Goal: Task Accomplishment & Management: Use online tool/utility

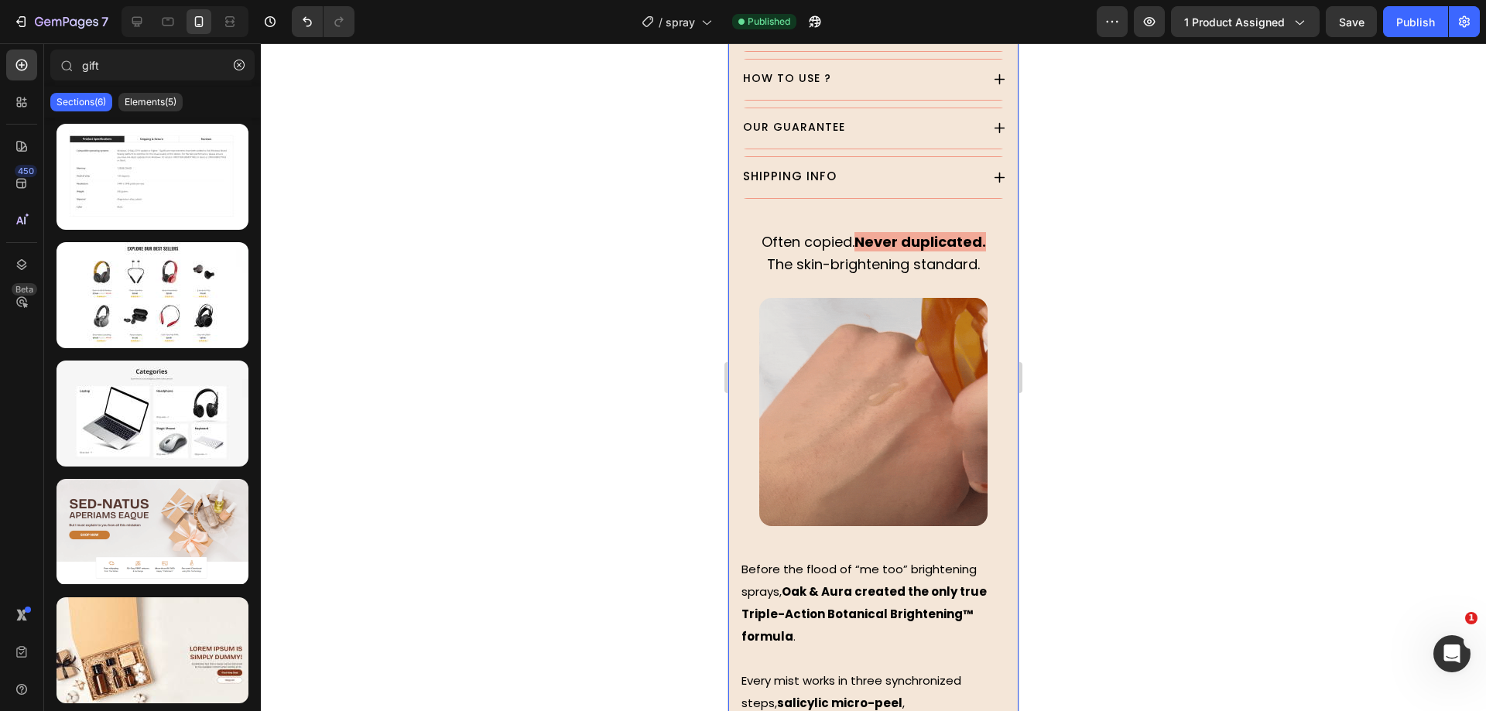
scroll to position [1161, 0]
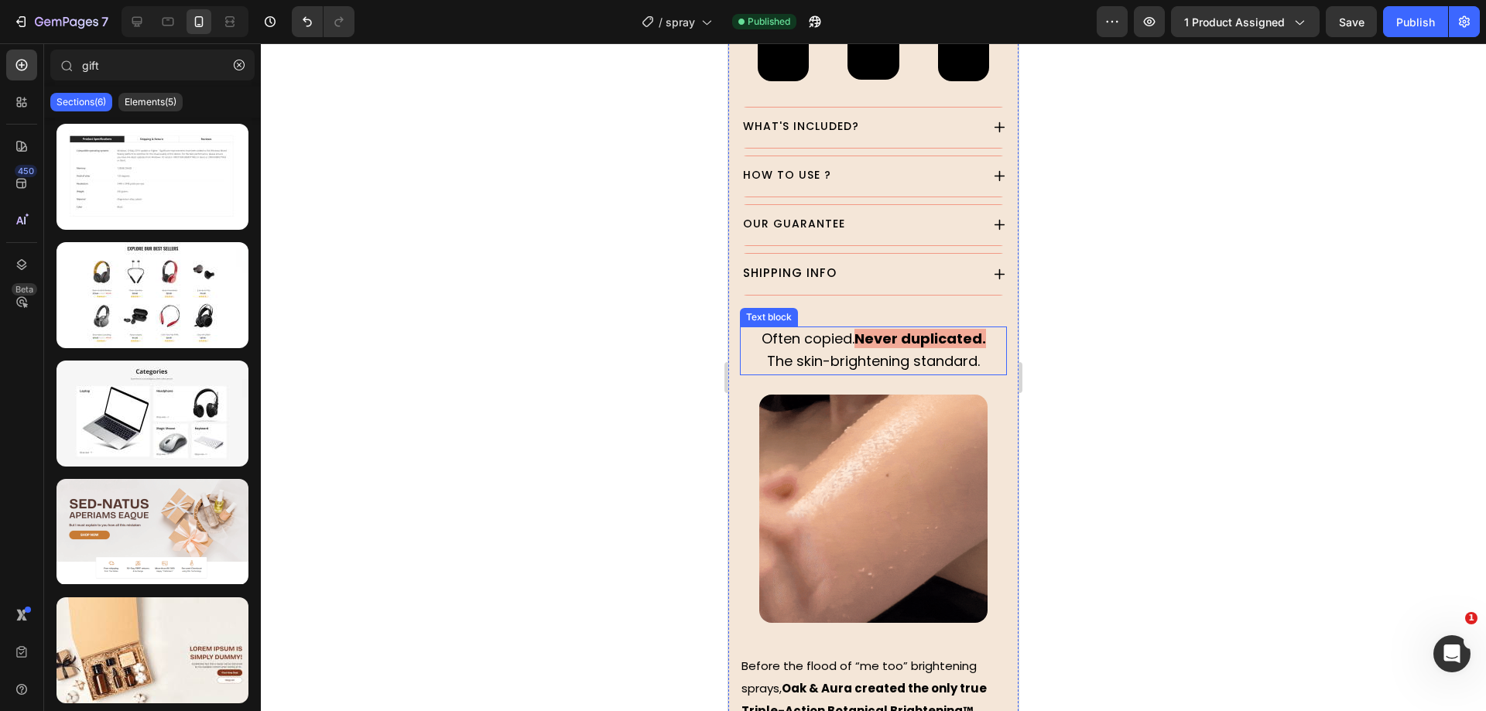
click at [862, 329] on strong "Never duplicated." at bounding box center [920, 338] width 132 height 19
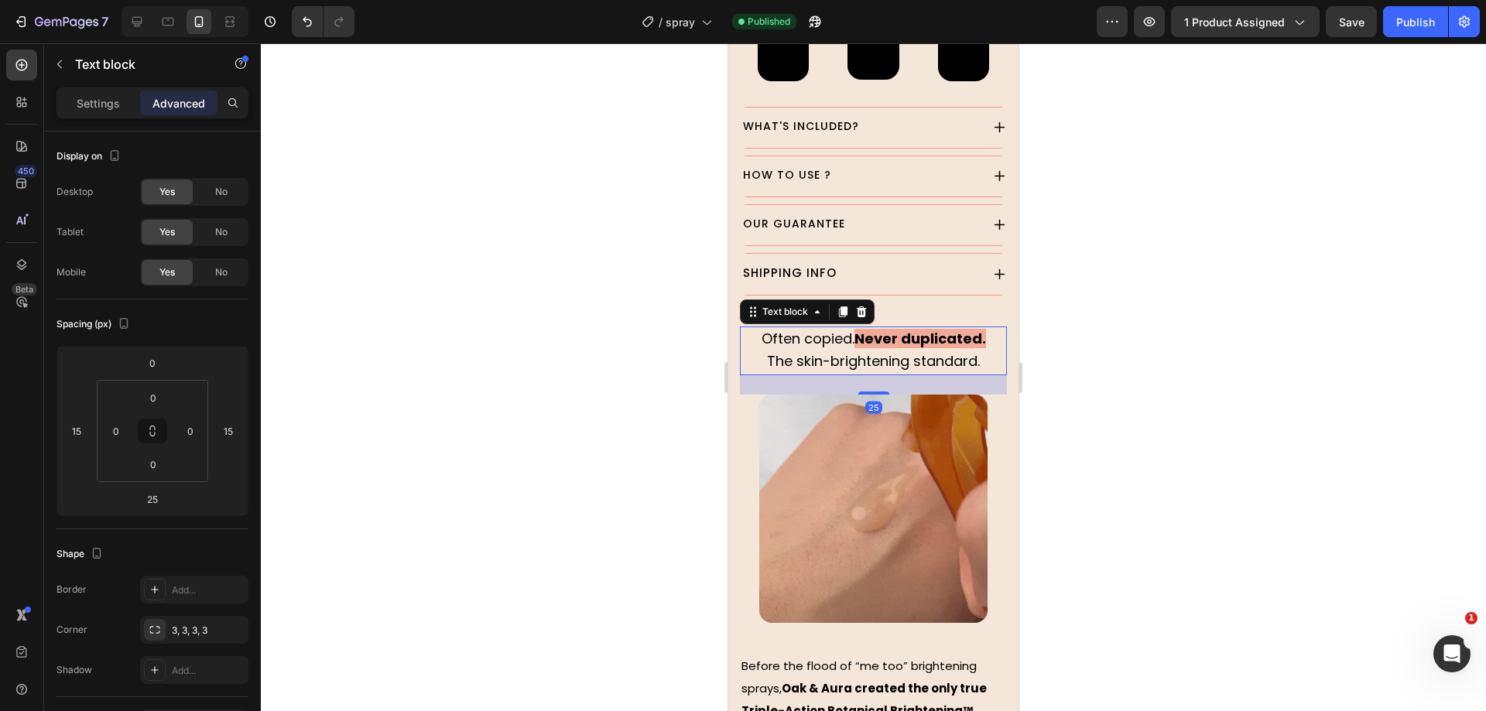
click at [854, 329] on strong "Never duplicated." at bounding box center [920, 338] width 132 height 19
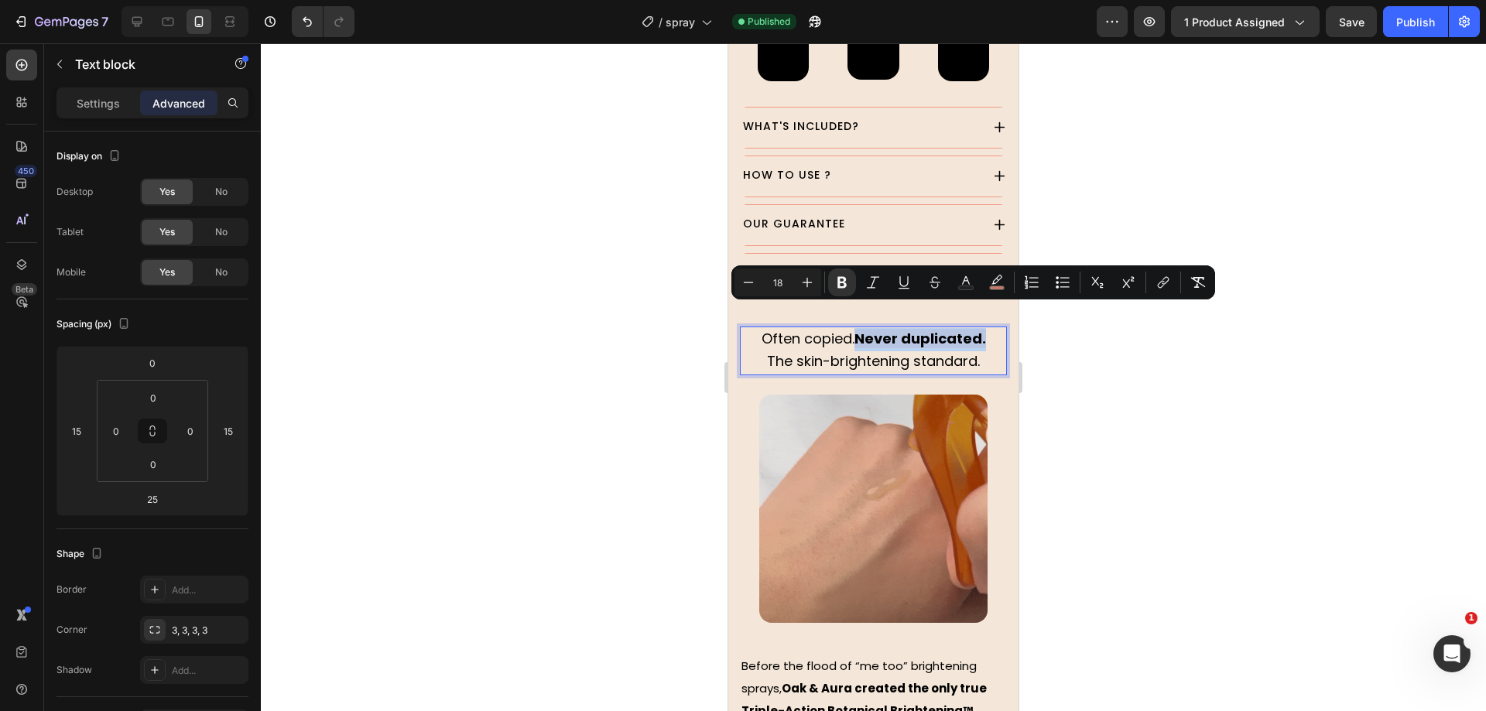
drag, startPoint x: 862, startPoint y: 317, endPoint x: 983, endPoint y: 316, distance: 120.7
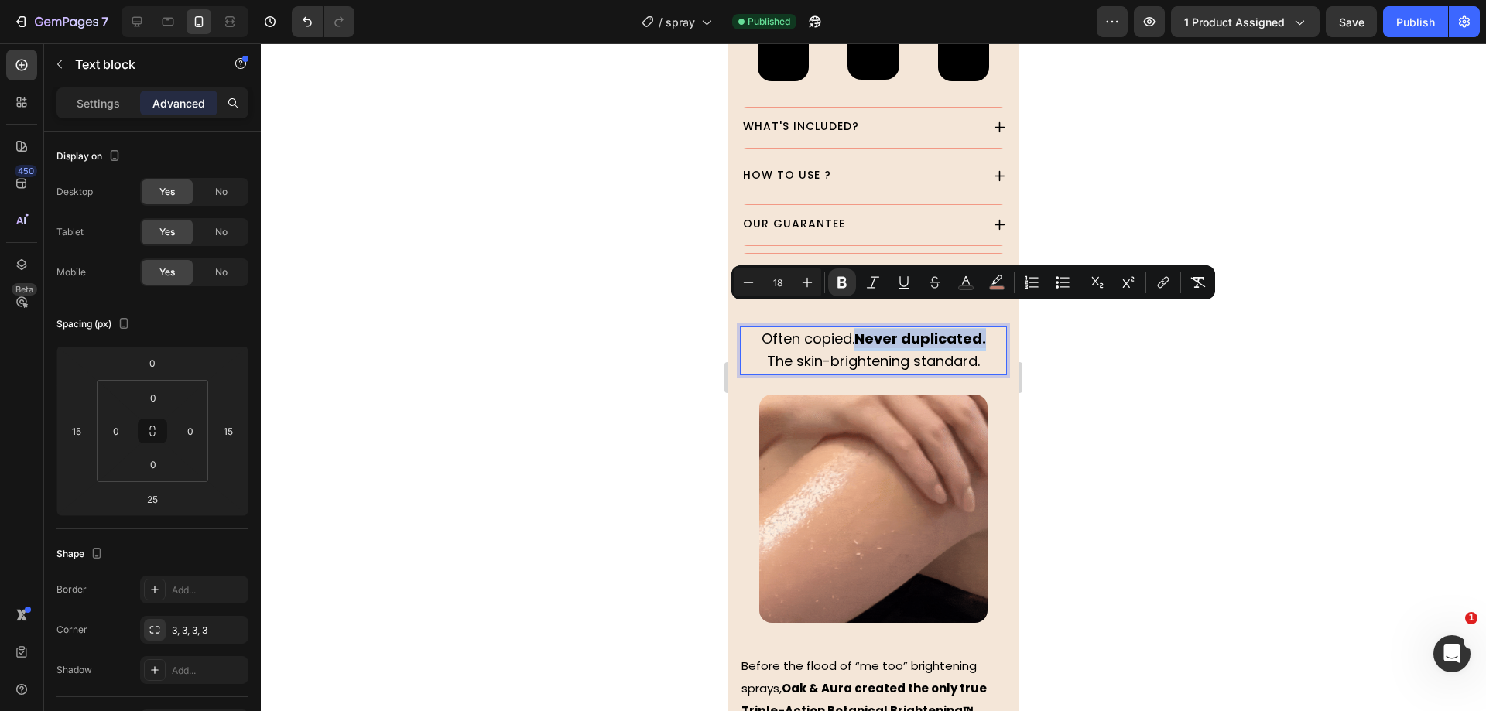
click at [983, 328] on p "Often copied. Never duplicated." at bounding box center [873, 339] width 264 height 23
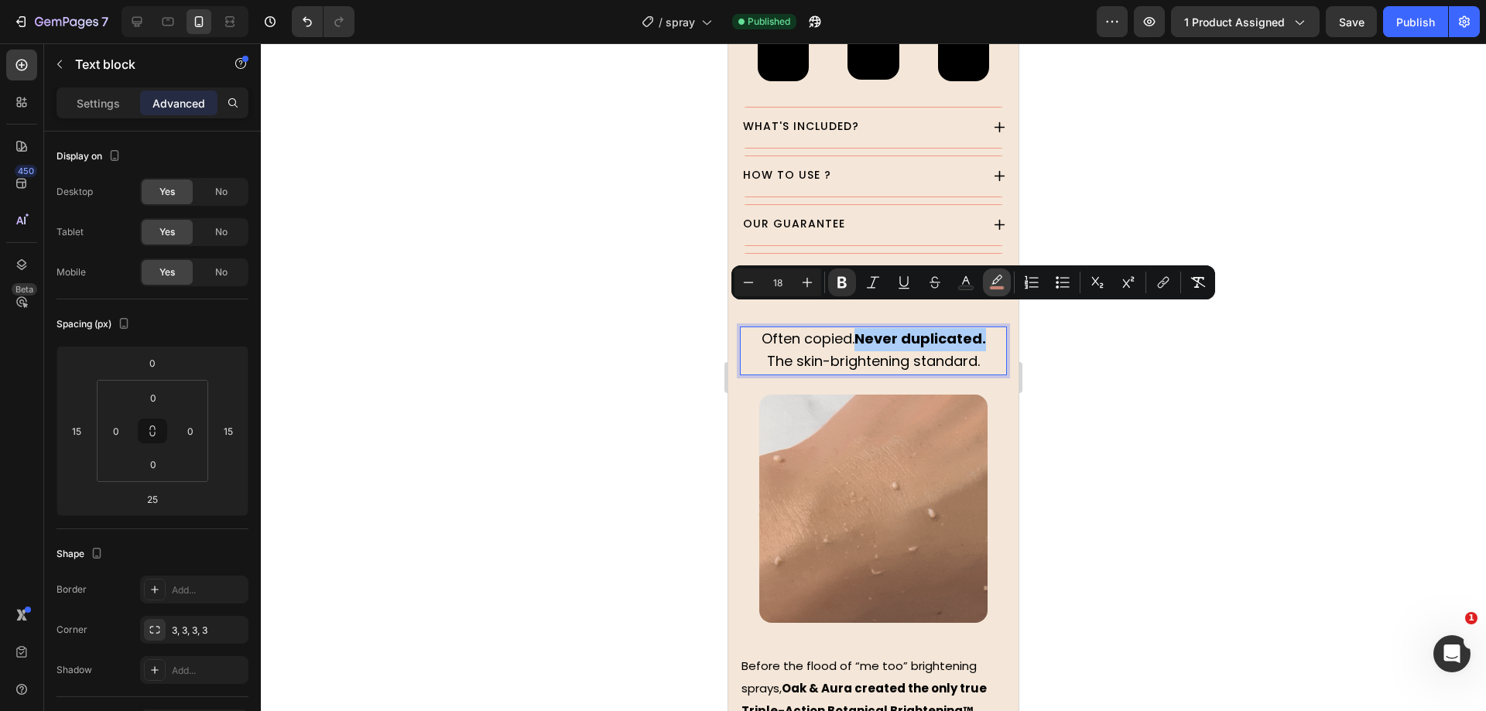
click at [984, 286] on button "color" at bounding box center [997, 283] width 28 height 28
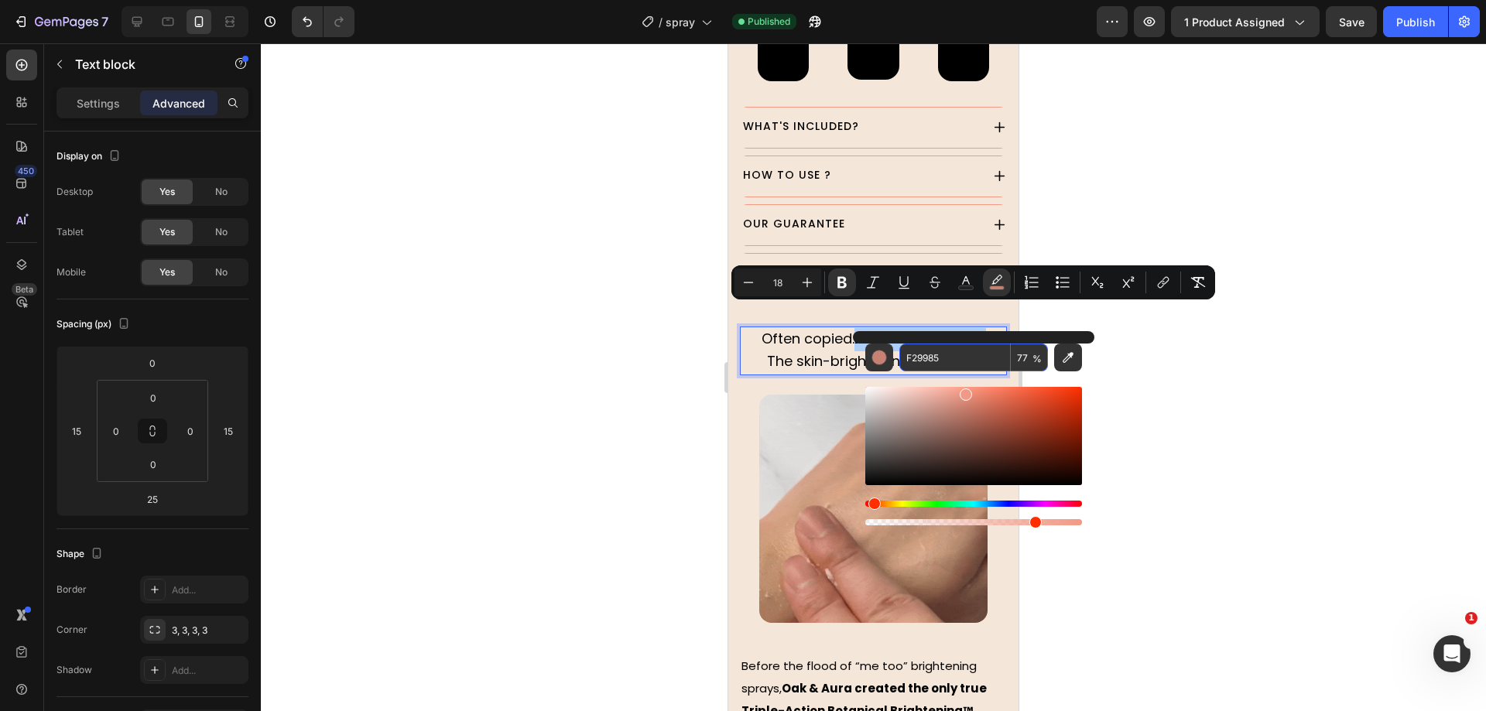
click at [950, 355] on input "F29985" at bounding box center [954, 358] width 111 height 28
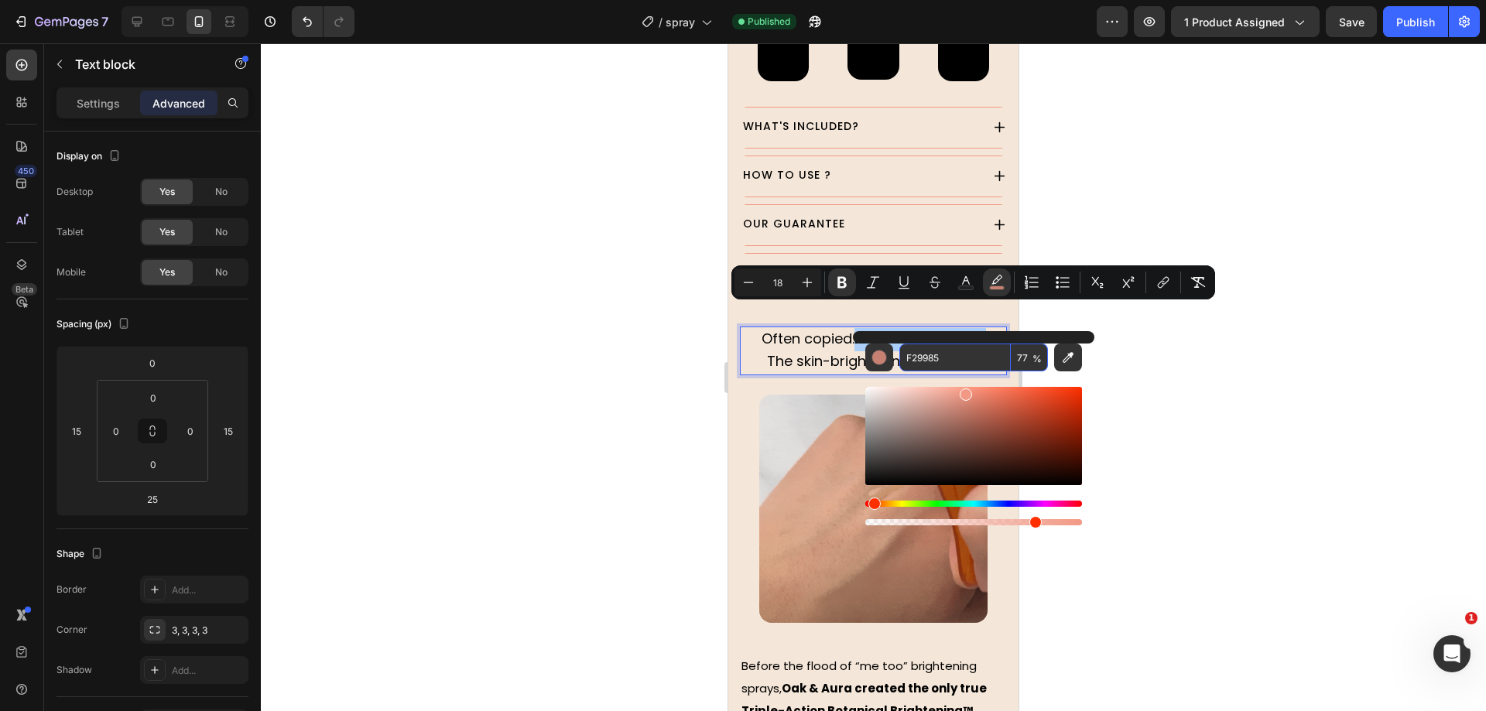
paste input "#ff7312"
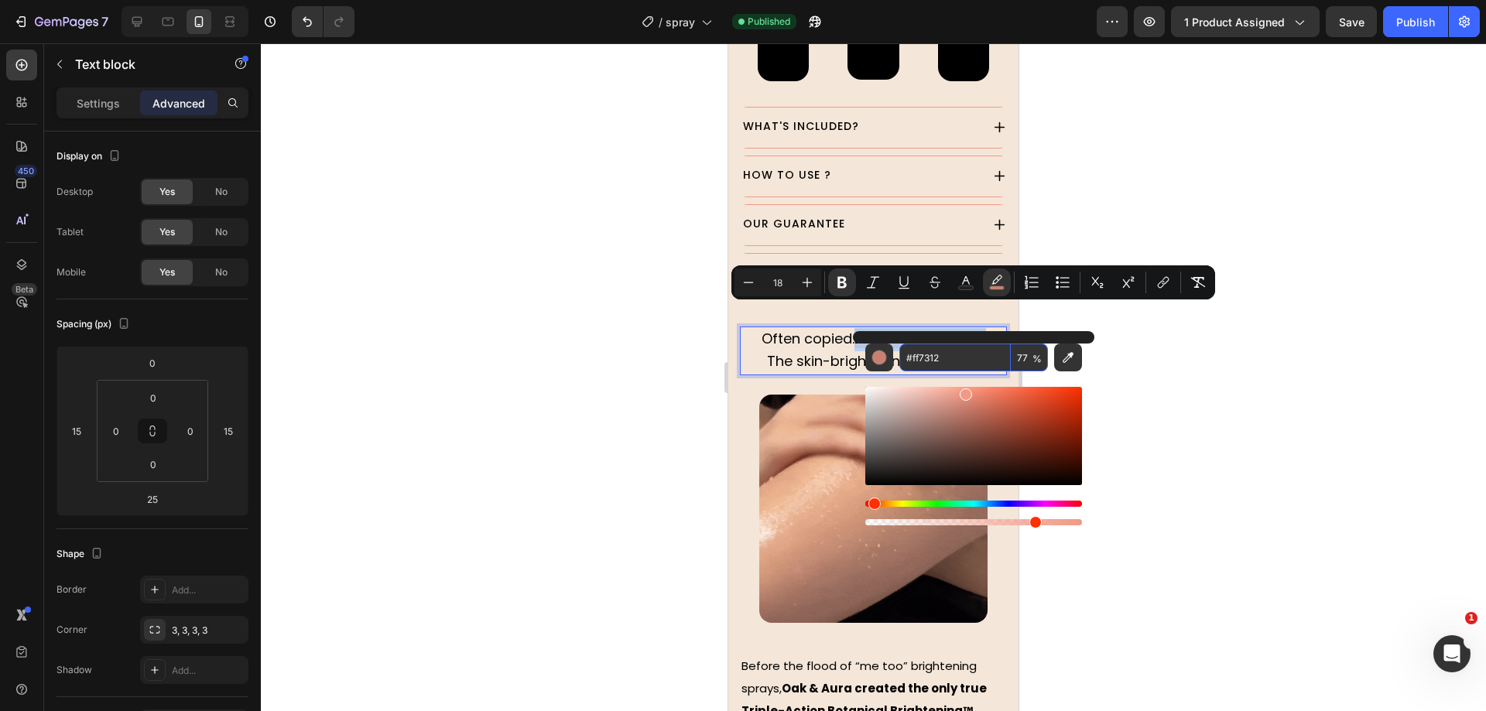
type input "FF7312"
type input "100"
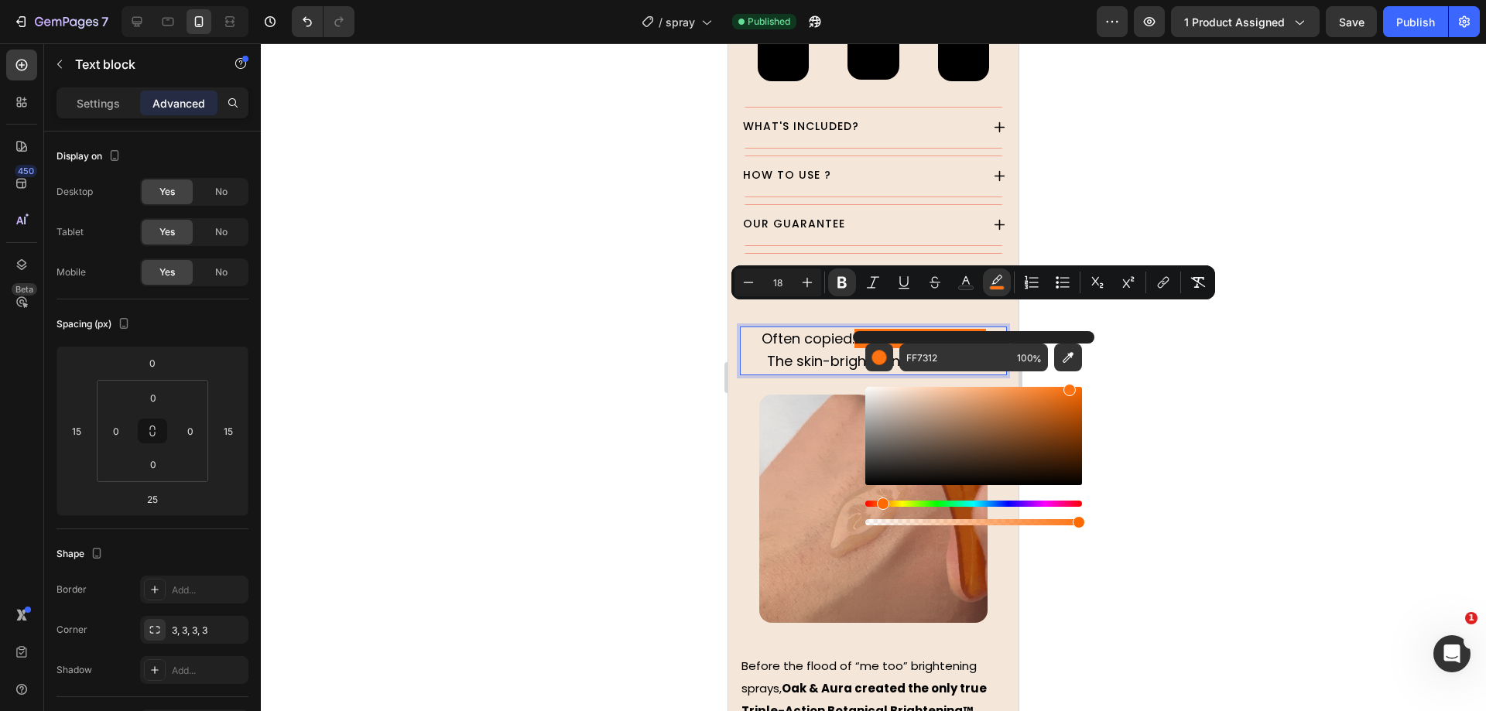
click at [599, 374] on div at bounding box center [873, 377] width 1225 height 668
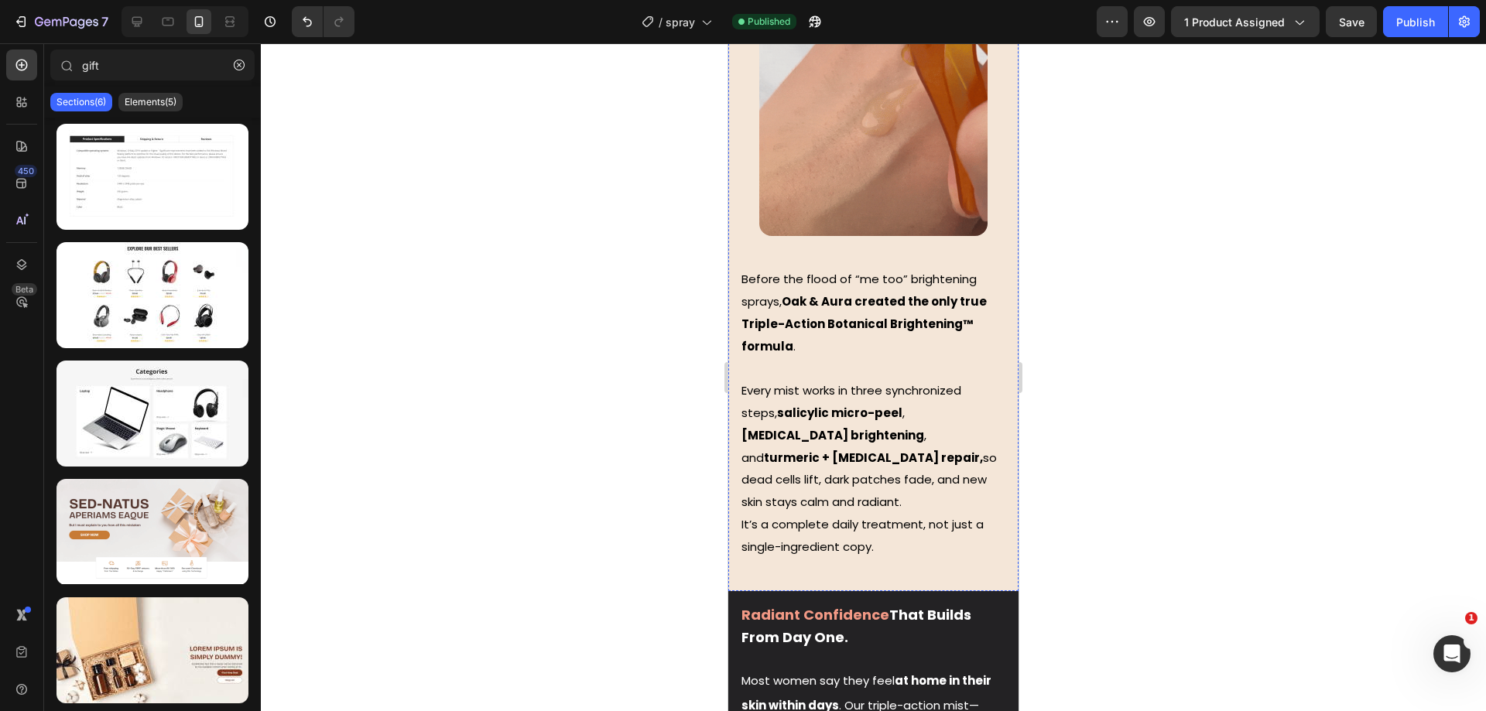
scroll to position [1741, 0]
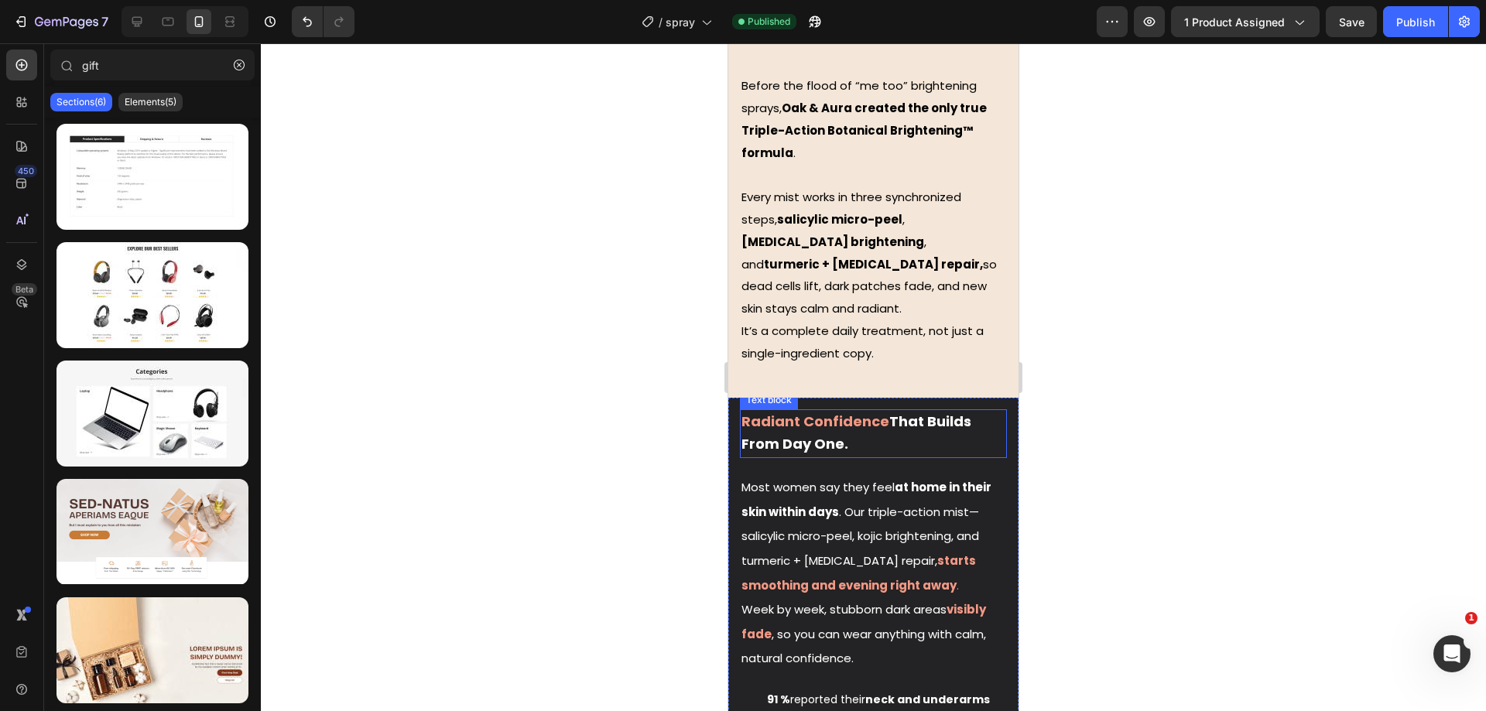
click at [879, 412] on strong "Radiant Confidence" at bounding box center [815, 421] width 148 height 19
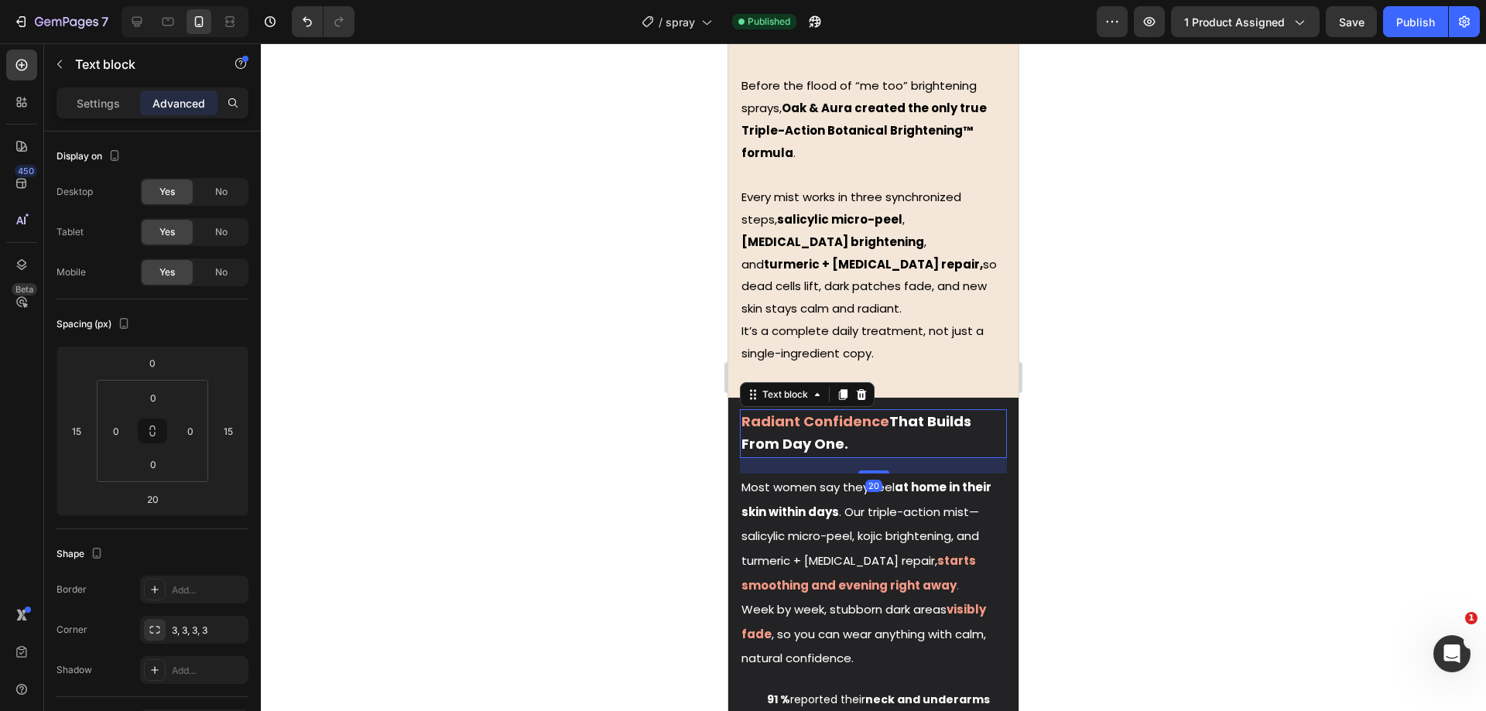
click at [880, 412] on strong "Radiant Confidence" at bounding box center [815, 421] width 148 height 19
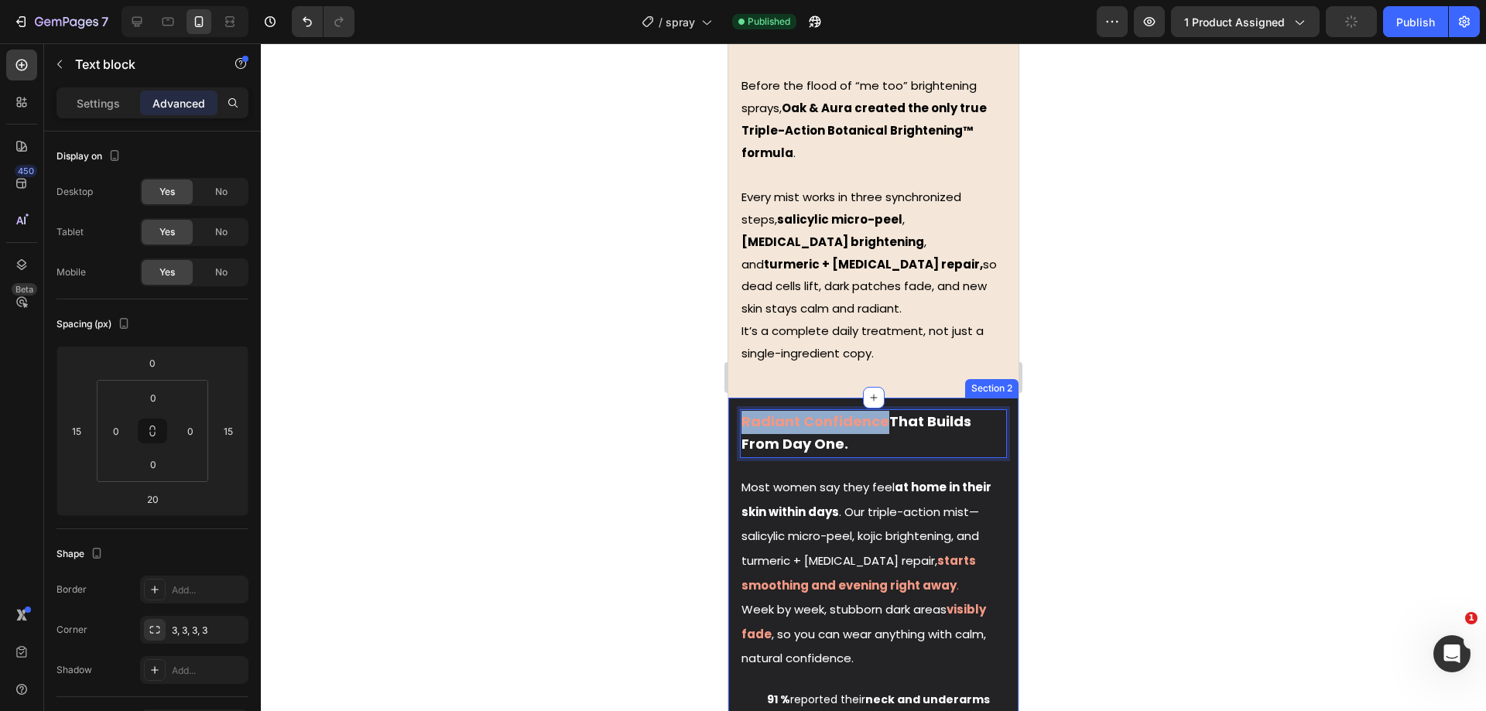
drag, startPoint x: 882, startPoint y: 365, endPoint x: 739, endPoint y: 352, distance: 143.7
click at [739, 409] on div "Radiant Confidence That Builds From Day One. Text block 20 Most women say they …" at bounding box center [873, 607] width 290 height 397
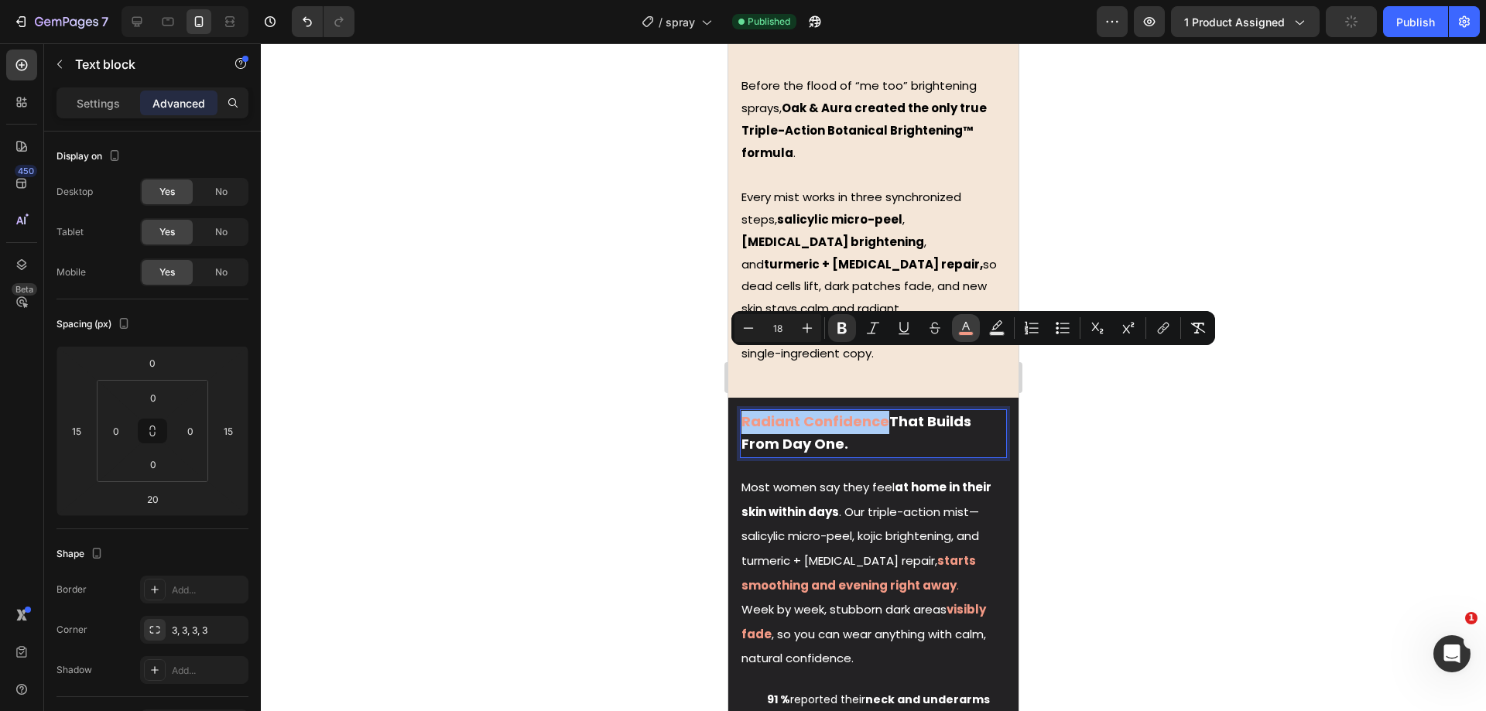
click at [957, 333] on button "color" at bounding box center [966, 328] width 28 height 28
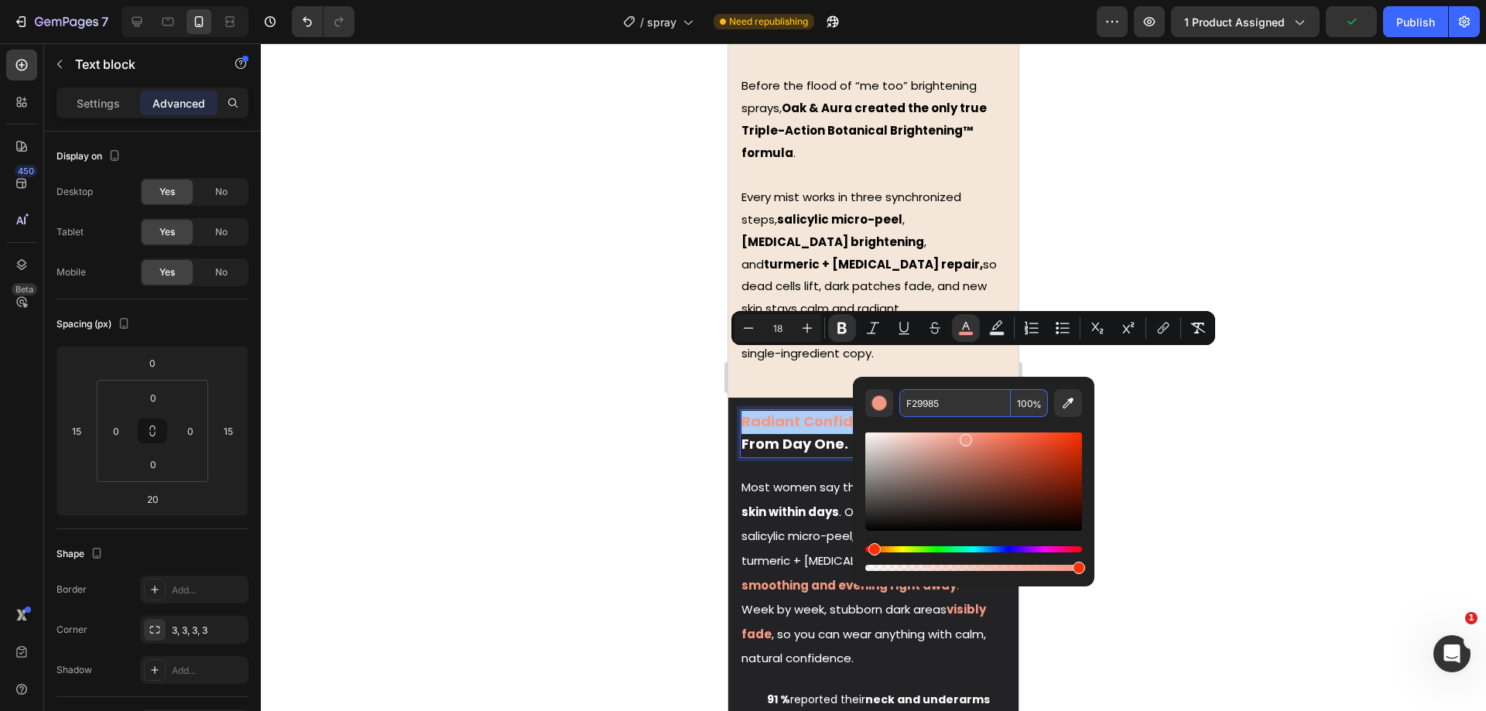
click at [940, 412] on input "F29985" at bounding box center [954, 403] width 111 height 28
paste input "#ff7312"
type input "FF7312"
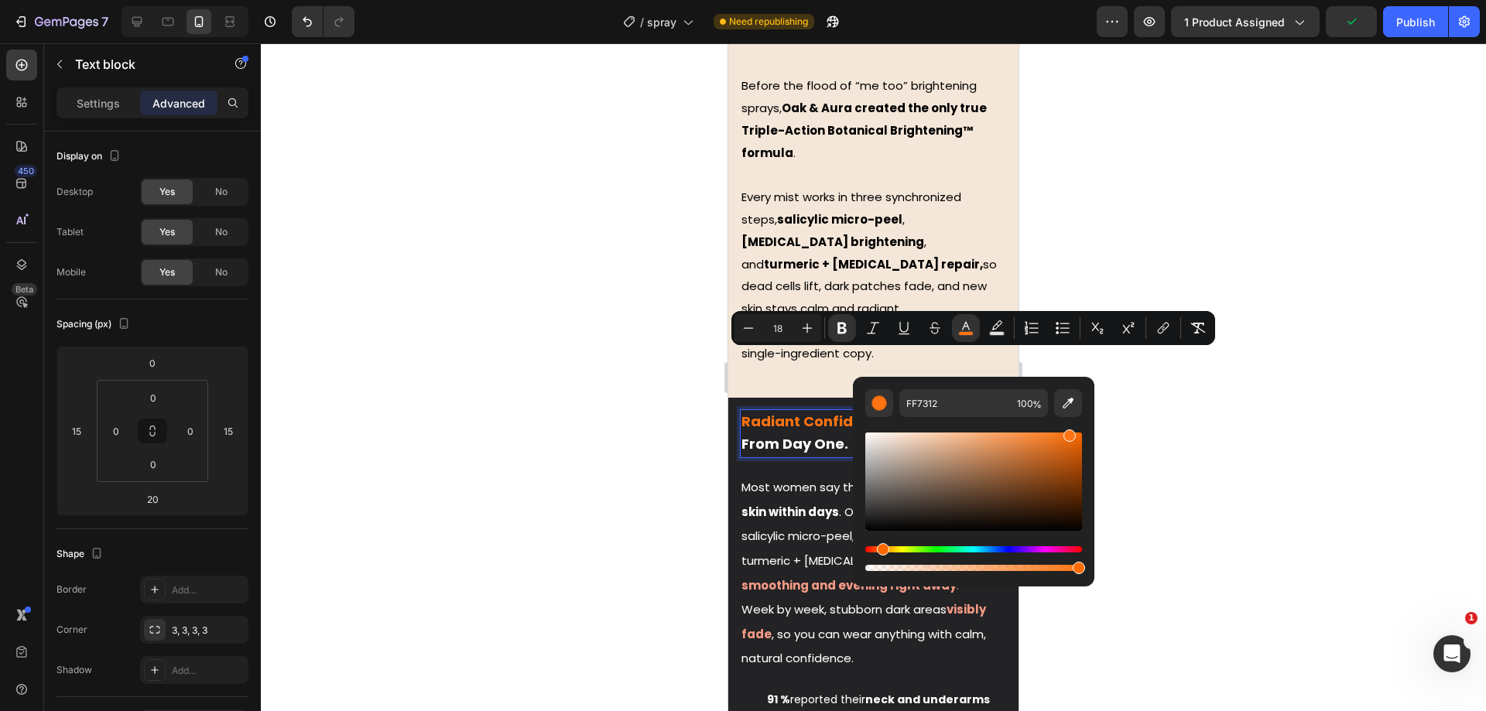
click at [588, 393] on div at bounding box center [873, 377] width 1225 height 668
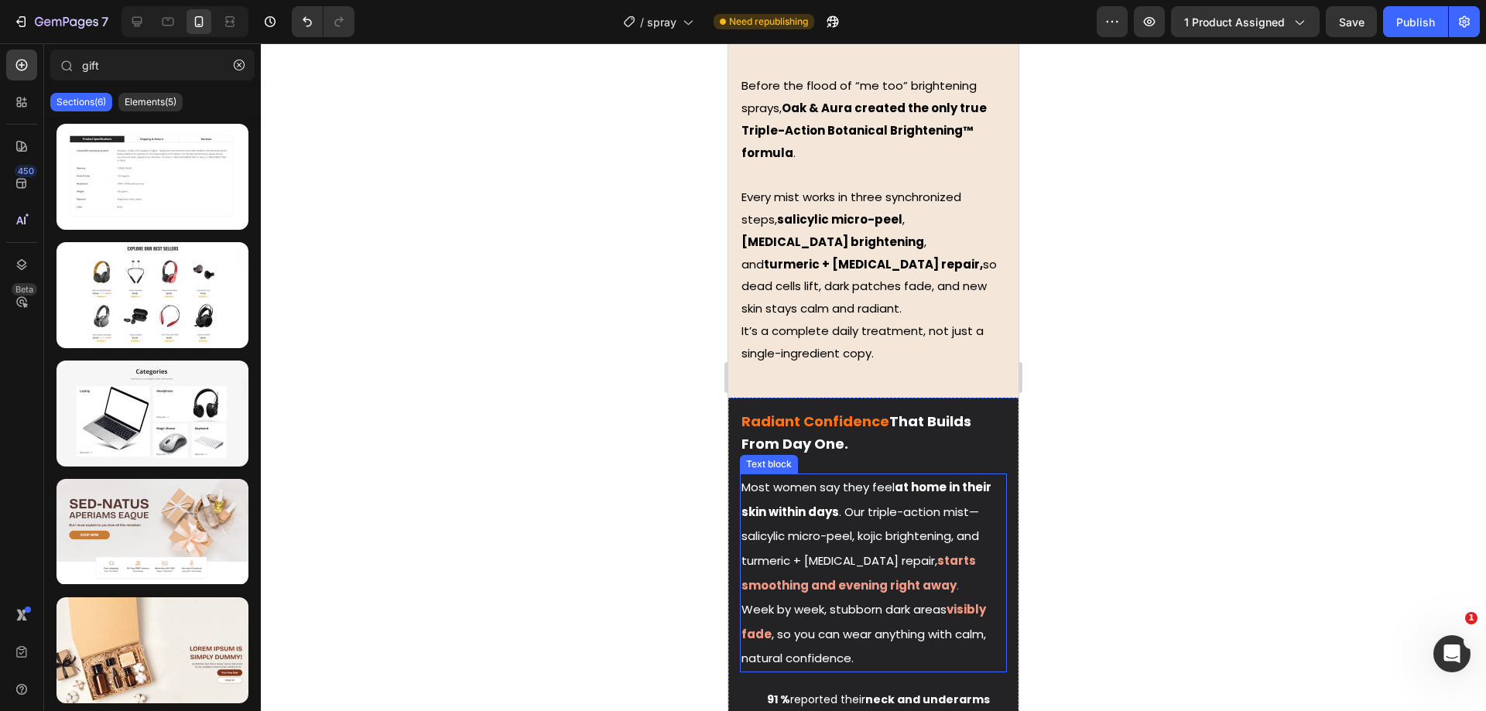
click at [911, 488] on p "Most women say they feel at home in their skin within days . Our triple-action …" at bounding box center [873, 573] width 264 height 196
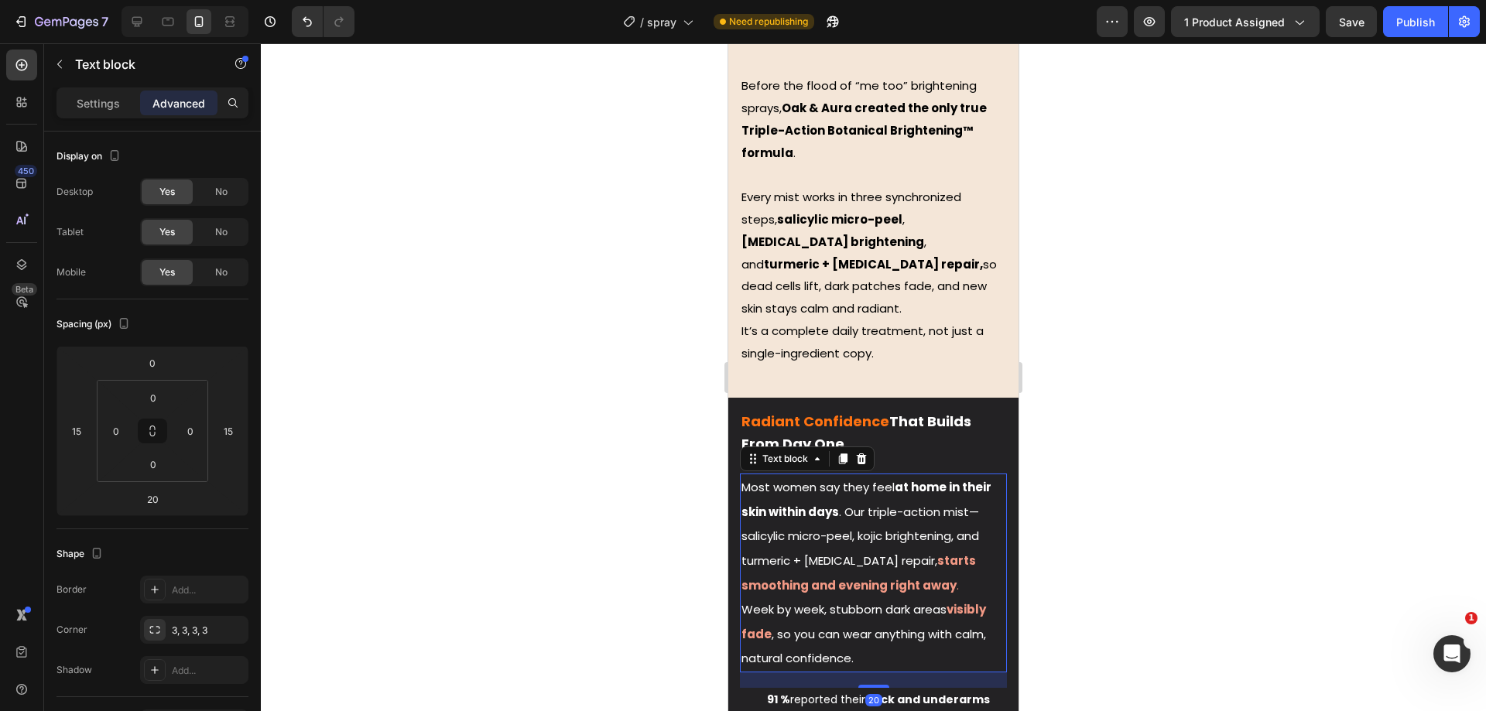
click at [919, 498] on span "Most women say they feel at home in their skin within days . Our triple-action …" at bounding box center [866, 524] width 250 height 90
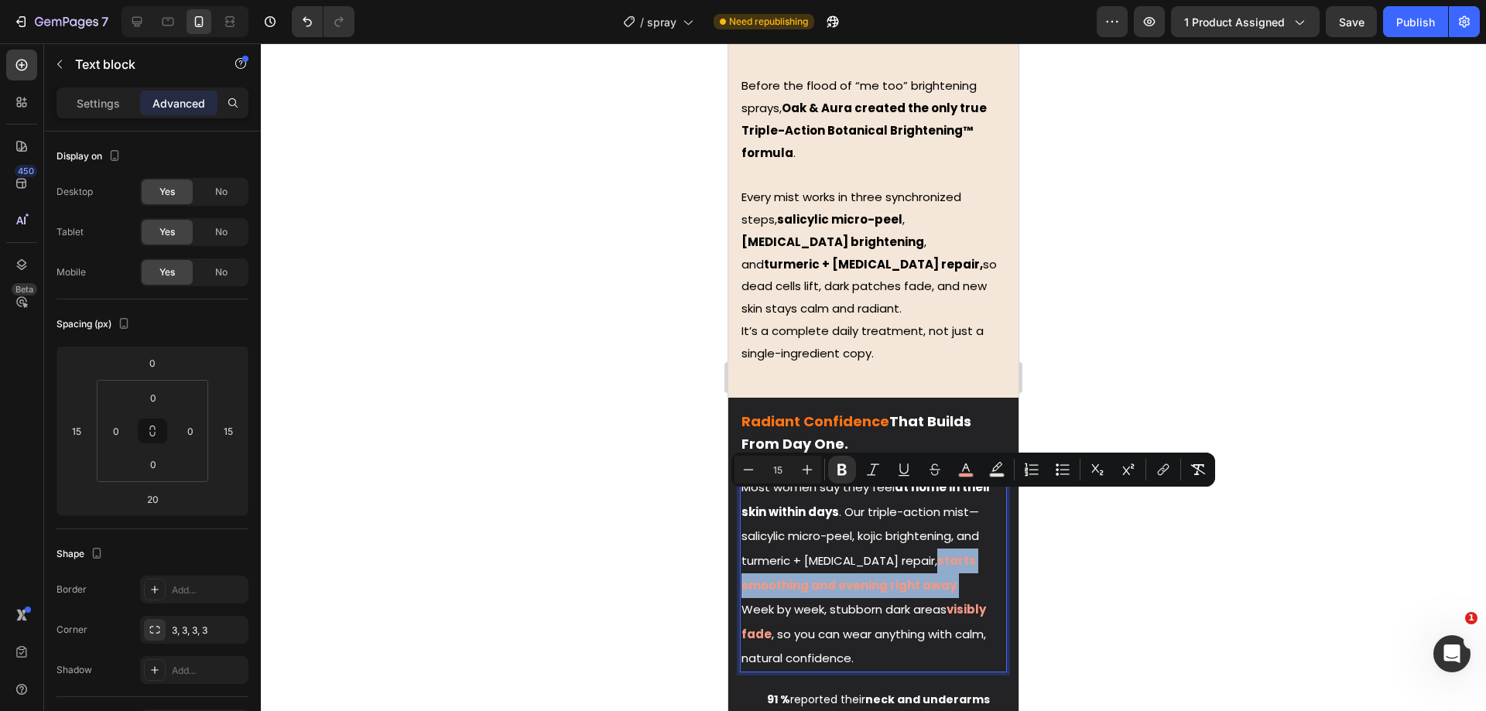
drag, startPoint x: 924, startPoint y: 503, endPoint x: 953, endPoint y: 525, distance: 36.5
click at [953, 525] on p "Most women say they feel at home in their skin within days . Our triple-action …" at bounding box center [873, 573] width 264 height 196
click at [962, 476] on rect "Editor contextual toolbar" at bounding box center [966, 476] width 15 height 4
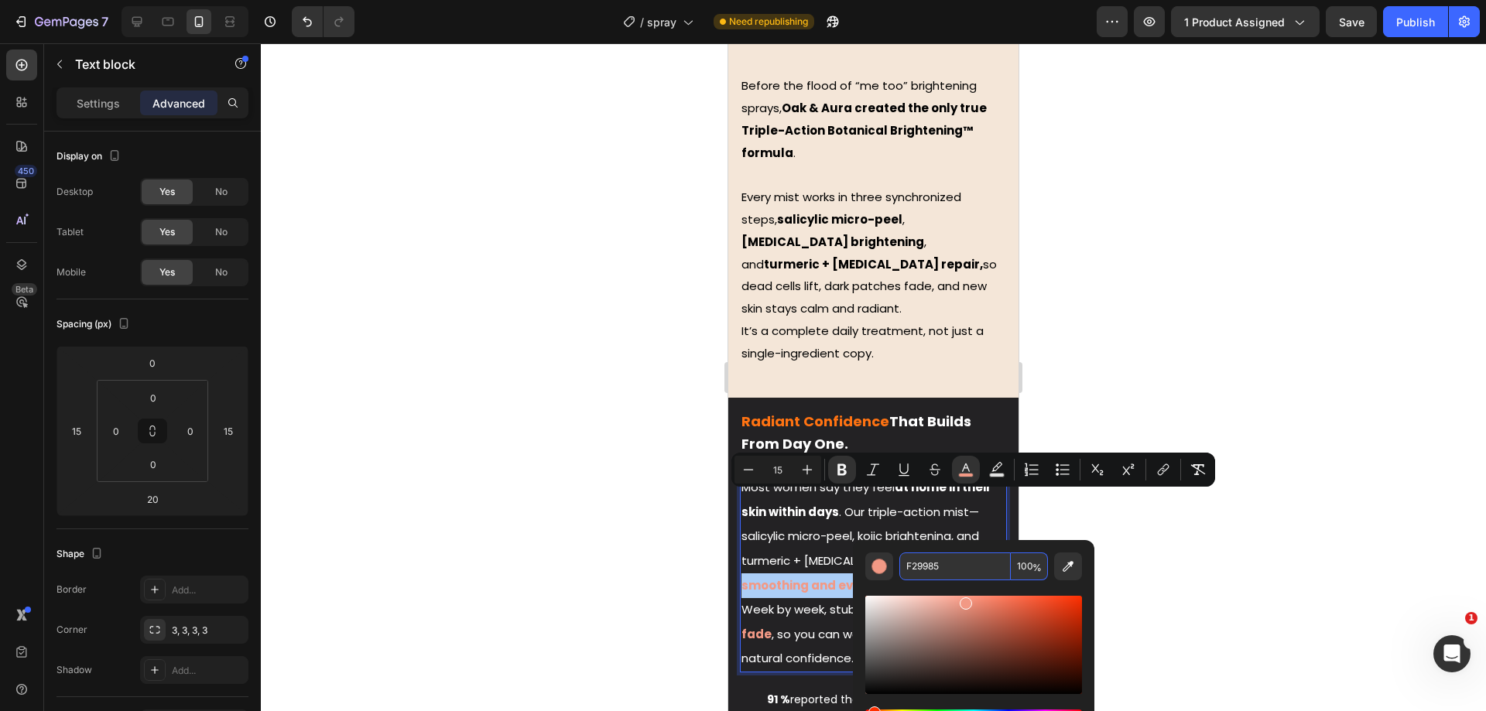
click at [950, 558] on input "F29985" at bounding box center [954, 567] width 111 height 28
paste input "#ff7312"
type input "FF7312"
click at [558, 488] on div at bounding box center [873, 377] width 1225 height 668
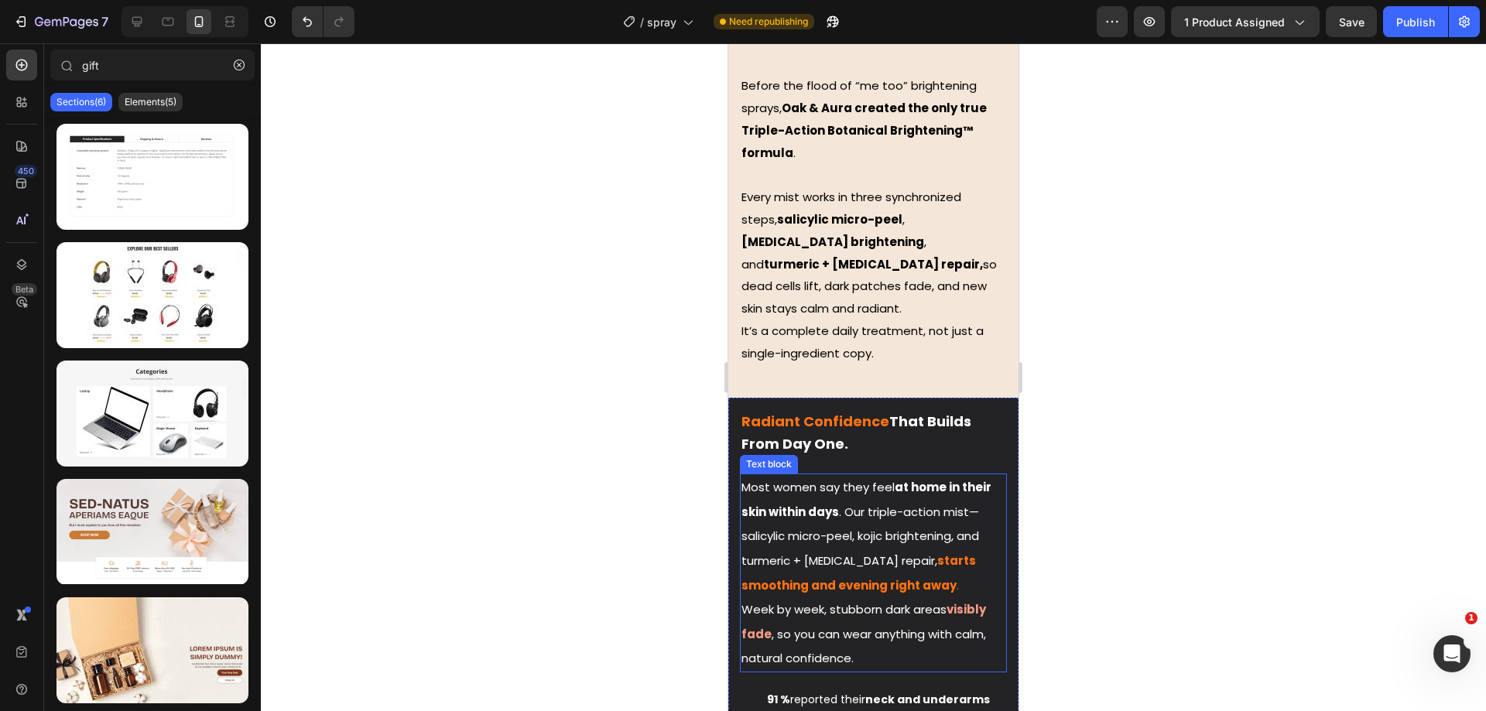
click at [971, 601] on strong "visibly fade" at bounding box center [863, 621] width 245 height 41
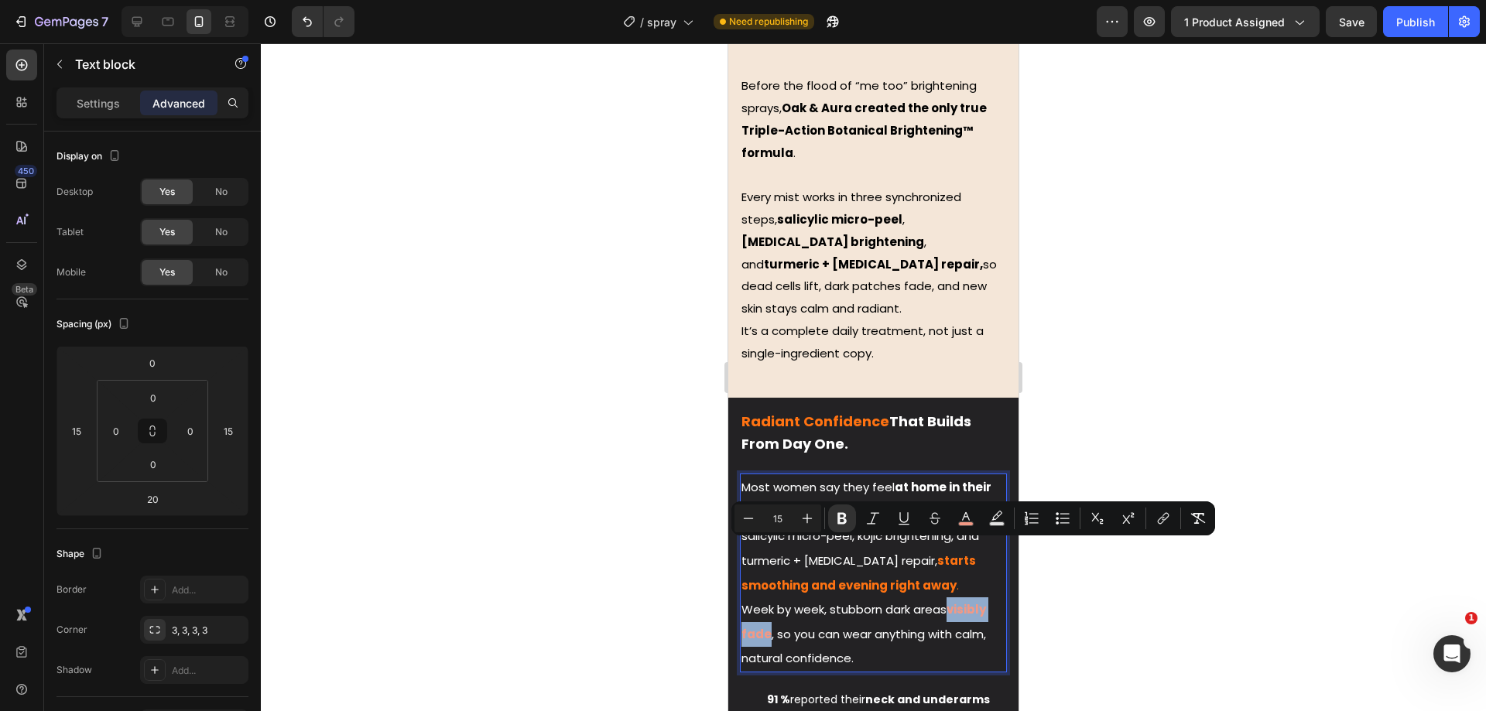
drag, startPoint x: 960, startPoint y: 549, endPoint x: 767, endPoint y: 574, distance: 195.2
click at [767, 601] on strong "visibly fade" at bounding box center [863, 621] width 245 height 41
click at [967, 516] on icon "Editor contextual toolbar" at bounding box center [966, 516] width 8 height 9
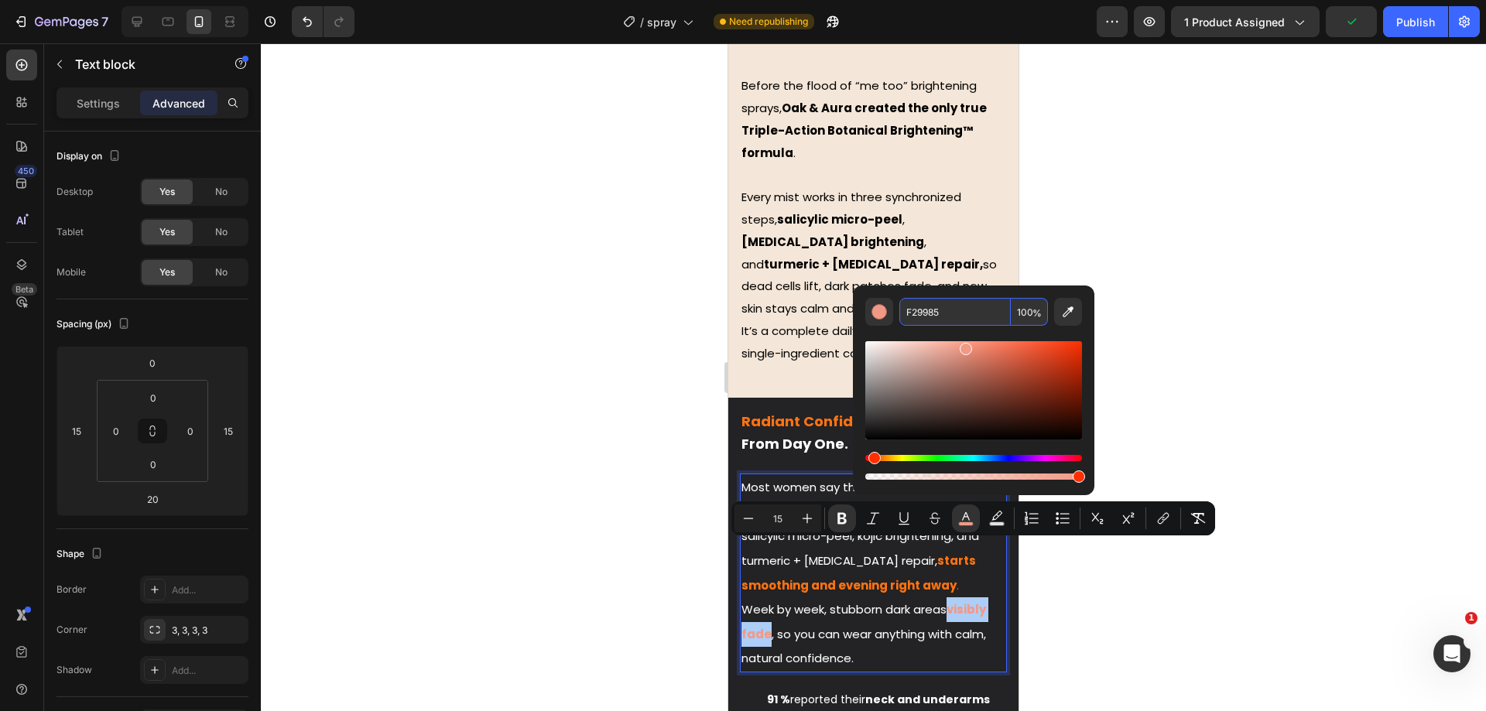
click at [931, 317] on input "F29985" at bounding box center [954, 312] width 111 height 28
paste input "#ff7312"
type input "FF7312"
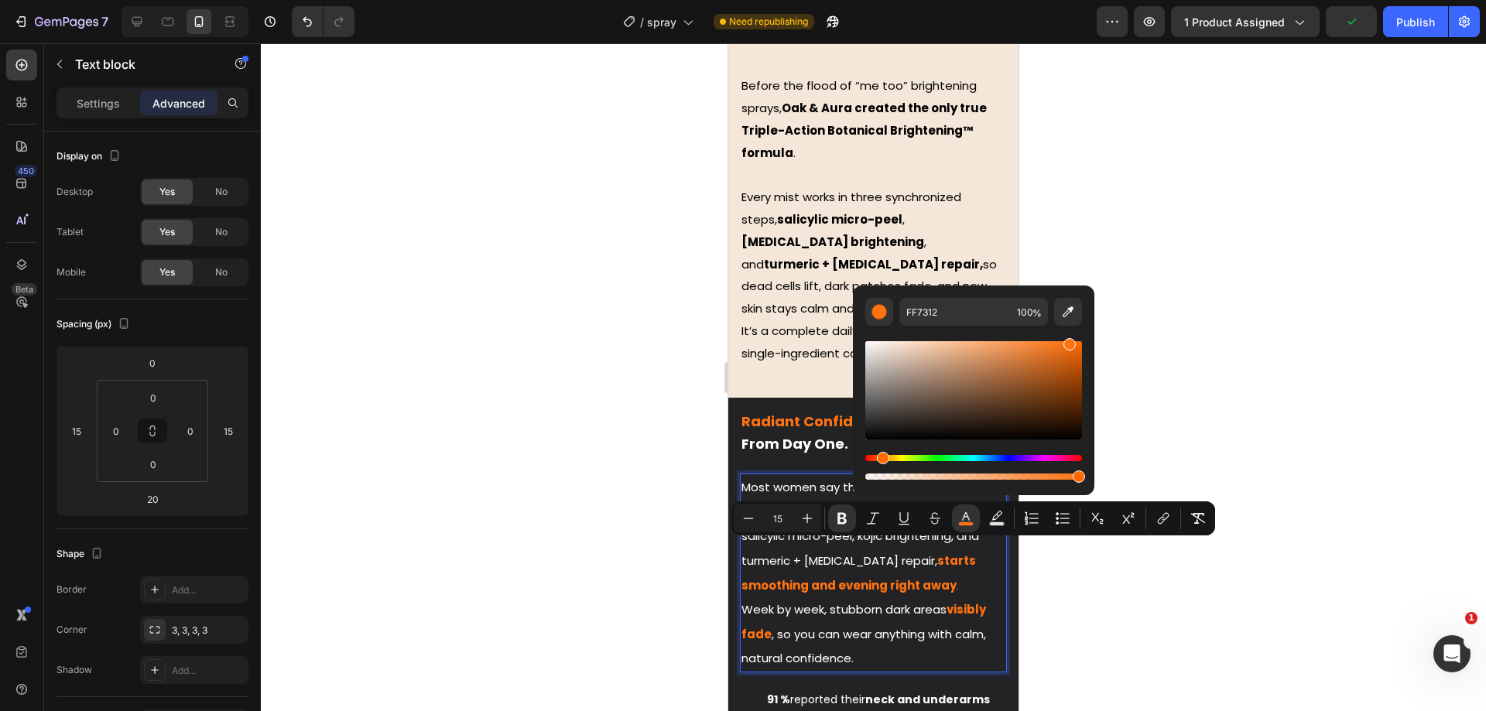
click at [545, 351] on div at bounding box center [873, 377] width 1225 height 668
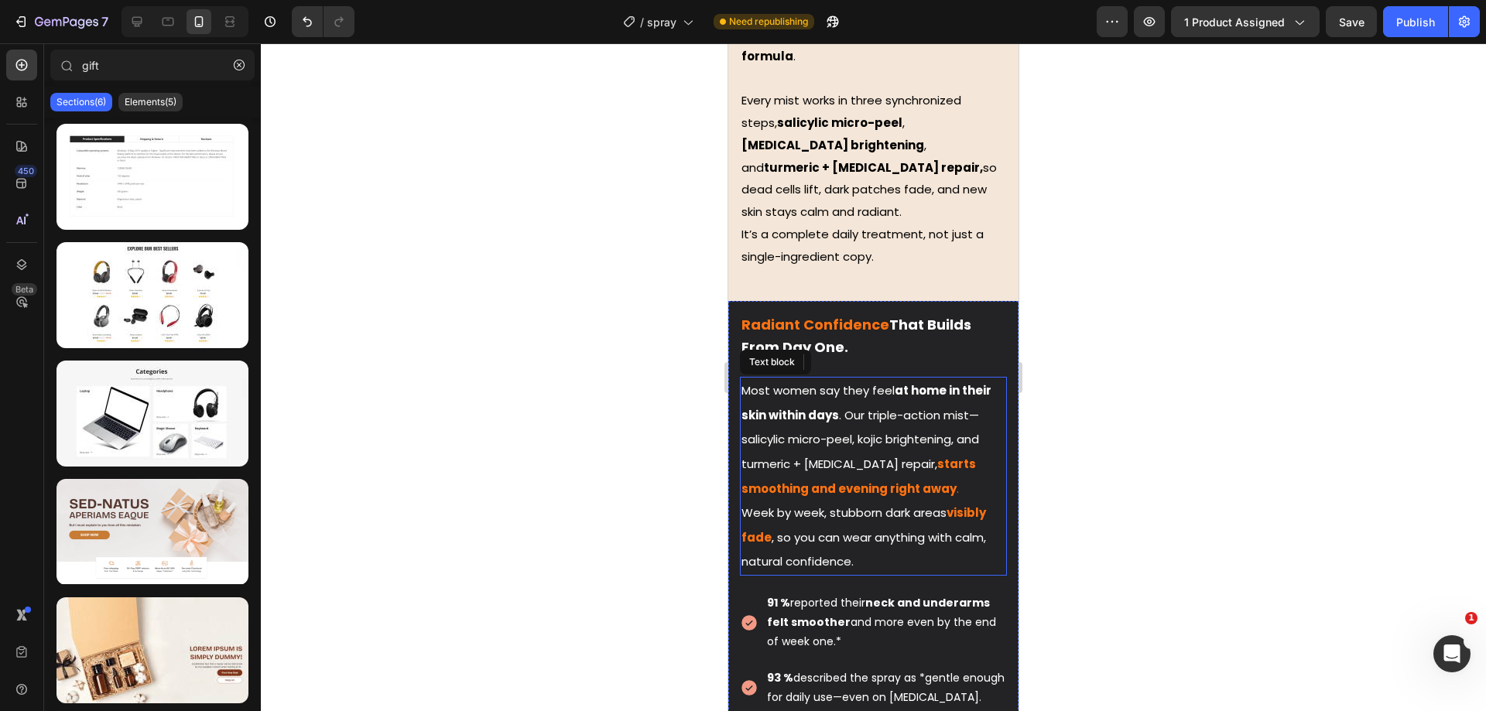
scroll to position [1935, 0]
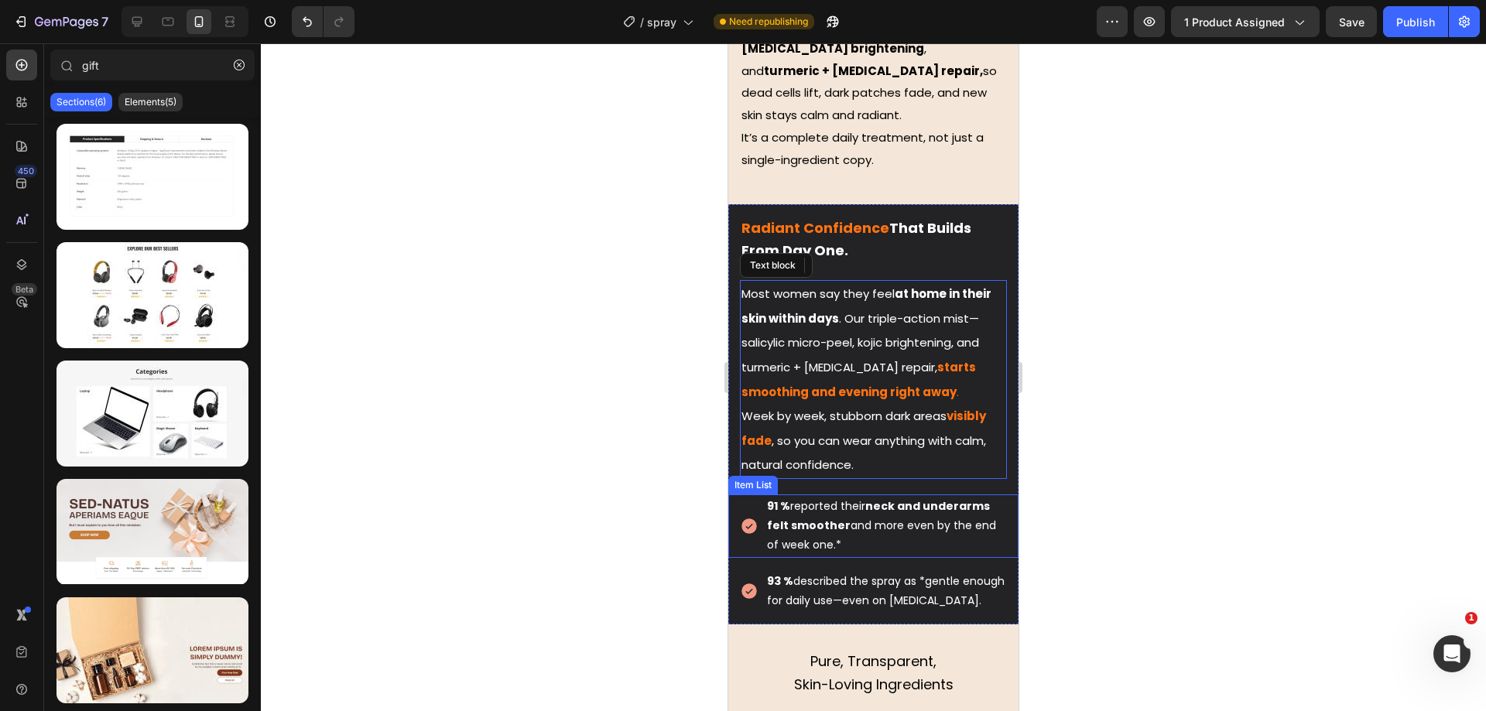
click at [747, 519] on icon at bounding box center [748, 526] width 15 height 15
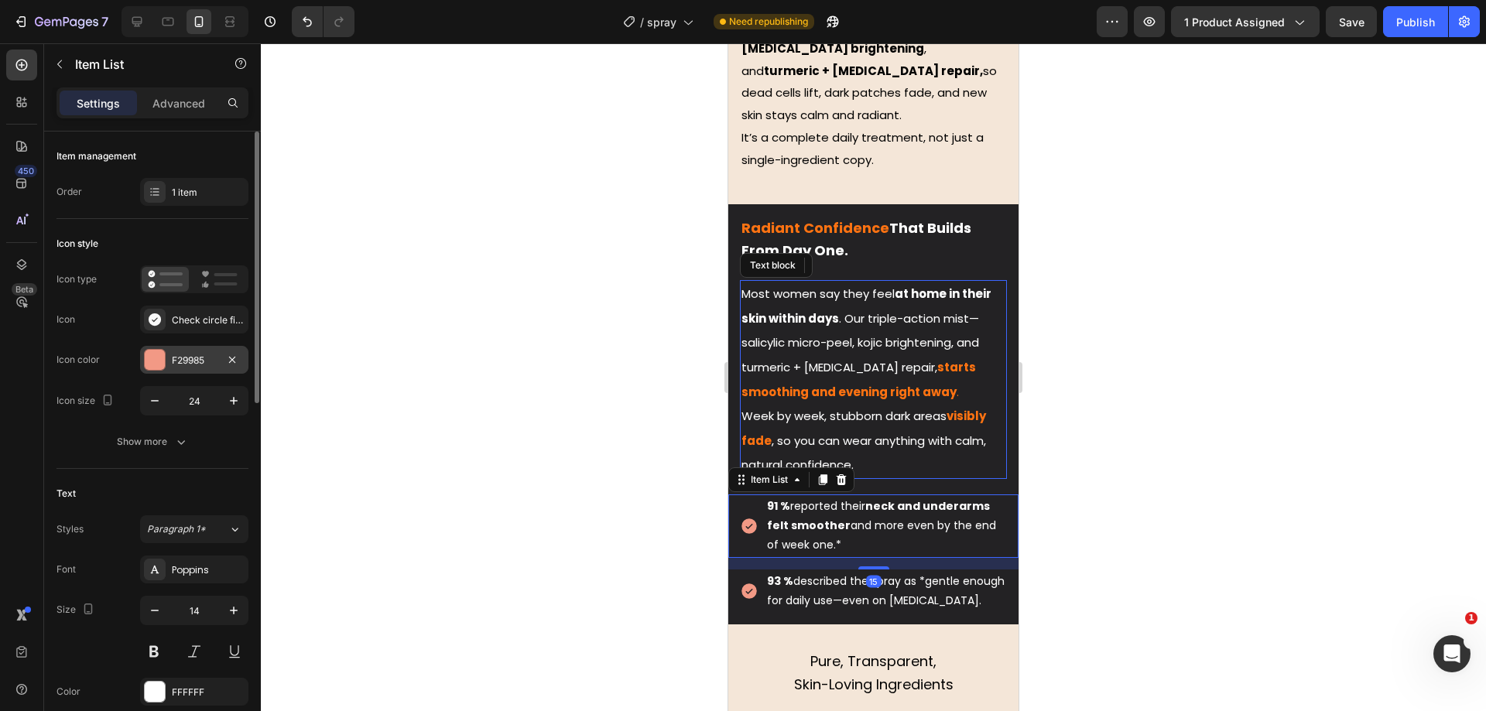
click at [197, 369] on div "F29985" at bounding box center [194, 360] width 108 height 28
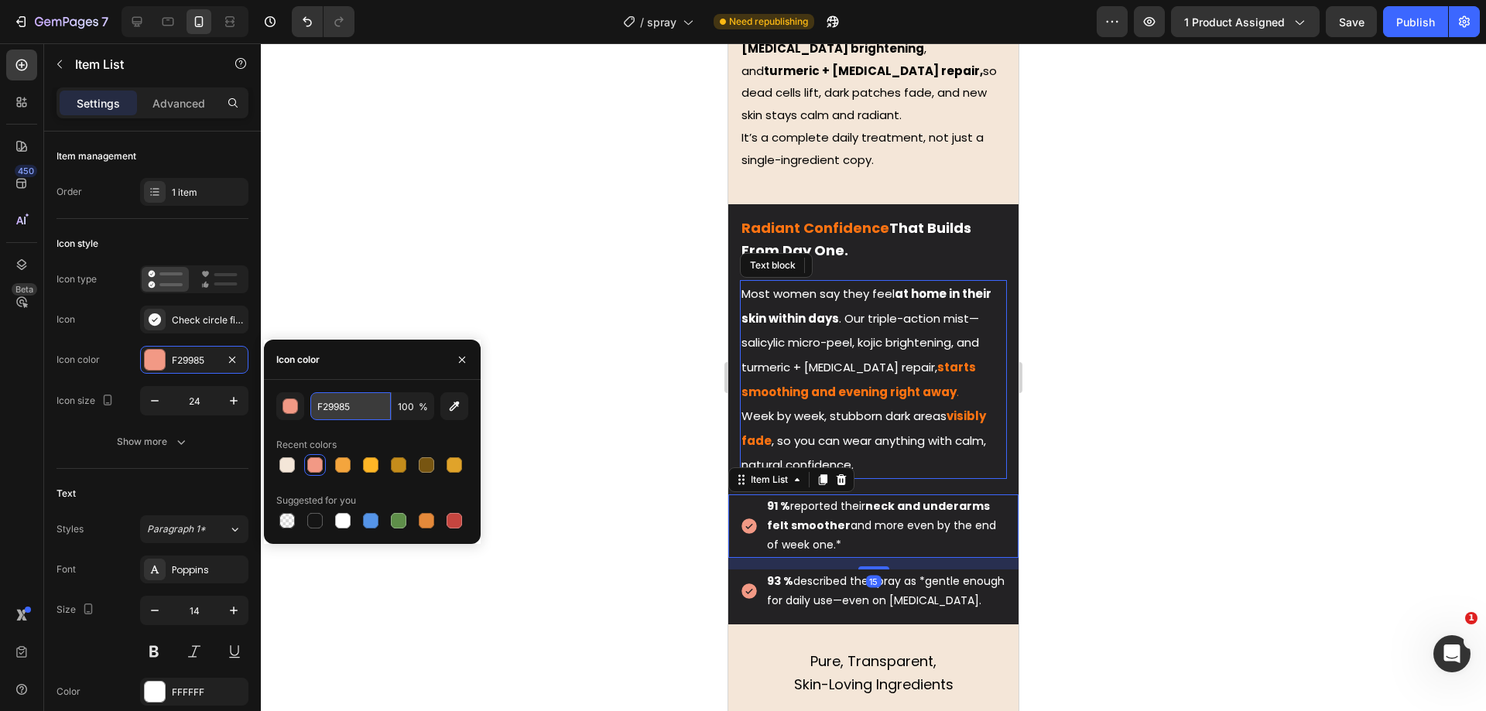
click at [335, 409] on input "F29985" at bounding box center [350, 406] width 80 height 28
paste input "#ff7312"
click at [365, 435] on div "Recent colors" at bounding box center [372, 445] width 192 height 25
type input "FF7312"
click at [582, 309] on div at bounding box center [873, 377] width 1225 height 668
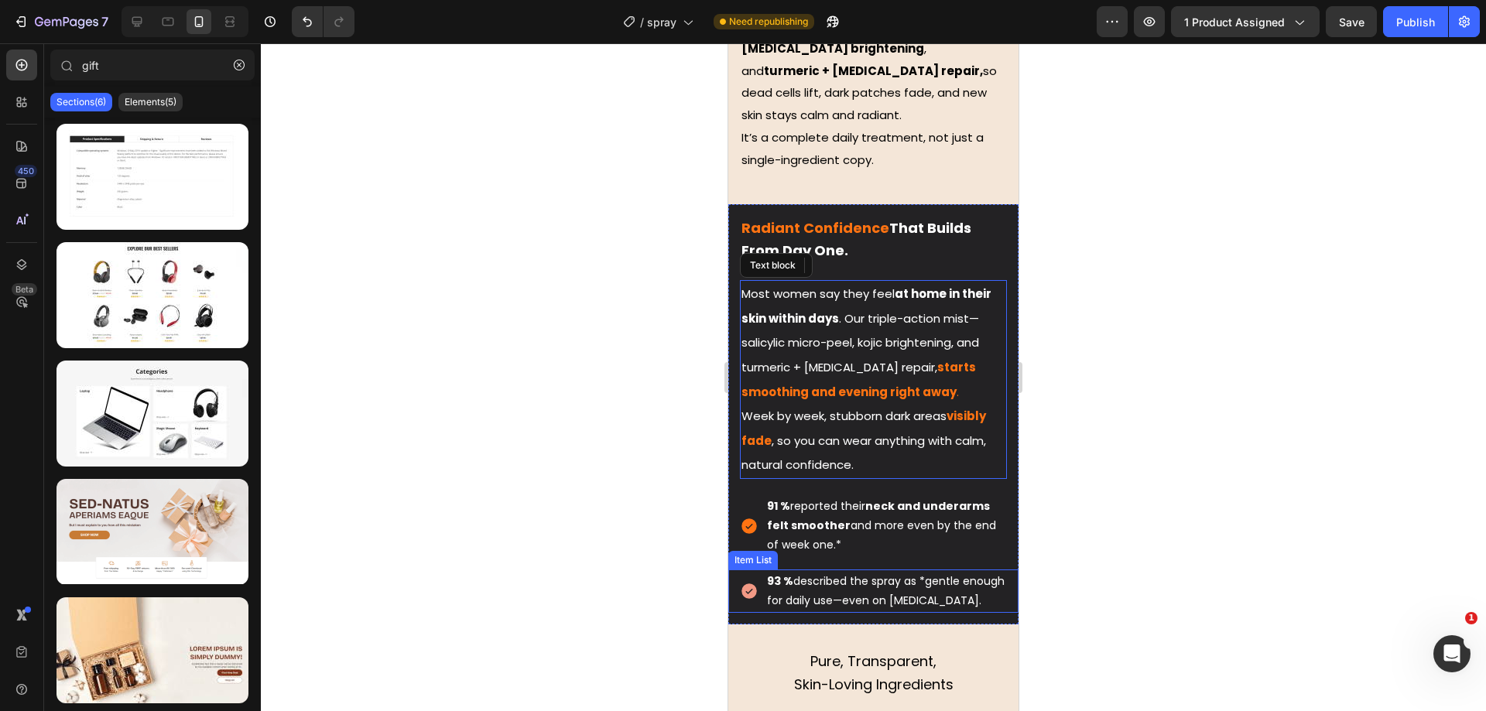
click at [755, 582] on icon at bounding box center [749, 591] width 19 height 19
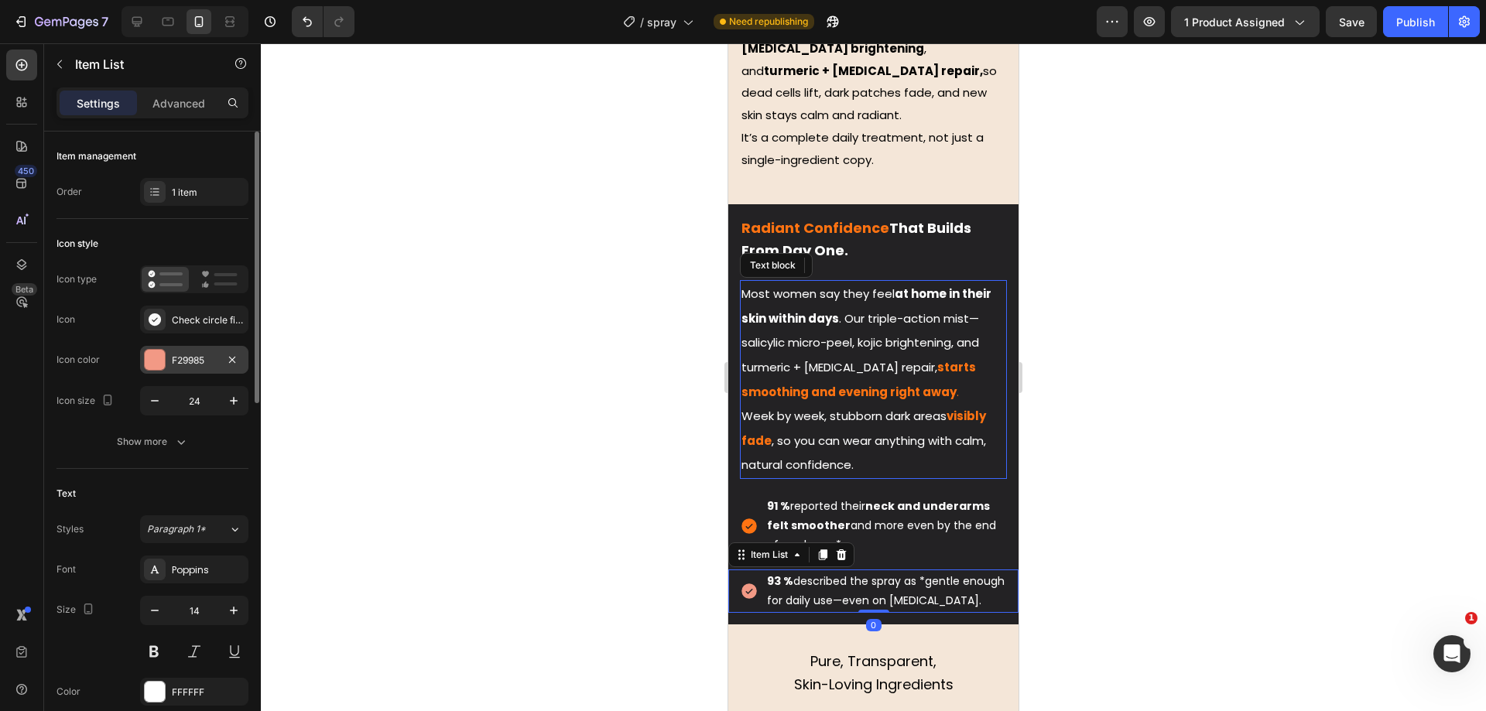
click at [168, 370] on div "F29985" at bounding box center [194, 360] width 108 height 28
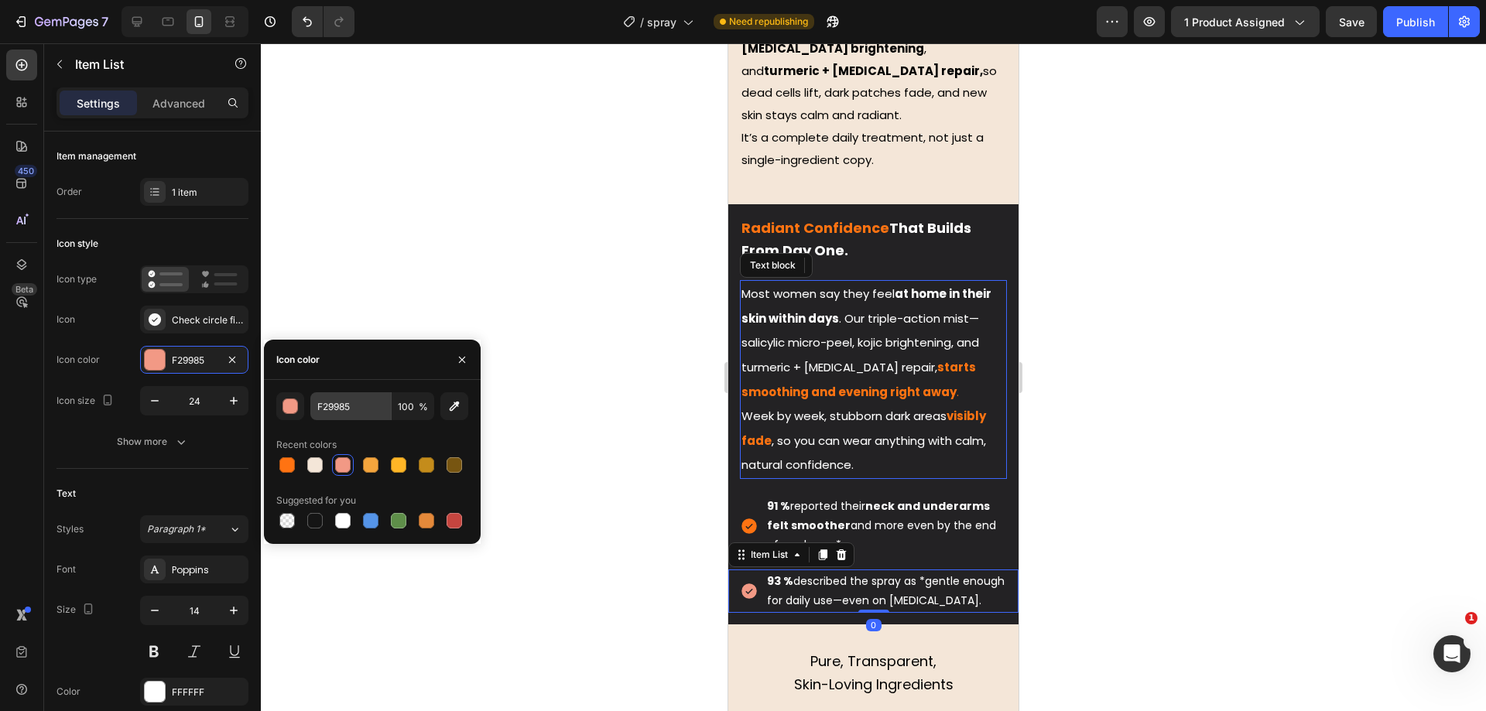
drag, startPoint x: 293, startPoint y: 462, endPoint x: 332, endPoint y: 405, distance: 69.6
click at [292, 461] on div at bounding box center [286, 464] width 15 height 15
type input "FF7312"
click at [494, 265] on div at bounding box center [873, 377] width 1225 height 668
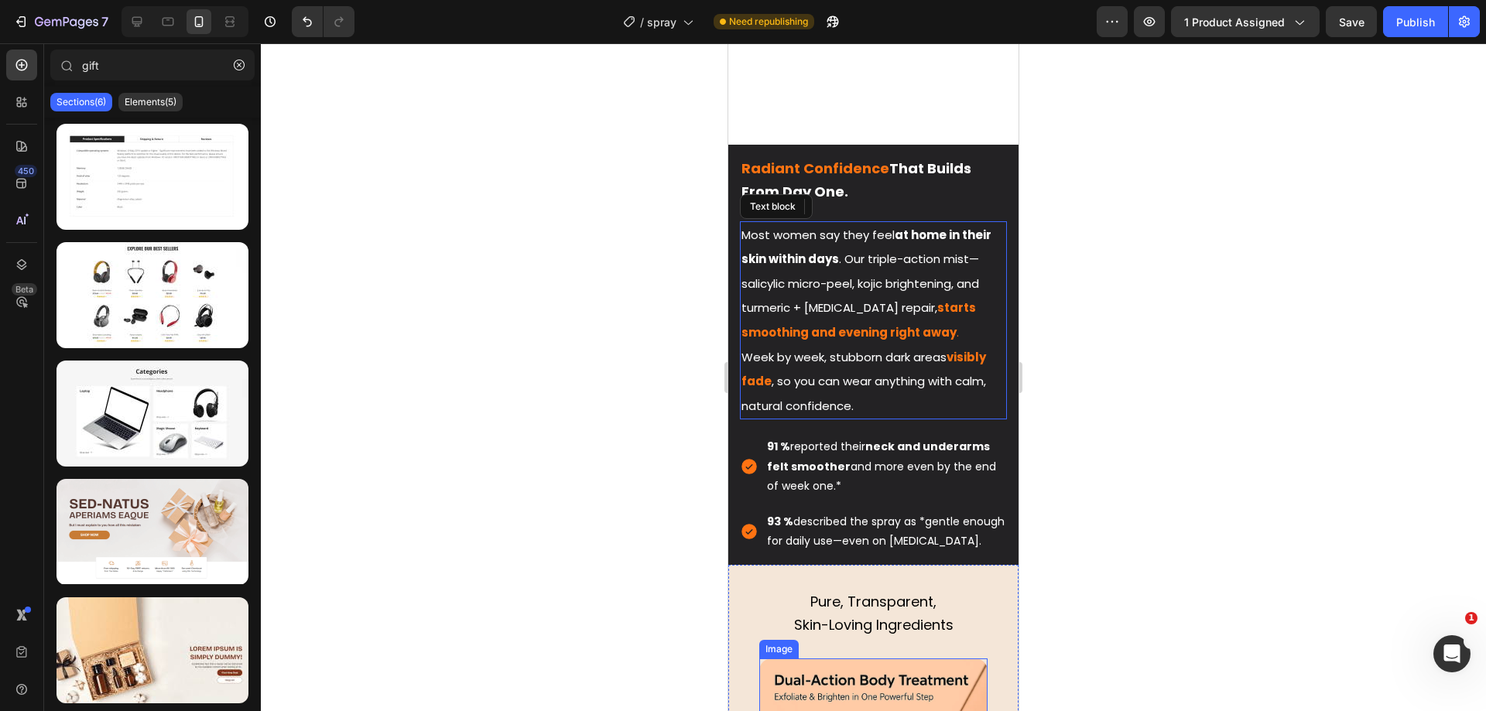
scroll to position [2612, 0]
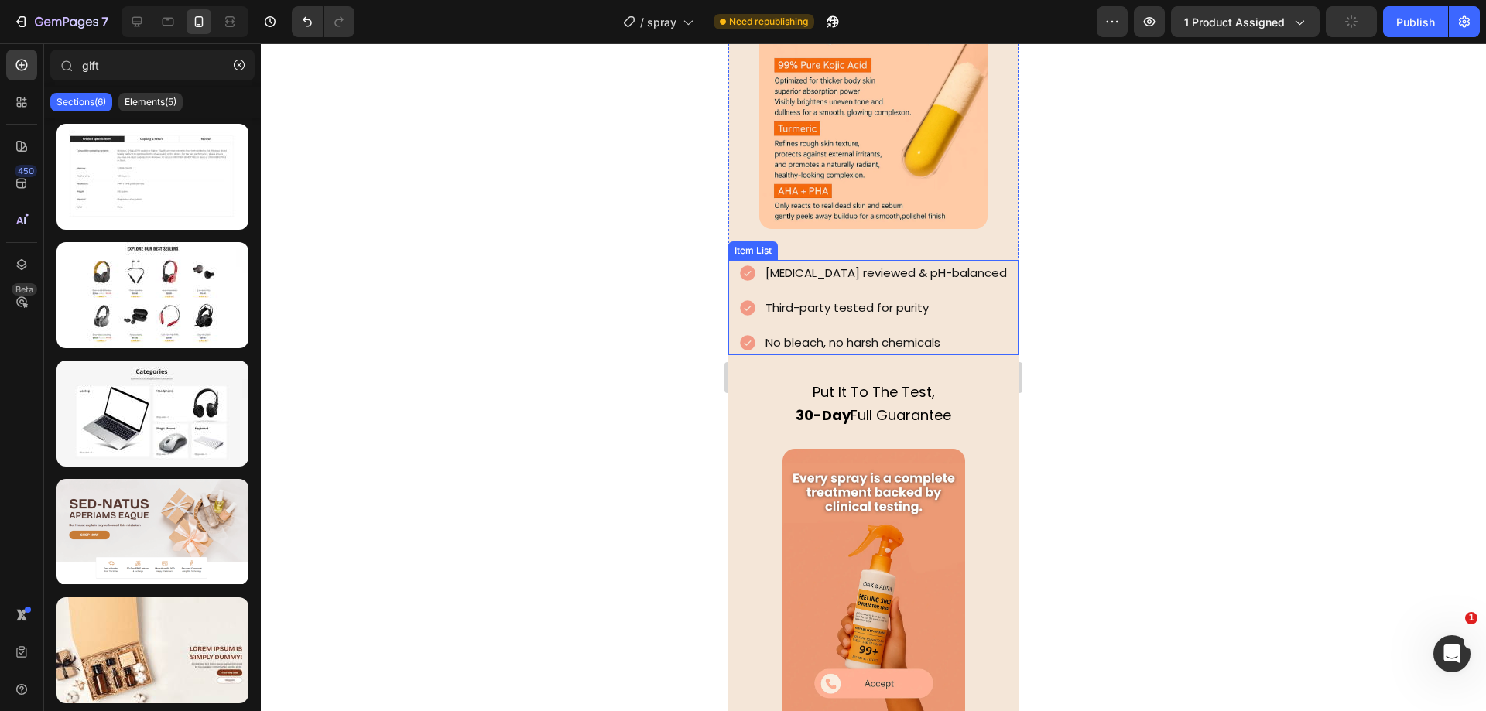
click at [733, 324] on div "[MEDICAL_DATA] reviewed & pH-balanced Third-party tested for purity No bleach, …" at bounding box center [873, 307] width 290 height 95
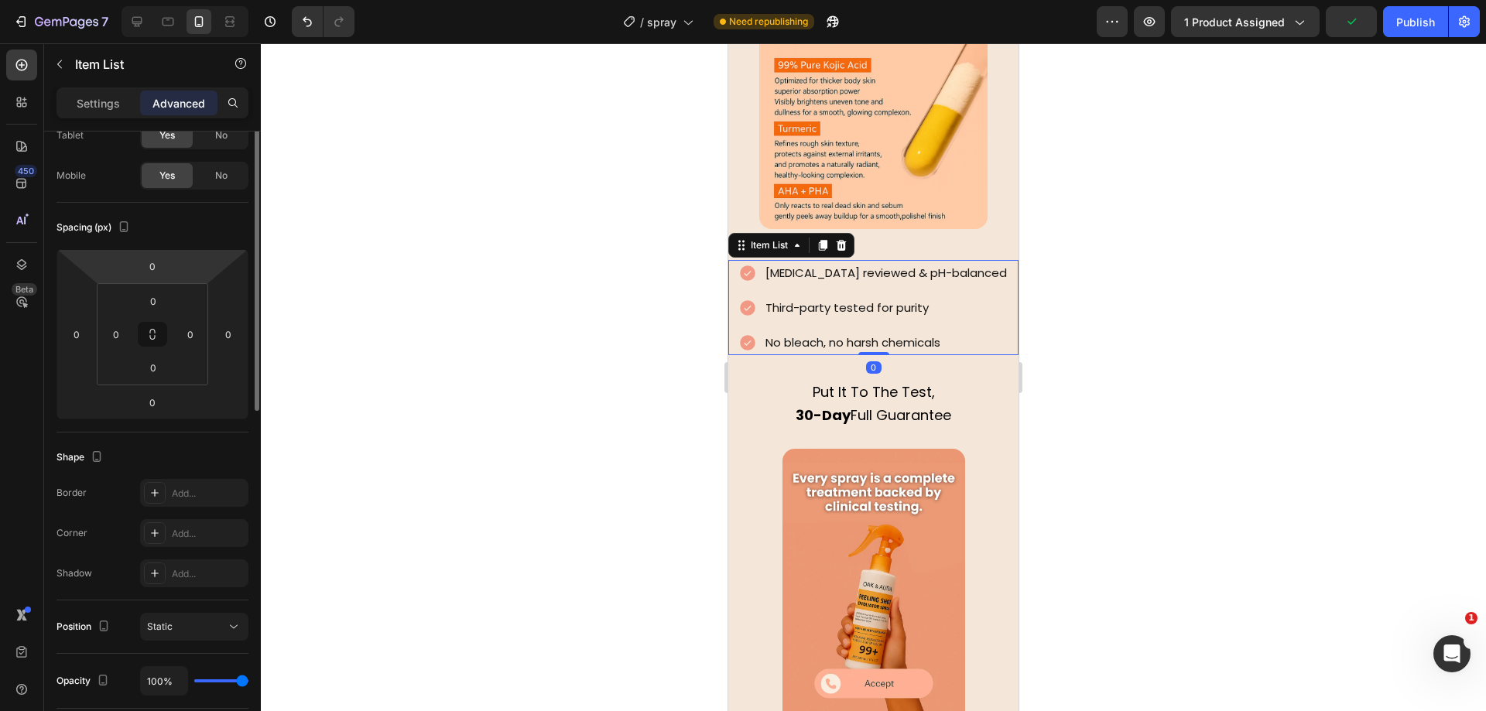
scroll to position [0, 0]
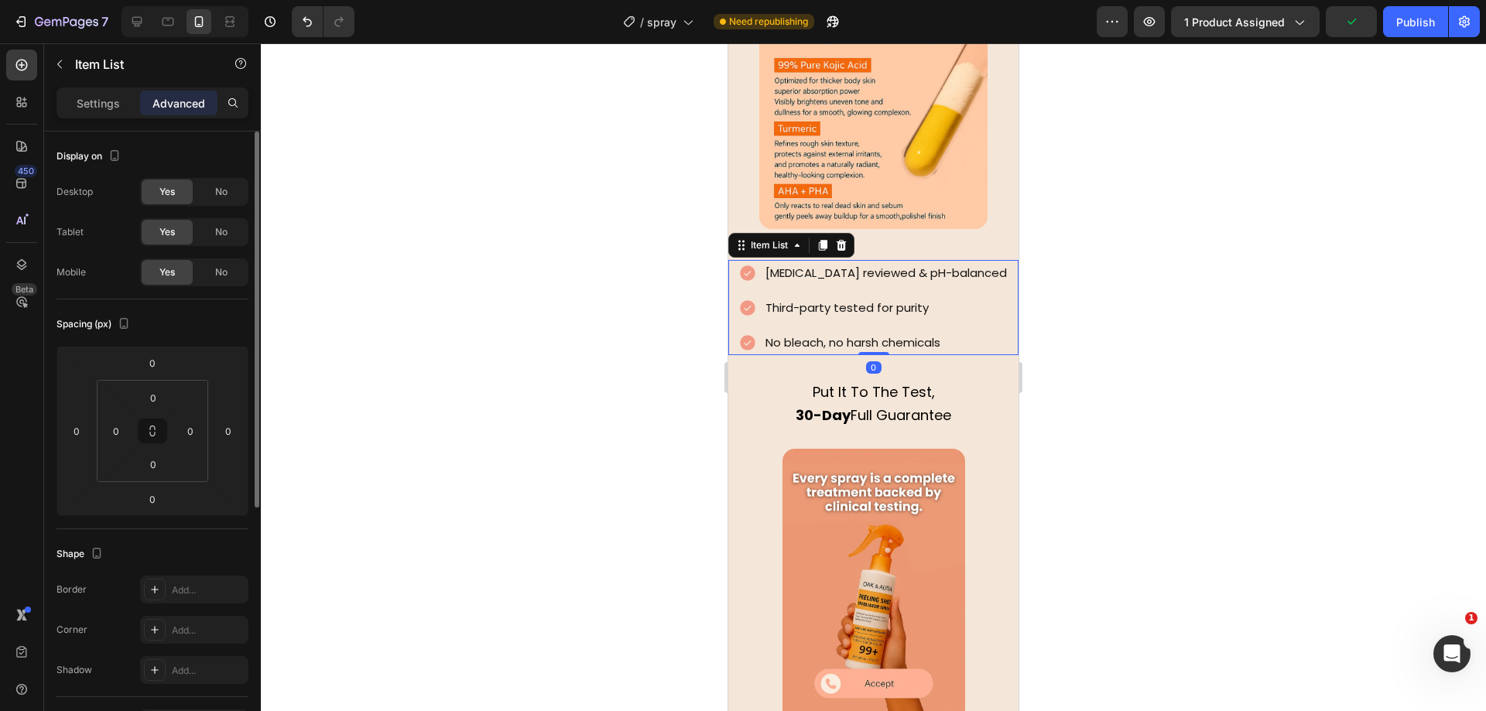
click at [122, 98] on div "Settings" at bounding box center [98, 103] width 77 height 25
type input "8"
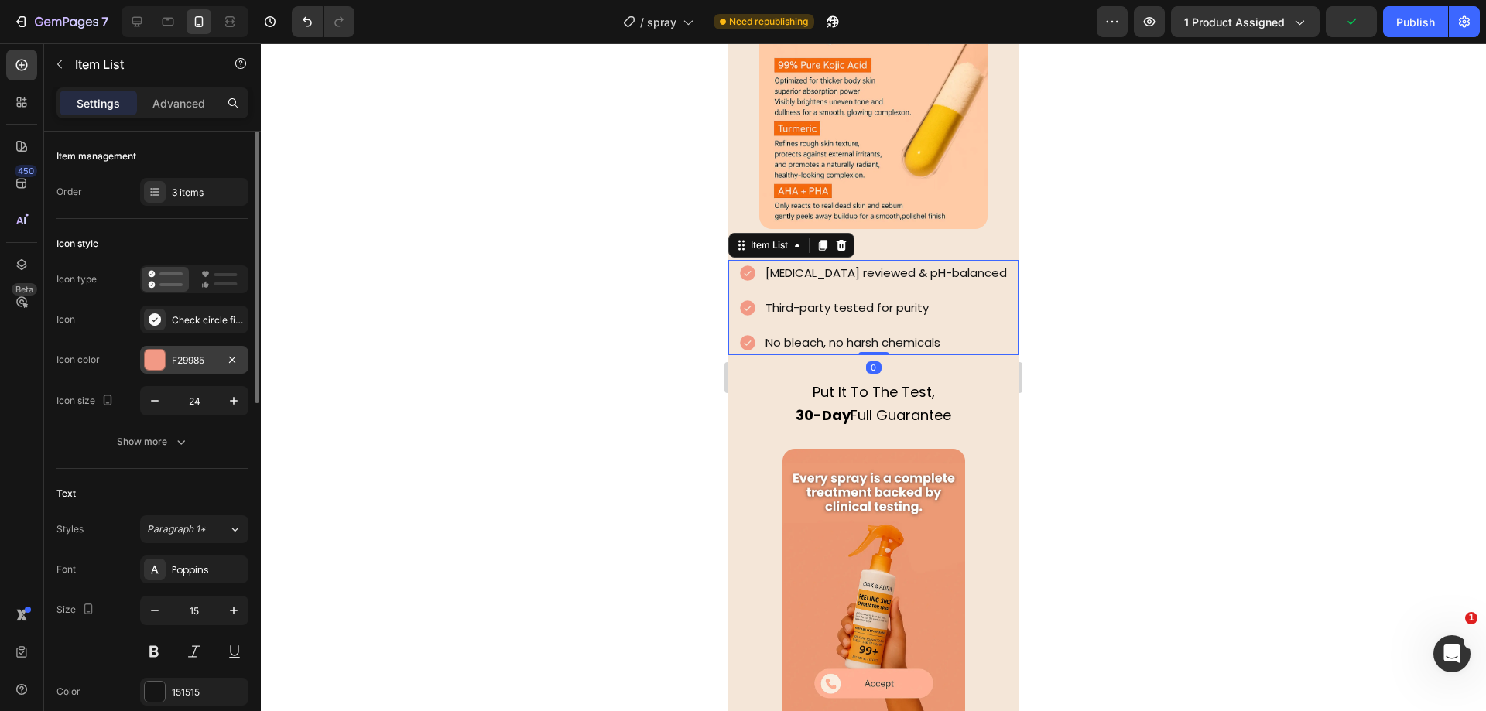
click at [176, 351] on div "F29985" at bounding box center [194, 360] width 108 height 28
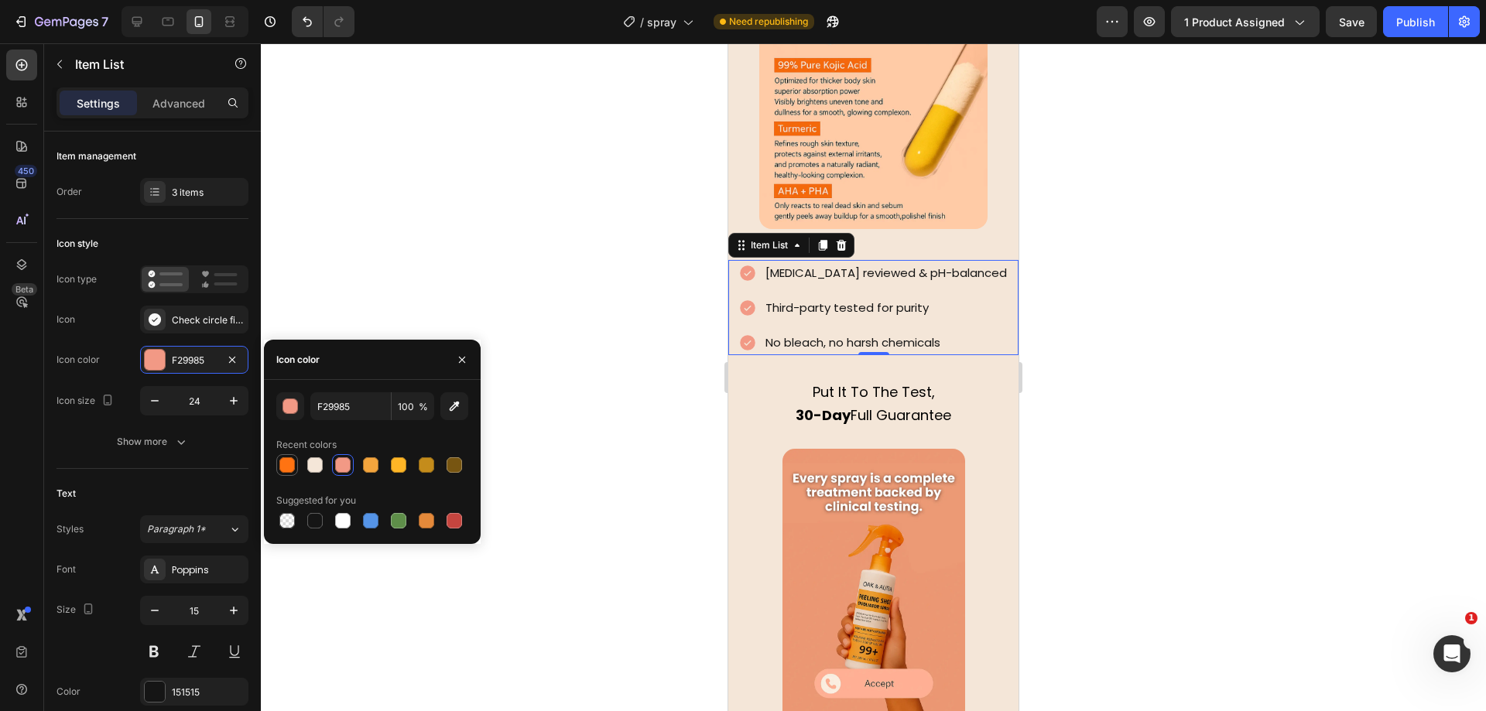
click at [289, 460] on div at bounding box center [286, 464] width 15 height 15
type input "FF7312"
drag, startPoint x: 439, startPoint y: 234, endPoint x: 577, endPoint y: 264, distance: 141.0
click at [440, 234] on div at bounding box center [873, 377] width 1225 height 668
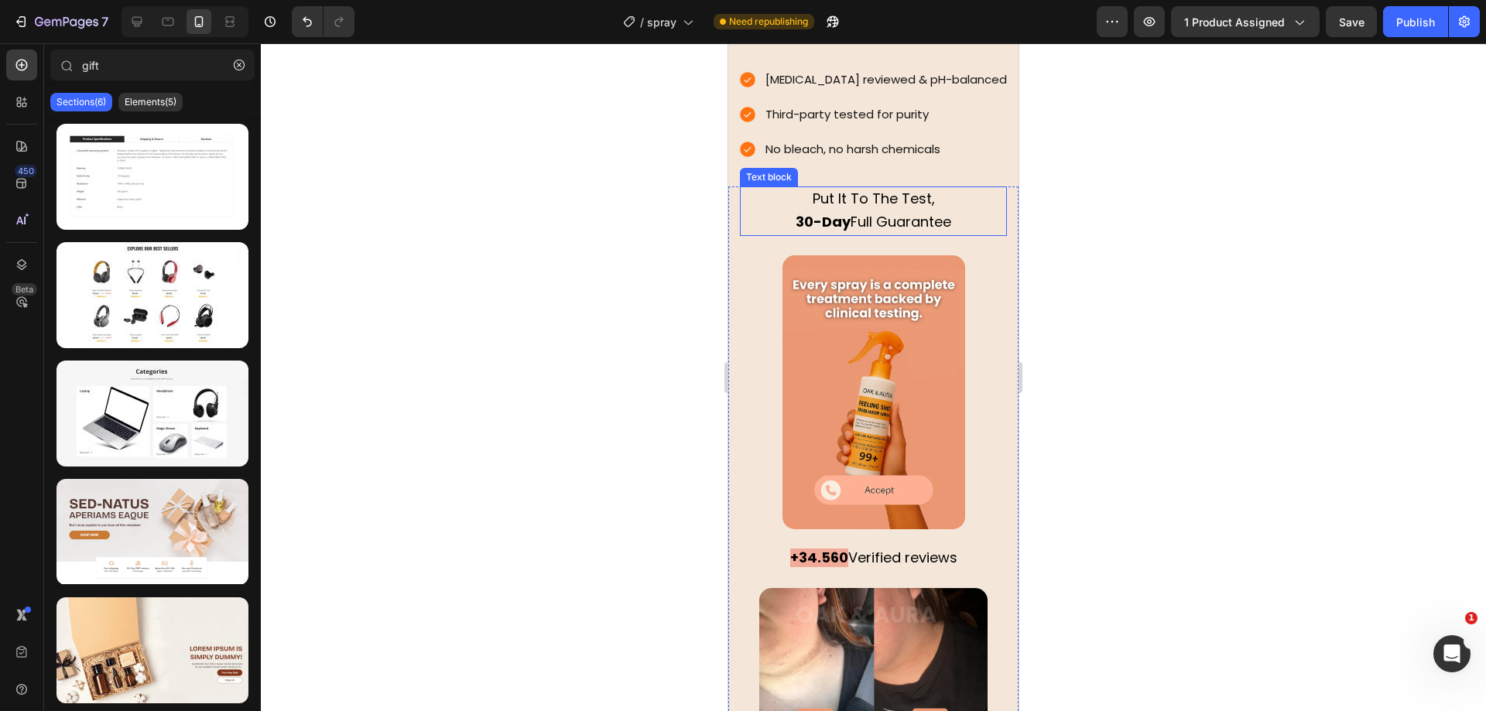
scroll to position [2902, 0]
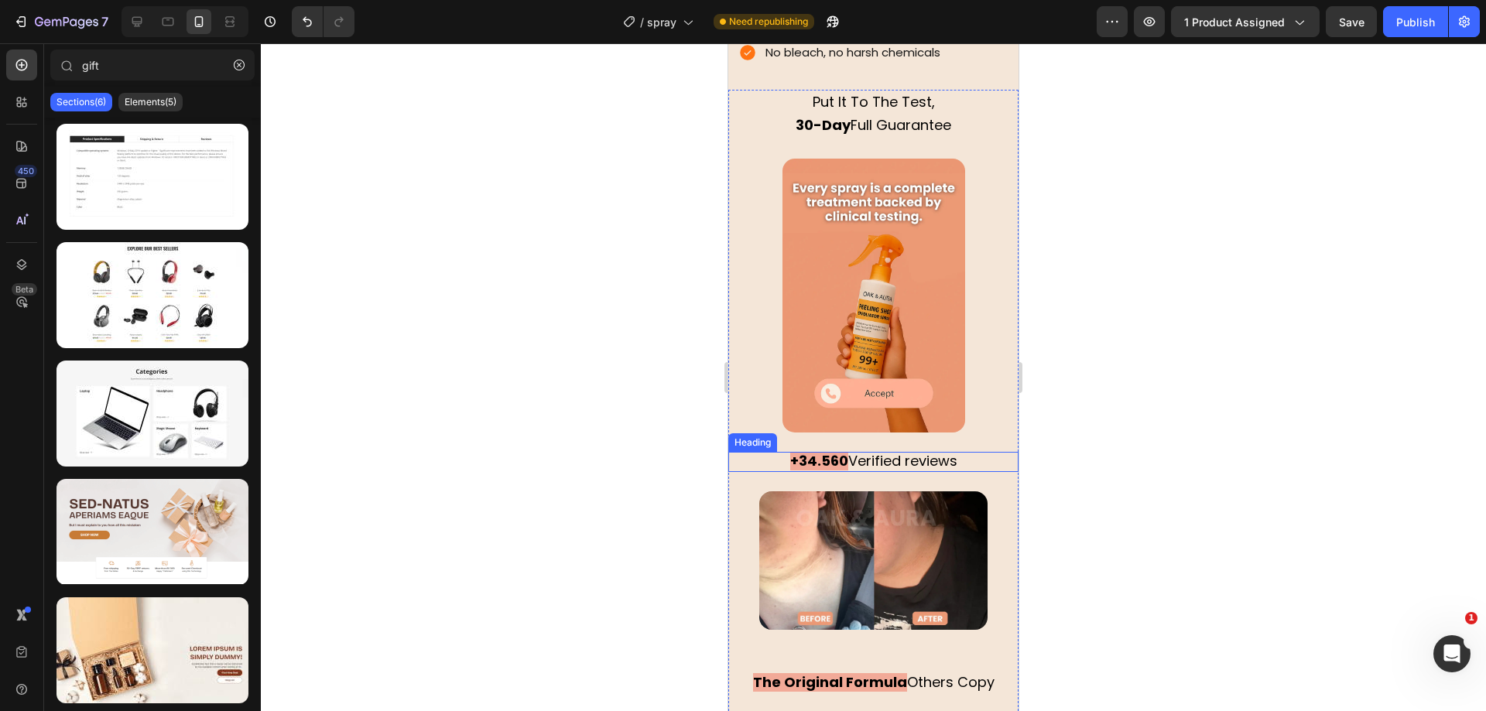
click at [798, 451] on strong "+34.560" at bounding box center [819, 460] width 58 height 19
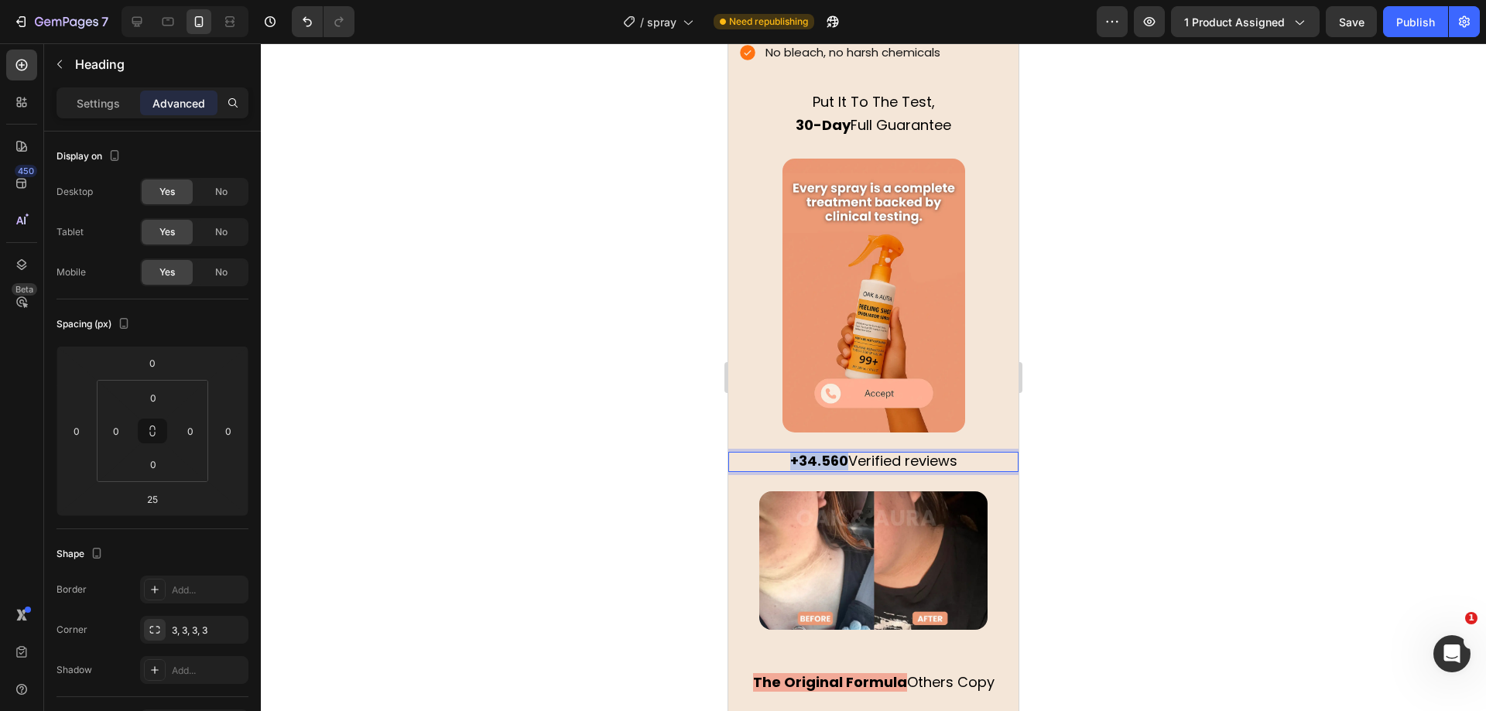
drag, startPoint x: 840, startPoint y: 429, endPoint x: 875, endPoint y: 414, distance: 38.5
click at [770, 454] on p "+34.560 Verified reviews" at bounding box center [873, 462] width 287 height 17
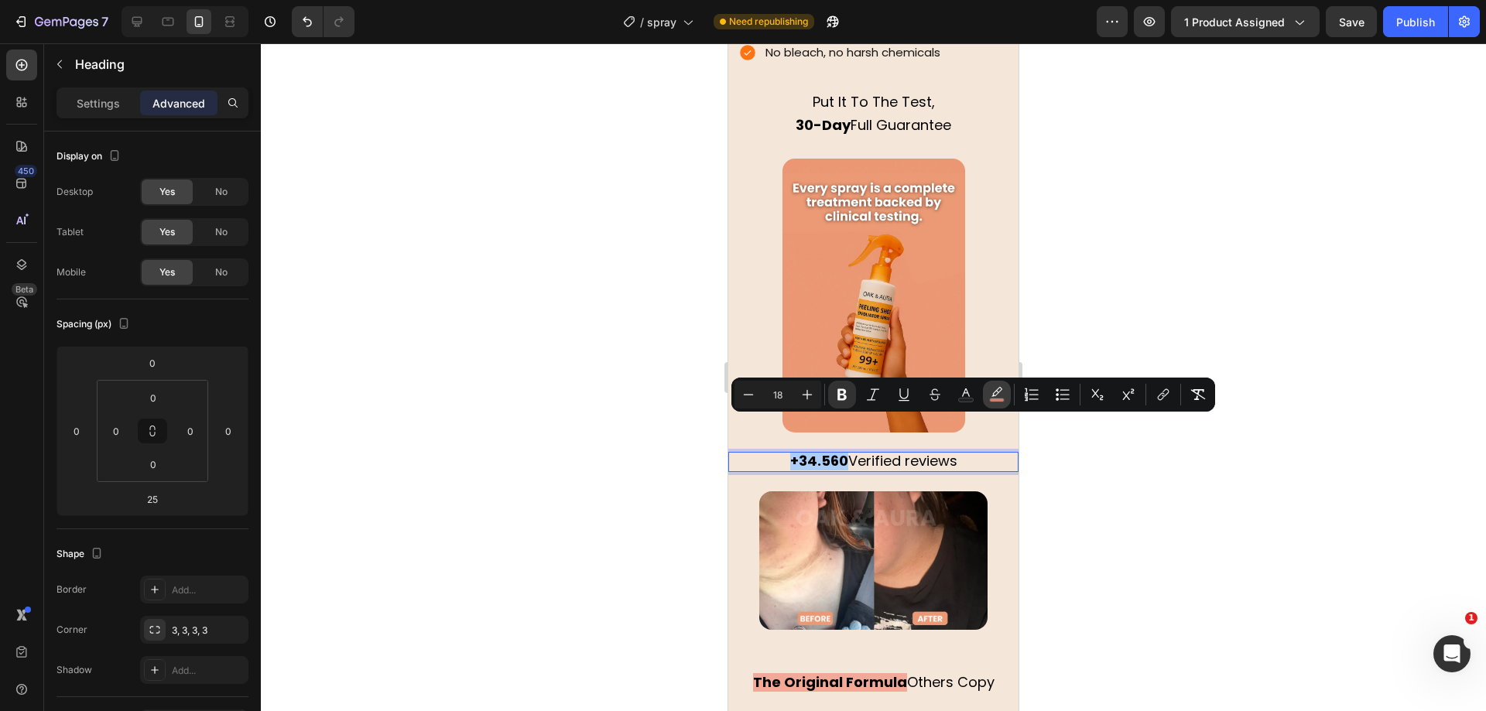
click at [1001, 396] on icon "Editor contextual toolbar" at bounding box center [996, 394] width 15 height 15
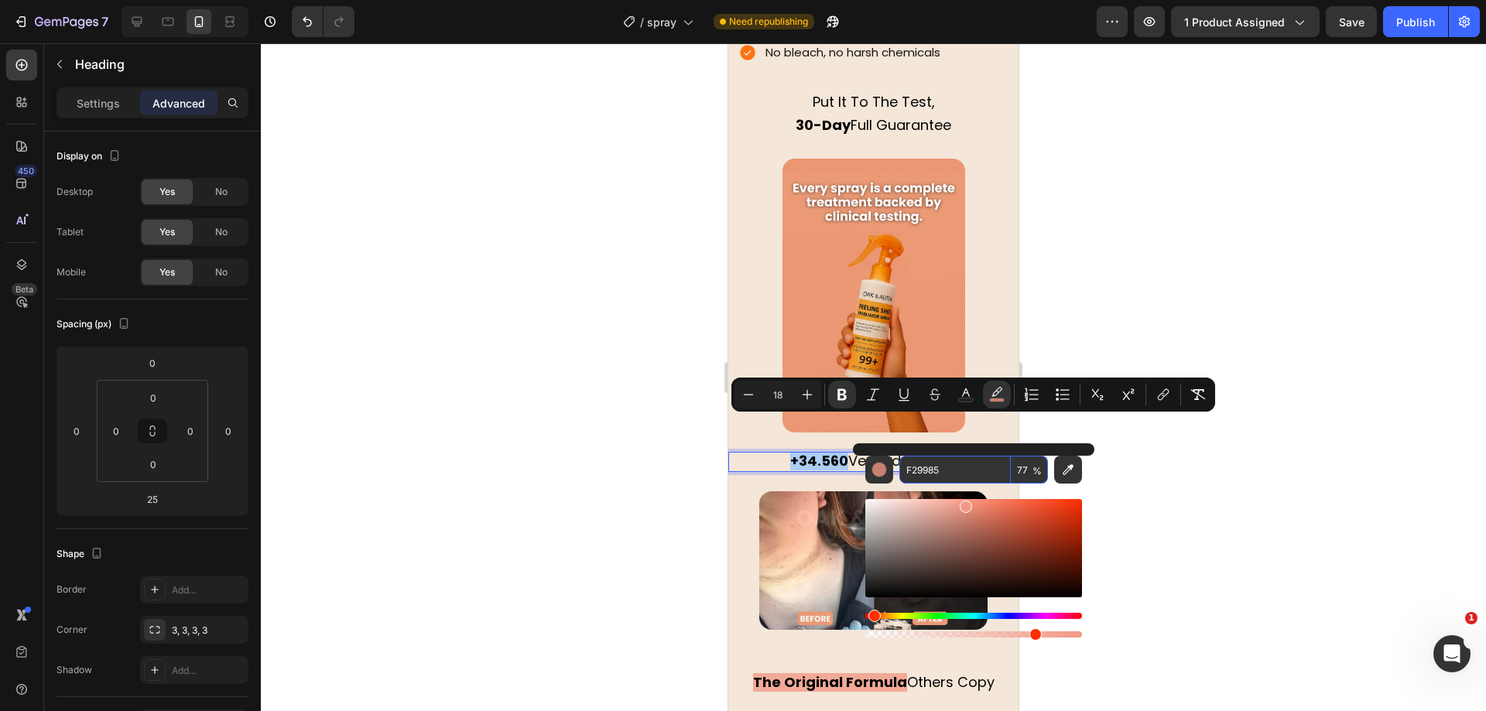
click at [934, 474] on input "F29985" at bounding box center [954, 470] width 111 height 28
paste input "#ff7312"
type input "FF7312"
type input "100"
click at [647, 439] on div at bounding box center [873, 377] width 1225 height 668
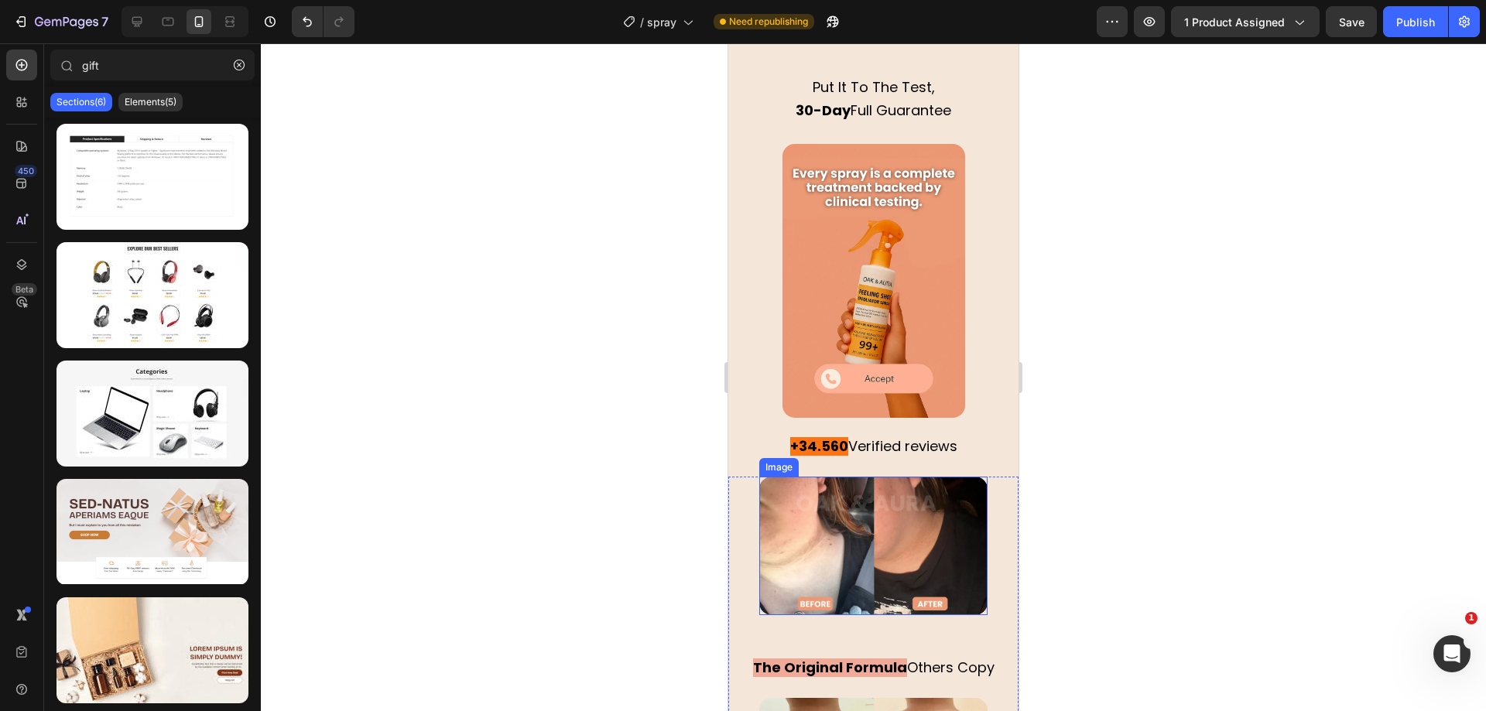
scroll to position [2999, 0]
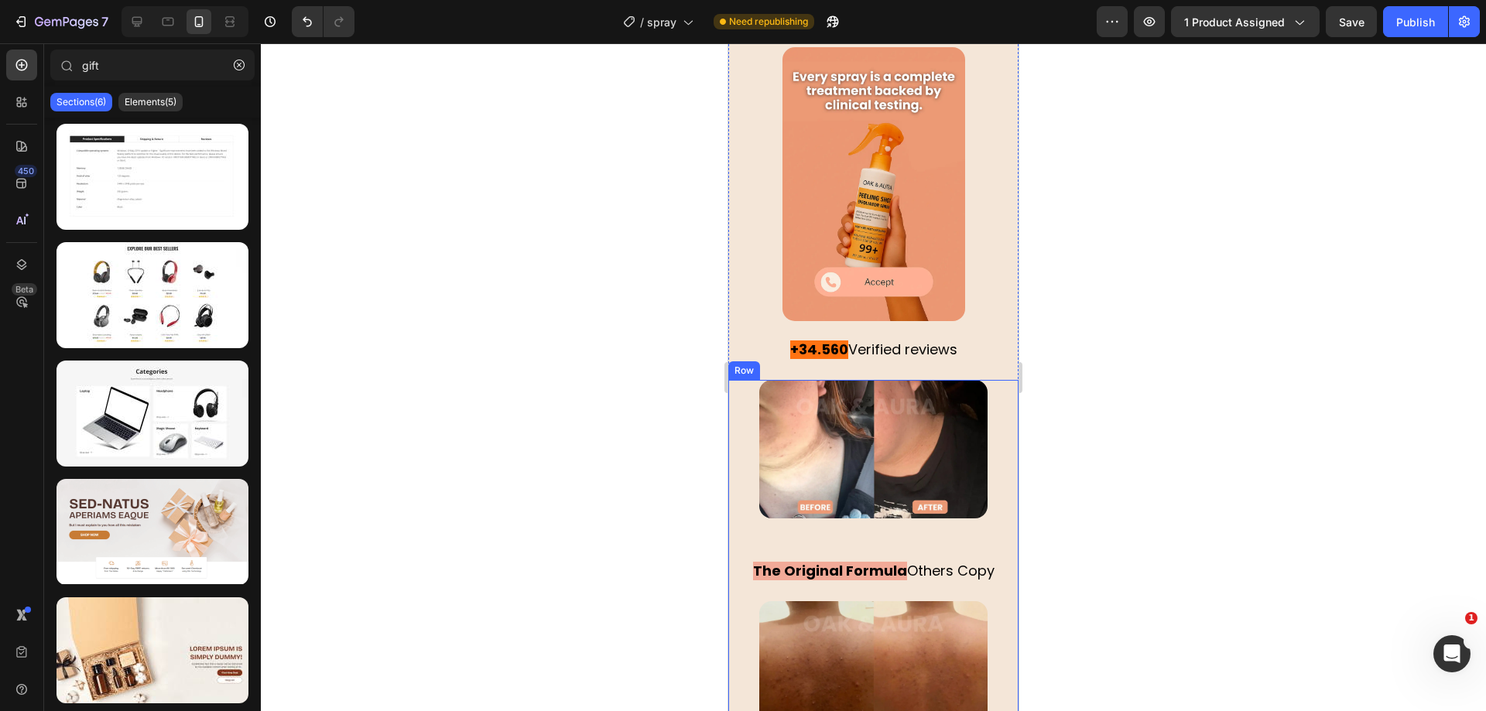
click at [841, 529] on div "Image The Original Formula Others Copy Heading Image Clinically Tested Brighten…" at bounding box center [873, 725] width 290 height 690
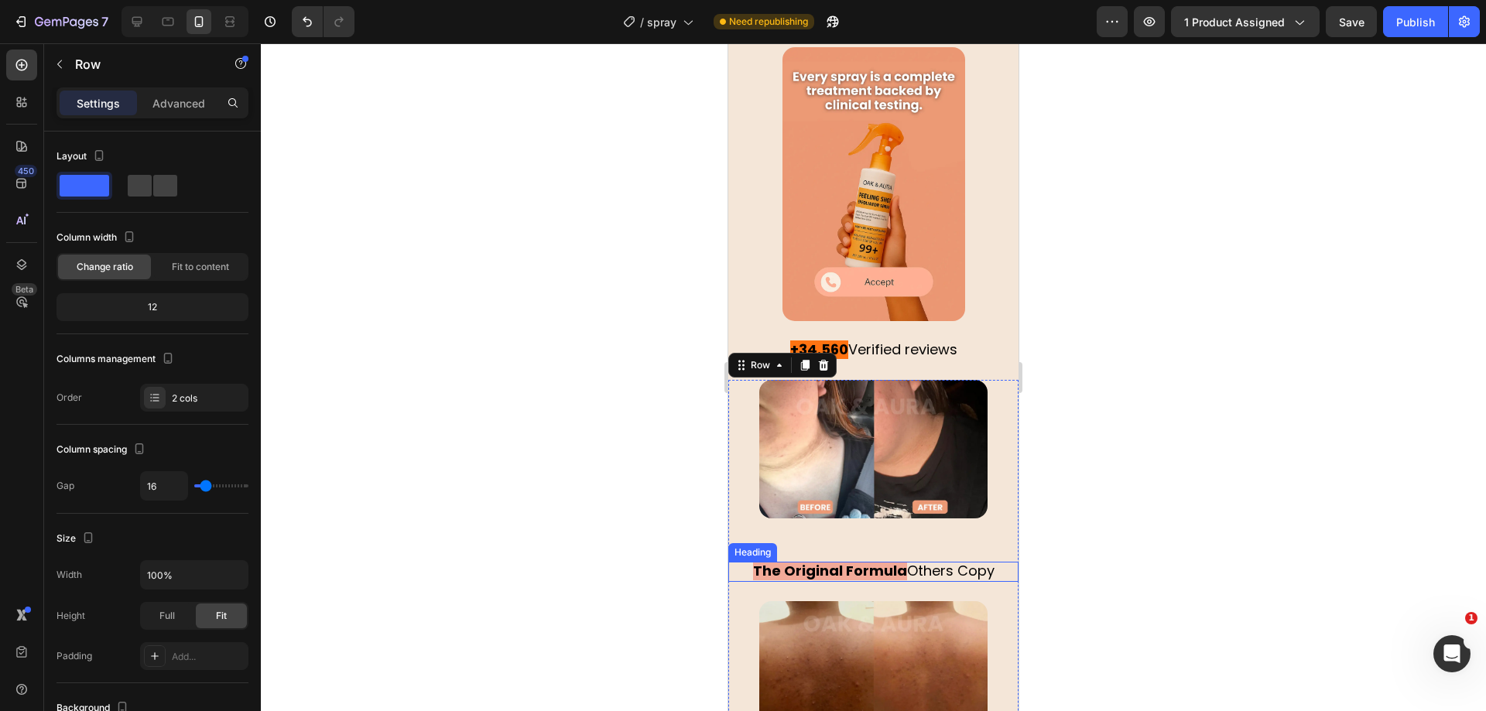
click at [859, 561] on strong "The Original Formula" at bounding box center [830, 570] width 154 height 19
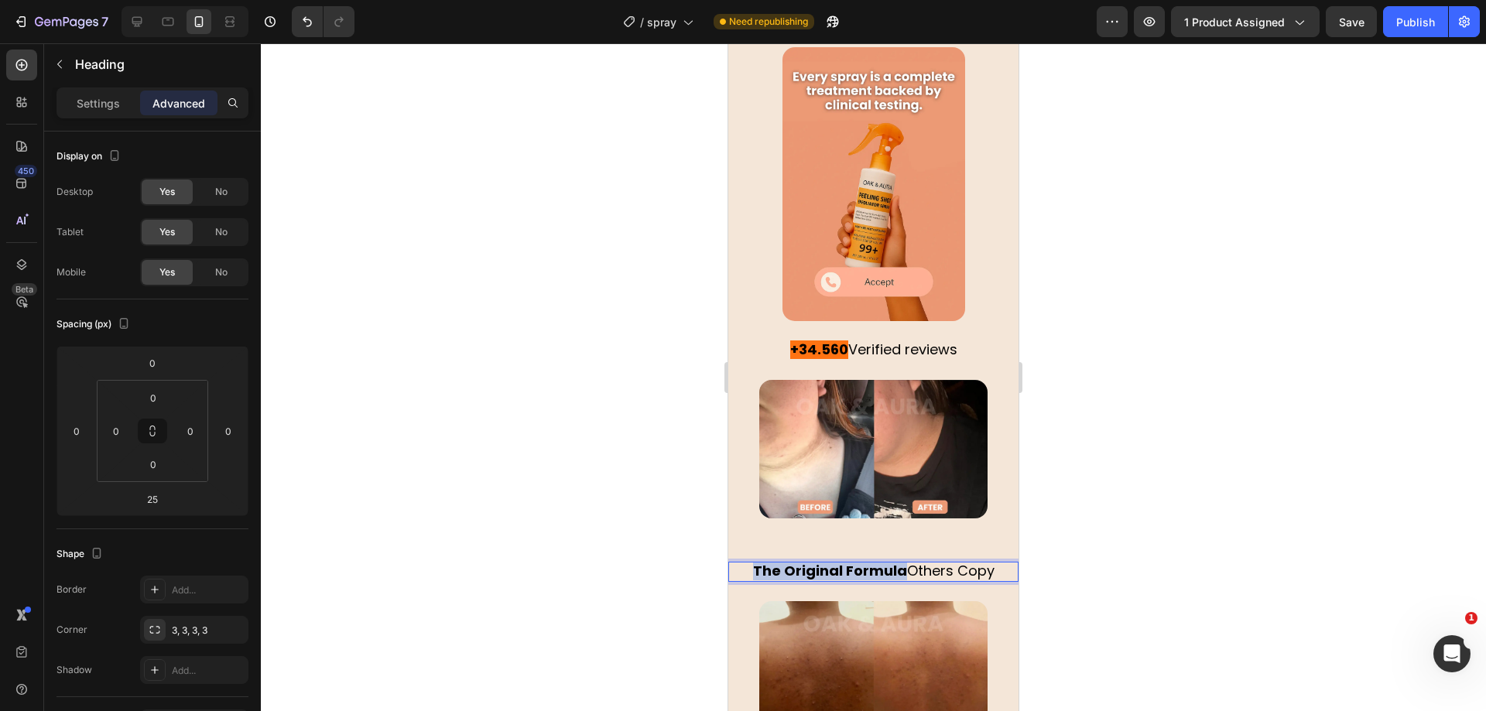
drag, startPoint x: 894, startPoint y: 545, endPoint x: 1624, endPoint y: 566, distance: 730.9
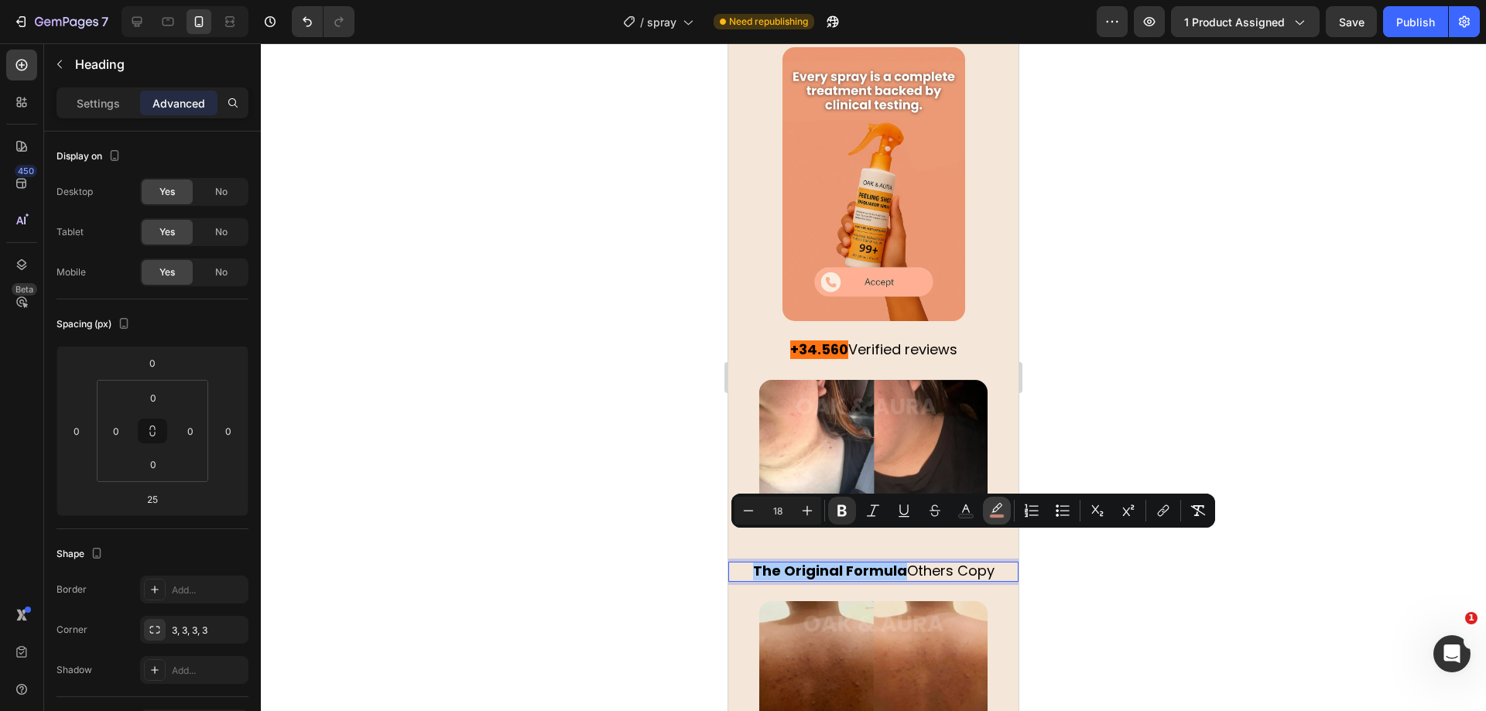
click at [994, 513] on icon "Editor contextual toolbar" at bounding box center [996, 510] width 15 height 15
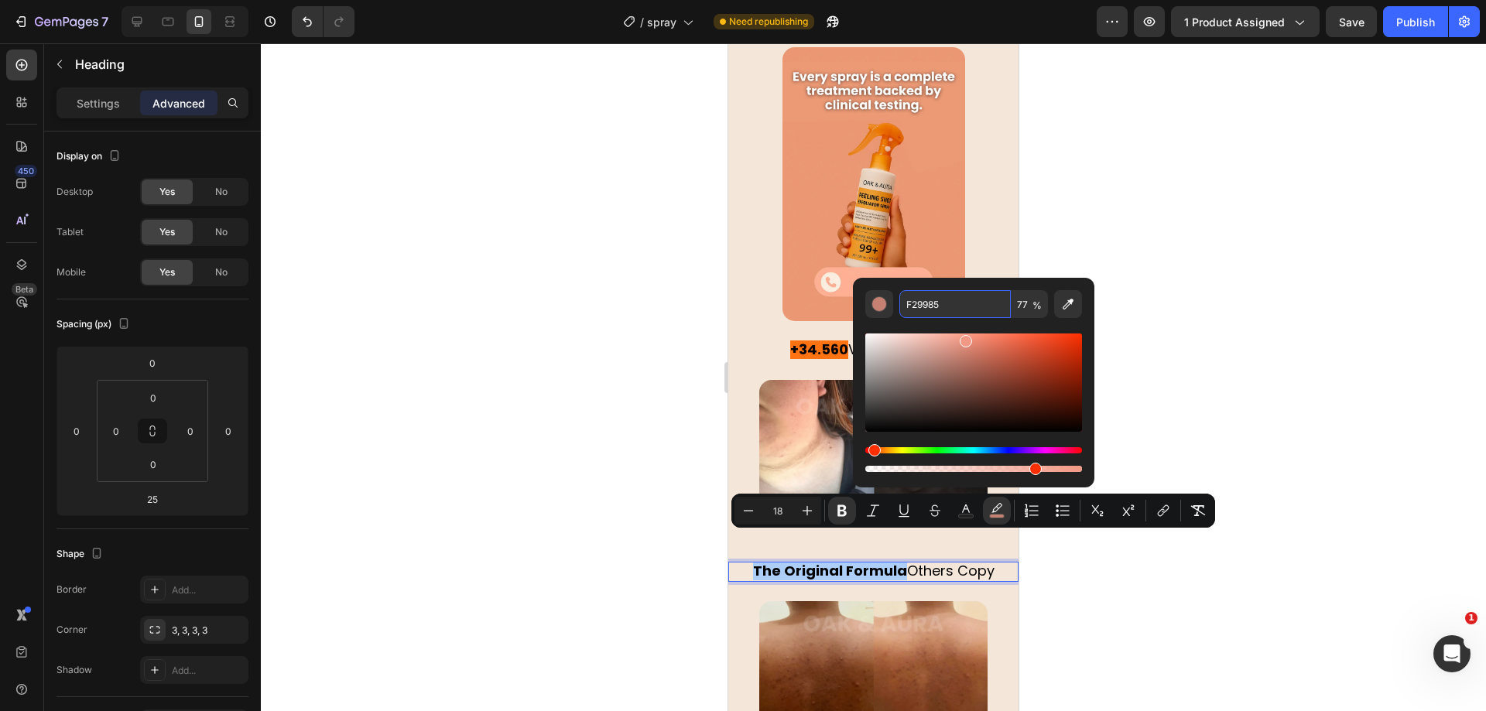
click at [935, 314] on input "F29985" at bounding box center [954, 304] width 111 height 28
click at [936, 310] on input "F29985" at bounding box center [954, 304] width 111 height 28
paste input "#ff7312"
click at [941, 301] on input "F2998#ff73125" at bounding box center [954, 304] width 111 height 28
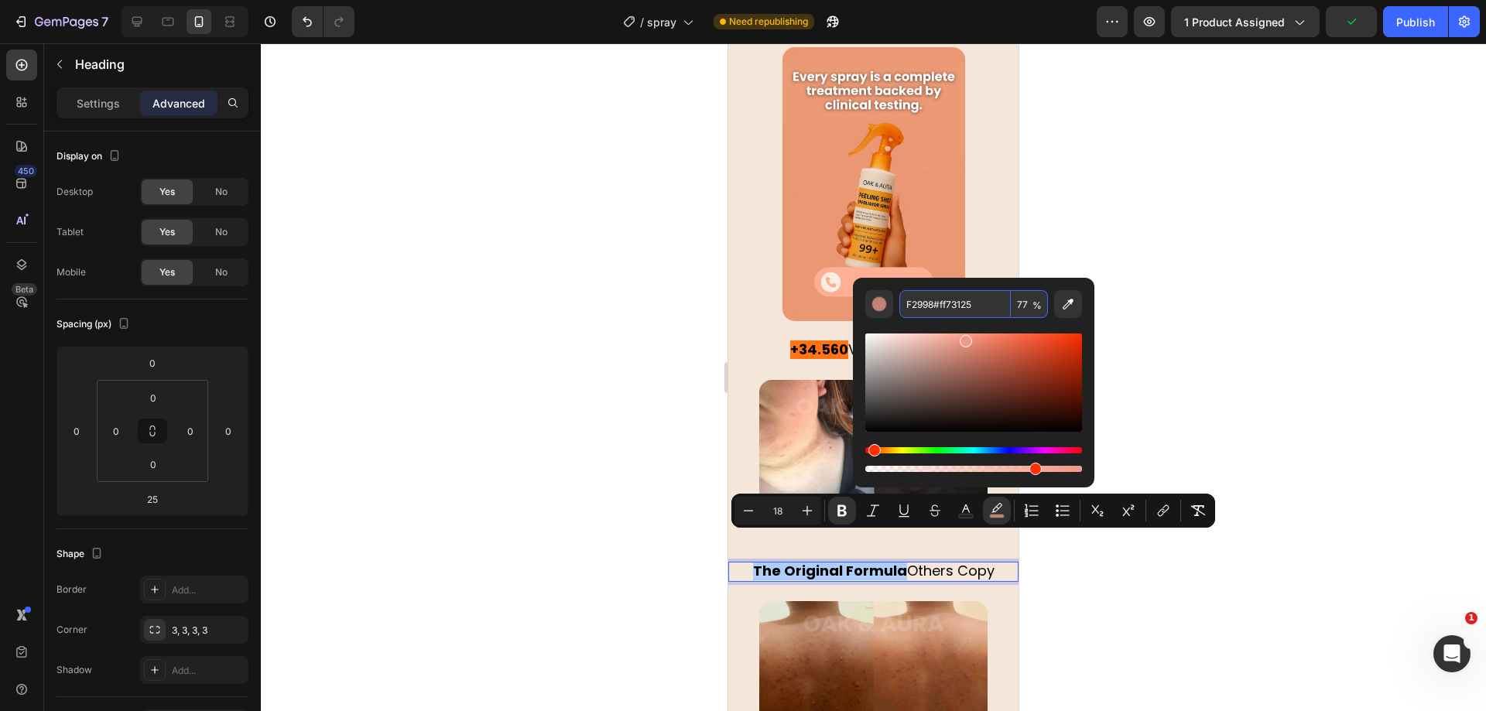
click at [941, 301] on input "F2998#ff73125" at bounding box center [954, 304] width 111 height 28
paste input "#ff7312"
type input "FF7312"
type input "100"
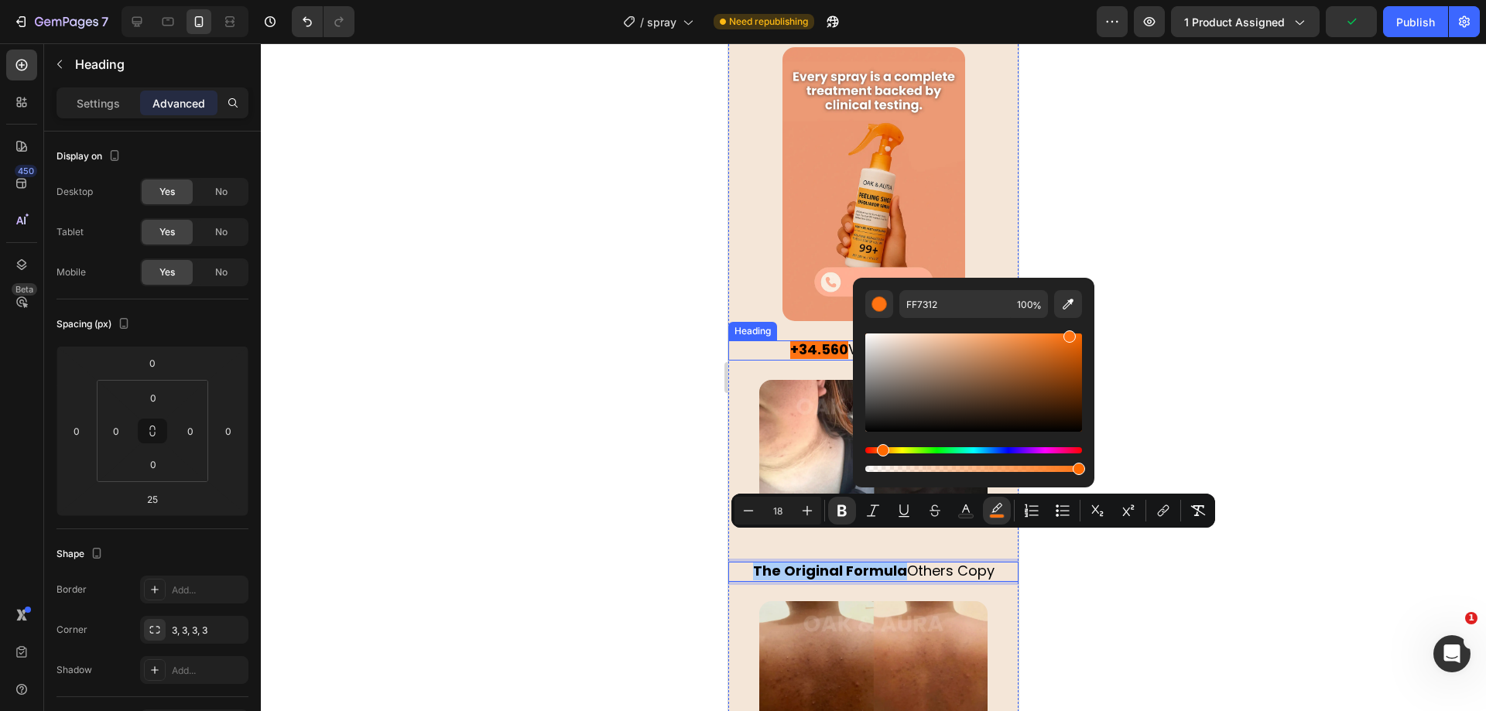
drag, startPoint x: 550, startPoint y: 327, endPoint x: 577, endPoint y: 327, distance: 26.3
click at [550, 327] on div at bounding box center [873, 377] width 1225 height 668
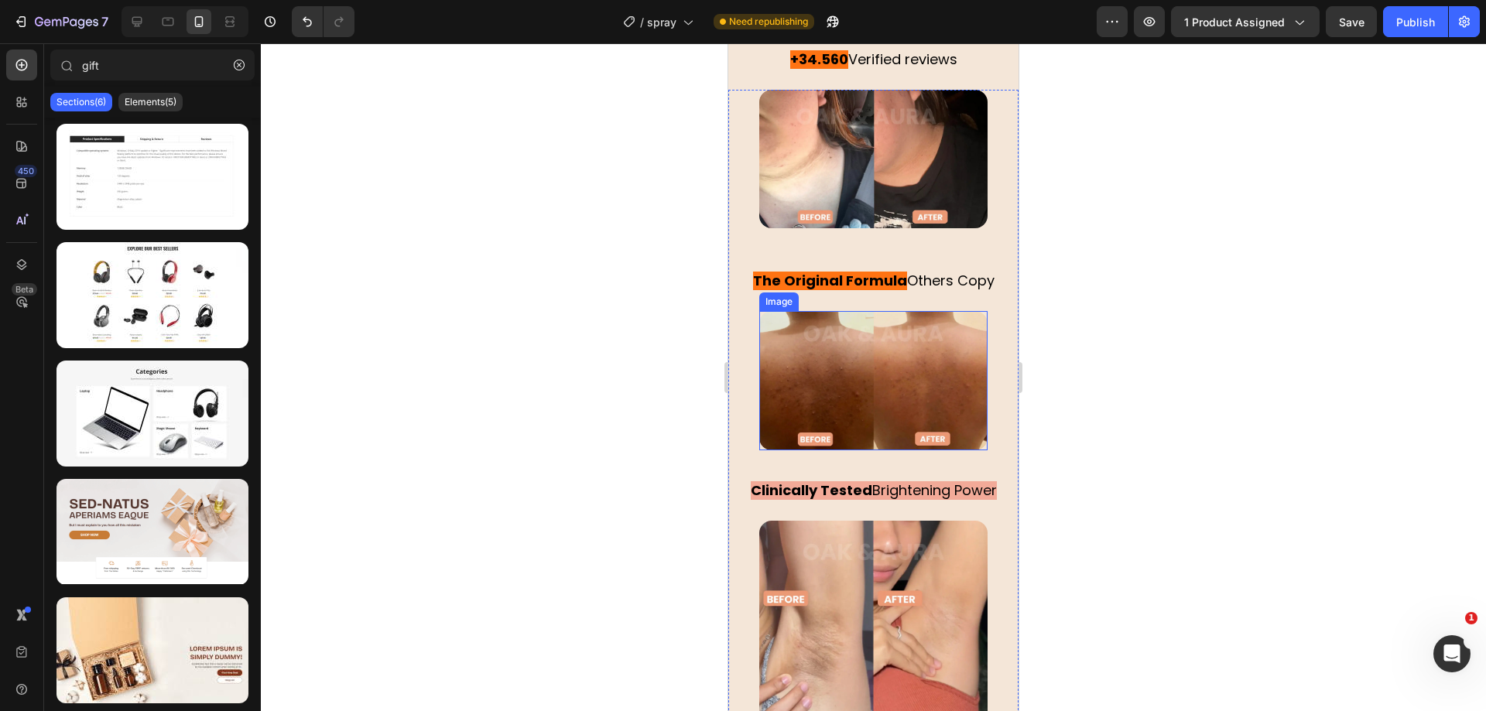
scroll to position [3386, 0]
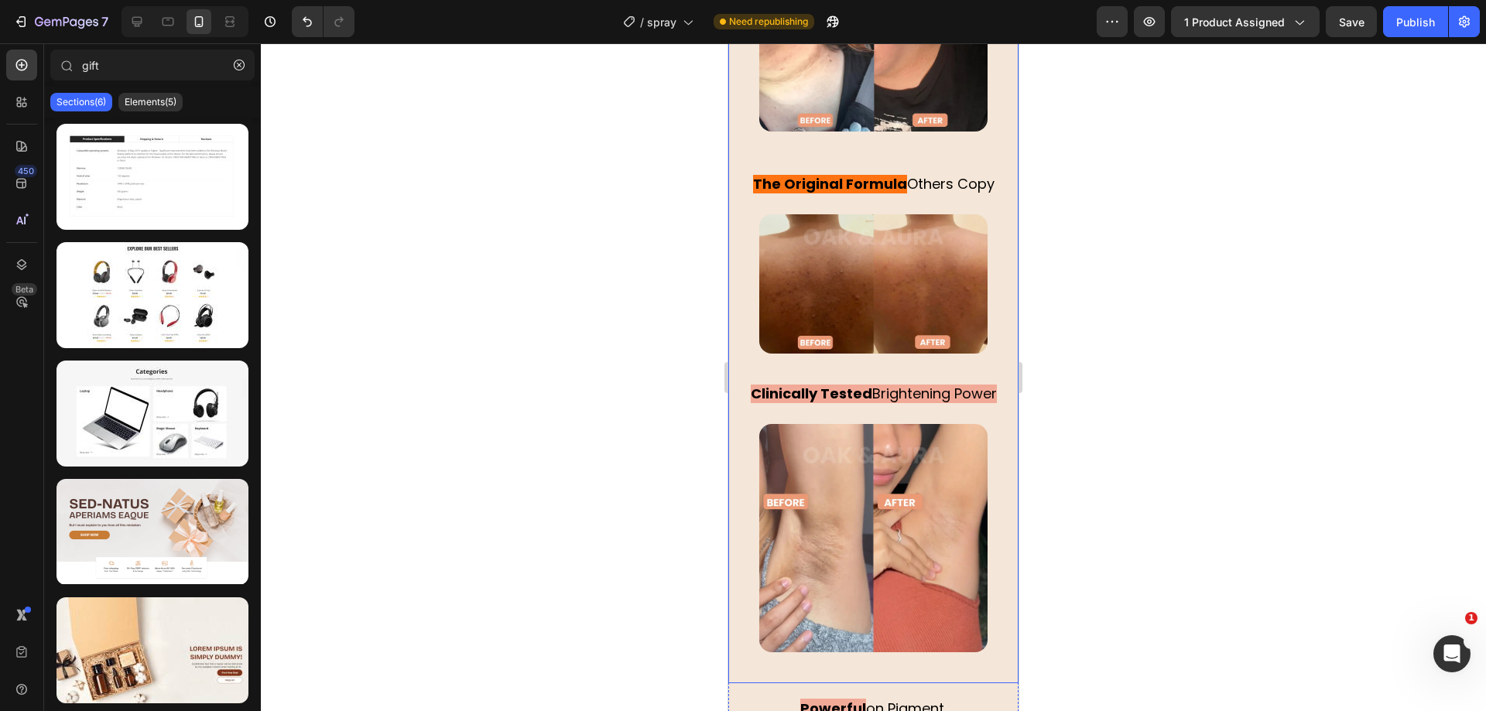
click at [838, 385] on h2 "Clinically Tested Brightening Power" at bounding box center [873, 395] width 290 height 20
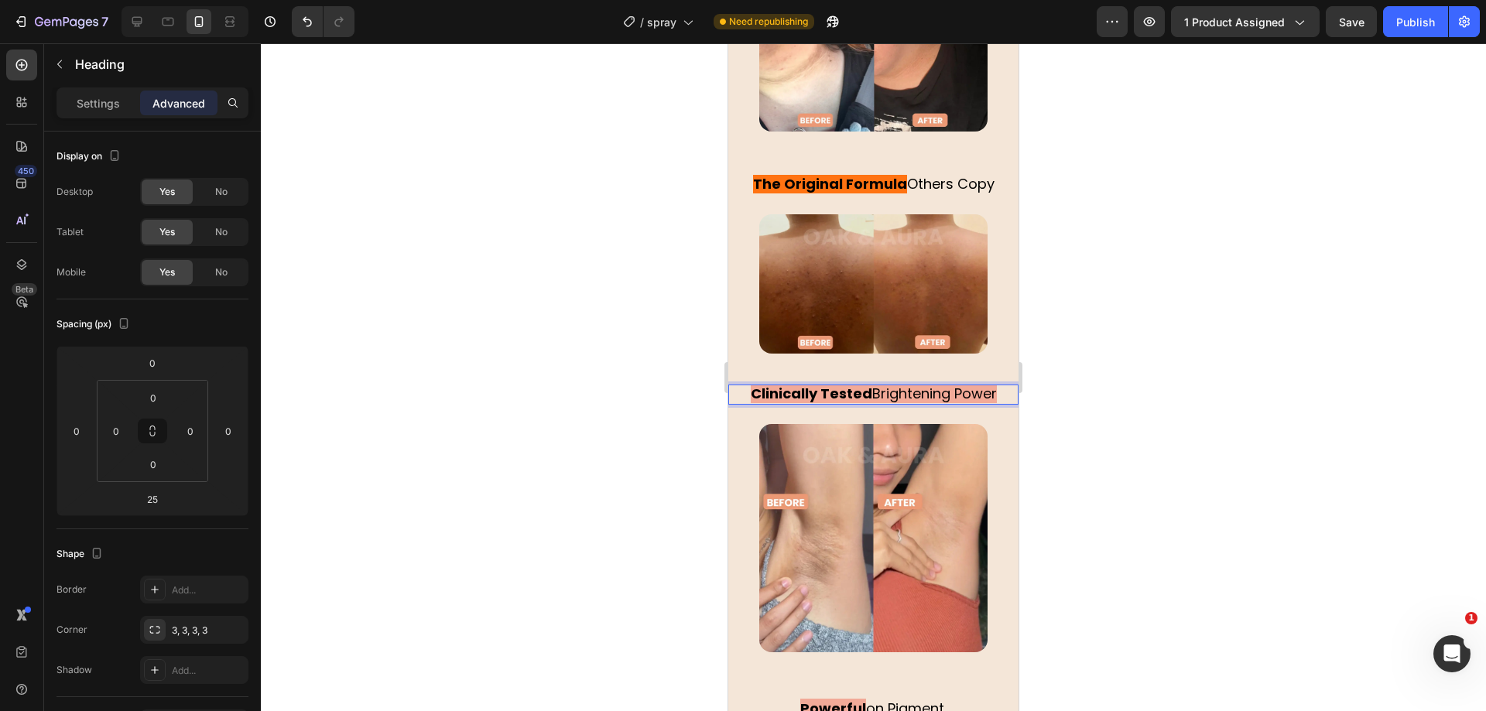
click at [860, 384] on strong "Clinically Tested" at bounding box center [812, 393] width 122 height 19
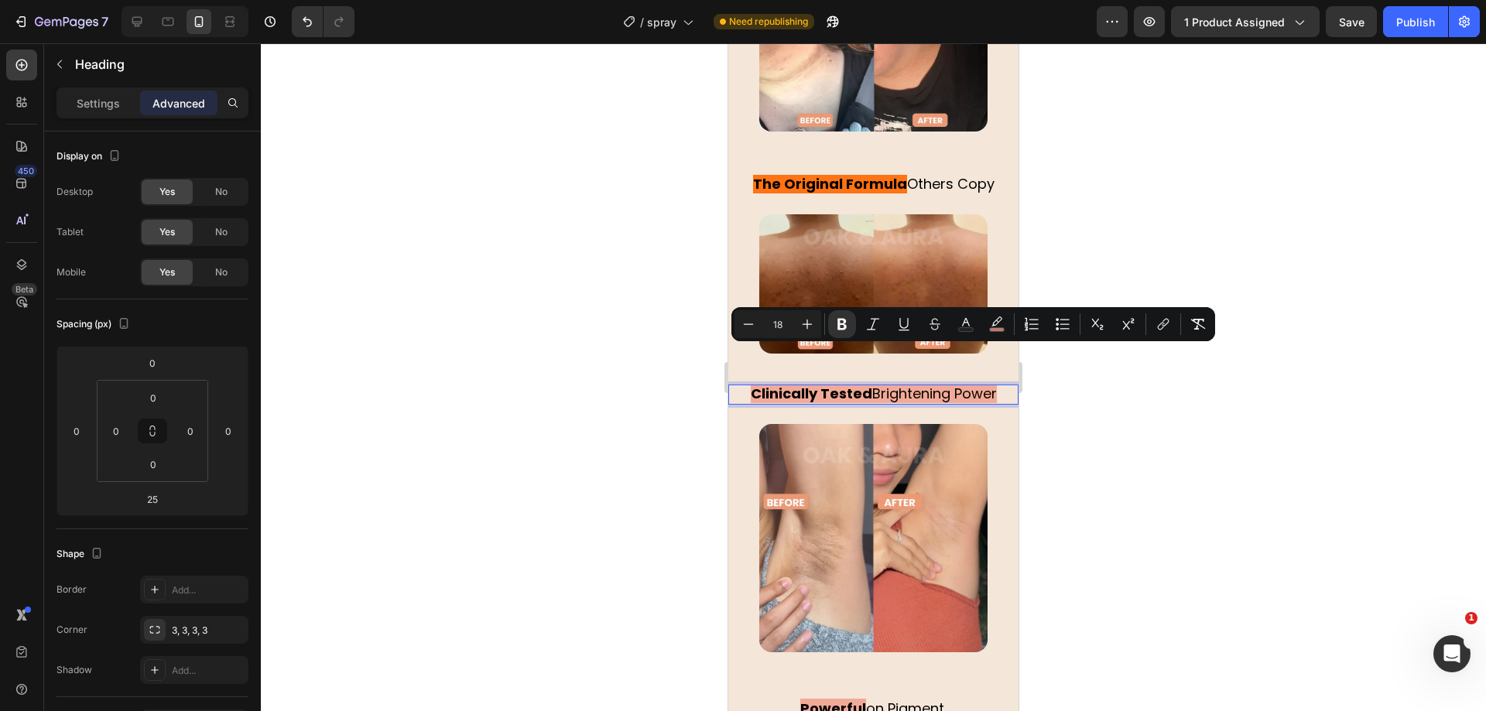
click at [868, 384] on span "Clinically Tested Brightening Power" at bounding box center [874, 393] width 246 height 19
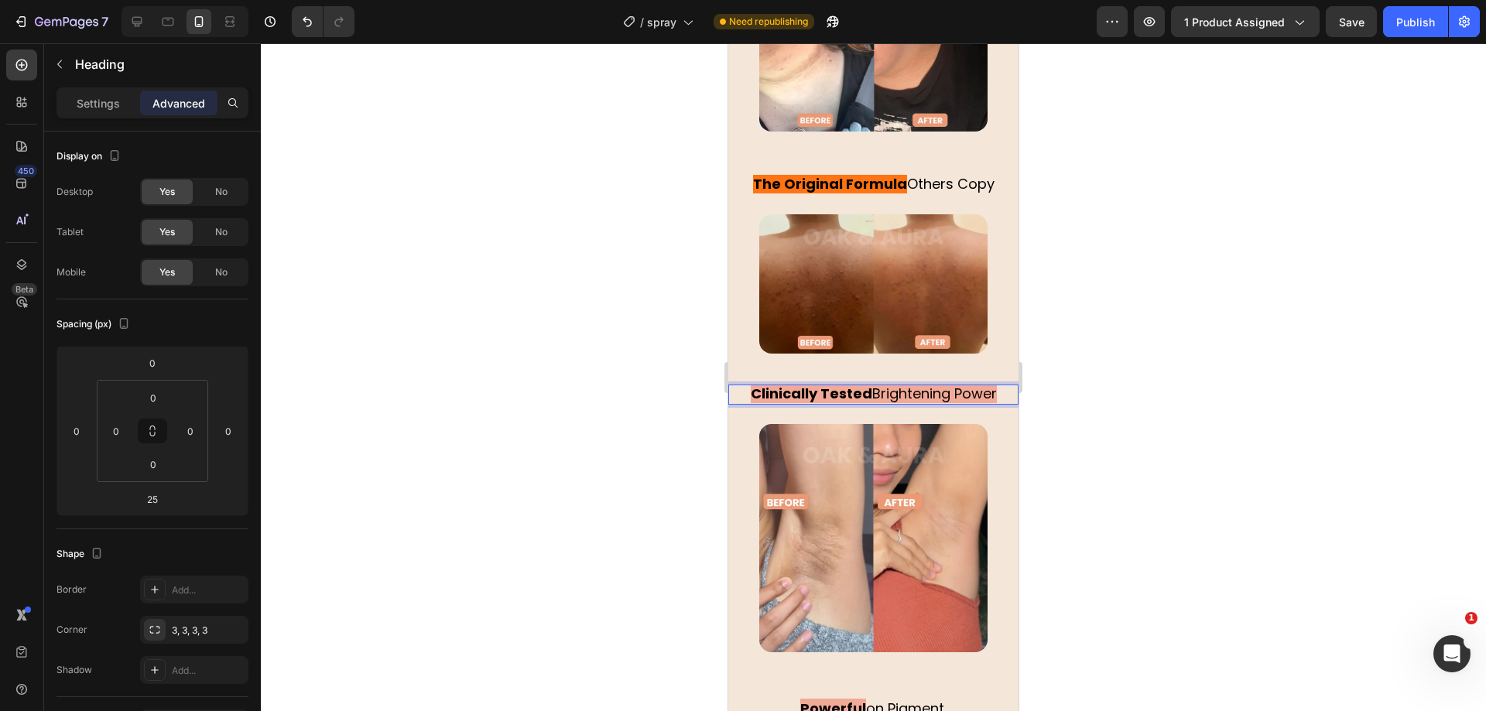
click at [863, 384] on strong "Clinically Tested" at bounding box center [812, 393] width 122 height 19
drag, startPoint x: 863, startPoint y: 358, endPoint x: 1364, endPoint y: 402, distance: 502.6
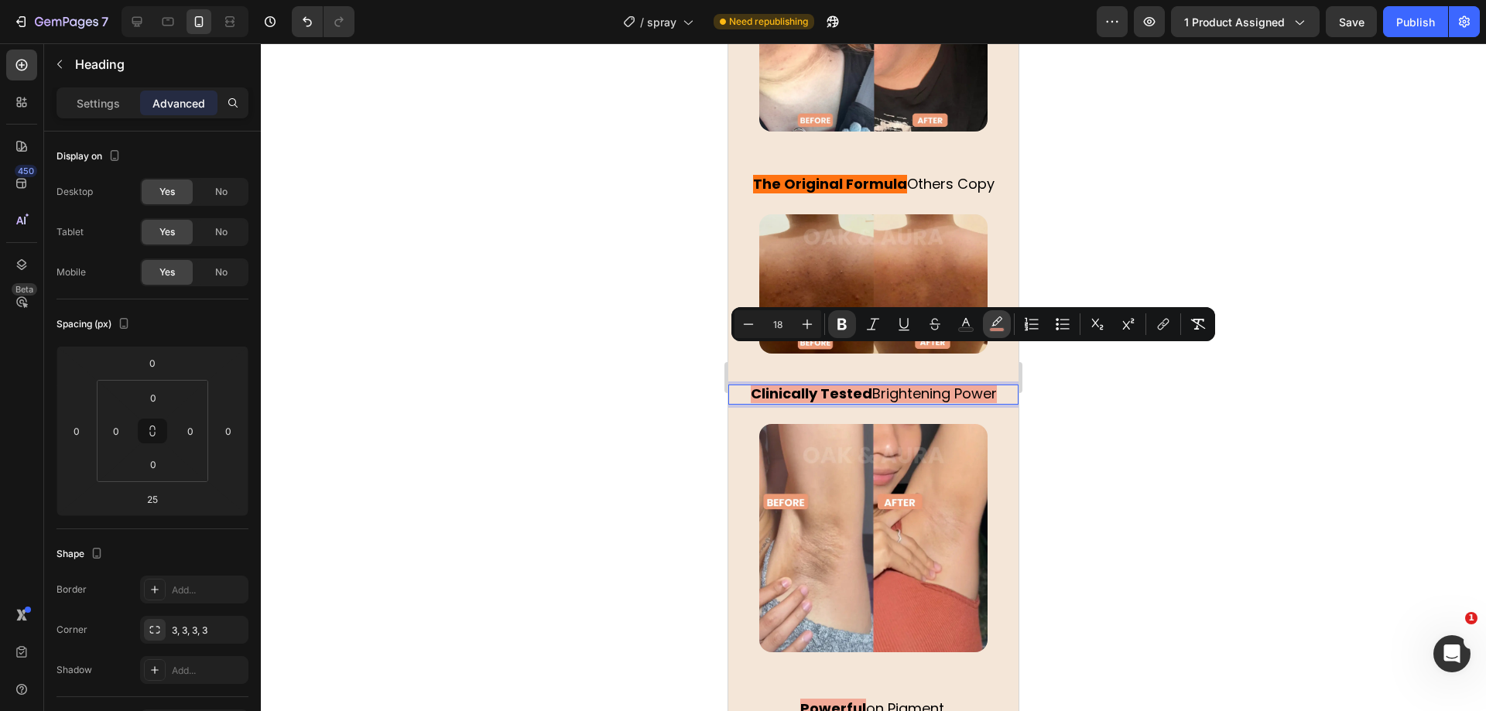
click at [1001, 328] on rect "Editor contextual toolbar" at bounding box center [997, 330] width 15 height 4
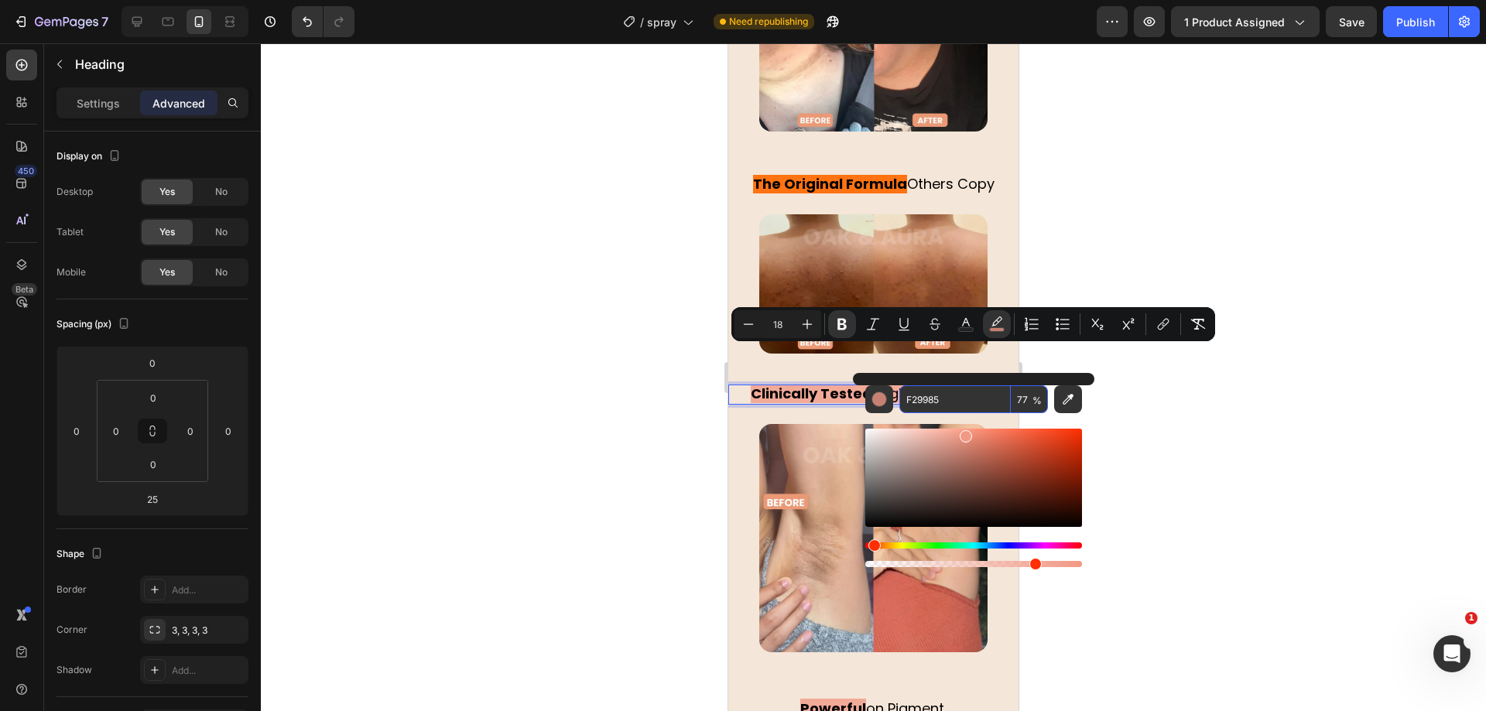
click at [964, 399] on input "F29985" at bounding box center [954, 399] width 111 height 28
paste input "#ff7312"
type input "FF7312"
type input "100"
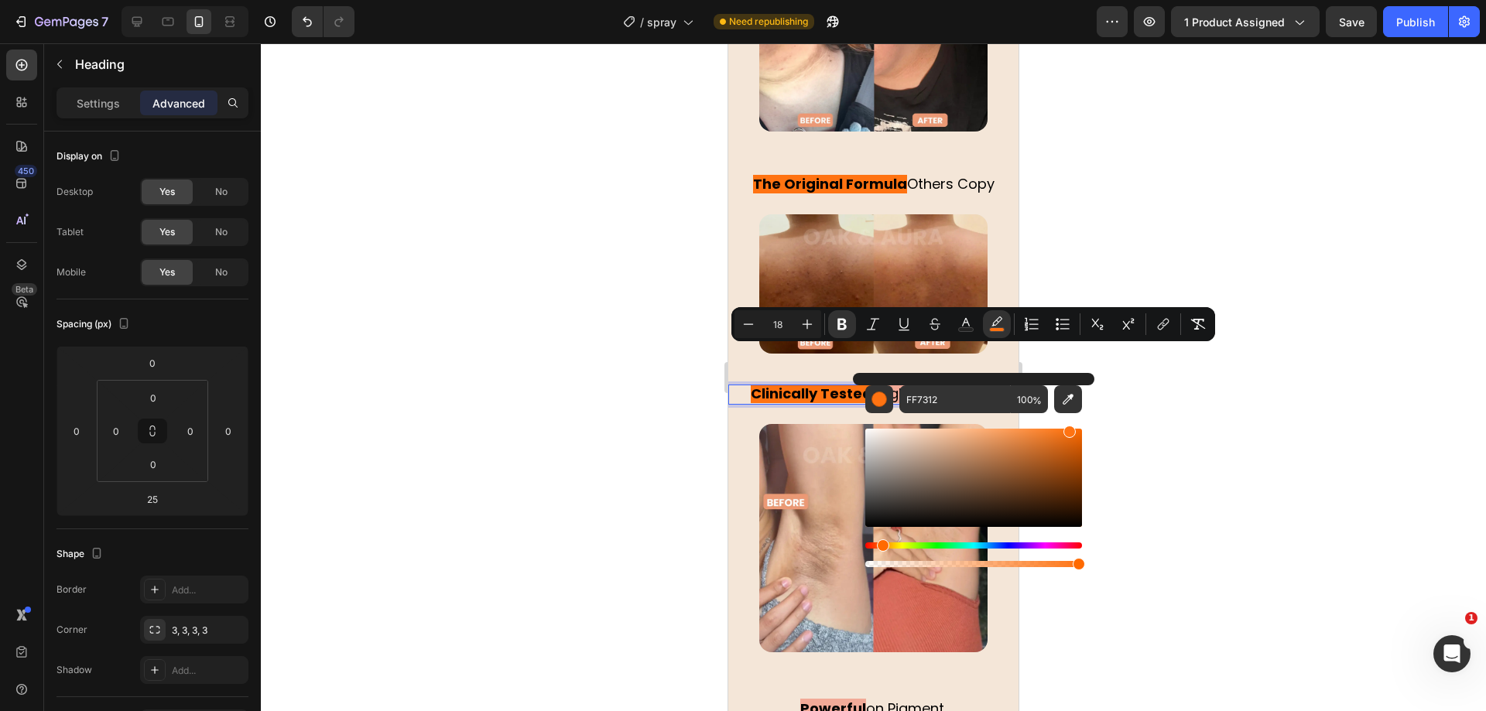
click at [599, 392] on div at bounding box center [873, 377] width 1225 height 668
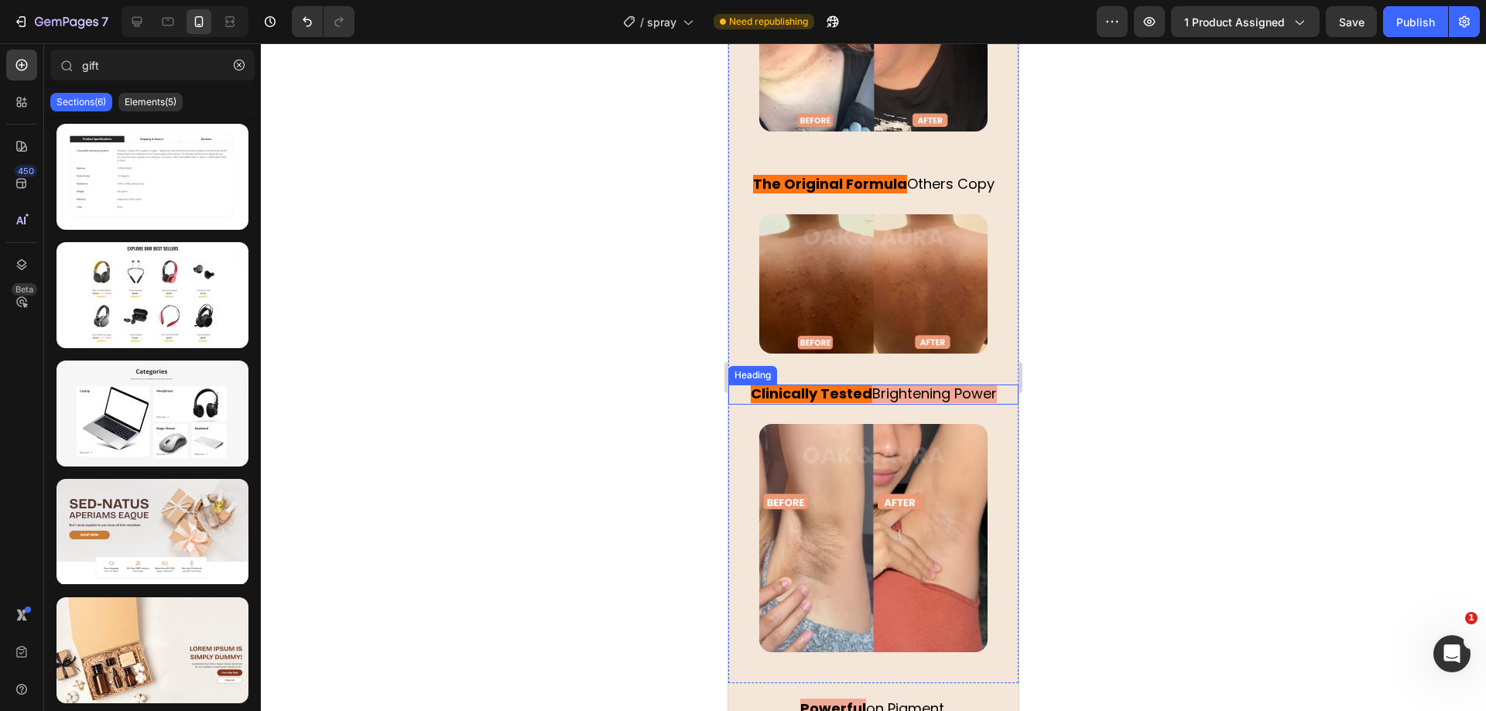
click at [859, 384] on strong "Clinically Tested" at bounding box center [812, 393] width 122 height 19
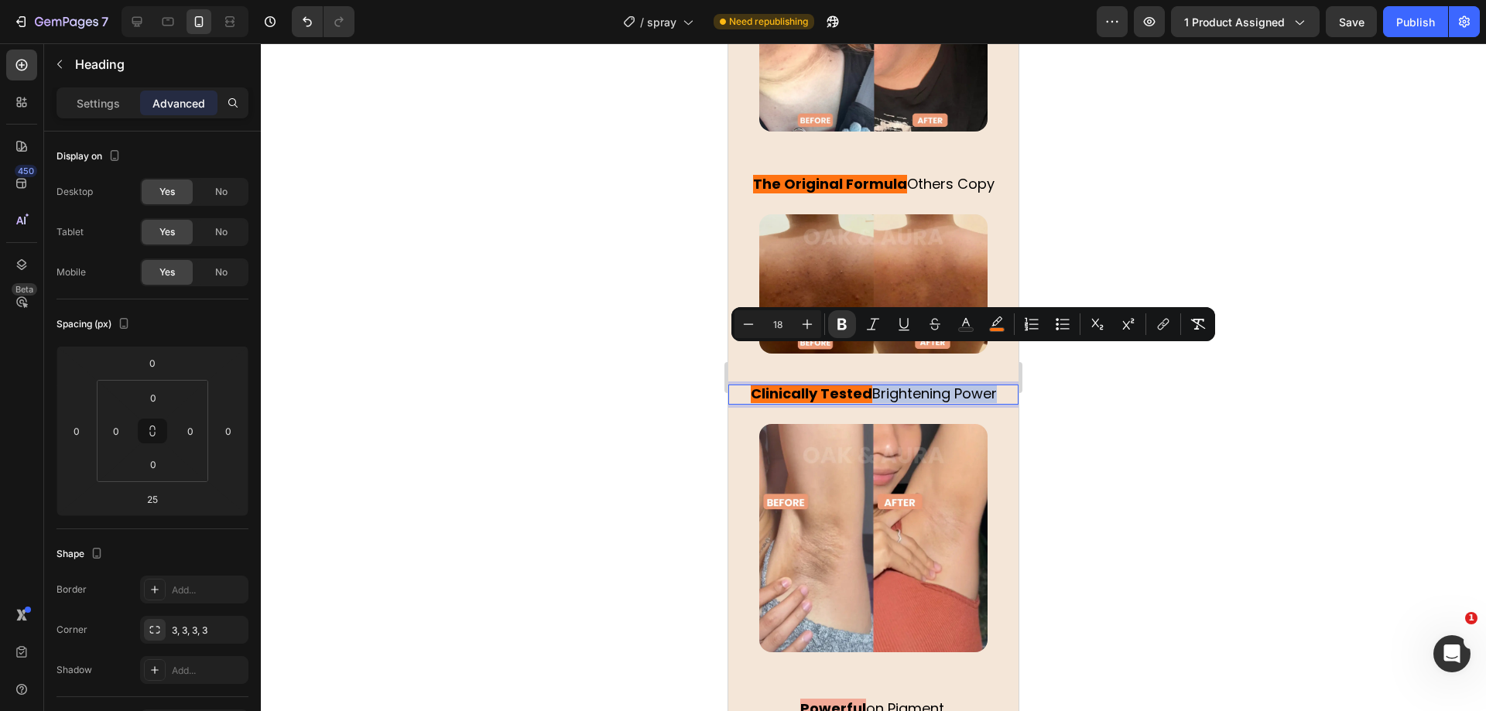
drag, startPoint x: 861, startPoint y: 358, endPoint x: 998, endPoint y: 353, distance: 137.9
click at [998, 386] on p "Clinically Tested Brightening Power" at bounding box center [873, 394] width 287 height 17
click at [1001, 328] on rect "Editor contextual toolbar" at bounding box center [997, 330] width 15 height 4
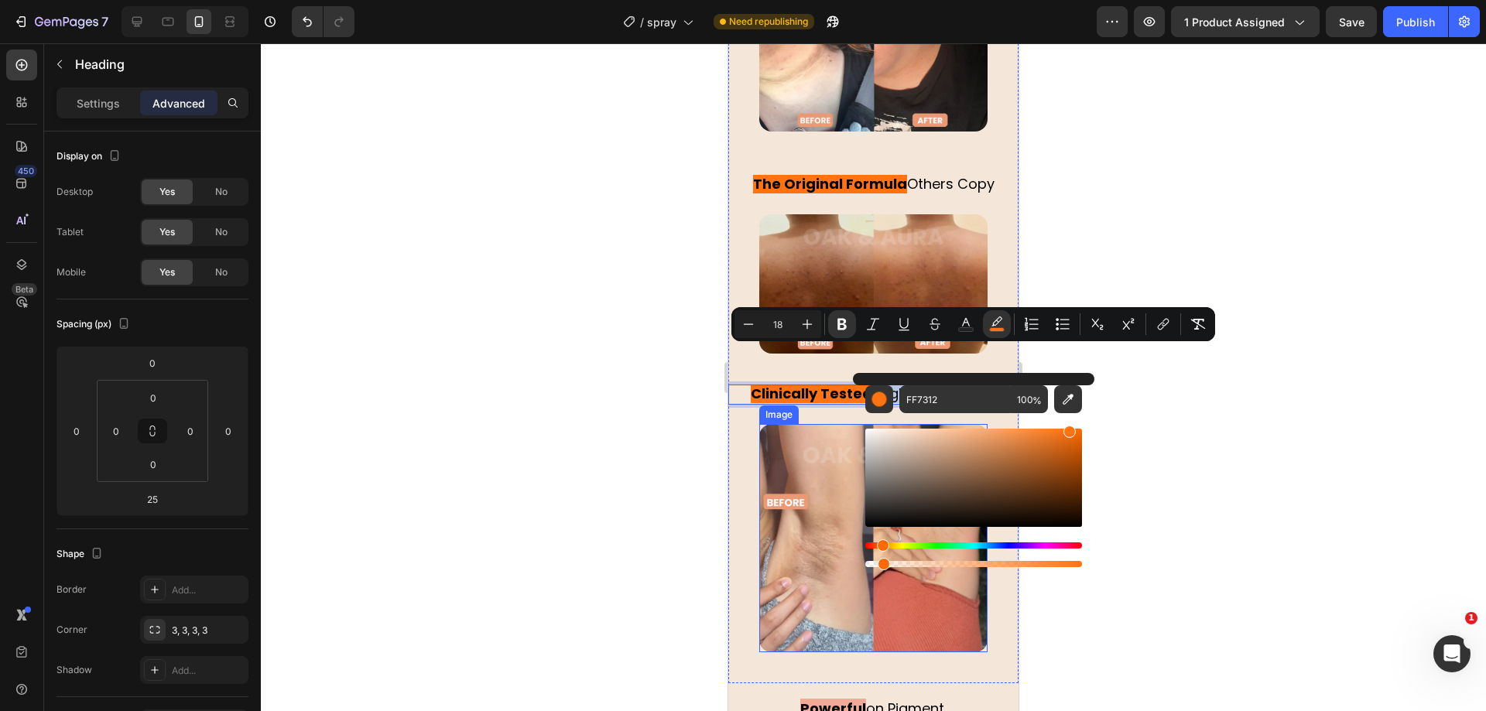
drag, startPoint x: 1640, startPoint y: 608, endPoint x: 751, endPoint y: 557, distance: 890.7
type input "7"
drag, startPoint x: 638, startPoint y: 489, endPoint x: 33, endPoint y: 410, distance: 610.3
click at [638, 489] on div at bounding box center [873, 377] width 1225 height 668
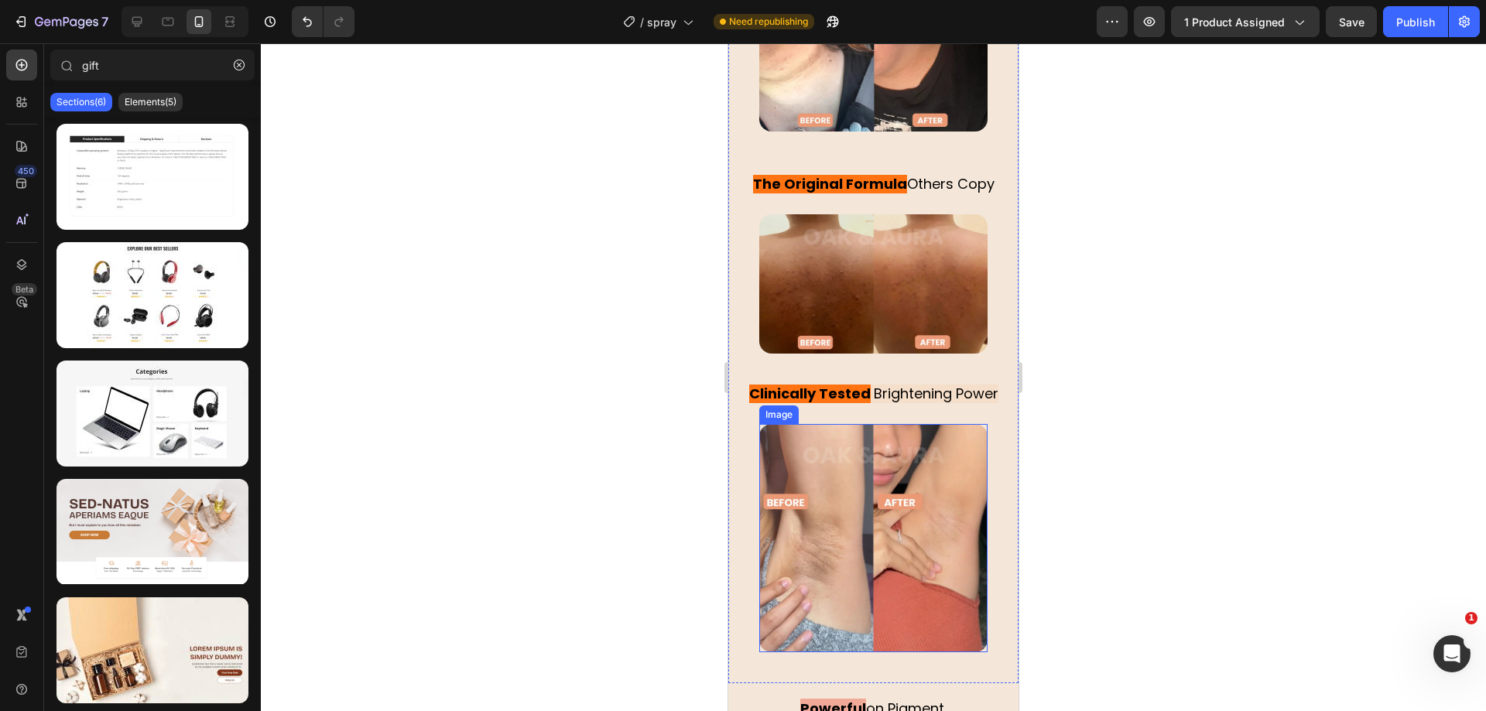
scroll to position [3483, 0]
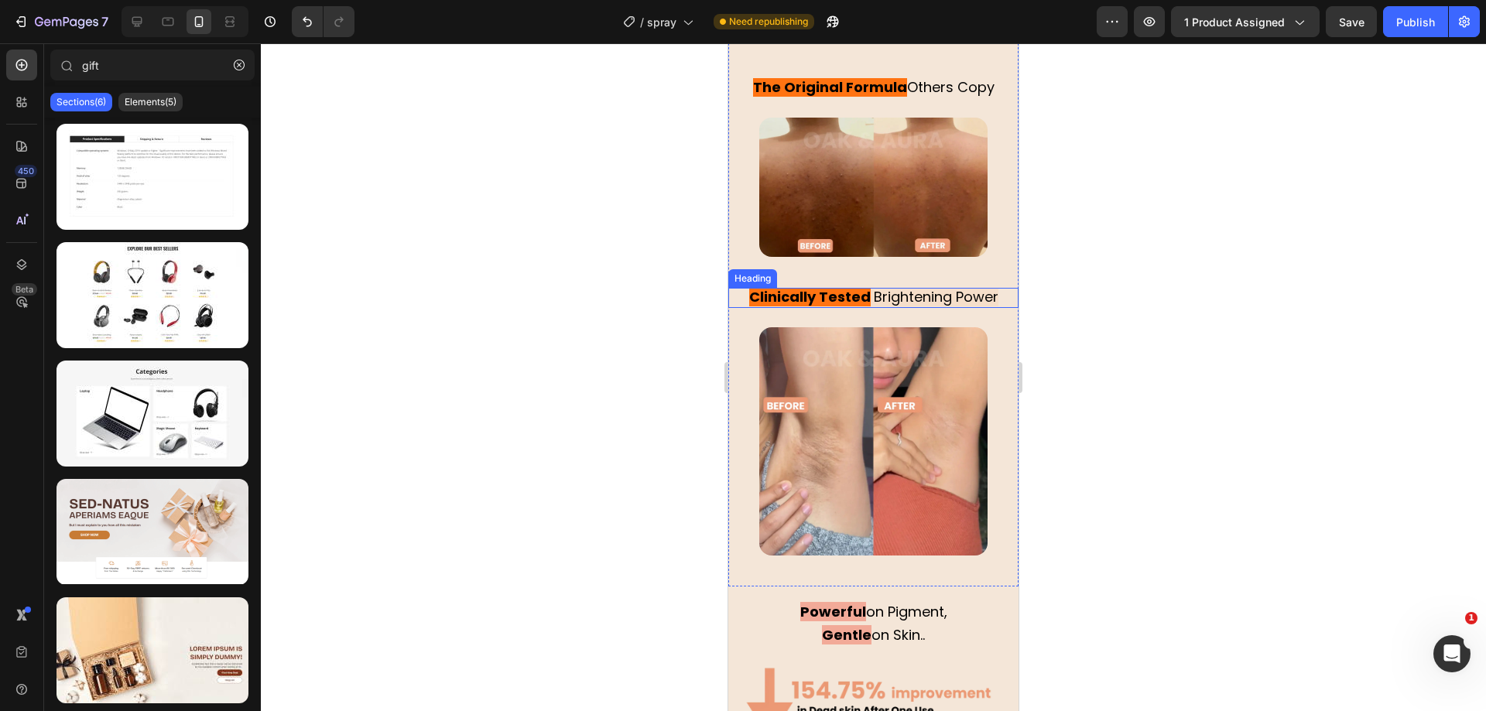
click at [909, 287] on span "Brightening Power" at bounding box center [935, 296] width 128 height 19
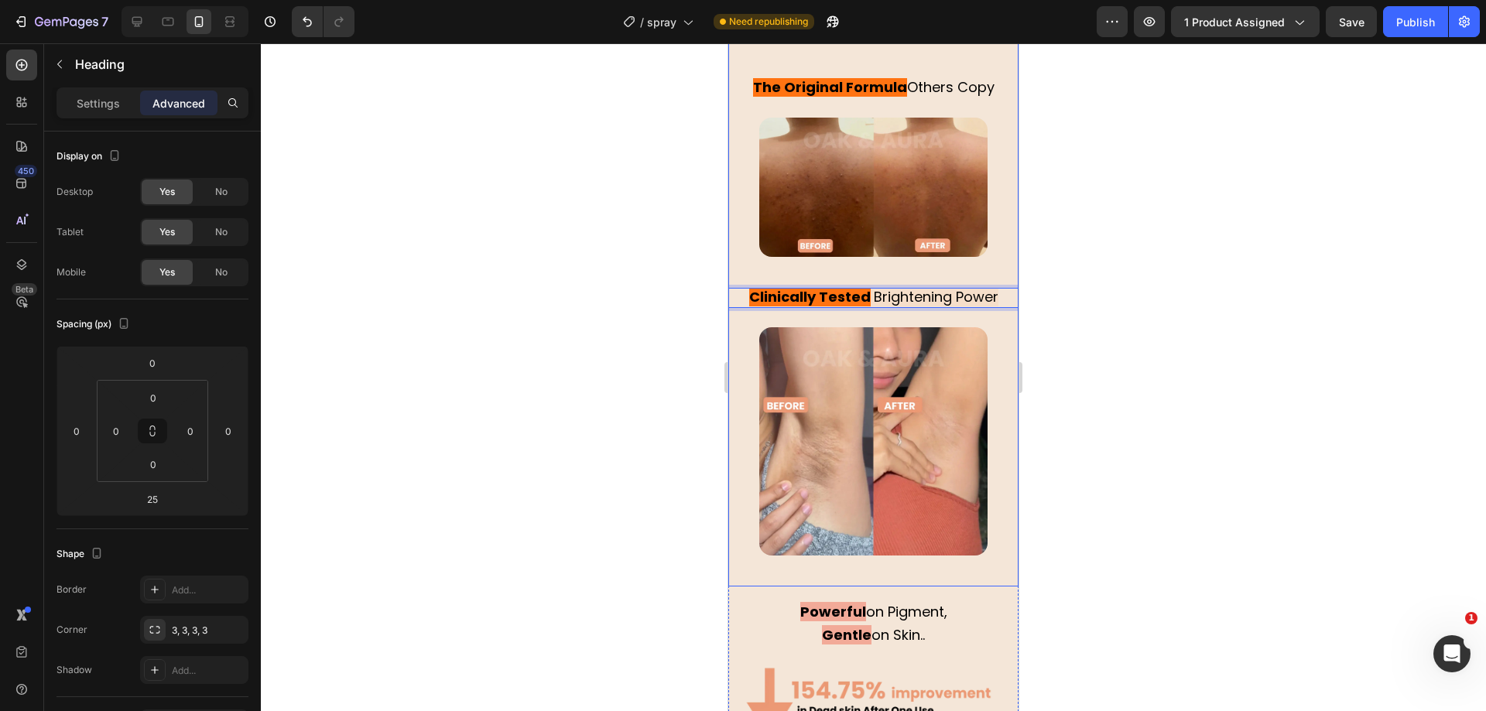
click at [679, 298] on div at bounding box center [873, 377] width 1225 height 668
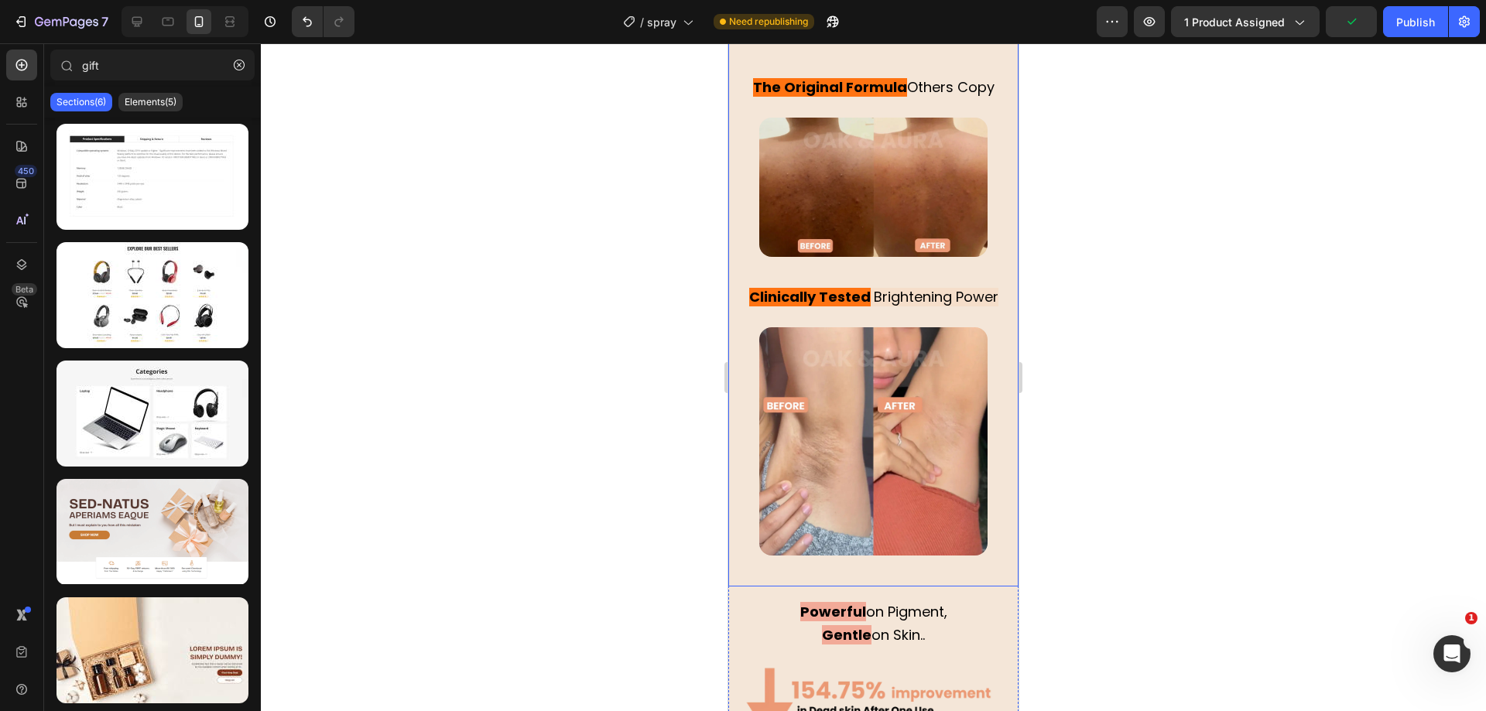
click at [897, 287] on span "Brightening Power" at bounding box center [935, 296] width 128 height 19
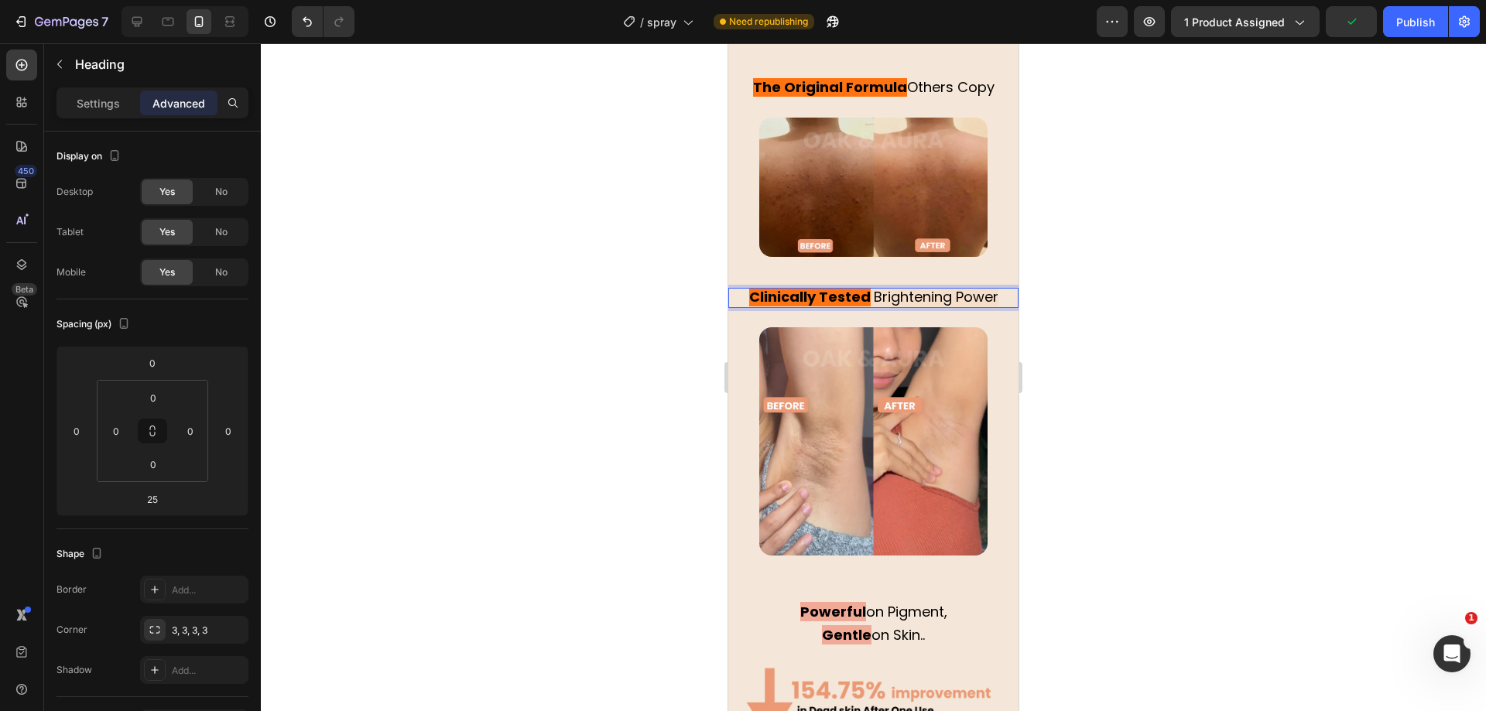
click at [871, 287] on span "Brightening Power" at bounding box center [935, 296] width 128 height 19
drag, startPoint x: 864, startPoint y: 261, endPoint x: 997, endPoint y: 258, distance: 133.1
click at [997, 289] on p "Clinically Tested Brightening Power" at bounding box center [873, 297] width 287 height 17
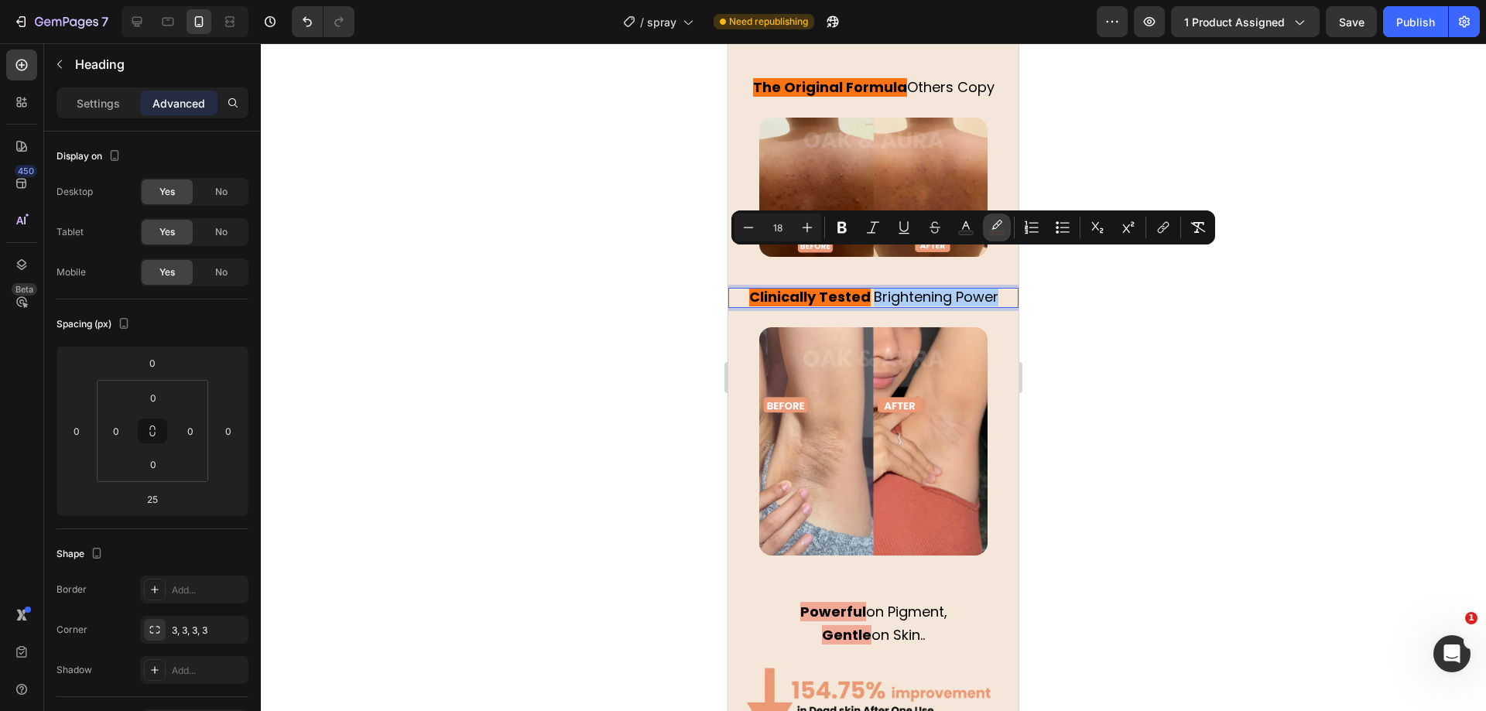
click at [1001, 226] on icon "Editor contextual toolbar" at bounding box center [996, 227] width 15 height 15
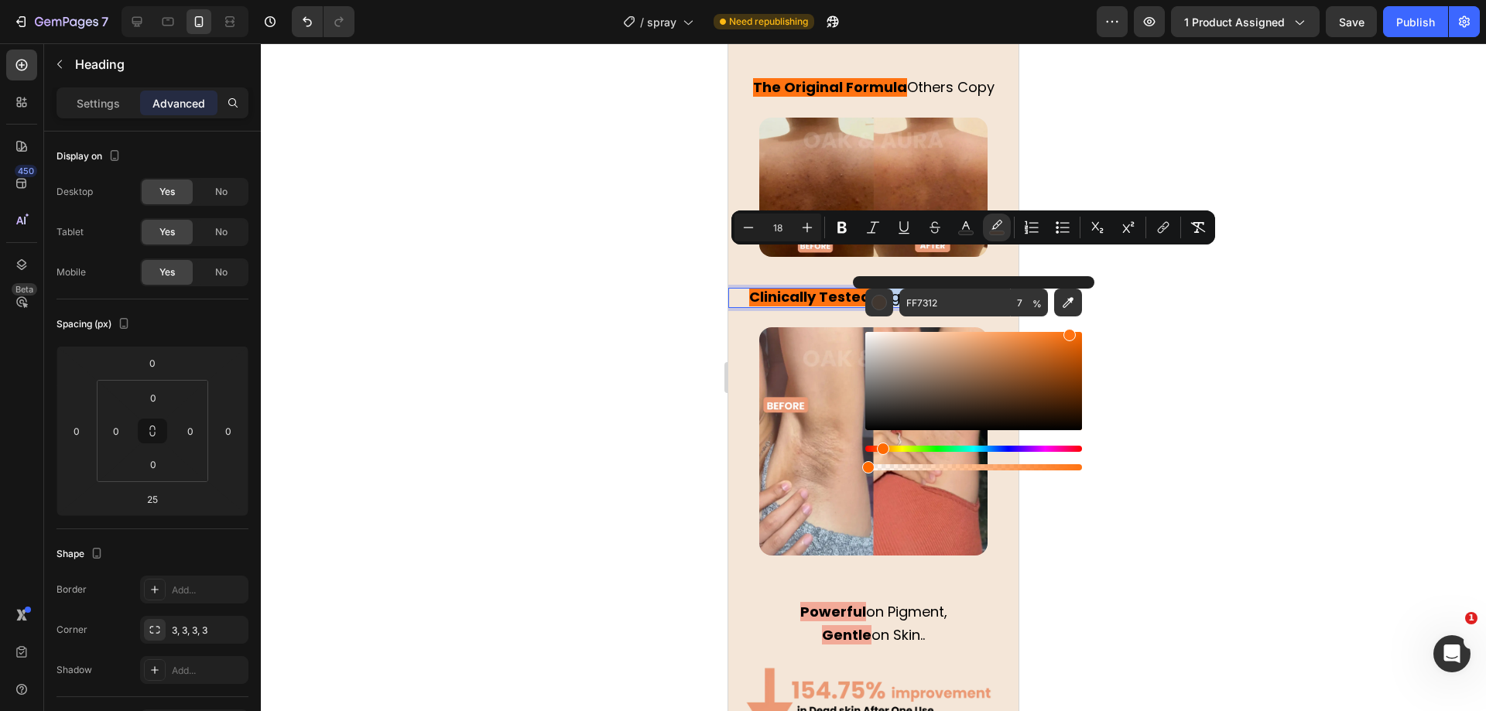
drag, startPoint x: 1646, startPoint y: 508, endPoint x: 845, endPoint y: 467, distance: 802.1
type input "0"
click at [653, 454] on div at bounding box center [873, 377] width 1225 height 668
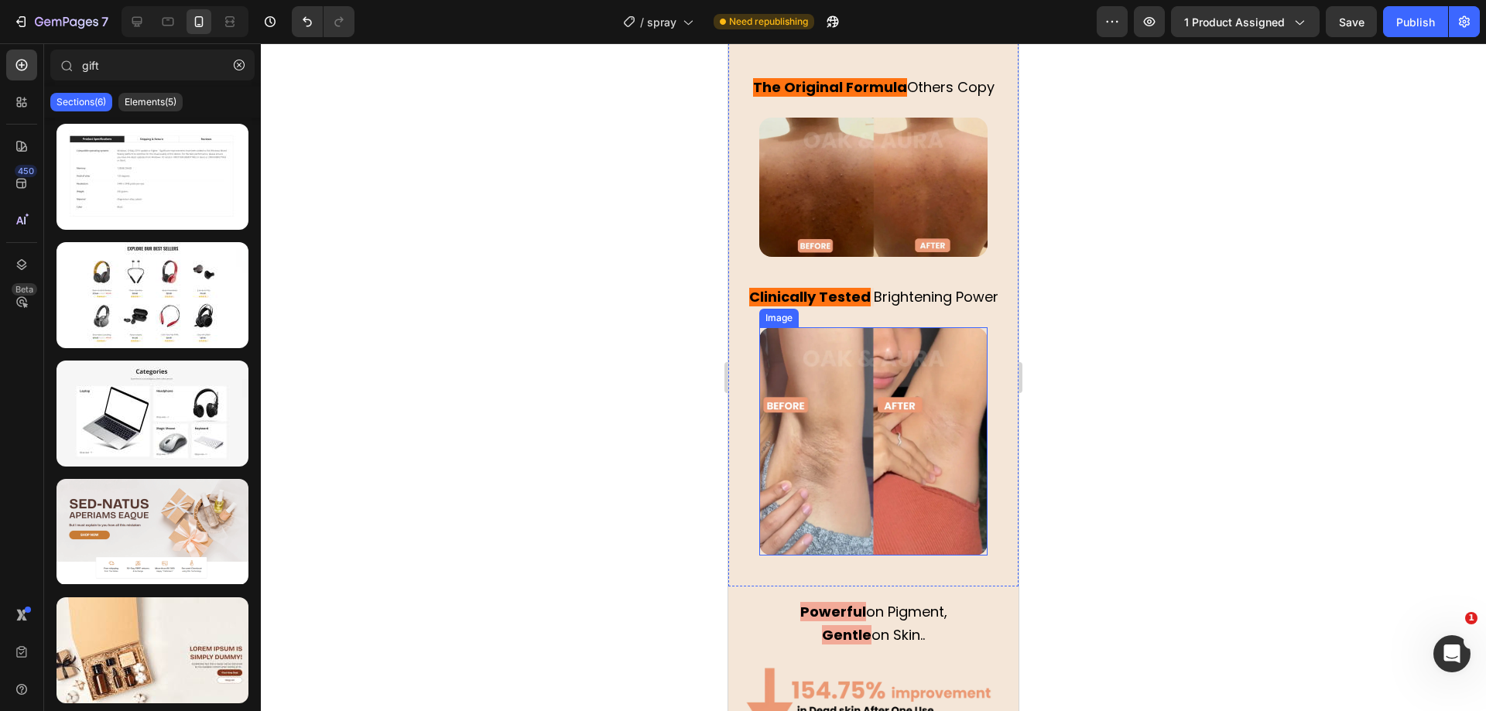
scroll to position [3579, 0]
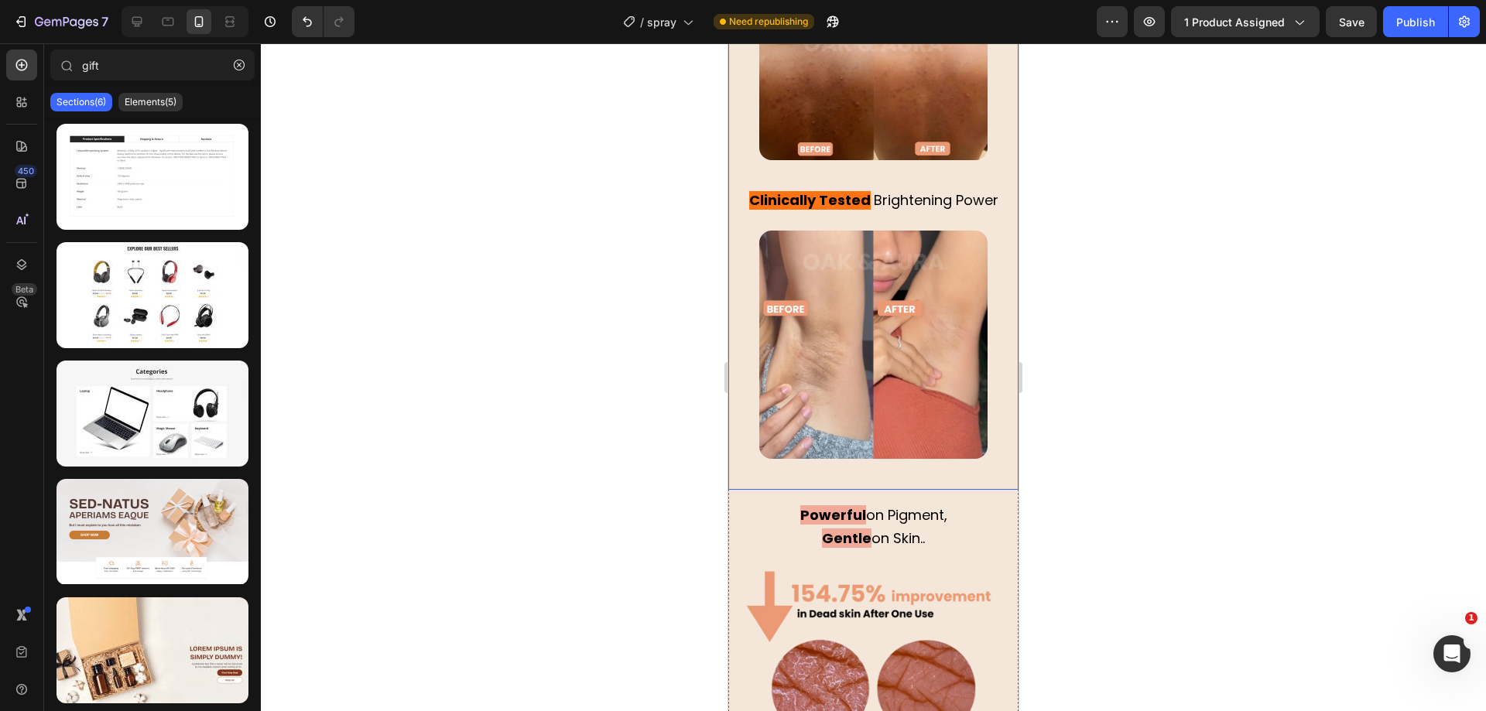
click at [841, 505] on strong "Powerful" at bounding box center [833, 514] width 66 height 19
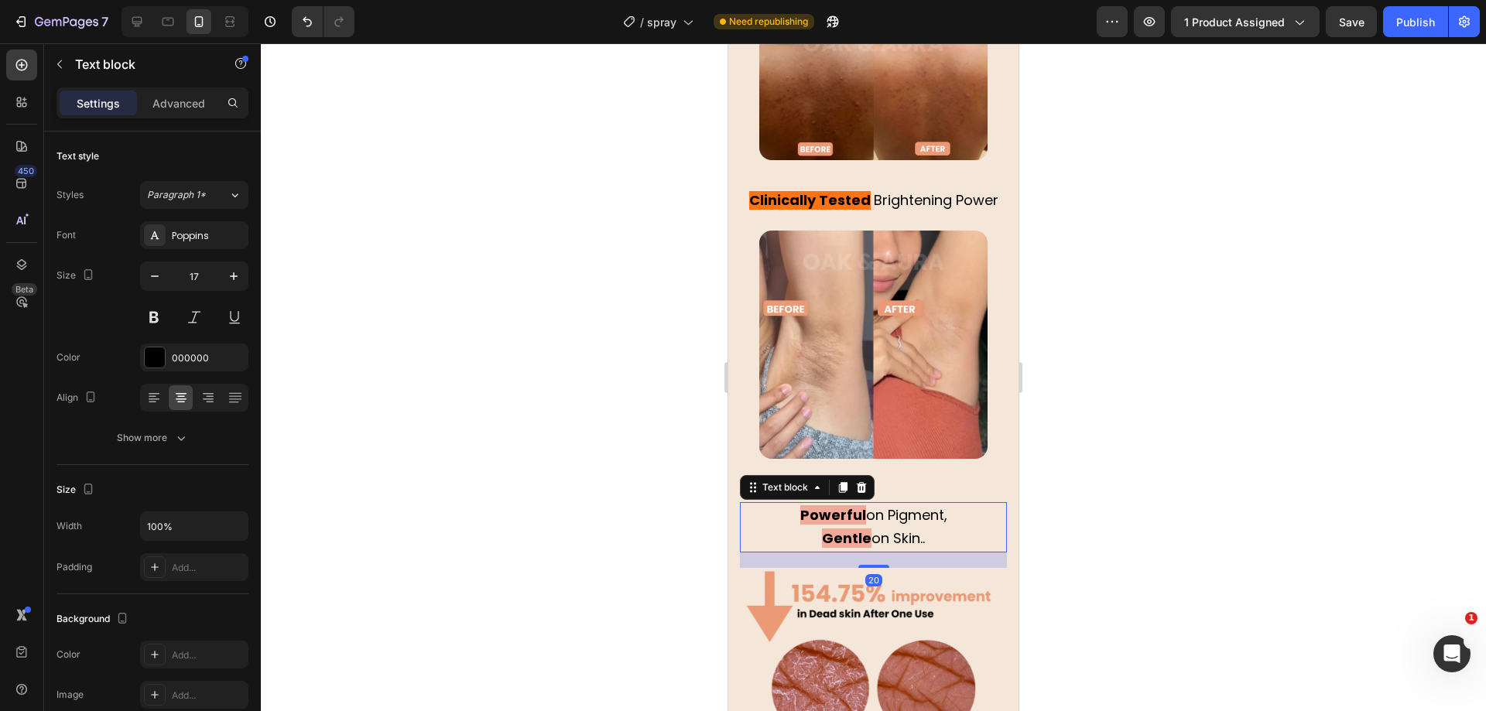
click at [835, 505] on strong "Powerful" at bounding box center [833, 514] width 66 height 19
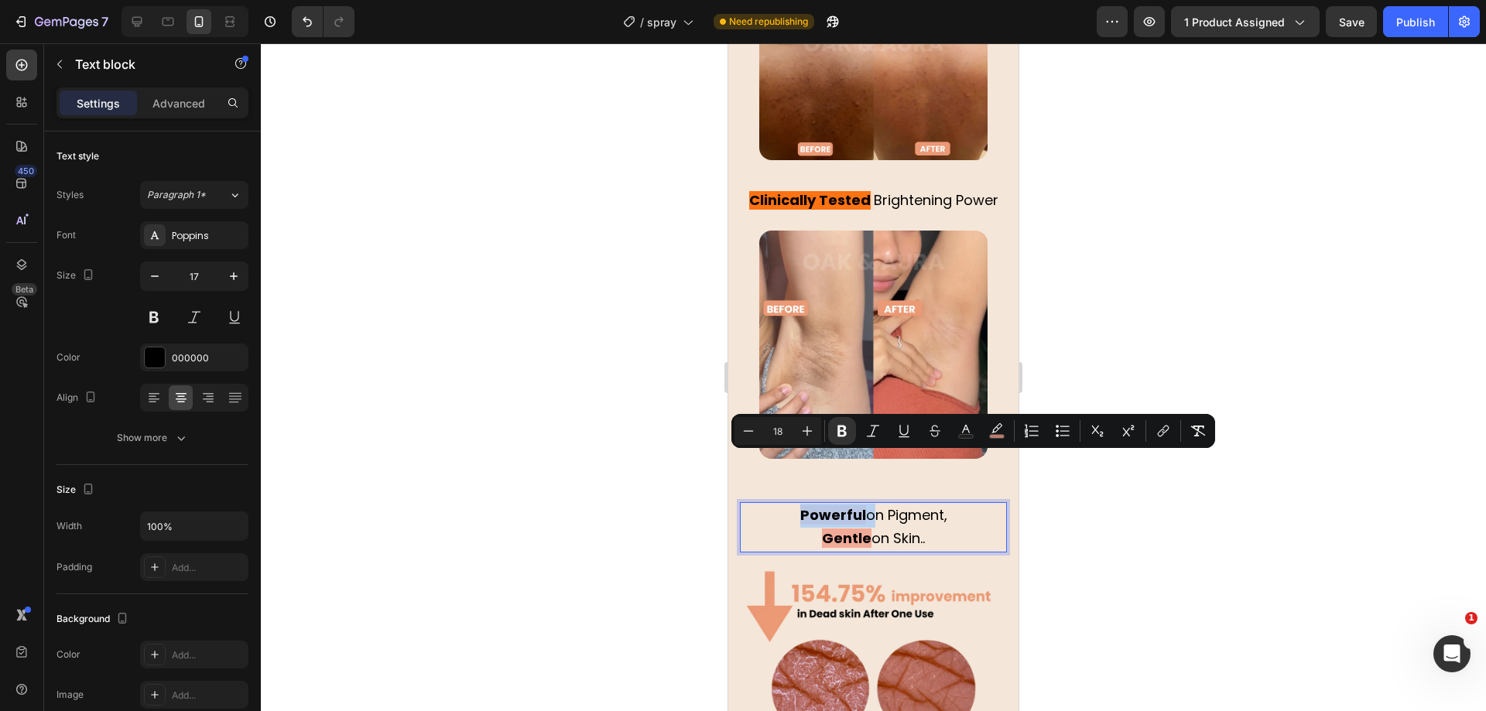
click at [866, 505] on span "on Pigment," at bounding box center [906, 514] width 81 height 19
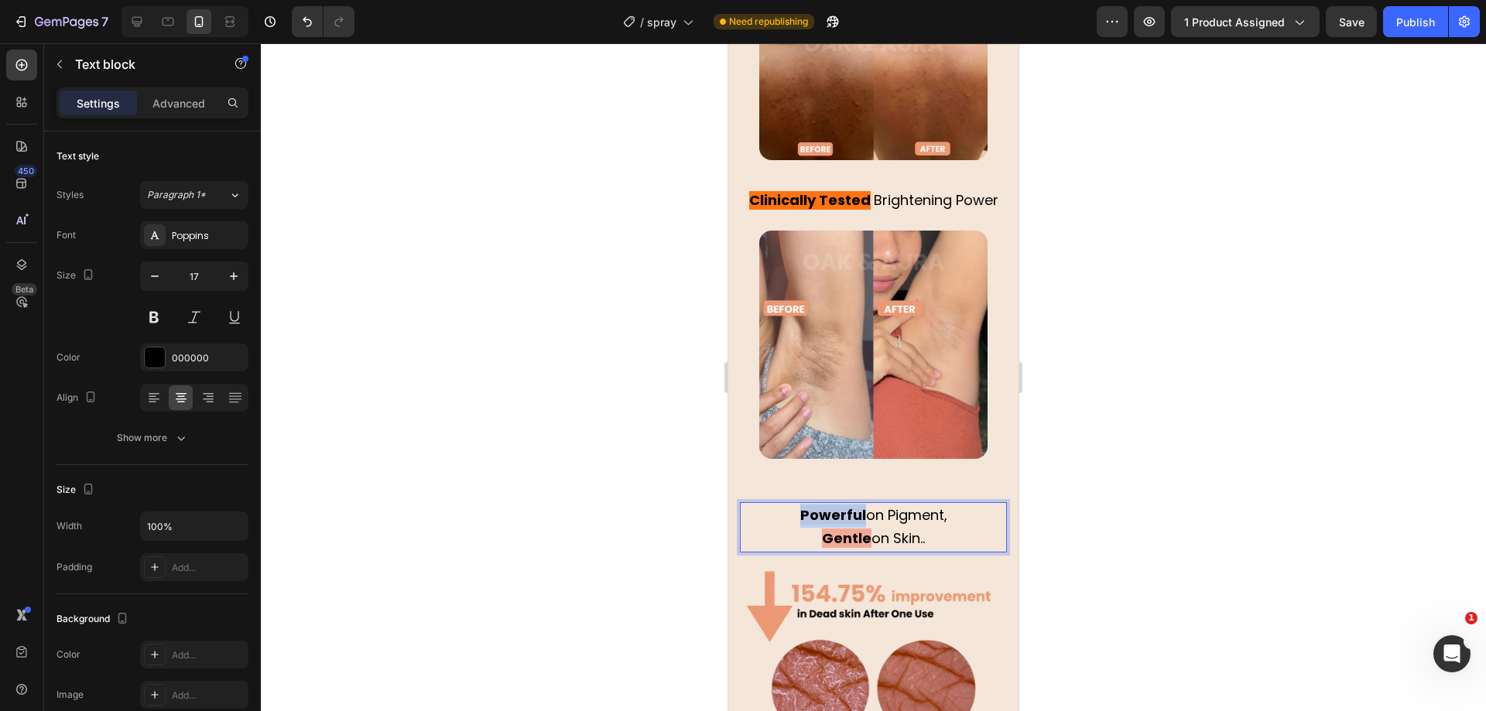
drag, startPoint x: 854, startPoint y: 468, endPoint x: 892, endPoint y: 449, distance: 43.3
click at [784, 504] on p "Powerful on Pigment," at bounding box center [873, 516] width 264 height 24
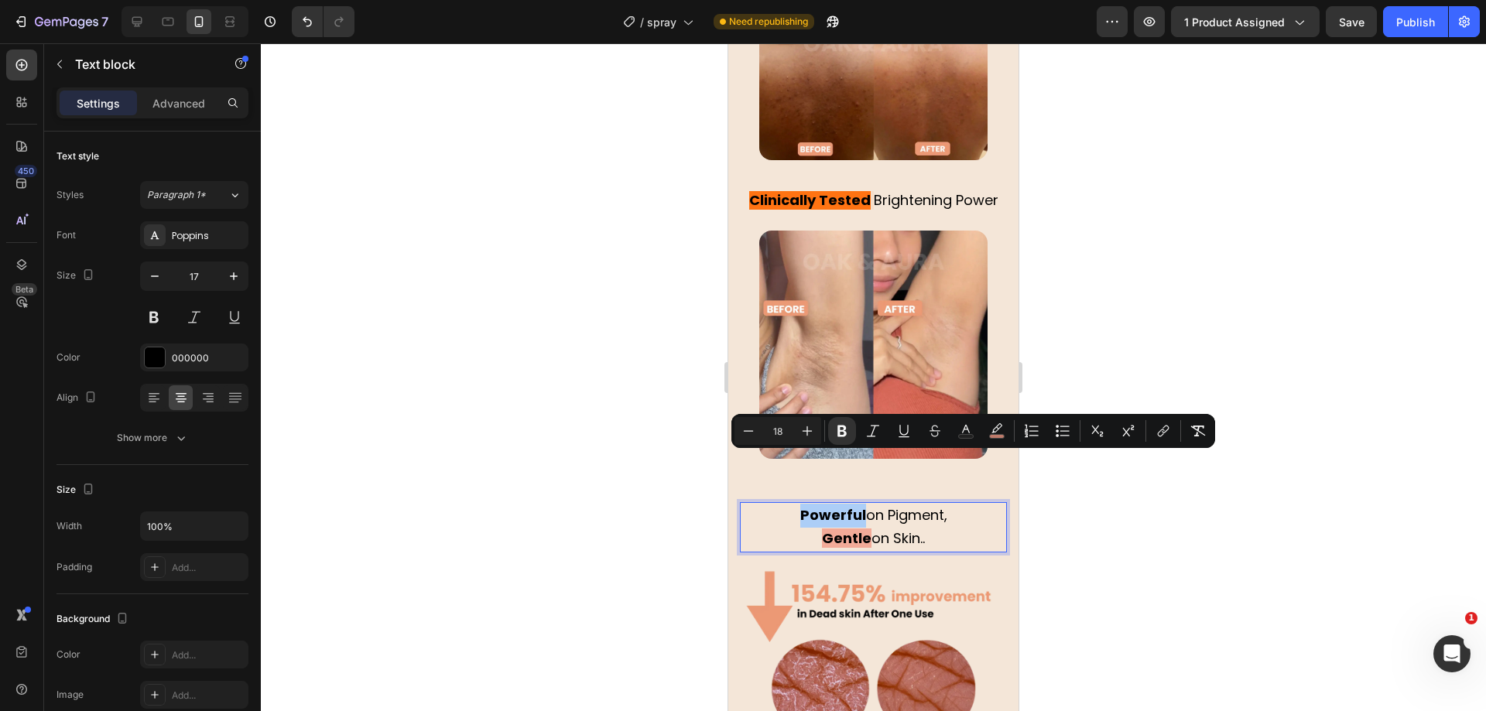
drag, startPoint x: 1008, startPoint y: 425, endPoint x: 993, endPoint y: 445, distance: 25.4
click at [1008, 424] on button "color" at bounding box center [997, 431] width 28 height 28
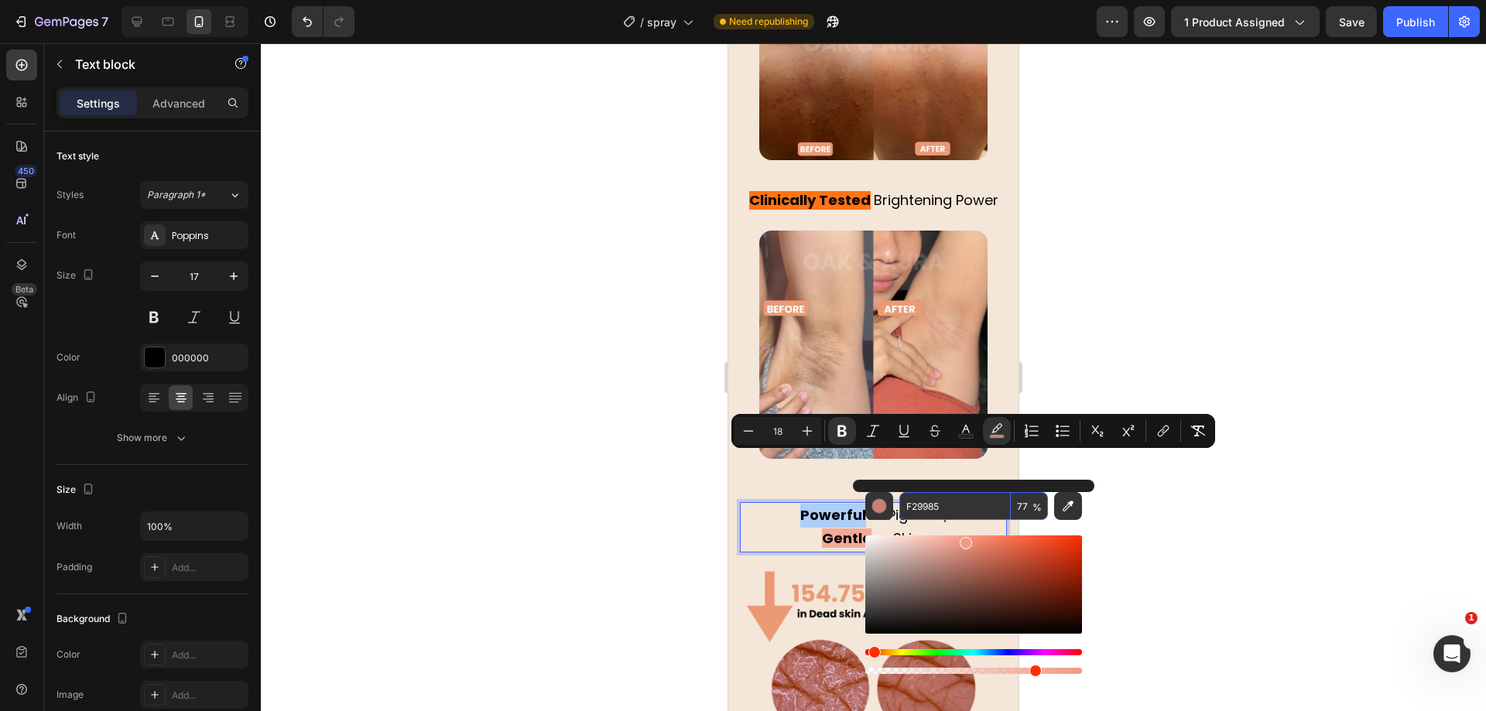
click at [940, 498] on input "F29985" at bounding box center [954, 506] width 111 height 28
click at [948, 501] on input "F29985" at bounding box center [954, 506] width 111 height 28
click at [761, 154] on div "⁠⁠⁠⁠⁠⁠⁠ The Original Formula Others Copy Heading Image ⁠⁠⁠⁠⁠⁠⁠ Clinically Teste…" at bounding box center [873, 235] width 290 height 508
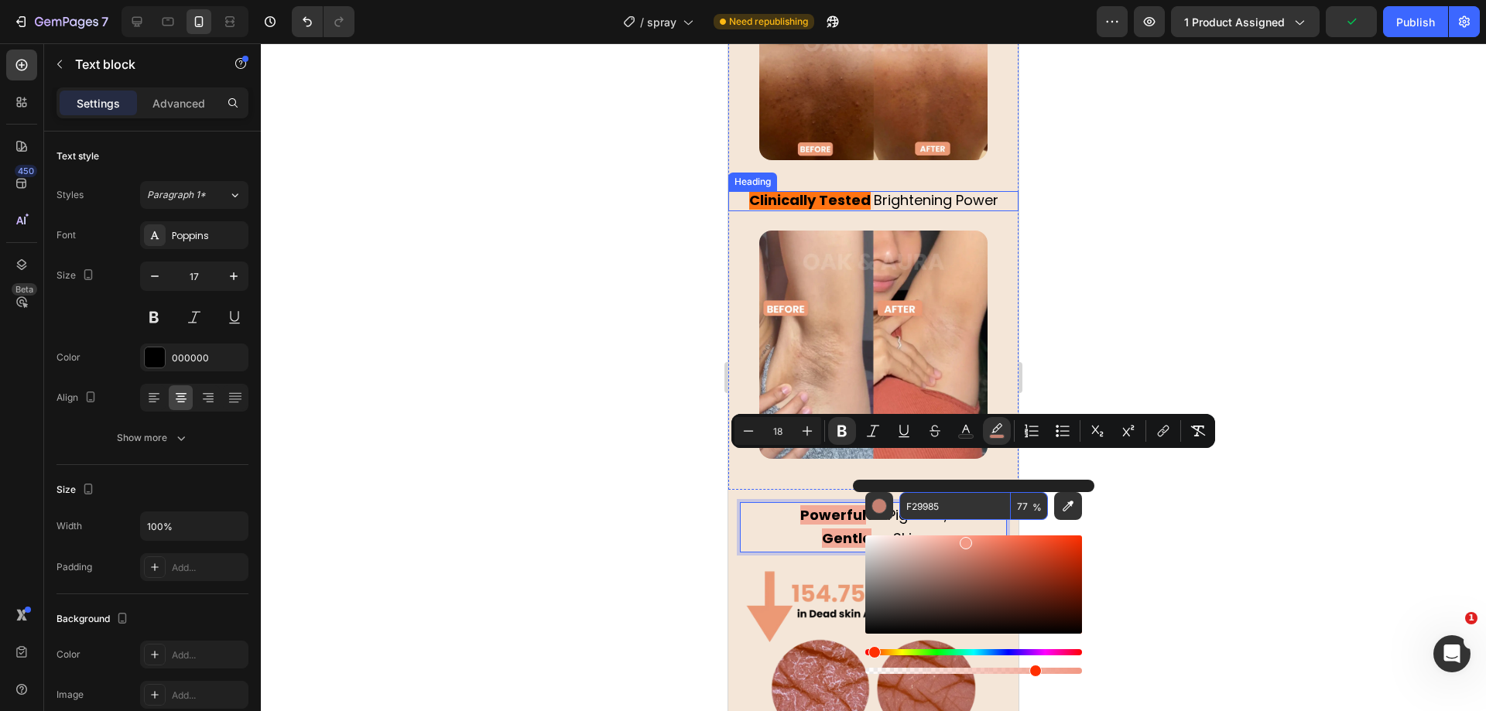
click at [761, 154] on div "⁠⁠⁠⁠⁠⁠⁠ The Original Formula Others Copy Heading Image ⁠⁠⁠⁠⁠⁠⁠ Clinically Teste…" at bounding box center [873, 235] width 290 height 508
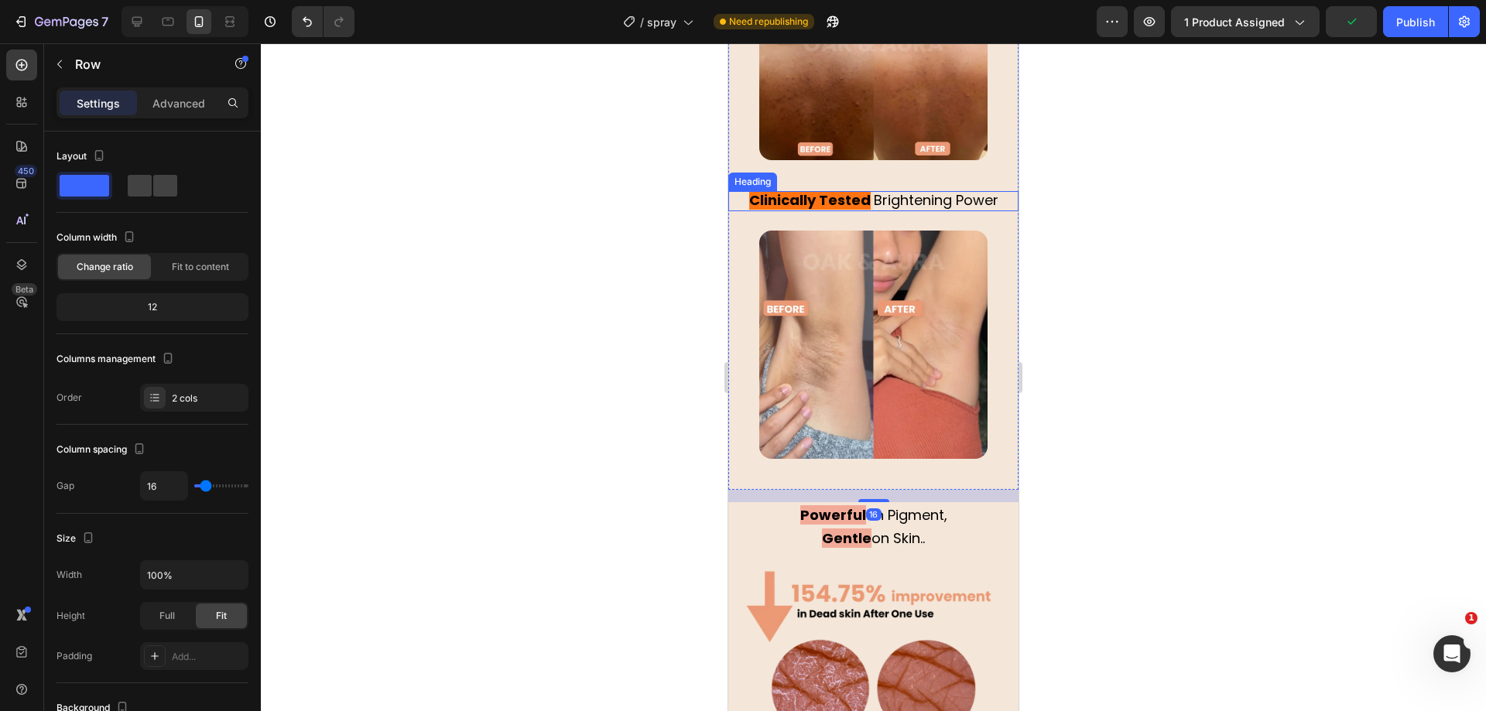
click at [773, 190] on strong "Clinically Tested" at bounding box center [810, 199] width 122 height 19
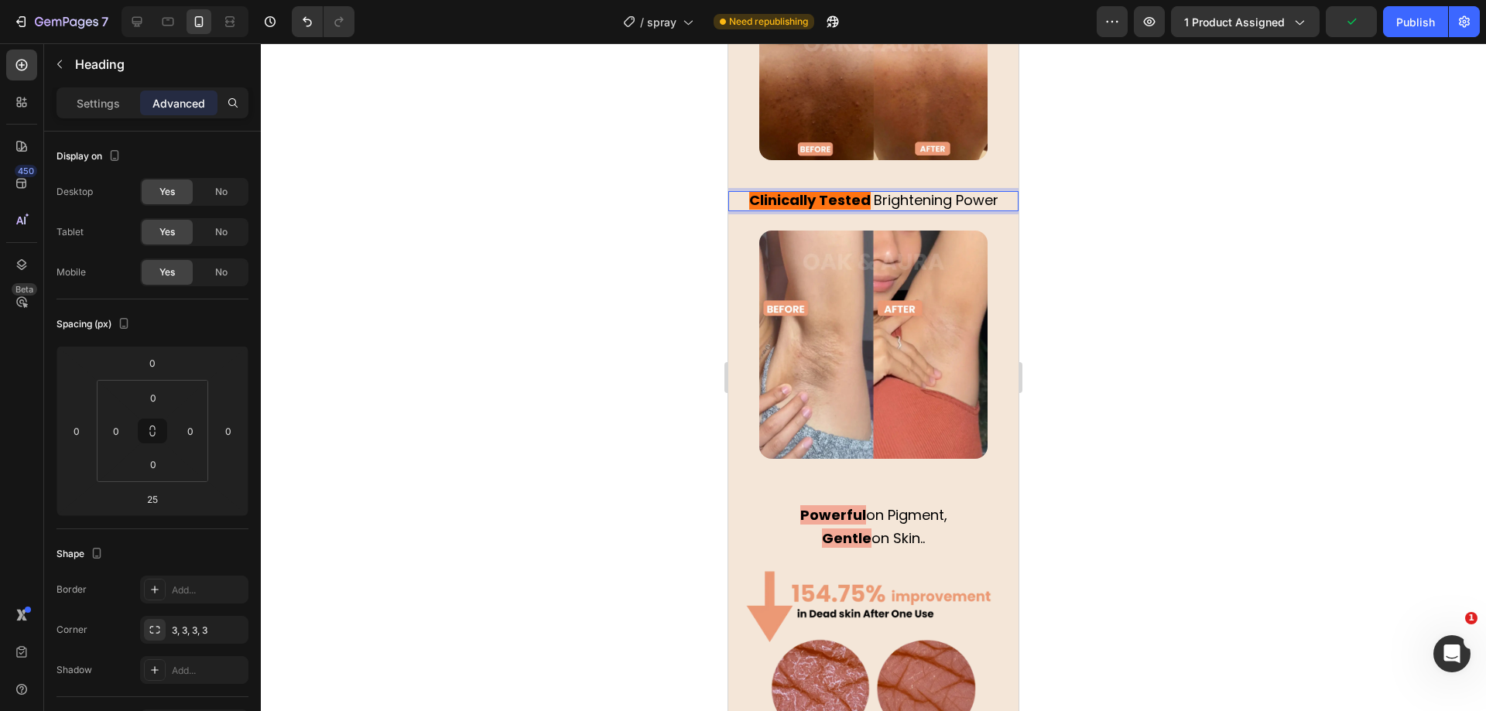
click at [773, 190] on strong "Clinically Tested" at bounding box center [810, 199] width 122 height 19
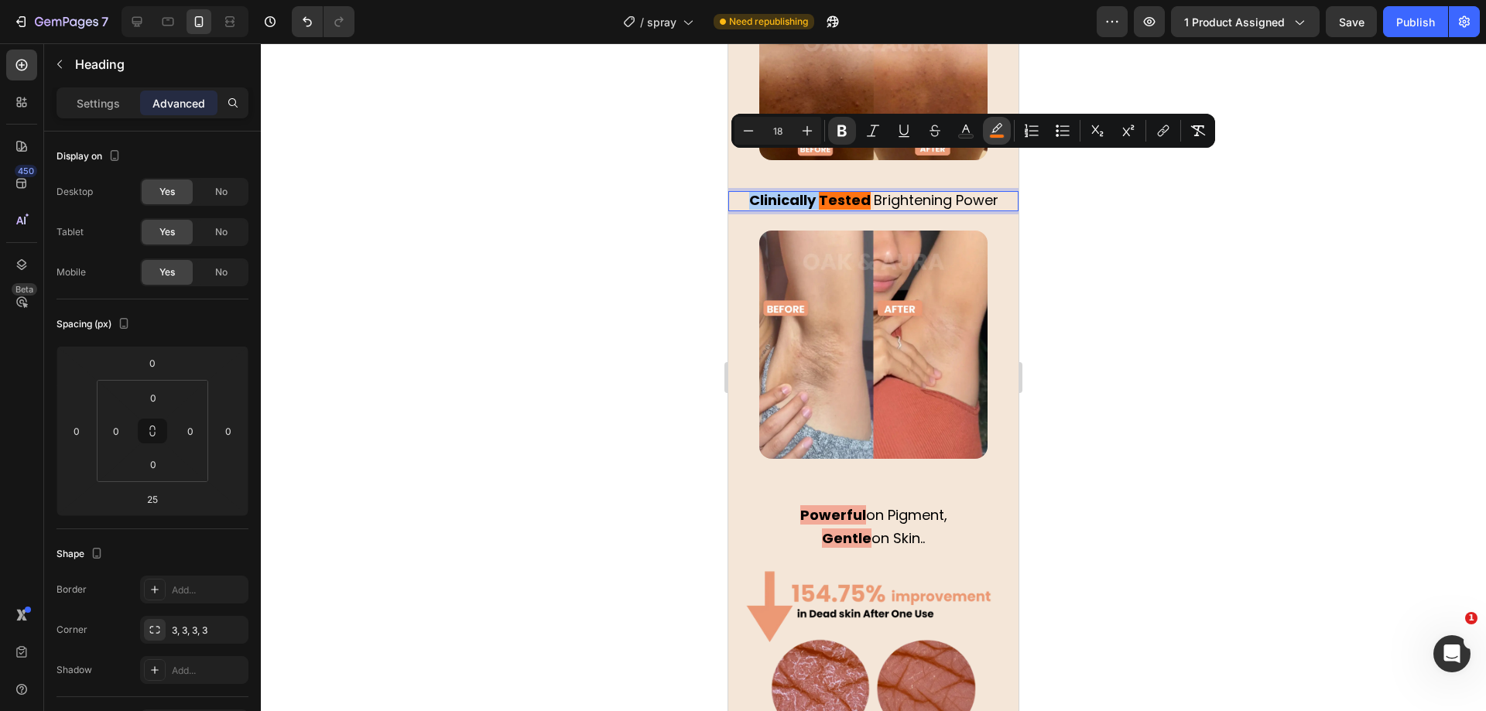
click at [998, 123] on icon "Editor contextual toolbar" at bounding box center [996, 130] width 15 height 15
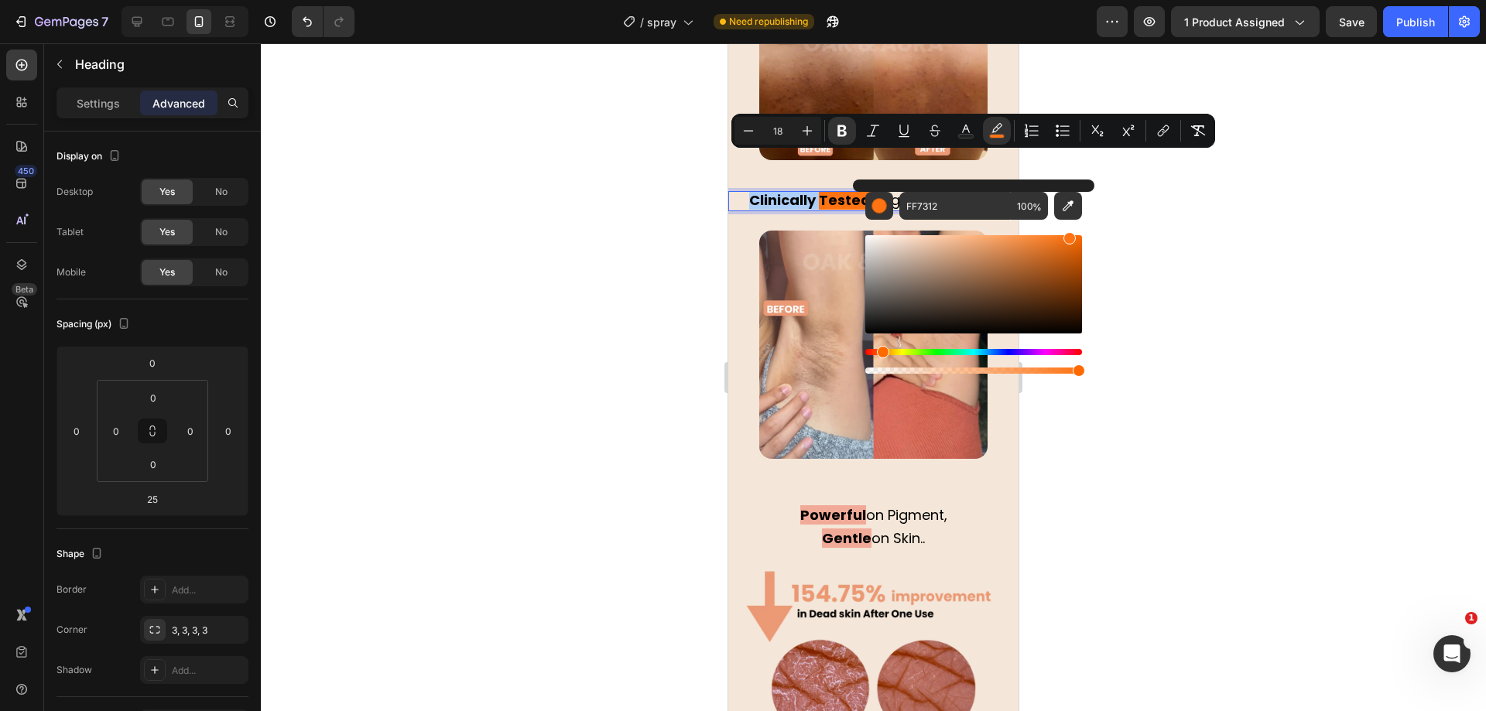
click at [970, 218] on div "FF7312 100 %" at bounding box center [973, 284] width 217 height 185
click at [968, 213] on input "FF7312" at bounding box center [954, 206] width 111 height 28
click at [685, 406] on div at bounding box center [873, 377] width 1225 height 668
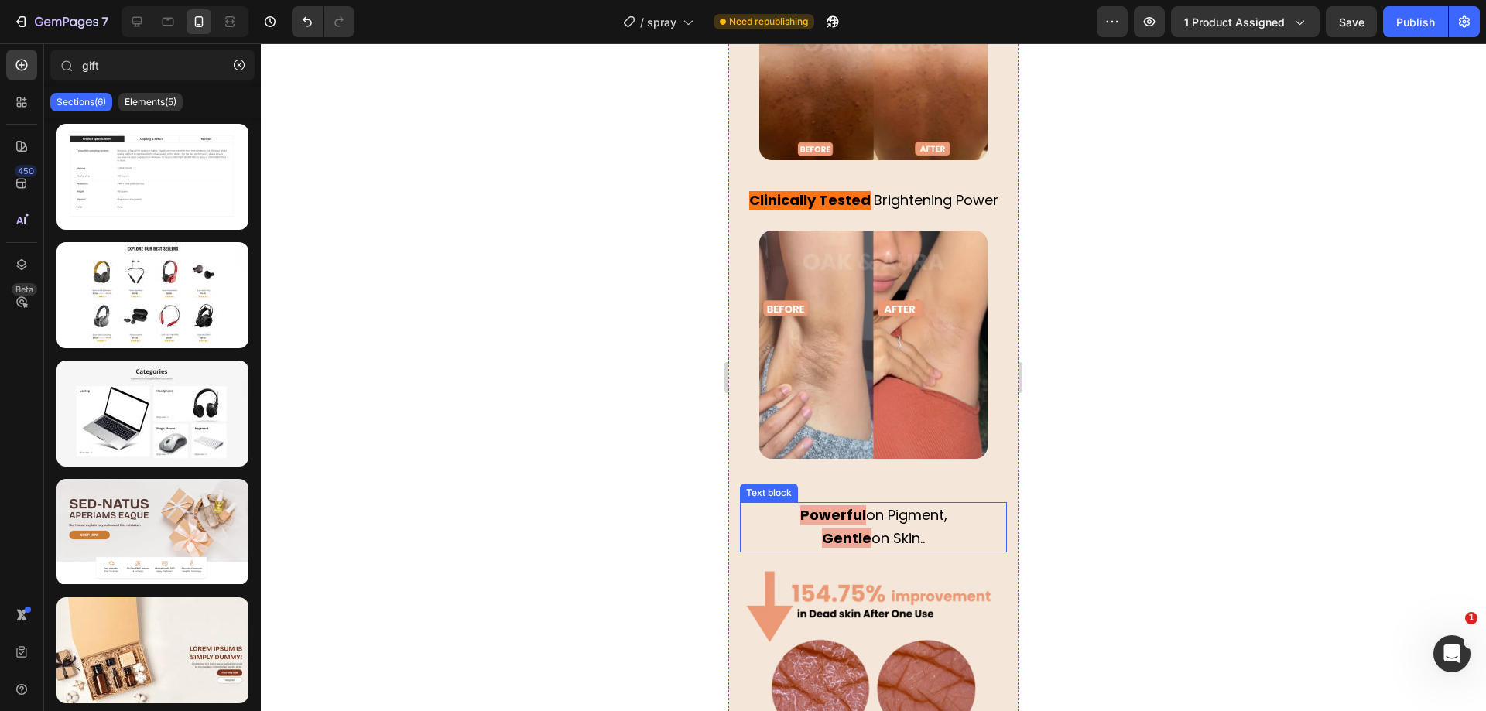
click at [829, 505] on strong "Powerful" at bounding box center [833, 514] width 66 height 19
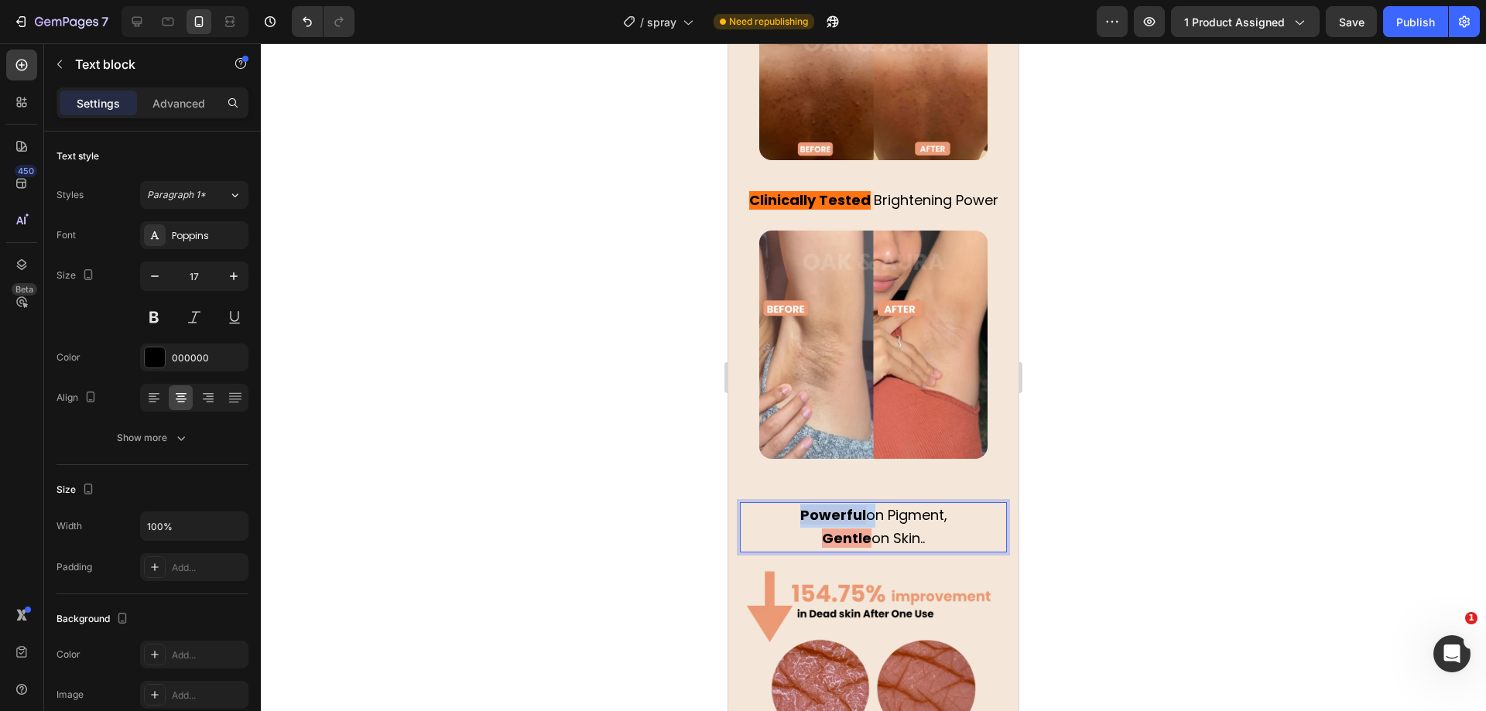
click at [833, 505] on strong "Powerful" at bounding box center [833, 514] width 66 height 19
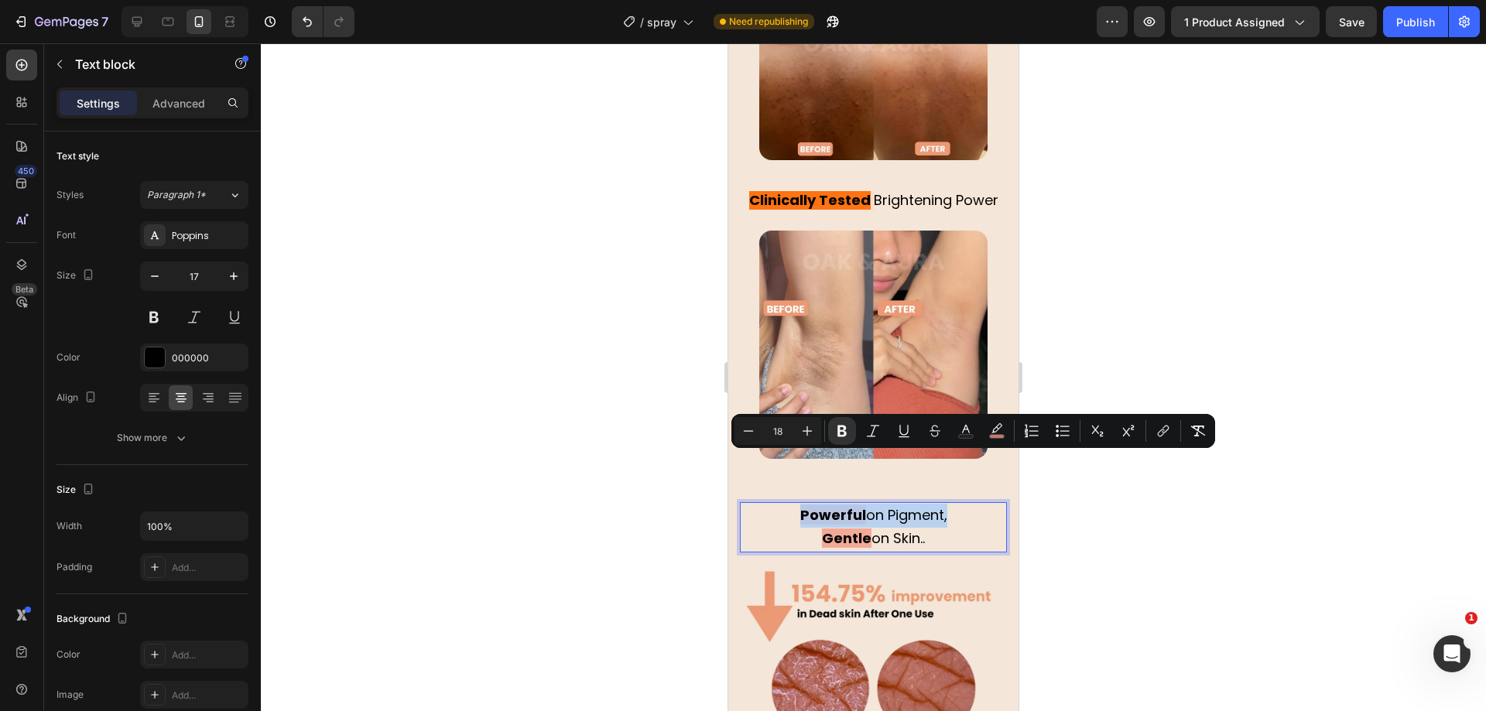
click at [840, 505] on strong "Powerful" at bounding box center [833, 514] width 66 height 19
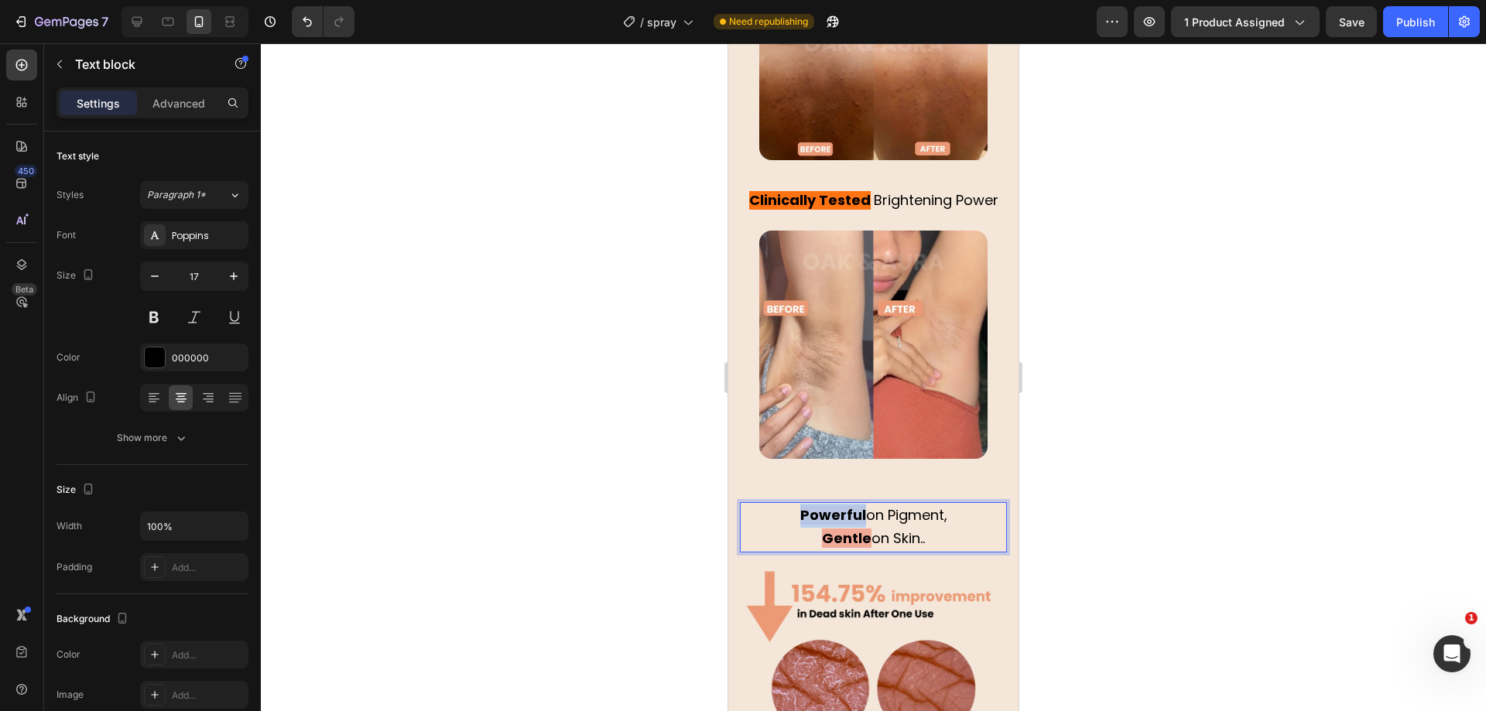
drag, startPoint x: 853, startPoint y: 462, endPoint x: 790, endPoint y: 459, distance: 62.8
click at [790, 504] on p "Powerful on Pigment," at bounding box center [873, 516] width 264 height 24
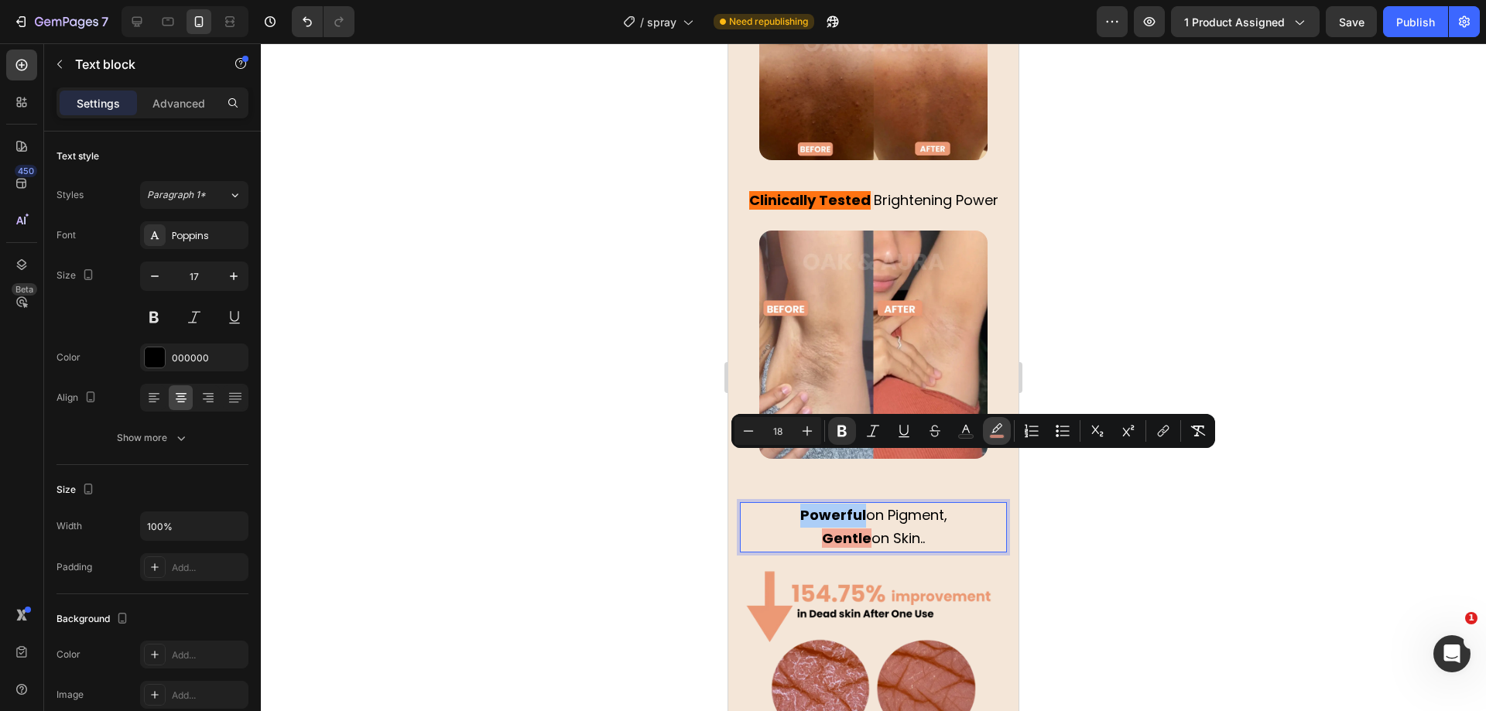
click at [1000, 436] on rect "Editor contextual toolbar" at bounding box center [997, 437] width 15 height 4
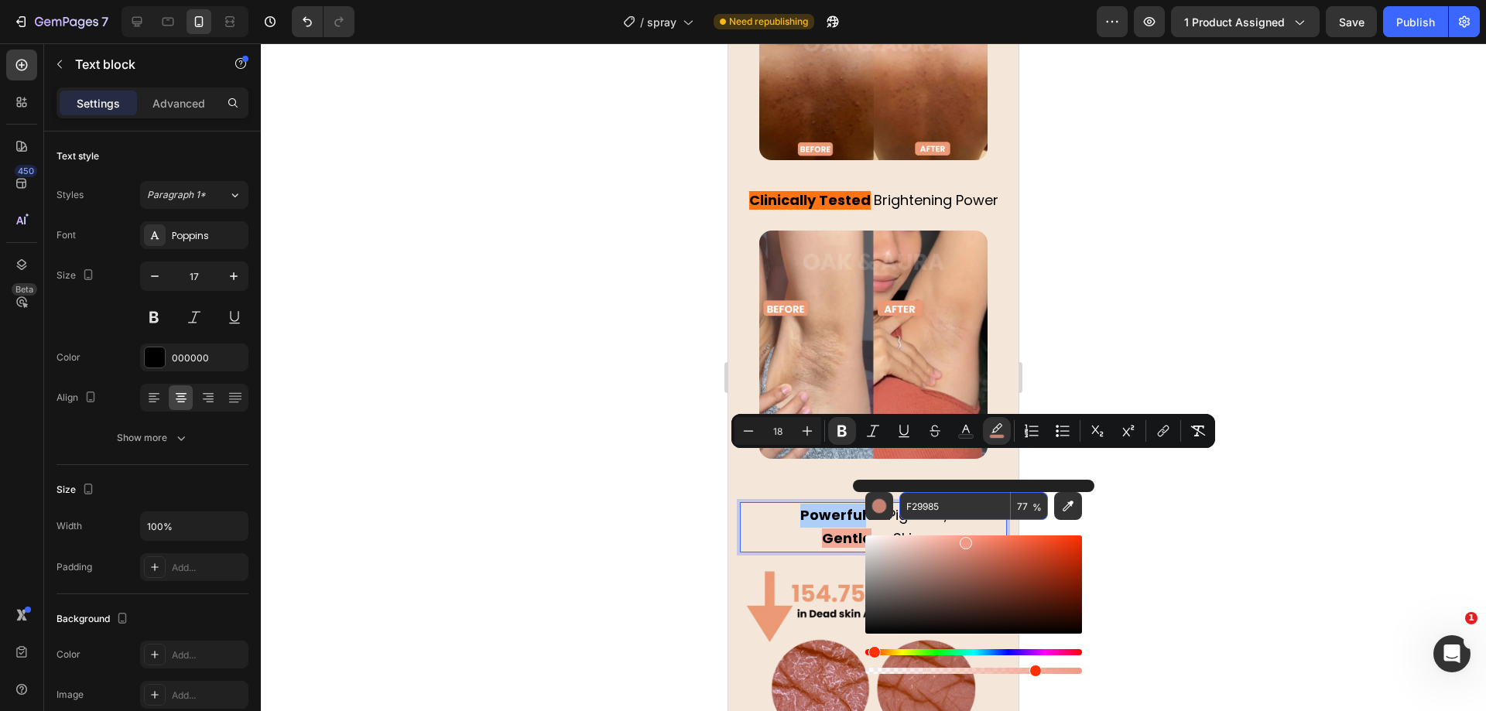
click at [953, 498] on input "F29985" at bounding box center [954, 506] width 111 height 28
paste input "F7312"
type input "FF7312"
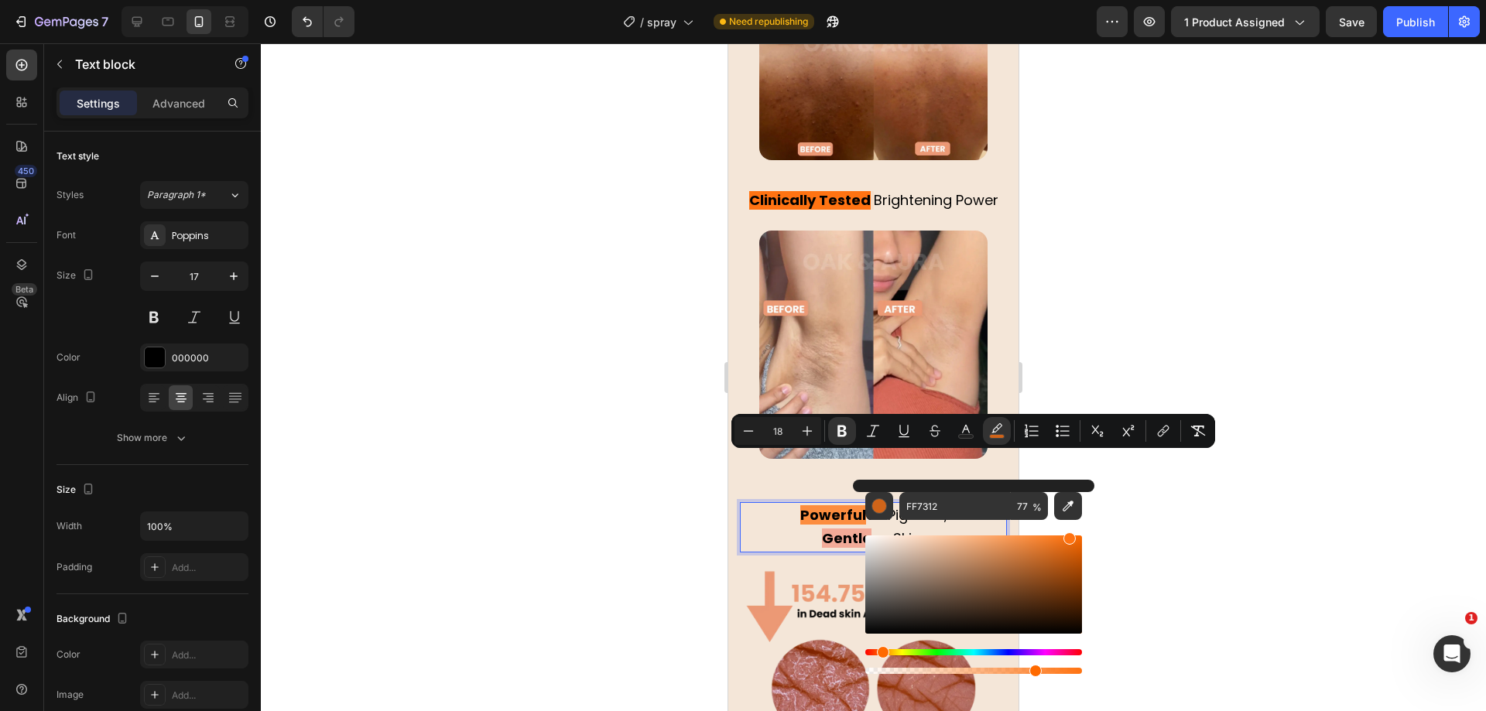
click at [625, 441] on div at bounding box center [873, 377] width 1225 height 668
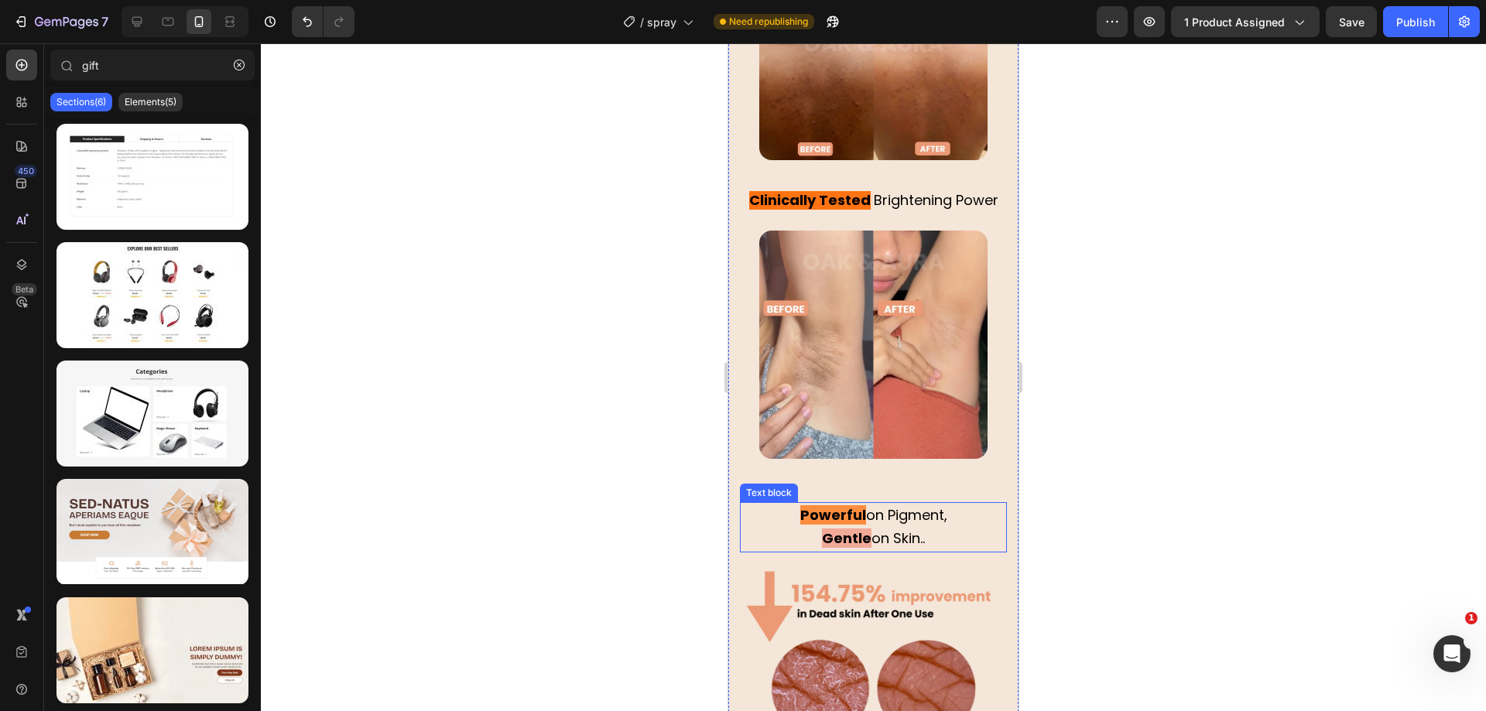
click at [827, 529] on strong "Gentle" at bounding box center [847, 538] width 50 height 19
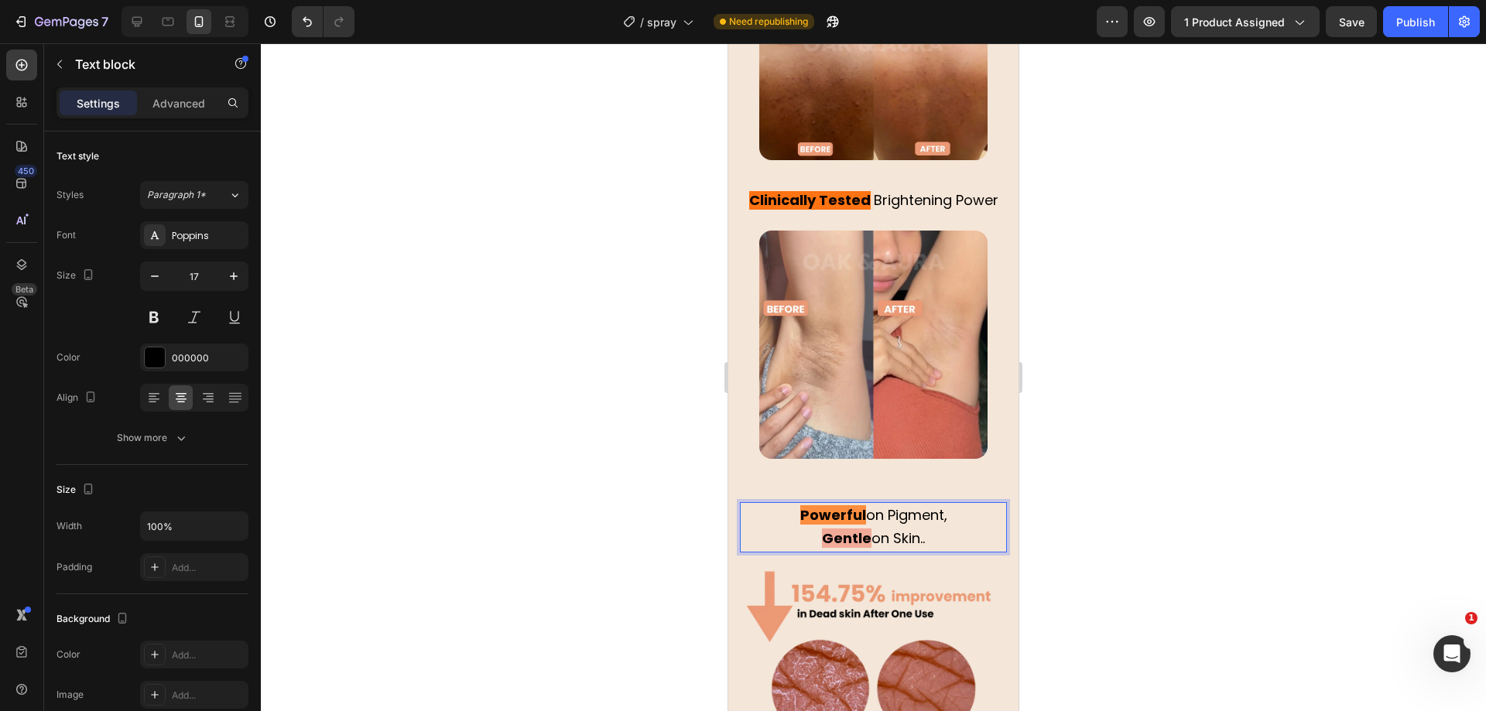
click at [871, 529] on span "on Skin.." at bounding box center [897, 538] width 53 height 19
drag, startPoint x: 860, startPoint y: 491, endPoint x: 816, endPoint y: 491, distance: 43.3
click at [816, 527] on p "Gentle on Skin.." at bounding box center [873, 539] width 264 height 24
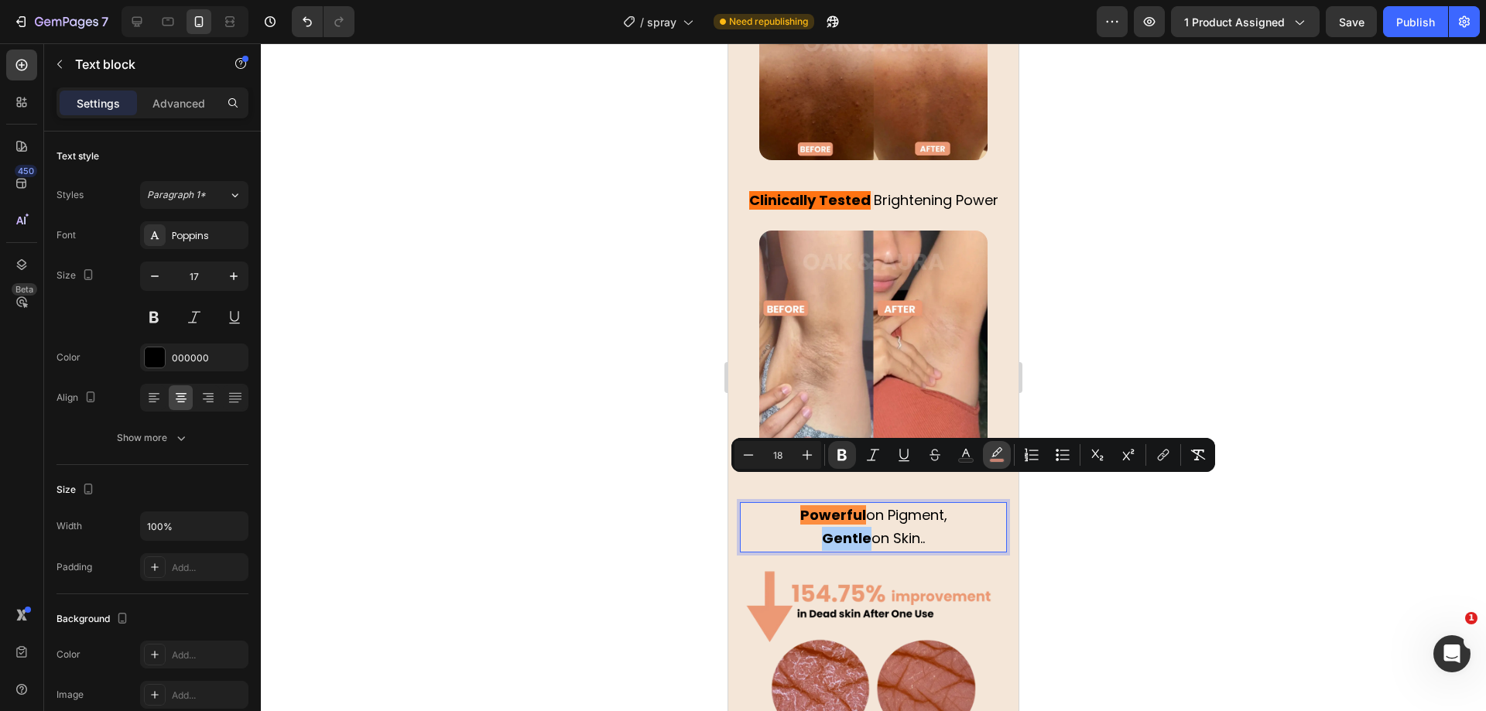
click at [991, 457] on icon "Editor contextual toolbar" at bounding box center [996, 454] width 15 height 15
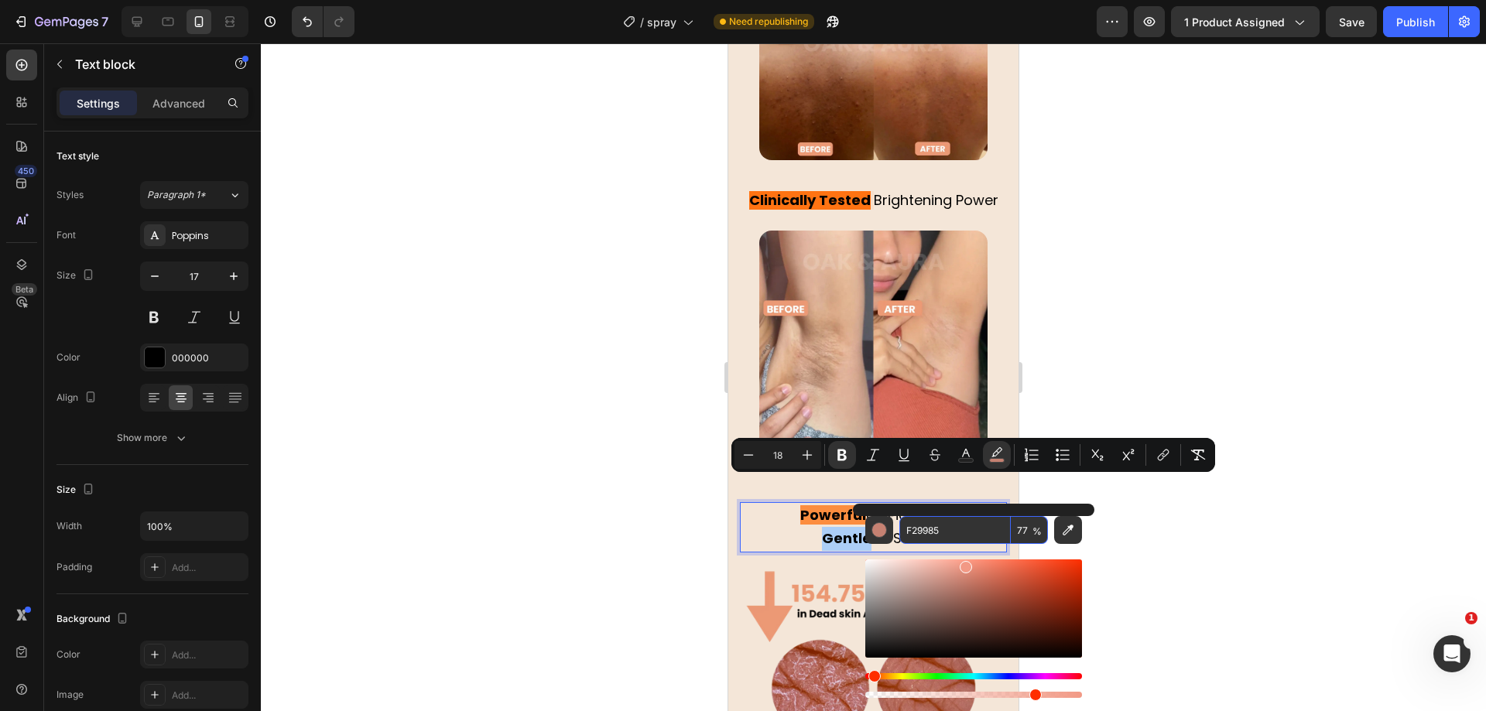
click at [962, 519] on input "F29985" at bounding box center [954, 530] width 111 height 28
paste input "F7312"
type input "FF7312"
drag, startPoint x: 625, startPoint y: 450, endPoint x: 717, endPoint y: 445, distance: 92.2
click at [625, 449] on div at bounding box center [873, 377] width 1225 height 668
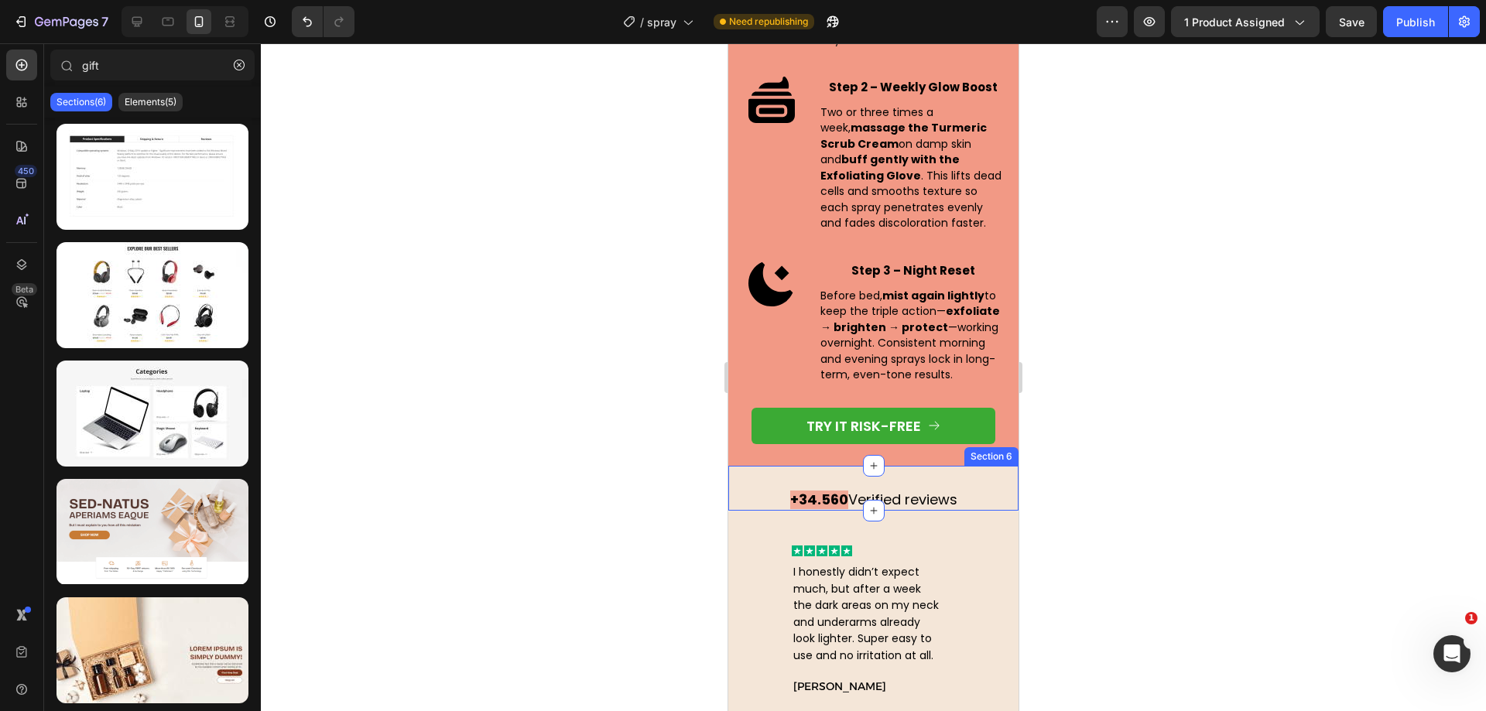
scroll to position [4934, 0]
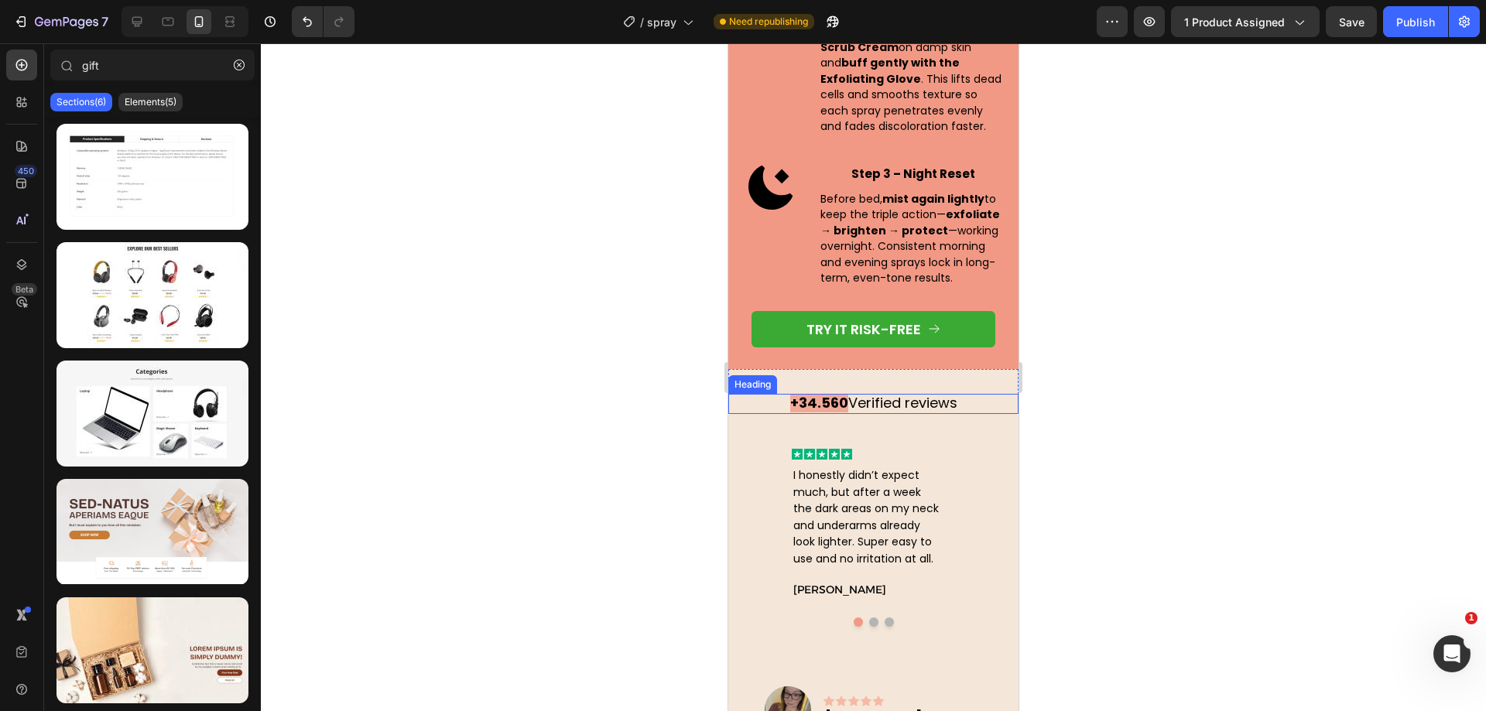
click at [824, 402] on strong "+34.560" at bounding box center [819, 402] width 58 height 19
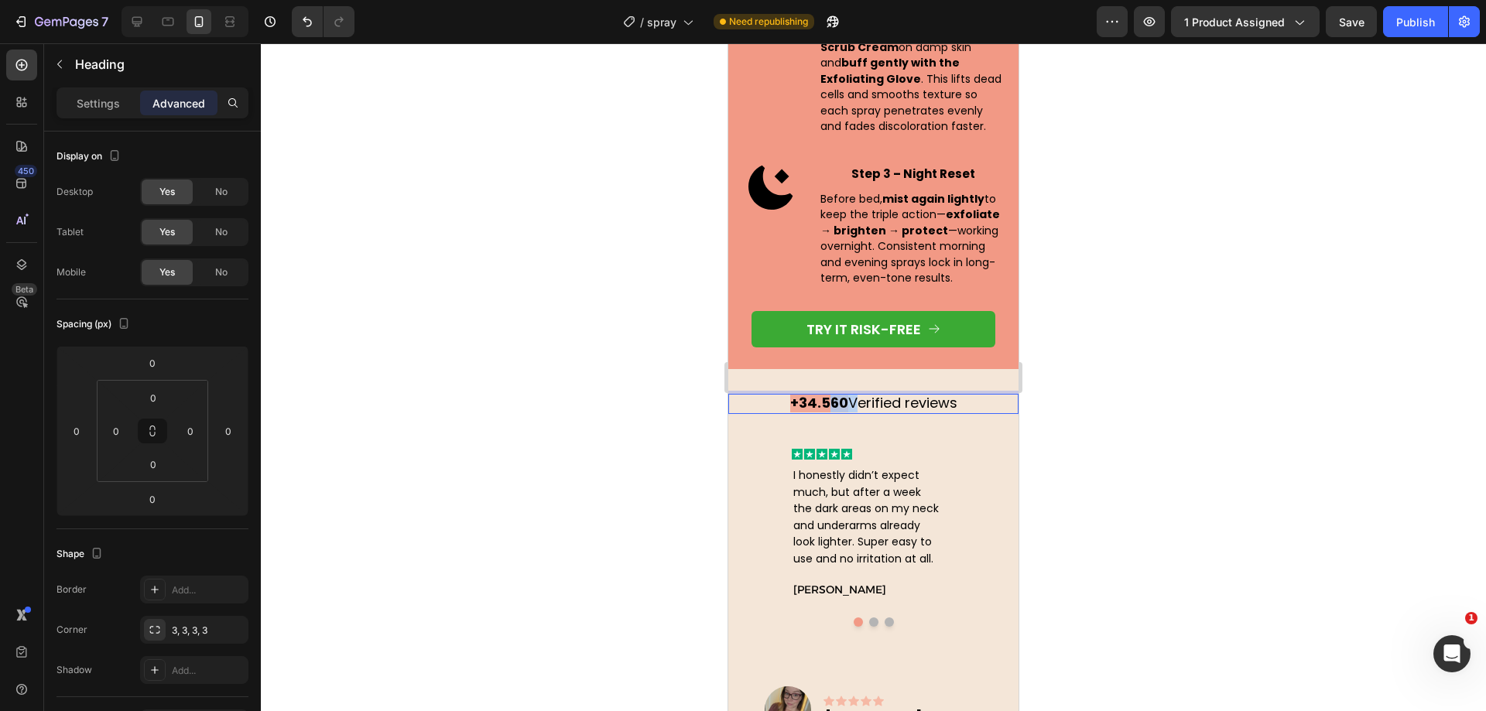
drag, startPoint x: 840, startPoint y: 403, endPoint x: 818, endPoint y: 403, distance: 21.7
click at [818, 403] on p "+34.560 Verified reviews" at bounding box center [873, 403] width 287 height 17
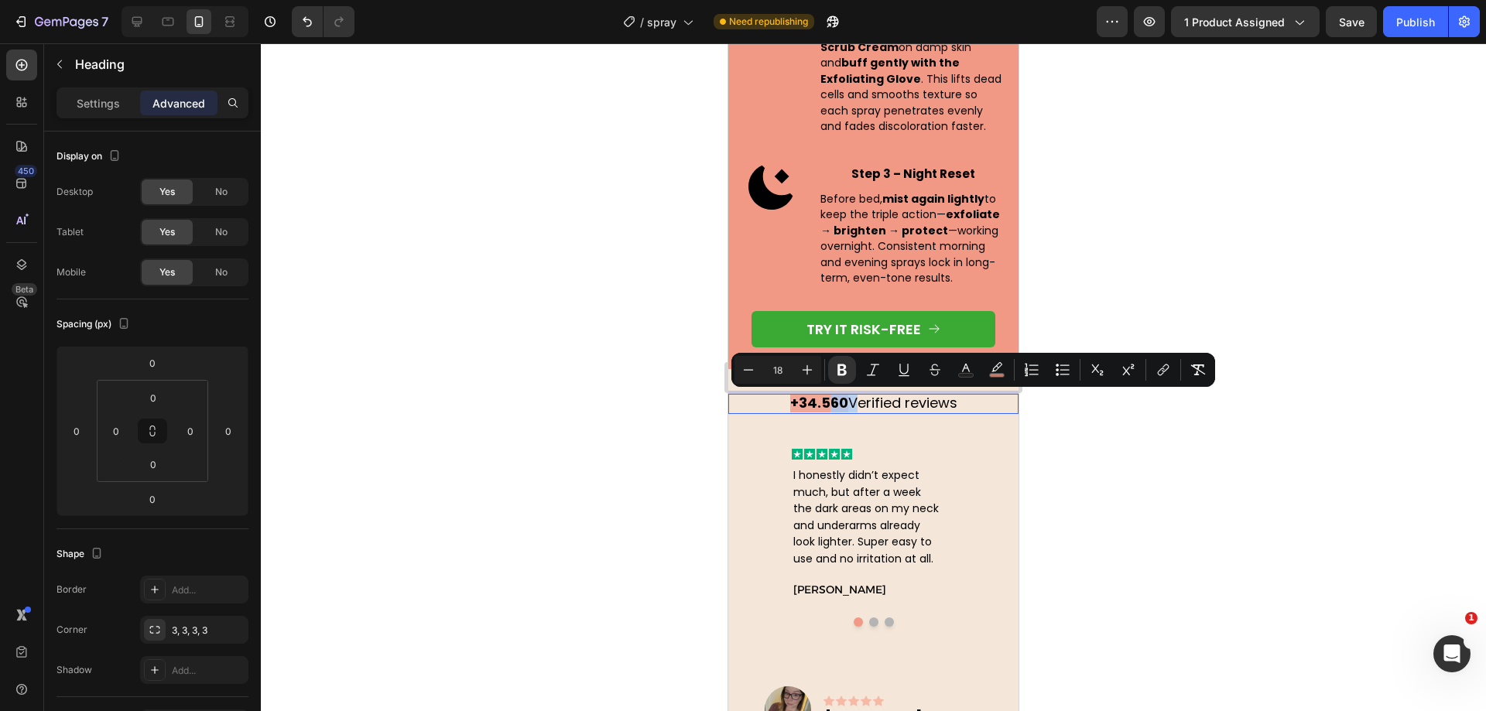
click at [830, 403] on strong "+34.560" at bounding box center [819, 402] width 58 height 19
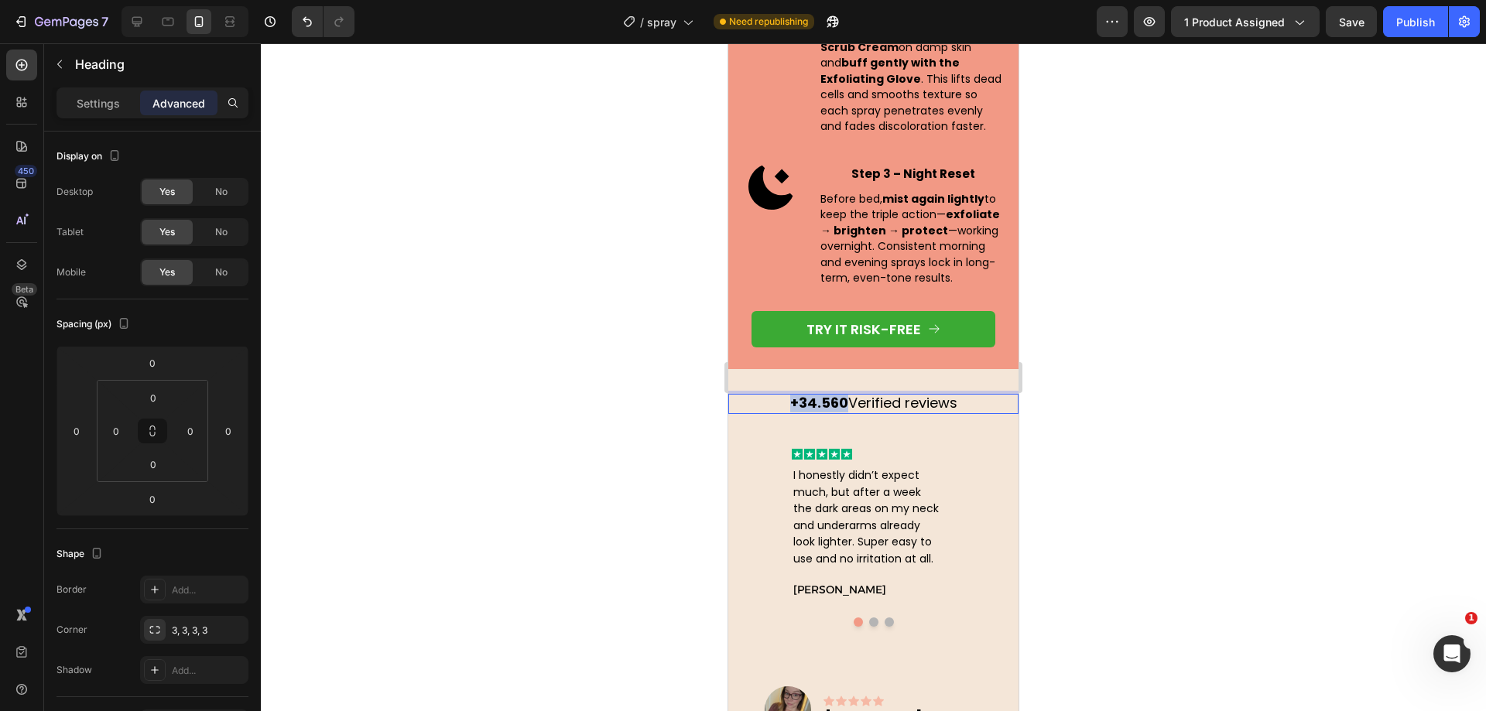
drag, startPoint x: 839, startPoint y: 403, endPoint x: 735, endPoint y: 401, distance: 103.7
click at [735, 401] on p "+34.560 Verified reviews" at bounding box center [873, 403] width 287 height 17
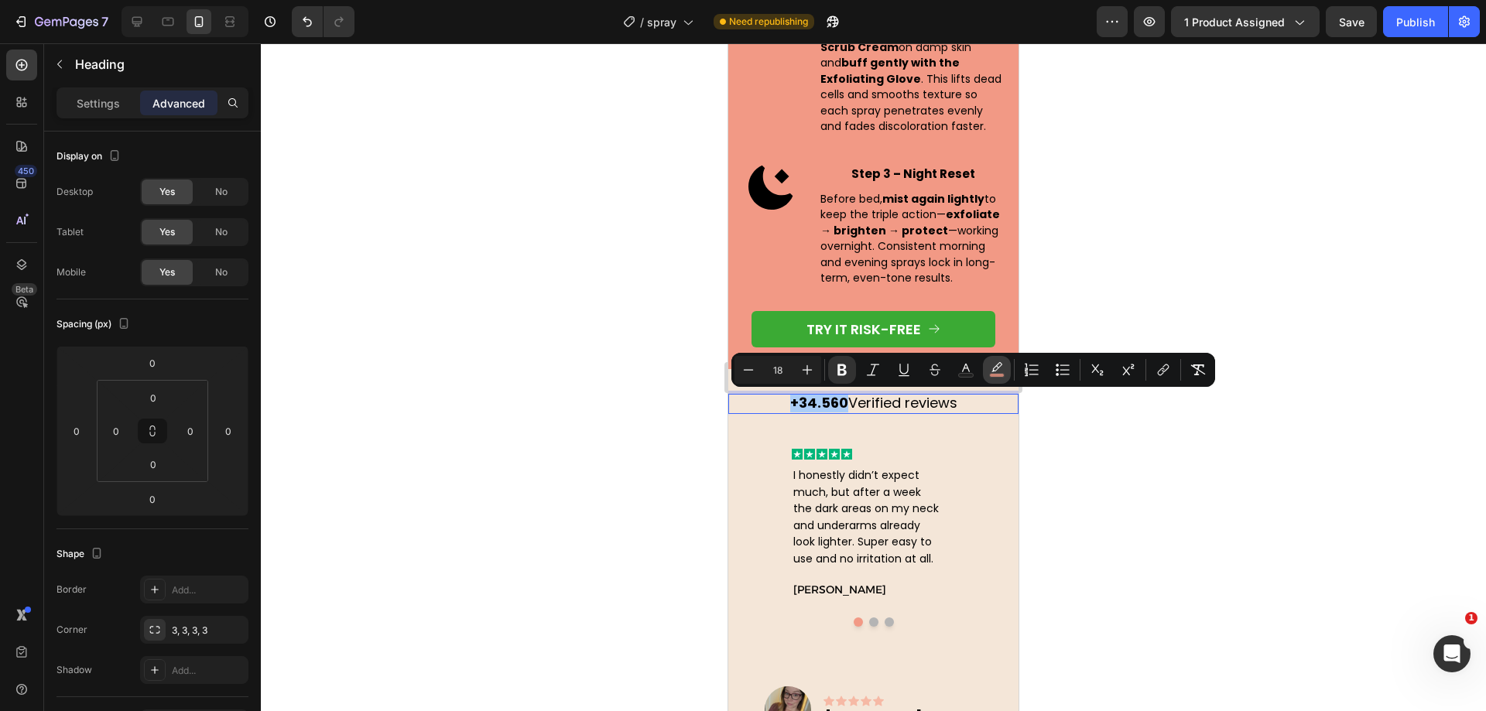
click at [1002, 375] on rect "Editor contextual toolbar" at bounding box center [997, 376] width 15 height 4
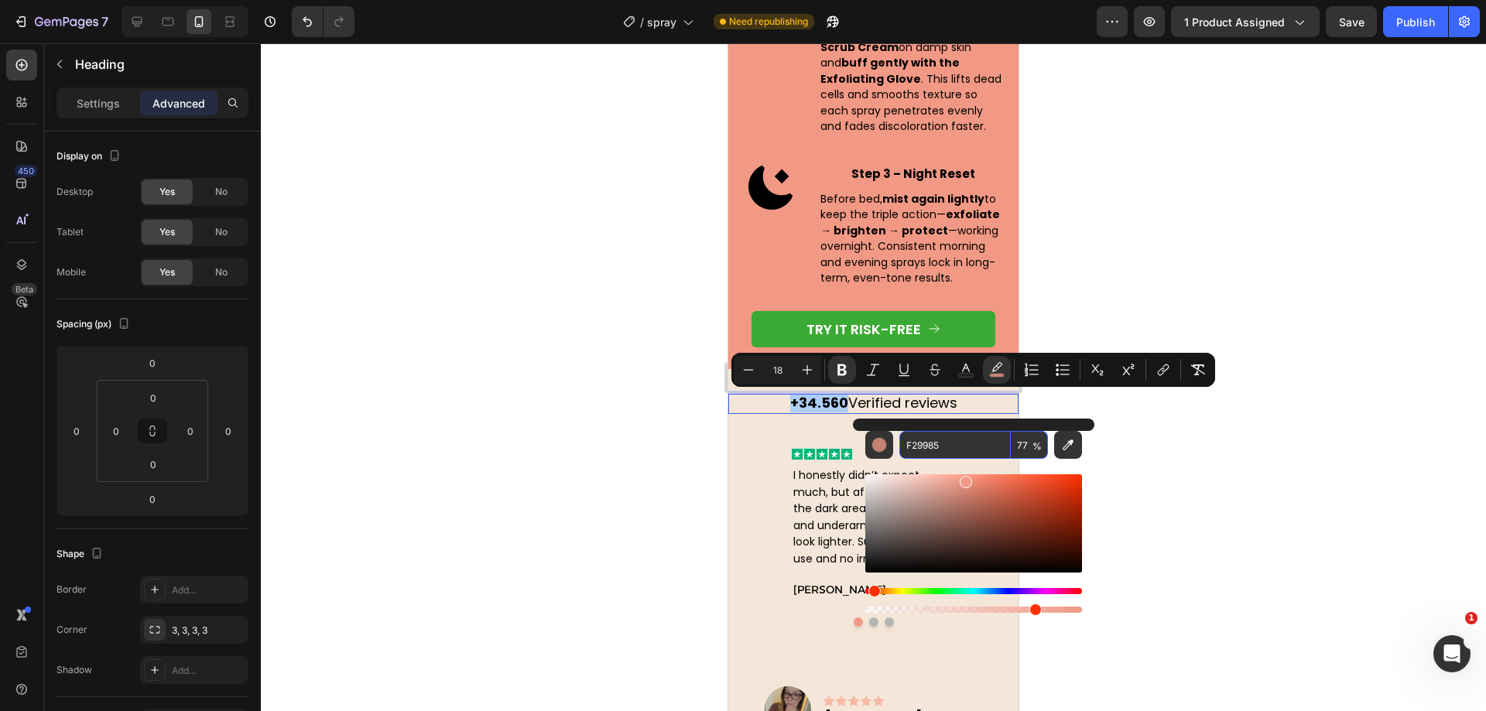
click at [973, 441] on input "F29985" at bounding box center [954, 445] width 111 height 28
paste input "F7312"
type input "FF7312"
click at [973, 441] on input "FF7312" at bounding box center [954, 445] width 111 height 28
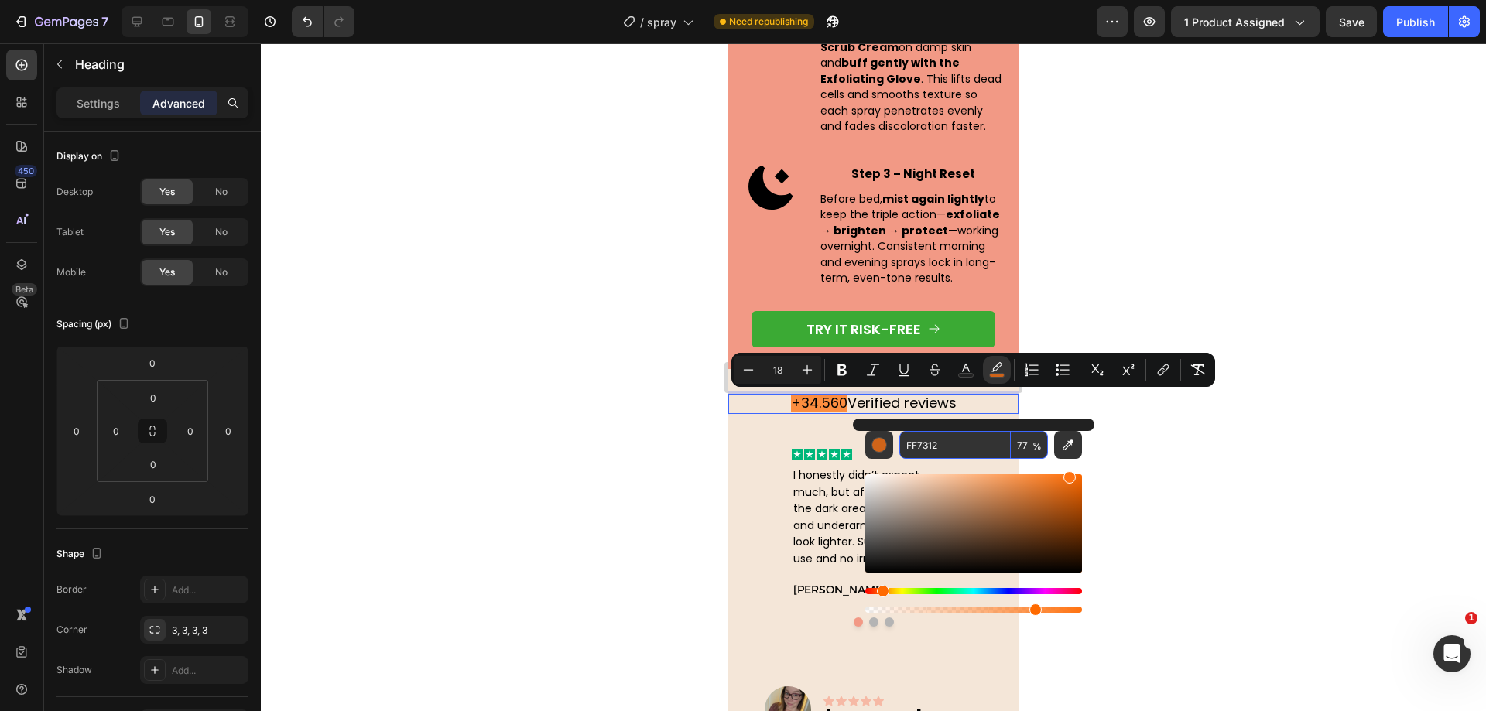
click at [973, 441] on input "FF7312" at bounding box center [954, 445] width 111 height 28
click at [637, 378] on div at bounding box center [873, 377] width 1225 height 668
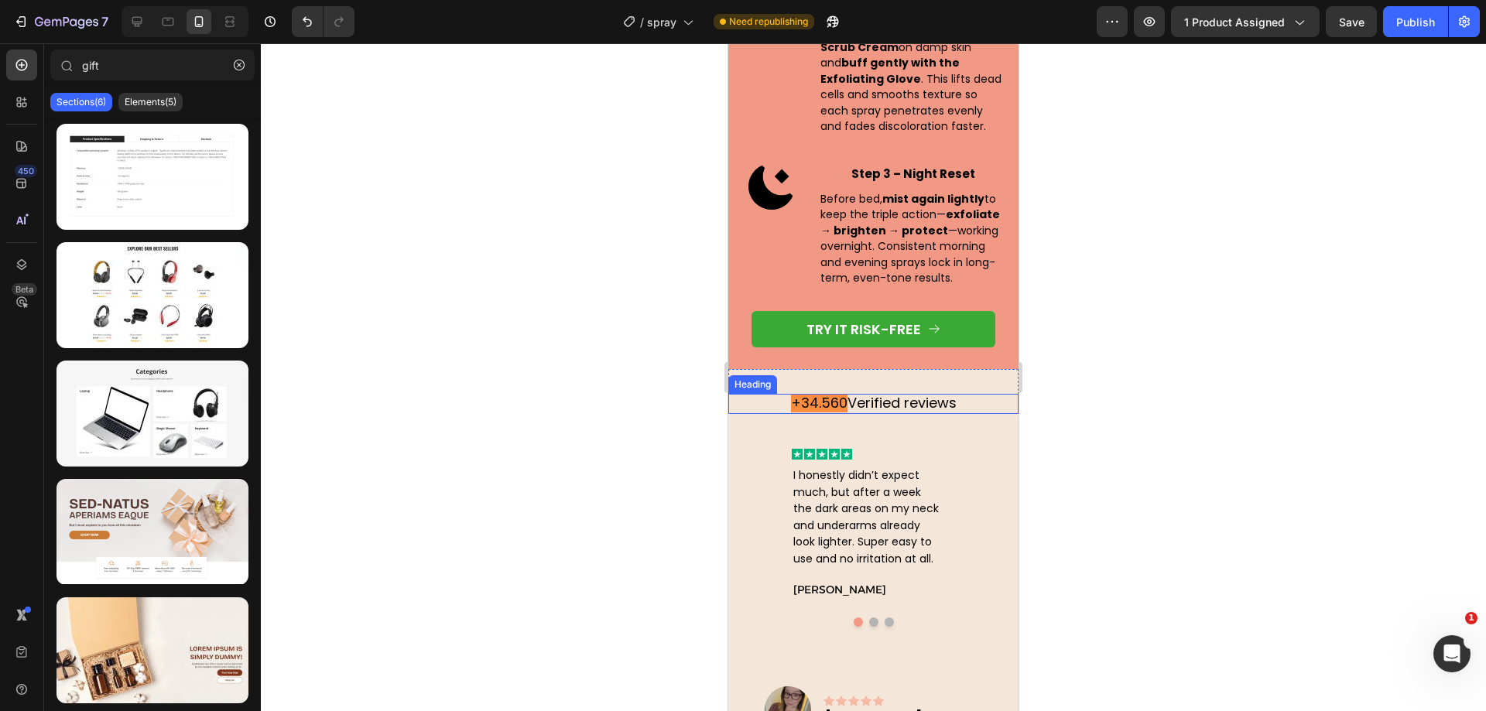
click at [815, 400] on span "+34.560" at bounding box center [819, 402] width 56 height 19
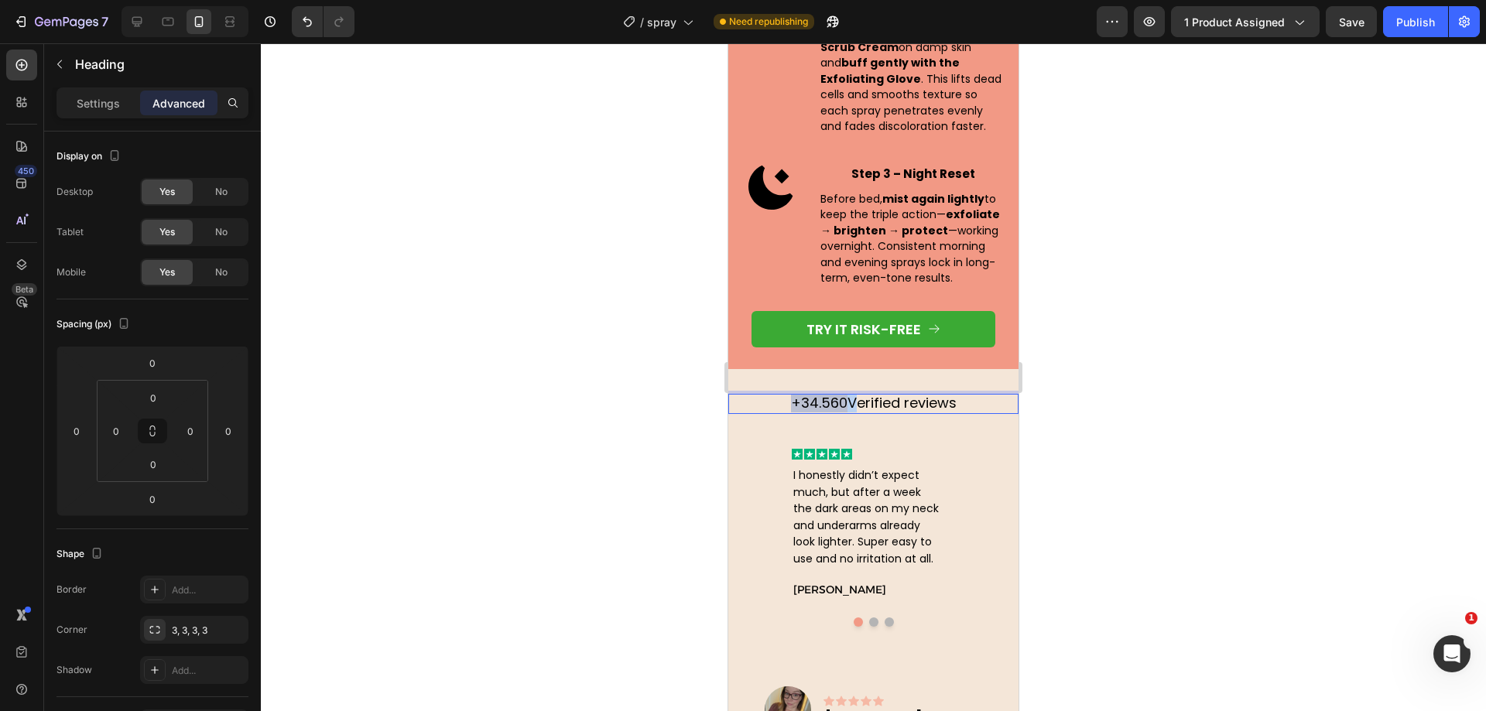
drag, startPoint x: 840, startPoint y: 405, endPoint x: 741, endPoint y: 402, distance: 99.1
click at [741, 403] on p "+34.560 Verified reviews" at bounding box center [873, 403] width 287 height 17
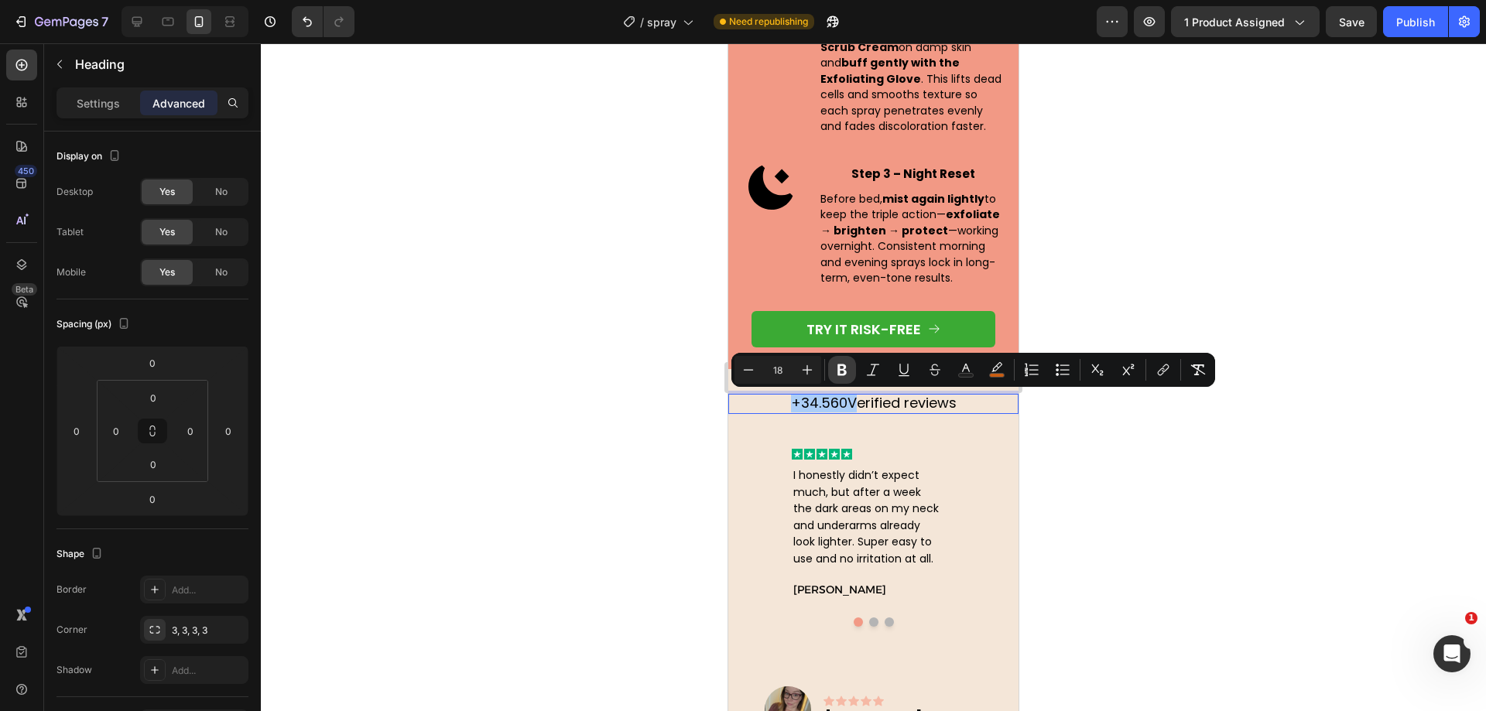
click at [849, 362] on icon "Editor contextual toolbar" at bounding box center [841, 369] width 15 height 15
click at [419, 406] on div at bounding box center [873, 377] width 1225 height 668
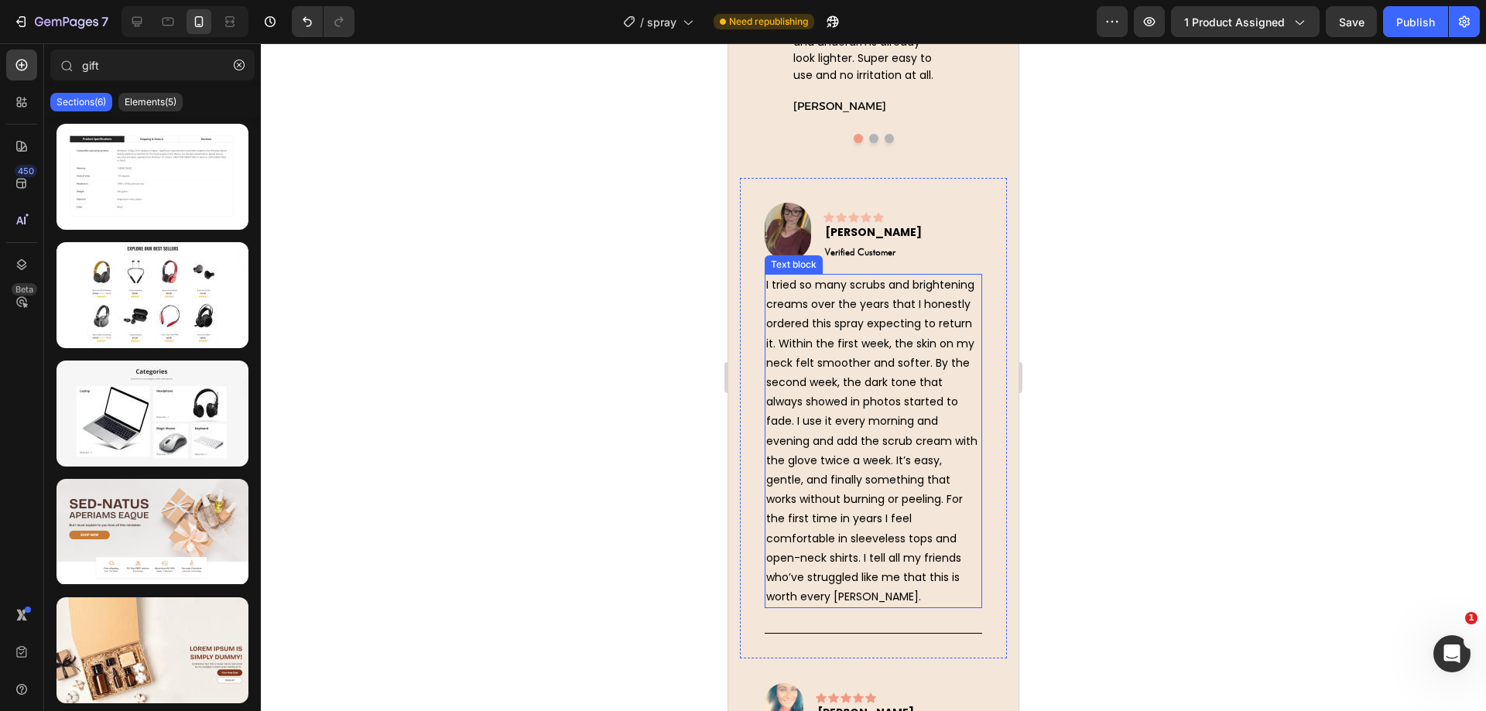
scroll to position [5321, 0]
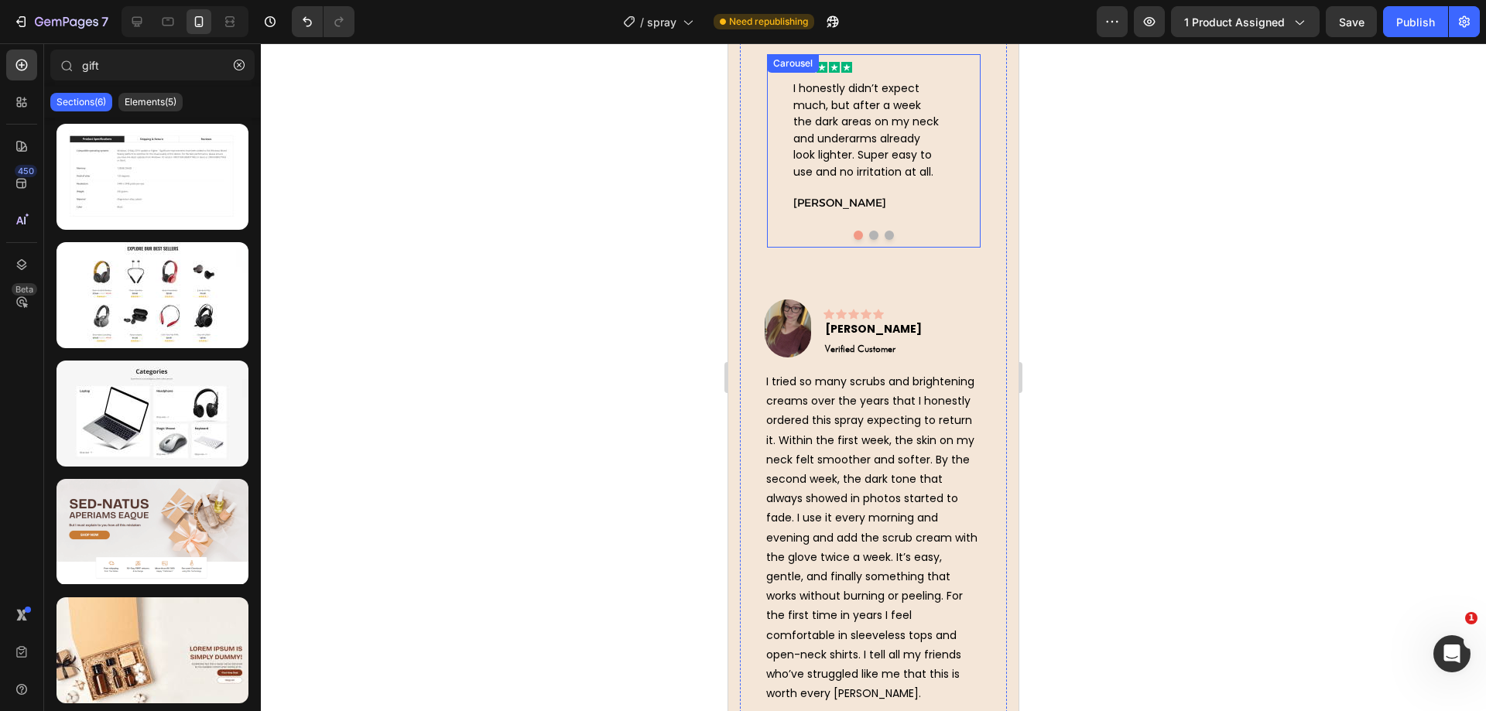
click at [921, 228] on div "Icon Icon Icon Icon Icon Row I honestly didn’t expect much, but after a week th…" at bounding box center [868, 150] width 202 height 193
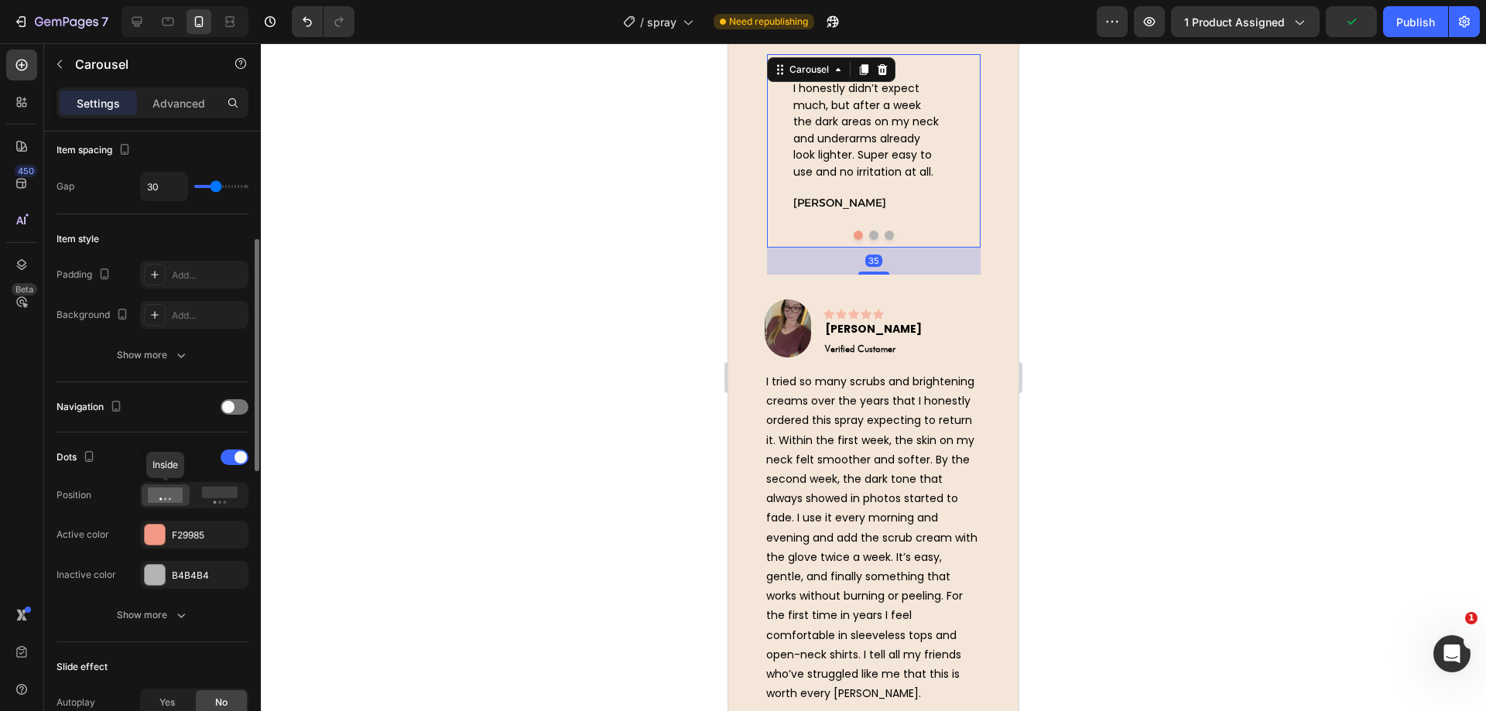
scroll to position [387, 0]
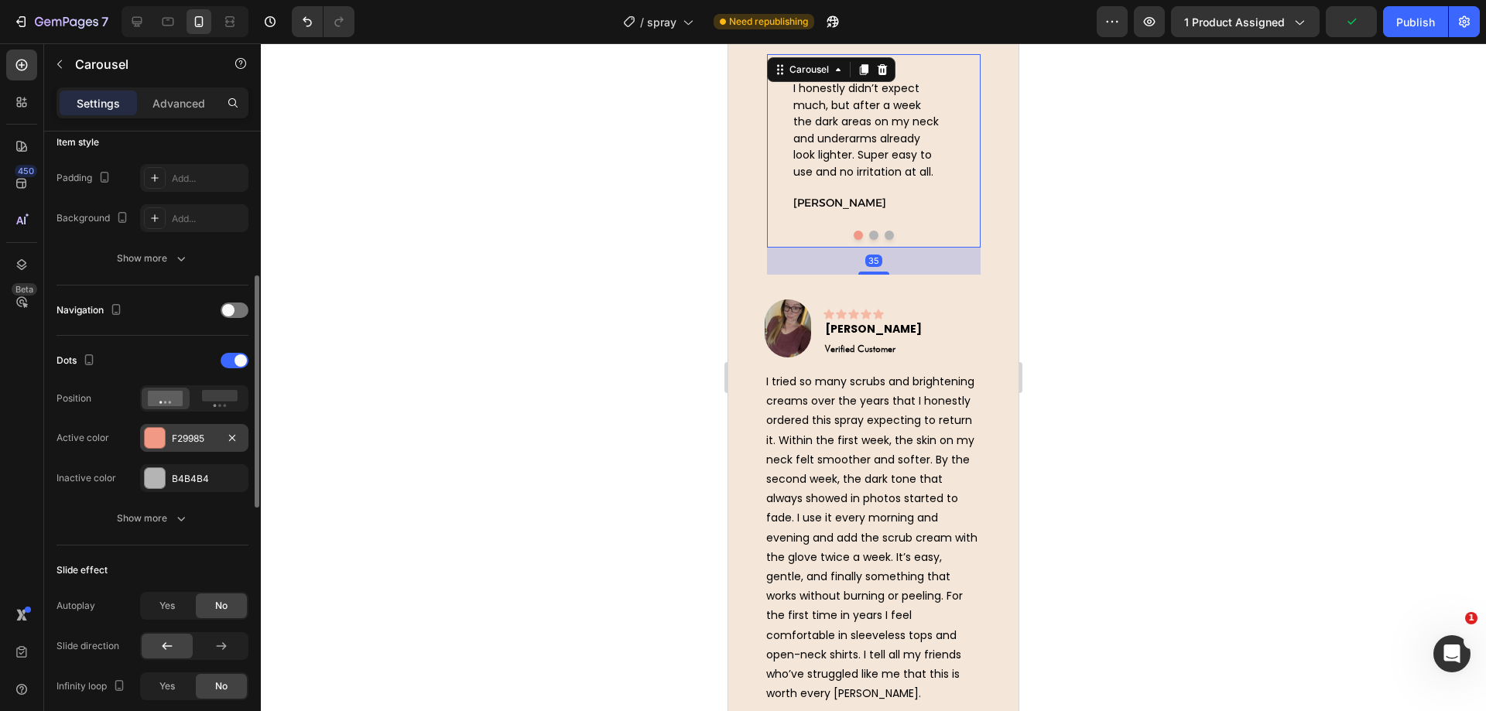
click at [184, 432] on div "F29985" at bounding box center [194, 439] width 45 height 14
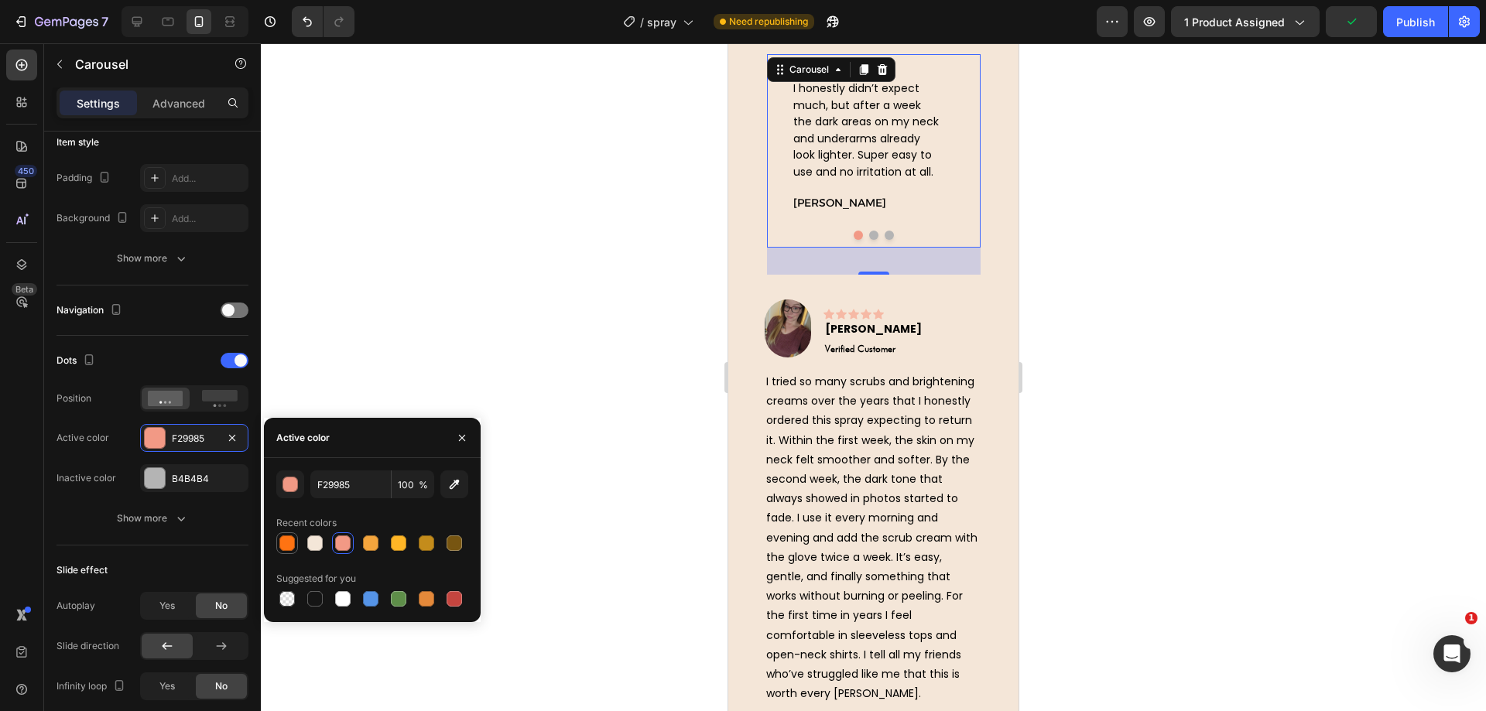
click at [282, 538] on div at bounding box center [286, 543] width 15 height 15
type input "FF7312"
drag, startPoint x: 515, startPoint y: 242, endPoint x: 700, endPoint y: 265, distance: 187.2
click at [518, 241] on div at bounding box center [873, 377] width 1225 height 668
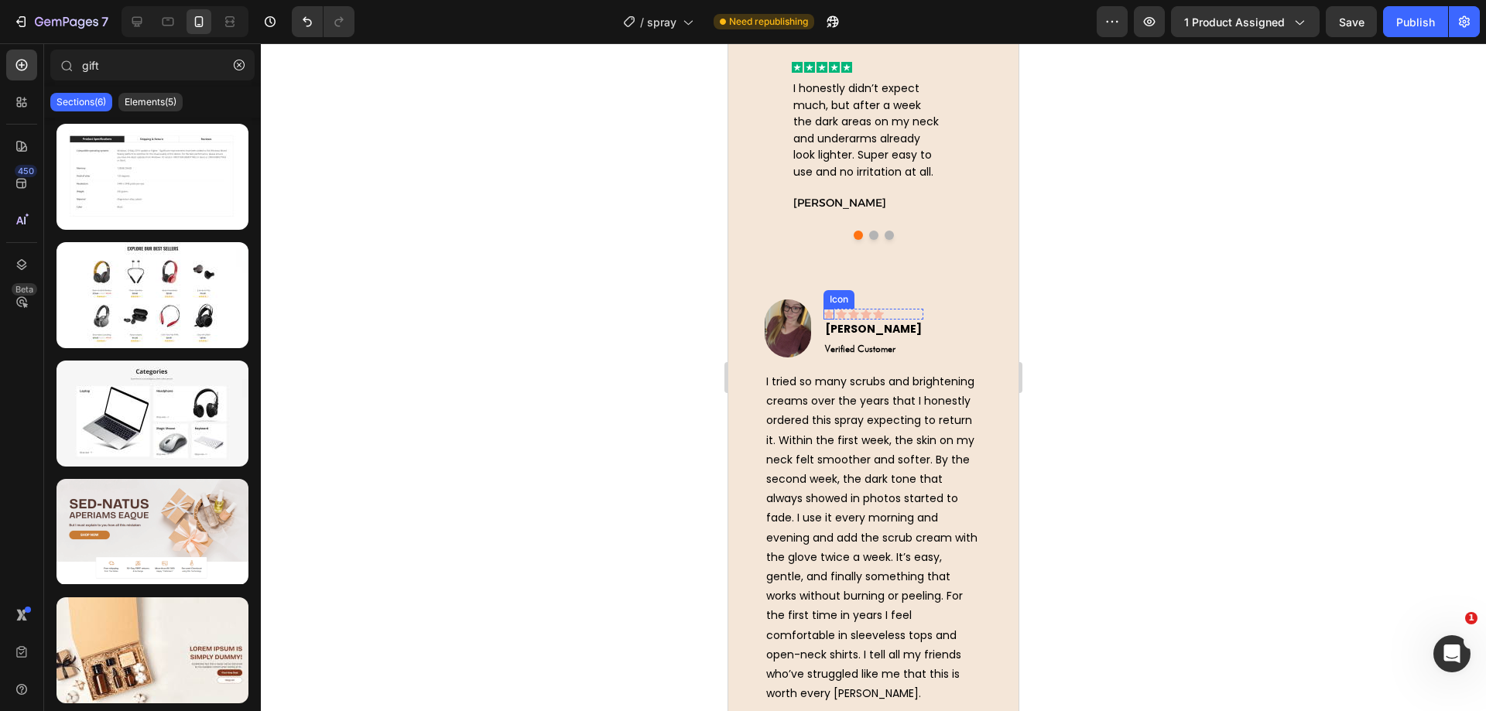
click at [830, 311] on icon at bounding box center [828, 314] width 11 height 11
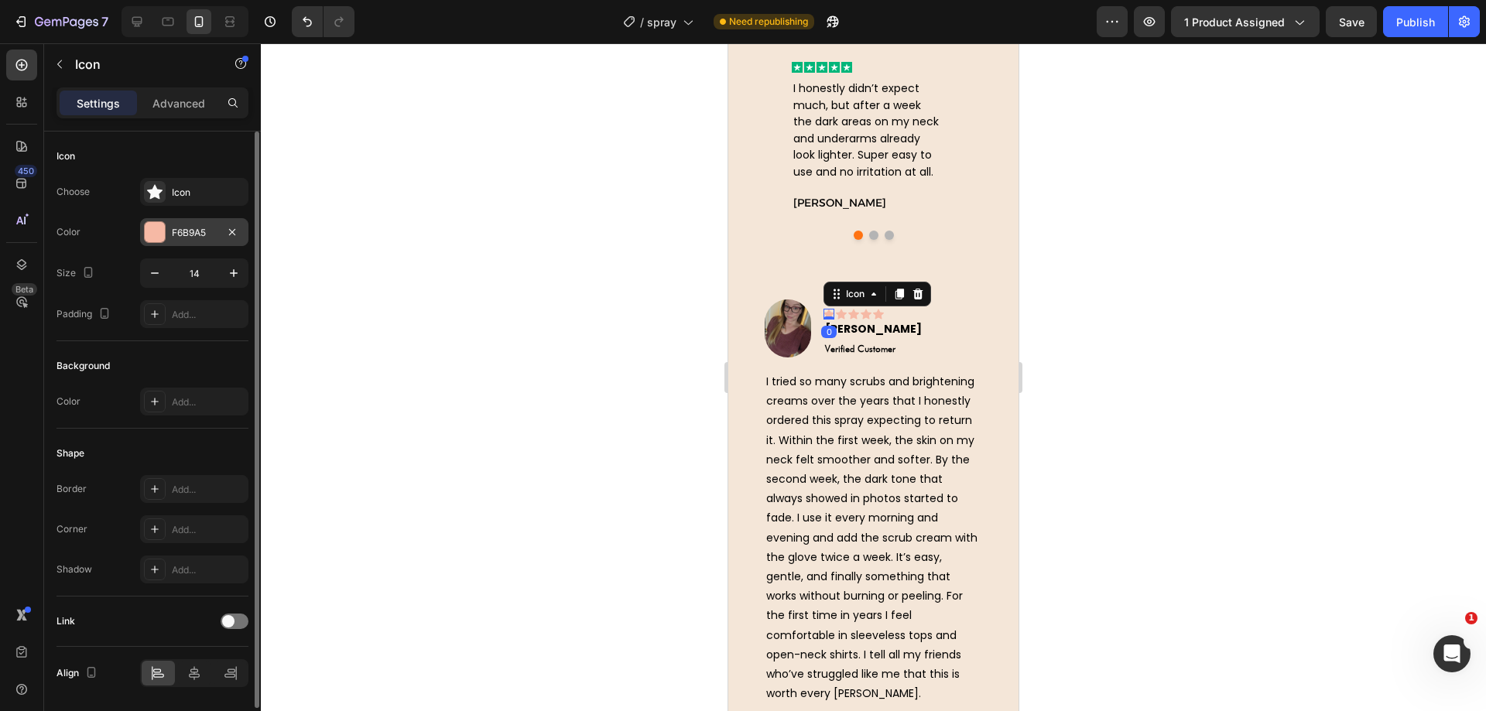
click at [177, 240] on div "F6B9A5" at bounding box center [194, 232] width 108 height 28
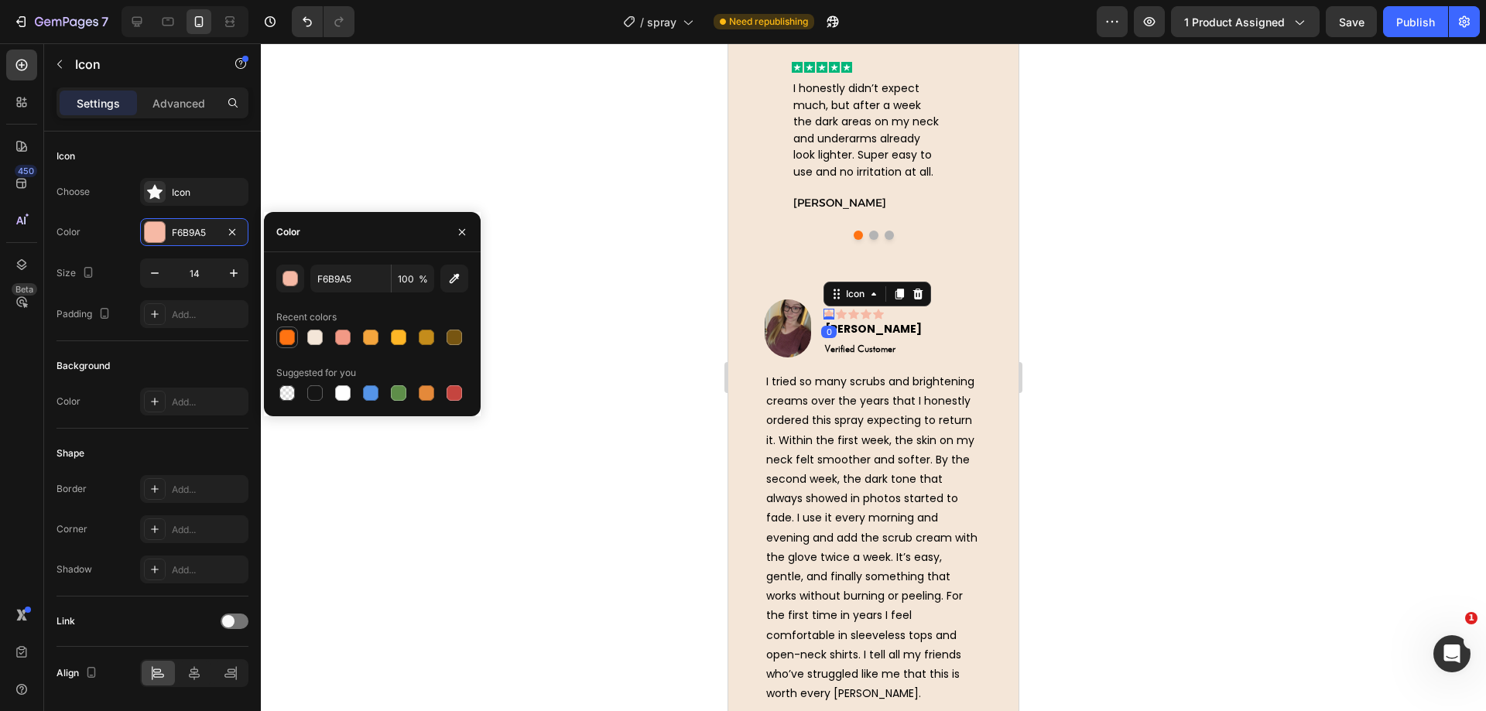
click at [284, 337] on div at bounding box center [286, 337] width 15 height 15
type input "FF7312"
click at [844, 314] on div "Icon" at bounding box center [841, 314] width 11 height 11
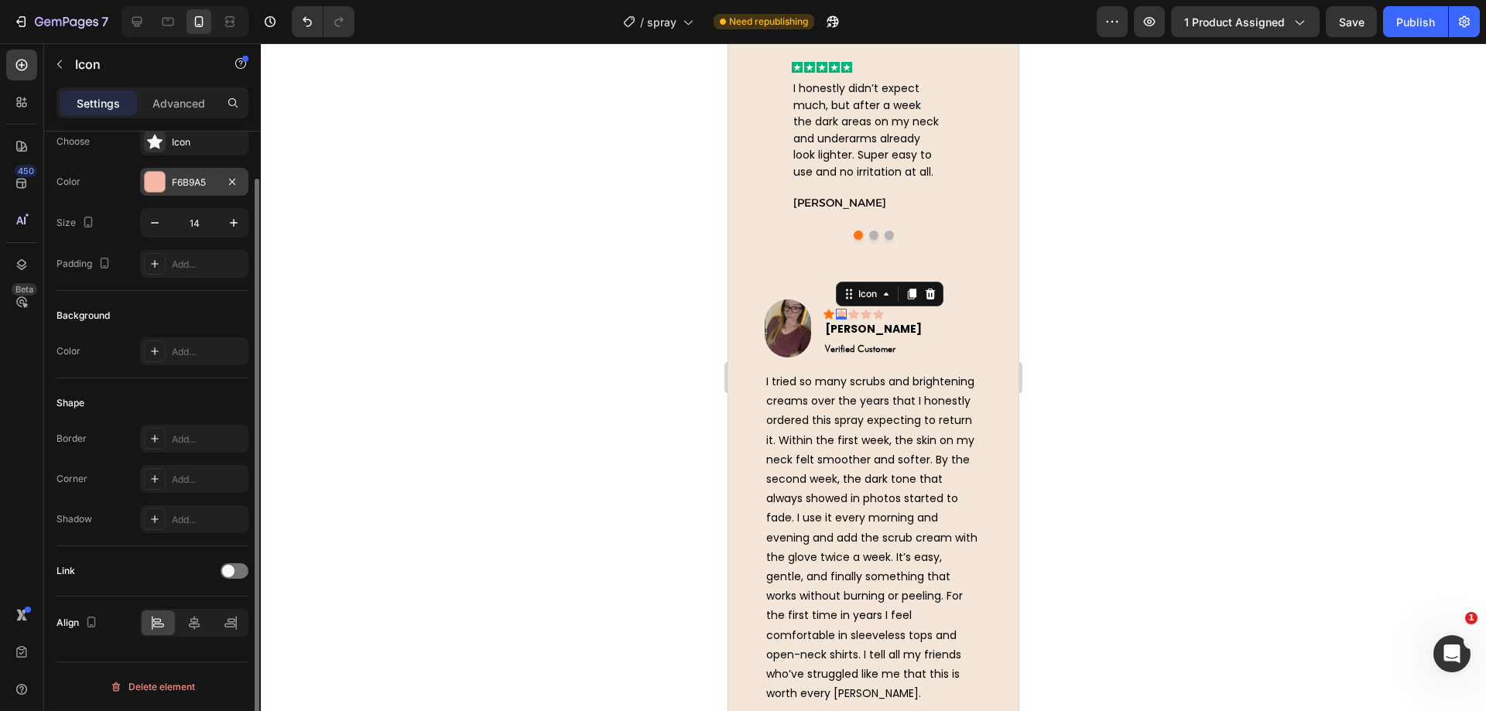
click at [209, 190] on div "F6B9A5" at bounding box center [194, 182] width 108 height 28
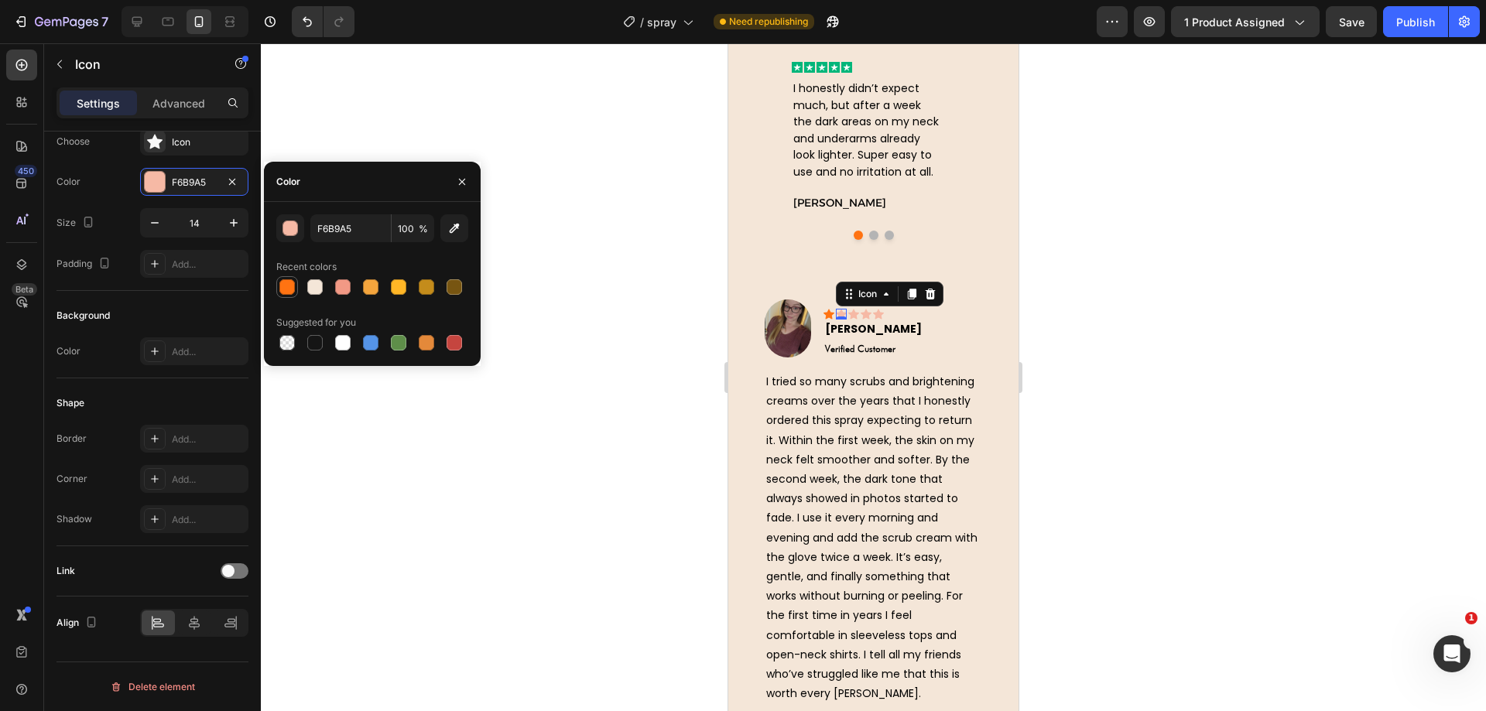
click at [293, 289] on div at bounding box center [286, 286] width 15 height 15
type input "FF7312"
click at [854, 314] on div "Text block" at bounding box center [852, 310] width 58 height 19
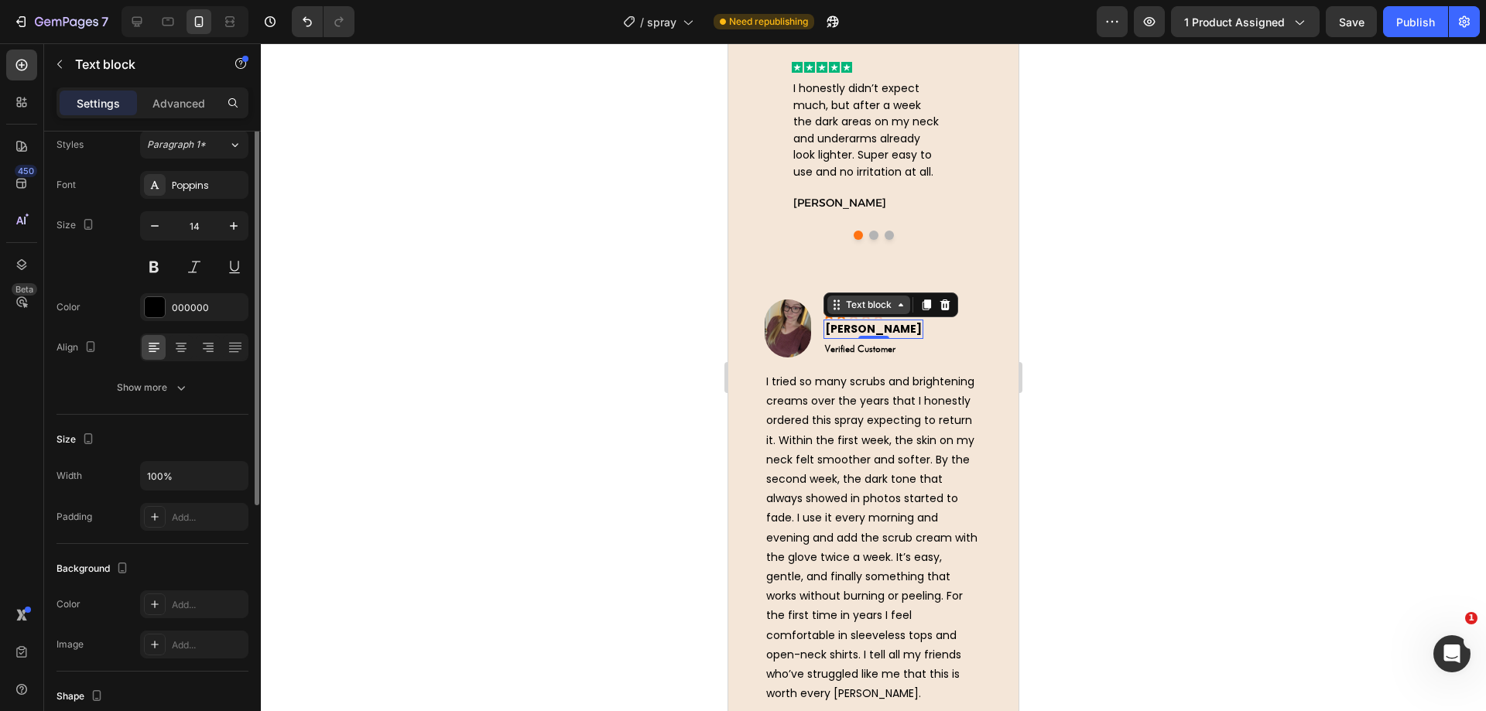
scroll to position [0, 0]
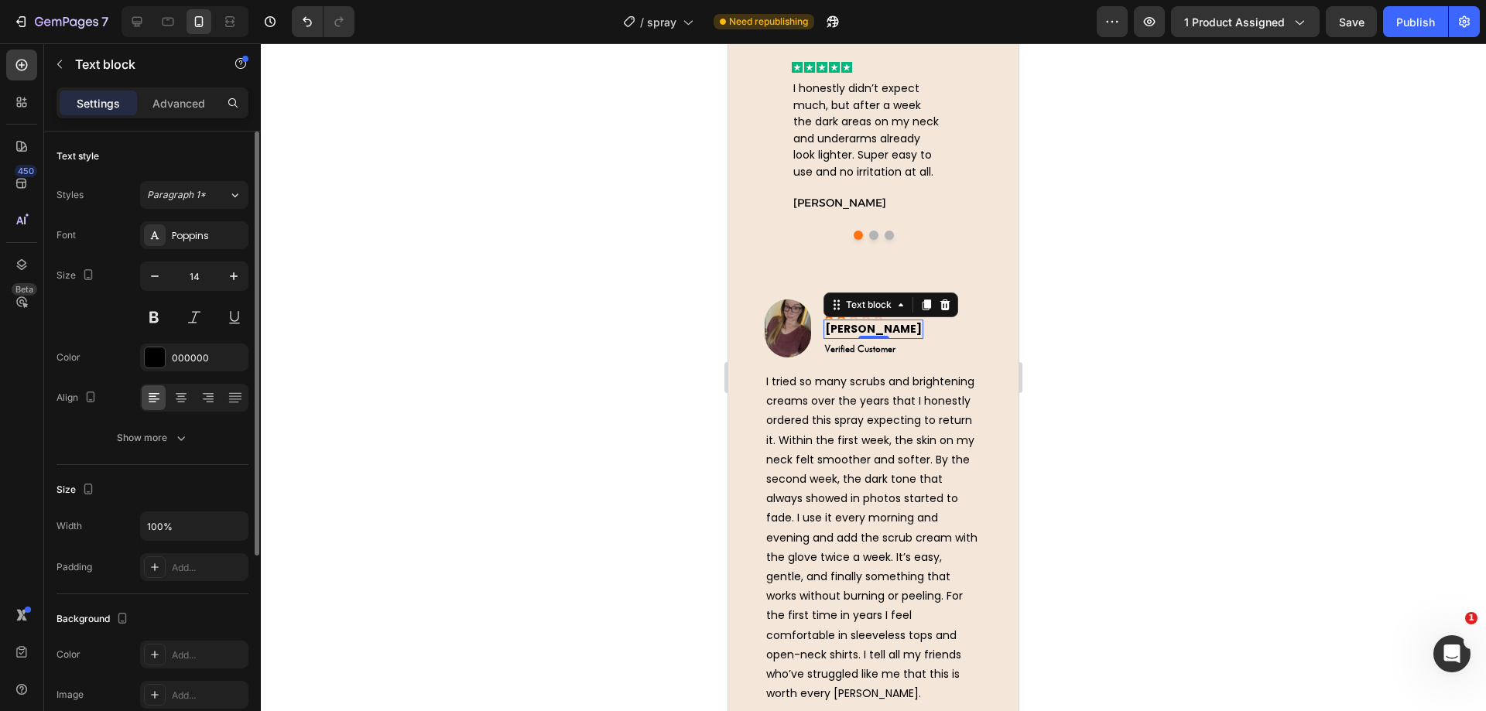
drag, startPoint x: 667, startPoint y: 286, endPoint x: 717, endPoint y: 284, distance: 50.3
click at [667, 285] on div at bounding box center [873, 377] width 1225 height 668
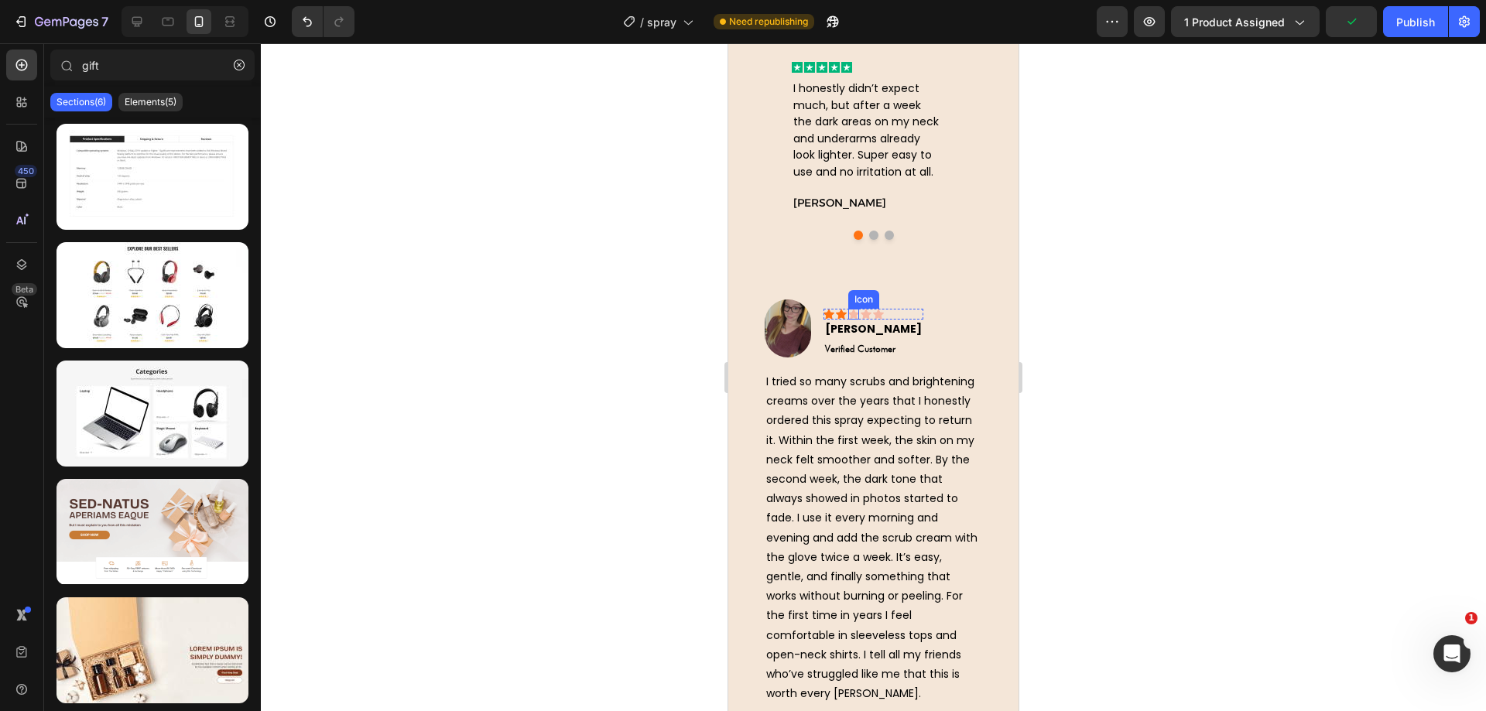
click at [853, 317] on div "Icon" at bounding box center [853, 314] width 11 height 11
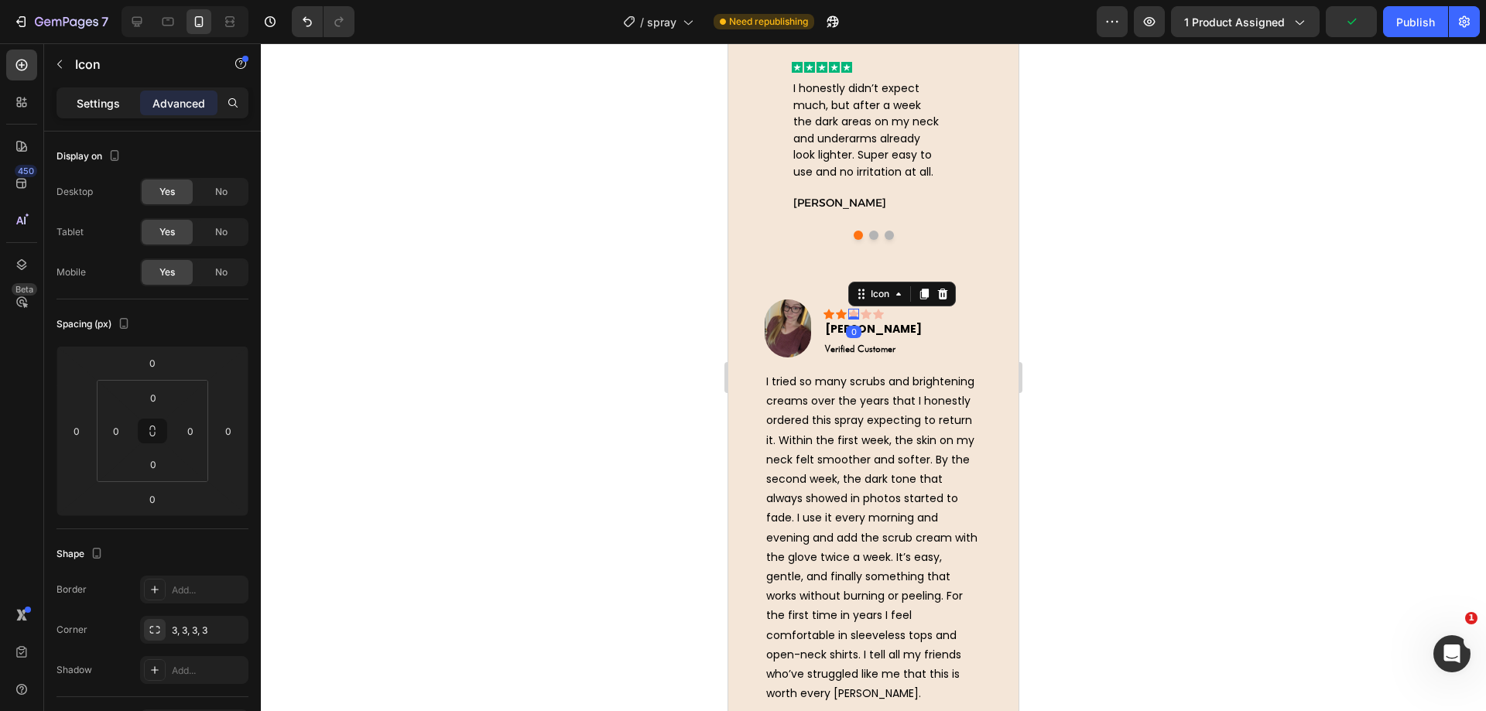
click at [102, 100] on p "Settings" at bounding box center [98, 103] width 43 height 16
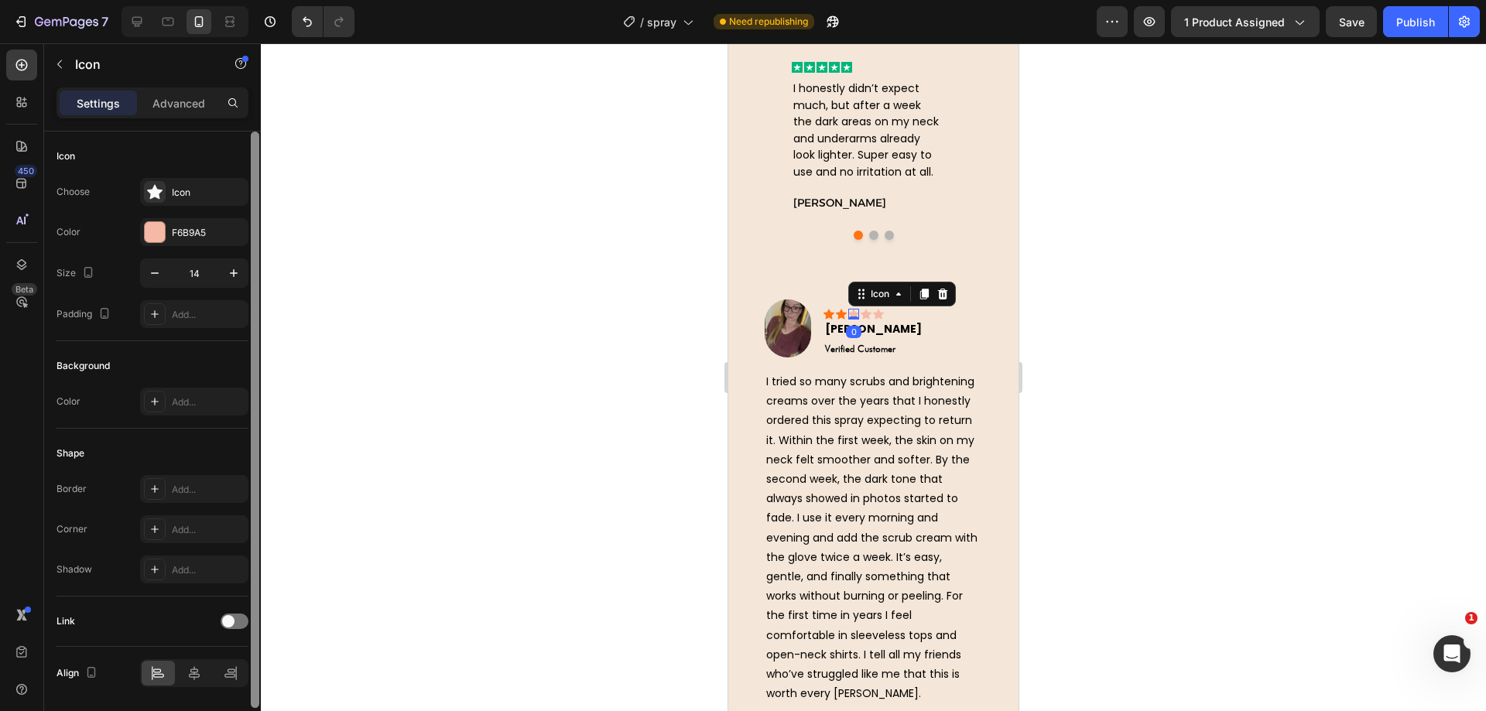
drag, startPoint x: 168, startPoint y: 230, endPoint x: 251, endPoint y: 264, distance: 89.5
click at [168, 229] on div "F6B9A5" at bounding box center [194, 232] width 108 height 28
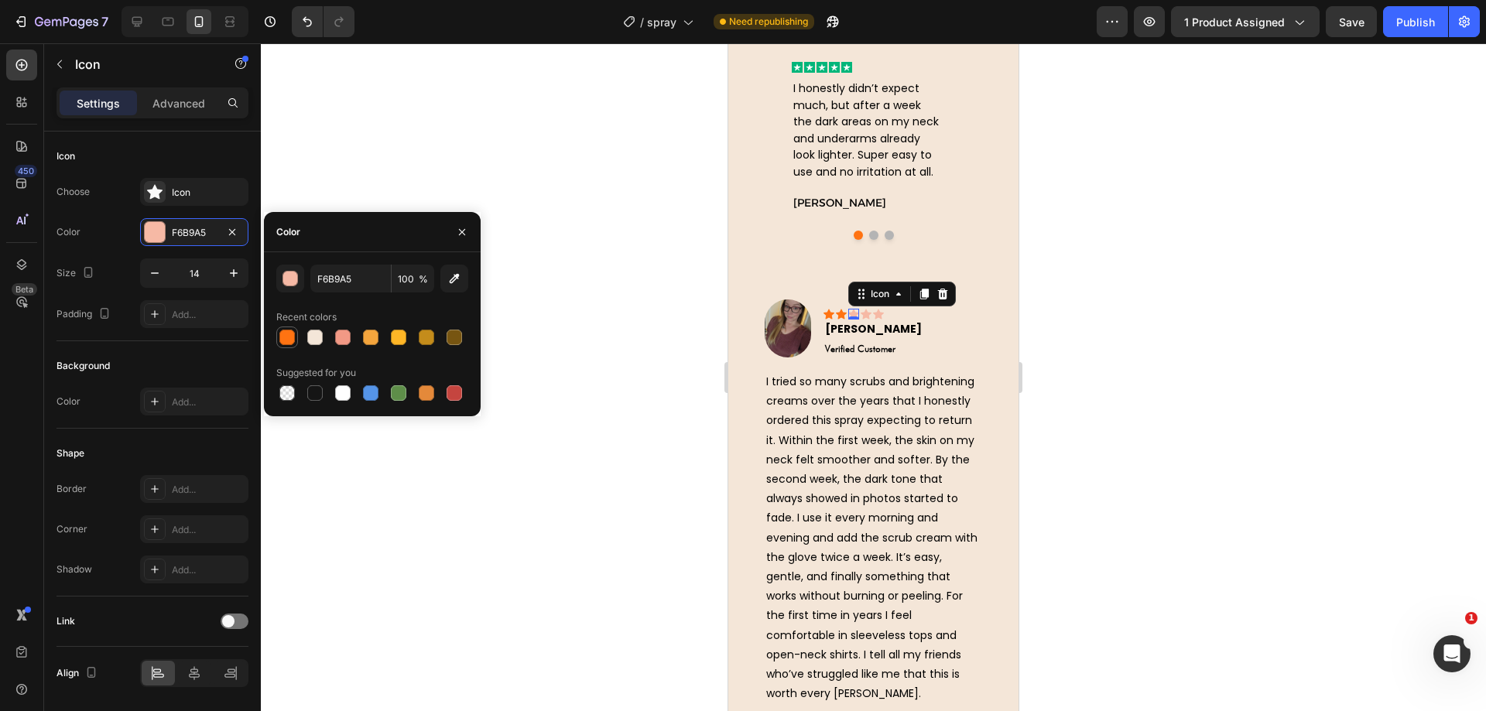
click at [286, 342] on div at bounding box center [286, 337] width 15 height 15
type input "FF7312"
click at [868, 313] on icon at bounding box center [866, 314] width 11 height 10
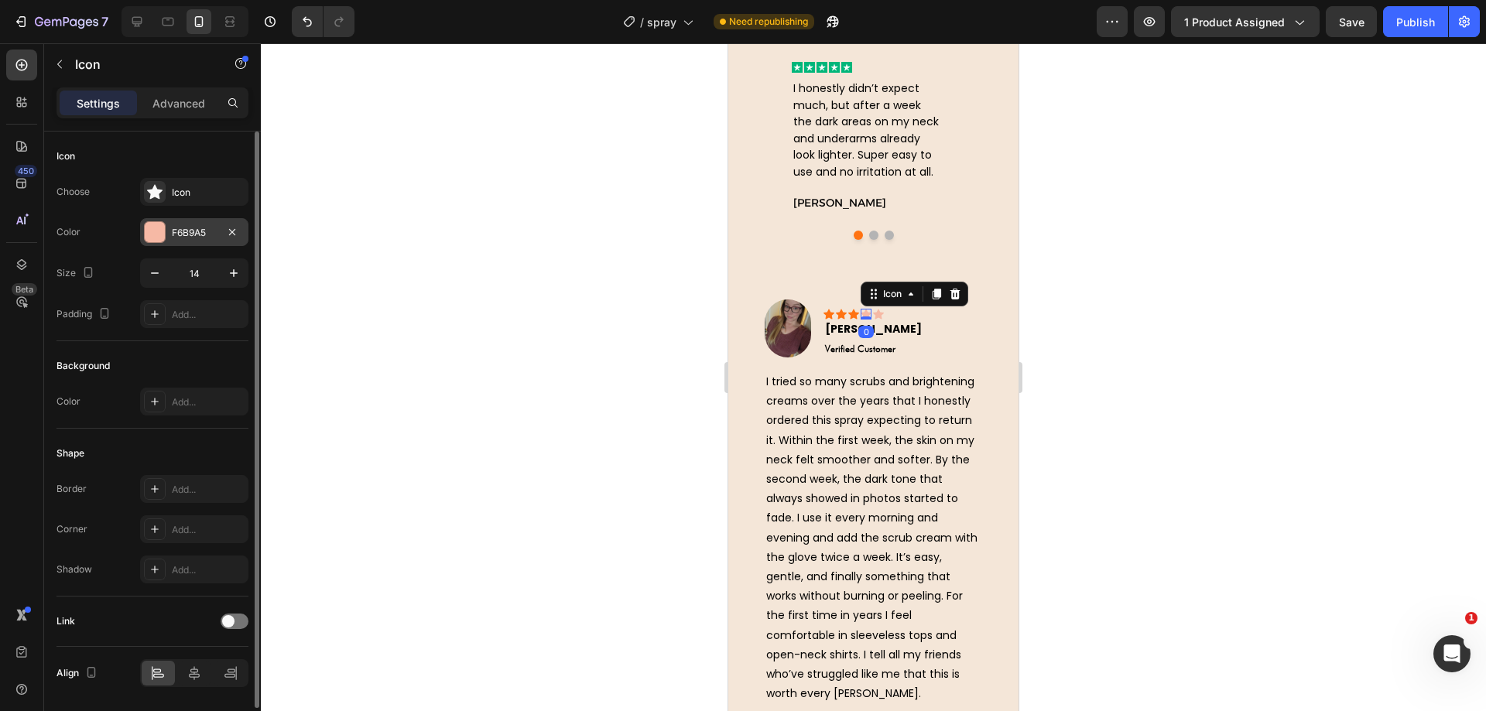
click at [178, 220] on div "F6B9A5" at bounding box center [194, 232] width 108 height 28
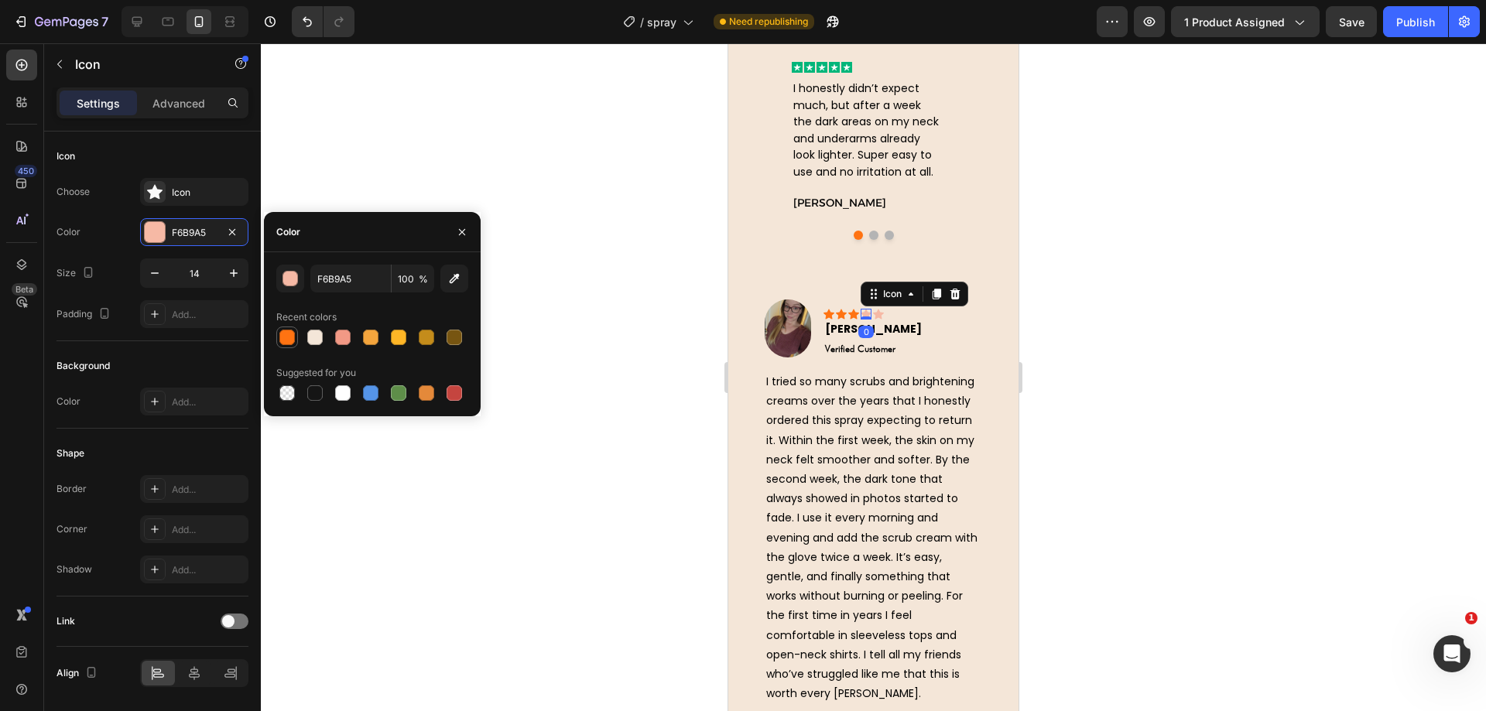
click at [290, 331] on div at bounding box center [286, 337] width 15 height 15
type input "FF7312"
click at [878, 311] on icon at bounding box center [878, 314] width 11 height 10
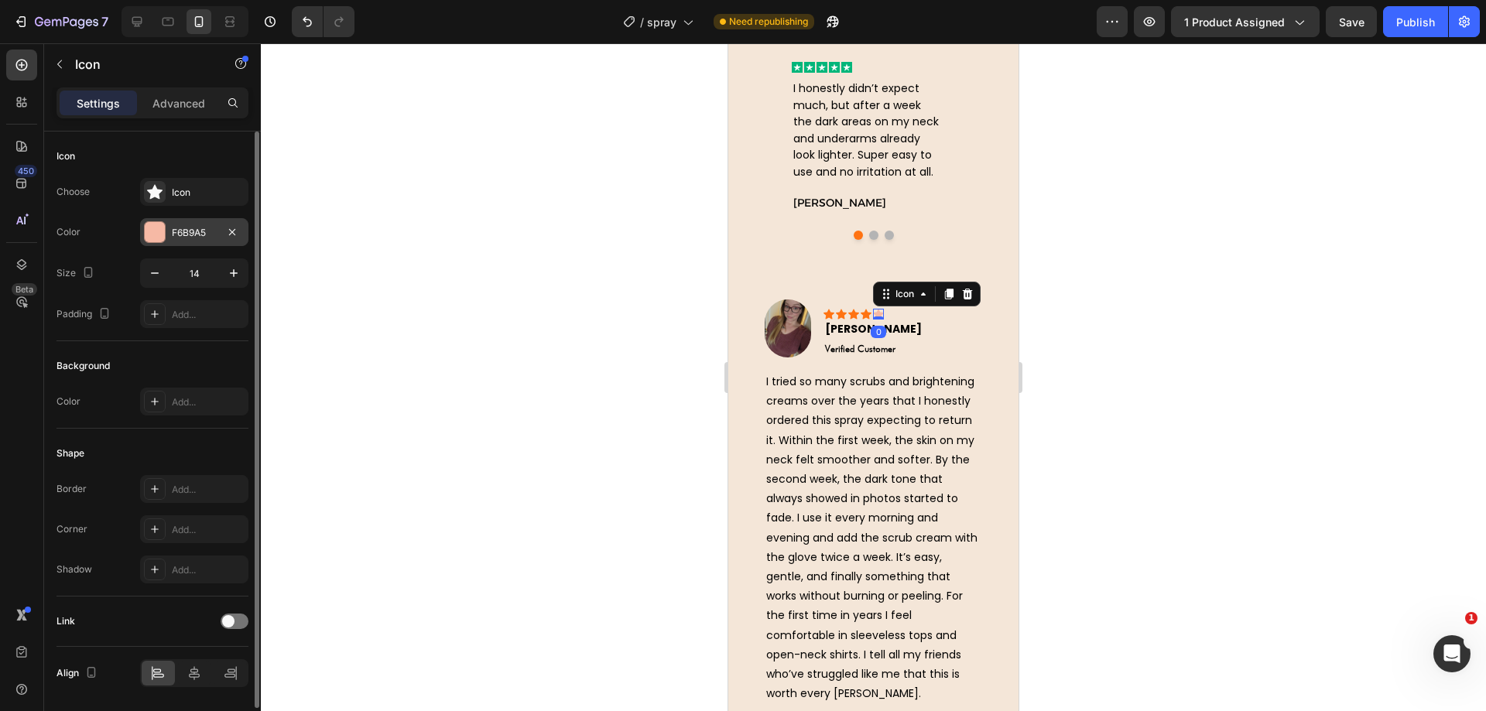
click at [173, 237] on div "F6B9A5" at bounding box center [194, 233] width 45 height 14
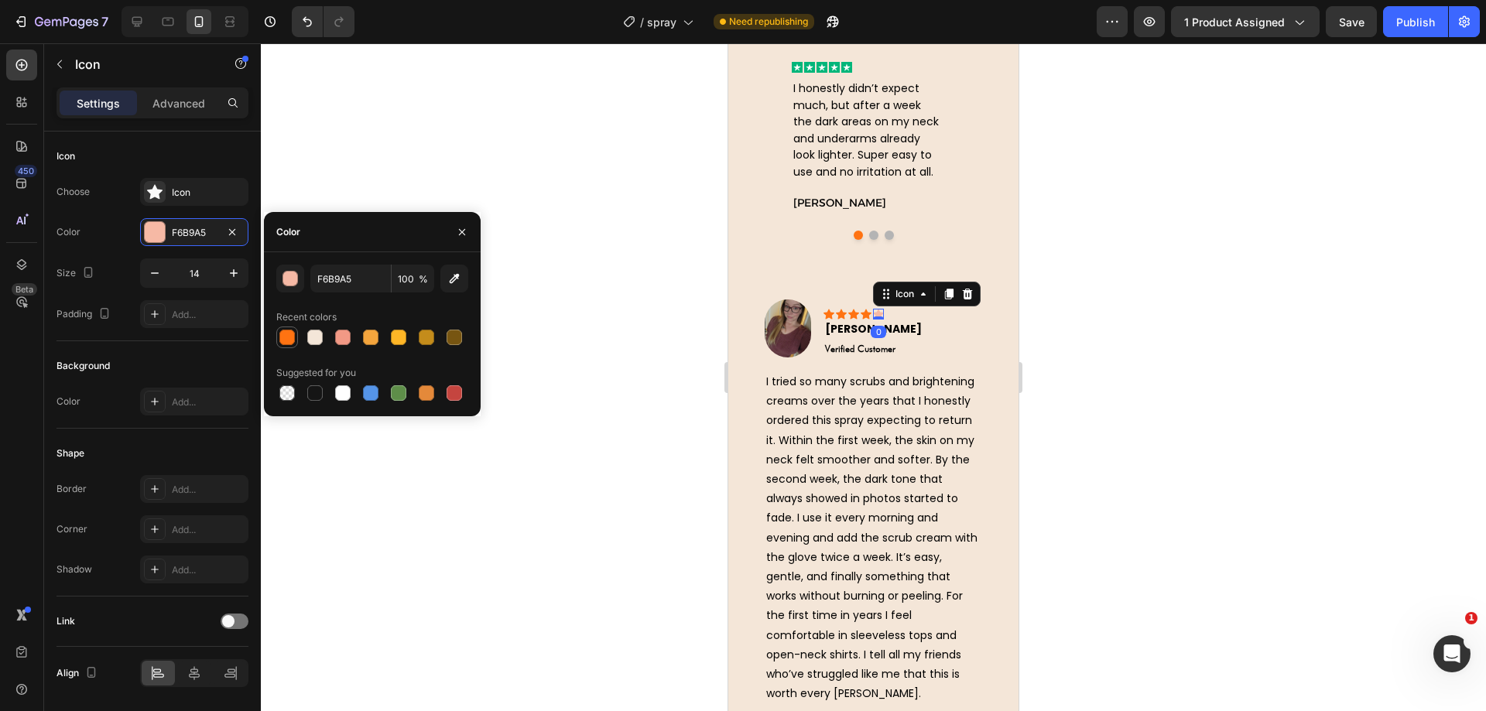
click at [294, 334] on div at bounding box center [286, 337] width 15 height 15
type input "FF7312"
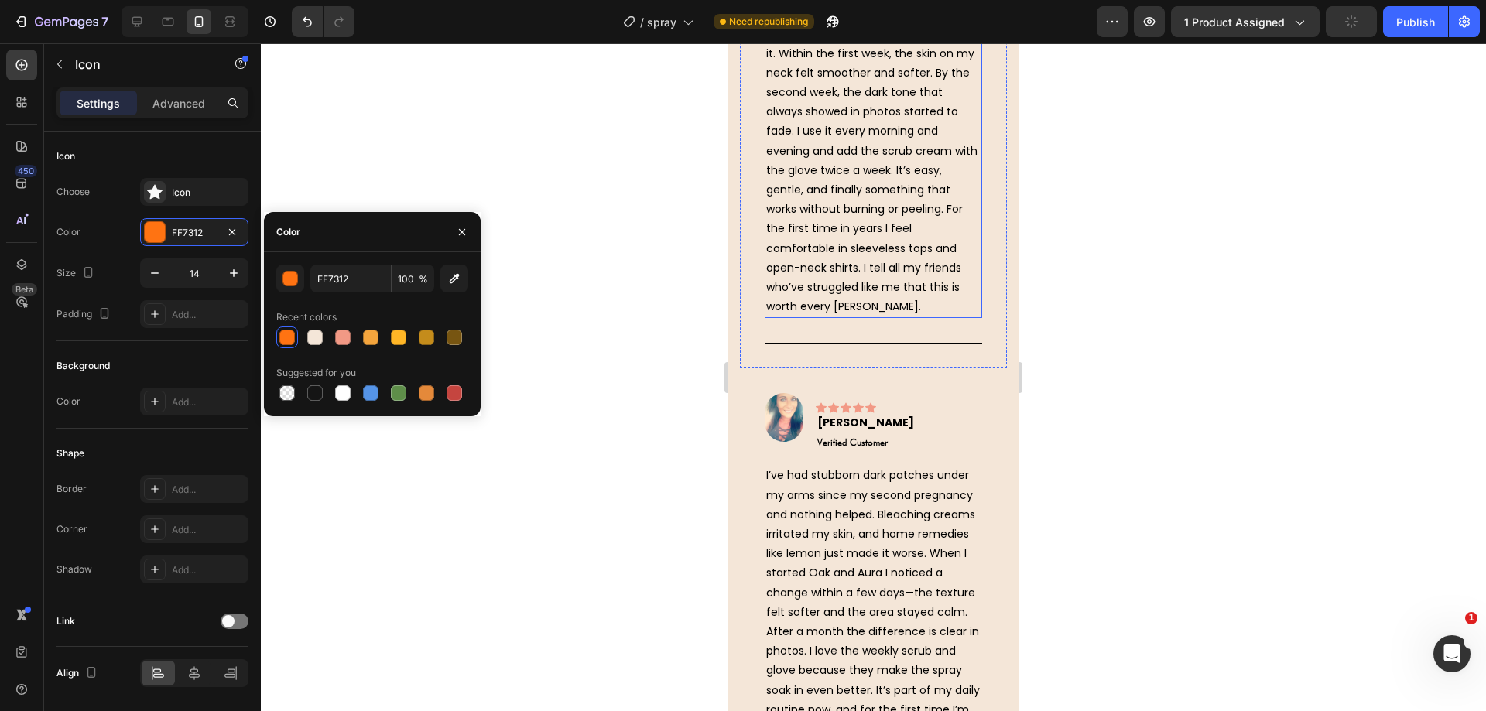
scroll to position [5804, 0]
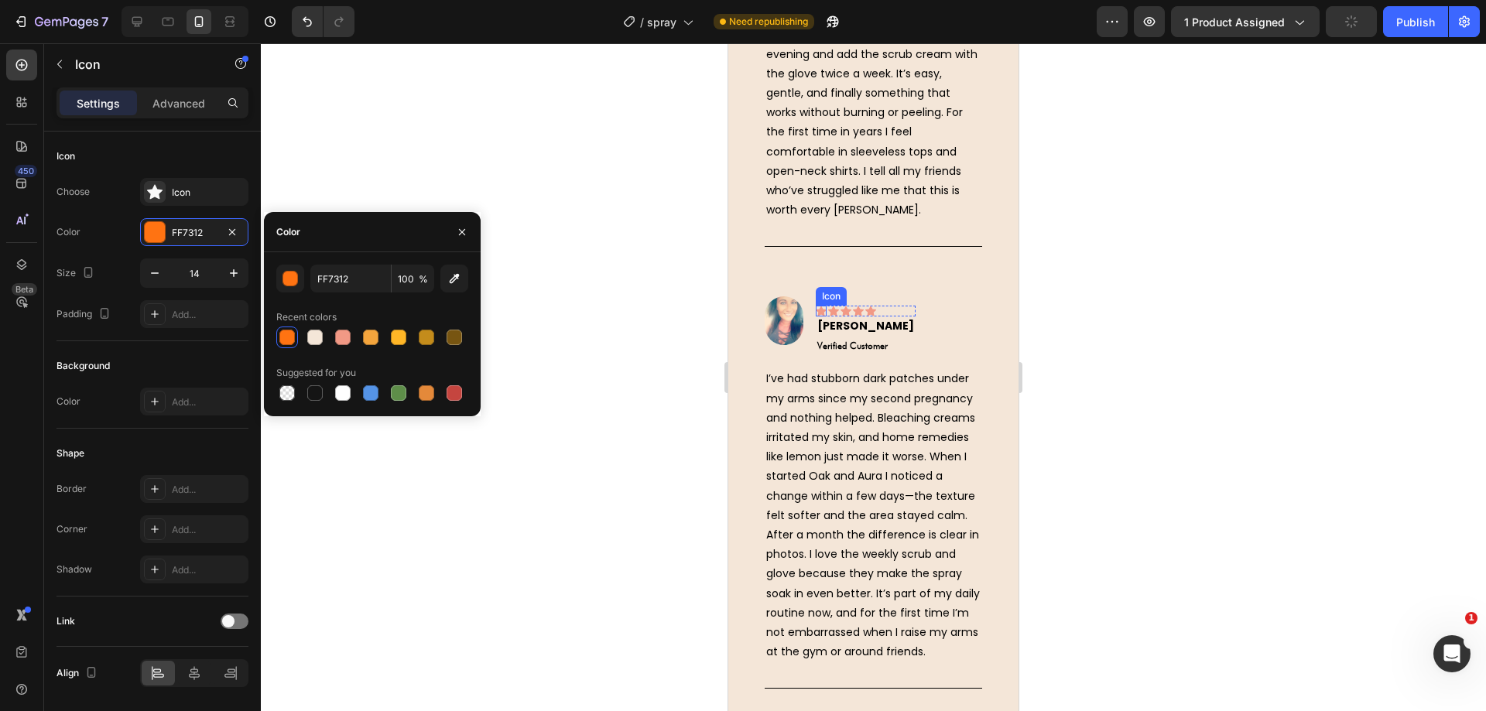
click at [822, 317] on icon at bounding box center [821, 311] width 11 height 10
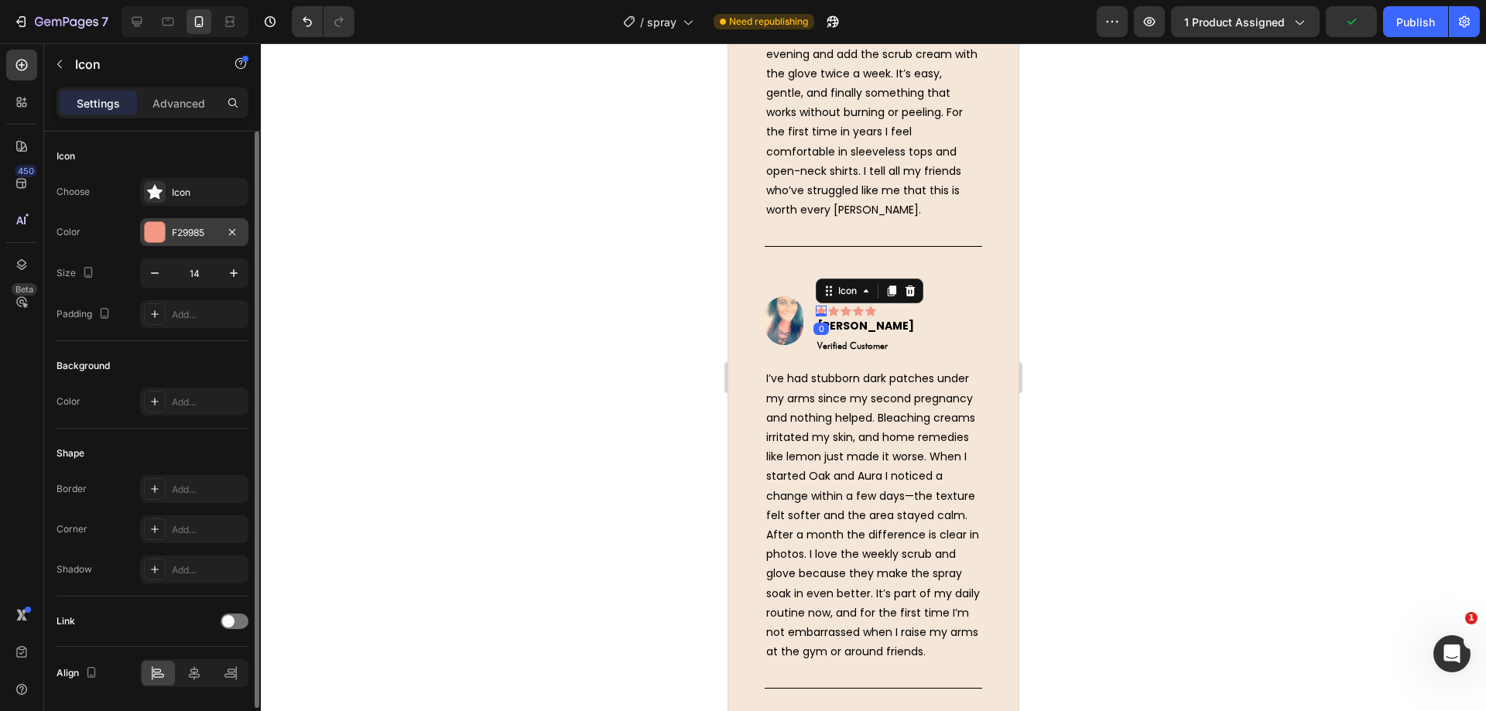
click at [187, 237] on div "F29985" at bounding box center [194, 233] width 45 height 14
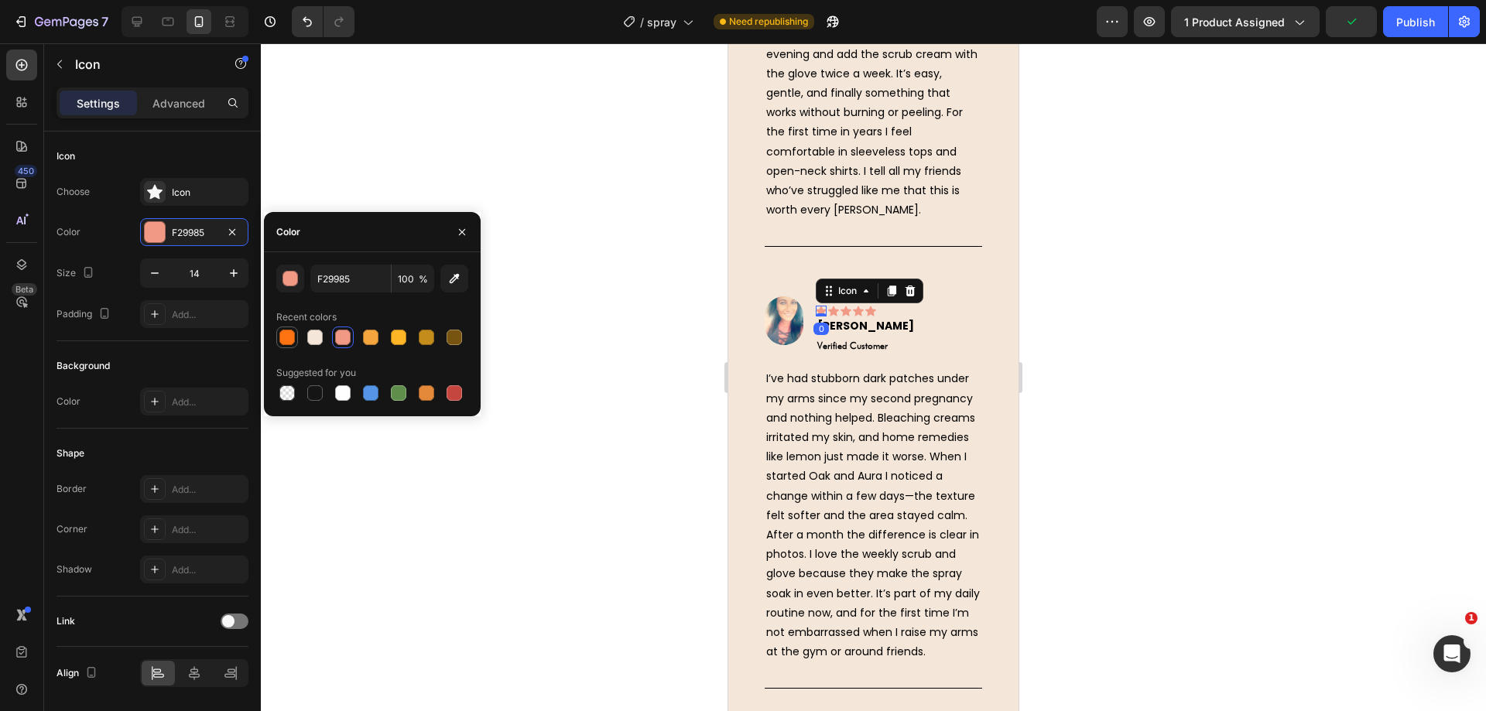
click at [289, 331] on div at bounding box center [286, 337] width 15 height 15
type input "FF7312"
click at [831, 317] on icon at bounding box center [833, 311] width 11 height 10
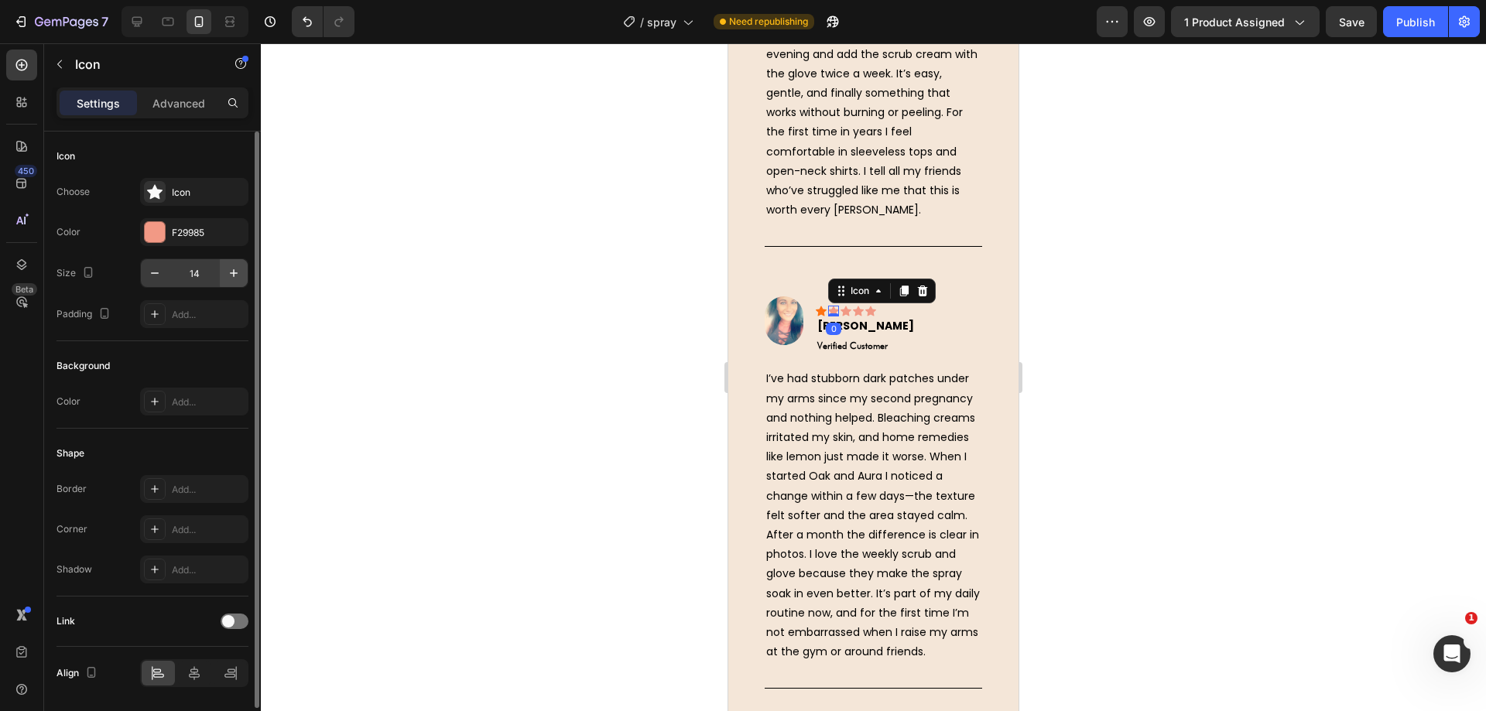
drag, startPoint x: 176, startPoint y: 241, endPoint x: 247, endPoint y: 280, distance: 81.0
click at [176, 241] on div "F29985" at bounding box center [194, 232] width 108 height 28
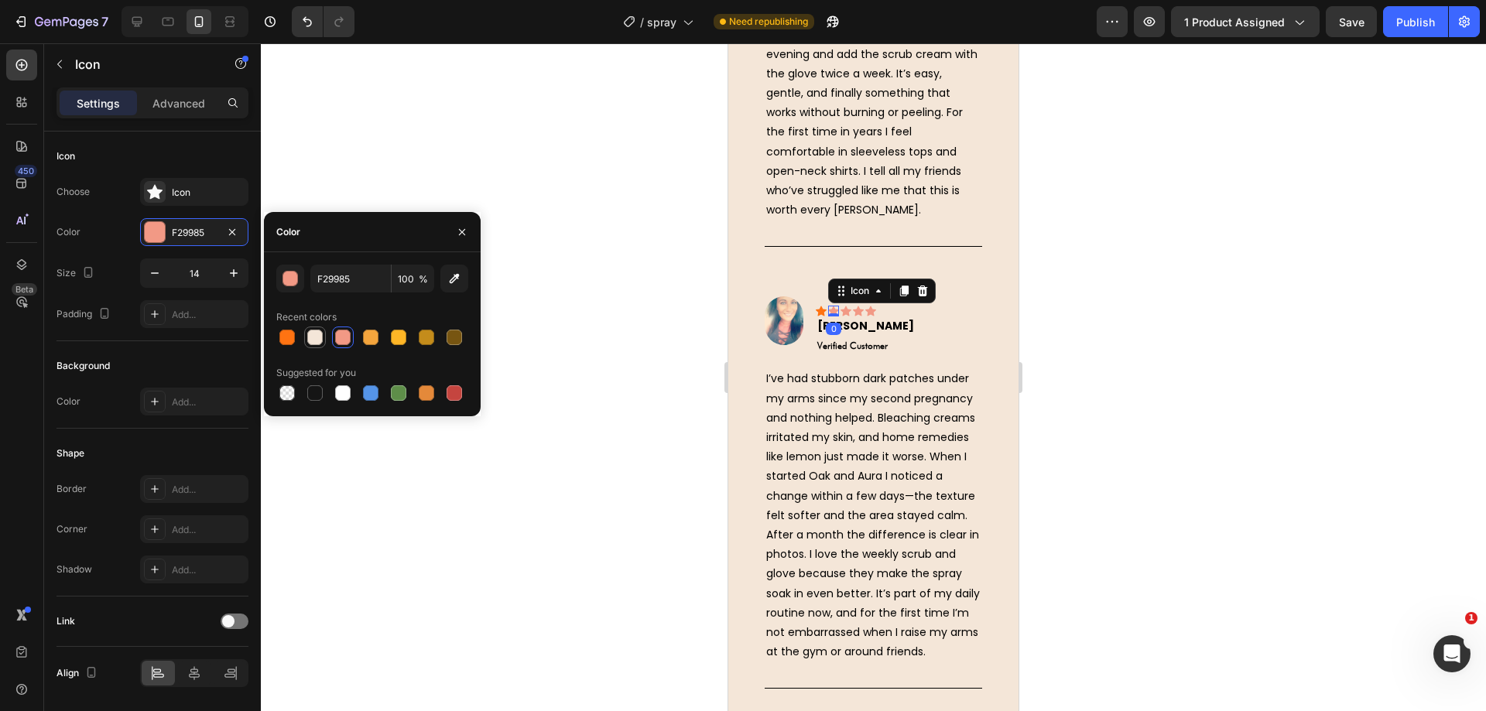
drag, startPoint x: 293, startPoint y: 334, endPoint x: 305, endPoint y: 330, distance: 13.0
click at [292, 334] on div at bounding box center [286, 337] width 15 height 15
type input "FF7312"
click at [844, 317] on div "Icon" at bounding box center [845, 311] width 11 height 11
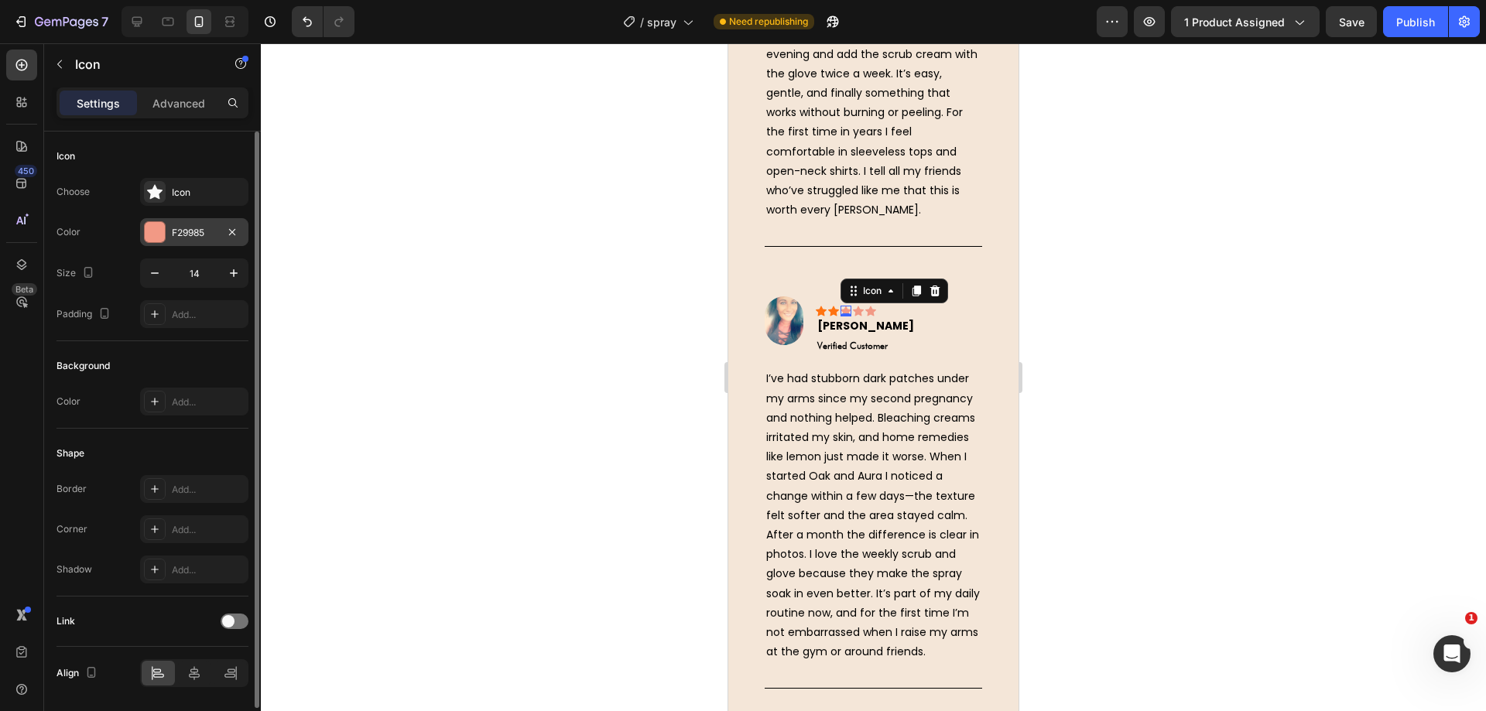
click at [150, 228] on div at bounding box center [155, 232] width 20 height 20
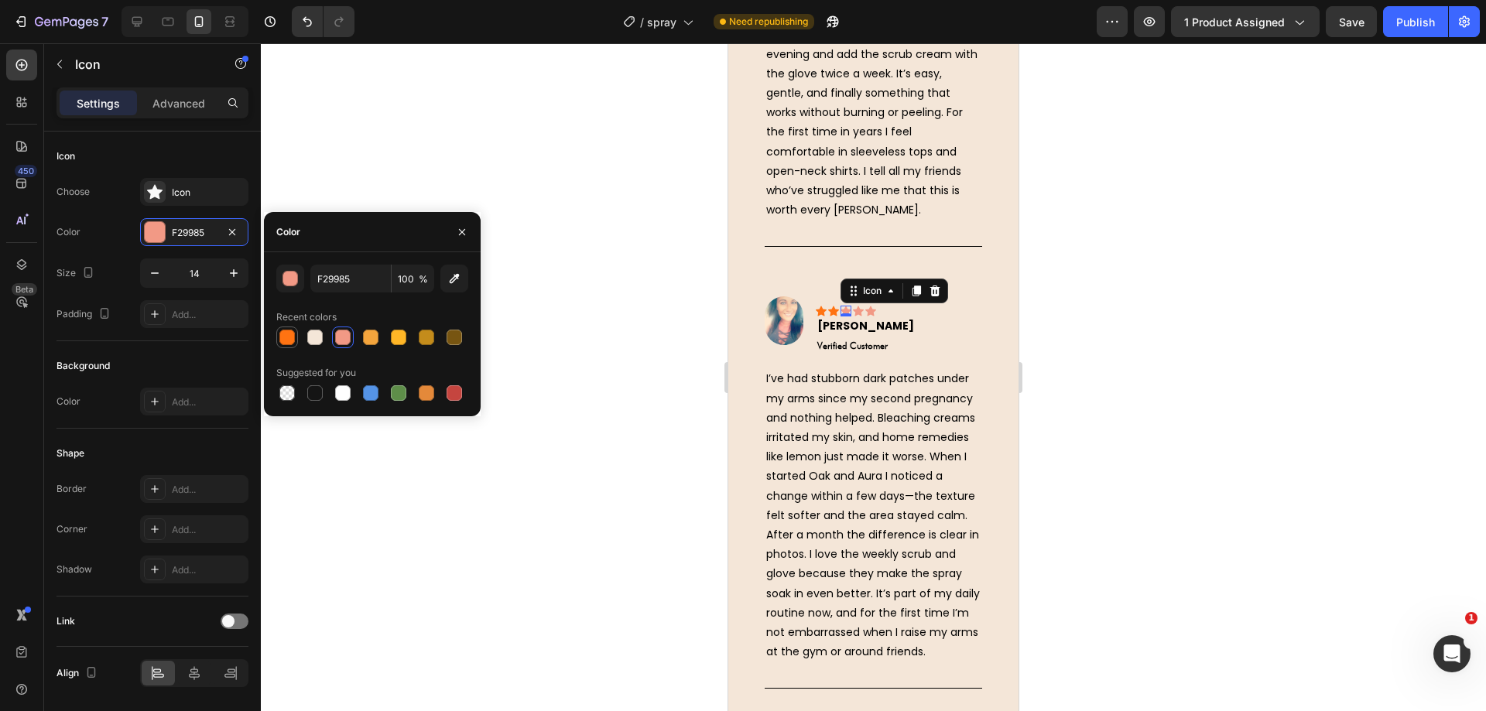
click at [283, 328] on div at bounding box center [287, 337] width 19 height 19
type input "FF7312"
click at [857, 317] on icon at bounding box center [858, 311] width 11 height 10
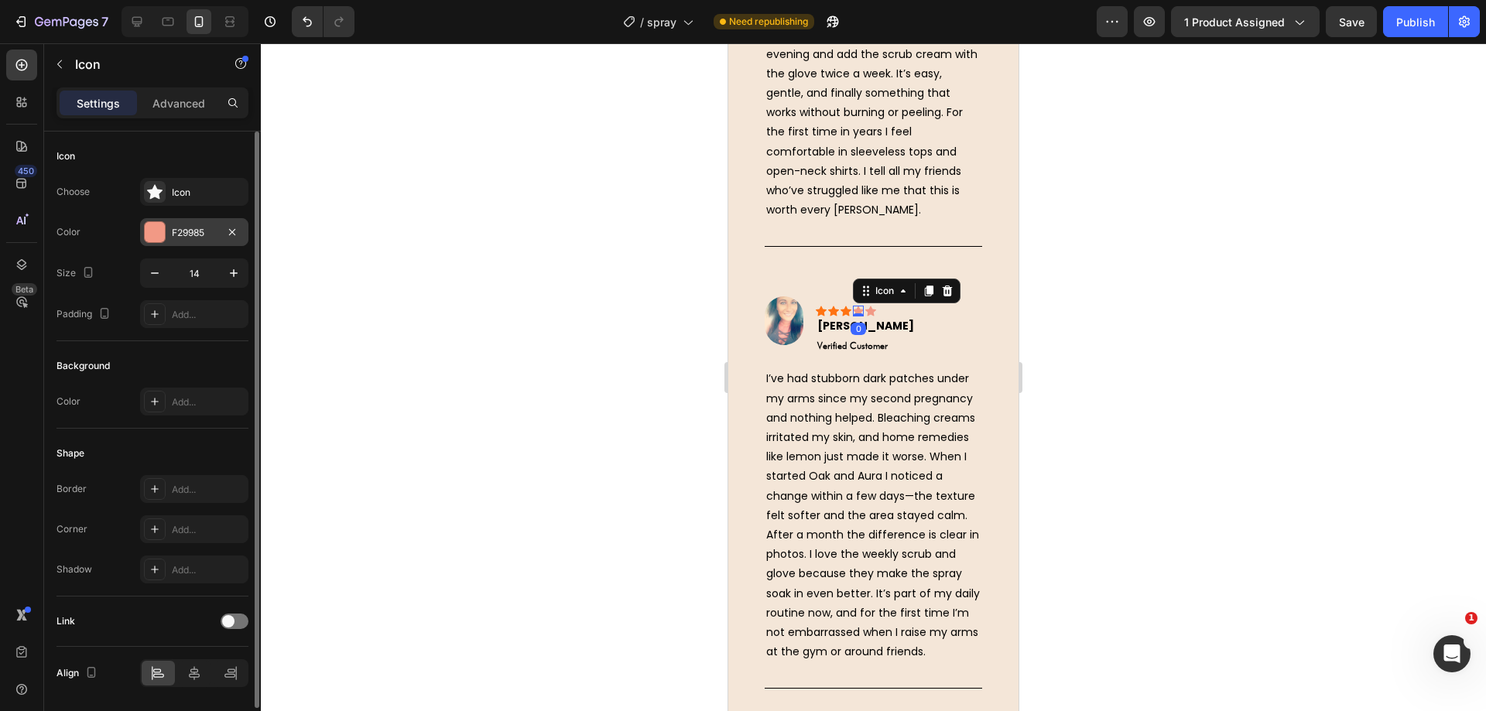
click at [152, 219] on div "F29985" at bounding box center [194, 232] width 108 height 28
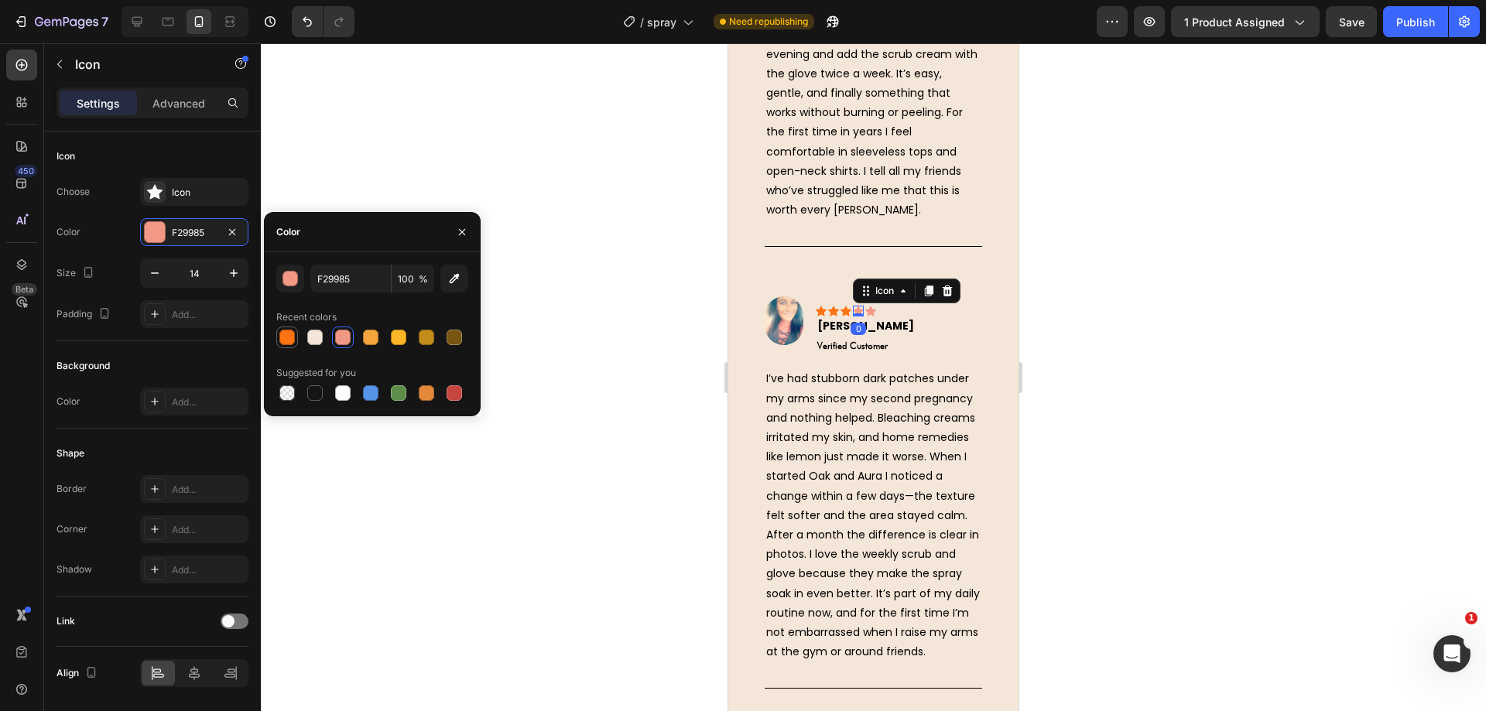
click at [285, 328] on div at bounding box center [287, 337] width 19 height 19
type input "FF7312"
click at [874, 317] on icon at bounding box center [870, 311] width 11 height 11
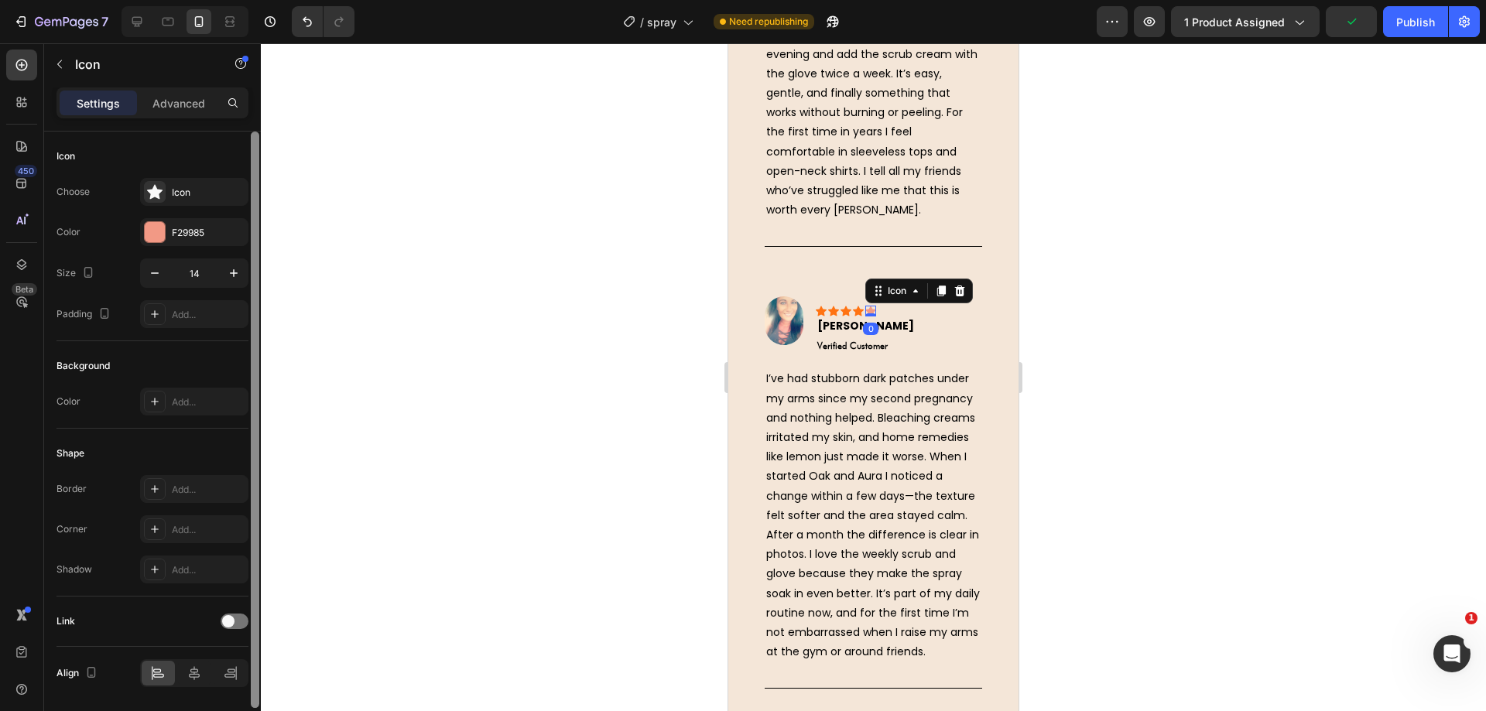
drag, startPoint x: 204, startPoint y: 239, endPoint x: 256, endPoint y: 272, distance: 62.3
click at [204, 238] on div "F29985" at bounding box center [194, 232] width 108 height 28
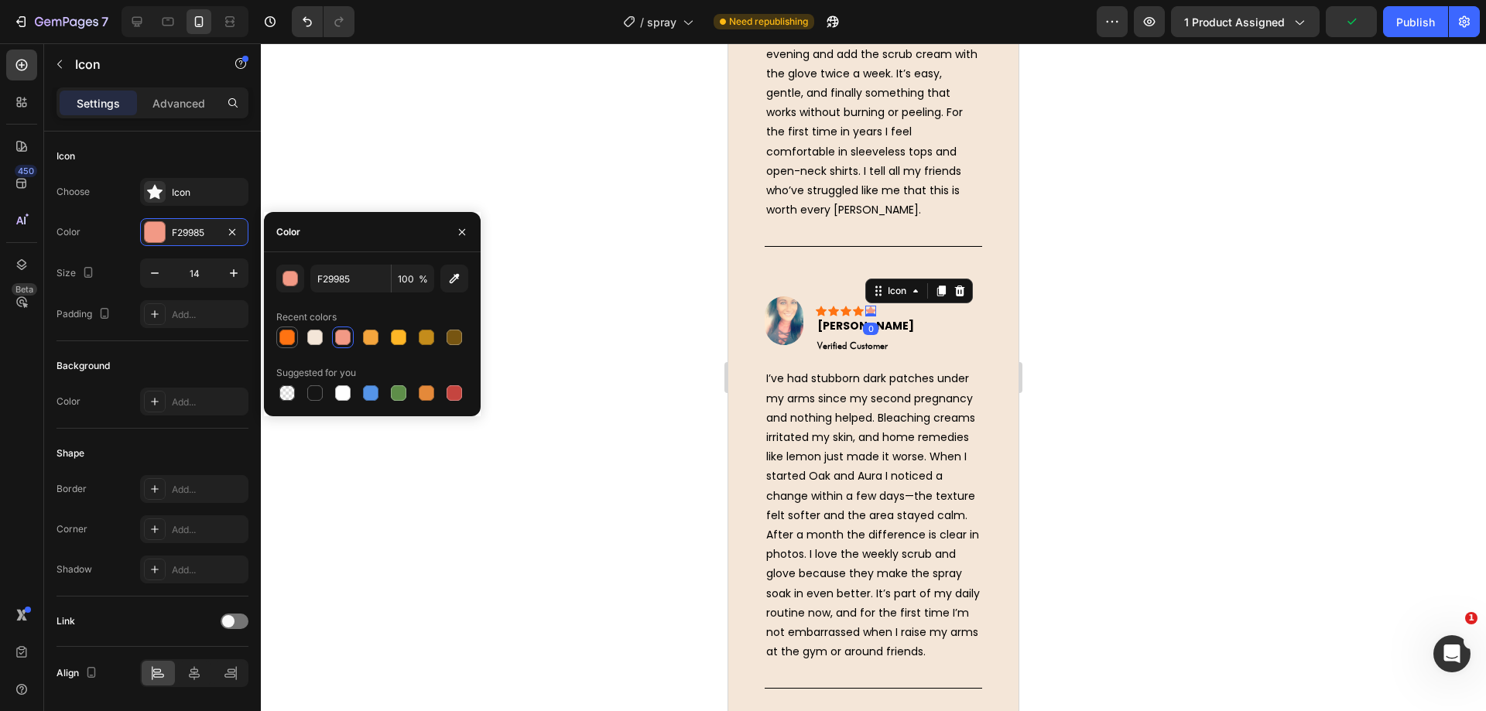
click at [287, 334] on div at bounding box center [286, 337] width 15 height 15
type input "FF7312"
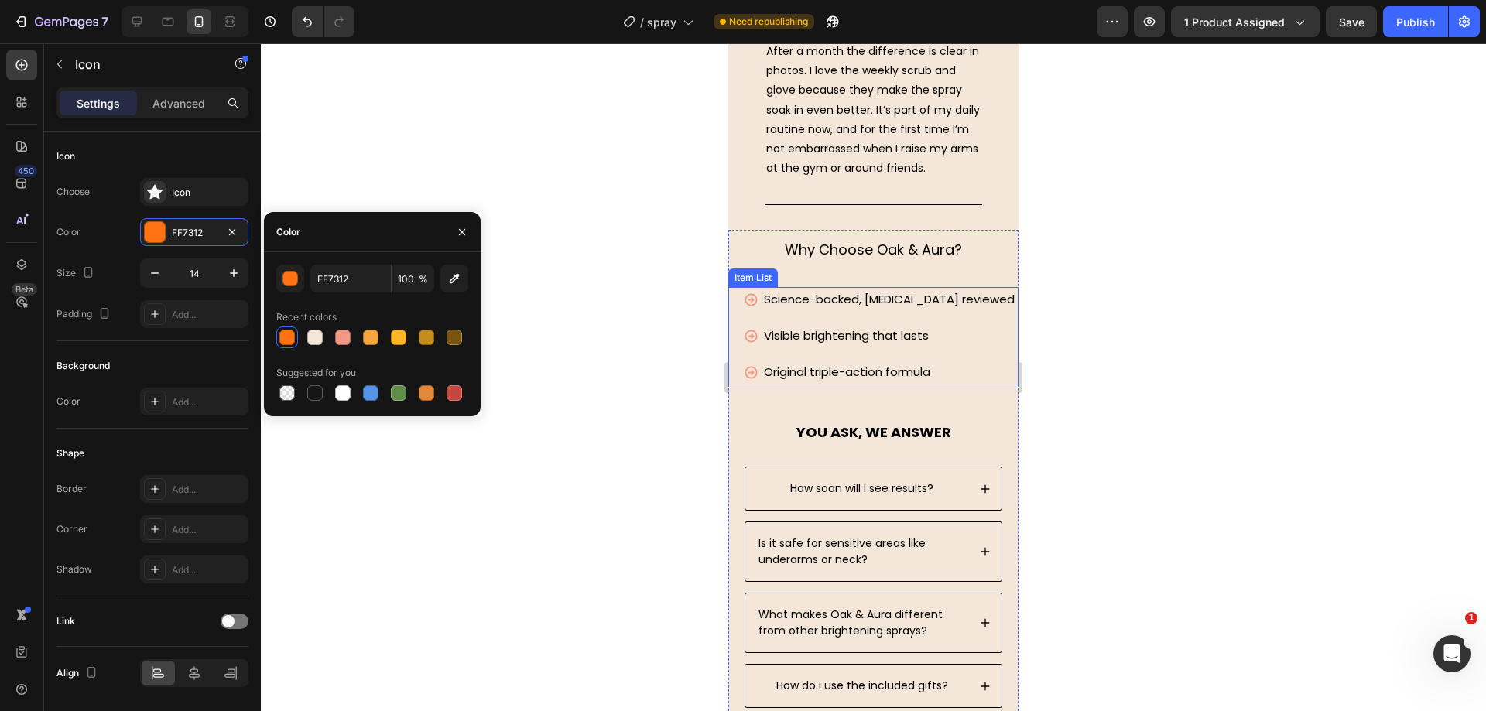
click at [741, 385] on div "Science-backed, [MEDICAL_DATA] reviewed Visible brightening that lasts Original…" at bounding box center [873, 336] width 290 height 98
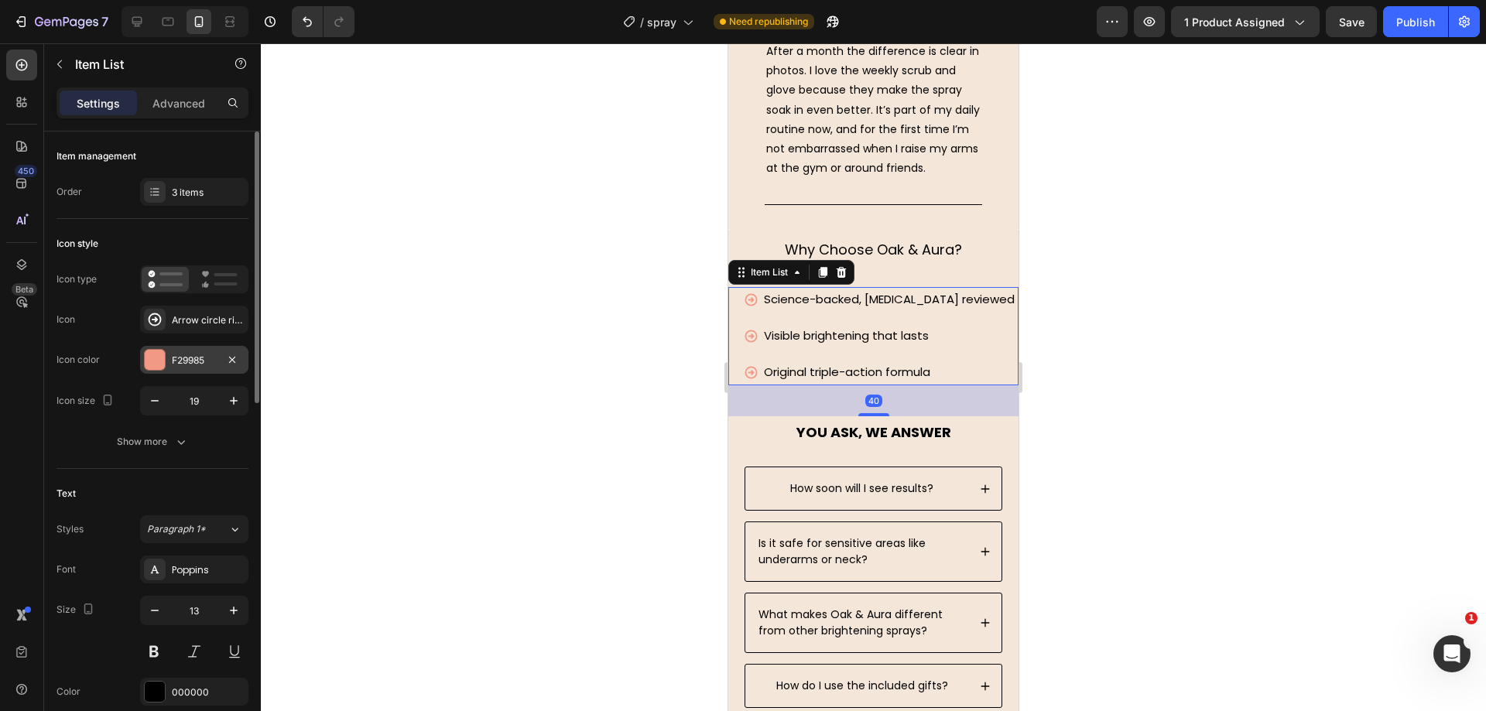
click at [177, 354] on div "F29985" at bounding box center [194, 361] width 45 height 14
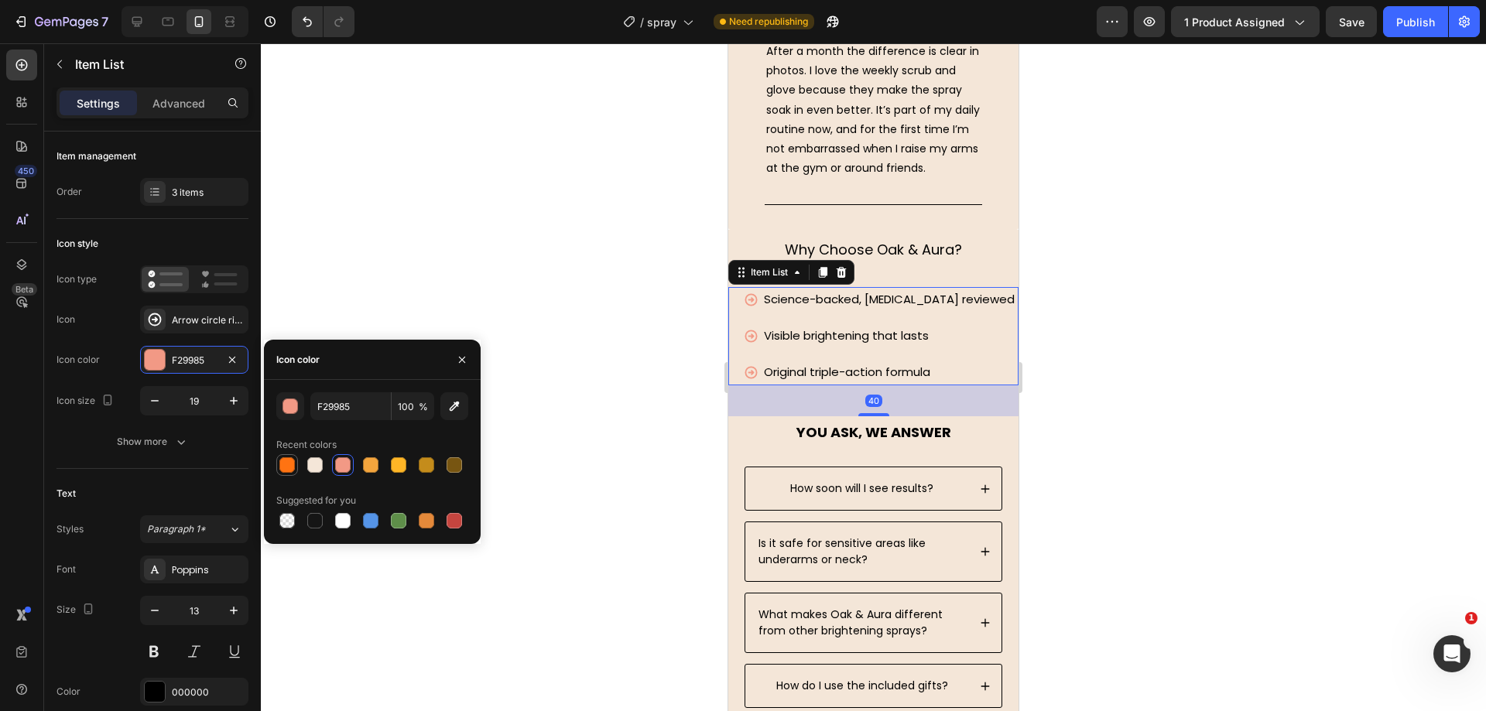
click at [290, 463] on div at bounding box center [286, 464] width 15 height 15
type input "FF7312"
click at [510, 296] on div at bounding box center [873, 377] width 1225 height 668
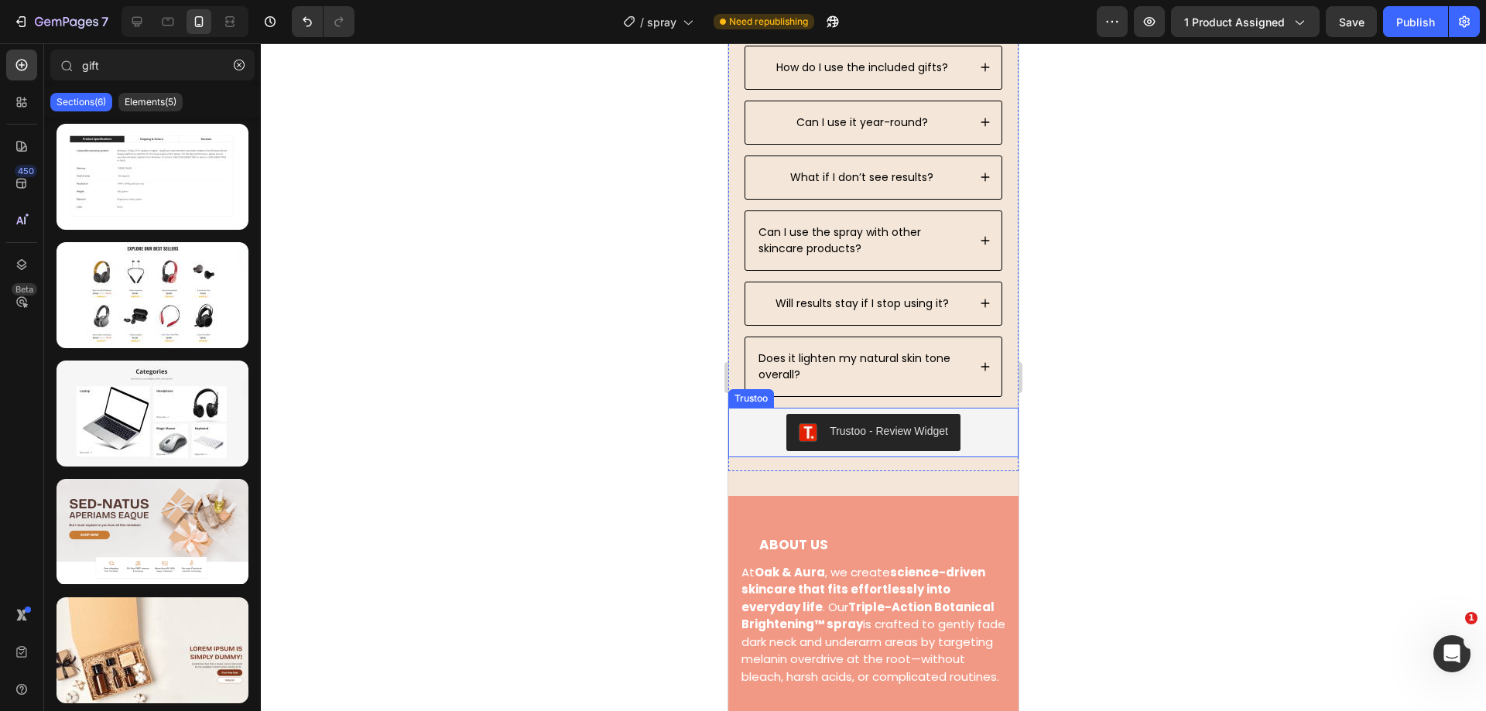
scroll to position [7158, 0]
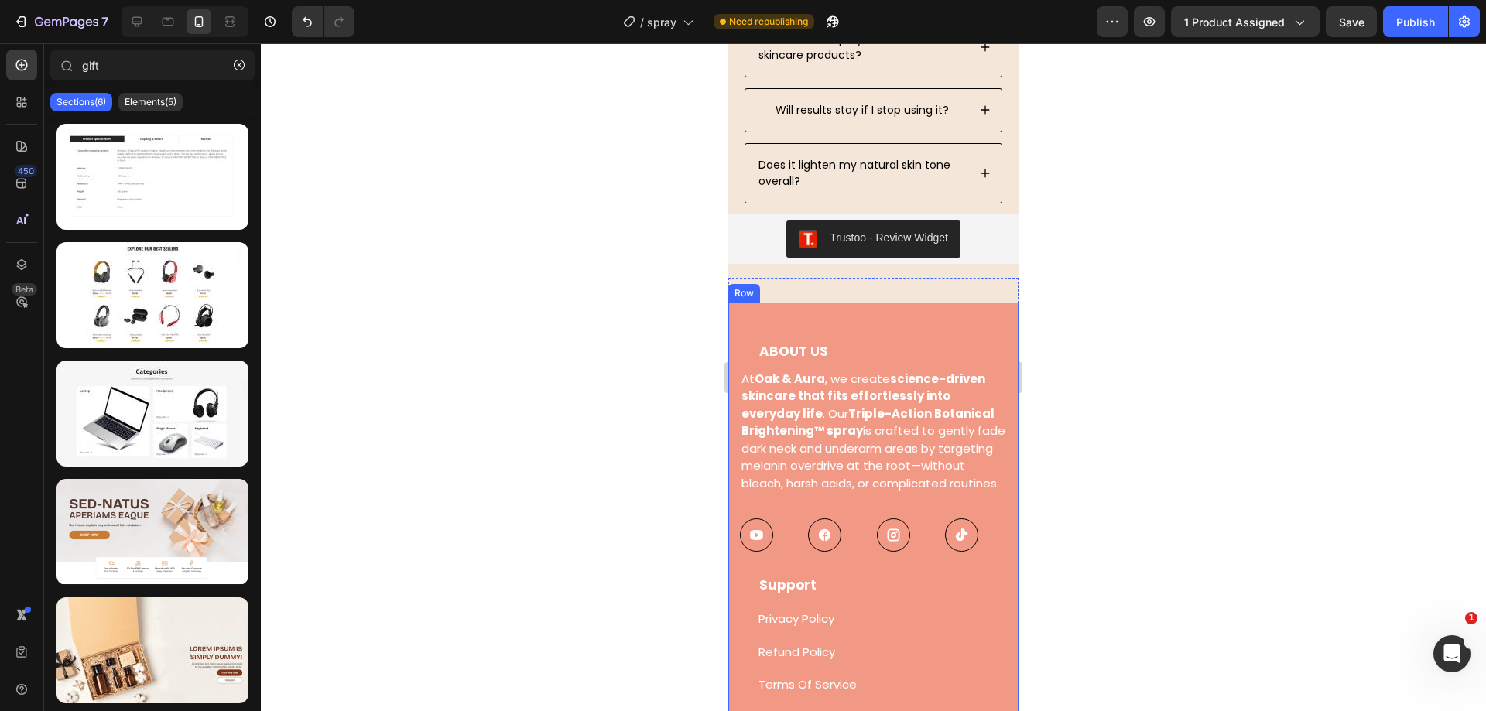
click at [737, 312] on div "ABOUT US Text block At [GEOGRAPHIC_DATA] , we create science-driven skincare th…" at bounding box center [873, 694] width 290 height 782
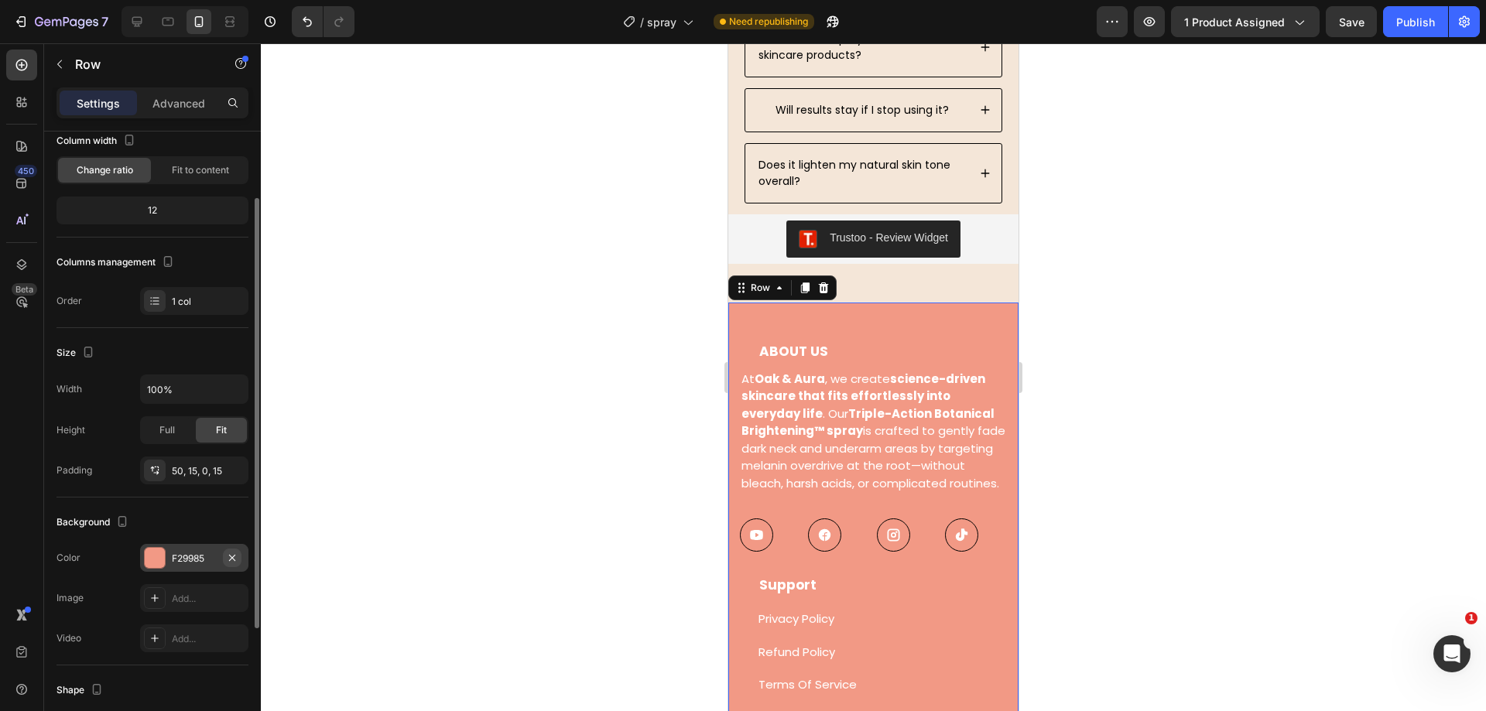
scroll to position [193, 0]
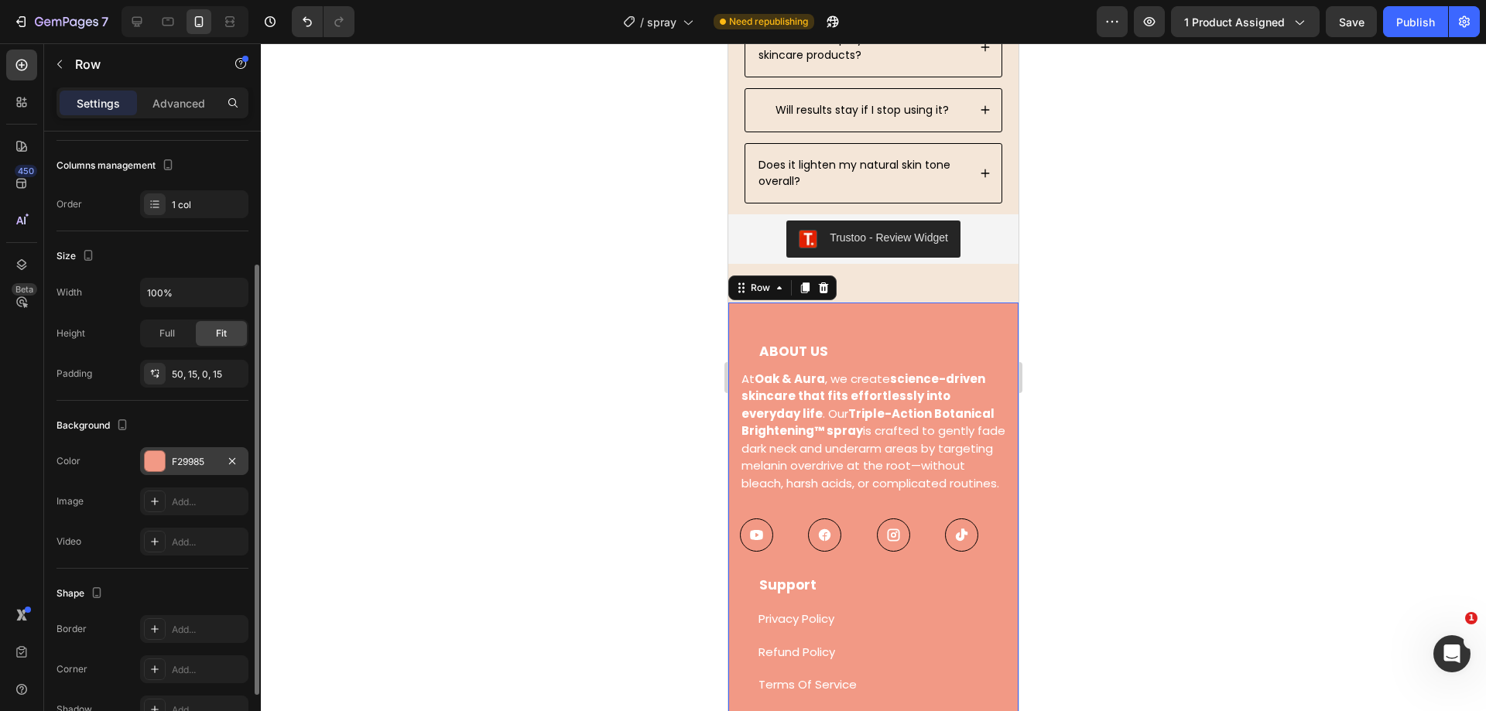
click at [166, 463] on div "F29985" at bounding box center [194, 461] width 108 height 28
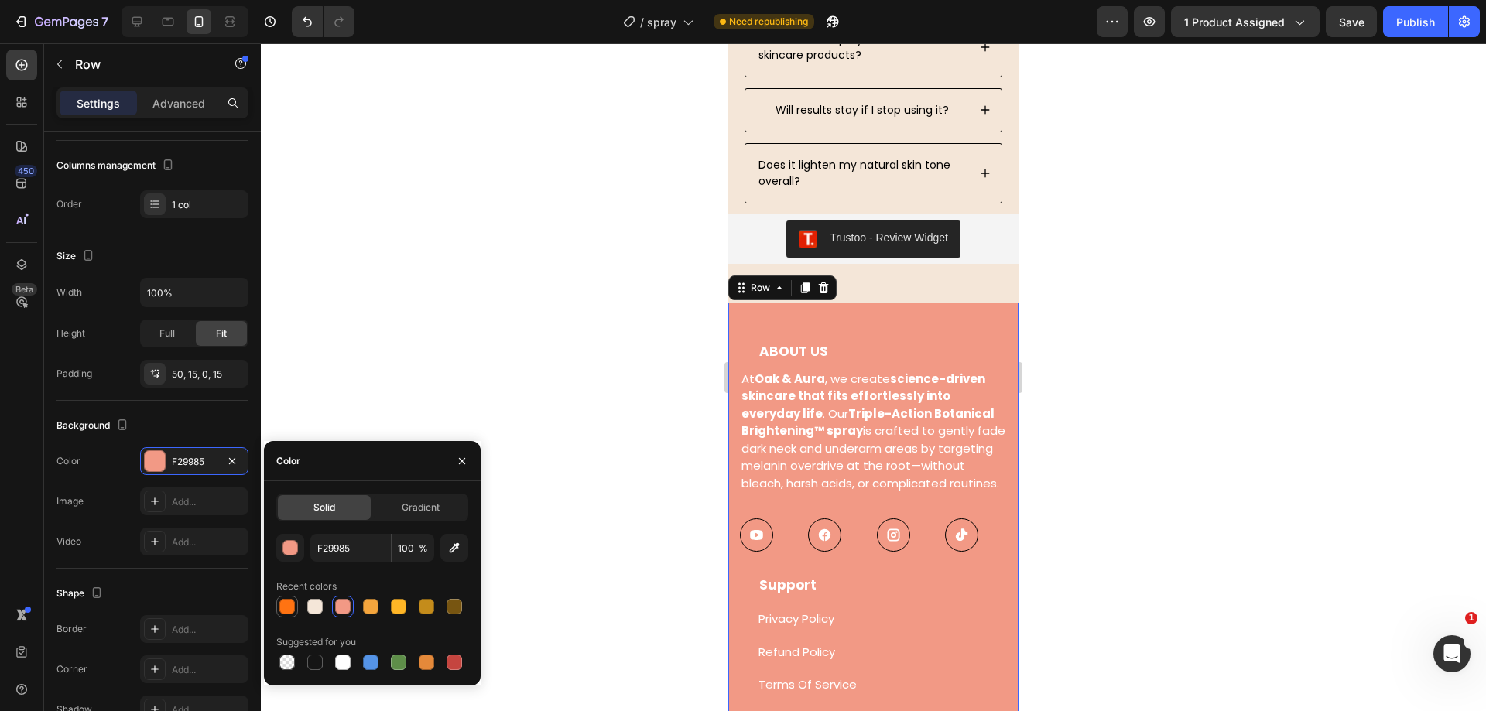
click at [287, 601] on div at bounding box center [286, 606] width 15 height 15
type input "FF7312"
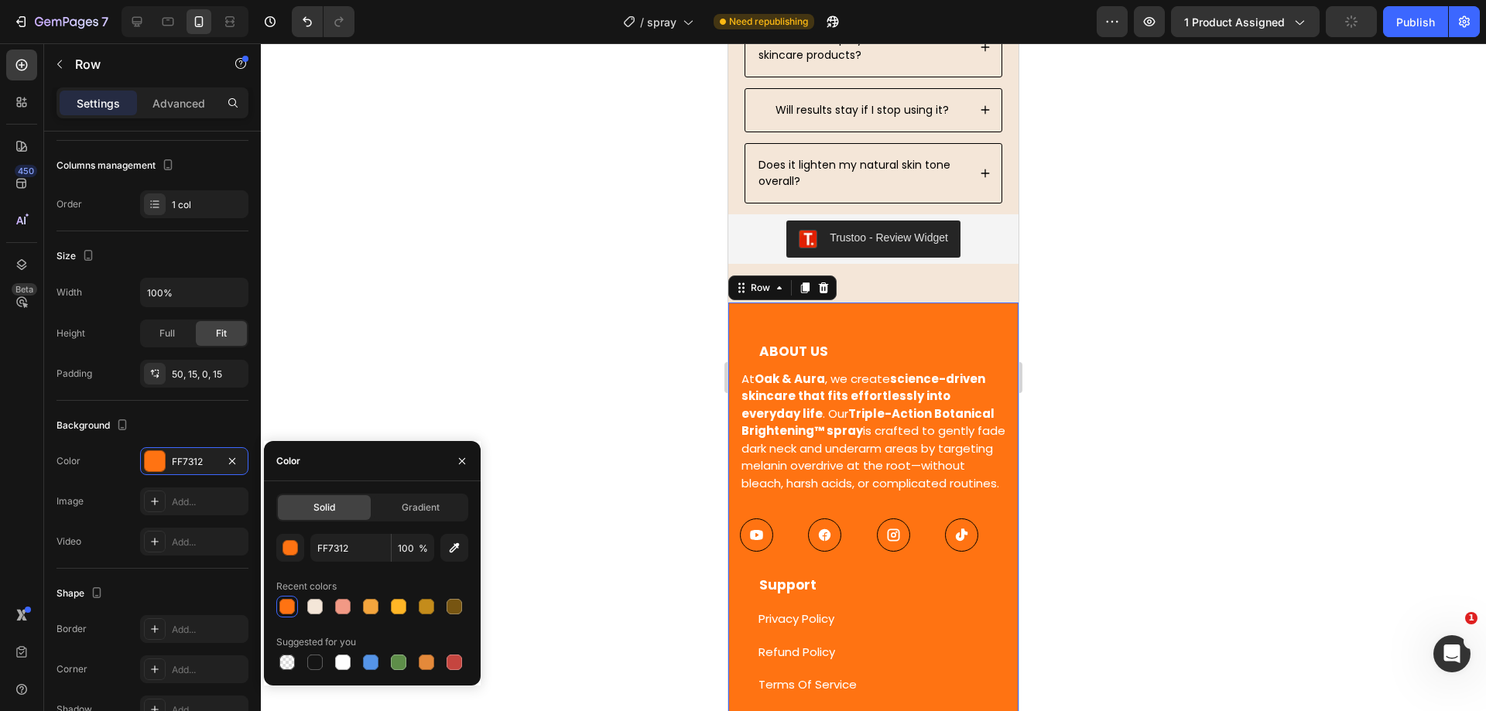
click at [561, 292] on div at bounding box center [873, 377] width 1225 height 668
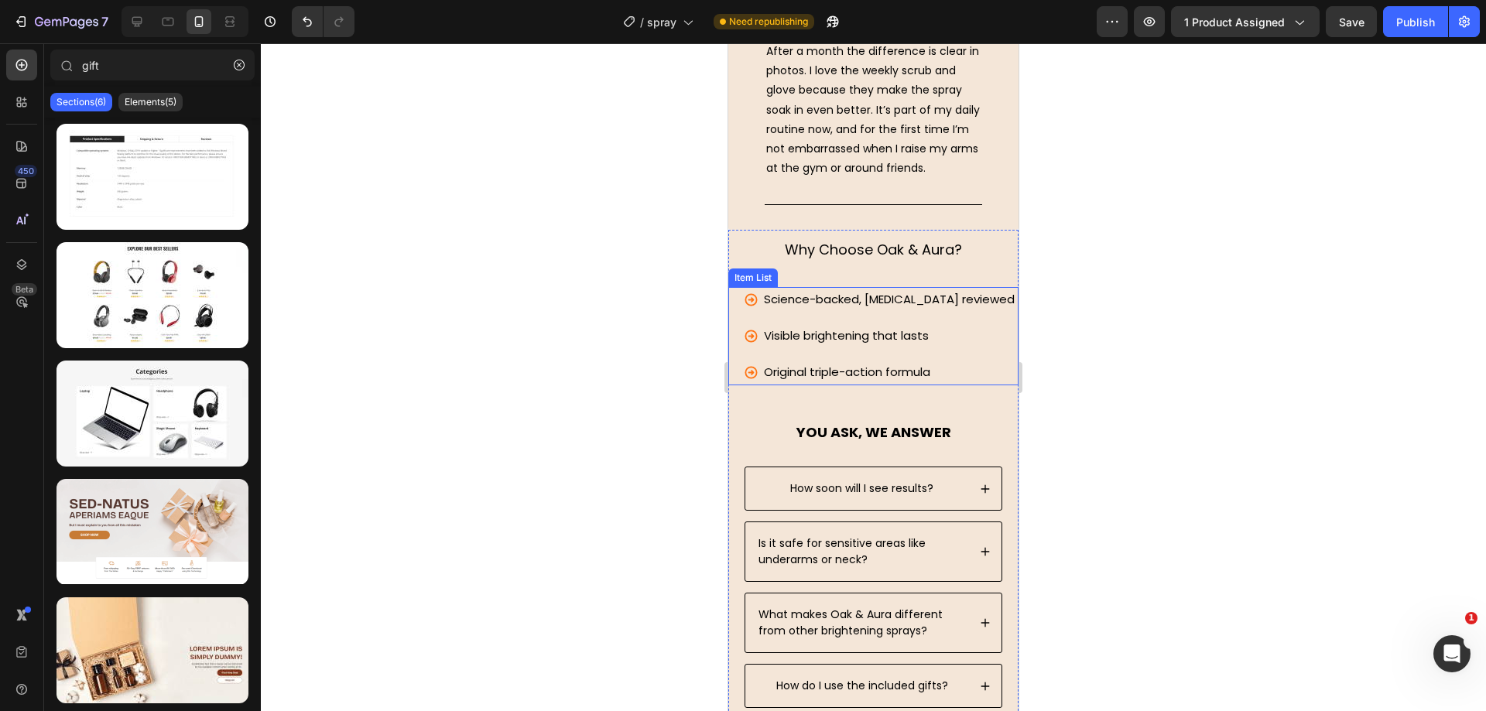
scroll to position [6385, 0]
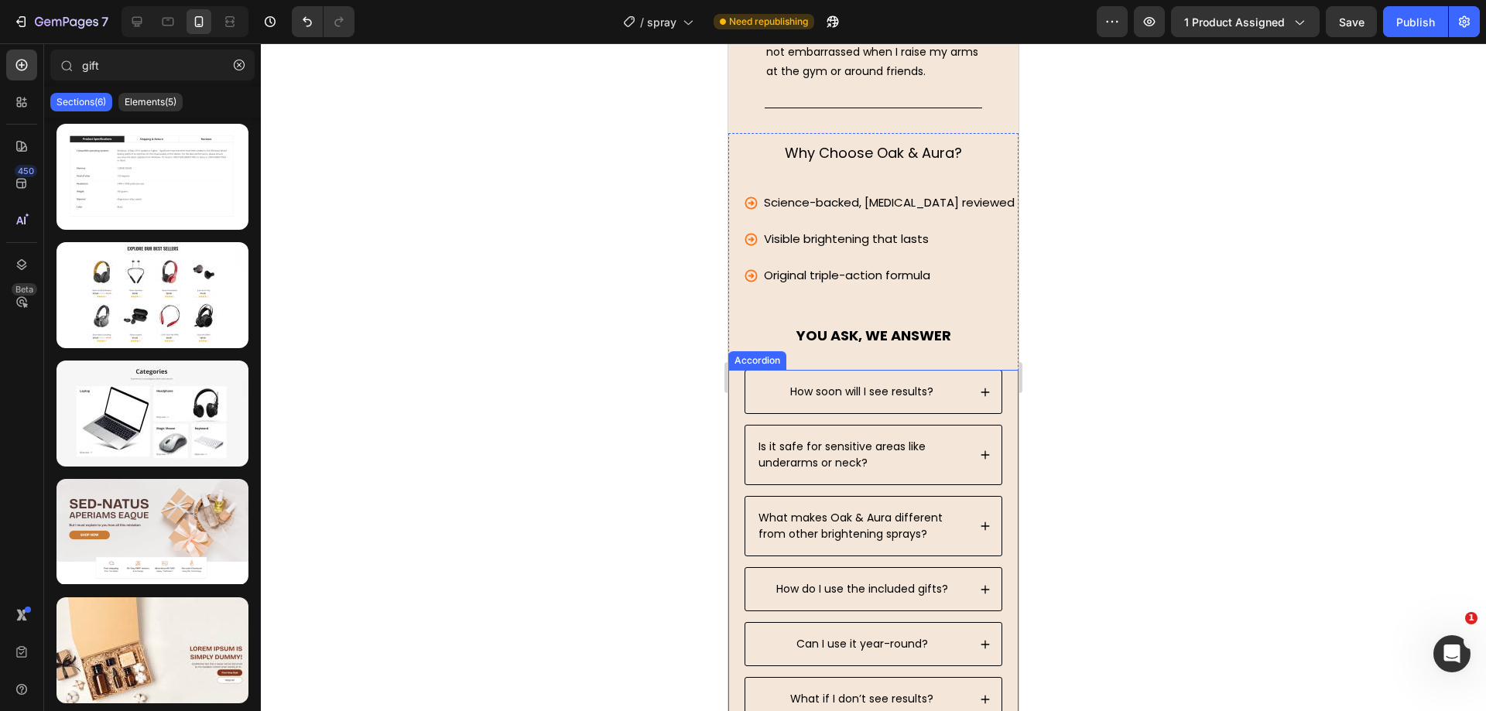
click at [735, 461] on div "How soon will I see results? Is it safe for sensitive areas like underarms or n…" at bounding box center [873, 644] width 290 height 549
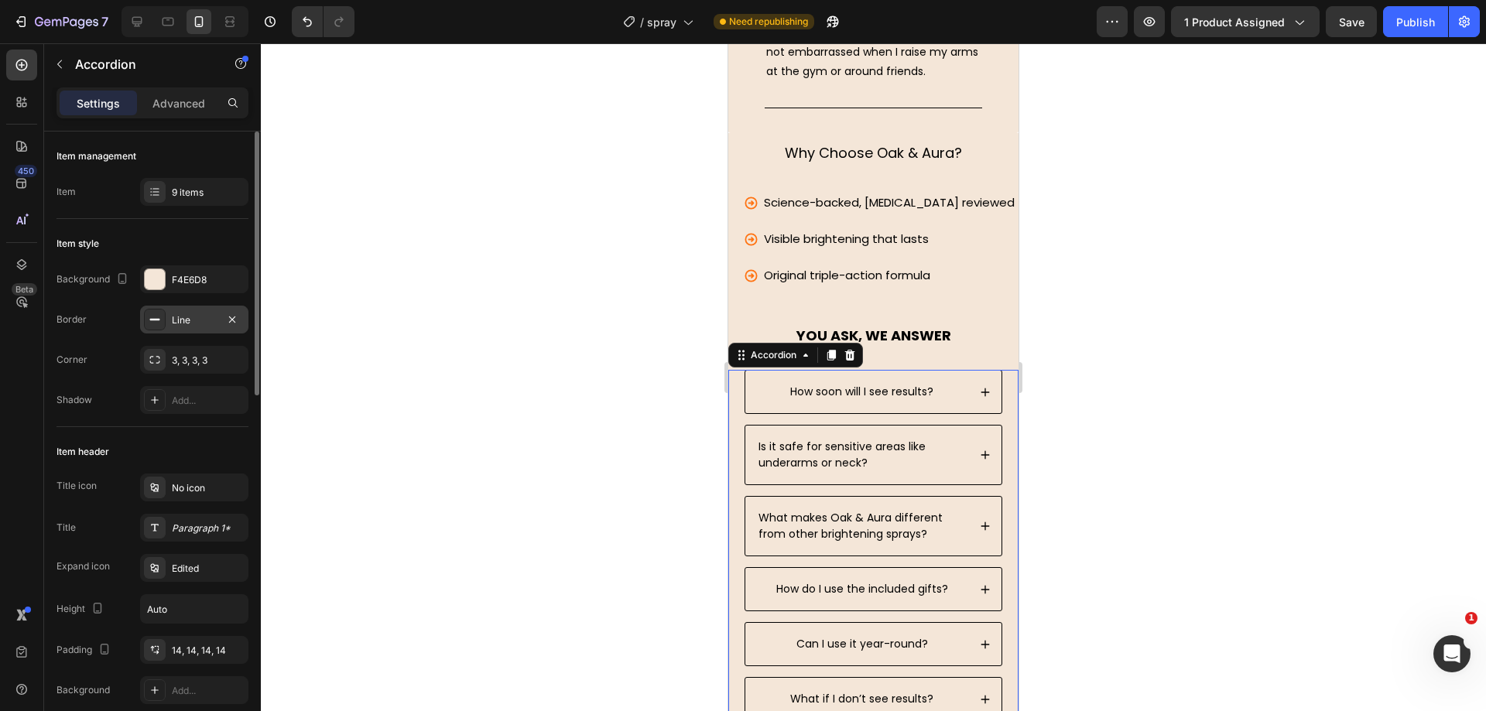
click at [190, 325] on div "Line" at bounding box center [194, 320] width 45 height 14
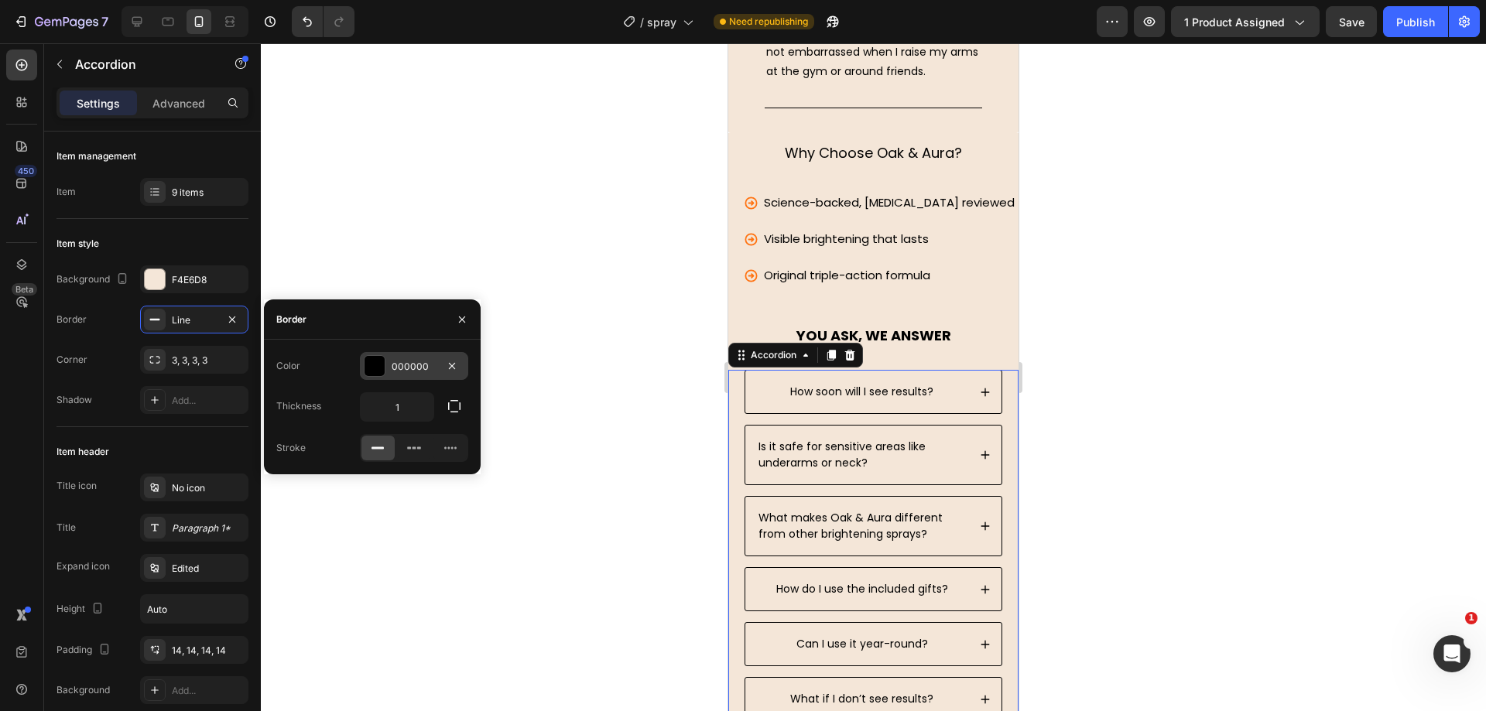
click at [385, 362] on div "000000" at bounding box center [414, 366] width 108 height 28
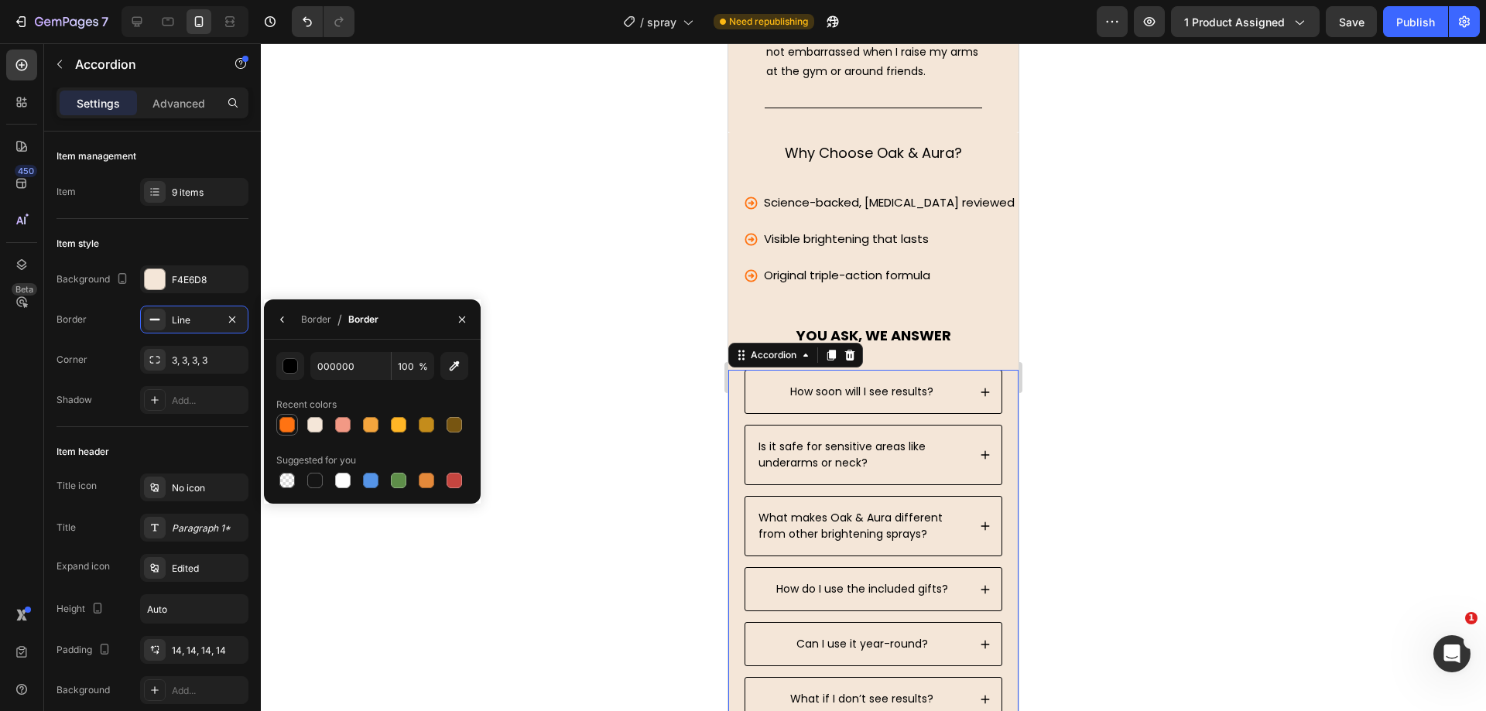
click at [286, 414] on div at bounding box center [287, 425] width 22 height 22
type input "FF7312"
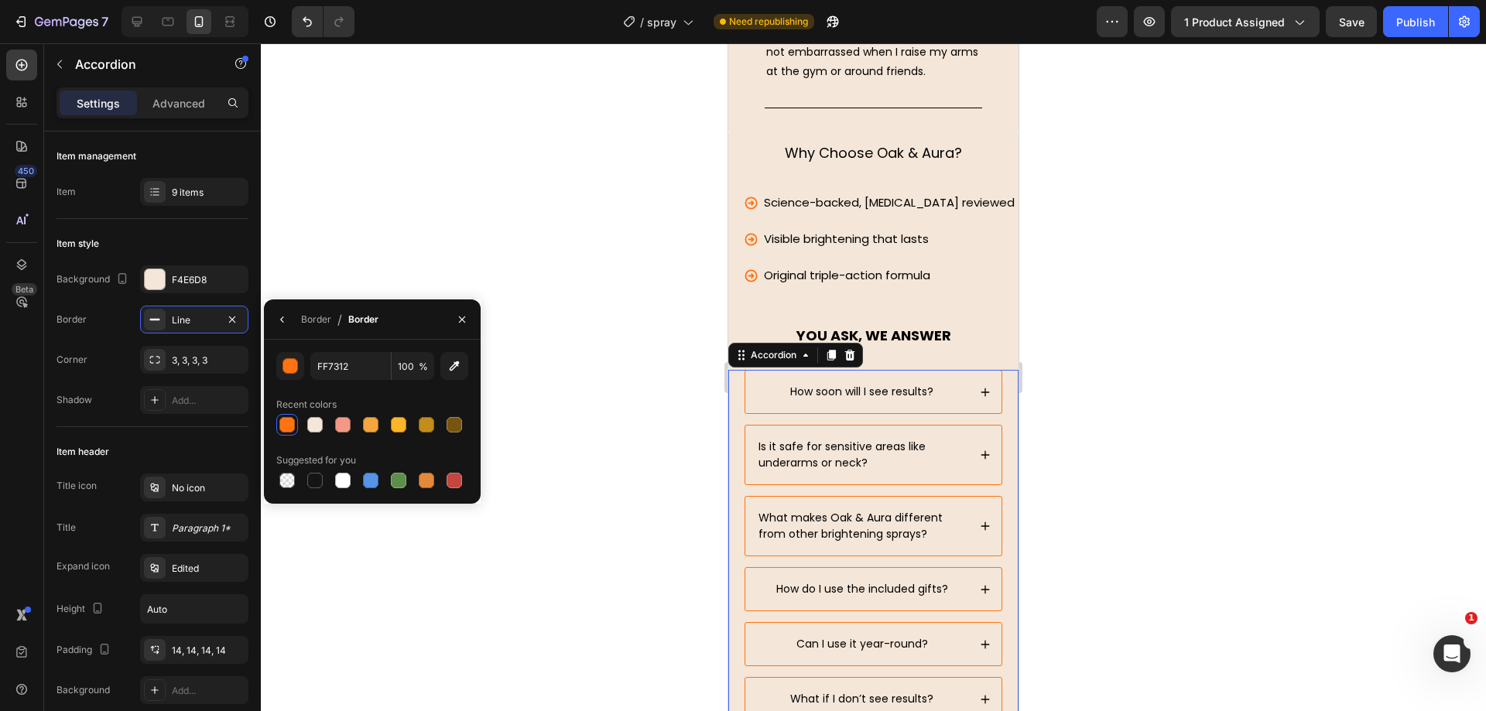
click at [558, 216] on div at bounding box center [873, 377] width 1225 height 668
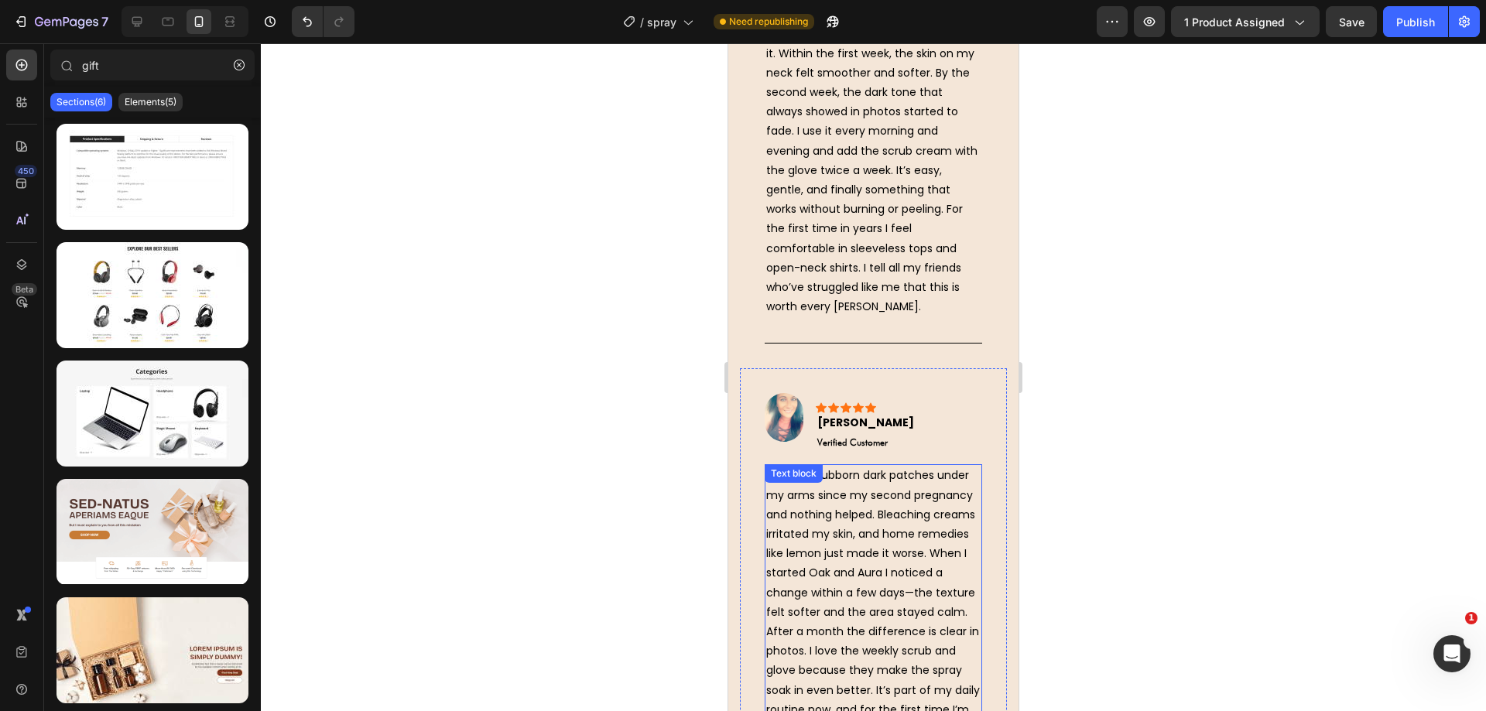
scroll to position [5321, 0]
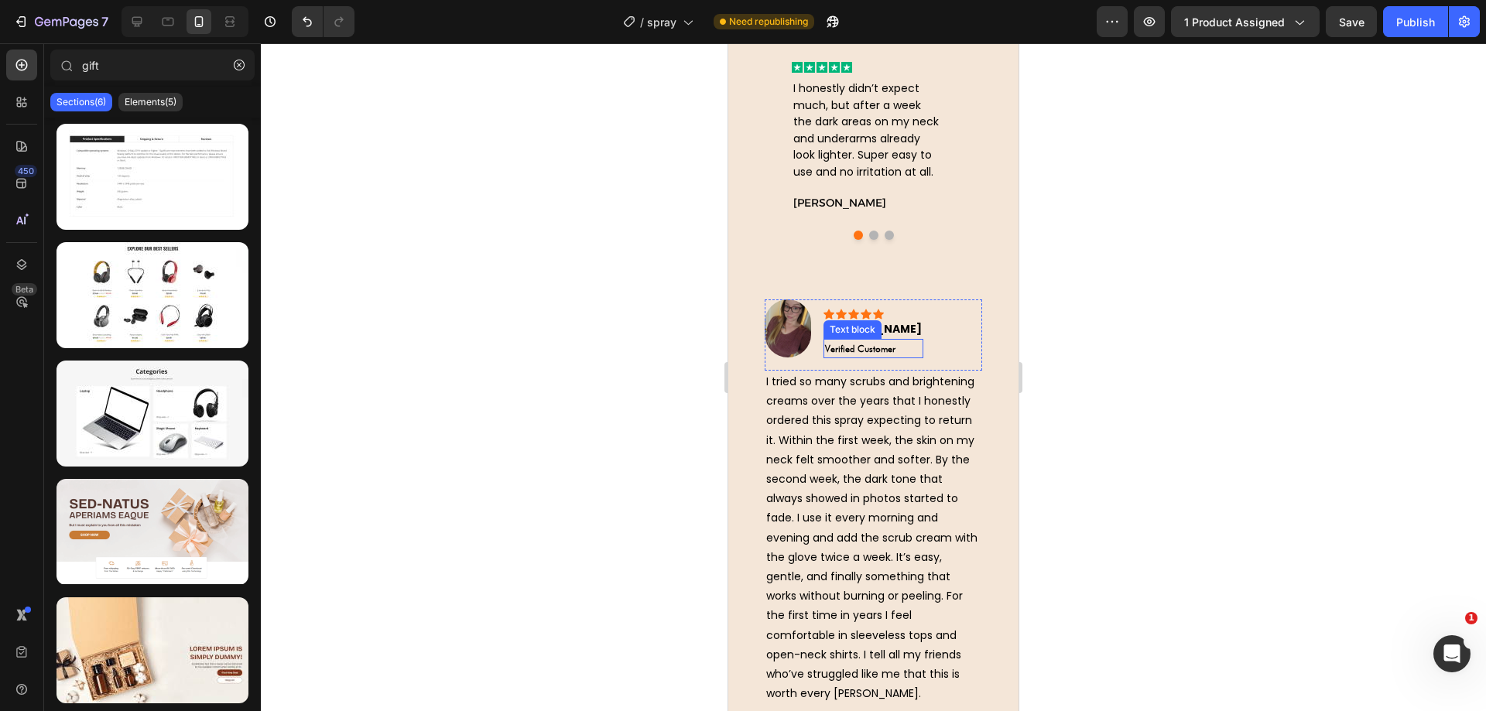
click at [882, 349] on strong "Verified Customer" at bounding box center [860, 349] width 70 height 12
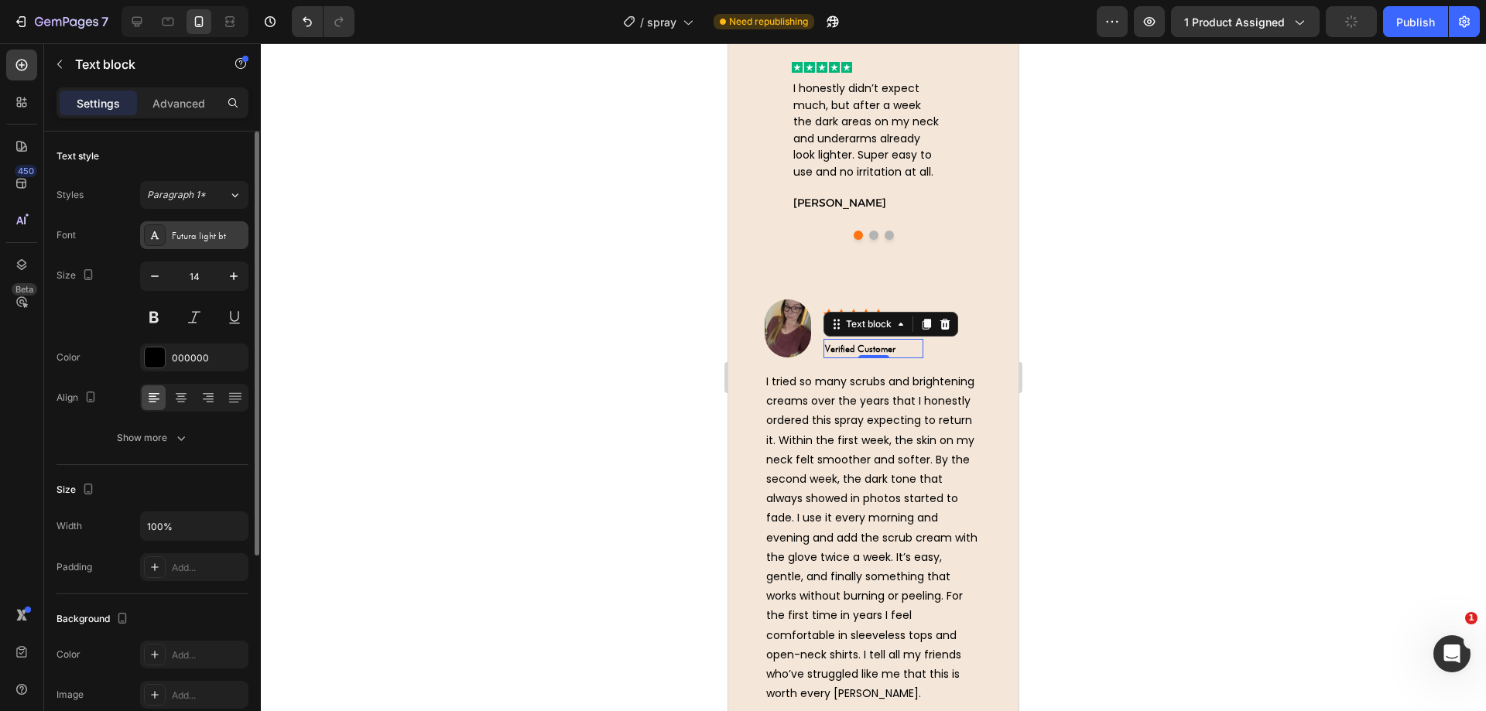
click at [200, 241] on div "Futura light bt" at bounding box center [208, 236] width 73 height 14
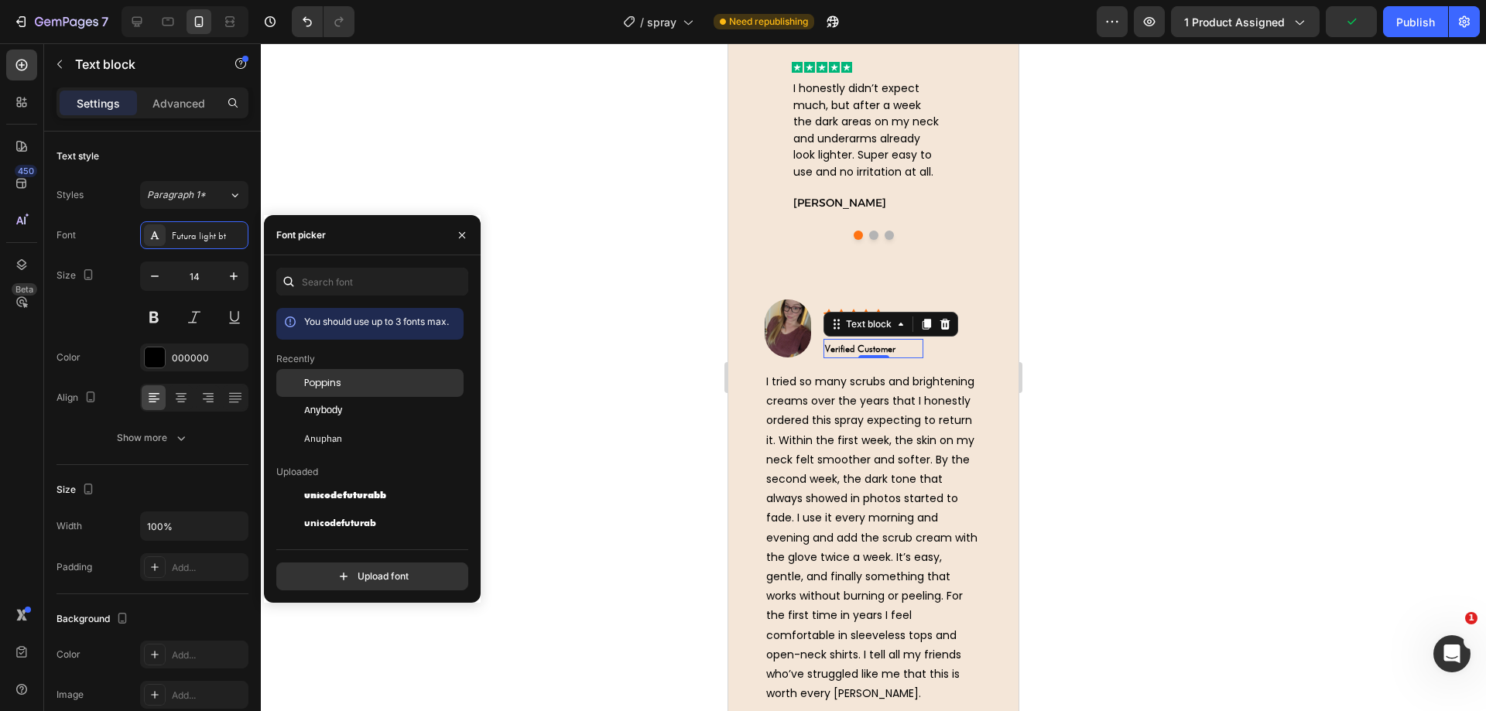
click at [333, 388] on span "Poppins" at bounding box center [322, 383] width 37 height 14
click at [889, 345] on strong "Verified Customer" at bounding box center [874, 348] width 98 height 13
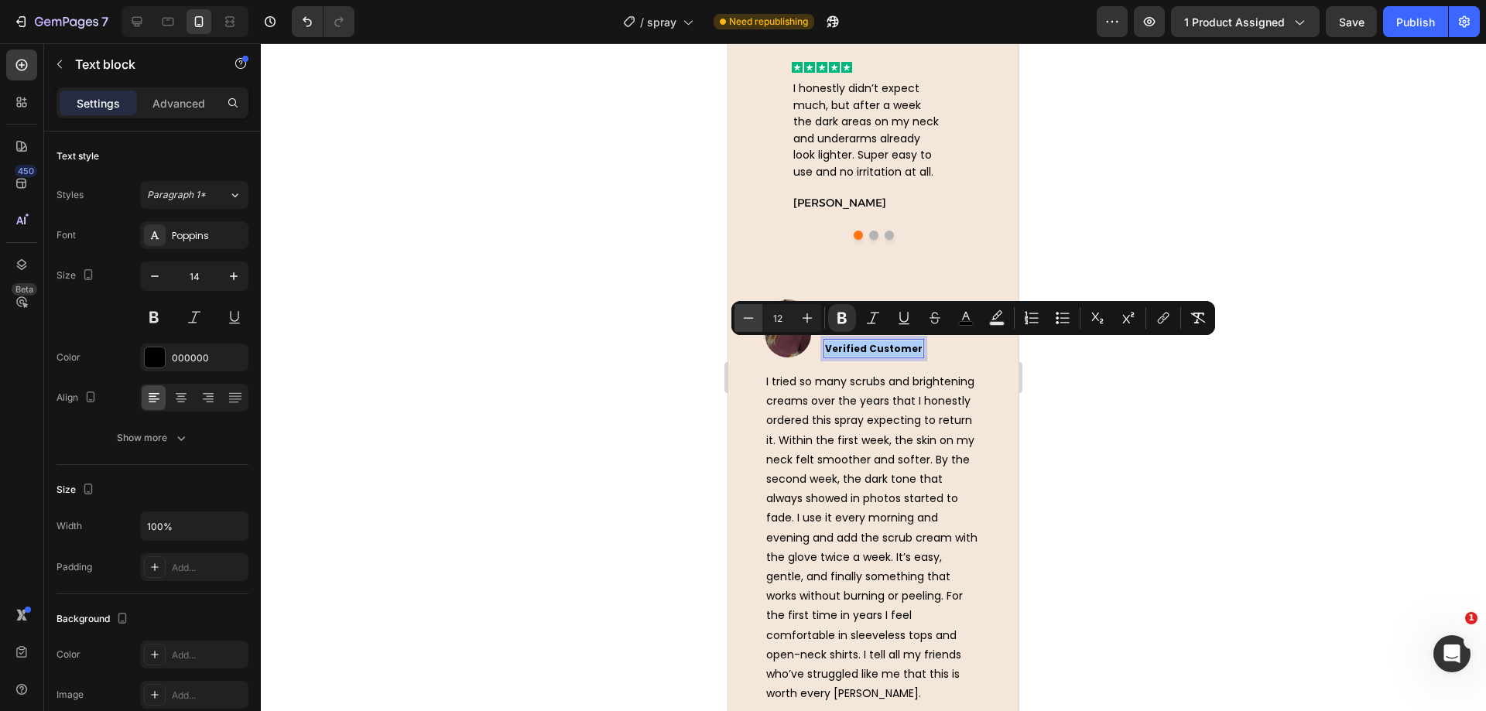
click at [741, 314] on icon "Editor contextual toolbar" at bounding box center [748, 317] width 15 height 15
type input "11"
click at [673, 324] on div at bounding box center [873, 377] width 1225 height 668
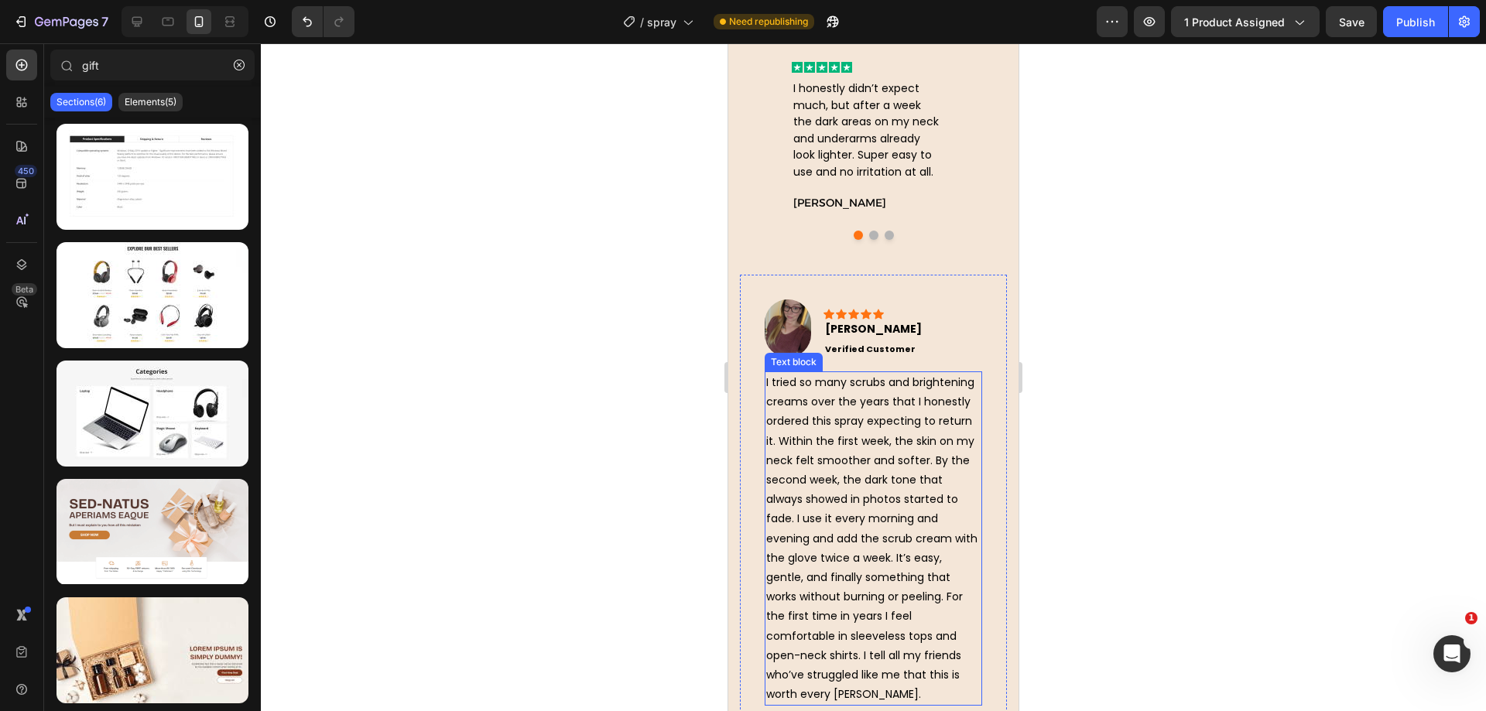
scroll to position [5707, 0]
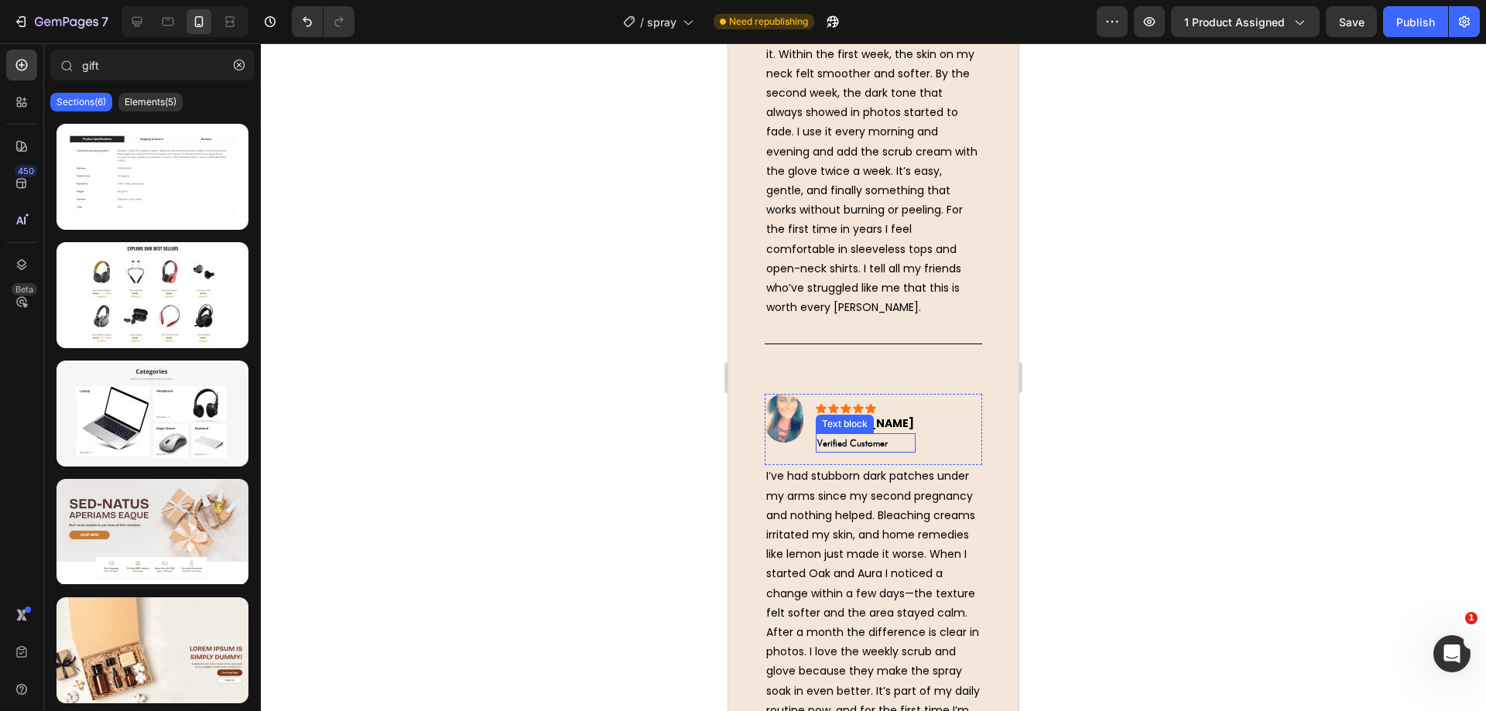
click at [850, 449] on strong "Verified Customer" at bounding box center [852, 443] width 70 height 12
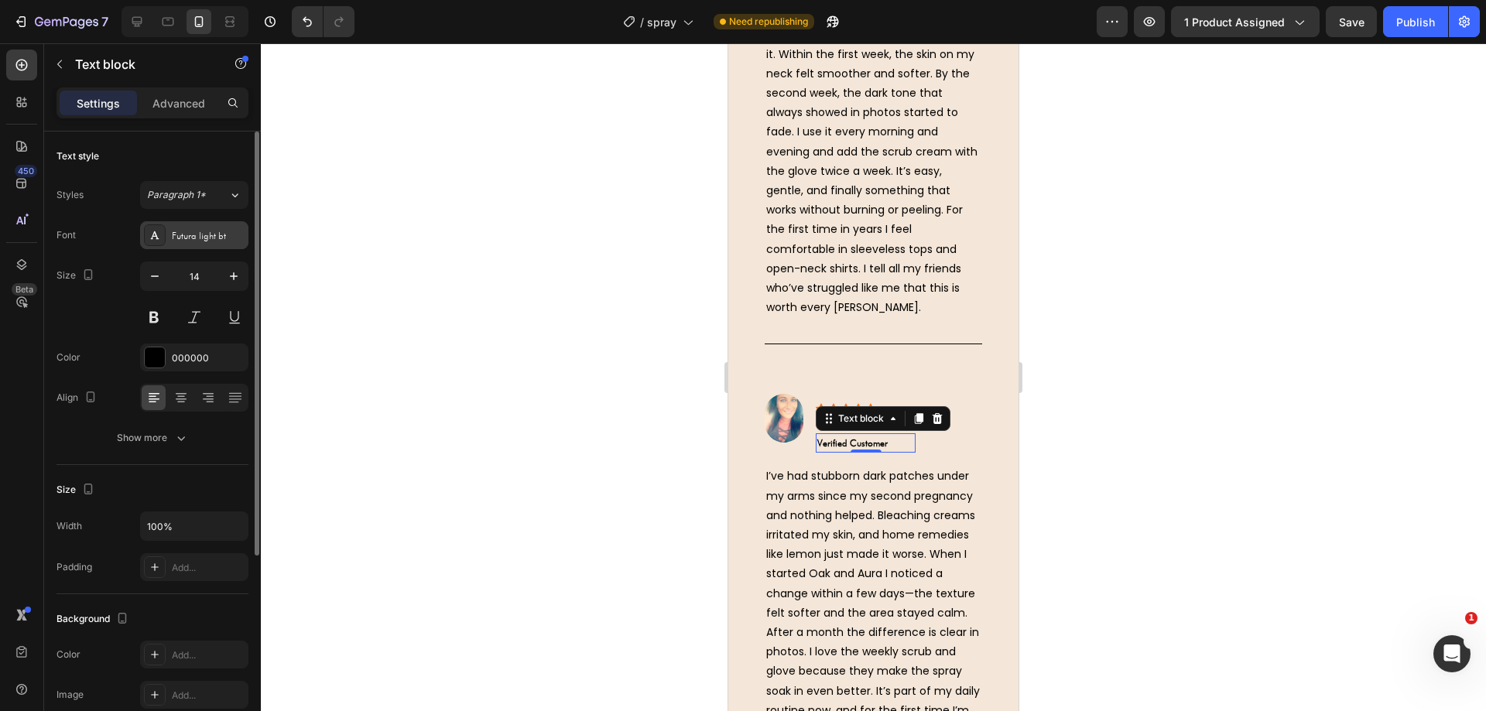
click at [156, 227] on div at bounding box center [155, 235] width 22 height 22
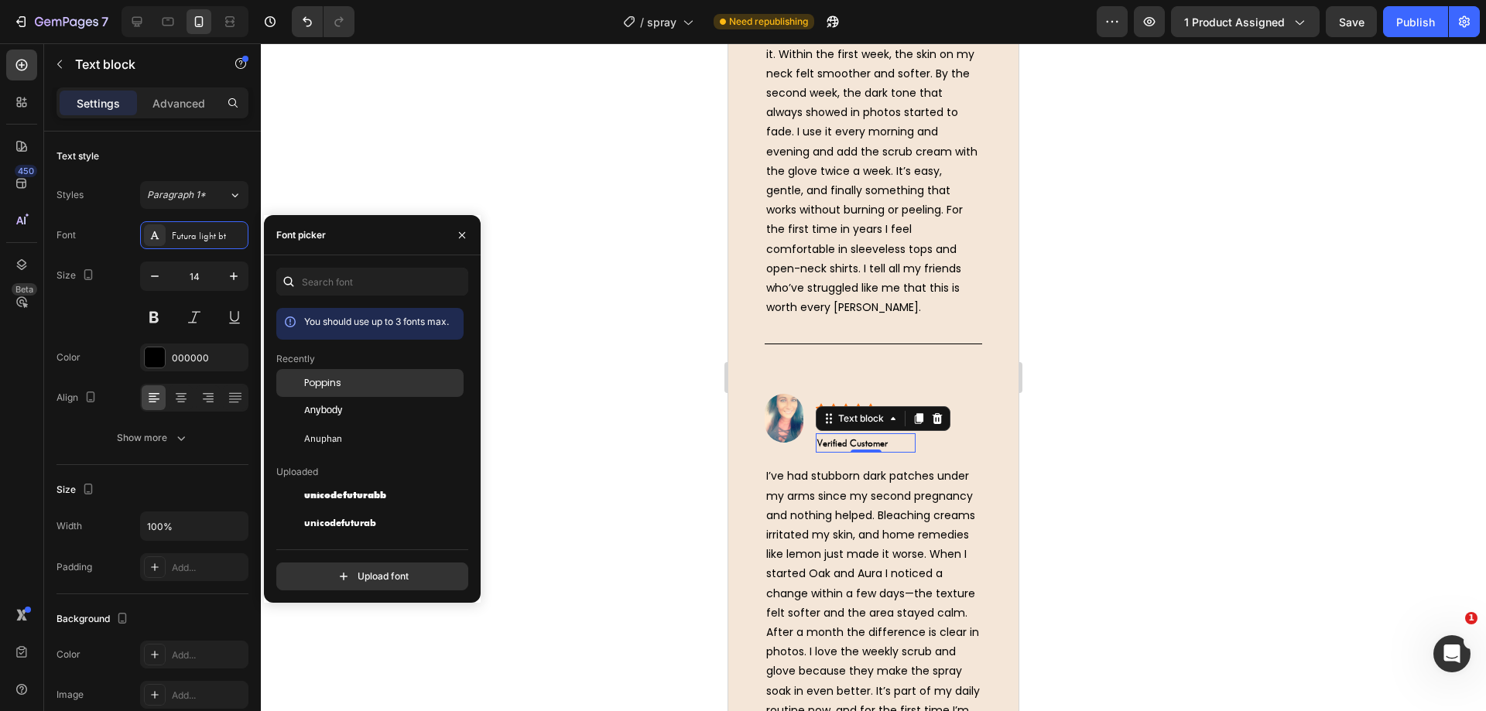
click at [322, 385] on span "Poppins" at bounding box center [322, 383] width 37 height 14
click at [858, 450] on strong "Verified Customer" at bounding box center [866, 442] width 98 height 13
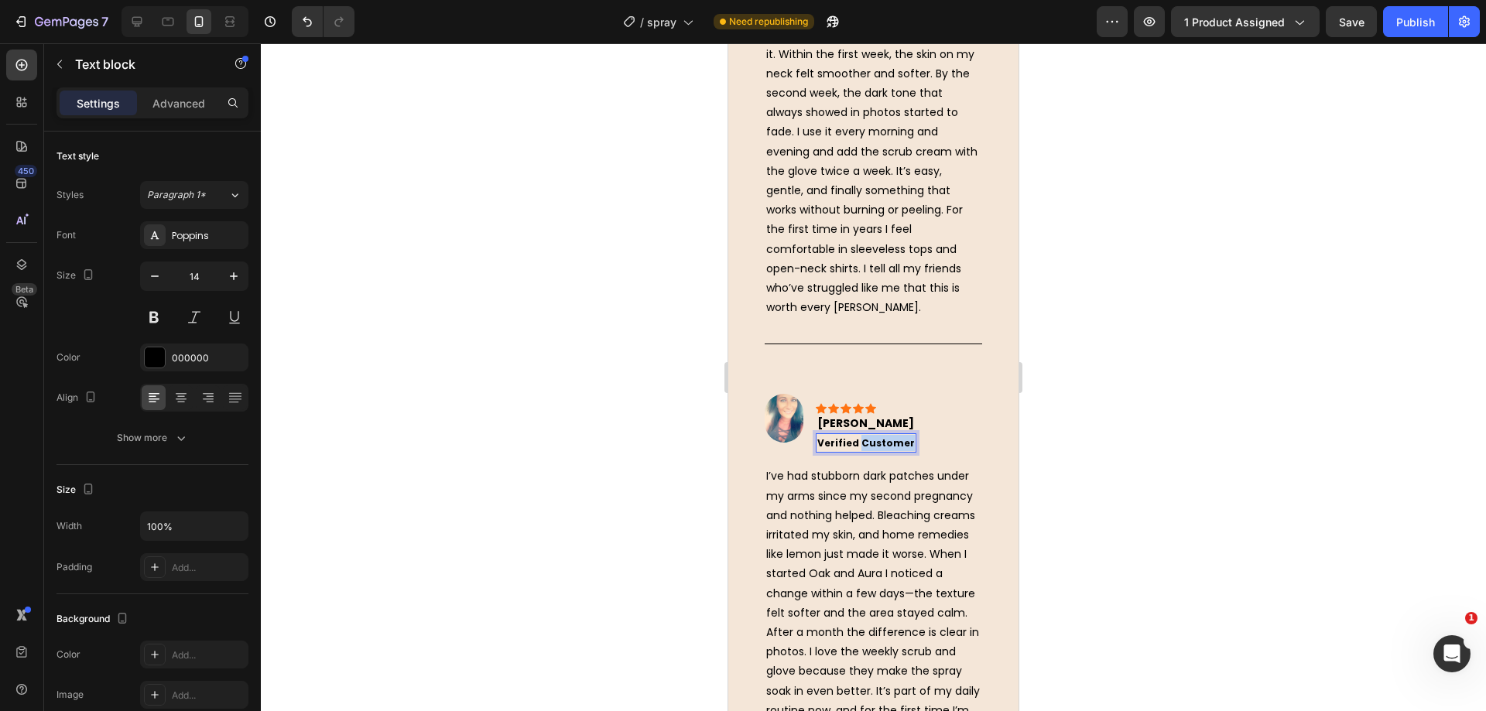
click at [858, 450] on strong "Verified Customer" at bounding box center [866, 442] width 98 height 13
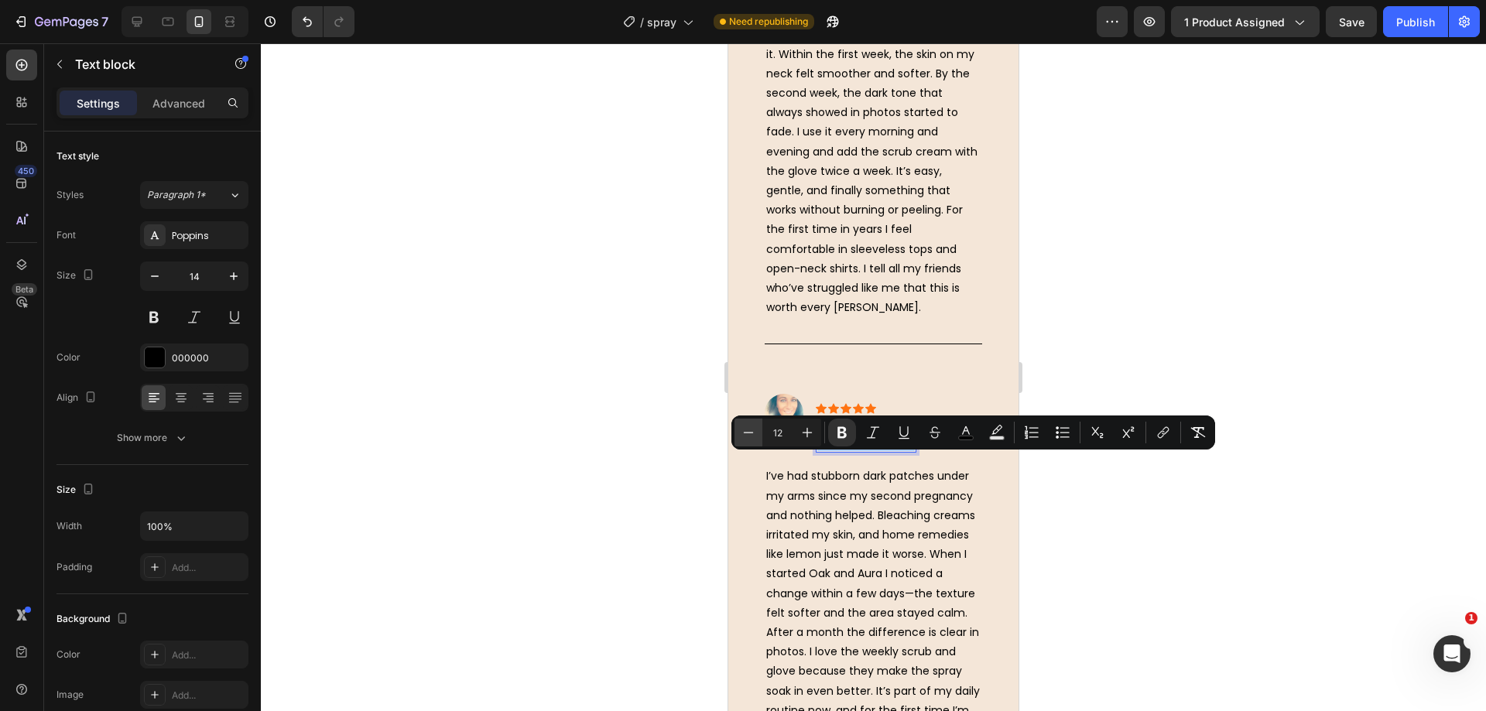
click at [745, 430] on icon "Editor contextual toolbar" at bounding box center [748, 432] width 15 height 15
type input "11"
click at [642, 401] on div at bounding box center [873, 377] width 1225 height 668
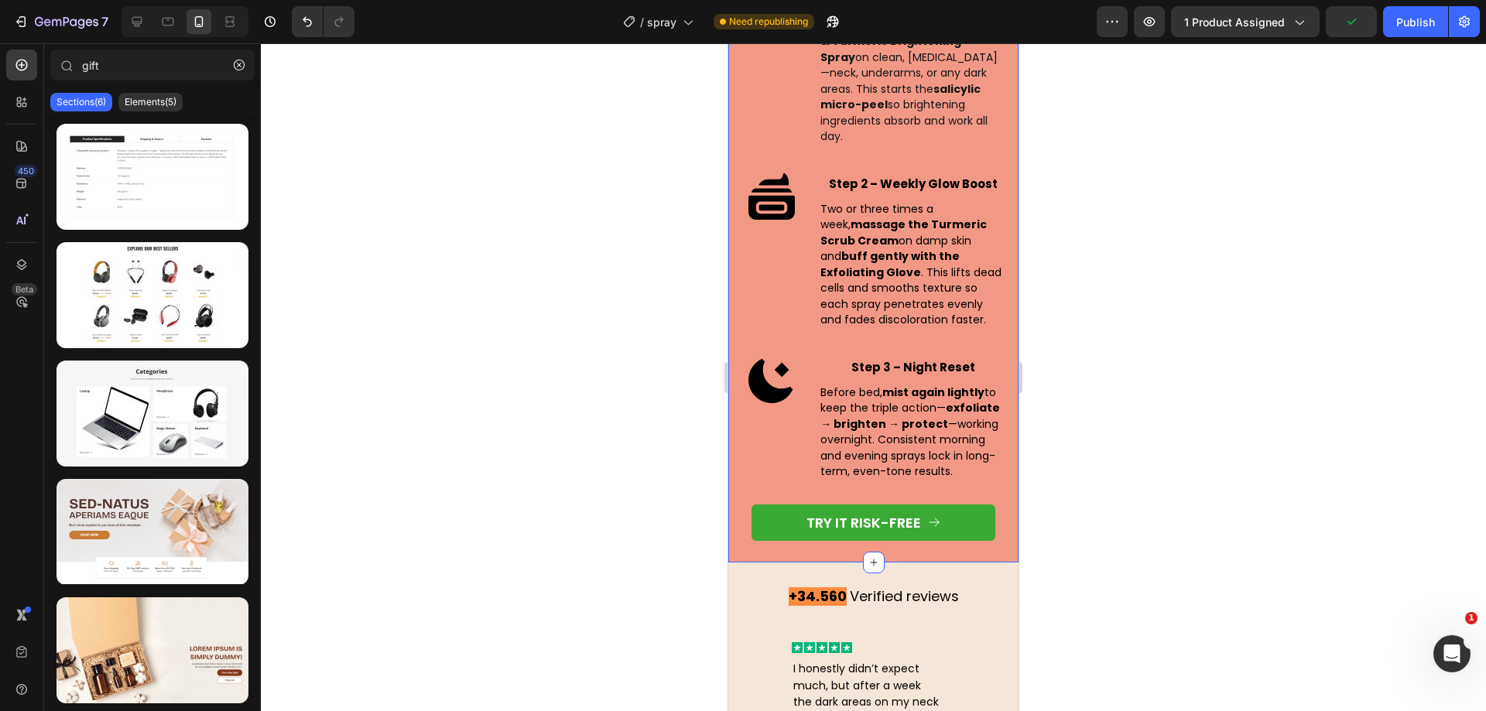
scroll to position [4643, 0]
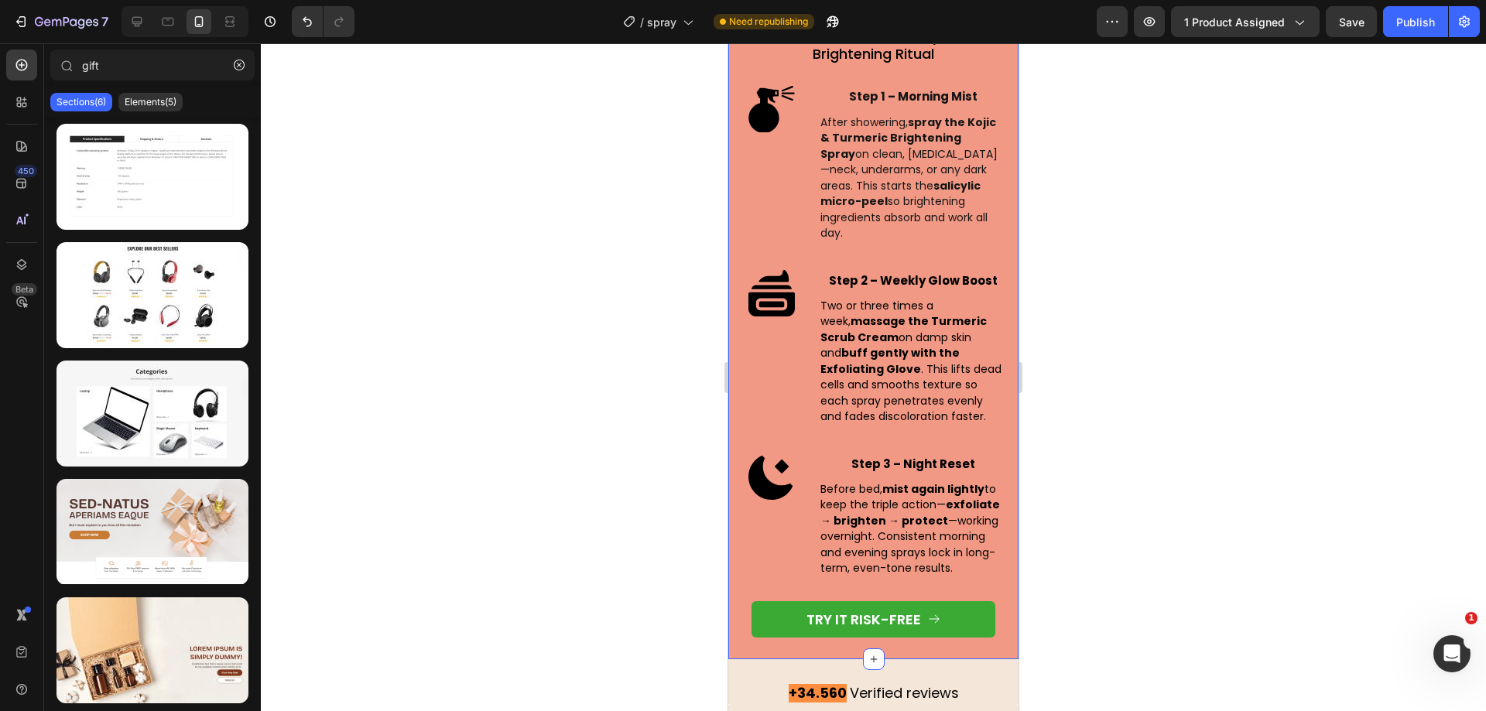
click at [732, 182] on div "Activate Your Daily Brightening Ritual Heading Row Step 1 – Morning Mist Text B…" at bounding box center [873, 333] width 290 height 654
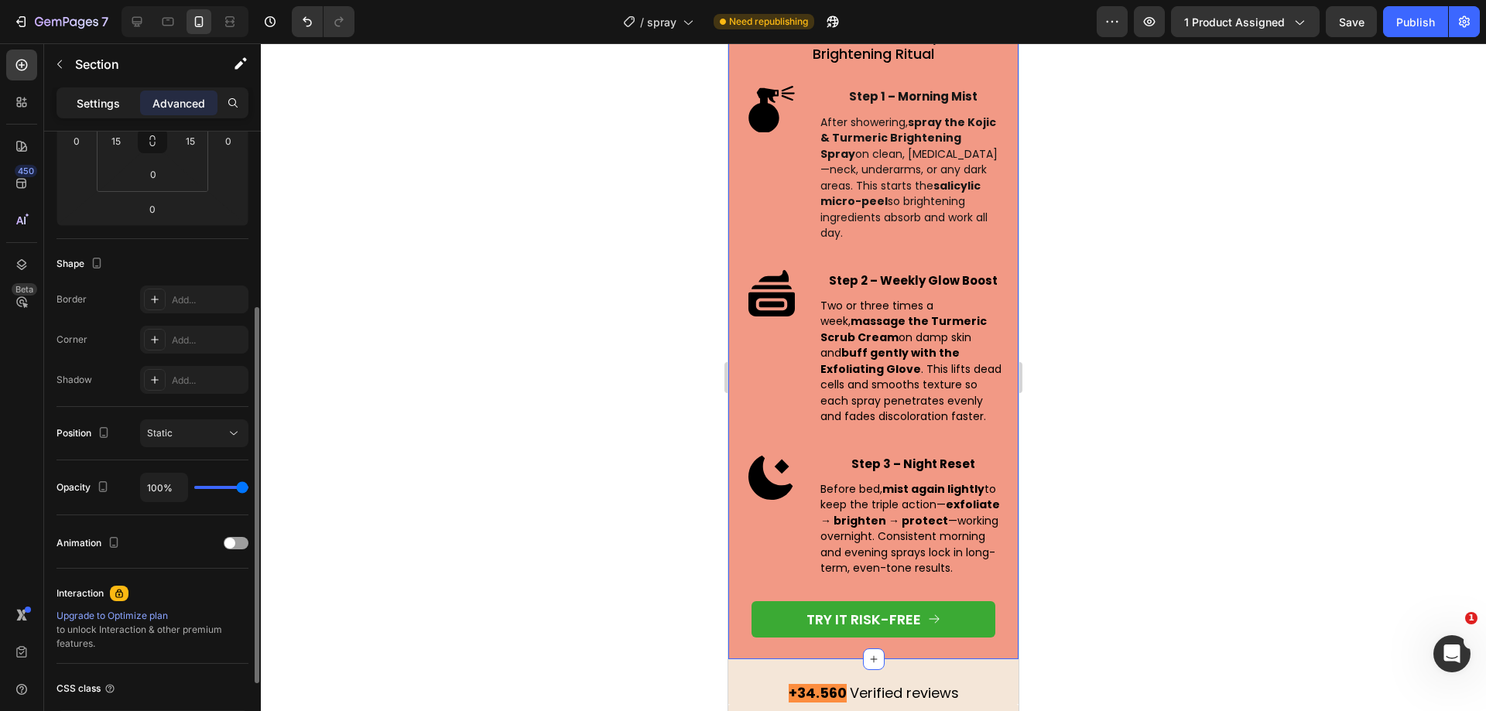
click at [116, 108] on p "Settings" at bounding box center [98, 103] width 43 height 16
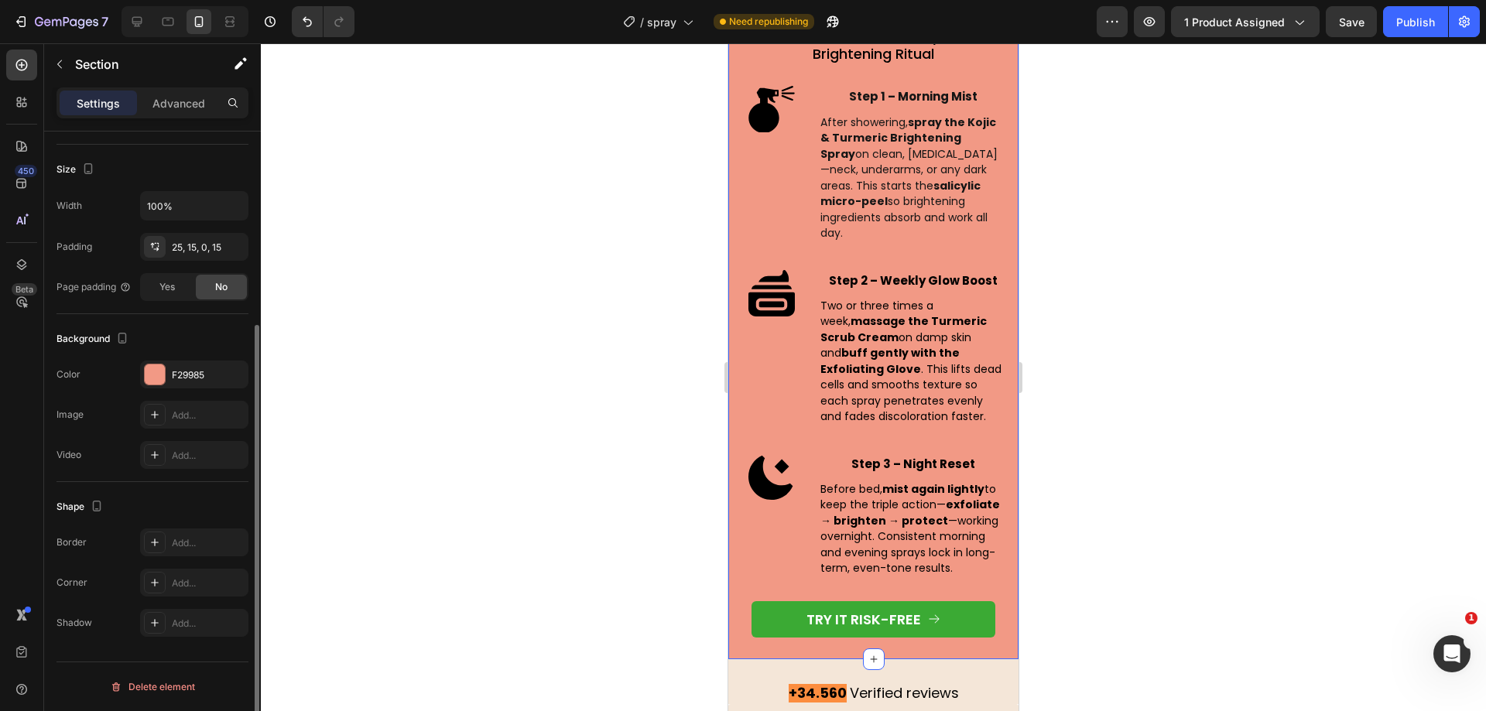
scroll to position [280, 0]
click at [182, 368] on div "F29985" at bounding box center [194, 375] width 45 height 14
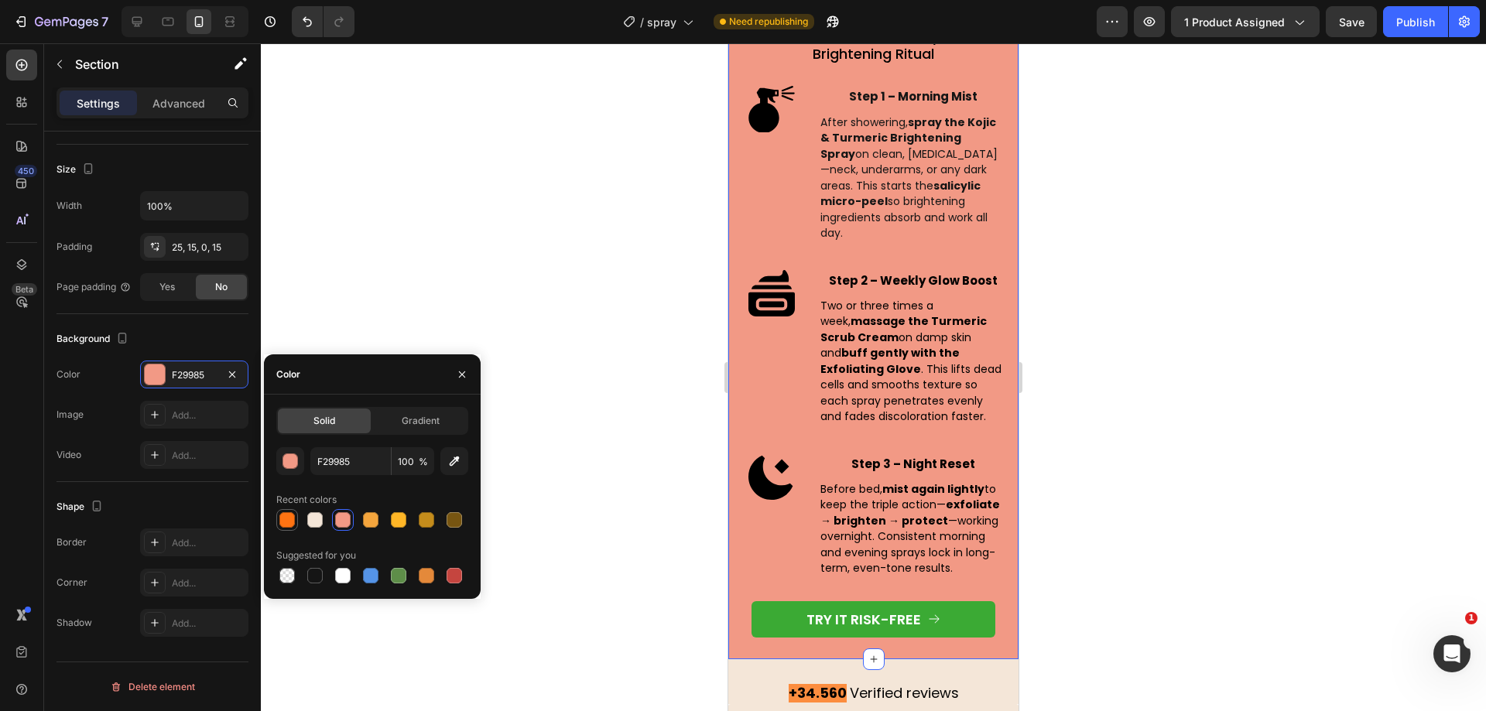
click at [288, 515] on div at bounding box center [286, 519] width 15 height 15
type input "FF7312"
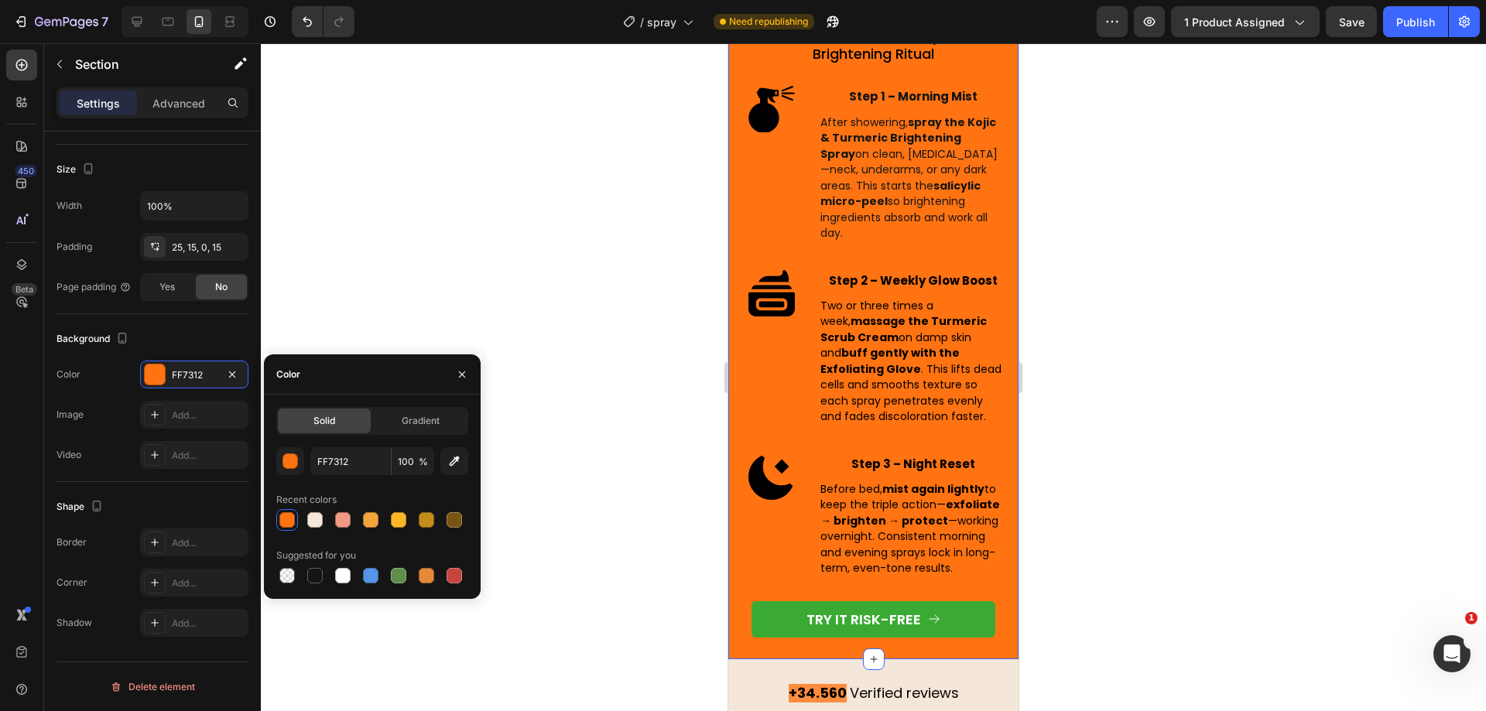
click at [601, 225] on div at bounding box center [873, 377] width 1225 height 668
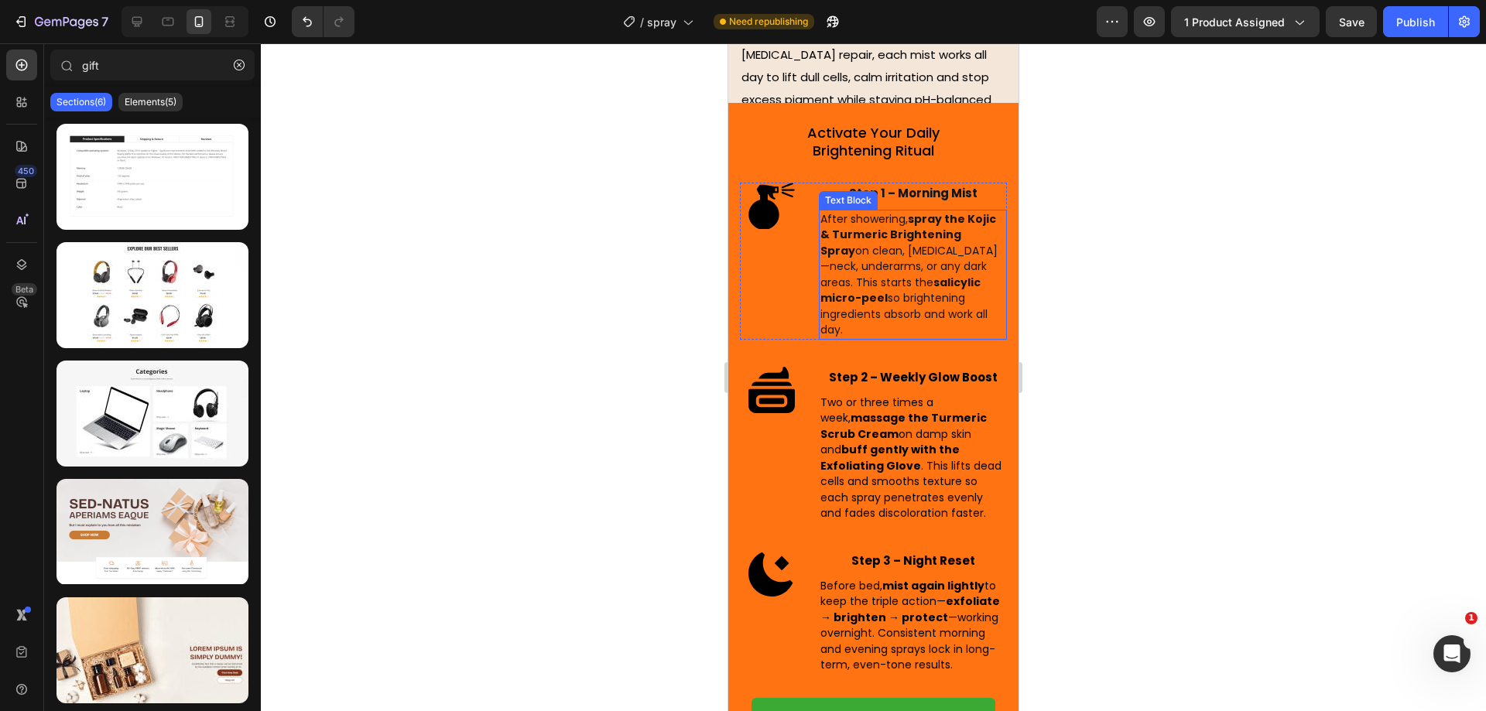
scroll to position [4353, 0]
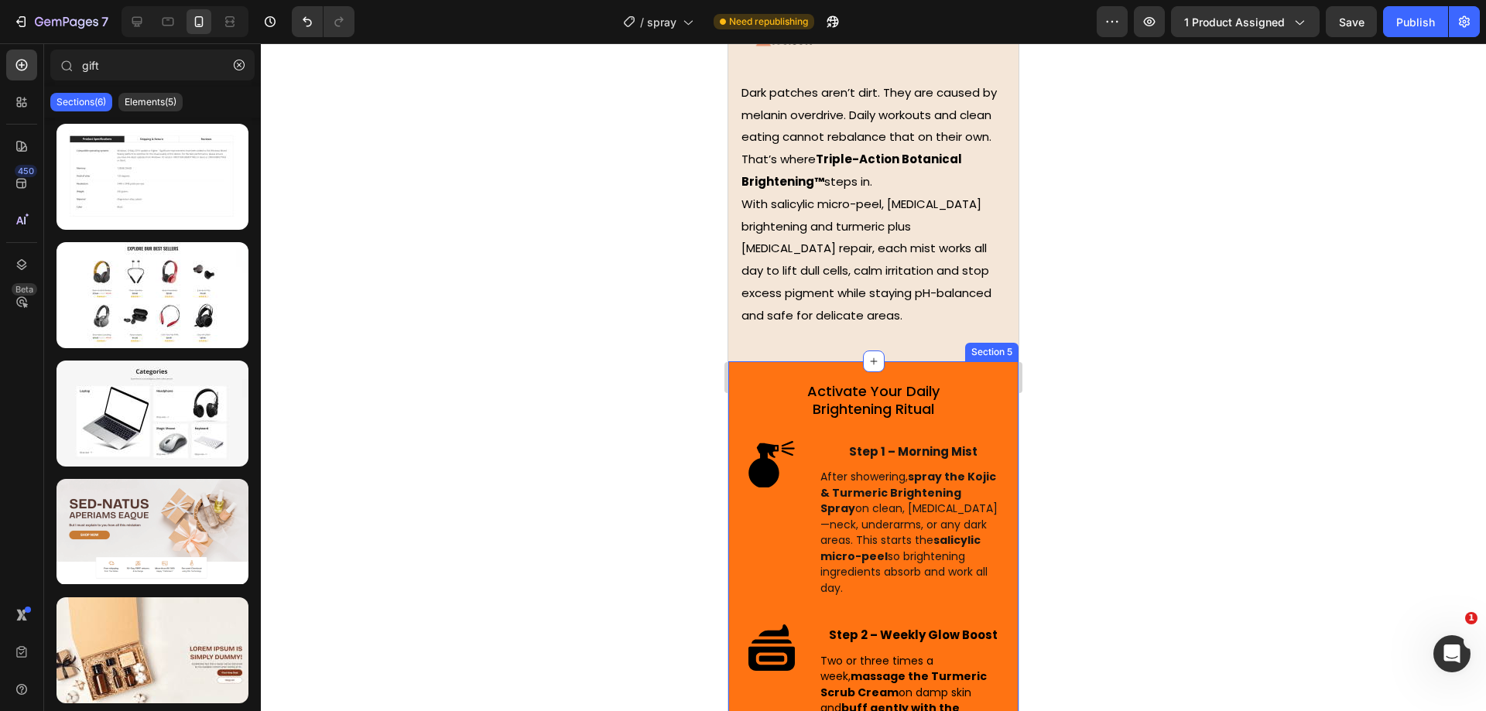
click at [734, 361] on div "Activate Your Daily Brightening Ritual Heading Row Step 1 – Morning Mist Text B…" at bounding box center [873, 688] width 290 height 654
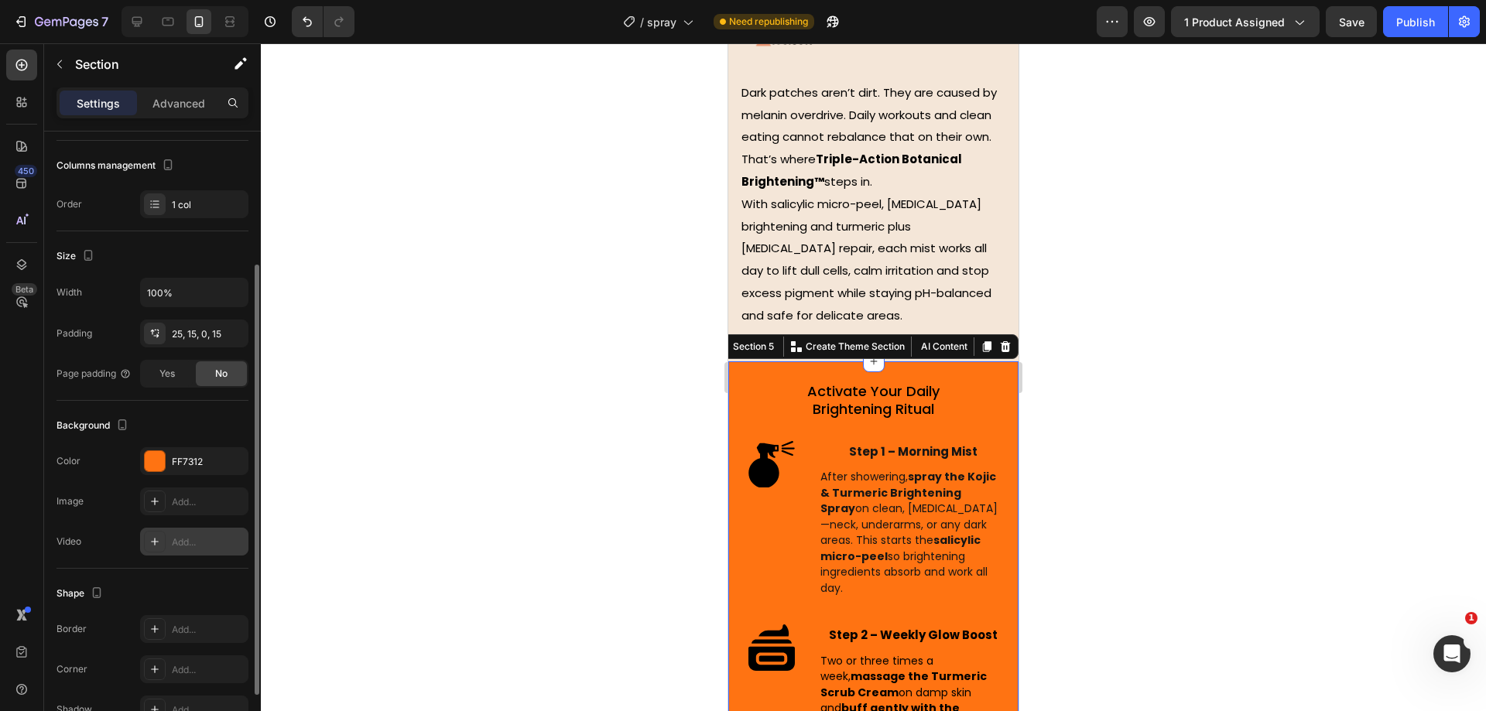
scroll to position [280, 0]
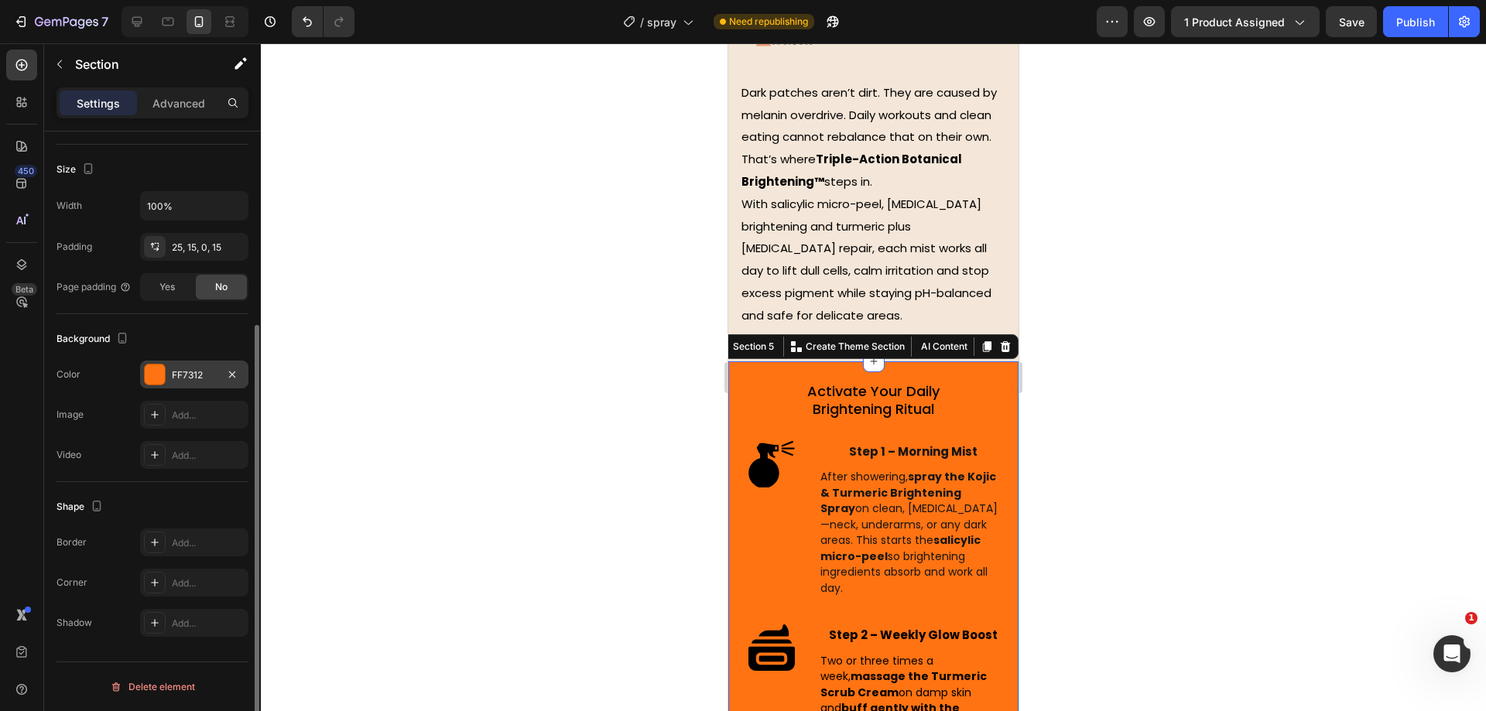
click at [184, 375] on div "FF7312" at bounding box center [194, 375] width 45 height 14
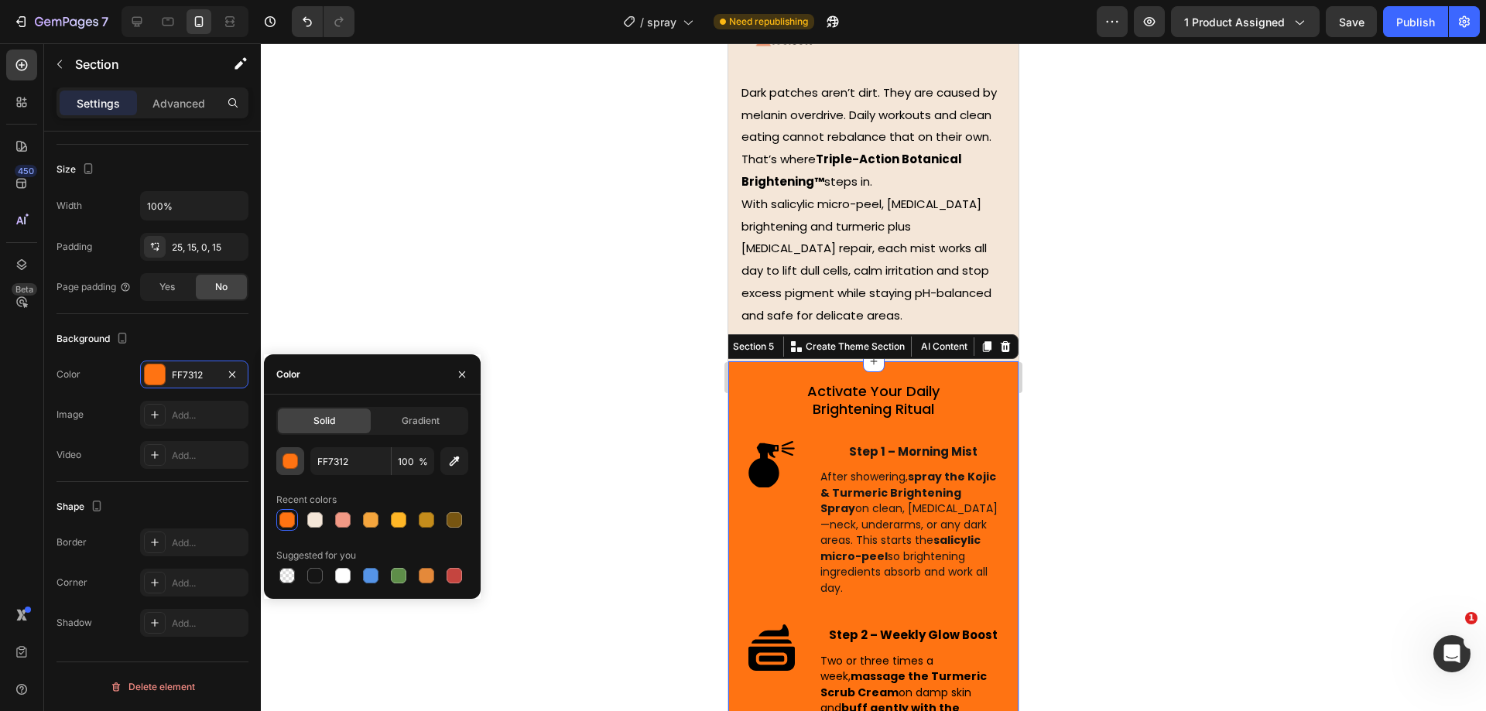
click at [293, 464] on div "button" at bounding box center [290, 461] width 15 height 15
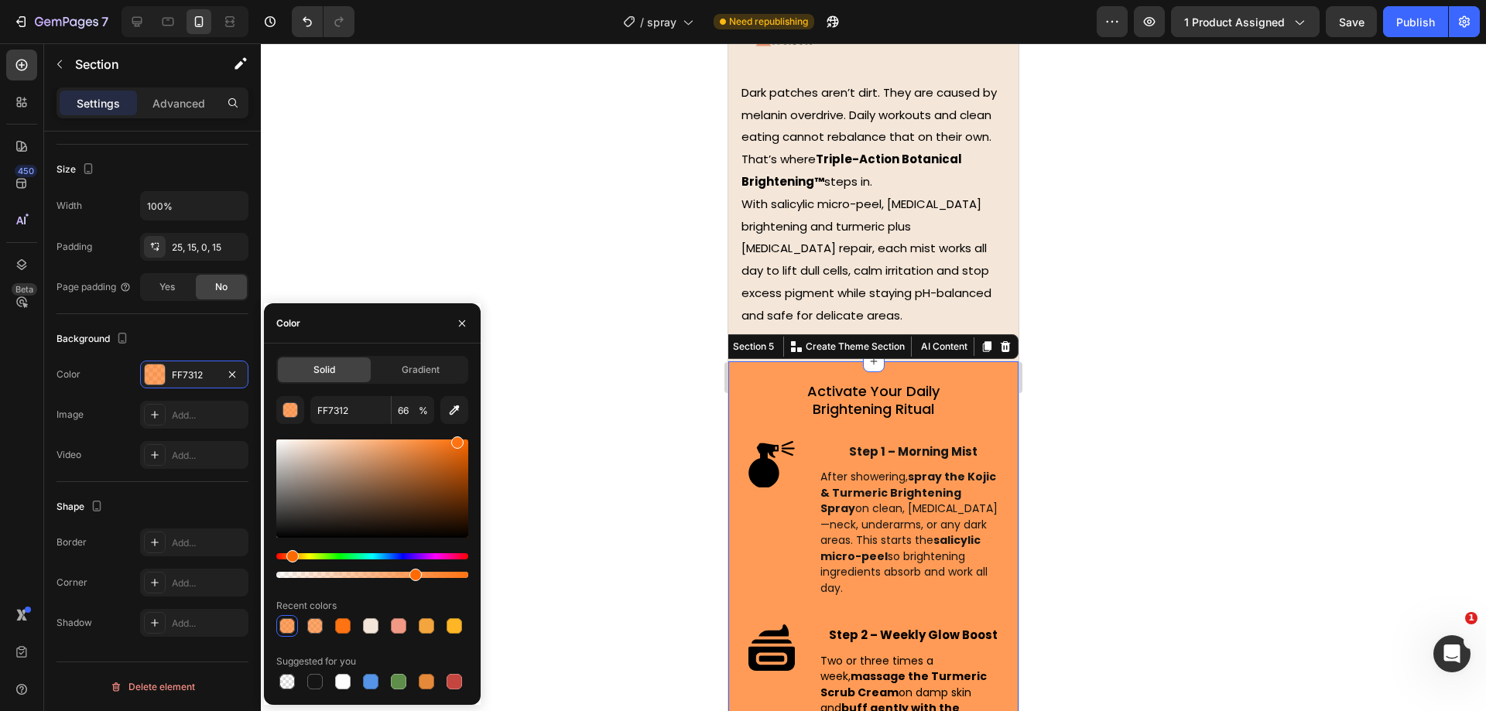
type input "71"
drag, startPoint x: 464, startPoint y: 576, endPoint x: 412, endPoint y: 574, distance: 52.6
click at [412, 574] on div at bounding box center [415, 575] width 12 height 12
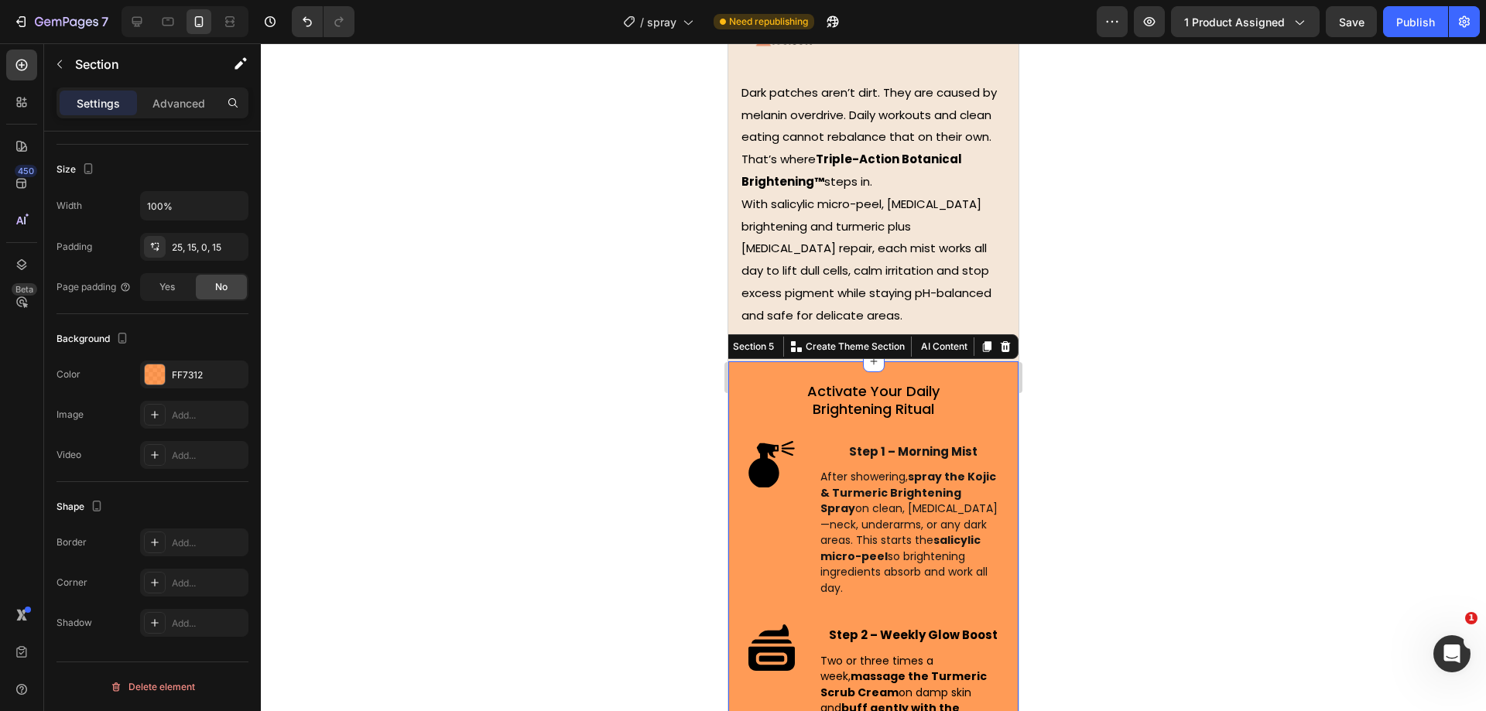
click at [660, 351] on div at bounding box center [873, 377] width 1225 height 668
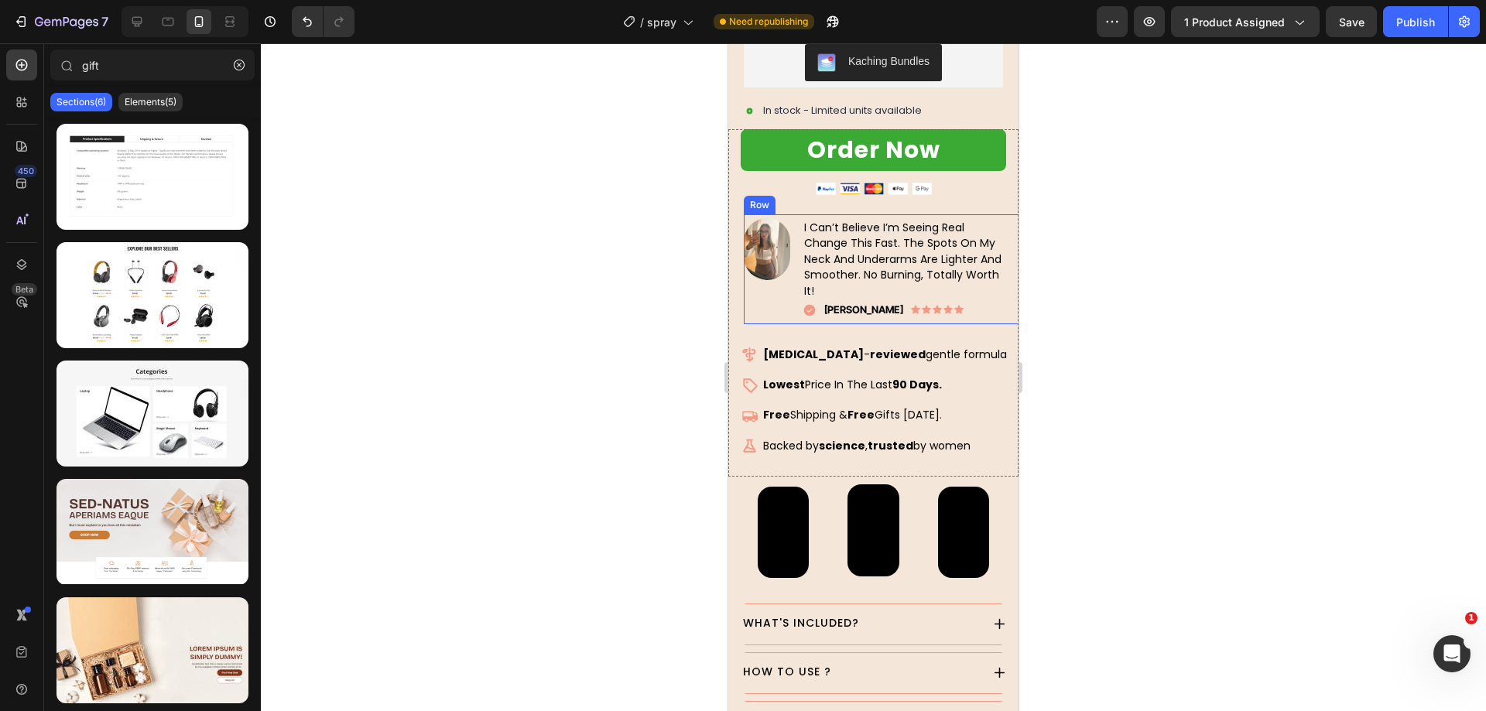
scroll to position [857, 0]
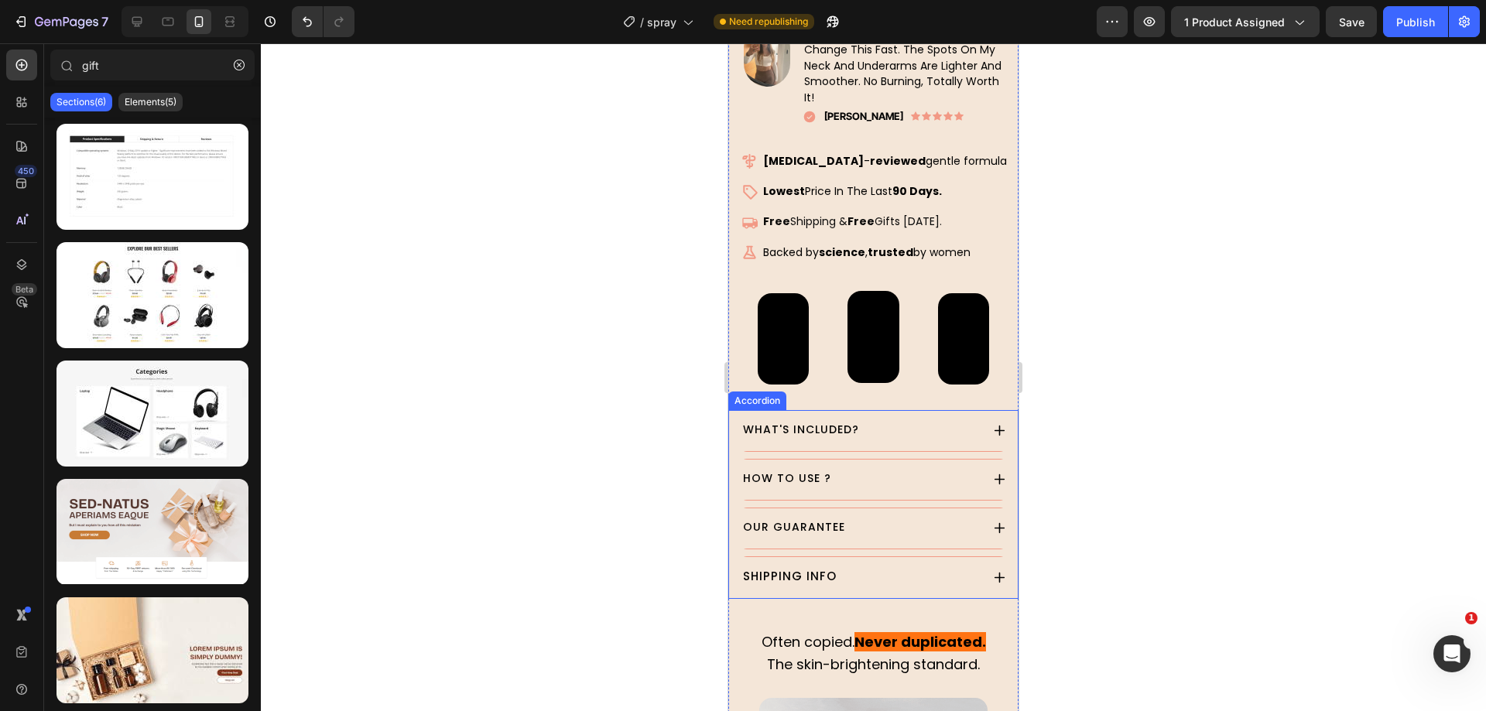
click at [738, 450] on div "WHAT'S INCLUDED? HOW TO USE ? OUR GUARANTEE SHIPPING INFO Accordion" at bounding box center [873, 504] width 290 height 189
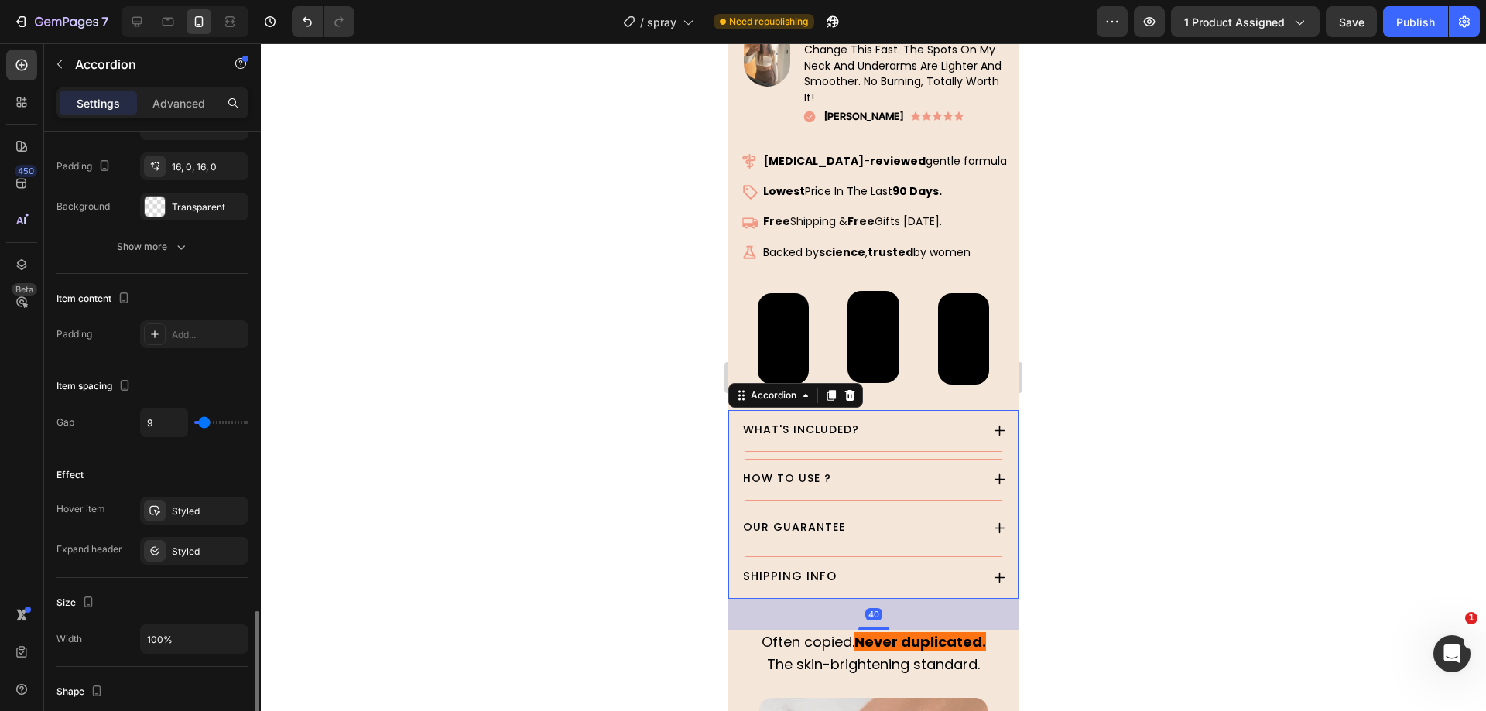
scroll to position [677, 0]
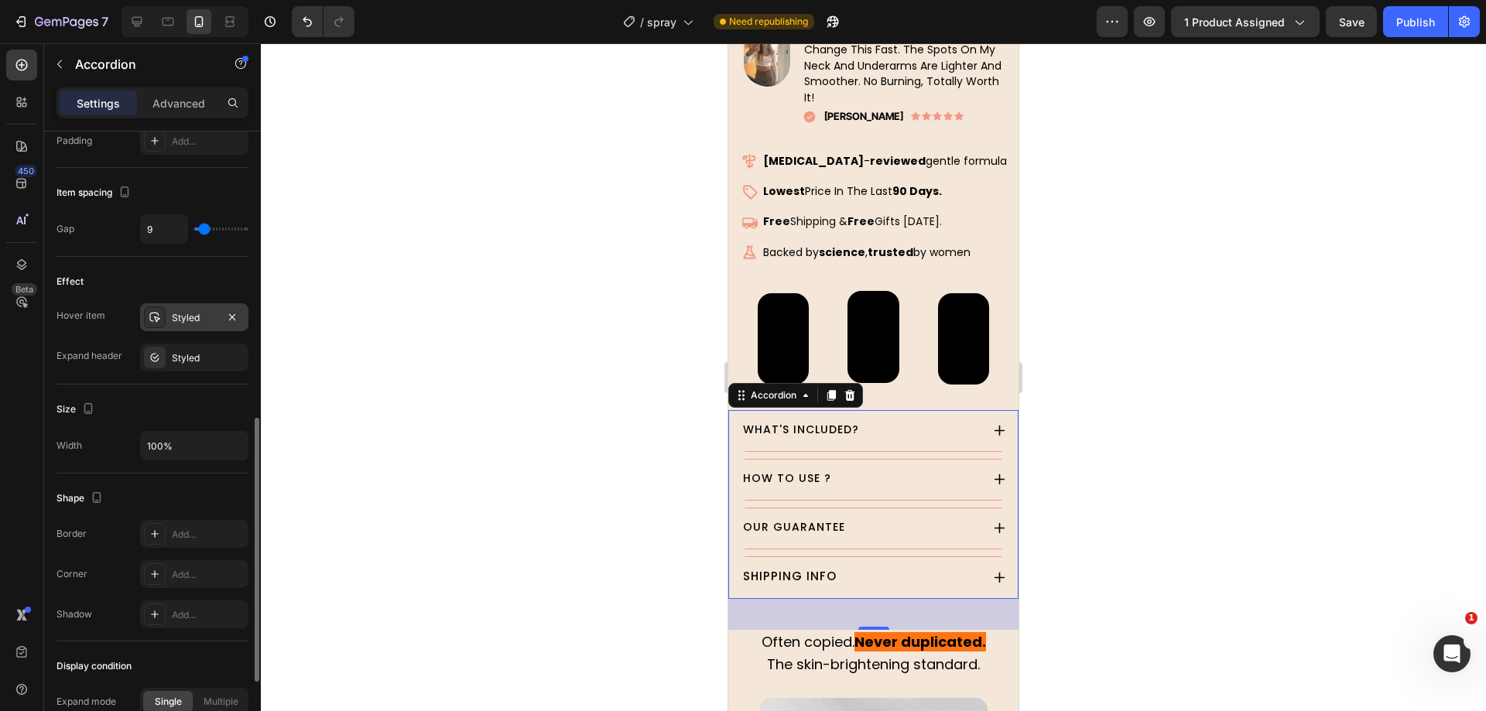
click at [192, 320] on div "Styled" at bounding box center [194, 318] width 45 height 14
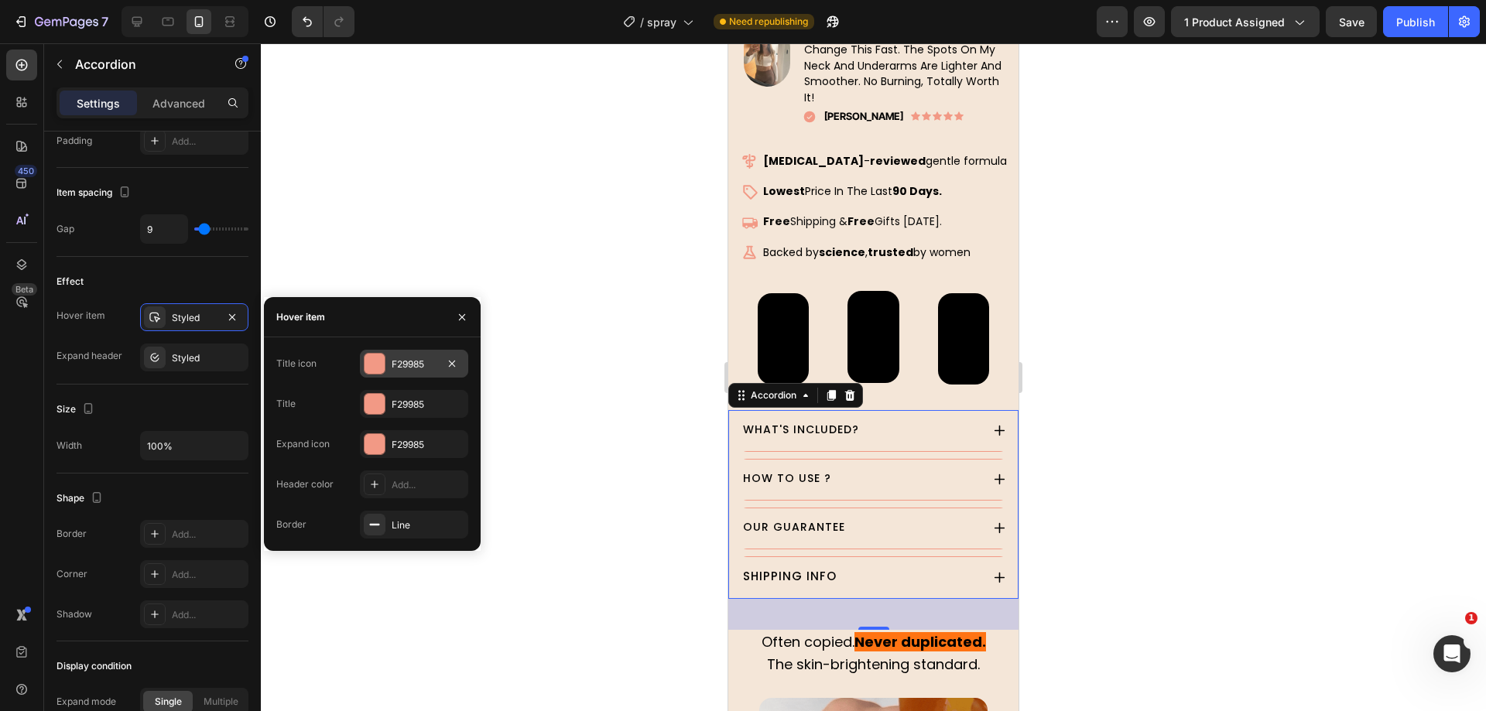
click at [395, 358] on div "F29985" at bounding box center [414, 365] width 45 height 14
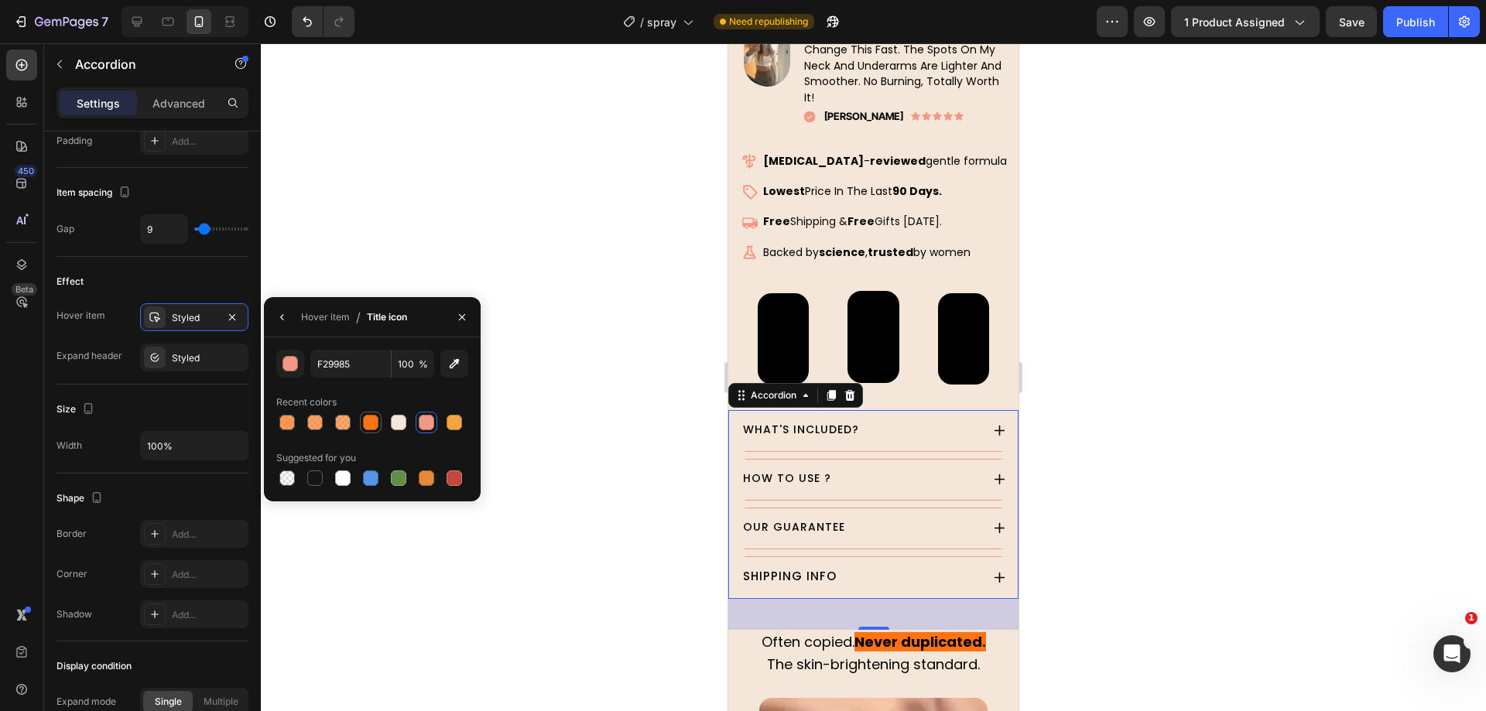
click at [373, 418] on div at bounding box center [370, 422] width 15 height 15
type input "FF7312"
click at [329, 323] on div "Hover item" at bounding box center [325, 317] width 49 height 25
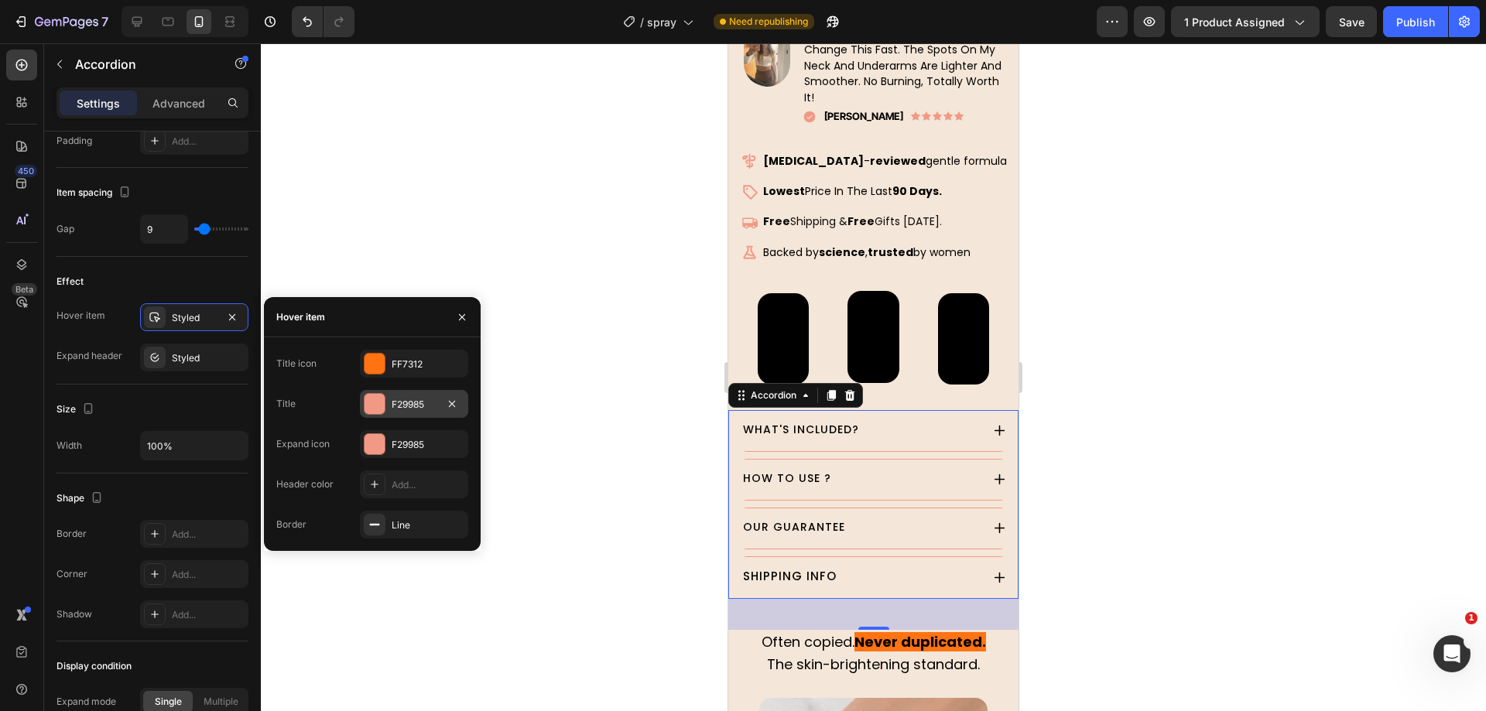
click at [395, 399] on div "F29985" at bounding box center [414, 405] width 45 height 14
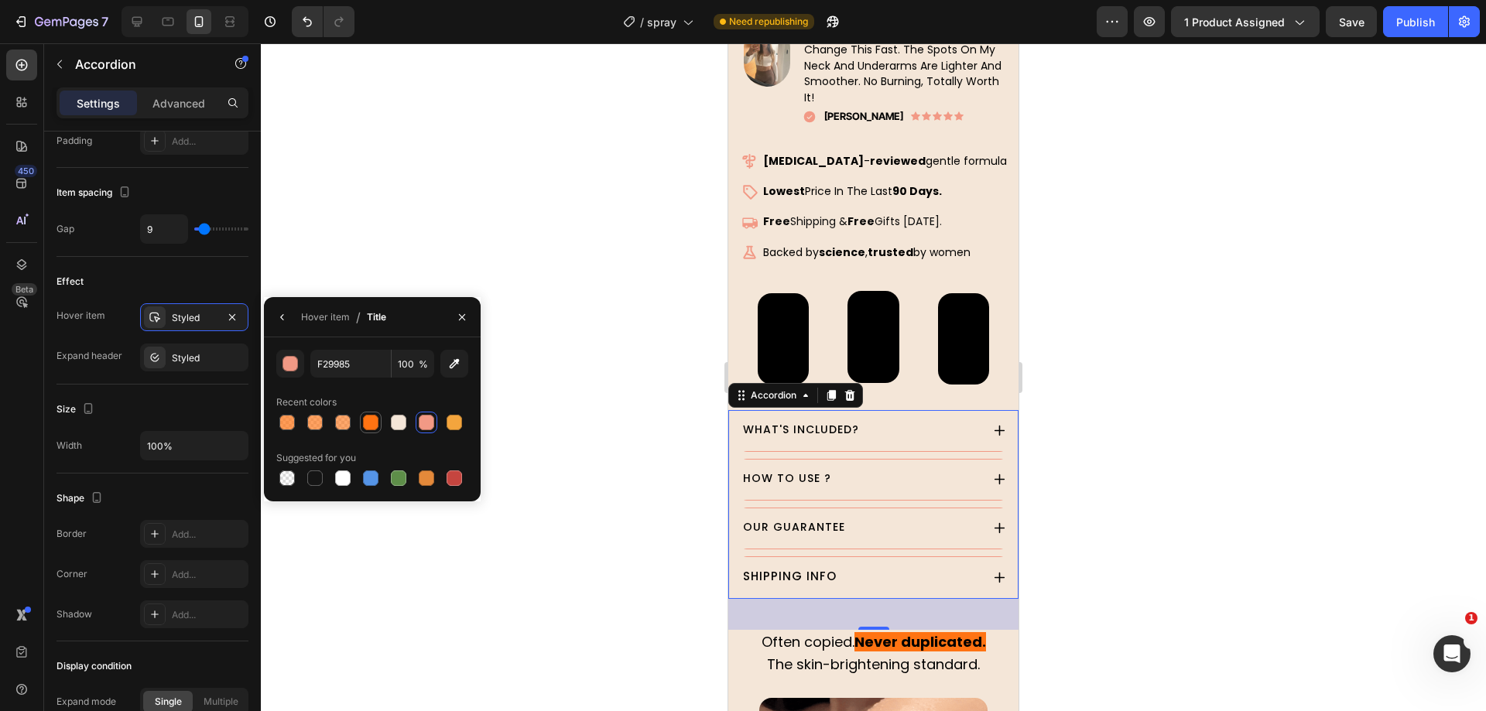
click at [371, 419] on div at bounding box center [370, 422] width 15 height 15
type input "FF7312"
click at [320, 326] on div "Hover item" at bounding box center [325, 317] width 49 height 25
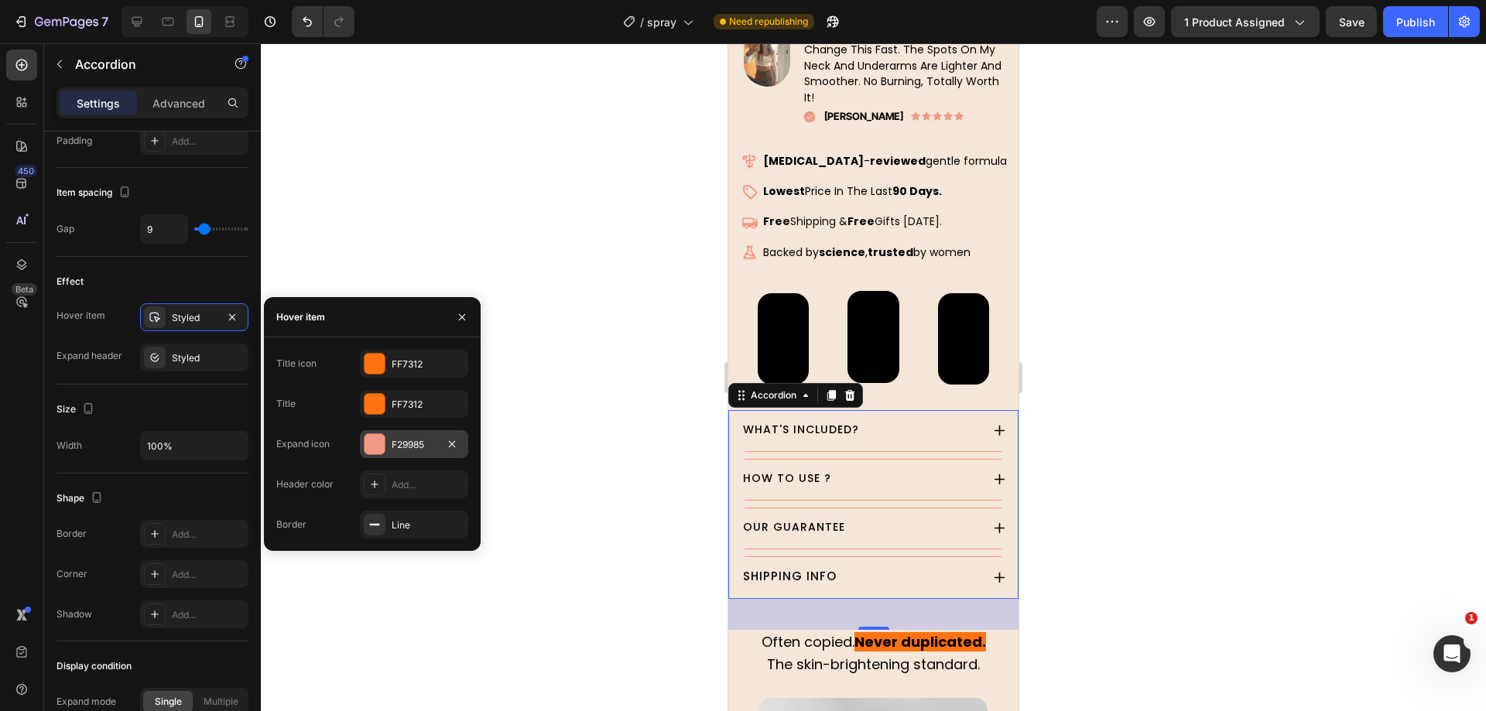
click at [393, 444] on div "F29985" at bounding box center [414, 445] width 45 height 14
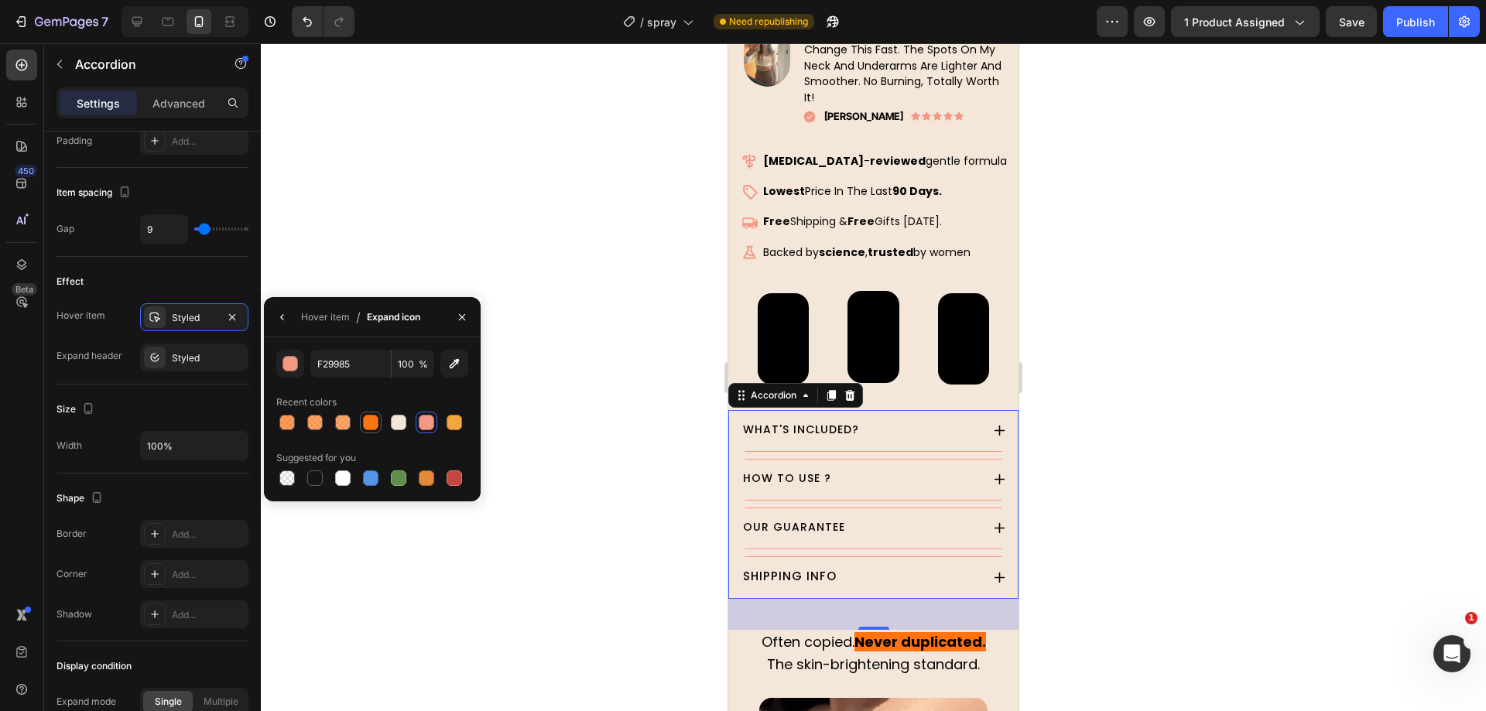
click at [371, 416] on div at bounding box center [370, 422] width 15 height 15
type input "FF7312"
click at [162, 347] on div at bounding box center [155, 358] width 22 height 22
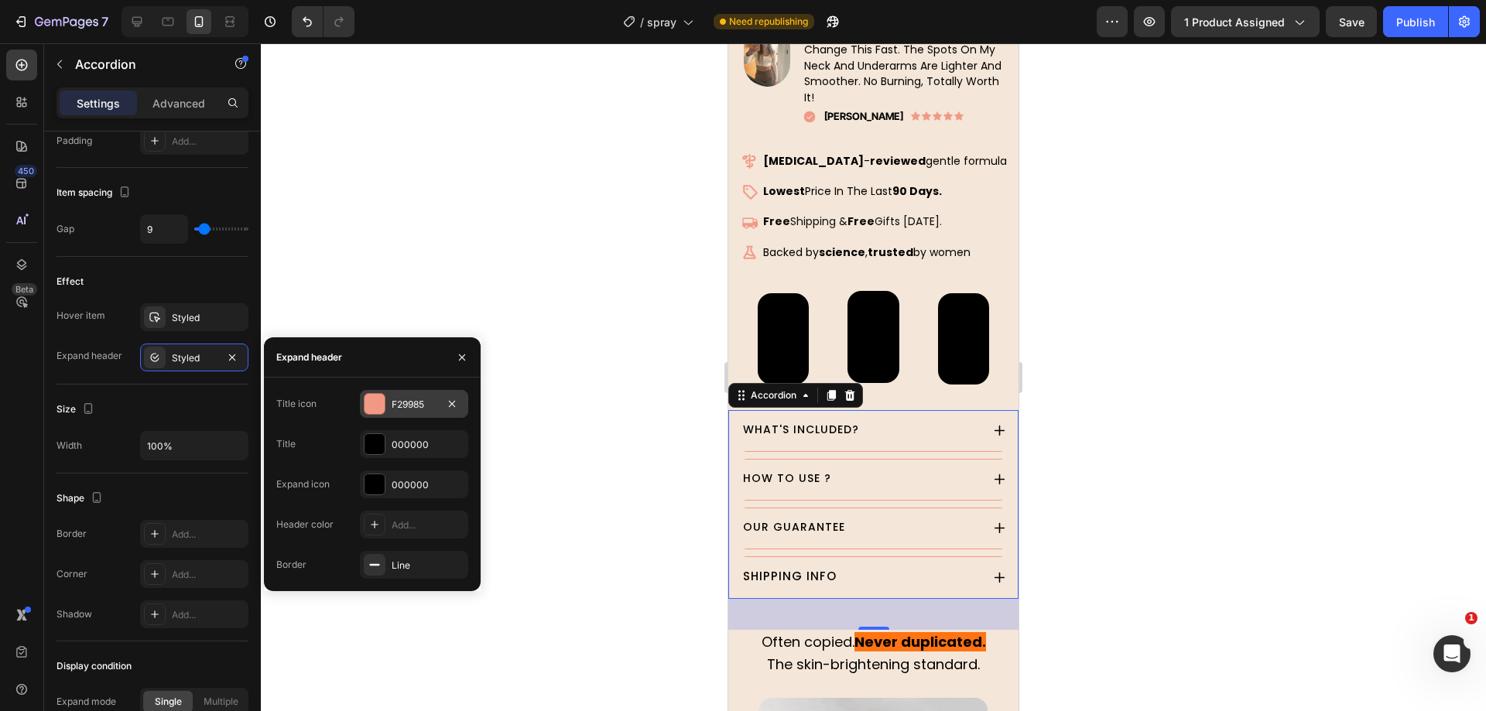
click at [378, 390] on div "F29985" at bounding box center [414, 404] width 108 height 28
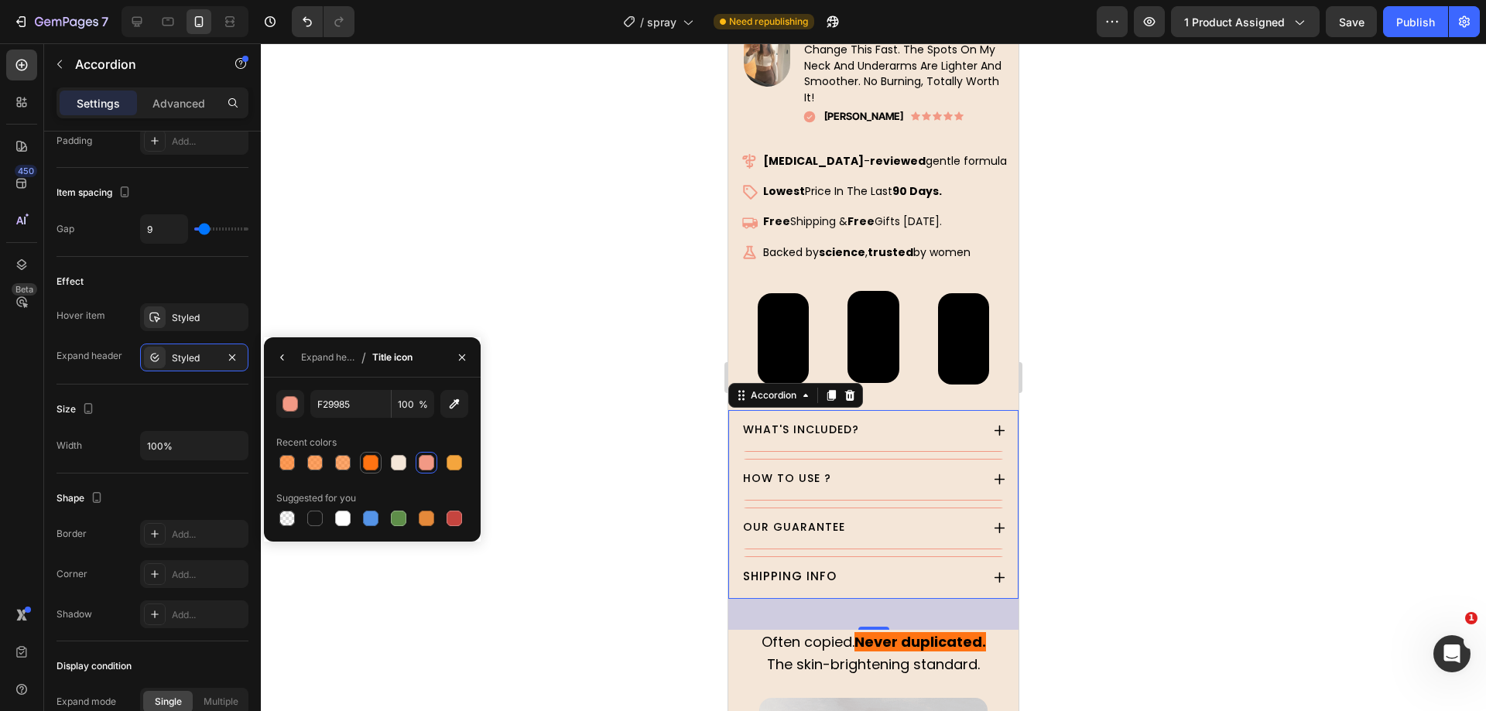
click at [369, 464] on div at bounding box center [370, 462] width 15 height 15
type input "FF7312"
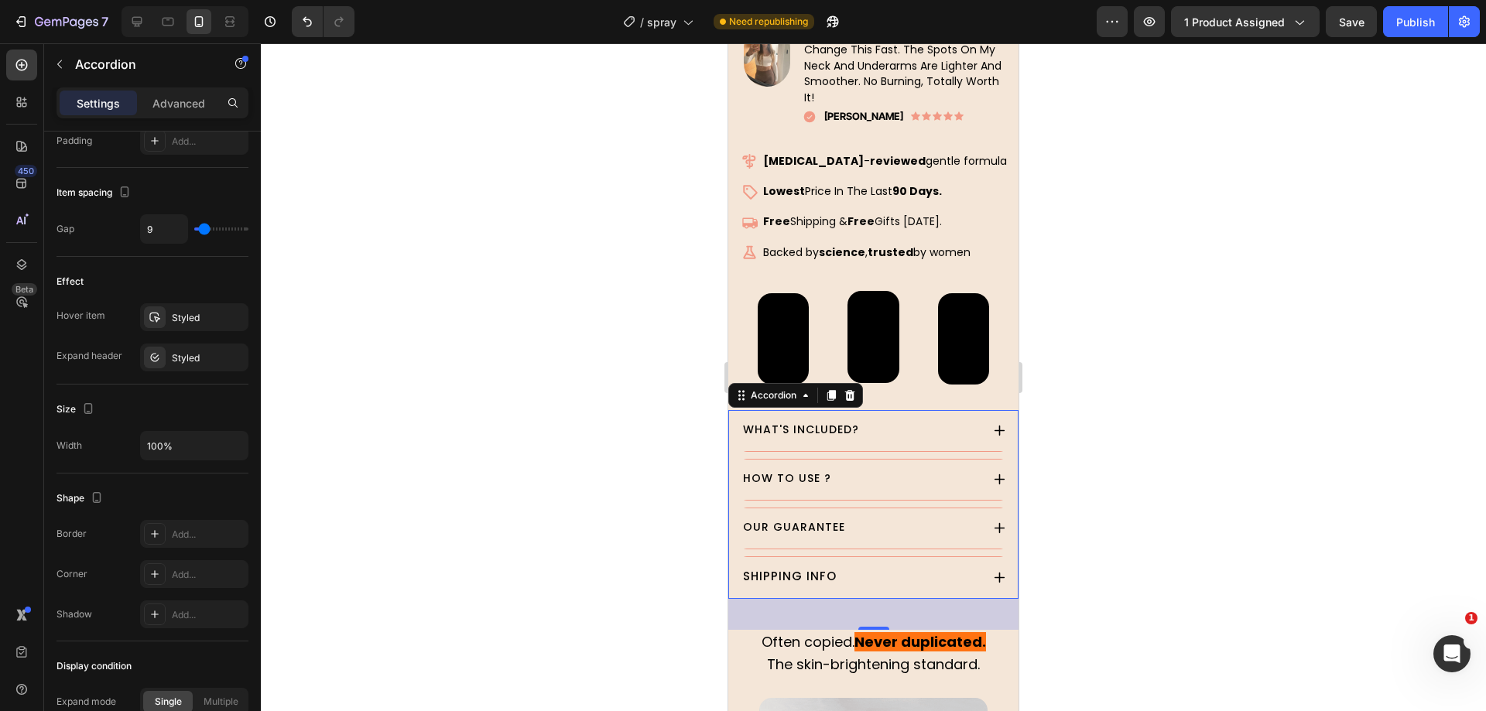
click at [396, 283] on div at bounding box center [873, 377] width 1225 height 668
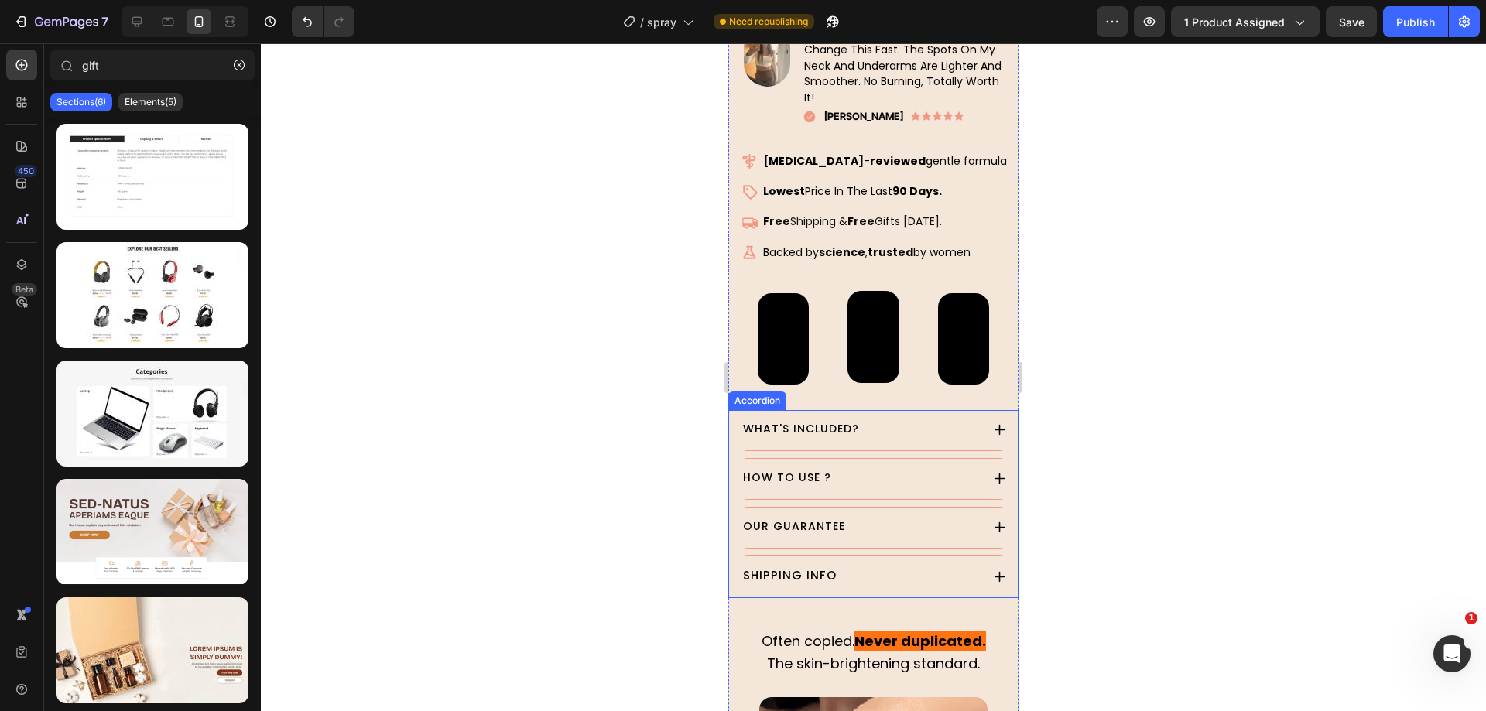
click at [977, 410] on div "WHAT'S INCLUDED?" at bounding box center [873, 430] width 265 height 41
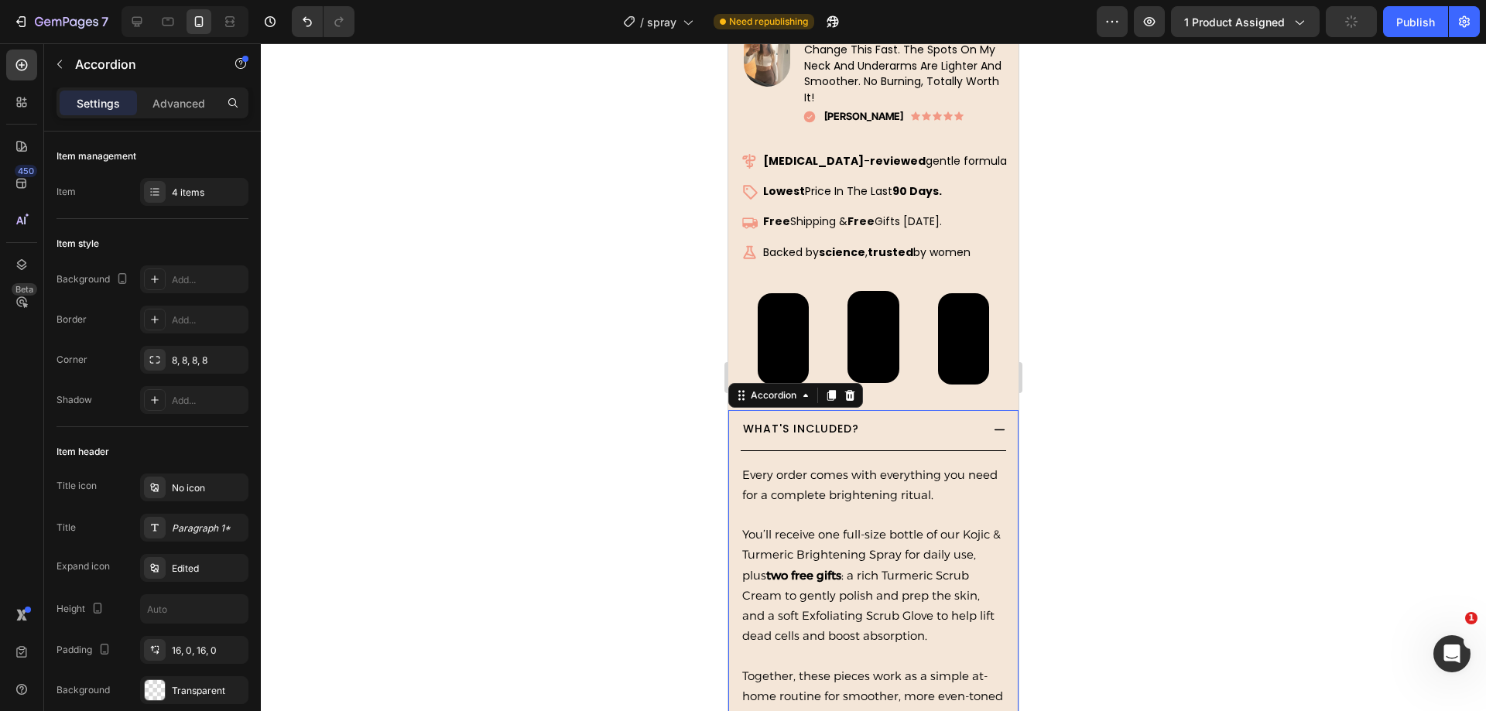
click at [993, 423] on icon at bounding box center [999, 429] width 13 height 13
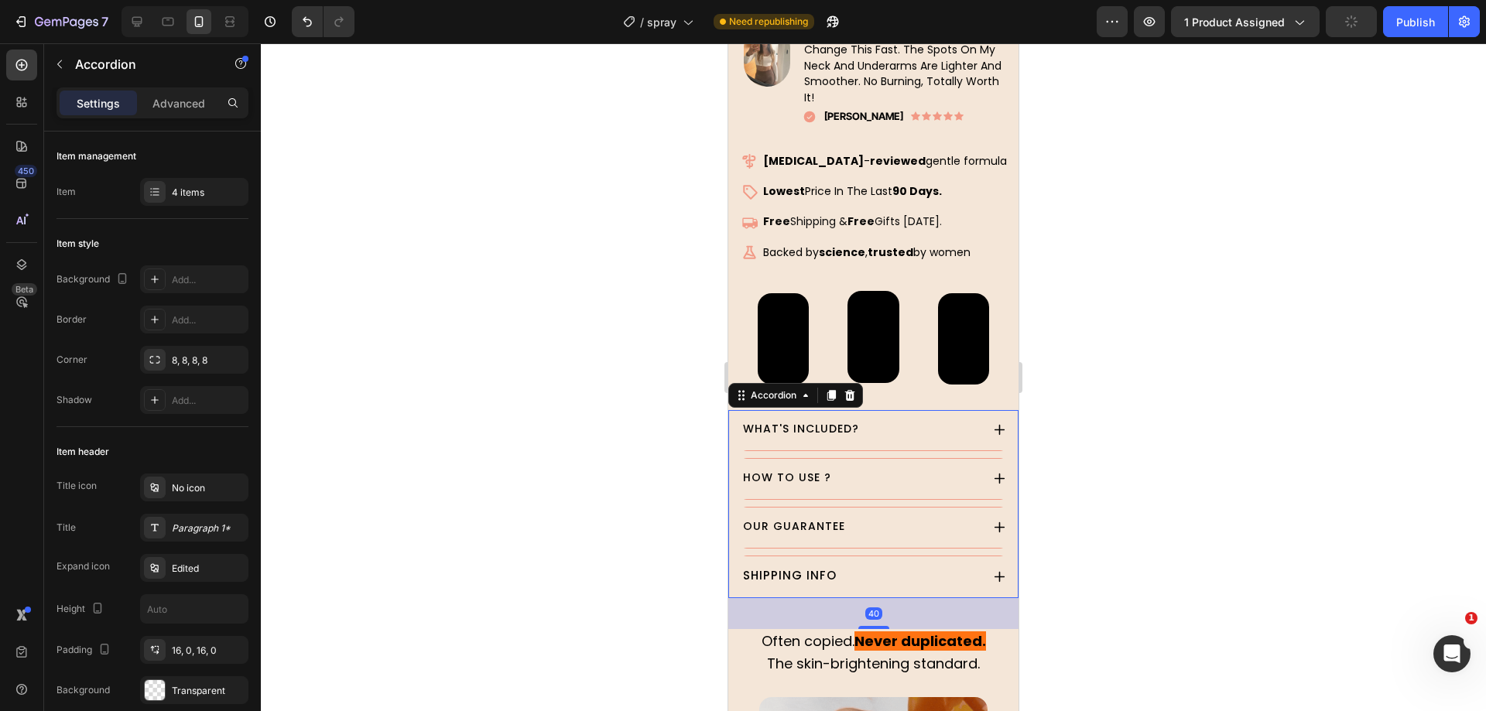
scroll to position [664, 0]
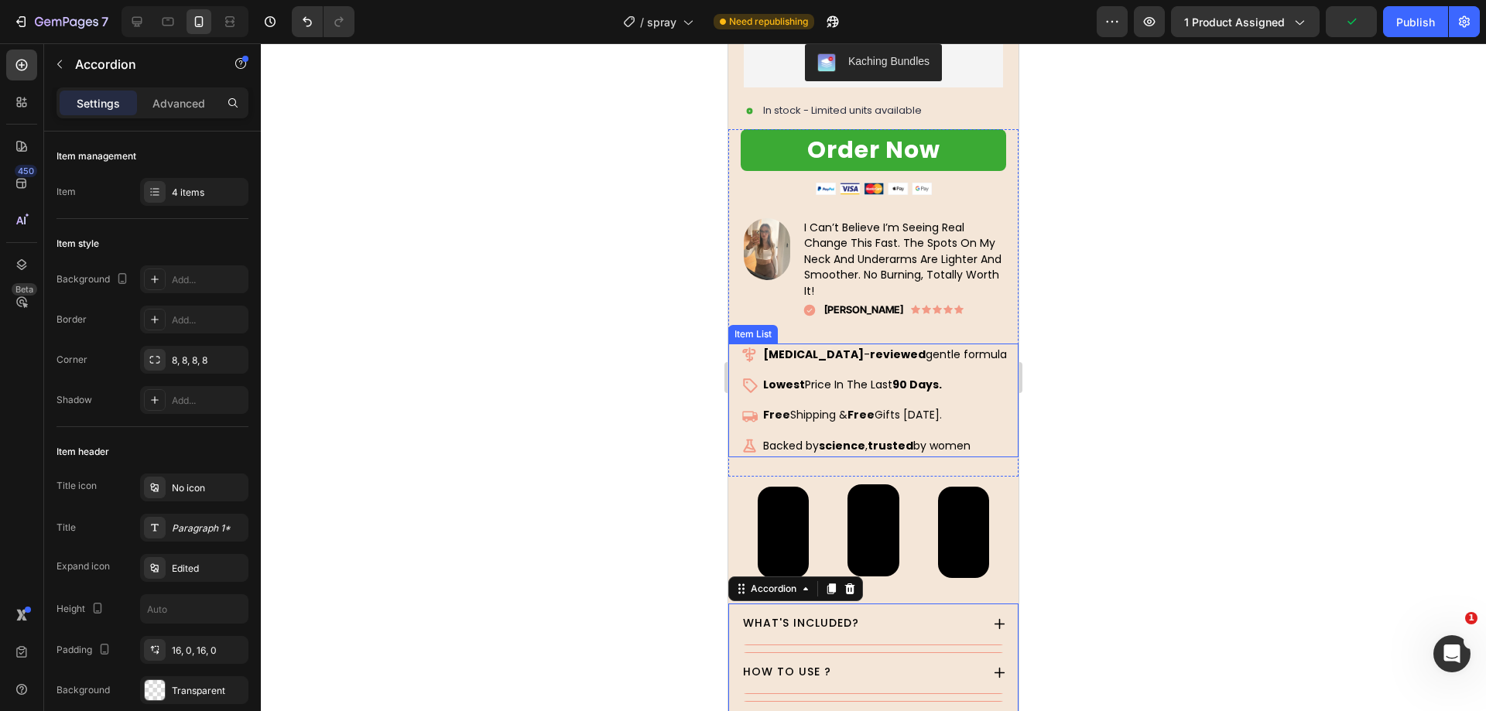
click at [987, 411] on div "[MEDICAL_DATA] - reviewed gentle formula Lowest Price In The Last 90 Days. Free…" at bounding box center [879, 401] width 277 height 115
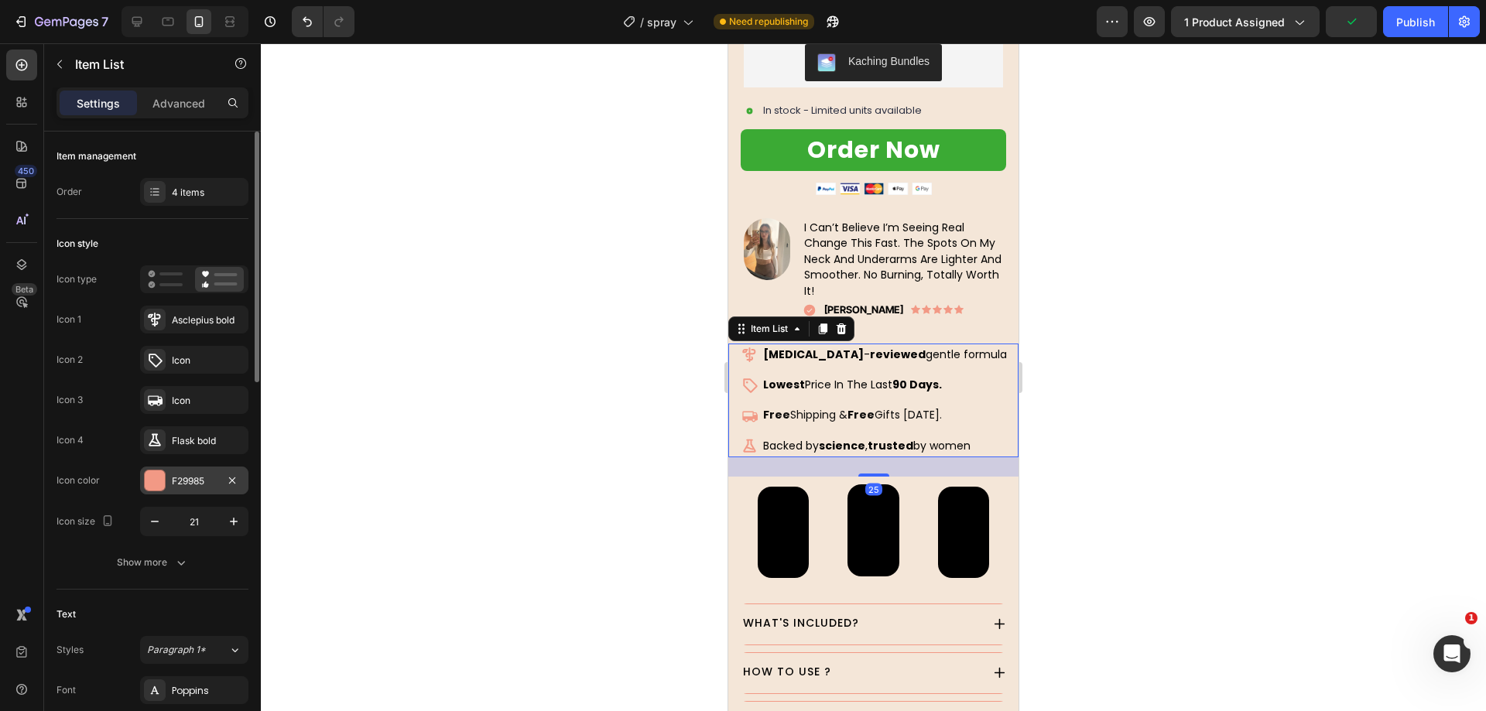
click at [189, 471] on div "F29985" at bounding box center [194, 481] width 108 height 28
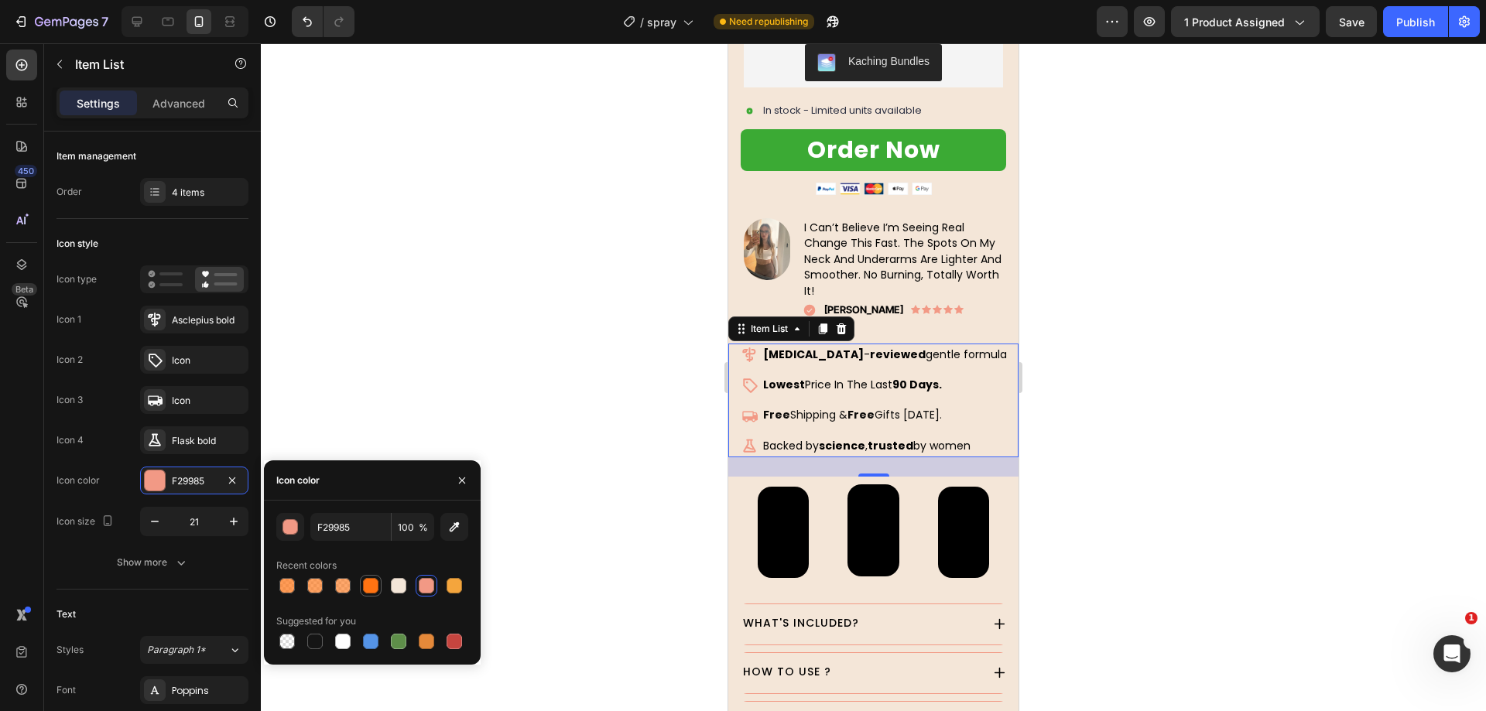
click at [368, 584] on div at bounding box center [370, 585] width 15 height 15
type input "FF7312"
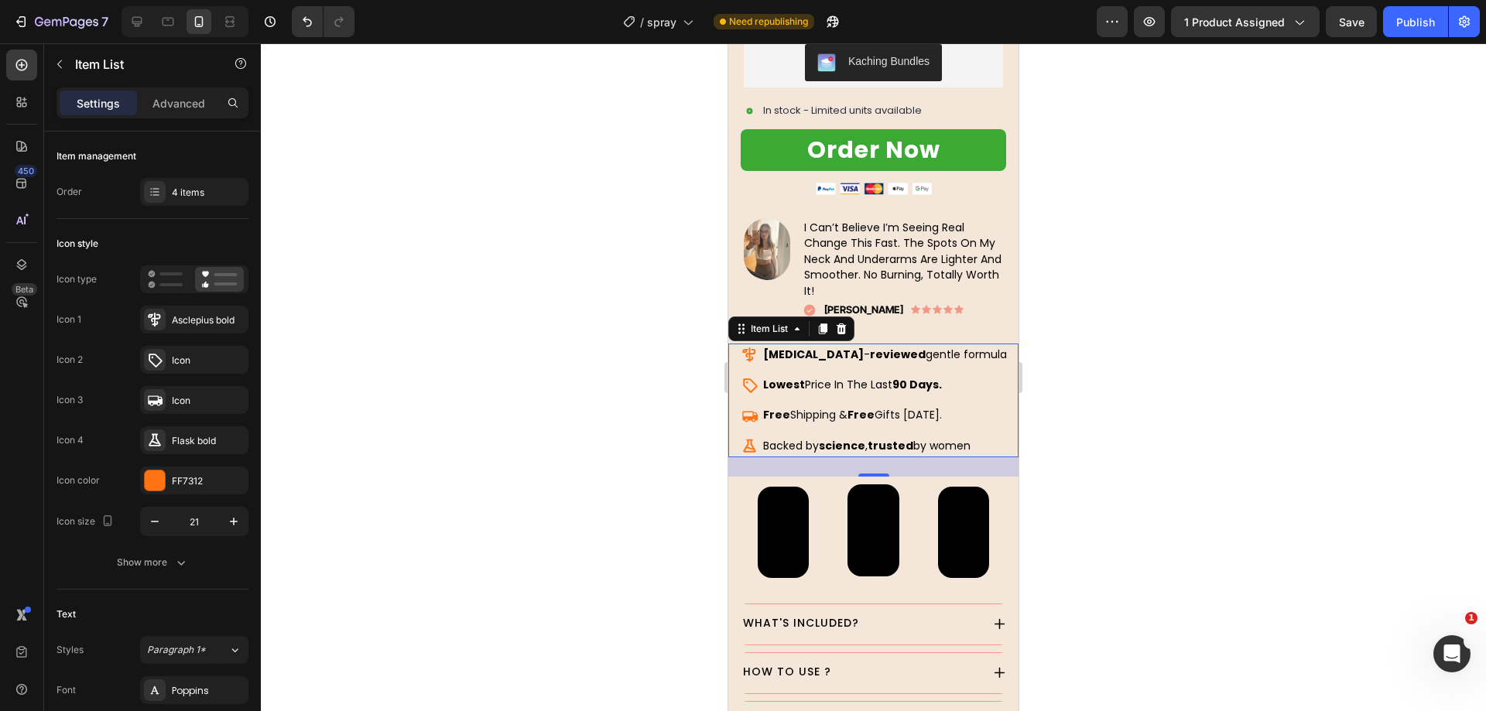
click at [626, 388] on div at bounding box center [873, 377] width 1225 height 668
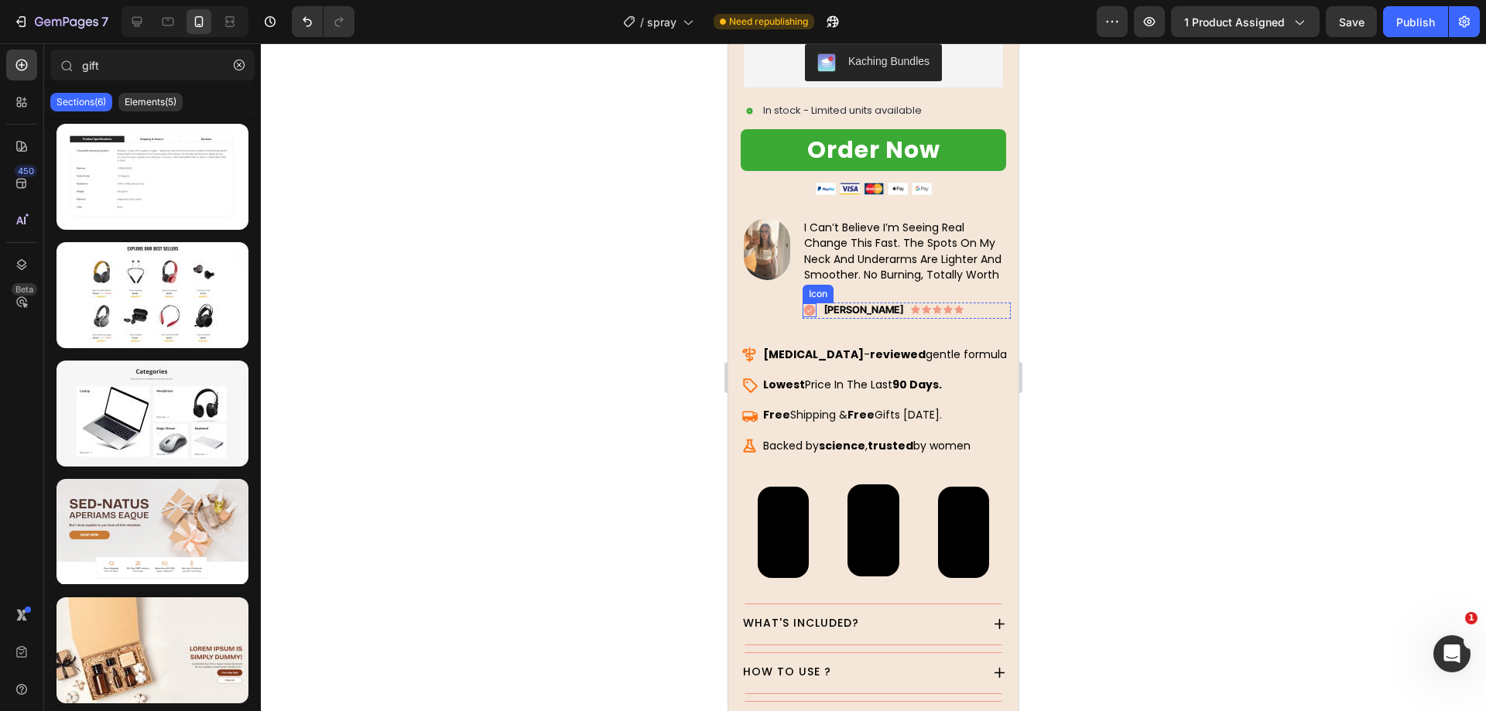
click at [813, 305] on icon at bounding box center [810, 311] width 12 height 12
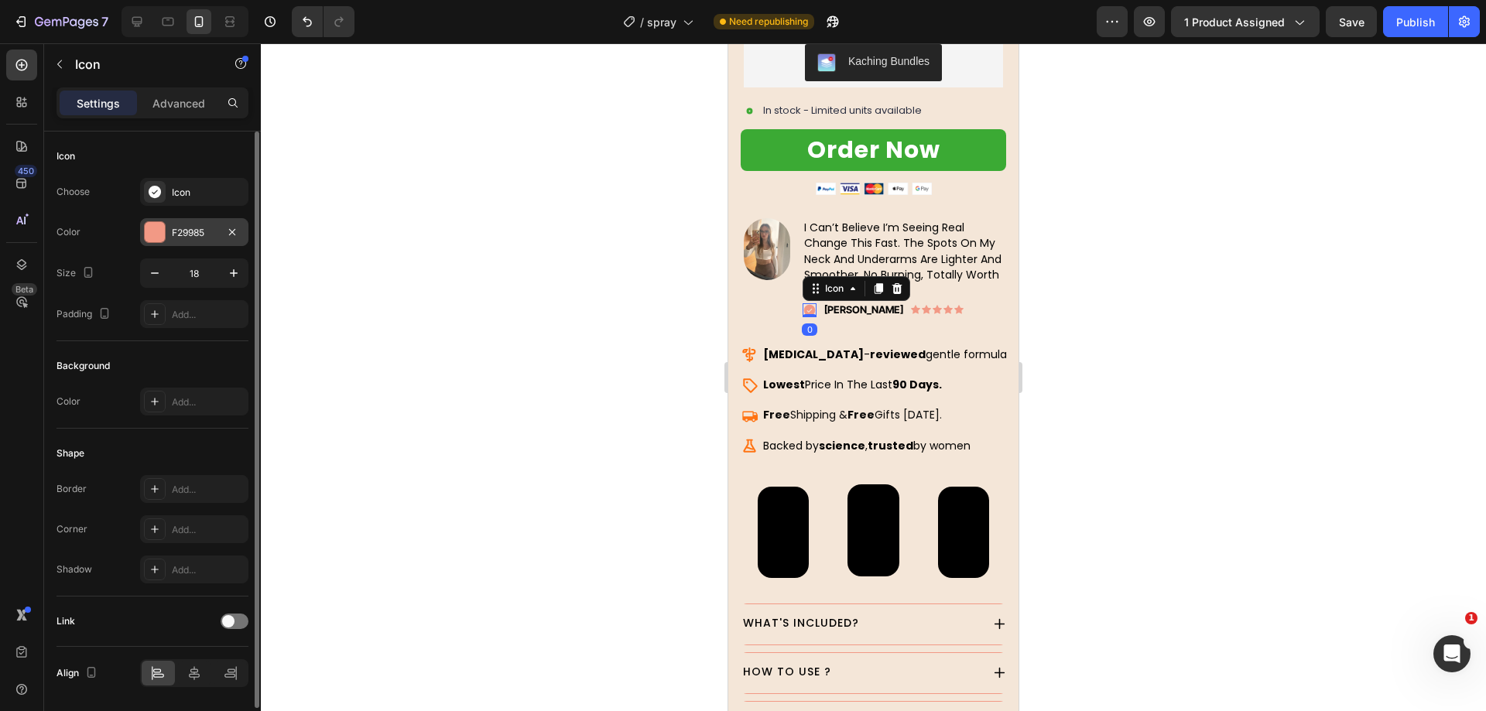
drag, startPoint x: 183, startPoint y: 230, endPoint x: 192, endPoint y: 238, distance: 12.6
click at [183, 230] on div "F29985" at bounding box center [194, 233] width 45 height 14
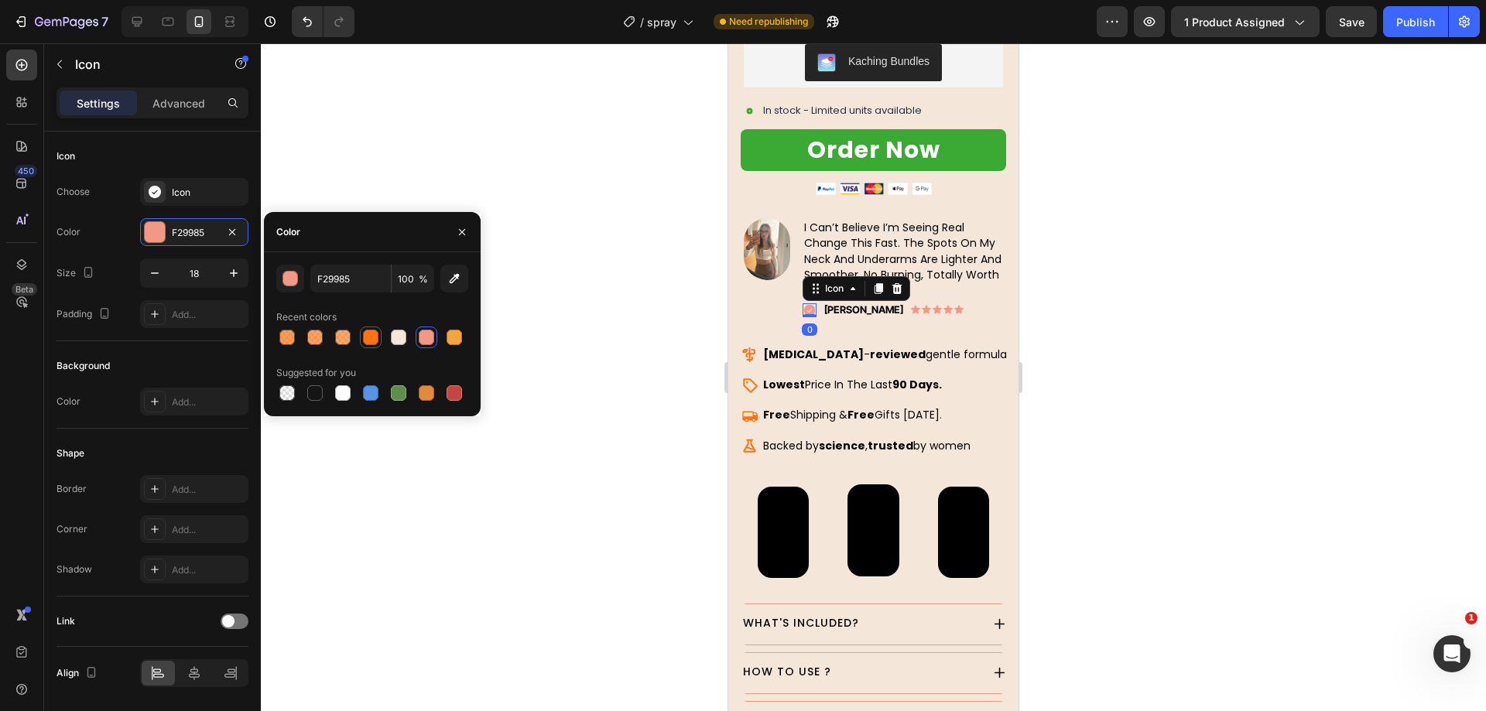
click at [371, 334] on div at bounding box center [370, 337] width 15 height 15
type input "FF7312"
click at [911, 305] on icon at bounding box center [915, 309] width 9 height 9
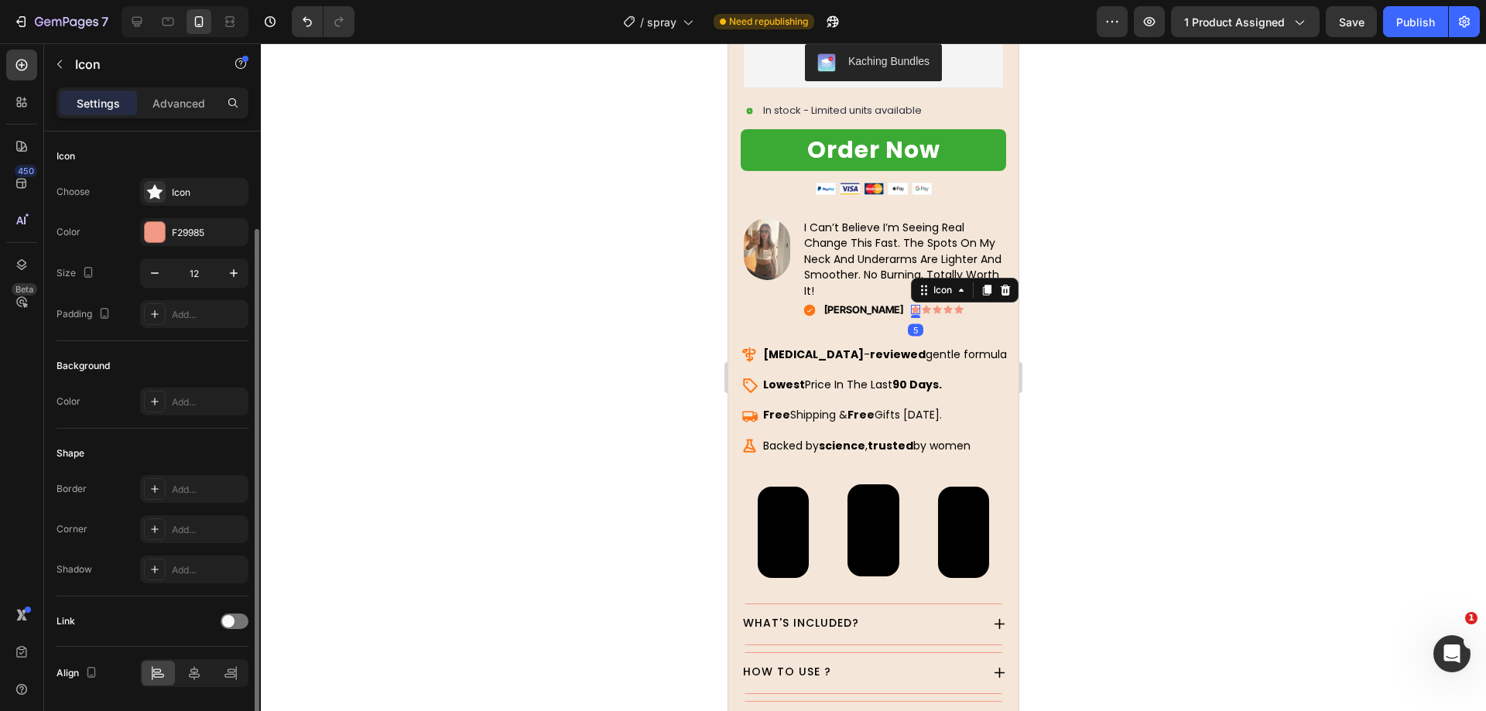
scroll to position [50, 0]
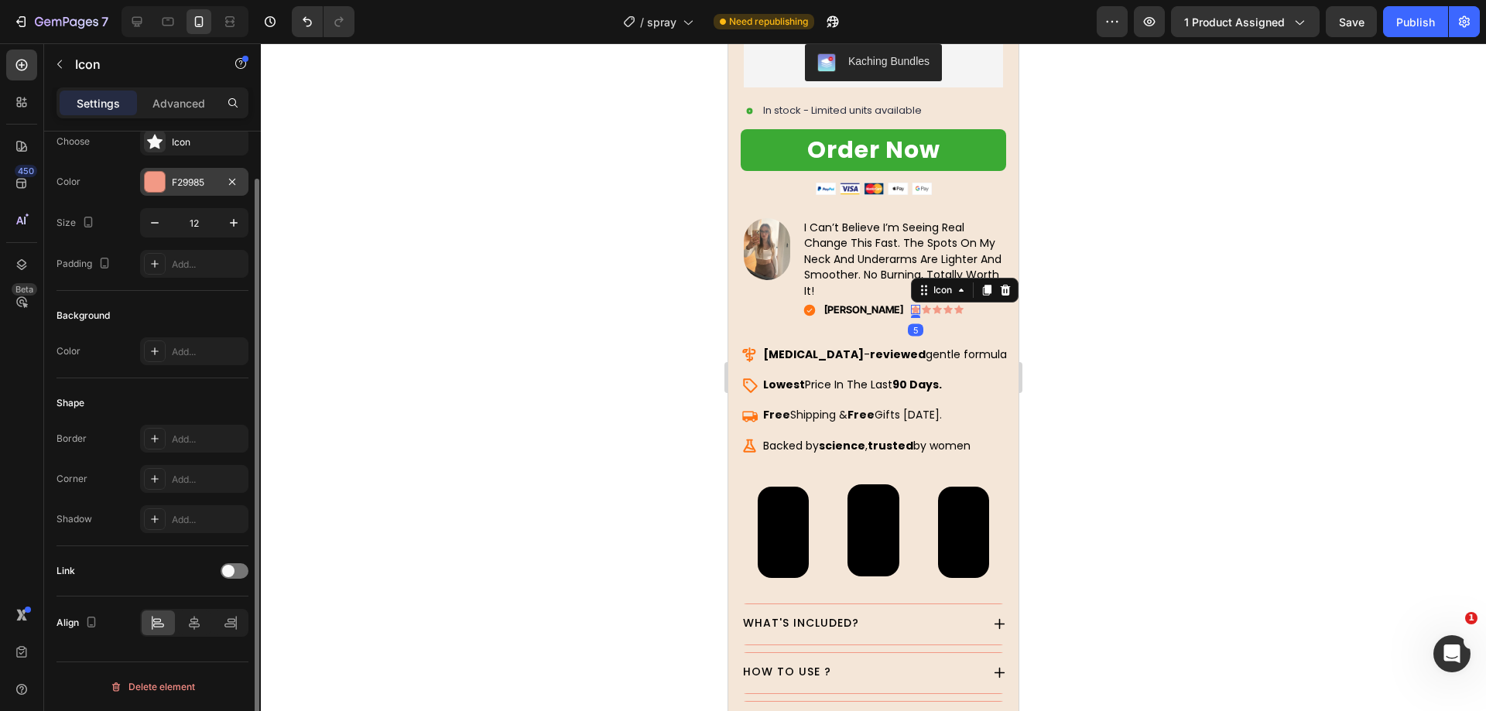
click at [191, 190] on div "F29985" at bounding box center [194, 182] width 108 height 28
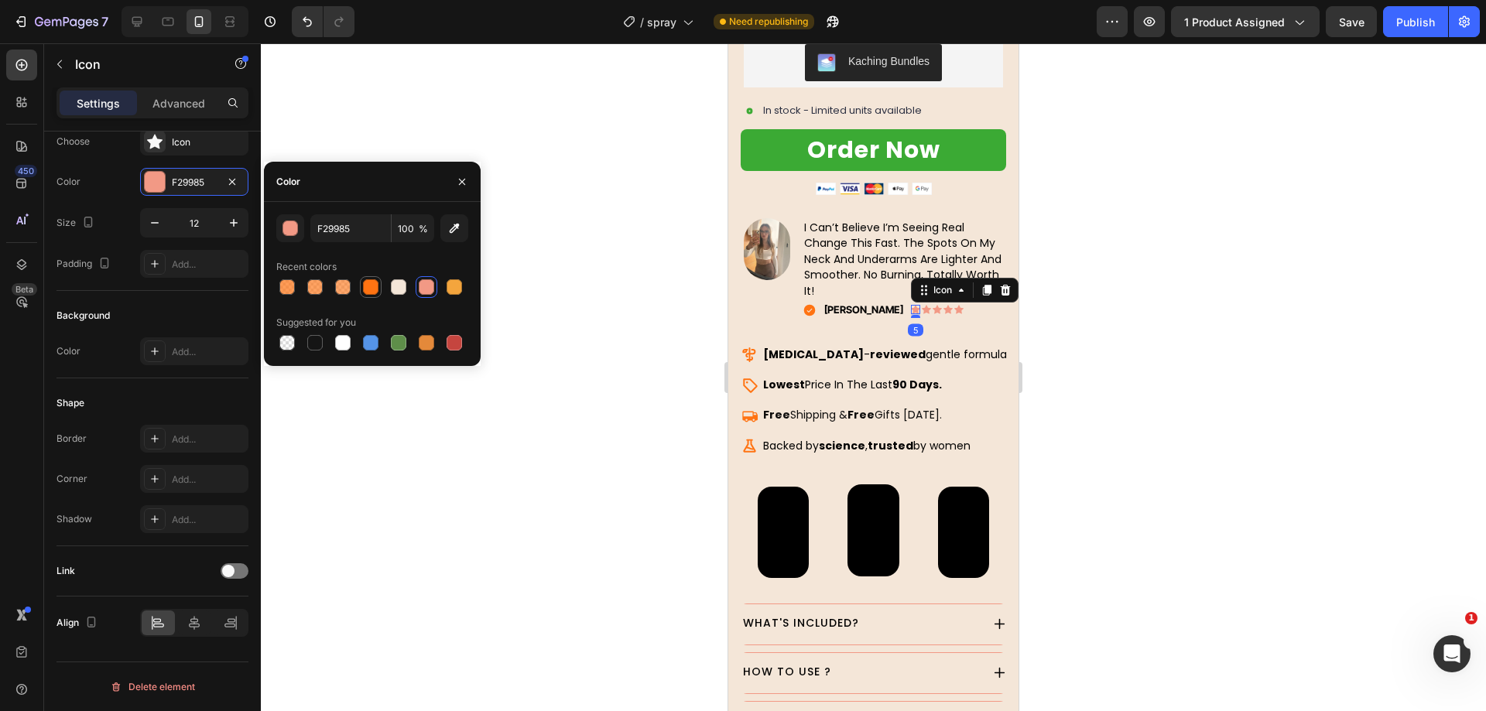
click at [368, 279] on div at bounding box center [370, 286] width 15 height 15
type input "FF7312"
click at [922, 305] on icon at bounding box center [926, 309] width 9 height 9
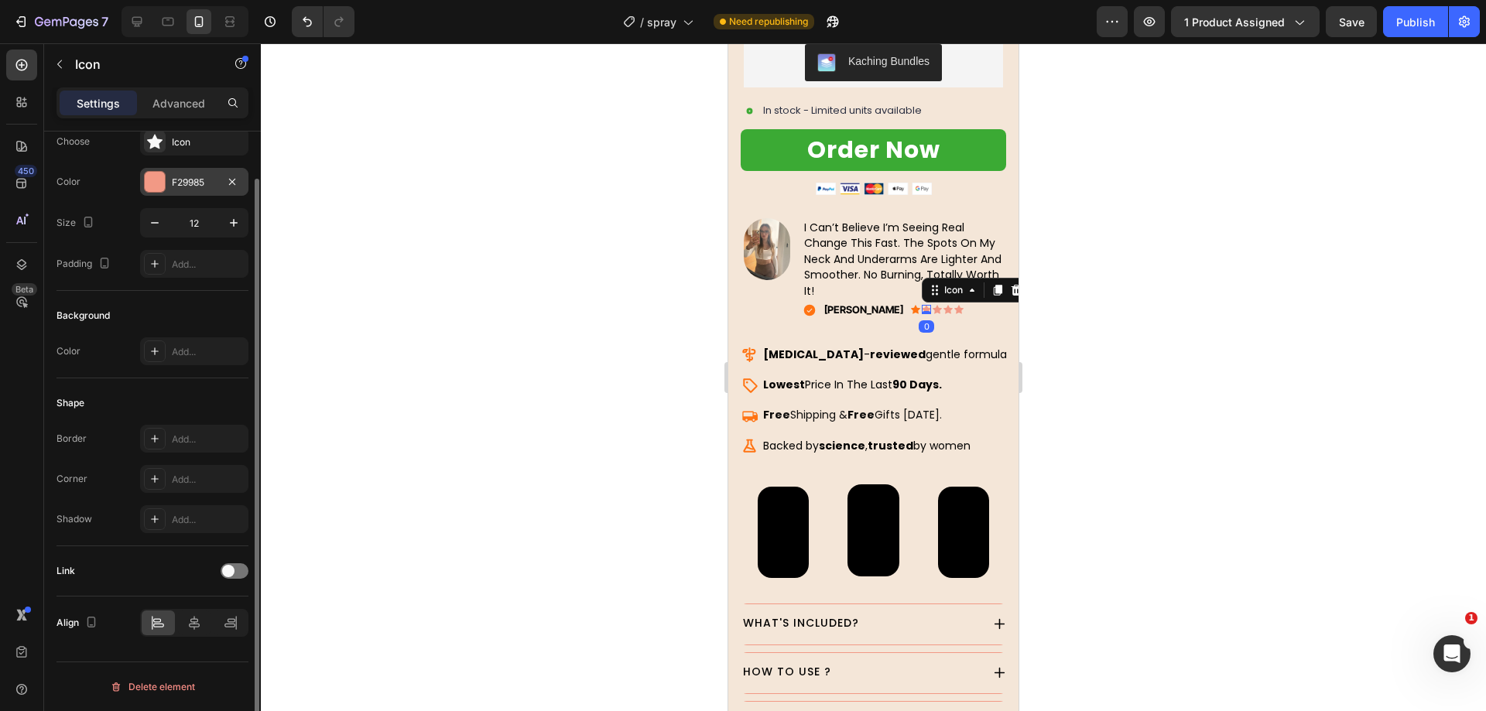
click at [174, 185] on div "F29985" at bounding box center [194, 183] width 45 height 14
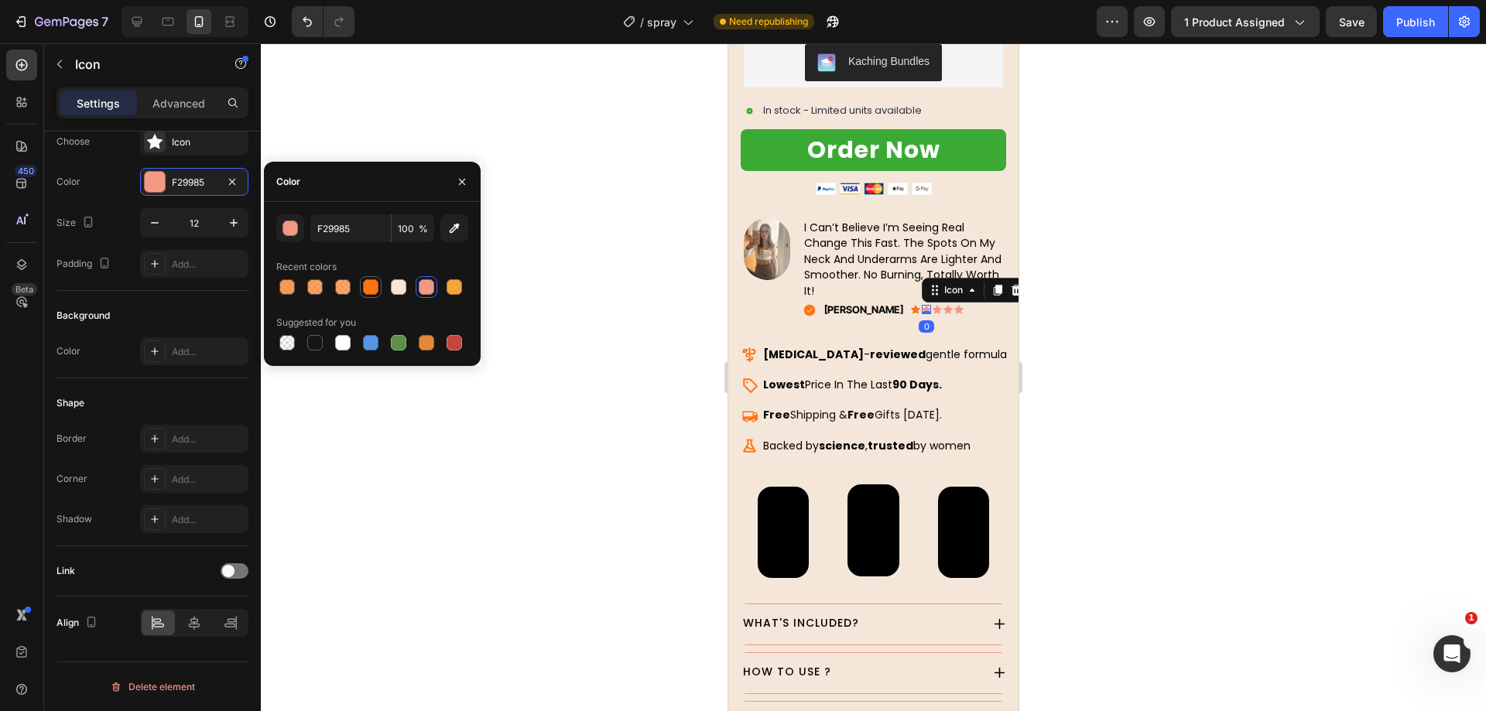
click at [371, 284] on div at bounding box center [370, 286] width 15 height 15
type input "FF7312"
click at [933, 305] on icon at bounding box center [937, 309] width 9 height 9
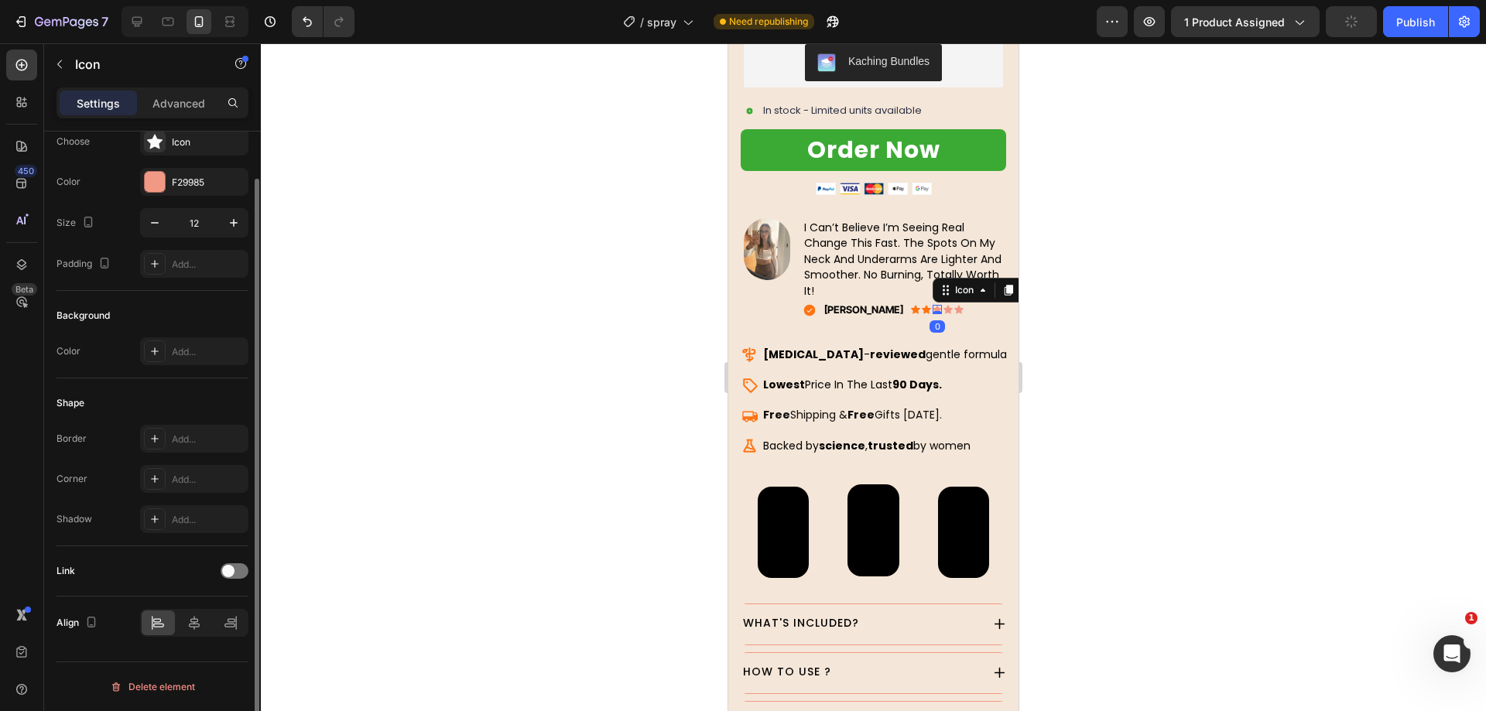
drag, startPoint x: 183, startPoint y: 187, endPoint x: 200, endPoint y: 198, distance: 20.8
click at [183, 187] on div "F29985" at bounding box center [208, 183] width 73 height 14
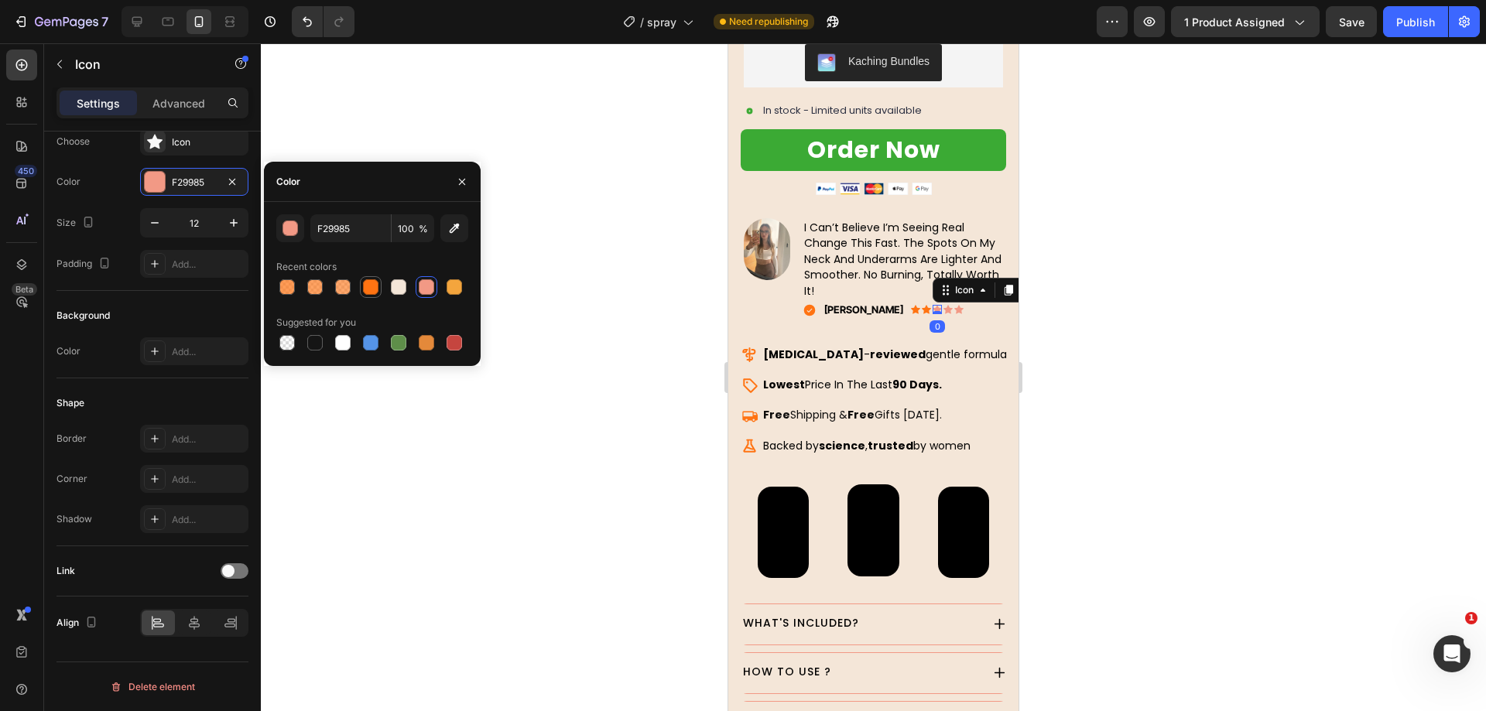
click at [371, 286] on div at bounding box center [370, 286] width 15 height 15
type input "FF7312"
click at [943, 305] on icon at bounding box center [947, 309] width 9 height 9
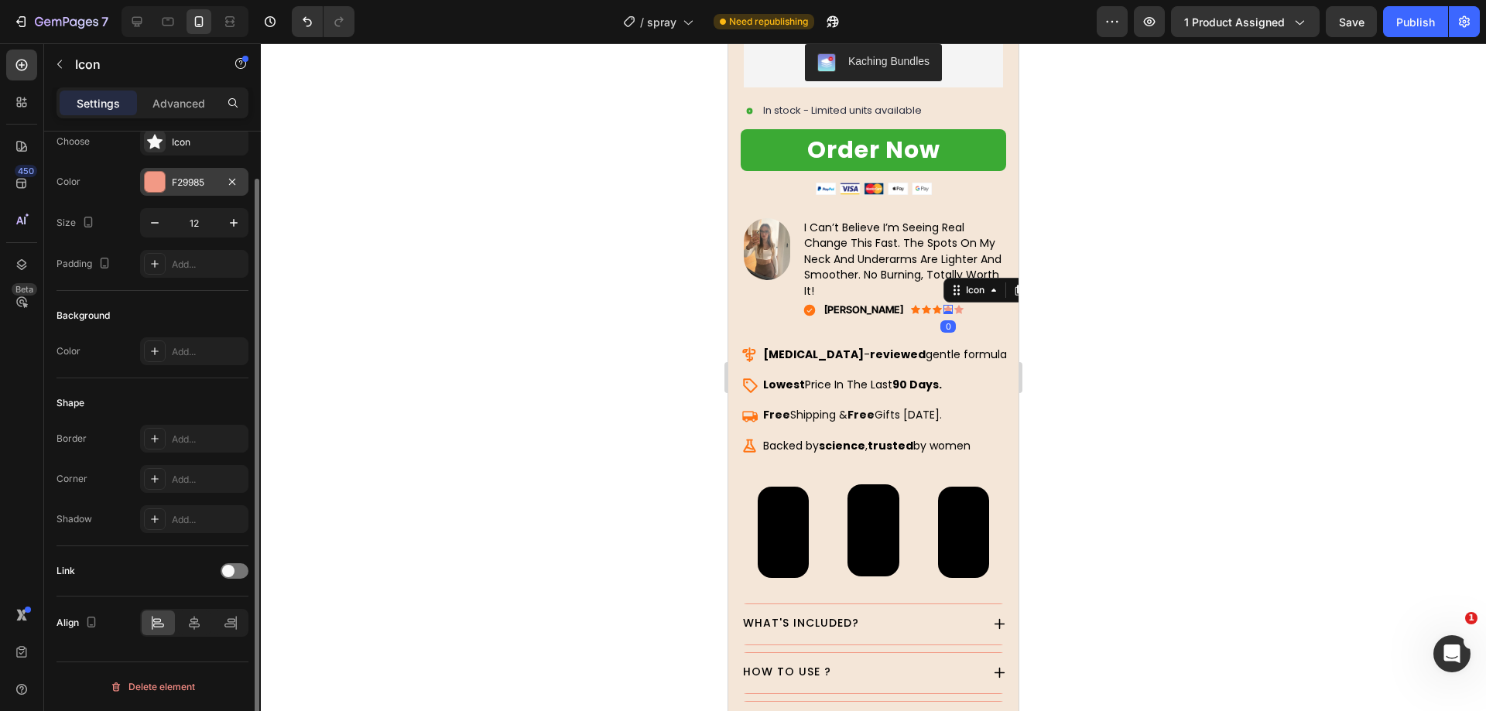
click at [163, 173] on div at bounding box center [155, 182] width 20 height 20
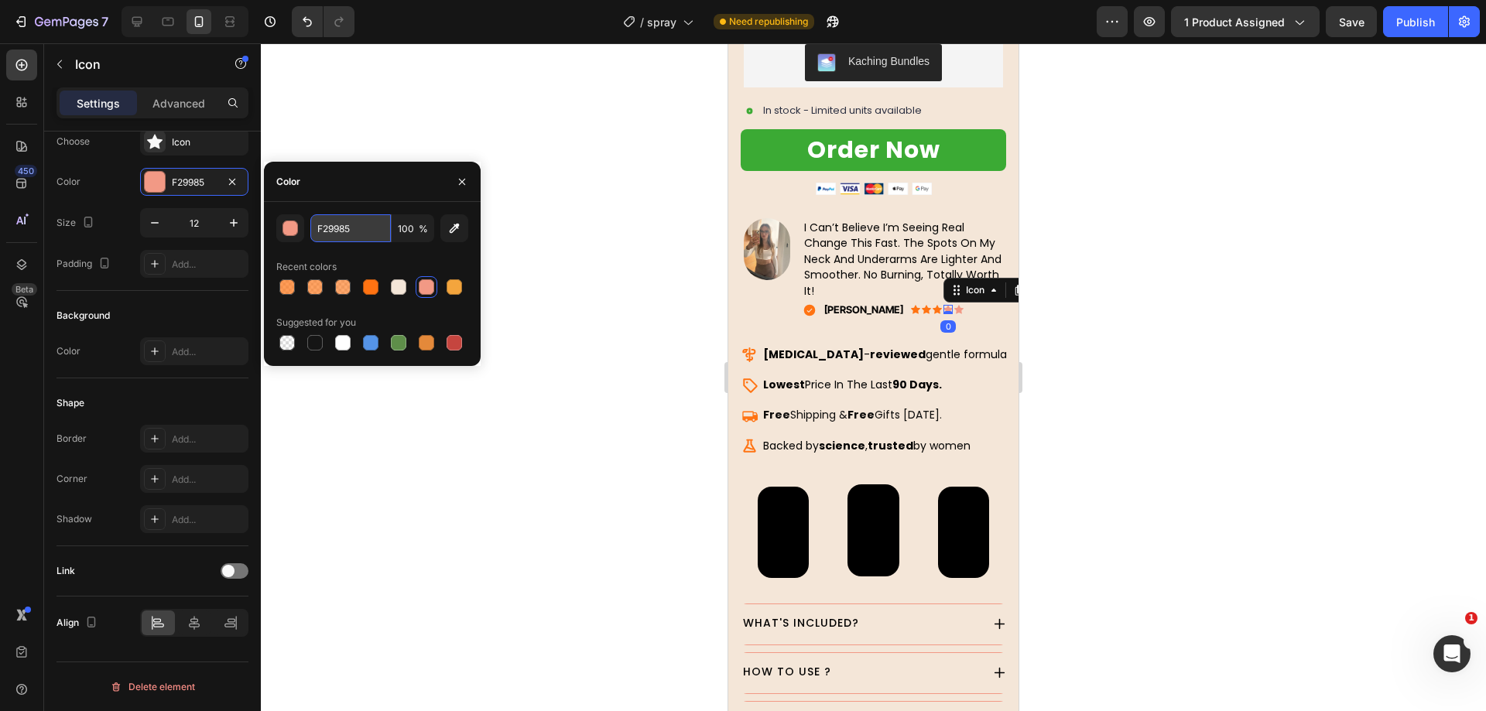
click at [351, 229] on input "F29985" at bounding box center [350, 228] width 80 height 28
paste input "F7312"
type input "FF7312"
click at [371, 259] on div "Recent colors" at bounding box center [372, 267] width 192 height 25
click at [954, 305] on icon at bounding box center [958, 309] width 9 height 9
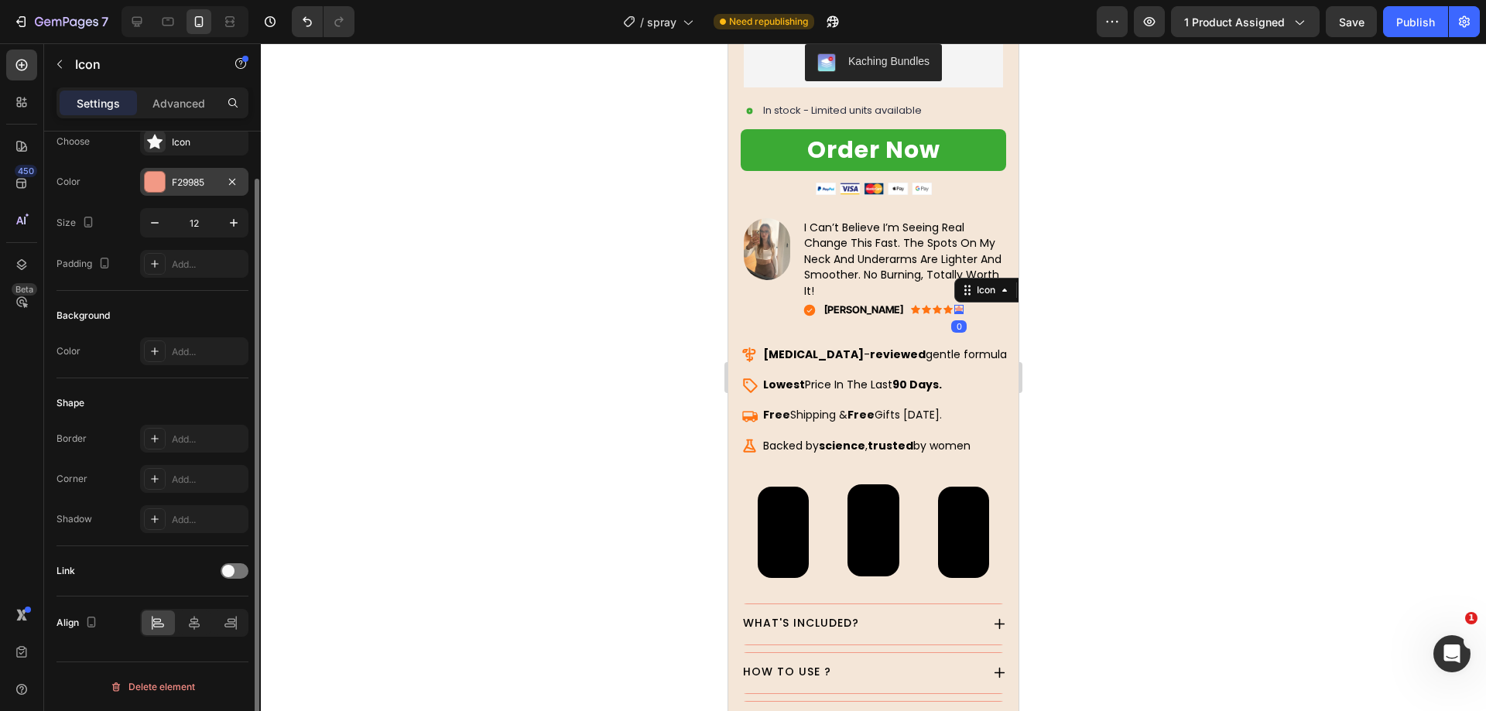
click at [154, 184] on div at bounding box center [155, 182] width 20 height 20
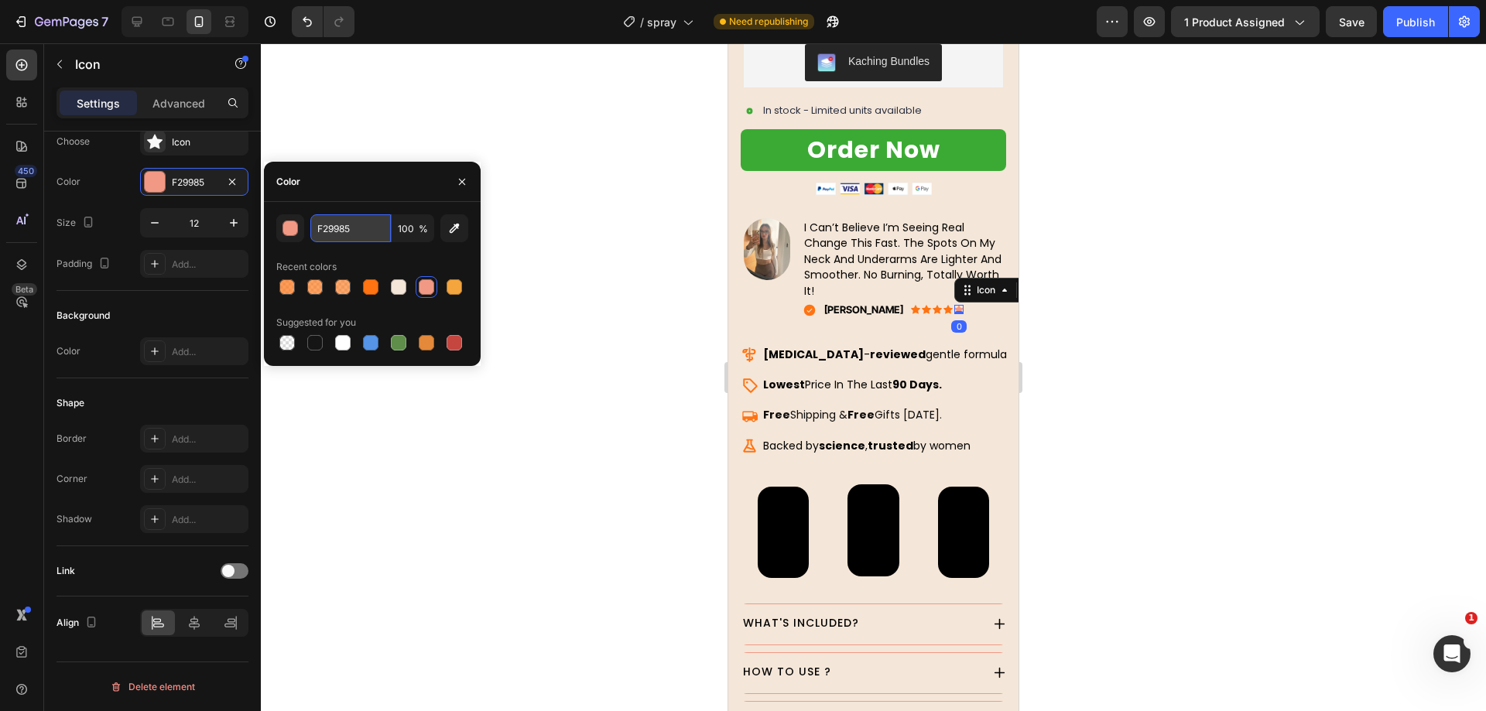
click at [338, 226] on input "F29985" at bounding box center [350, 228] width 80 height 28
paste input "F7312"
type input "FF7312"
click at [382, 255] on div "Recent colors" at bounding box center [372, 267] width 192 height 25
click at [613, 263] on div at bounding box center [873, 377] width 1225 height 668
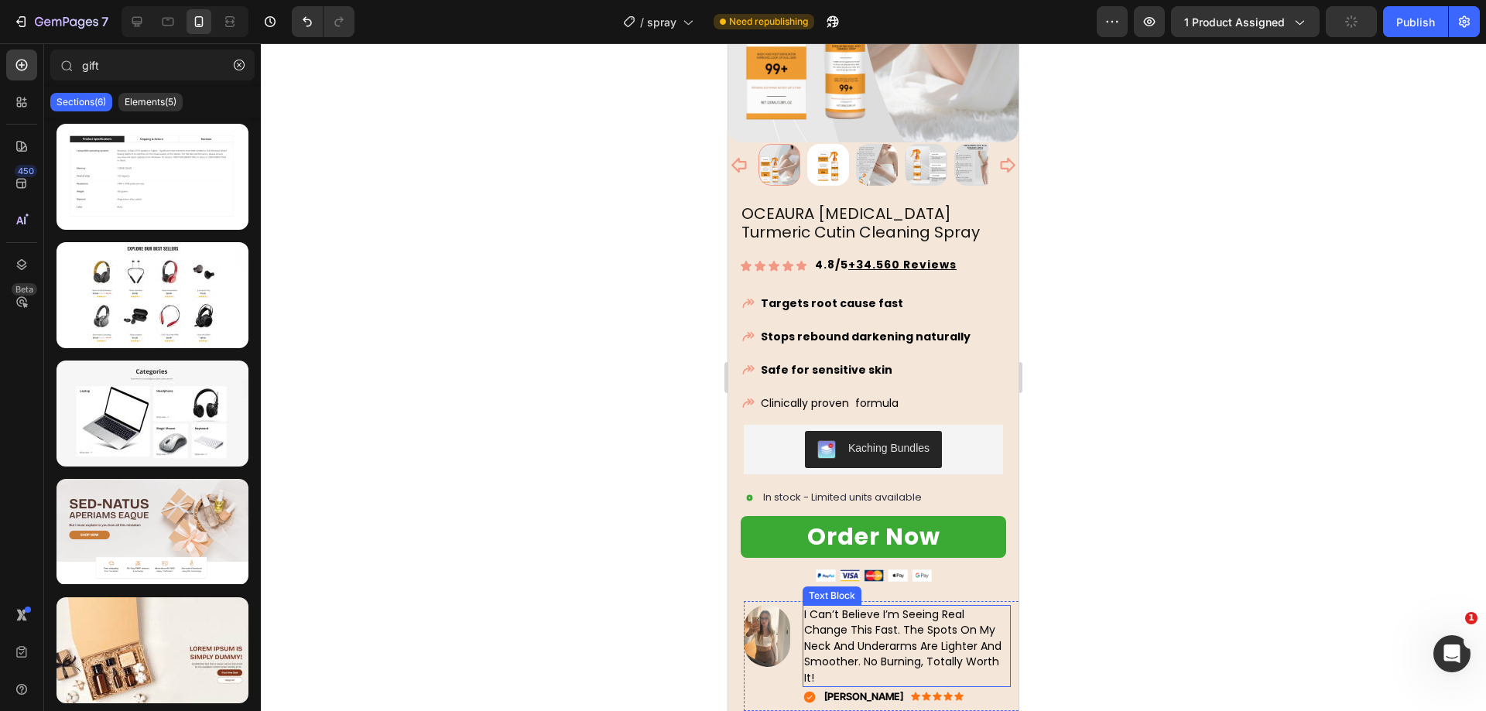
scroll to position [180, 0]
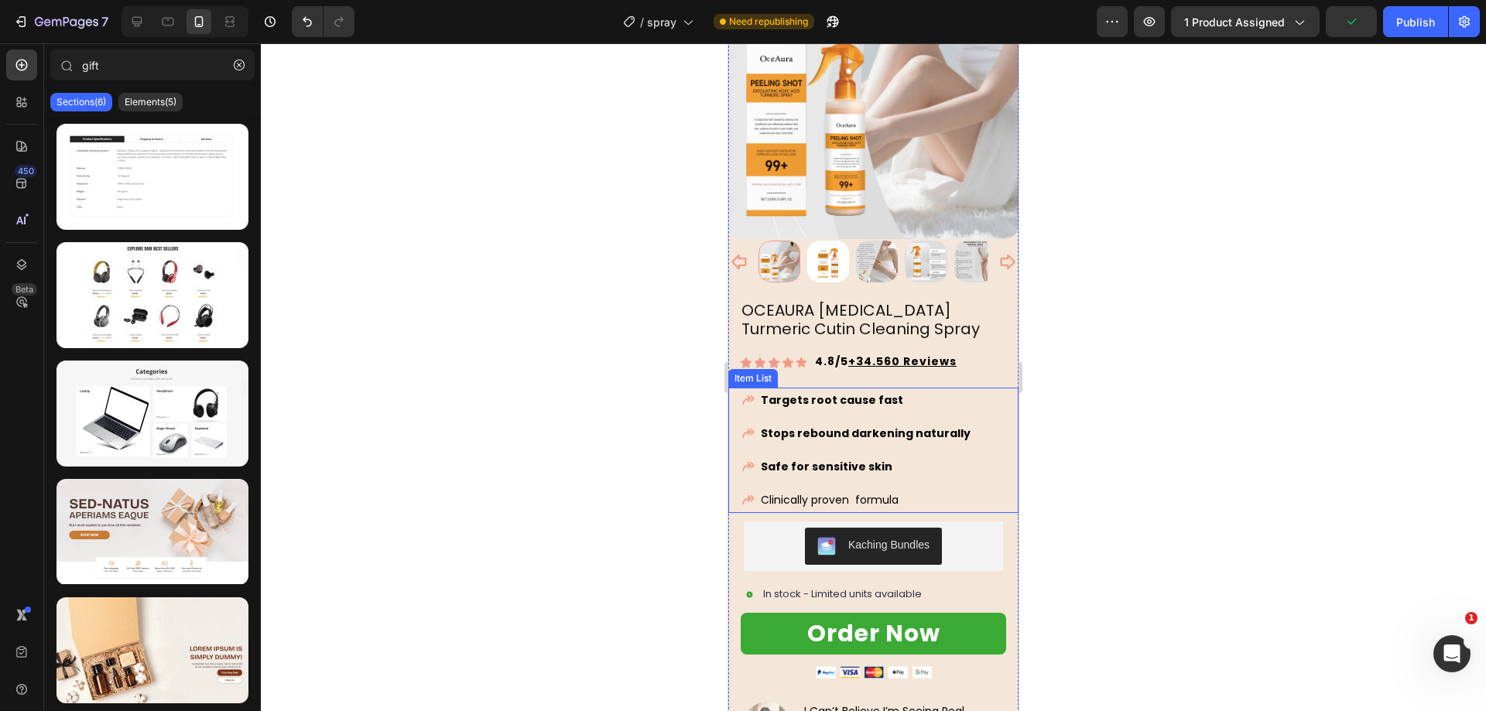
click at [980, 452] on div "Targets root cause fast Stops rebound darkening naturally Safe [MEDICAL_DATA] C…" at bounding box center [879, 450] width 277 height 125
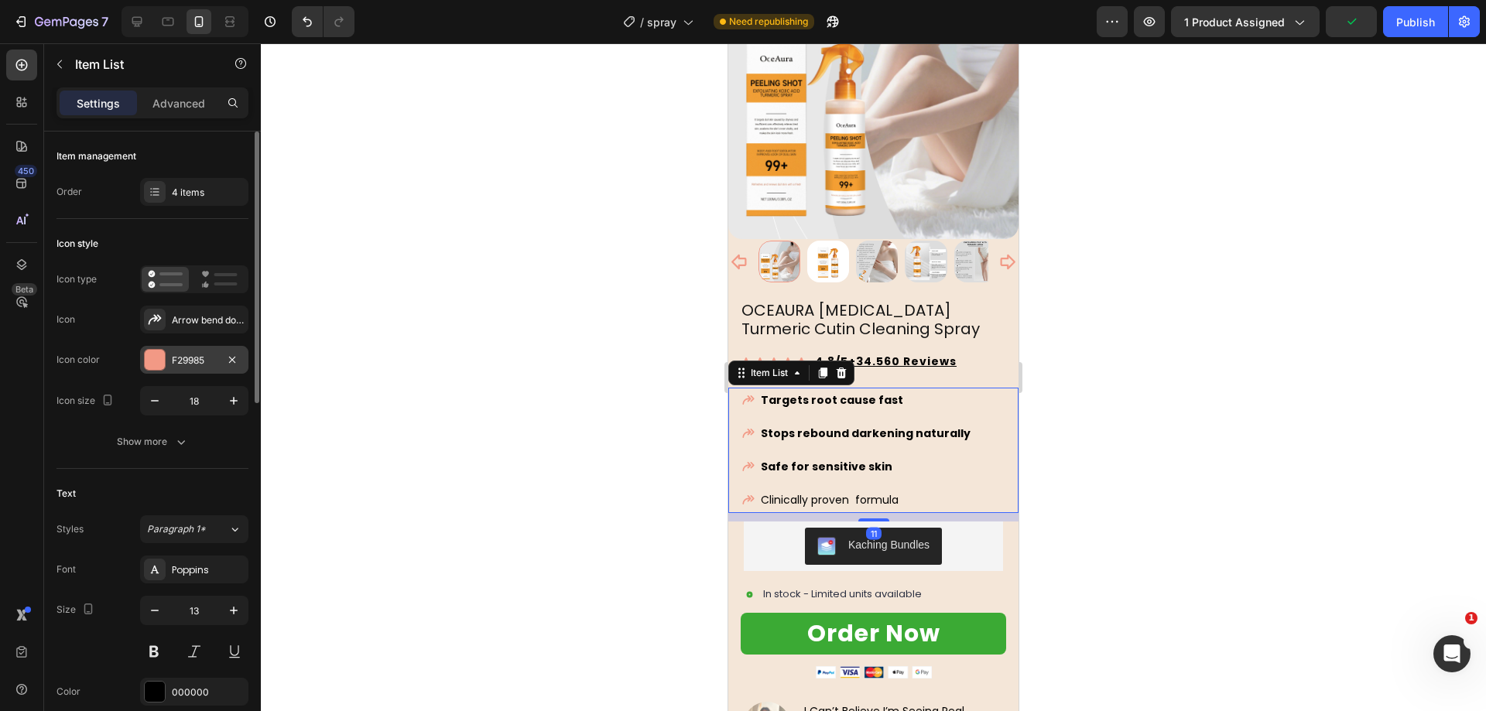
click at [204, 358] on div "F29985" at bounding box center [194, 361] width 45 height 14
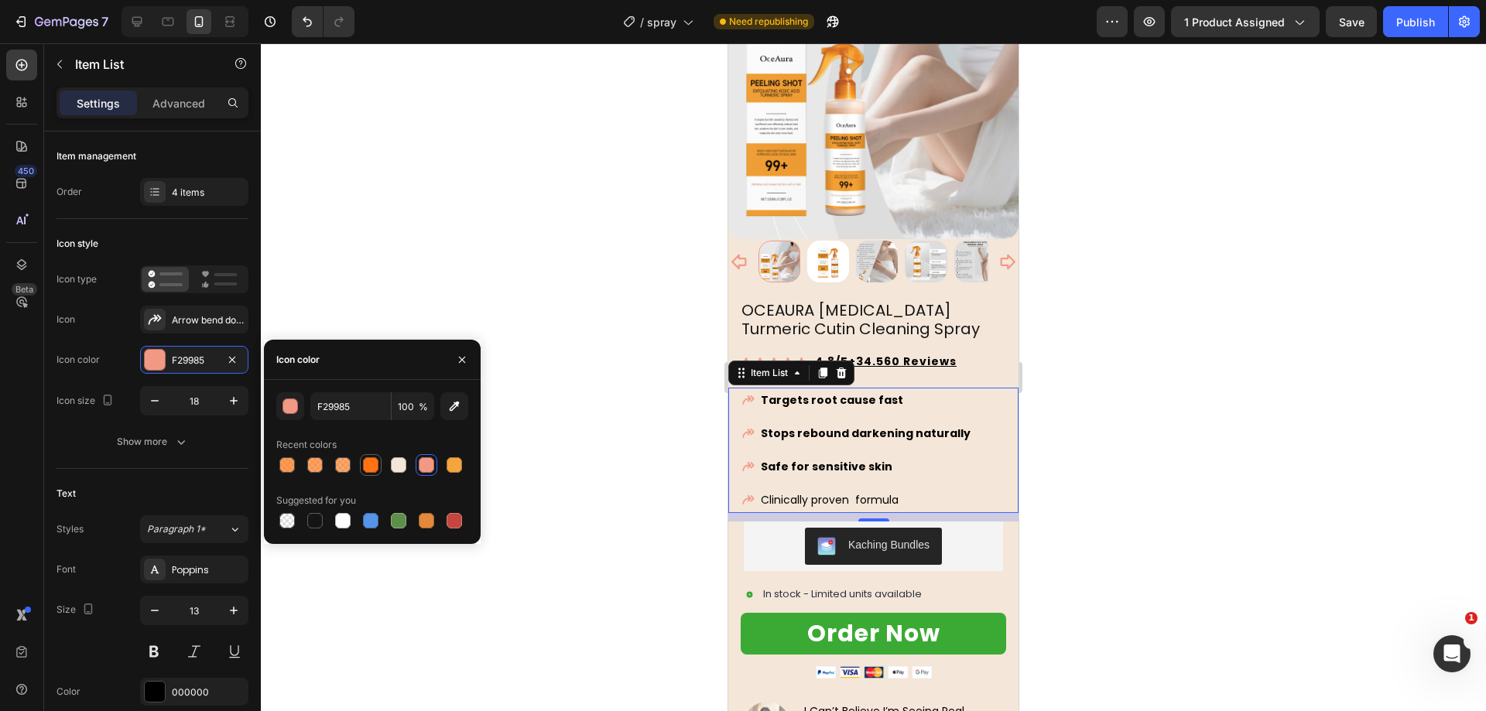
click at [363, 463] on div at bounding box center [370, 464] width 15 height 15
type input "FF7312"
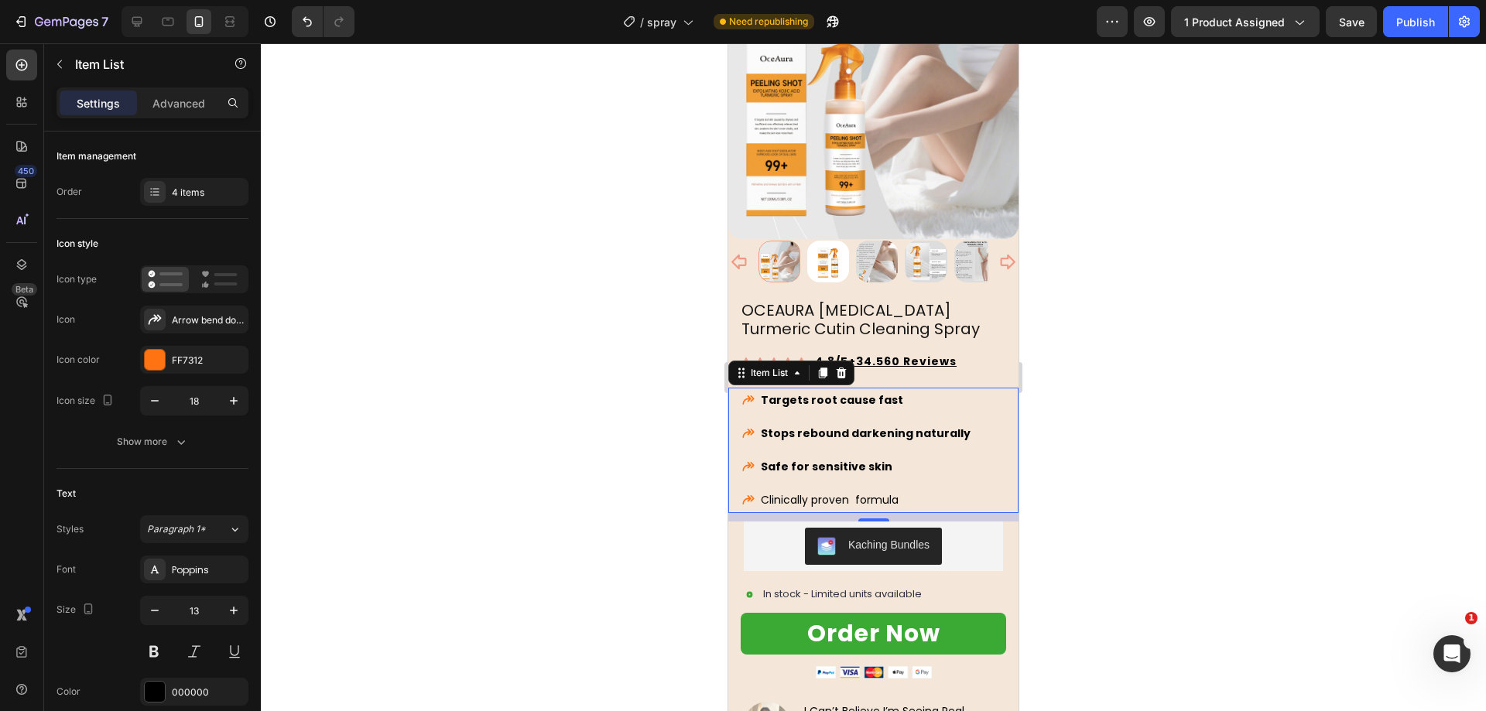
drag, startPoint x: 540, startPoint y: 274, endPoint x: 177, endPoint y: 454, distance: 405.3
click at [540, 274] on div at bounding box center [873, 377] width 1225 height 668
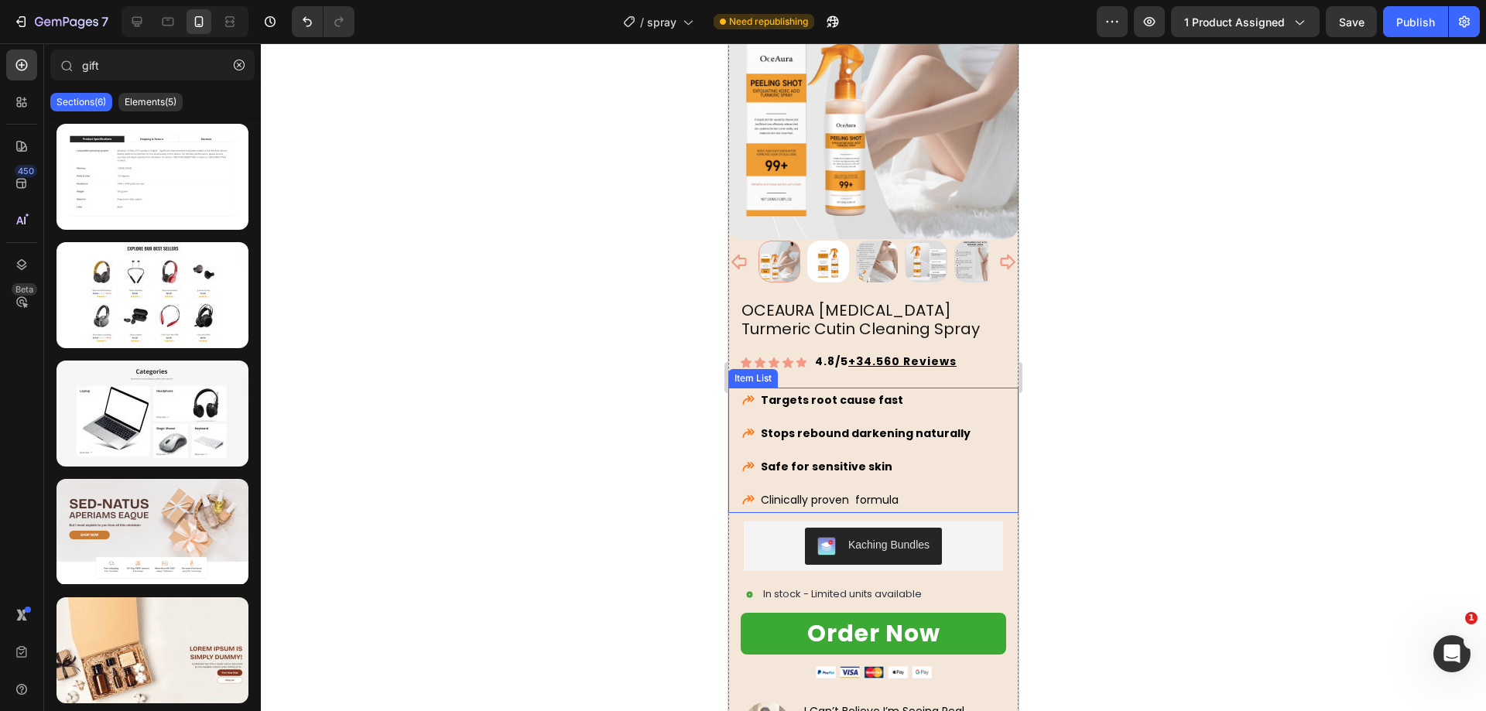
click at [878, 492] on span "Clinically proven formula" at bounding box center [830, 499] width 138 height 15
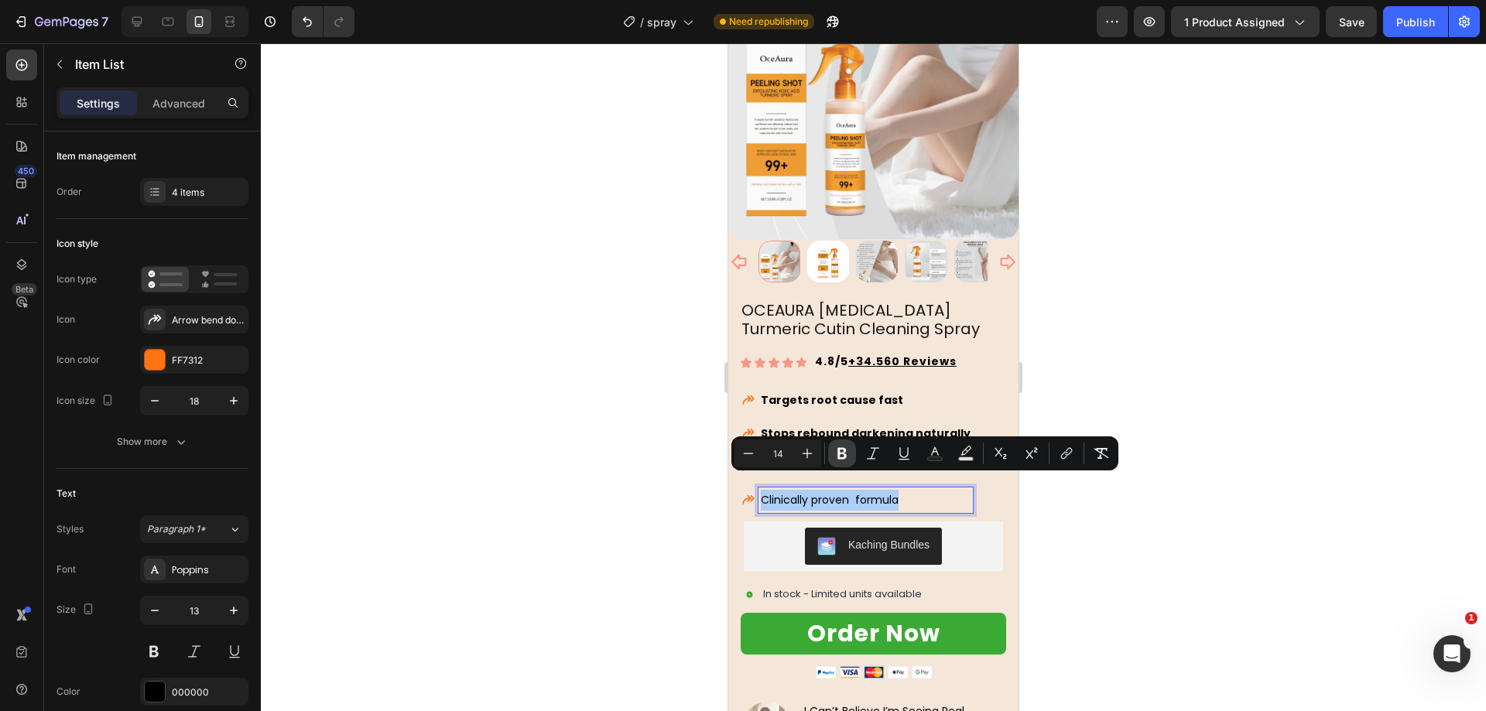
click at [849, 451] on icon "Editor contextual toolbar" at bounding box center [841, 453] width 15 height 15
click at [487, 433] on div at bounding box center [873, 377] width 1225 height 668
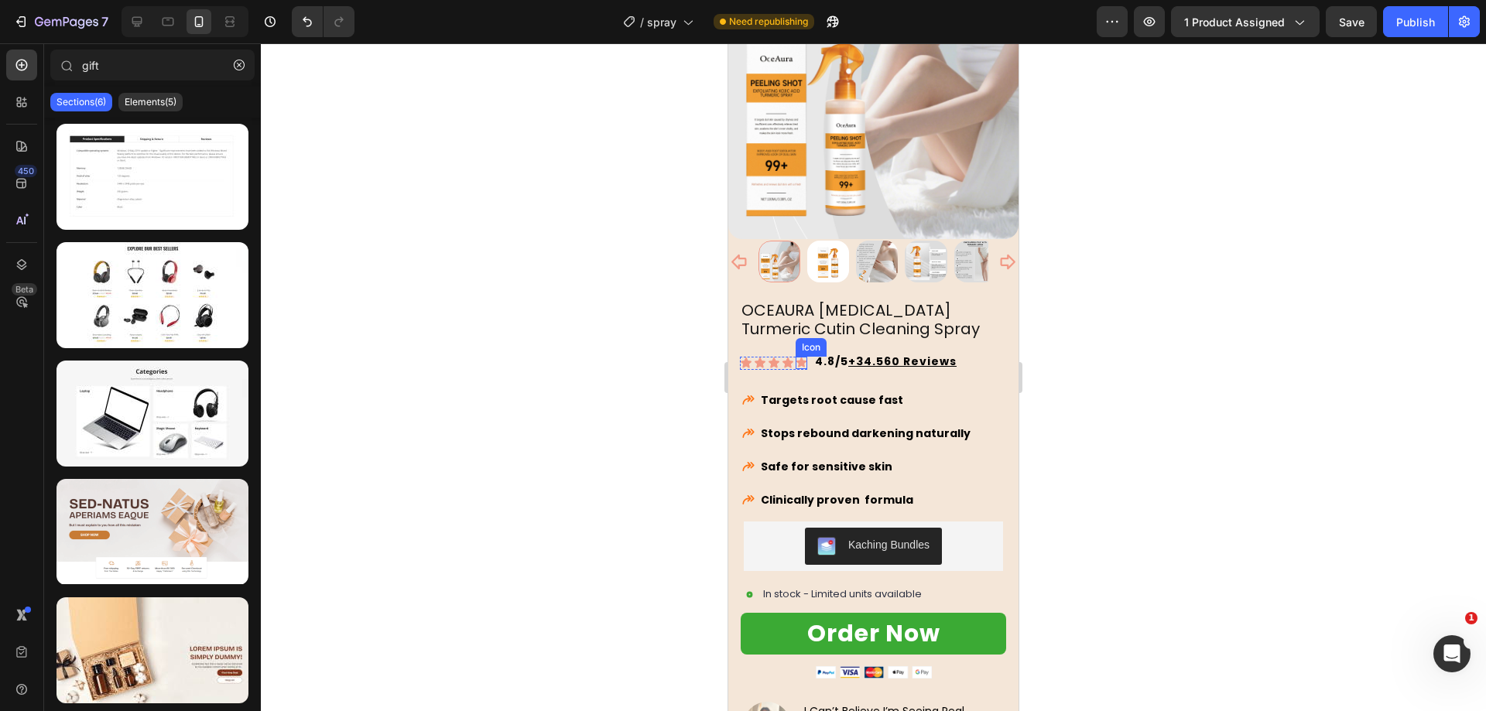
click at [797, 357] on icon at bounding box center [802, 363] width 12 height 12
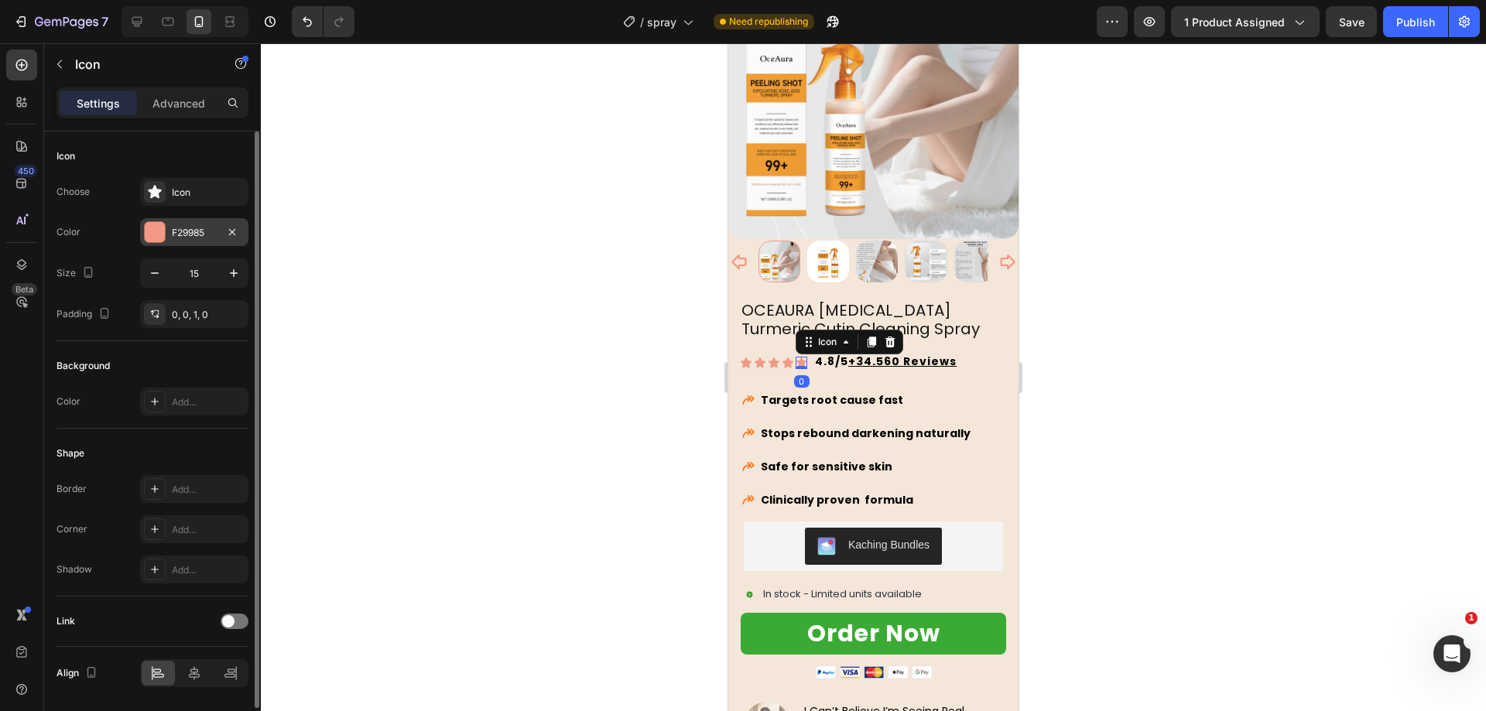
drag, startPoint x: 176, startPoint y: 229, endPoint x: 184, endPoint y: 231, distance: 8.8
click at [176, 229] on div "F29985" at bounding box center [194, 233] width 45 height 14
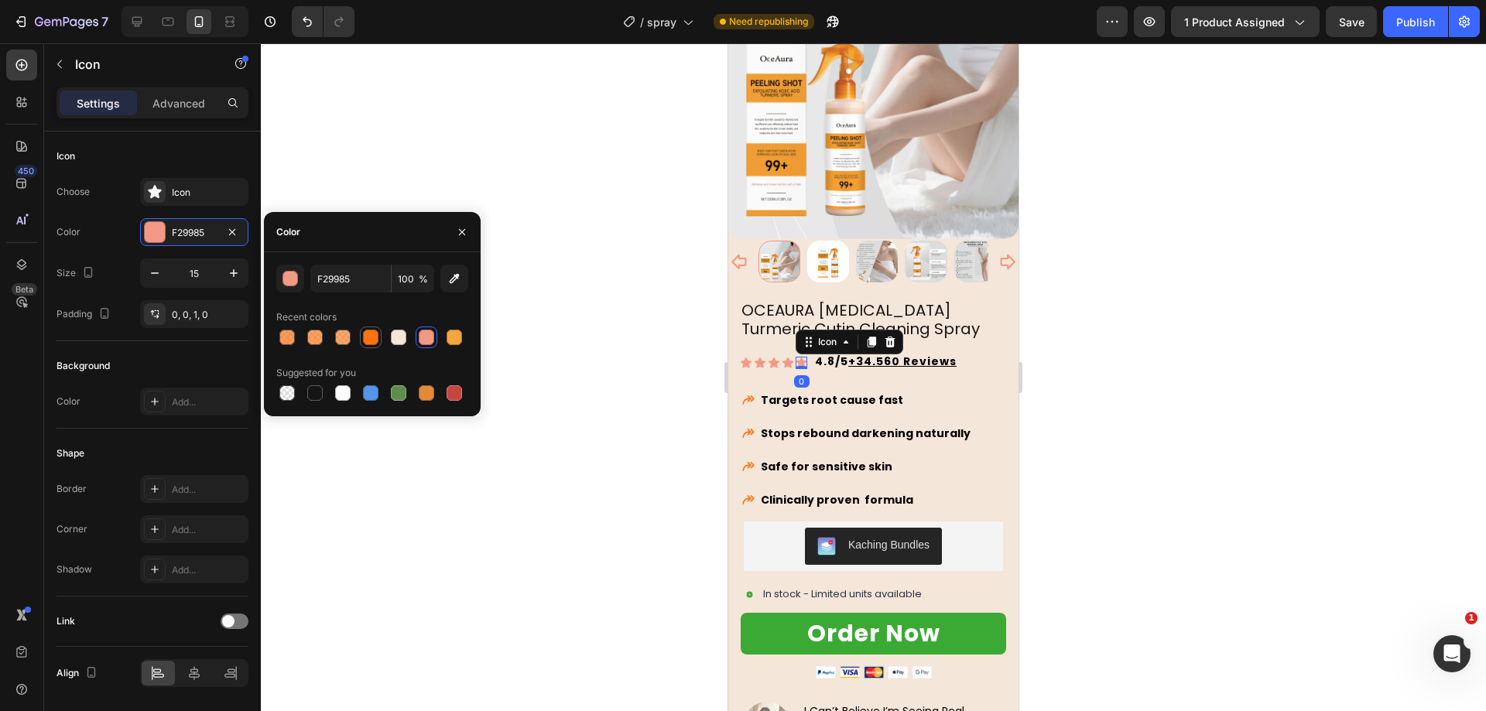
drag, startPoint x: 375, startPoint y: 338, endPoint x: 364, endPoint y: 333, distance: 12.8
click at [375, 338] on div at bounding box center [370, 337] width 15 height 15
type input "FF7312"
click at [789, 358] on icon at bounding box center [787, 363] width 11 height 10
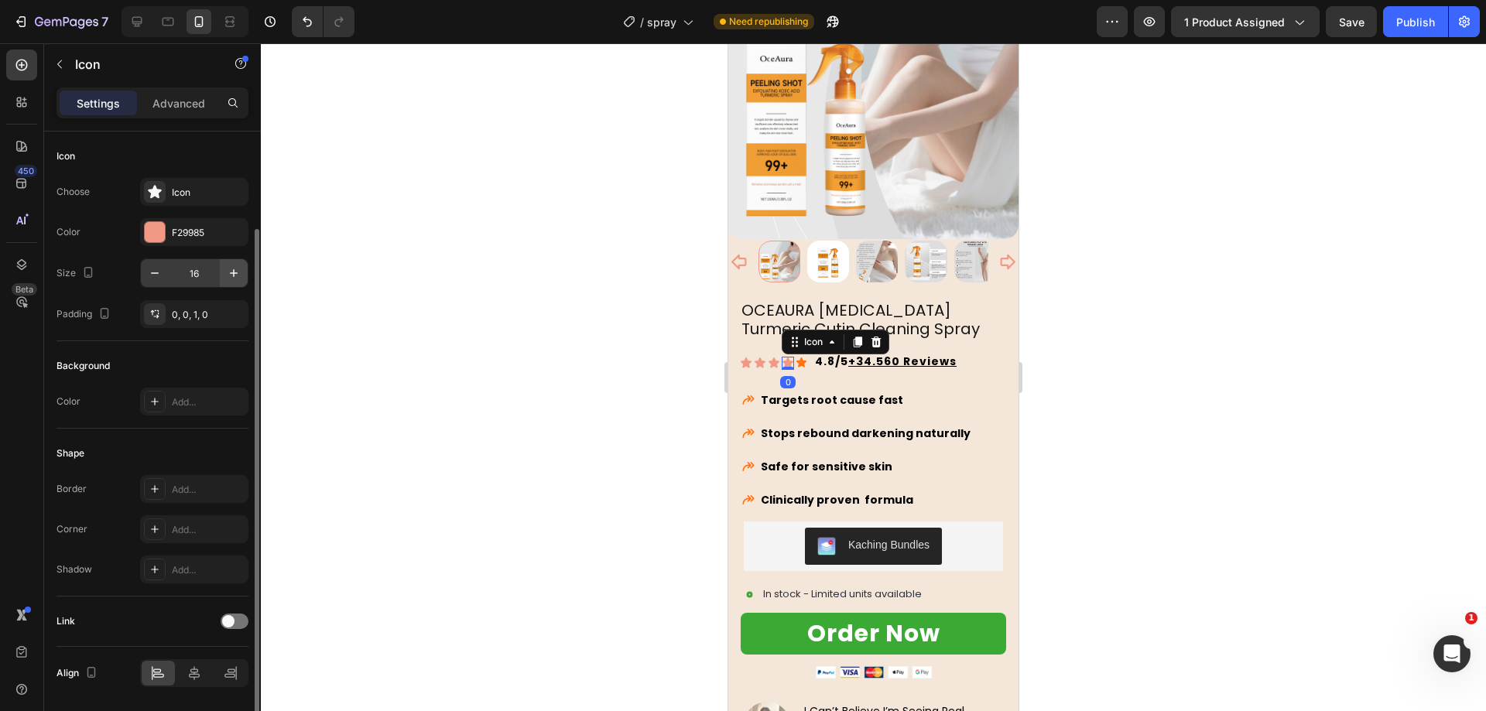
scroll to position [50, 0]
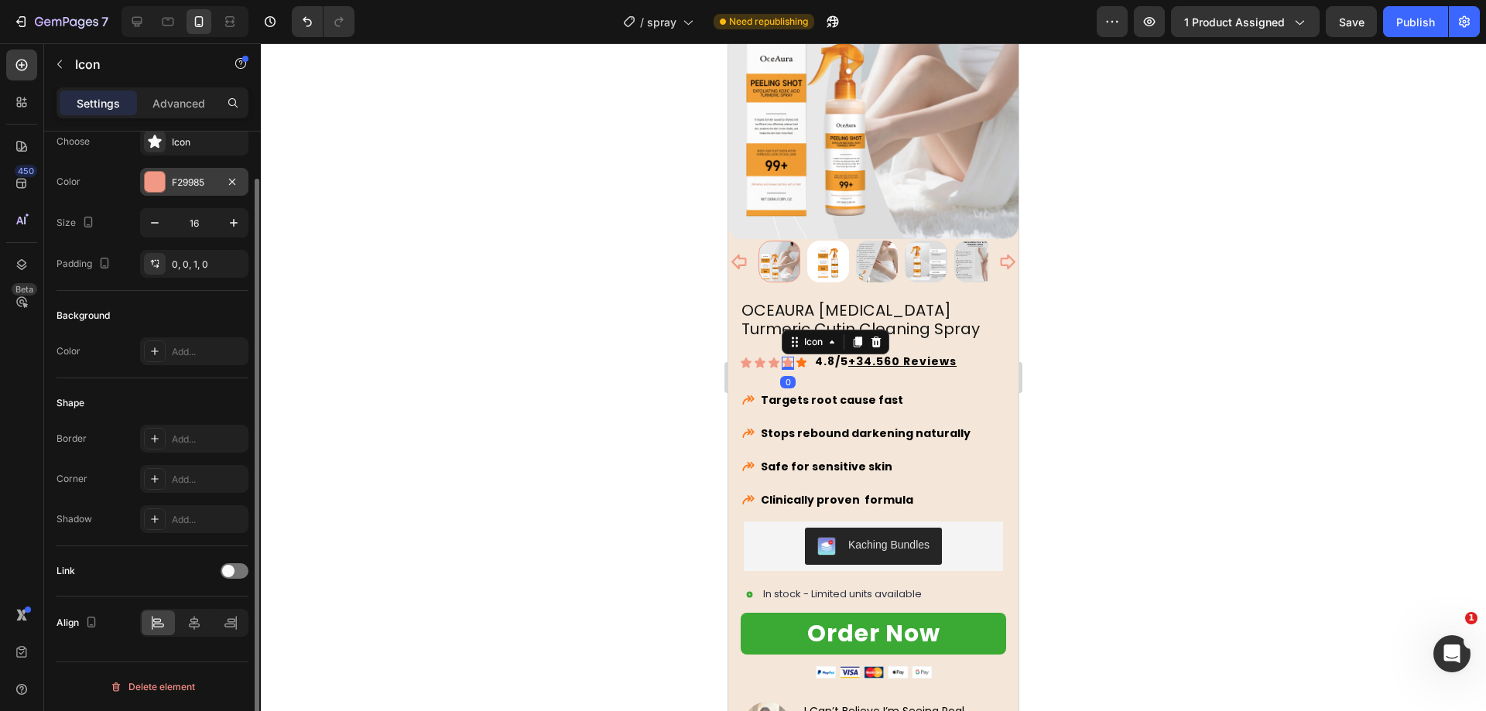
click at [198, 191] on div "F29985" at bounding box center [194, 182] width 108 height 28
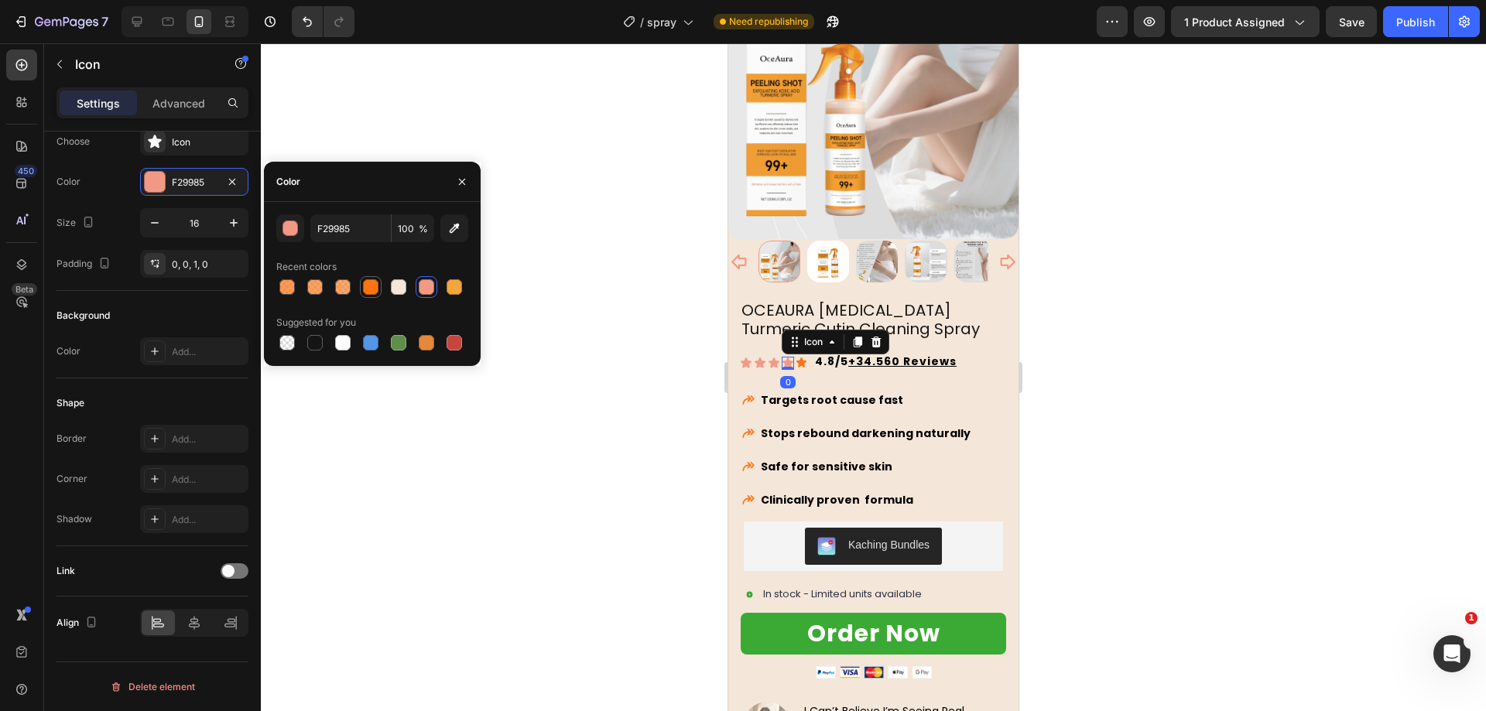
click at [360, 288] on div at bounding box center [371, 287] width 22 height 22
type input "FF7312"
drag, startPoint x: 674, startPoint y: 346, endPoint x: 719, endPoint y: 340, distance: 45.3
click at [674, 345] on div at bounding box center [873, 377] width 1225 height 668
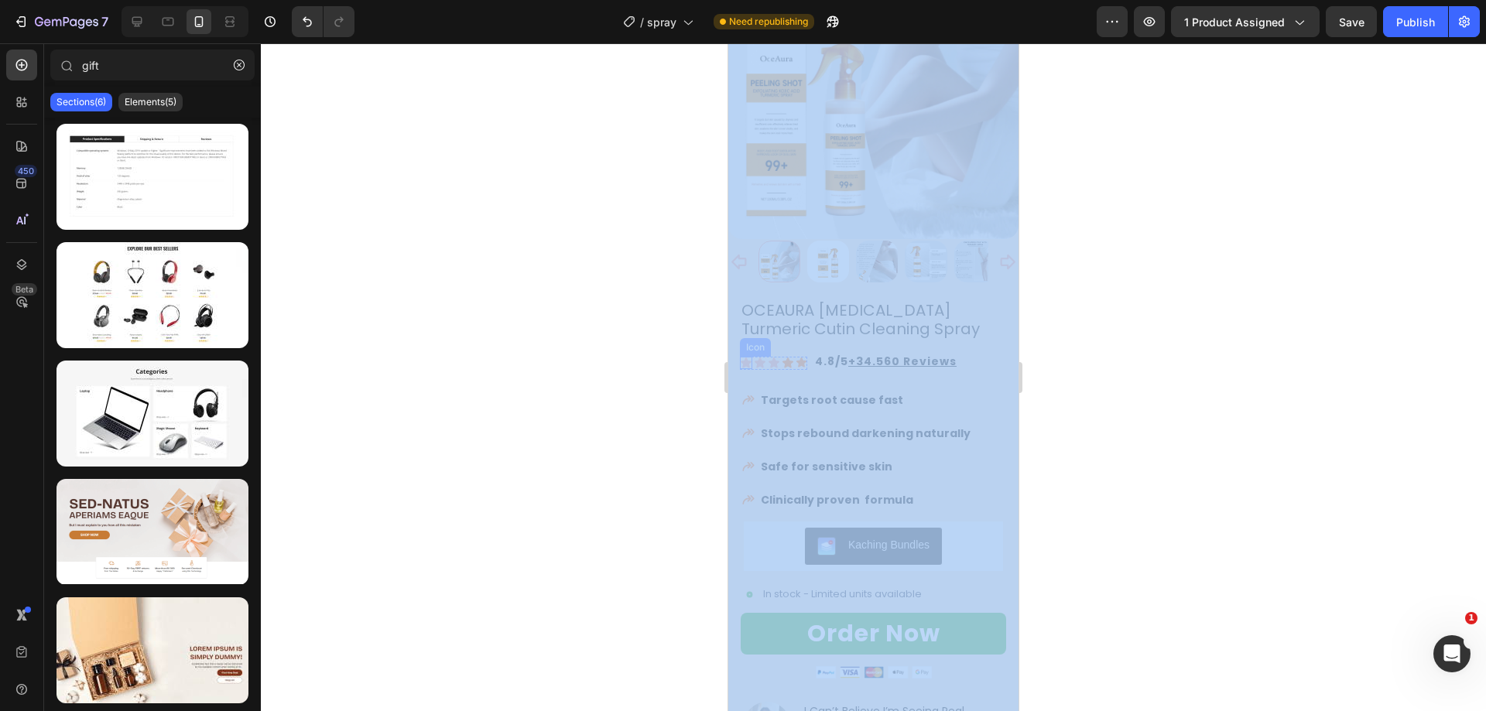
drag, startPoint x: 1436, startPoint y: 385, endPoint x: 749, endPoint y: 347, distance: 688.3
click at [678, 337] on div at bounding box center [873, 377] width 1225 height 668
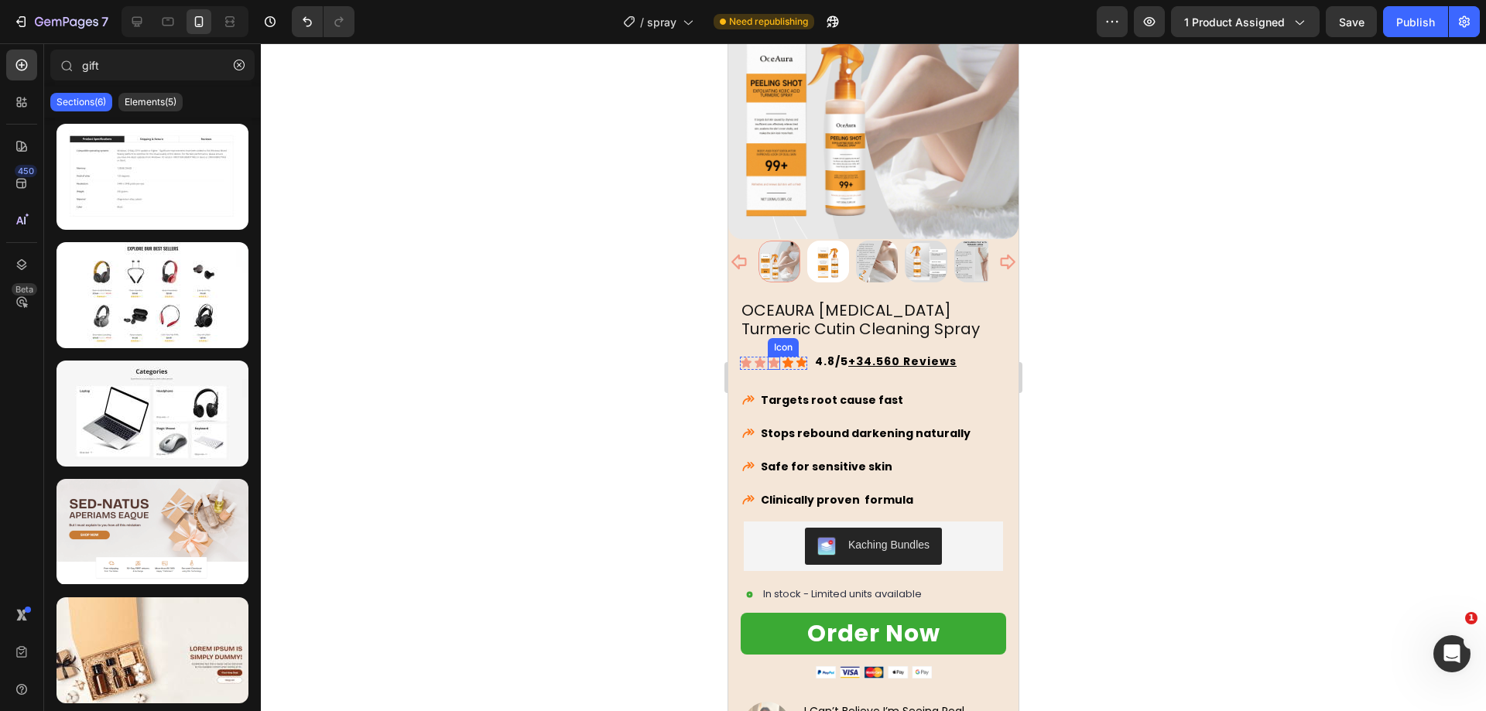
click at [768, 357] on icon at bounding box center [774, 363] width 12 height 12
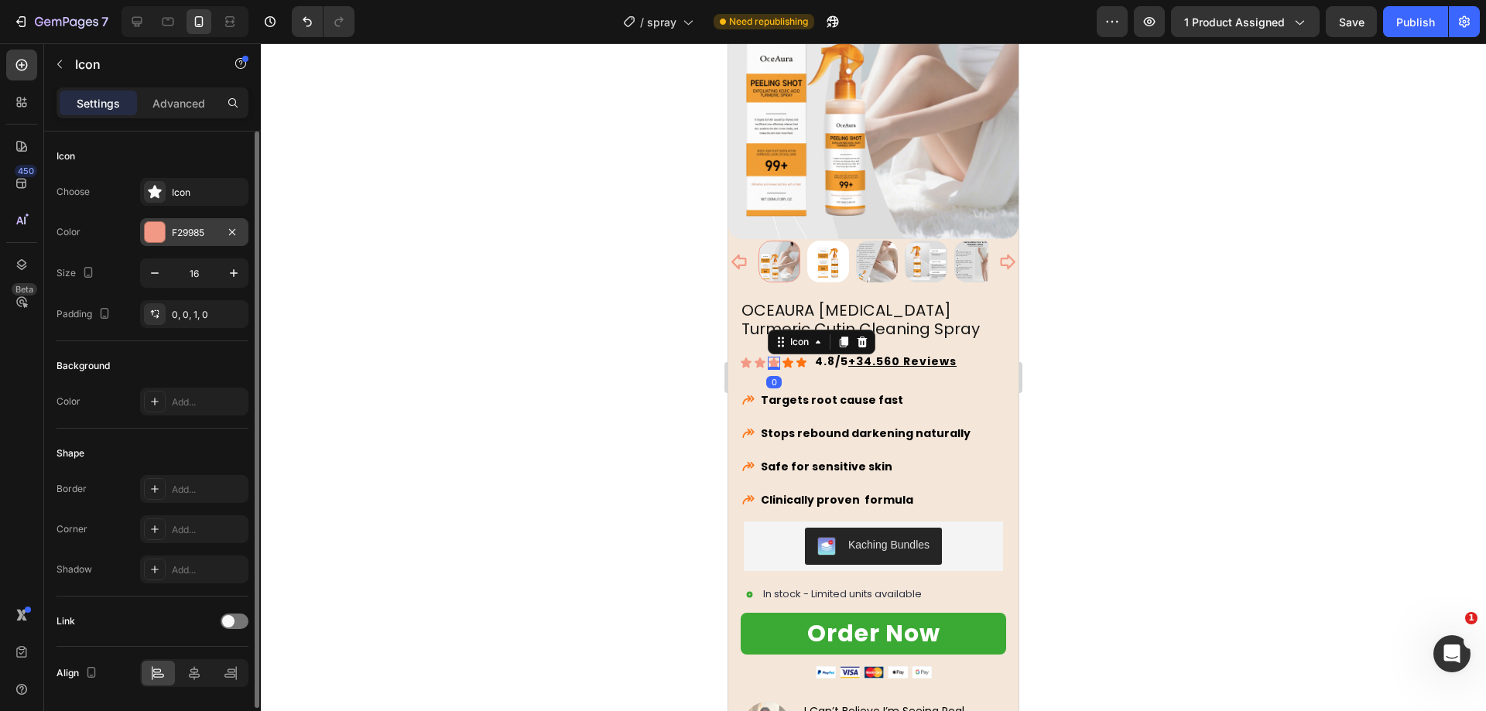
click at [187, 237] on div "F29985" at bounding box center [194, 233] width 45 height 14
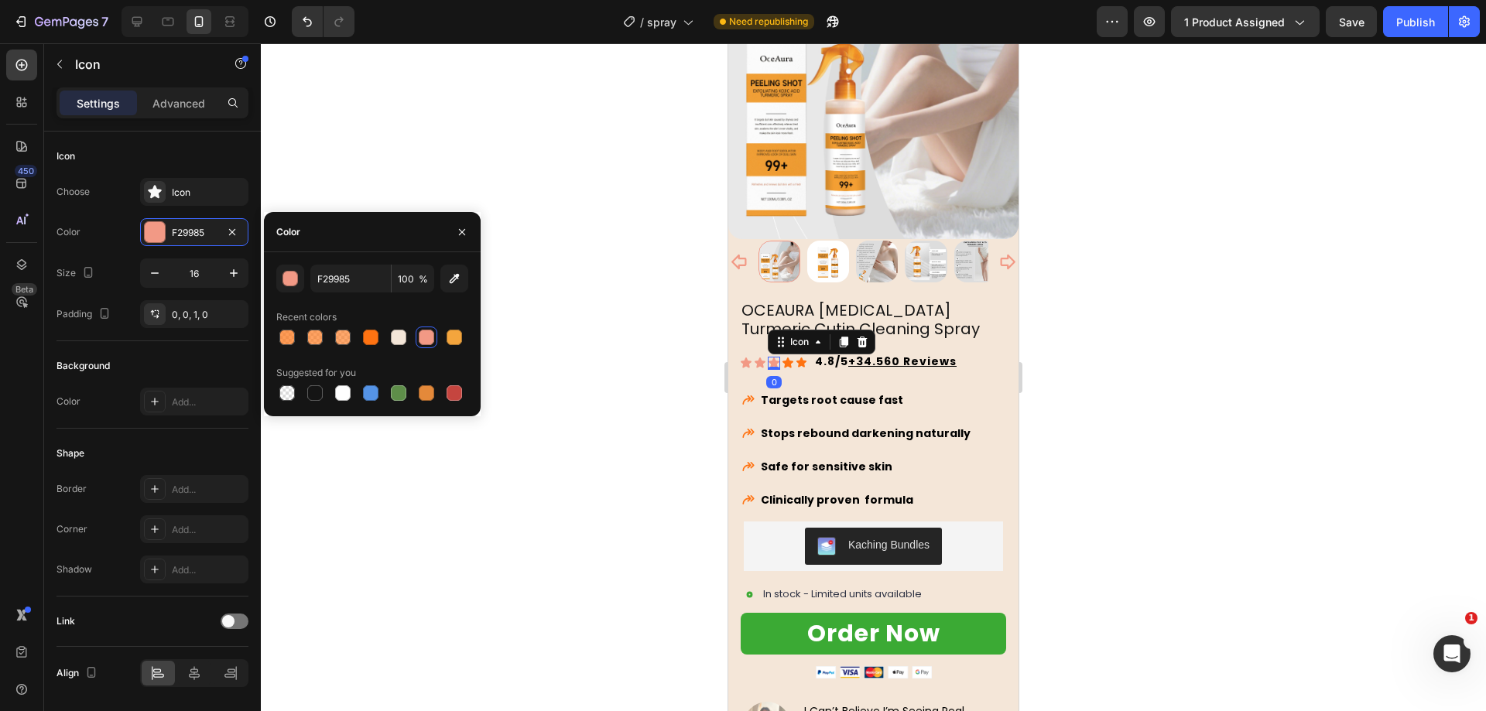
click at [365, 323] on div "Recent colors" at bounding box center [372, 317] width 192 height 25
click at [378, 343] on div at bounding box center [370, 337] width 19 height 19
type input "FF7312"
click at [763, 358] on icon at bounding box center [760, 363] width 11 height 10
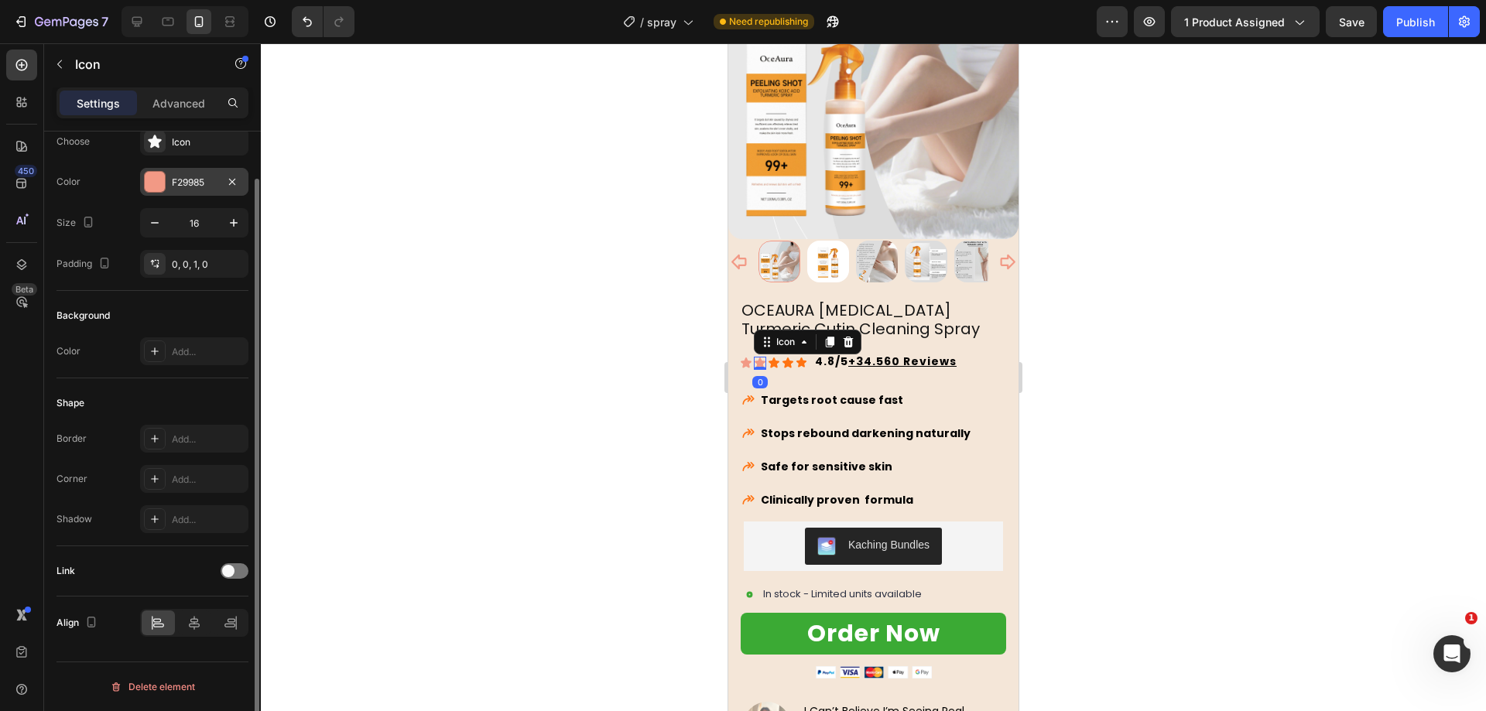
click at [193, 191] on div "F29985" at bounding box center [194, 182] width 108 height 28
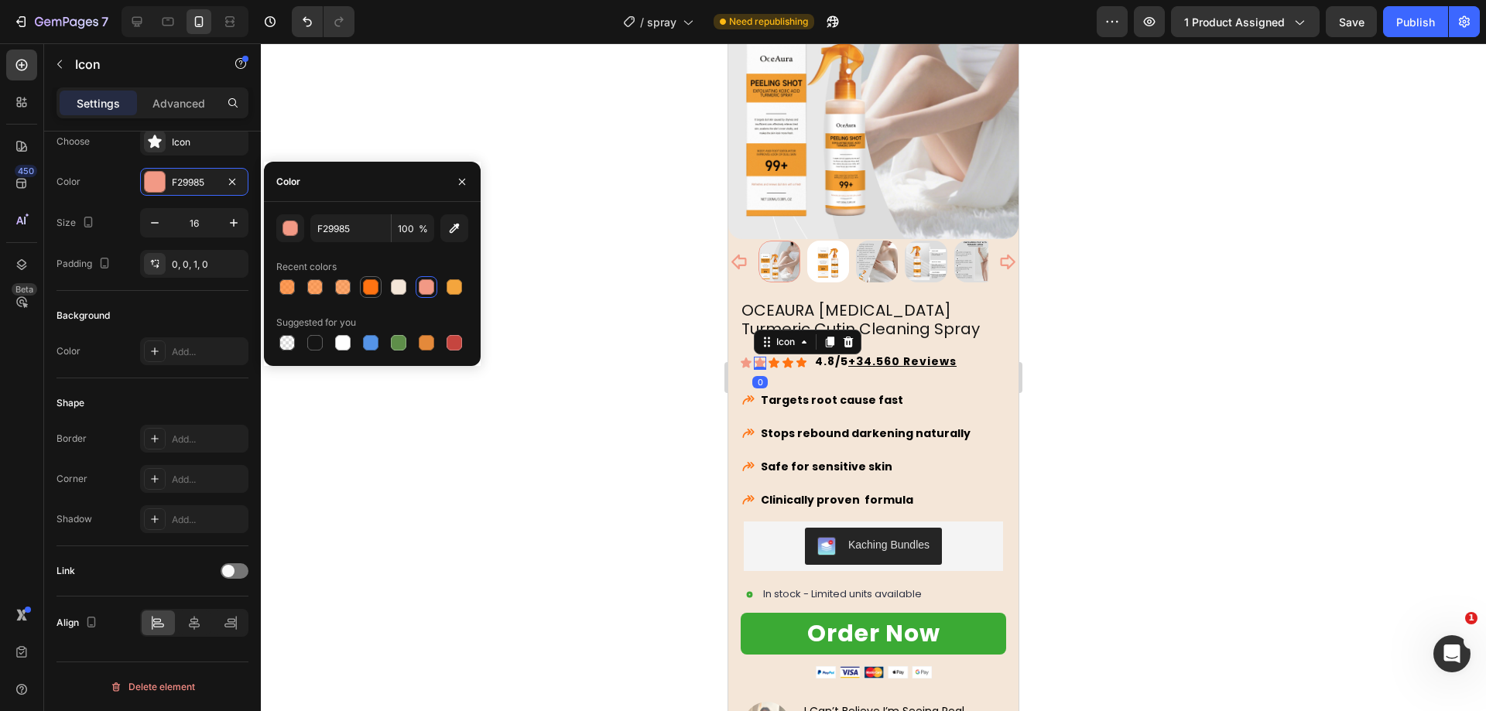
click at [373, 290] on div at bounding box center [370, 286] width 15 height 15
type input "FF7312"
click at [747, 358] on icon at bounding box center [746, 363] width 11 height 10
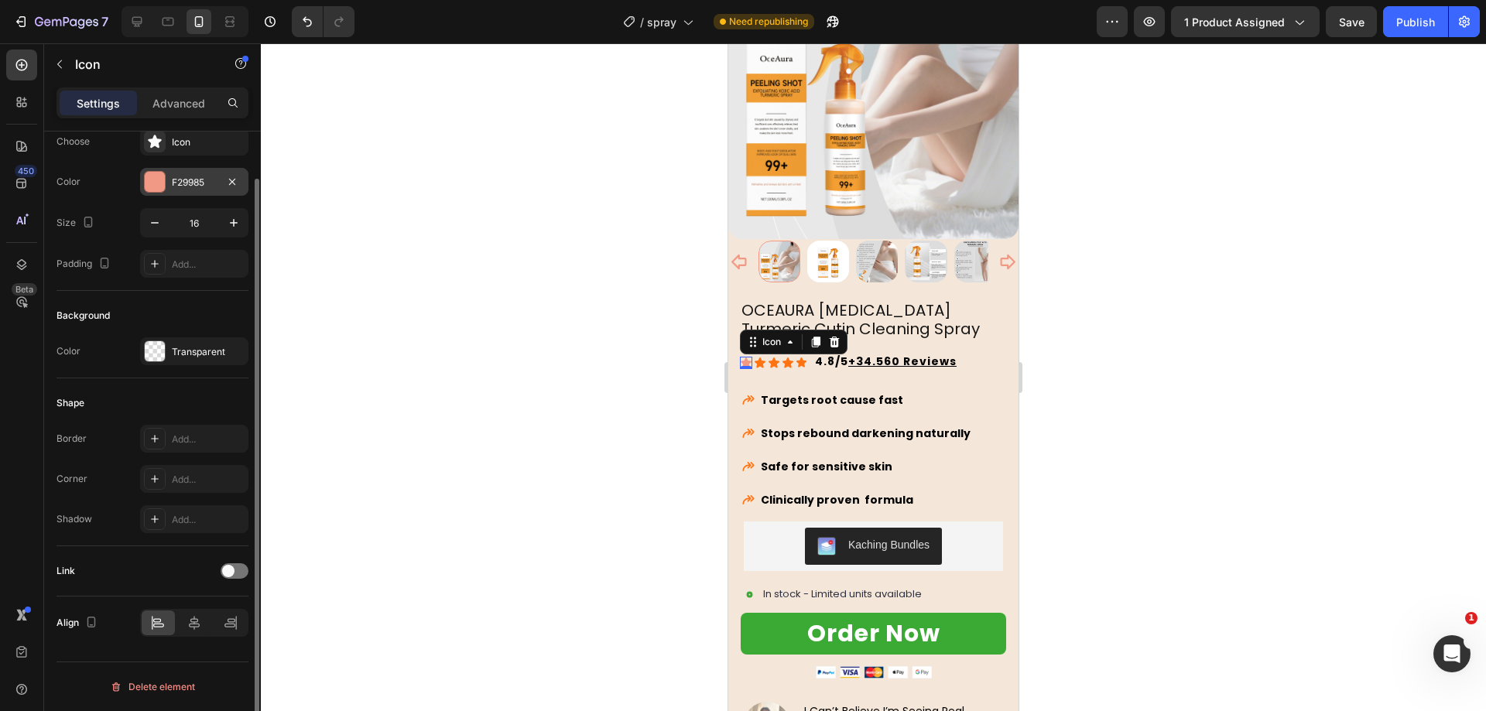
click at [194, 186] on div "F29985" at bounding box center [194, 183] width 45 height 14
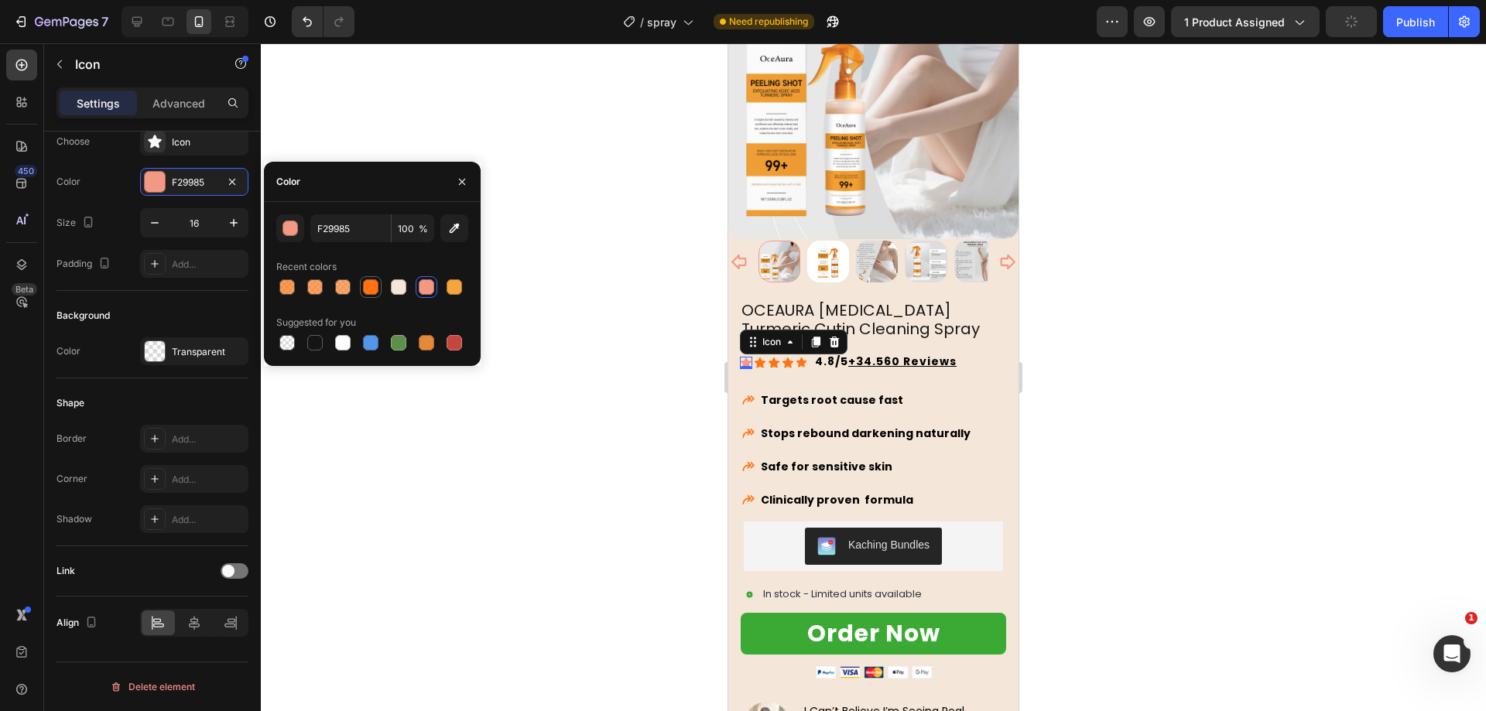
click at [365, 283] on div at bounding box center [370, 286] width 15 height 15
type input "FF7312"
click at [590, 351] on div at bounding box center [873, 377] width 1225 height 668
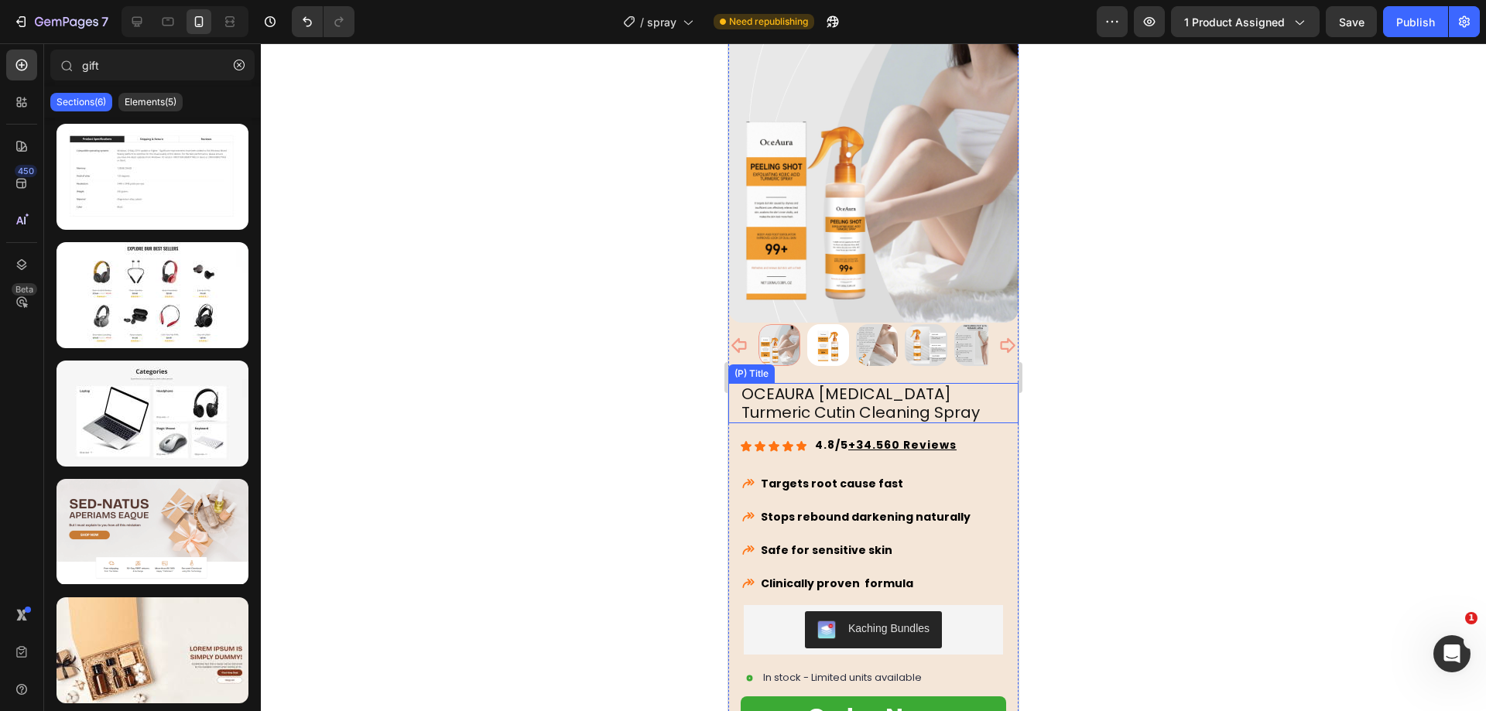
scroll to position [0, 0]
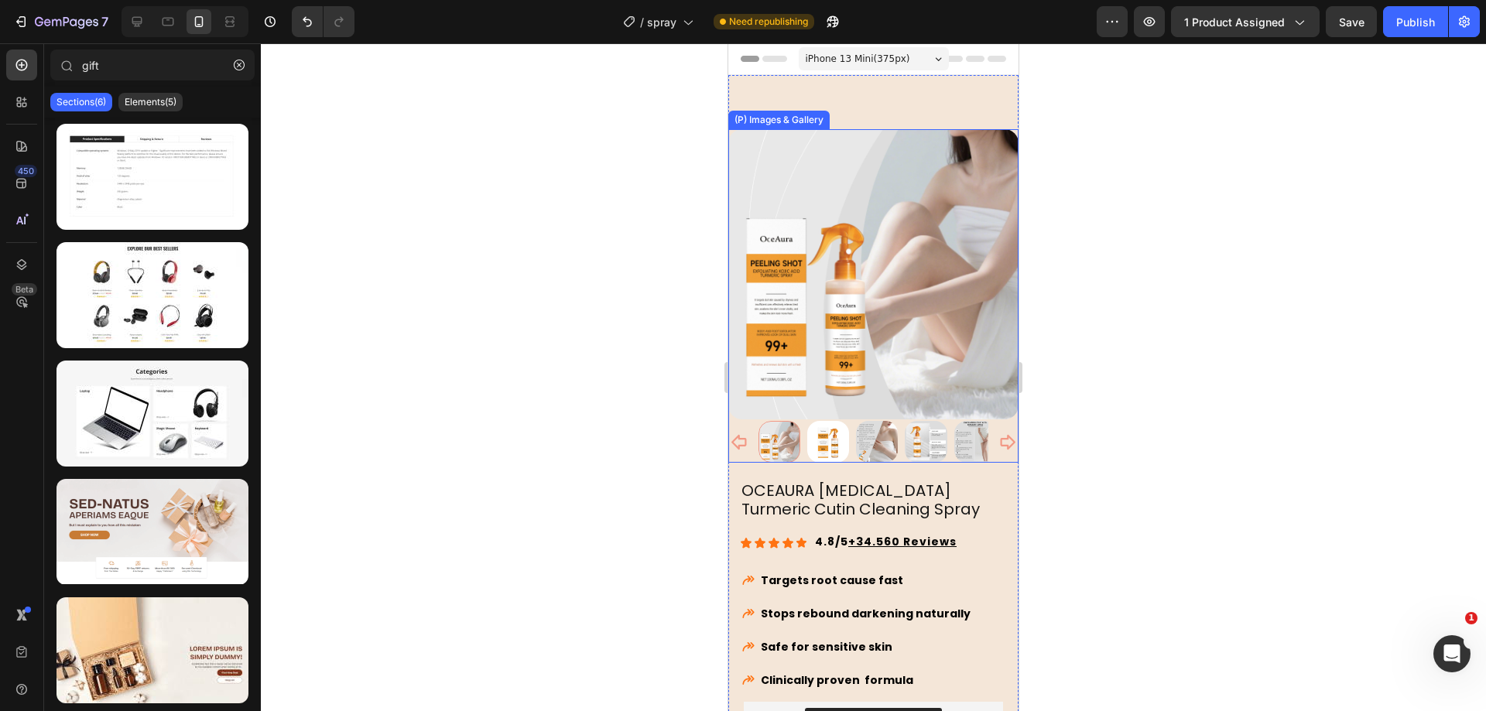
click at [755, 435] on div at bounding box center [873, 442] width 290 height 42
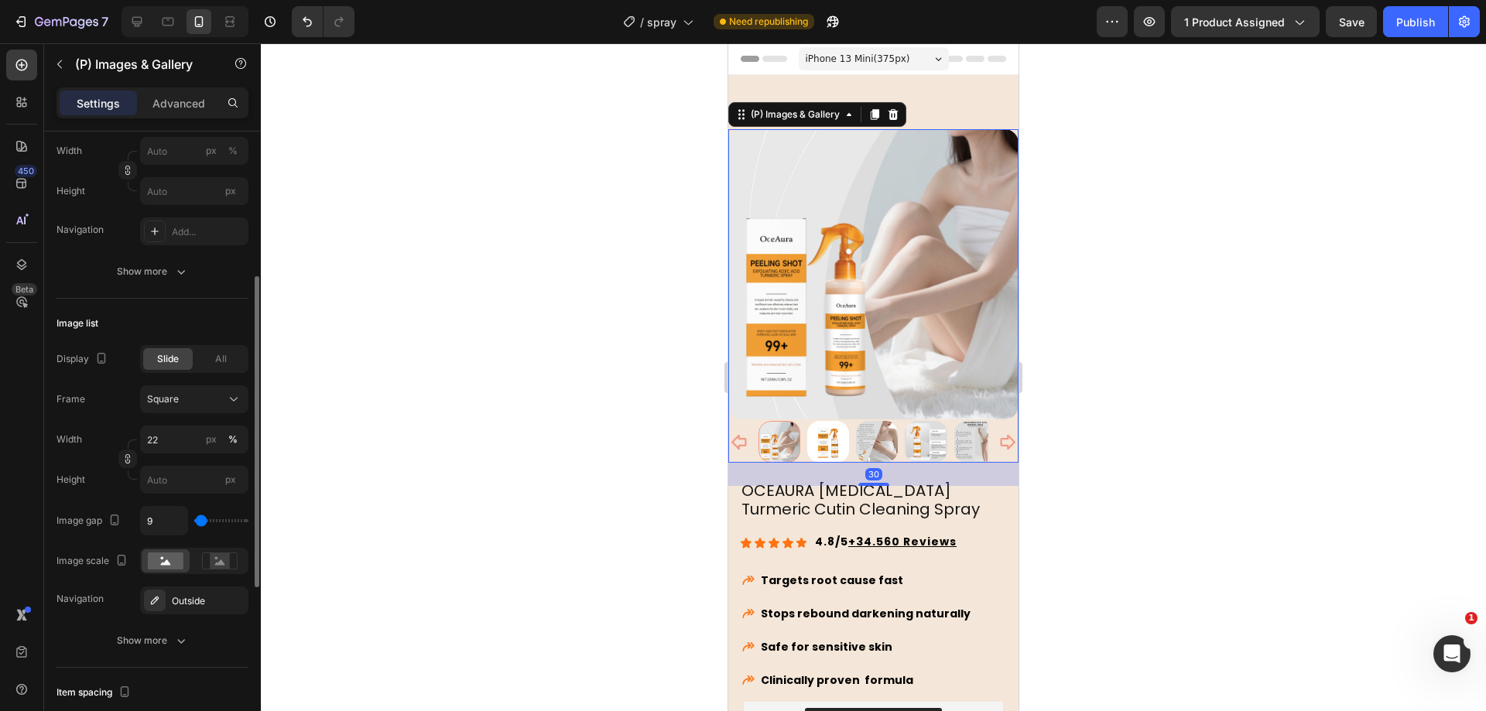
scroll to position [387, 0]
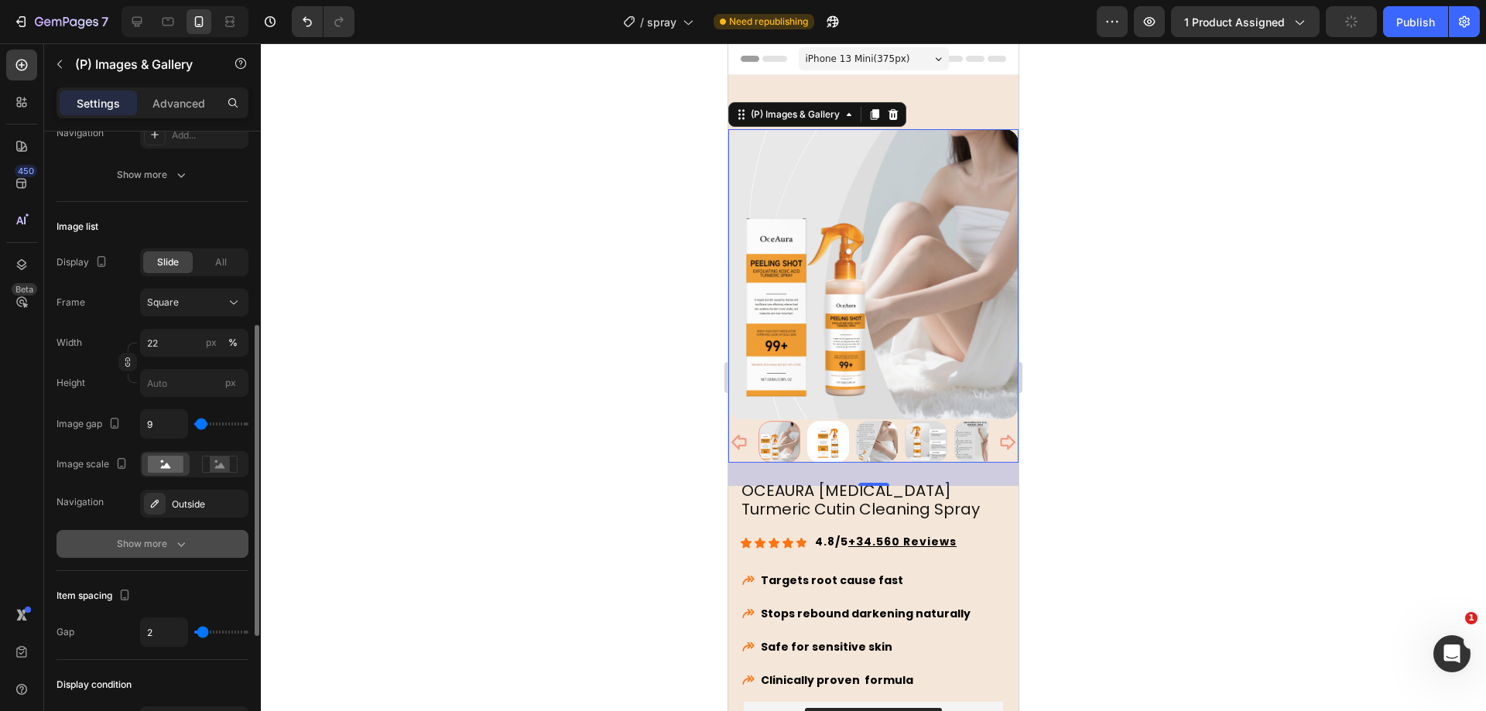
click at [177, 546] on icon "button" at bounding box center [180, 543] width 15 height 15
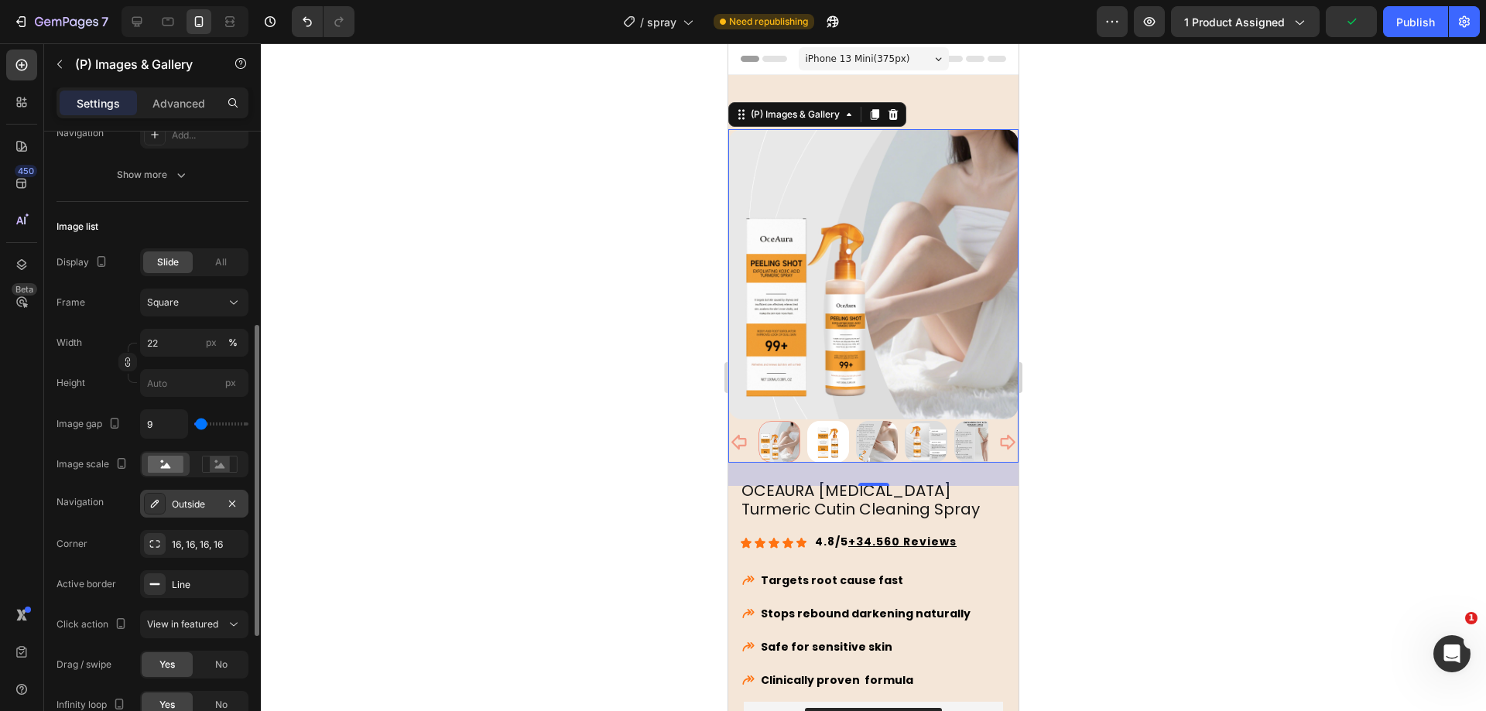
click at [190, 512] on div "Outside" at bounding box center [194, 504] width 108 height 28
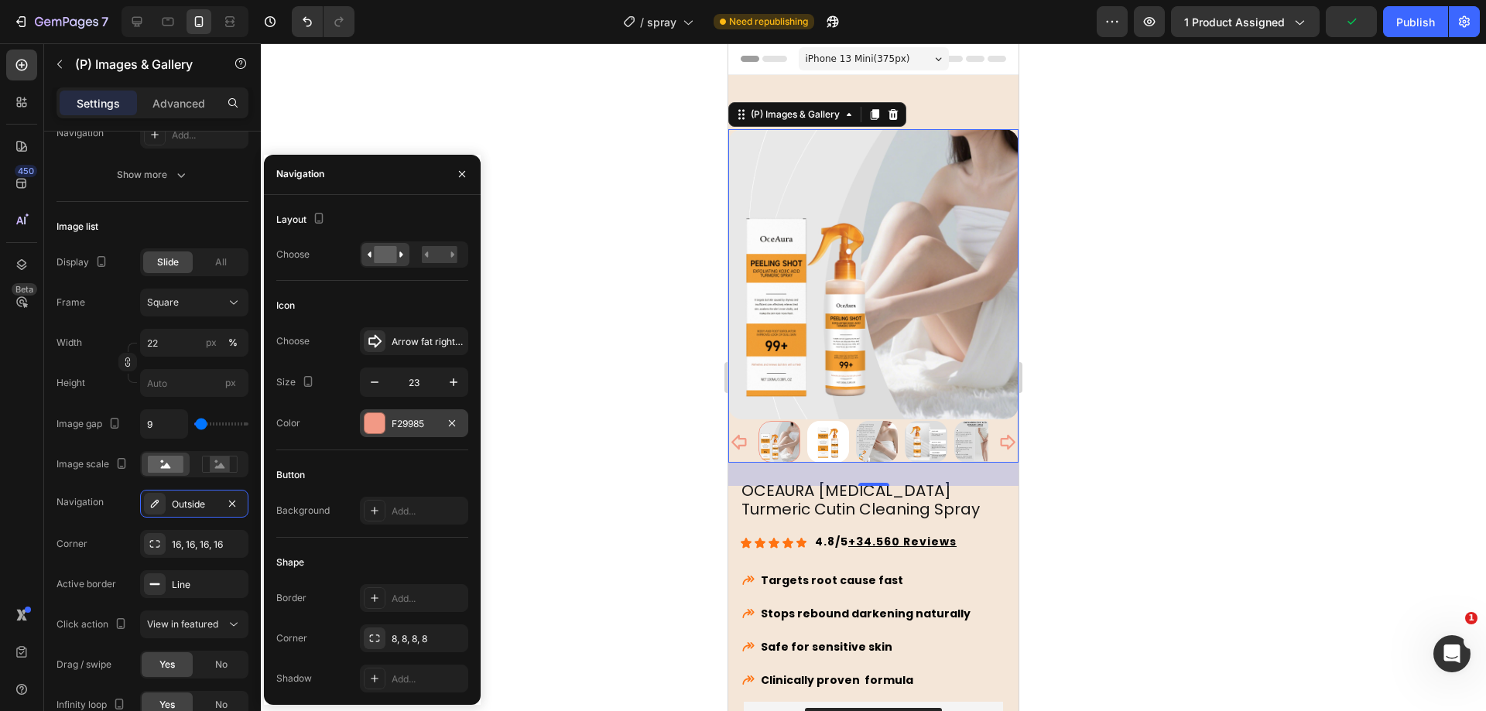
click at [379, 426] on div at bounding box center [375, 423] width 20 height 20
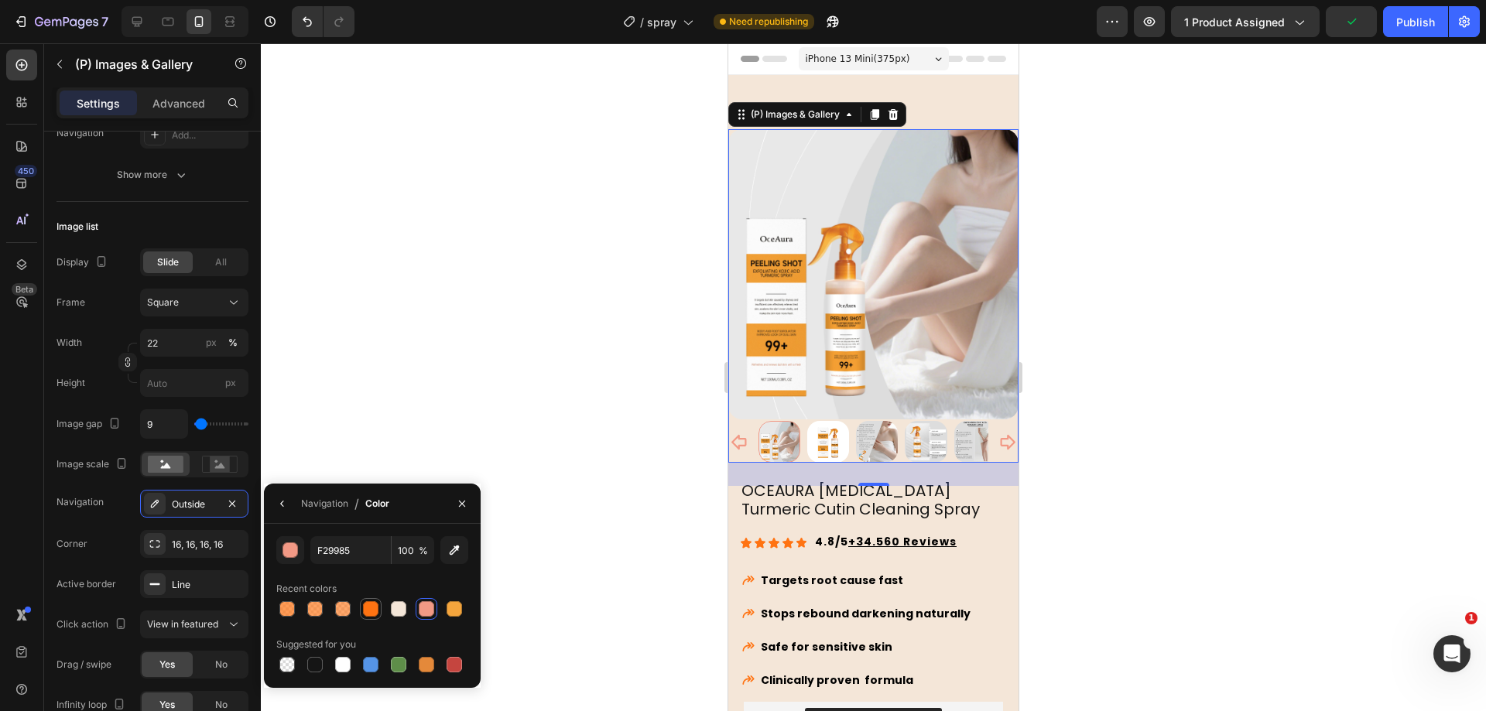
click at [373, 610] on div at bounding box center [370, 608] width 15 height 15
click at [187, 580] on div "Line" at bounding box center [194, 585] width 45 height 14
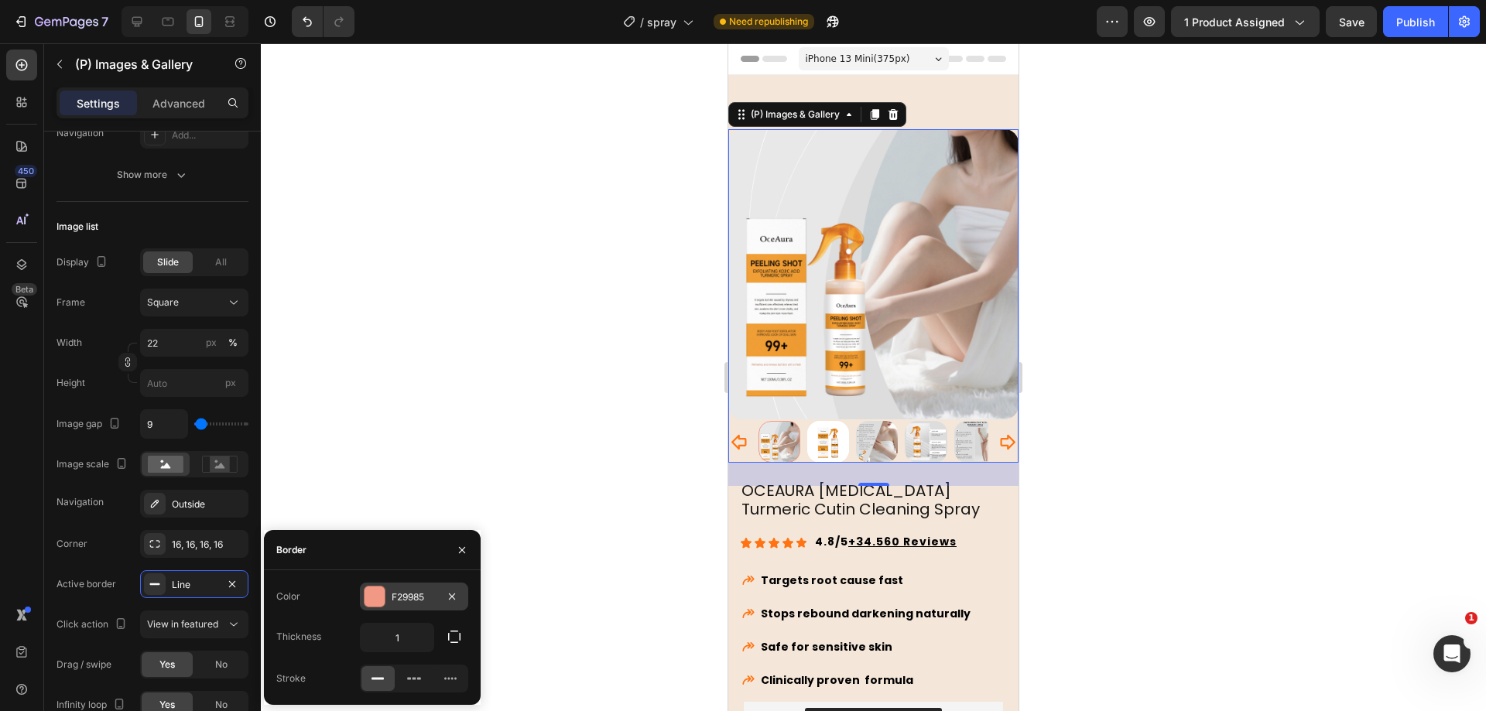
click at [397, 590] on div "F29985" at bounding box center [414, 597] width 45 height 14
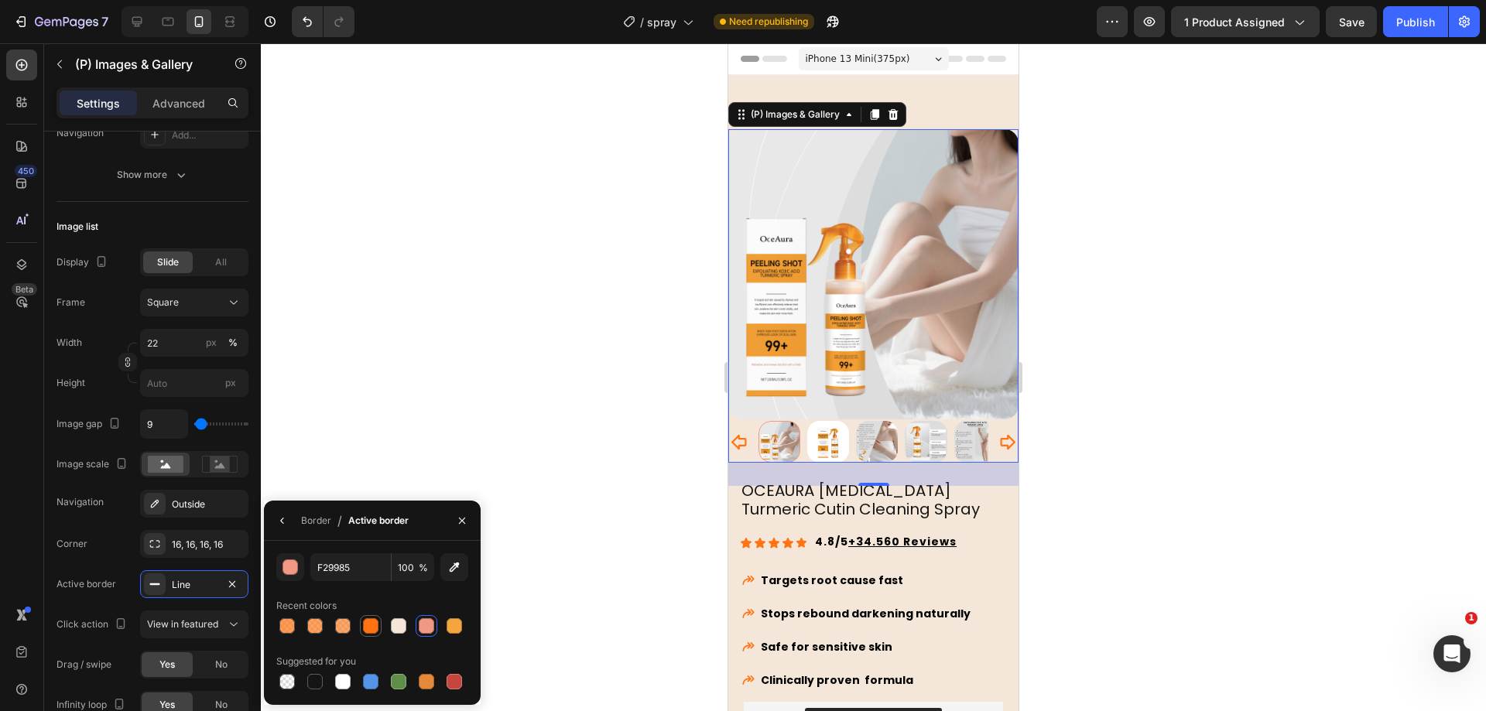
click at [375, 615] on div at bounding box center [371, 626] width 22 height 22
type input "FF7312"
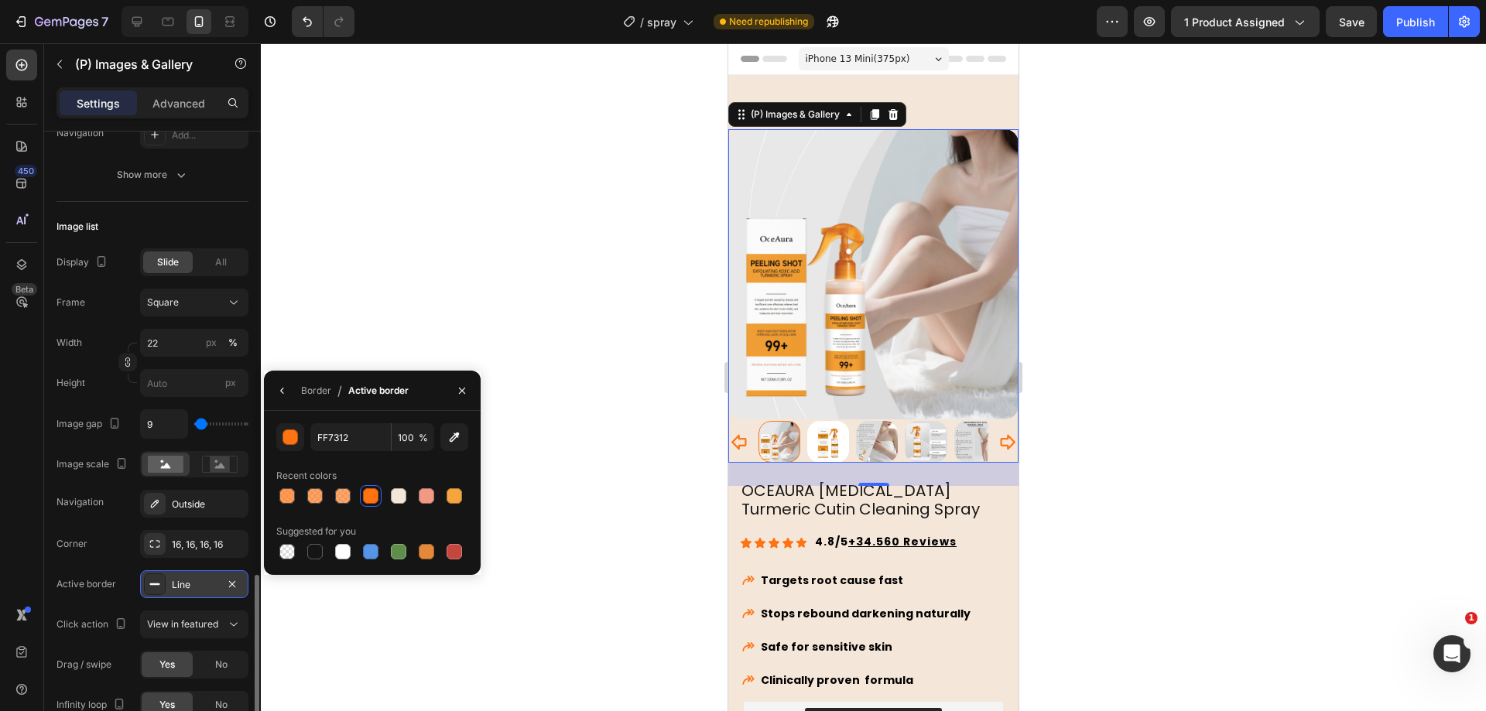
scroll to position [580, 0]
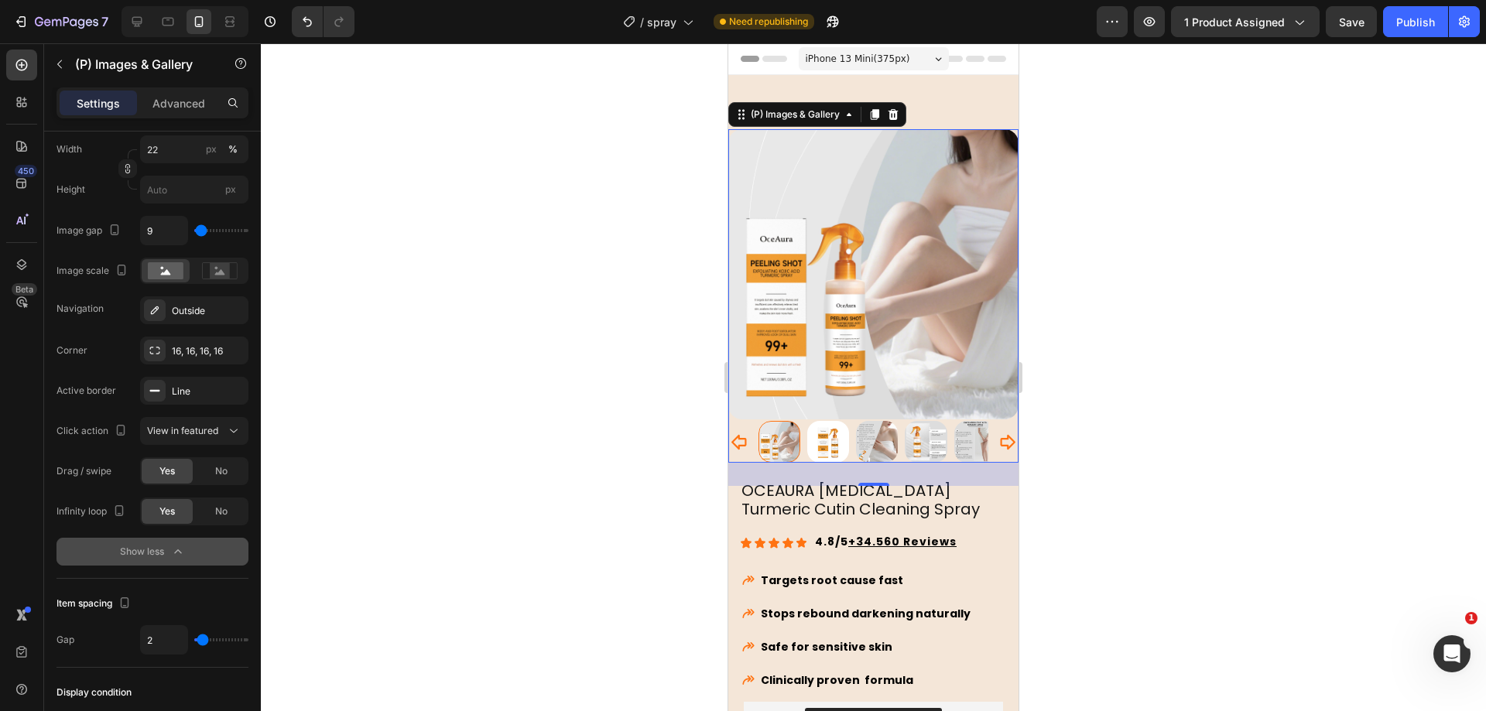
drag, startPoint x: 456, startPoint y: 278, endPoint x: 572, endPoint y: 311, distance: 120.8
click at [457, 278] on div at bounding box center [873, 377] width 1225 height 668
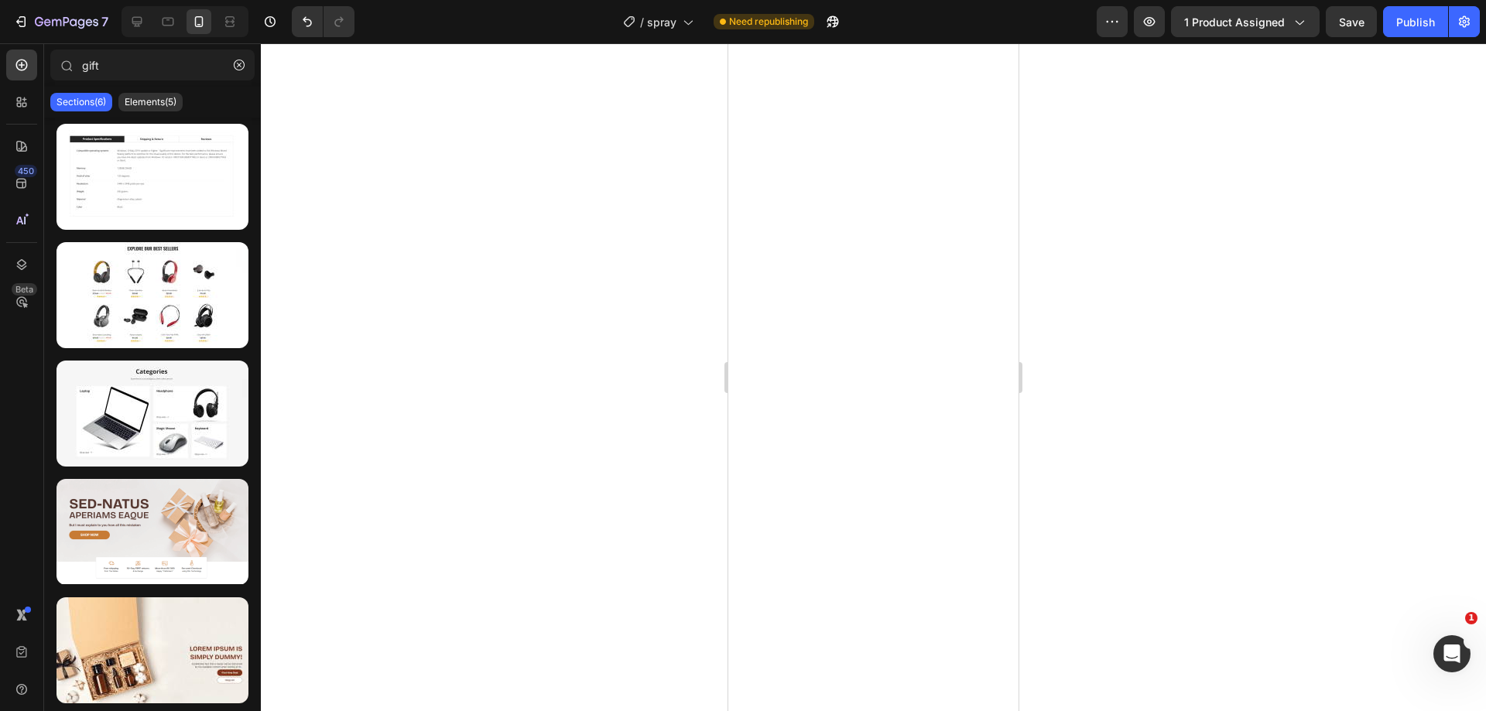
scroll to position [2322, 0]
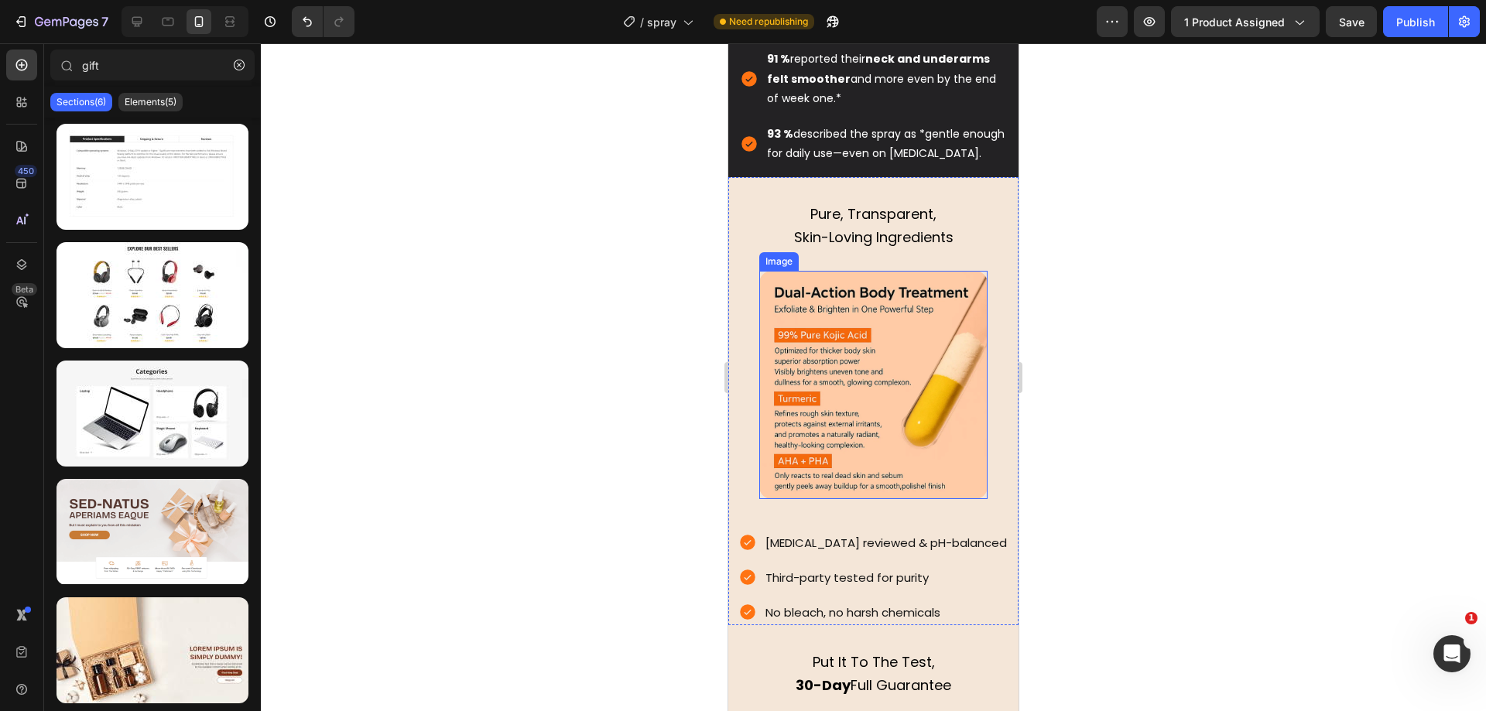
click at [1113, 309] on div at bounding box center [873, 377] width 1225 height 668
click at [1117, 416] on div at bounding box center [873, 377] width 1225 height 668
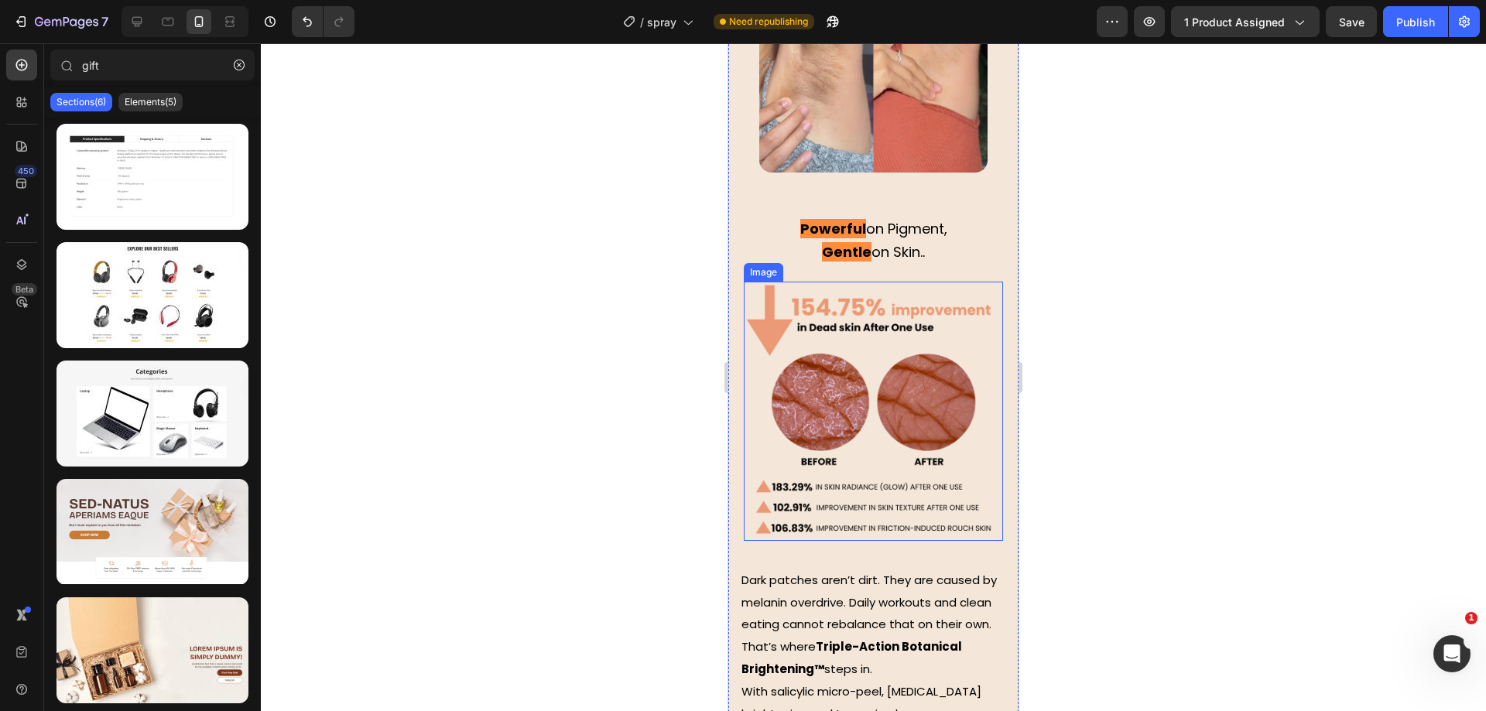
scroll to position [3769, 0]
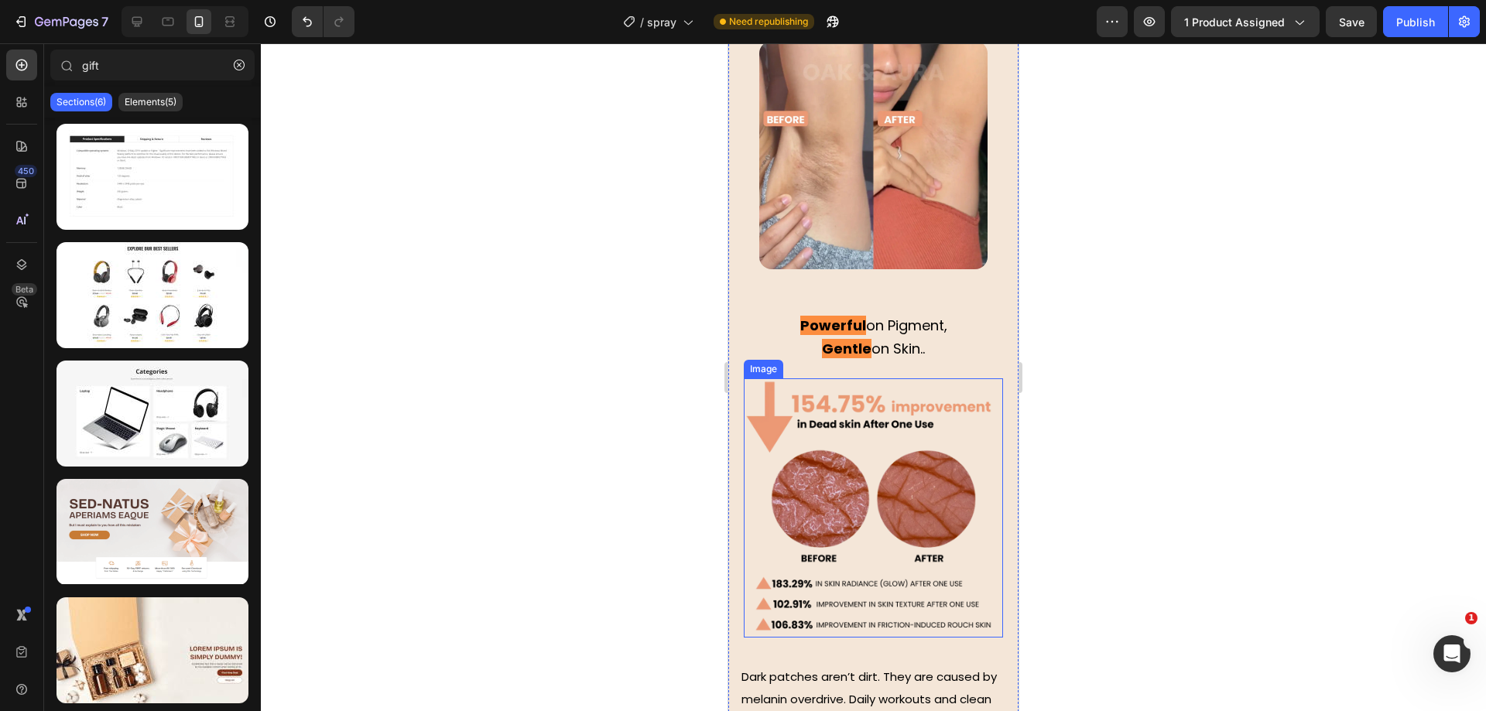
click at [879, 458] on img at bounding box center [873, 507] width 259 height 259
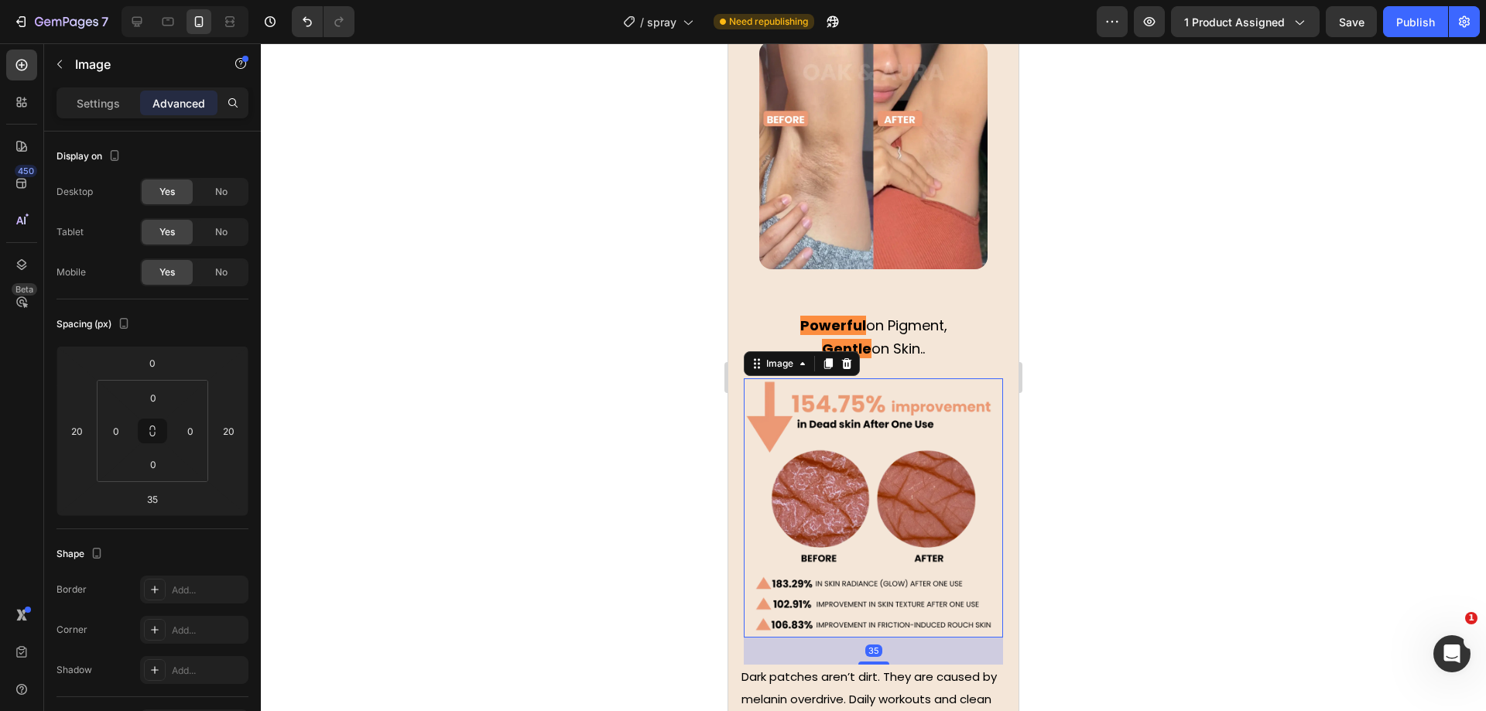
click at [111, 103] on p "Settings" at bounding box center [98, 103] width 43 height 16
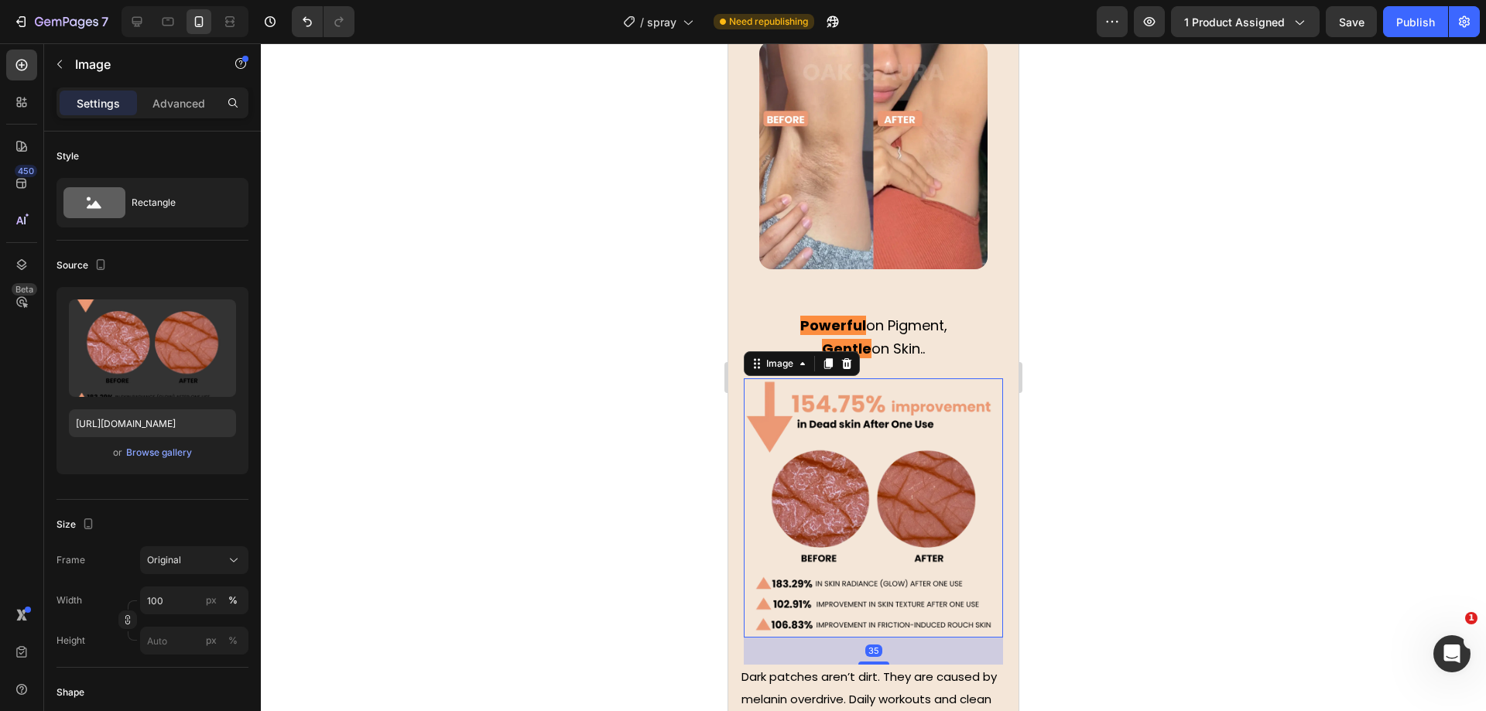
drag, startPoint x: 224, startPoint y: 312, endPoint x: 1107, endPoint y: 237, distance: 886.2
click at [223, 312] on icon "button" at bounding box center [221, 316] width 10 height 12
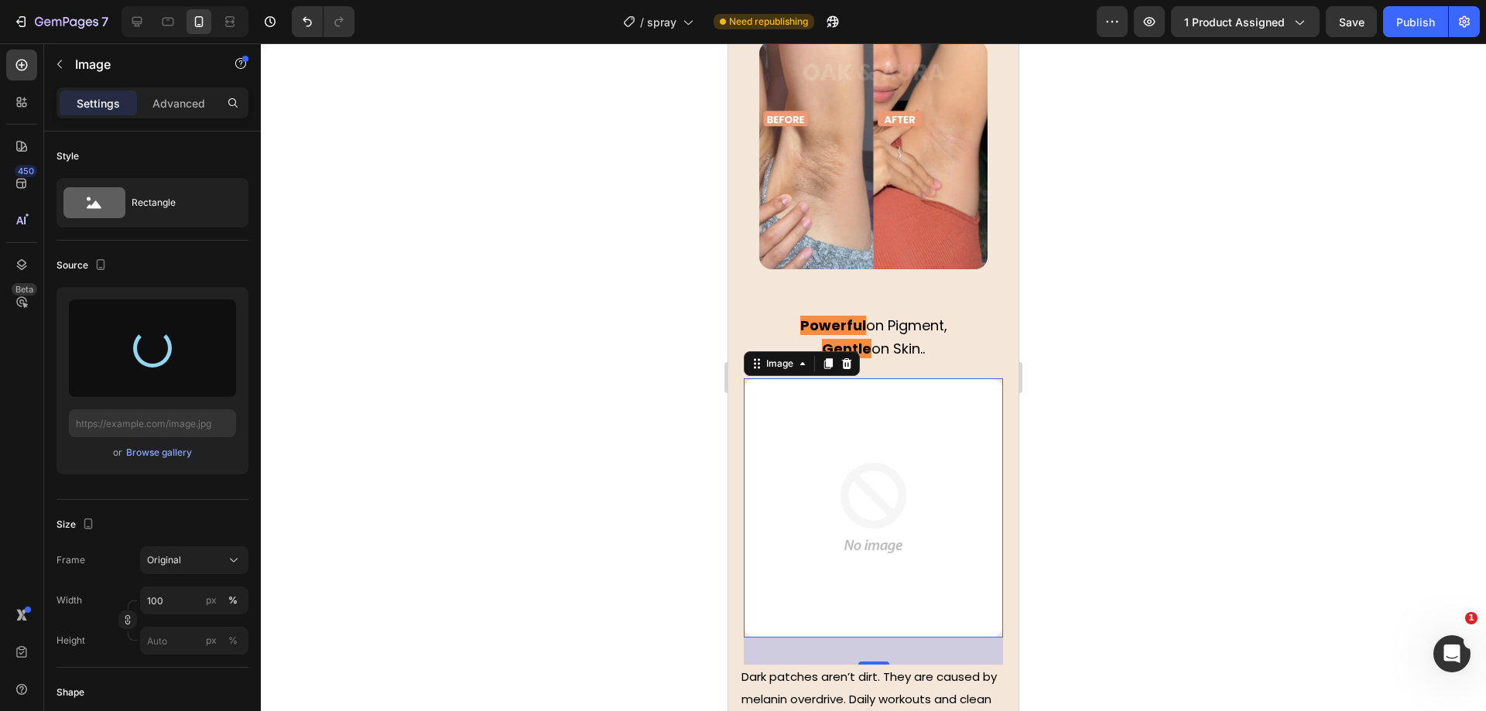
type input "[URL][DOMAIN_NAME]"
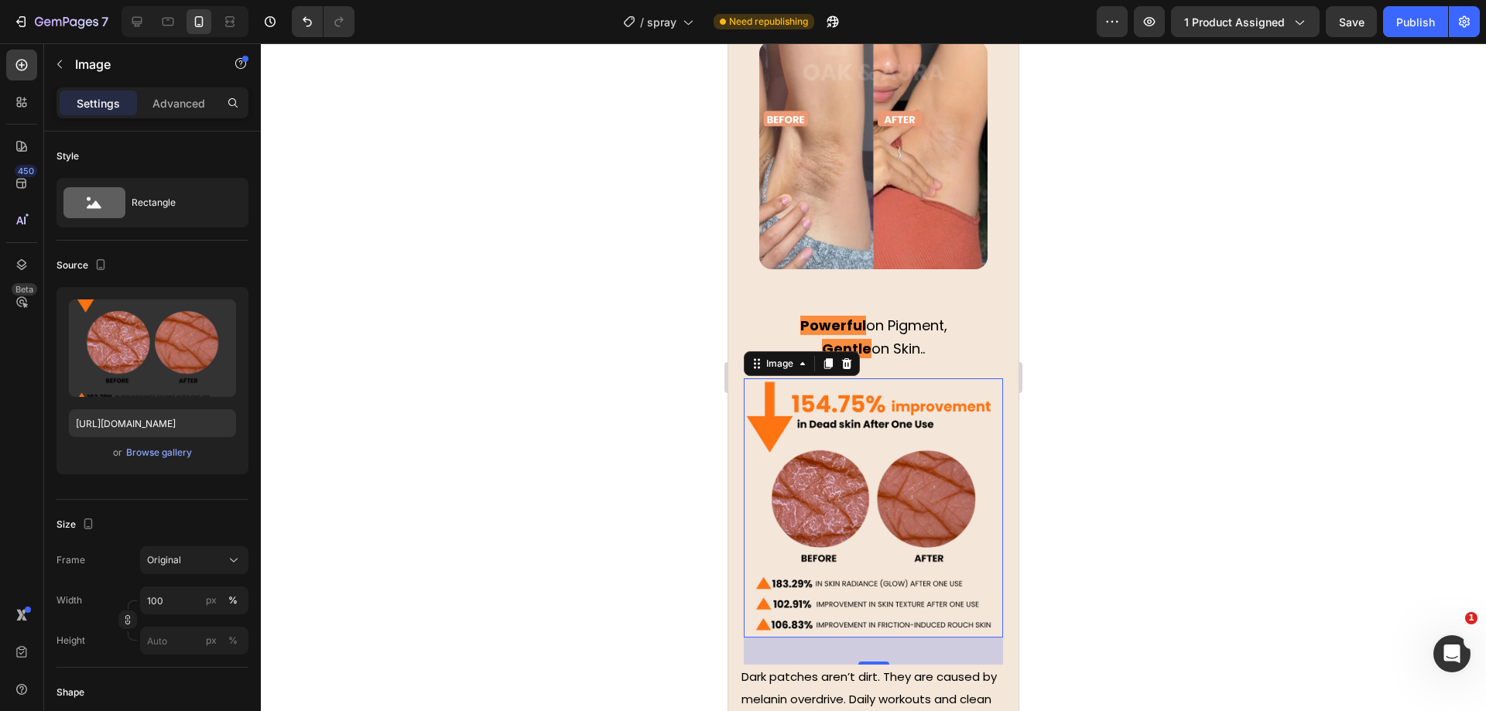
drag, startPoint x: 676, startPoint y: 471, endPoint x: 684, endPoint y: 525, distance: 54.8
click at [676, 470] on div at bounding box center [873, 377] width 1225 height 668
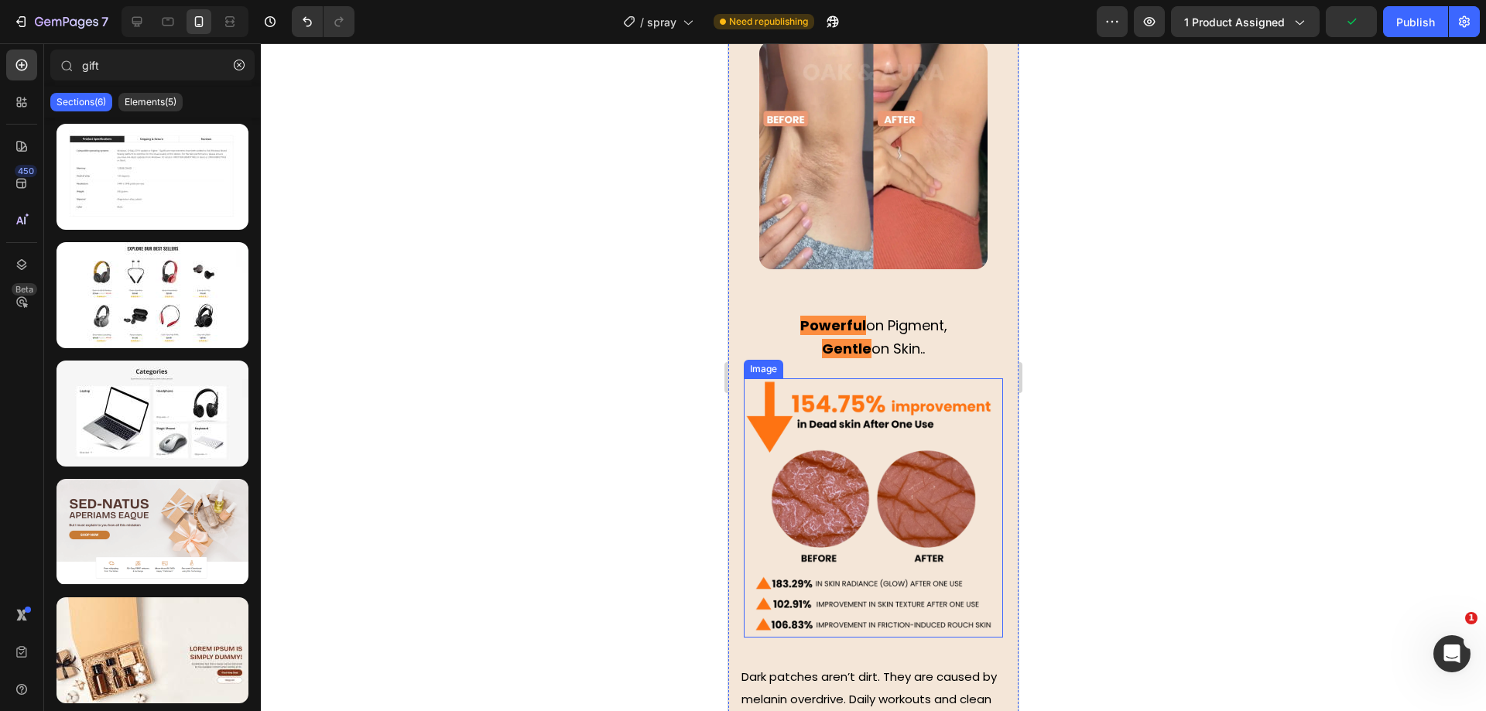
click at [870, 527] on img at bounding box center [873, 507] width 259 height 259
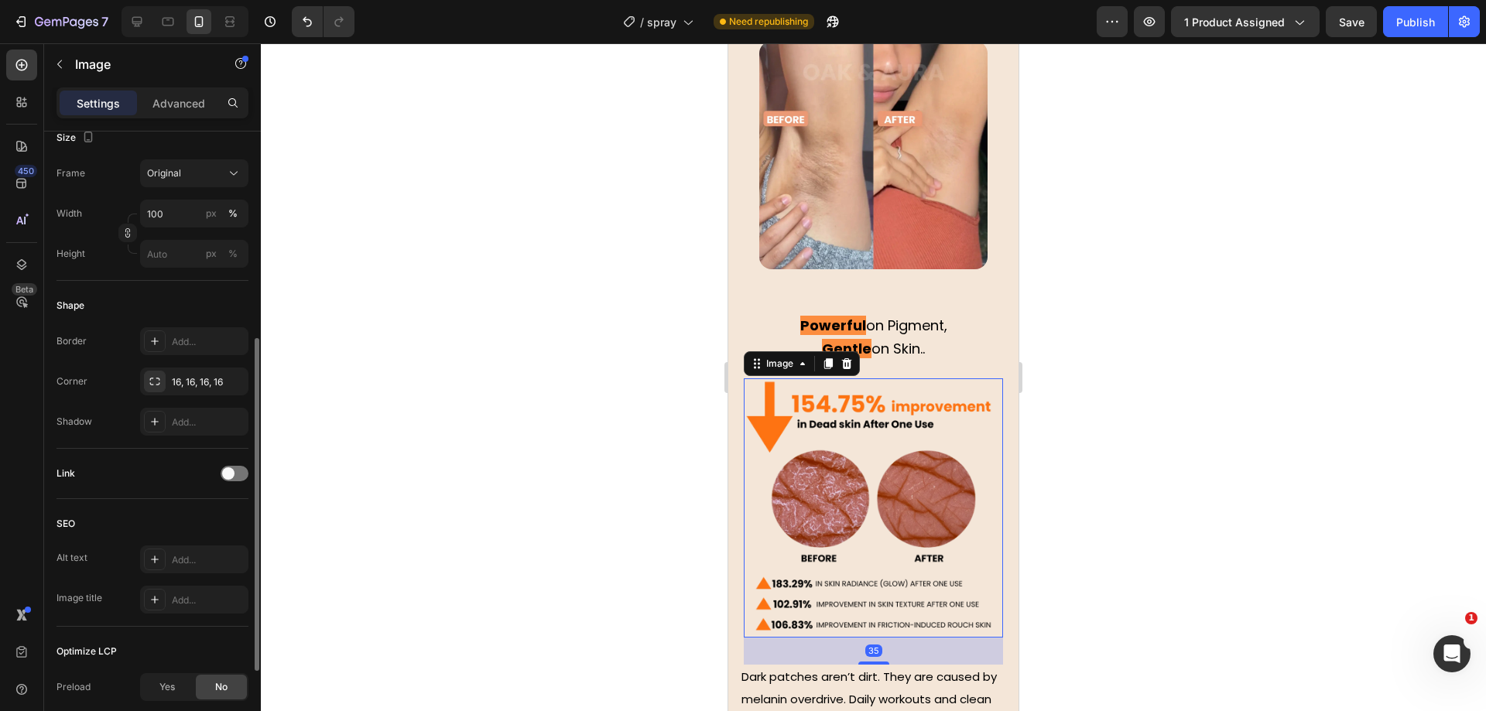
scroll to position [545, 0]
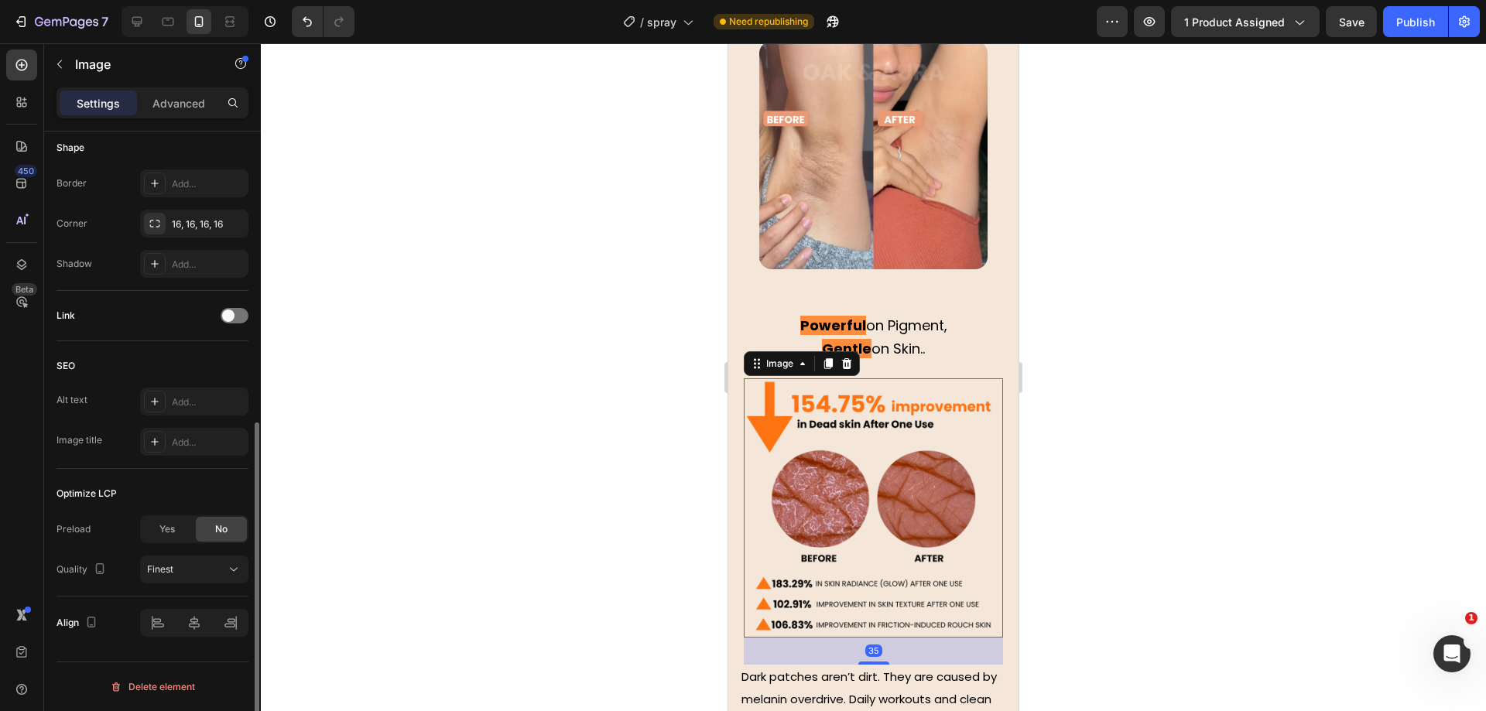
click at [598, 425] on div at bounding box center [873, 377] width 1225 height 668
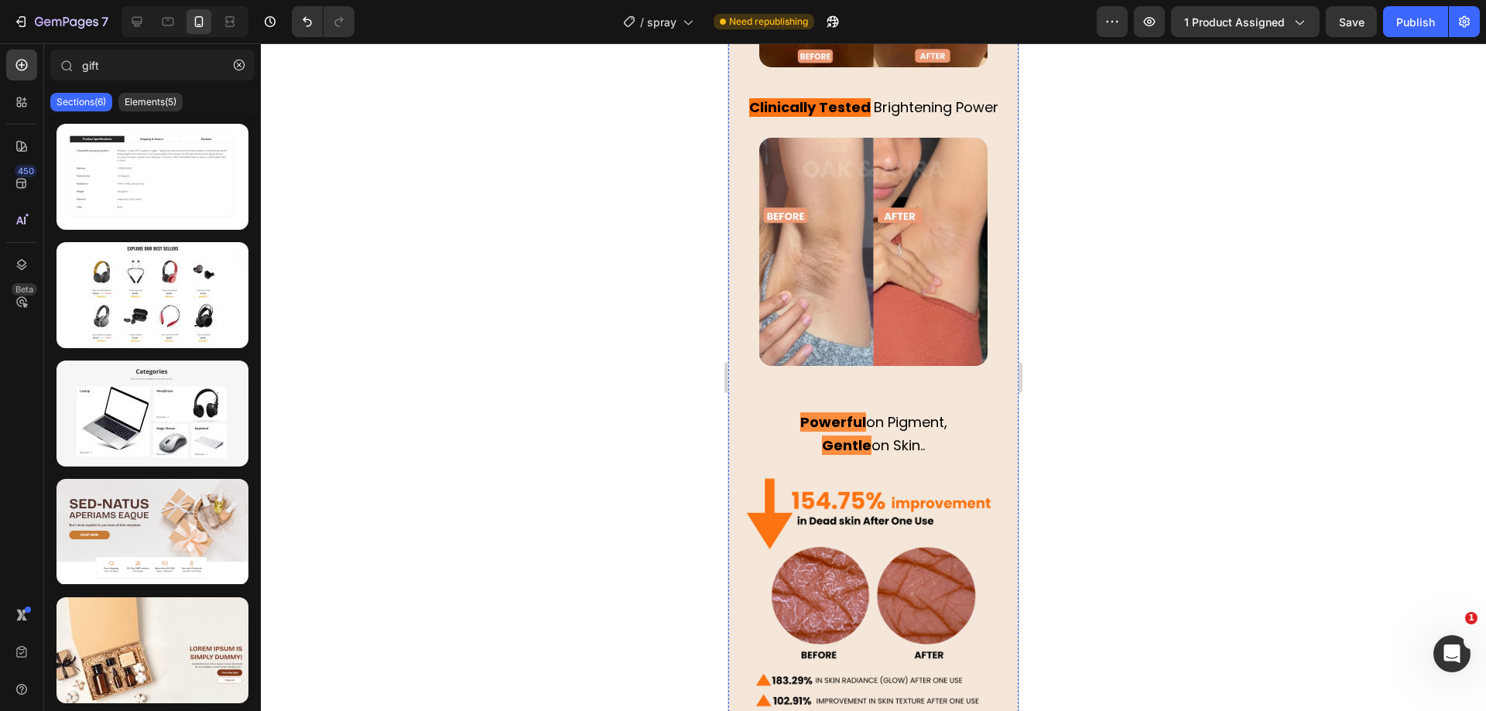
scroll to position [3575, 0]
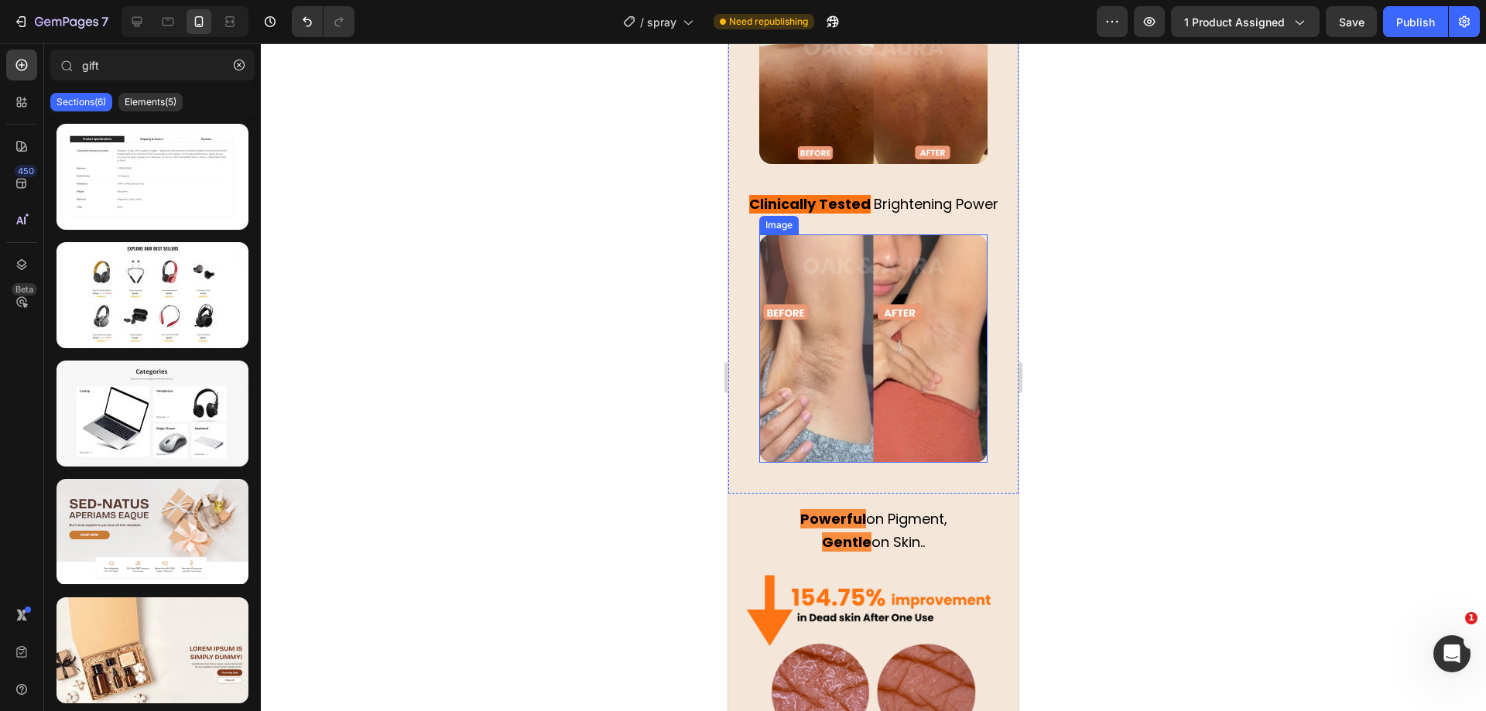
click at [877, 318] on img at bounding box center [873, 348] width 228 height 228
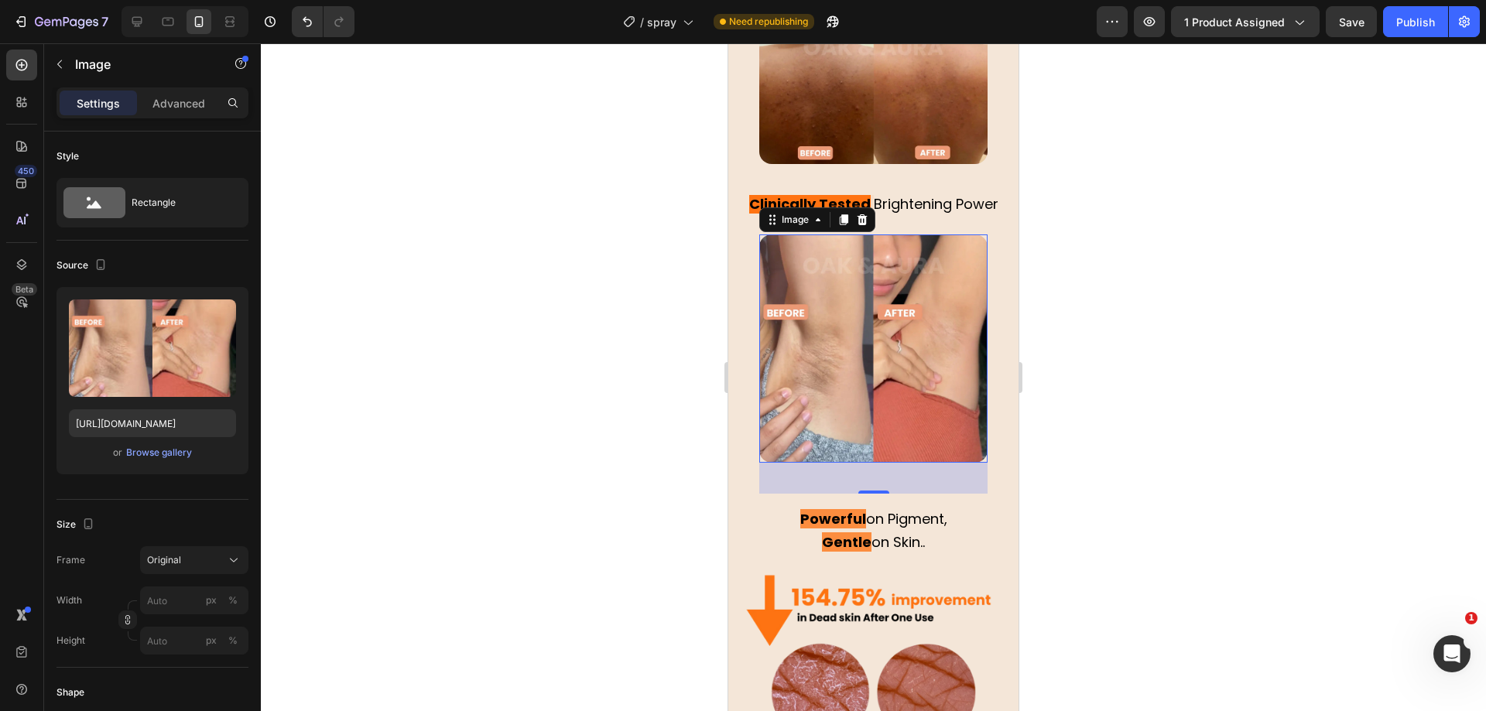
drag, startPoint x: 190, startPoint y: 140, endPoint x: 556, endPoint y: 277, distance: 390.1
click at [217, 313] on icon "button" at bounding box center [221, 316] width 10 height 12
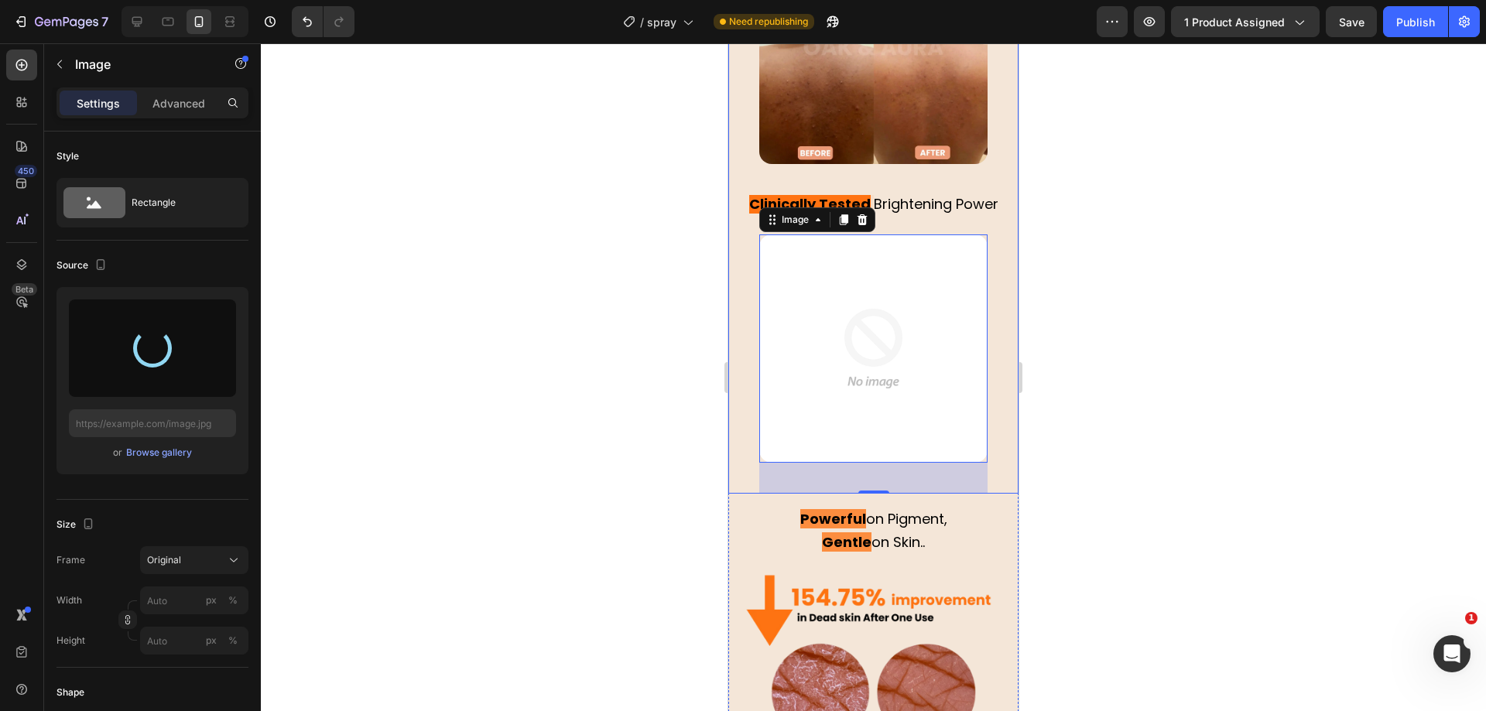
type input "[URL][DOMAIN_NAME]"
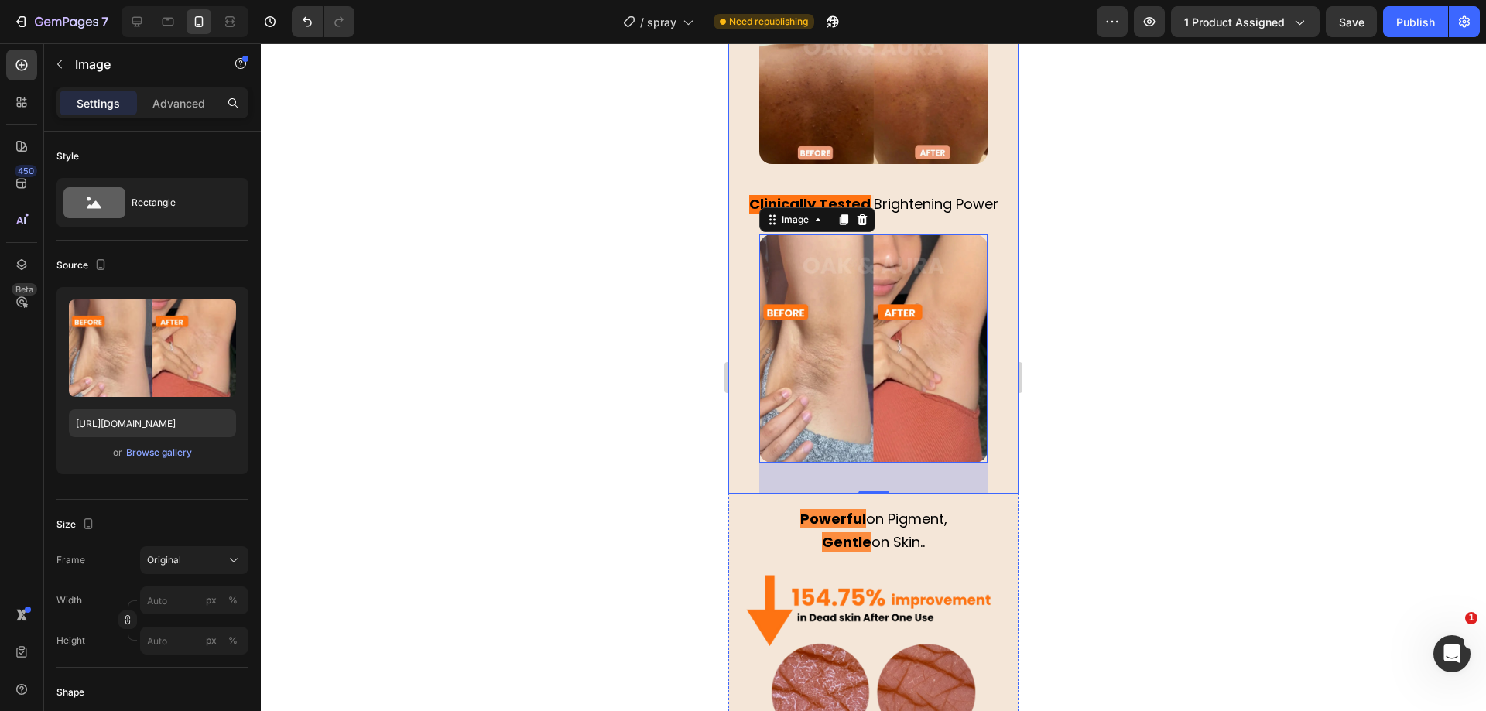
click at [587, 386] on div at bounding box center [873, 377] width 1225 height 668
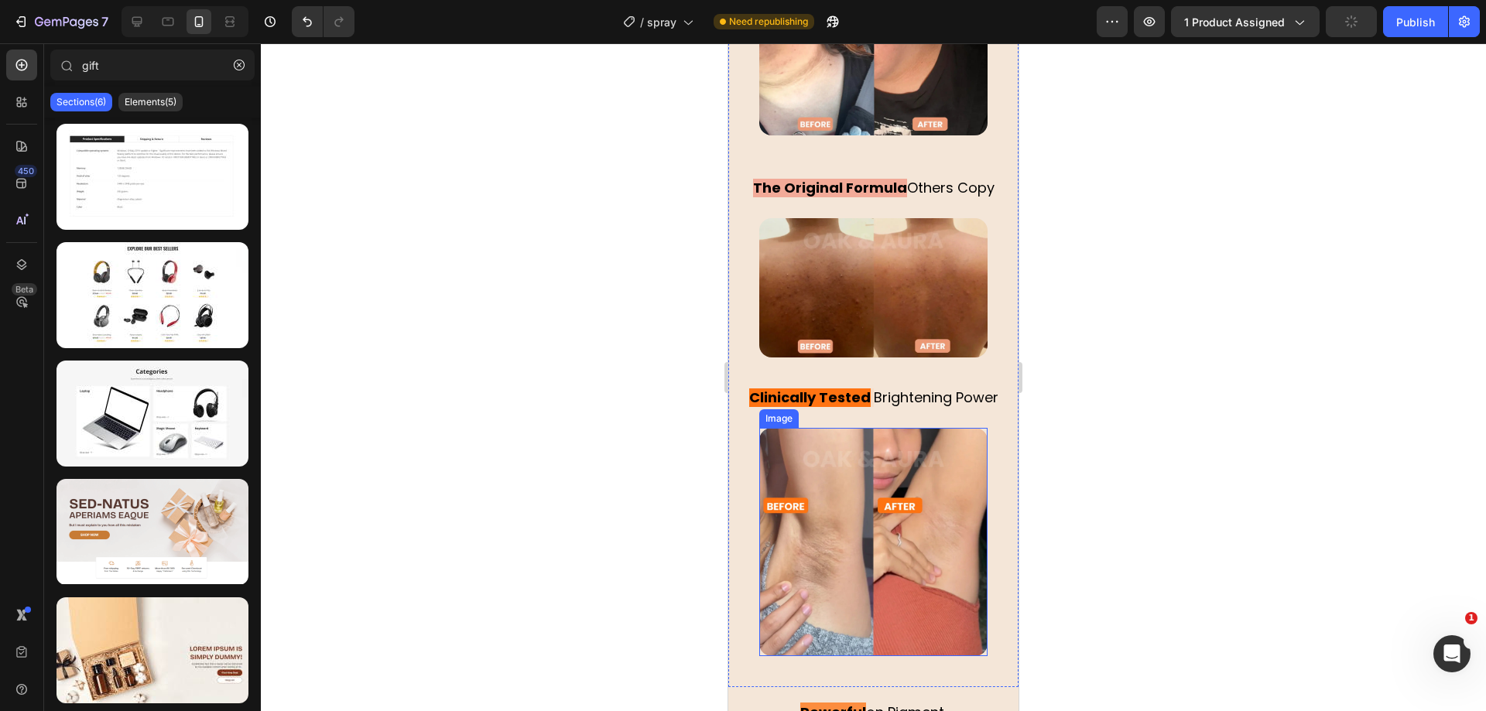
scroll to position [3285, 0]
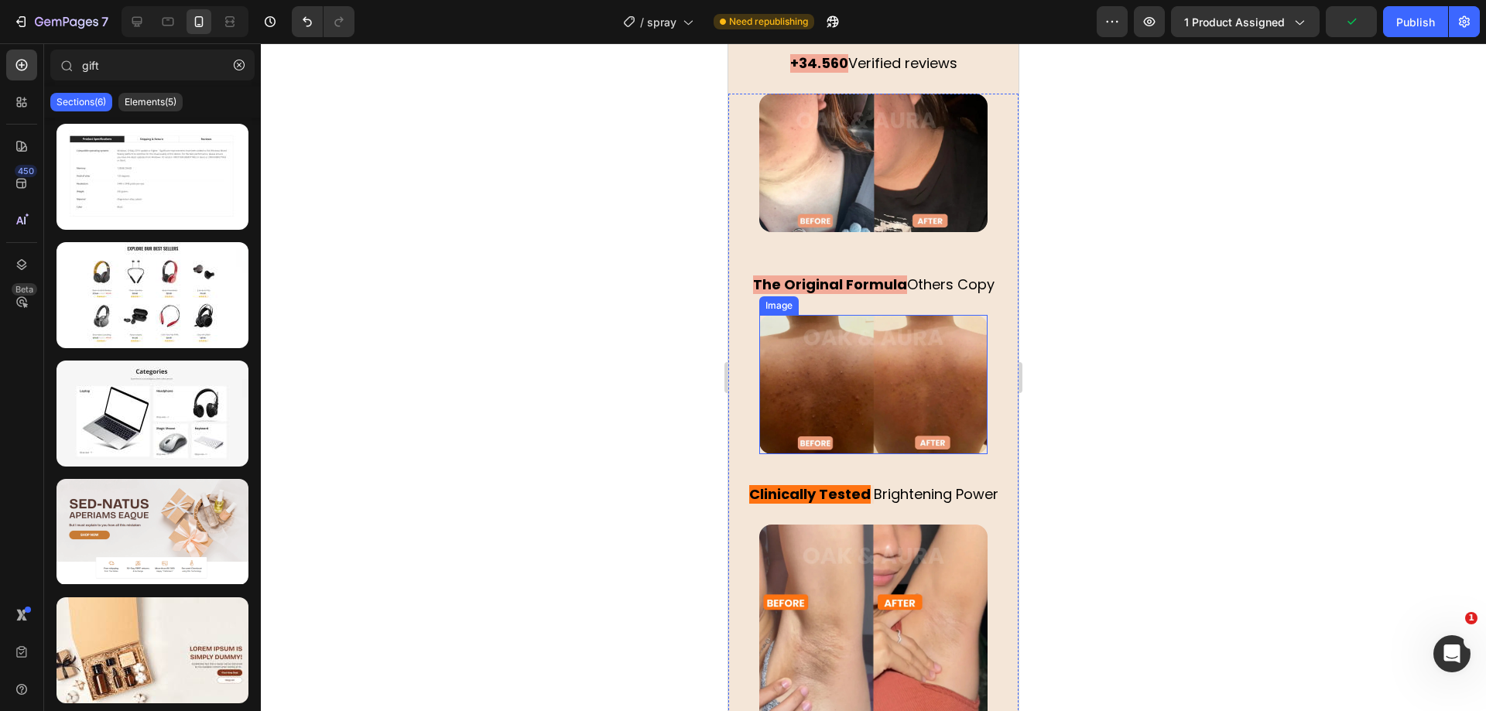
click at [874, 342] on img at bounding box center [873, 384] width 228 height 139
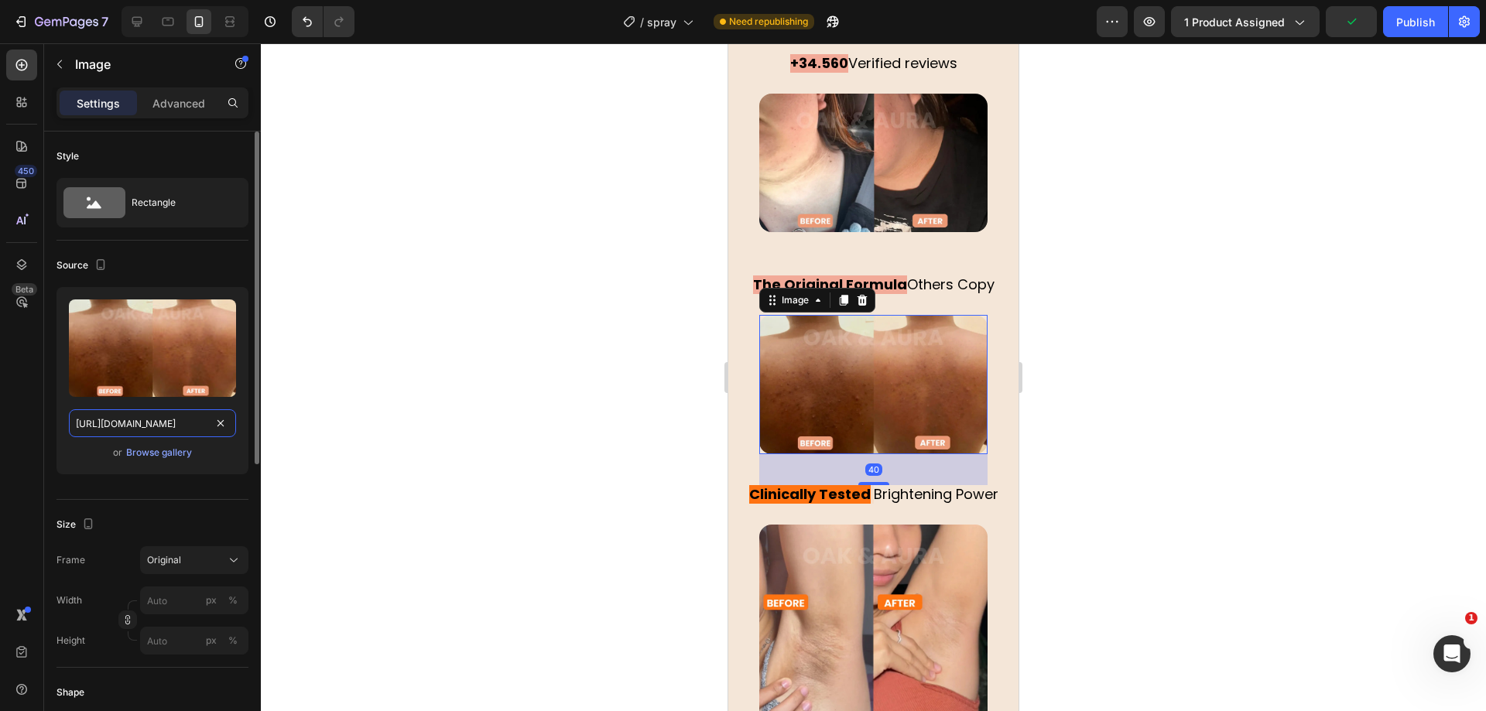
click at [144, 420] on input "[URL][DOMAIN_NAME]" at bounding box center [152, 423] width 167 height 28
click at [779, 484] on strong "Clinically Tested" at bounding box center [810, 493] width 122 height 19
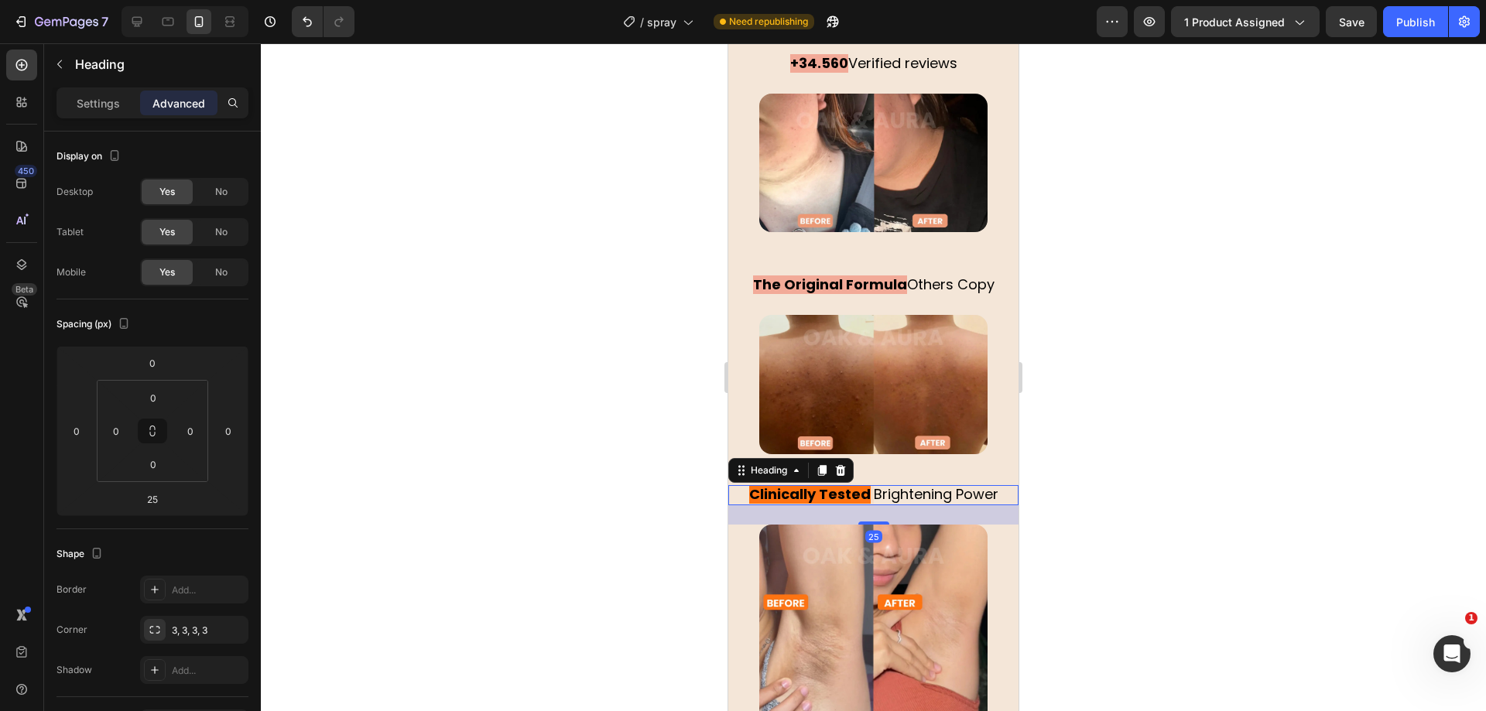
click at [775, 484] on strong "Clinically Tested" at bounding box center [810, 493] width 122 height 19
click at [779, 484] on strong "Clinically Tested" at bounding box center [810, 493] width 122 height 19
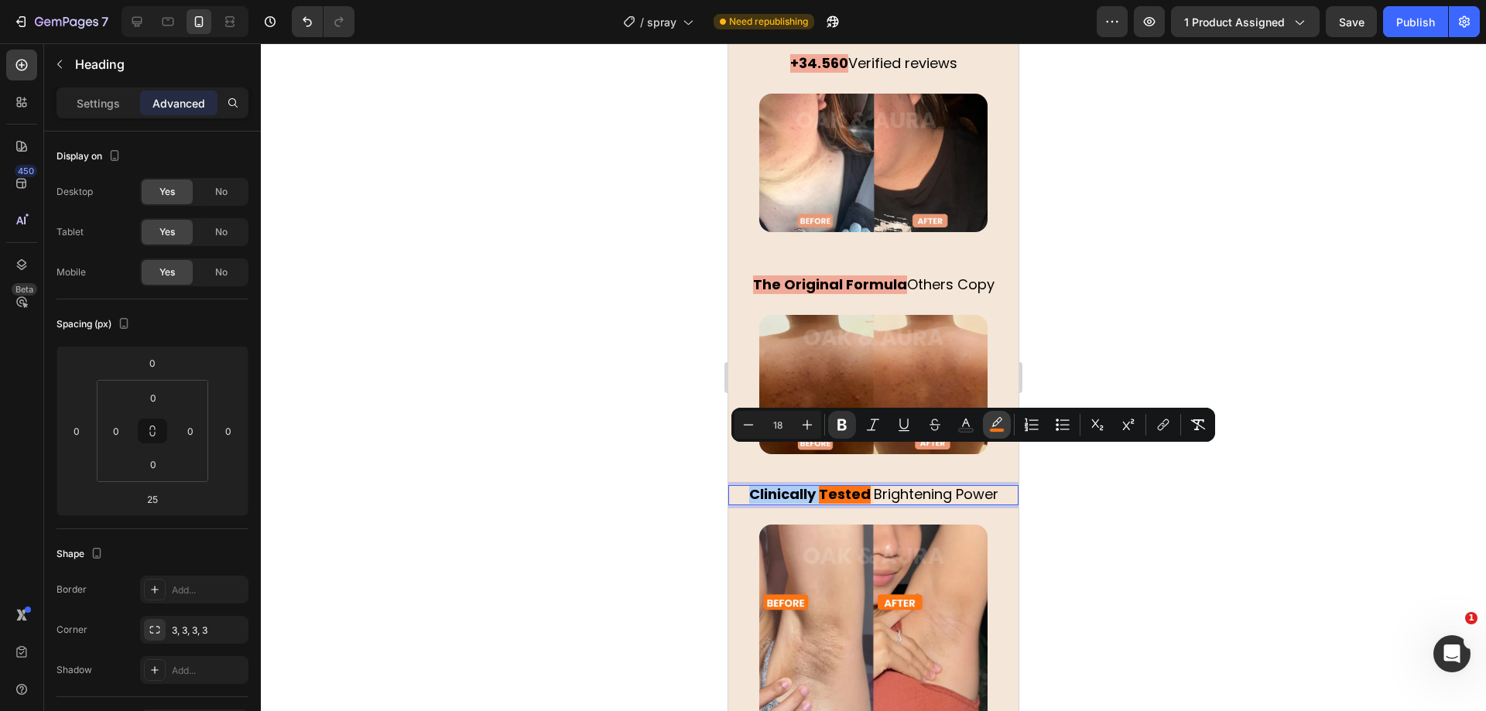
click at [1007, 420] on button "color" at bounding box center [997, 425] width 28 height 28
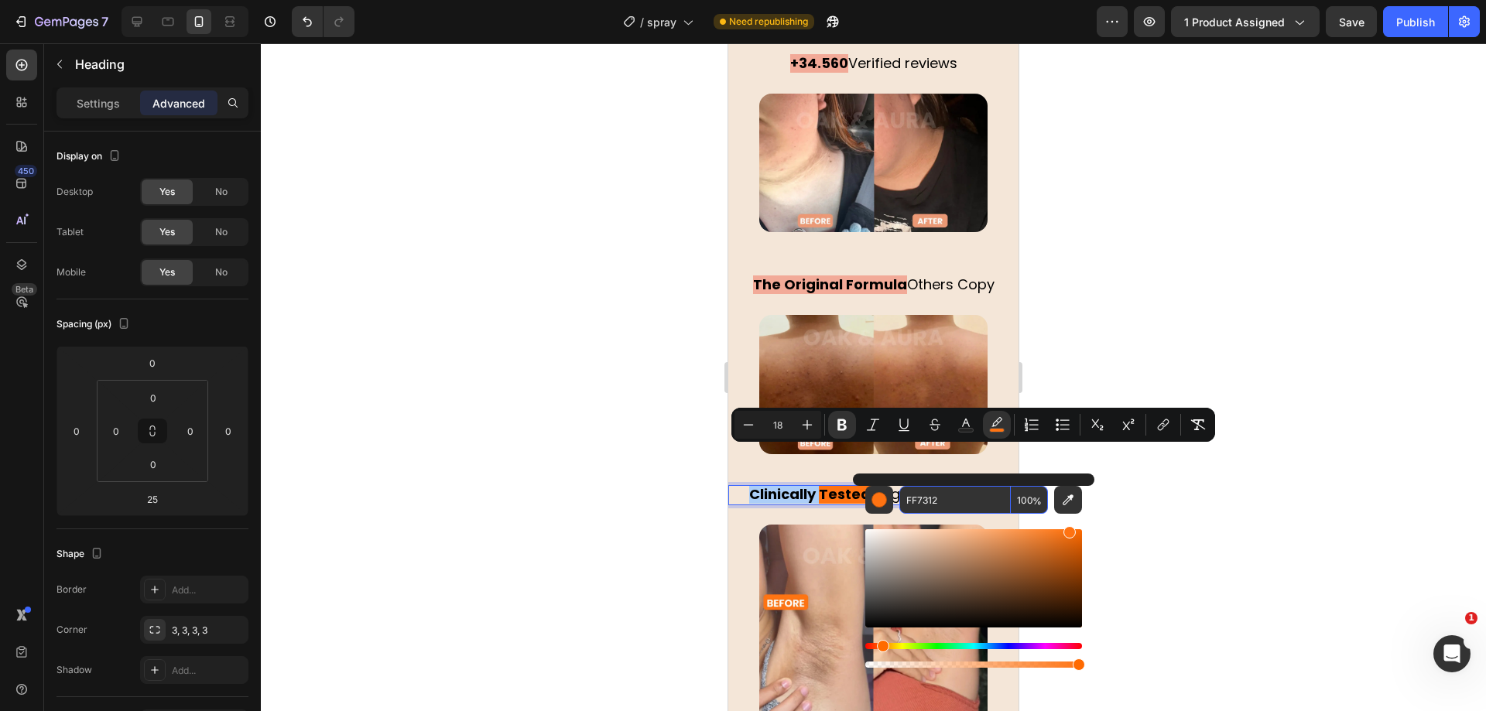
click at [641, 259] on div at bounding box center [873, 377] width 1225 height 668
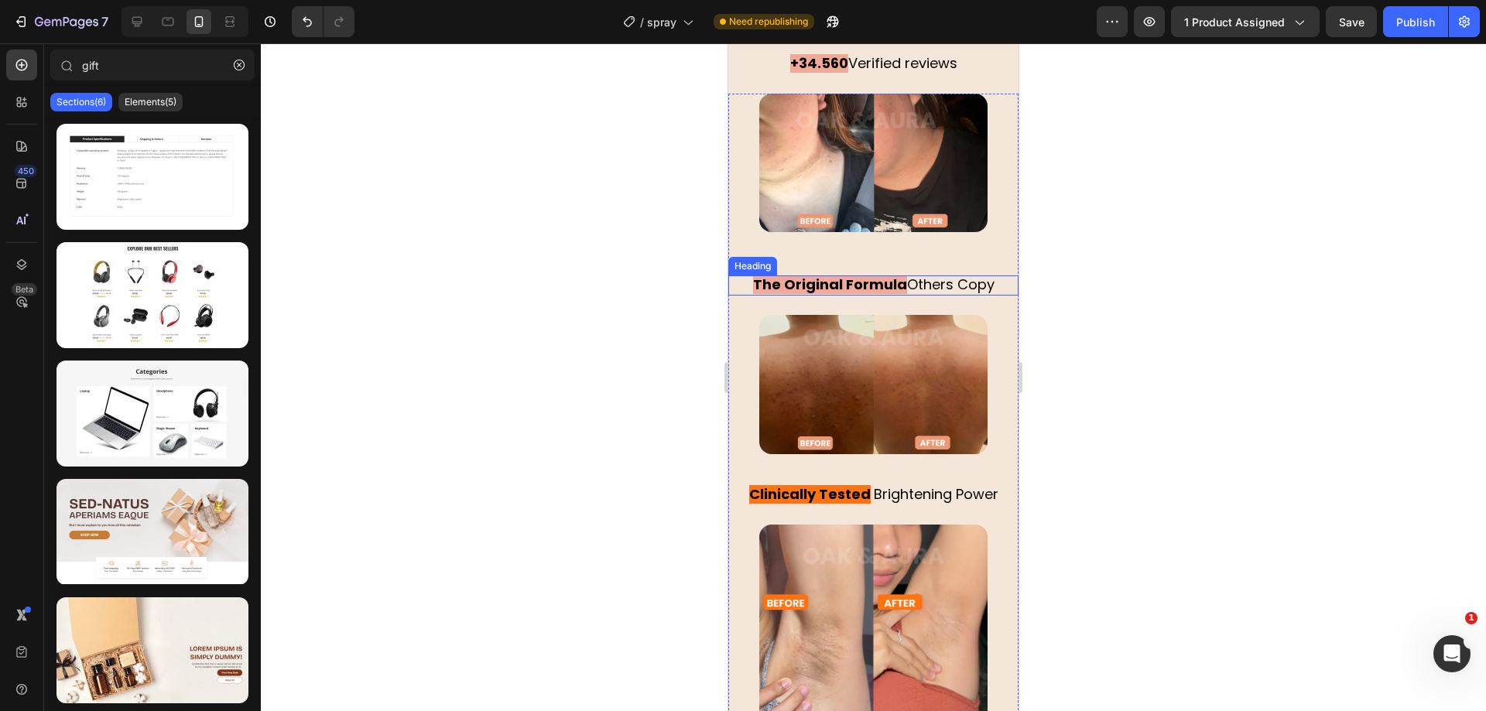
click at [827, 275] on strong "The Original Formula" at bounding box center [830, 284] width 154 height 19
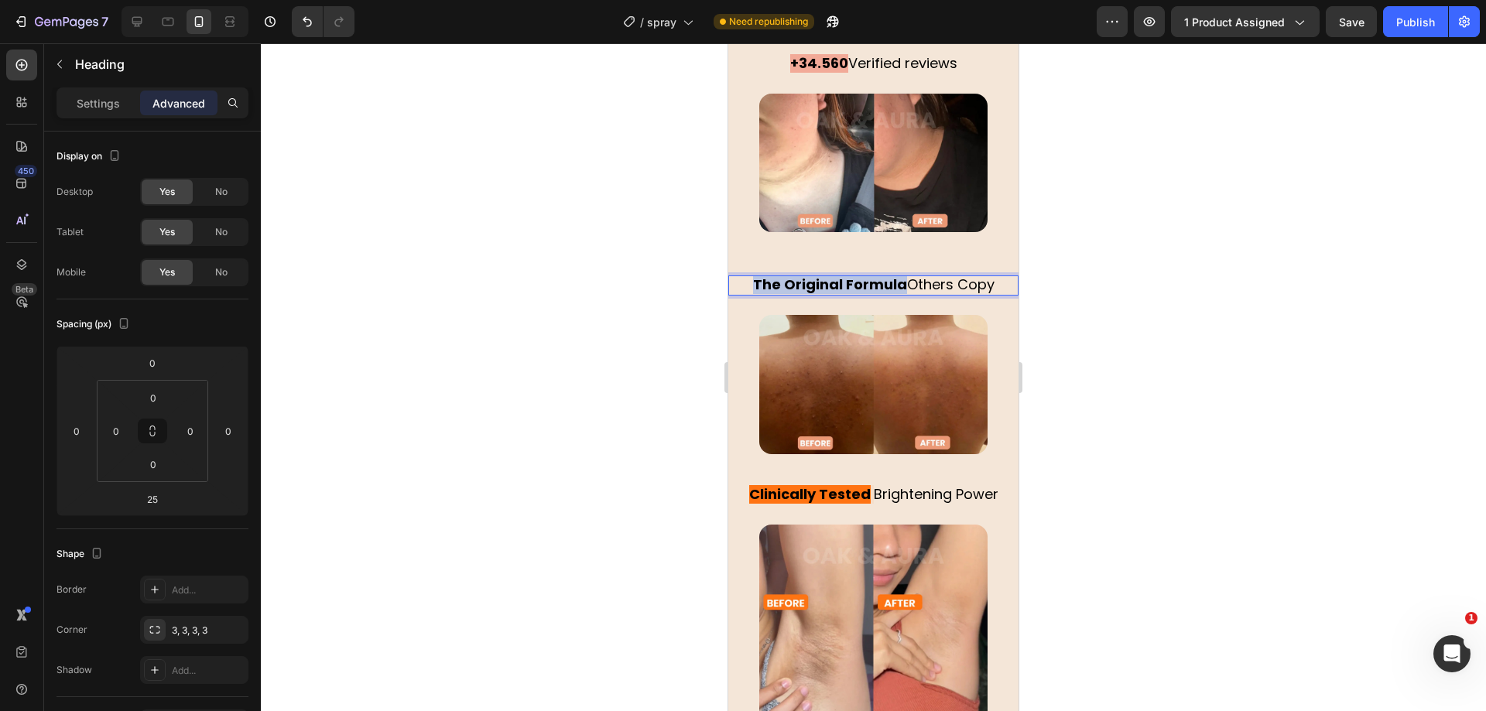
drag, startPoint x: 896, startPoint y: 262, endPoint x: 746, endPoint y: 258, distance: 150.2
click at [746, 277] on p "The Original Formula Others Copy" at bounding box center [873, 285] width 287 height 17
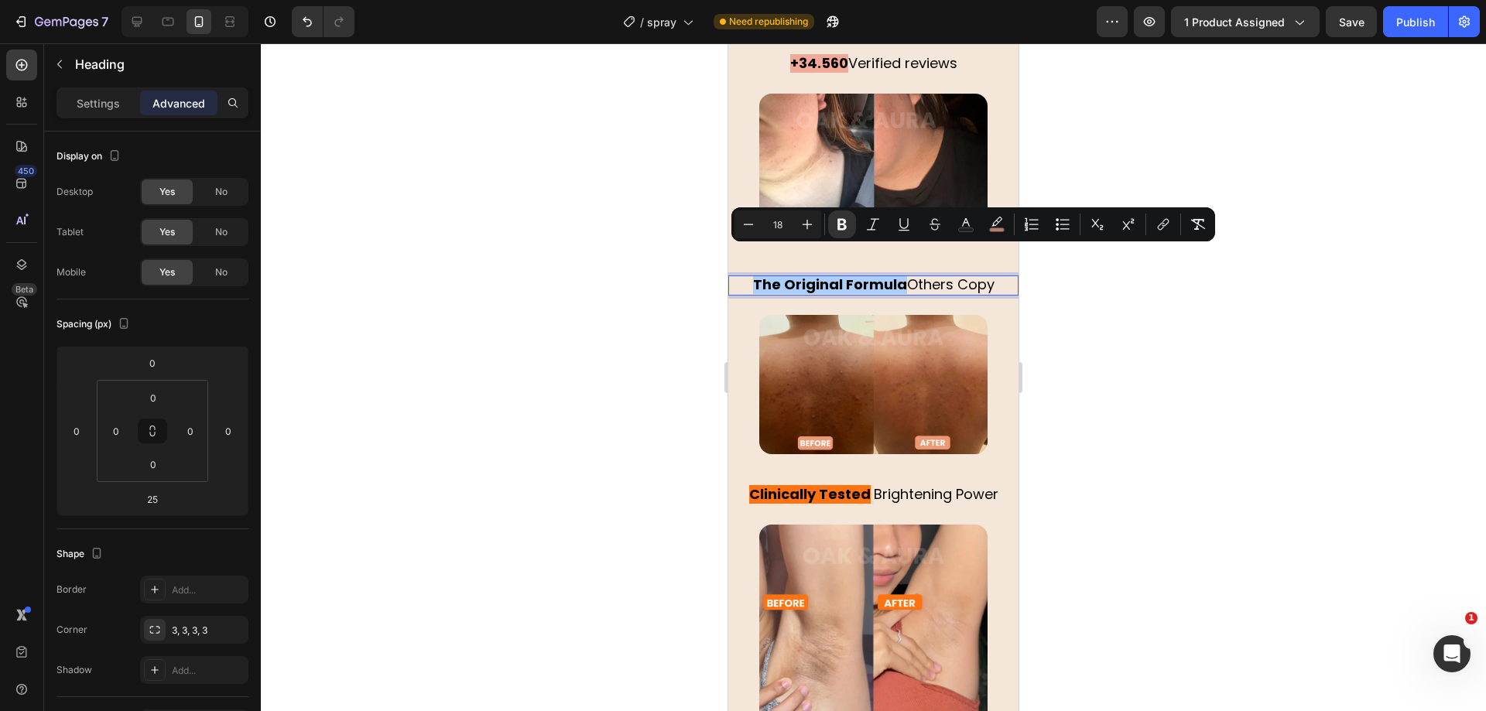
click at [1011, 228] on div "Minus 18 Plus Bold Italic Underline Strikethrough Text Color color Numbered Lis…" at bounding box center [972, 224] width 477 height 28
click at [1002, 224] on icon "Editor contextual toolbar" at bounding box center [996, 224] width 15 height 15
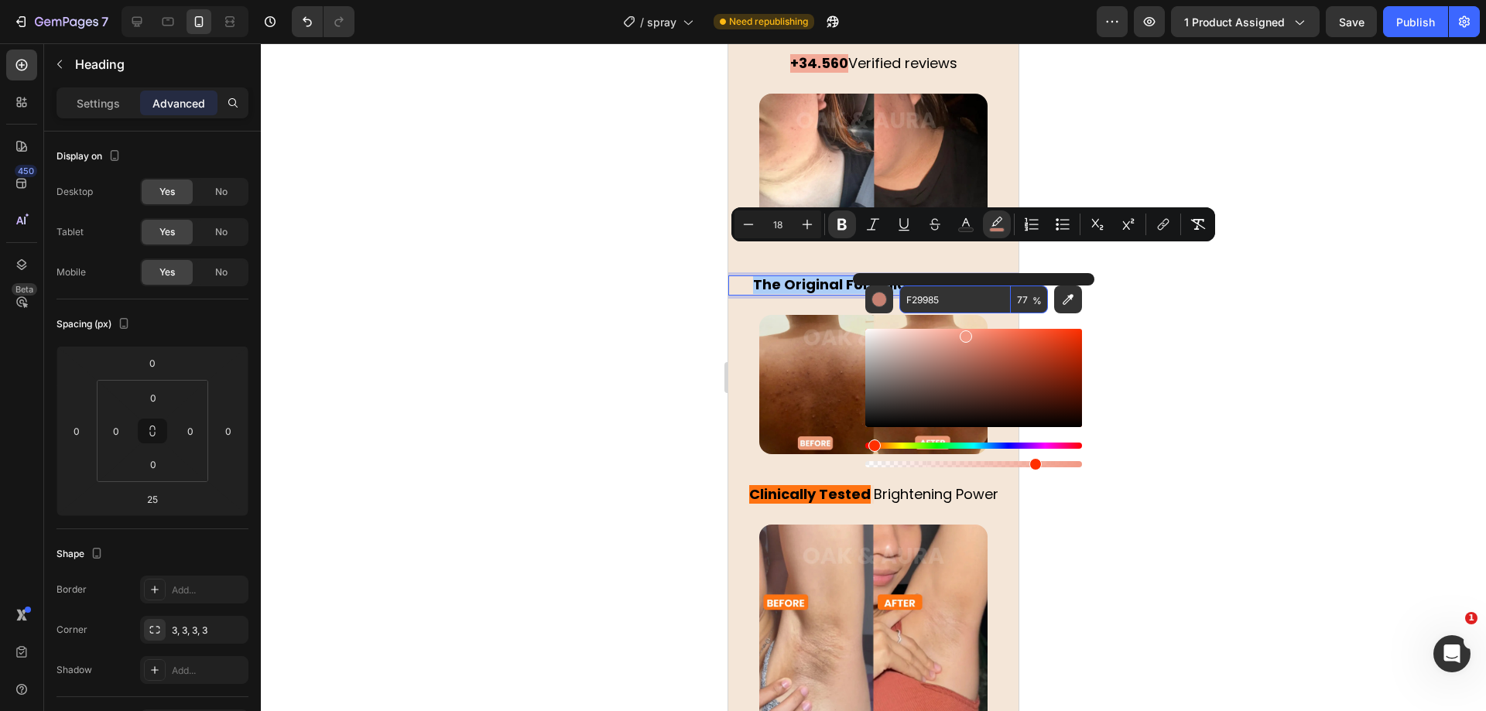
click at [953, 311] on input "F29985" at bounding box center [954, 300] width 111 height 28
paste input "F7312"
type input "FF7312"
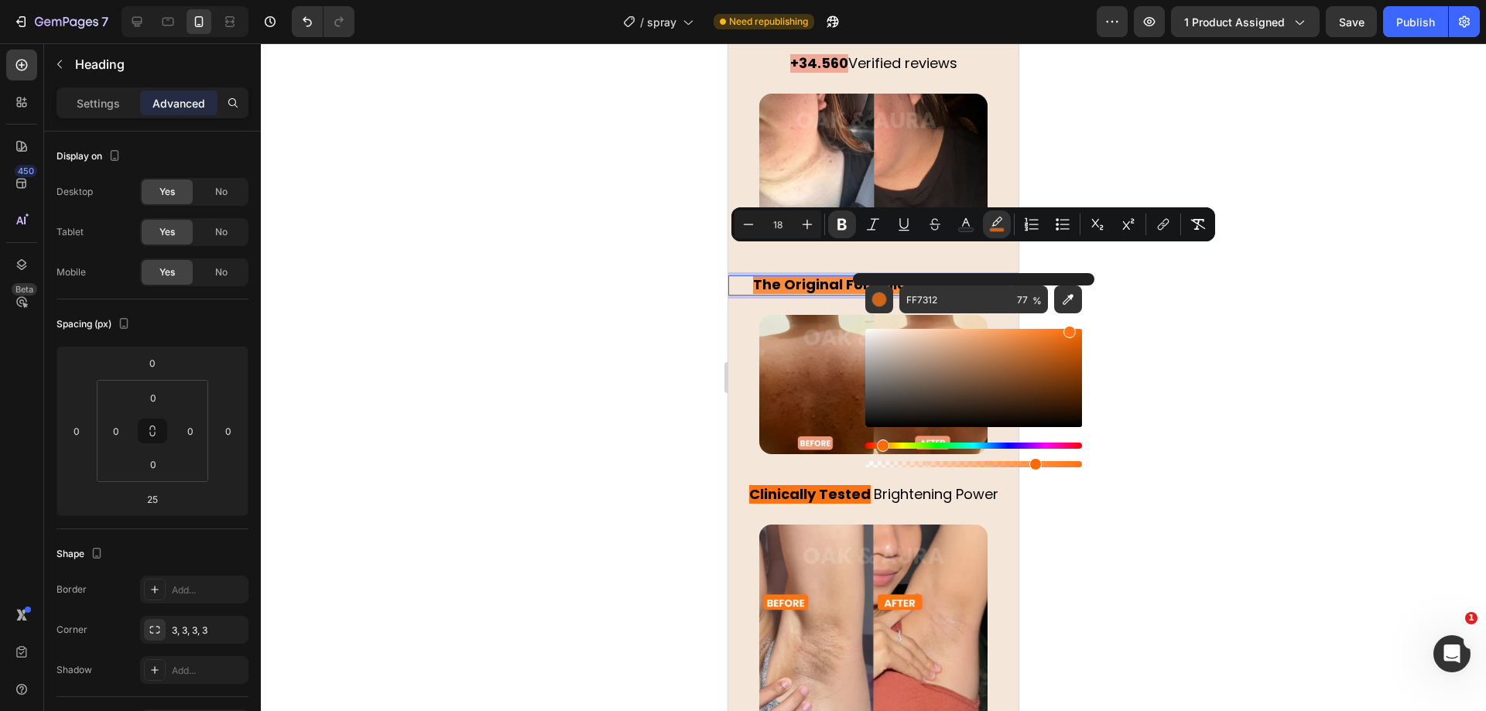
click at [548, 272] on div at bounding box center [873, 377] width 1225 height 668
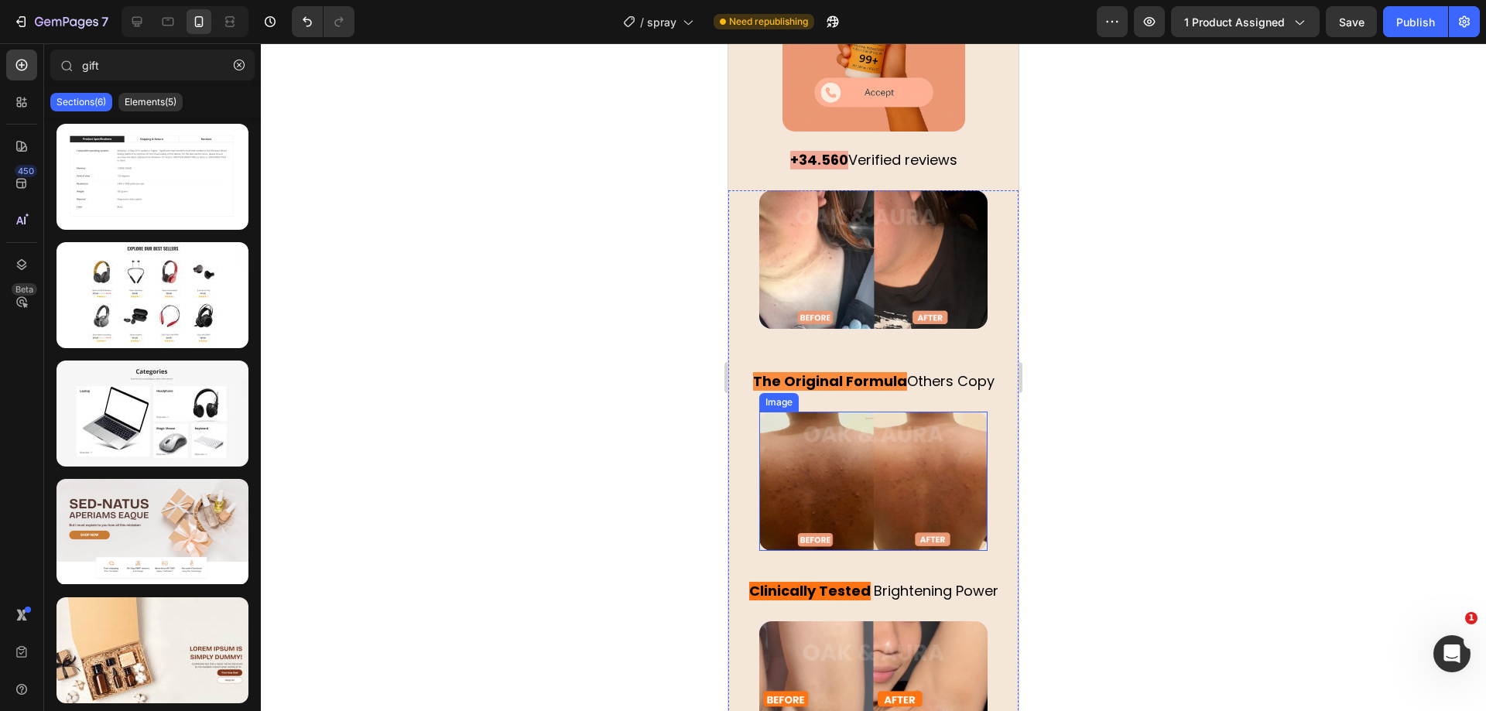
scroll to position [3092, 0]
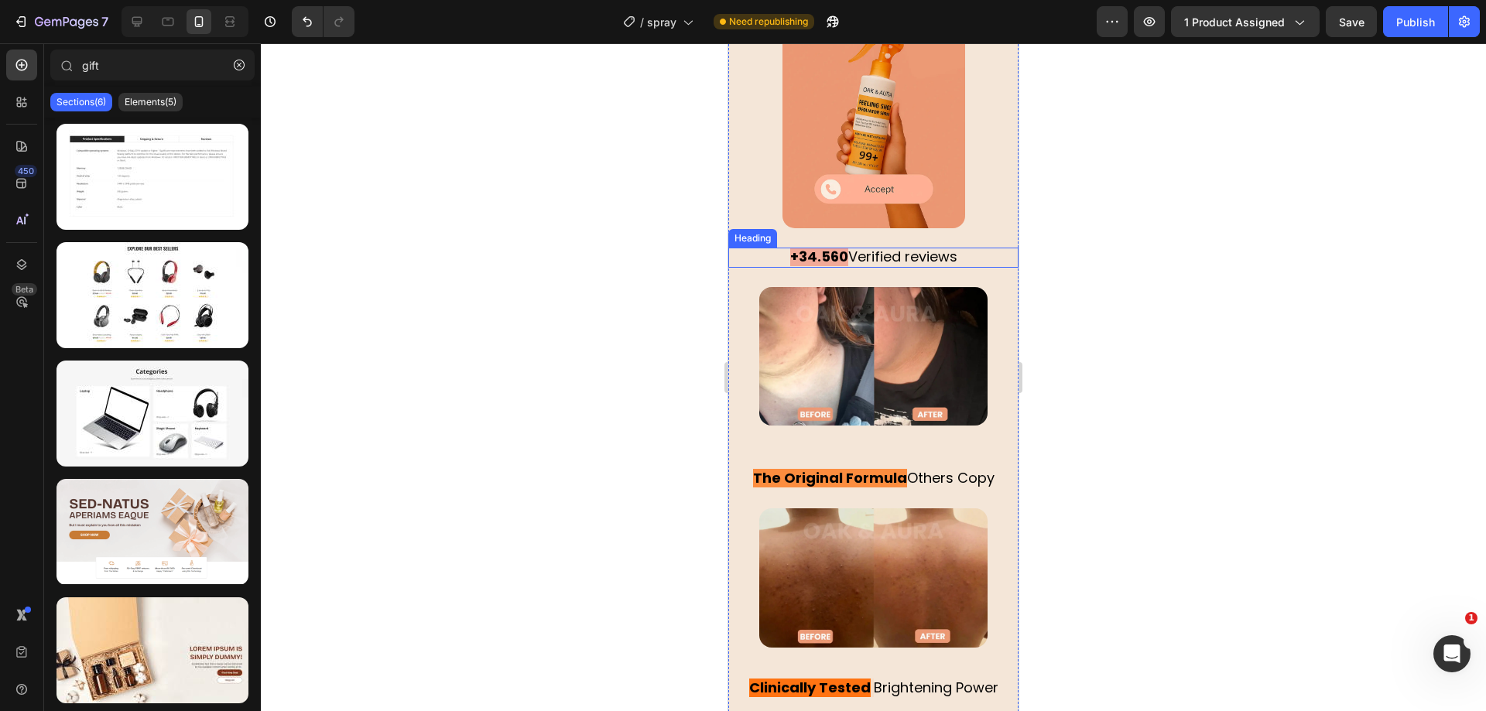
click at [826, 247] on strong "+34.560" at bounding box center [819, 256] width 58 height 19
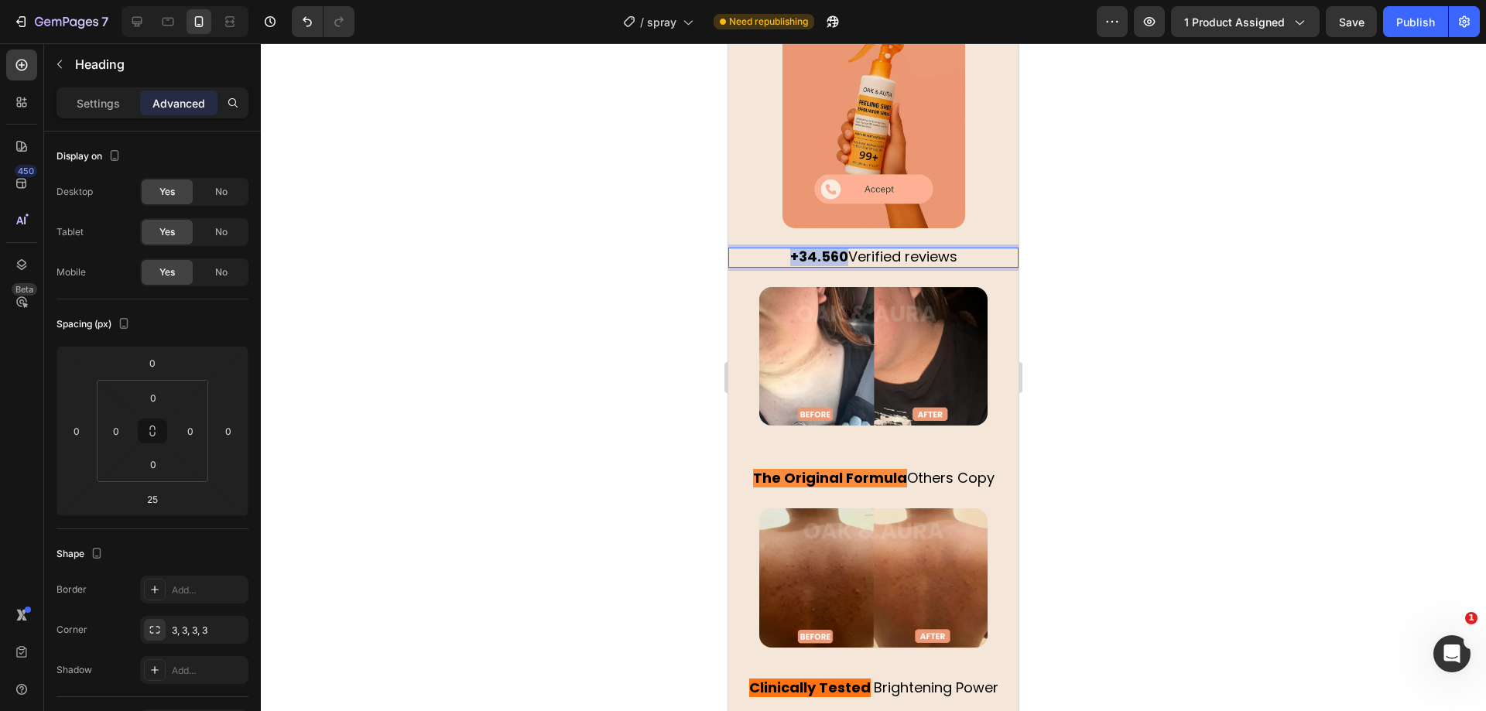
drag, startPoint x: 840, startPoint y: 238, endPoint x: 753, endPoint y: 238, distance: 86.7
click at [753, 249] on p "+34.560 Verified reviews" at bounding box center [873, 257] width 287 height 17
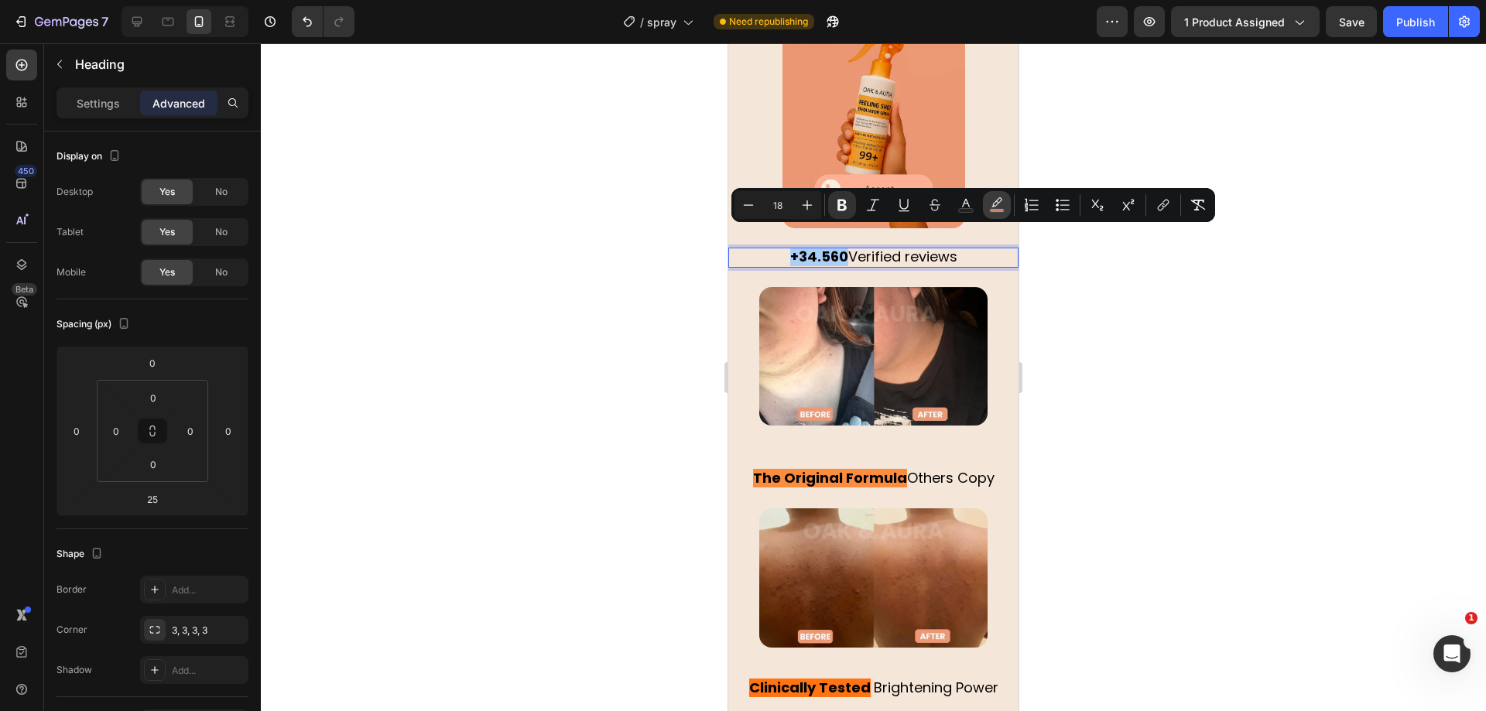
click at [998, 210] on rect "Editor contextual toolbar" at bounding box center [997, 211] width 15 height 4
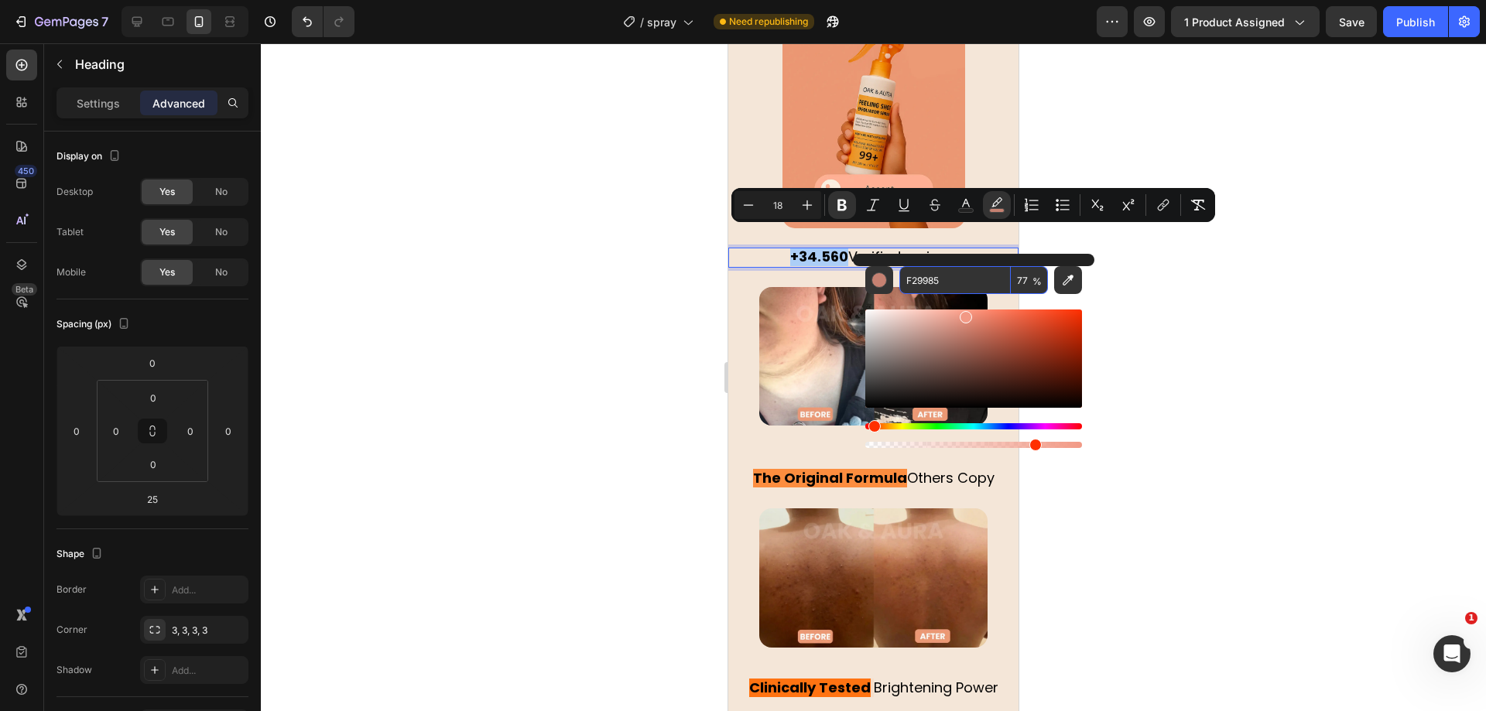
click at [944, 281] on input "F29985" at bounding box center [954, 280] width 111 height 28
paste input "F7312"
type input "FF7312"
click at [589, 286] on div at bounding box center [873, 377] width 1225 height 668
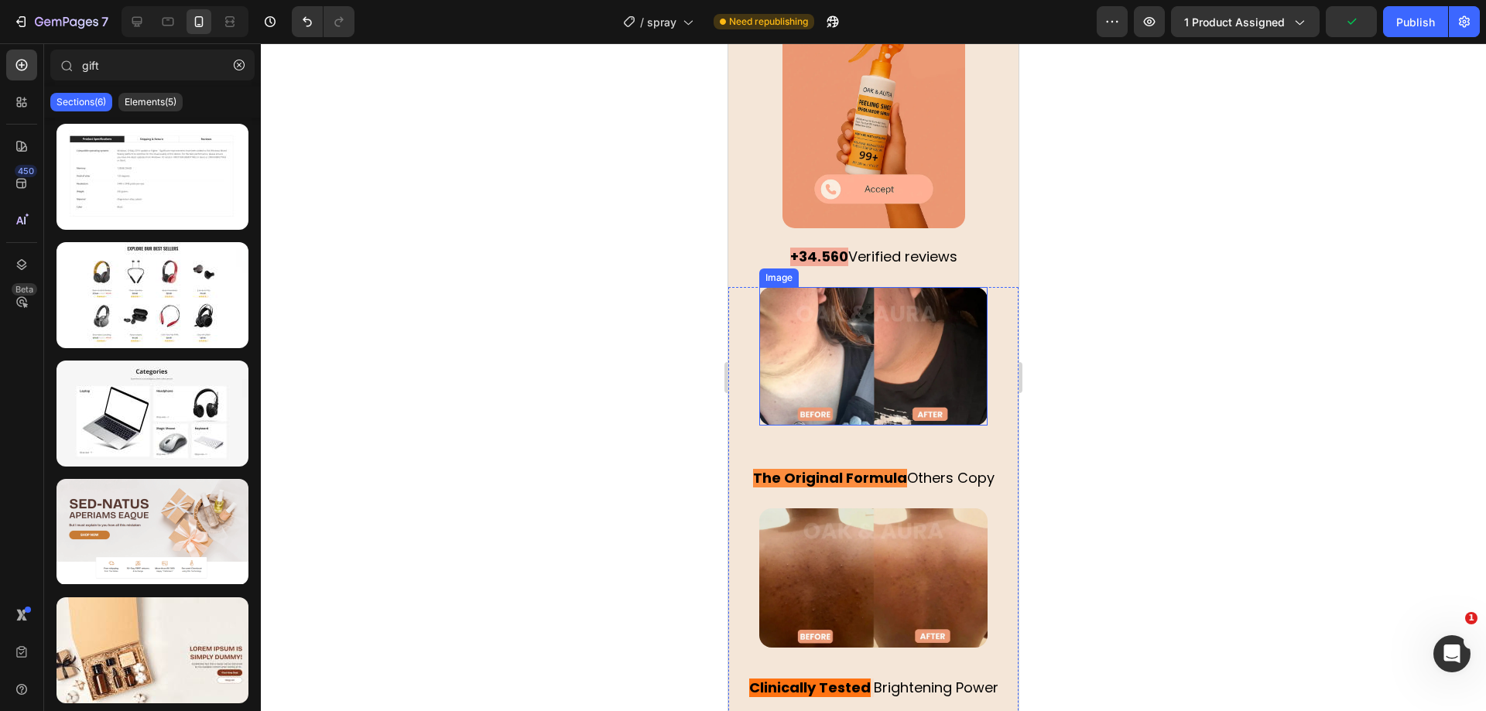
click at [880, 358] on img at bounding box center [873, 356] width 228 height 139
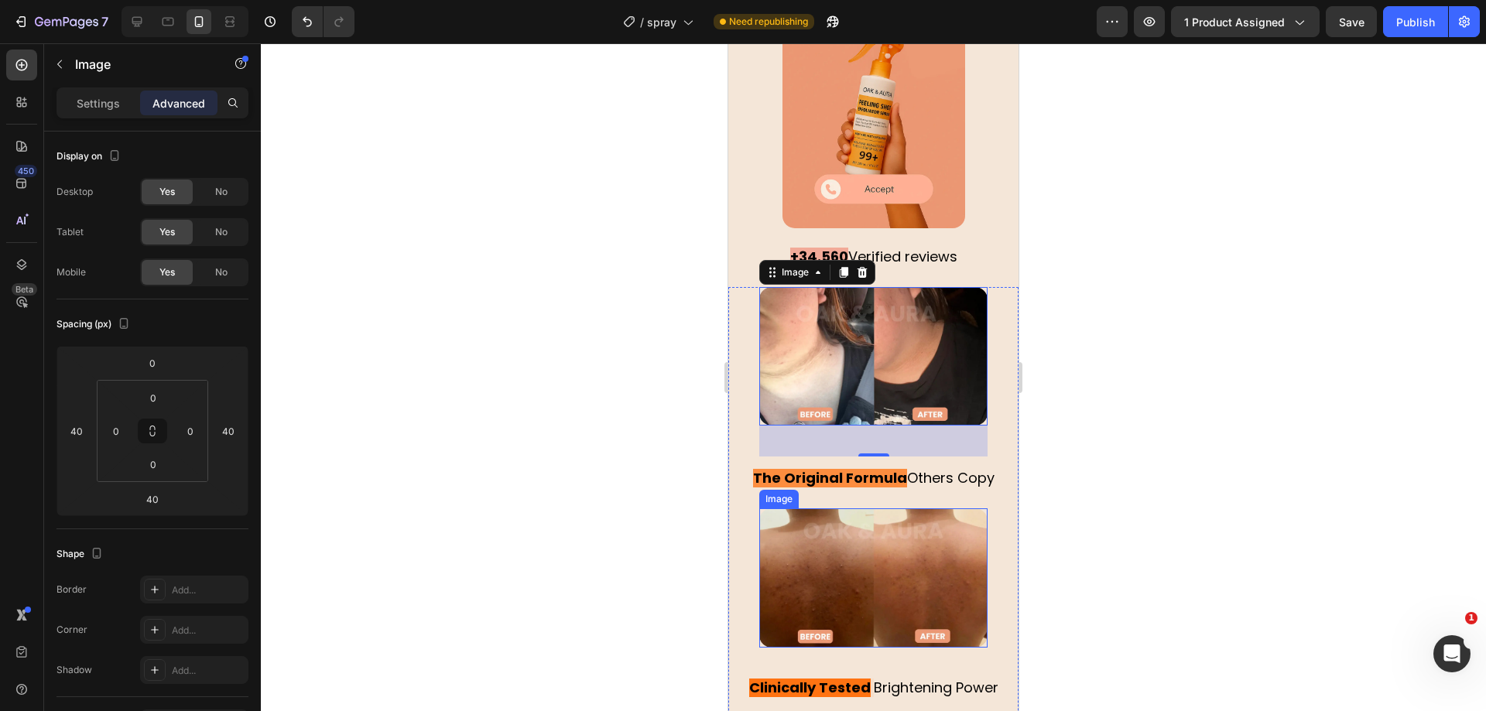
click at [870, 536] on img at bounding box center [873, 577] width 228 height 139
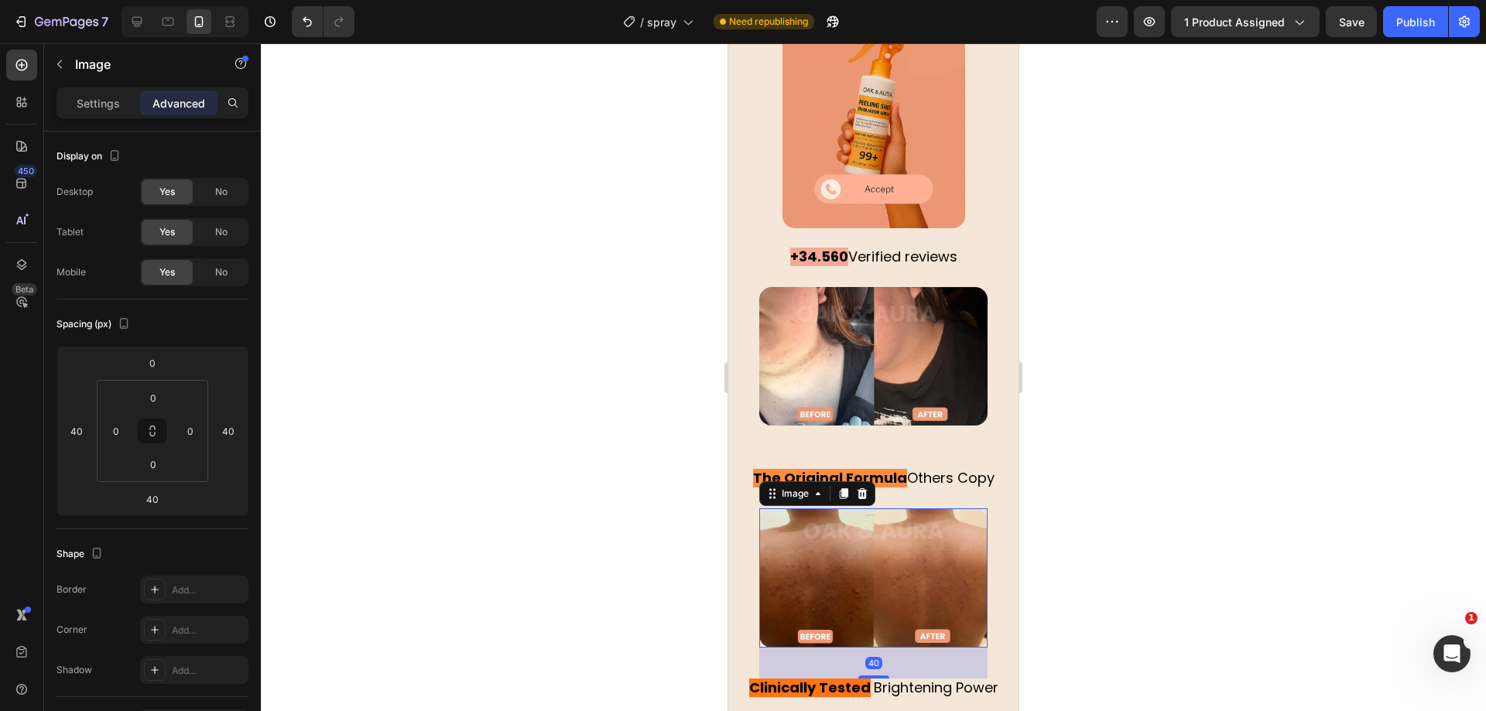
scroll to position [409, 0]
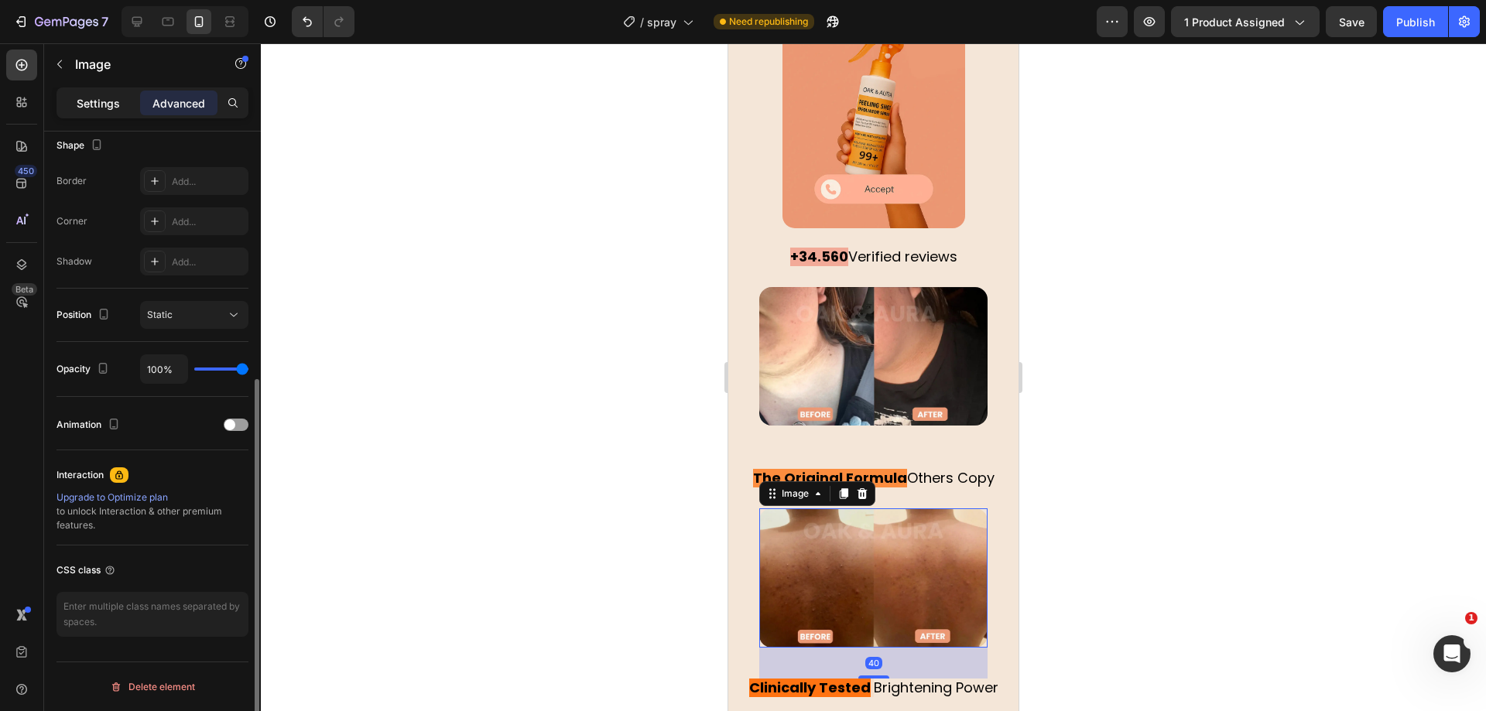
click at [109, 96] on p "Settings" at bounding box center [98, 103] width 43 height 16
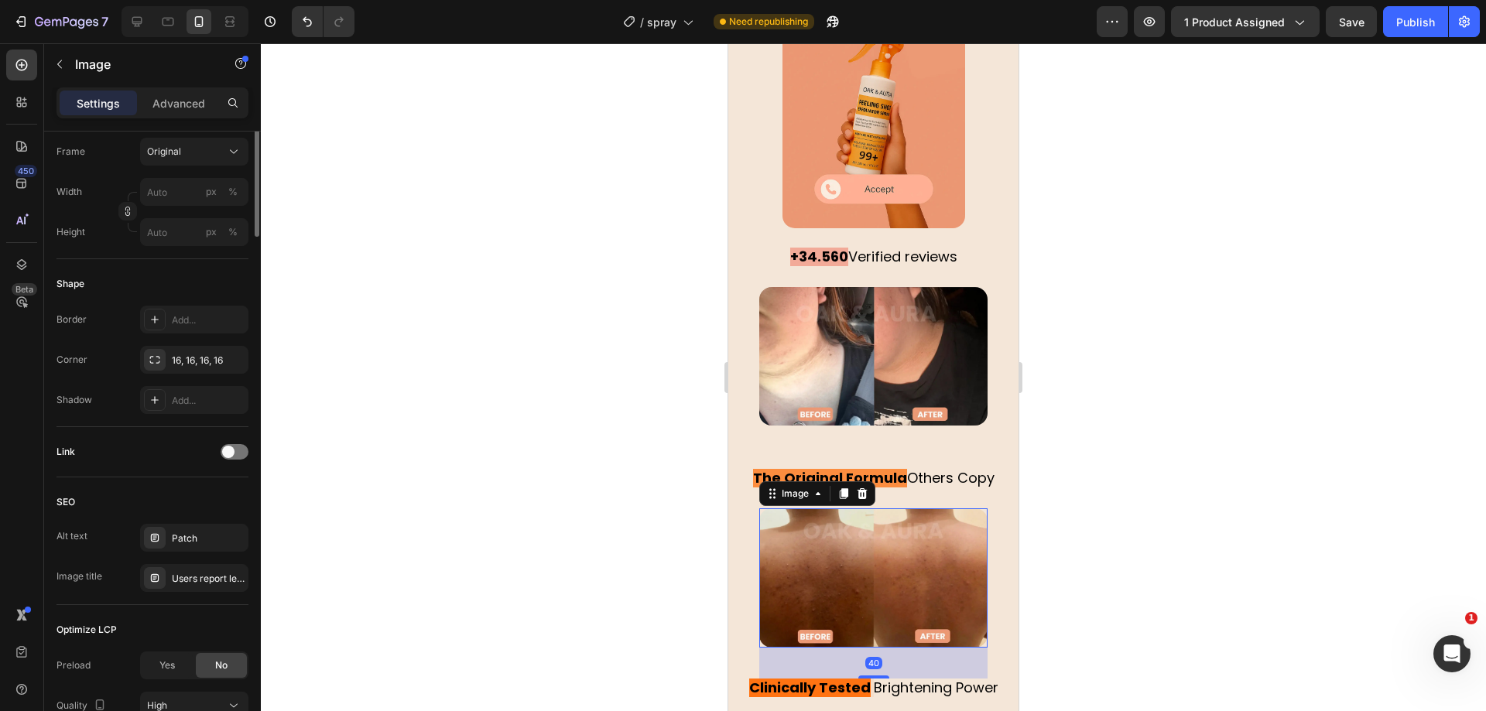
scroll to position [118, 0]
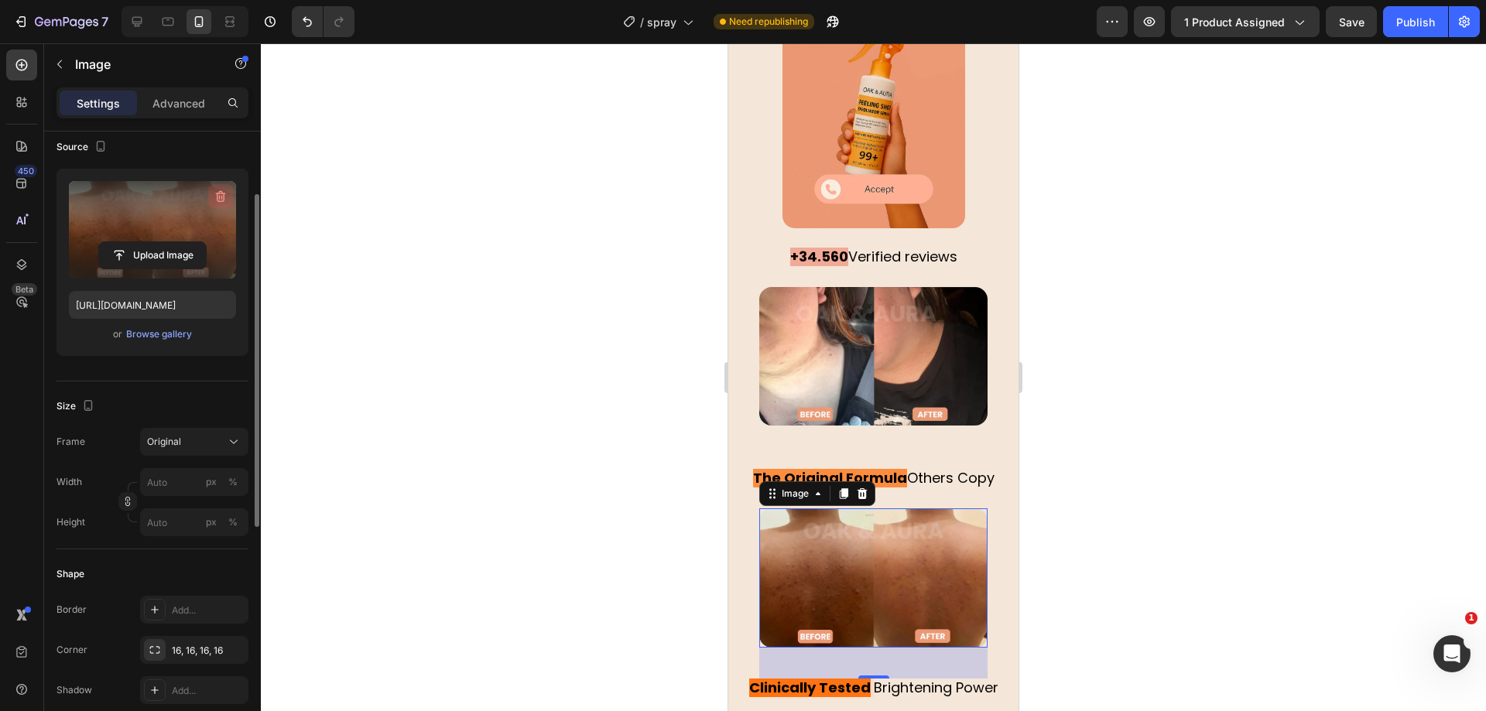
click at [224, 198] on icon "button" at bounding box center [220, 196] width 15 height 15
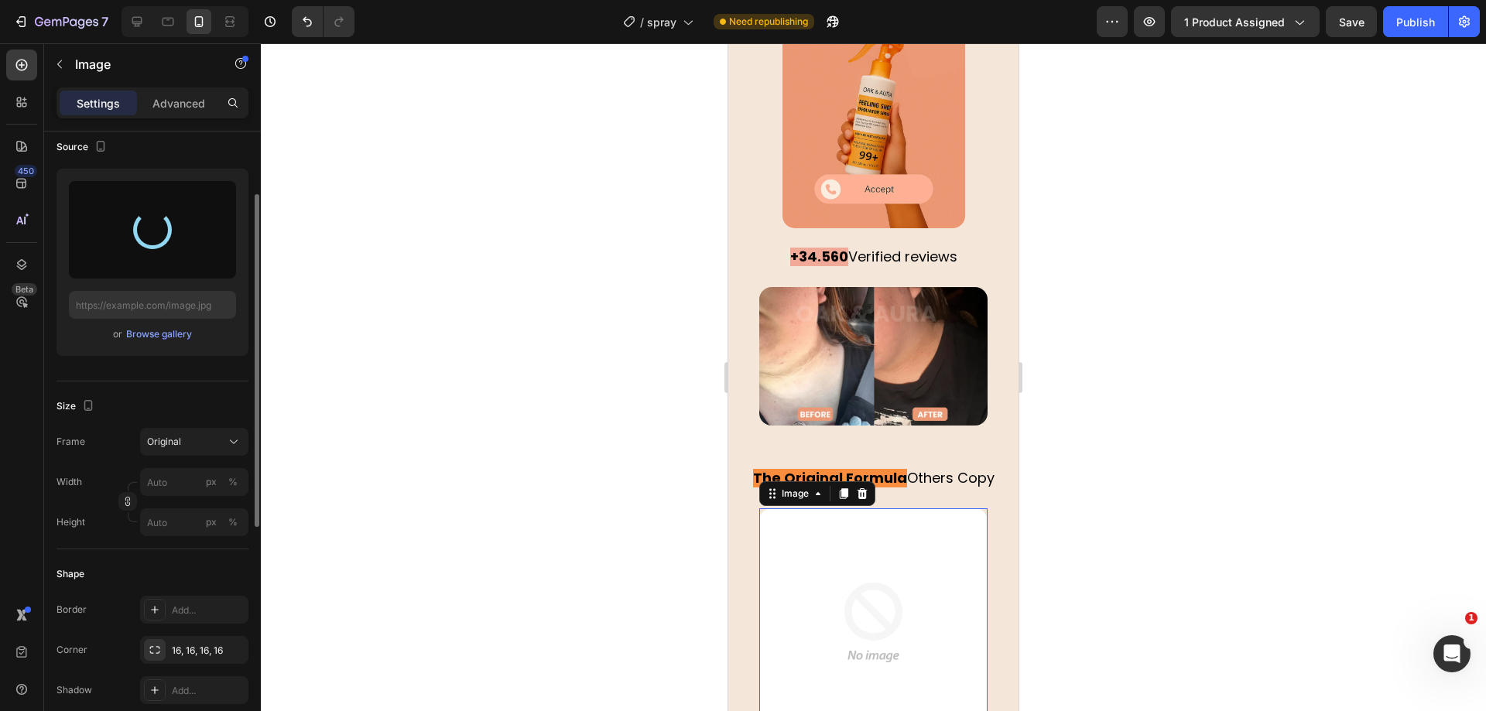
scroll to position [3188, 0]
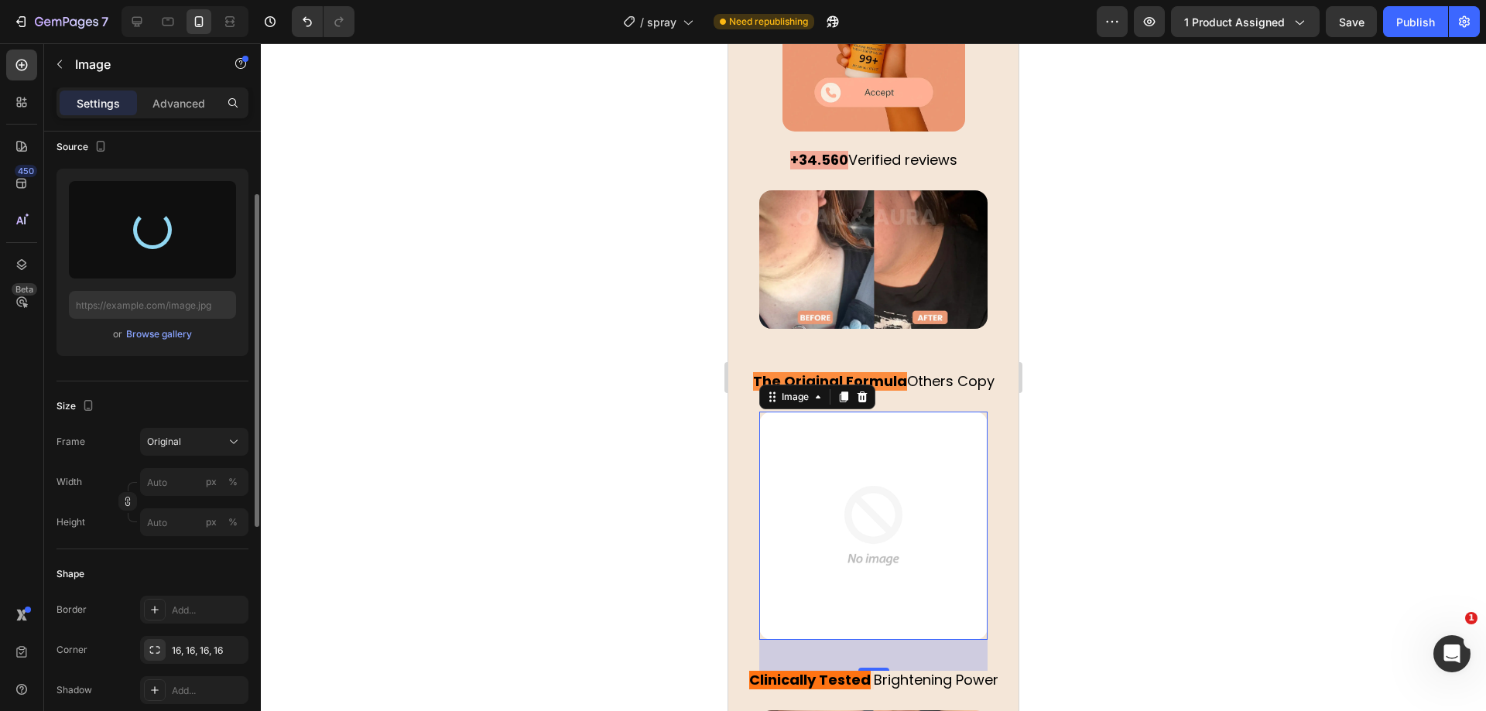
type input "[URL][DOMAIN_NAME]"
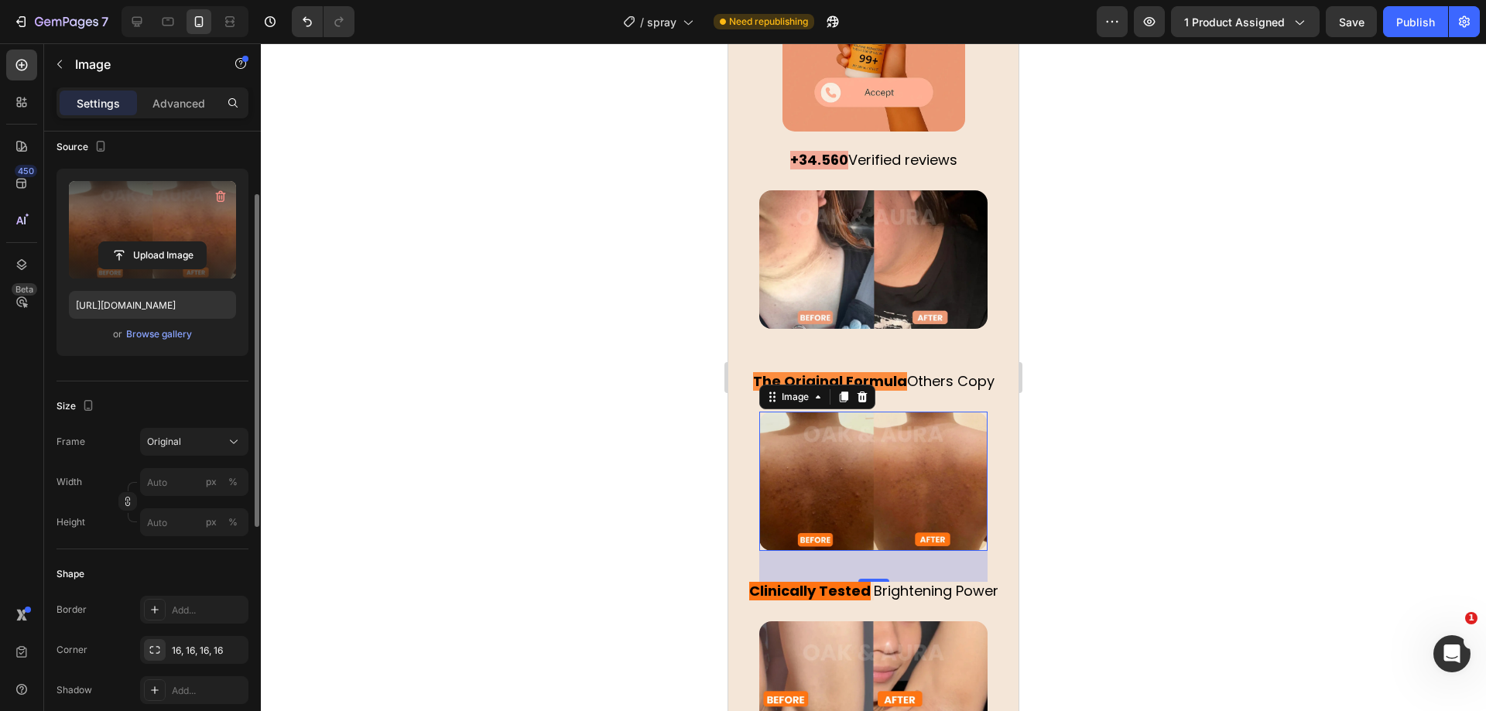
click at [676, 408] on div at bounding box center [873, 377] width 1225 height 668
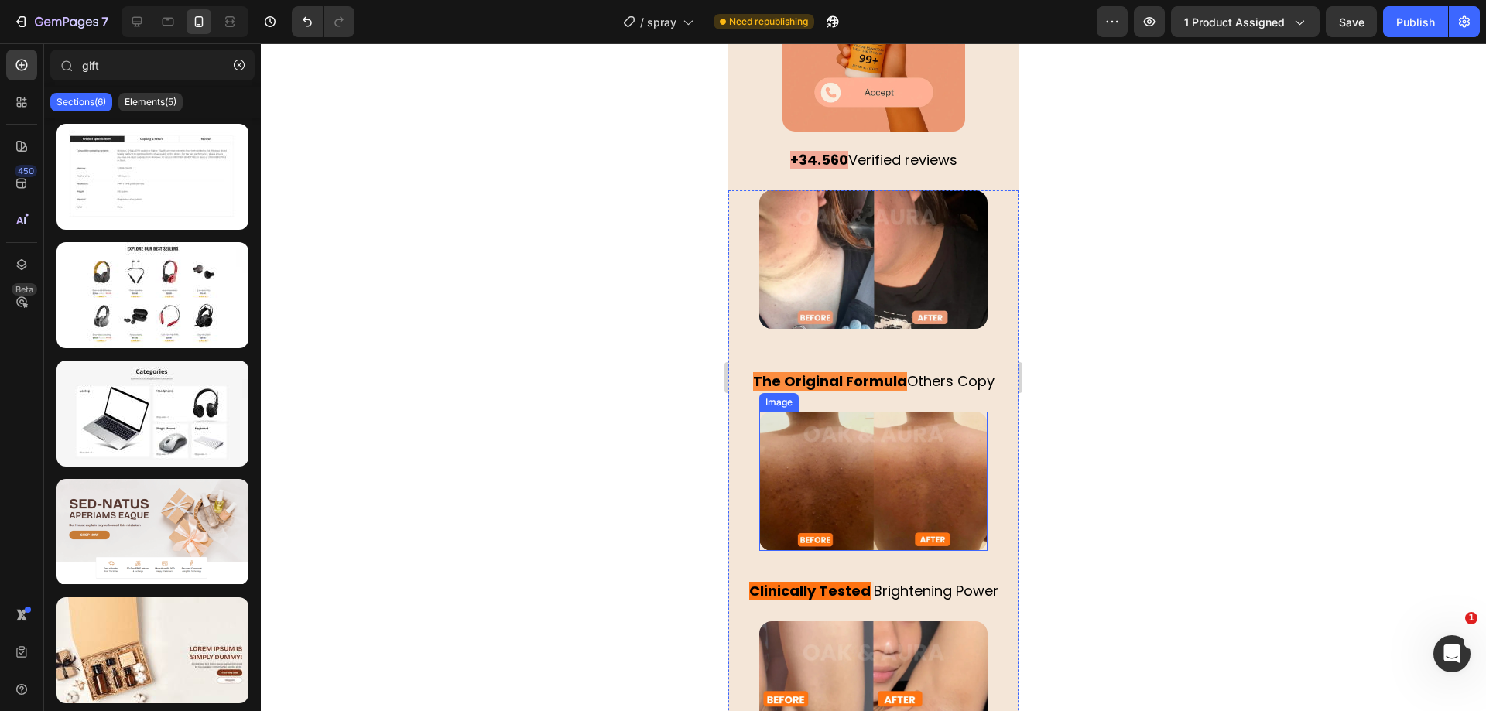
scroll to position [3092, 0]
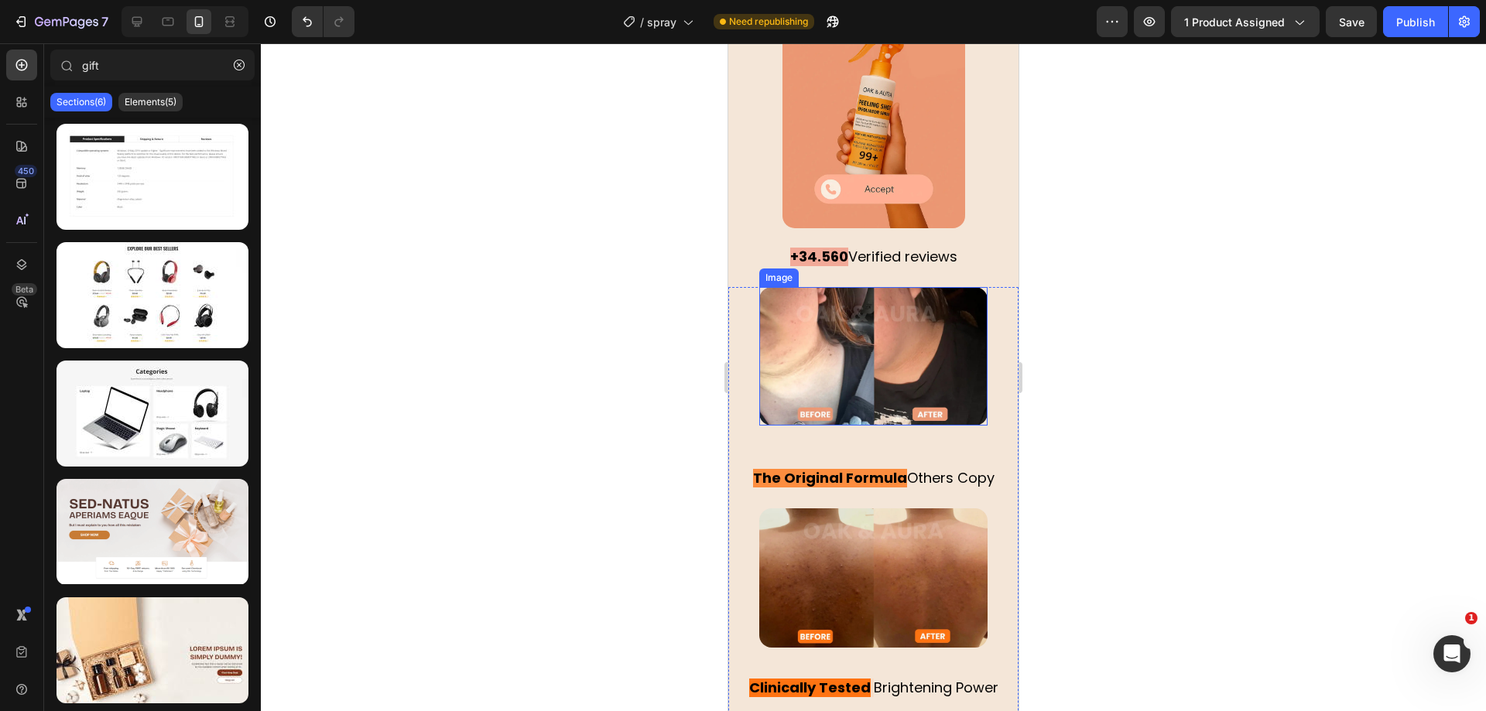
click at [902, 349] on img at bounding box center [873, 356] width 228 height 139
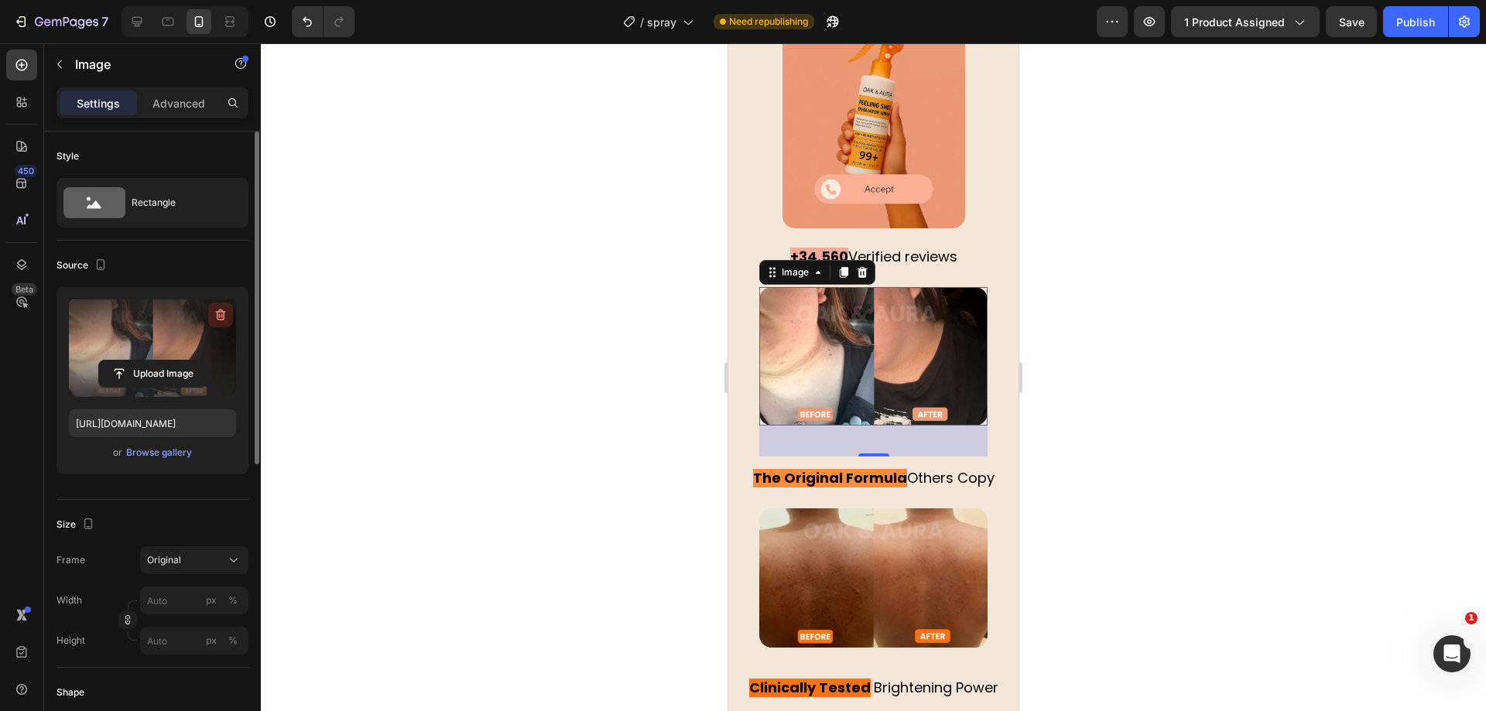
click at [228, 313] on icon "button" at bounding box center [220, 314] width 15 height 15
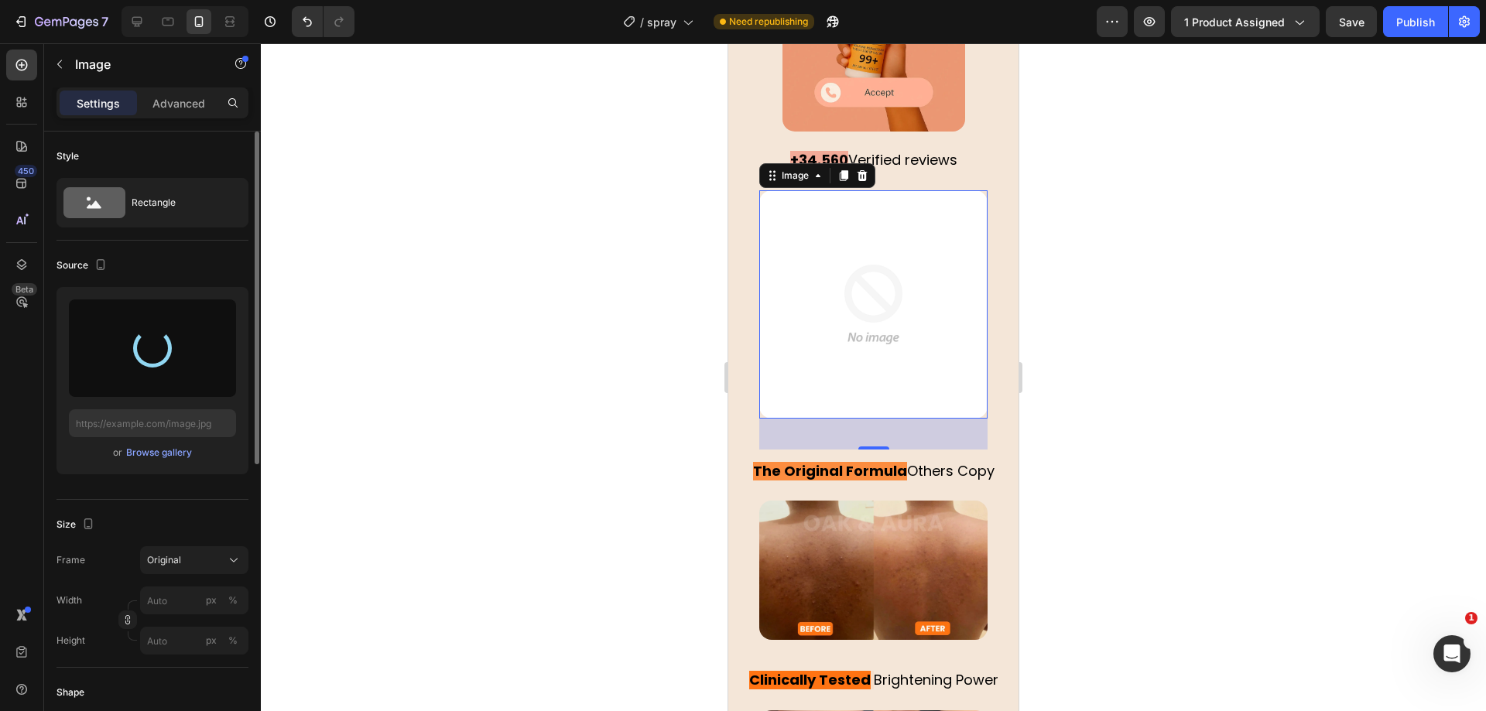
scroll to position [2995, 0]
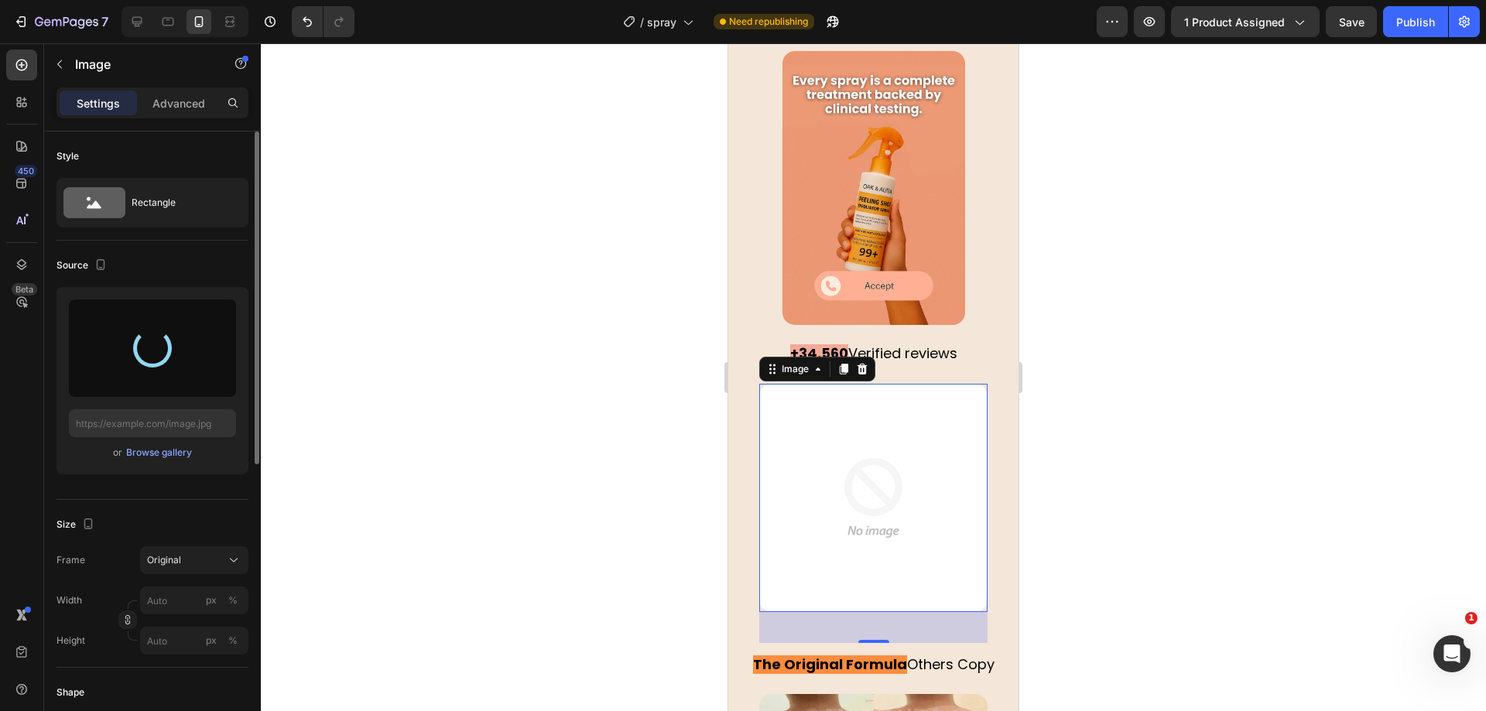
type input "[URL][DOMAIN_NAME]"
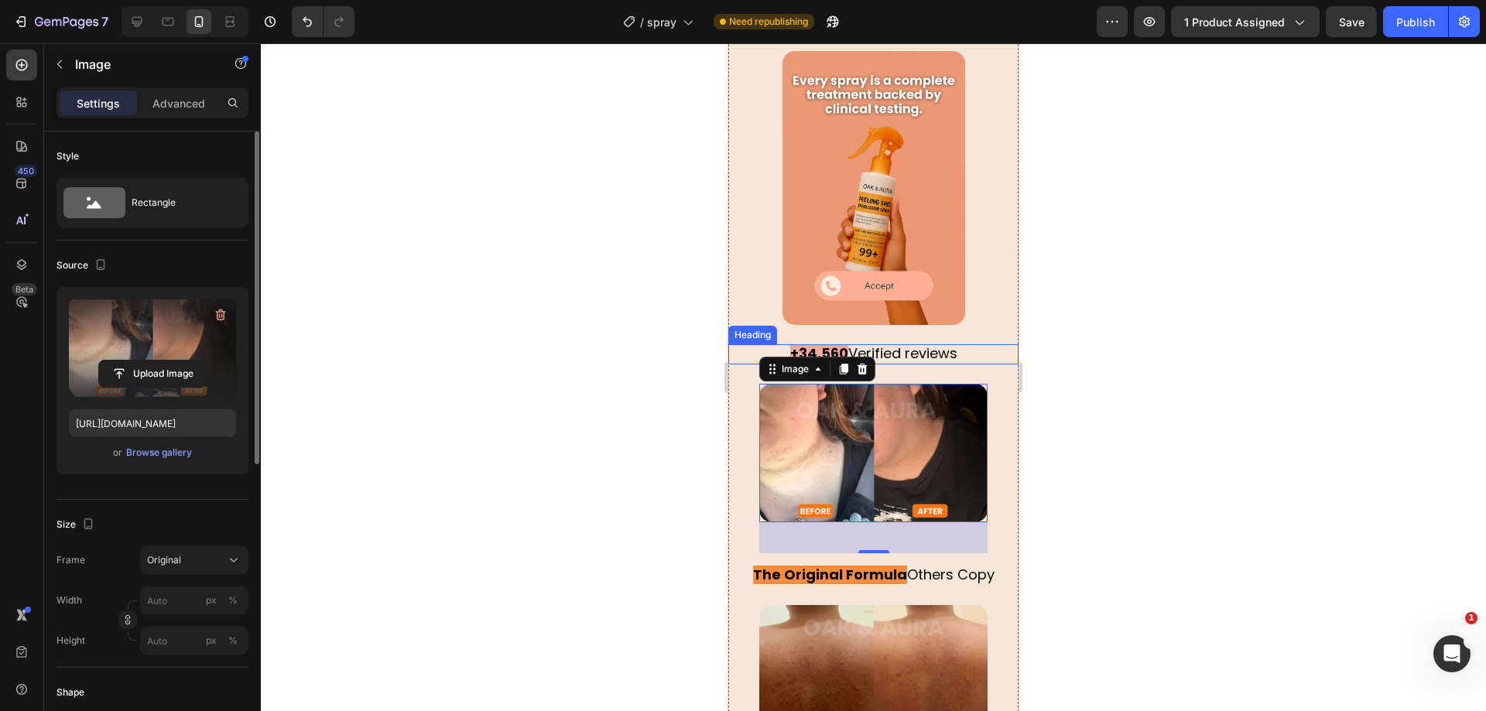
click at [833, 344] on strong "+34.560" at bounding box center [819, 353] width 58 height 19
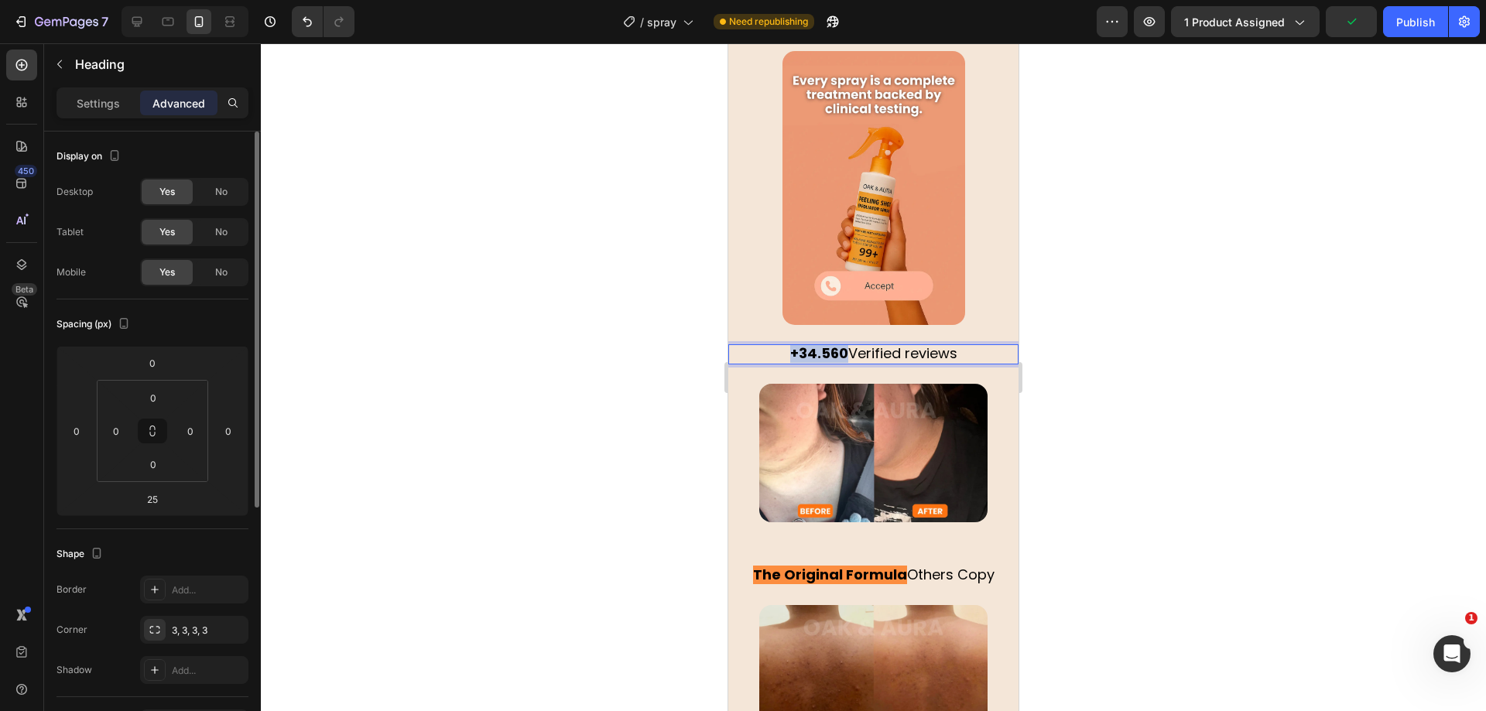
drag, startPoint x: 839, startPoint y: 337, endPoint x: 766, endPoint y: 337, distance: 72.7
click at [766, 346] on p "+34.560 Verified reviews" at bounding box center [873, 354] width 287 height 17
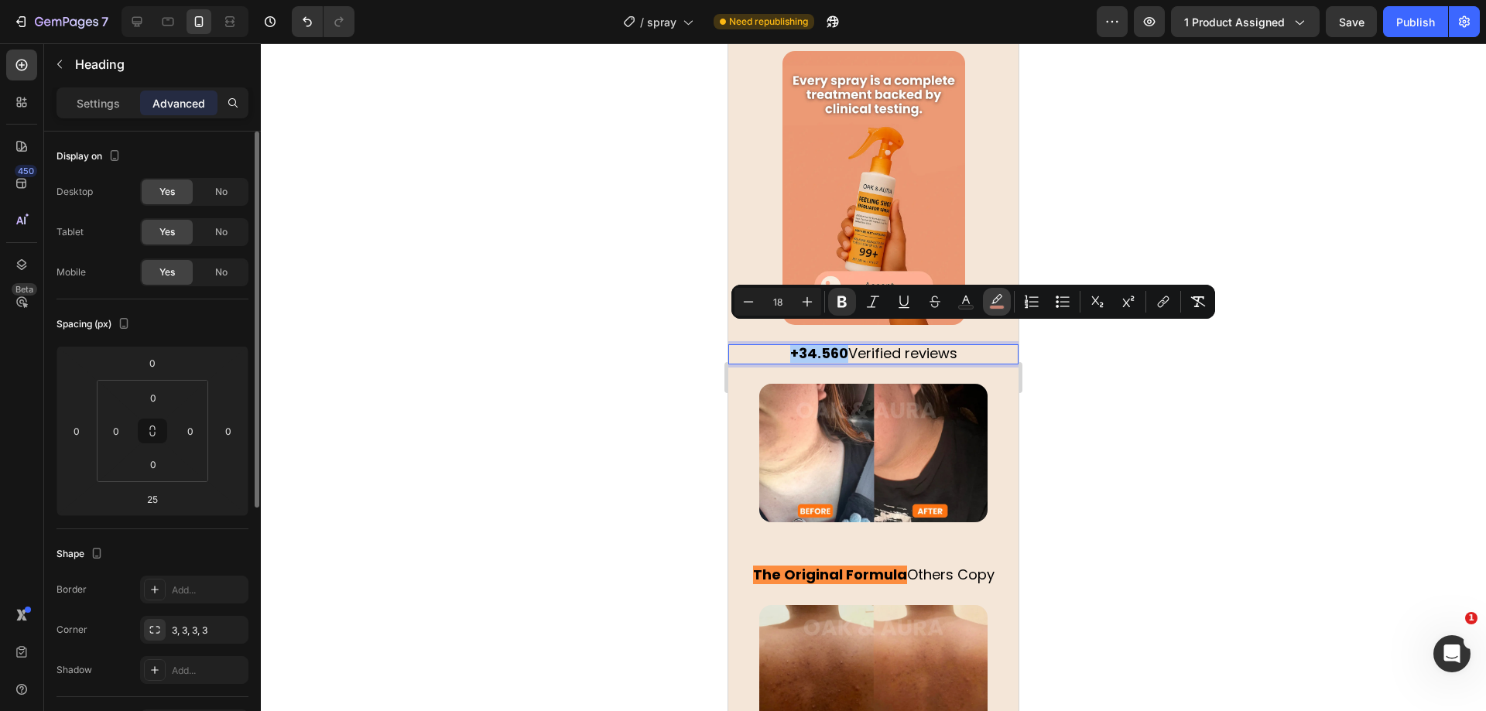
click at [994, 298] on icon "Editor contextual toolbar" at bounding box center [996, 301] width 15 height 15
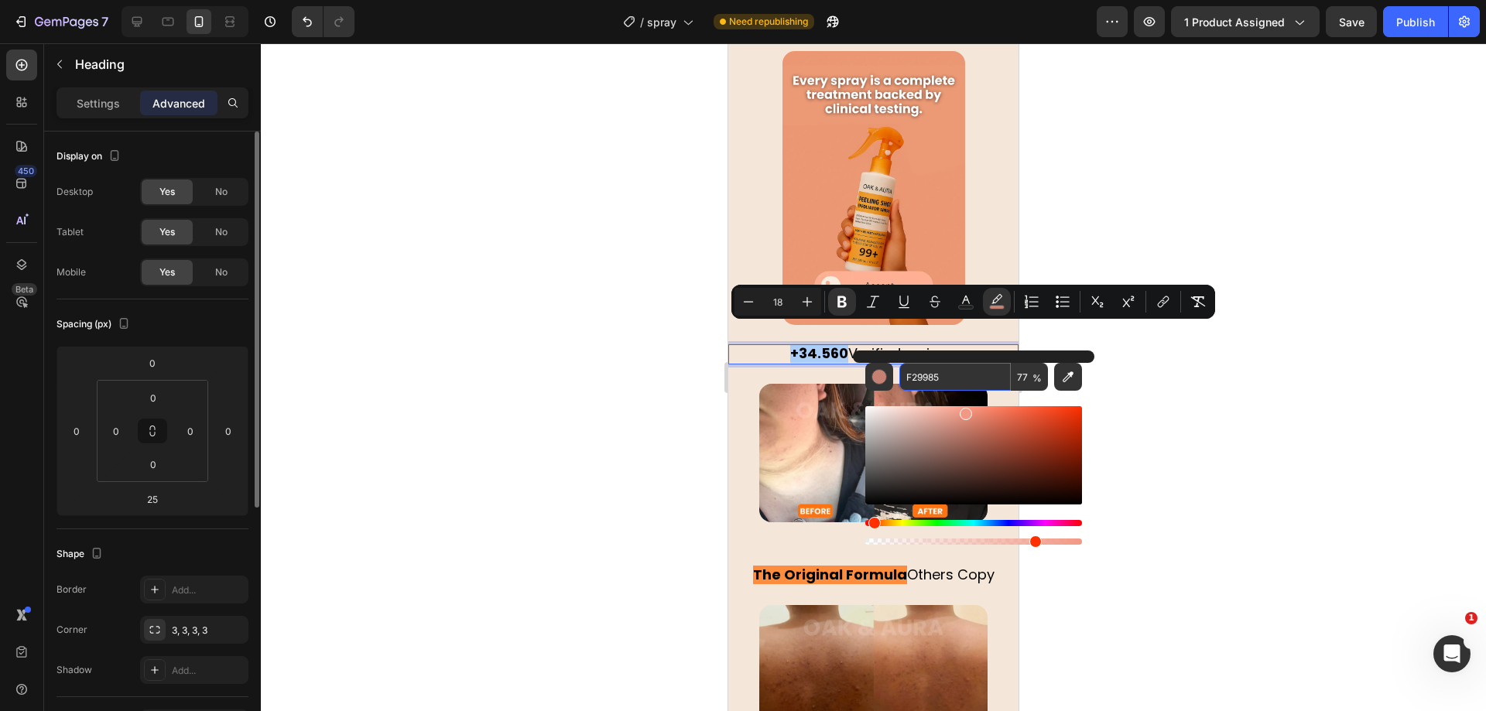
click at [936, 371] on input "F29985" at bounding box center [954, 377] width 111 height 28
paste input "F7312"
type input "FF7312"
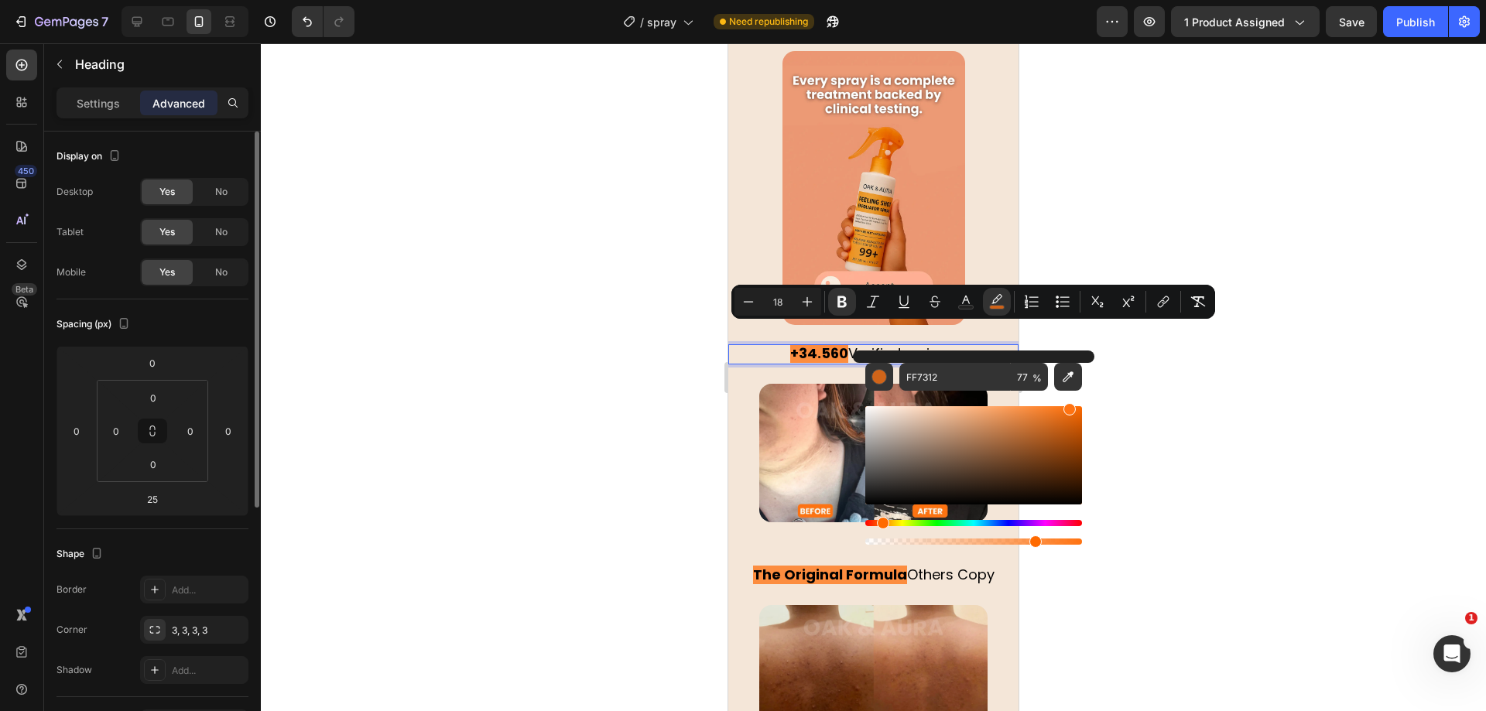
click at [680, 358] on div at bounding box center [873, 377] width 1225 height 668
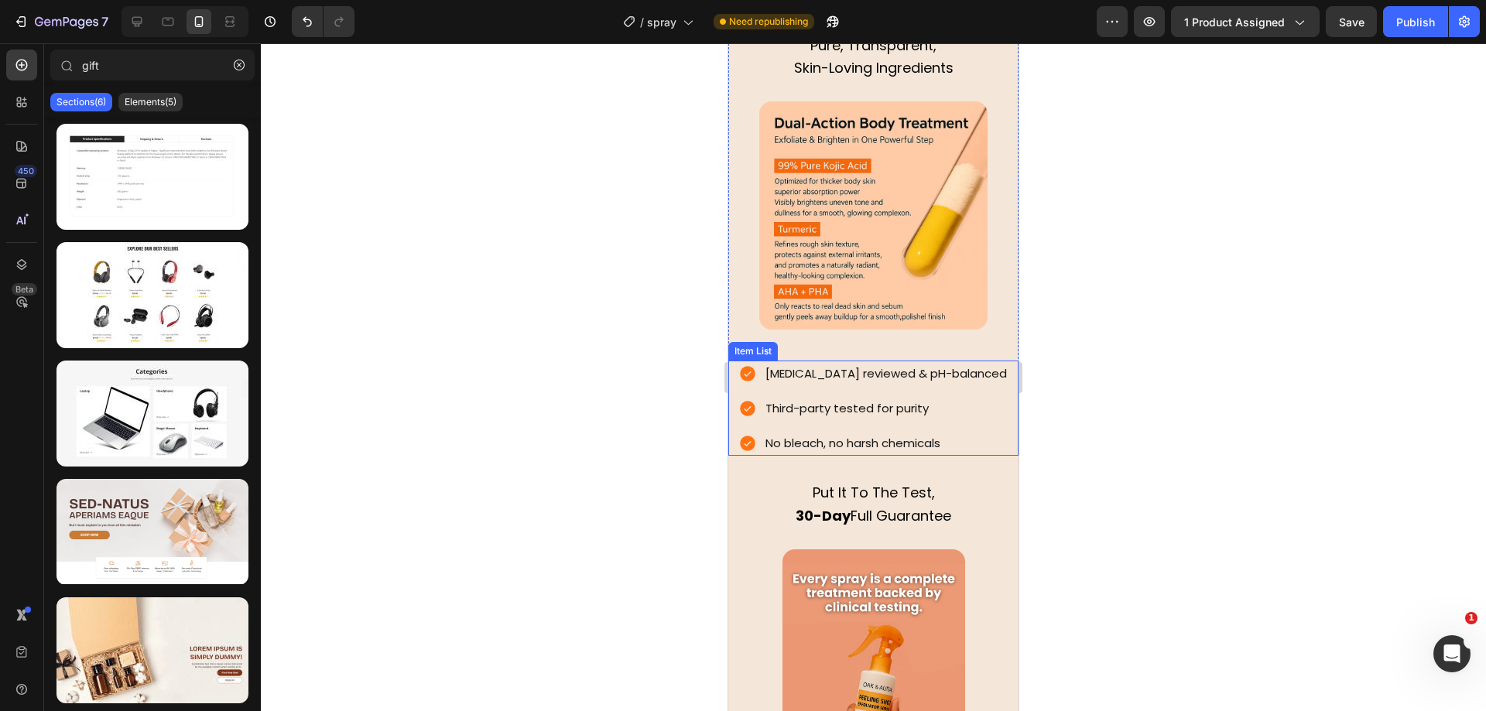
scroll to position [2124, 0]
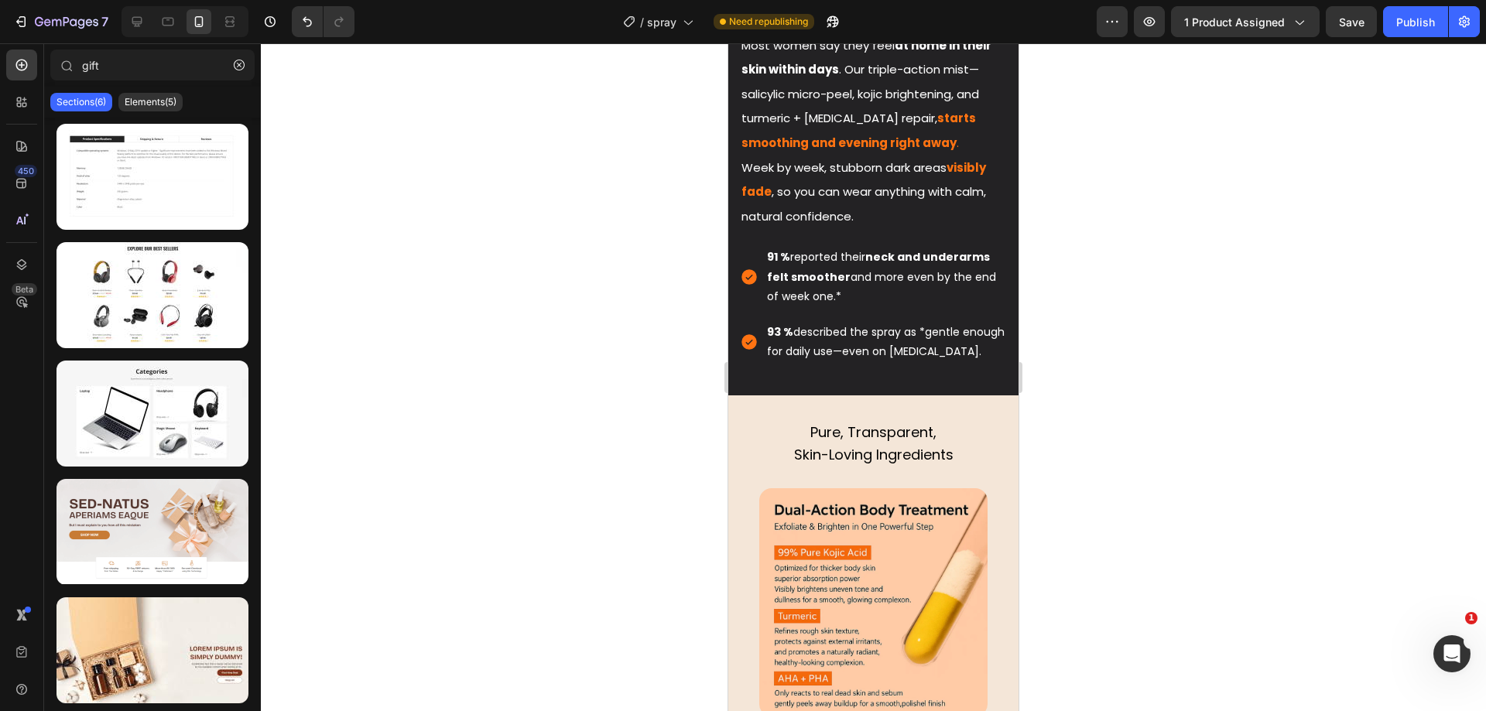
drag, startPoint x: 1015, startPoint y: 116, endPoint x: 1754, endPoint y: 86, distance: 740.5
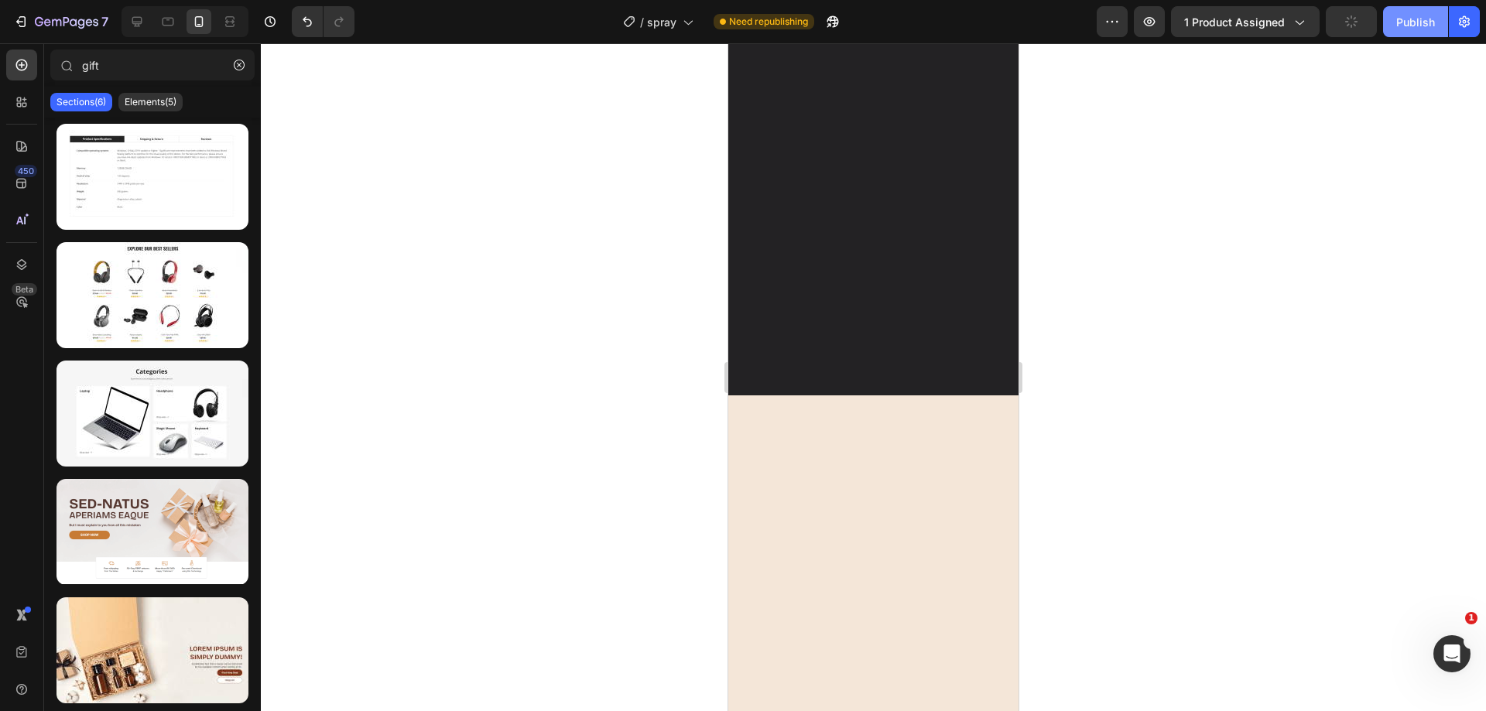
click at [1398, 26] on div "Publish" at bounding box center [1415, 22] width 39 height 16
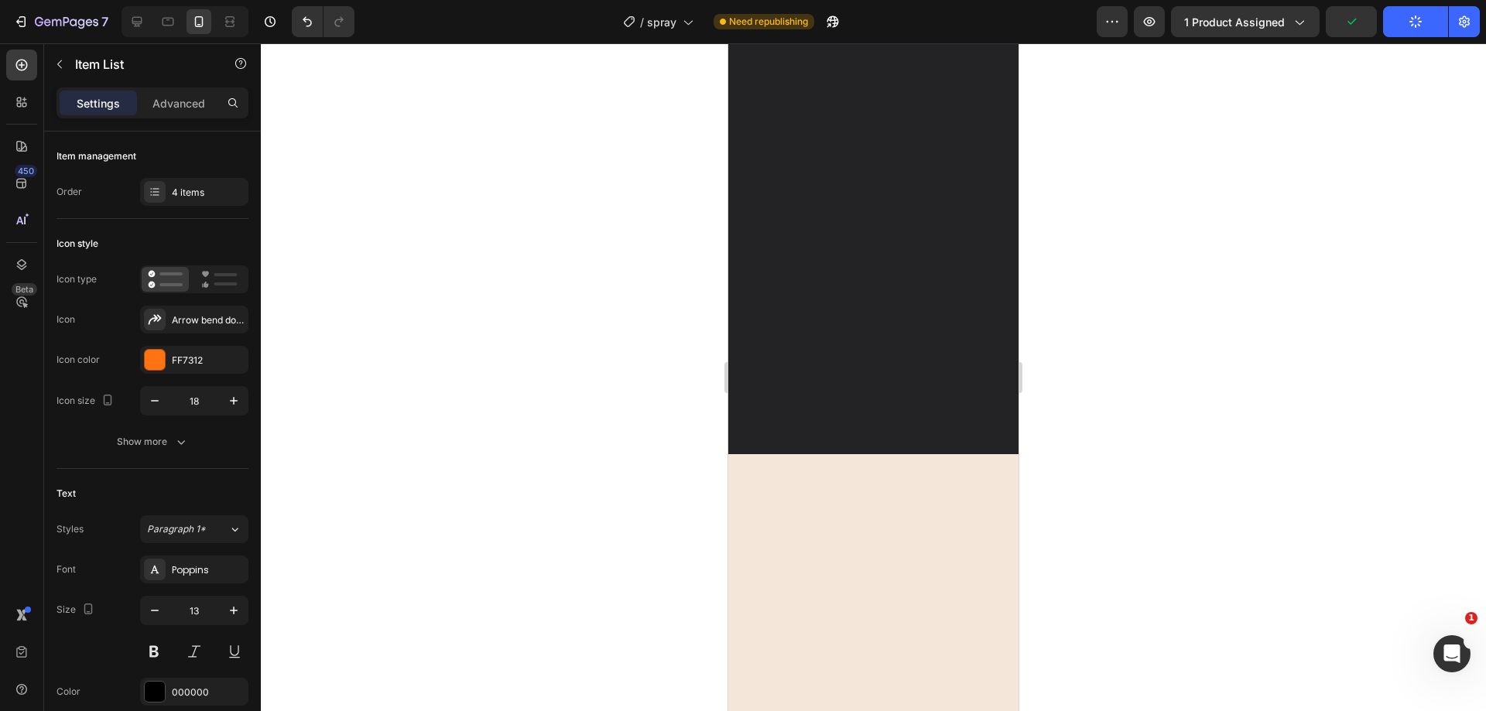
scroll to position [103, 0]
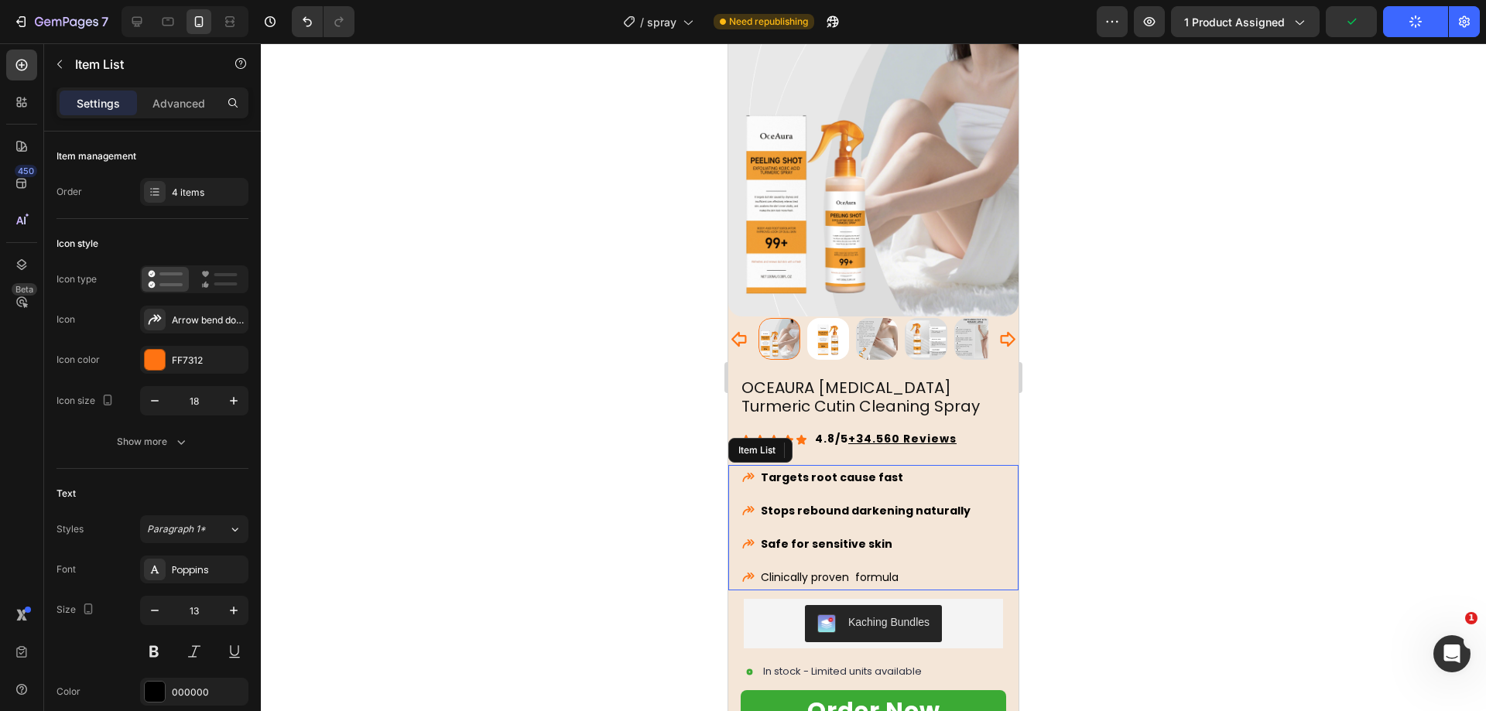
click at [851, 570] on span "Clinically proven formula" at bounding box center [830, 577] width 138 height 15
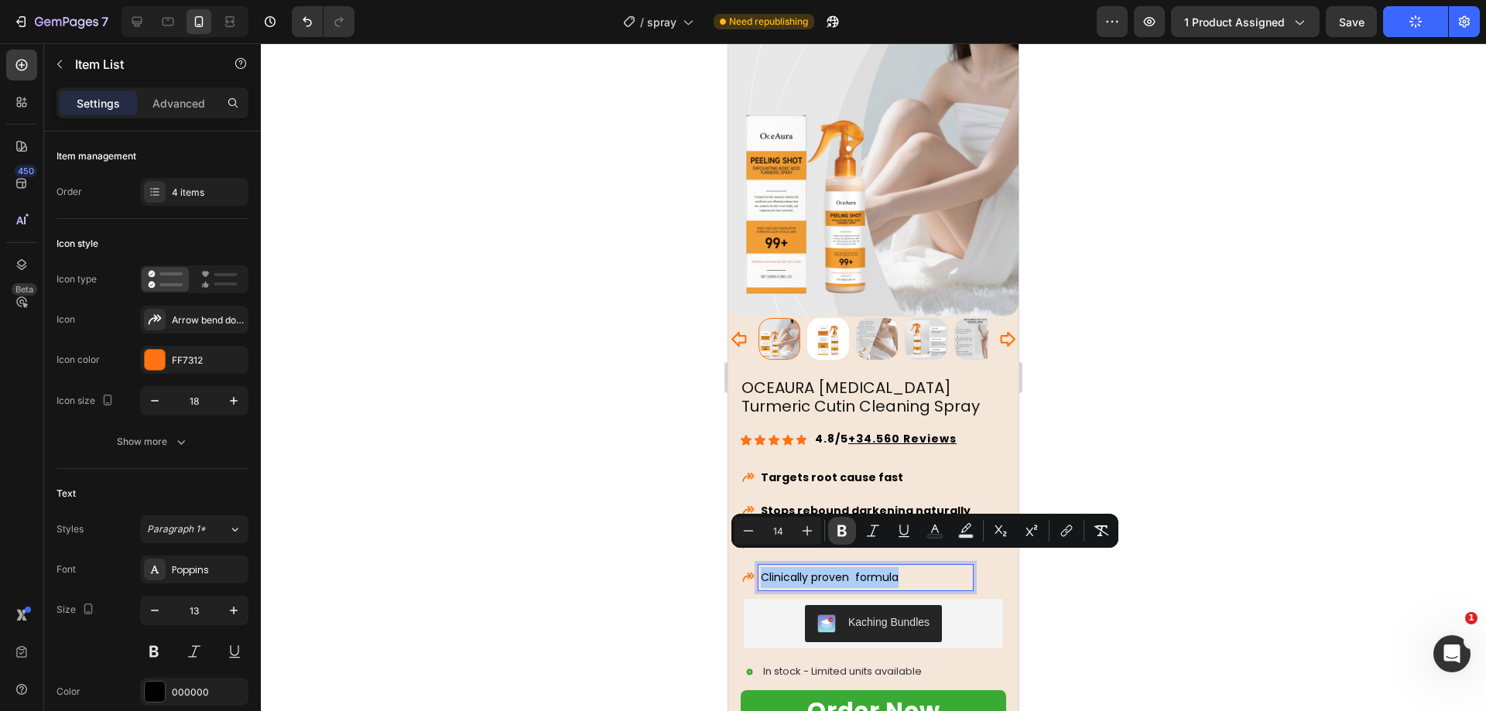
click at [844, 521] on button "Bold" at bounding box center [842, 531] width 28 height 28
click at [587, 423] on div at bounding box center [873, 377] width 1225 height 668
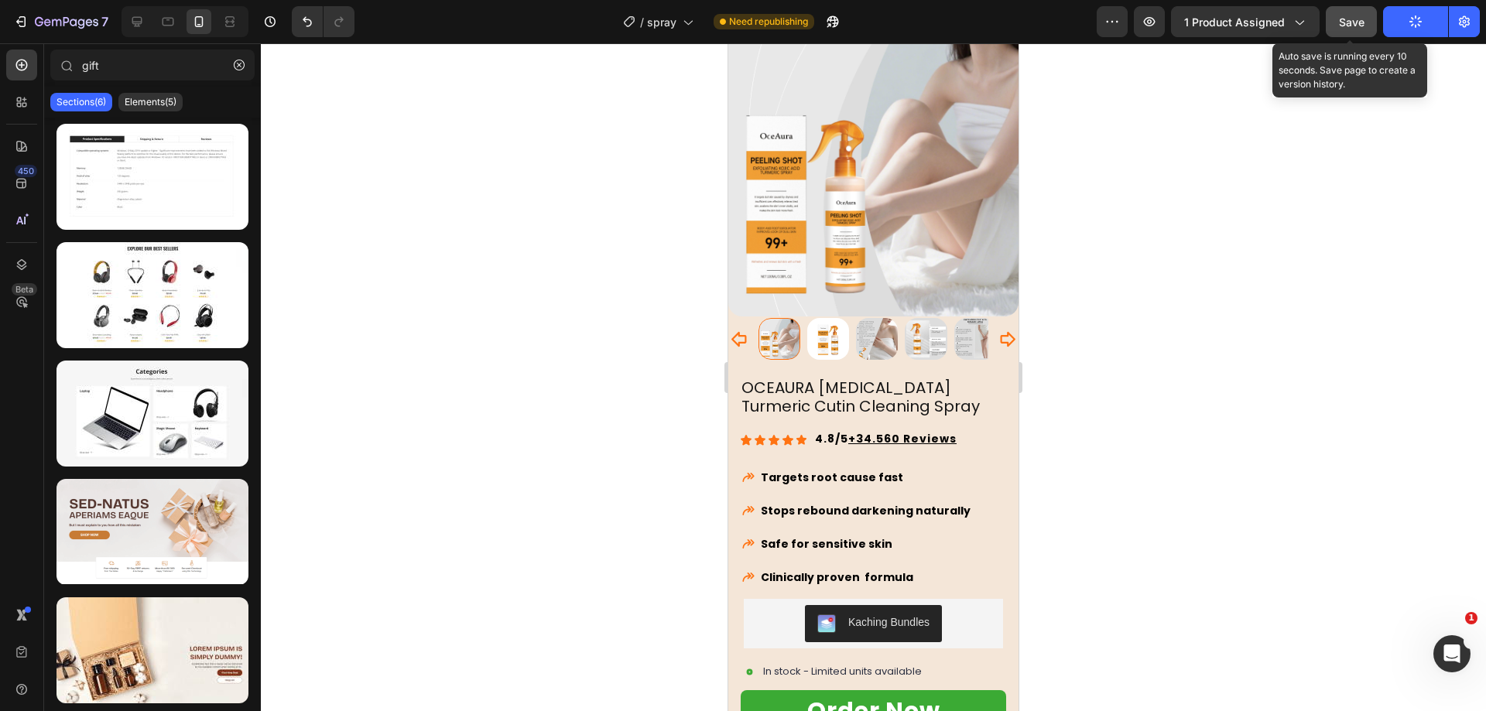
click at [1356, 26] on span "Save" at bounding box center [1352, 21] width 26 height 13
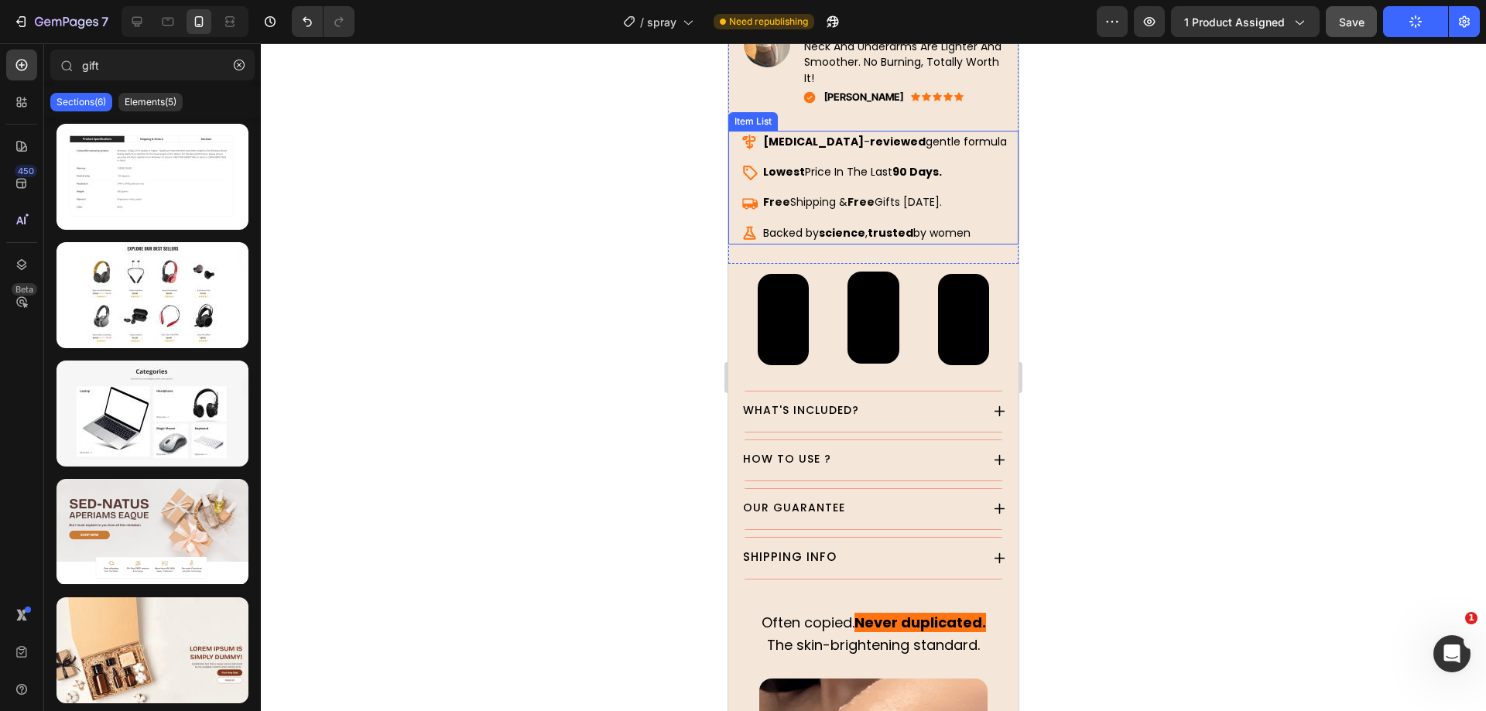
scroll to position [587, 0]
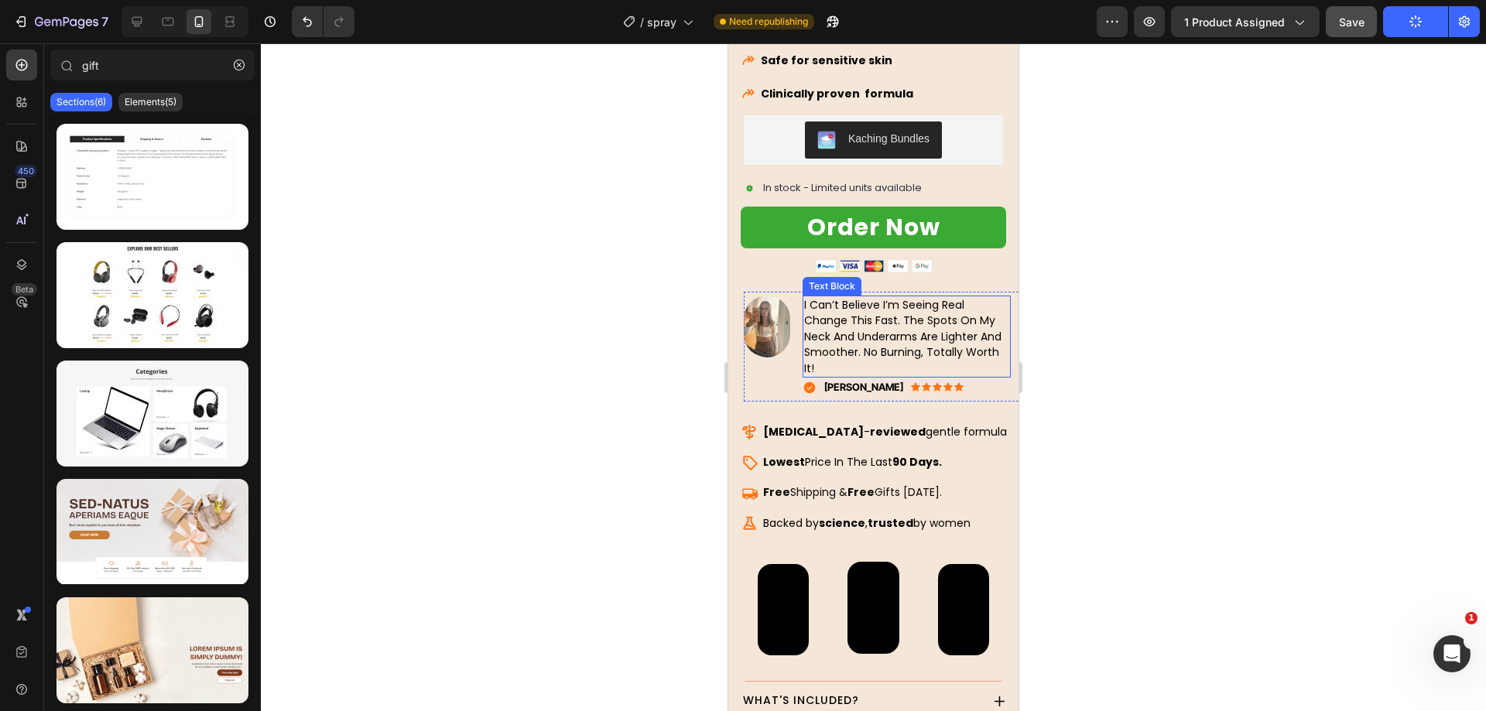
click at [844, 331] on span "i can’t believe i’m seeing real change this fast. the spots on my neck and unde…" at bounding box center [902, 336] width 197 height 79
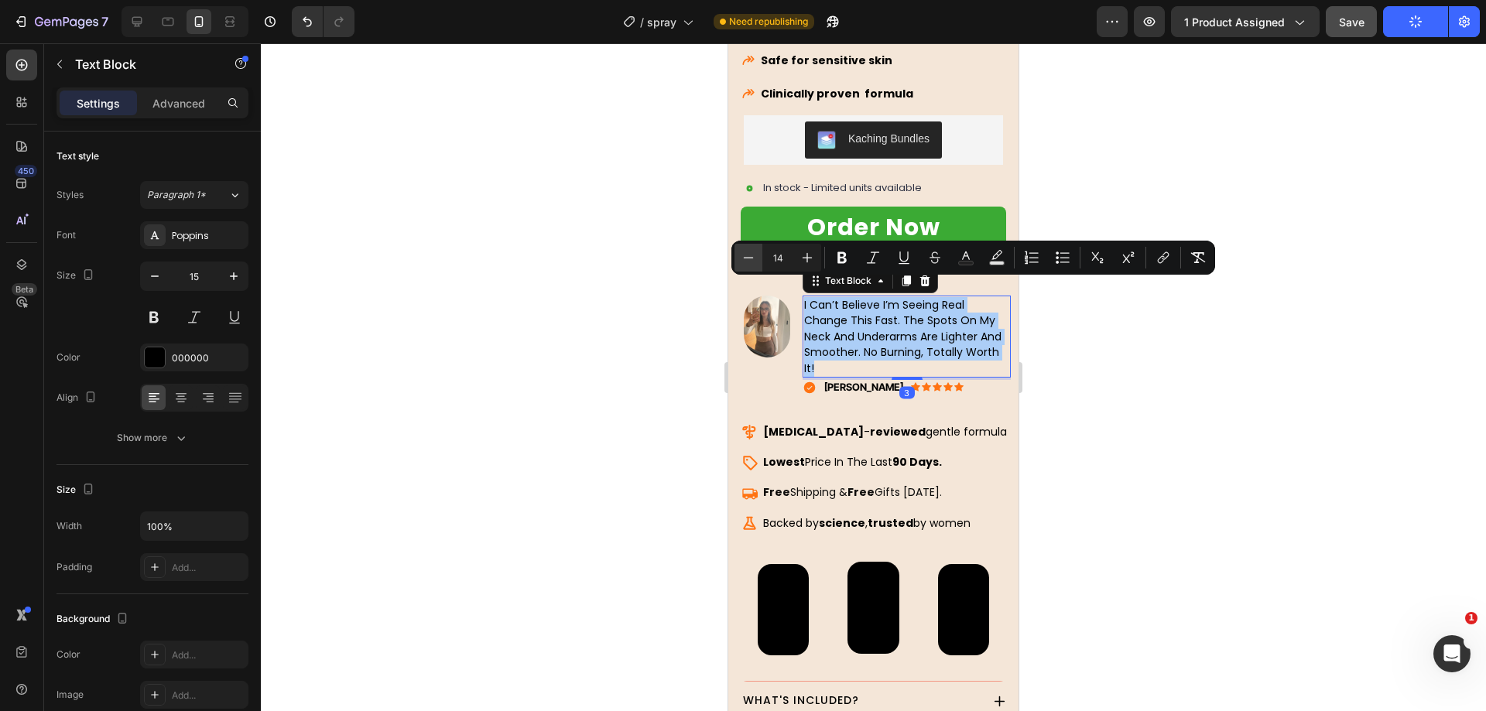
click at [754, 259] on icon "Editor contextual toolbar" at bounding box center [748, 257] width 15 height 15
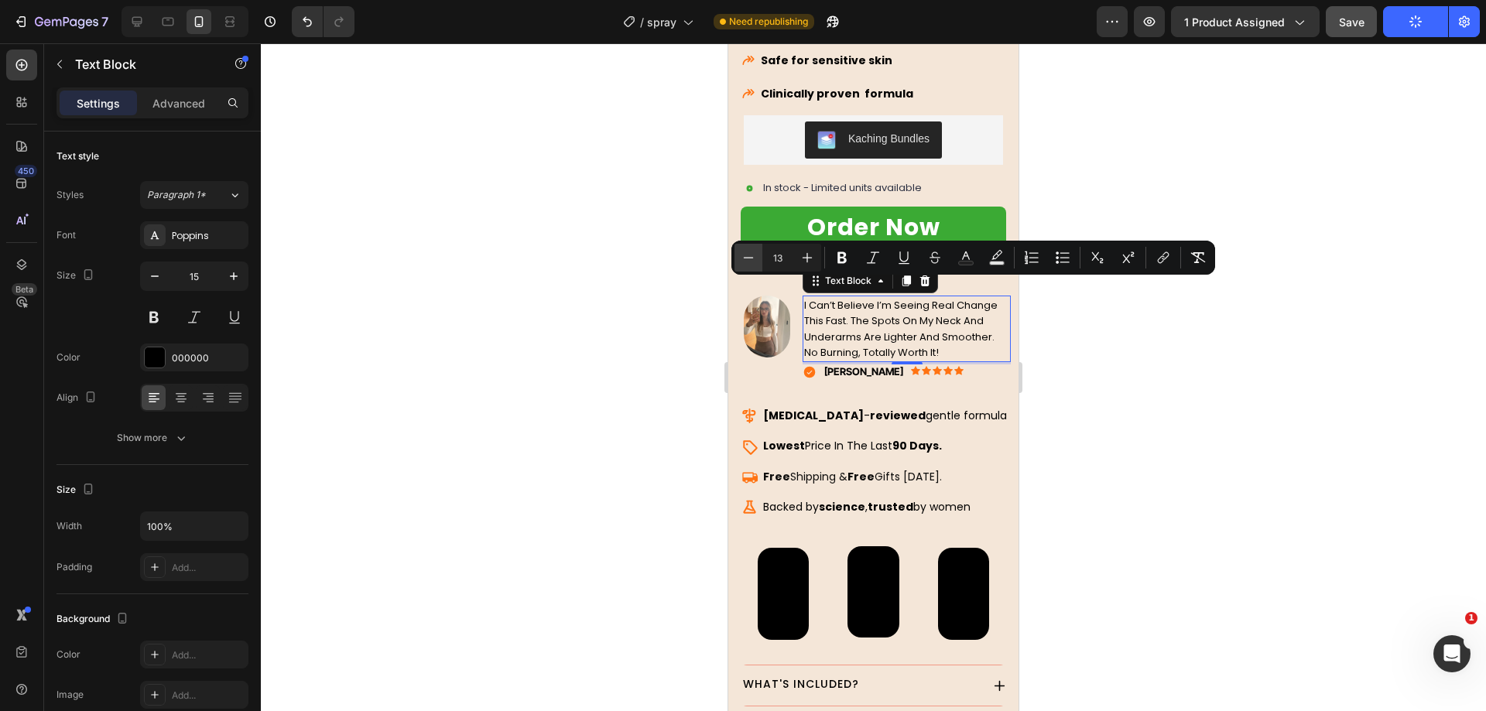
click at [754, 258] on icon "Editor contextual toolbar" at bounding box center [748, 257] width 15 height 15
click at [814, 256] on icon "Editor contextual toolbar" at bounding box center [806, 257] width 15 height 15
type input "14"
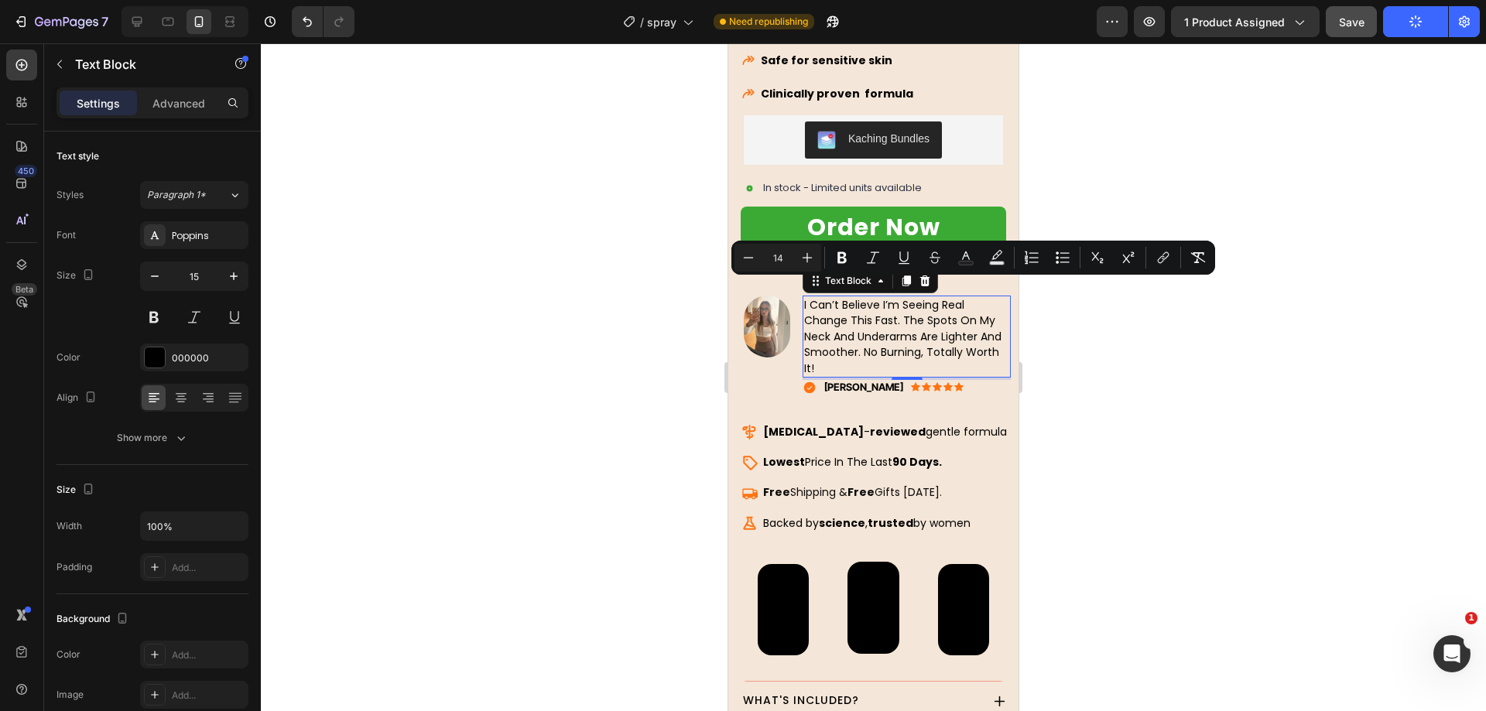
click at [629, 306] on div at bounding box center [873, 377] width 1225 height 668
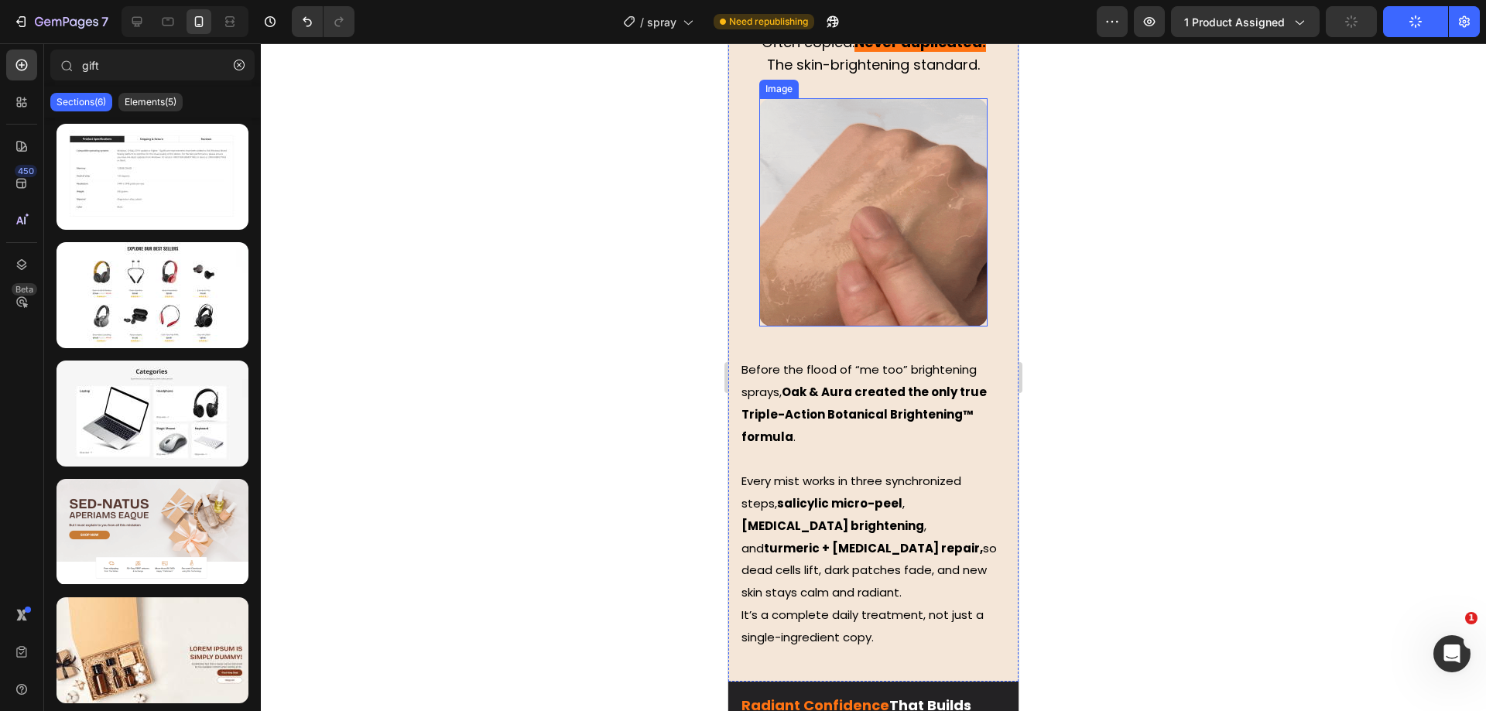
scroll to position [1264, 0]
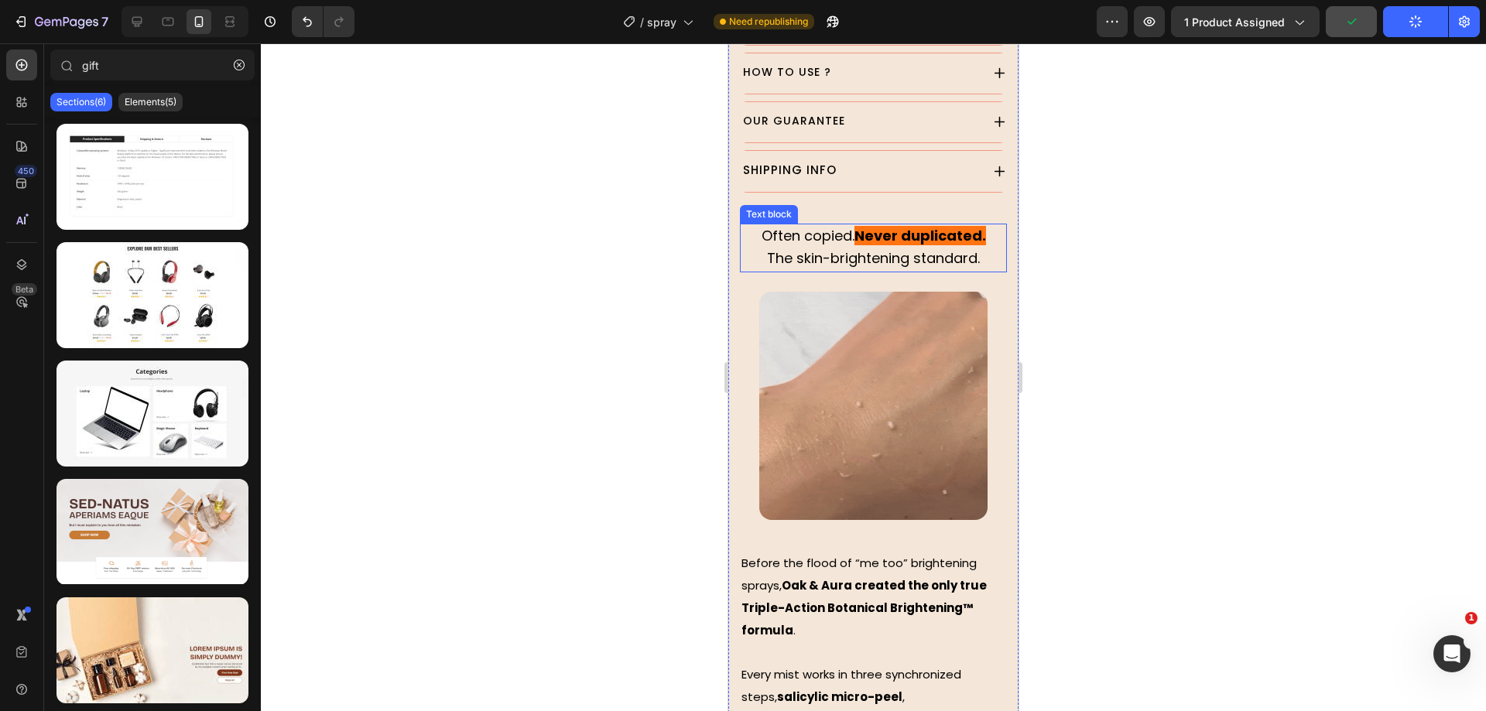
click at [907, 248] on span "The skin-brightening standard." at bounding box center [873, 257] width 213 height 19
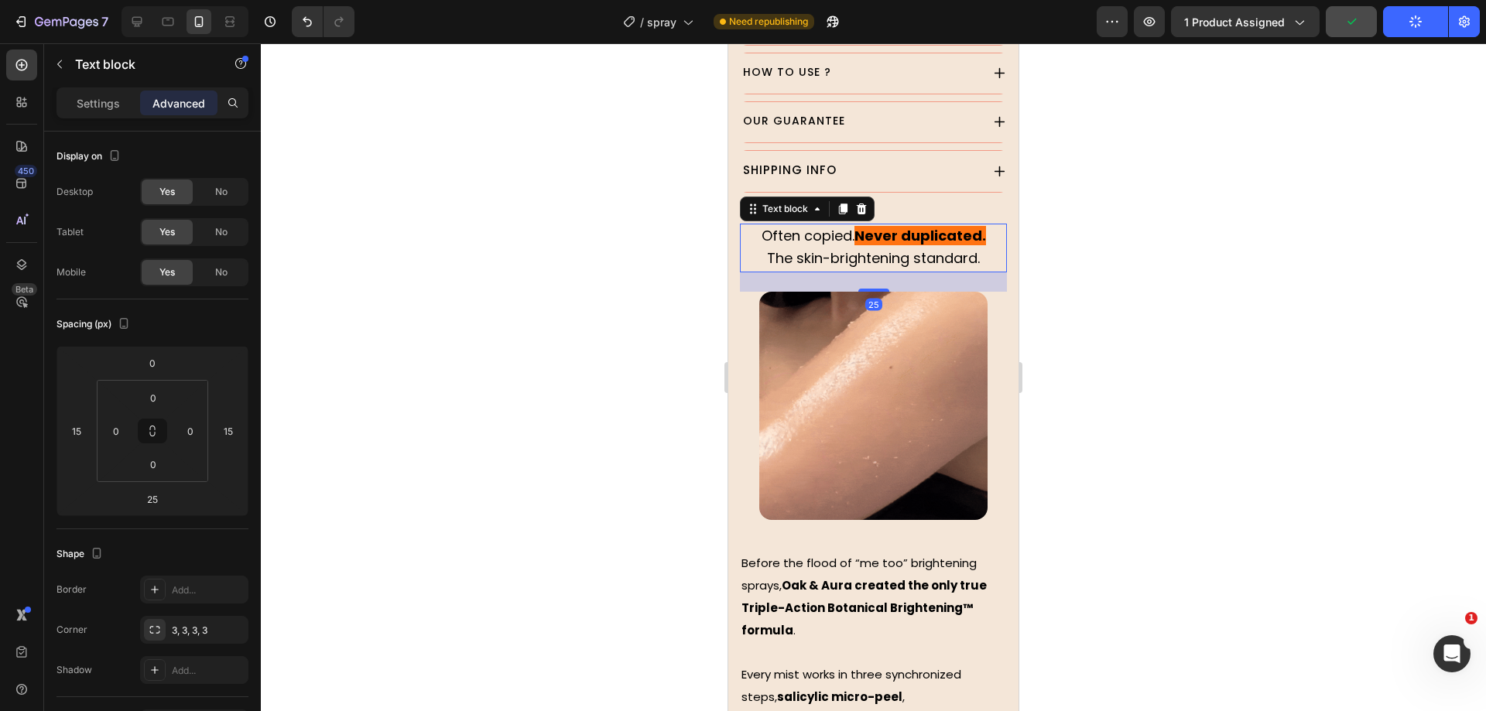
click at [888, 248] on span "The skin-brightening standard." at bounding box center [873, 257] width 213 height 19
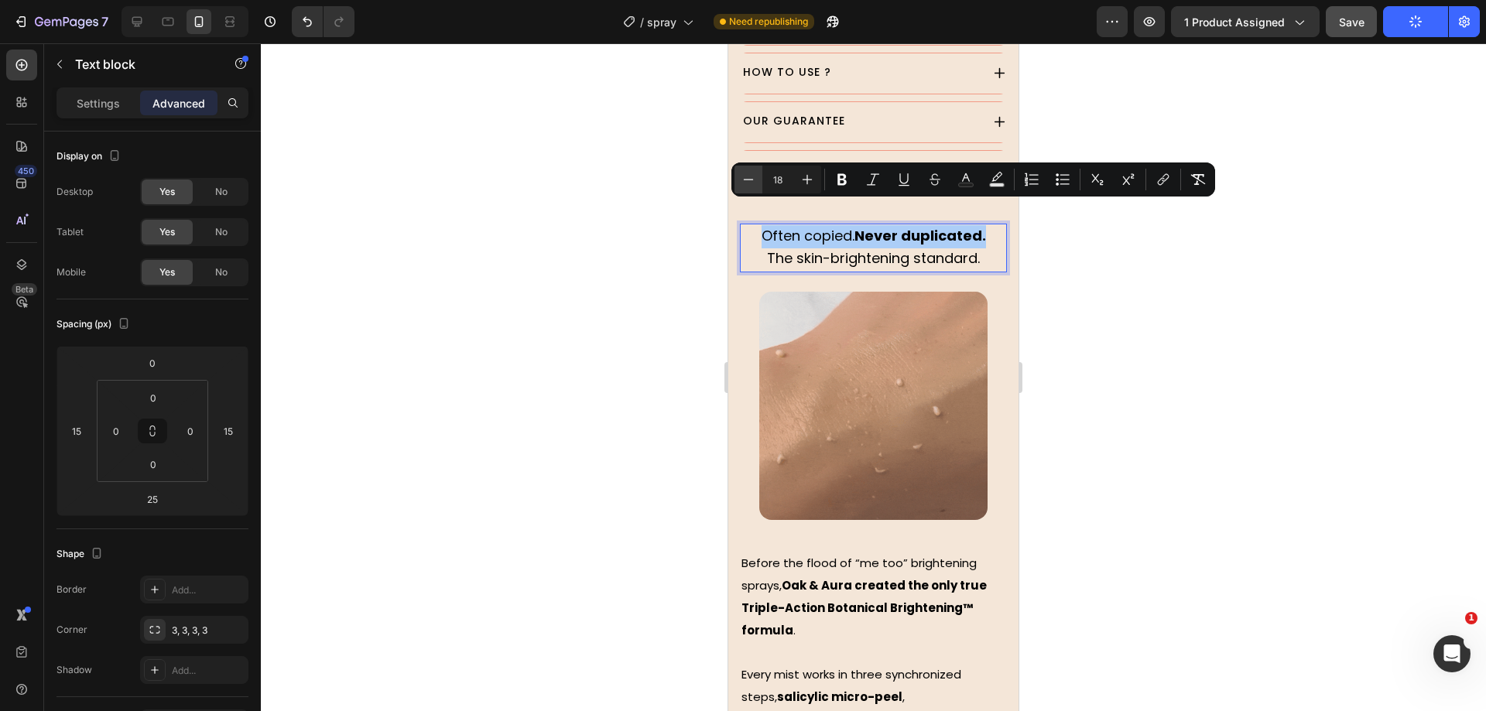
click at [747, 176] on icon "Editor contextual toolbar" at bounding box center [748, 179] width 15 height 15
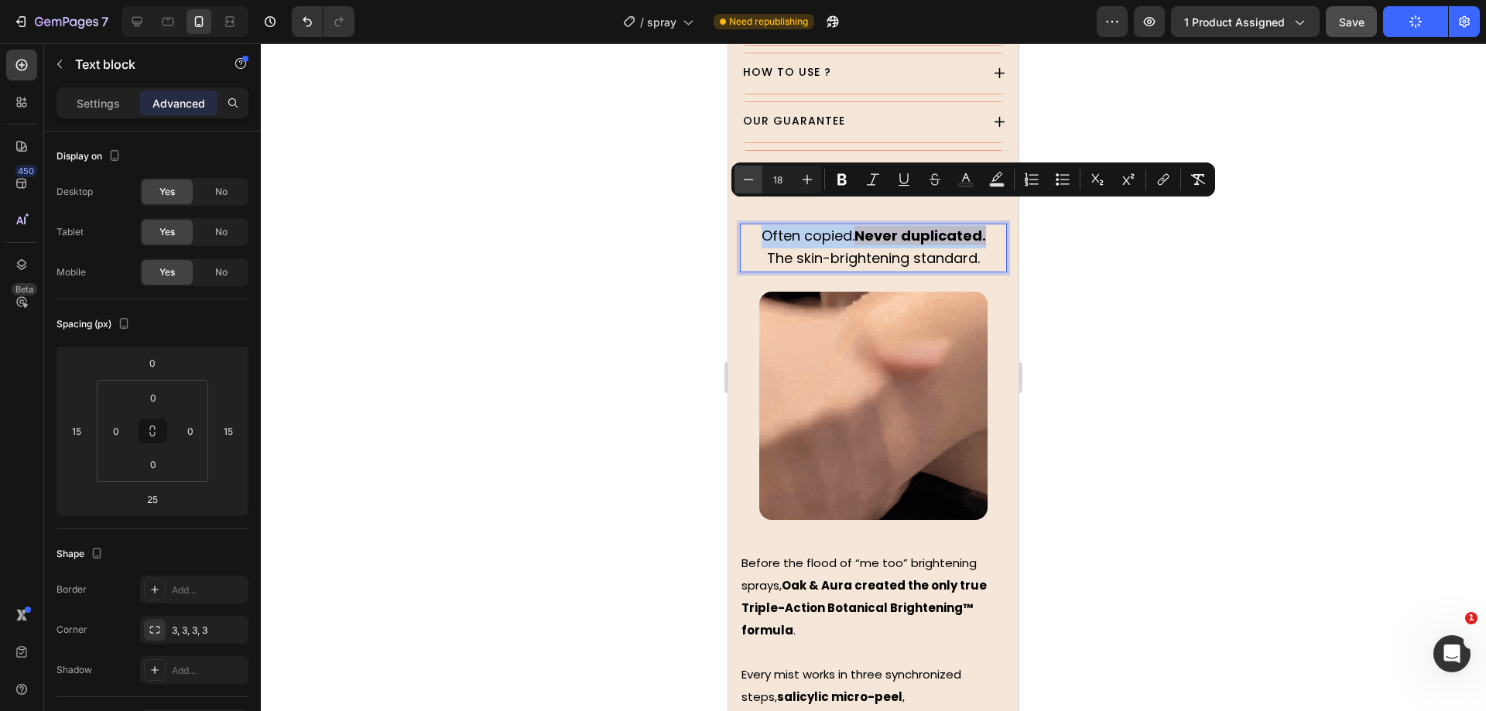
type input "17"
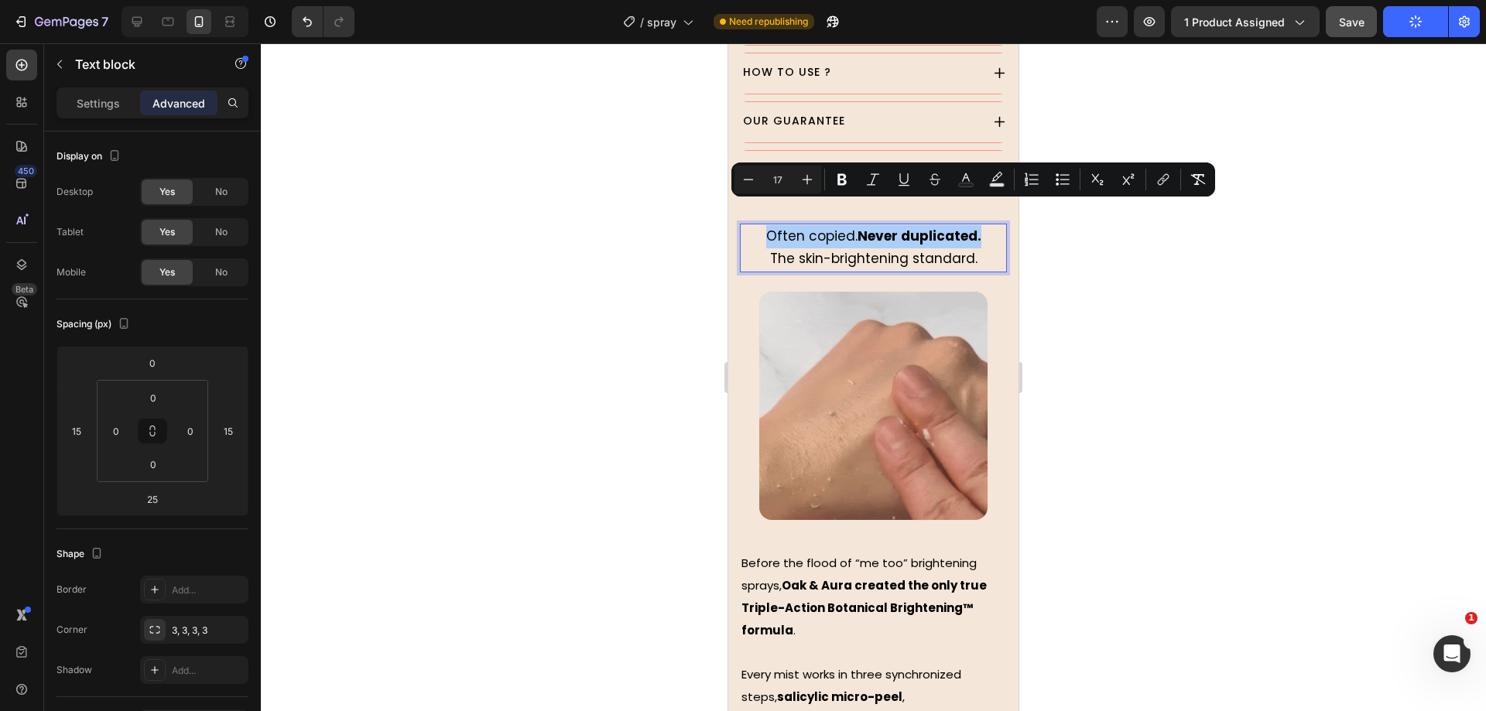
click at [636, 220] on div at bounding box center [873, 377] width 1225 height 668
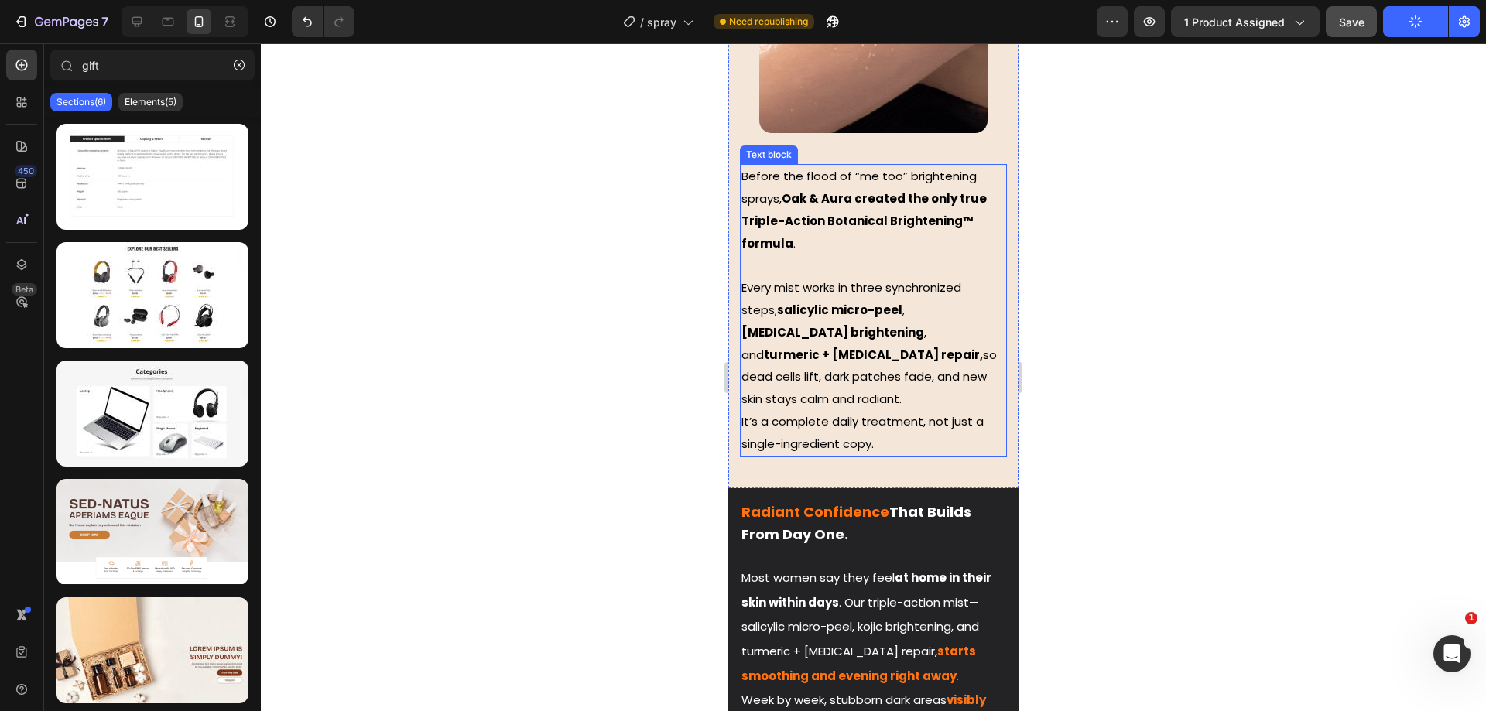
scroll to position [1747, 0]
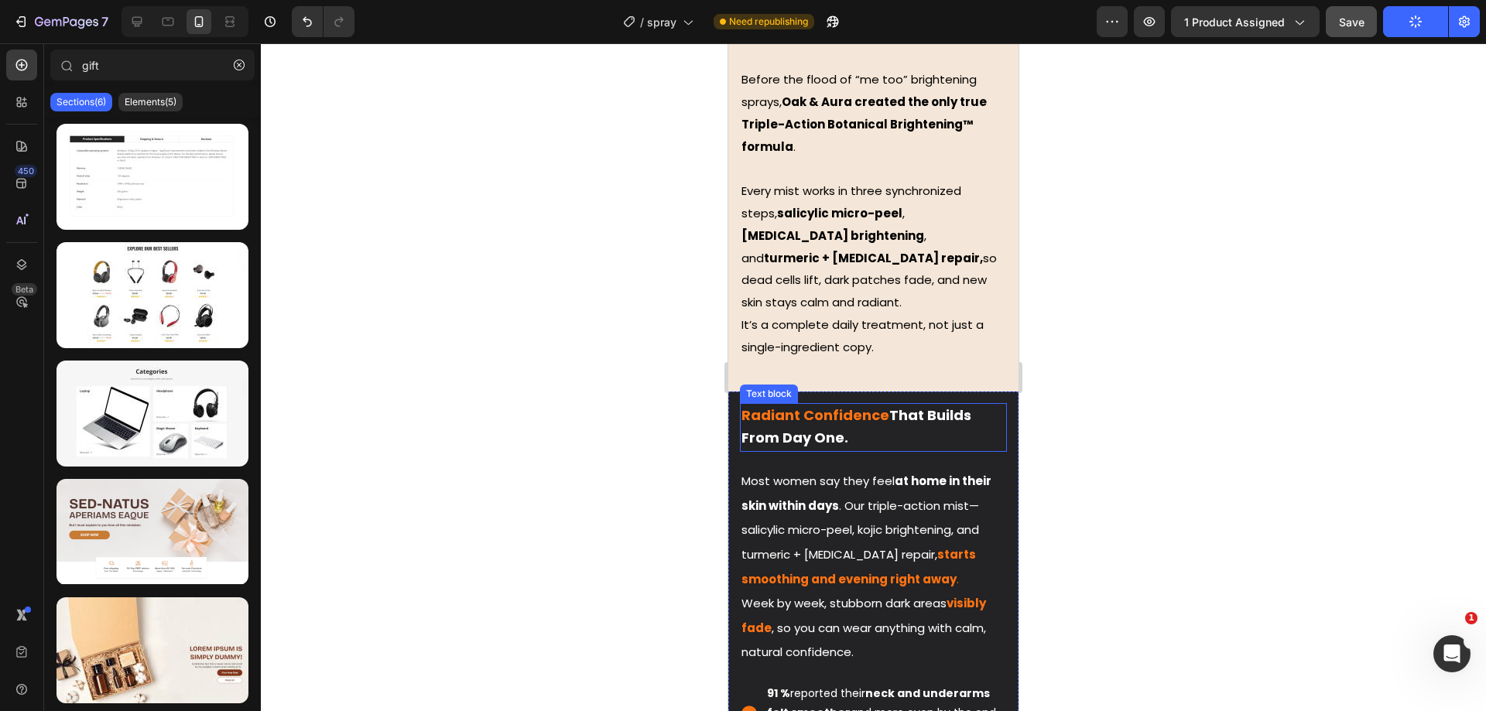
click at [858, 405] on p "Radiant Confidence That Builds From Day One." at bounding box center [873, 428] width 264 height 46
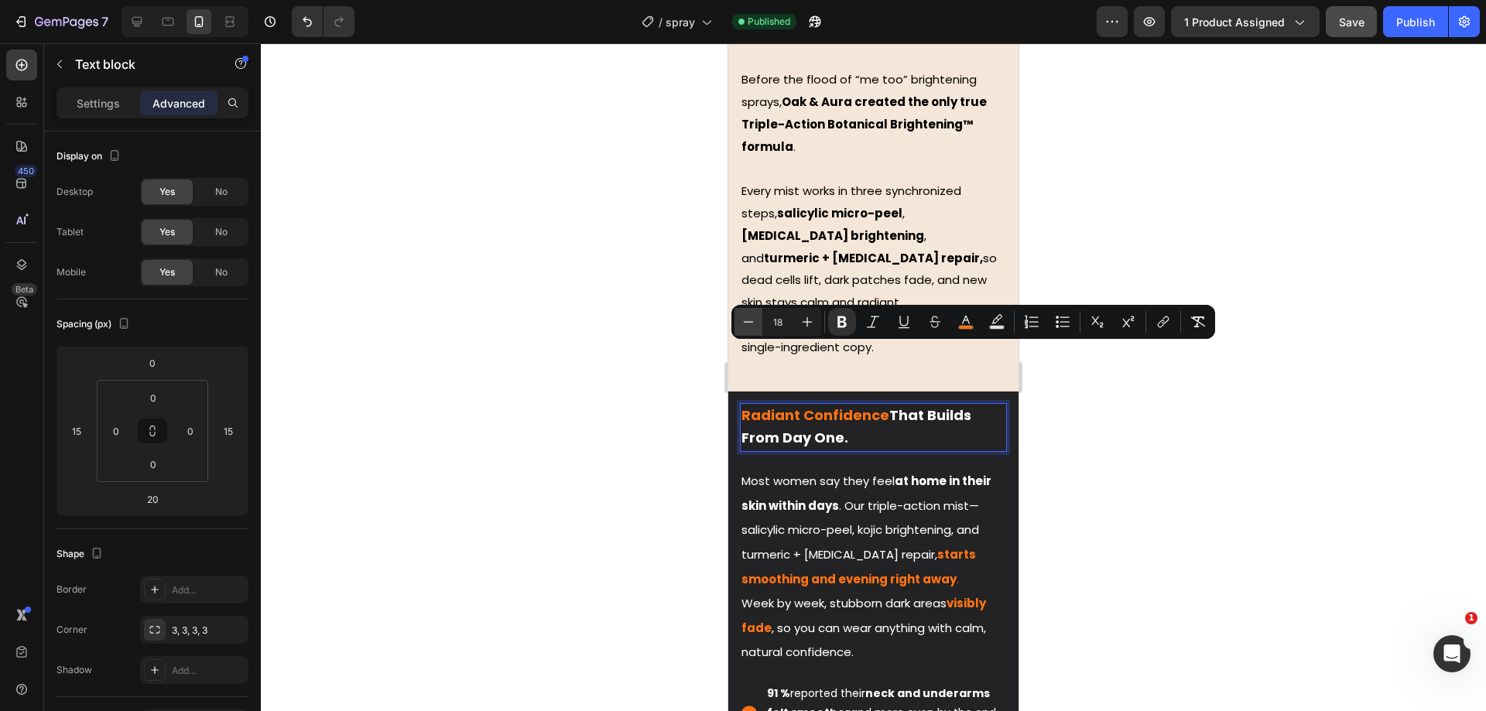
click at [753, 320] on icon "Editor contextual toolbar" at bounding box center [748, 321] width 15 height 15
type input "17"
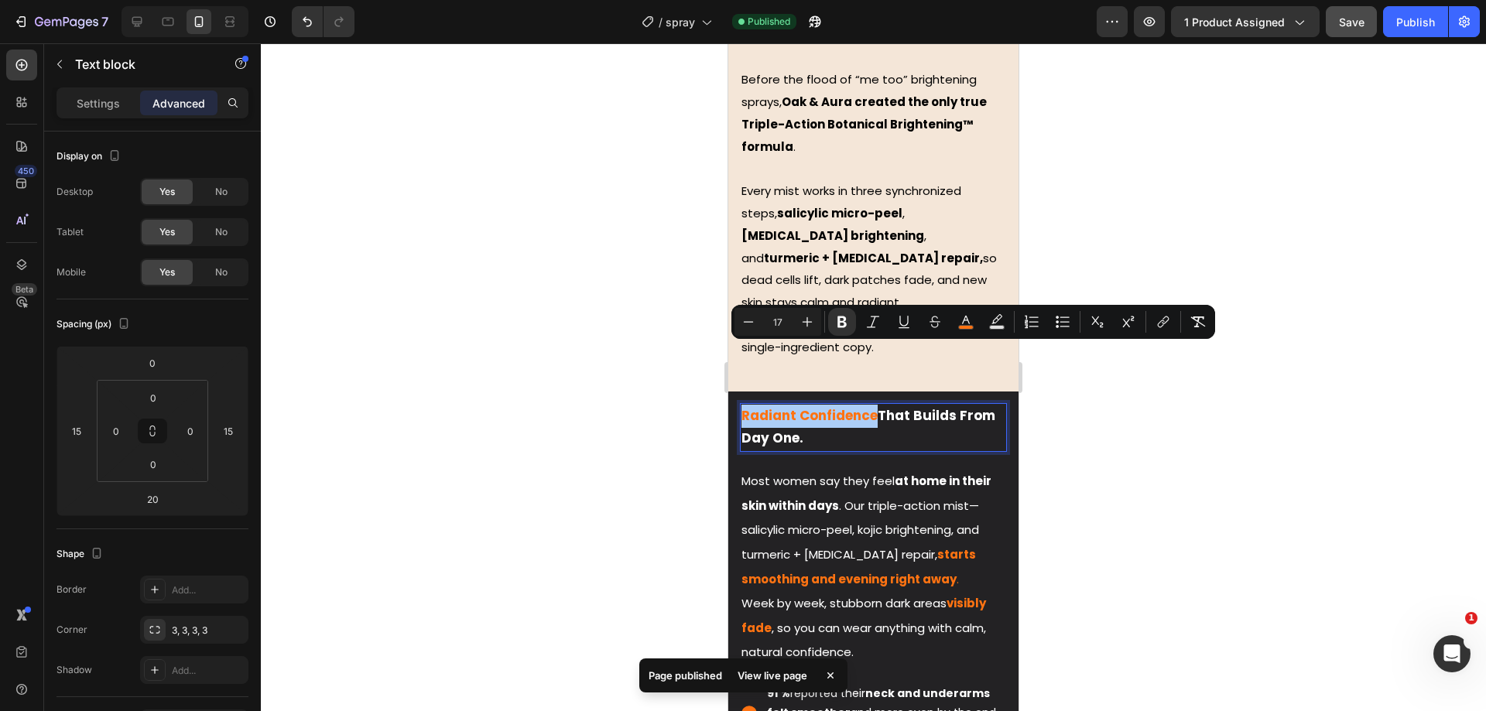
click at [611, 334] on div at bounding box center [873, 377] width 1225 height 668
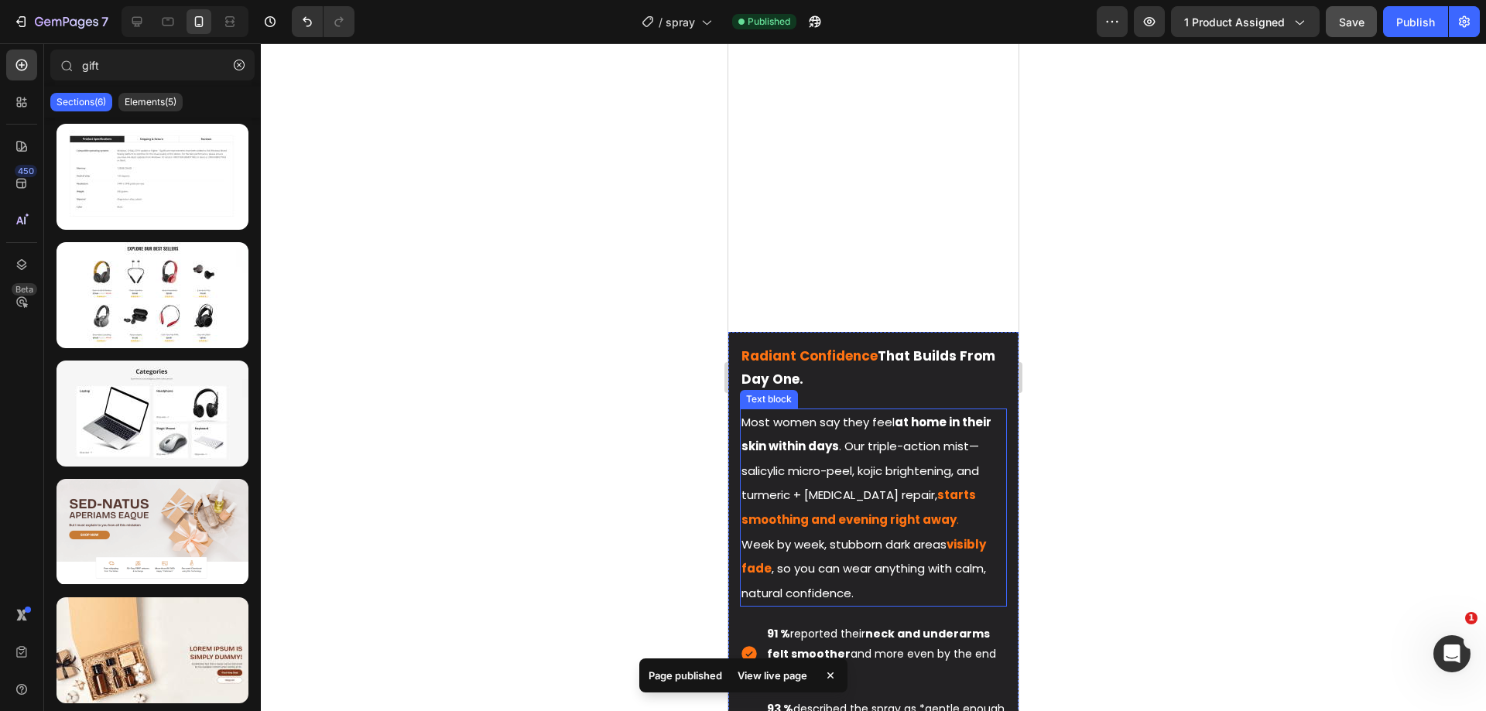
scroll to position [2134, 0]
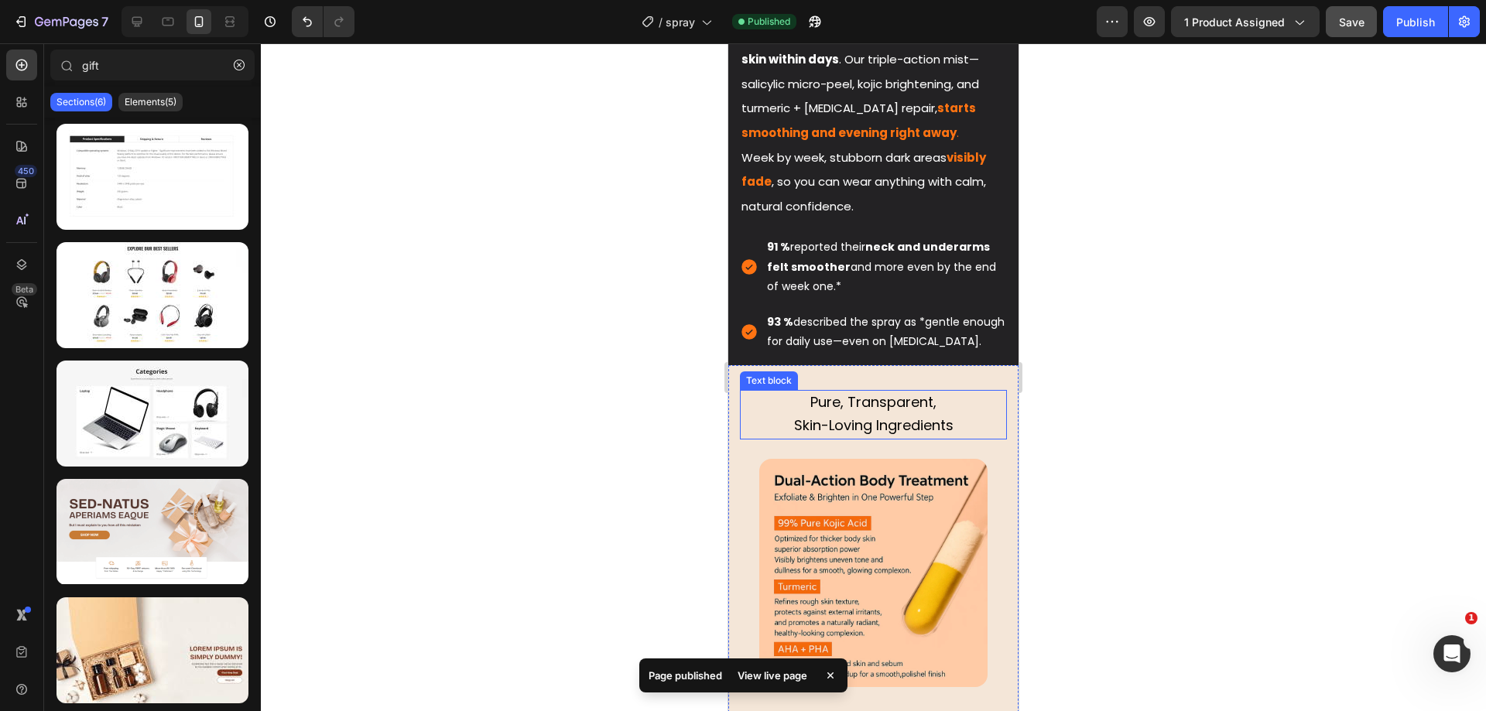
click at [871, 435] on span "Skin-Loving Ingredients" at bounding box center [873, 425] width 159 height 19
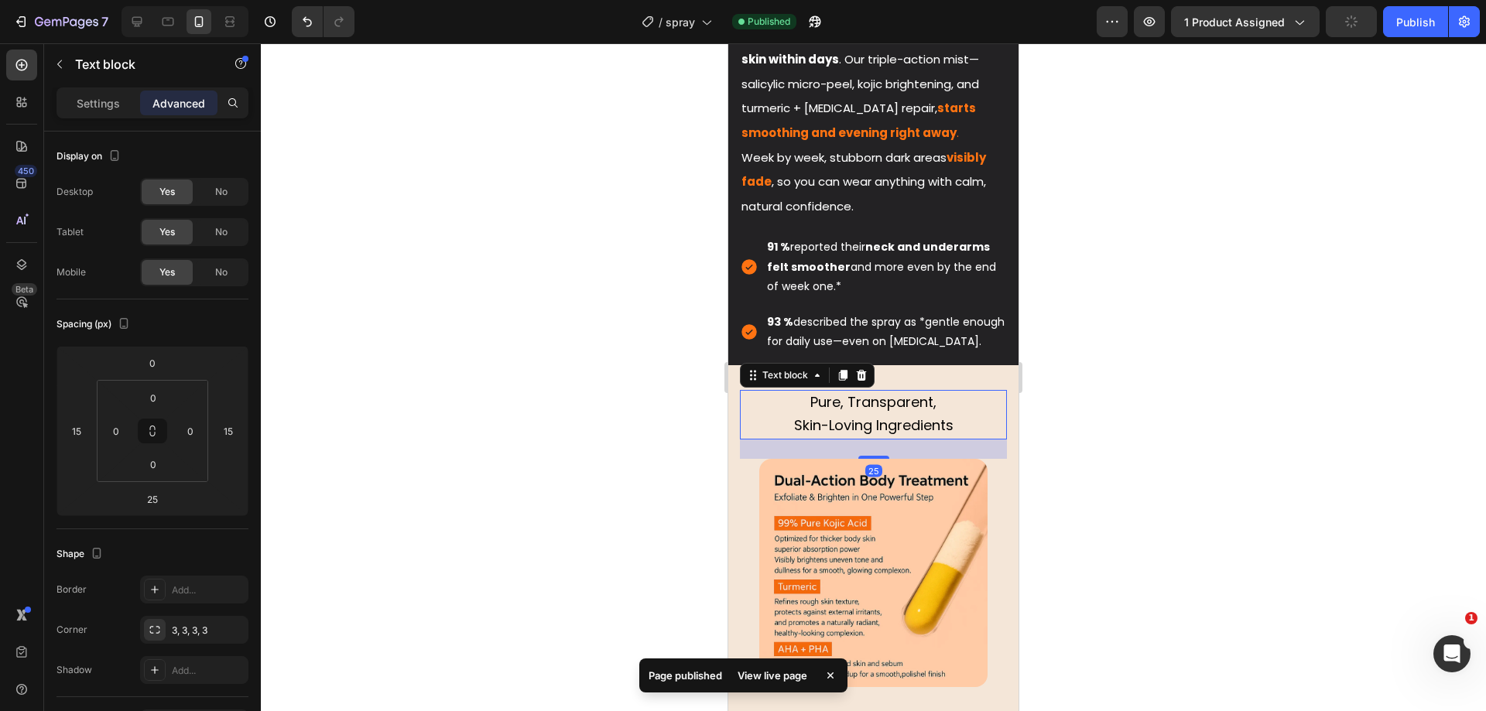
click at [878, 435] on span "Skin-Loving Ingredients" at bounding box center [873, 425] width 159 height 19
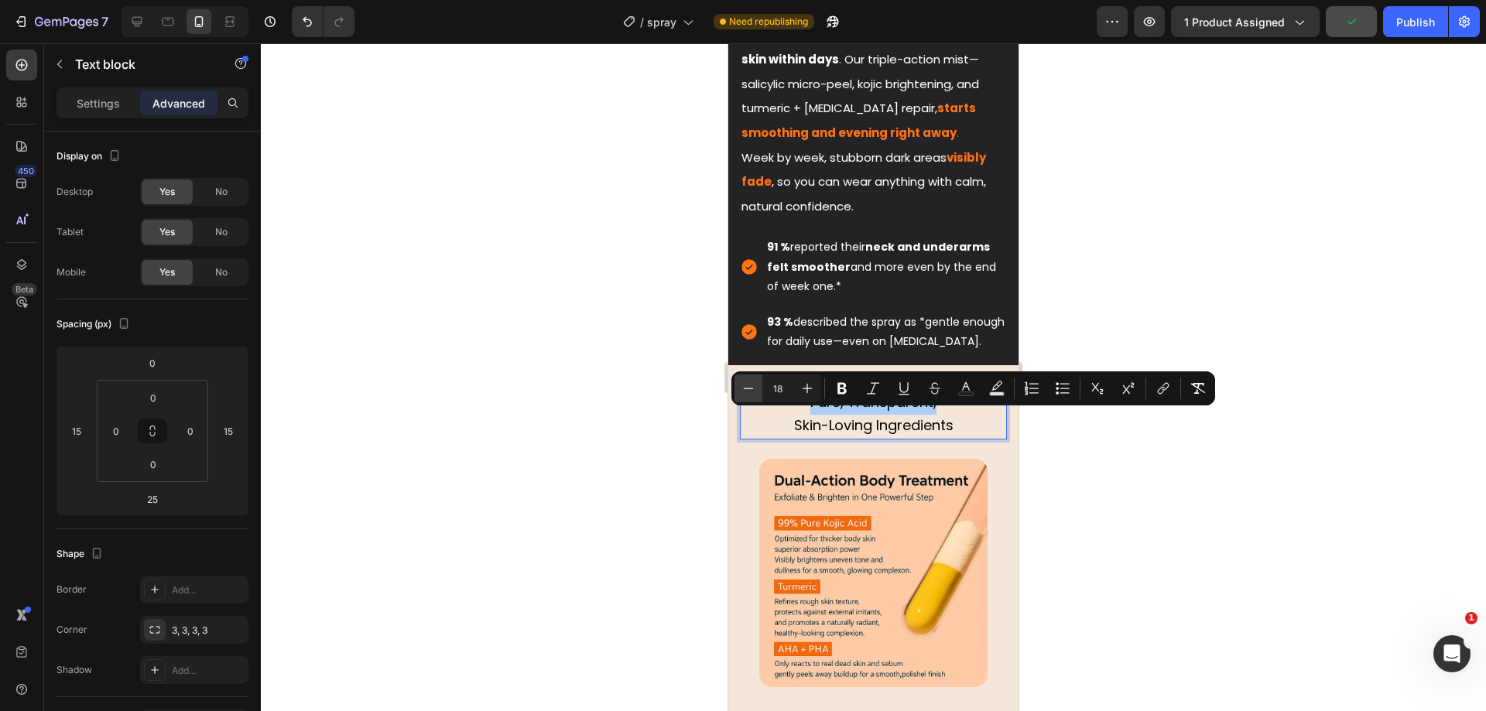
click at [750, 390] on icon "Editor contextual toolbar" at bounding box center [748, 388] width 15 height 15
type input "17"
click at [661, 399] on div at bounding box center [873, 377] width 1225 height 668
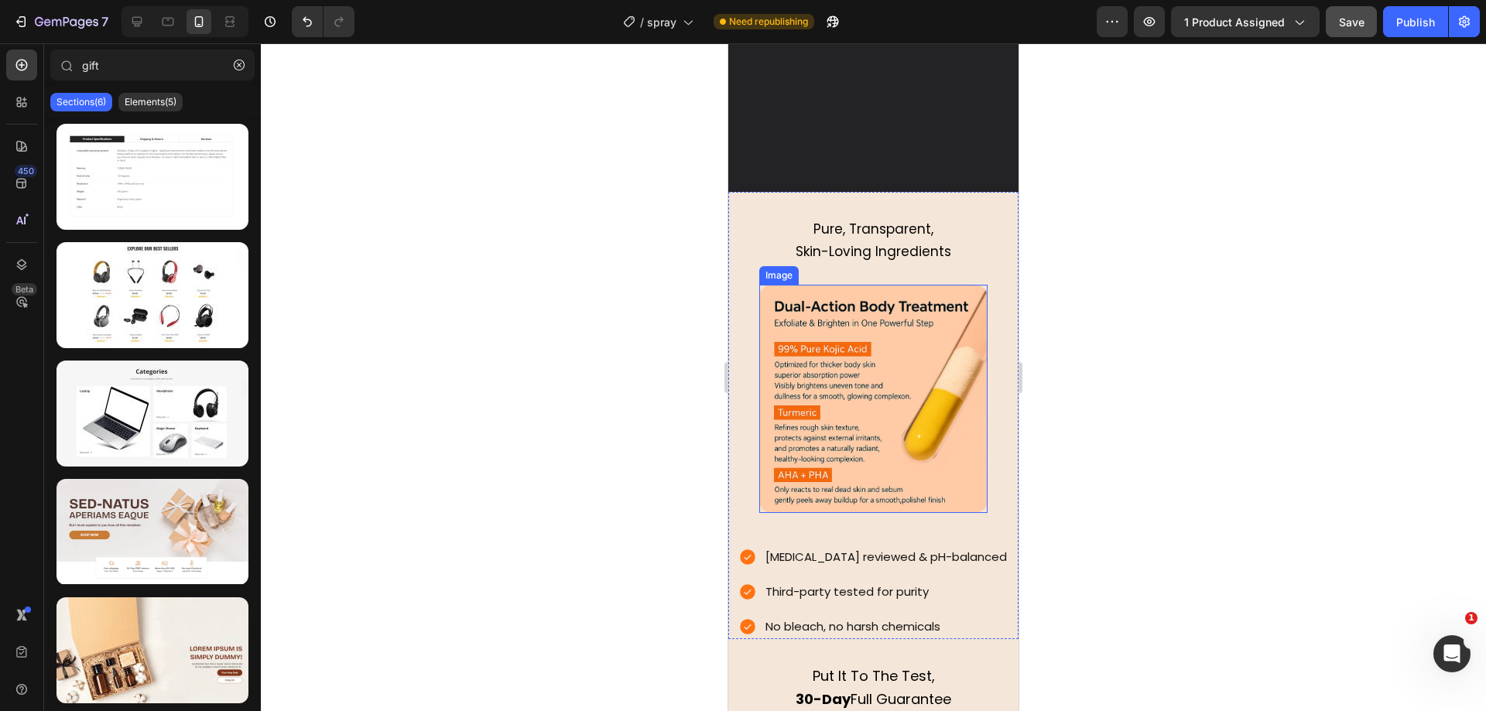
scroll to position [2618, 0]
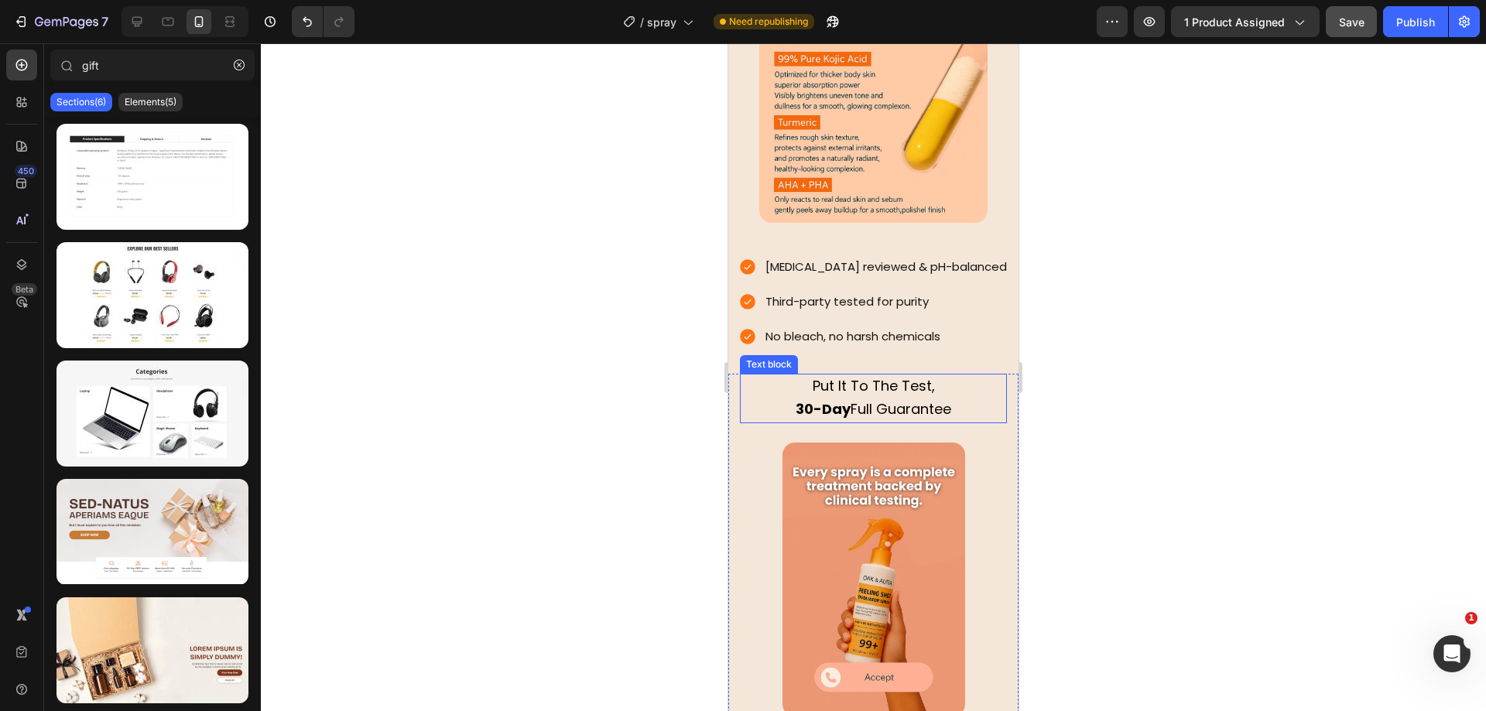
click at [861, 376] on span "Put It To The Test," at bounding box center [874, 385] width 122 height 19
click at [882, 402] on span "30-Day Full Guarantee" at bounding box center [874, 408] width 156 height 19
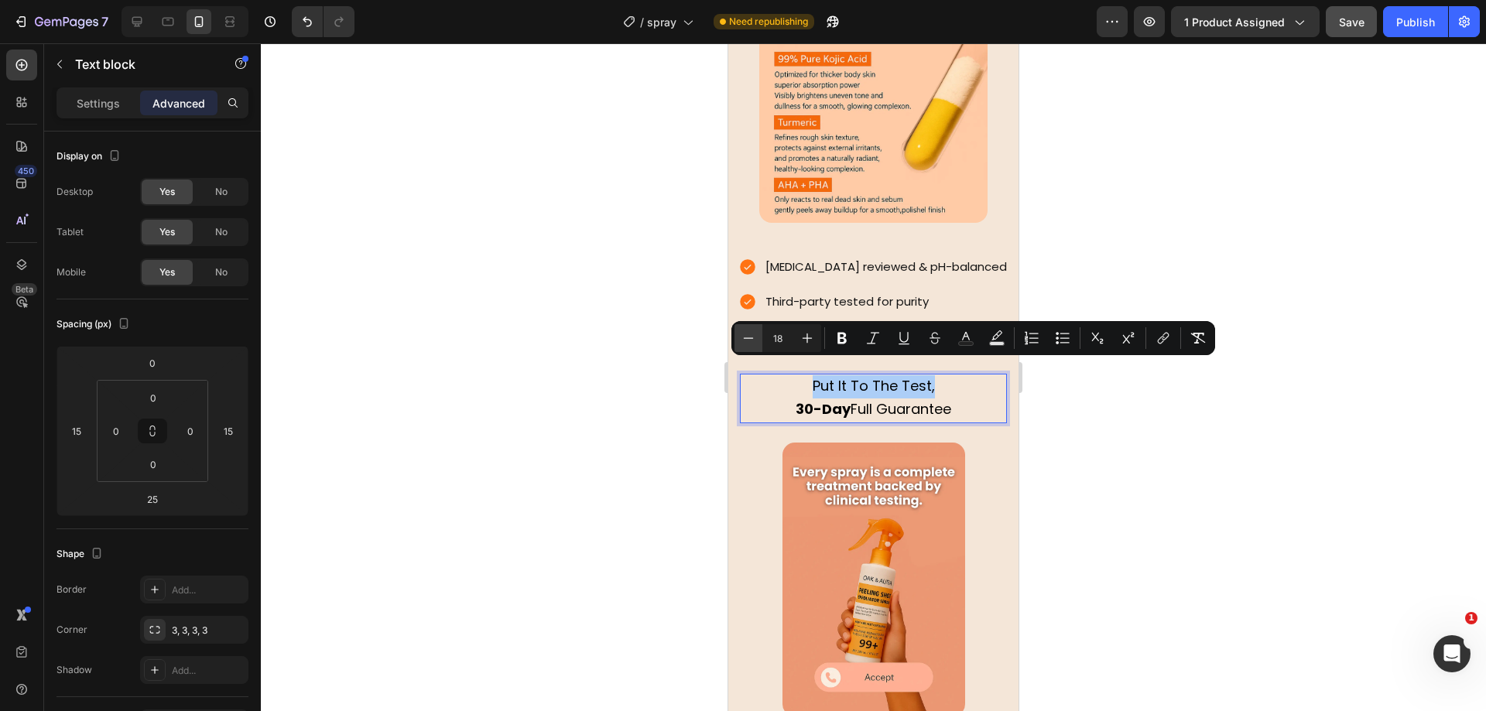
click at [738, 335] on button "Minus" at bounding box center [748, 338] width 28 height 28
type input "17"
click at [659, 345] on div at bounding box center [873, 377] width 1225 height 668
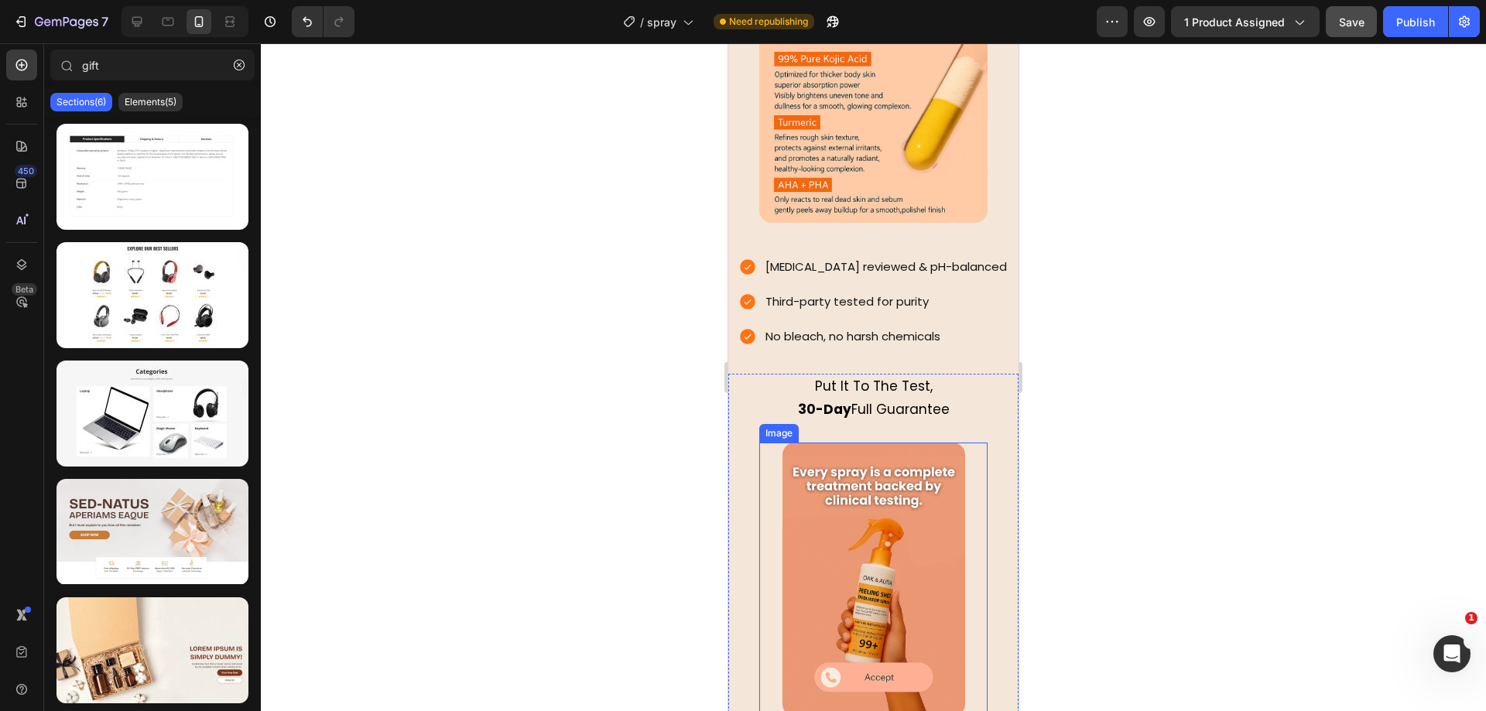
scroll to position [2908, 0]
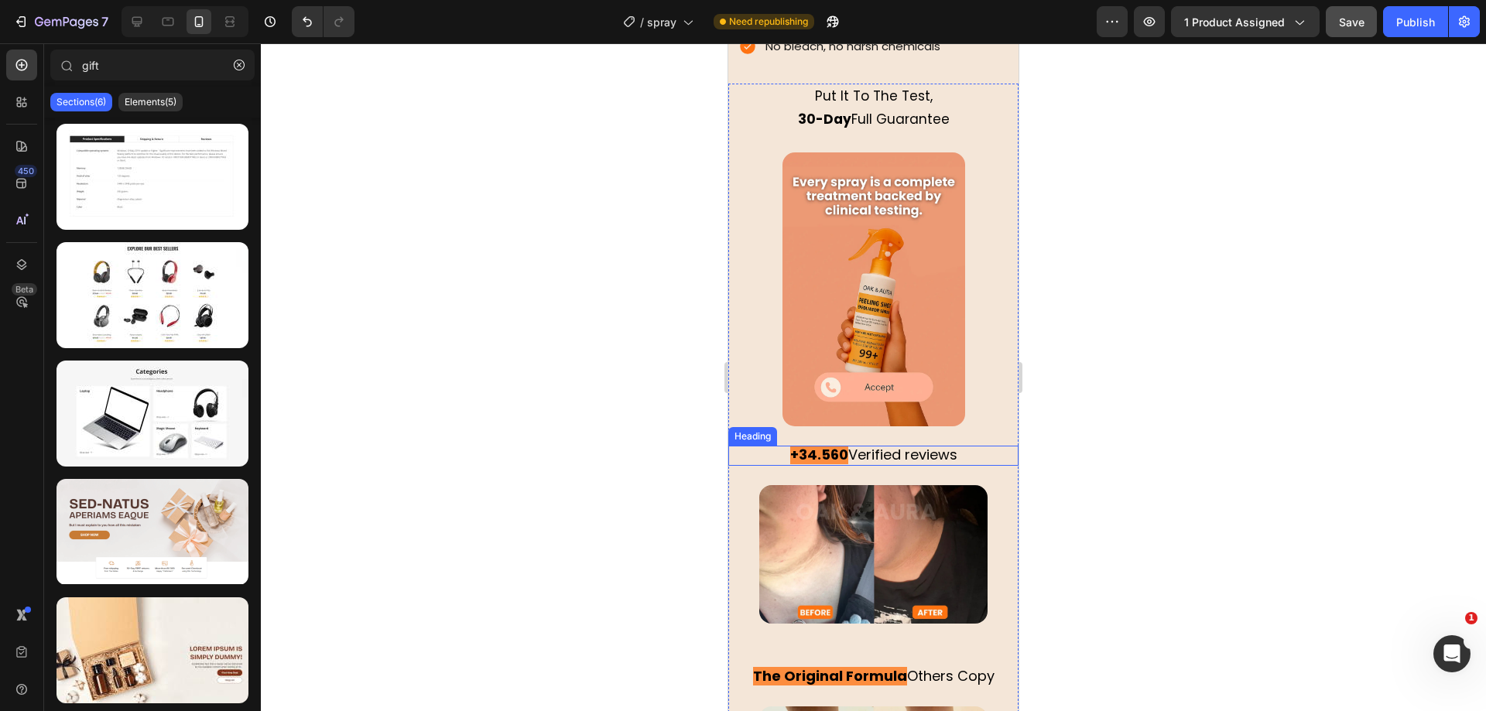
click at [869, 445] on span "Verified reviews" at bounding box center [902, 454] width 109 height 19
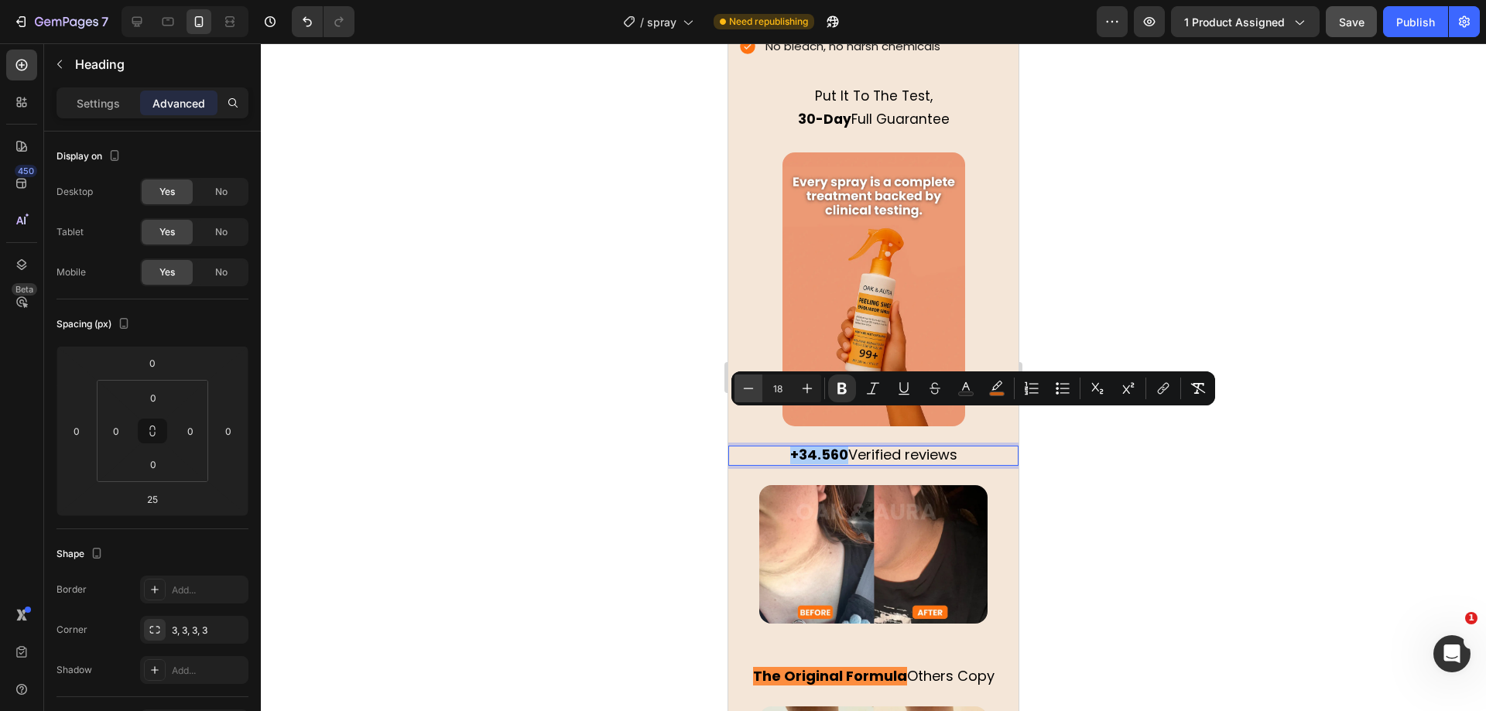
click at [740, 380] on button "Minus" at bounding box center [748, 389] width 28 height 28
type input "17"
click at [639, 391] on div at bounding box center [873, 377] width 1225 height 668
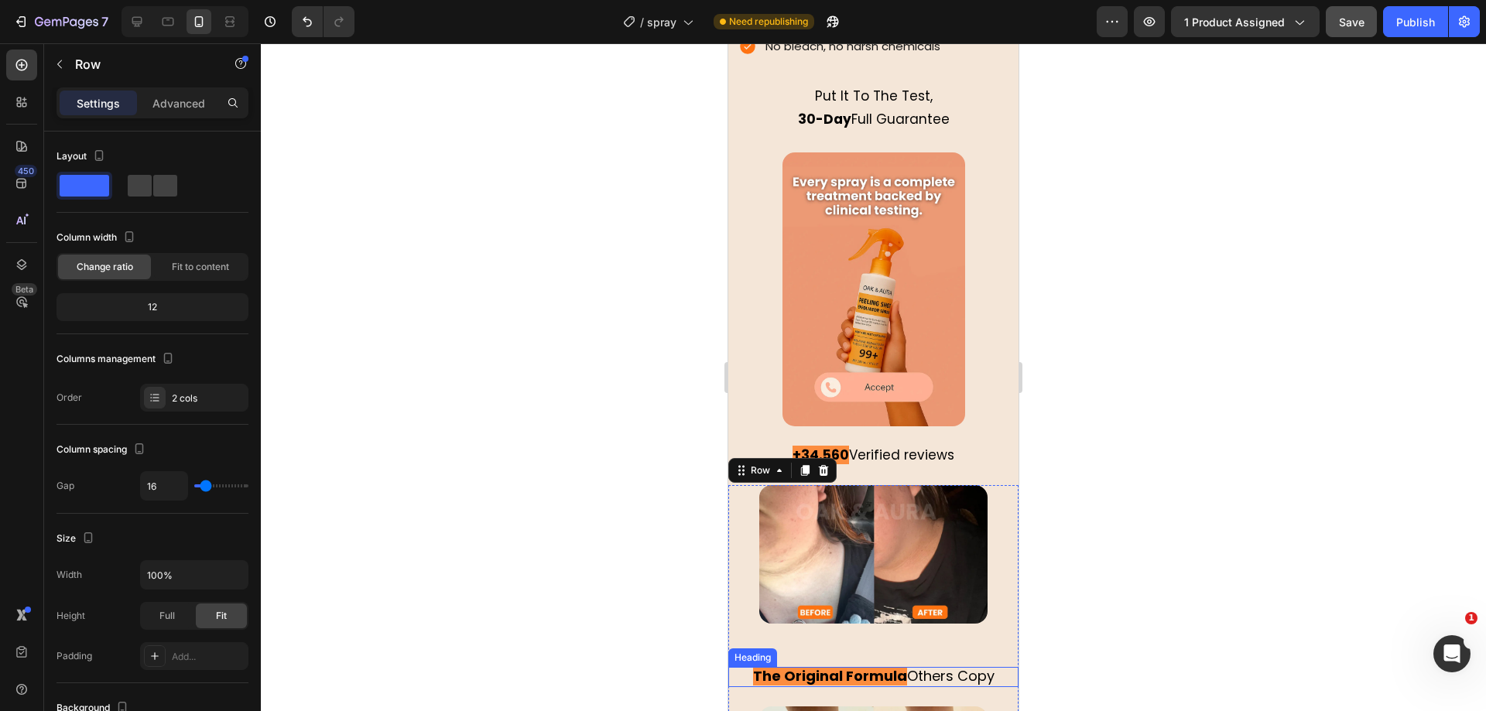
click at [874, 666] on strong "The Original Formula" at bounding box center [830, 675] width 154 height 19
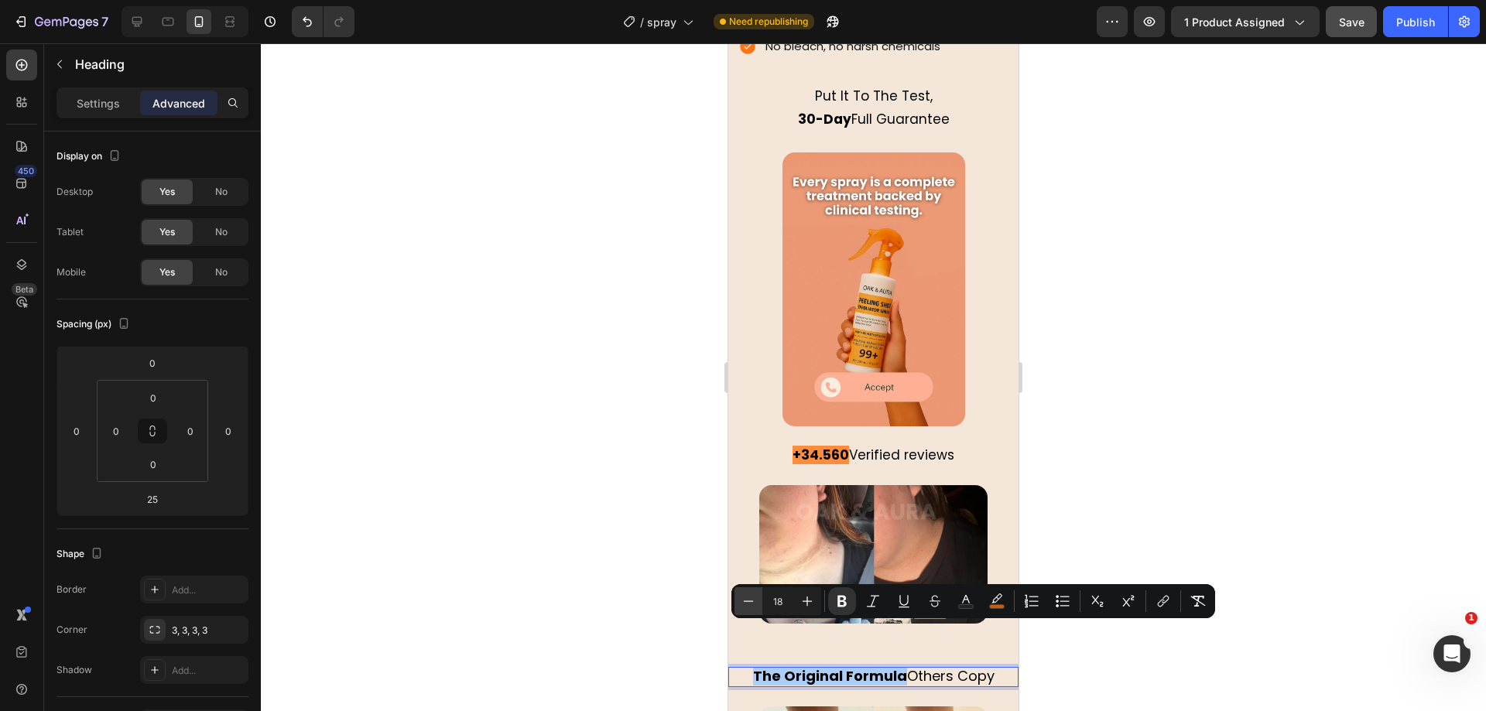
click at [746, 598] on icon "Editor contextual toolbar" at bounding box center [748, 601] width 15 height 15
type input "17"
drag, startPoint x: 659, startPoint y: 522, endPoint x: 117, endPoint y: 491, distance: 542.6
click at [659, 522] on div at bounding box center [873, 377] width 1225 height 668
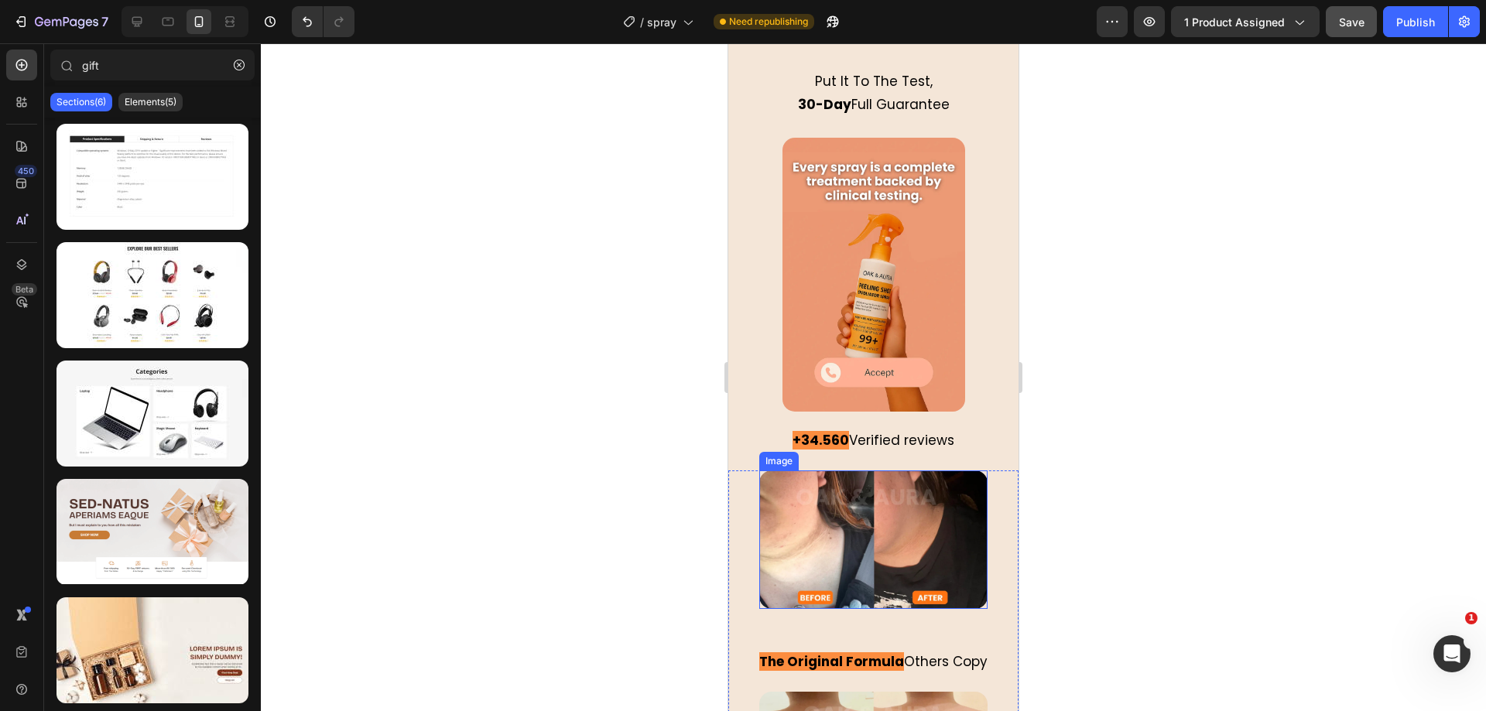
scroll to position [3198, 0]
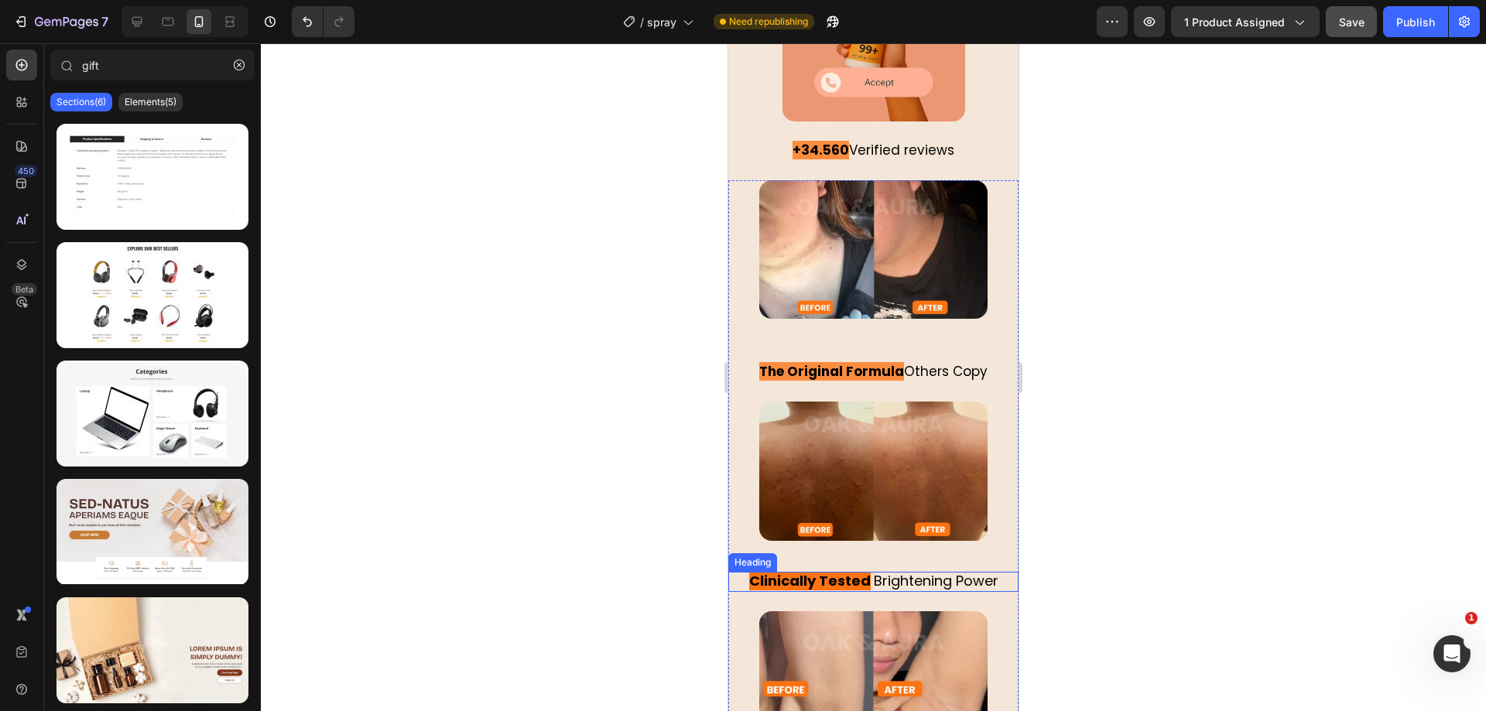
click at [871, 571] on strong at bounding box center [872, 580] width 3 height 19
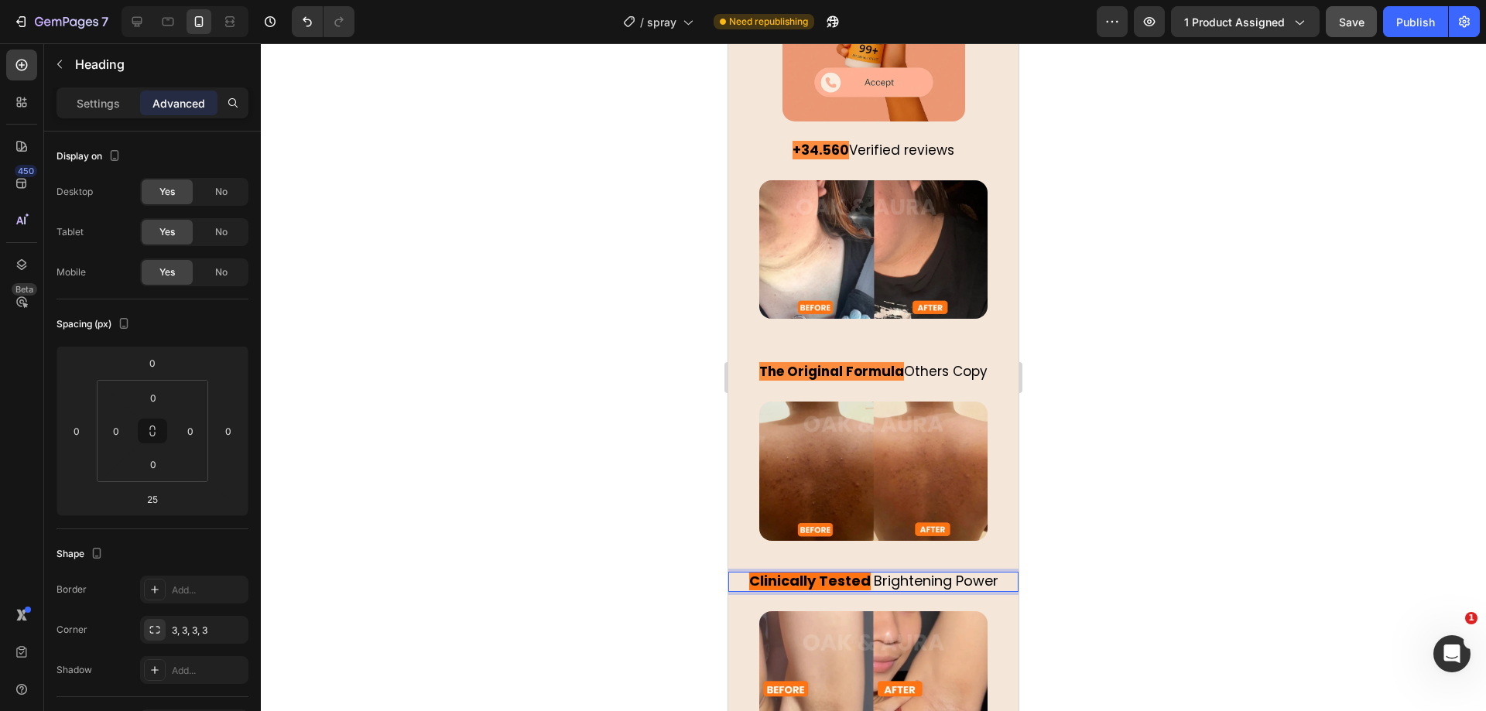
click at [874, 571] on span "Brightening Power" at bounding box center [936, 580] width 125 height 19
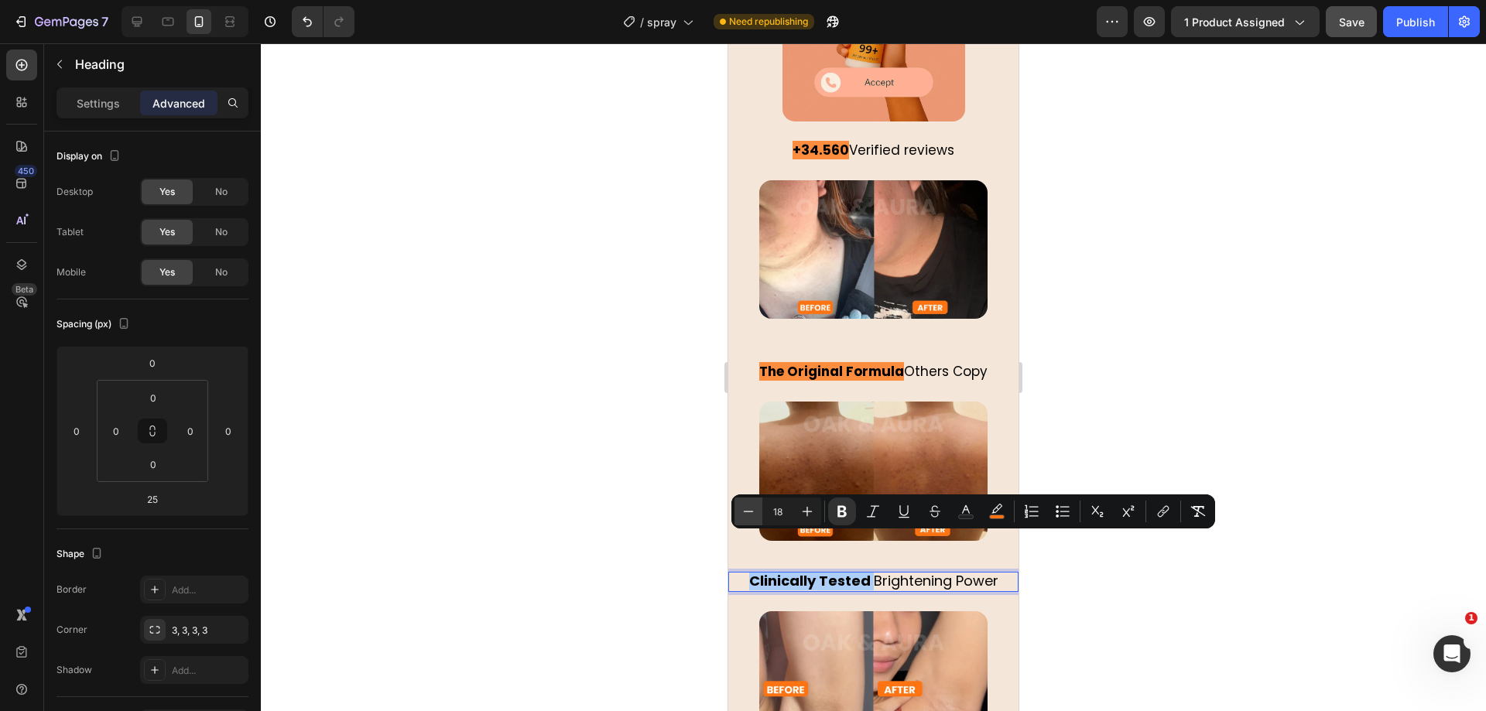
click at [748, 507] on icon "Editor contextual toolbar" at bounding box center [748, 511] width 15 height 15
type input "17"
click at [618, 467] on div at bounding box center [873, 377] width 1225 height 668
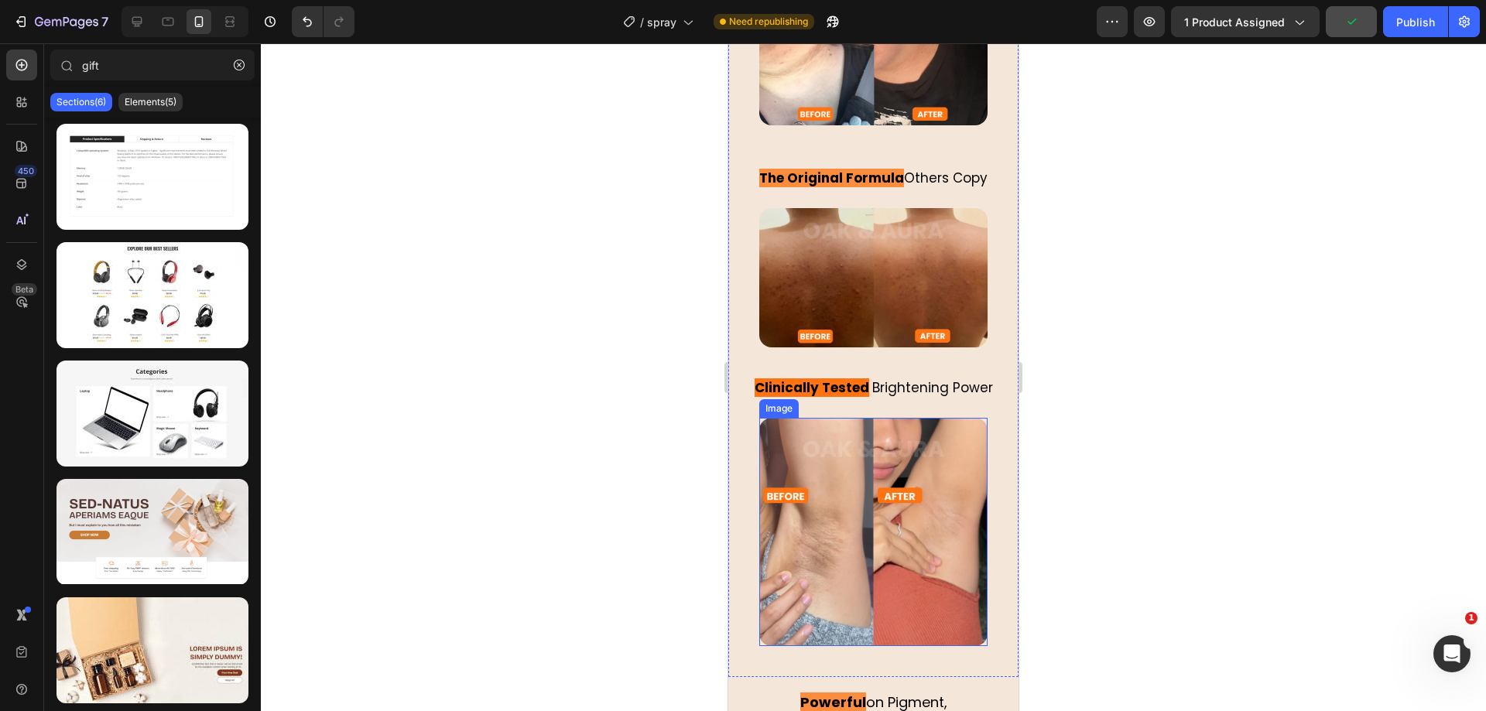
scroll to position [3489, 0]
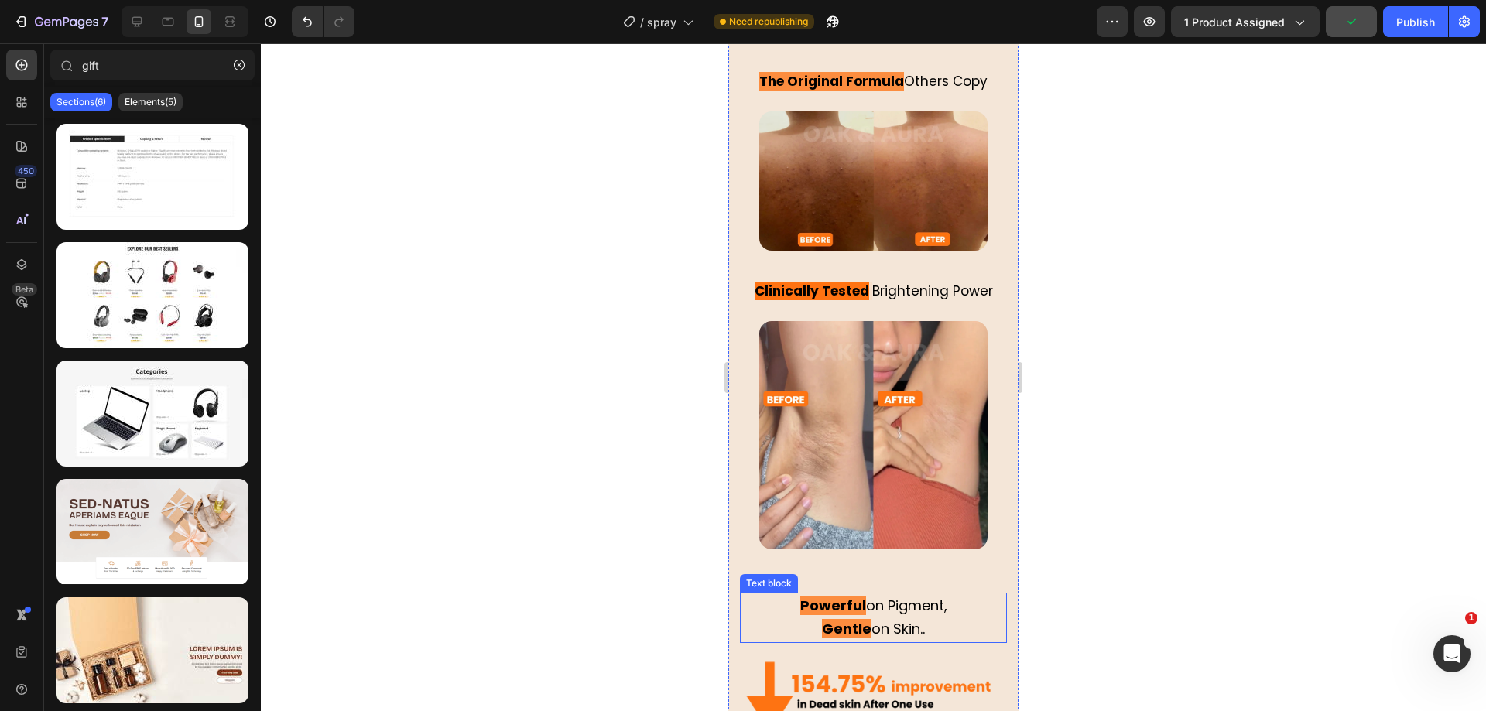
click at [895, 619] on span "on Skin.." at bounding box center [897, 628] width 53 height 19
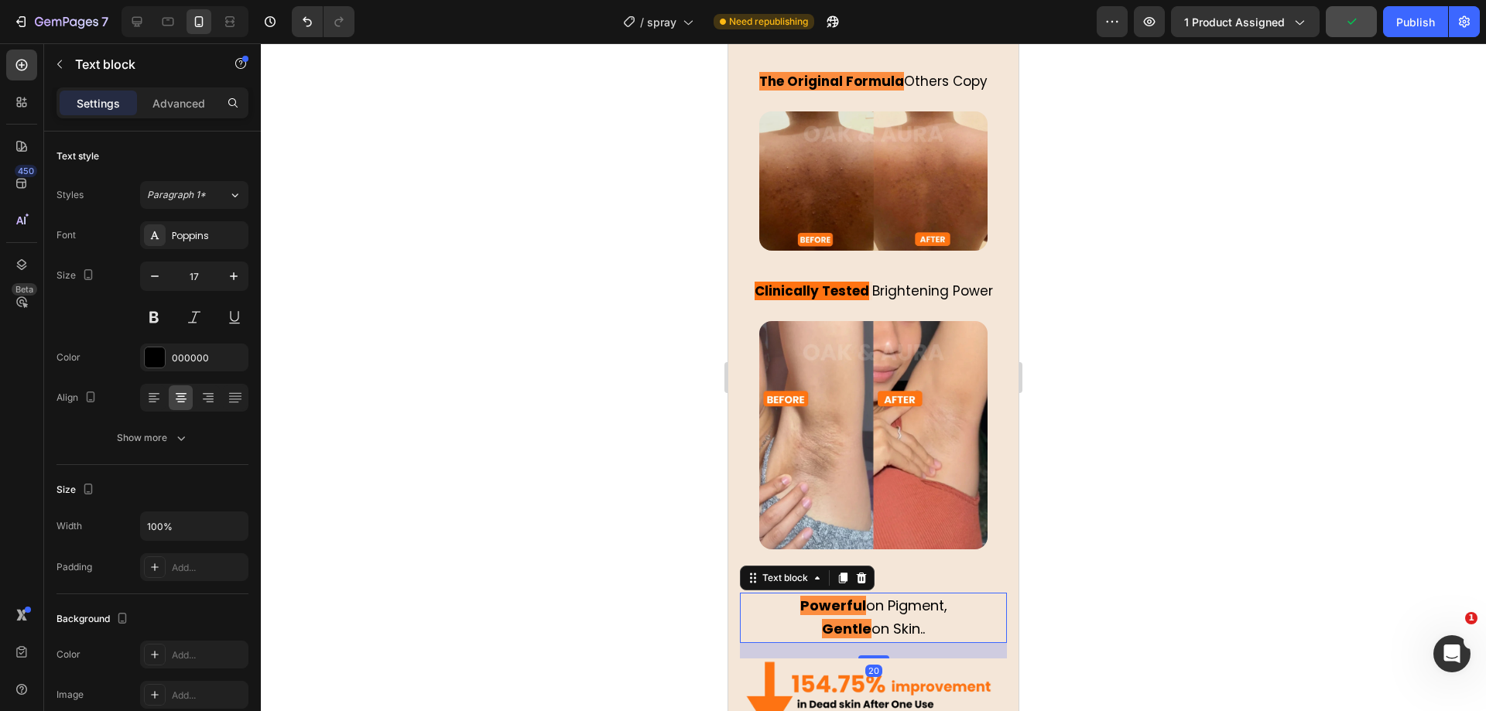
click at [925, 618] on p "Gentle on Skin.." at bounding box center [873, 630] width 264 height 24
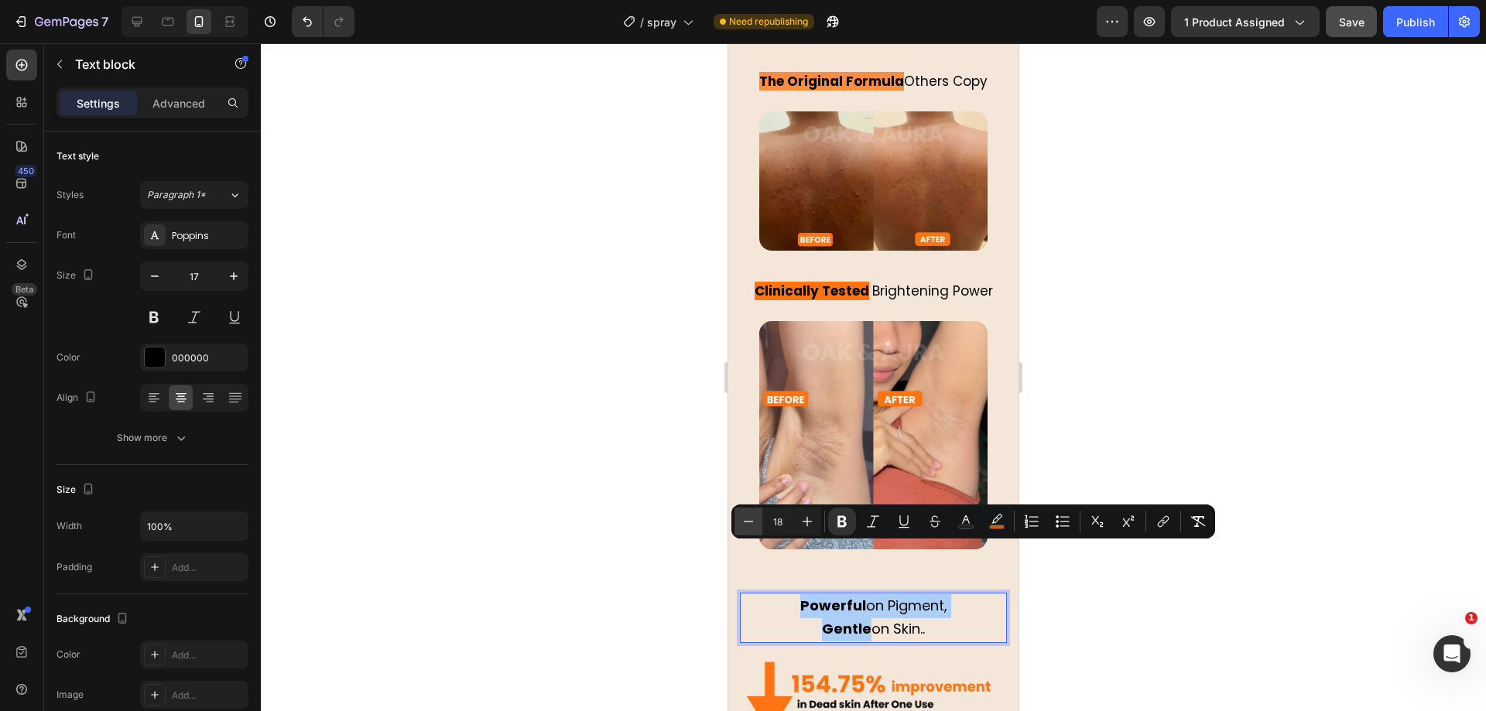
click at [747, 522] on icon "Editor contextual toolbar" at bounding box center [748, 521] width 15 height 15
type input "17"
click at [669, 509] on div at bounding box center [873, 377] width 1225 height 668
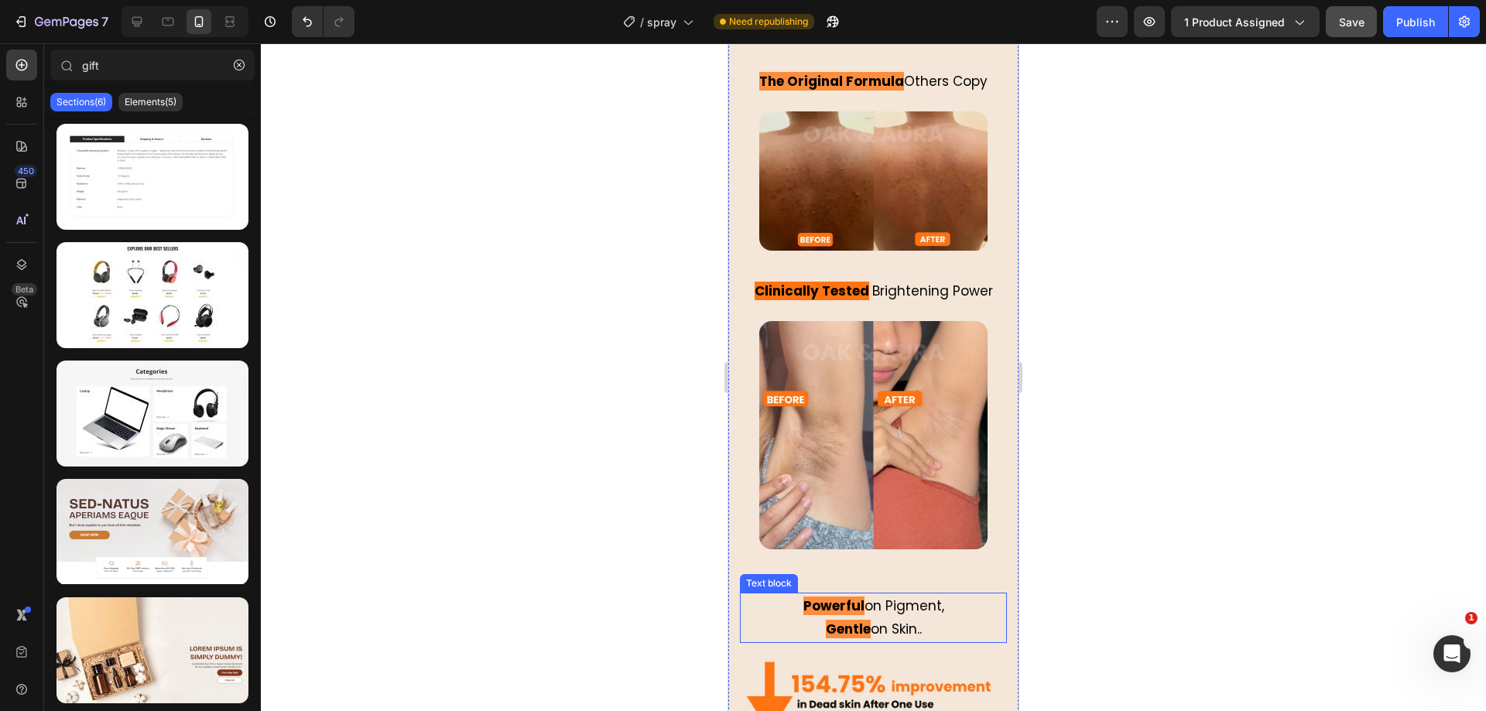
click at [946, 618] on p "Gentle on Skin.." at bounding box center [873, 630] width 264 height 24
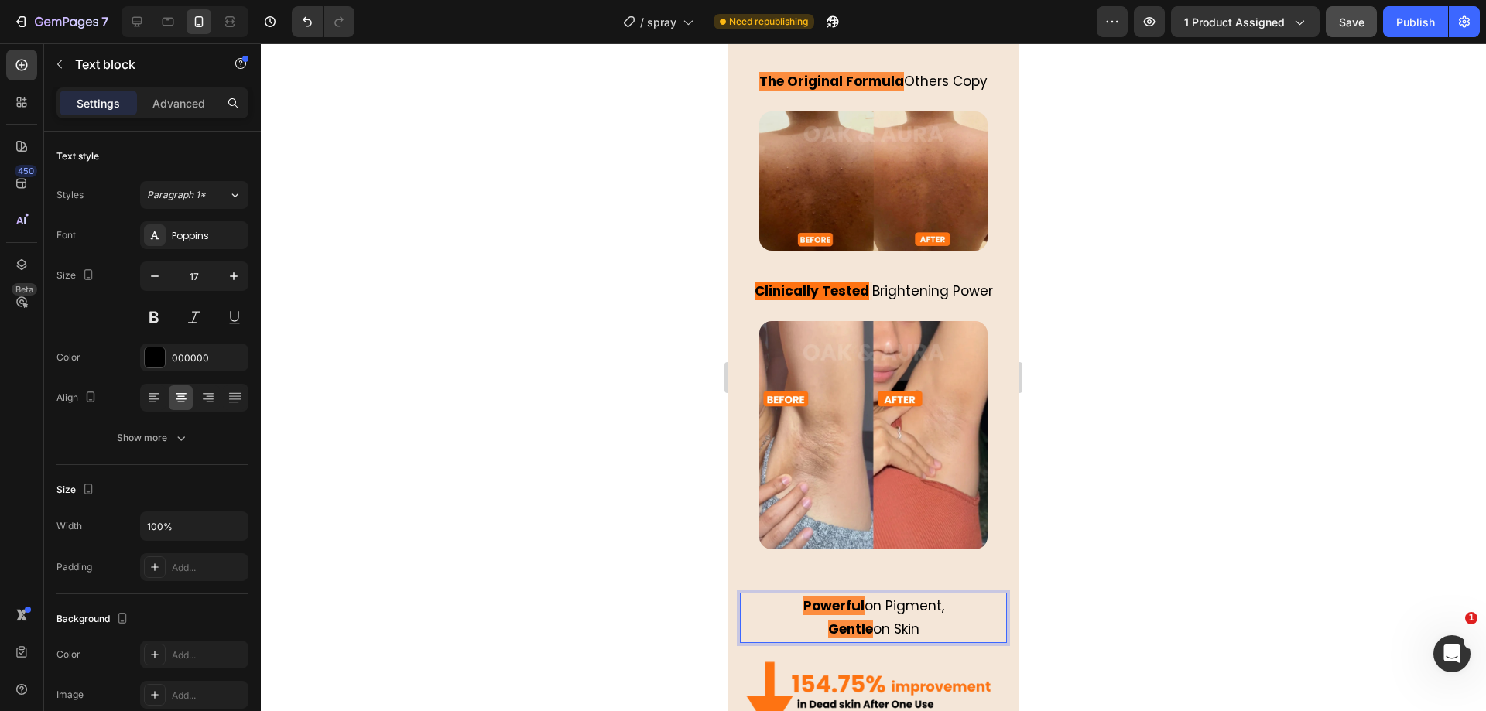
click at [624, 498] on div at bounding box center [873, 377] width 1225 height 668
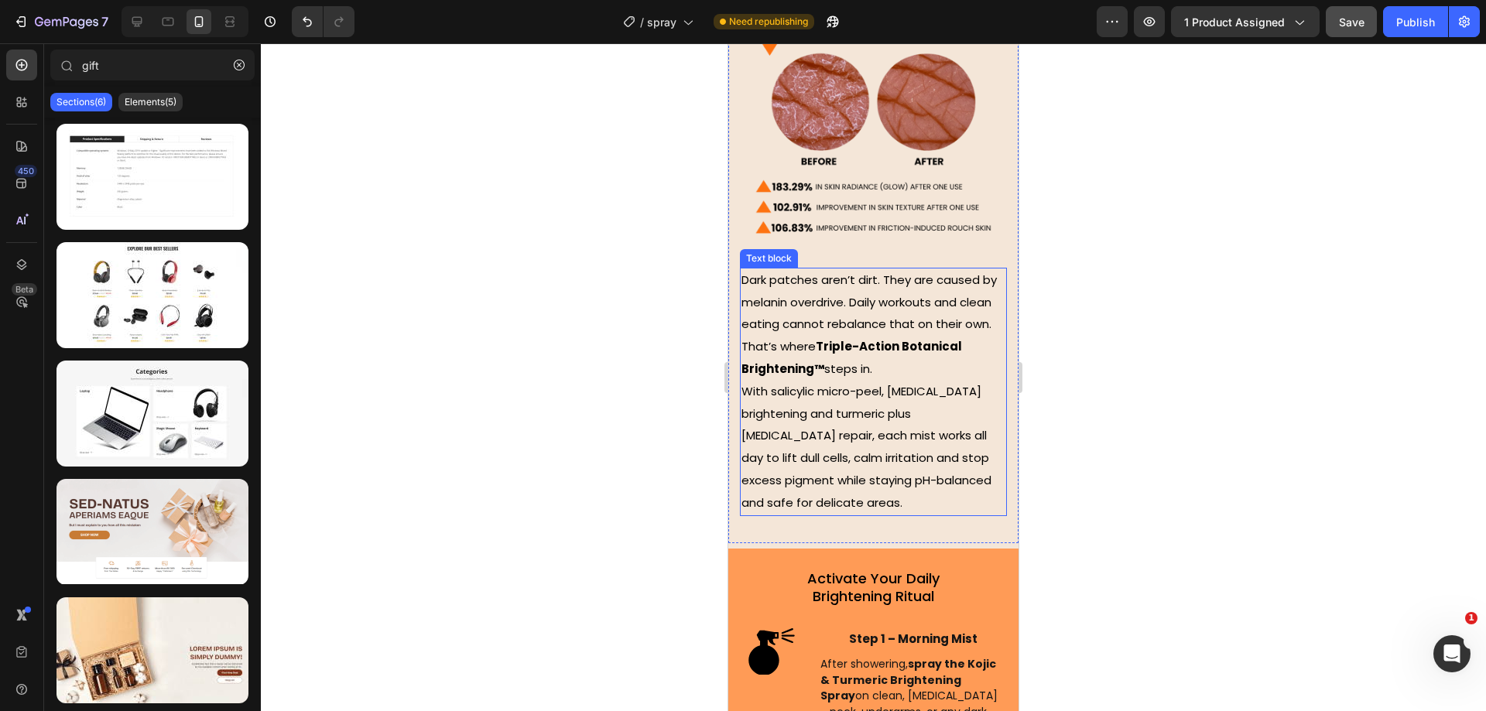
scroll to position [4263, 0]
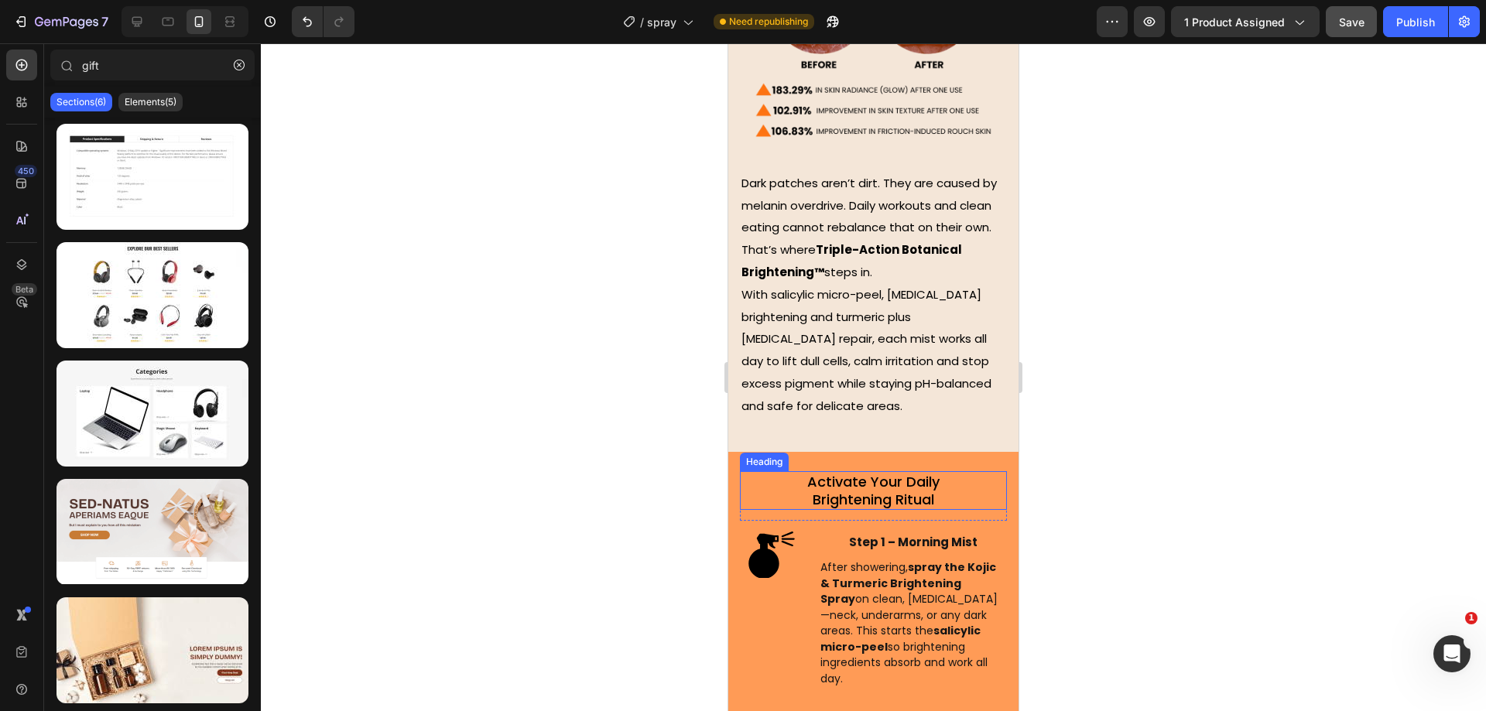
click at [875, 490] on span "Brightening Ritual" at bounding box center [874, 499] width 122 height 19
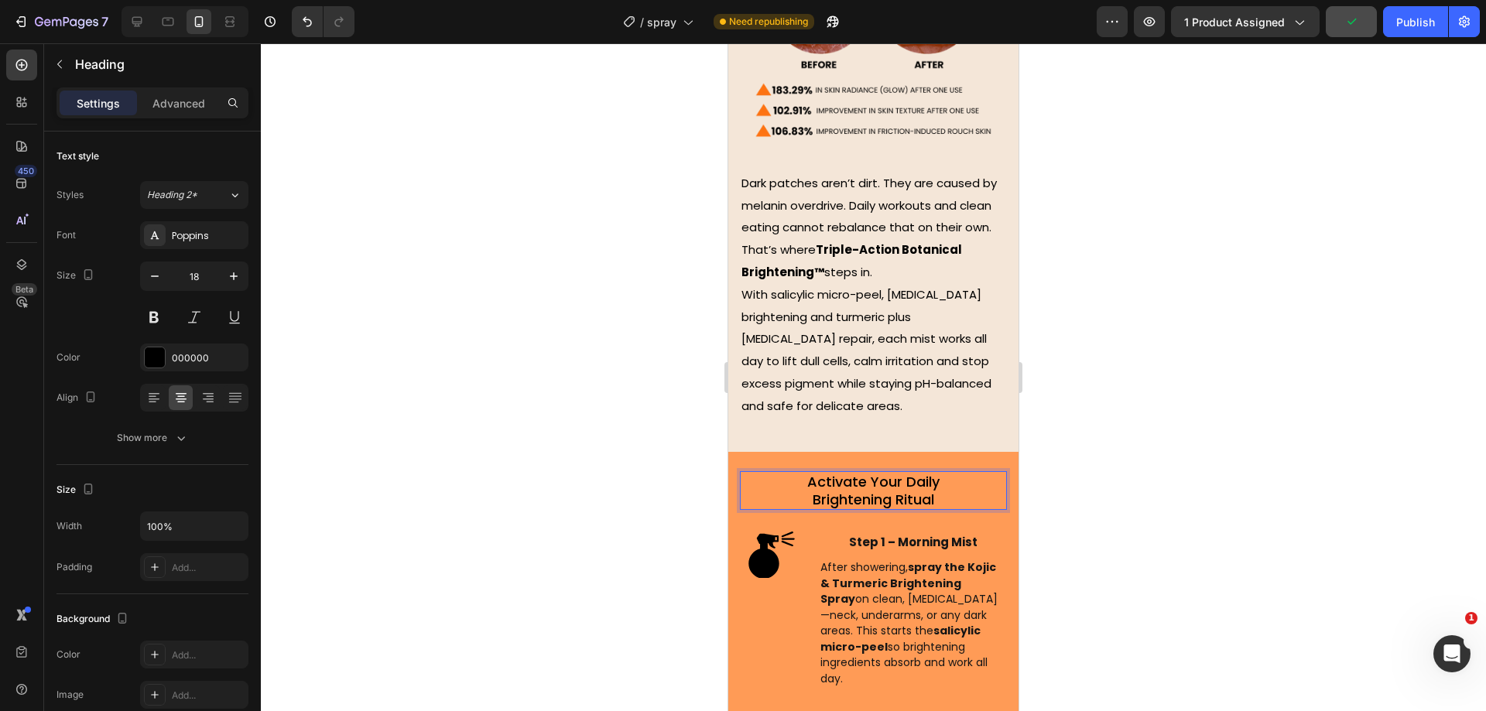
click at [891, 490] on span "Brightening Ritual" at bounding box center [874, 499] width 122 height 19
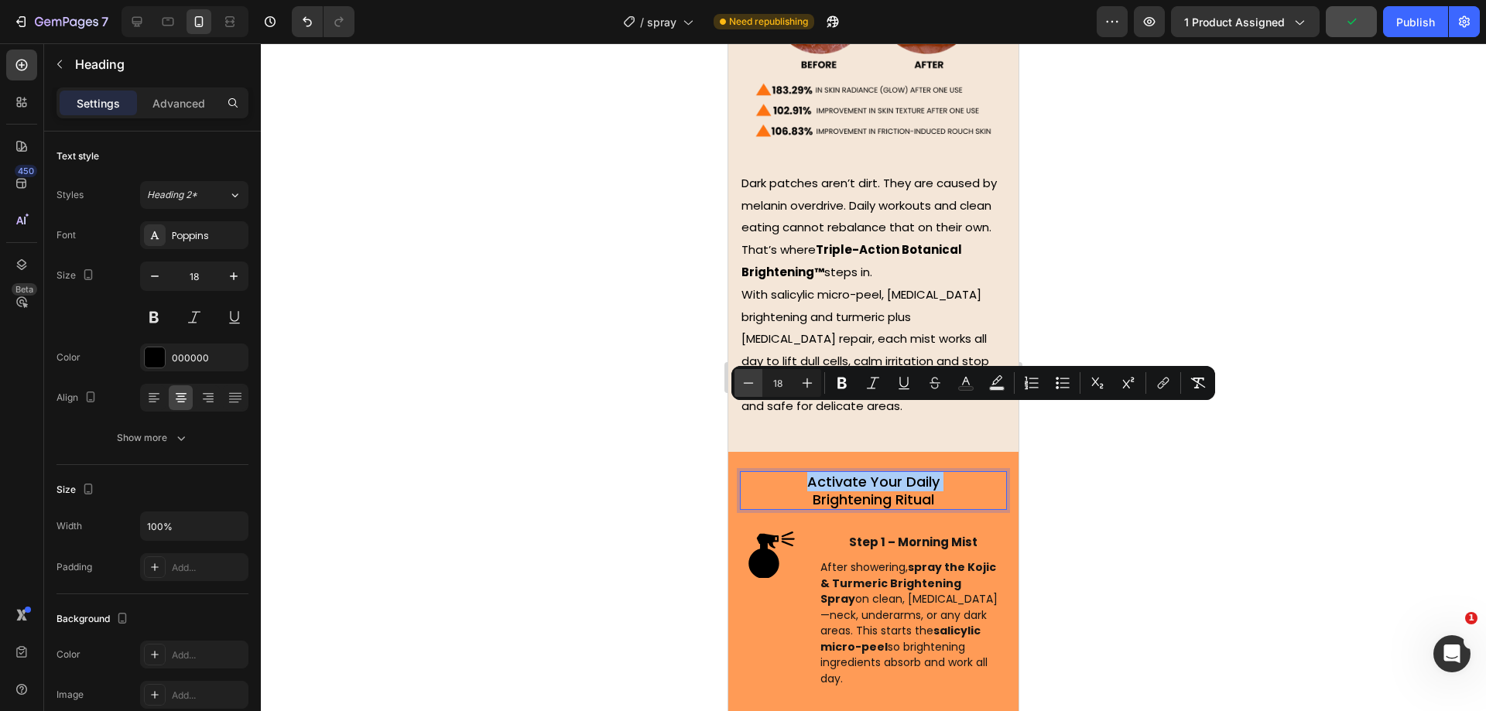
click at [753, 385] on icon "Editor contextual toolbar" at bounding box center [748, 382] width 15 height 15
type input "17"
click at [622, 396] on div at bounding box center [873, 377] width 1225 height 668
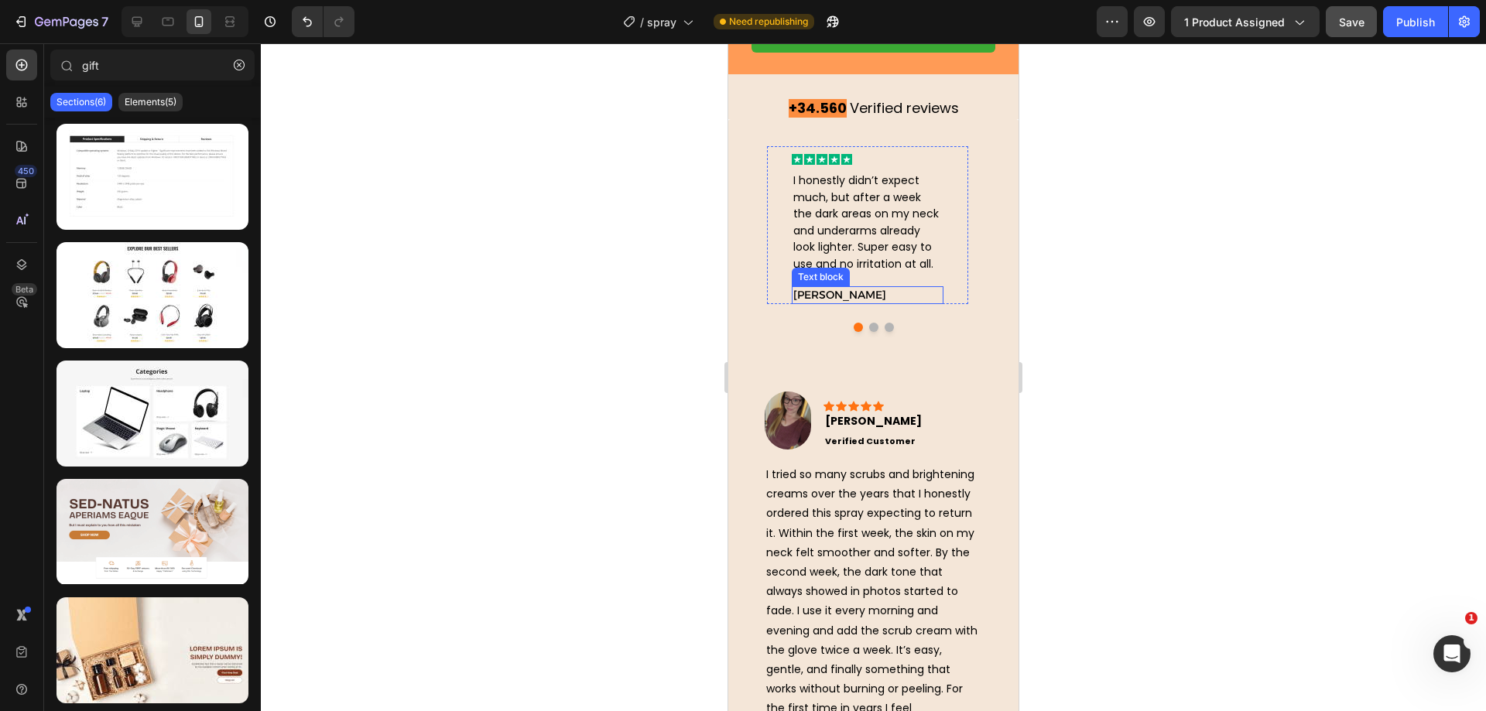
scroll to position [5036, 0]
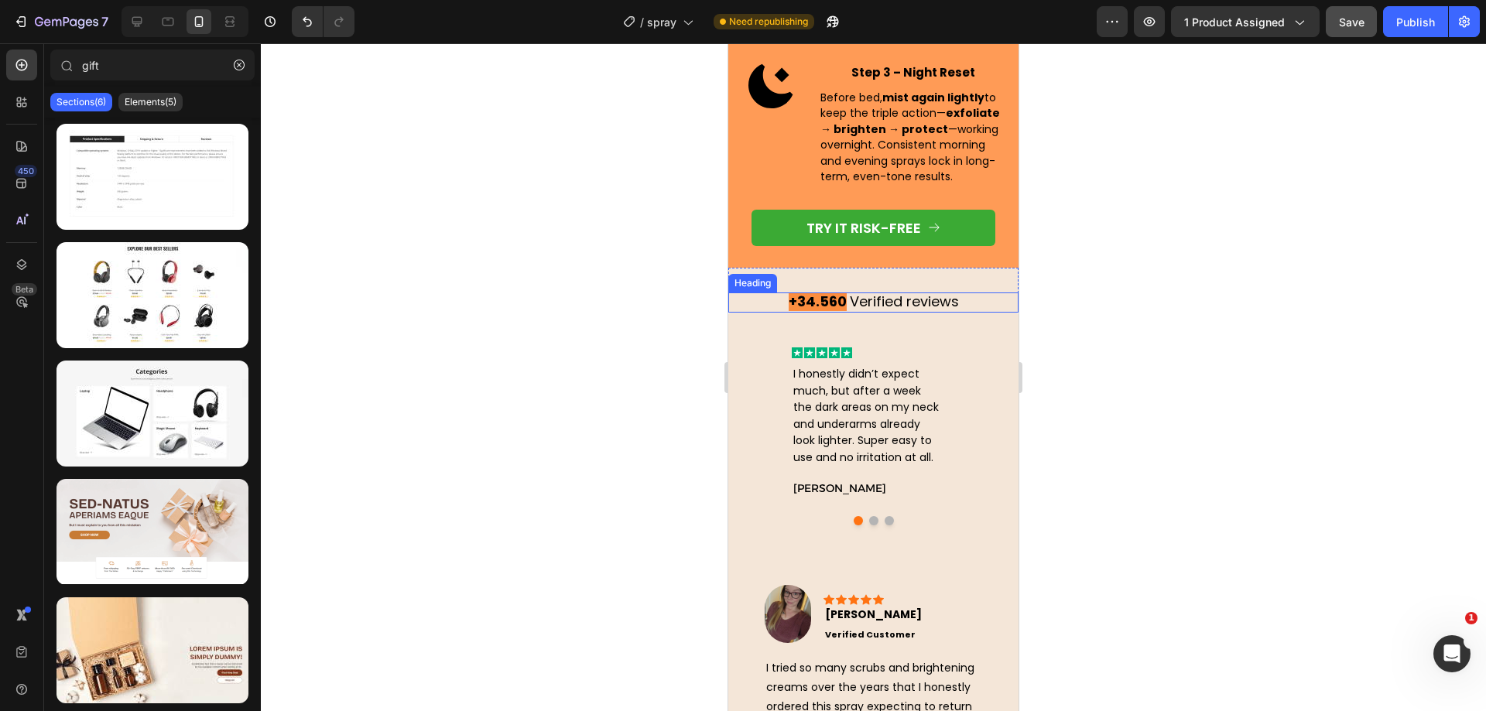
click at [878, 300] on span "Verified reviews" at bounding box center [903, 301] width 112 height 19
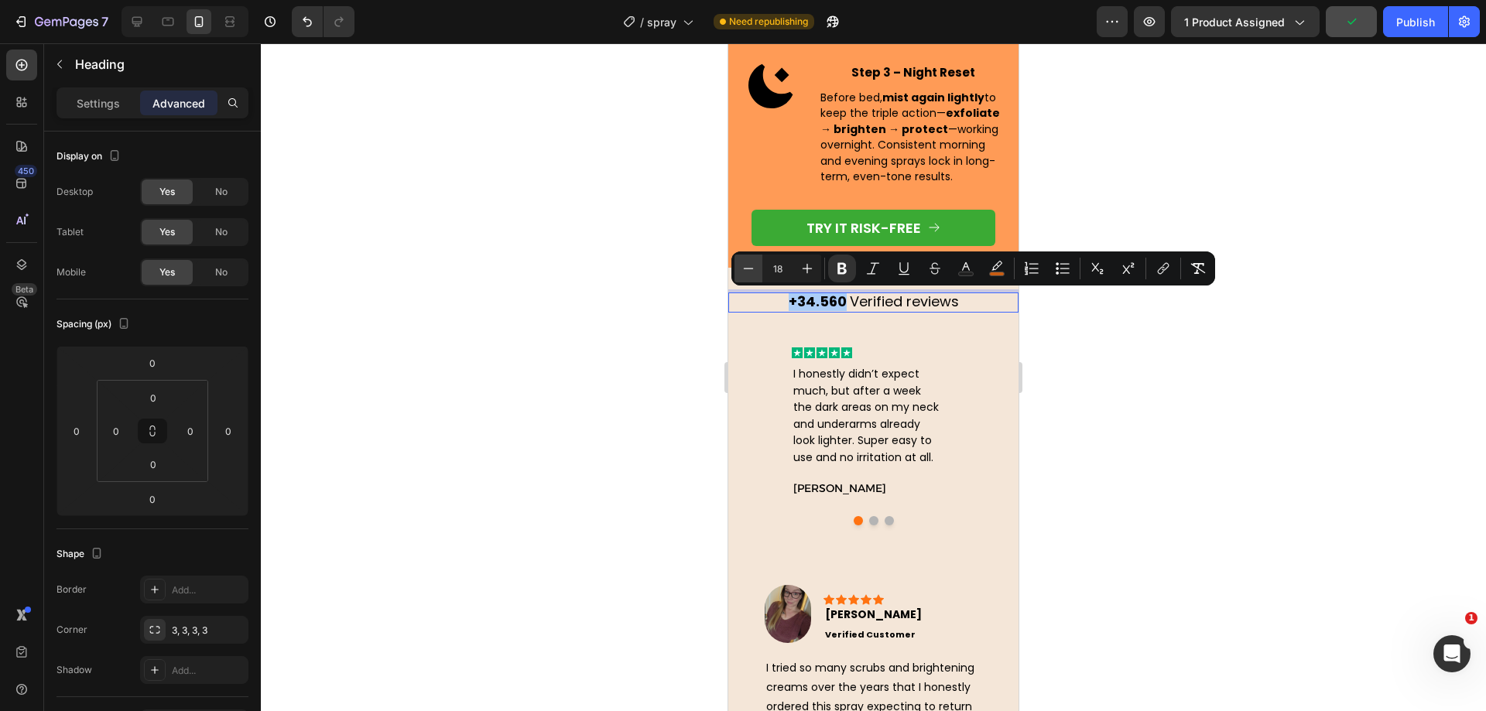
click at [748, 266] on icon "Editor contextual toolbar" at bounding box center [748, 268] width 15 height 15
type input "17"
click at [660, 276] on div at bounding box center [873, 377] width 1225 height 668
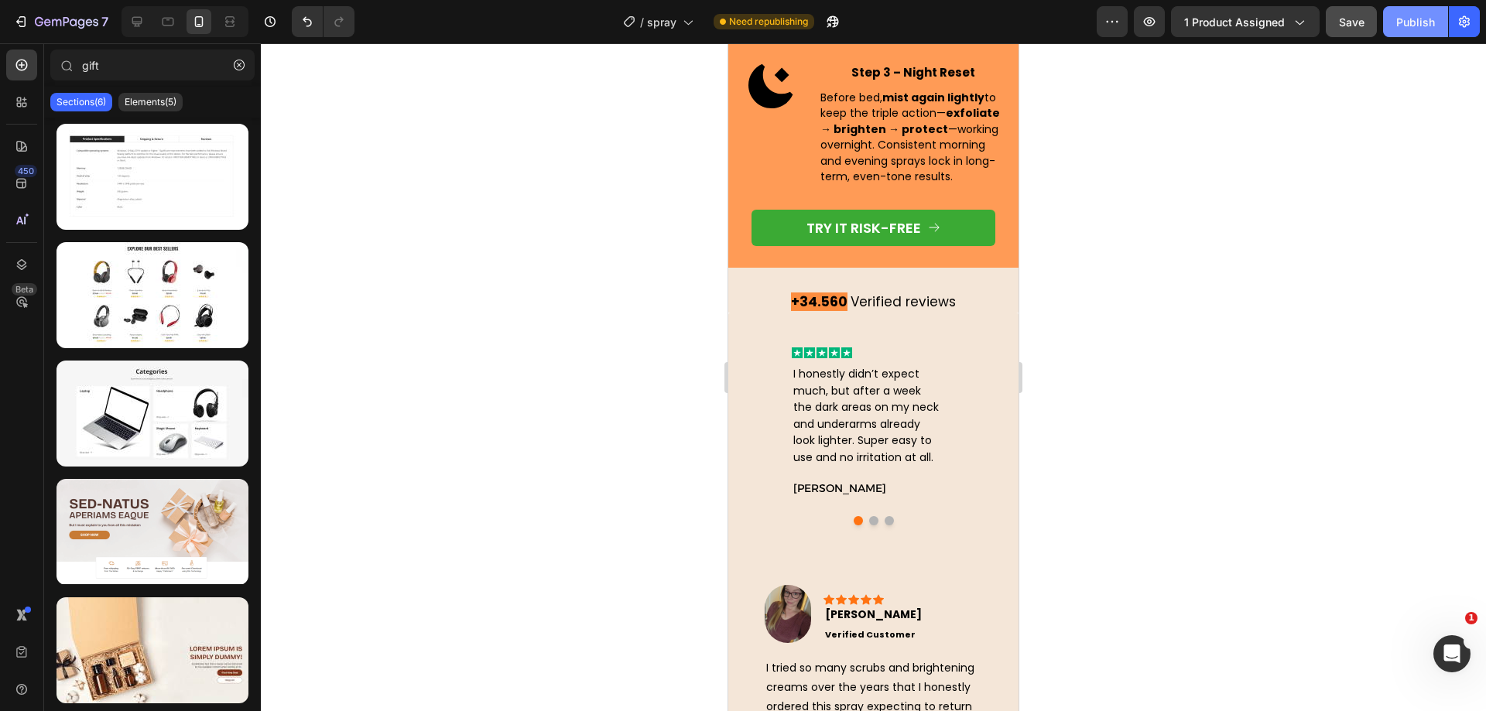
click at [1398, 19] on div "Publish" at bounding box center [1415, 22] width 39 height 16
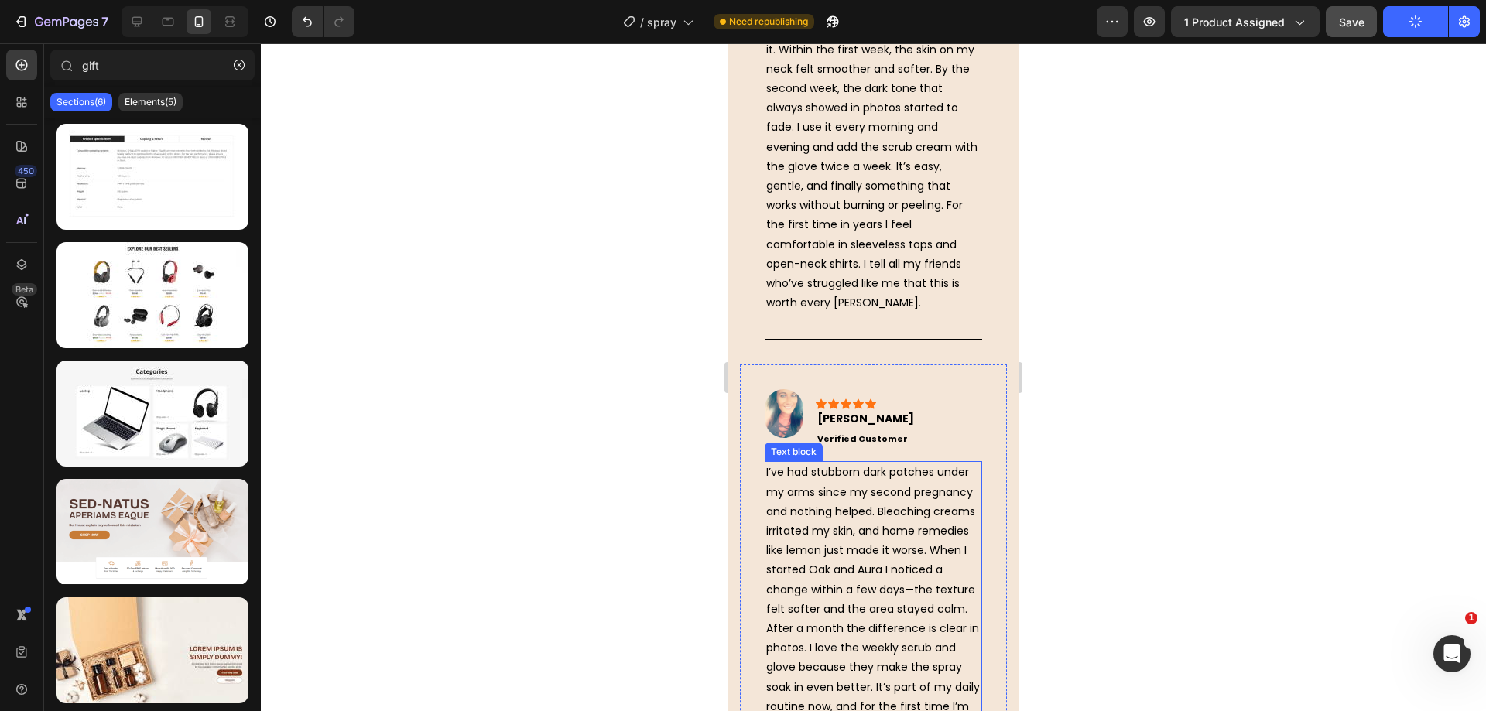
scroll to position [6197, 0]
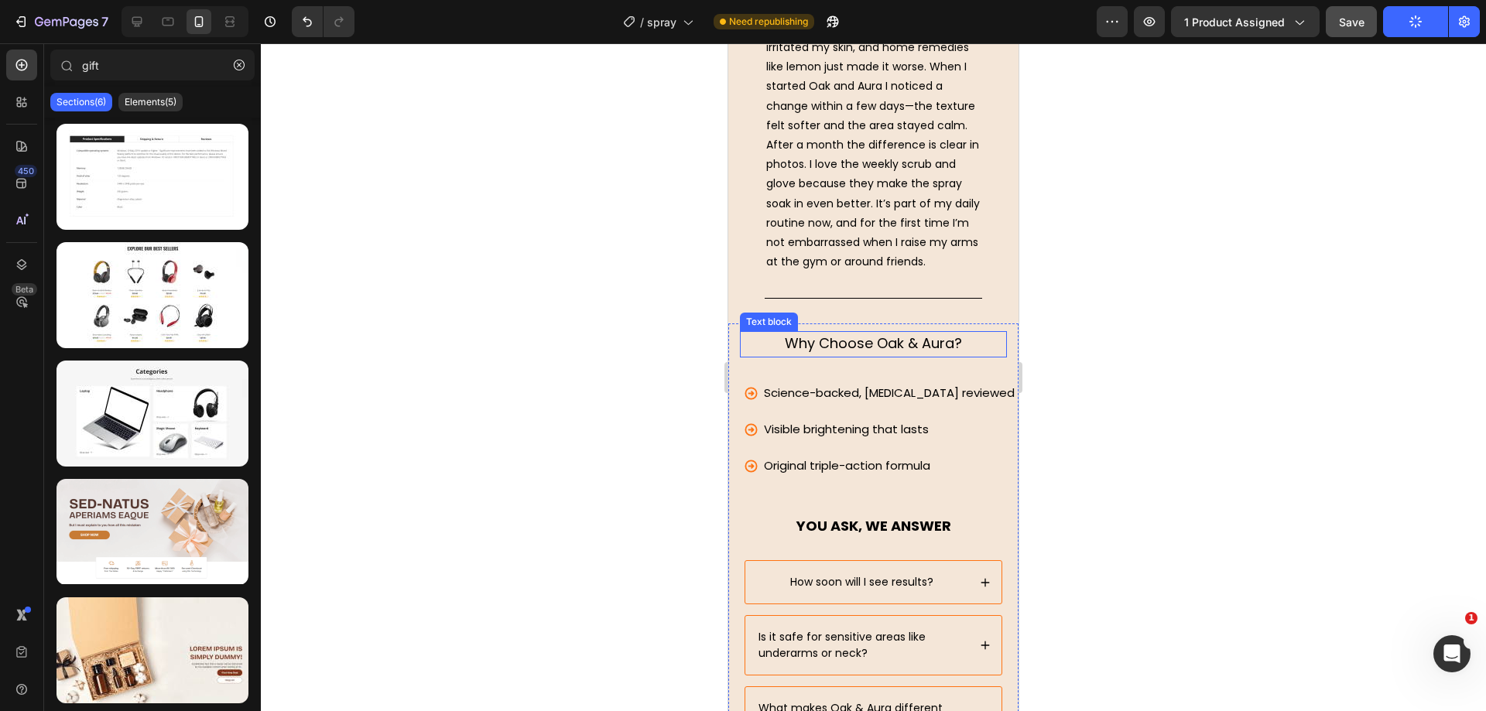
click at [865, 353] on span "Why Choose Oak & Aura?" at bounding box center [873, 343] width 177 height 19
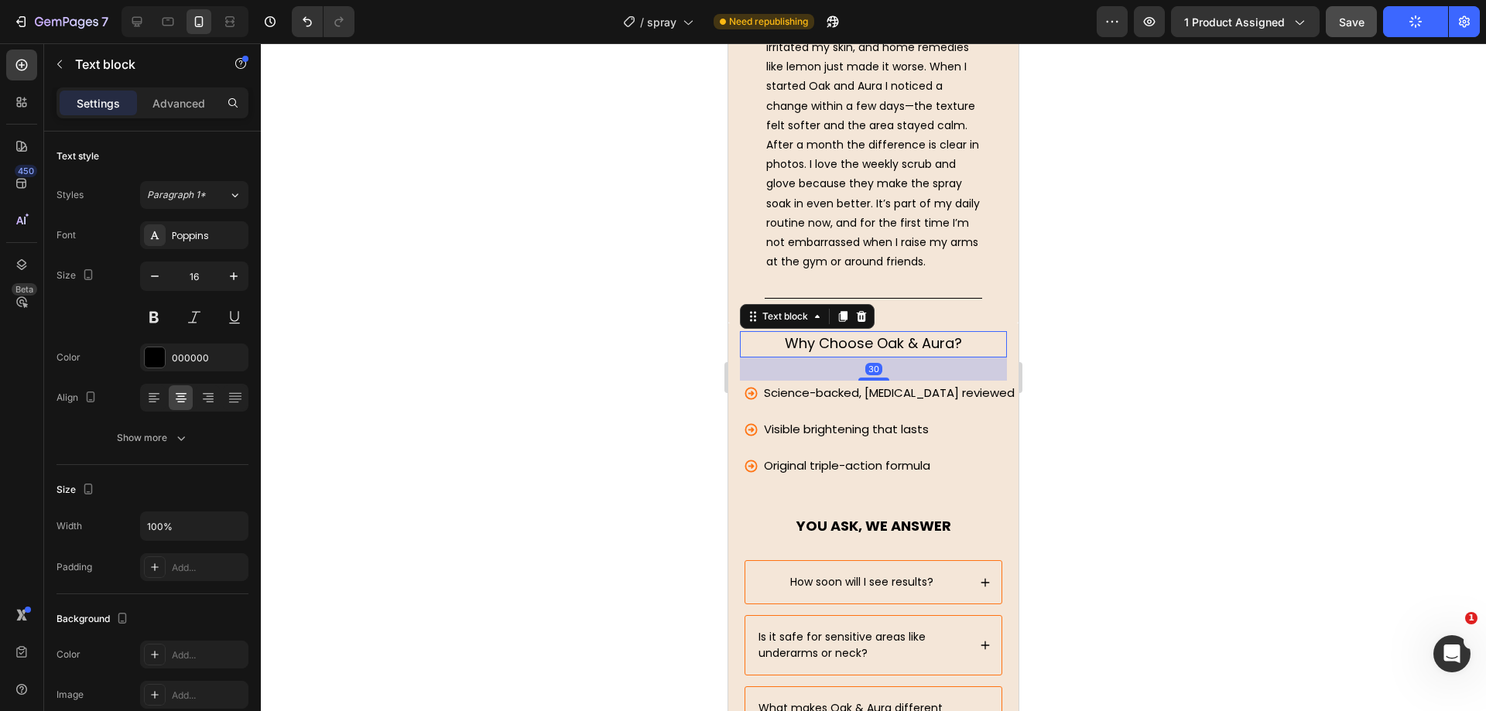
click at [878, 353] on span "Why Choose Oak & Aura?" at bounding box center [873, 343] width 177 height 19
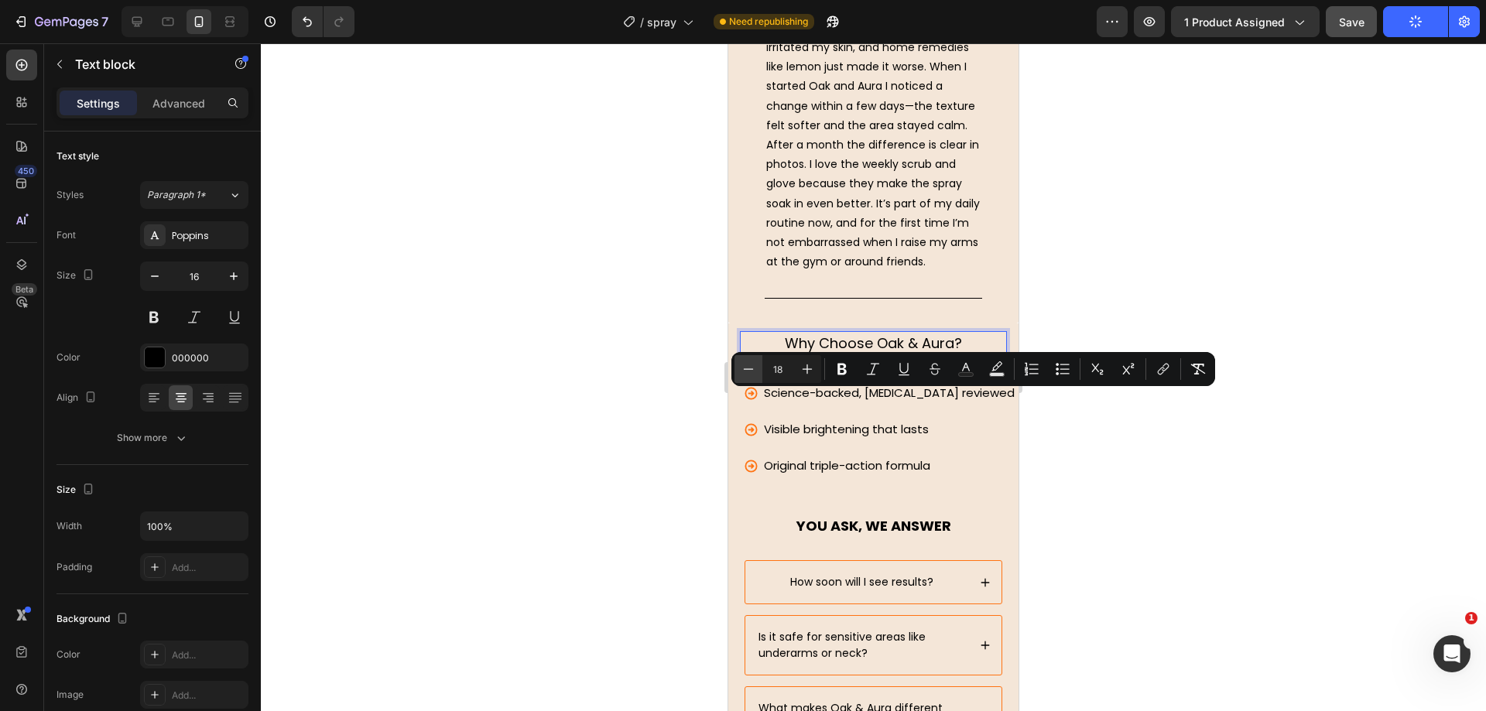
click at [739, 361] on button "Minus" at bounding box center [748, 369] width 28 height 28
type input "17"
click at [638, 363] on div at bounding box center [873, 377] width 1225 height 668
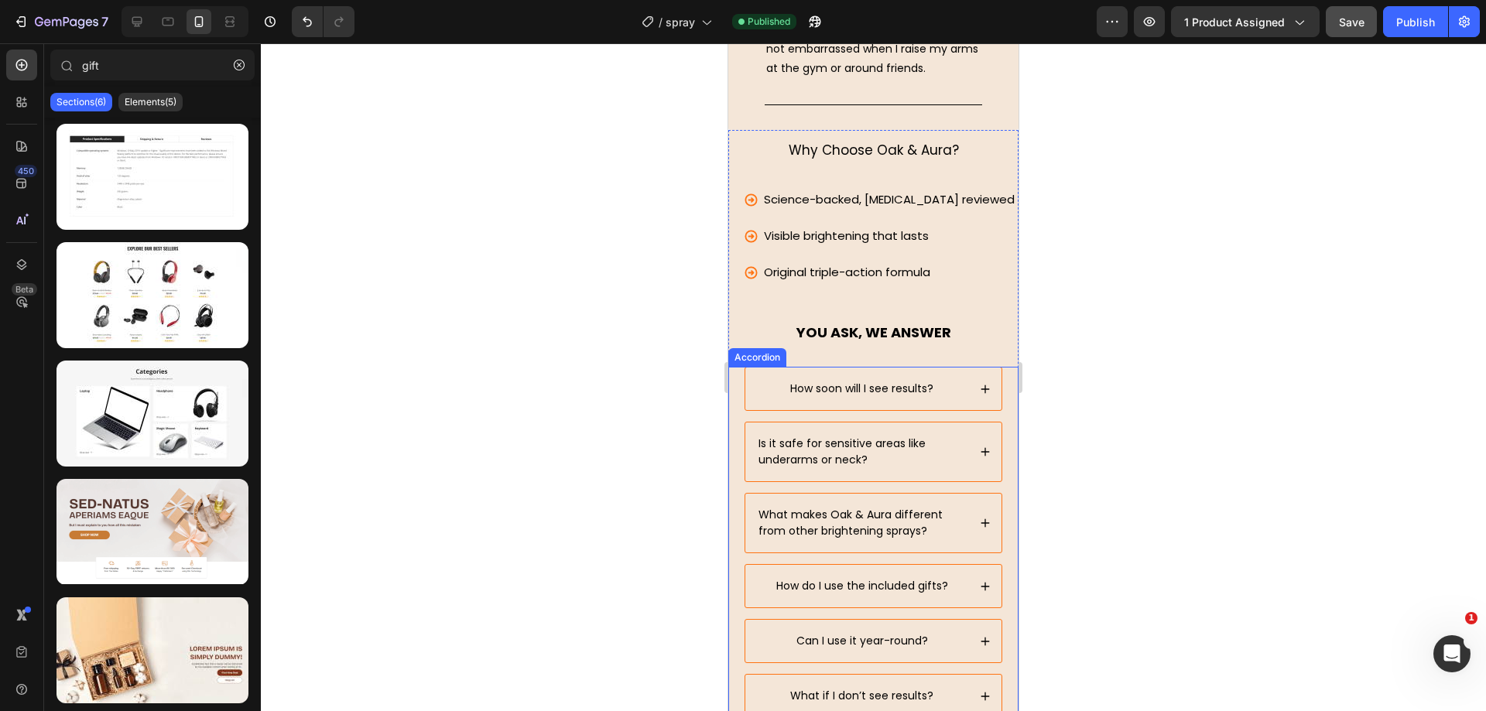
scroll to position [6488, 0]
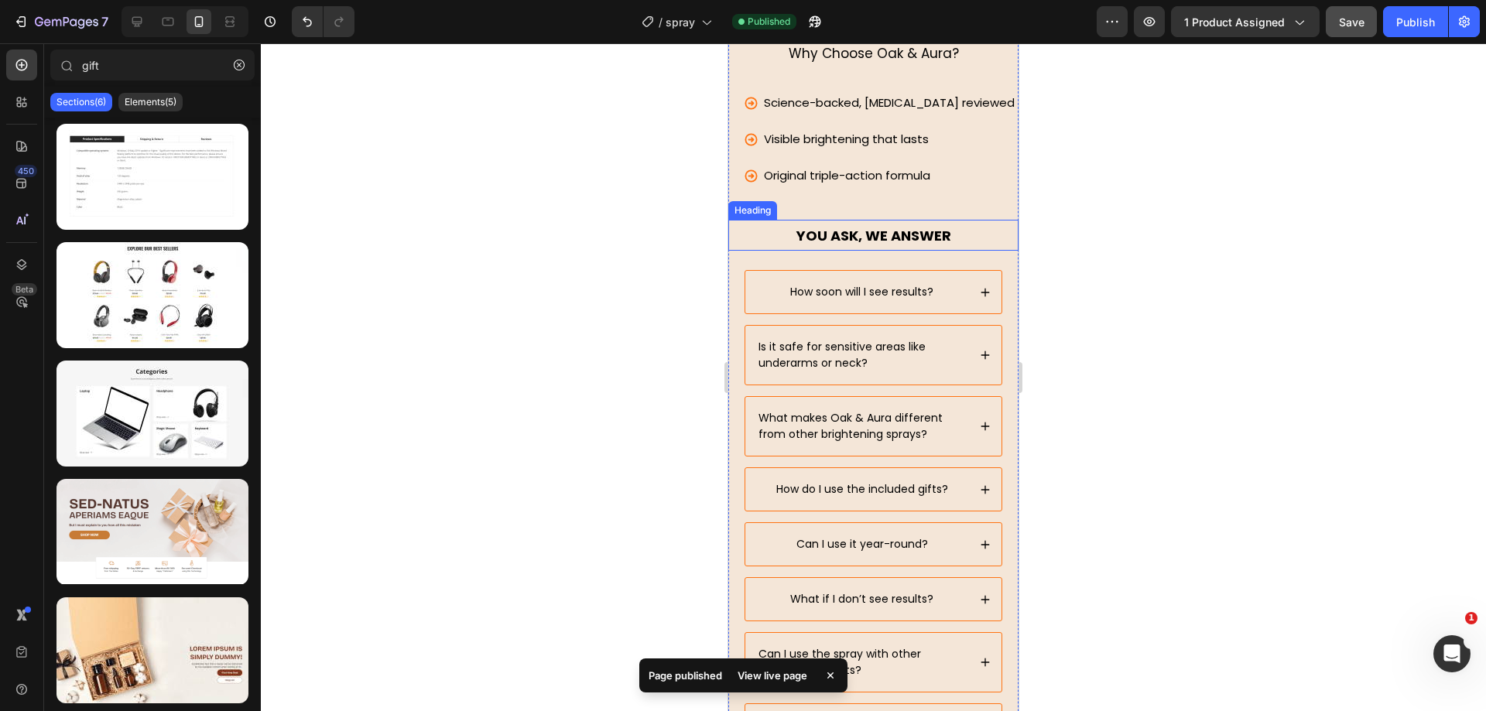
click at [868, 245] on span "YOU ASK, WE ANSWER" at bounding box center [873, 235] width 155 height 19
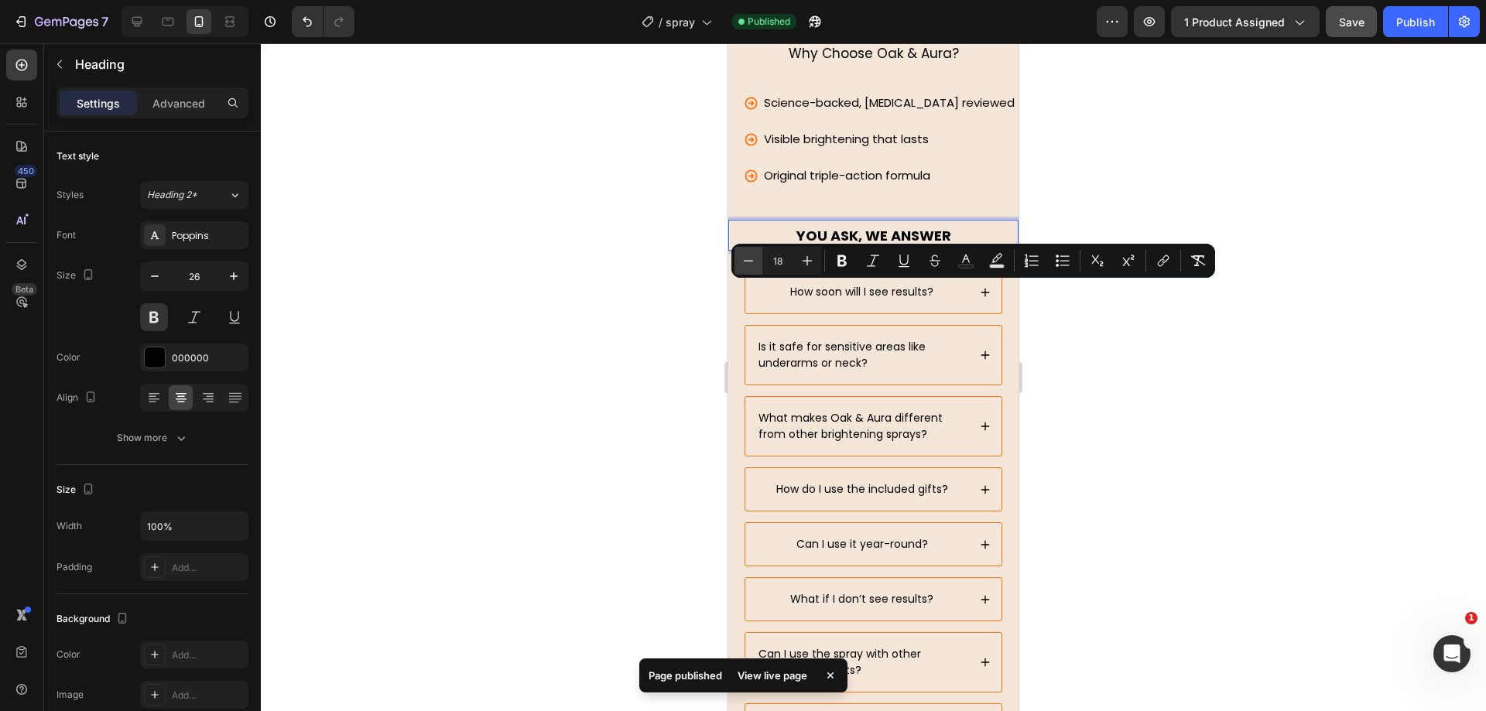
click at [751, 262] on icon "Editor contextual toolbar" at bounding box center [748, 260] width 15 height 15
type input "17"
click at [620, 281] on div at bounding box center [873, 377] width 1225 height 668
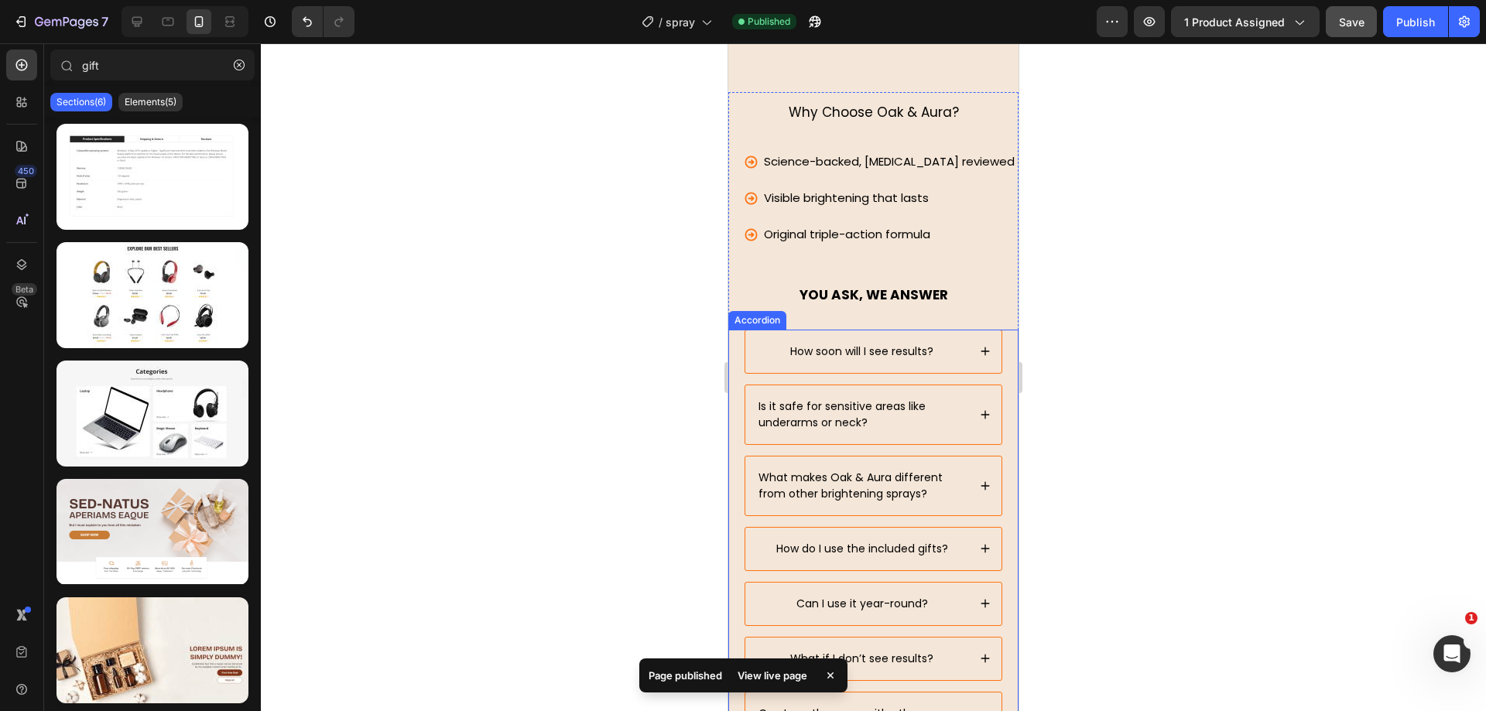
scroll to position [6584, 0]
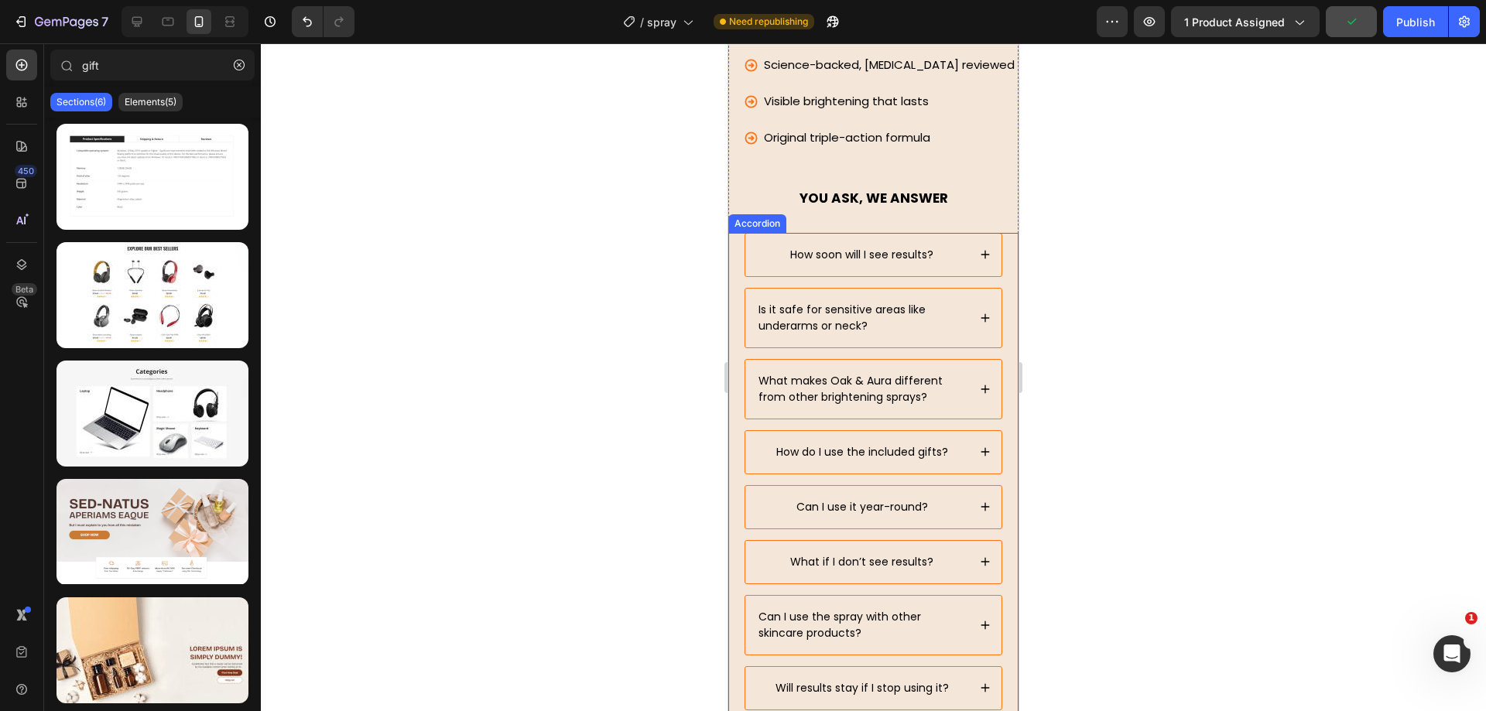
click at [743, 330] on div "How soon will I see results? Is it safe for sensitive areas like underarms or n…" at bounding box center [873, 507] width 290 height 549
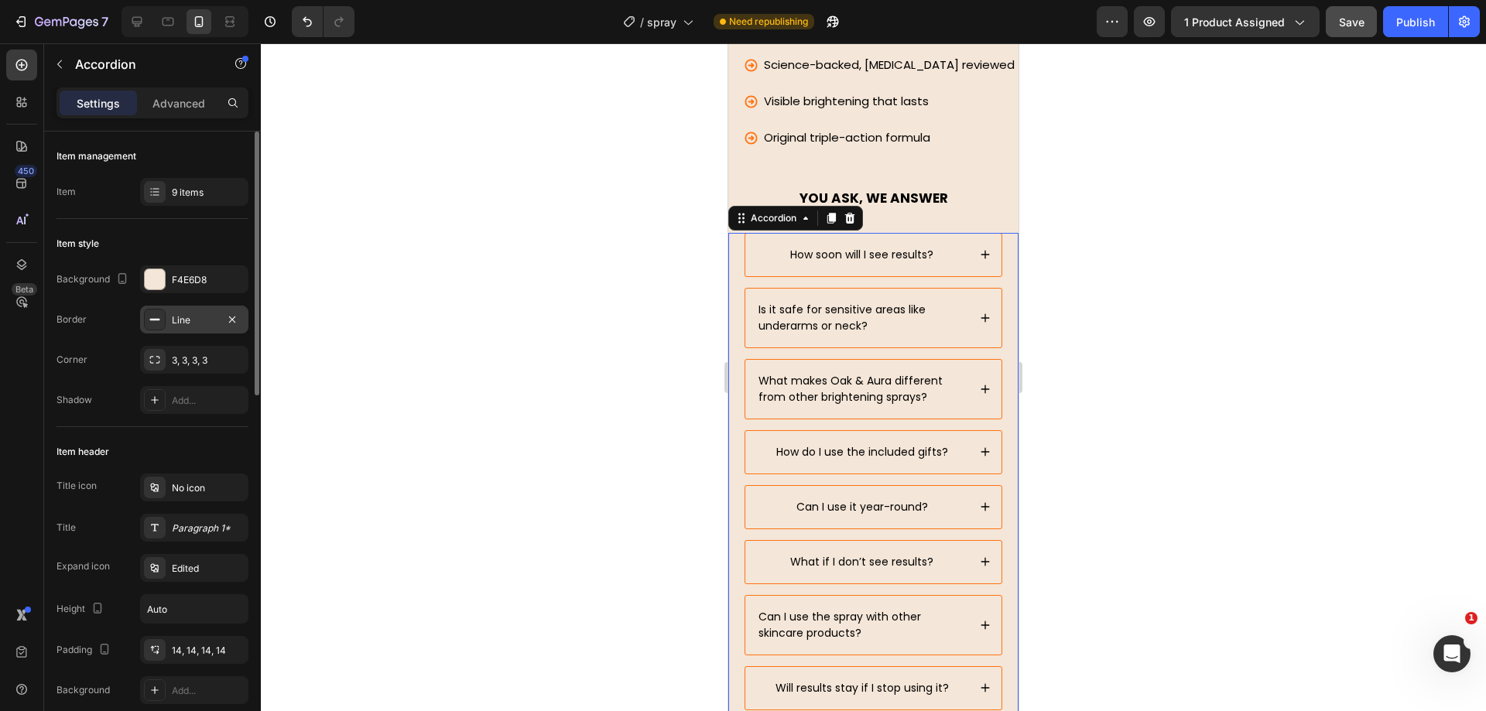
click at [179, 320] on div "Line" at bounding box center [194, 320] width 45 height 14
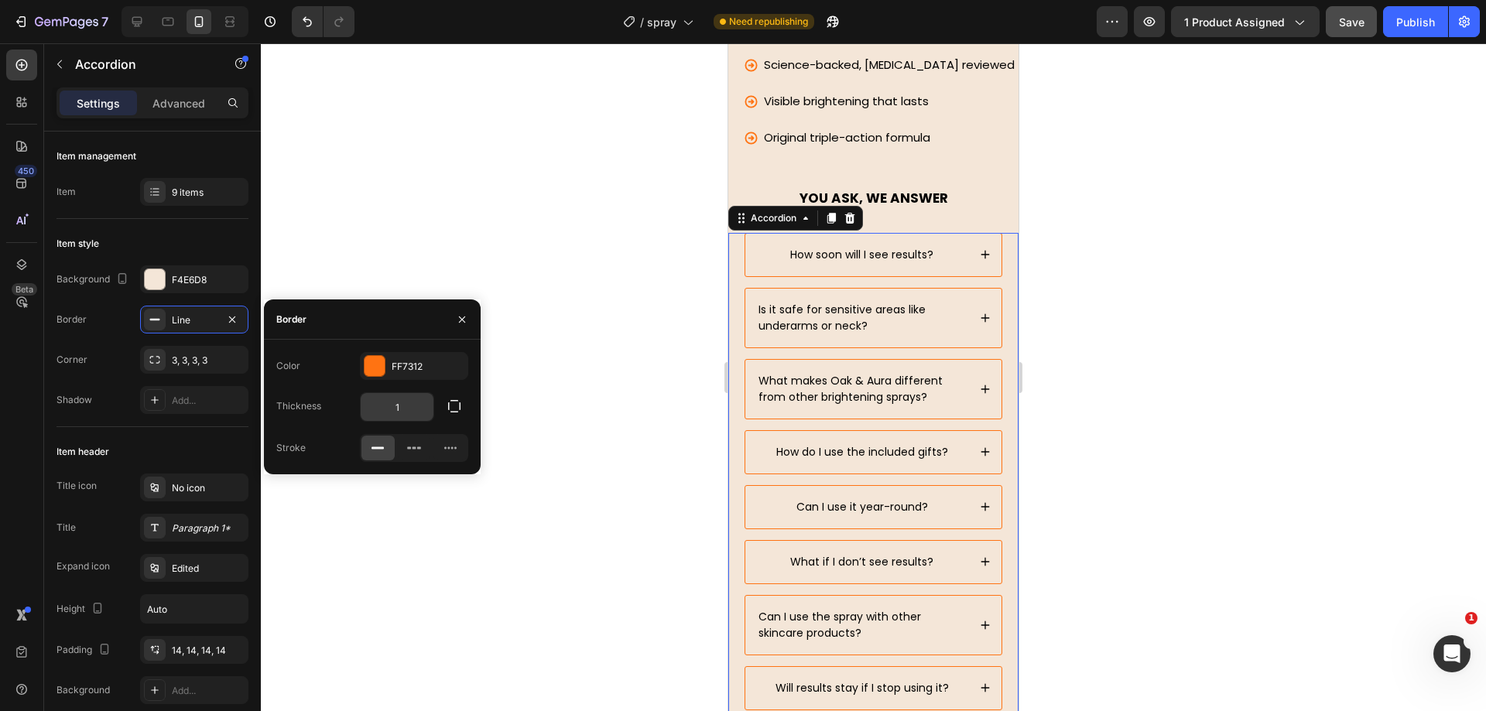
click at [420, 405] on input "1" at bounding box center [397, 407] width 73 height 28
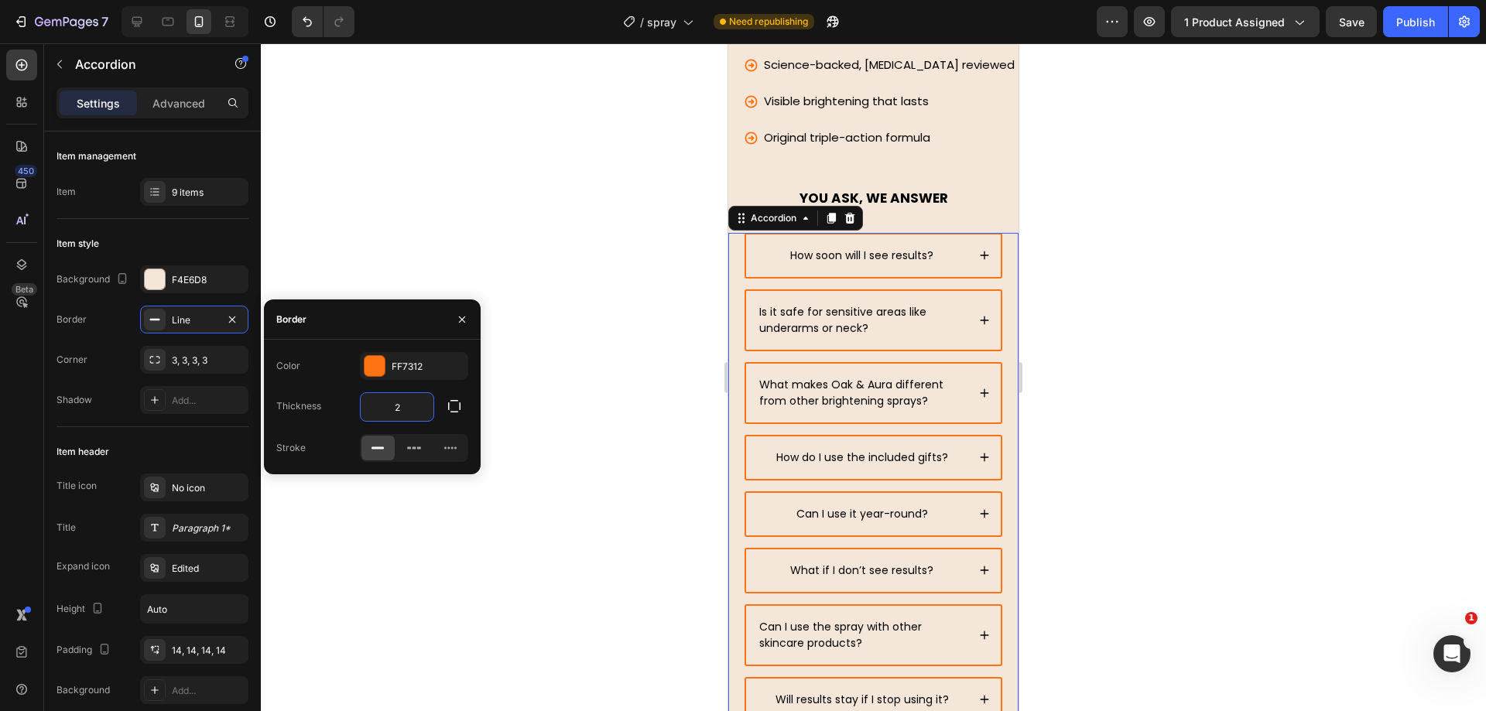
click at [417, 409] on input "2" at bounding box center [397, 407] width 73 height 28
click at [416, 409] on input "2" at bounding box center [397, 407] width 73 height 28
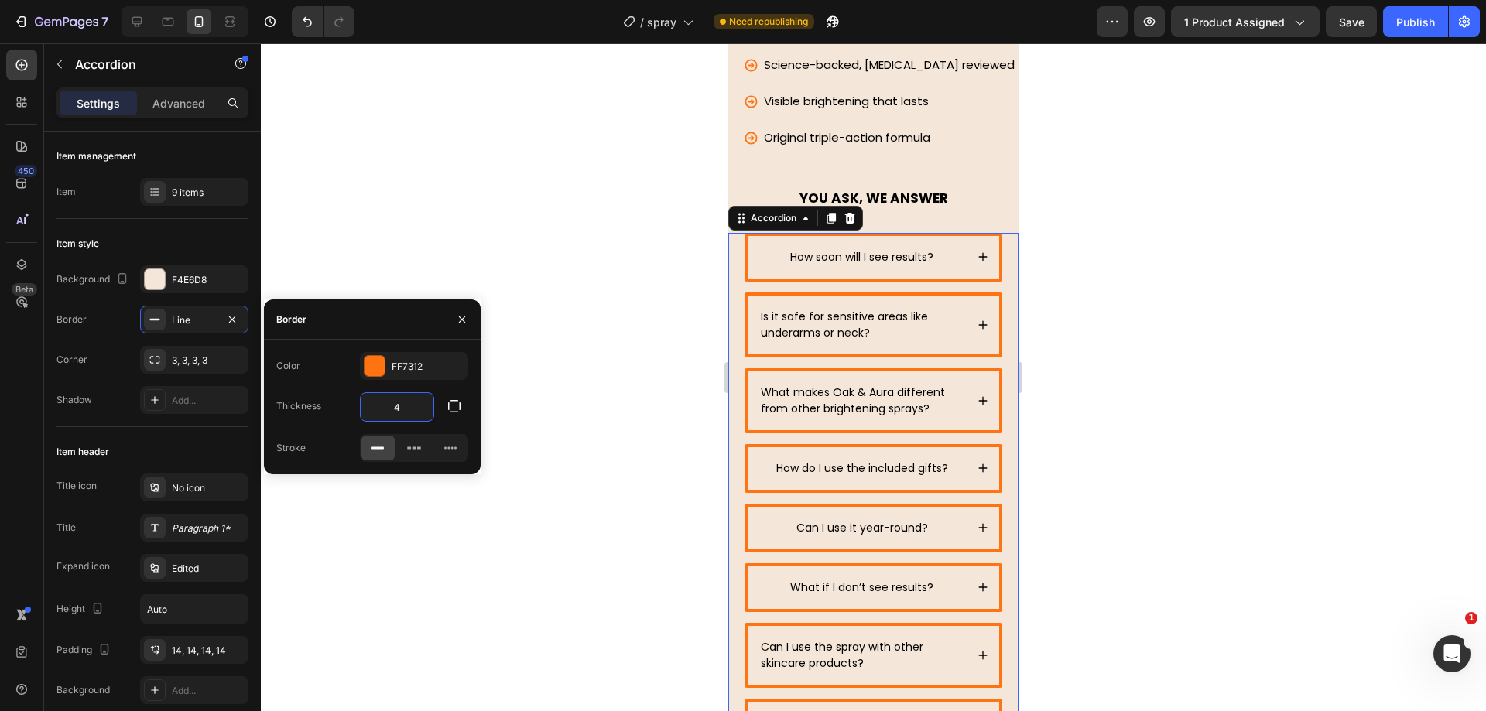
click at [416, 409] on input "4" at bounding box center [397, 407] width 73 height 28
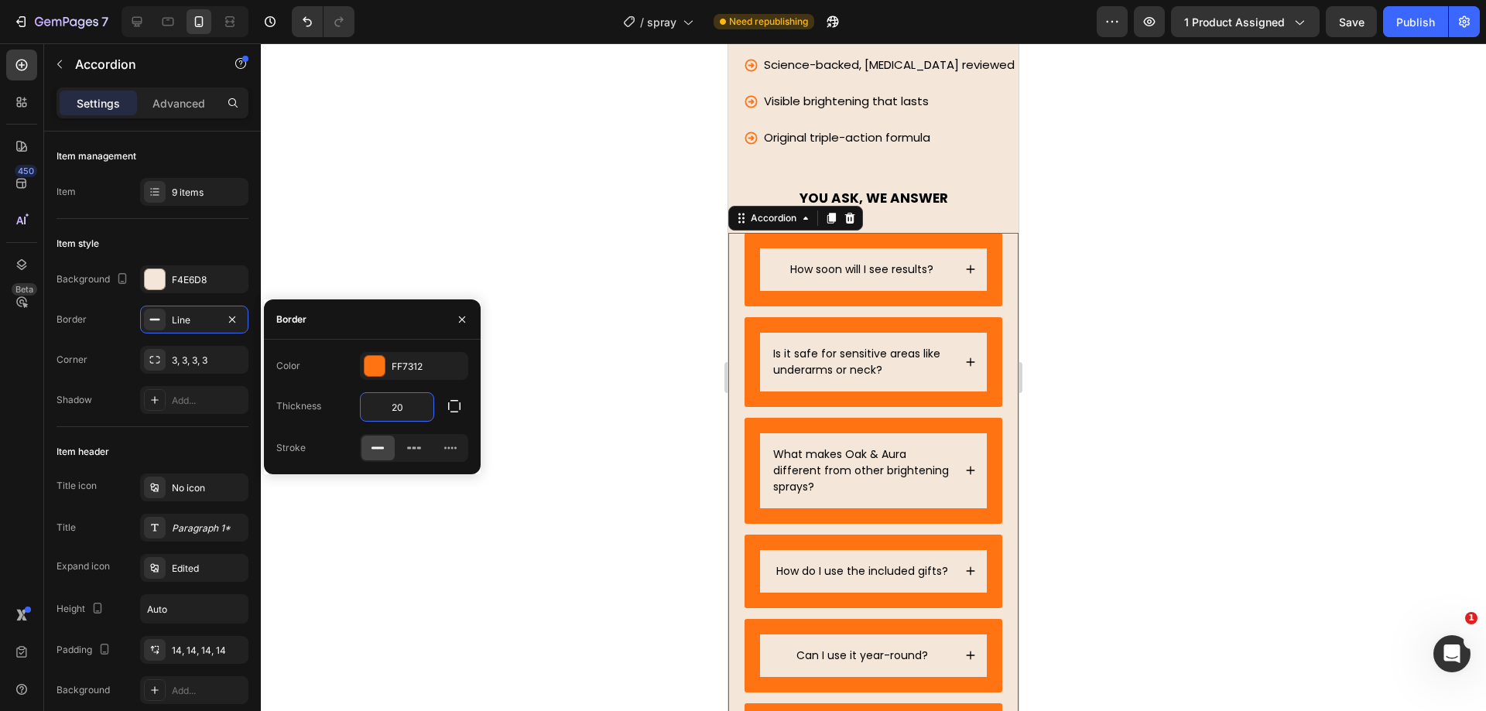
click at [416, 409] on input "20" at bounding box center [397, 407] width 73 height 28
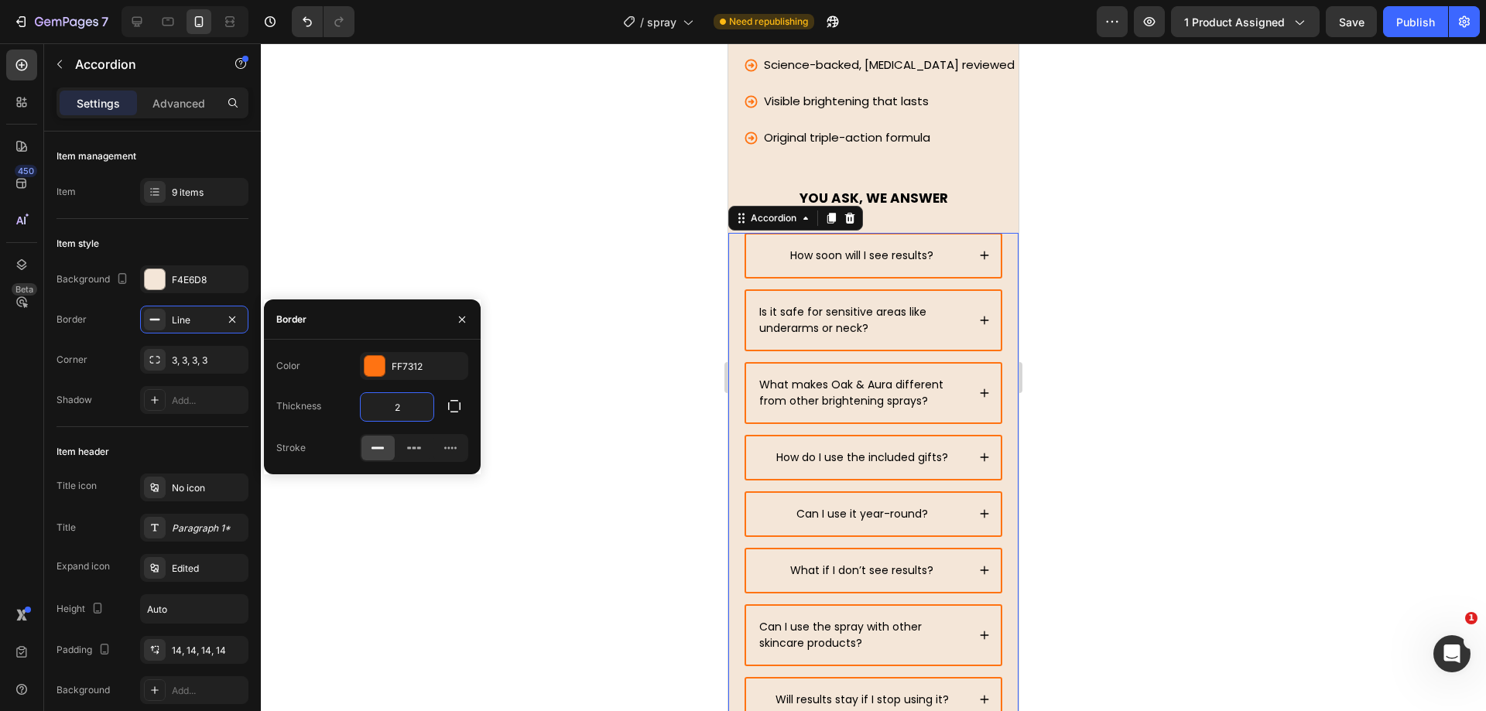
click at [416, 409] on input "2" at bounding box center [397, 407] width 73 height 28
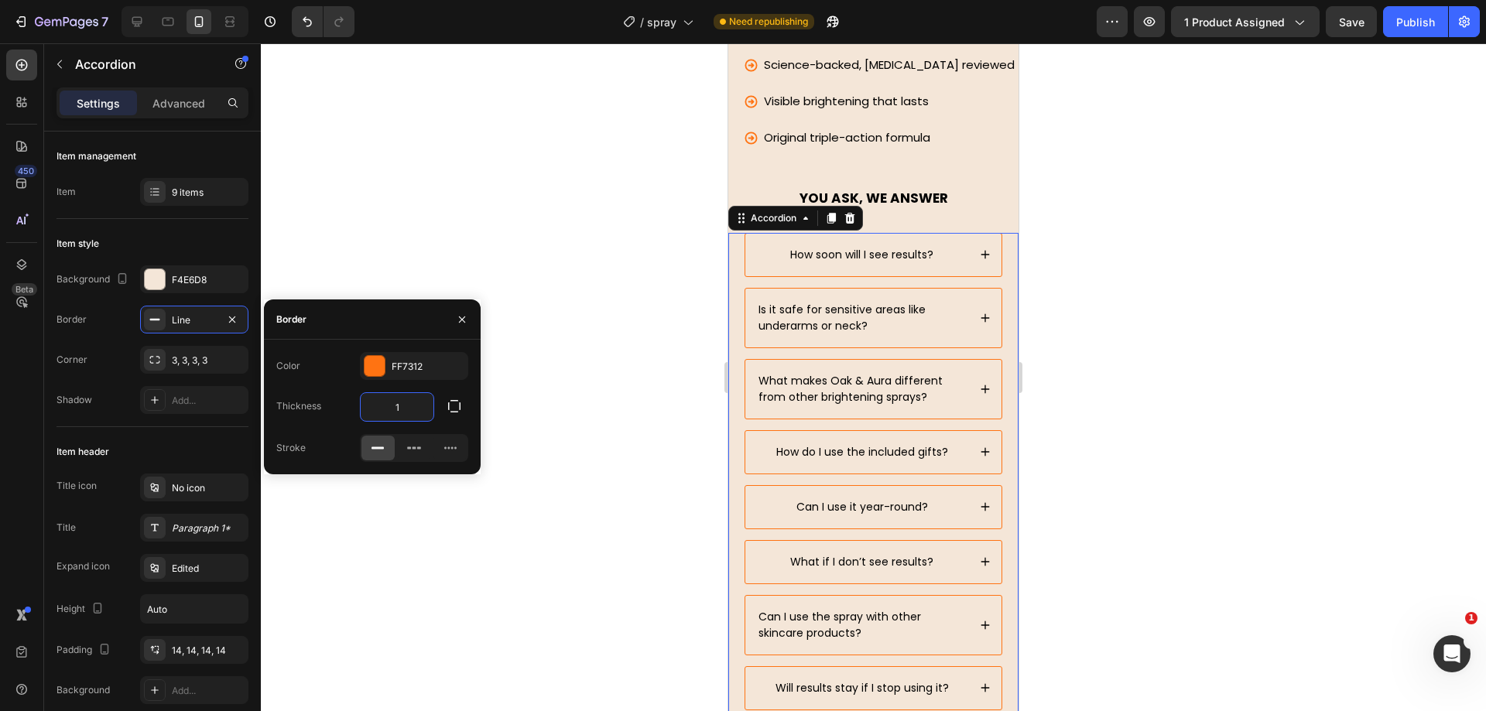
click at [416, 409] on input "1" at bounding box center [397, 407] width 73 height 28
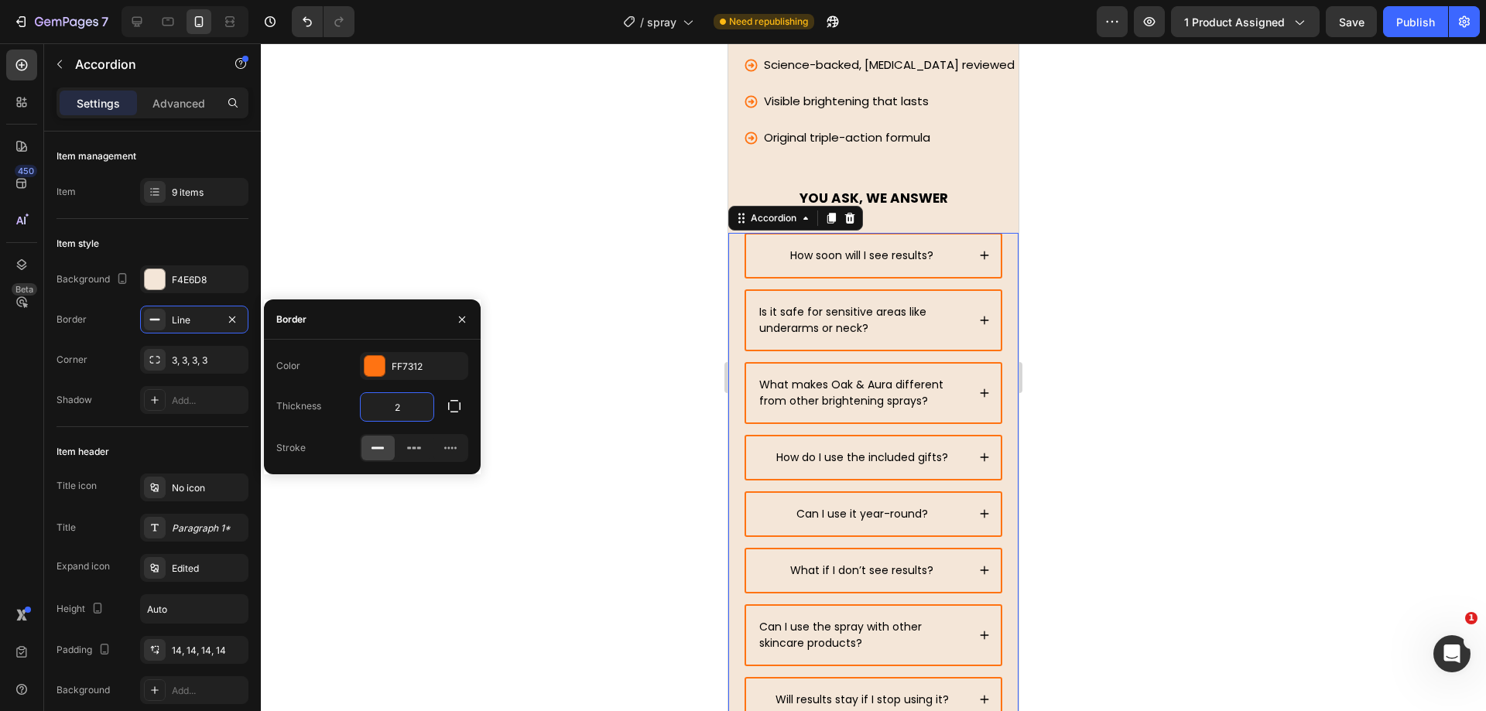
click at [416, 409] on input "2" at bounding box center [397, 407] width 73 height 28
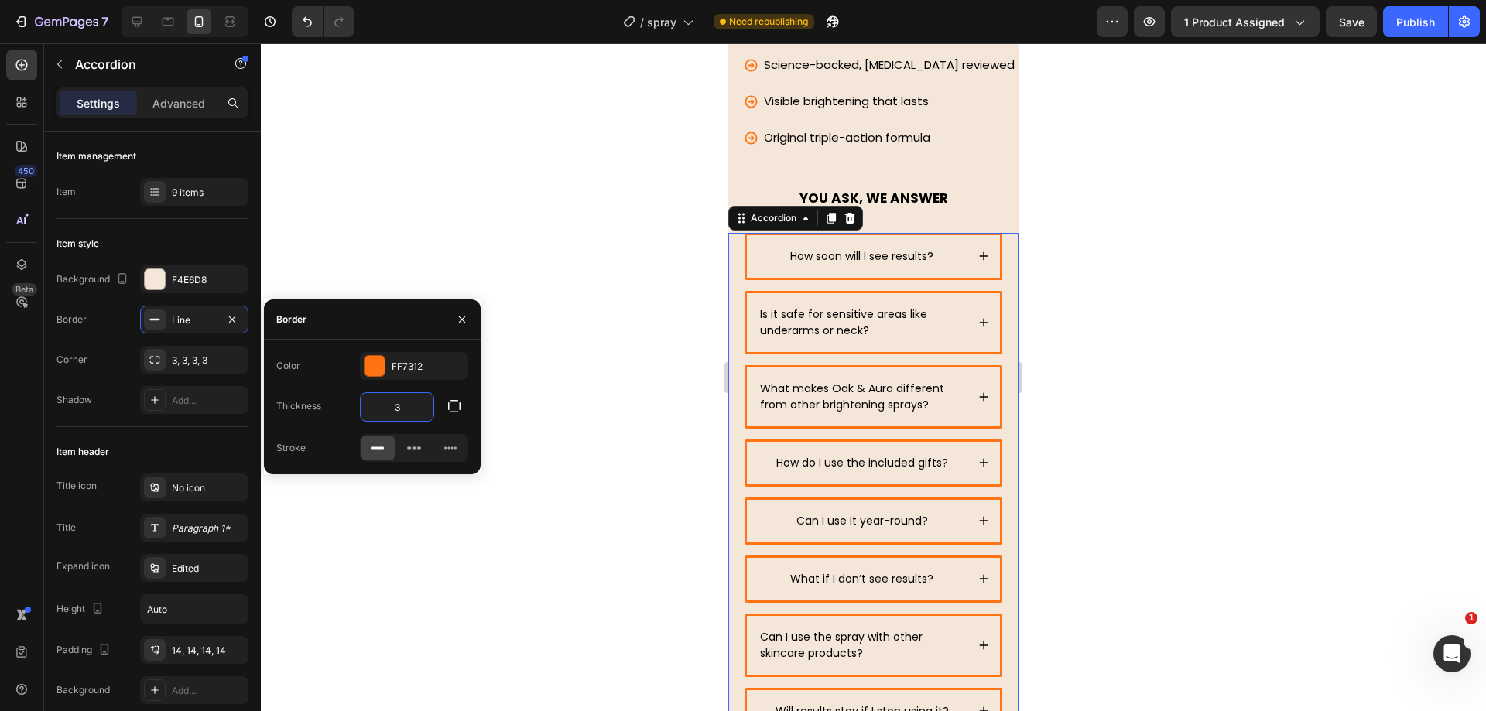
click at [416, 409] on input "3" at bounding box center [397, 407] width 73 height 28
type input "2"
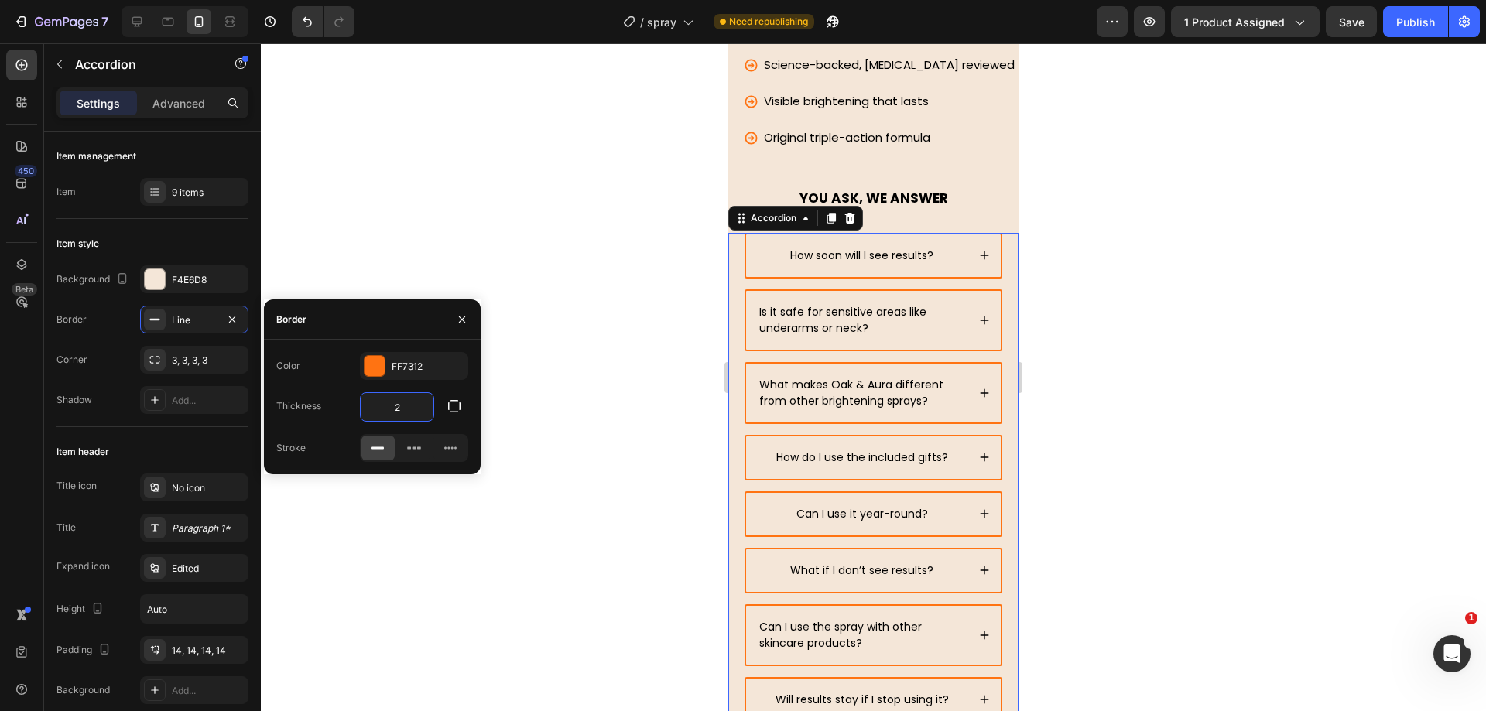
click at [466, 543] on div at bounding box center [873, 377] width 1225 height 668
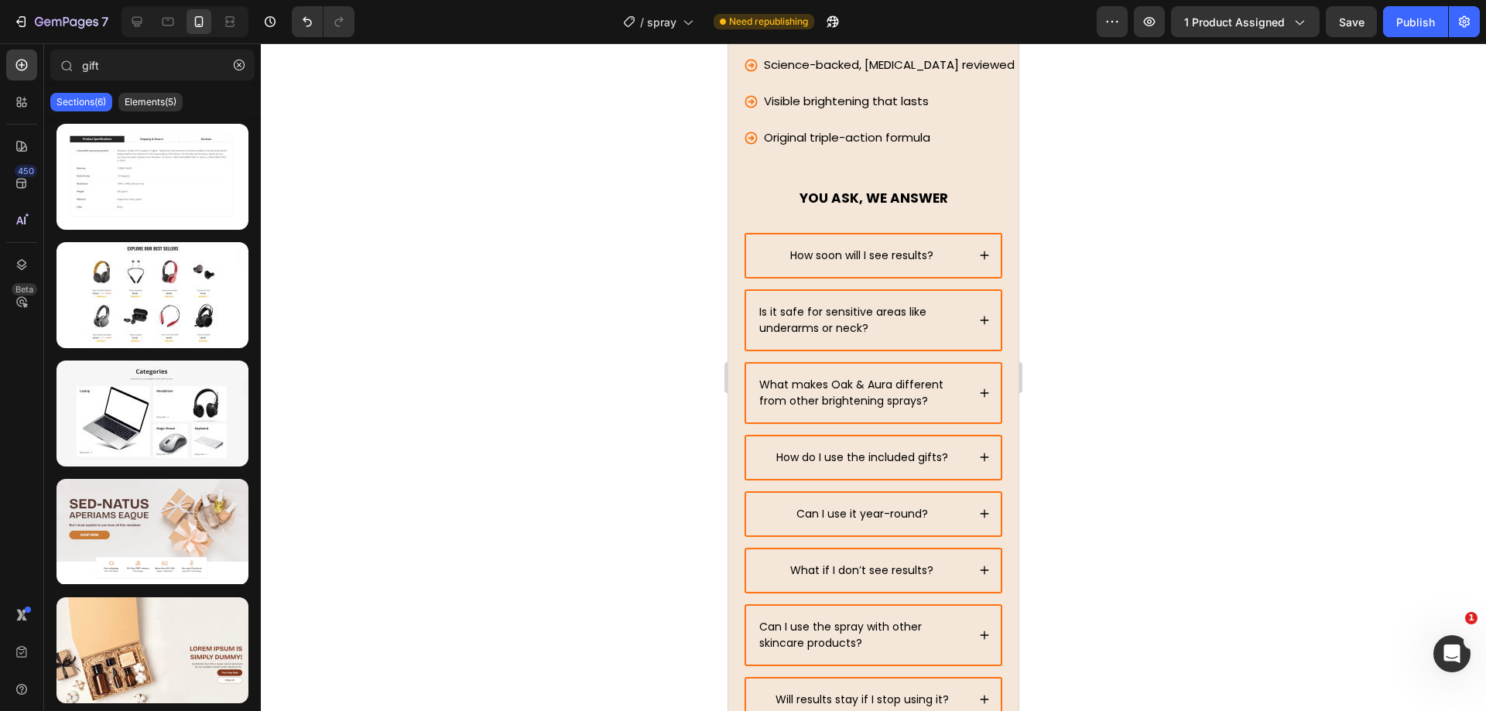
click at [668, 306] on div at bounding box center [873, 377] width 1225 height 668
click at [1363, 23] on span "Save" at bounding box center [1352, 21] width 26 height 13
click at [1398, 21] on div "Publish" at bounding box center [1415, 22] width 39 height 16
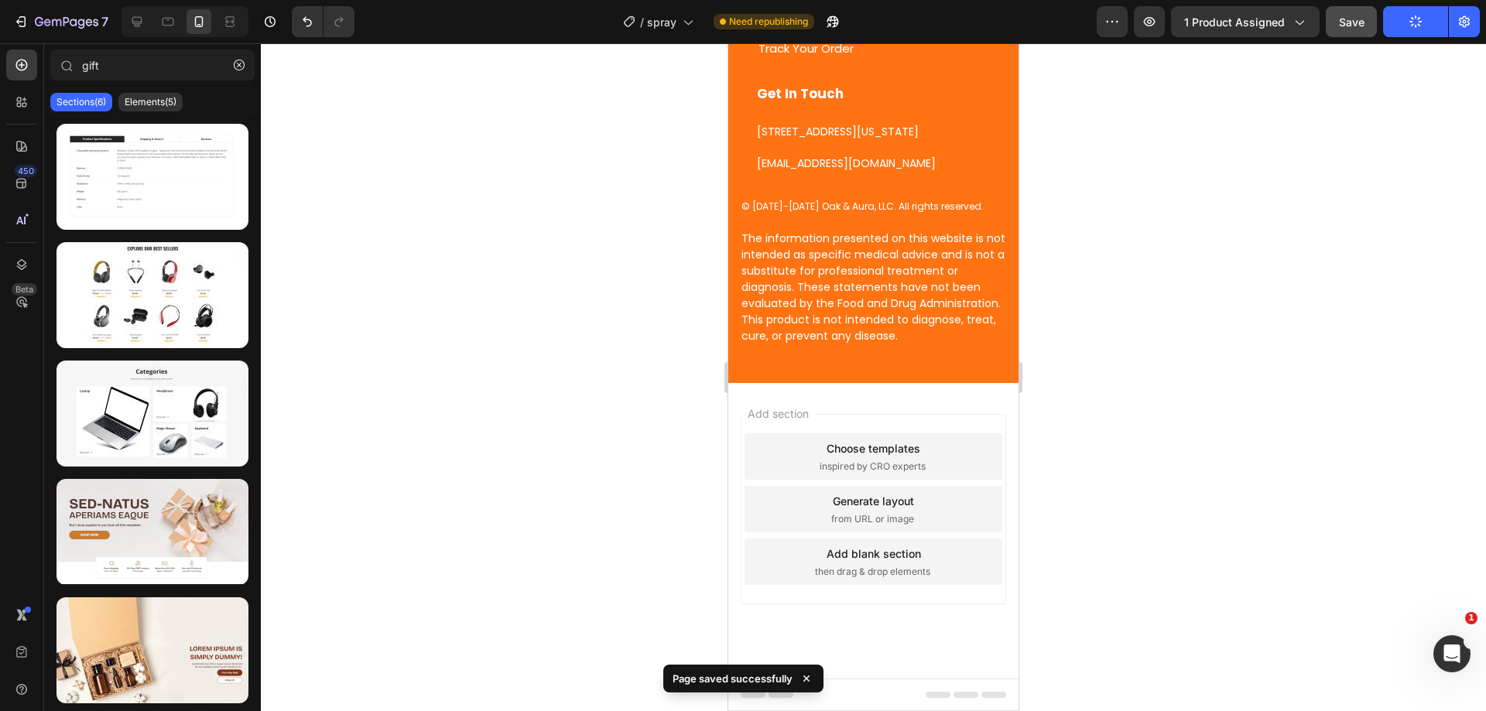
scroll to position [7799, 0]
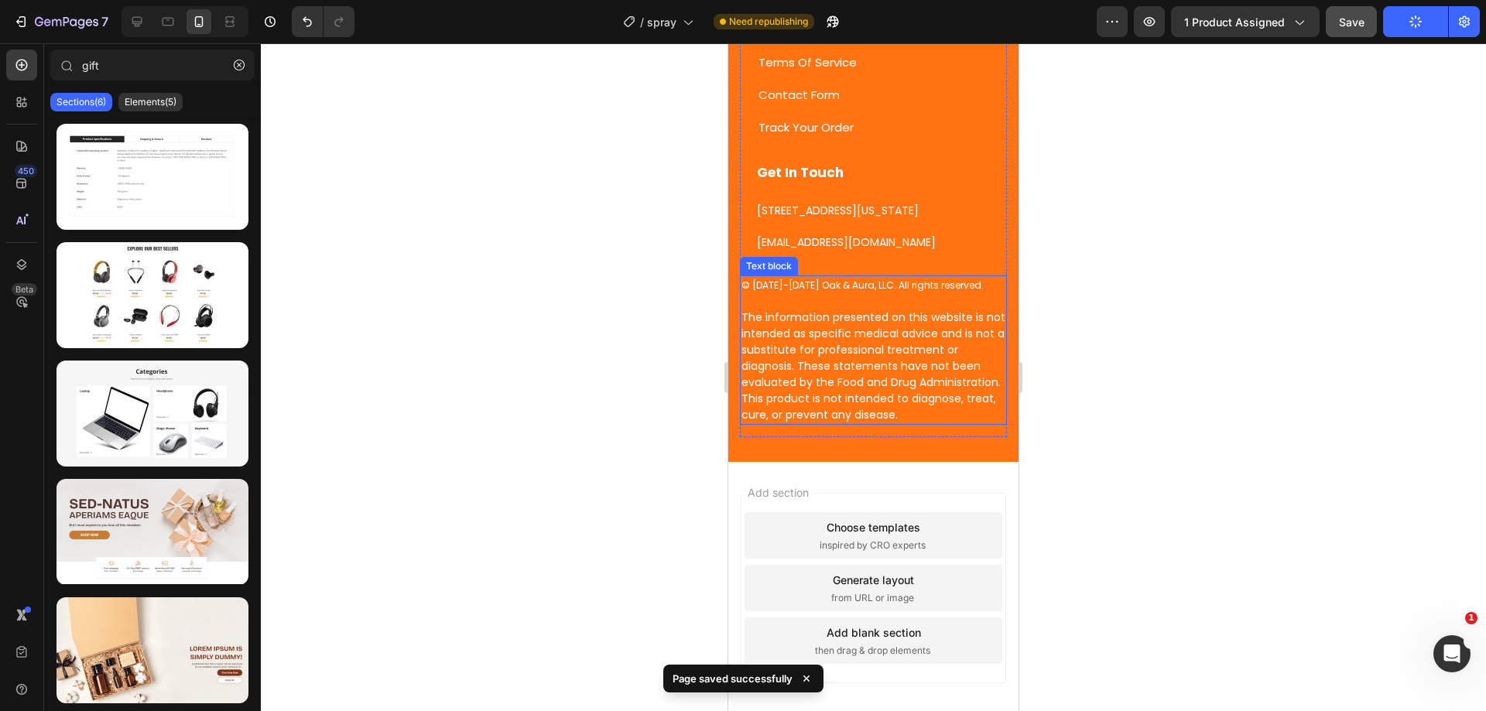
click at [859, 410] on span "The information presented on this website is not intended as specific medical a…" at bounding box center [873, 366] width 264 height 113
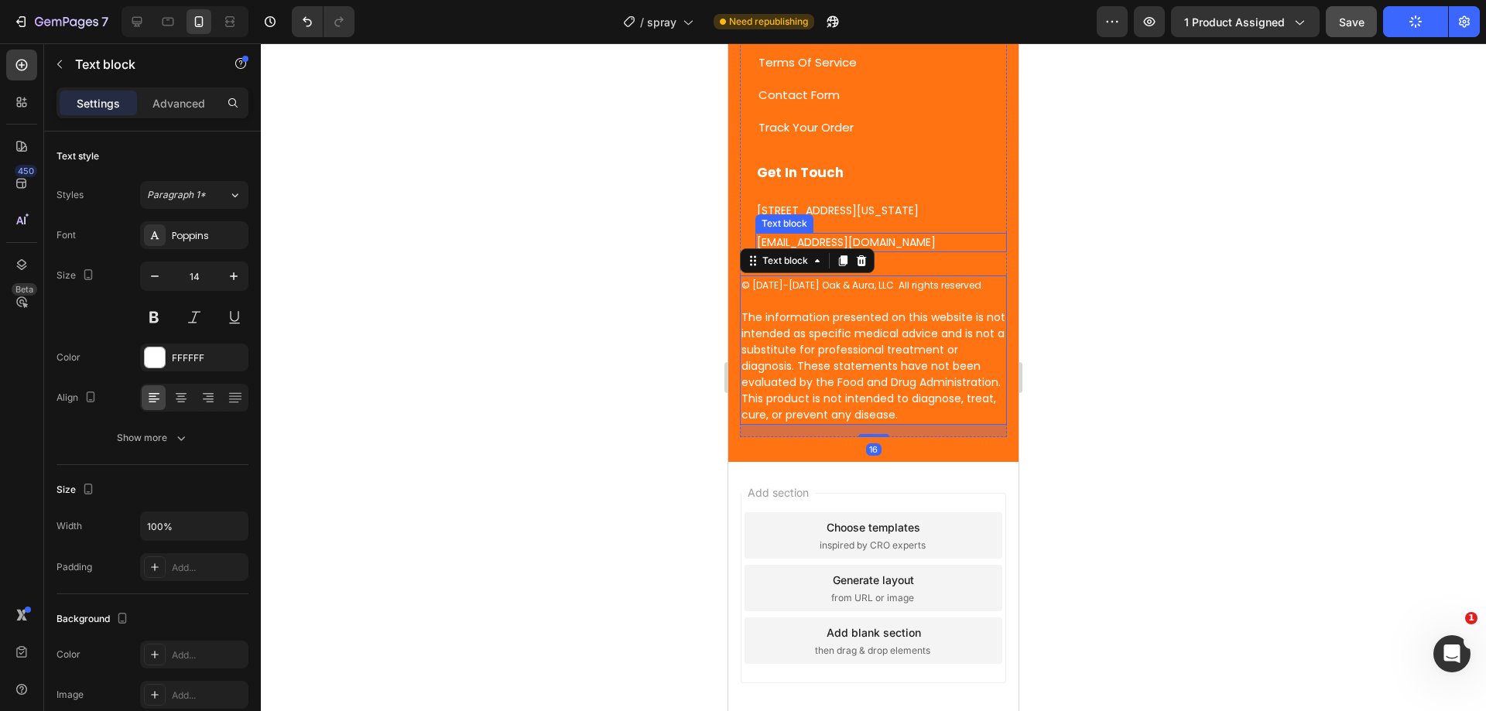
click at [881, 251] on p "[EMAIL_ADDRESS][DOMAIN_NAME]" at bounding box center [881, 242] width 248 height 16
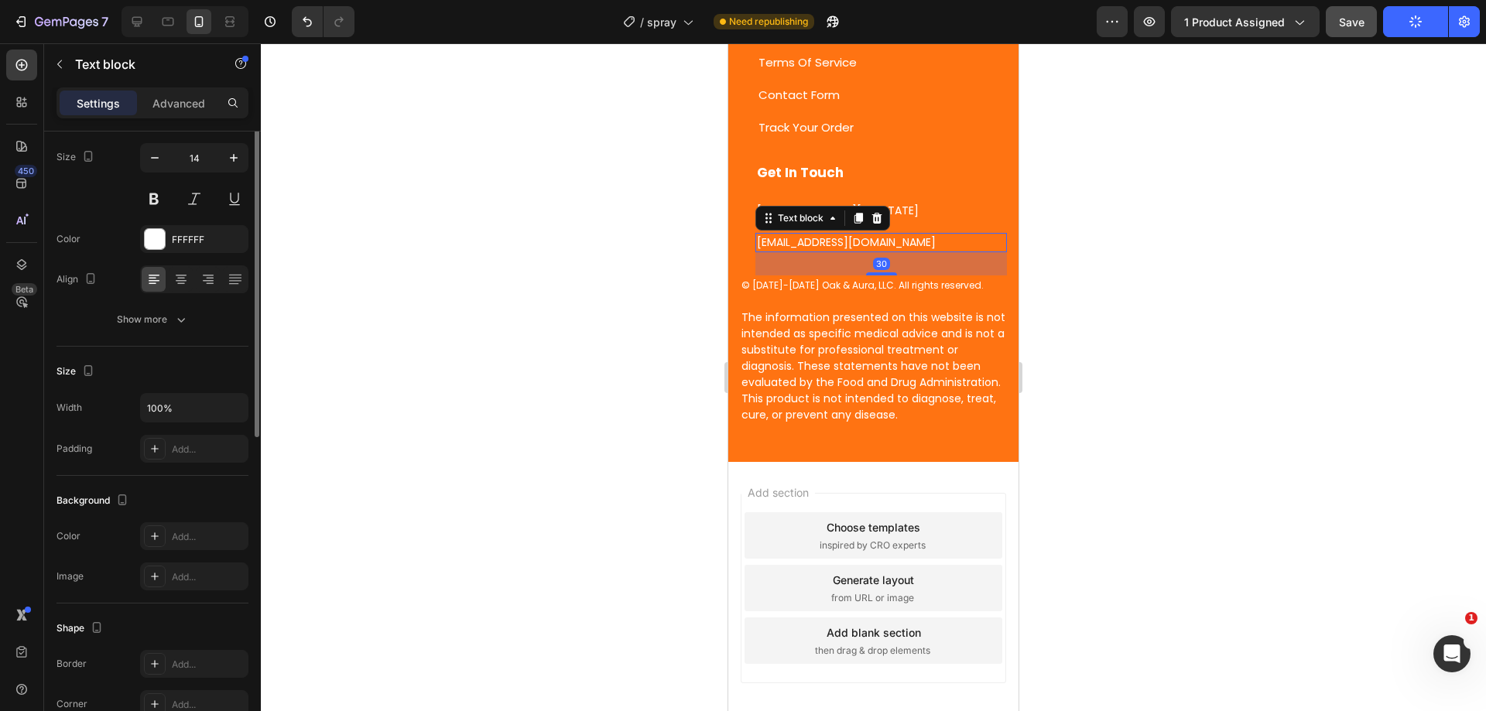
scroll to position [0, 0]
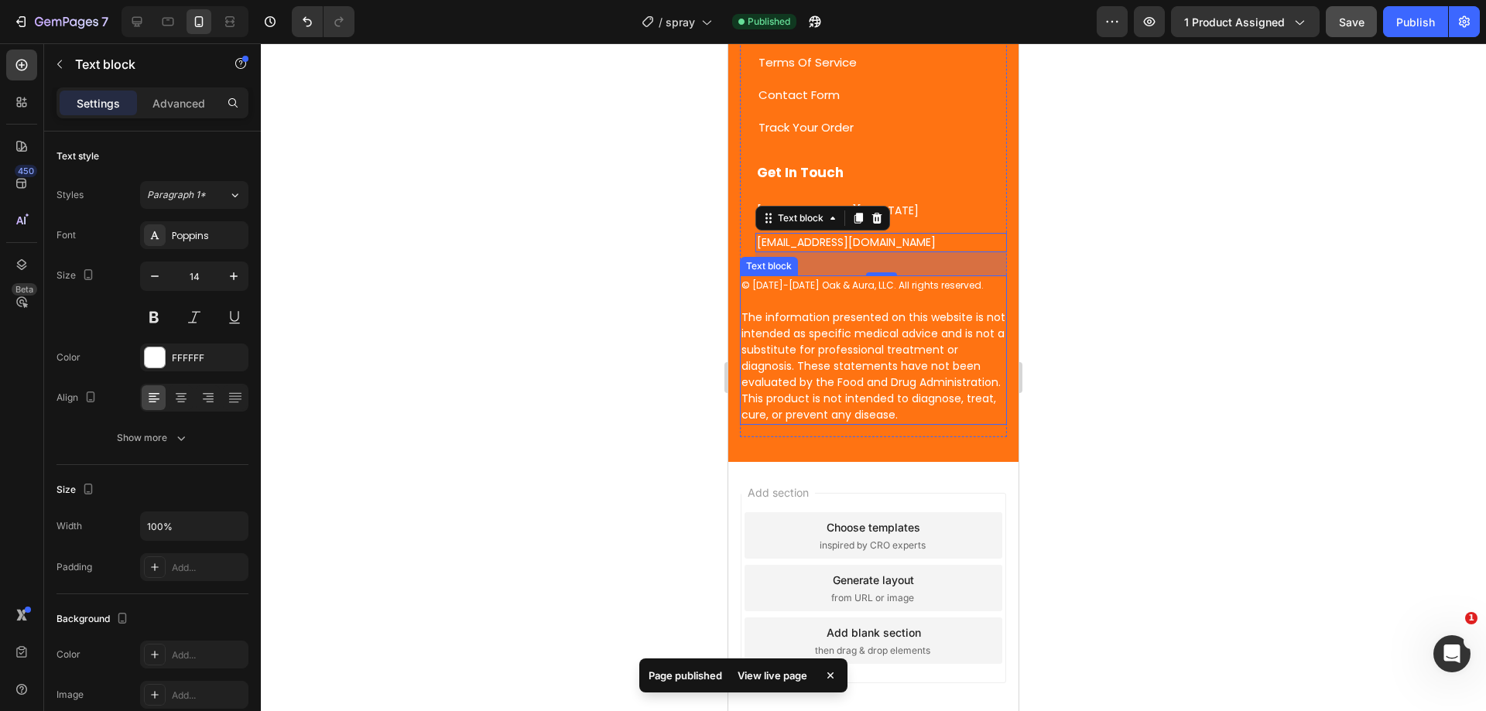
click at [837, 292] on span "© [DATE]-[DATE] Oak & Aura, LLC. All rights reserved." at bounding box center [862, 285] width 242 height 13
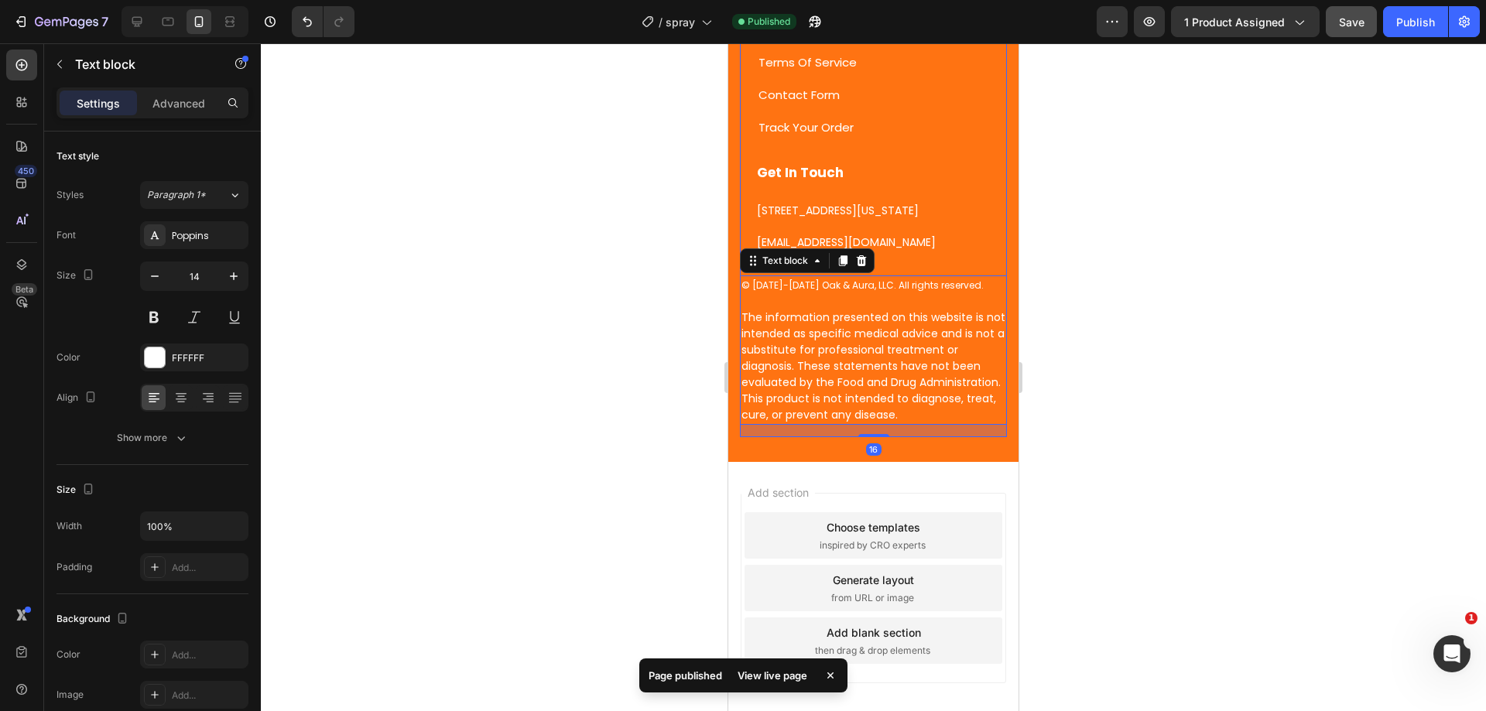
click at [919, 219] on p "[STREET_ADDRESS][US_STATE]" at bounding box center [881, 211] width 248 height 16
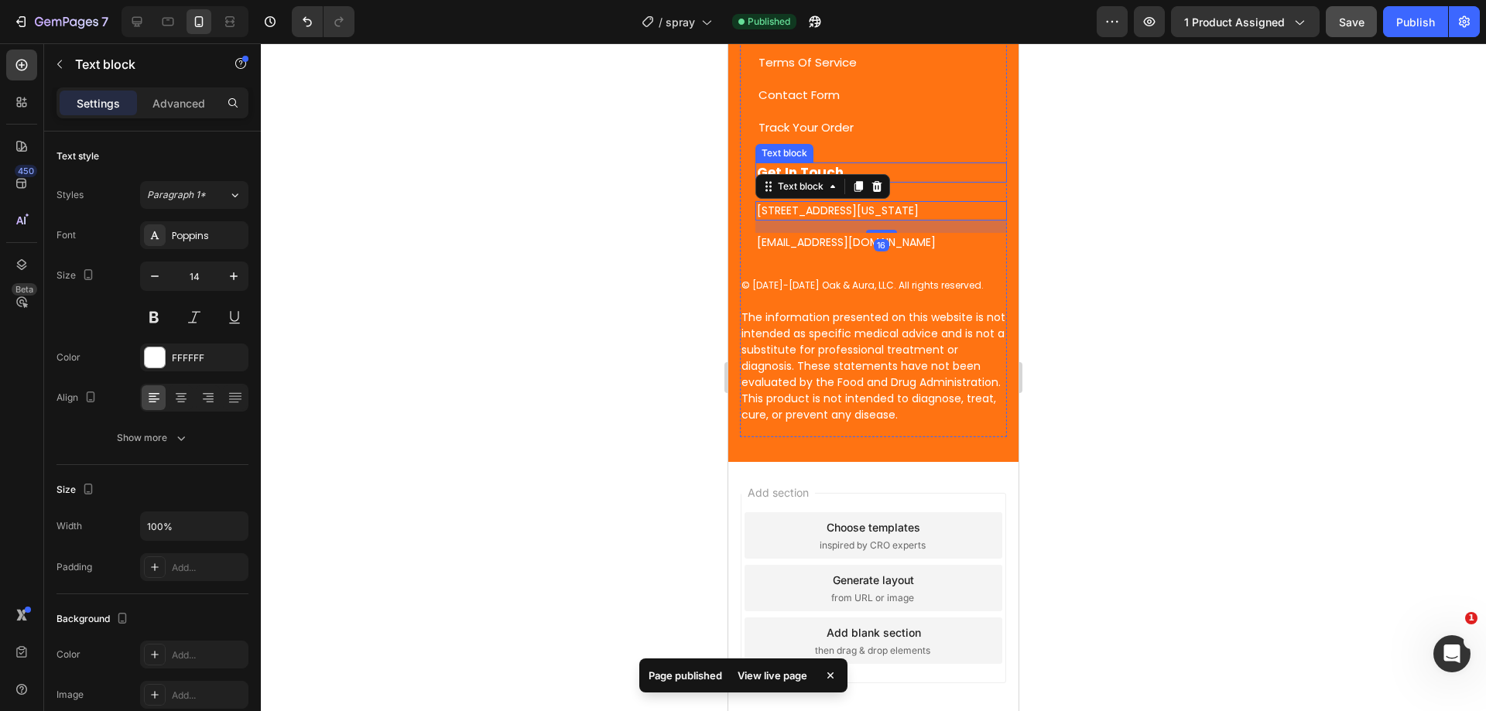
click at [832, 182] on strong "Get In Touch" at bounding box center [800, 172] width 87 height 19
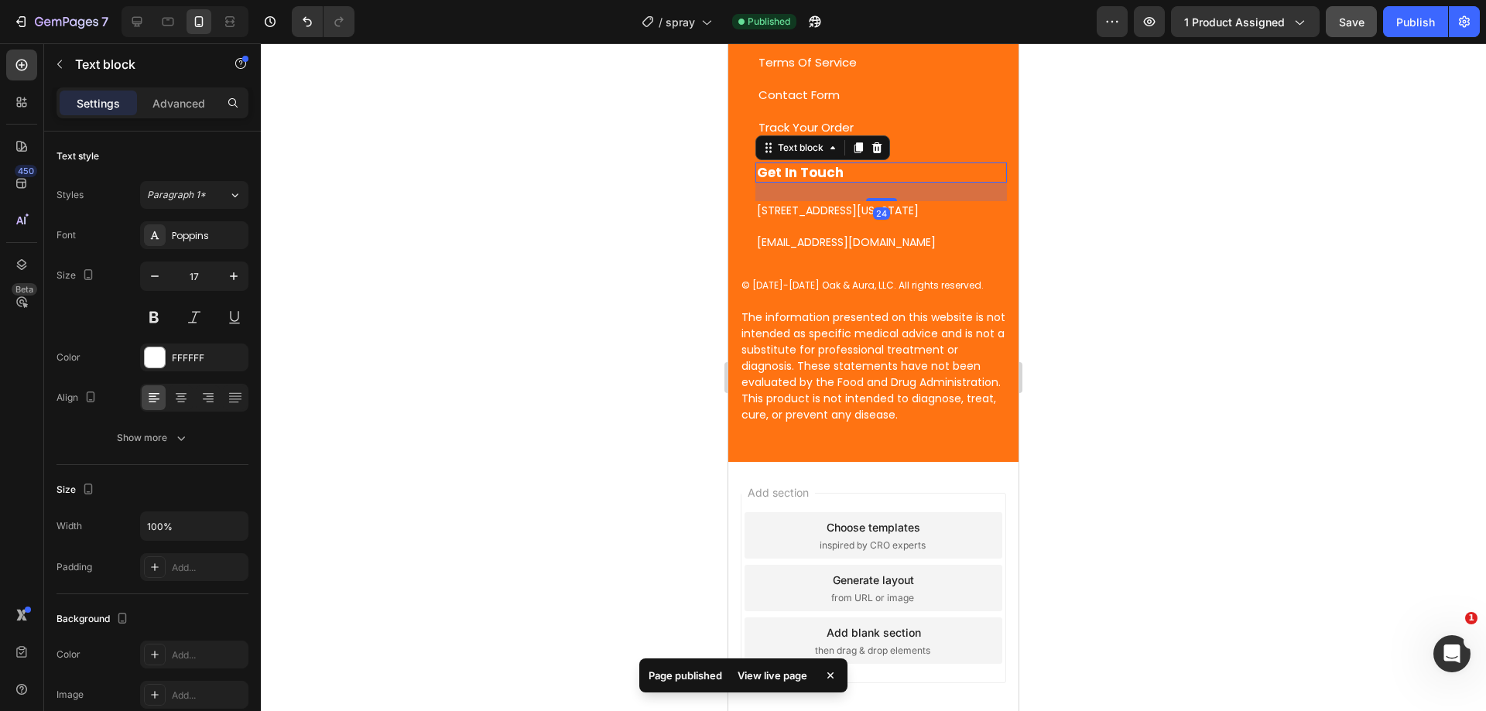
scroll to position [7605, 0]
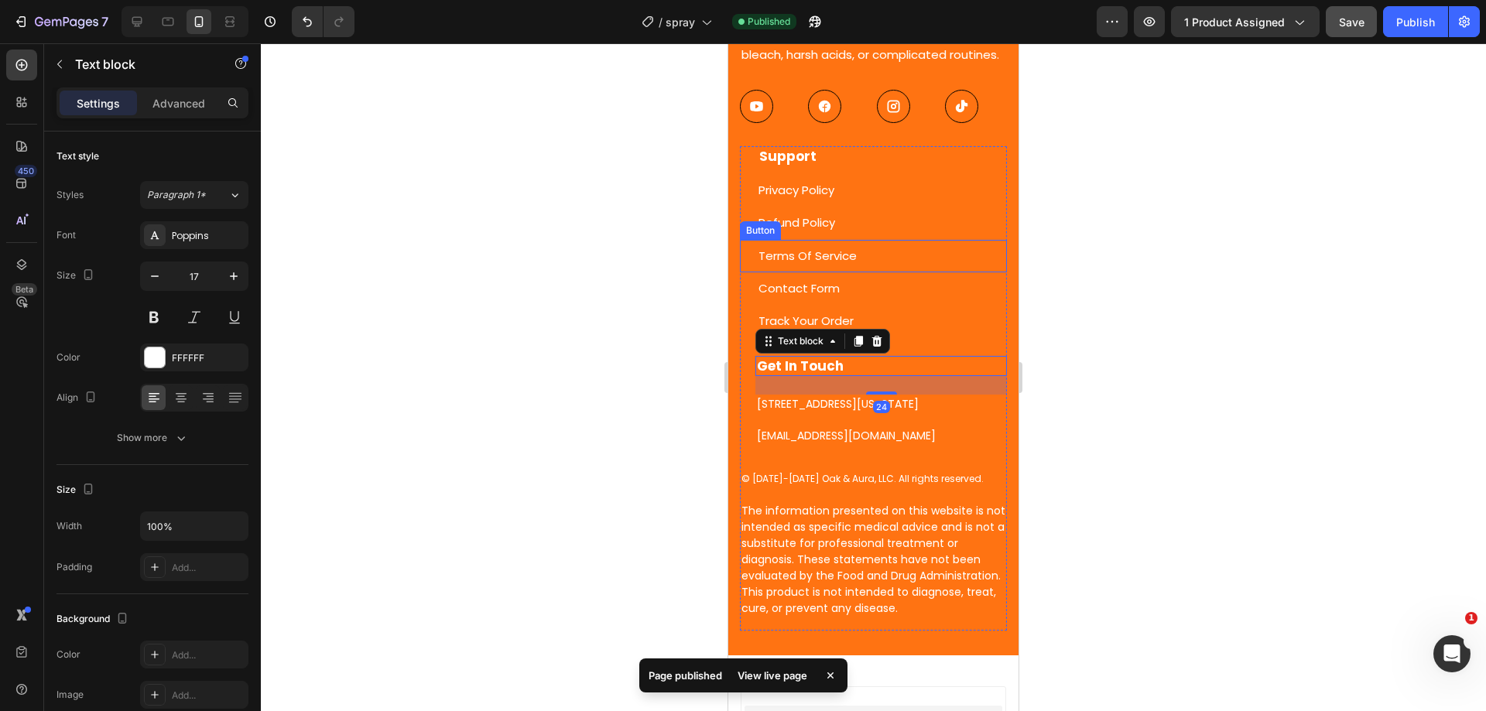
drag, startPoint x: 1010, startPoint y: 355, endPoint x: 835, endPoint y: 257, distance: 200.6
click at [835, 257] on link "Terms Of Service" at bounding box center [807, 256] width 135 height 33
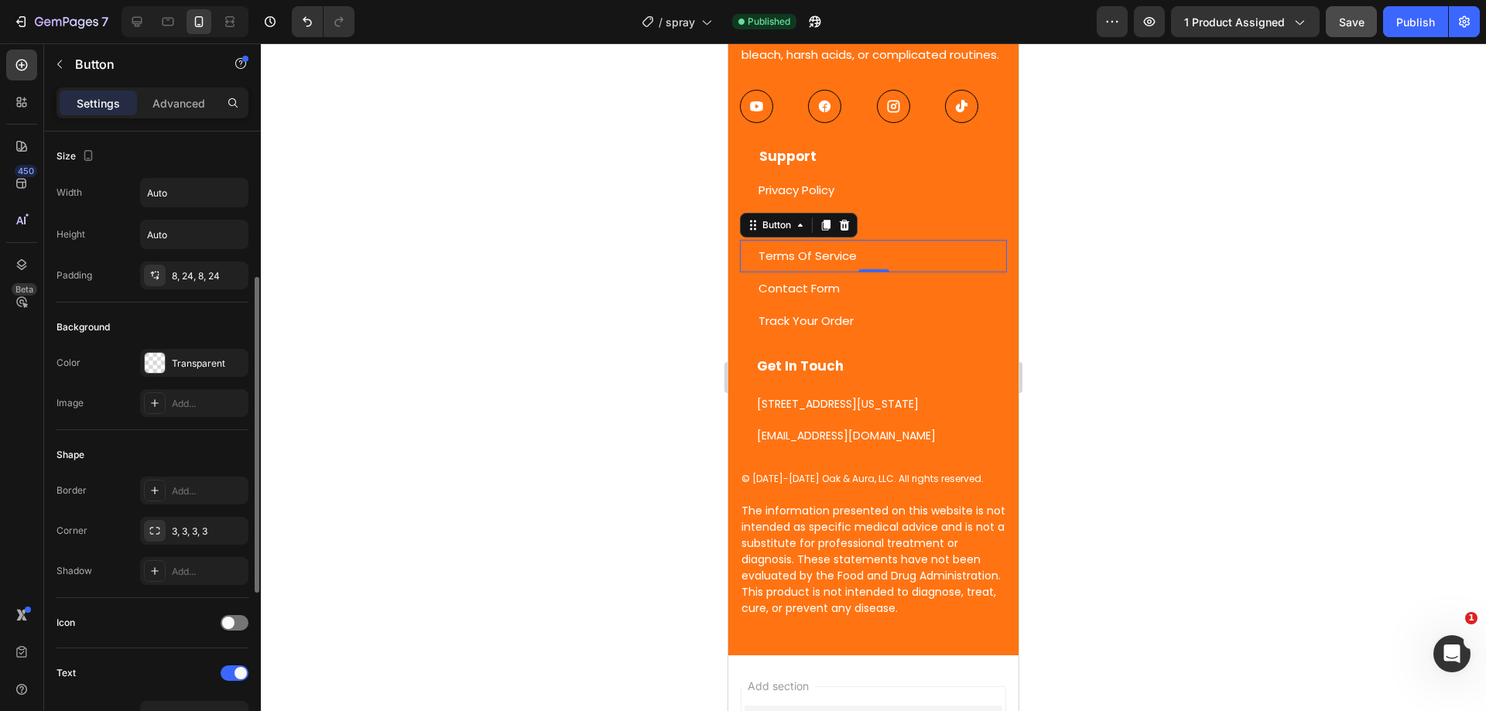
scroll to position [387, 0]
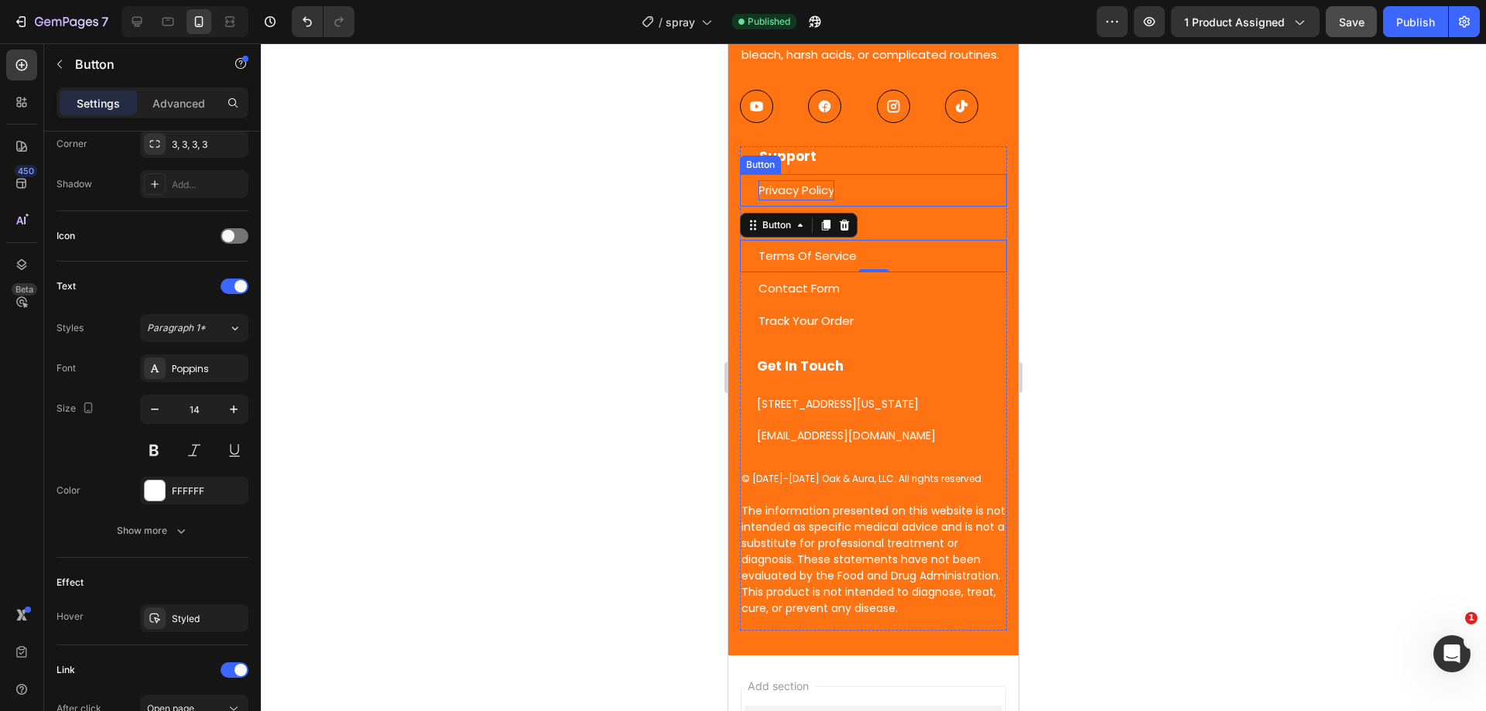
click at [820, 198] on span "Privacy Policy" at bounding box center [796, 190] width 76 height 16
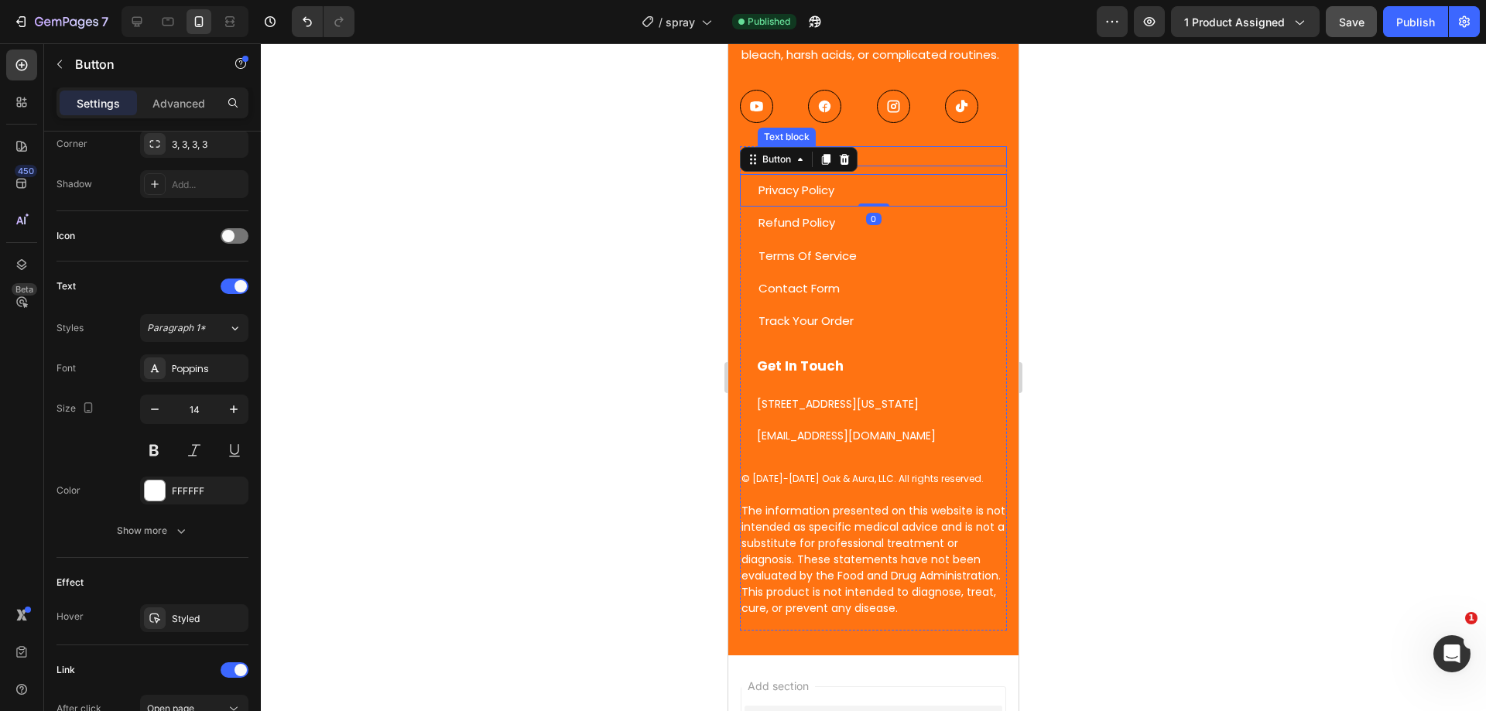
click at [893, 165] on p "Support" at bounding box center [882, 156] width 246 height 17
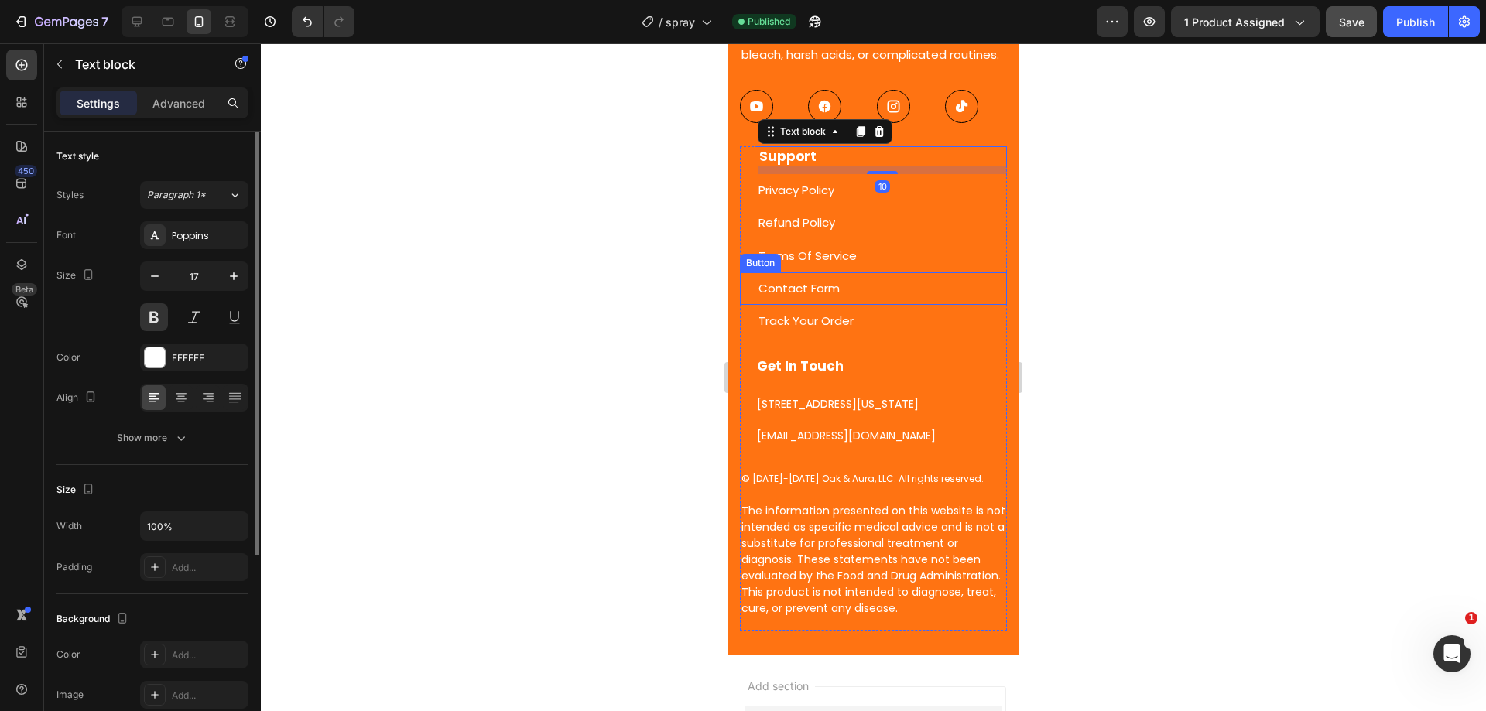
scroll to position [7412, 0]
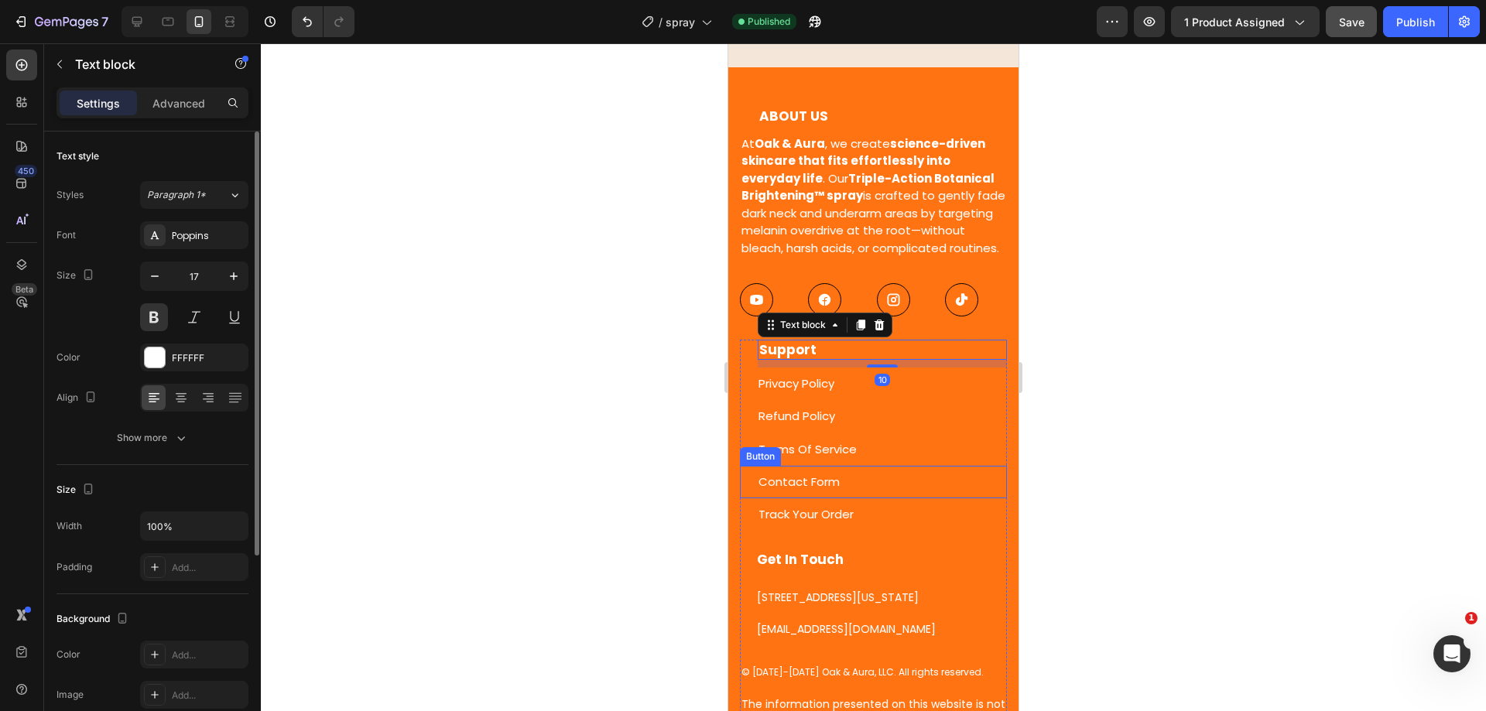
click at [910, 203] on p "At Oak & Aura , we create science-driven skincare that fits effortlessly into e…" at bounding box center [873, 196] width 264 height 122
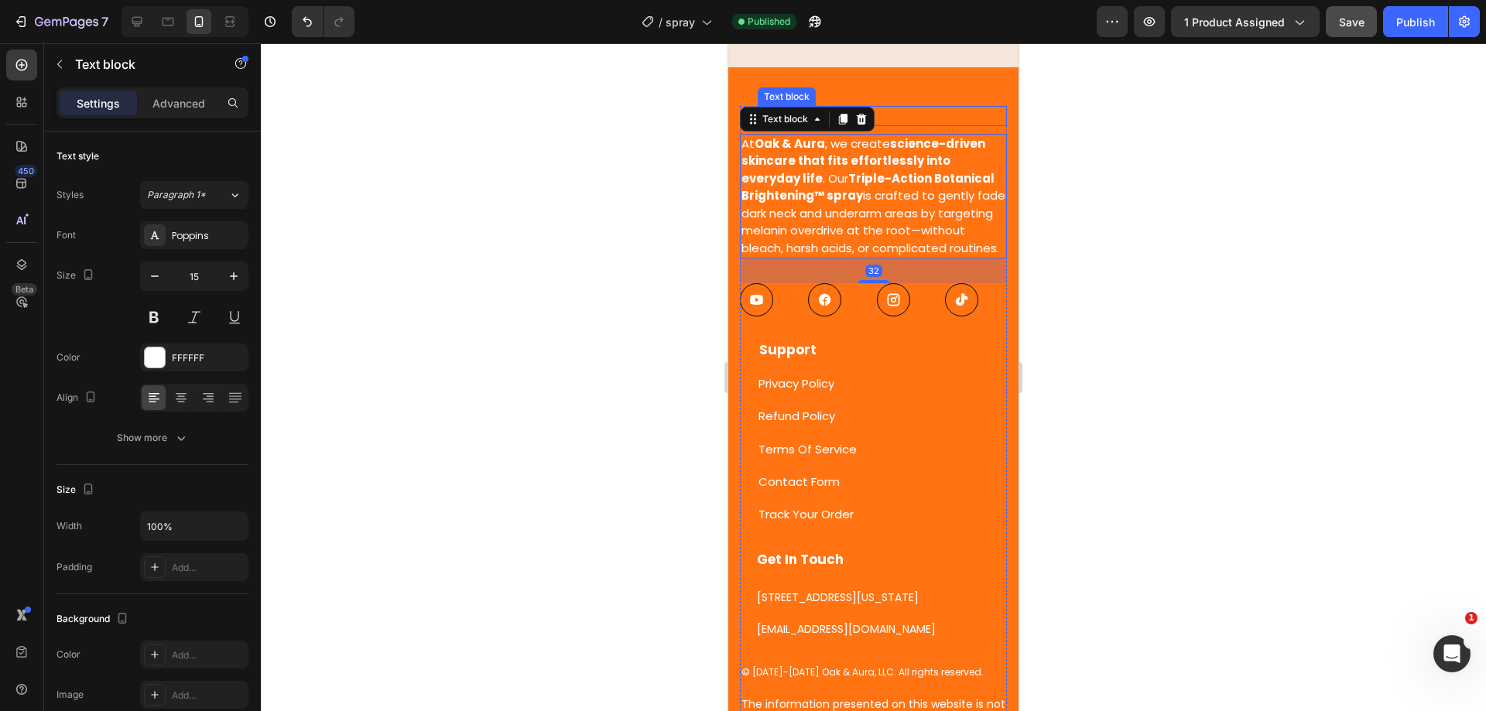
click at [895, 116] on p "ABOUT US" at bounding box center [882, 116] width 246 height 17
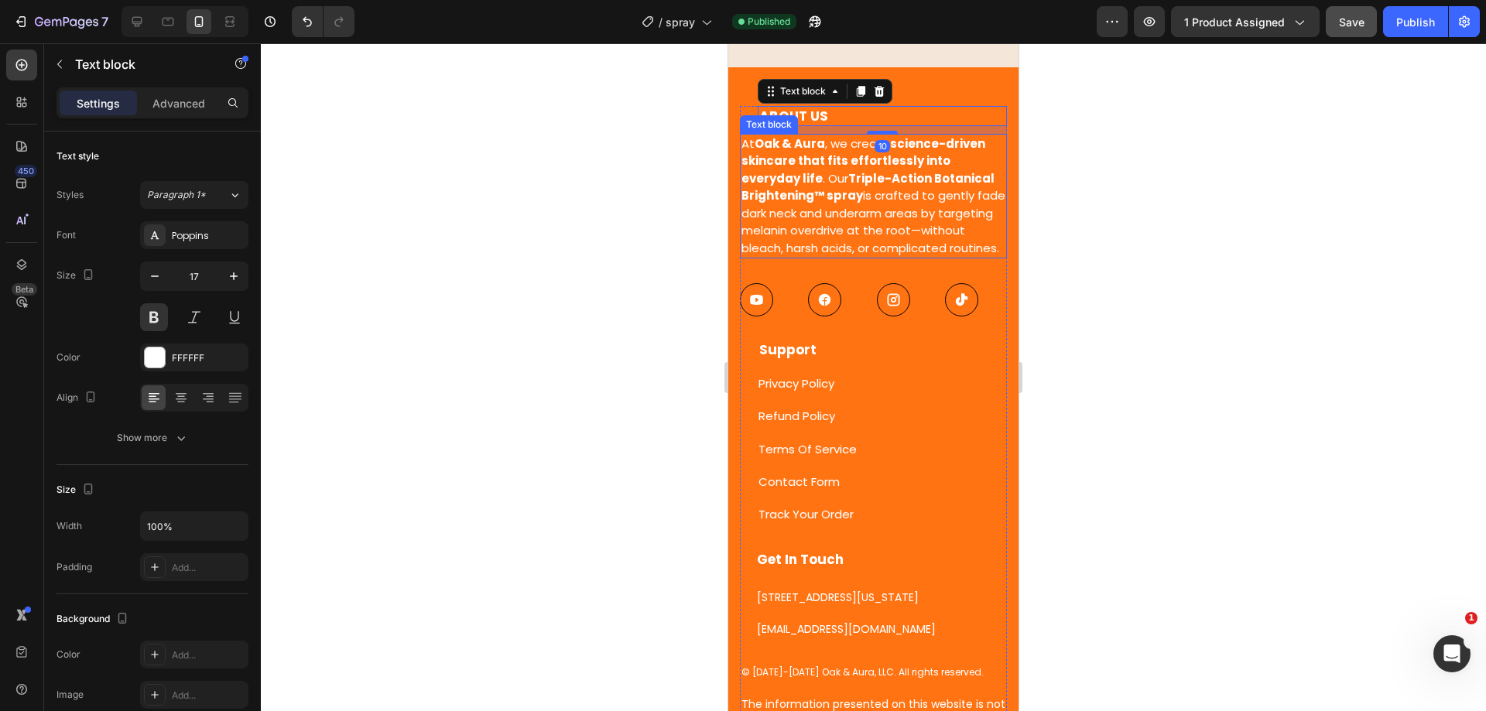
scroll to position [6831, 0]
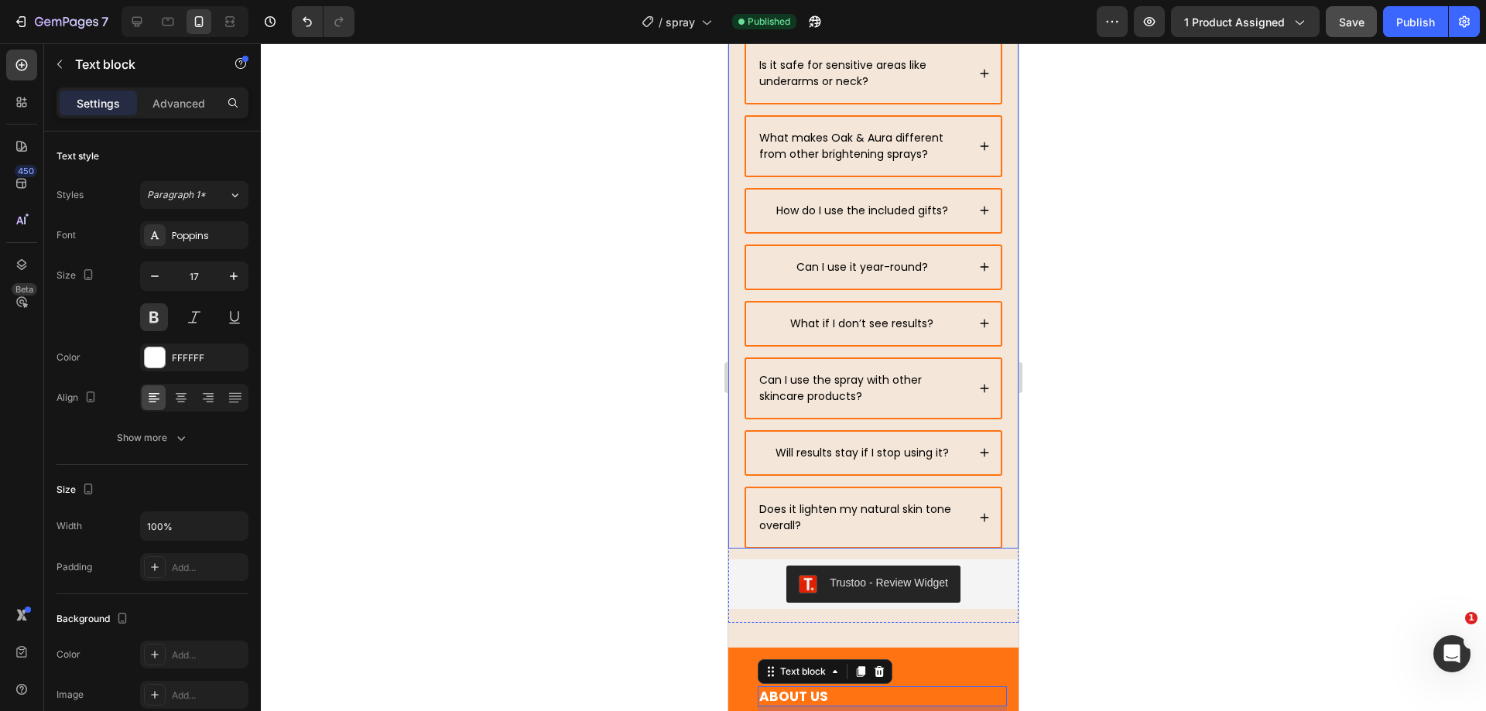
click at [969, 443] on div "Will results stay if I stop using it?" at bounding box center [873, 453] width 255 height 43
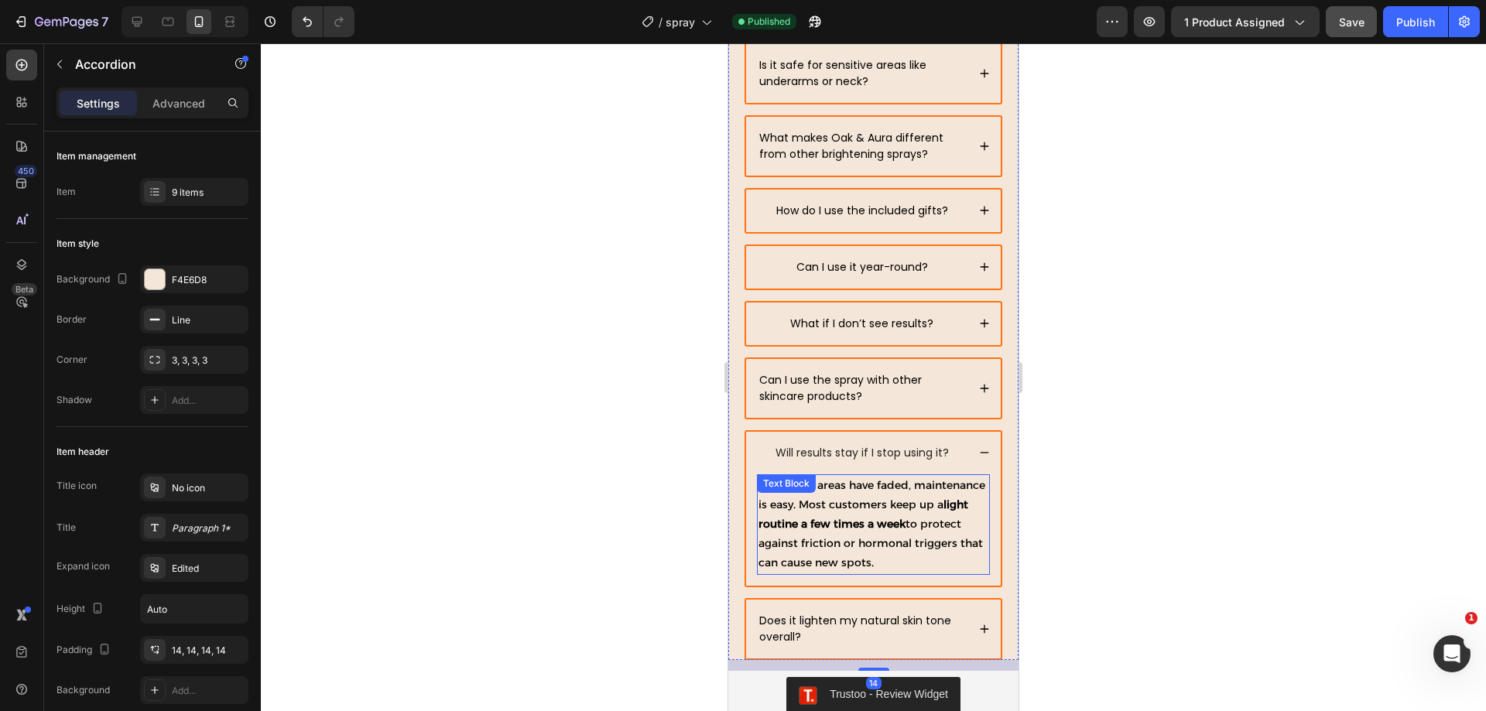
click at [881, 523] on strong "light routine a few times a week" at bounding box center [863, 514] width 210 height 33
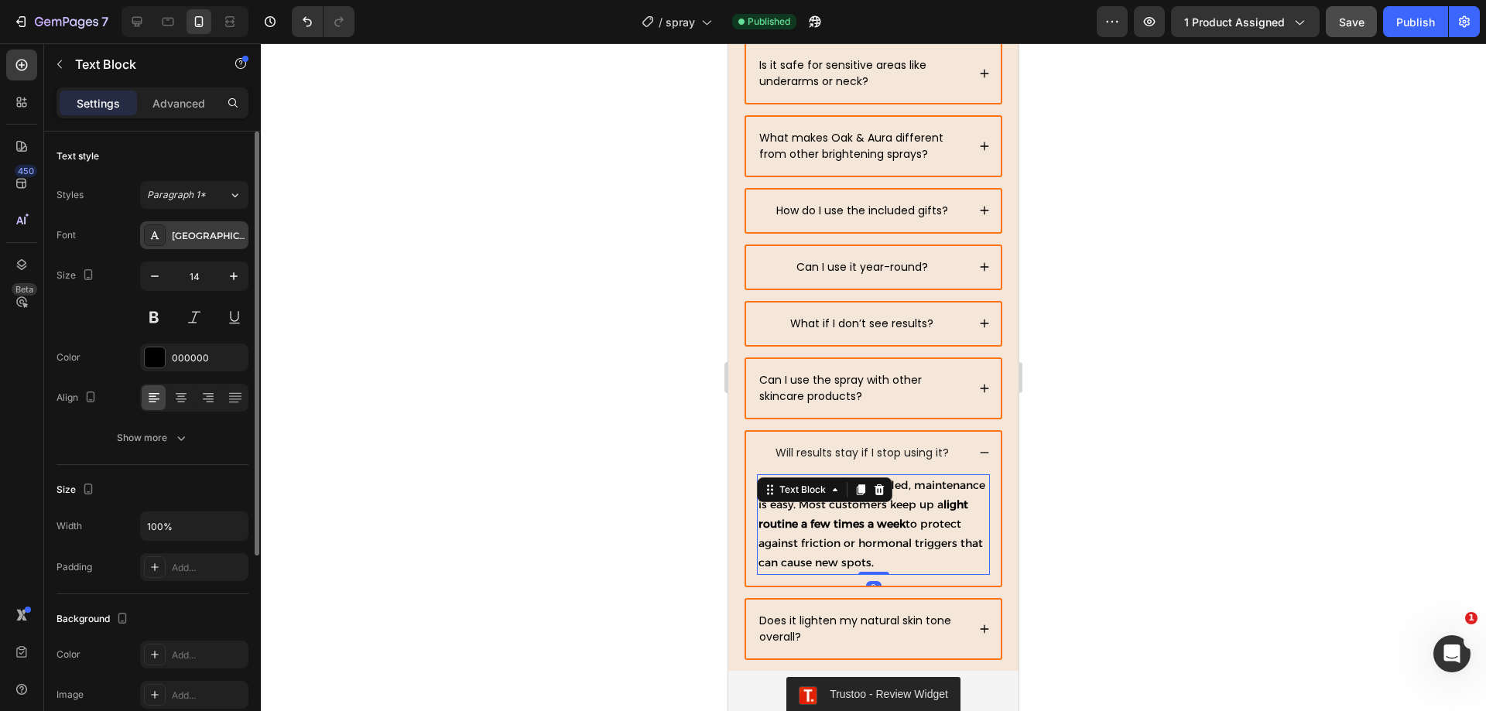
click at [211, 241] on div "Alexandria" at bounding box center [208, 236] width 73 height 14
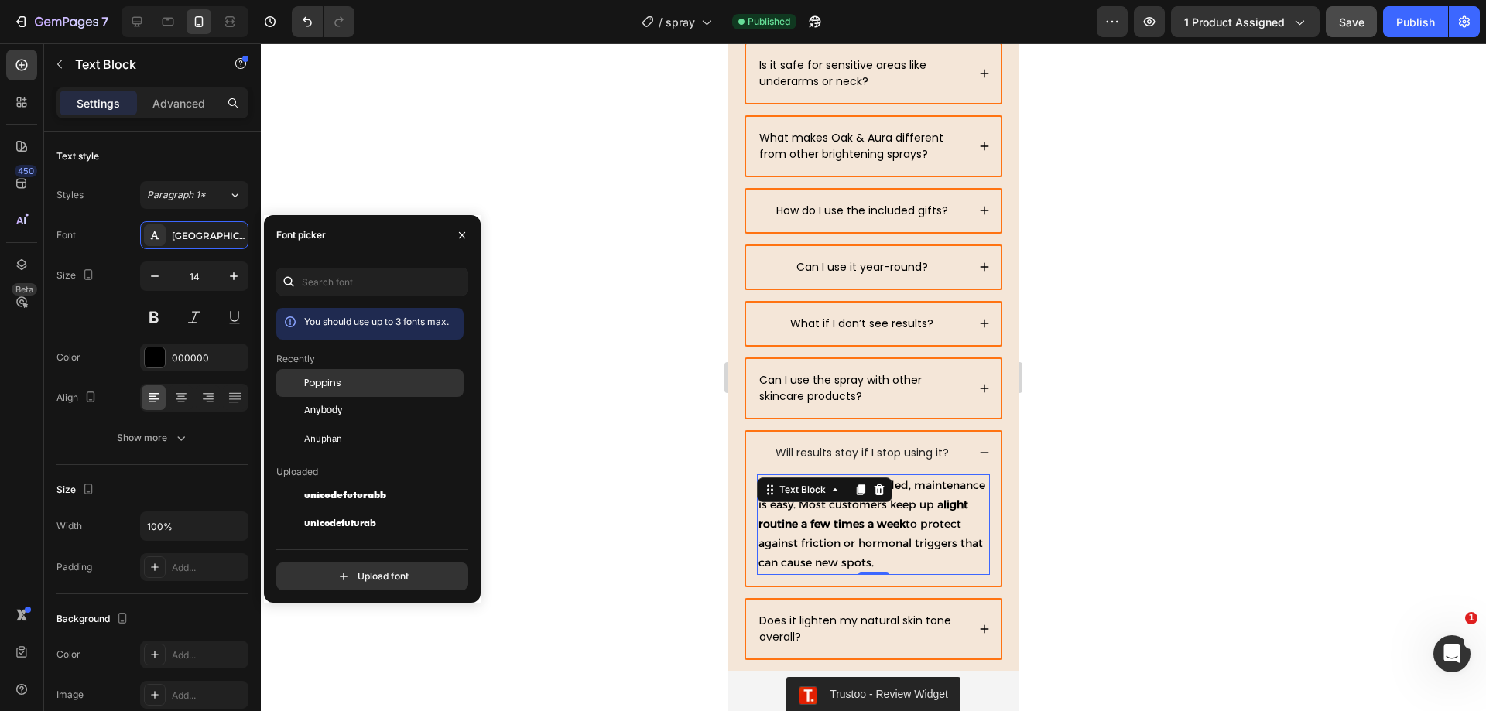
click at [337, 388] on span "Poppins" at bounding box center [322, 383] width 37 height 14
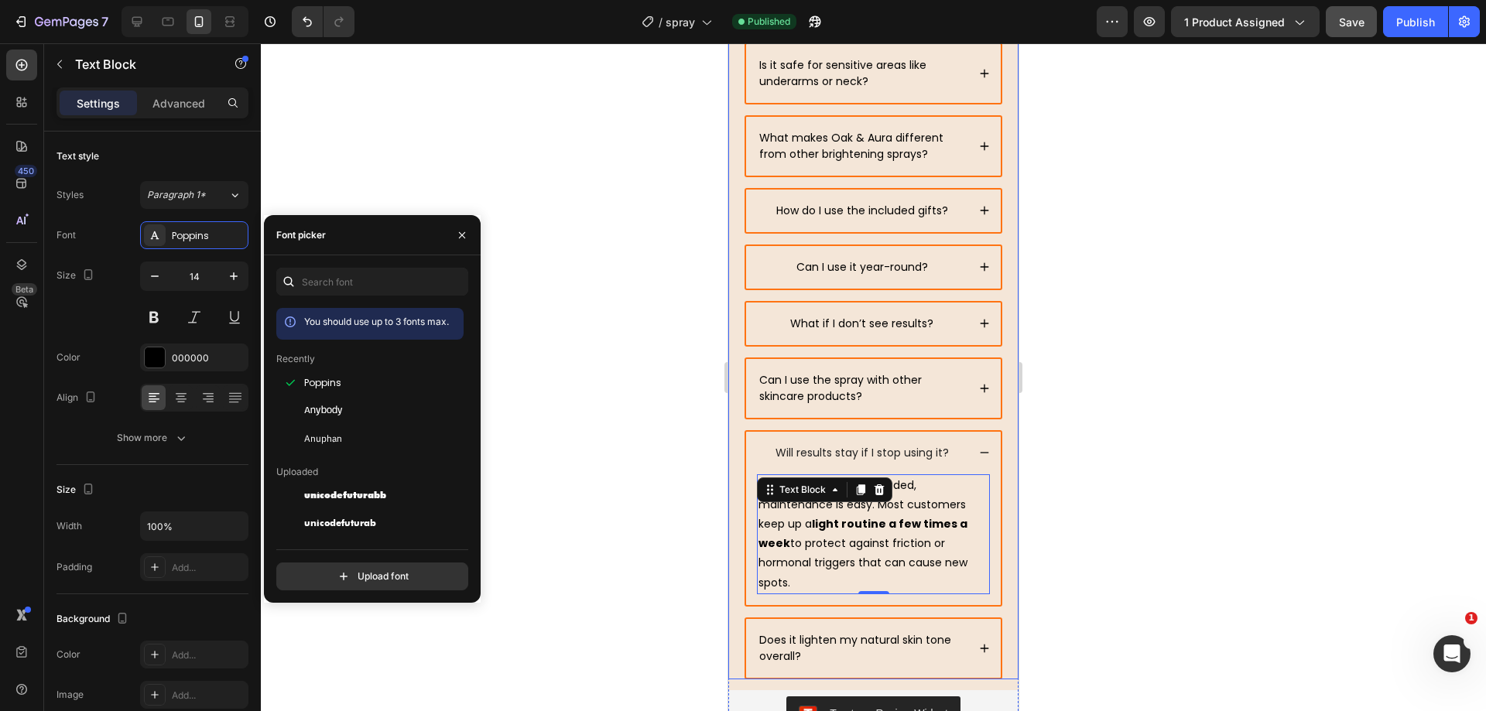
click at [962, 640] on div "Does it lighten my natural skin tone overall?" at bounding box center [873, 648] width 255 height 59
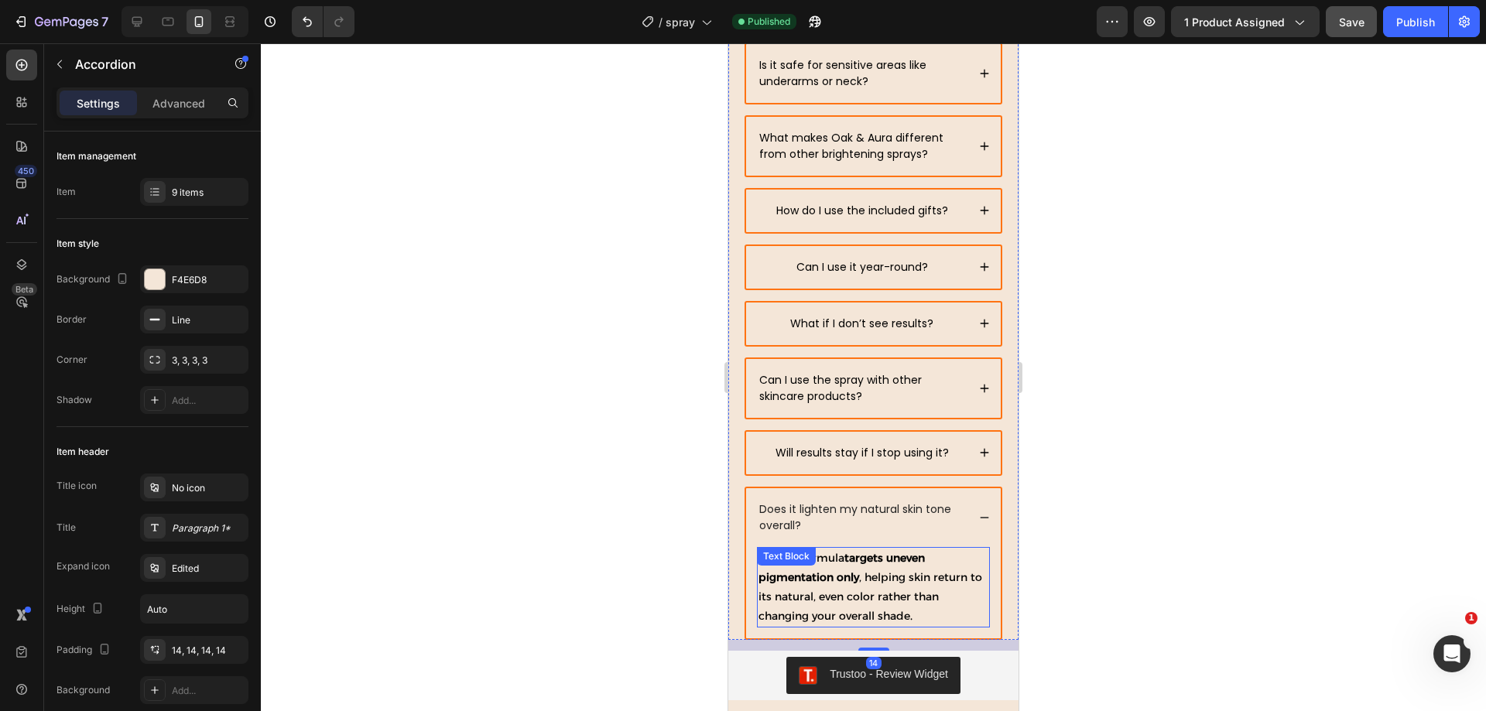
scroll to position [7025, 0]
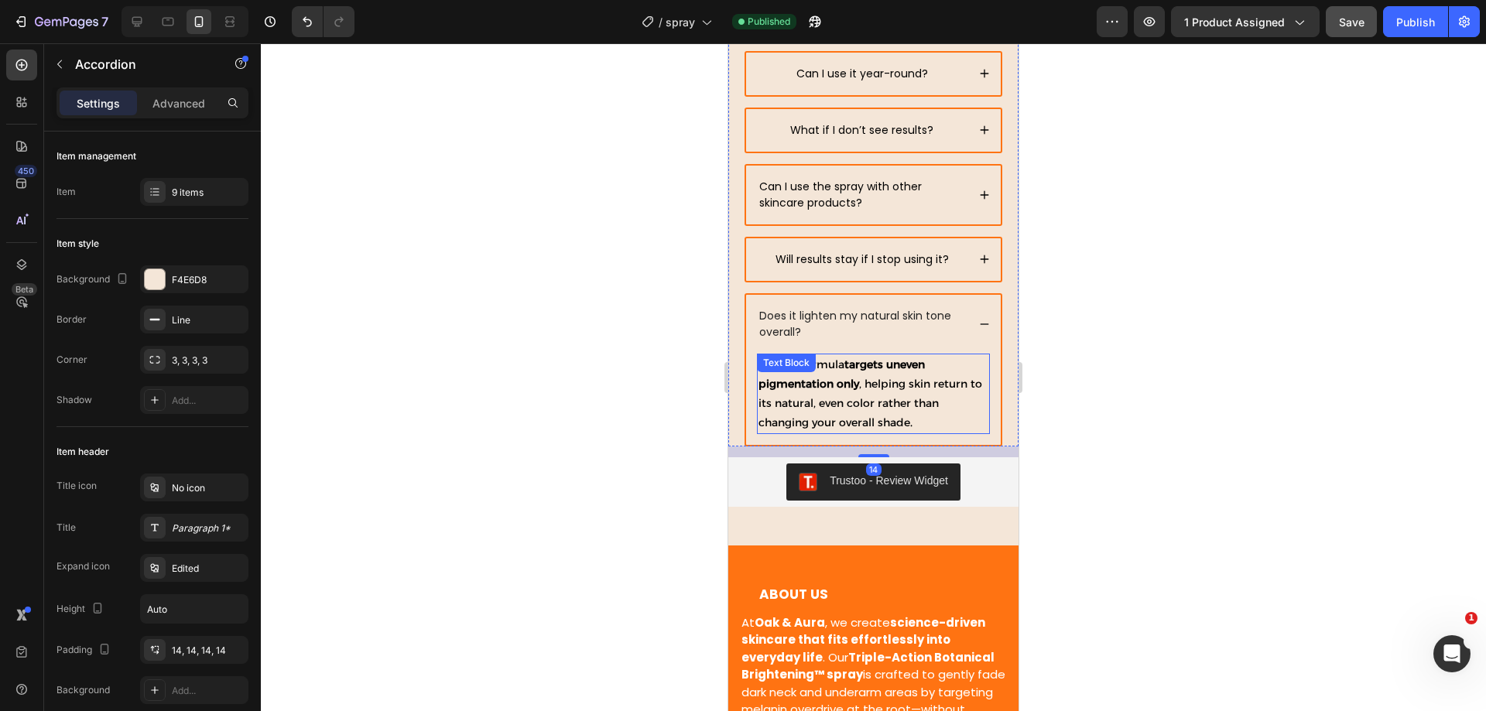
click at [864, 406] on p "No. The formula targets uneven pigmentation only , helping skin return to its n…" at bounding box center [873, 394] width 230 height 78
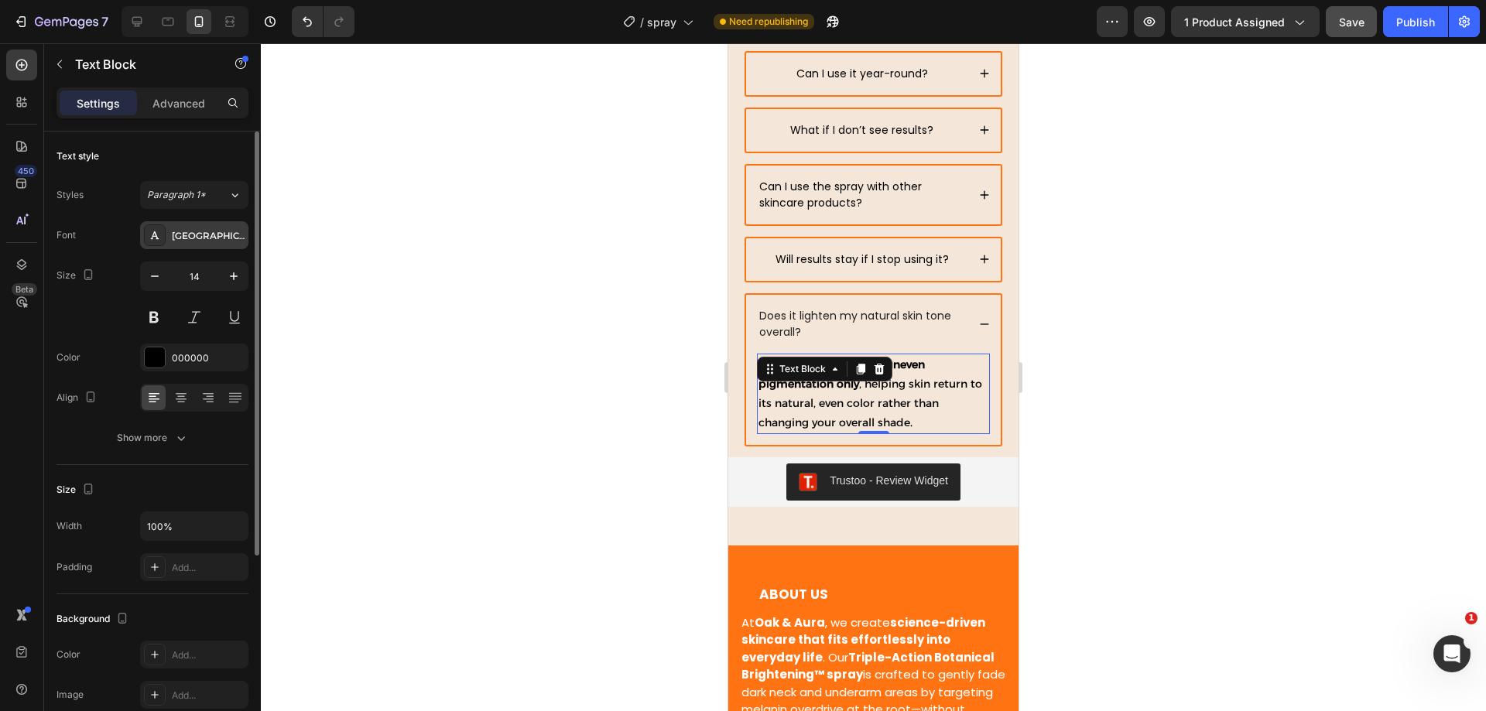
click at [182, 241] on div "Alexandria" at bounding box center [208, 236] width 73 height 14
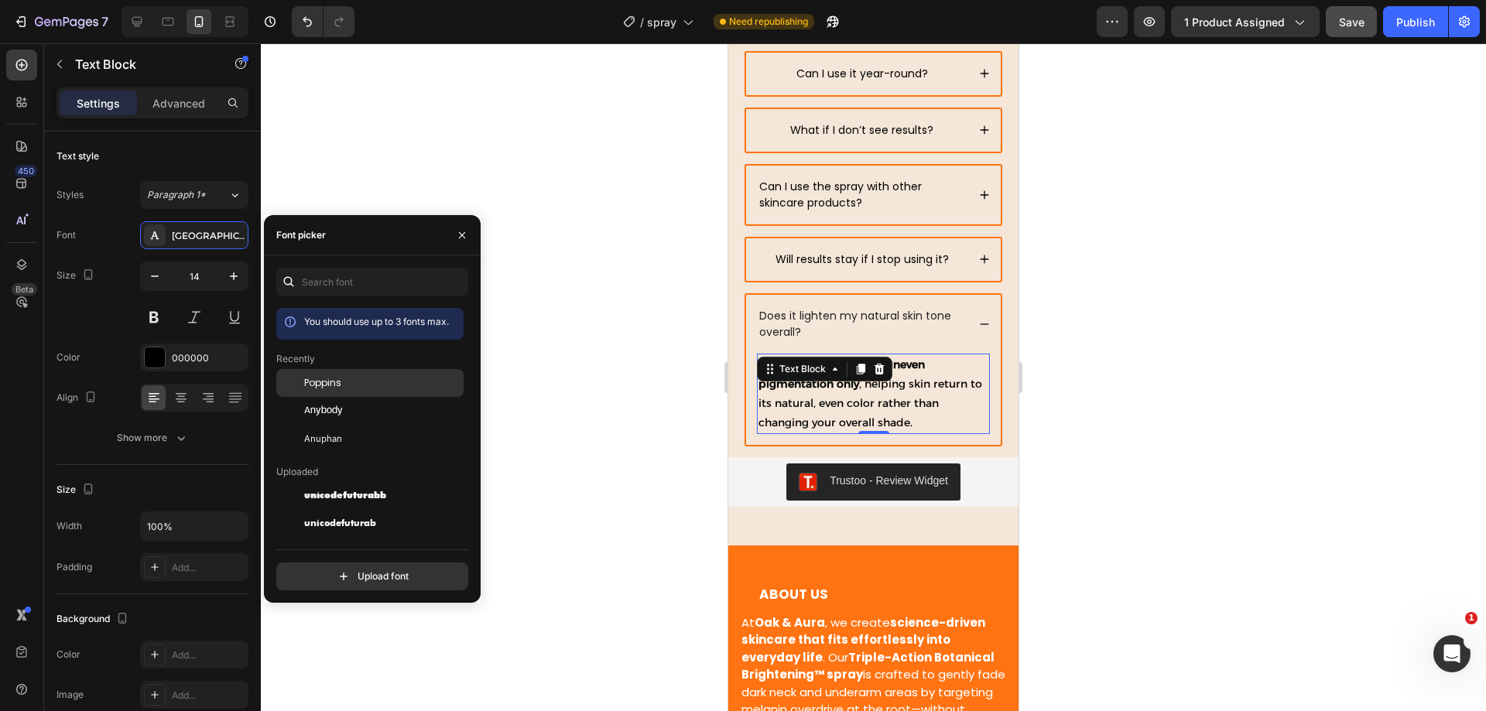
click at [320, 382] on span "Poppins" at bounding box center [322, 383] width 37 height 14
click at [979, 319] on icon at bounding box center [984, 324] width 11 height 11
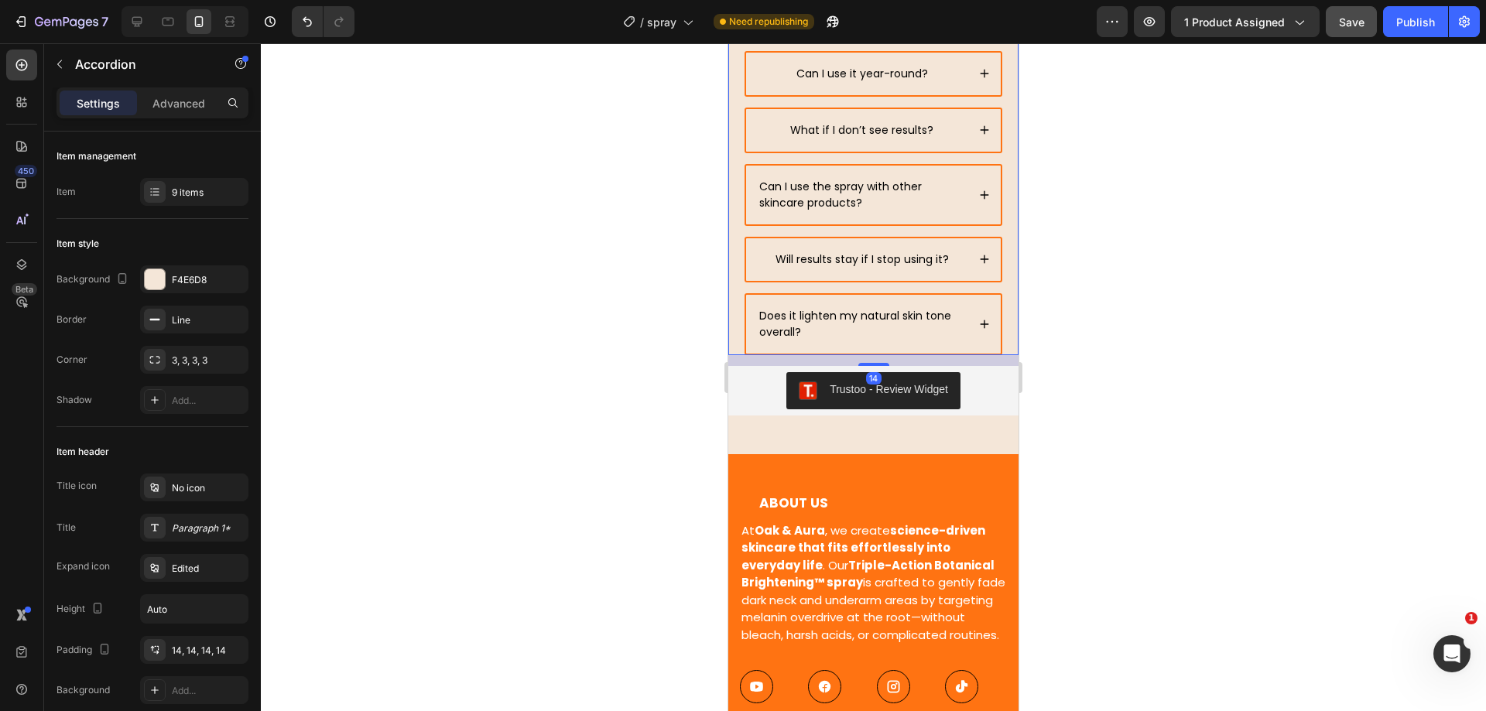
click at [979, 261] on icon at bounding box center [984, 259] width 11 height 11
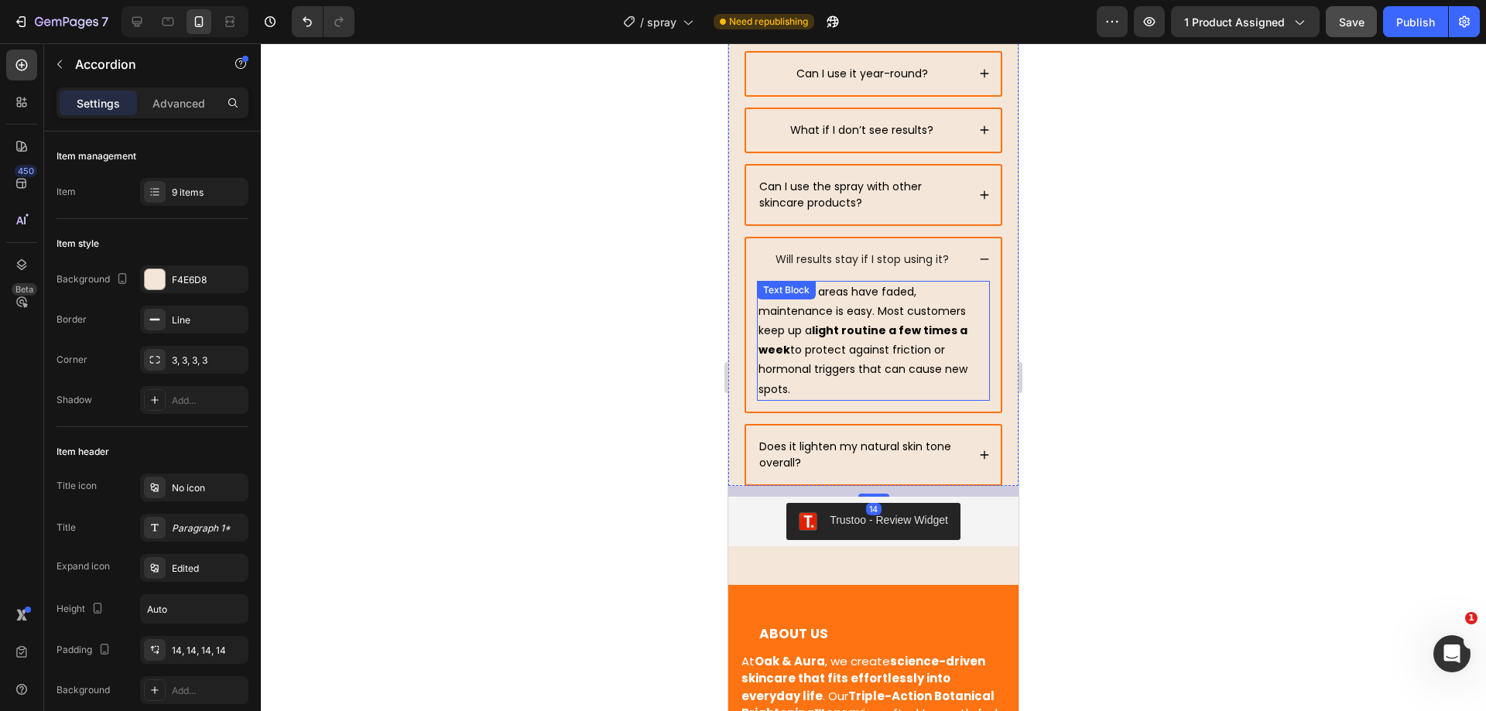
click at [898, 331] on strong "light routine a few times a week" at bounding box center [862, 340] width 209 height 35
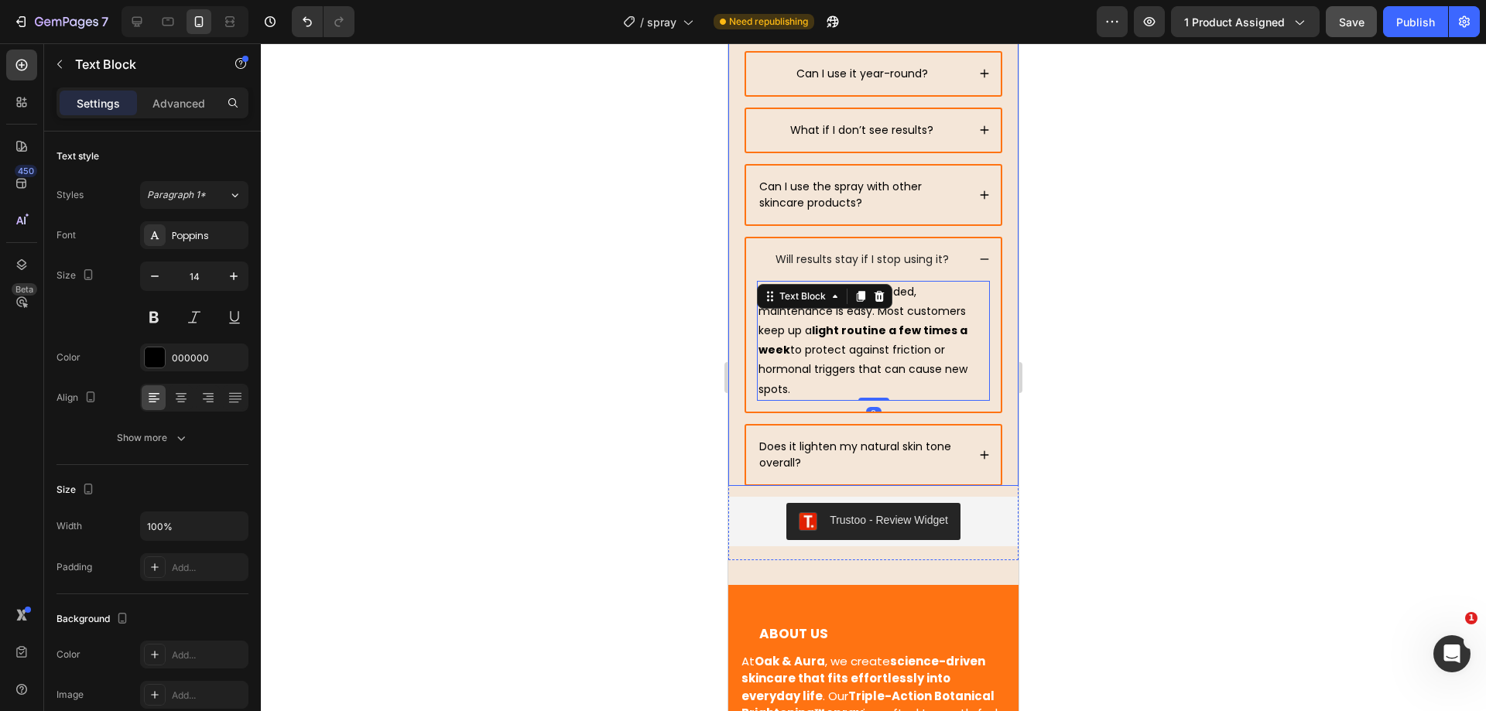
click at [979, 197] on icon at bounding box center [984, 195] width 11 height 11
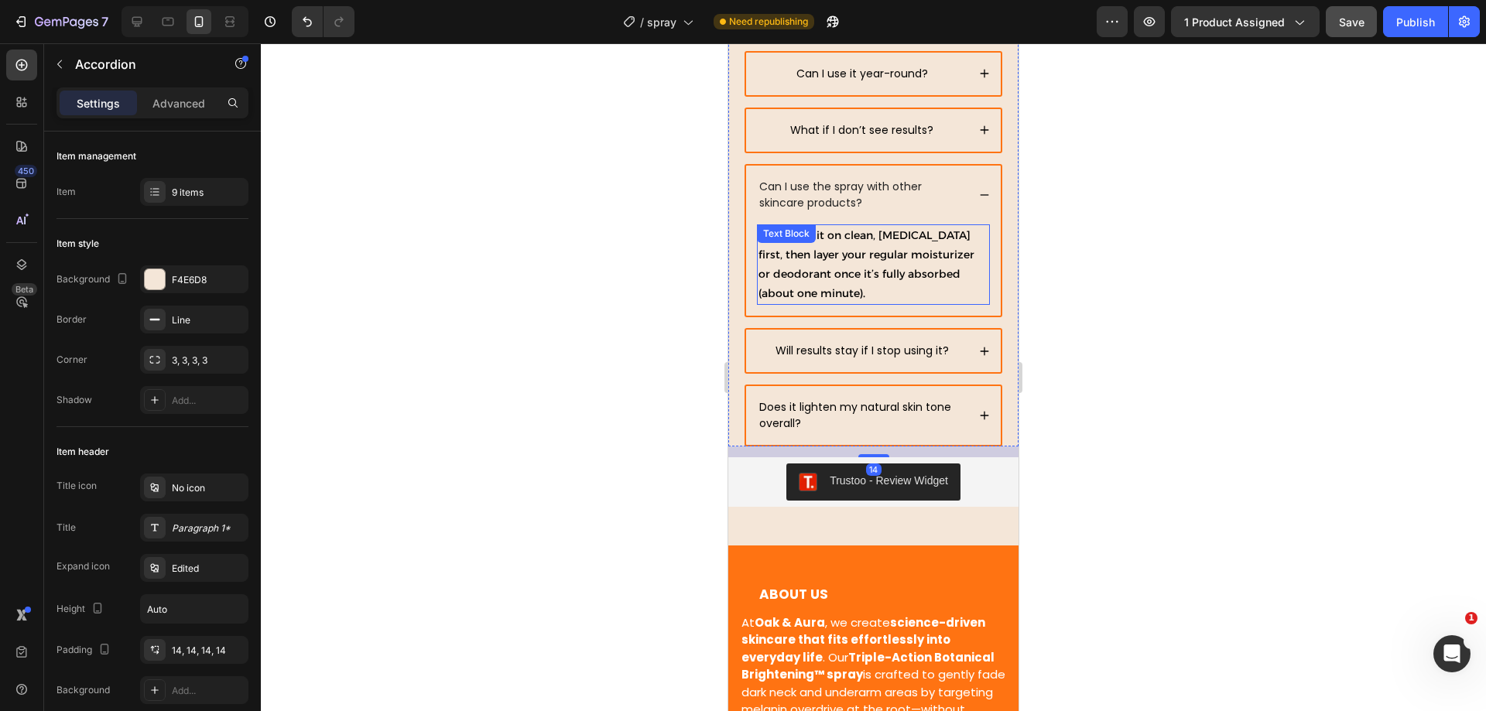
click at [867, 270] on p "Yes. Apply it on clean, dry skin first, then layer your regular moisturizer or …" at bounding box center [873, 265] width 230 height 78
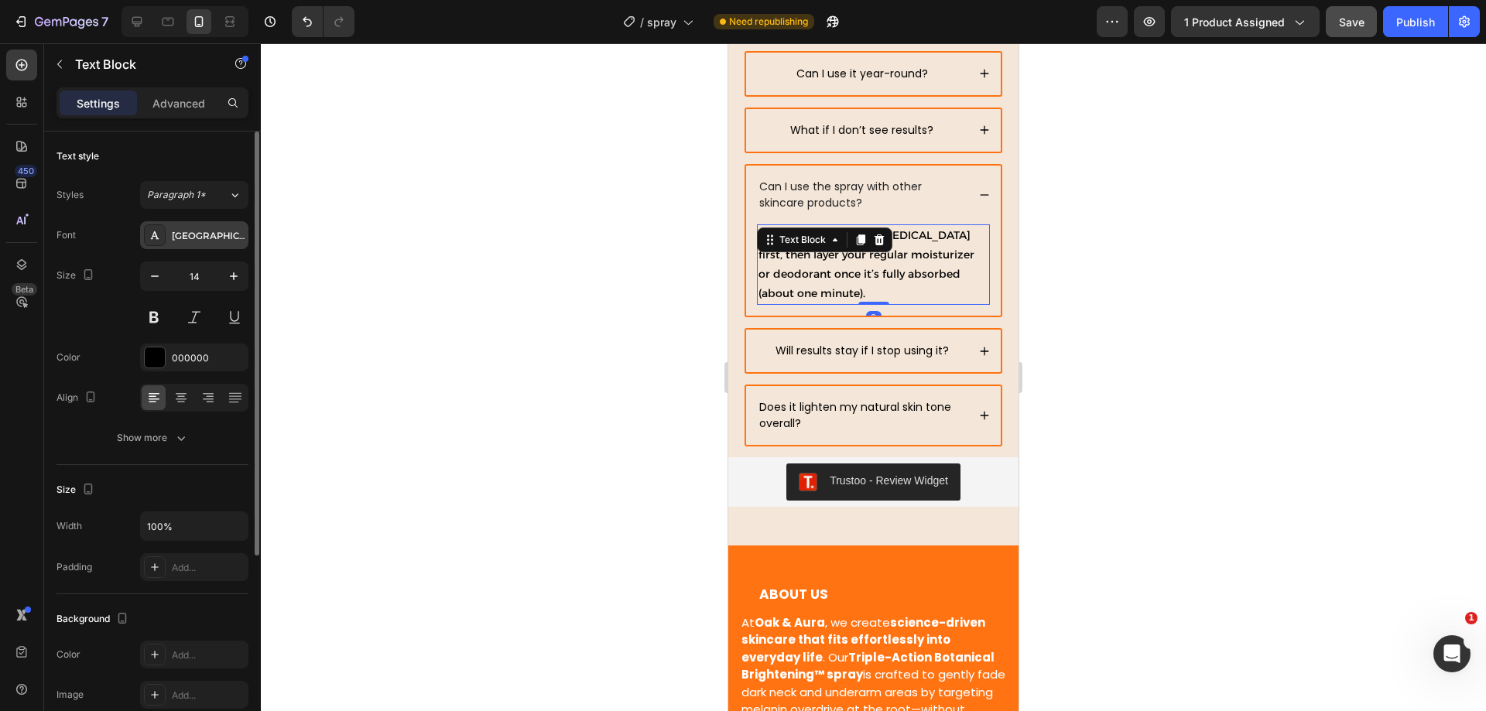
click at [190, 234] on div "Alexandria" at bounding box center [208, 236] width 73 height 14
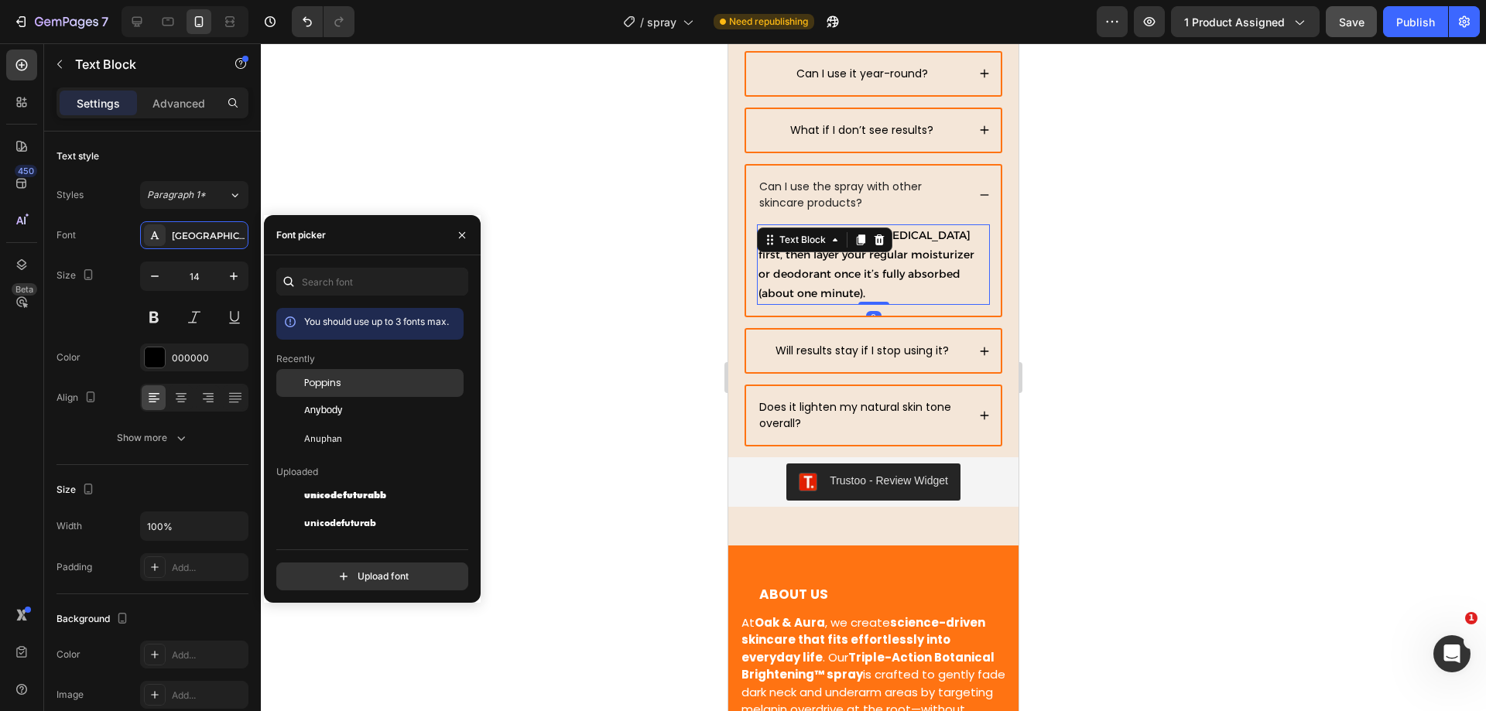
click at [369, 378] on div "Poppins" at bounding box center [382, 383] width 156 height 14
click at [979, 196] on icon at bounding box center [984, 195] width 11 height 11
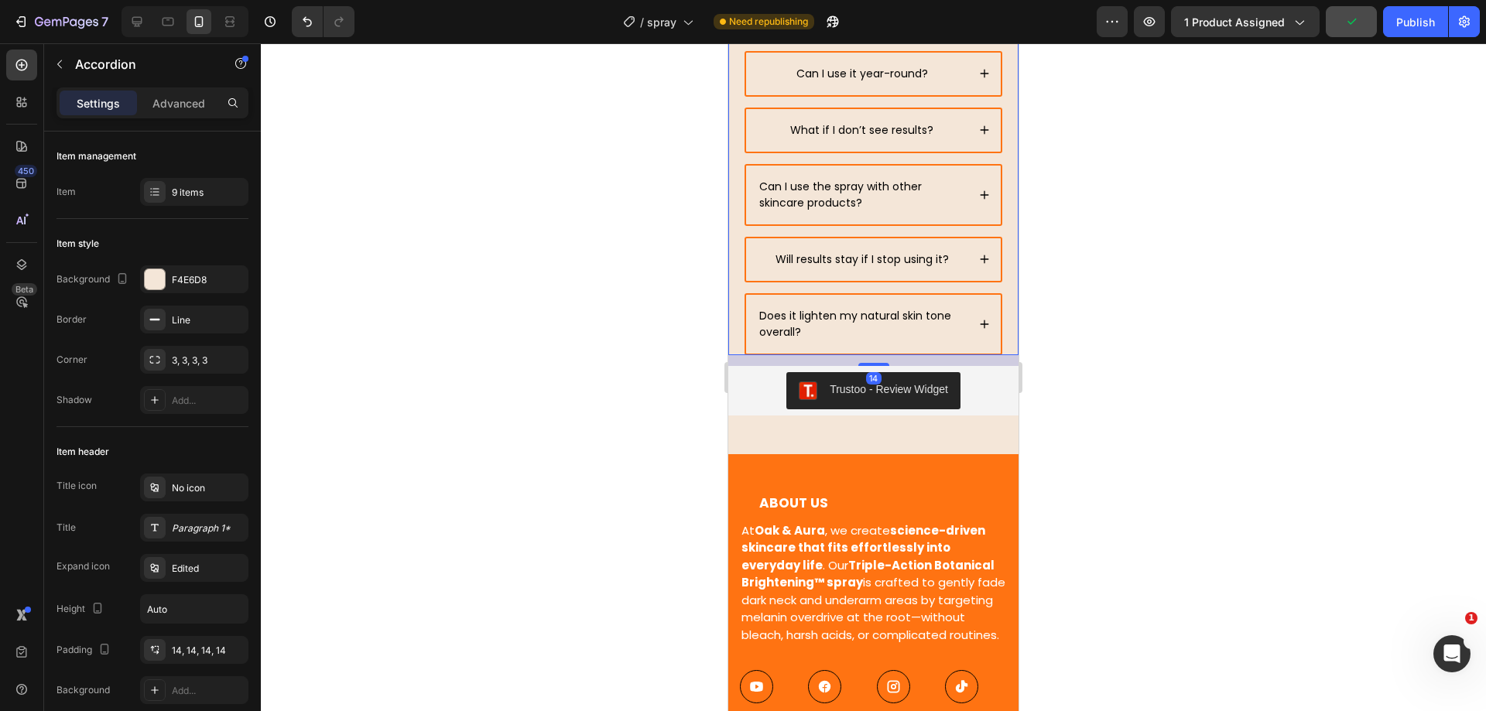
click at [966, 136] on div "What if I don’t see results?" at bounding box center [873, 130] width 255 height 43
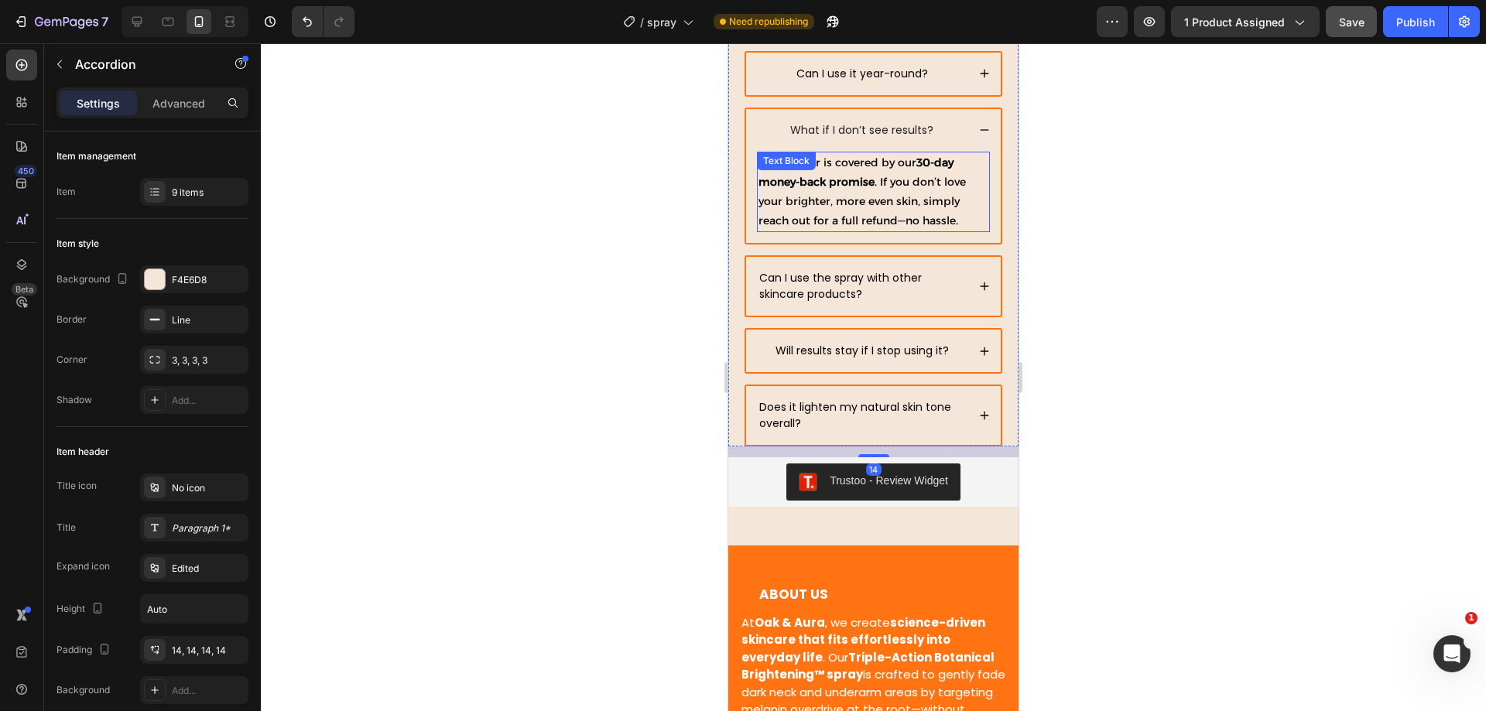
click at [928, 204] on p "Every order is covered by our 30-day money-back promise . If you don’t love you…" at bounding box center [873, 192] width 230 height 78
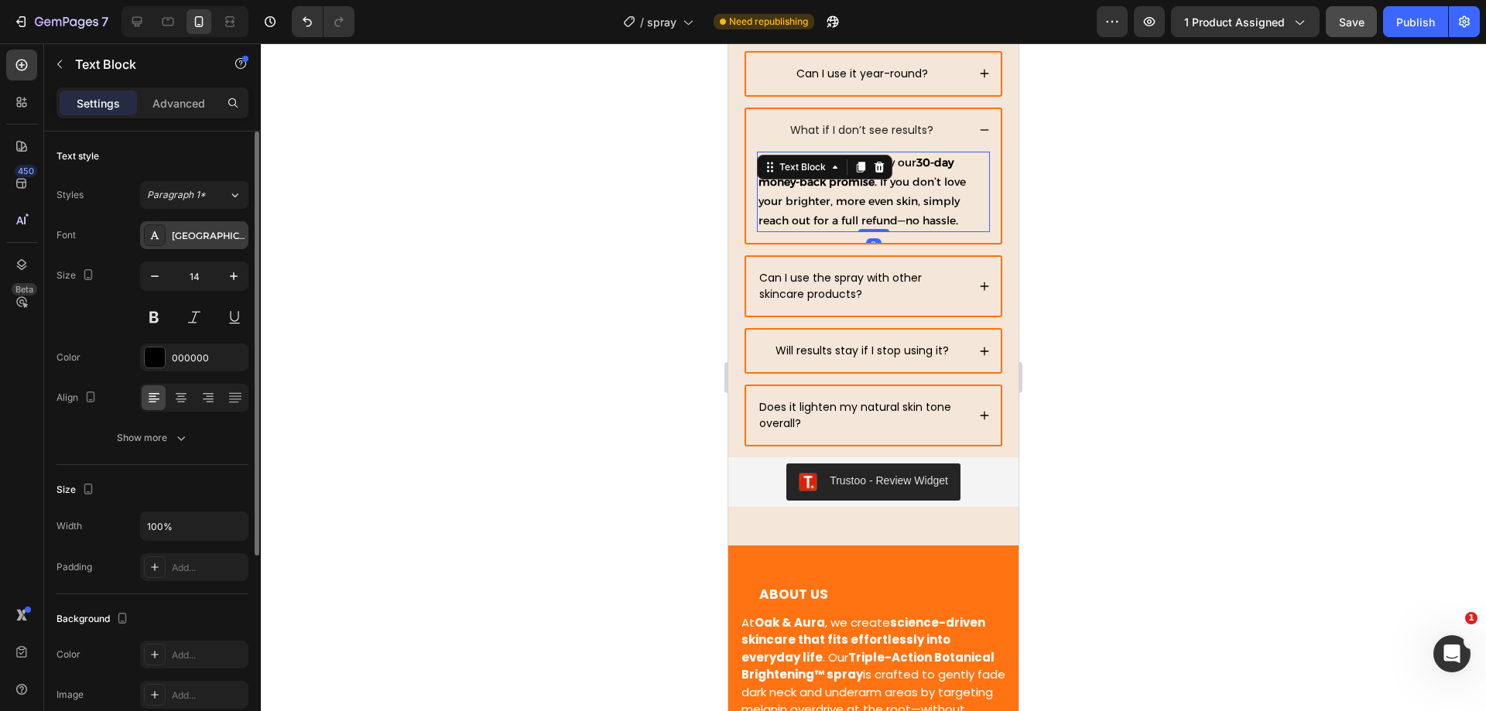
click at [193, 245] on div "Alexandria" at bounding box center [194, 235] width 108 height 28
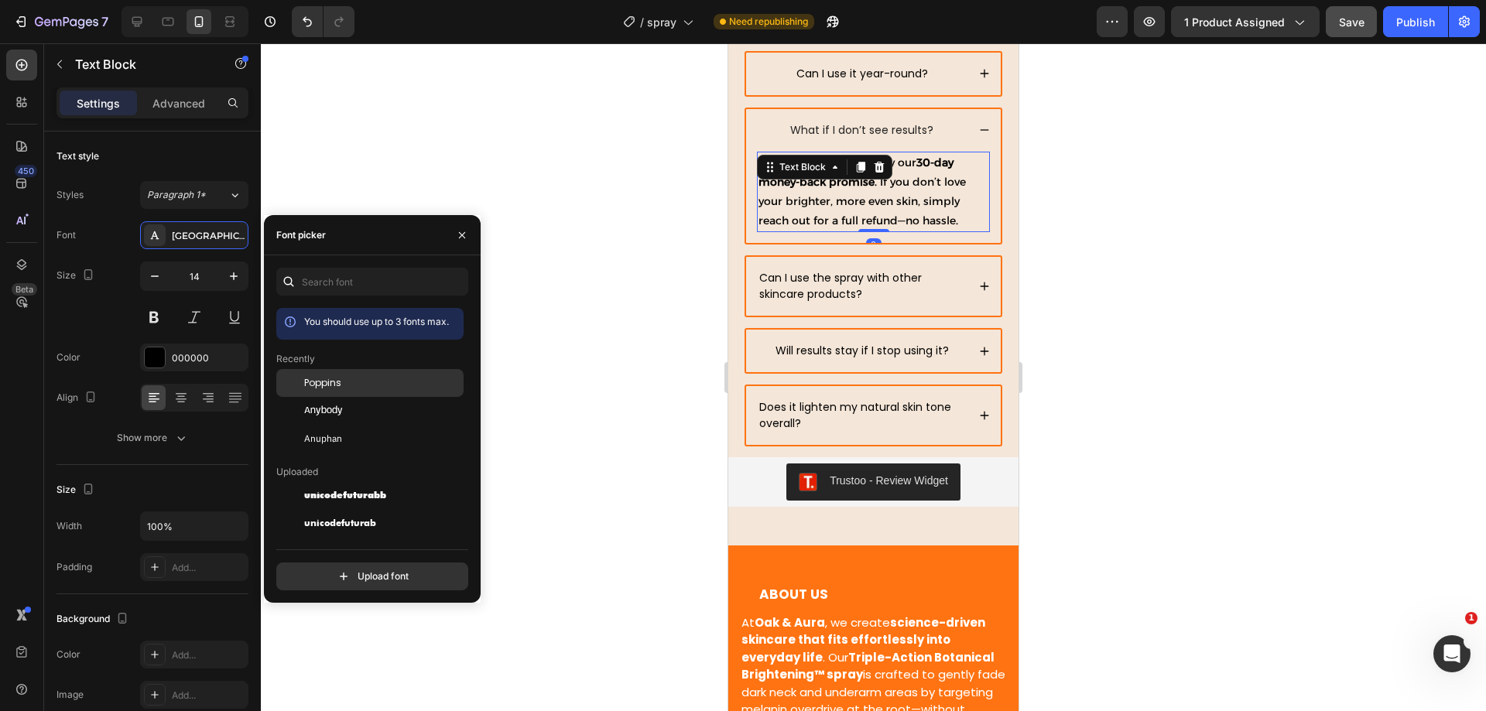
click at [326, 386] on span "Poppins" at bounding box center [322, 383] width 37 height 14
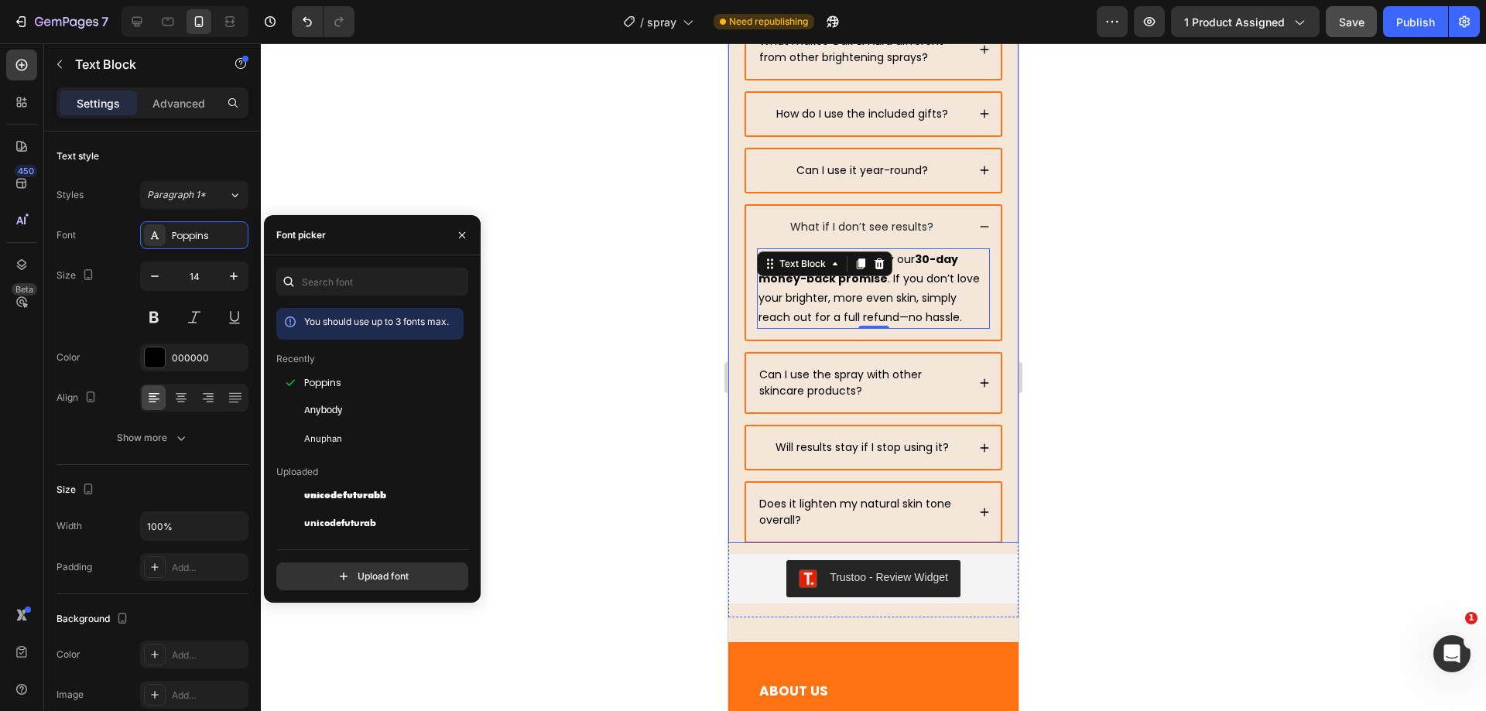
click at [960, 231] on div "What if I don’t see results?" at bounding box center [873, 227] width 255 height 43
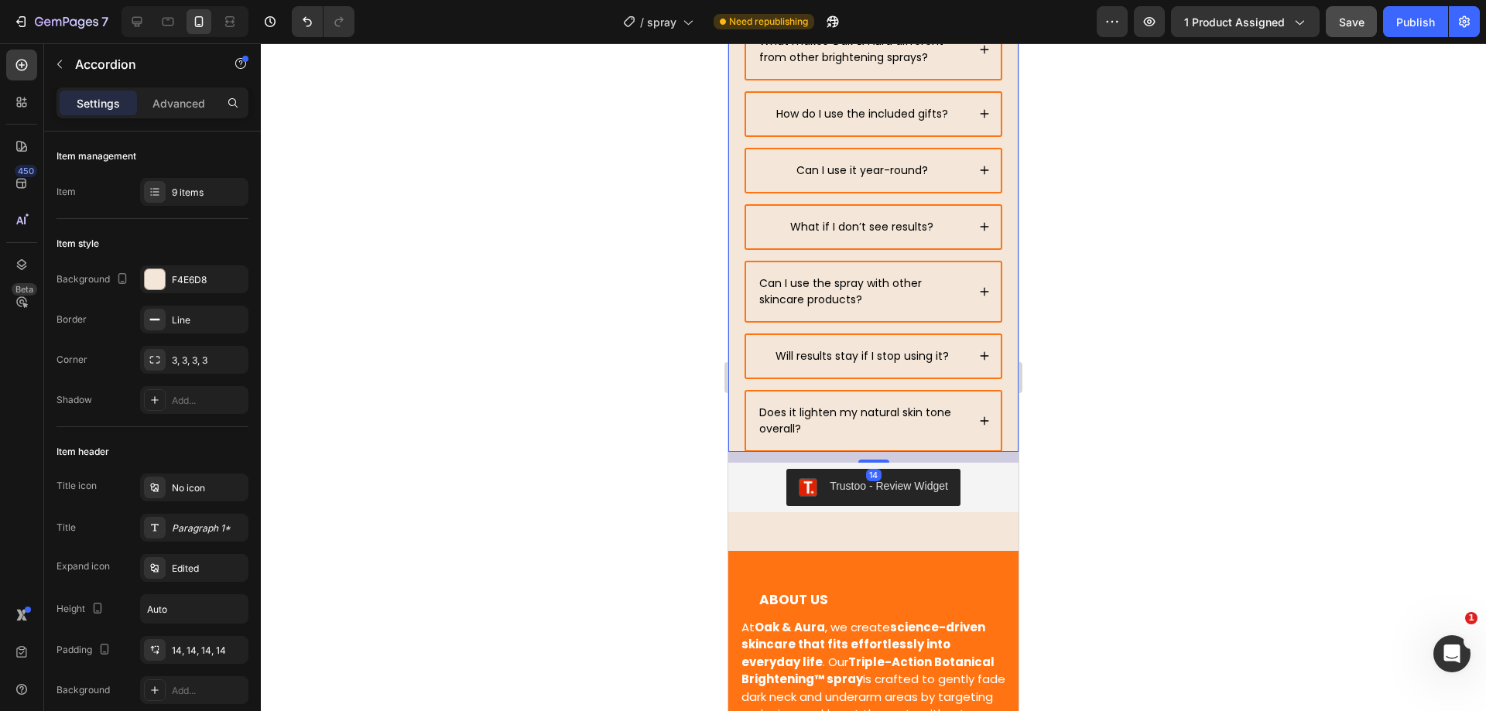
click at [975, 174] on div "Can I use it year-round?" at bounding box center [873, 170] width 255 height 43
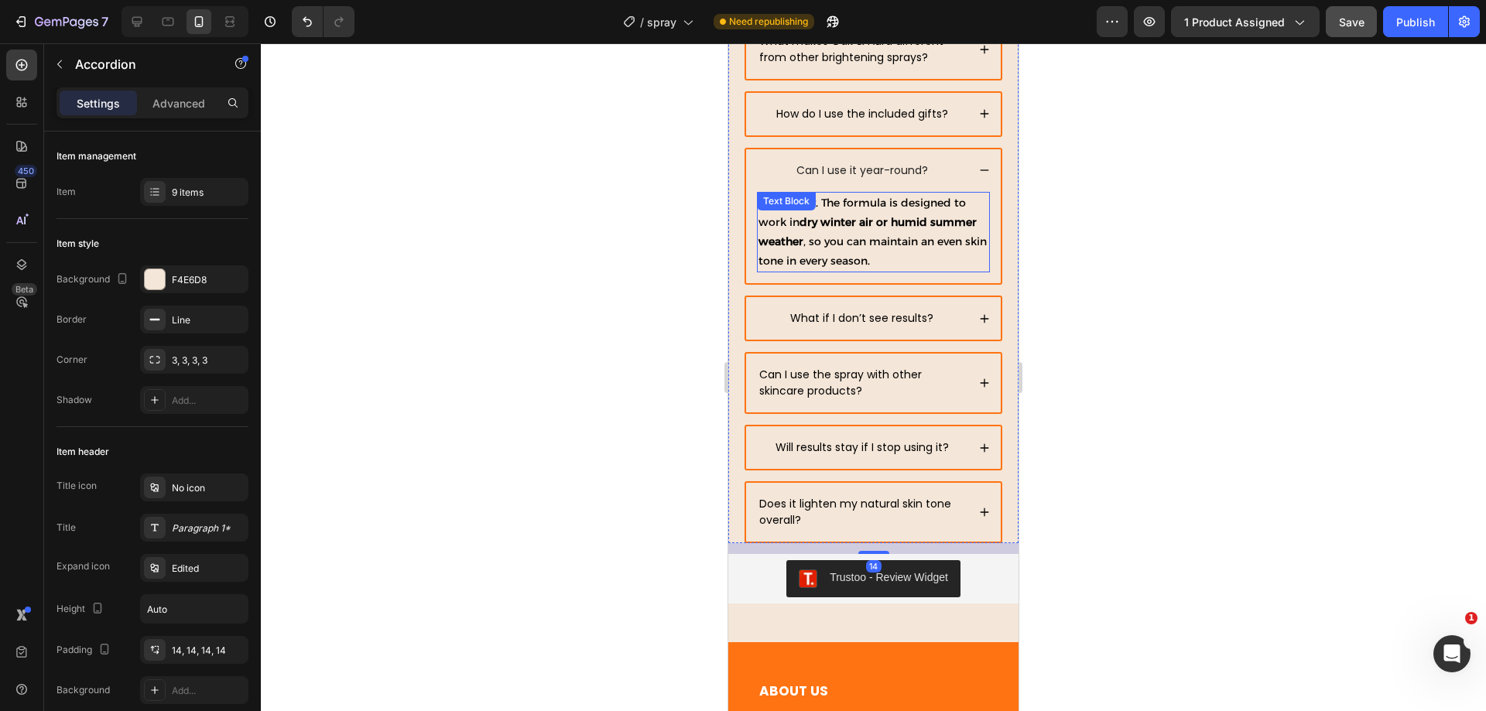
click at [878, 239] on p "Absolutely. The formula is designed to work in dry winter air or humid summer w…" at bounding box center [873, 232] width 230 height 78
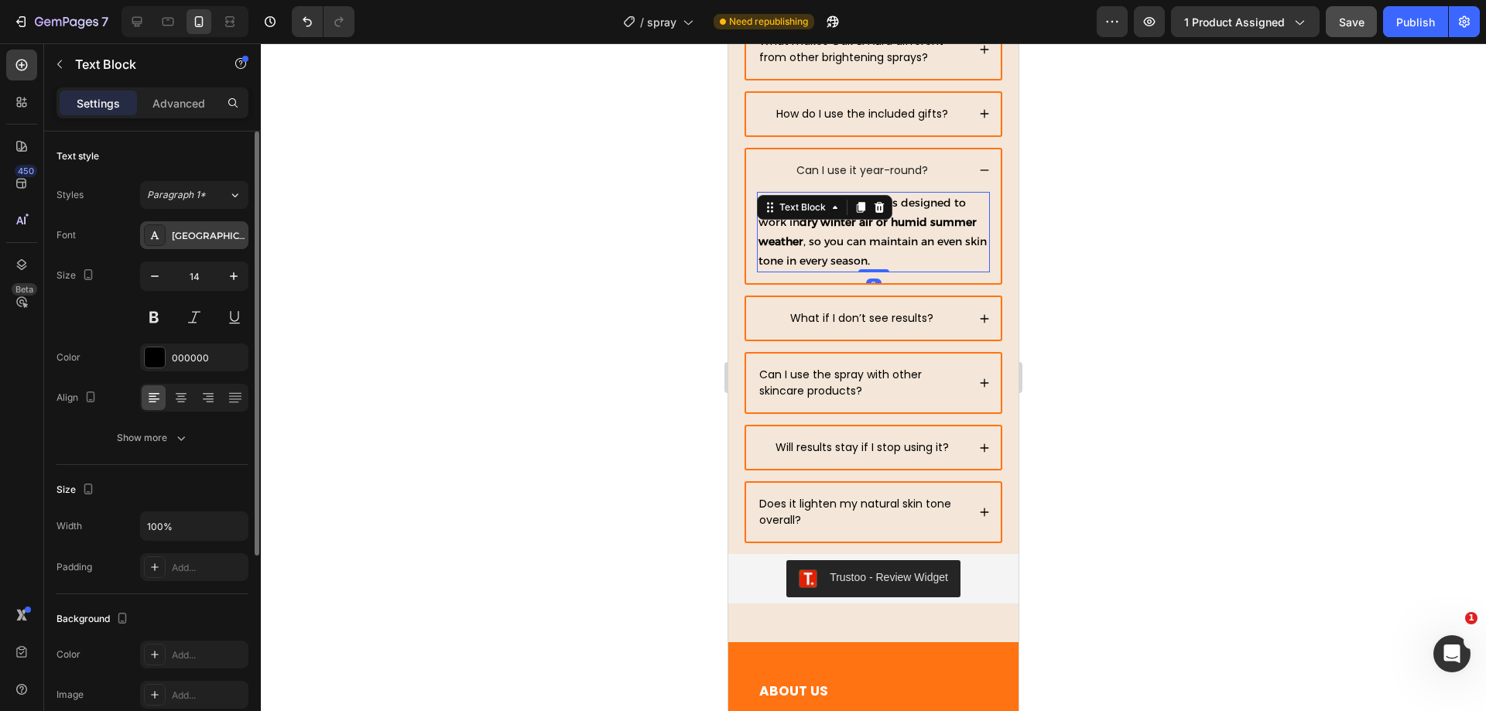
click at [209, 238] on div "Alexandria" at bounding box center [208, 236] width 73 height 14
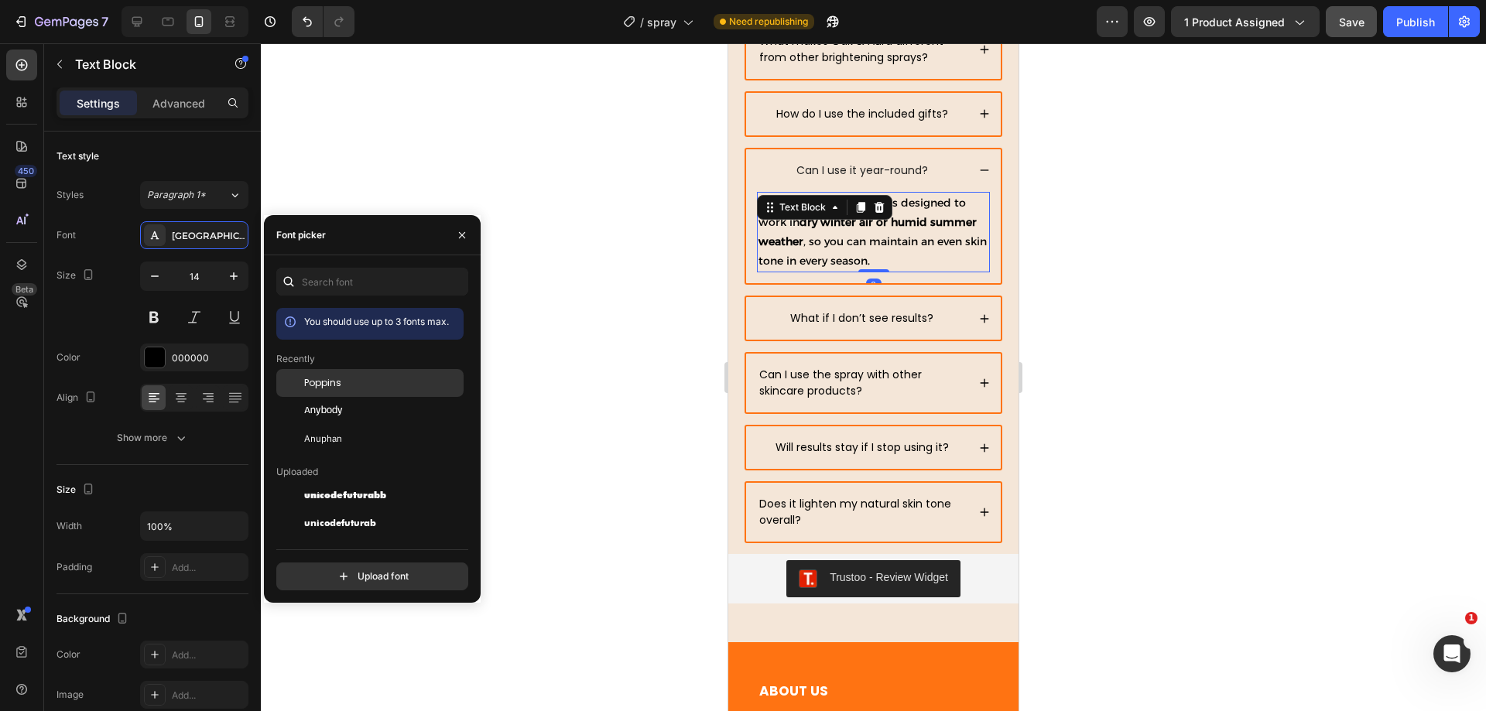
click at [332, 376] on span "Poppins" at bounding box center [322, 383] width 37 height 14
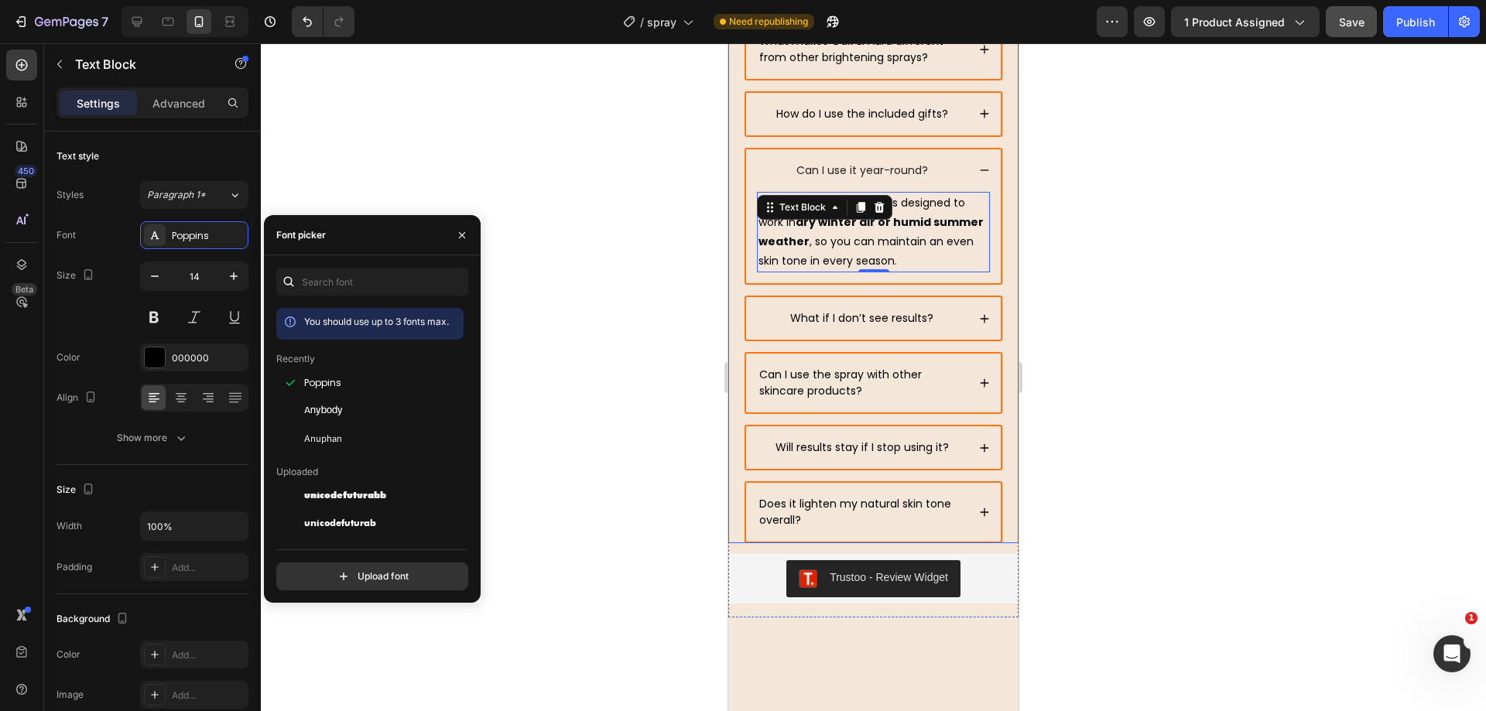
scroll to position [6734, 0]
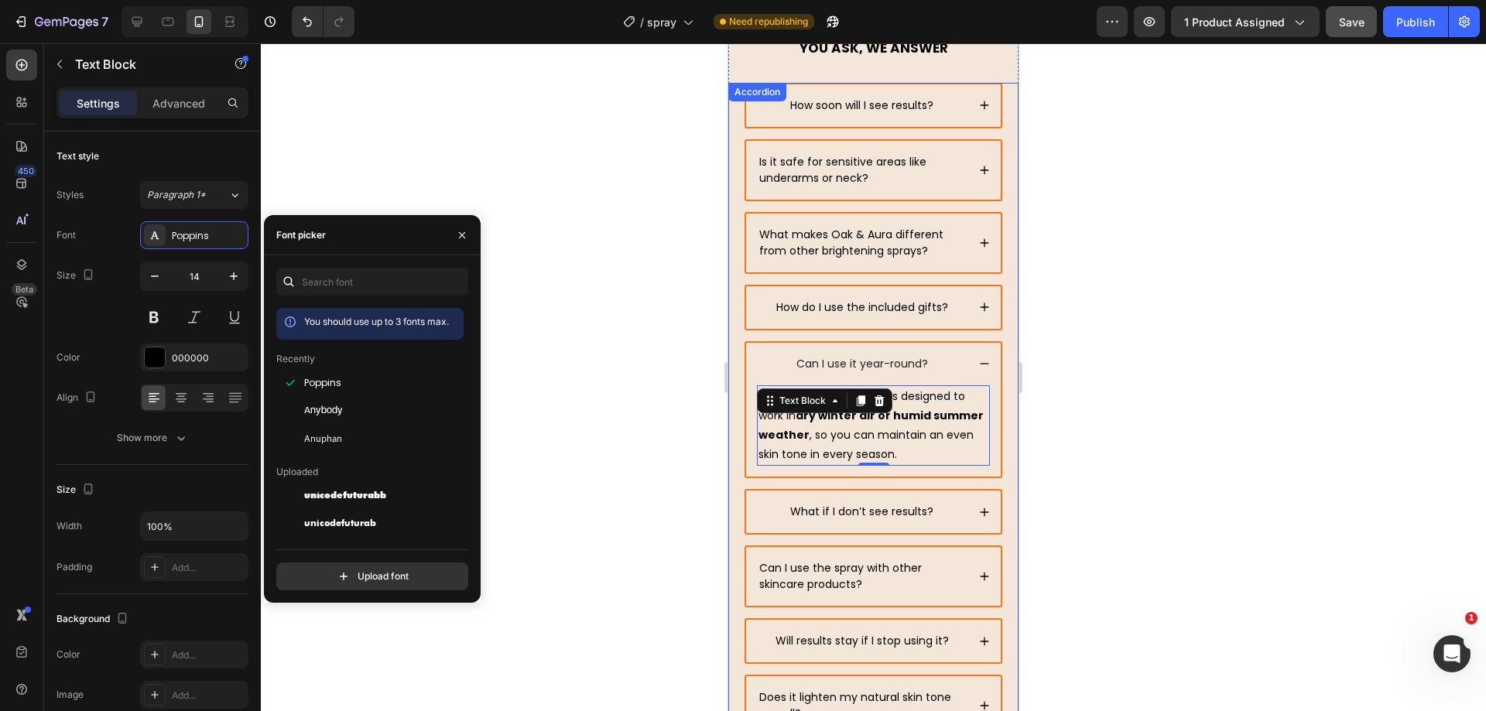
click at [981, 307] on icon at bounding box center [985, 307] width 9 height 9
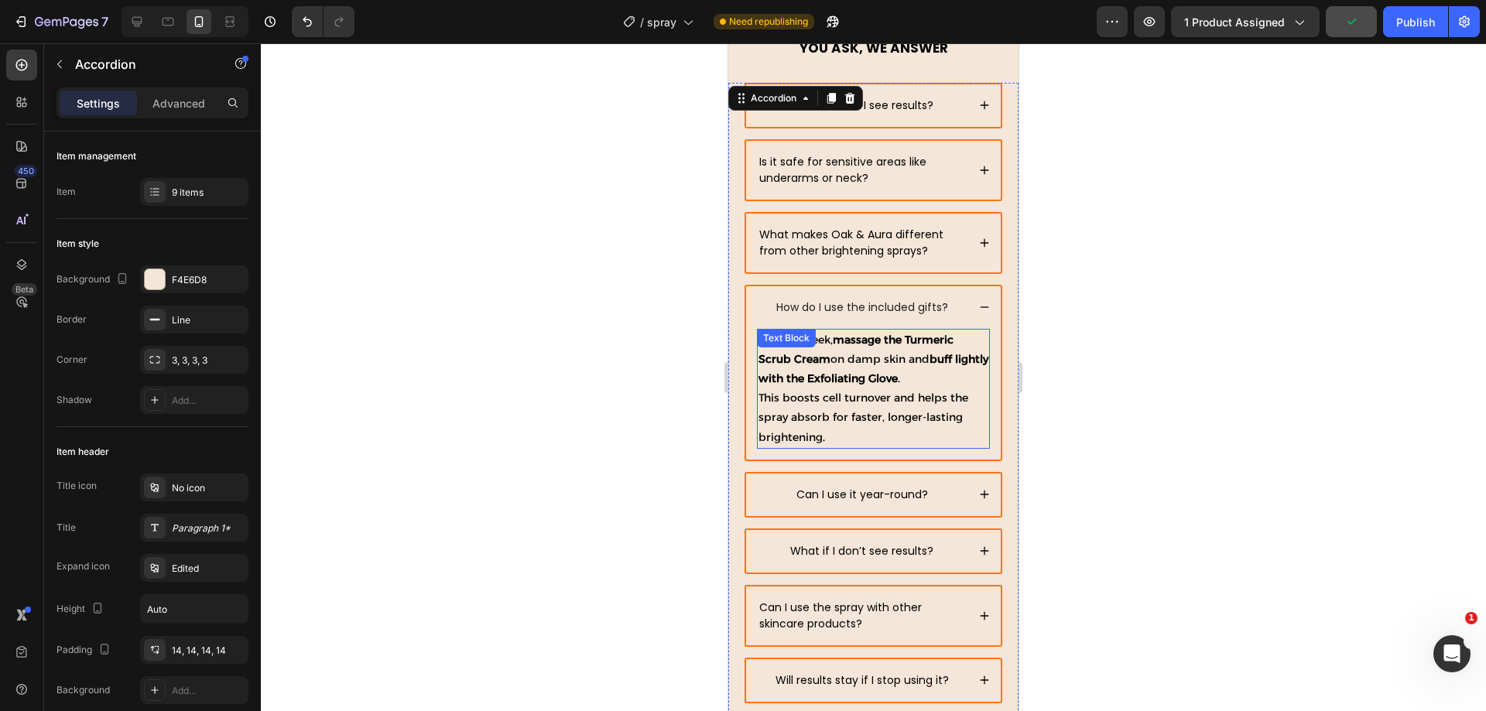
click at [899, 405] on p "Twice a week, massage the Turmeric Scrub Cream on damp skin and buff lightly wi…" at bounding box center [873, 388] width 230 height 117
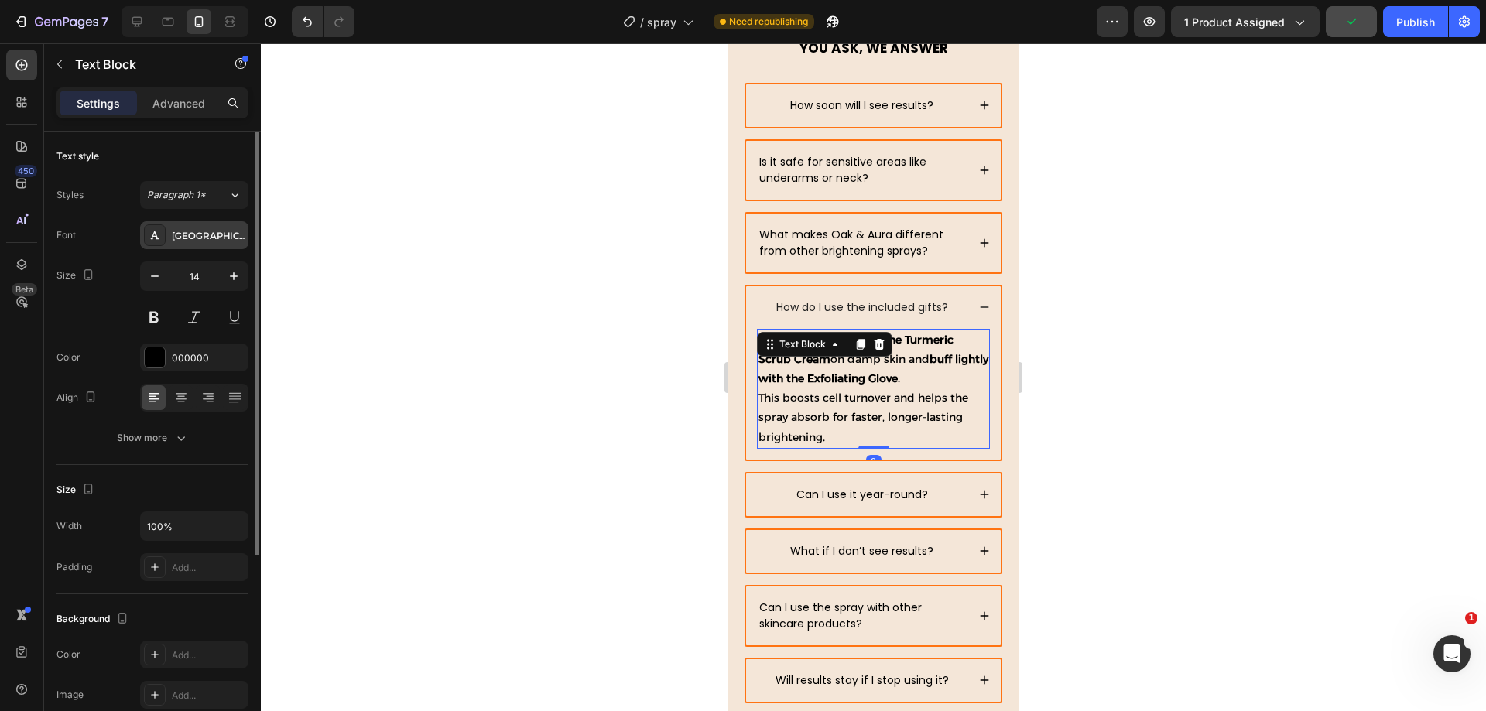
click at [211, 238] on div "Alexandria" at bounding box center [208, 236] width 73 height 14
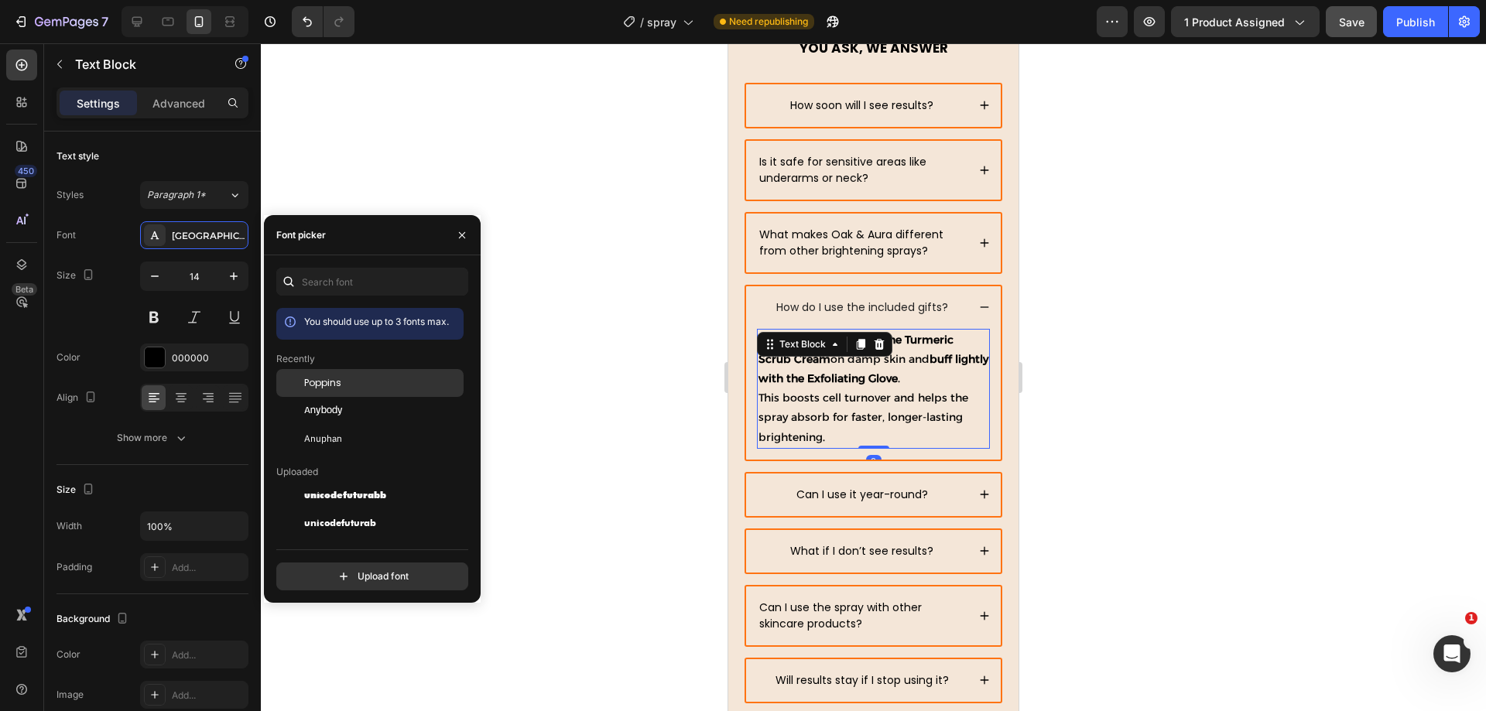
click at [324, 378] on span "Poppins" at bounding box center [322, 383] width 37 height 14
click at [979, 239] on icon at bounding box center [984, 243] width 11 height 11
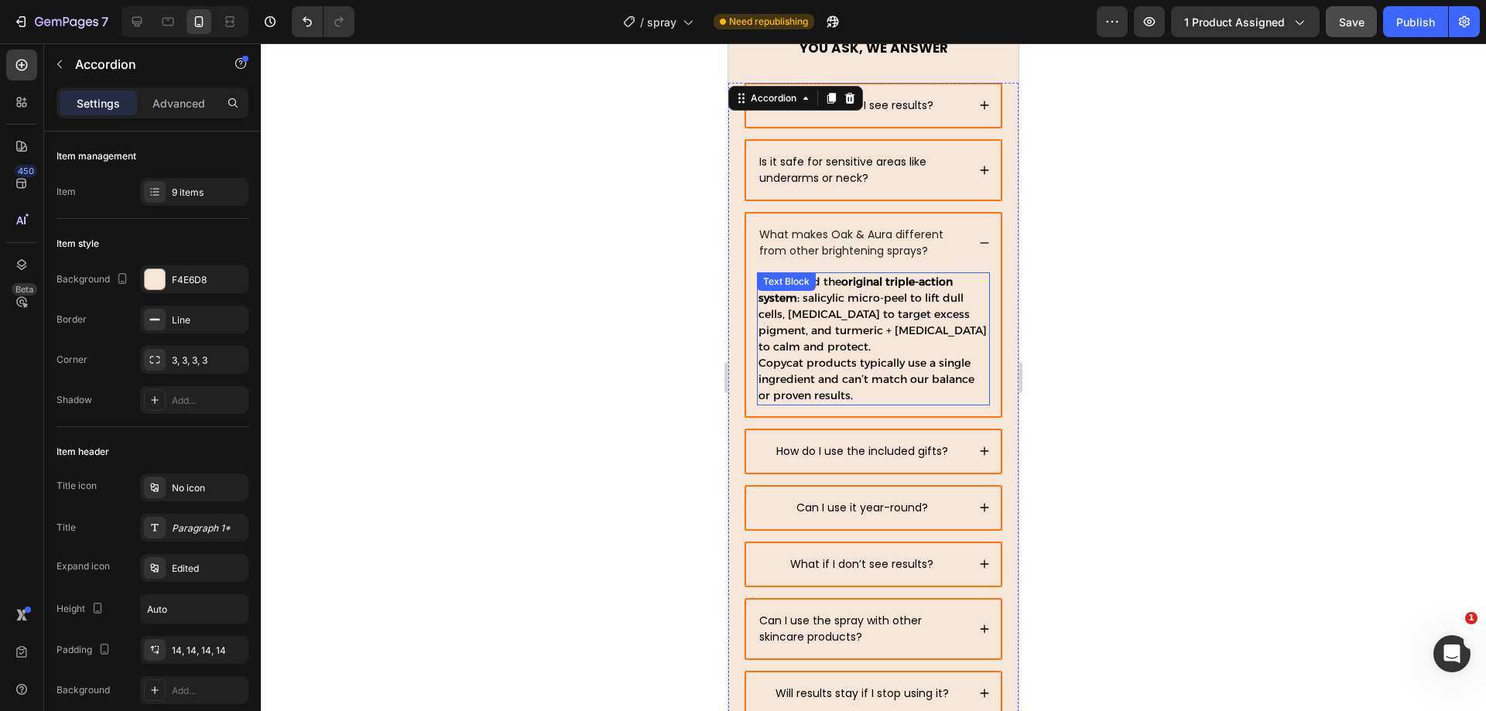
click at [871, 340] on p "We created the original triple-action system : salicylic micro-peel to lift dul…" at bounding box center [873, 339] width 230 height 130
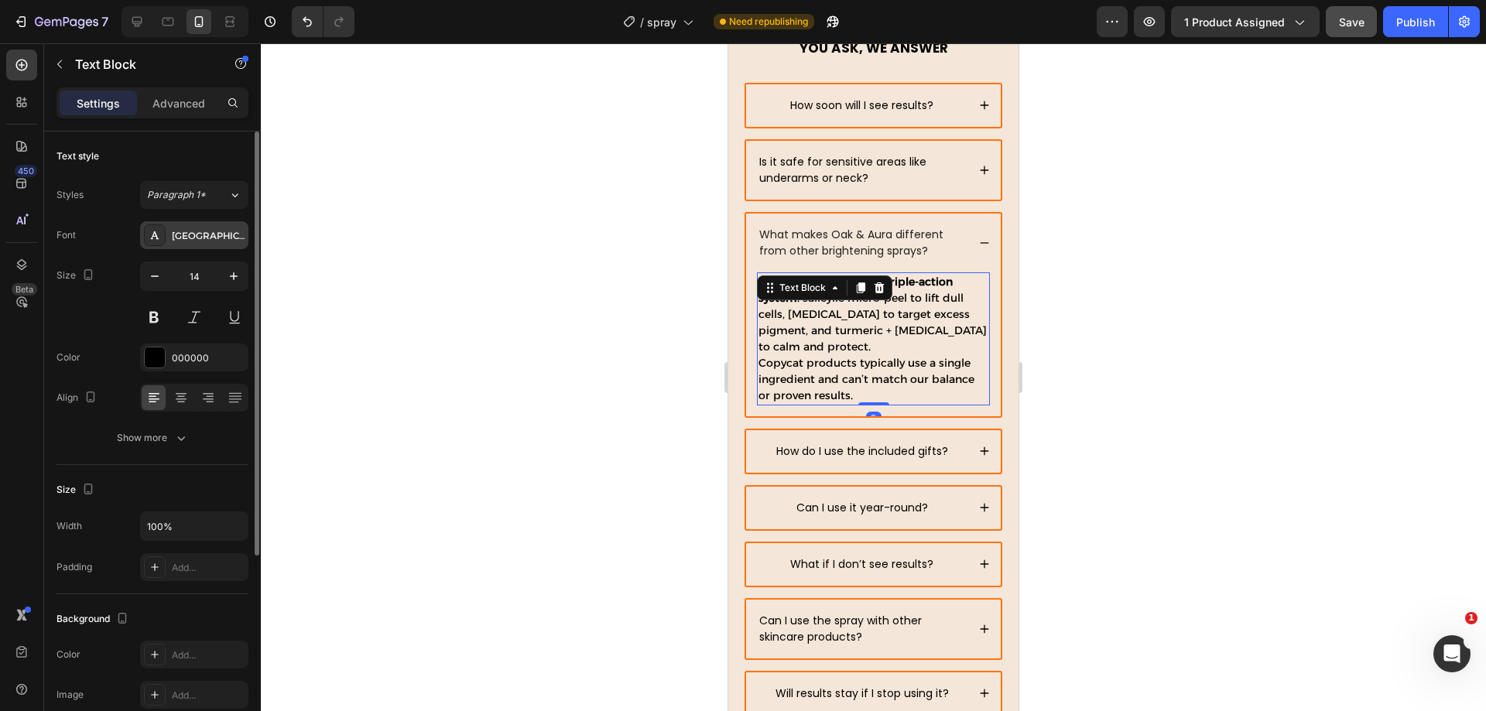
click at [204, 241] on div "Alexandria" at bounding box center [208, 236] width 73 height 14
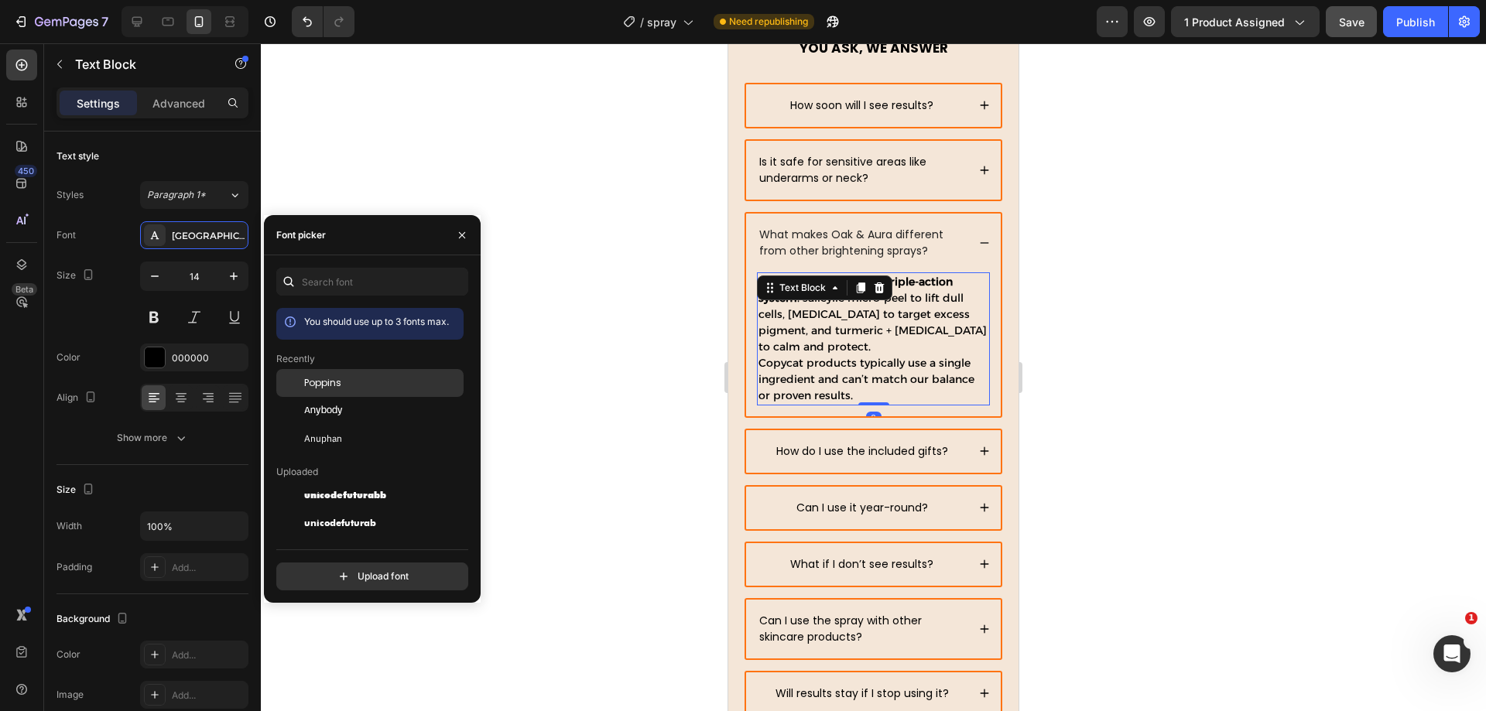
click at [337, 380] on span "Poppins" at bounding box center [322, 383] width 37 height 14
click at [979, 245] on icon at bounding box center [984, 243] width 11 height 11
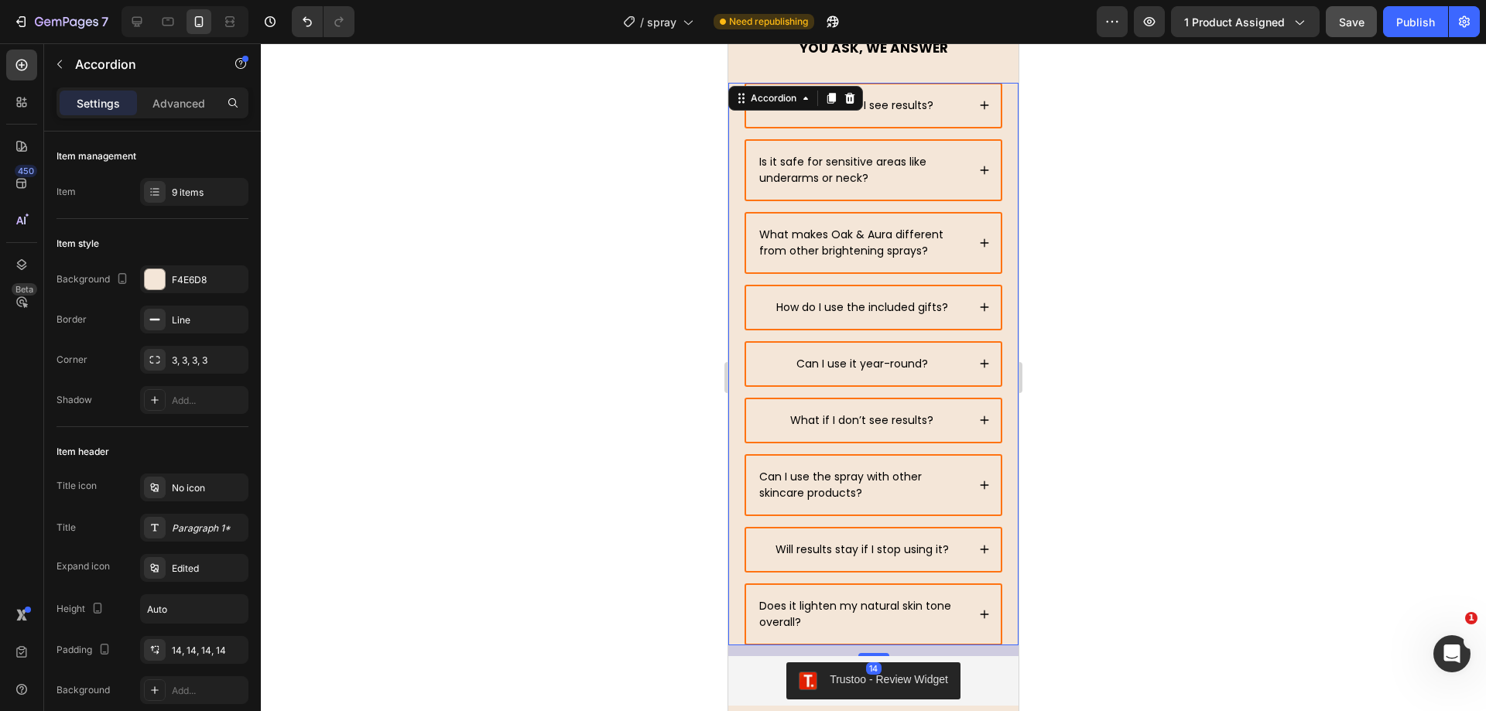
click at [979, 169] on icon at bounding box center [984, 170] width 11 height 11
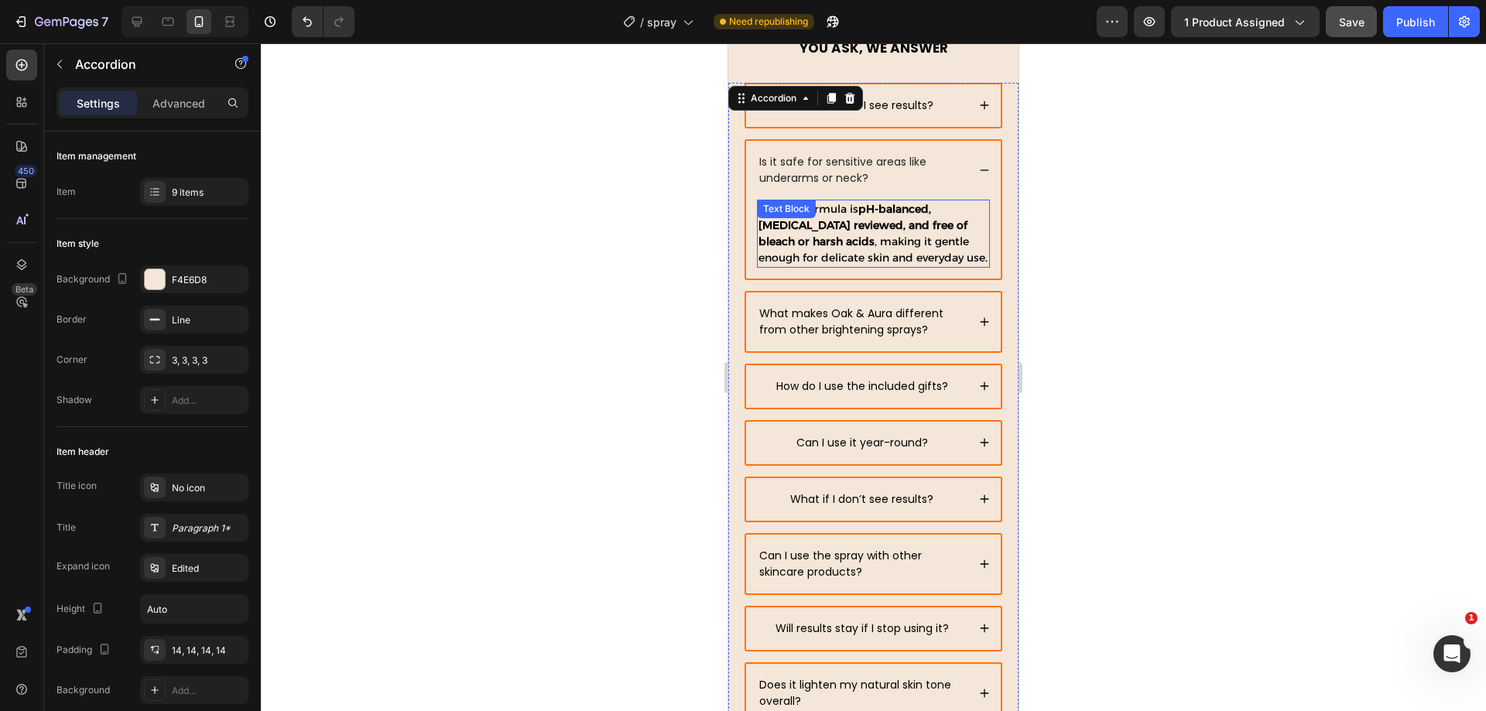
click at [867, 257] on p "Yes. The formula is pH-balanced, dermatologist reviewed, and free of bleach or …" at bounding box center [873, 233] width 230 height 65
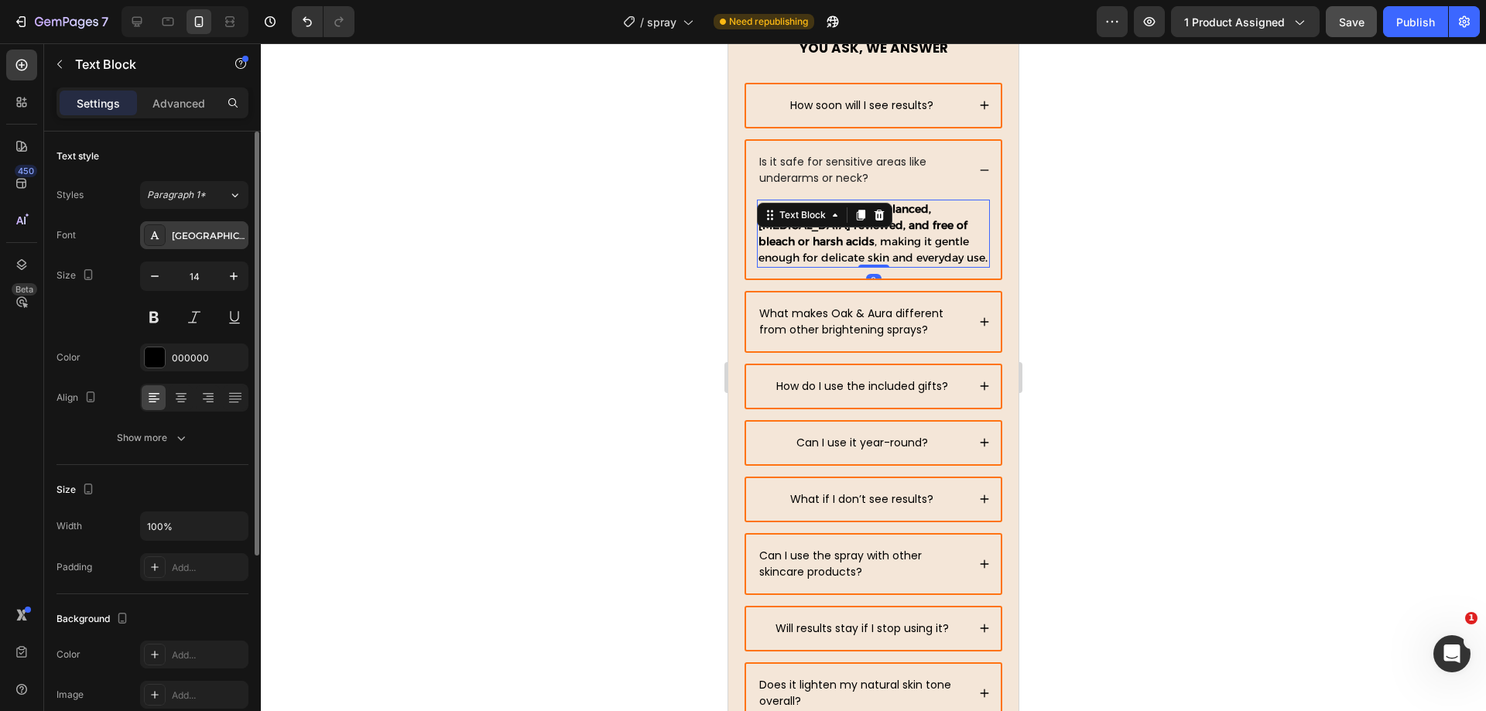
click at [183, 231] on div "Alexandria" at bounding box center [208, 236] width 73 height 14
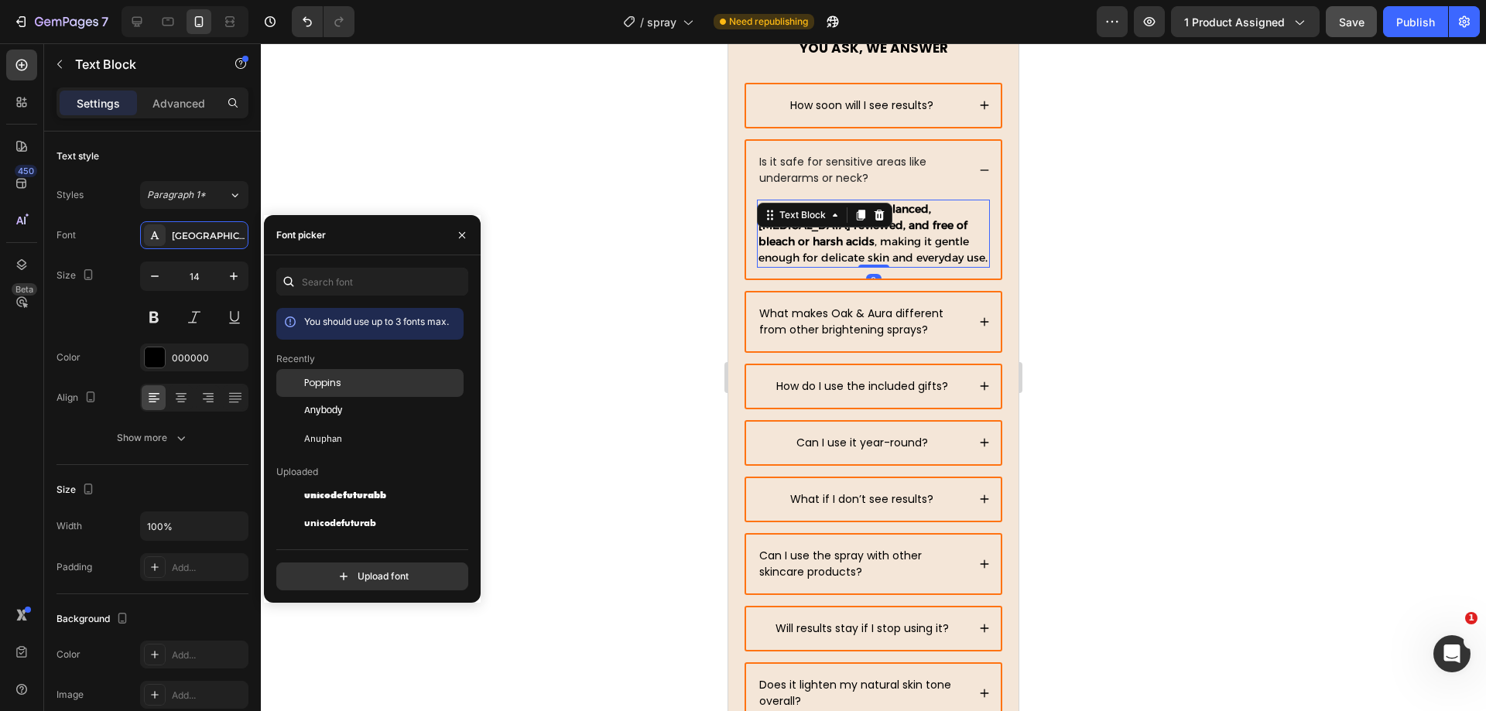
click at [350, 376] on div "Poppins" at bounding box center [382, 383] width 156 height 14
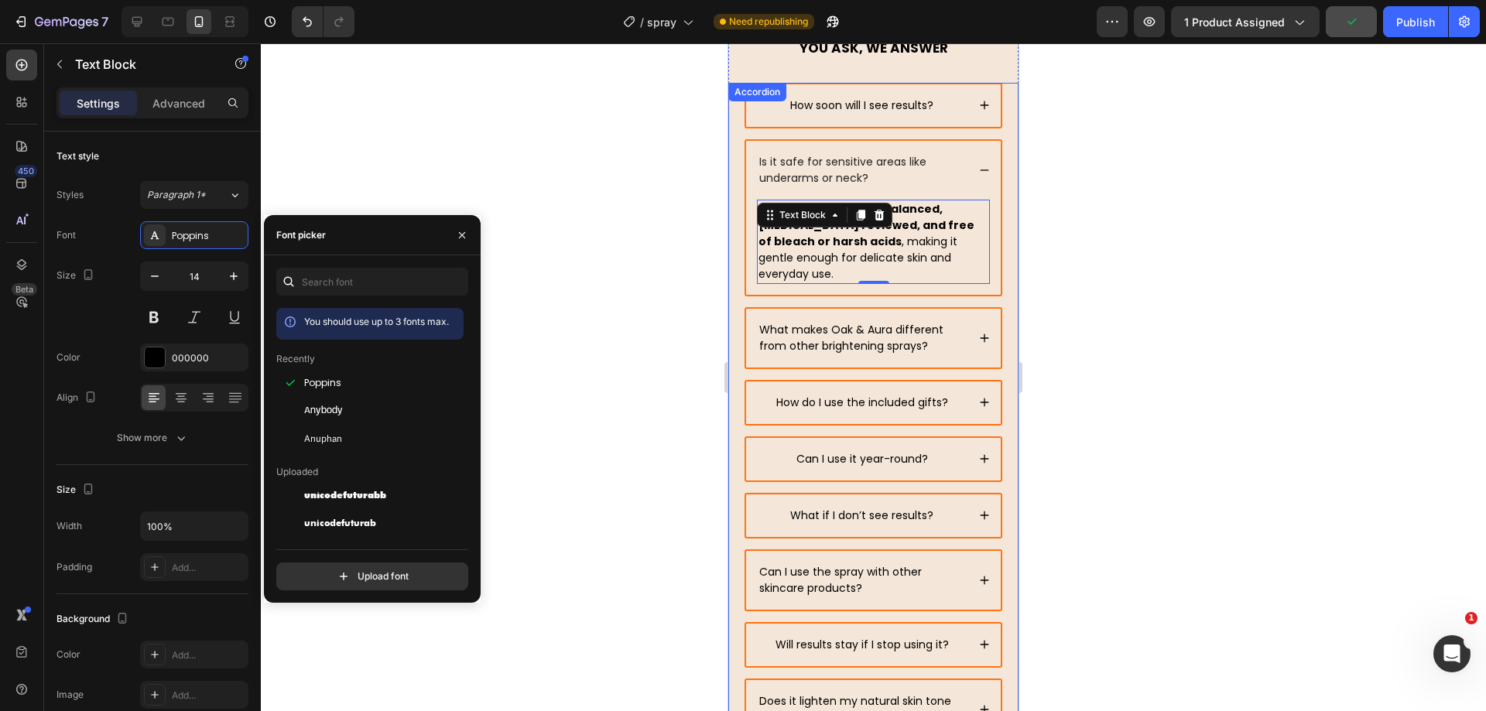
click at [970, 113] on div "How soon will I see results?" at bounding box center [873, 105] width 255 height 43
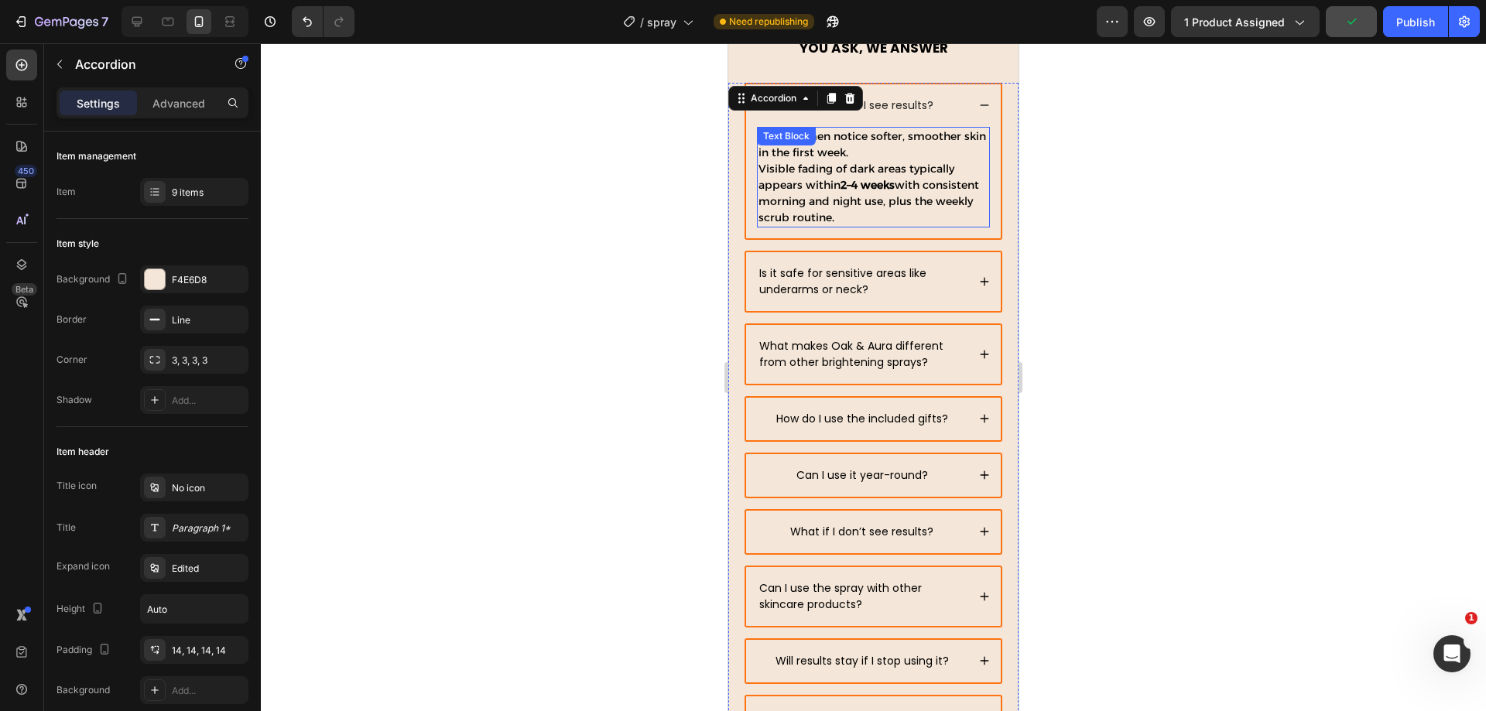
click at [905, 183] on p "Most women notice softer, smoother skin in the first week. Visible fading of da…" at bounding box center [873, 177] width 230 height 98
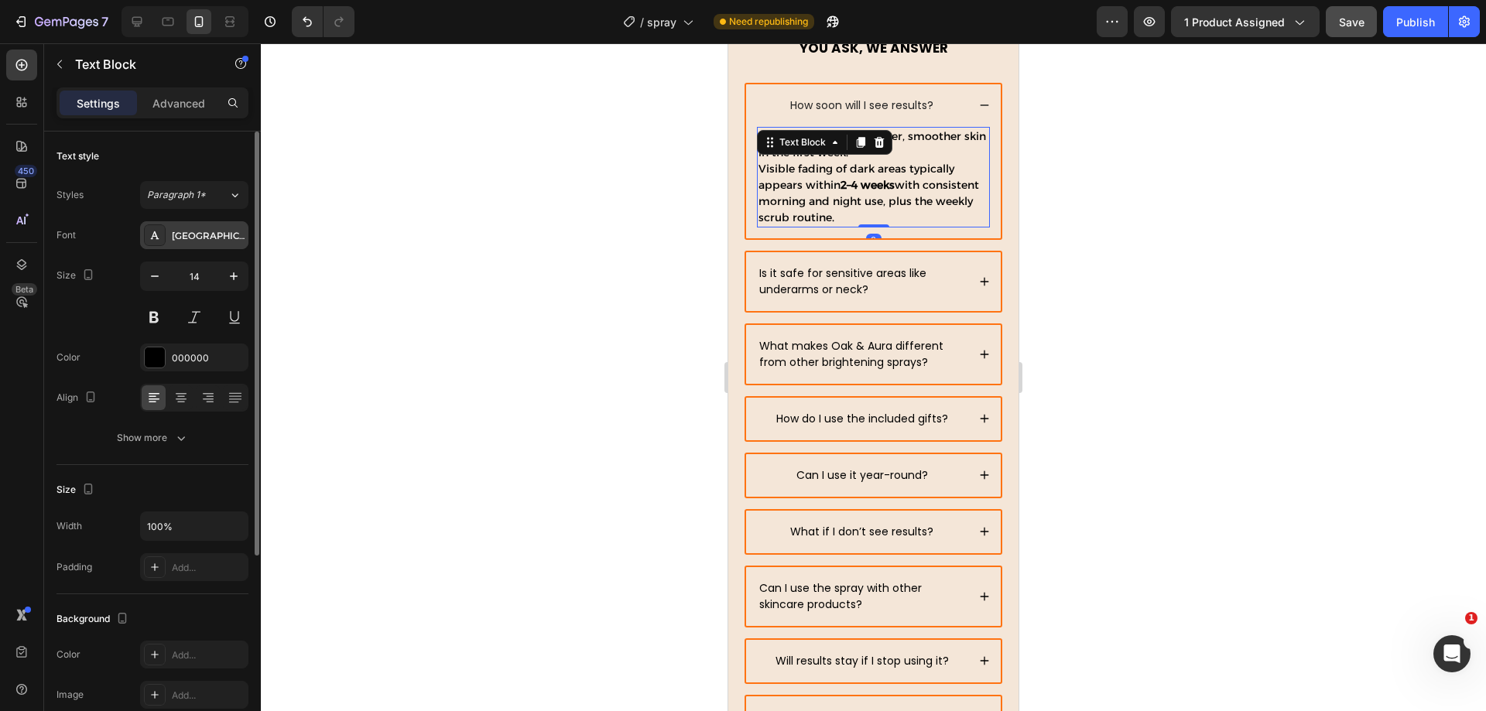
click at [209, 242] on div "Alexandria" at bounding box center [194, 235] width 108 height 28
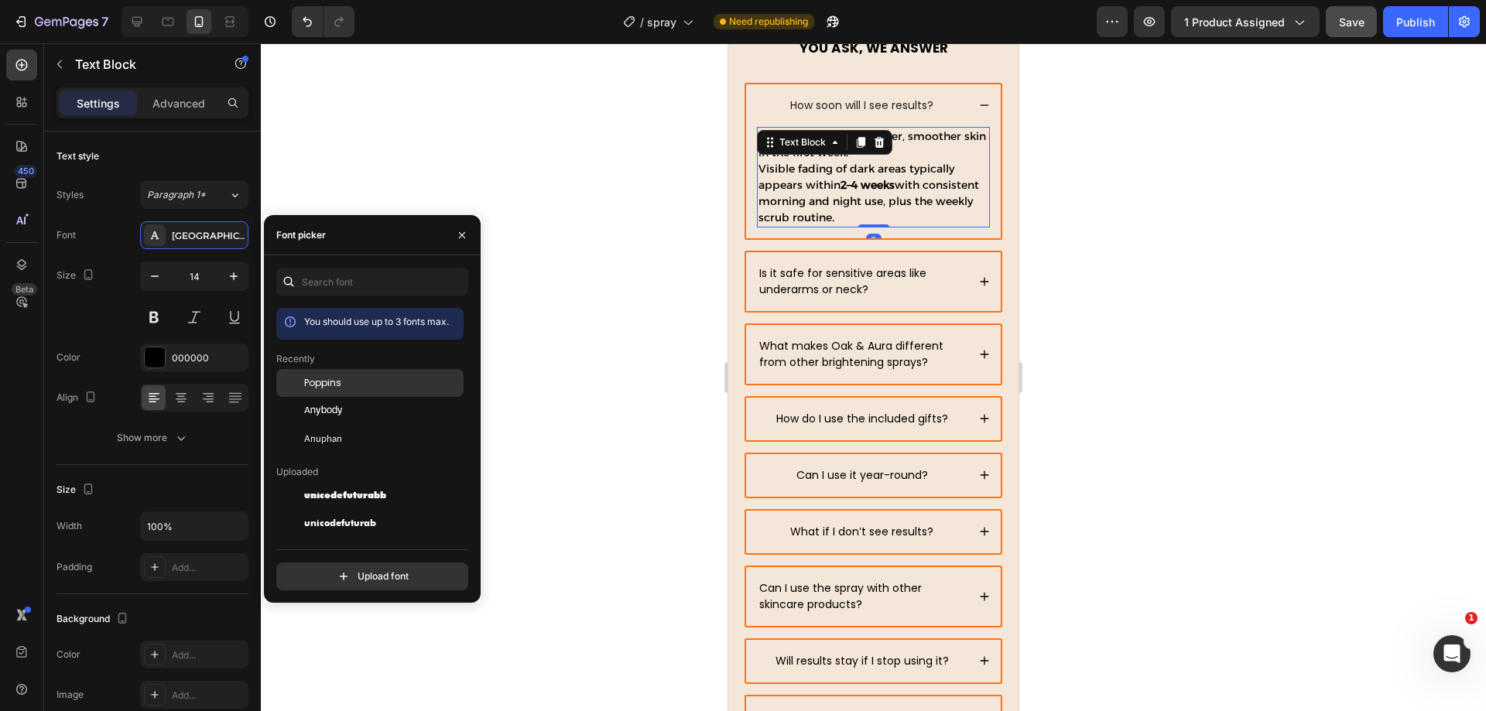
click at [334, 371] on div "Poppins" at bounding box center [369, 383] width 187 height 28
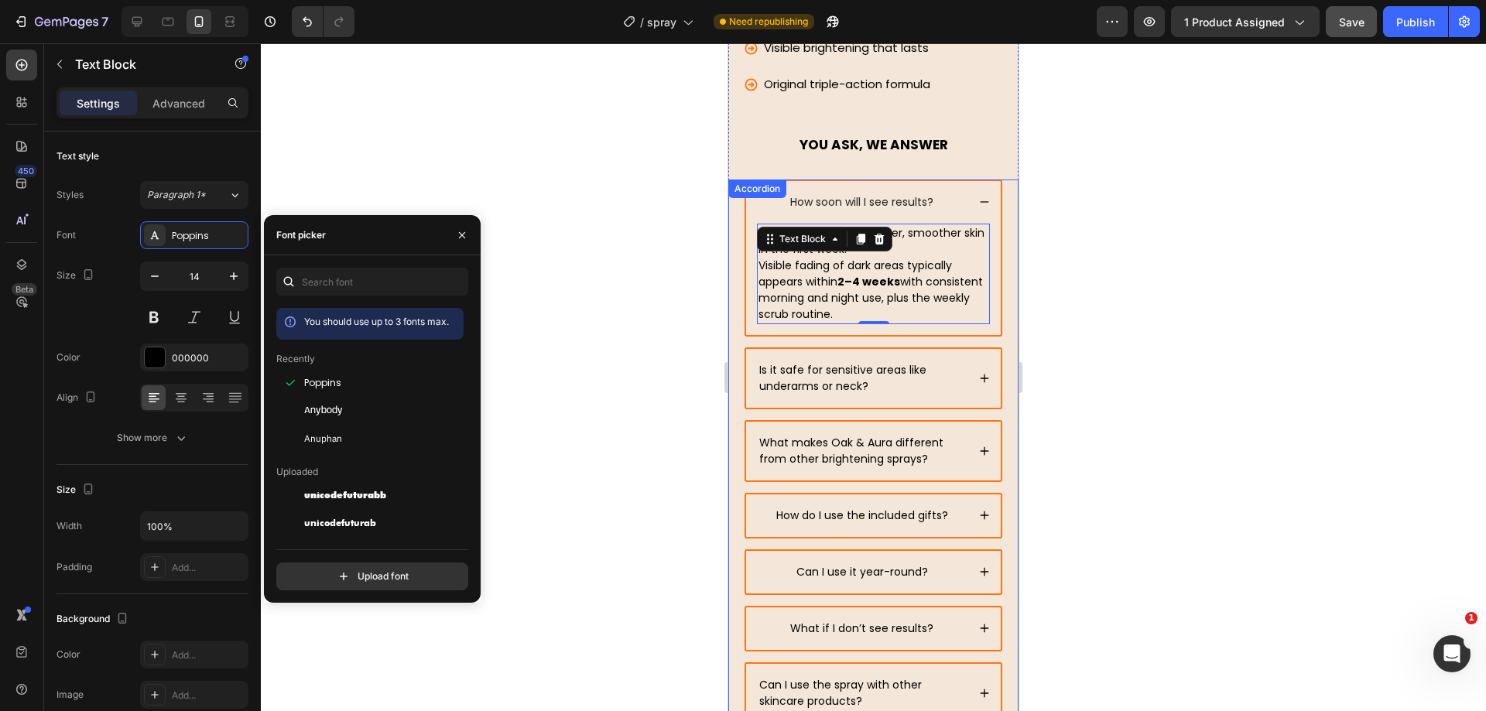
scroll to position [6541, 0]
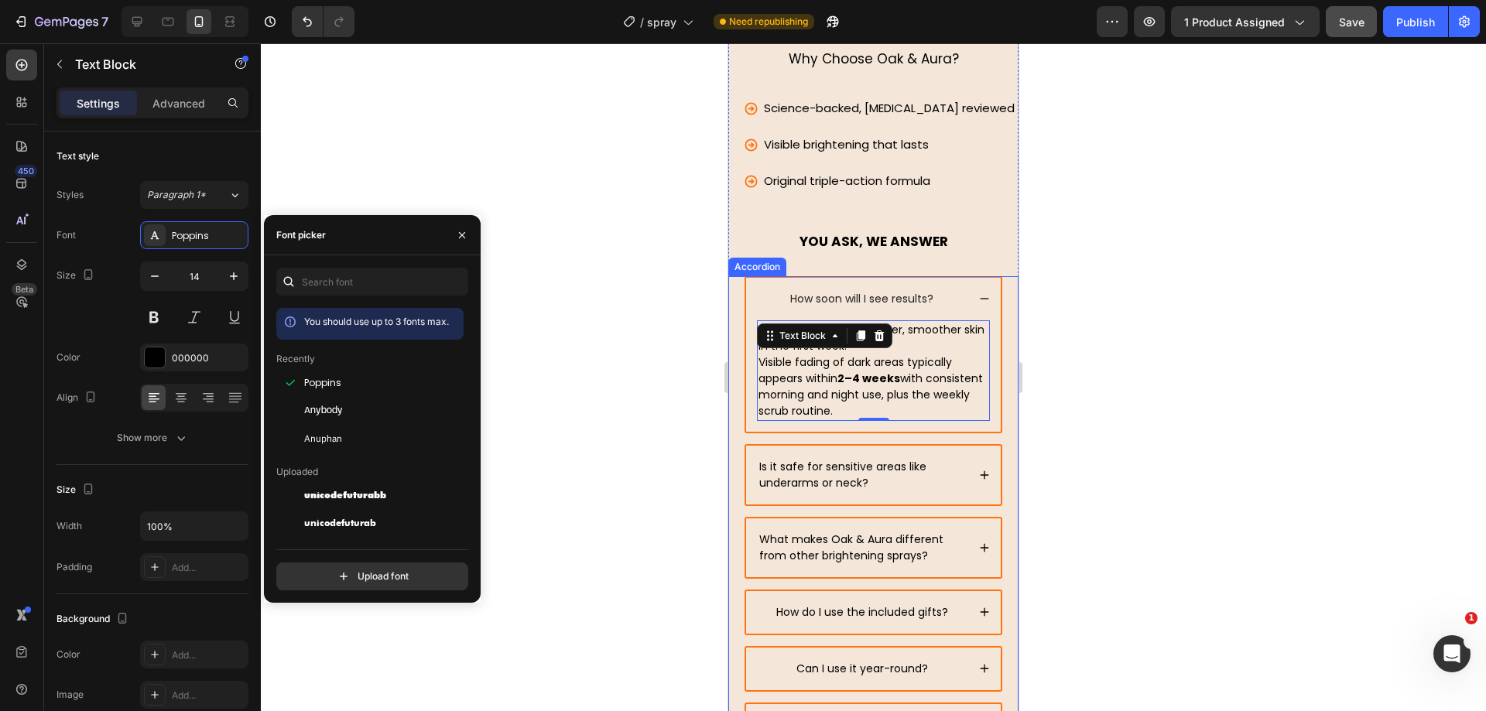
click at [961, 303] on div "How soon will I see results?" at bounding box center [873, 299] width 255 height 43
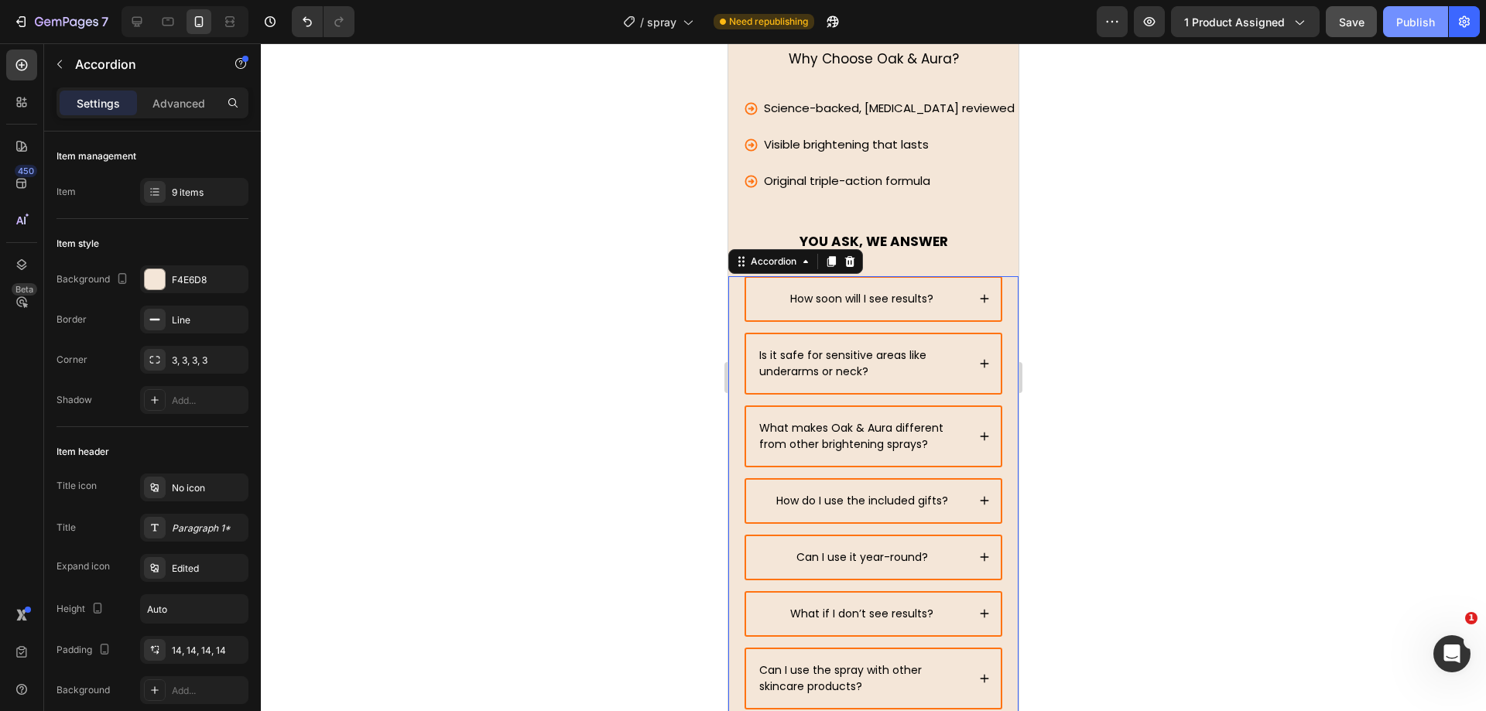
click at [1358, 17] on span "Save" at bounding box center [1352, 21] width 26 height 13
click at [1394, 24] on button "Publish" at bounding box center [1415, 21] width 65 height 31
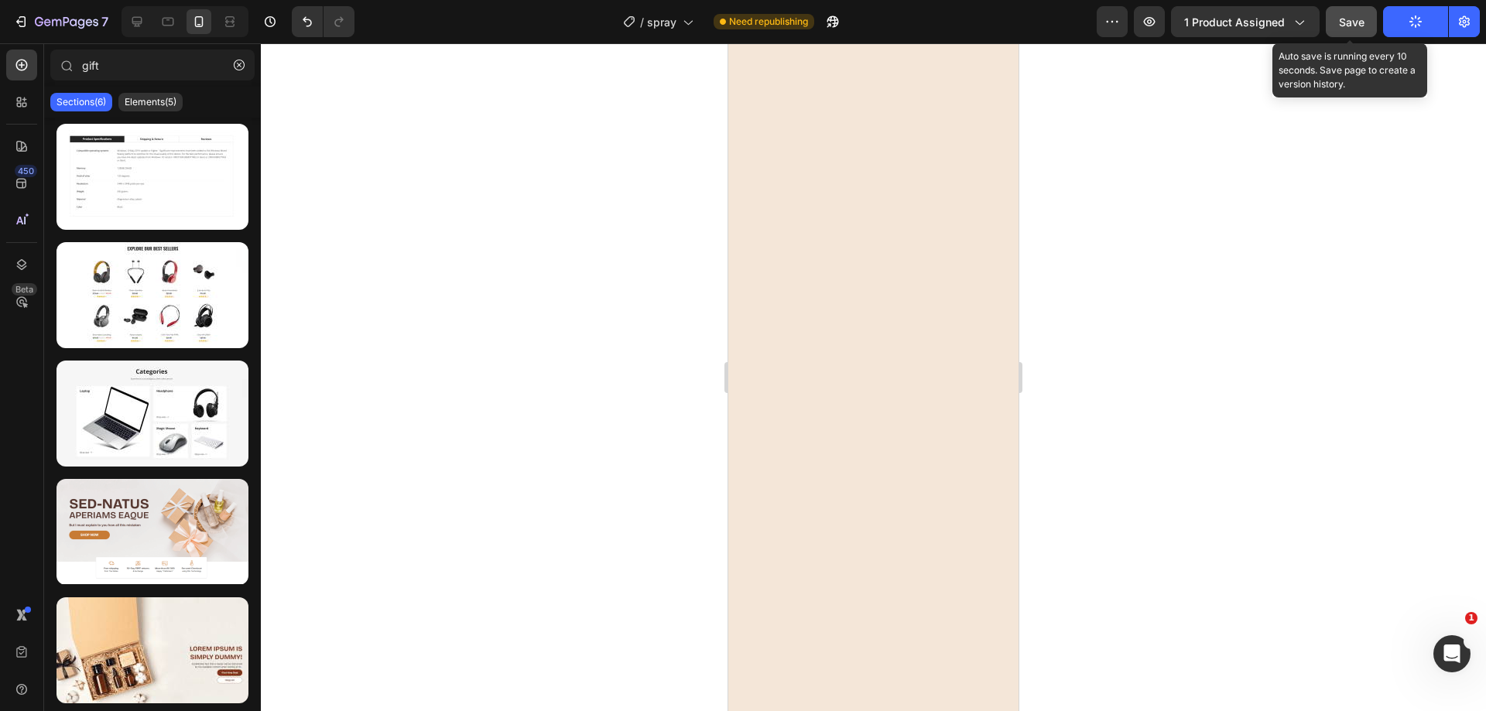
scroll to position [0, 0]
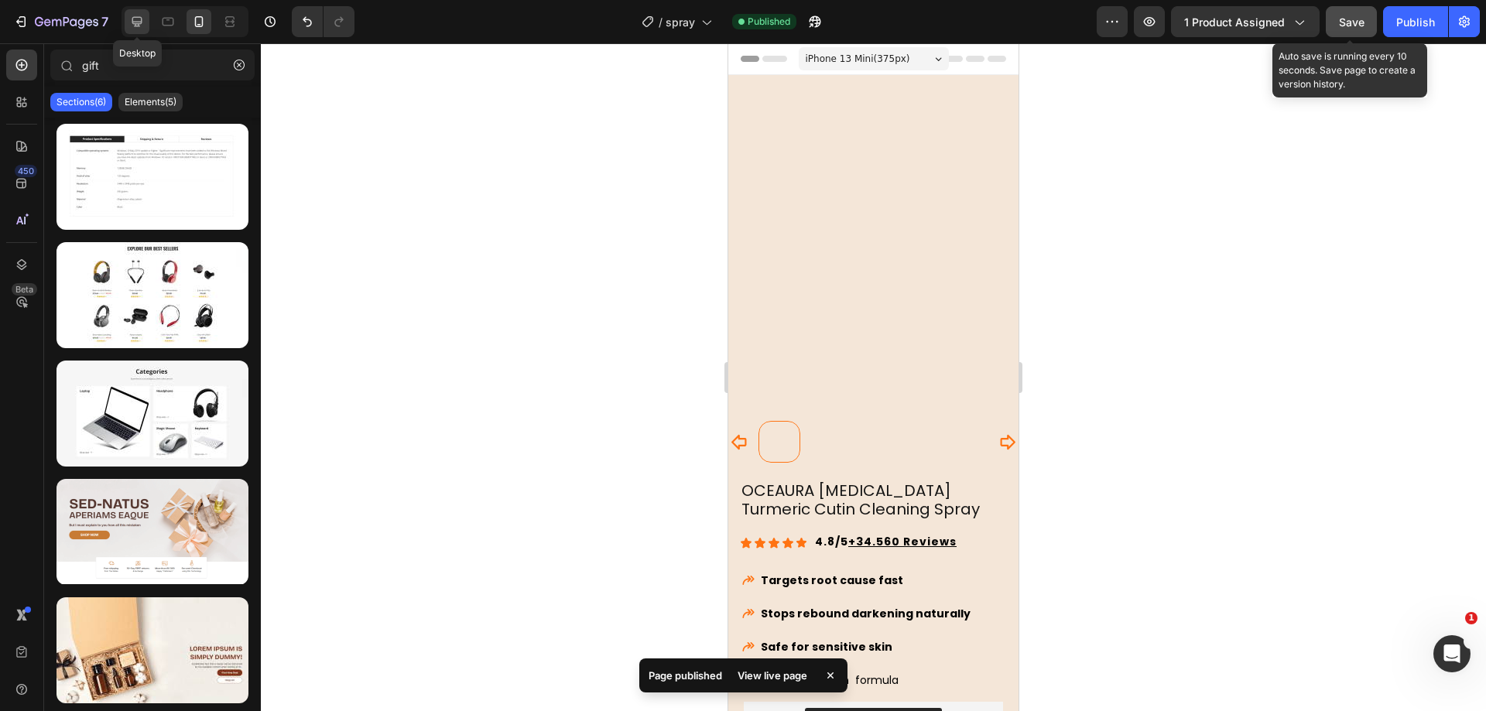
click at [138, 15] on icon at bounding box center [136, 21] width 15 height 15
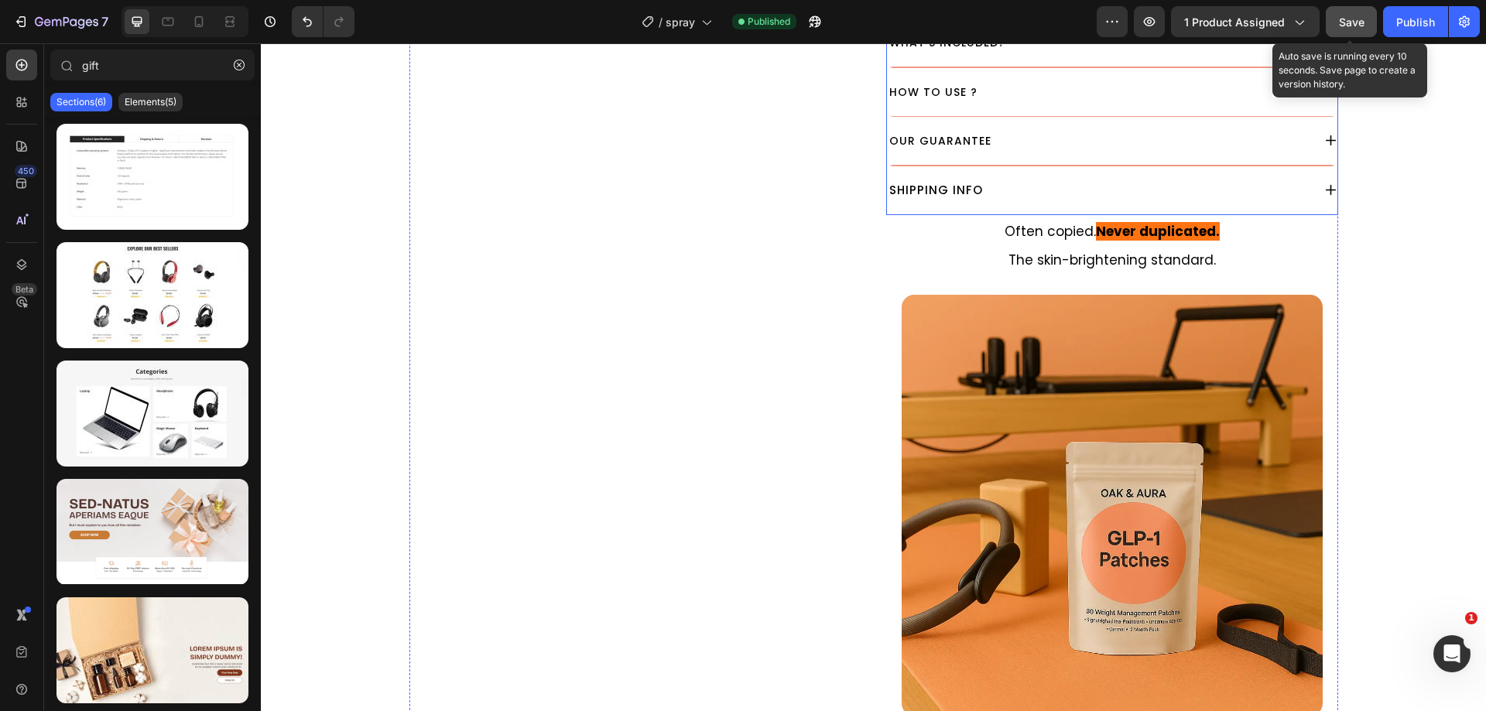
scroll to position [1064, 0]
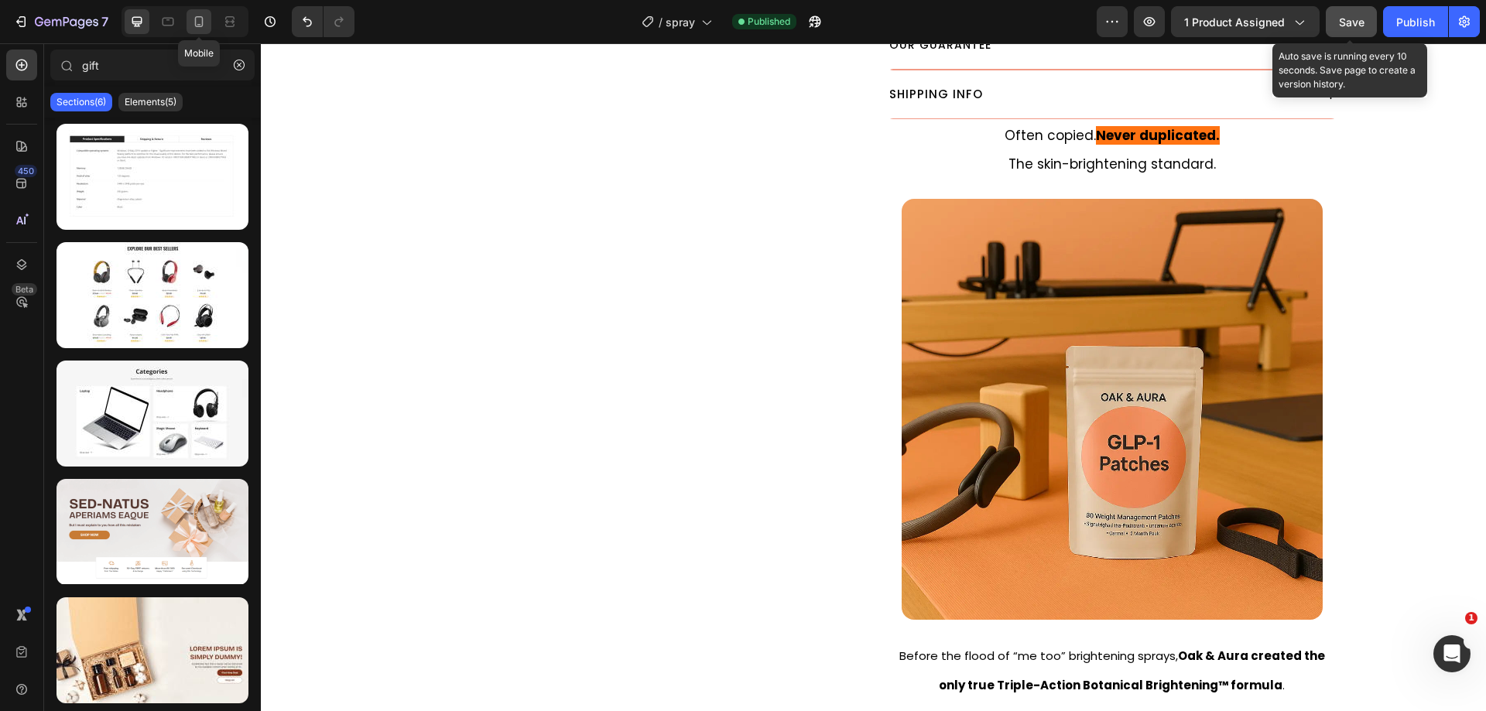
click at [190, 26] on div at bounding box center [199, 21] width 25 height 25
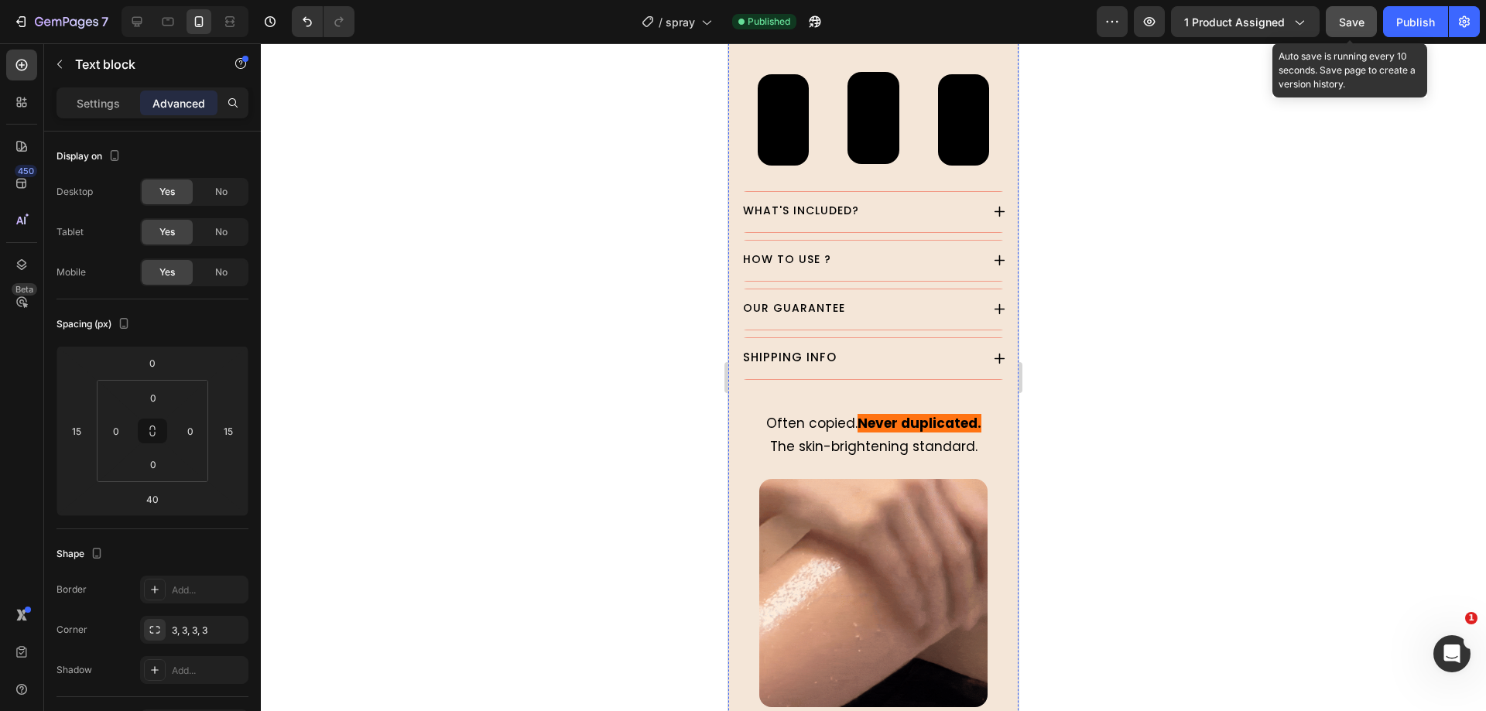
scroll to position [1258, 0]
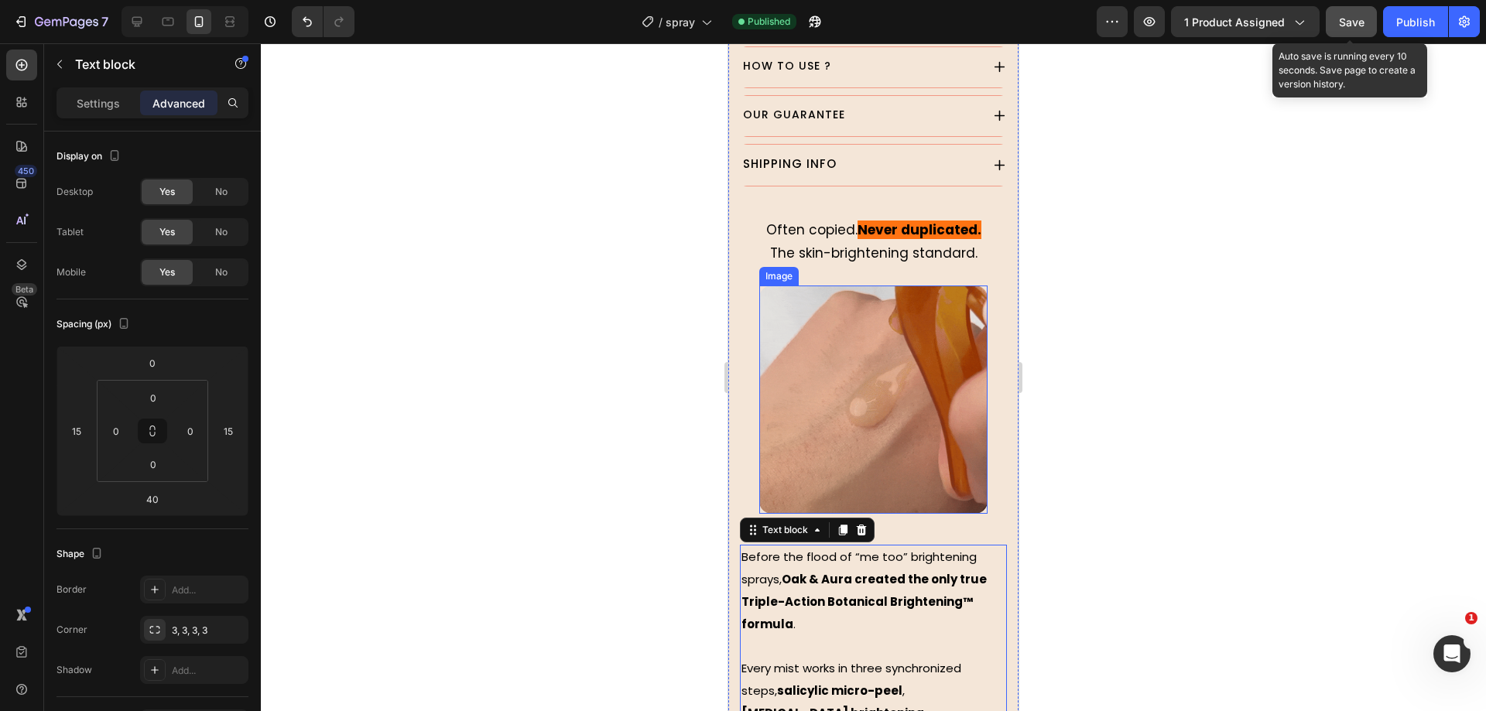
click at [895, 406] on img at bounding box center [873, 400] width 228 height 228
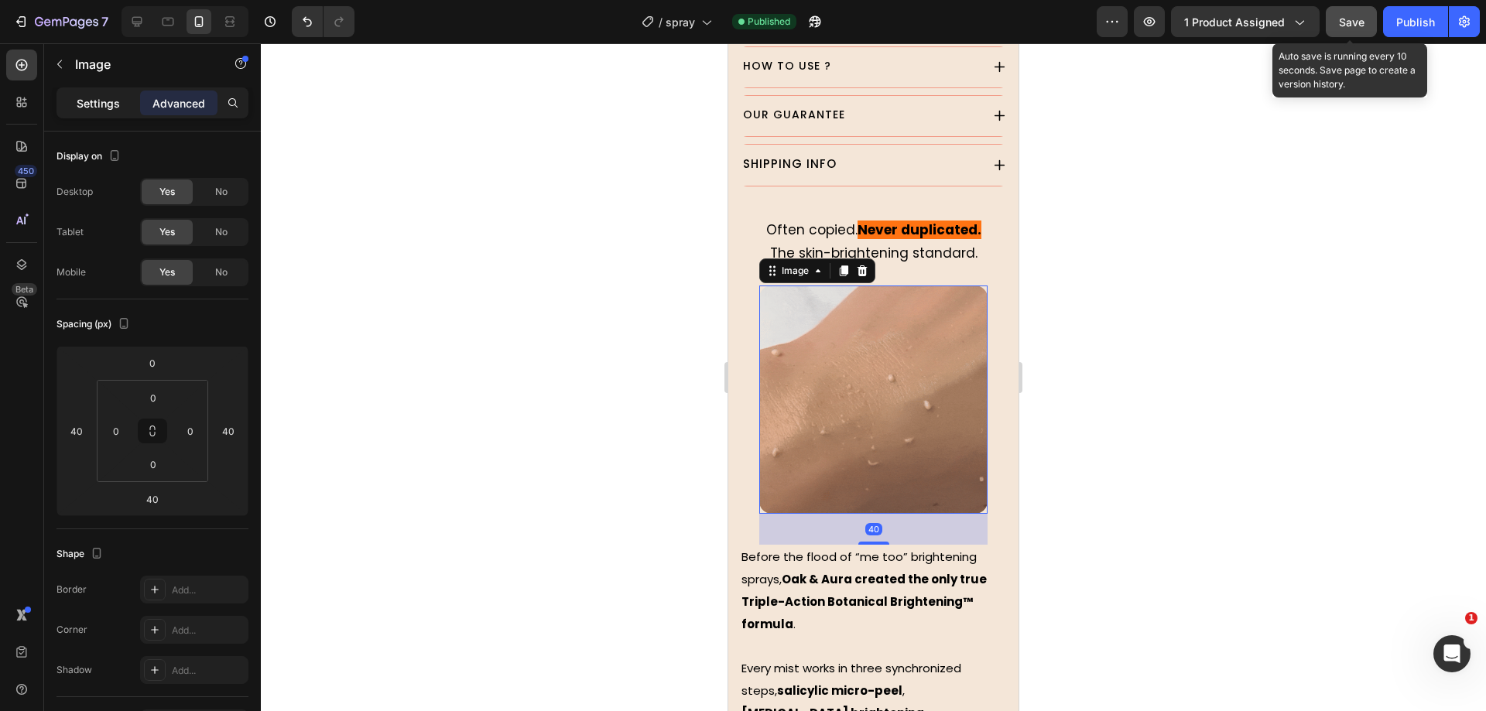
click at [115, 103] on p "Settings" at bounding box center [98, 103] width 43 height 16
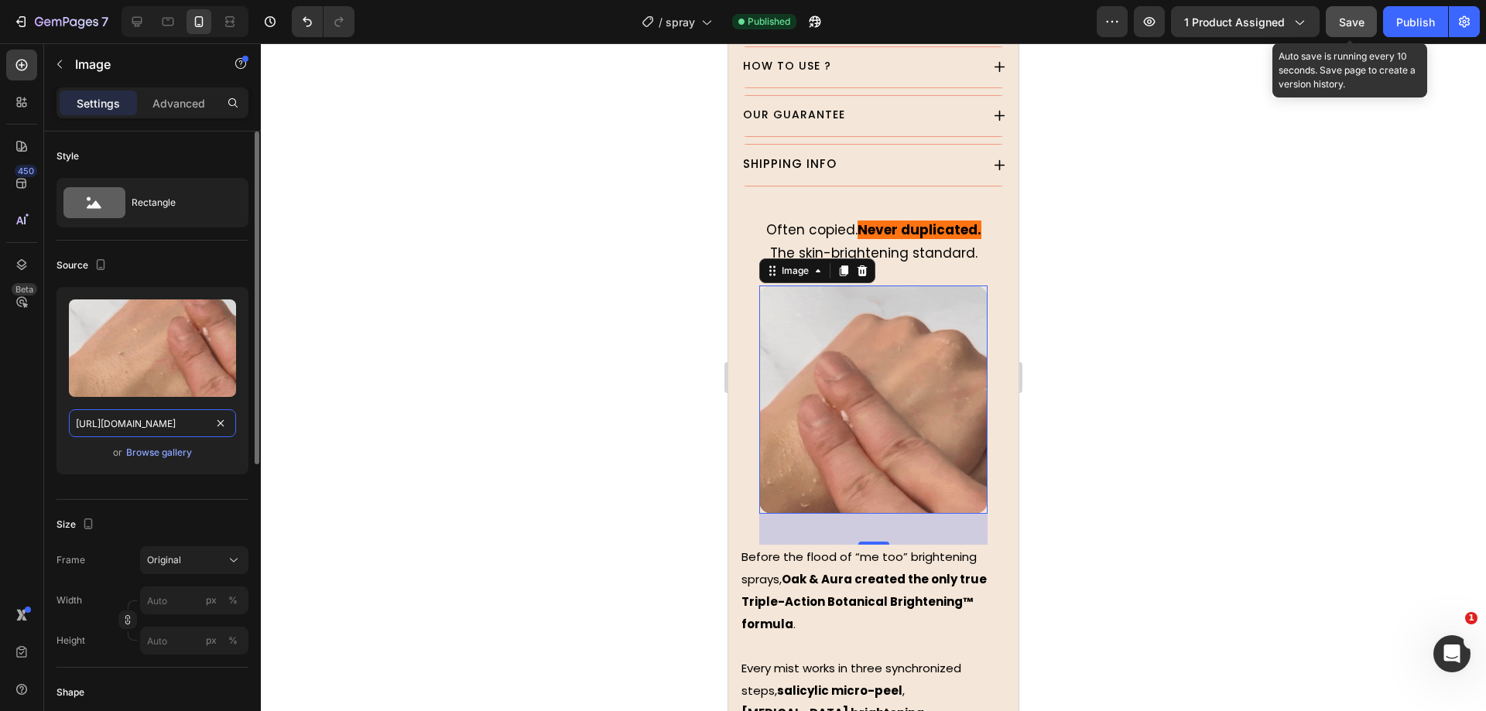
click at [167, 416] on input "https://cdn.shopify.com/s/files/1/0930/9051/3163/files/gempages_564574129026499…" at bounding box center [152, 423] width 167 height 28
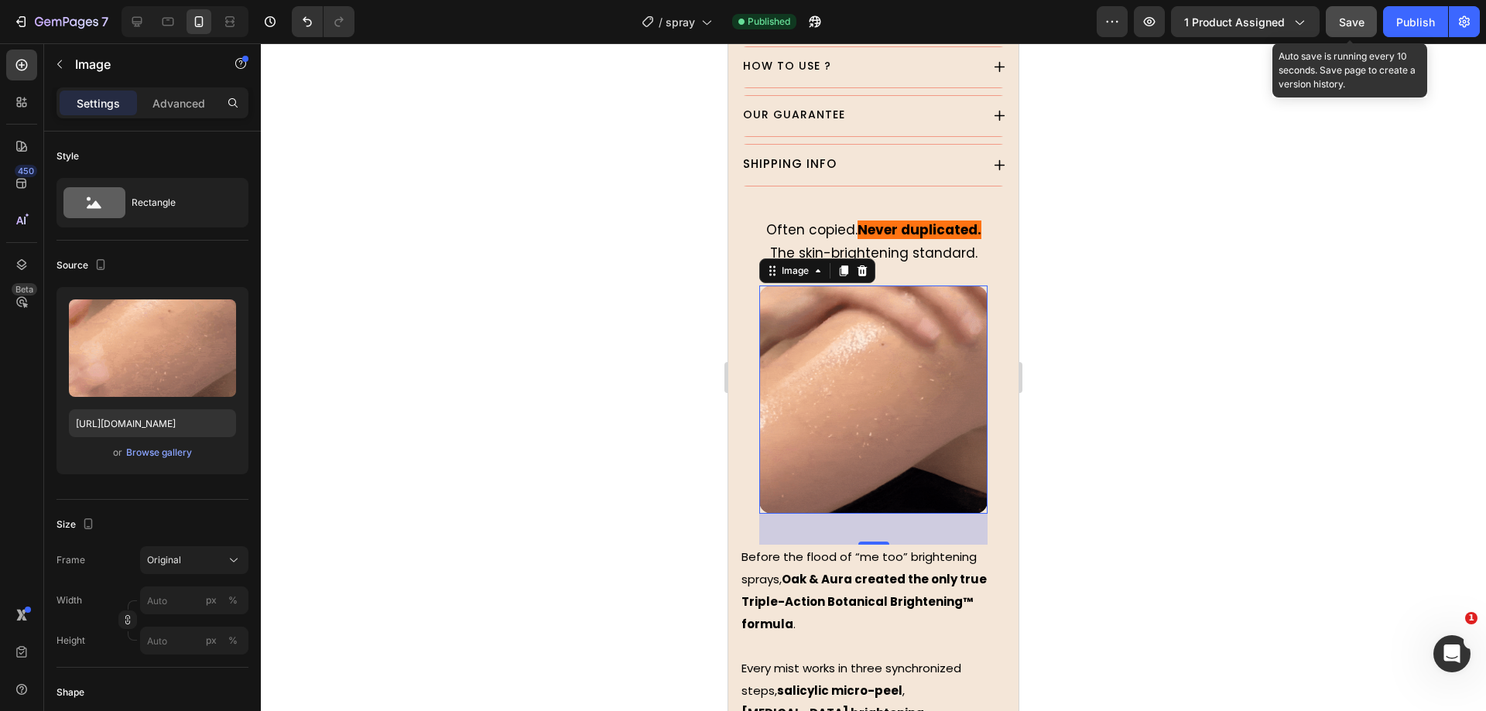
click at [368, 218] on div at bounding box center [873, 377] width 1225 height 668
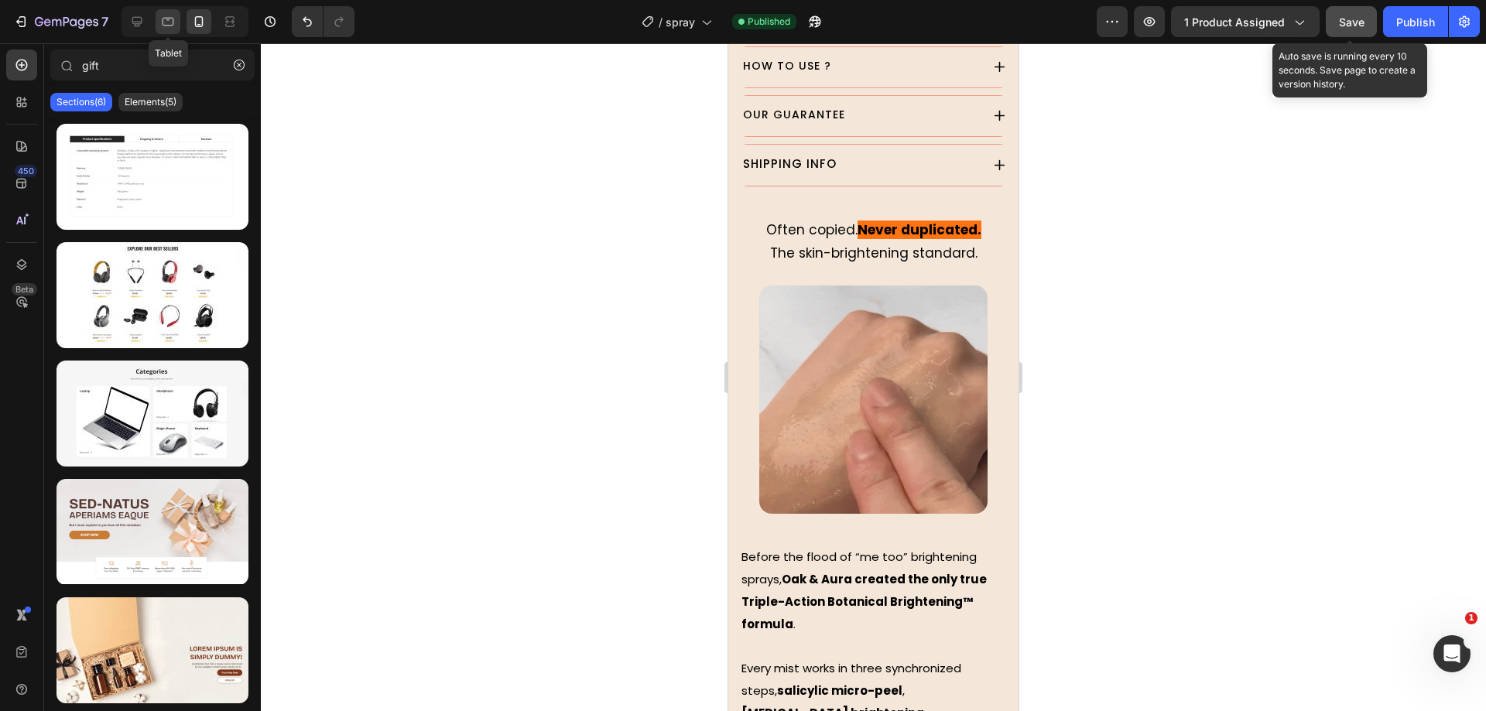
click at [179, 27] on div at bounding box center [168, 21] width 25 height 25
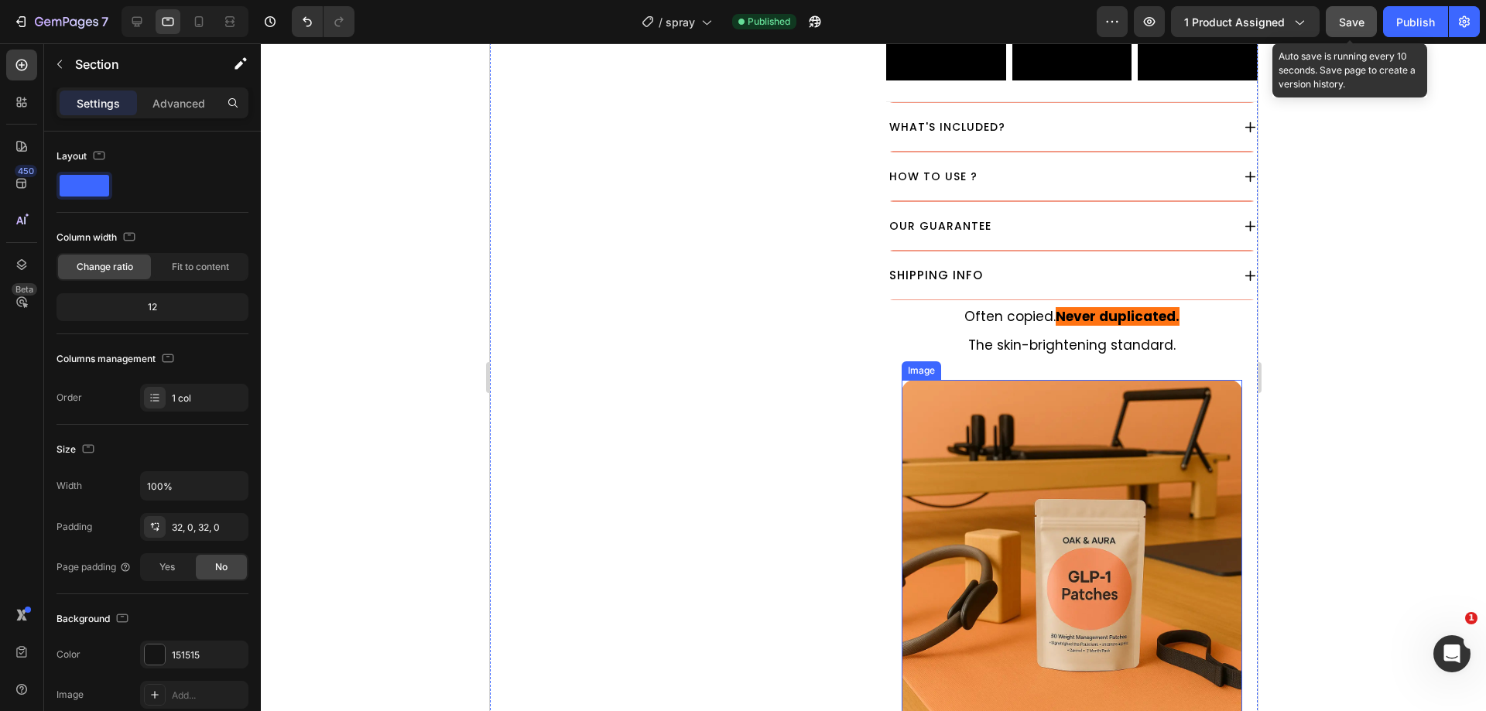
scroll to position [1029, 0]
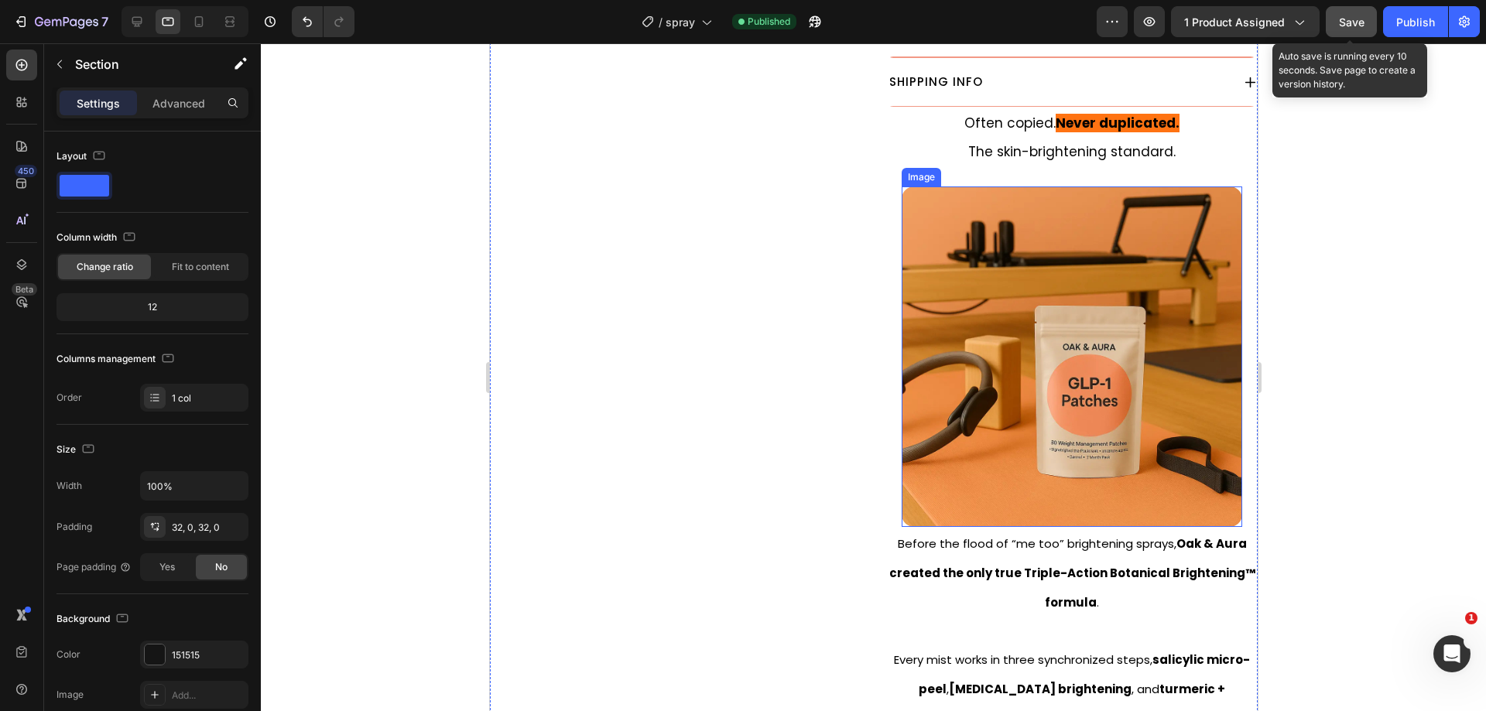
click at [1078, 383] on img at bounding box center [1071, 357] width 341 height 341
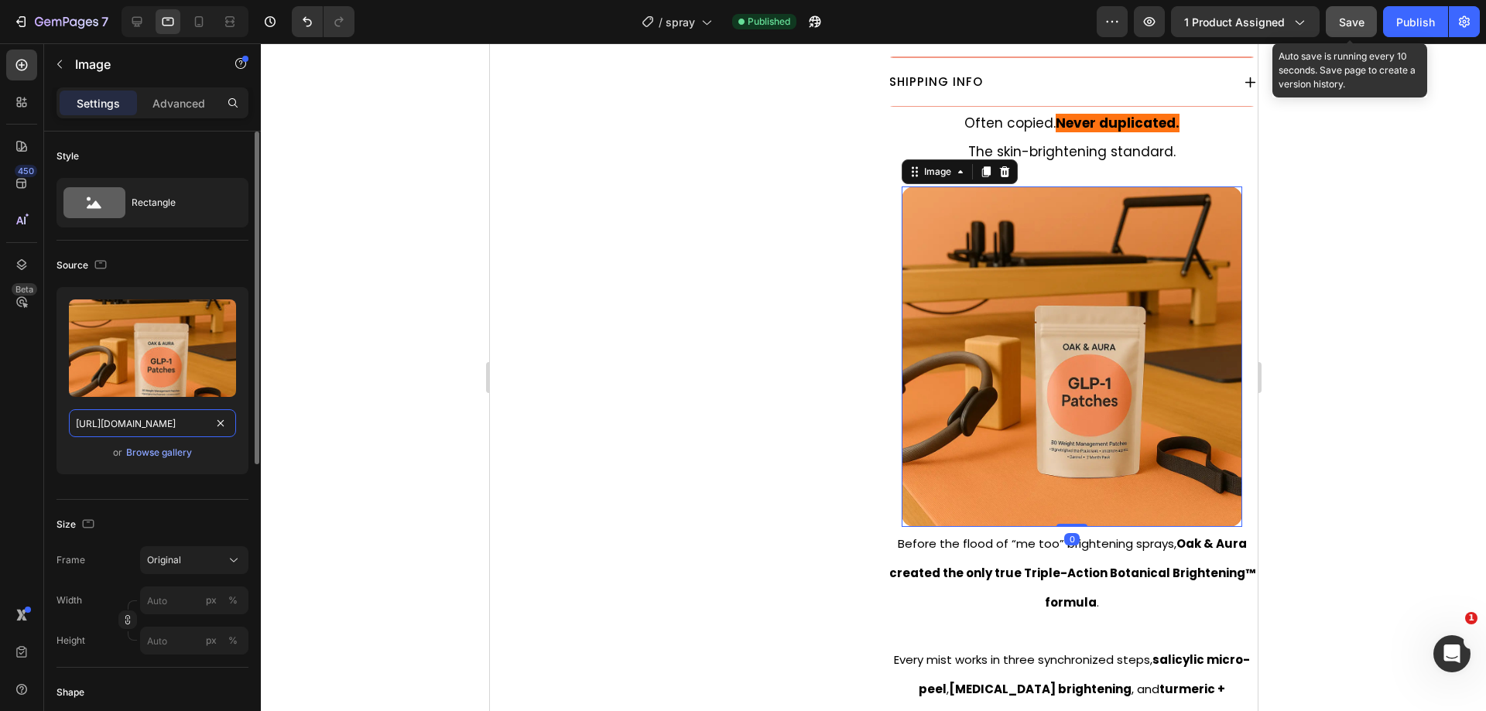
click at [176, 419] on input "https://cdn.shopify.com/s/files/1/0930/9051/3163/files/gempages_564574129026499…" at bounding box center [152, 423] width 167 height 28
paste input "28cb5700-2abd-4c58-bb3c-c5e9d1847551.gif"
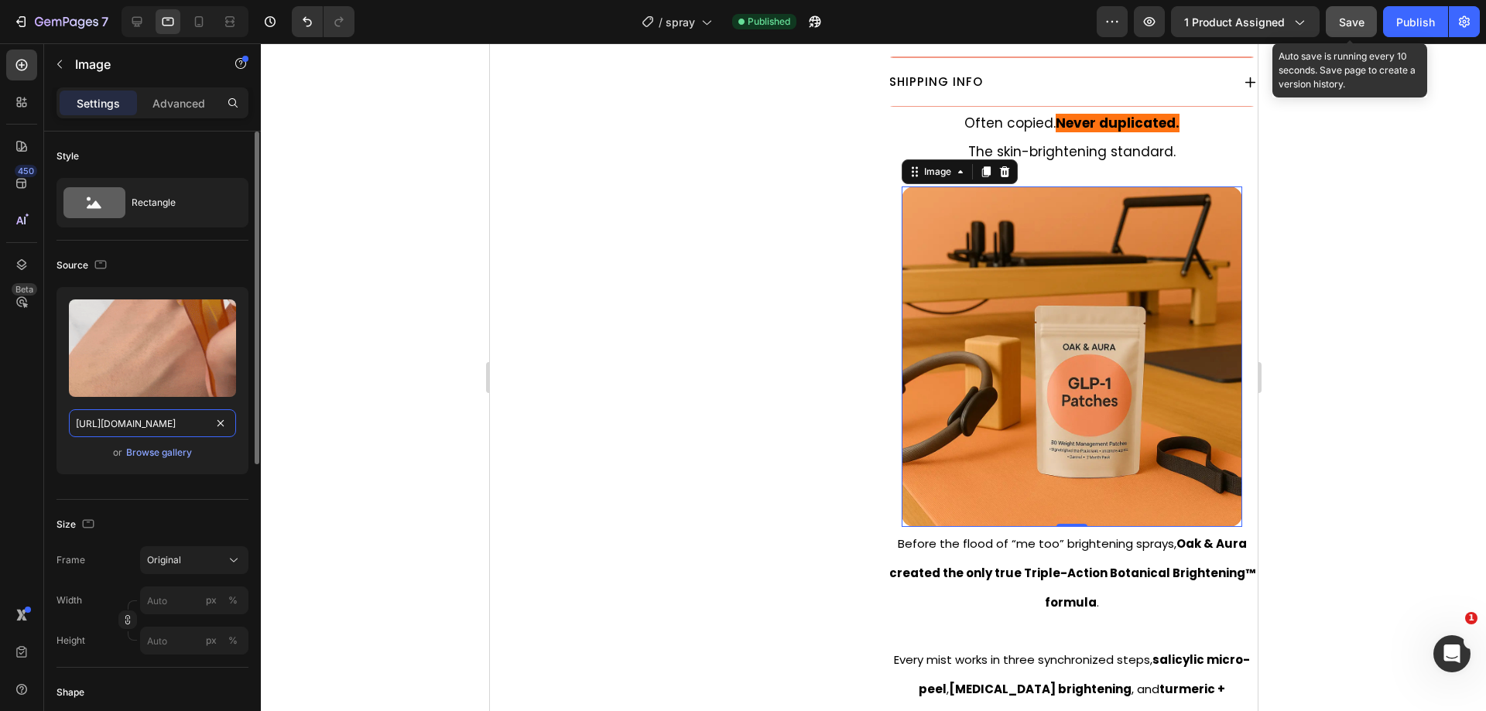
type input "https://cdn.shopify.com/s/files/1/0930/9051/3163/files/gempages_564574129026499…"
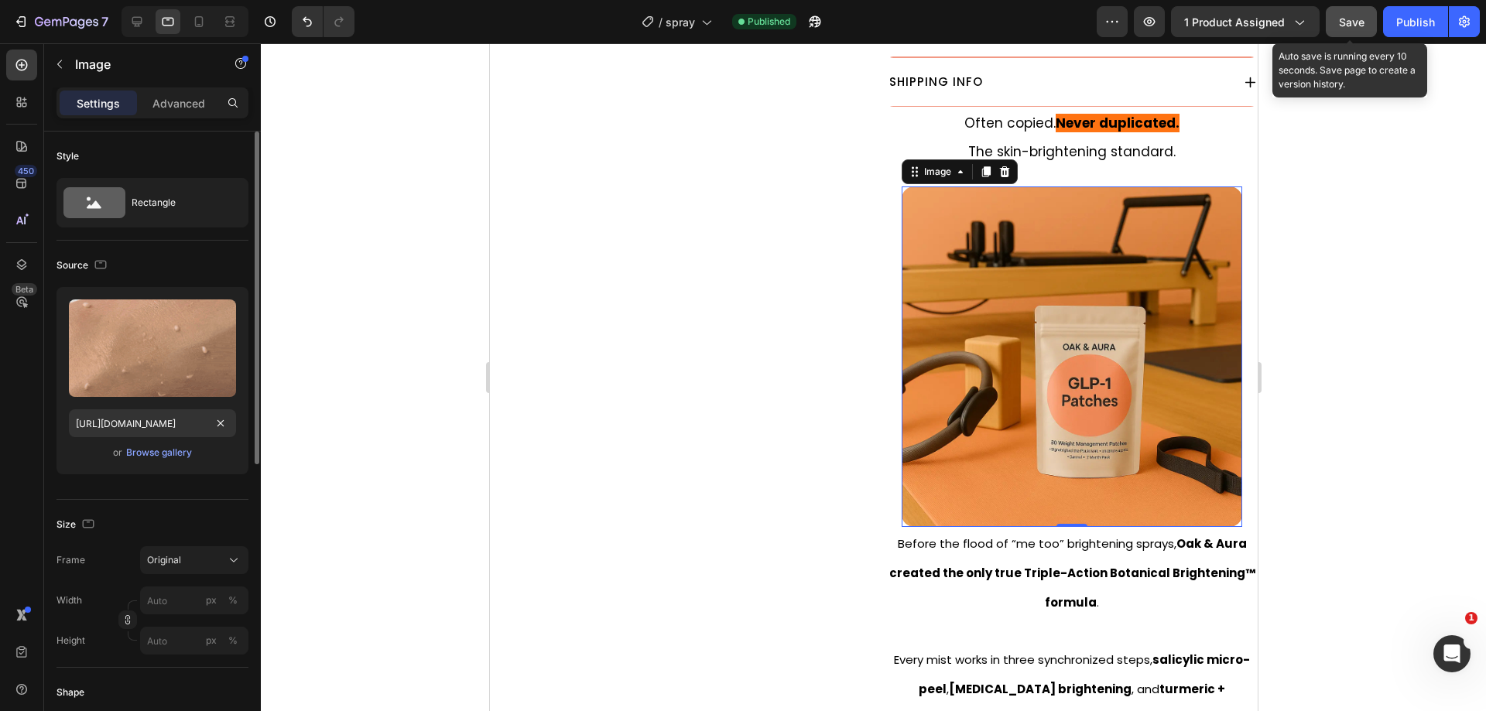
click at [194, 269] on div "Source" at bounding box center [152, 265] width 192 height 25
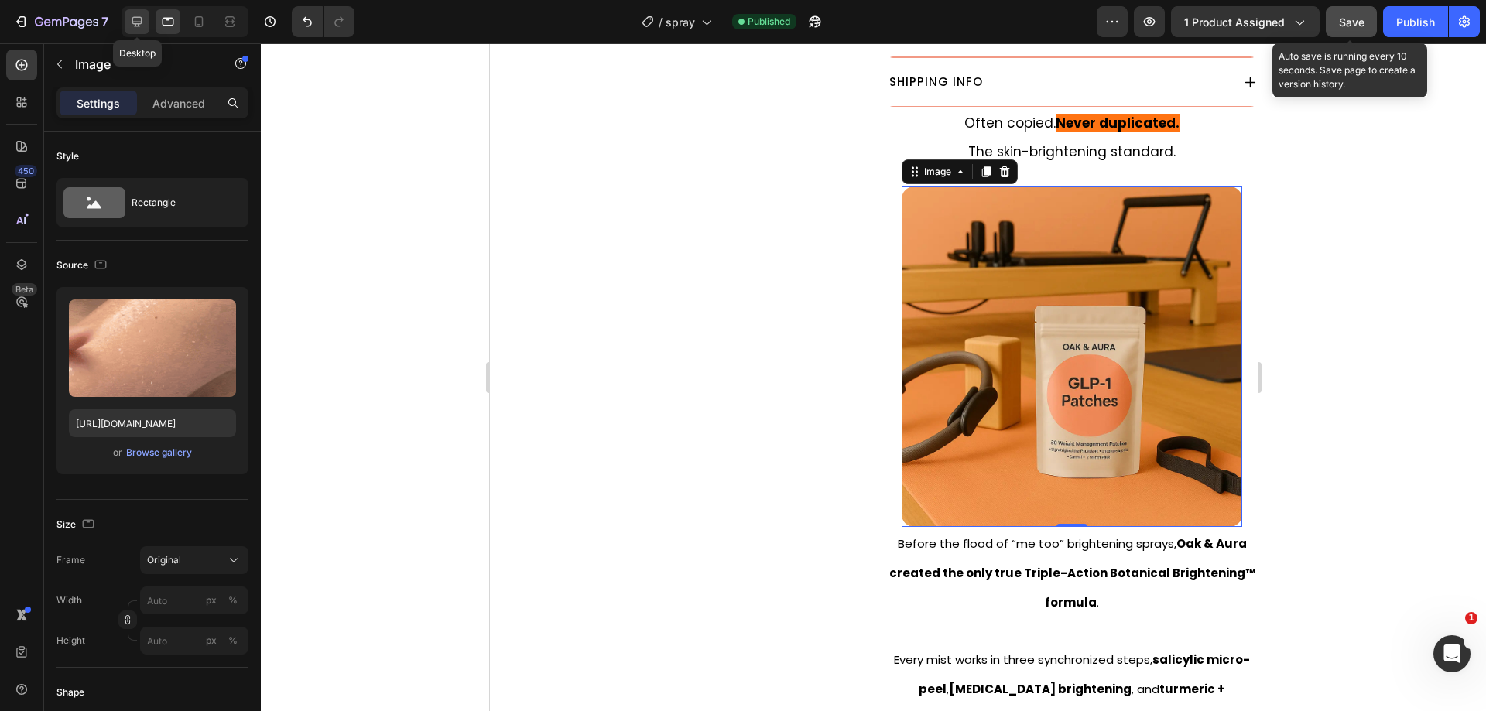
drag, startPoint x: 136, startPoint y: 26, endPoint x: 508, endPoint y: 238, distance: 428.0
click at [136, 26] on icon at bounding box center [137, 22] width 10 height 10
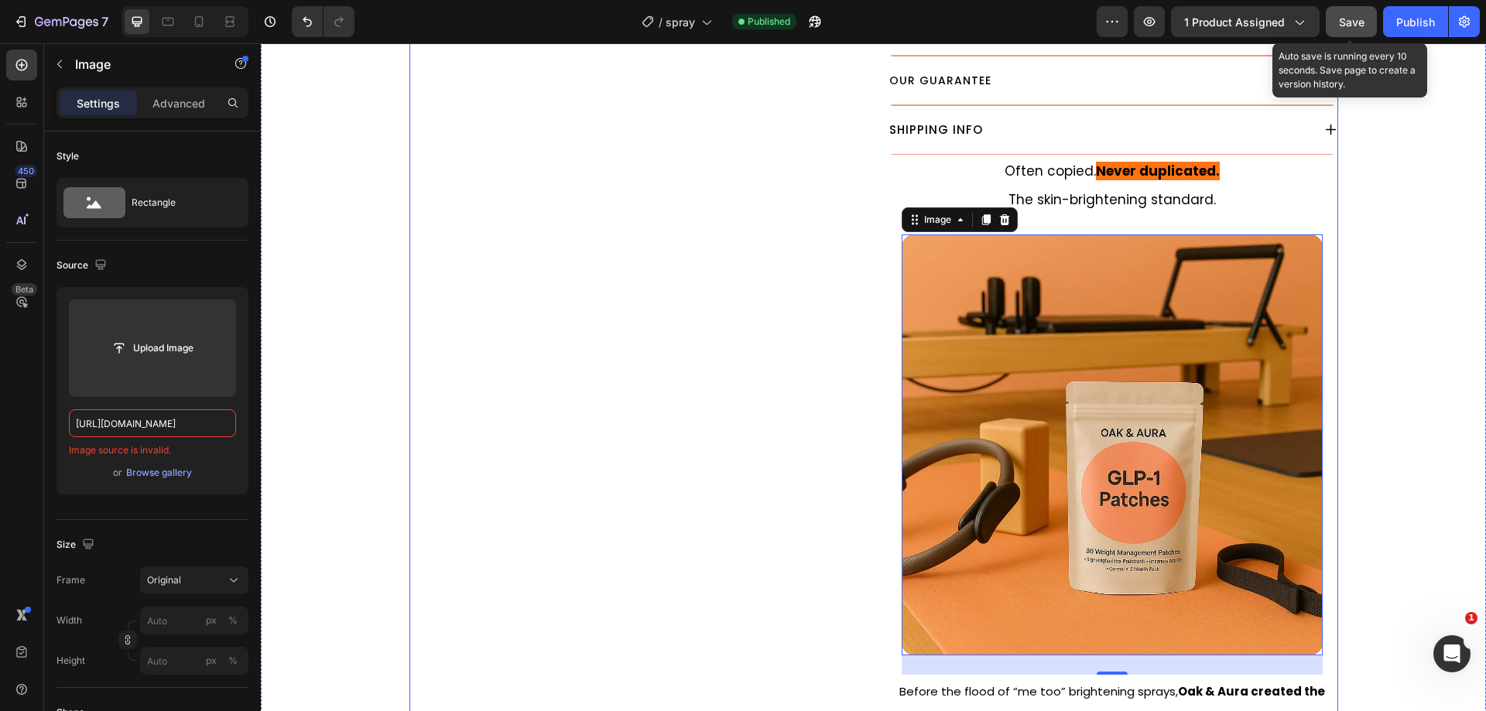
scroll to position [1182, 0]
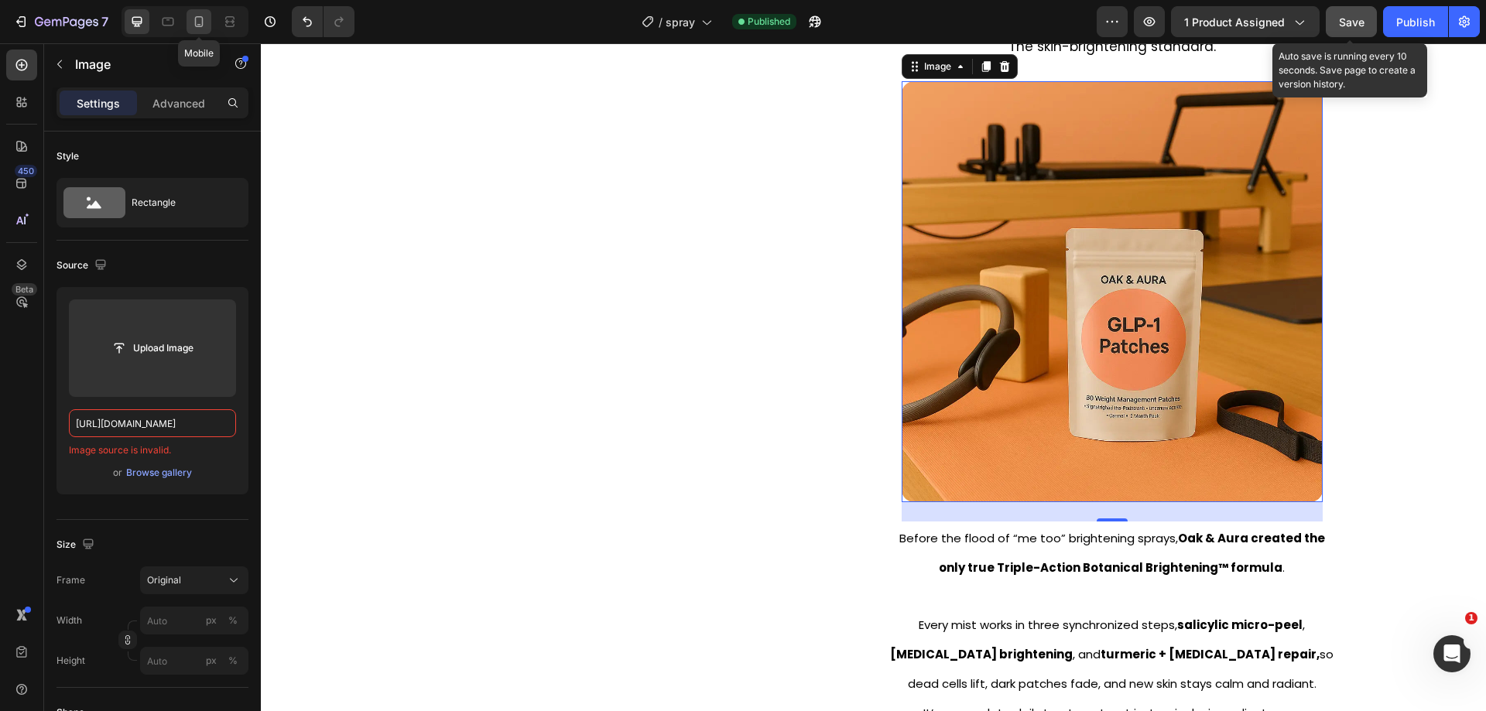
click at [197, 18] on icon at bounding box center [198, 21] width 15 height 15
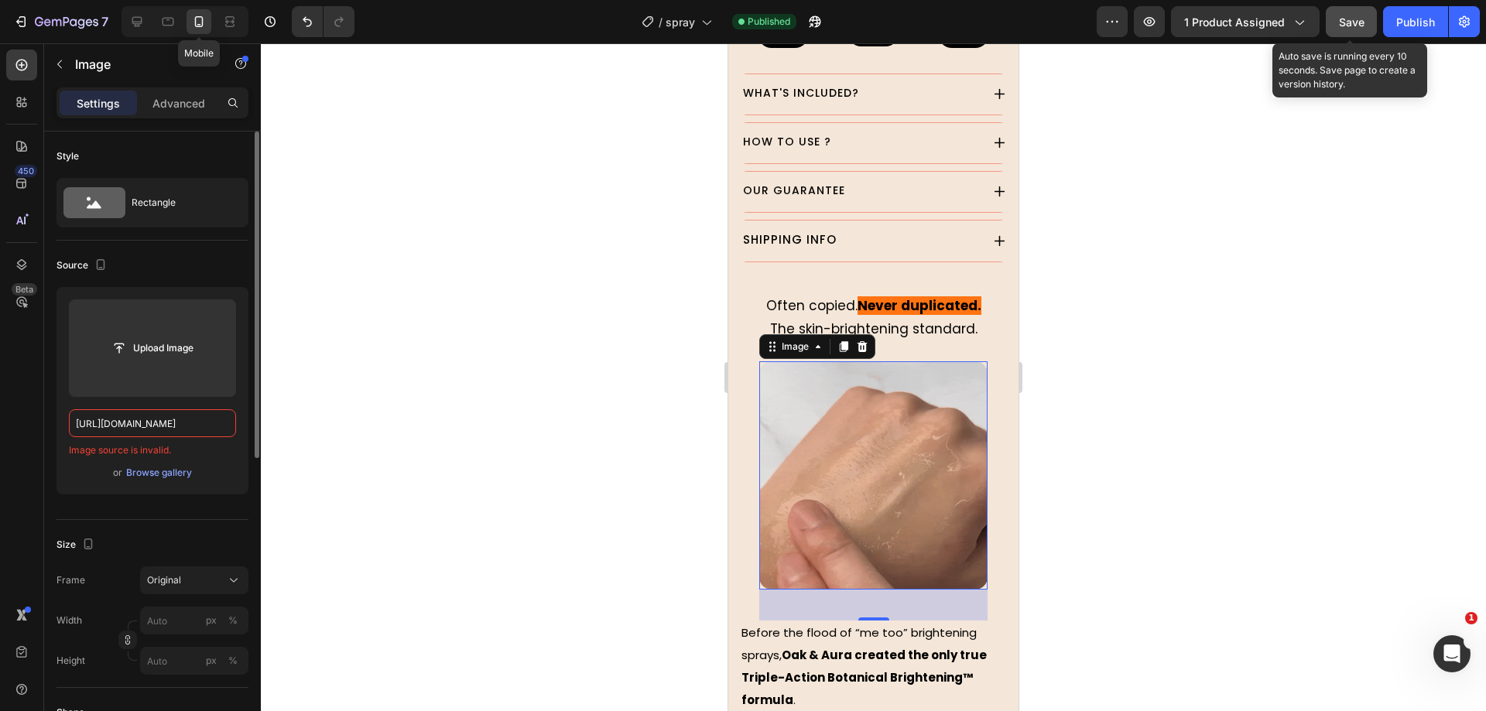
click at [200, 425] on input "https://cdn.shopify.com/s/files/1/0930/9051/3163/files/gempages_564574129026499…" at bounding box center [152, 423] width 167 height 28
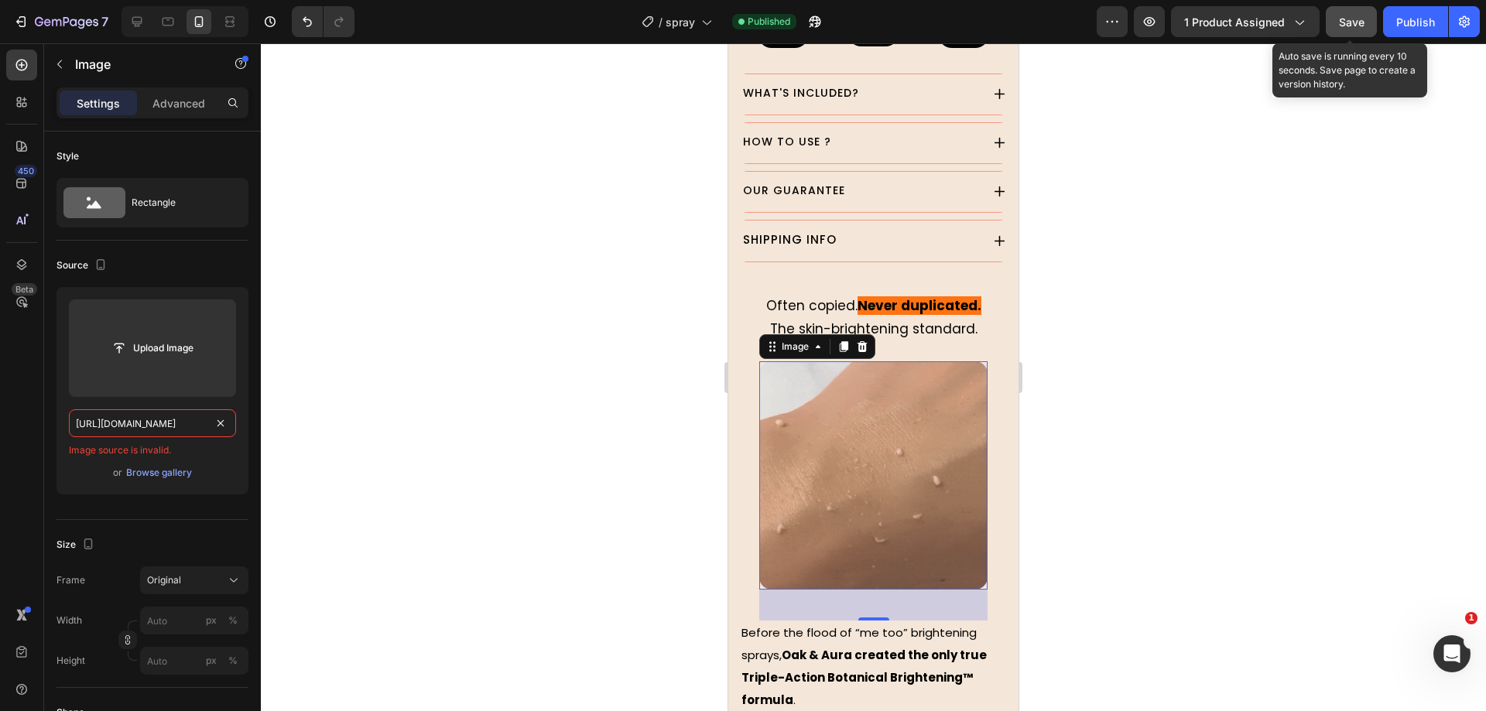
click at [423, 378] on div at bounding box center [873, 377] width 1225 height 668
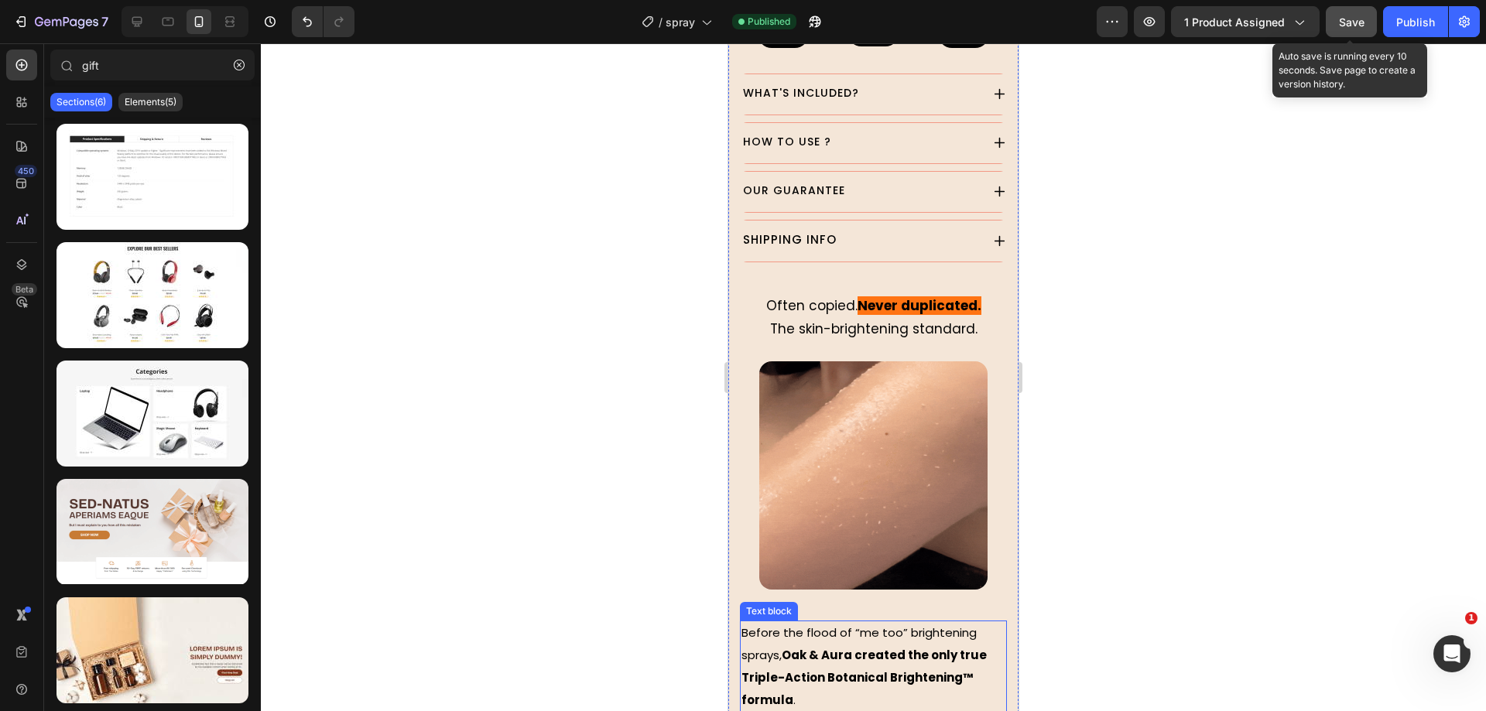
scroll to position [1436, 0]
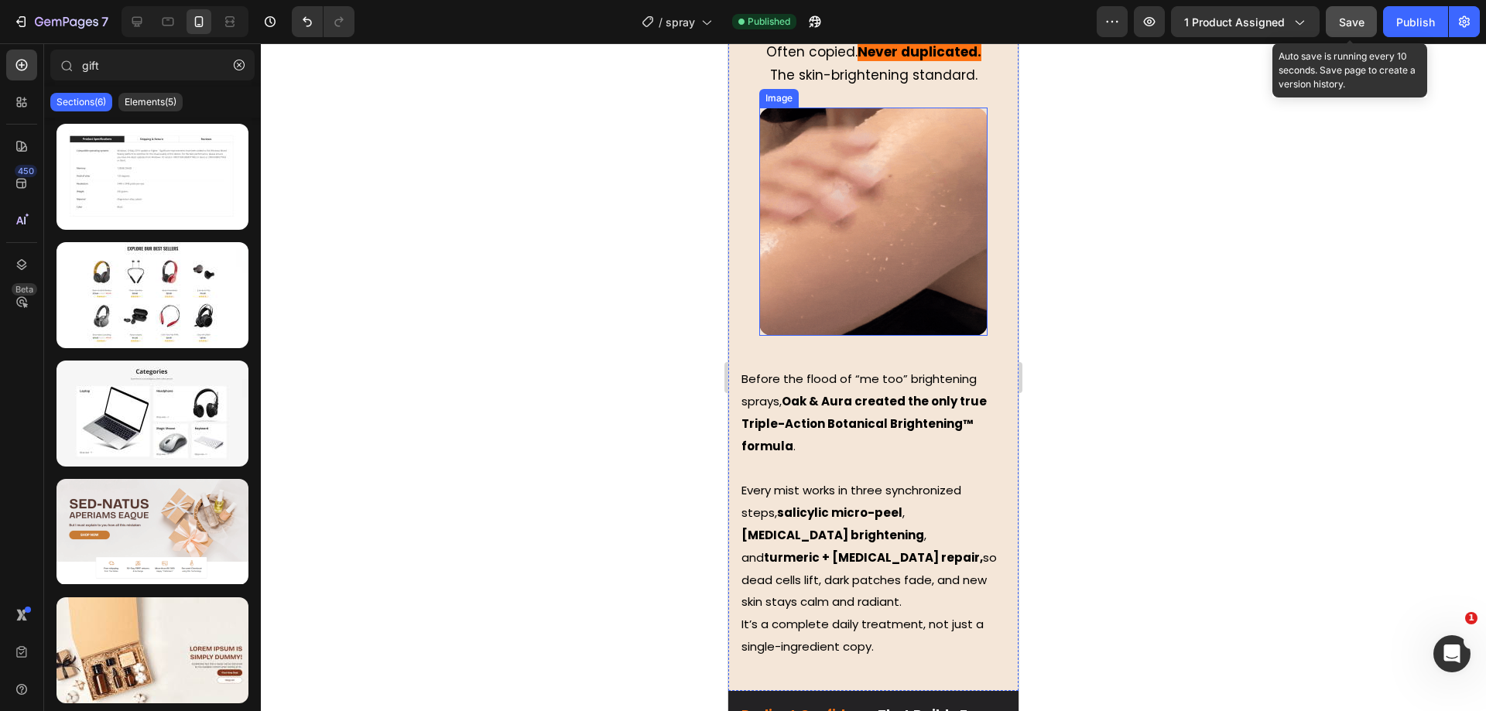
click at [878, 248] on img at bounding box center [873, 222] width 228 height 228
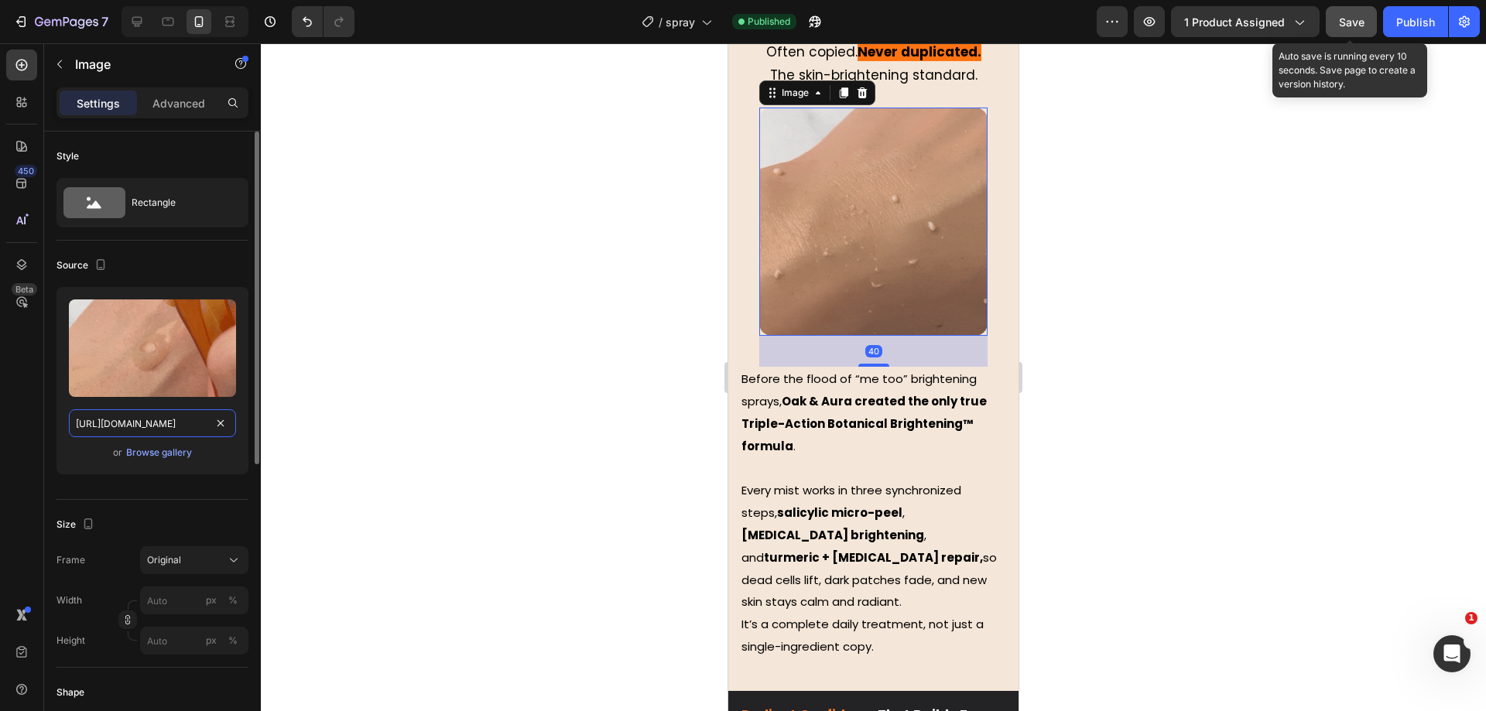
click at [162, 426] on input "https://cdn.shopify.com/s/files/1/0930/9051/3163/files/gempages_564574129026499…" at bounding box center [152, 423] width 167 height 28
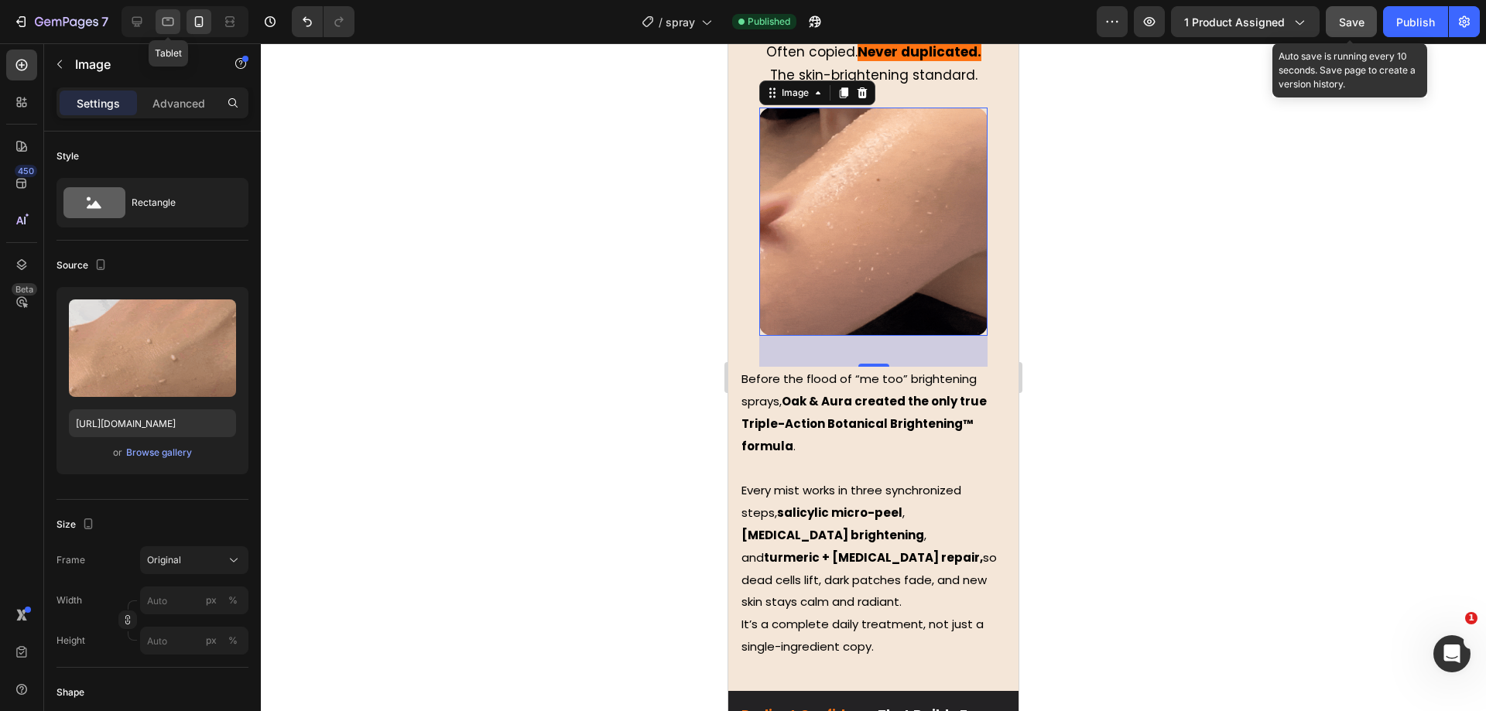
click at [167, 24] on icon at bounding box center [167, 21] width 15 height 15
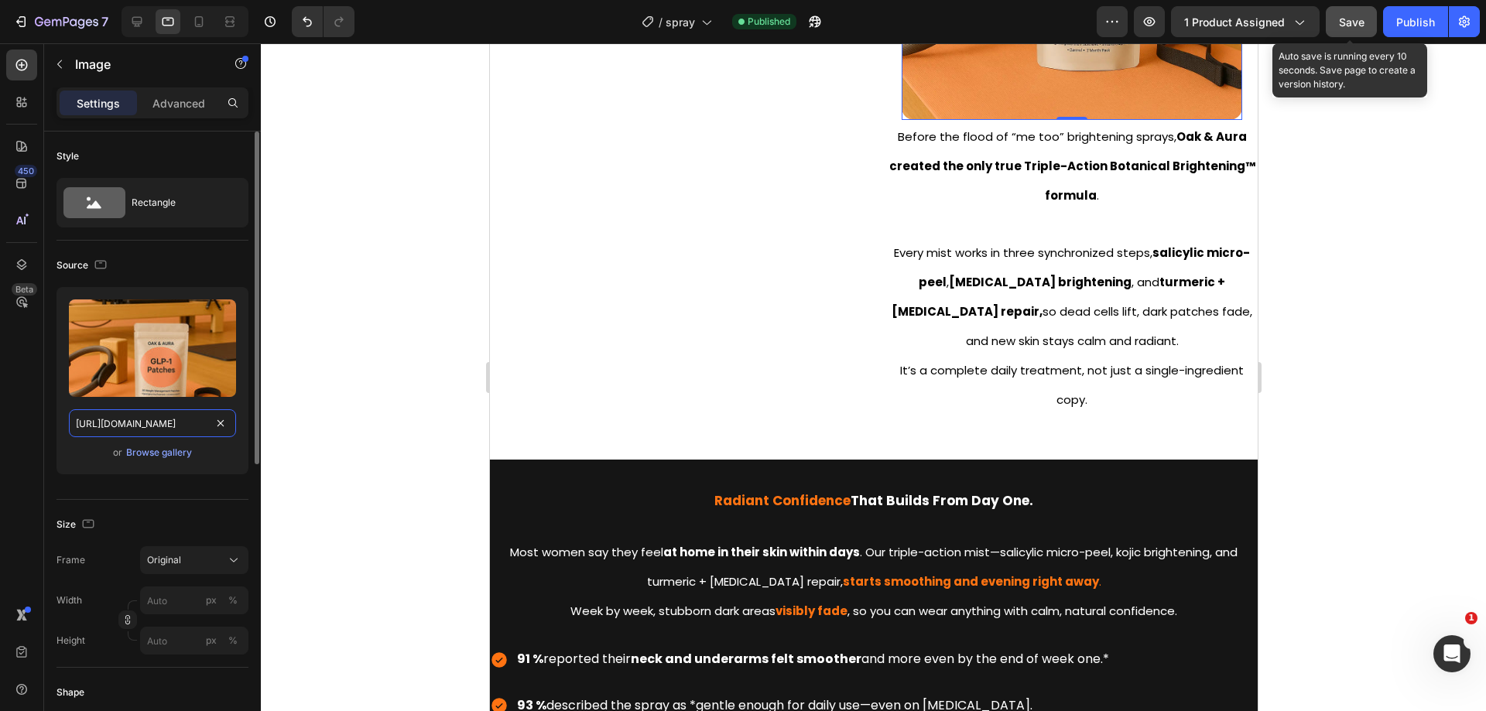
click at [159, 420] on input "https://cdn.shopify.com/s/files/1/0930/9051/3163/files/gempages_564574129026499…" at bounding box center [152, 423] width 167 height 28
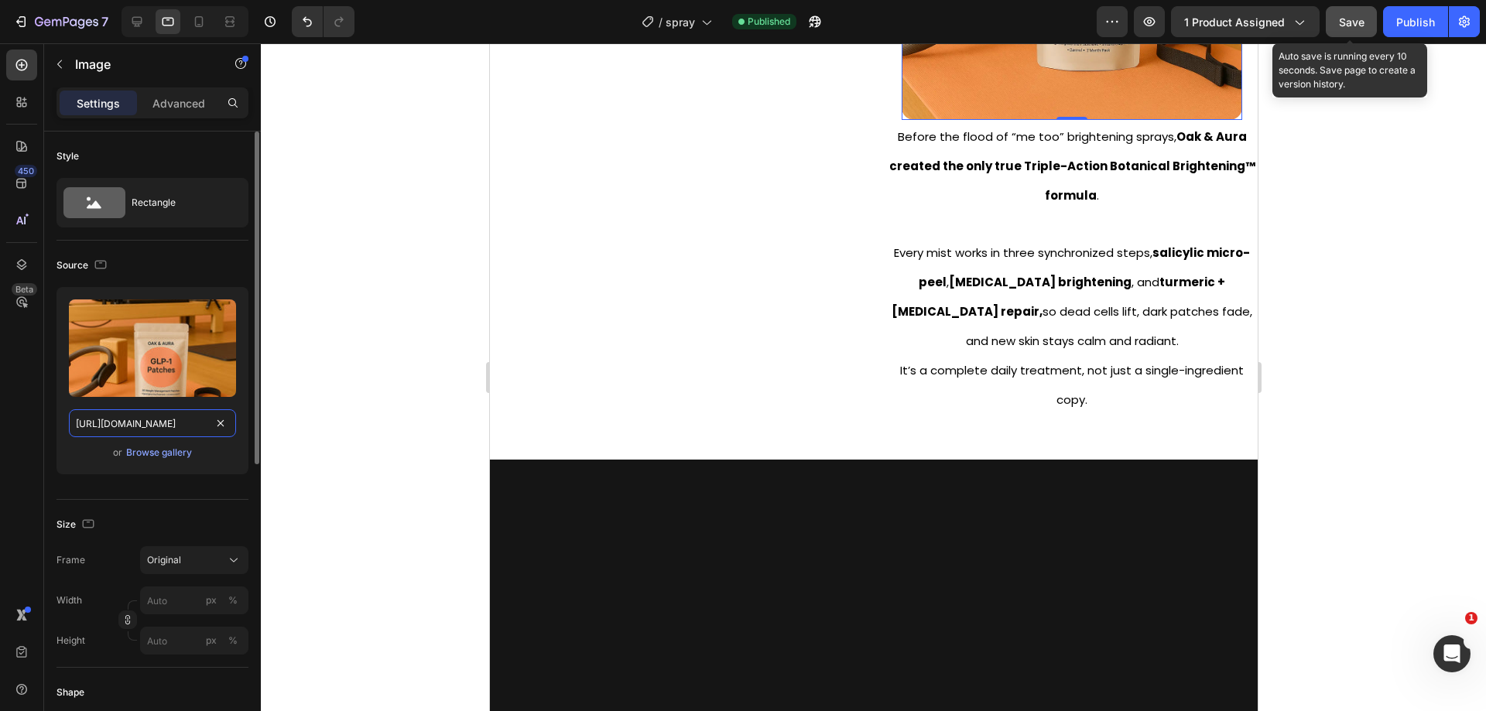
scroll to position [1130, 0]
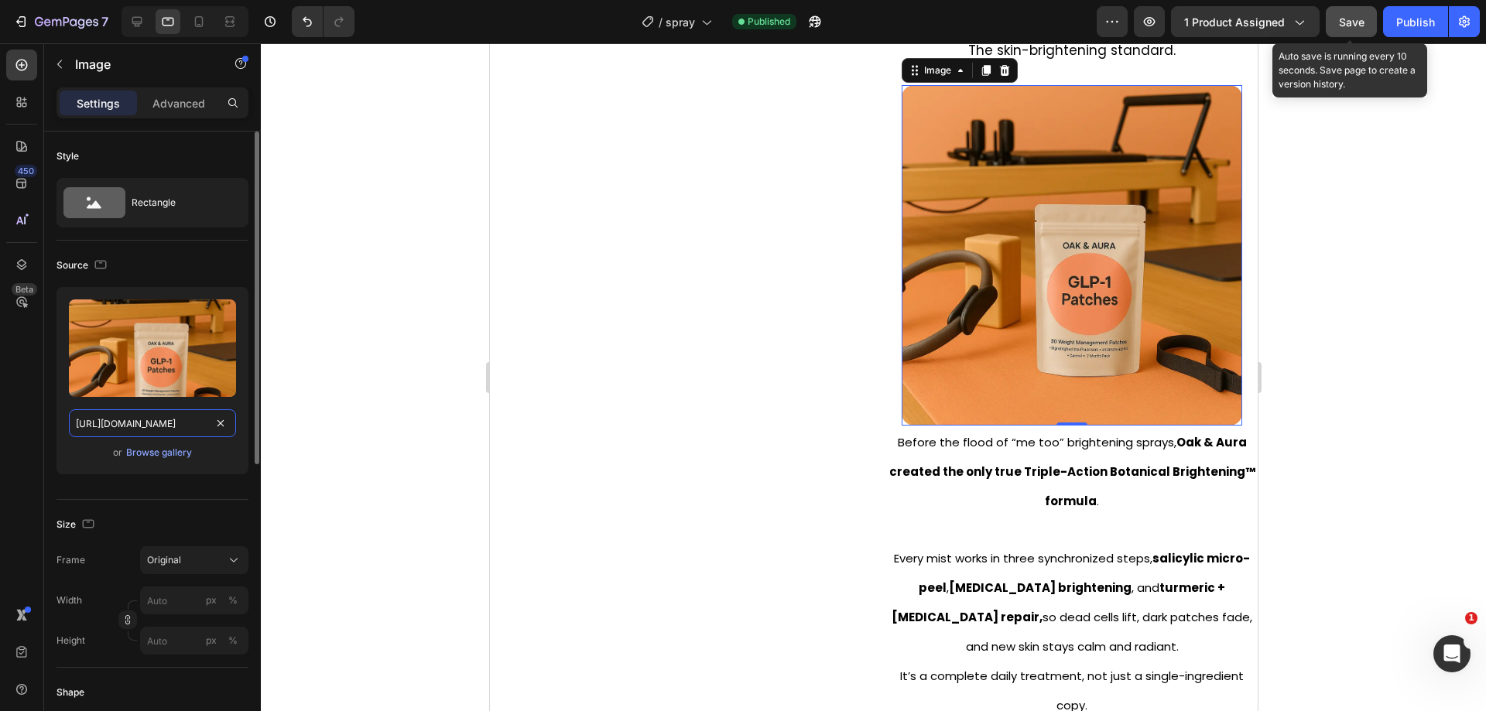
paste input "28cb5700-2abd-4c58-bb3c-c5e9d1847551.gif"
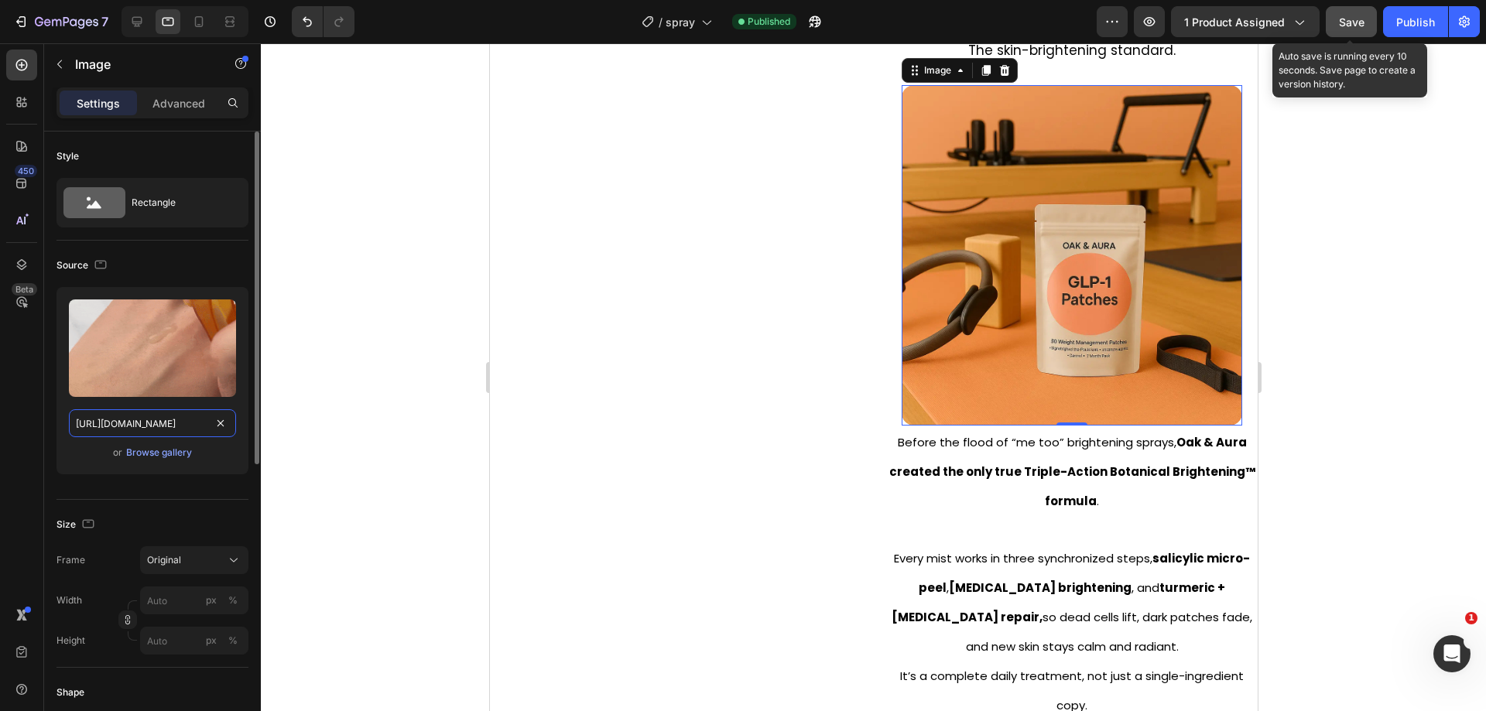
scroll to position [0, 474]
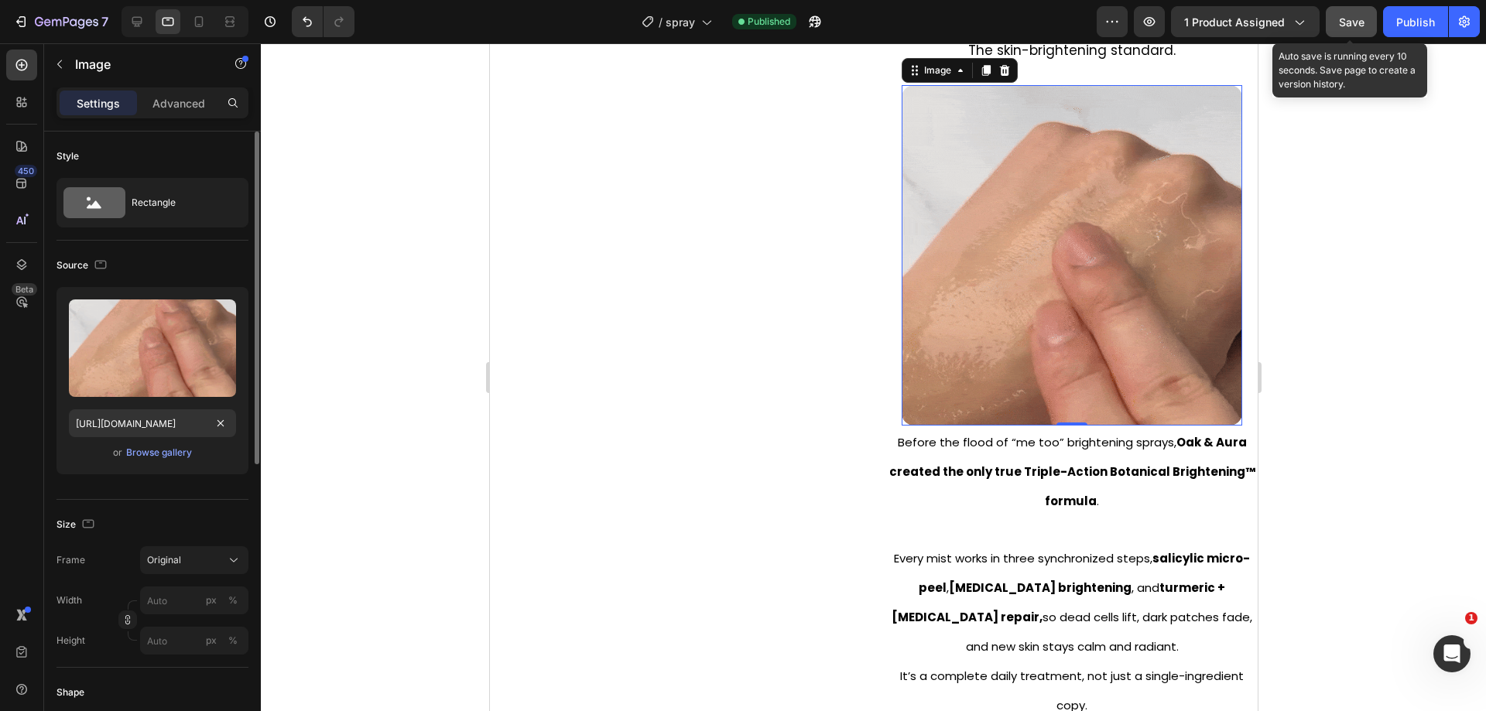
click at [207, 260] on div "Source" at bounding box center [152, 265] width 192 height 25
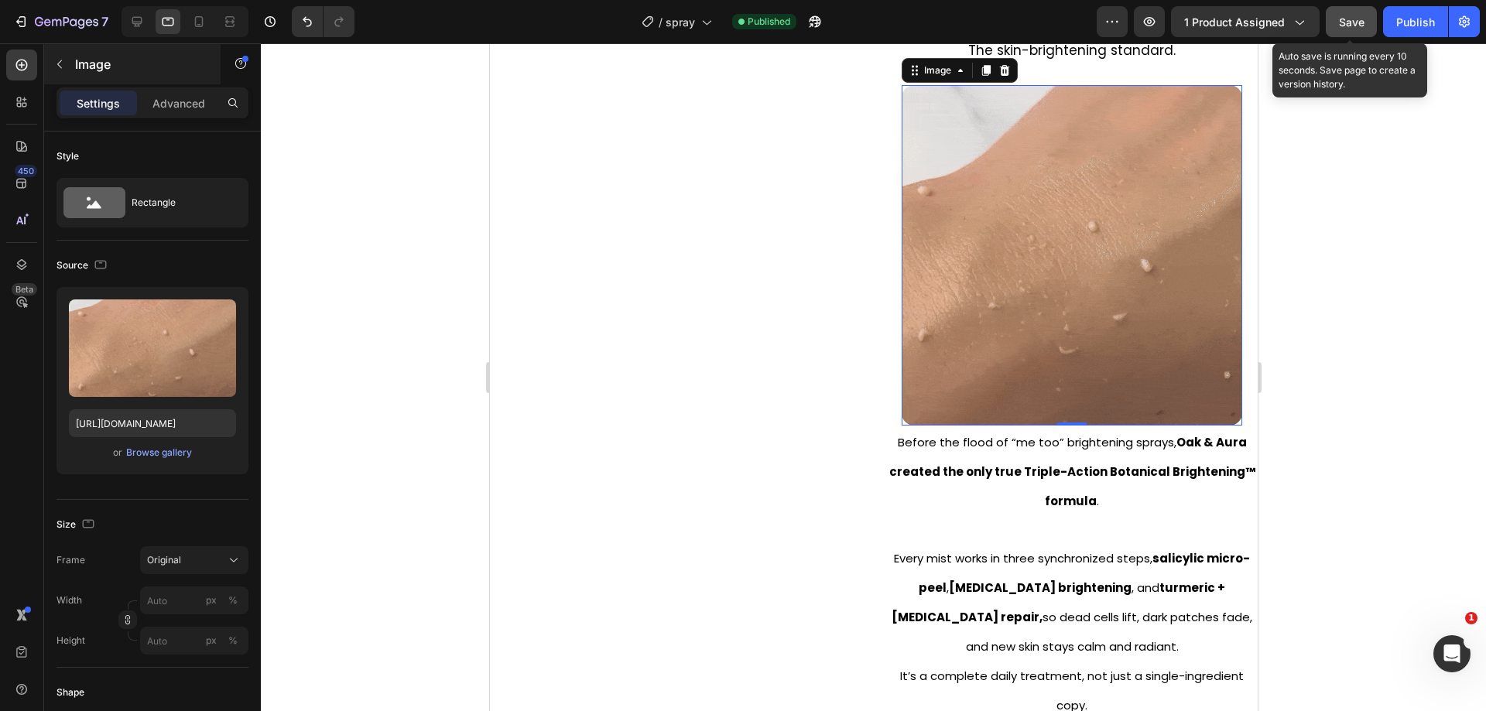
scroll to position [0, 0]
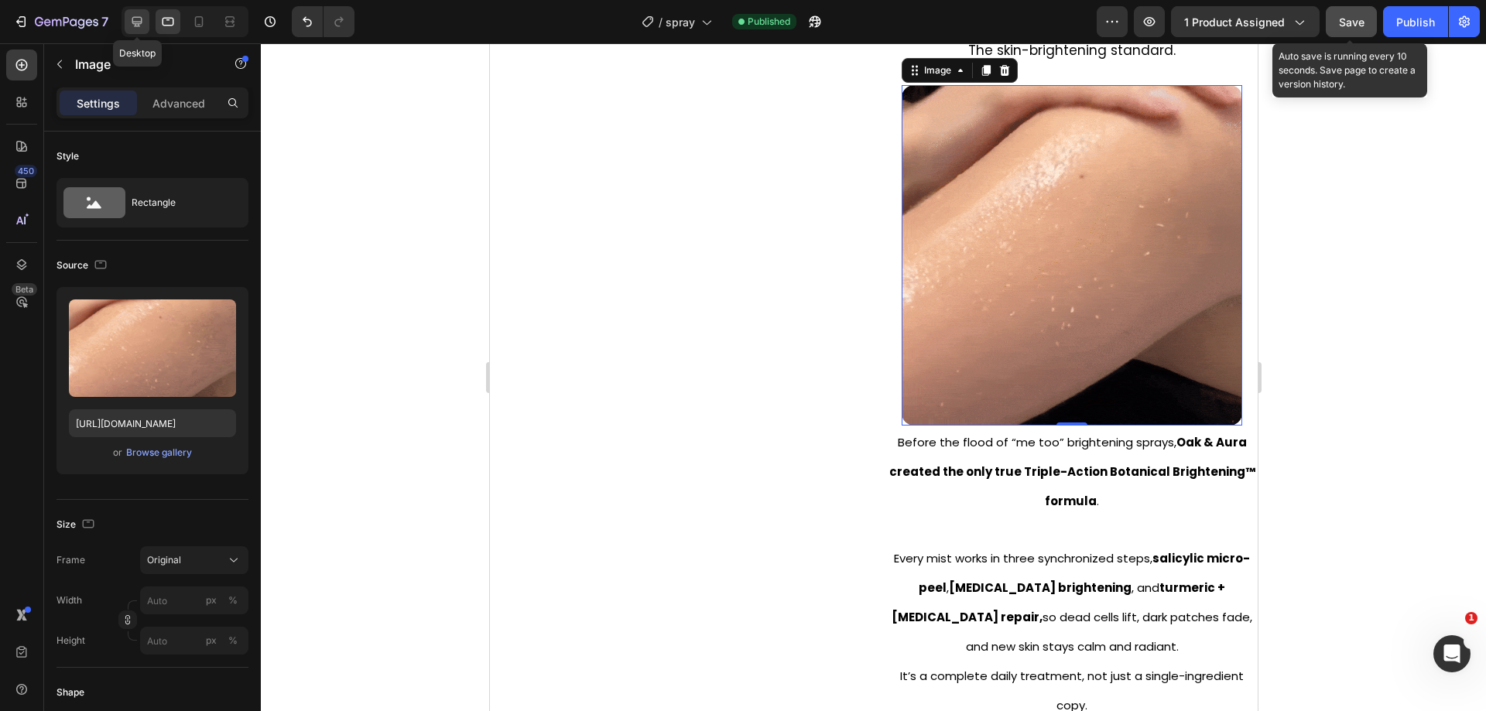
click at [136, 21] on icon at bounding box center [137, 22] width 10 height 10
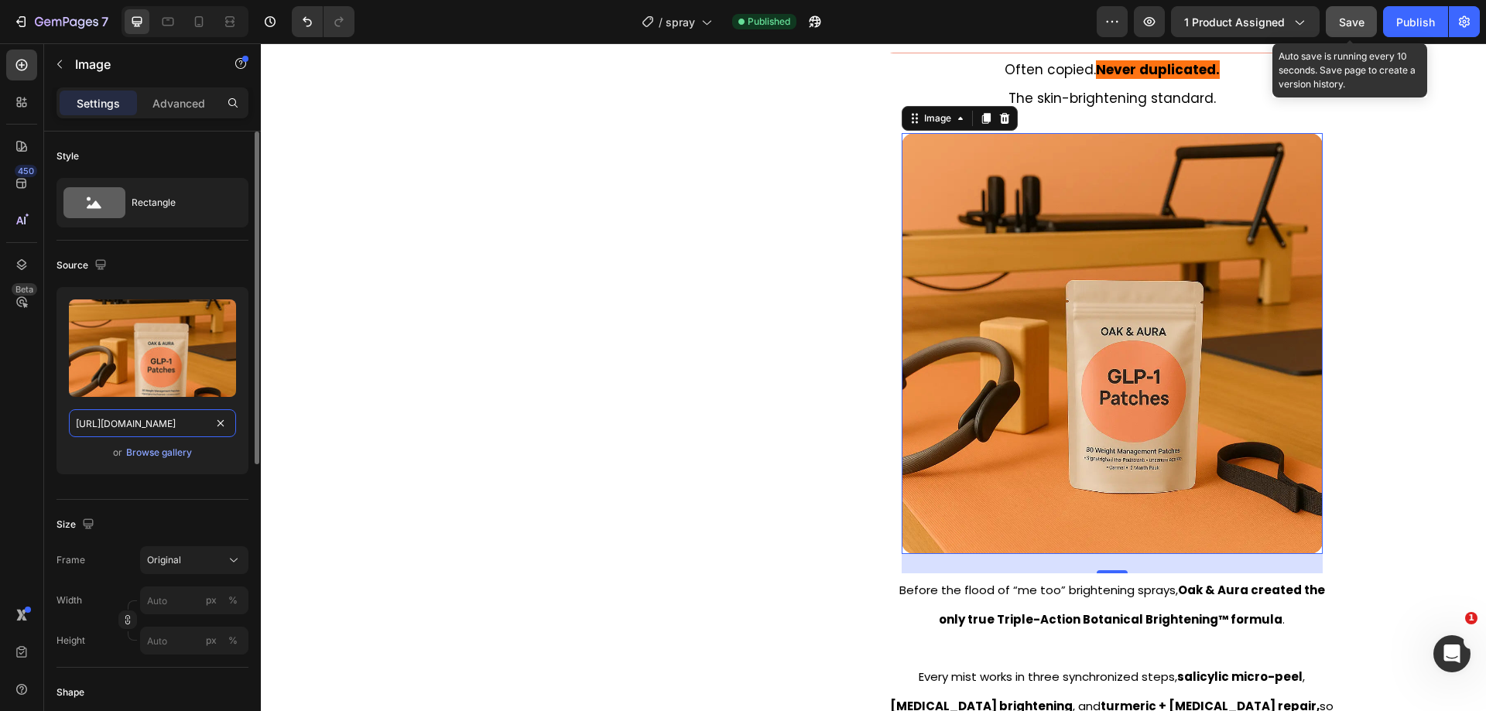
click at [153, 425] on input "https://cdn.shopify.com/s/files/1/0930/9051/3163/files/gempages_564574129026499…" at bounding box center [152, 423] width 167 height 28
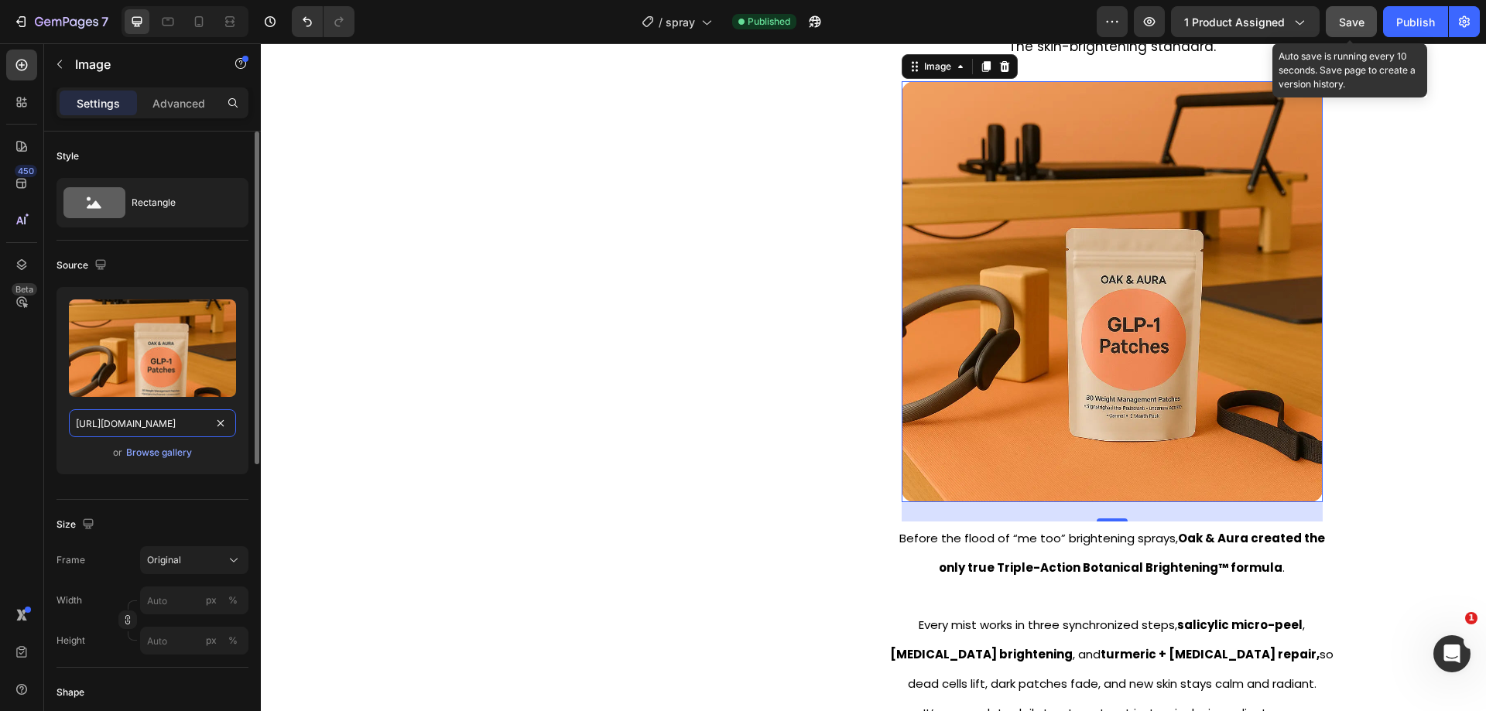
click at [153, 425] on input "https://cdn.shopify.com/s/files/1/0930/9051/3163/files/gempages_564574129026499…" at bounding box center [152, 423] width 167 height 28
paste input "28cb5700-2abd-4c58-bb3c-c5e9d1847551.gif"
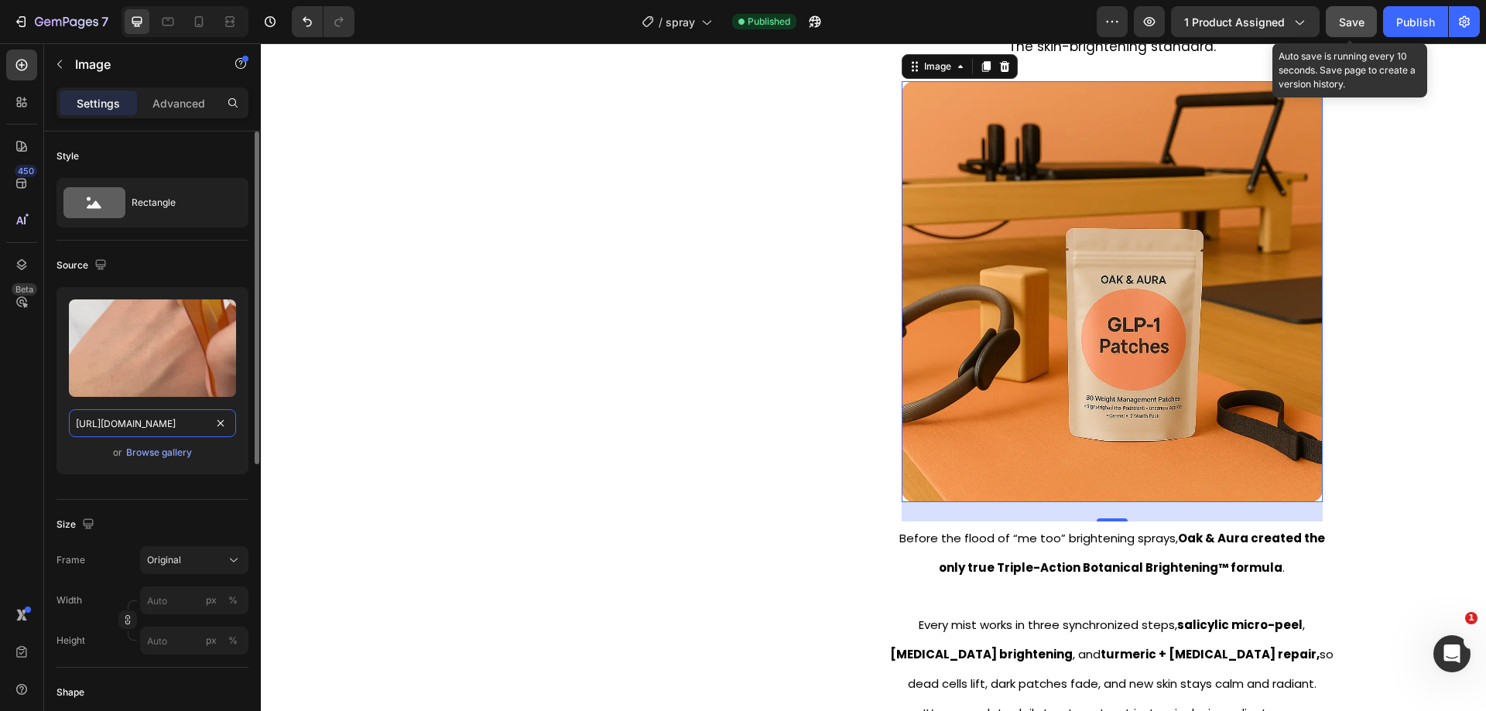
type input "https://cdn.shopify.com/s/files/1/0930/9051/3163/files/gempages_564574129026499…"
click at [202, 242] on div "Source Upload Image https://cdn.shopify.com/s/files/1/0930/9051/3163/files/gemp…" at bounding box center [152, 370] width 192 height 259
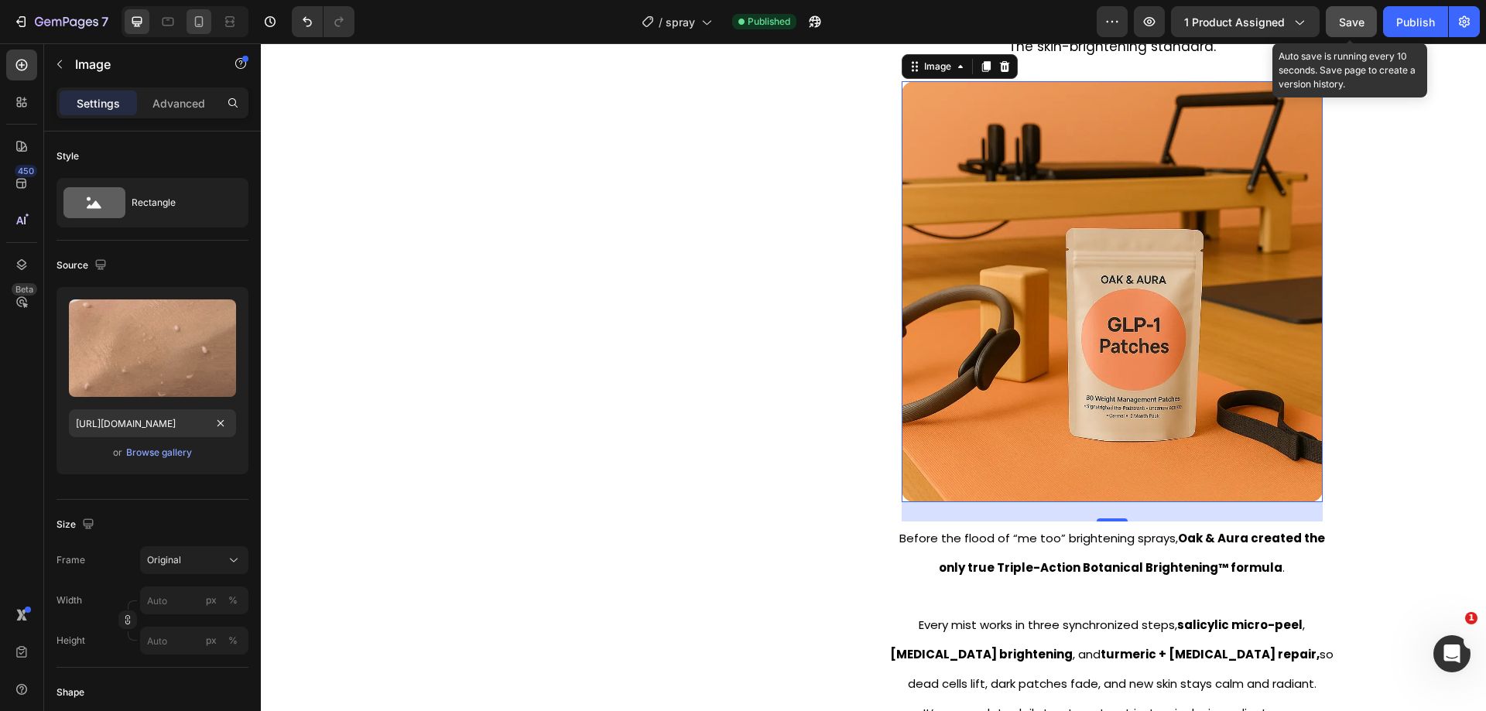
drag, startPoint x: 191, startPoint y: 27, endPoint x: 187, endPoint y: 361, distance: 333.6
click at [191, 27] on icon at bounding box center [198, 21] width 15 height 15
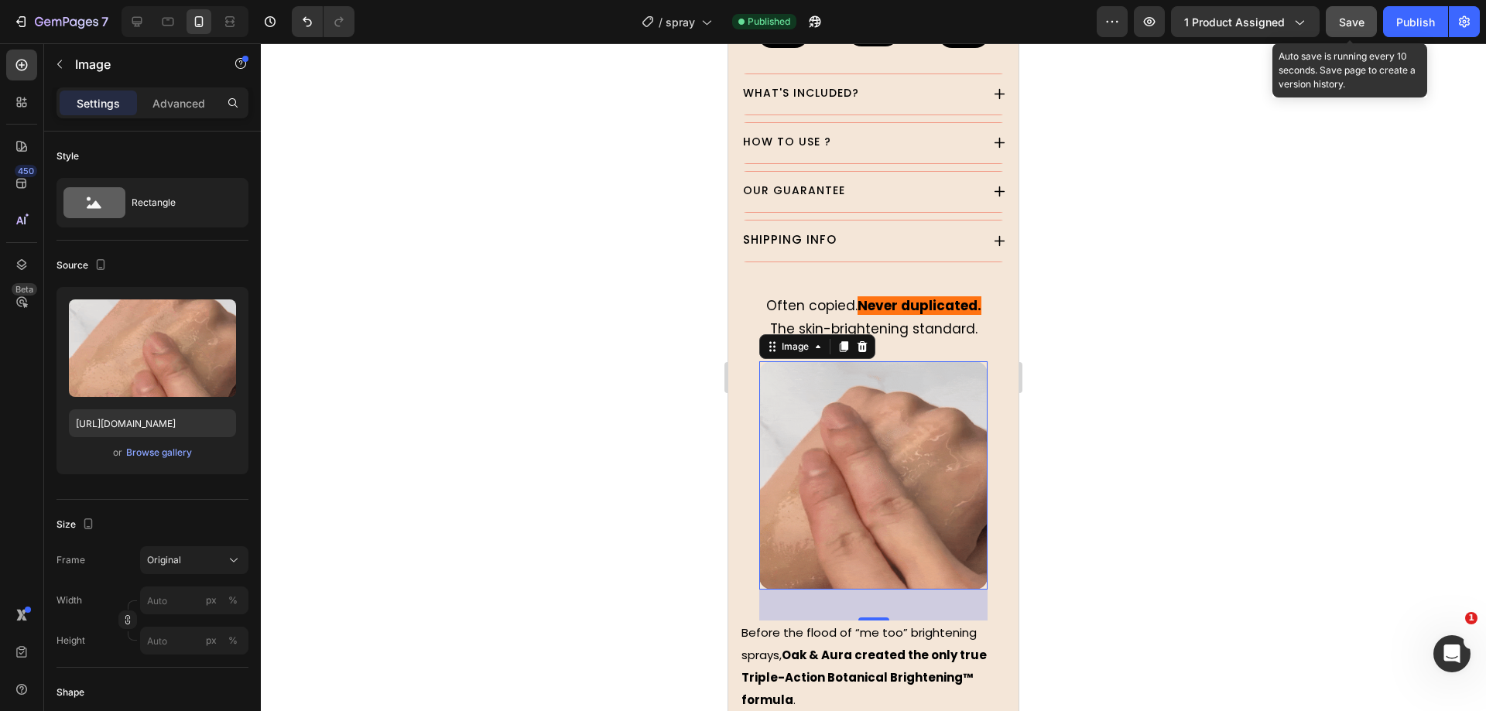
scroll to position [2016, 0]
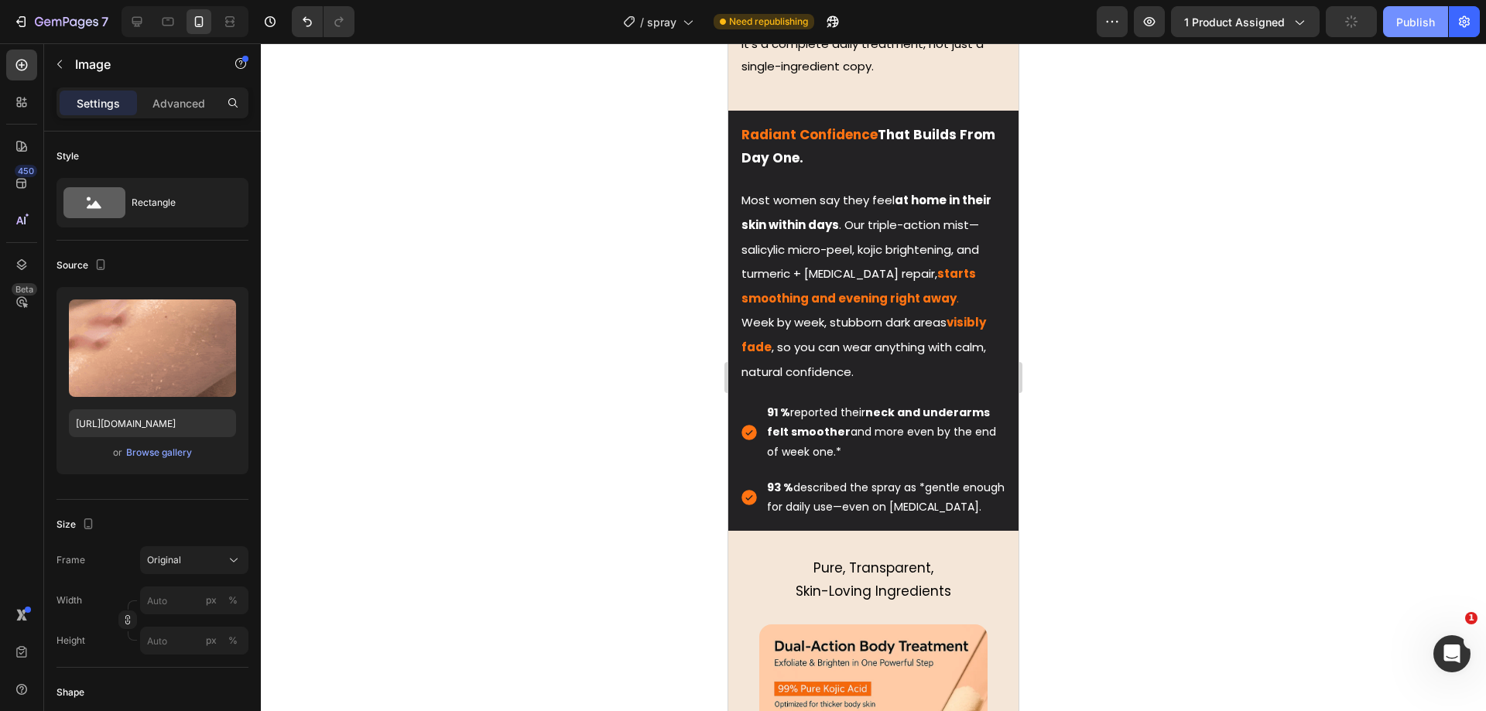
click at [1399, 22] on div "Publish" at bounding box center [1415, 22] width 39 height 16
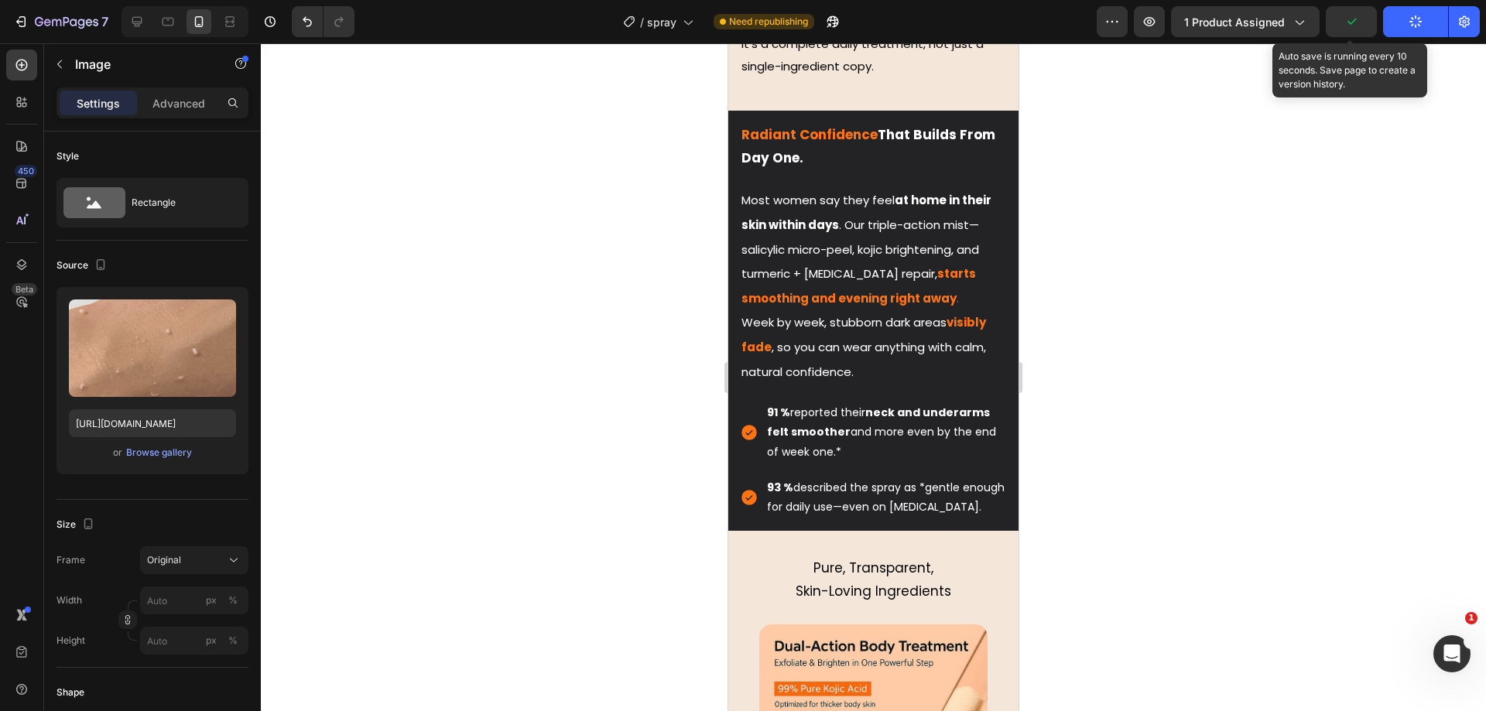
click at [1347, 25] on icon "button" at bounding box center [1350, 21] width 15 height 15
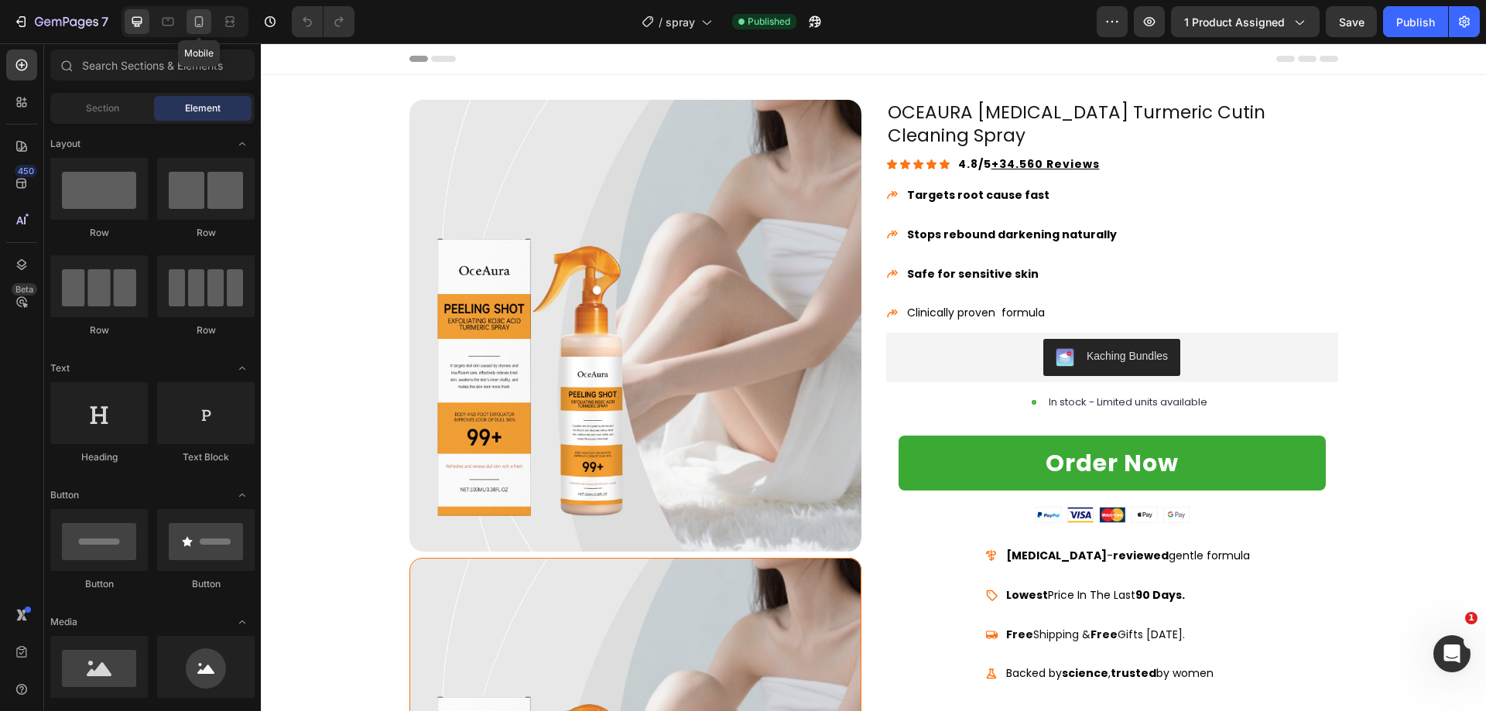
click at [205, 12] on div at bounding box center [199, 21] width 25 height 25
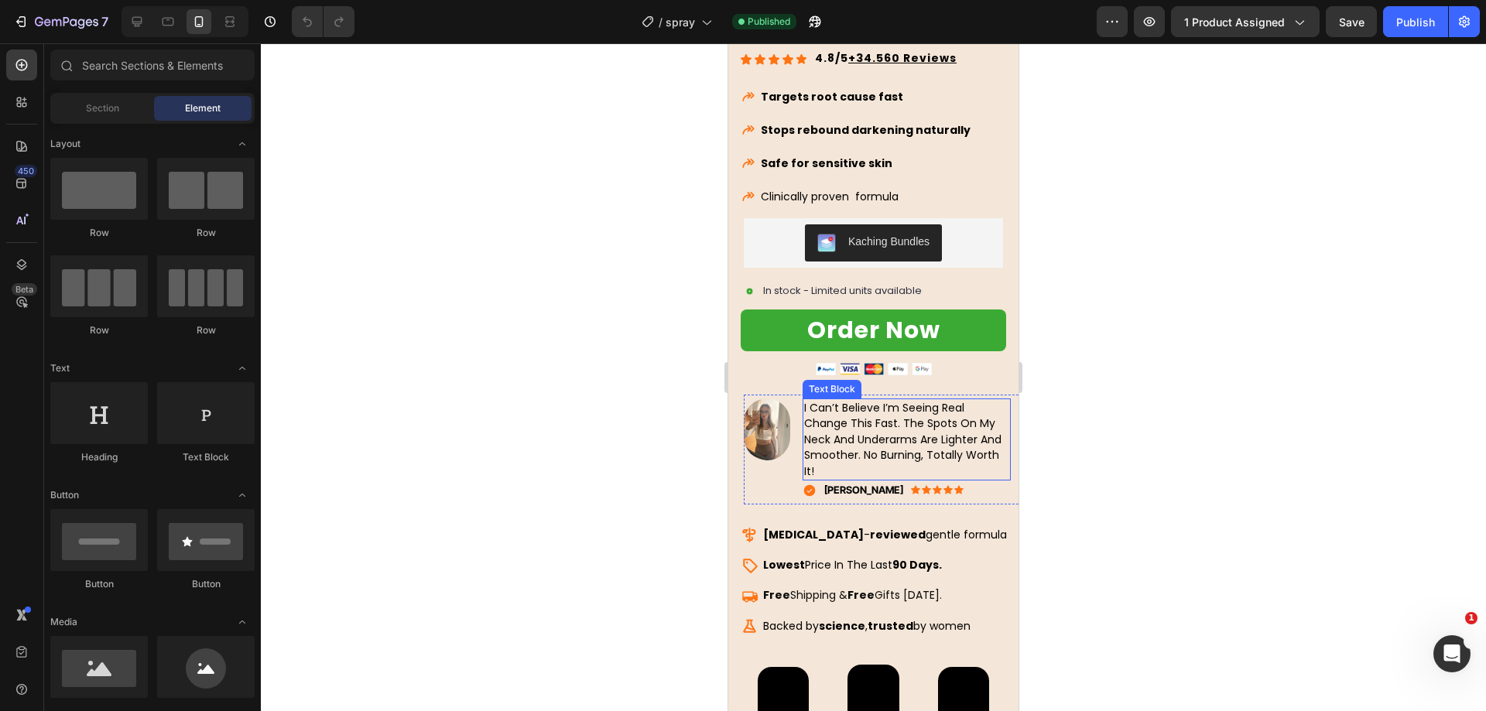
scroll to position [387, 0]
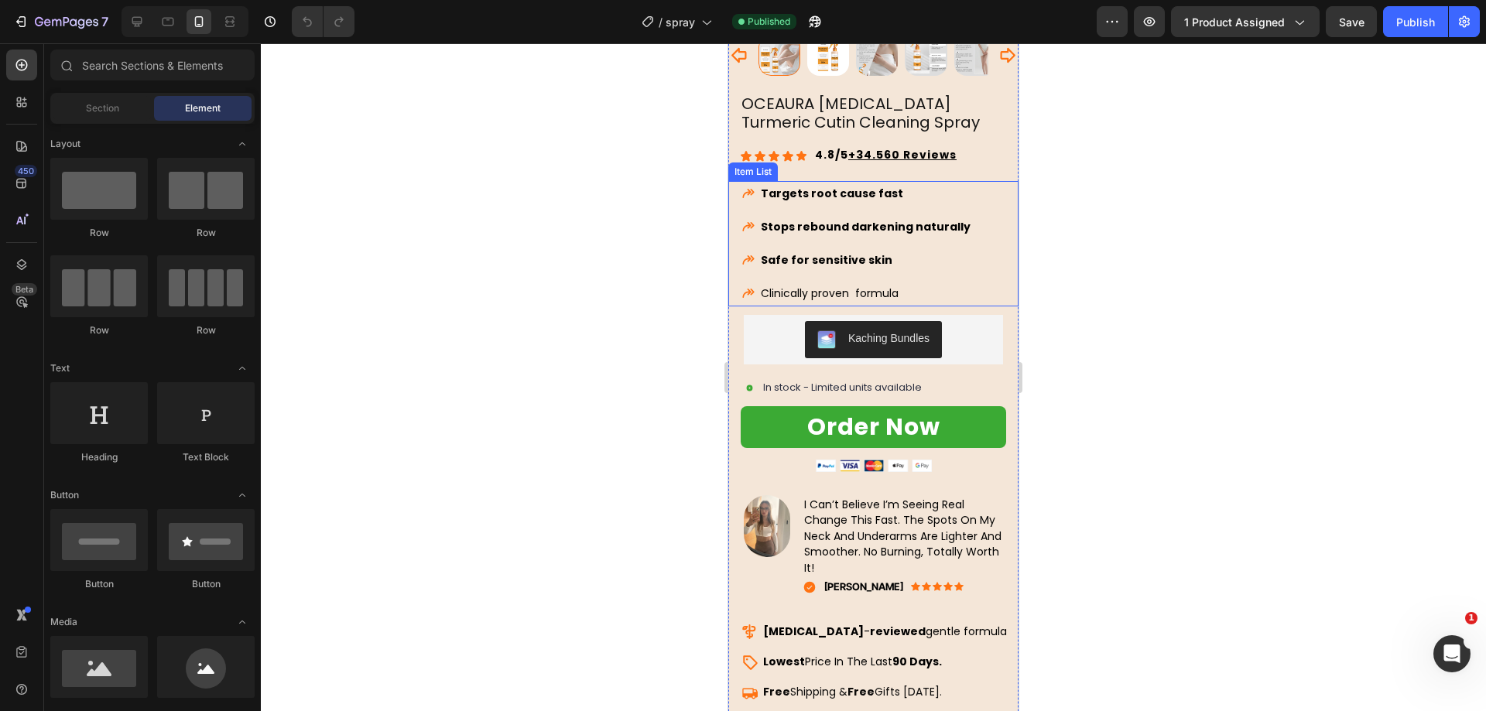
click at [861, 286] on span "Clinically proven formula" at bounding box center [830, 293] width 138 height 15
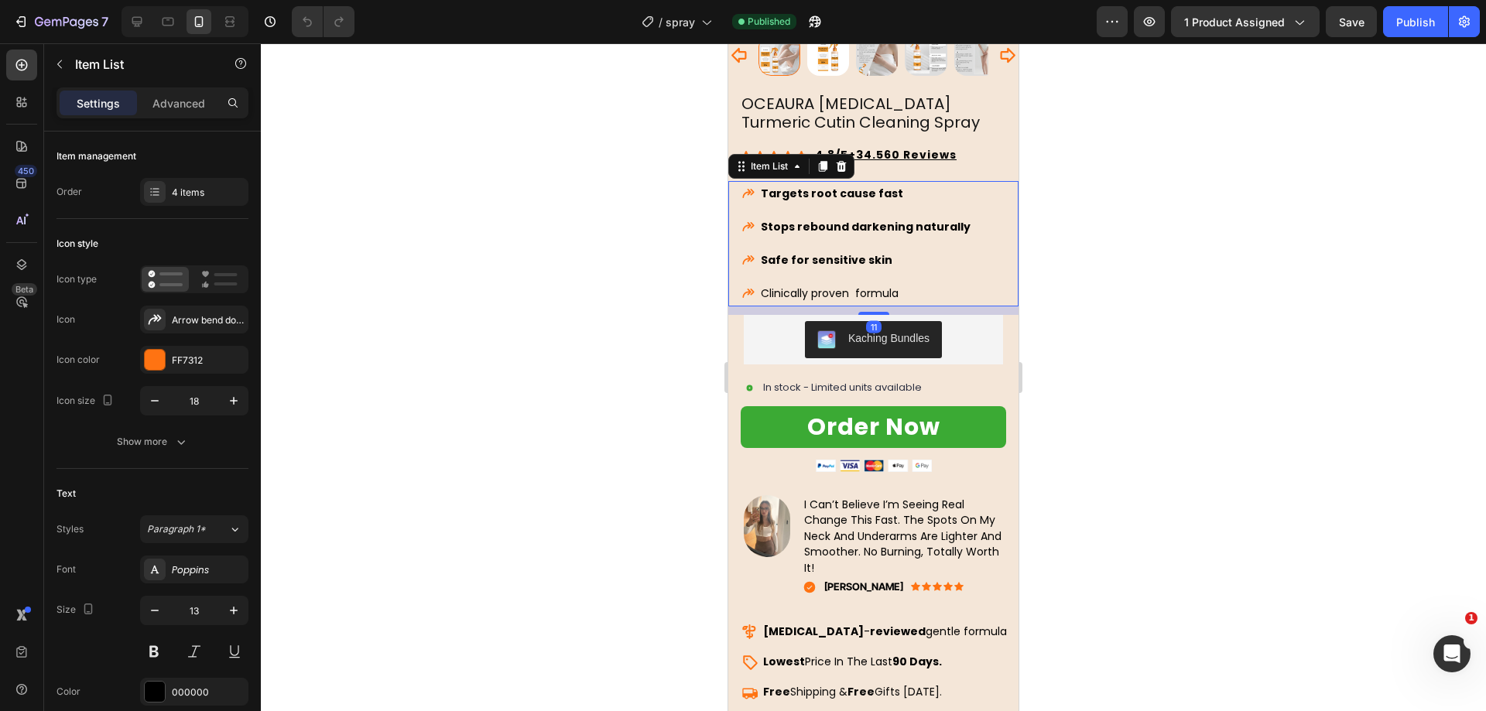
click at [861, 286] on span "Clinically proven formula" at bounding box center [830, 293] width 138 height 15
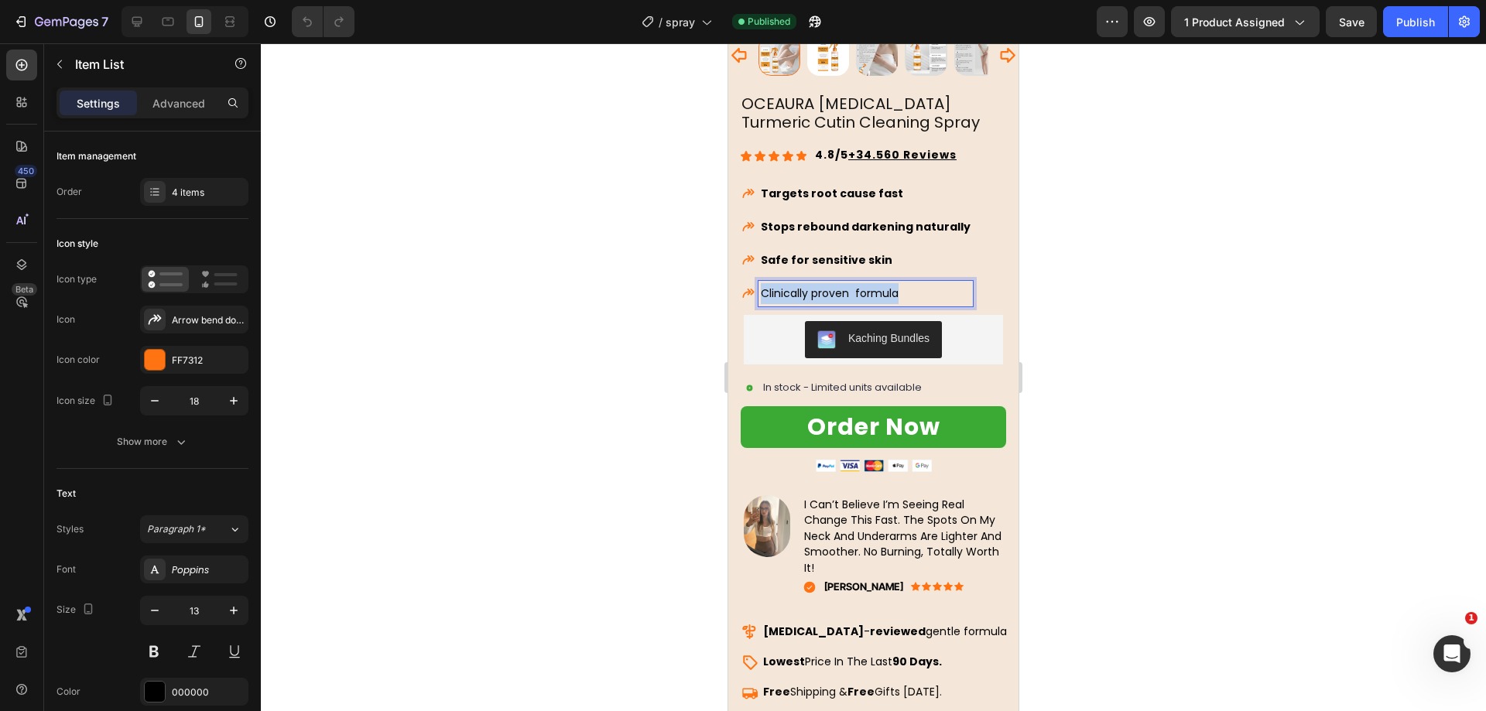
click at [861, 286] on span "Clinically proven formula" at bounding box center [830, 293] width 138 height 15
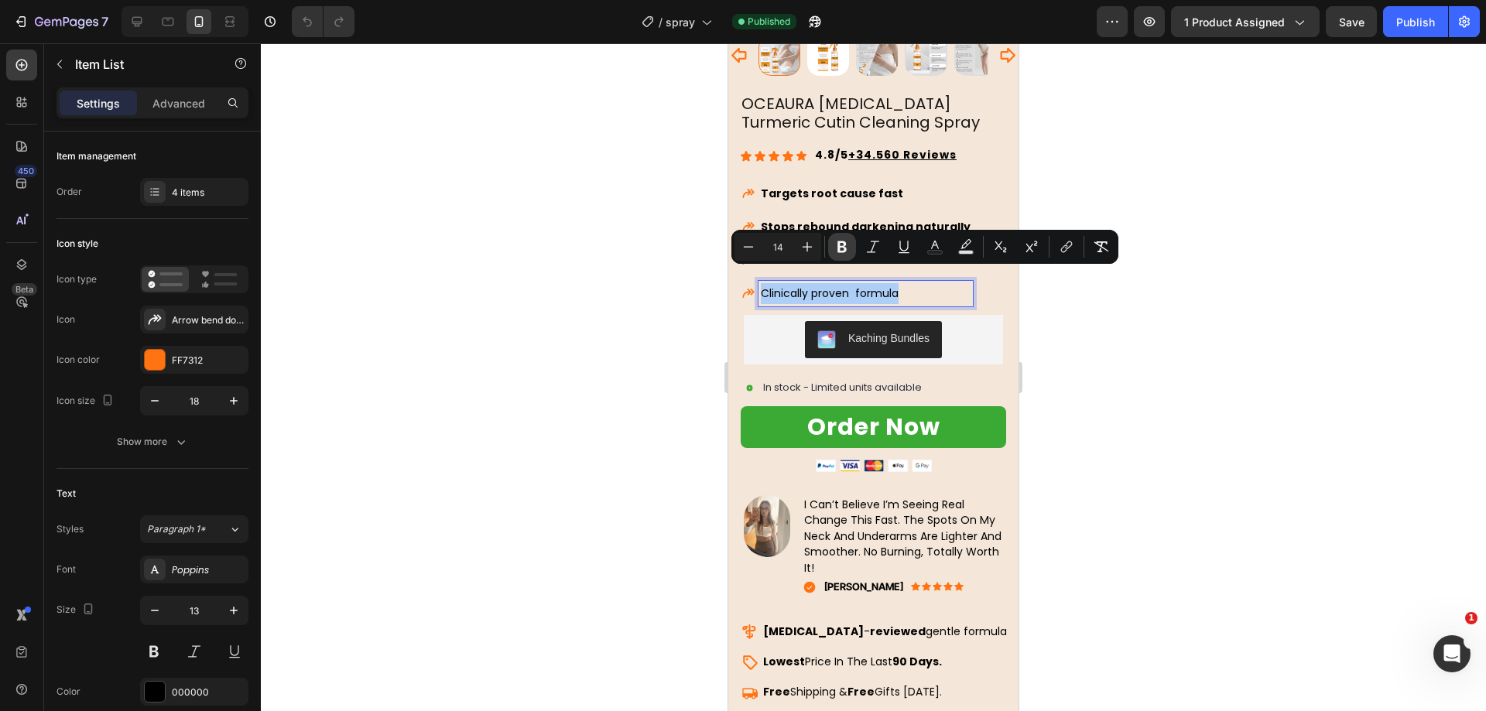
click at [834, 246] on icon "Editor contextual toolbar" at bounding box center [841, 246] width 15 height 15
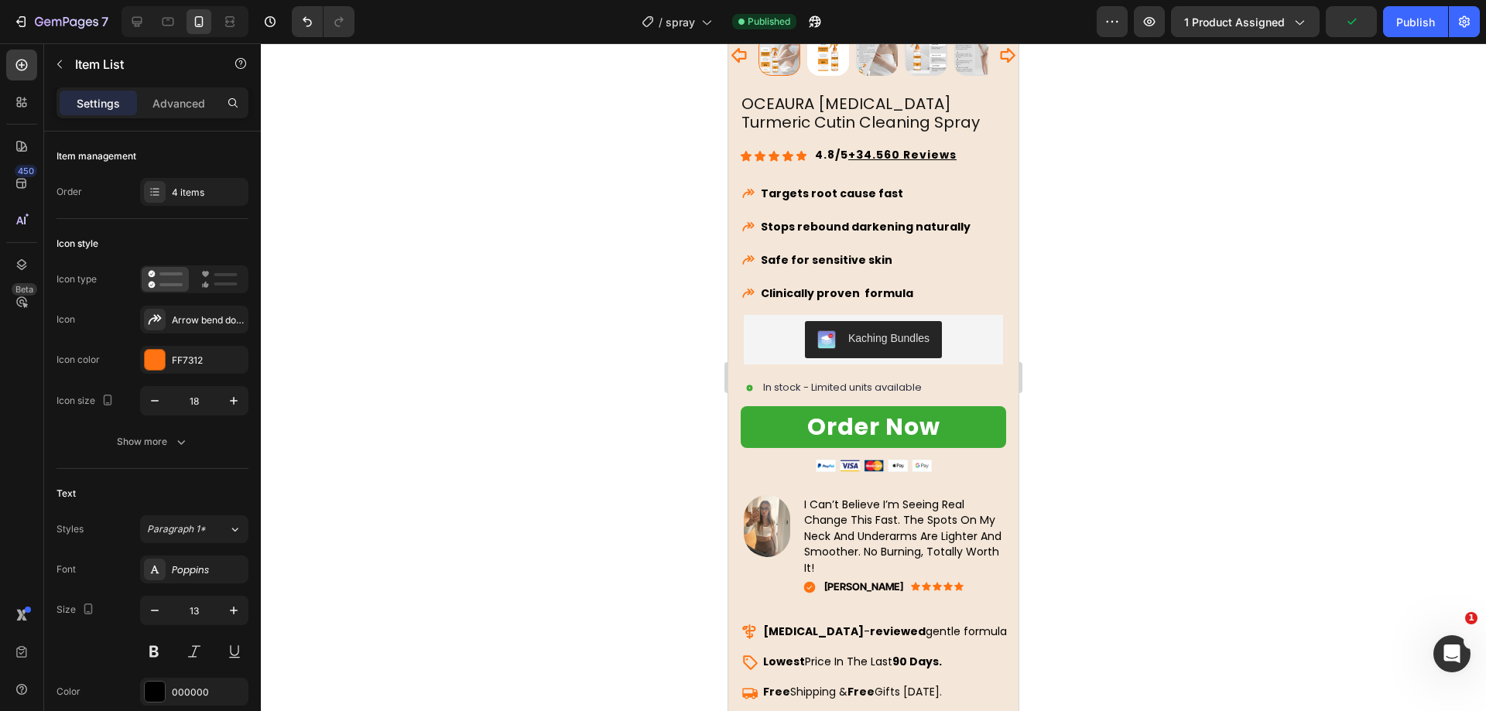
click at [628, 282] on div at bounding box center [873, 377] width 1225 height 668
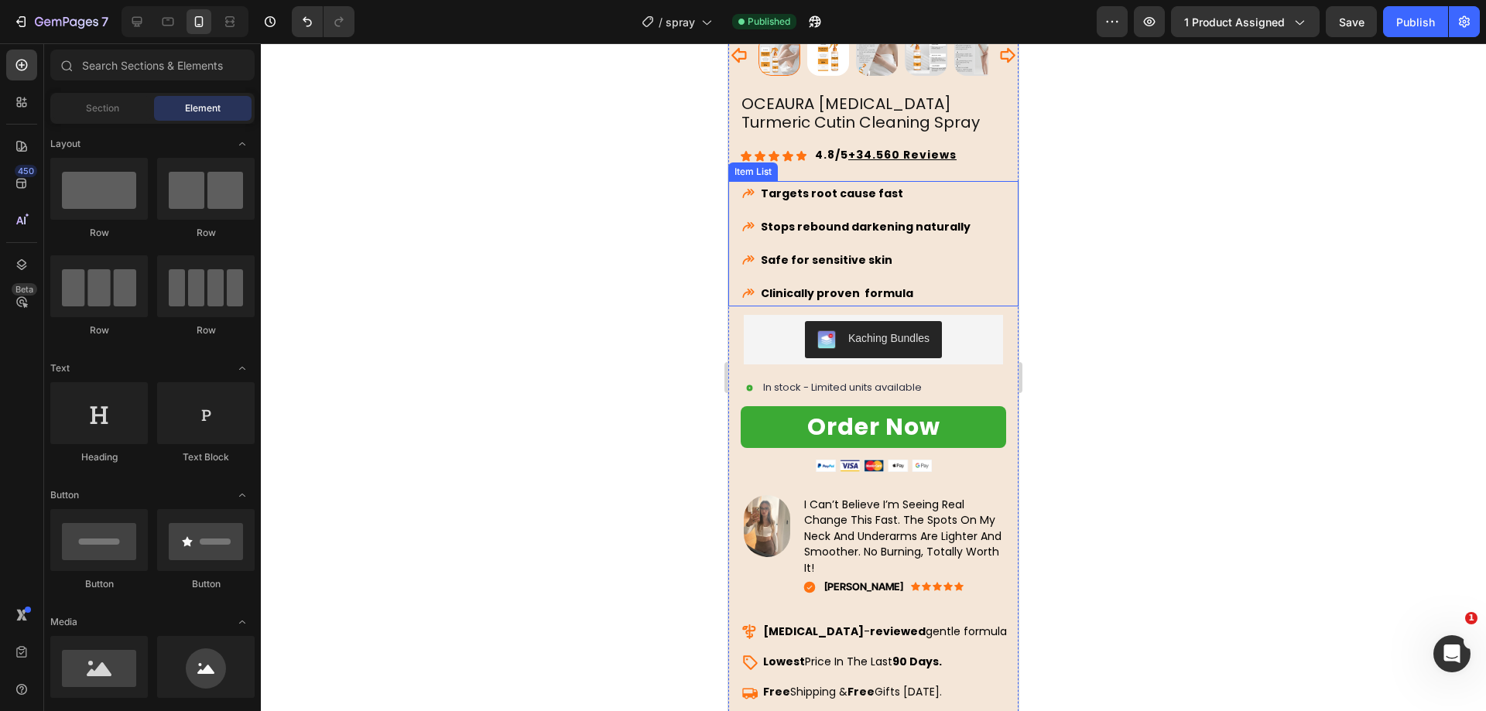
click at [855, 252] on strong "Safe for sensitive skin" at bounding box center [827, 259] width 132 height 15
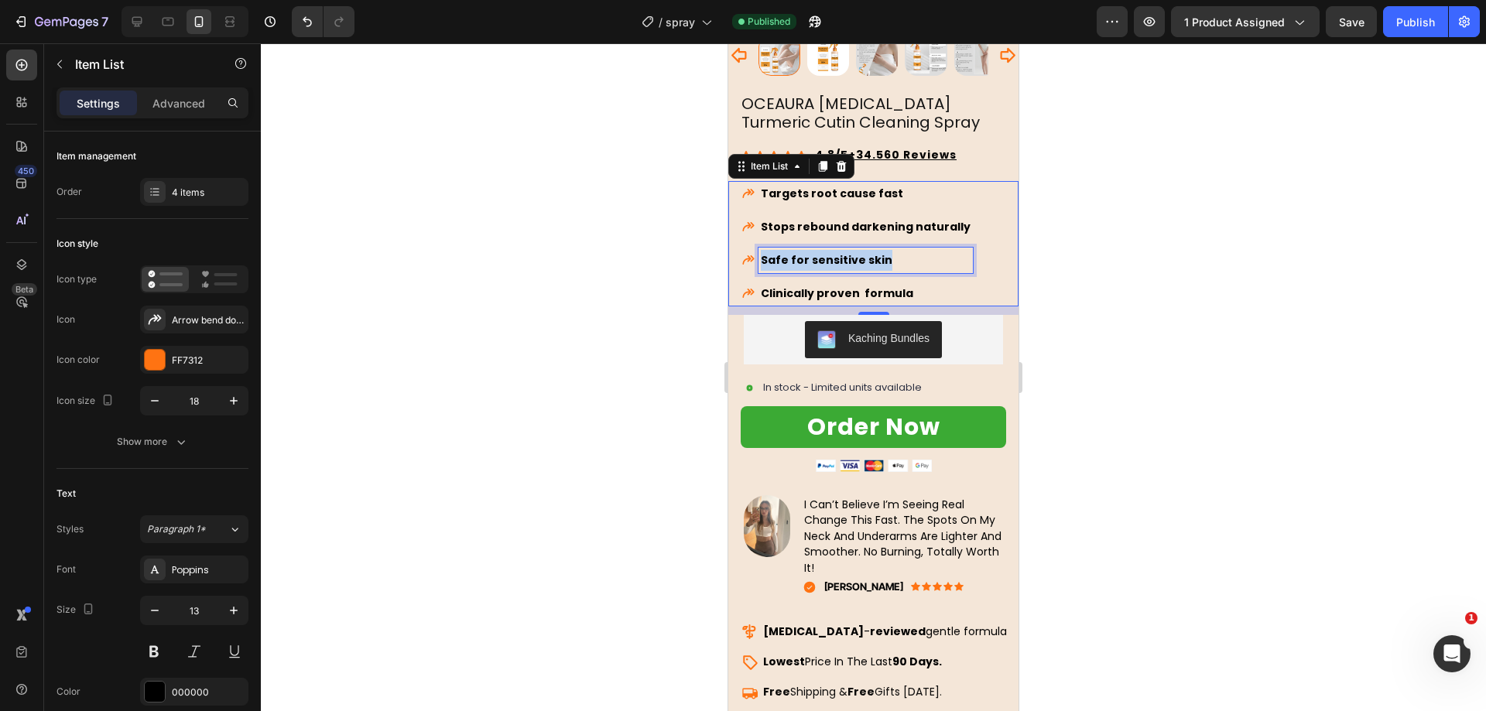
click at [855, 252] on strong "Safe for sensitive skin" at bounding box center [827, 259] width 132 height 15
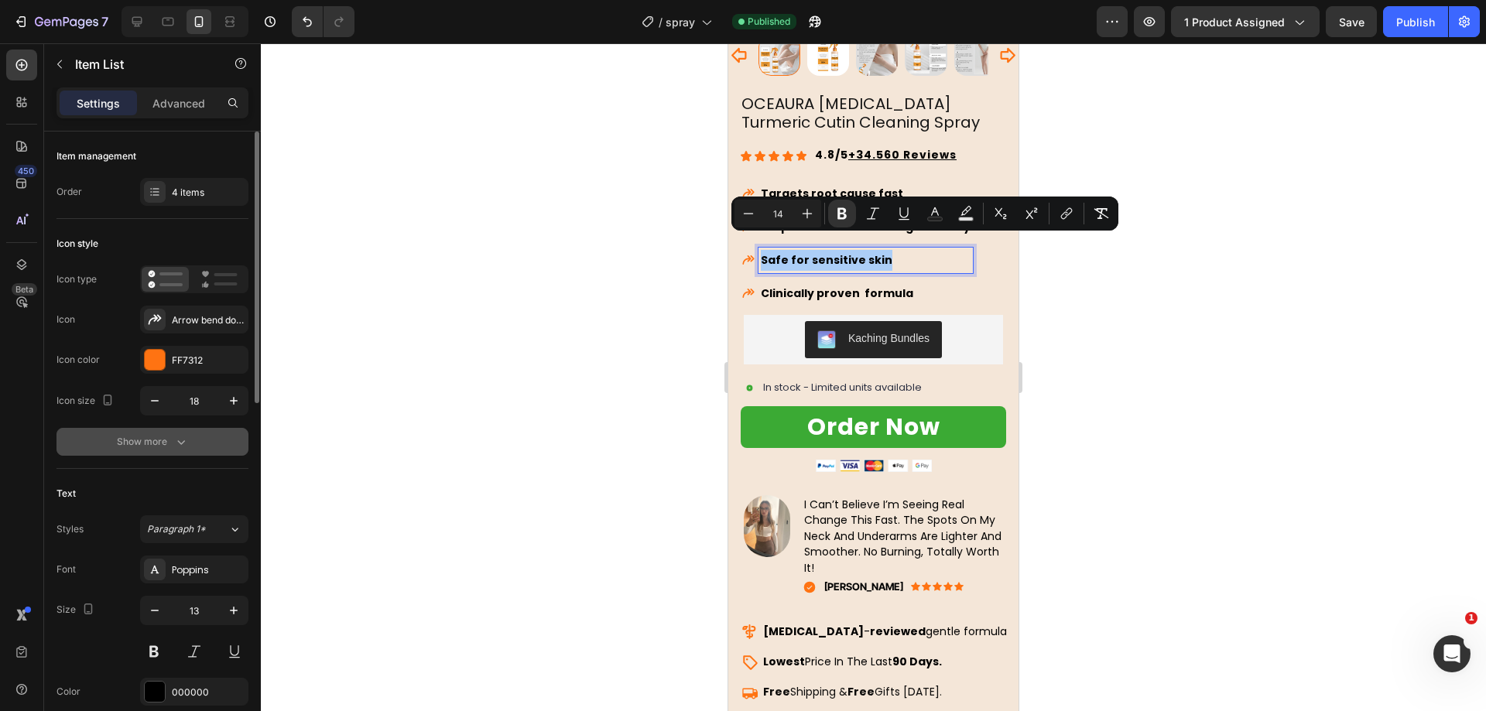
click at [207, 435] on button "Show more" at bounding box center [152, 442] width 192 height 28
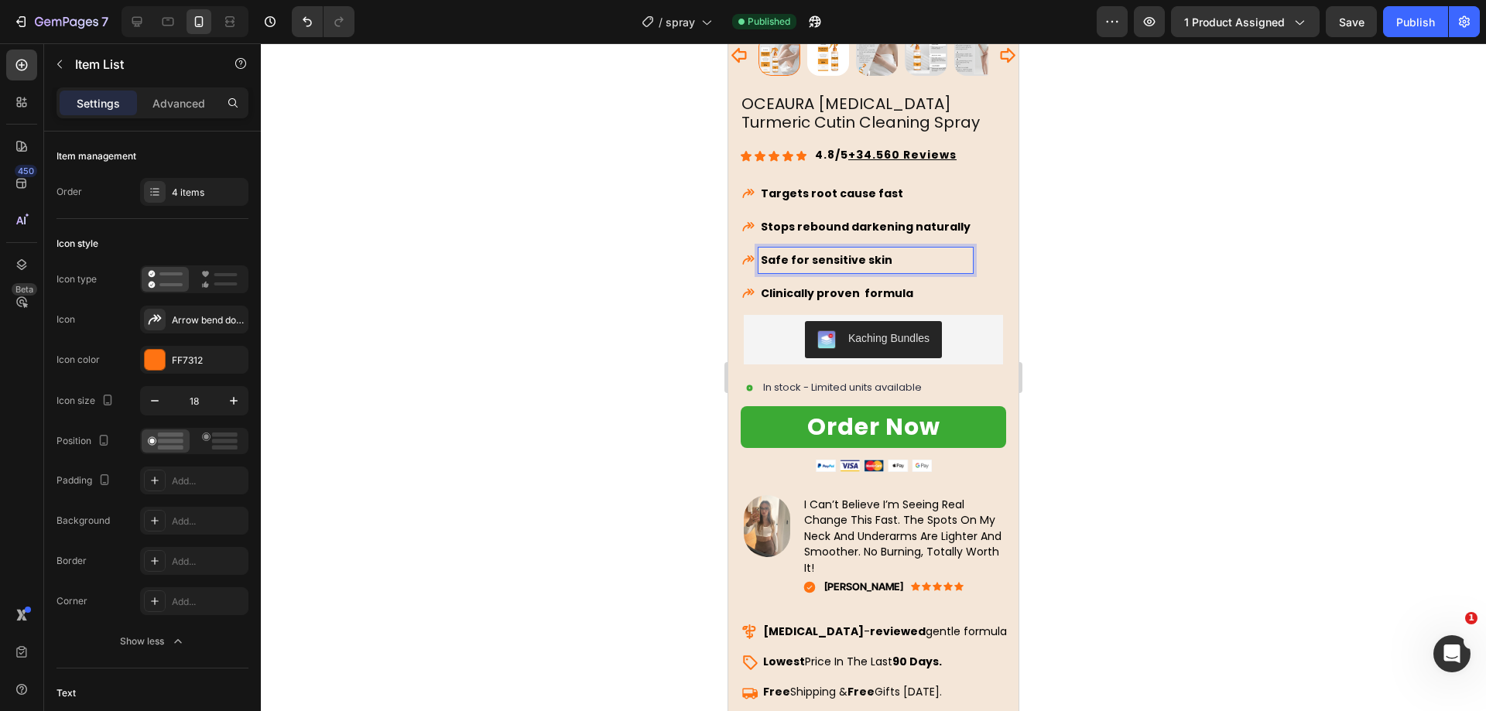
click at [827, 252] on strong "Safe for sensitive skin" at bounding box center [827, 259] width 132 height 15
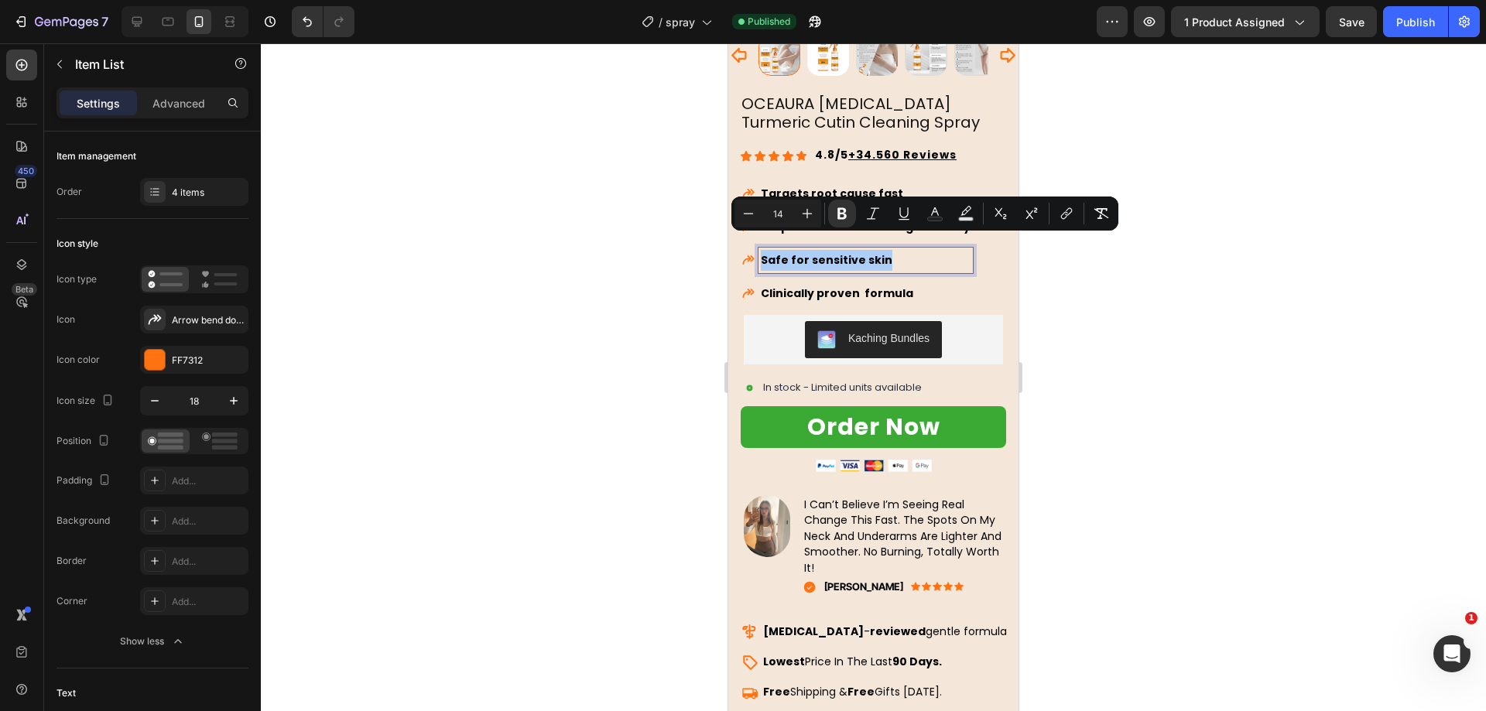
click at [614, 266] on div at bounding box center [873, 377] width 1225 height 668
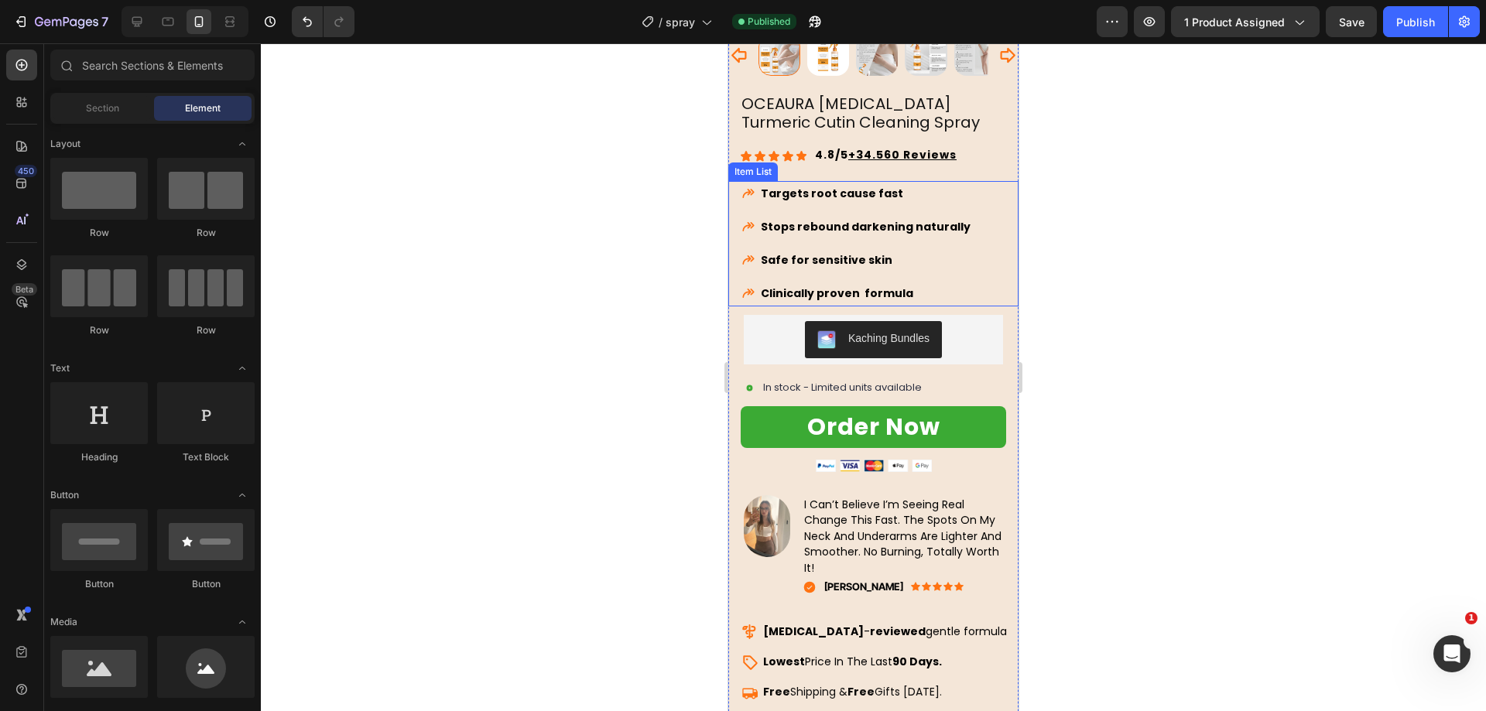
click at [845, 286] on strong "Clinically proven formula" at bounding box center [837, 293] width 152 height 15
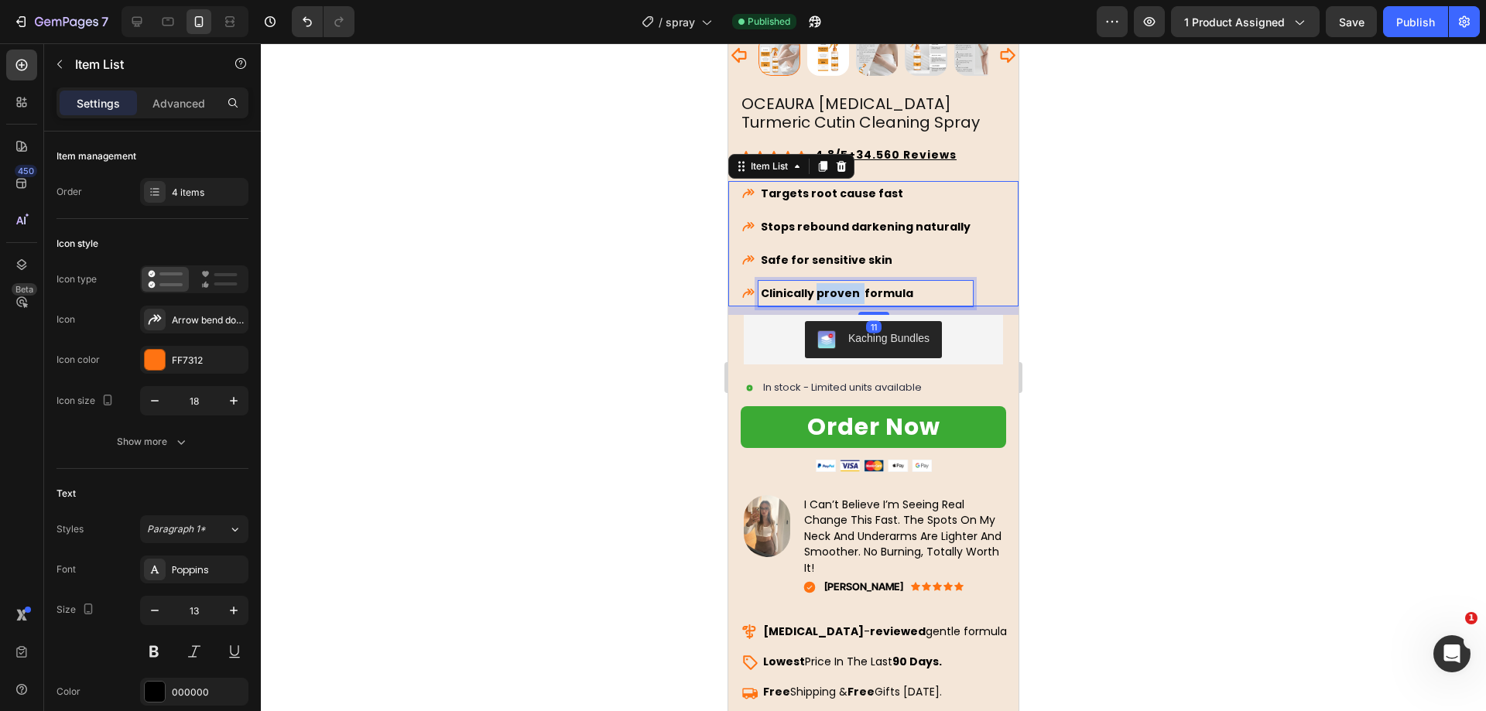
click at [847, 286] on strong "Clinically proven formula" at bounding box center [837, 293] width 152 height 15
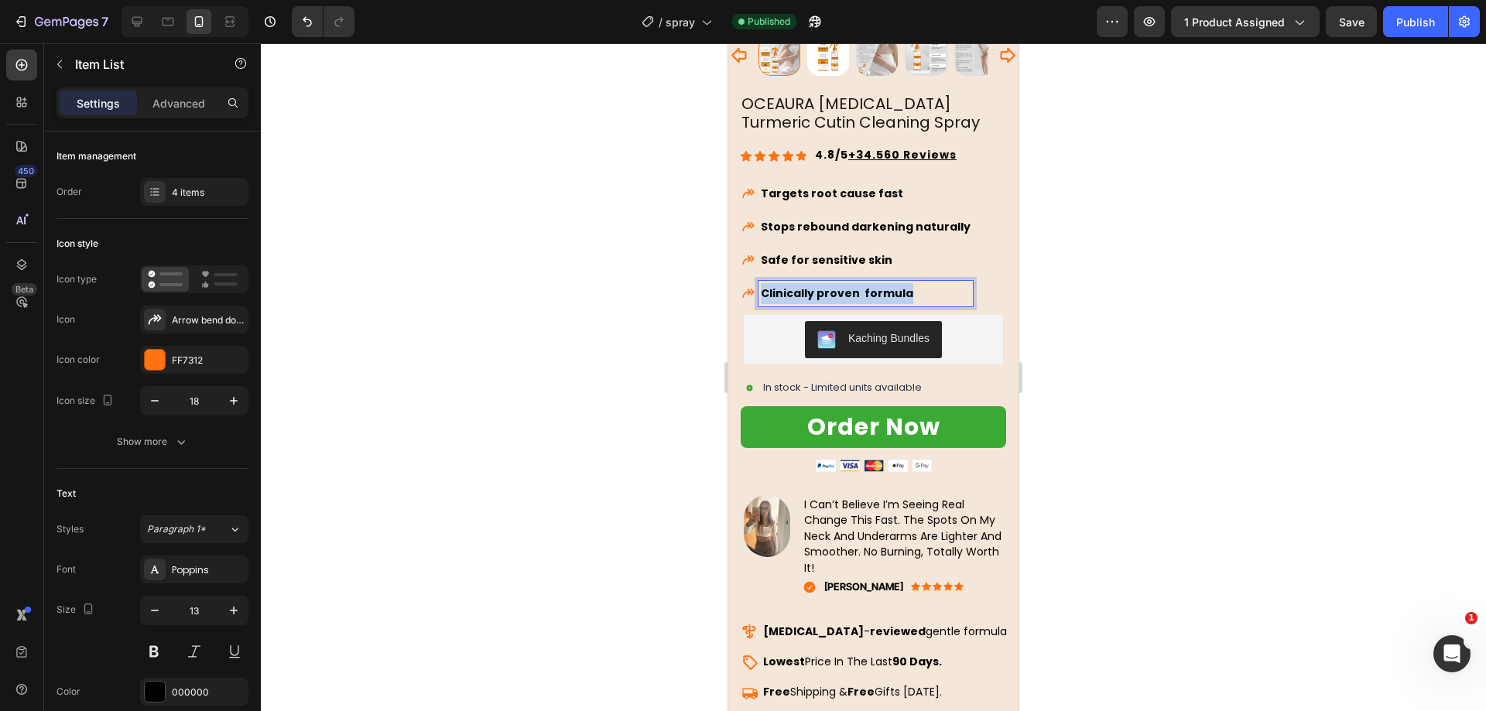
click at [847, 286] on strong "Clinically proven formula" at bounding box center [837, 293] width 152 height 15
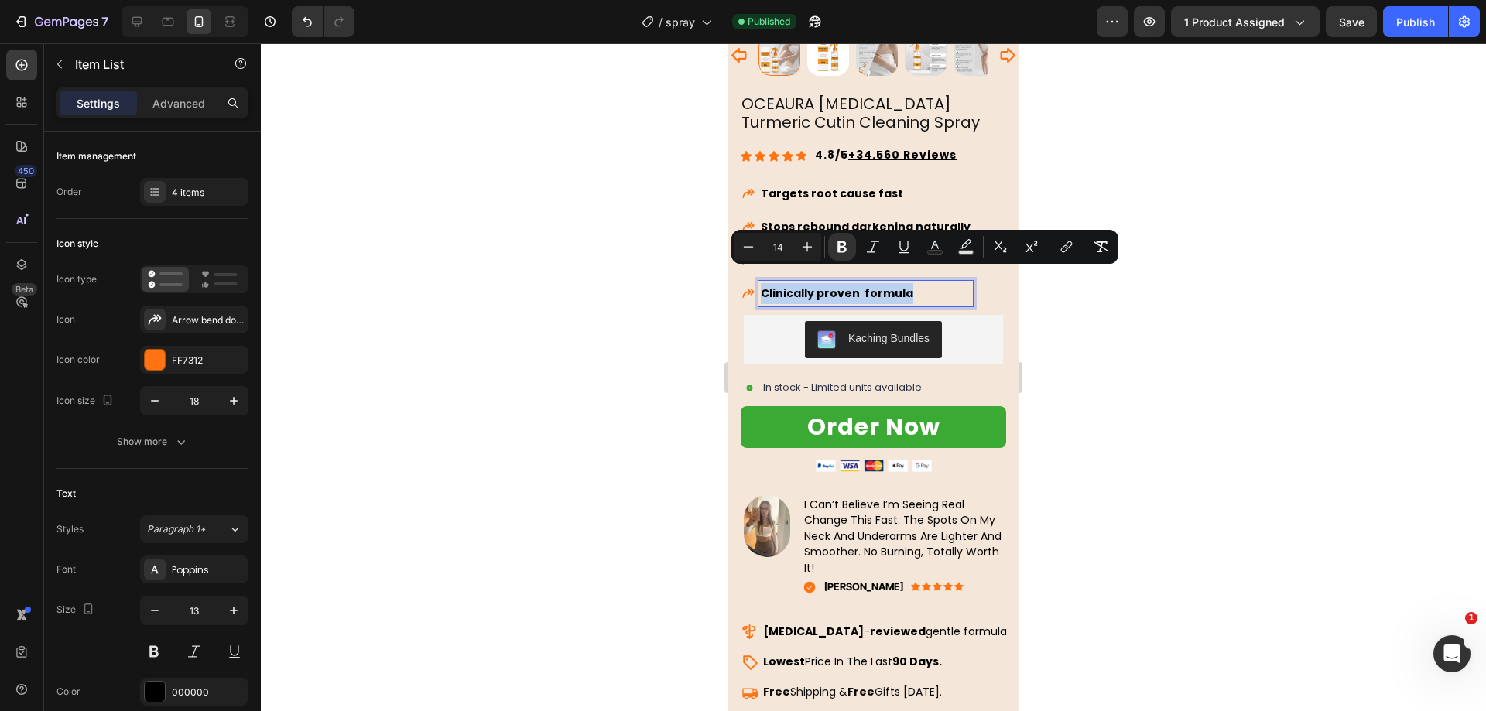
copy strong "Clinically proven formula"
drag, startPoint x: 546, startPoint y: 261, endPoint x: 589, endPoint y: 253, distance: 43.3
click at [546, 261] on div at bounding box center [873, 377] width 1225 height 668
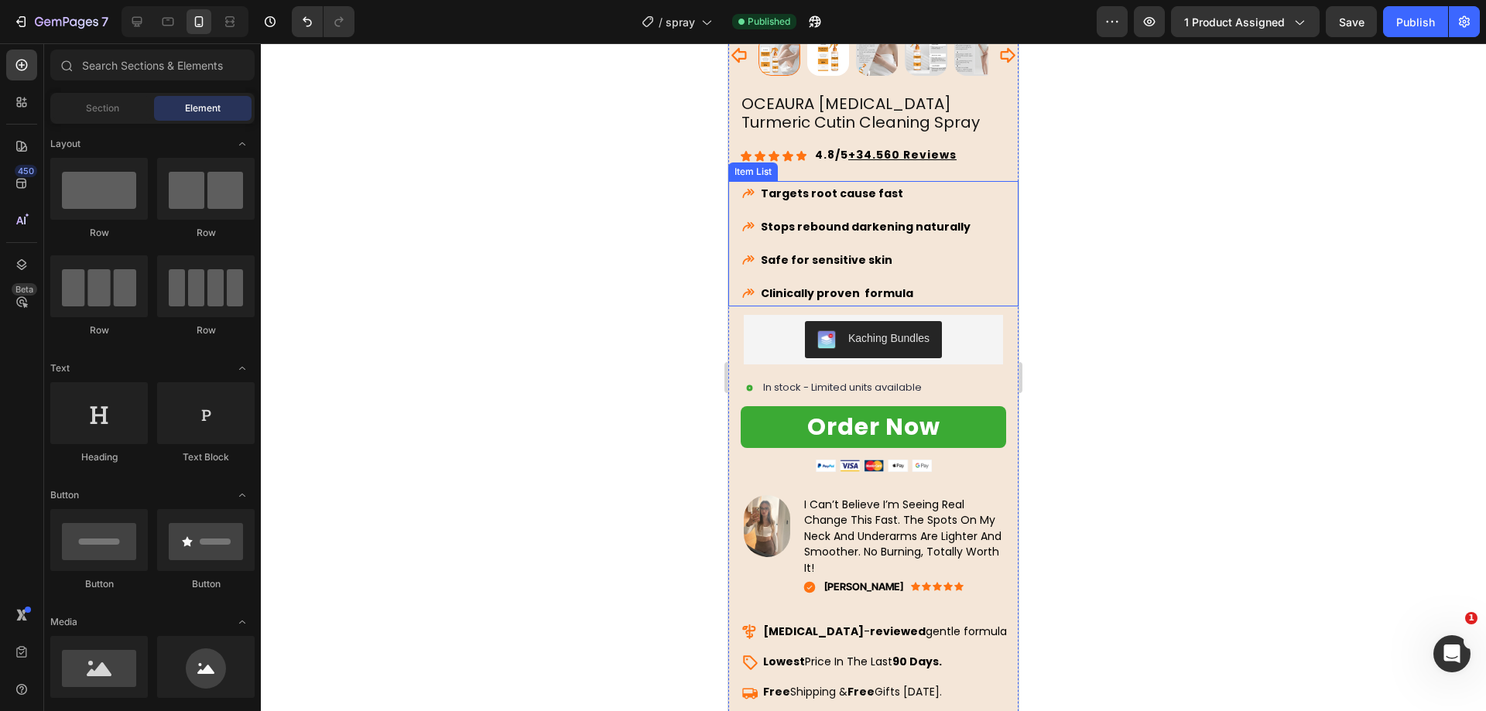
click at [971, 242] on div "Targets root cause fast Stops rebound darkening naturally Safe [MEDICAL_DATA] C…" at bounding box center [879, 243] width 277 height 125
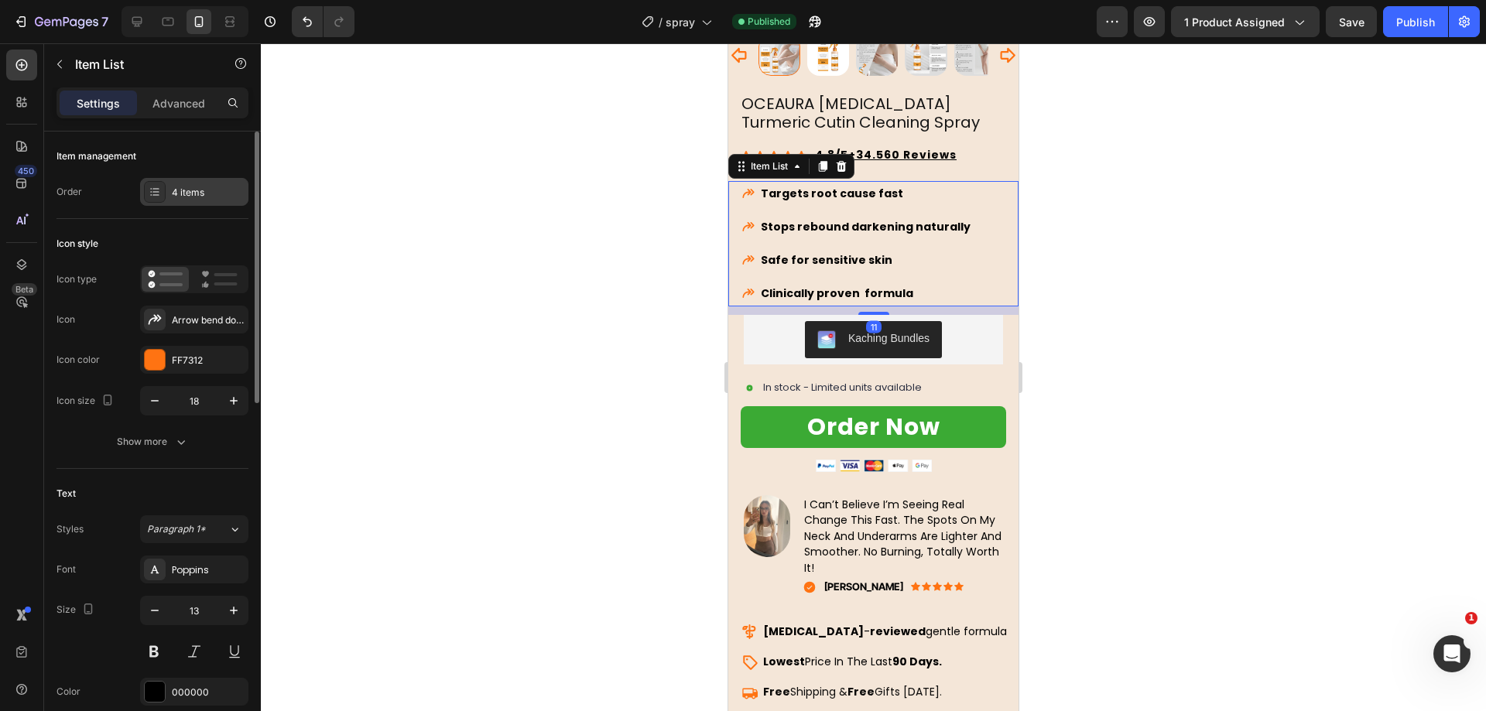
click at [209, 196] on div "4 items" at bounding box center [208, 193] width 73 height 14
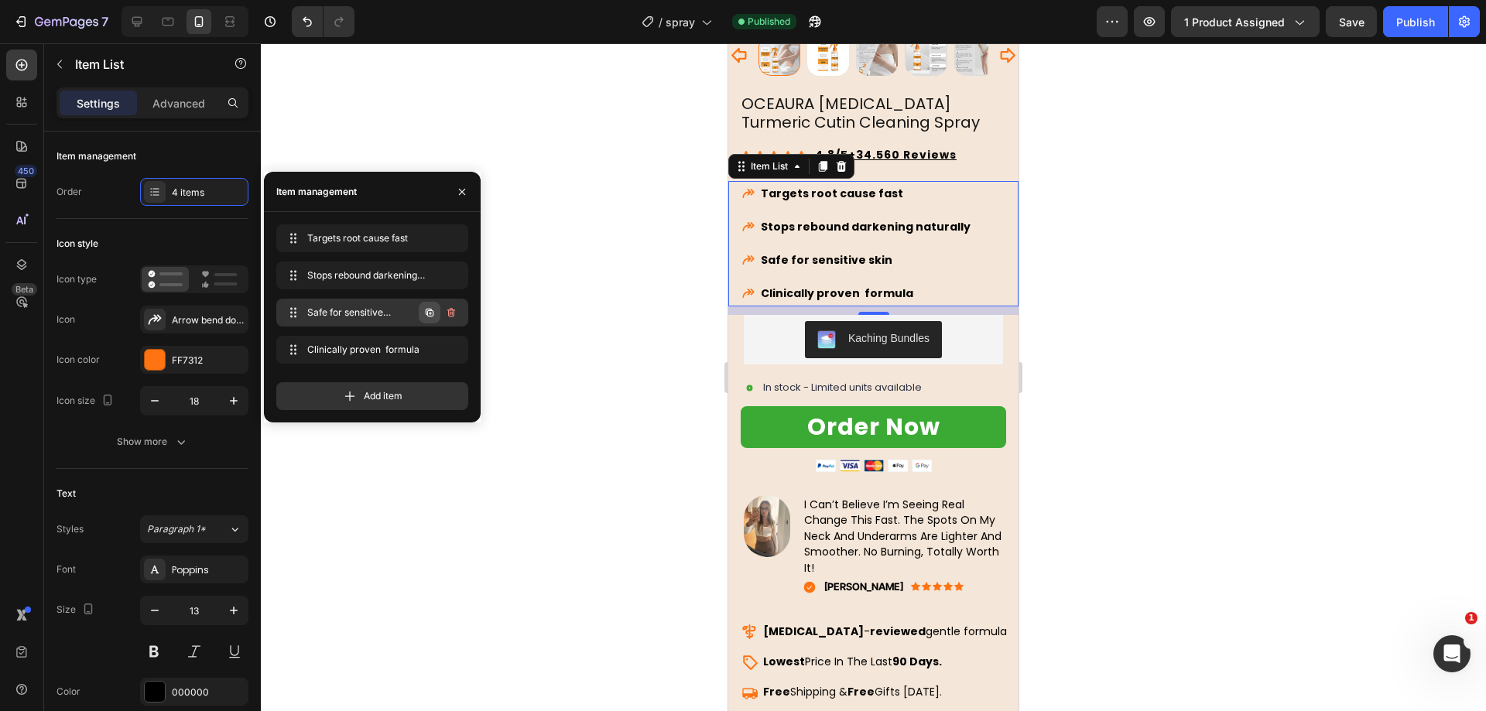
click at [428, 312] on icon "button" at bounding box center [430, 313] width 8 height 8
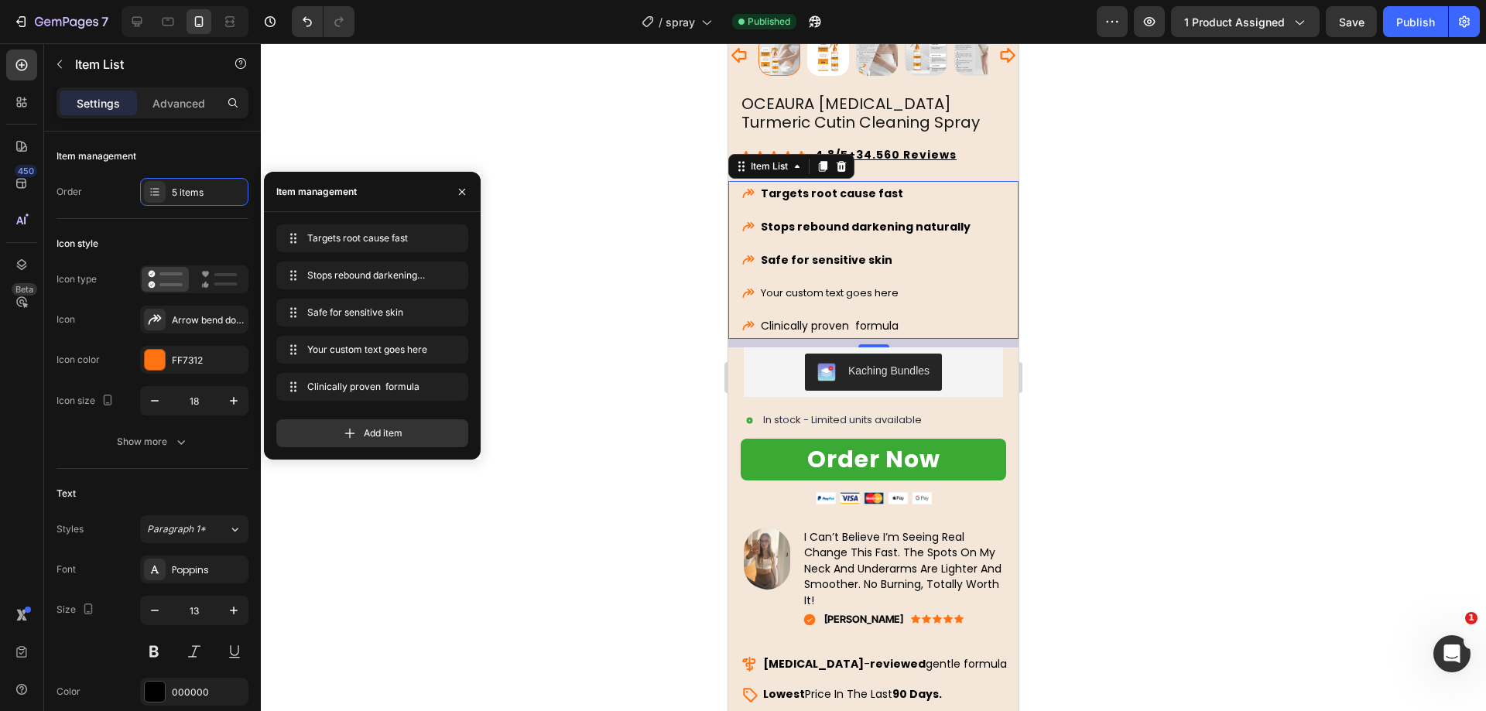
click at [790, 285] on div "Your custom text goes here" at bounding box center [865, 293] width 214 height 25
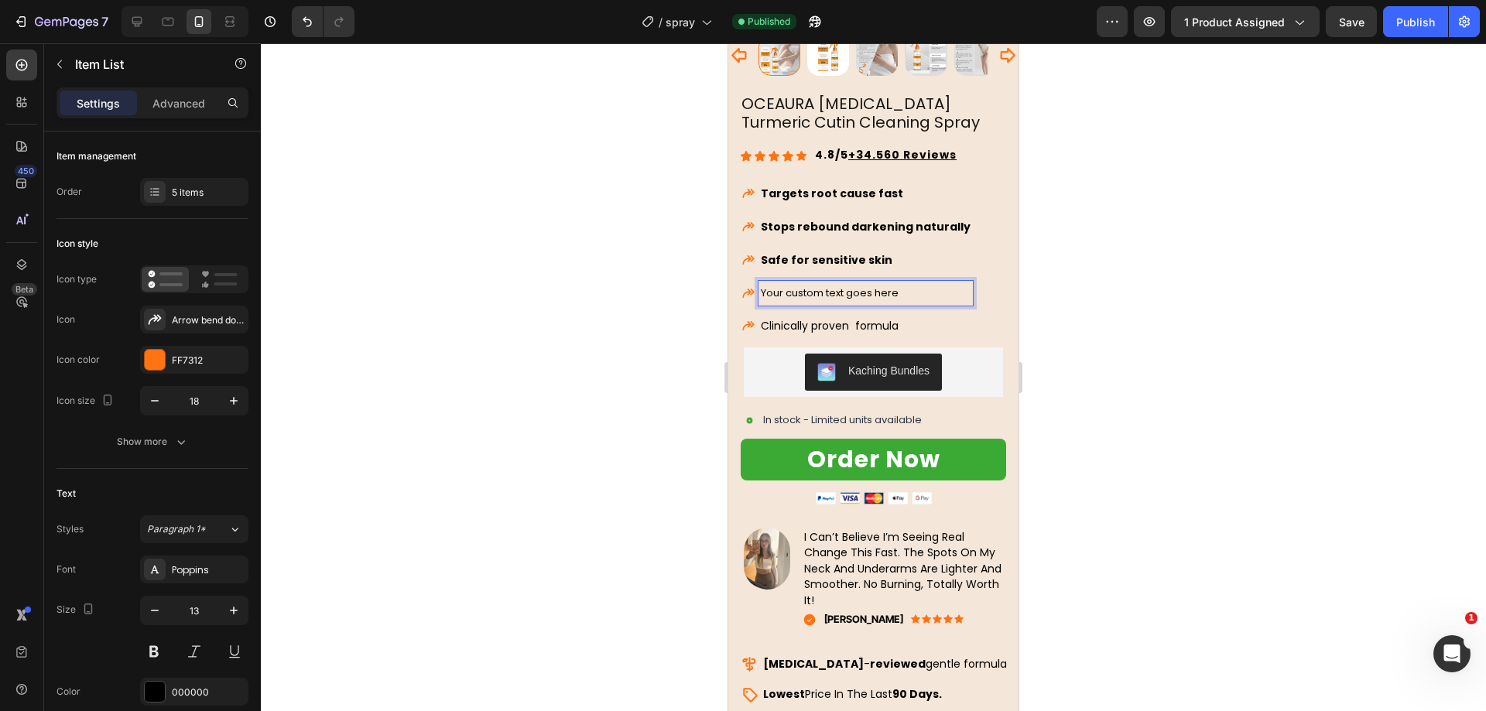
click at [790, 285] on p "Your custom text goes here" at bounding box center [866, 293] width 210 height 20
click at [803, 319] on span "Clinically proven formula" at bounding box center [830, 326] width 138 height 15
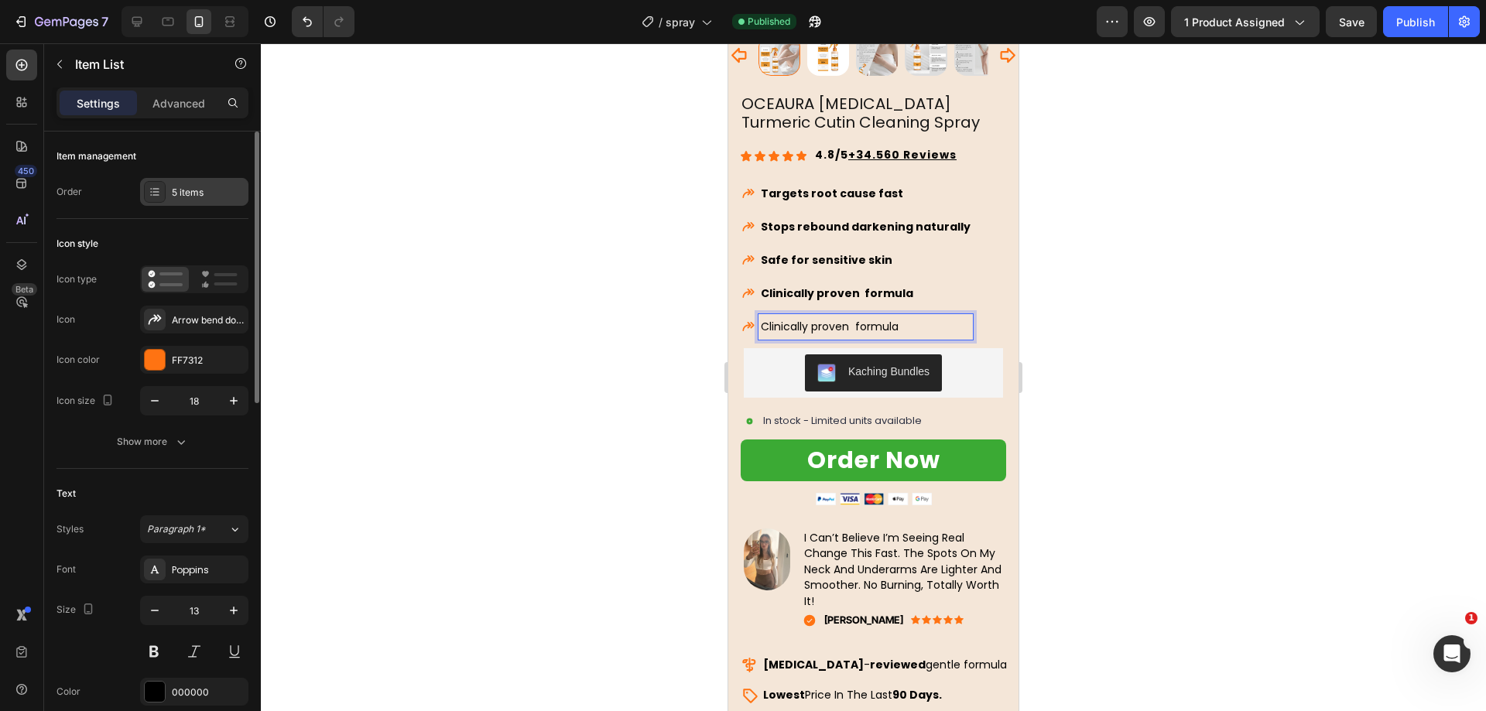
click at [154, 200] on div at bounding box center [155, 192] width 22 height 22
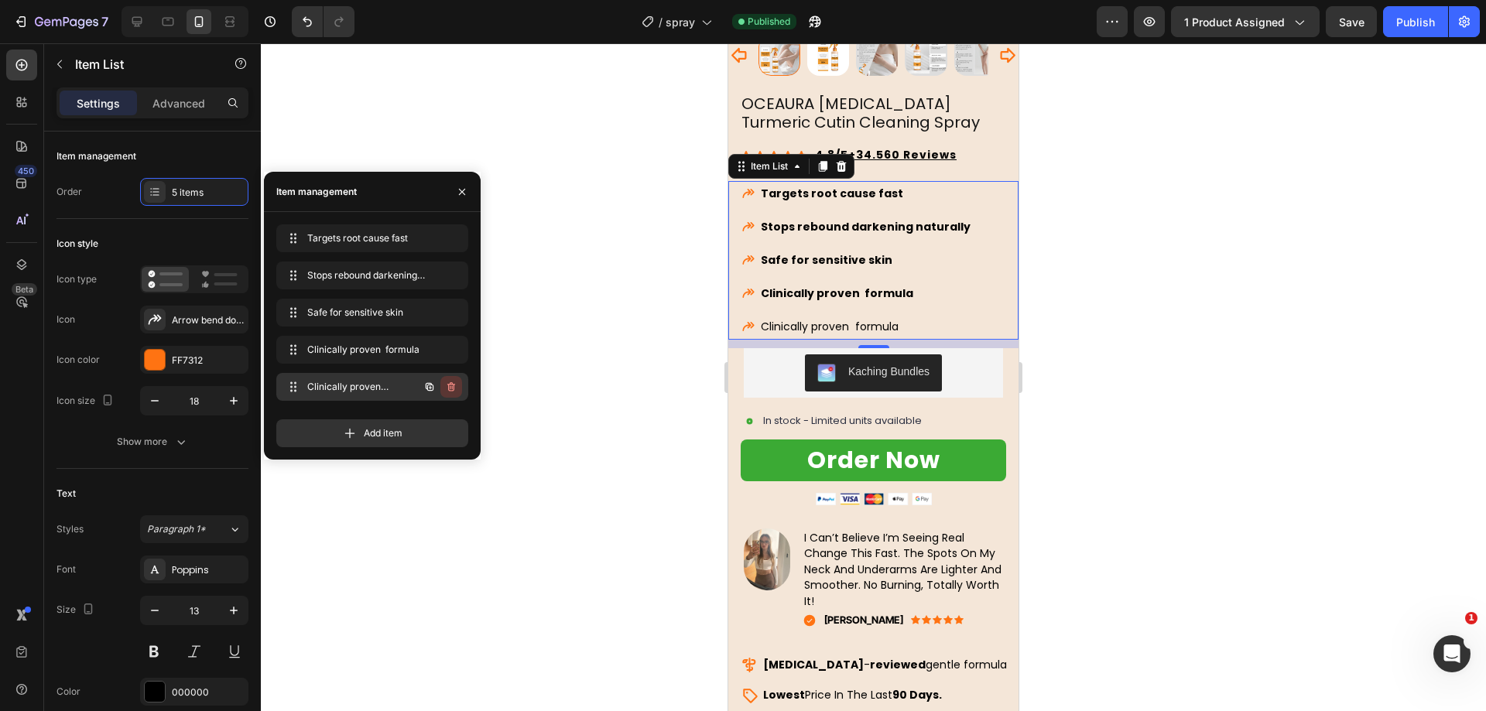
click at [448, 387] on icon "button" at bounding box center [451, 387] width 12 height 12
click at [451, 387] on div "Delete" at bounding box center [440, 387] width 29 height 14
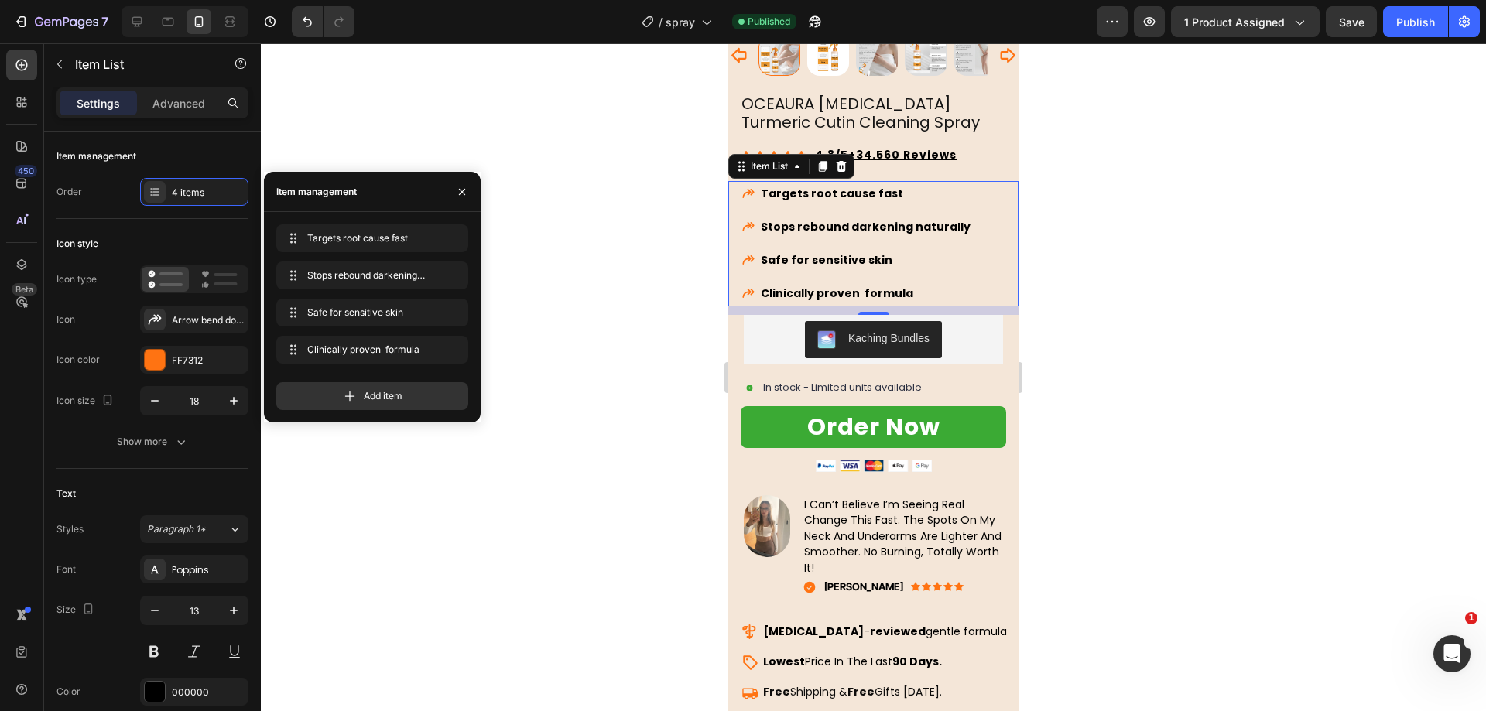
click at [613, 241] on div at bounding box center [873, 377] width 1225 height 668
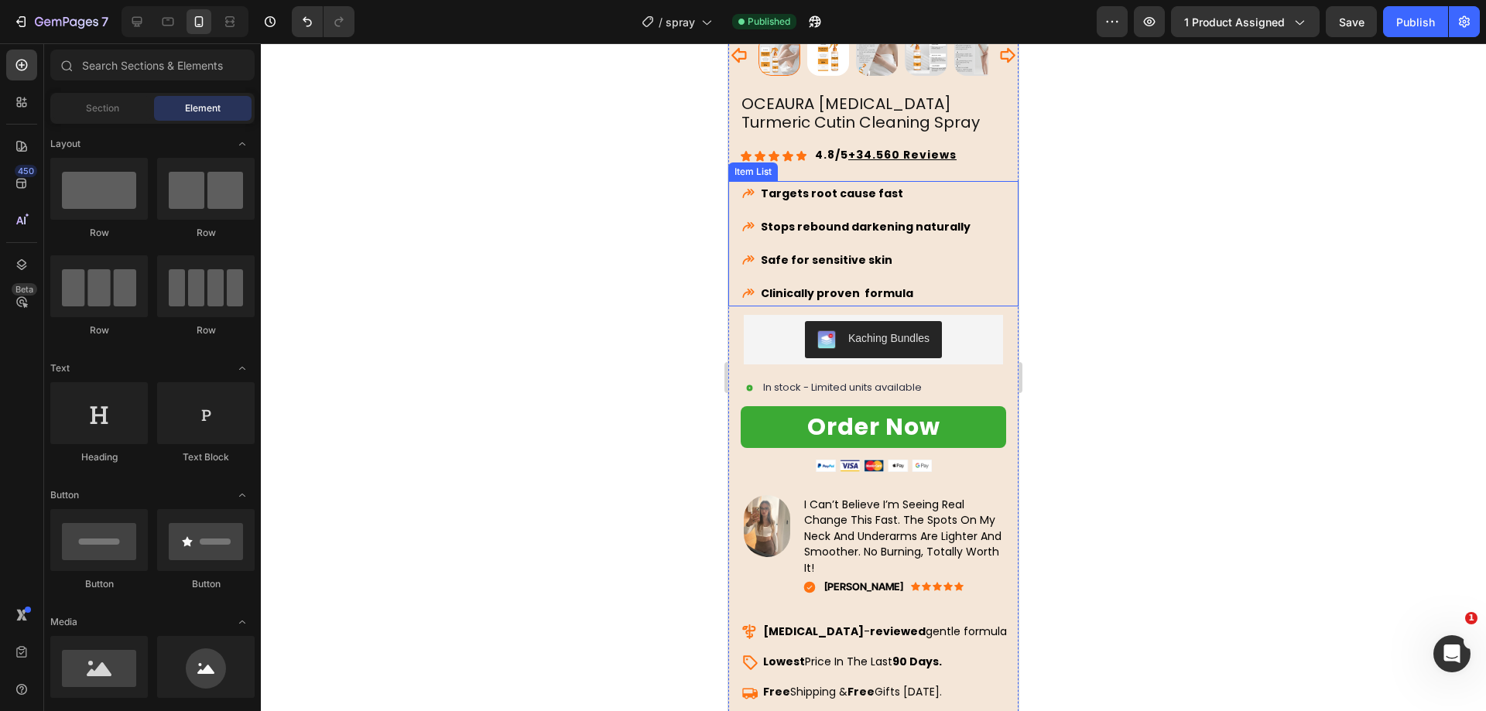
click at [840, 283] on p "Clinically proven formula" at bounding box center [866, 293] width 210 height 21
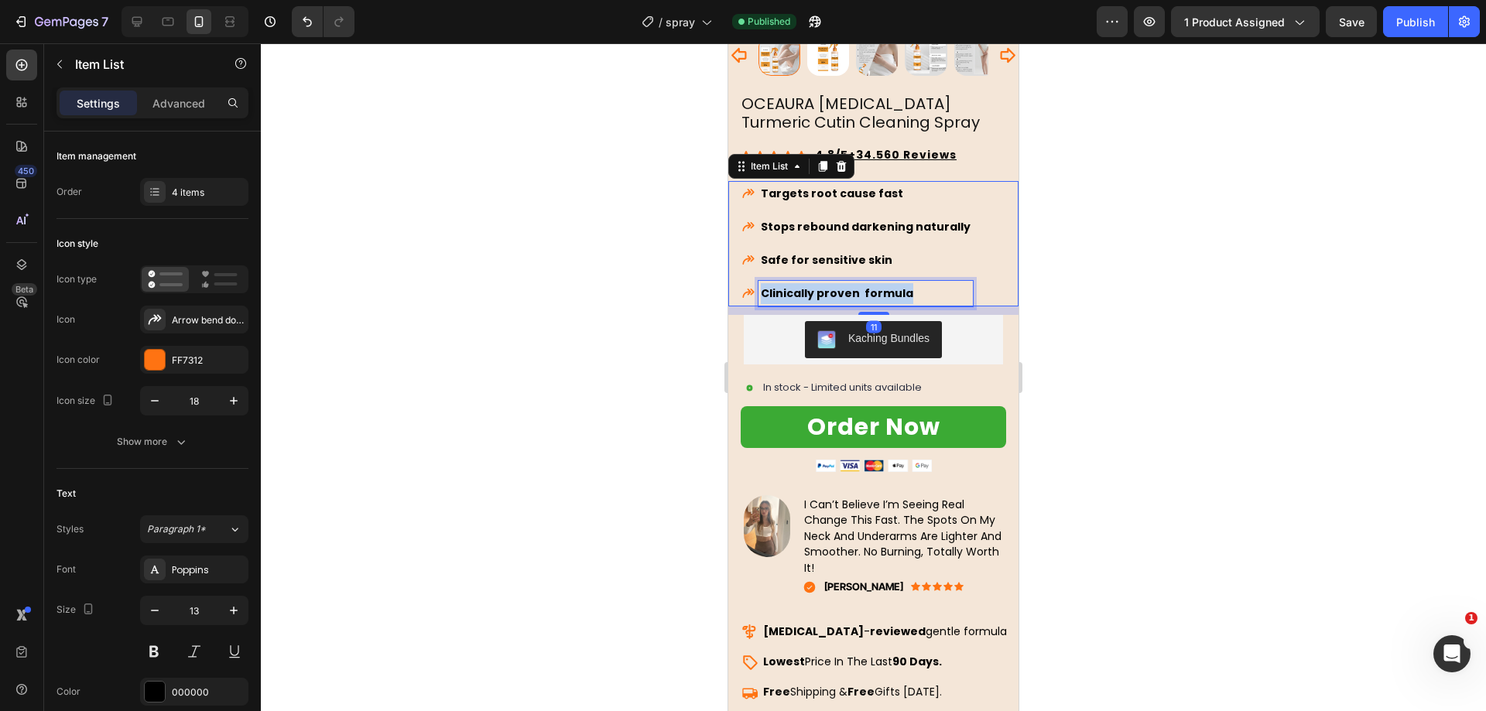
click at [840, 283] on p "Clinically proven formula" at bounding box center [866, 293] width 210 height 21
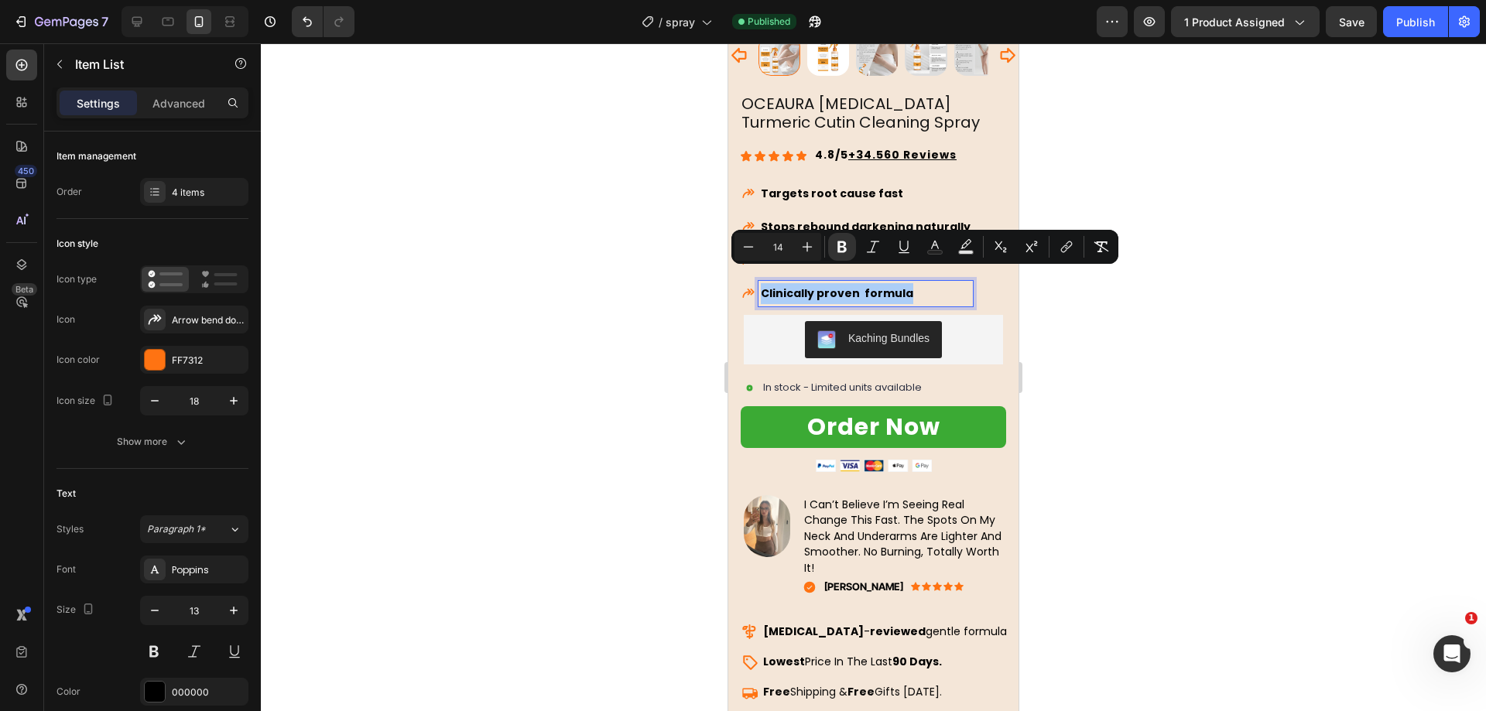
click at [665, 244] on div at bounding box center [873, 377] width 1225 height 668
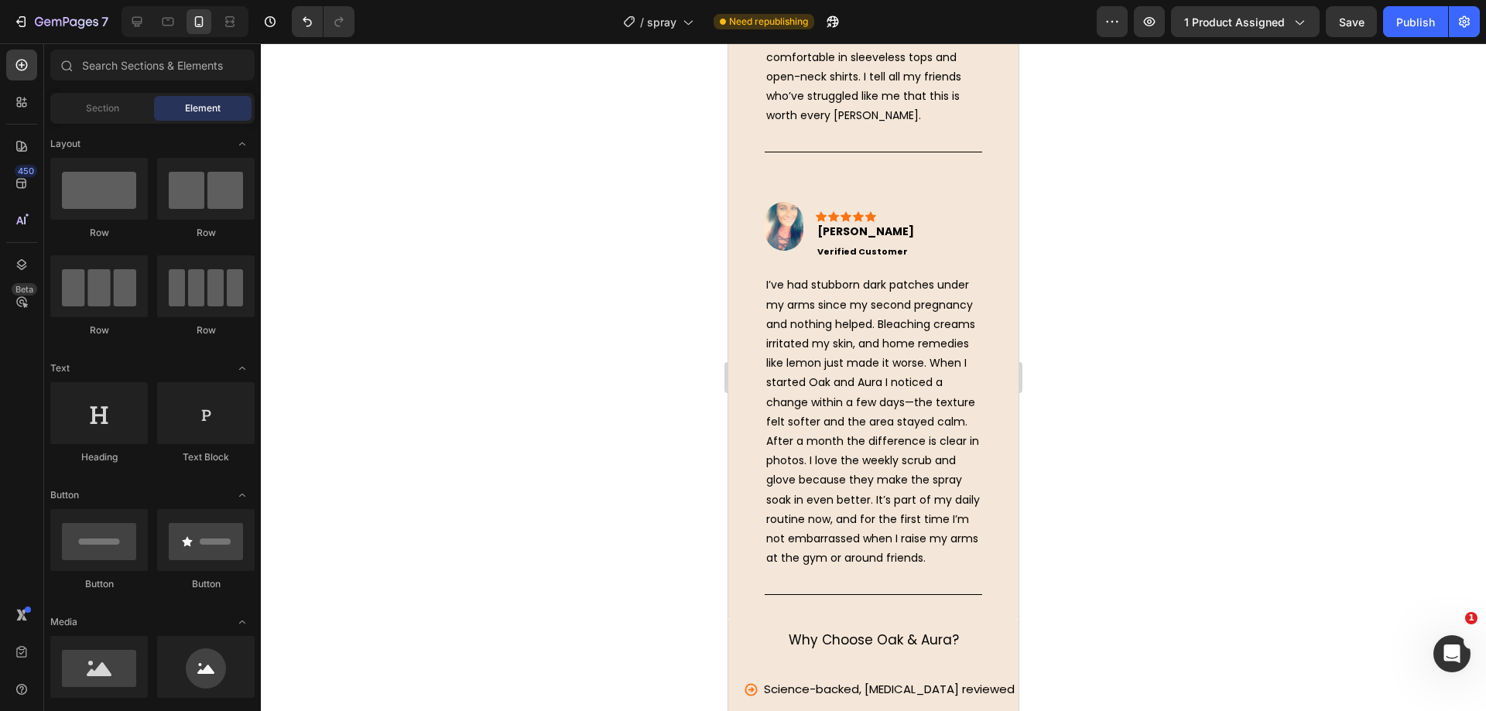
scroll to position [5804, 0]
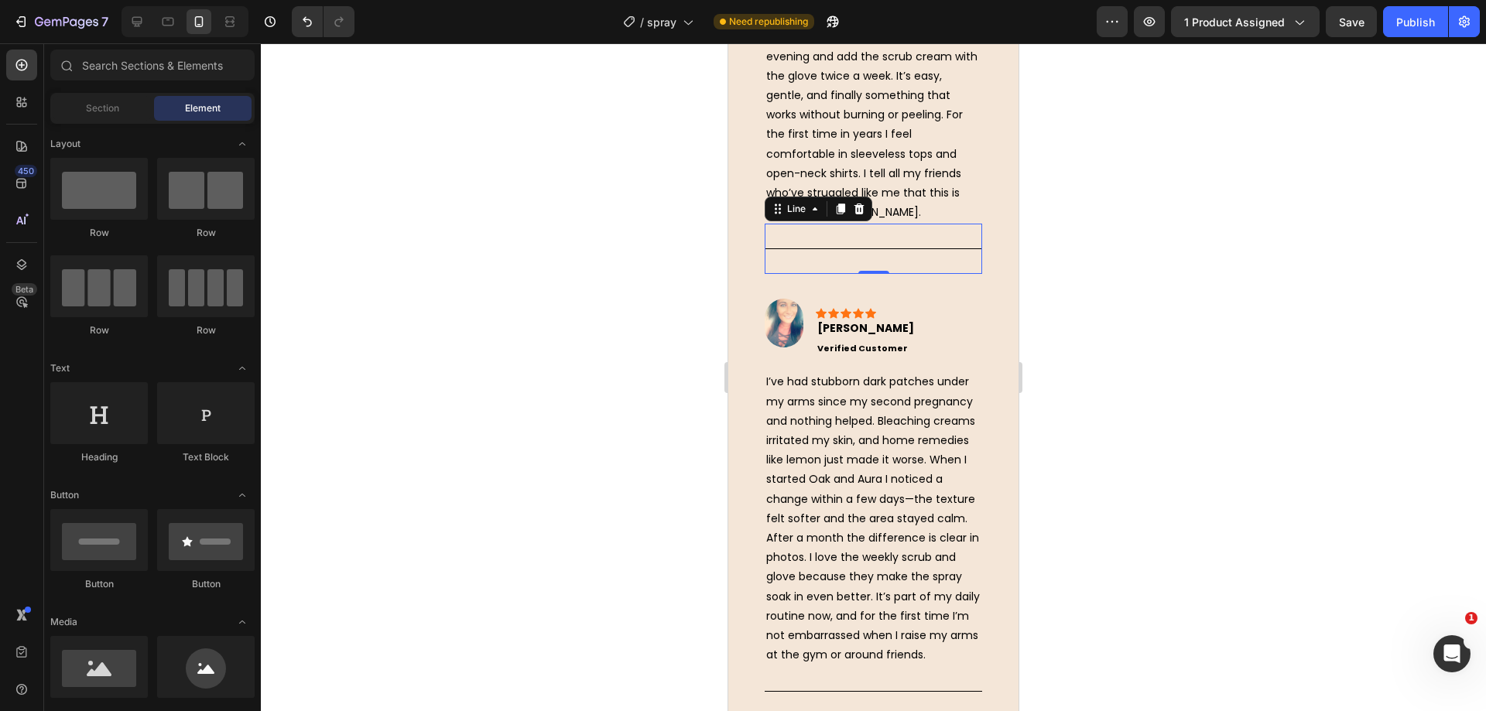
click at [887, 274] on div "Title Line 0" at bounding box center [873, 249] width 217 height 50
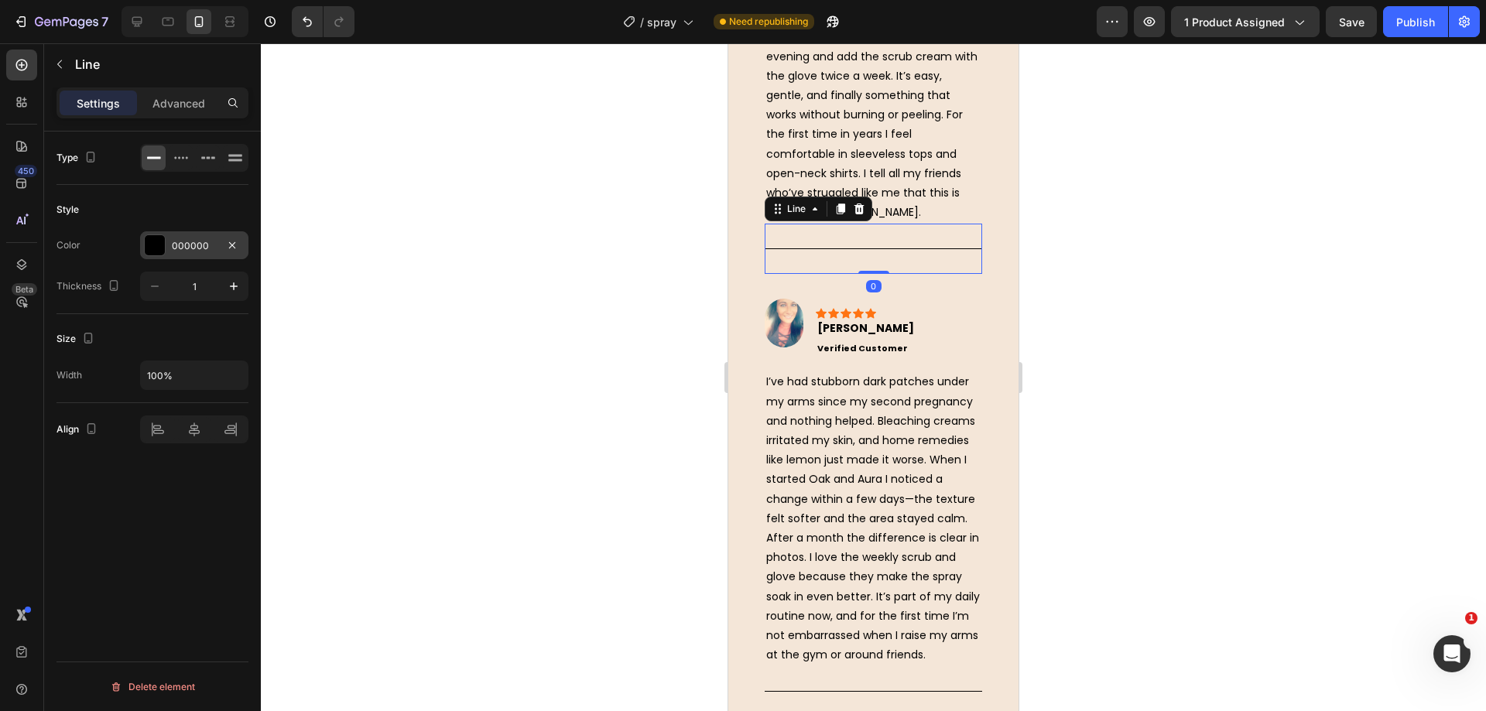
click at [183, 235] on div "000000" at bounding box center [194, 245] width 108 height 28
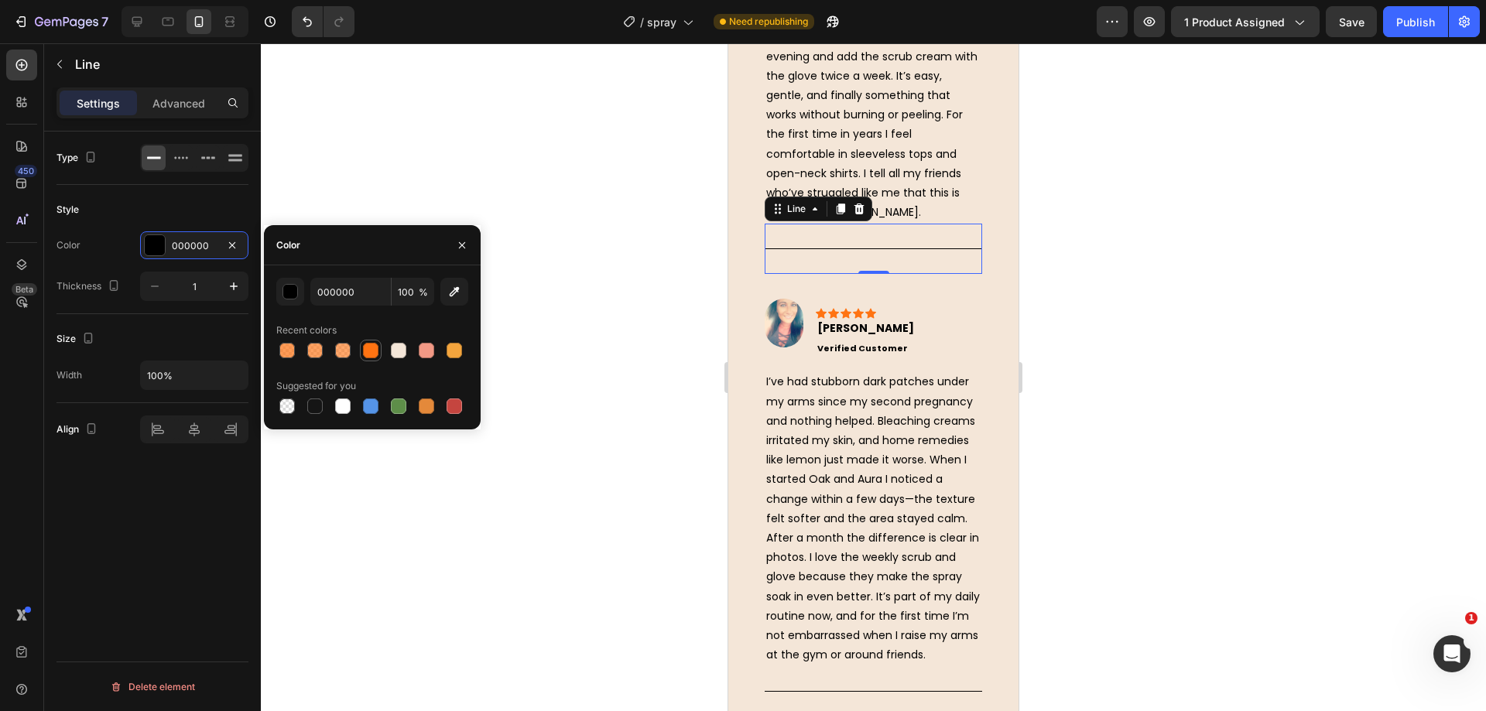
click at [368, 350] on div at bounding box center [370, 350] width 15 height 15
type input "FF7312"
click at [579, 176] on div at bounding box center [873, 377] width 1225 height 668
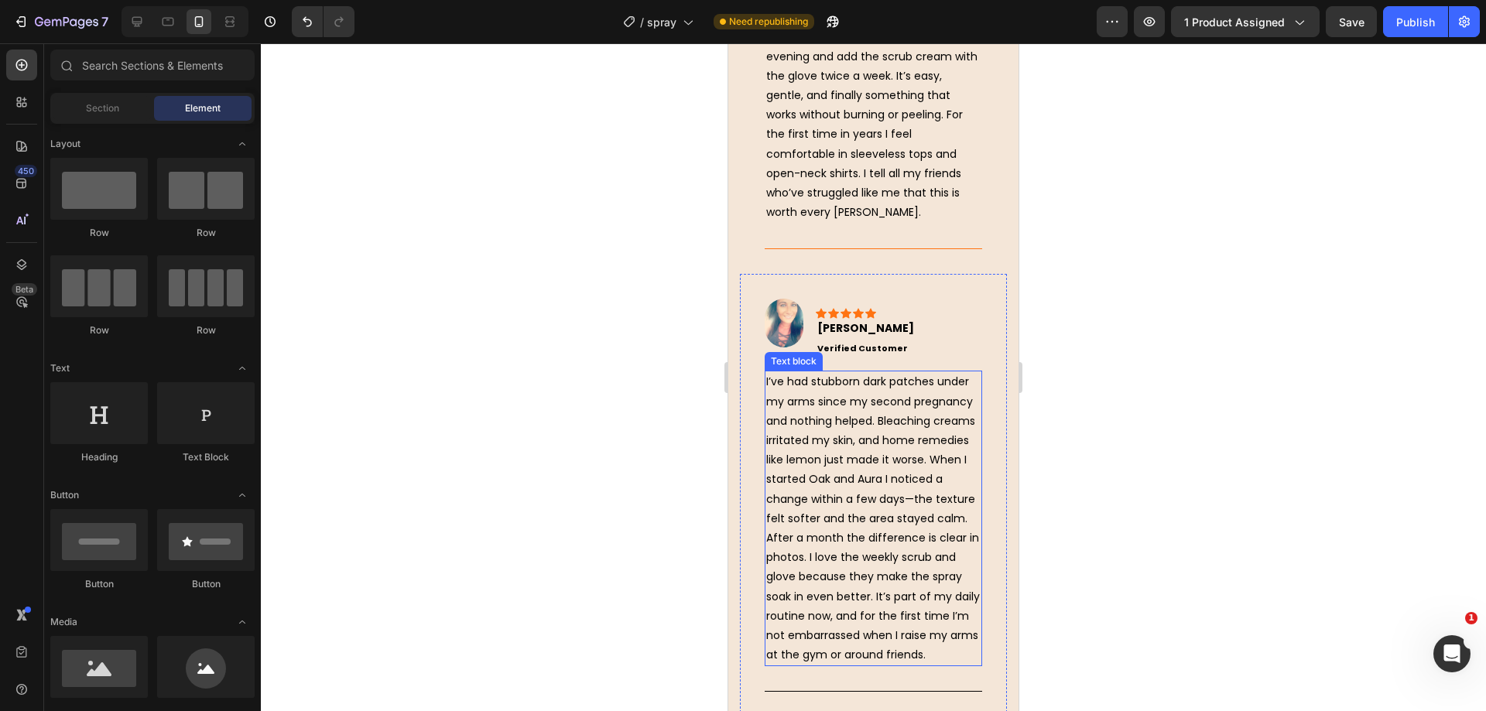
scroll to position [5998, 0]
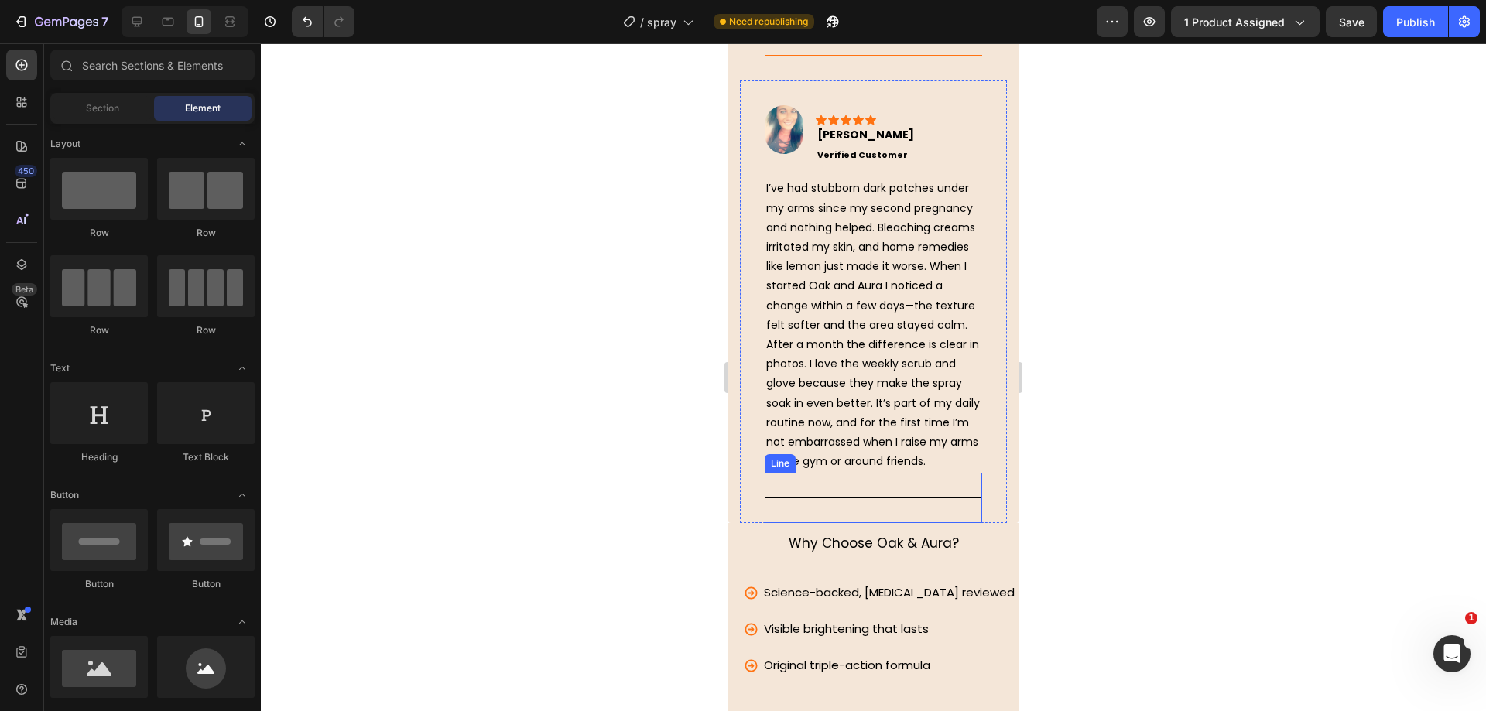
click at [842, 523] on div "Title Line" at bounding box center [873, 498] width 217 height 50
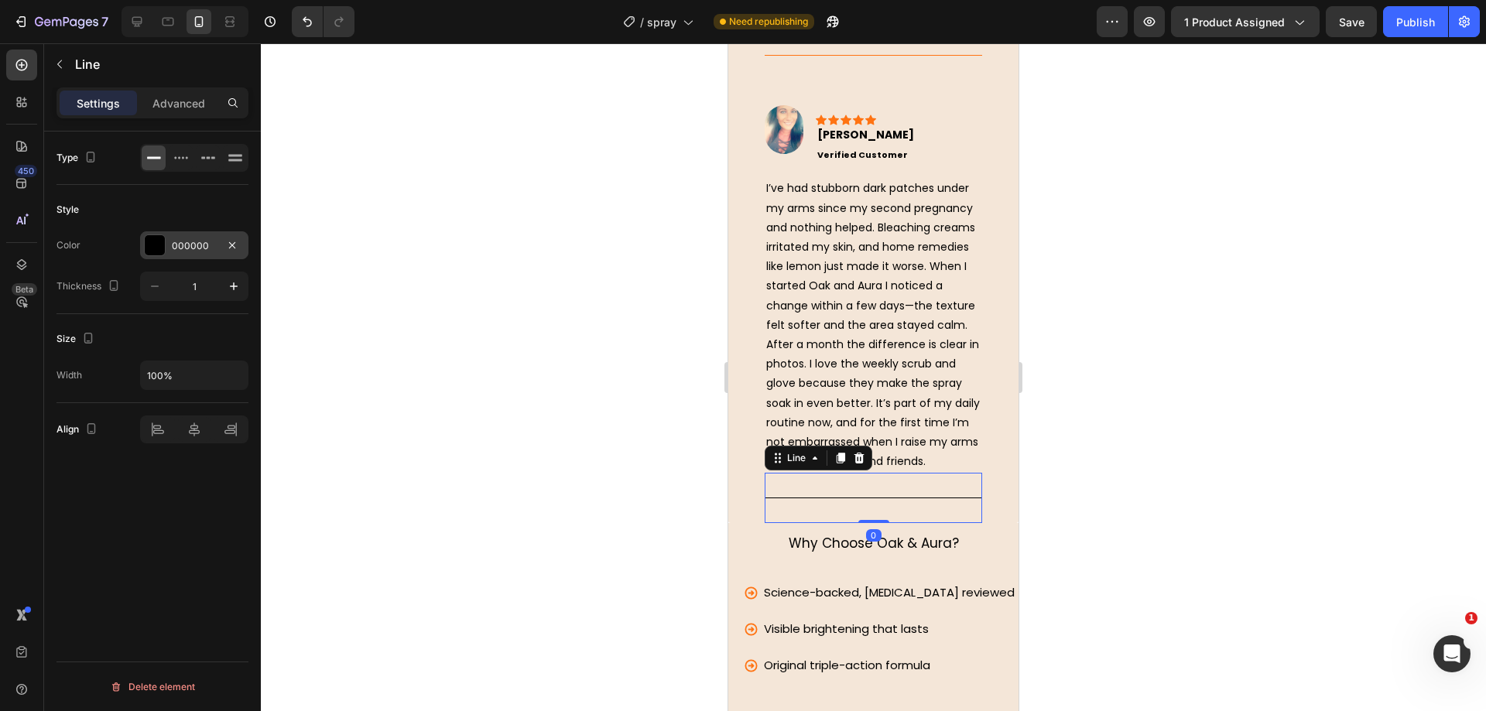
click at [171, 247] on div "000000" at bounding box center [194, 245] width 108 height 28
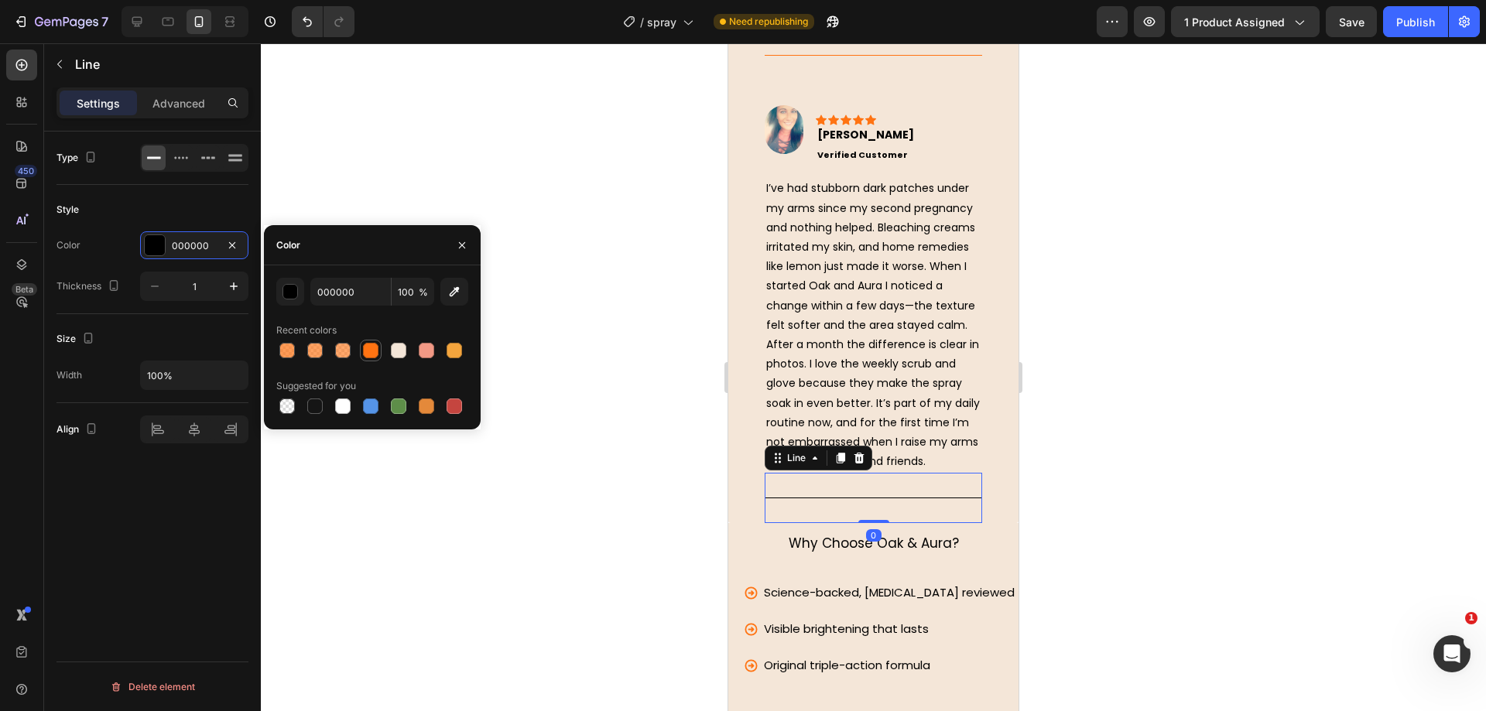
click at [365, 354] on div at bounding box center [370, 350] width 15 height 15
type input "FF7312"
click at [598, 340] on div at bounding box center [873, 377] width 1225 height 668
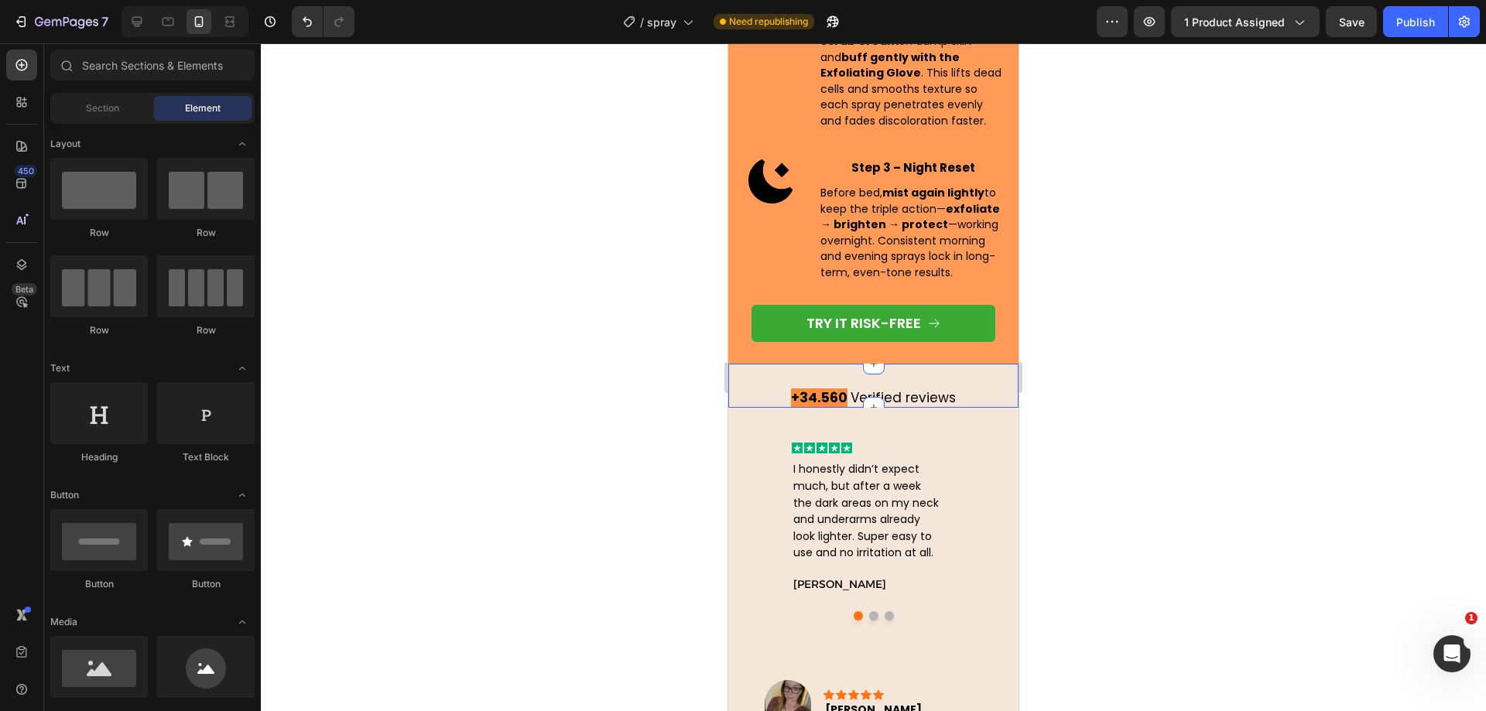
scroll to position [3869, 0]
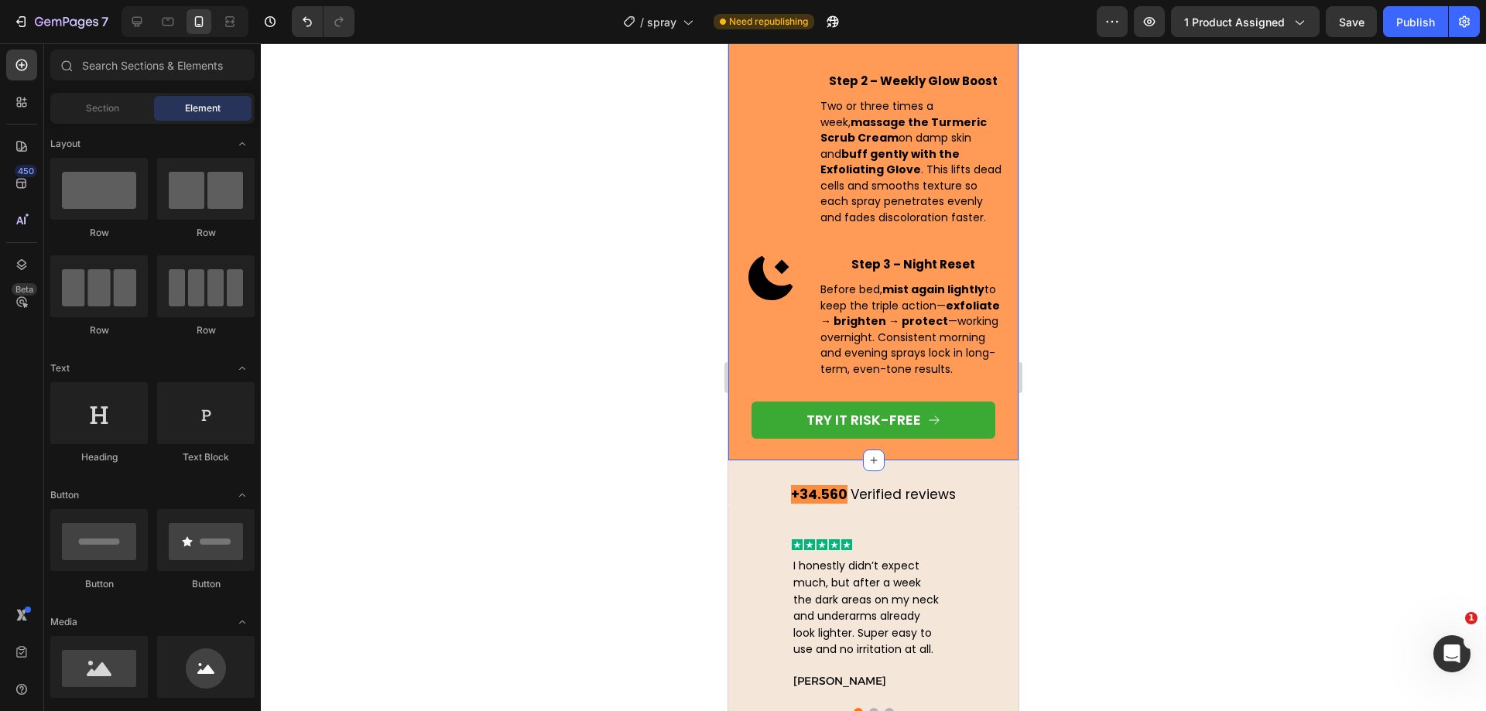
click at [738, 386] on div "Activate Your Daily Brightening Ritual Heading Row Step 1 – Morning Mist Text B…" at bounding box center [873, 132] width 290 height 655
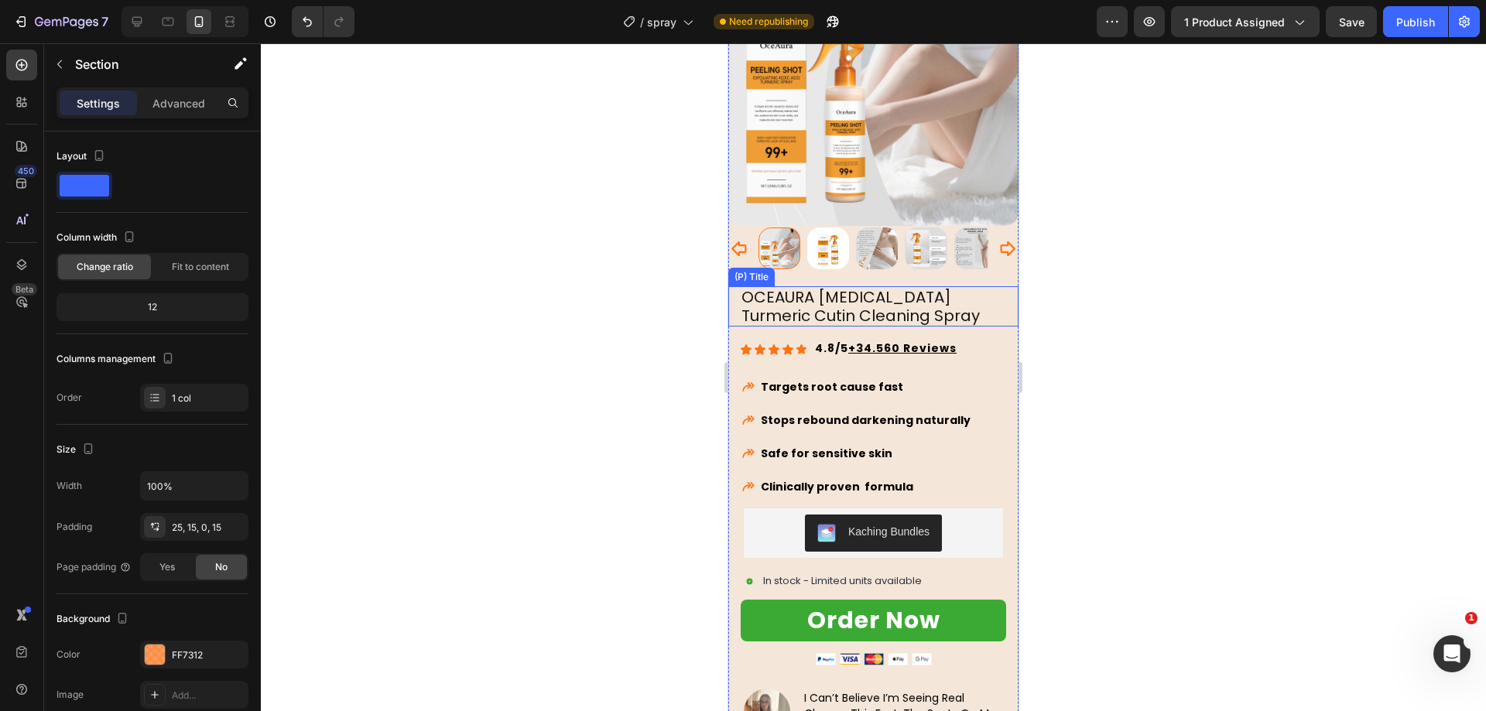
scroll to position [0, 0]
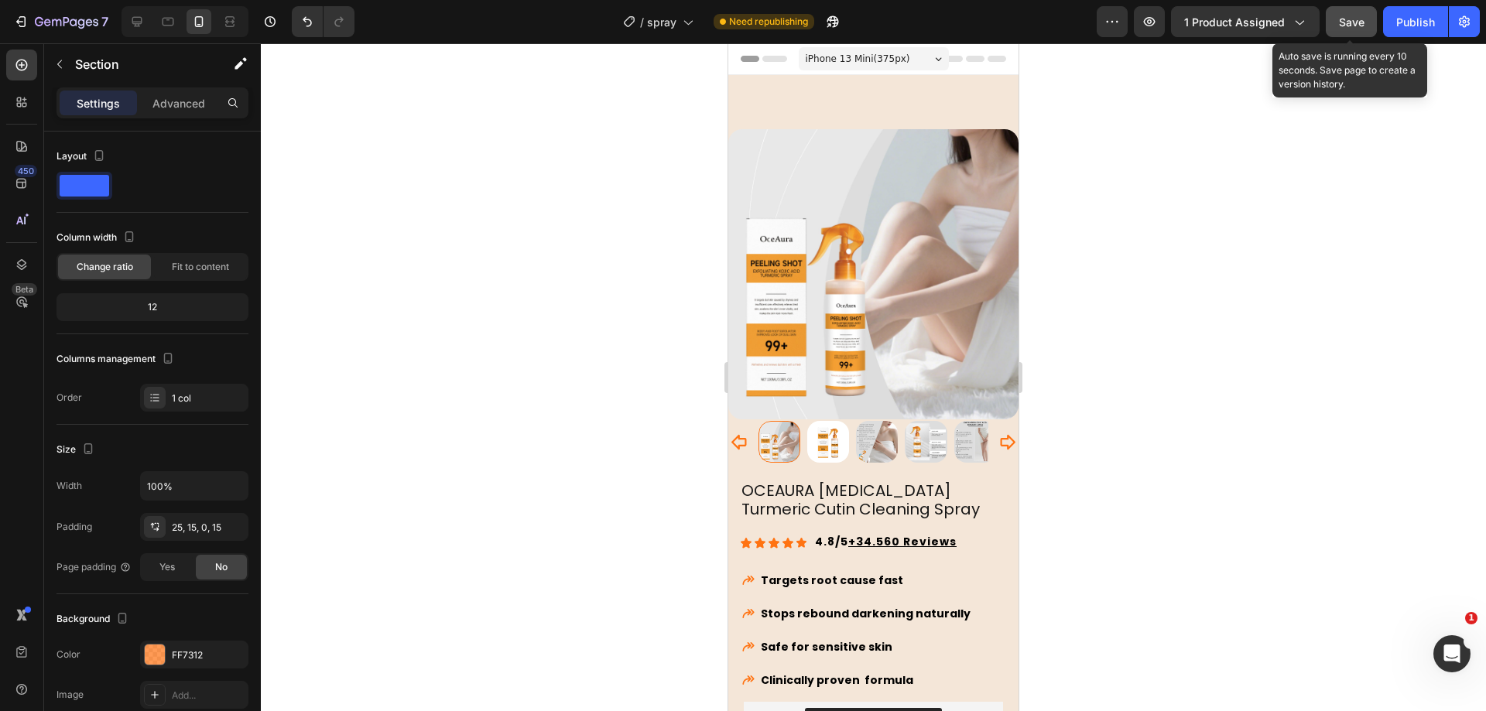
click at [1355, 15] on span "Save" at bounding box center [1352, 21] width 26 height 13
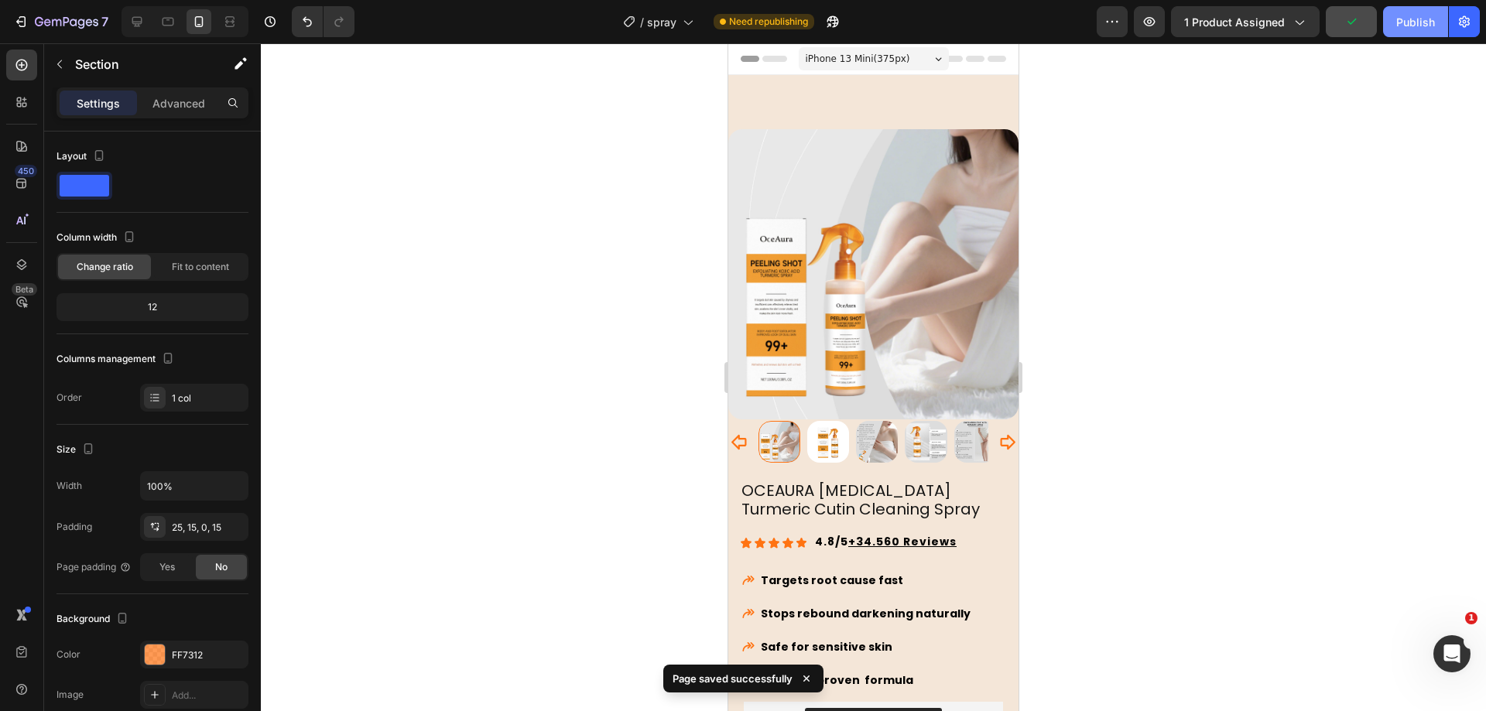
click at [1404, 32] on button "Publish" at bounding box center [1415, 21] width 65 height 31
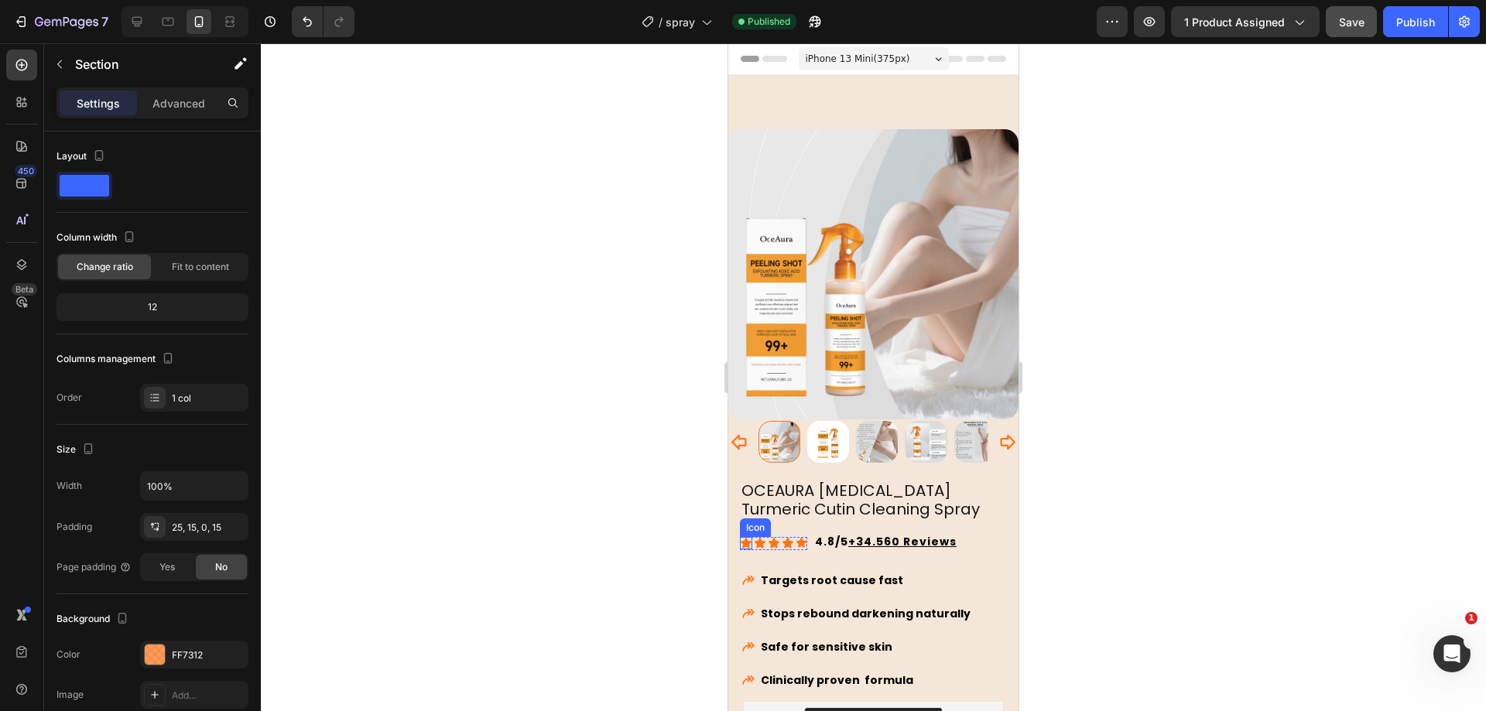
click at [746, 538] on icon at bounding box center [746, 543] width 11 height 10
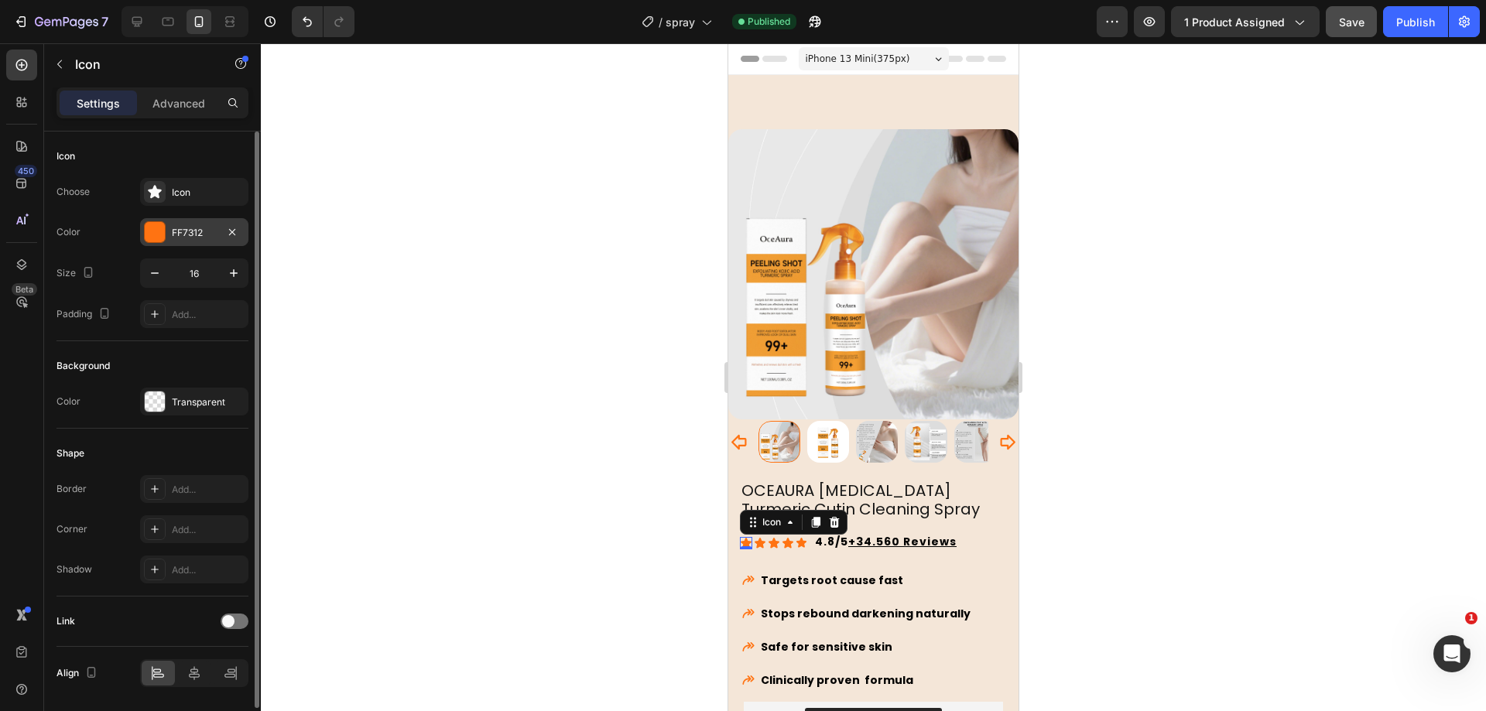
click at [186, 228] on div "FF7312" at bounding box center [194, 233] width 45 height 14
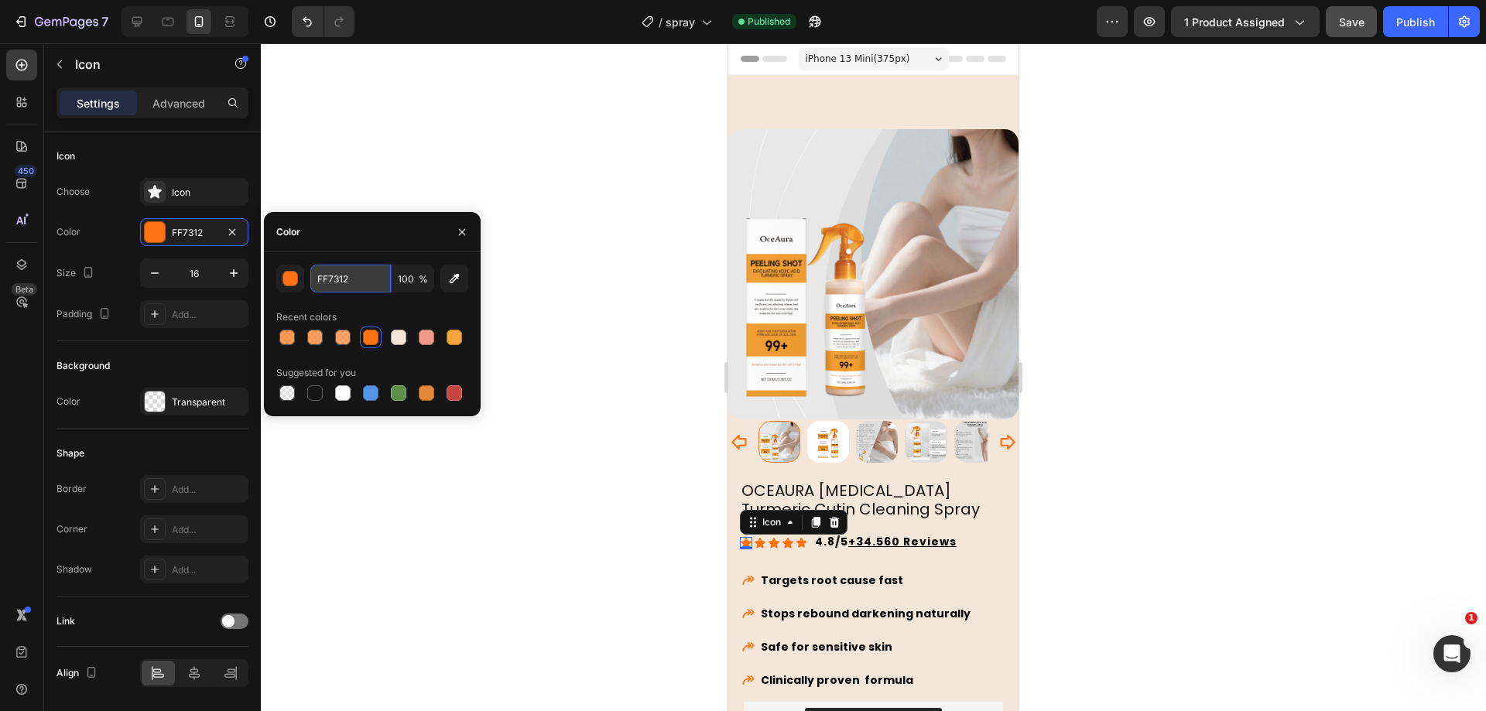
click at [332, 276] on input "FF7312" at bounding box center [350, 279] width 80 height 28
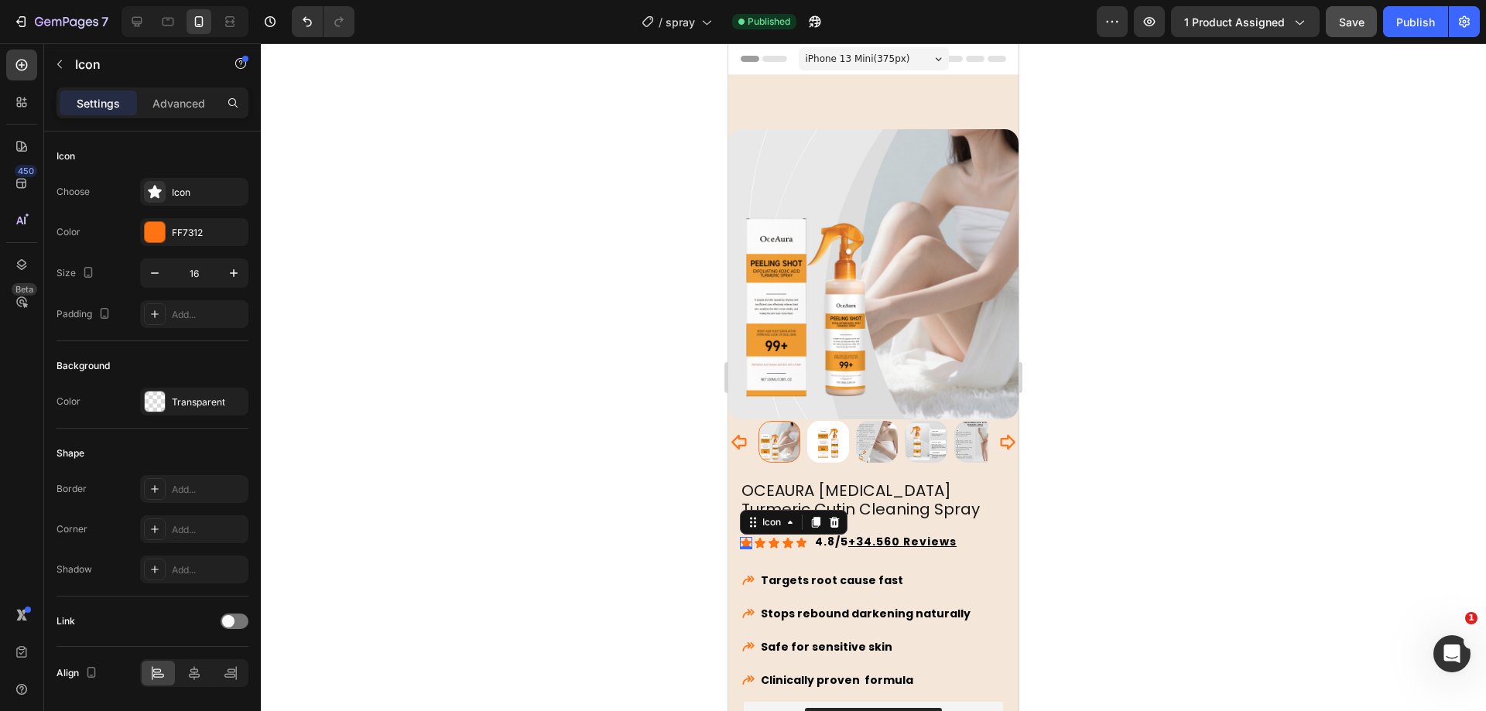
drag, startPoint x: 529, startPoint y: 169, endPoint x: 974, endPoint y: 12, distance: 471.9
click at [530, 167] on div at bounding box center [873, 377] width 1225 height 668
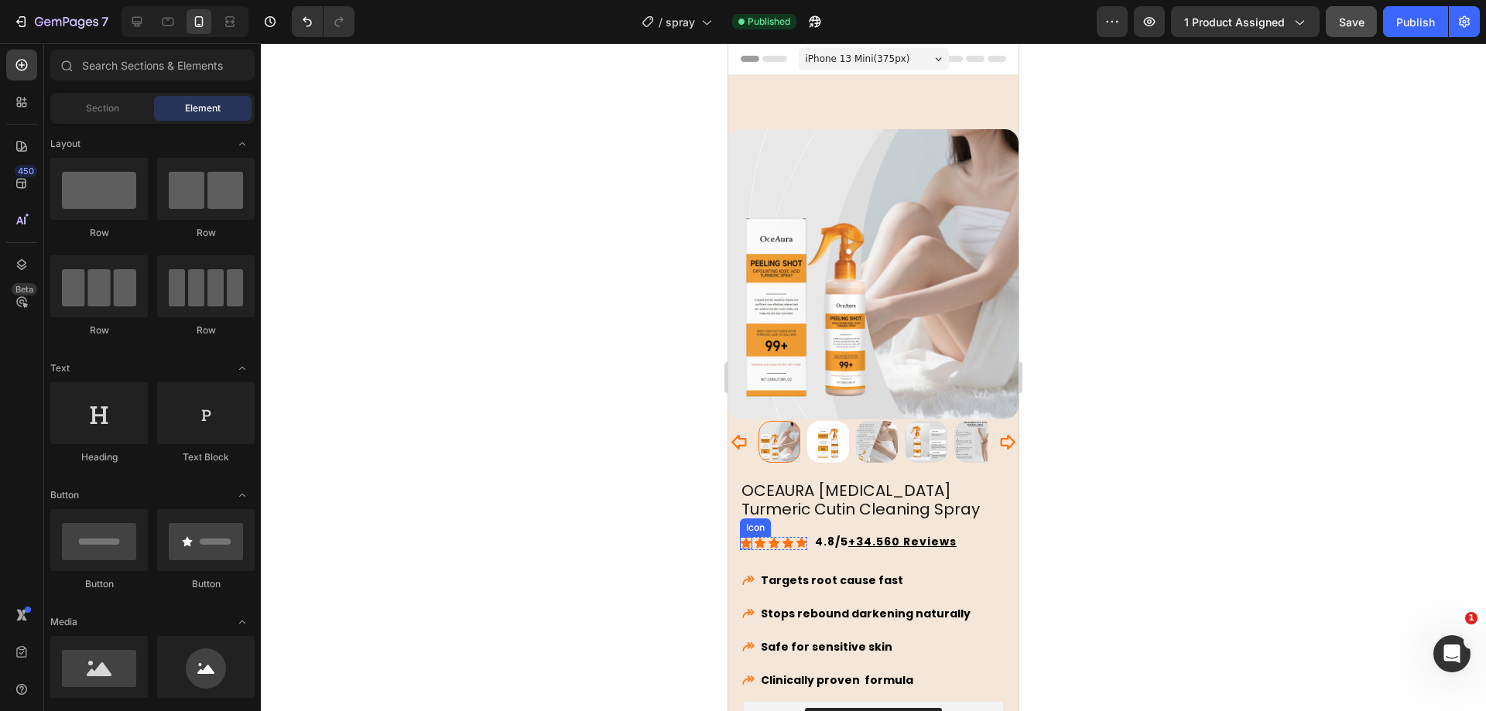
click at [745, 537] on div "Icon" at bounding box center [746, 543] width 12 height 12
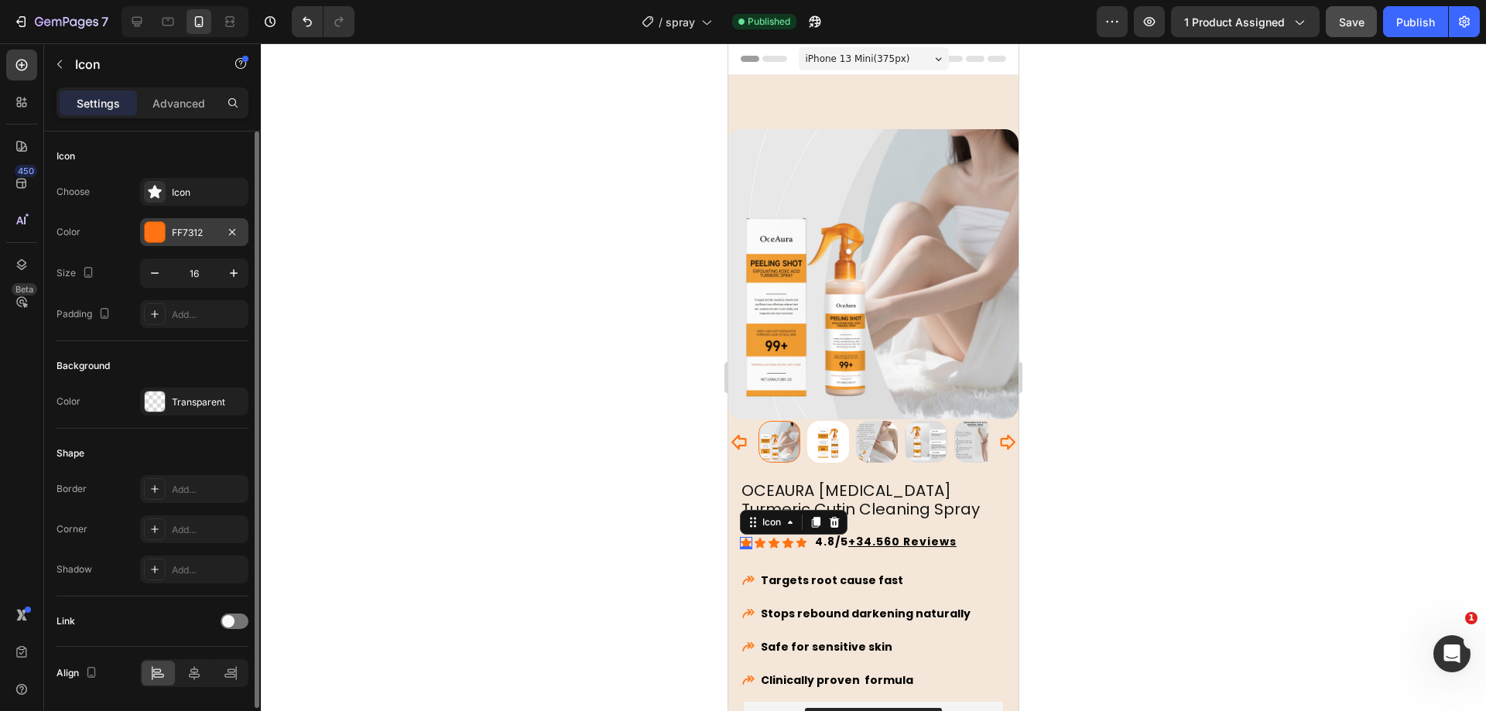
click at [172, 234] on div "FF7312" at bounding box center [194, 233] width 45 height 14
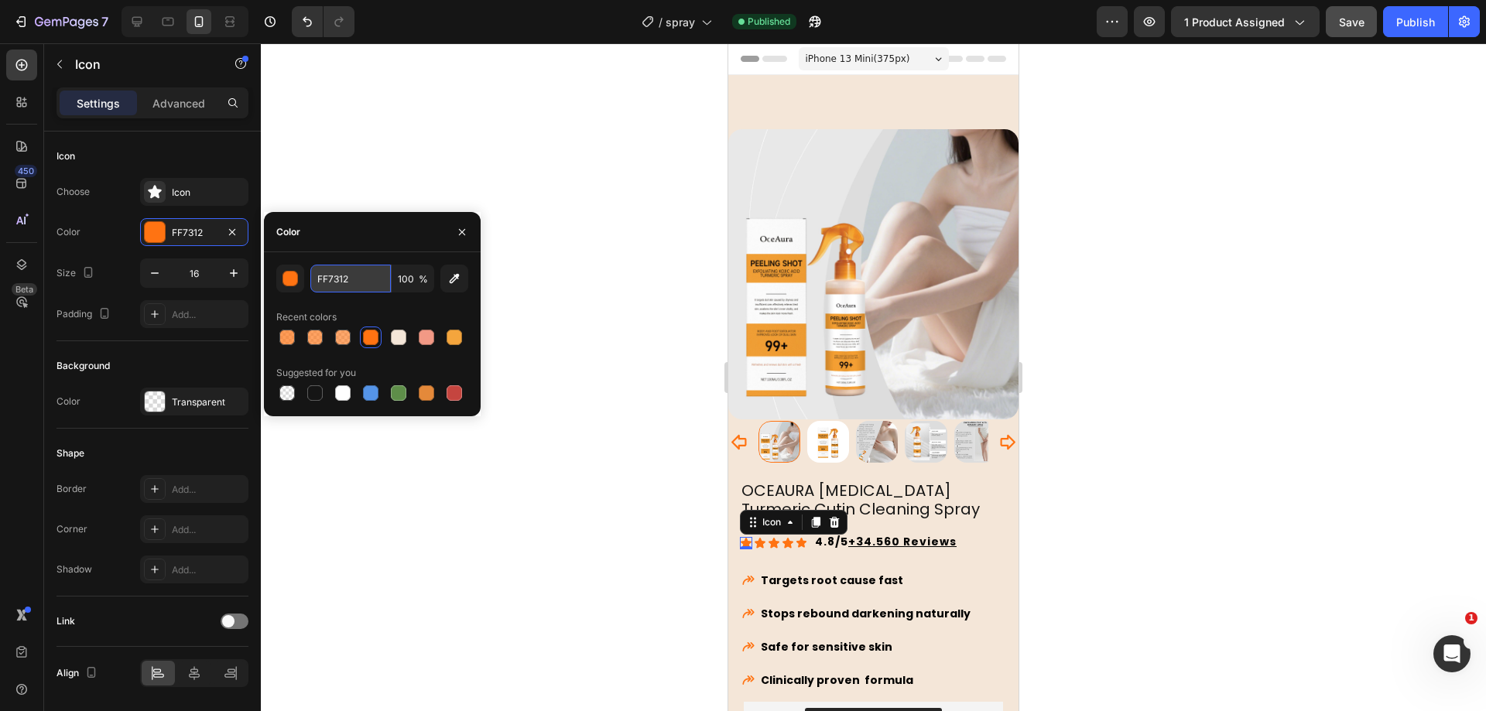
click at [354, 279] on input "FF7312" at bounding box center [350, 279] width 80 height 28
click at [535, 193] on div at bounding box center [873, 377] width 1225 height 668
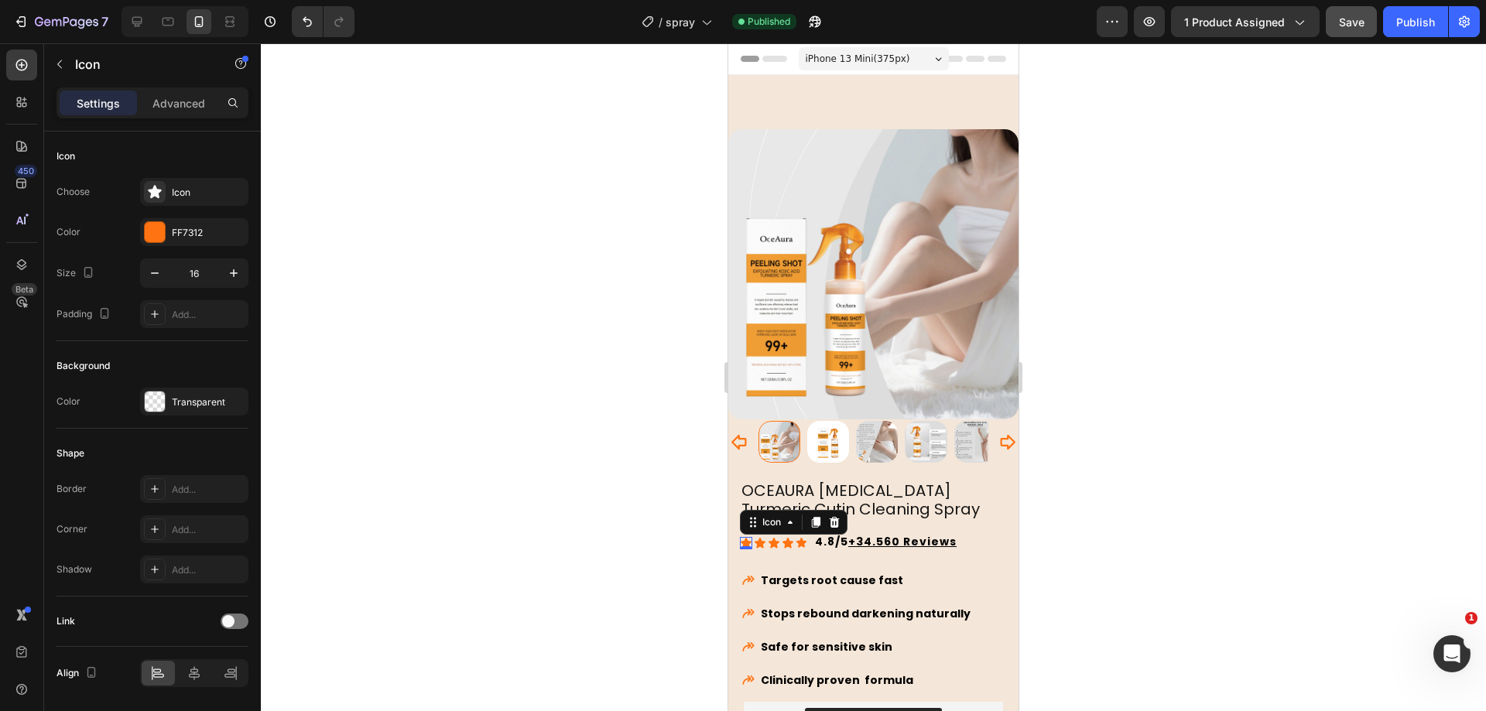
click at [747, 537] on div "Icon 0" at bounding box center [746, 543] width 12 height 12
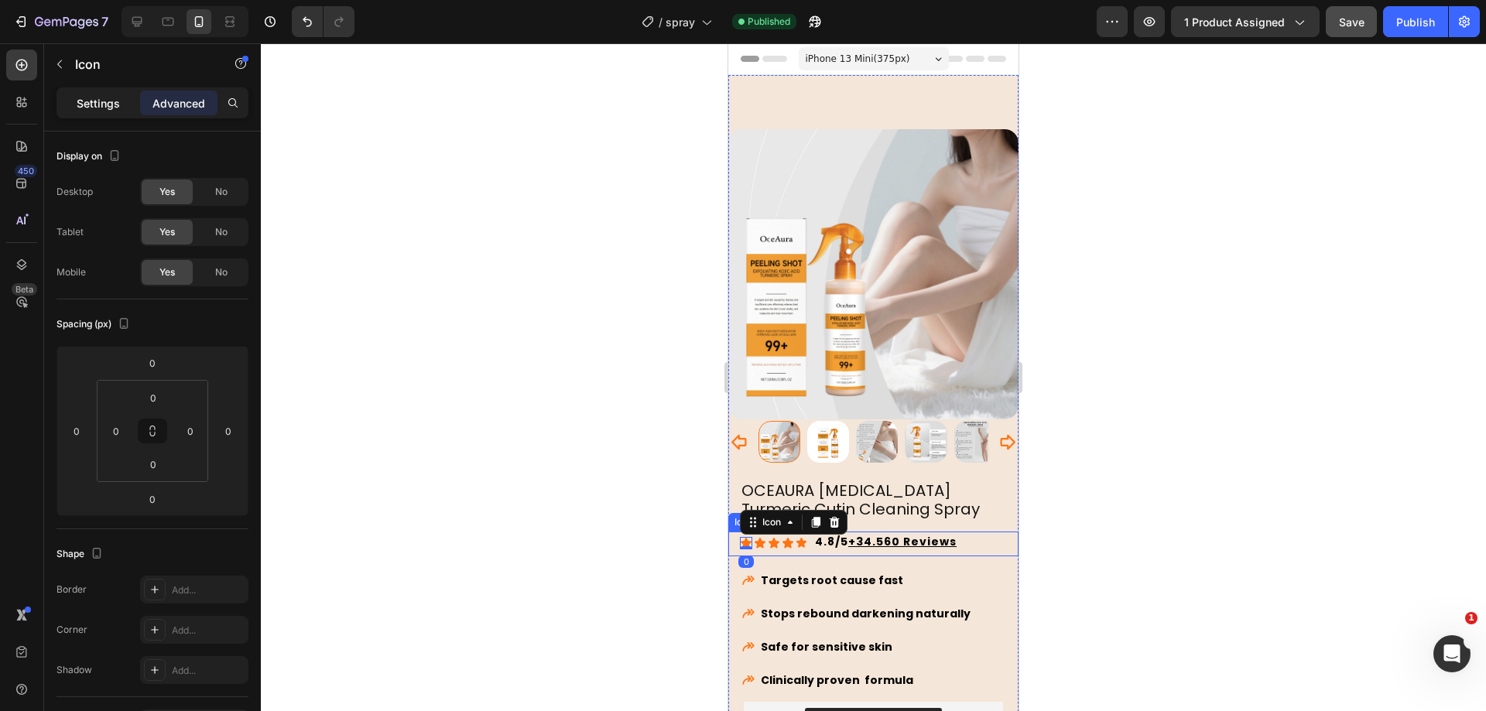
click at [108, 92] on div "Settings" at bounding box center [98, 103] width 77 height 25
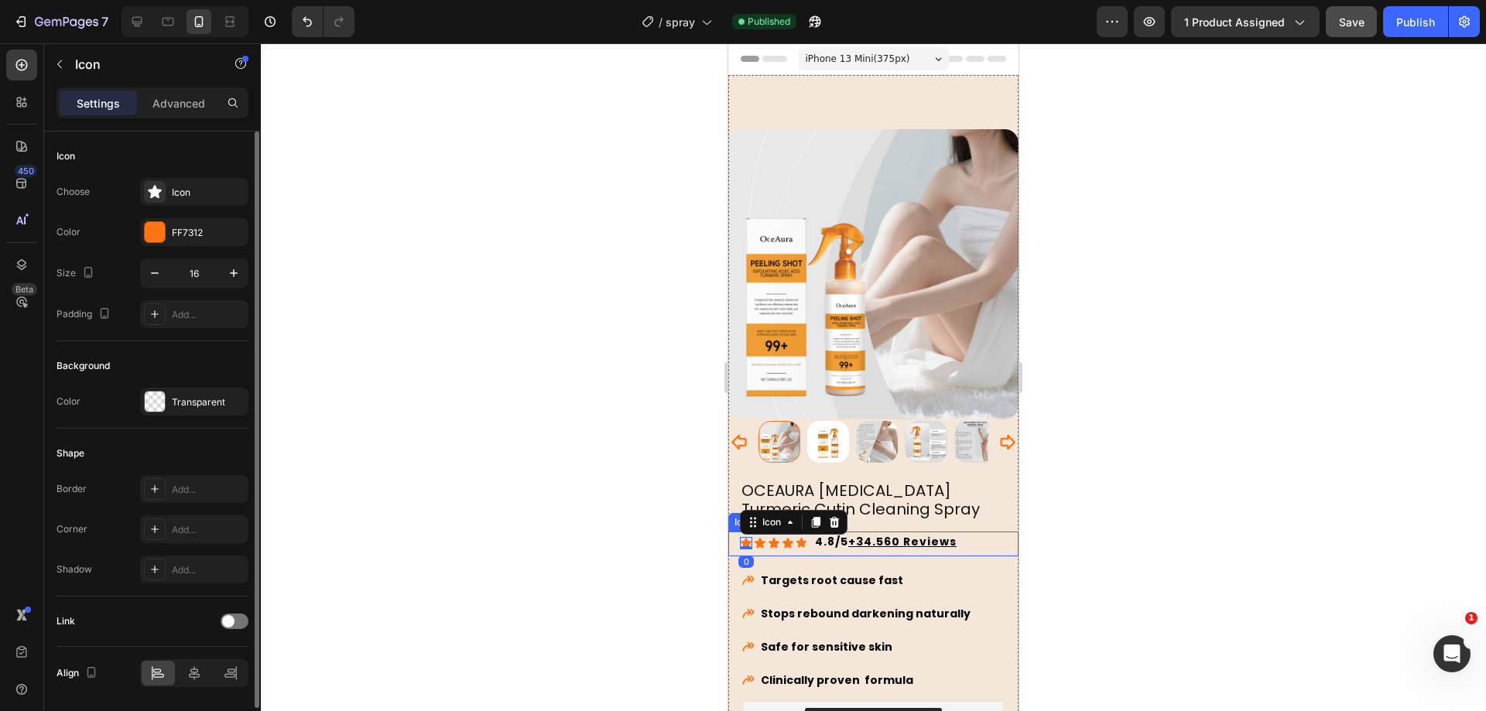
click at [187, 248] on div "Choose Icon Color FF7312 Size 16 Padding Add..." at bounding box center [152, 253] width 192 height 150
click at [189, 239] on div "FF7312" at bounding box center [194, 232] width 108 height 28
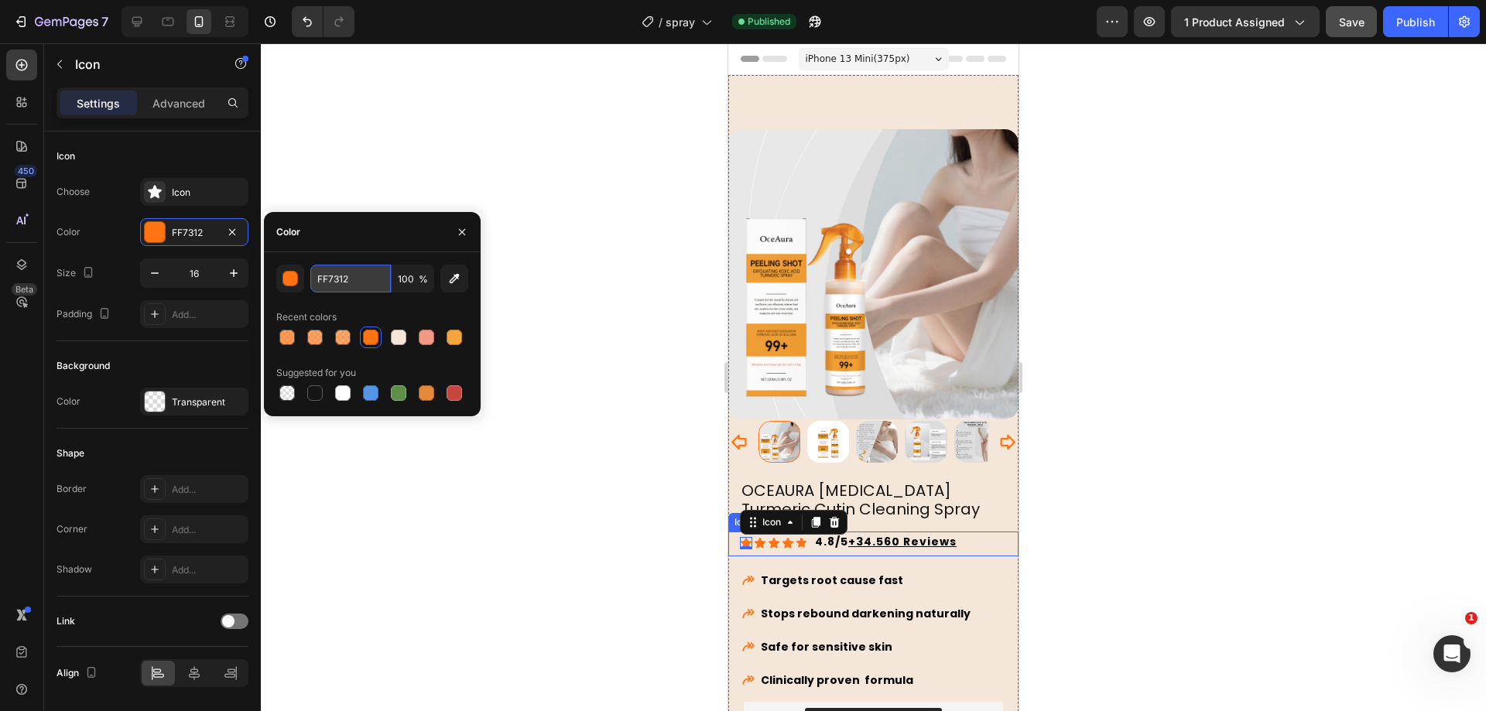
click at [354, 279] on input "FF7312" at bounding box center [350, 279] width 80 height 28
click at [511, 187] on div at bounding box center [873, 377] width 1225 height 668
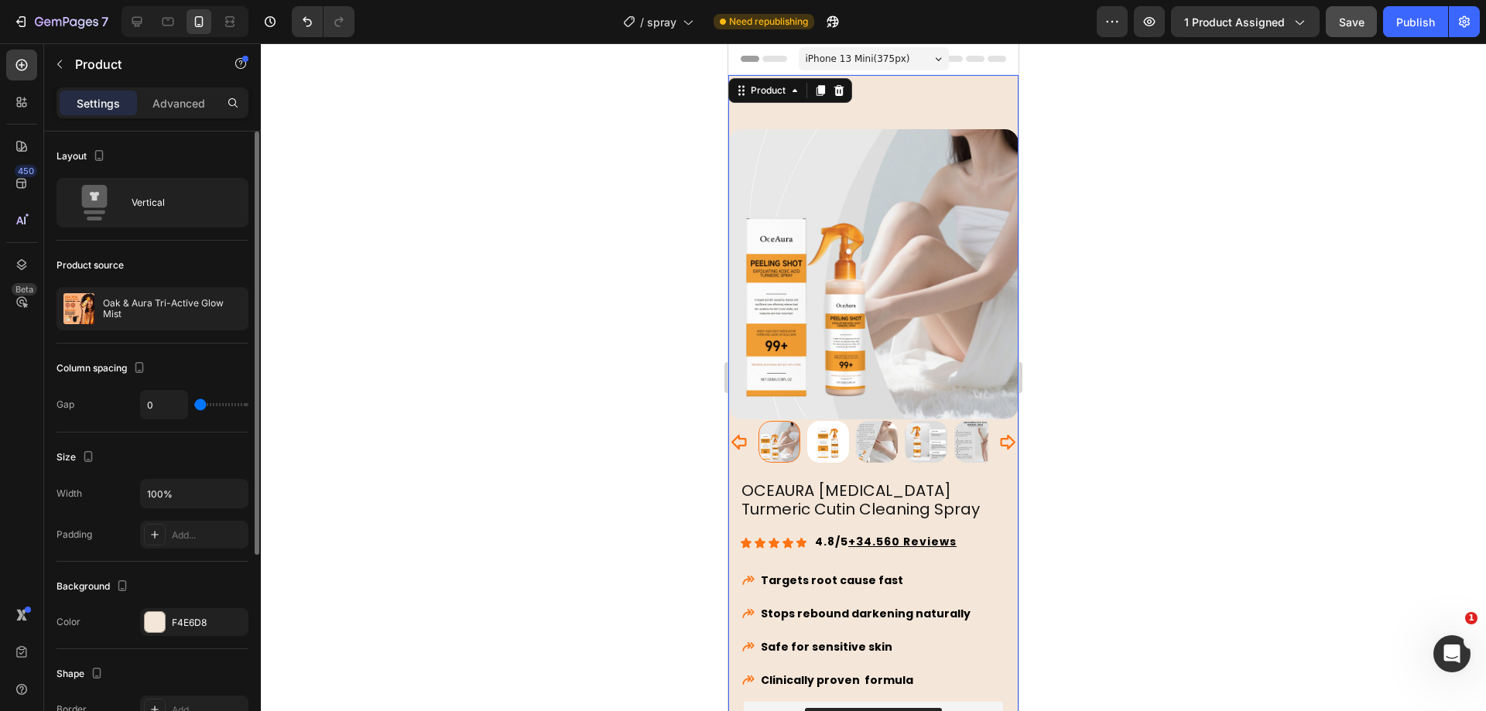
scroll to position [290, 0]
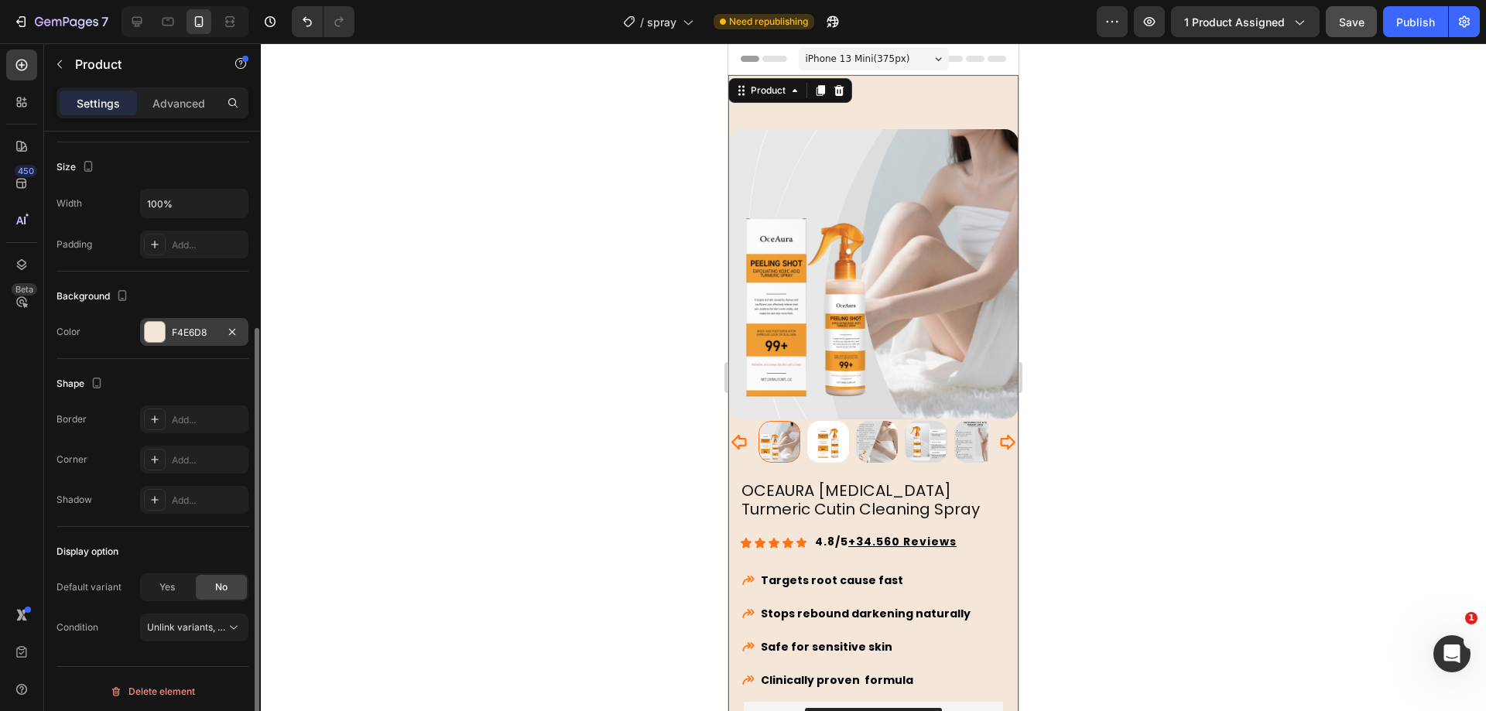
click at [190, 330] on div "F4E6D8" at bounding box center [194, 333] width 45 height 14
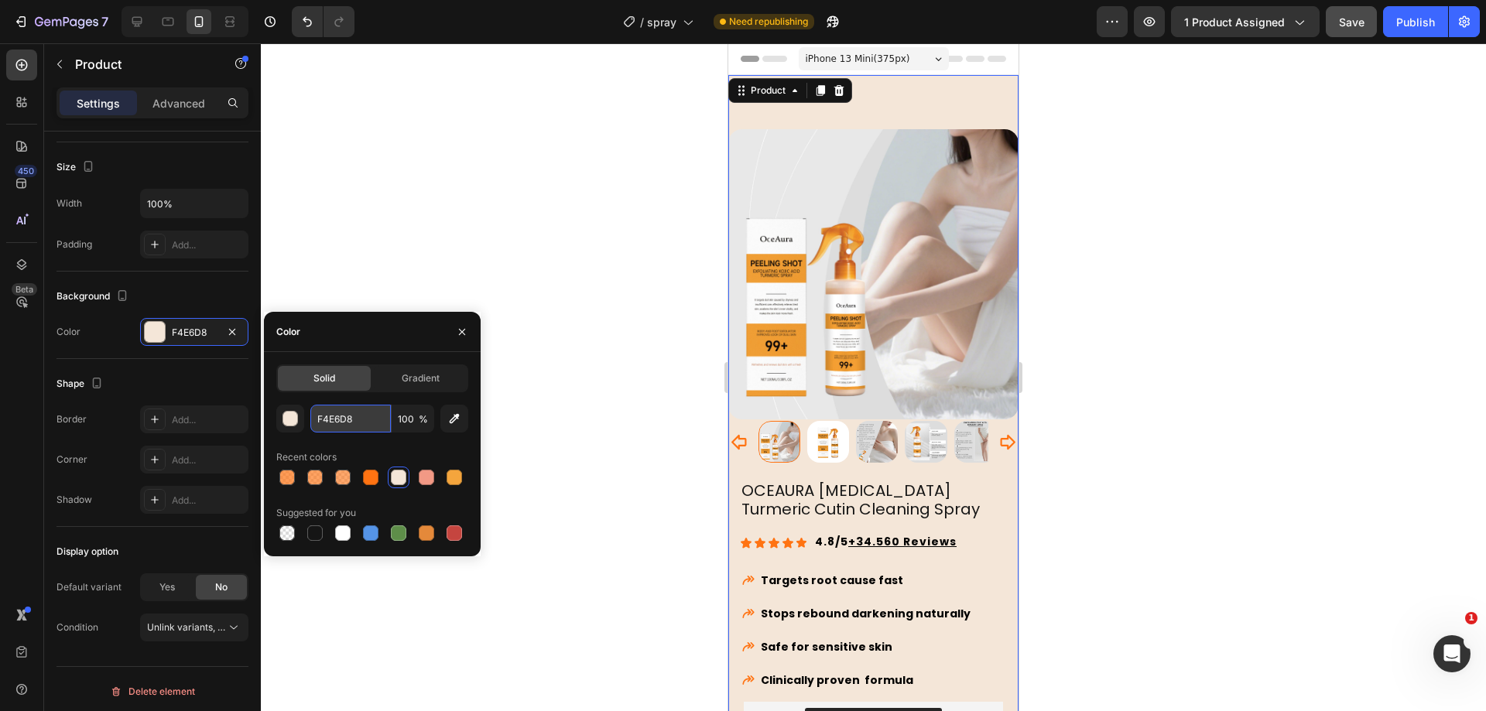
click at [347, 413] on input "F4E6D8" at bounding box center [350, 419] width 80 height 28
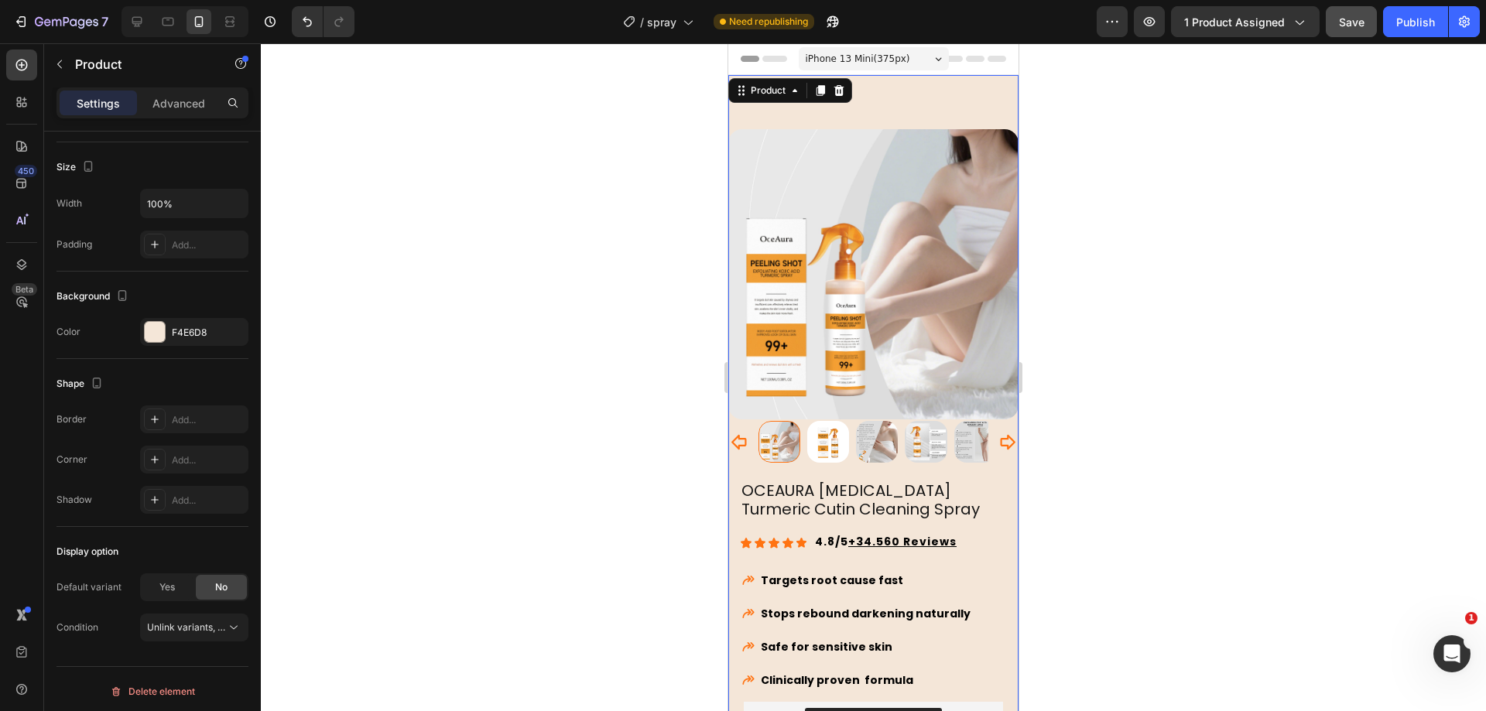
click at [555, 166] on div at bounding box center [873, 377] width 1225 height 668
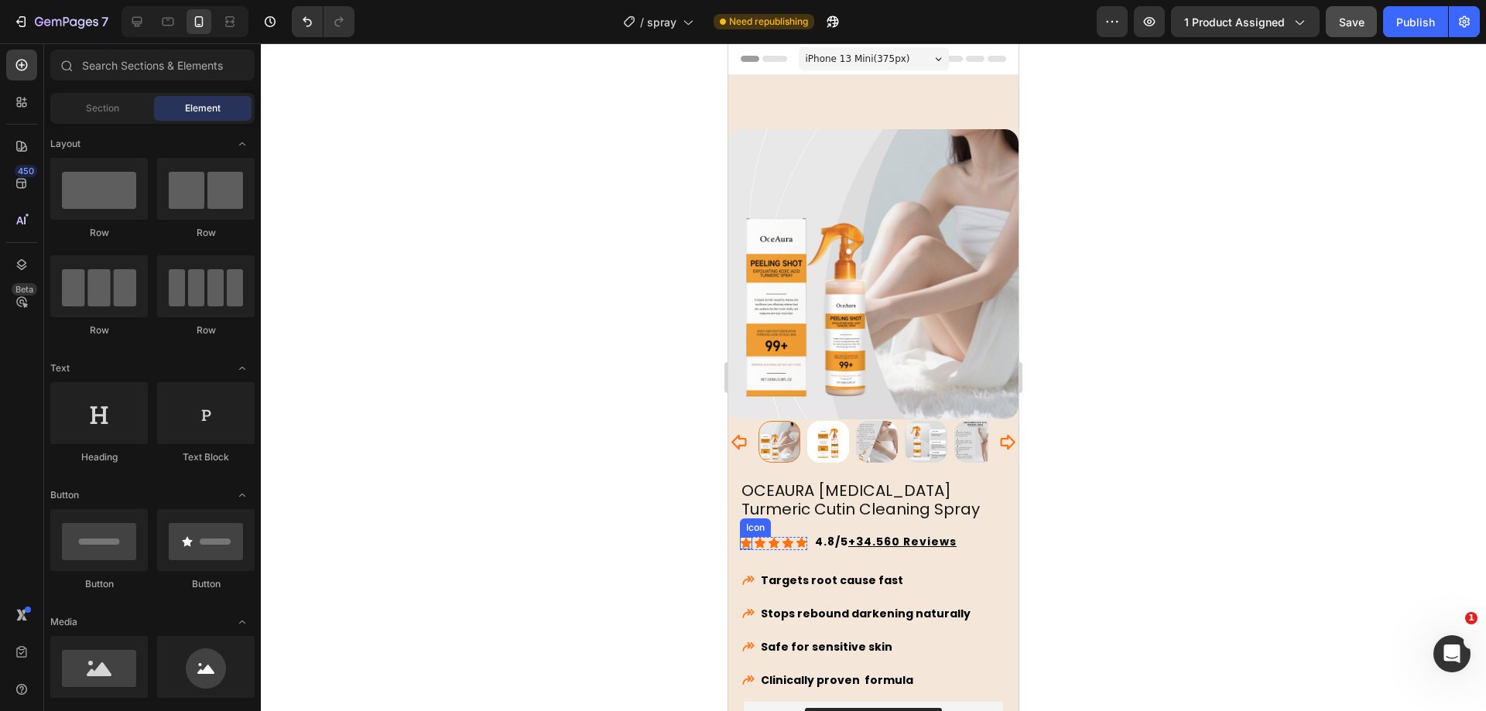
click at [748, 538] on icon at bounding box center [746, 543] width 11 height 10
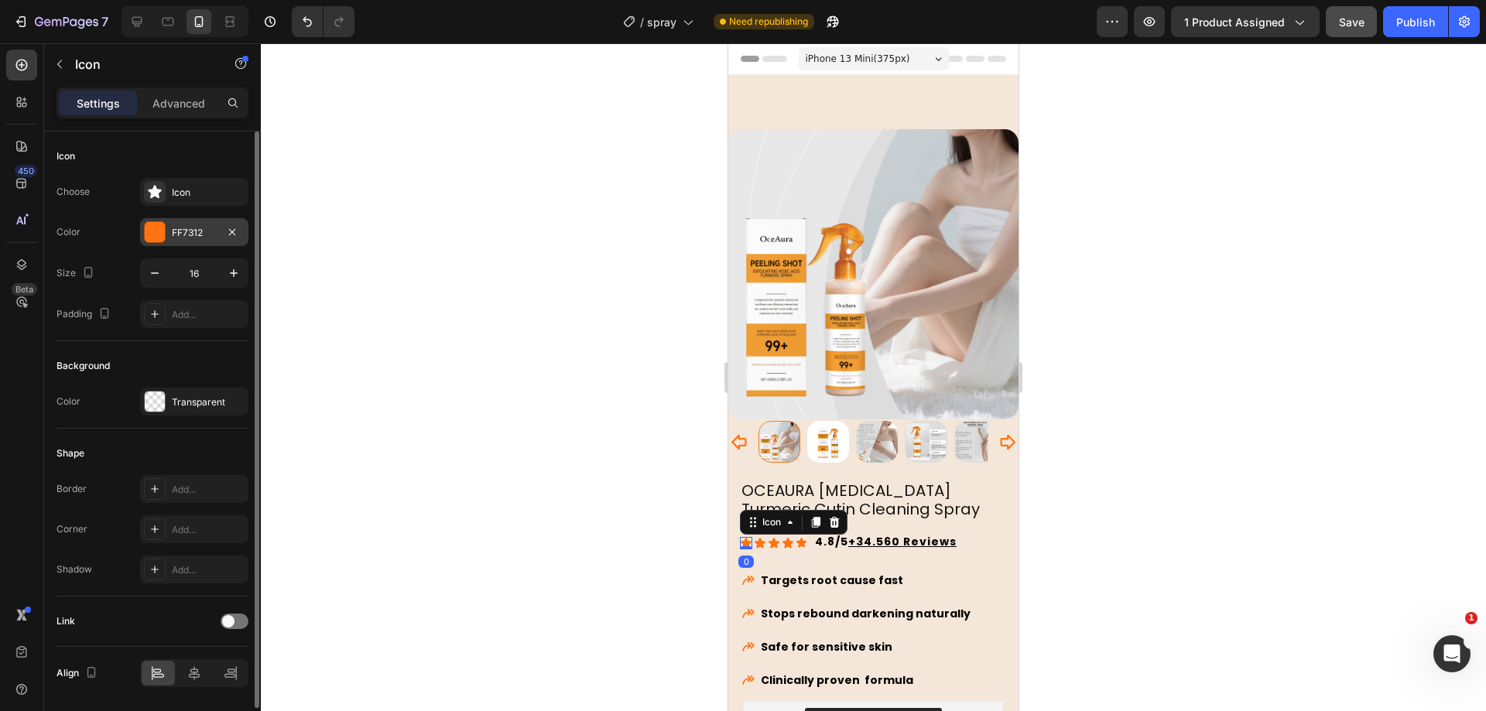
click at [197, 234] on div "FF7312" at bounding box center [194, 233] width 45 height 14
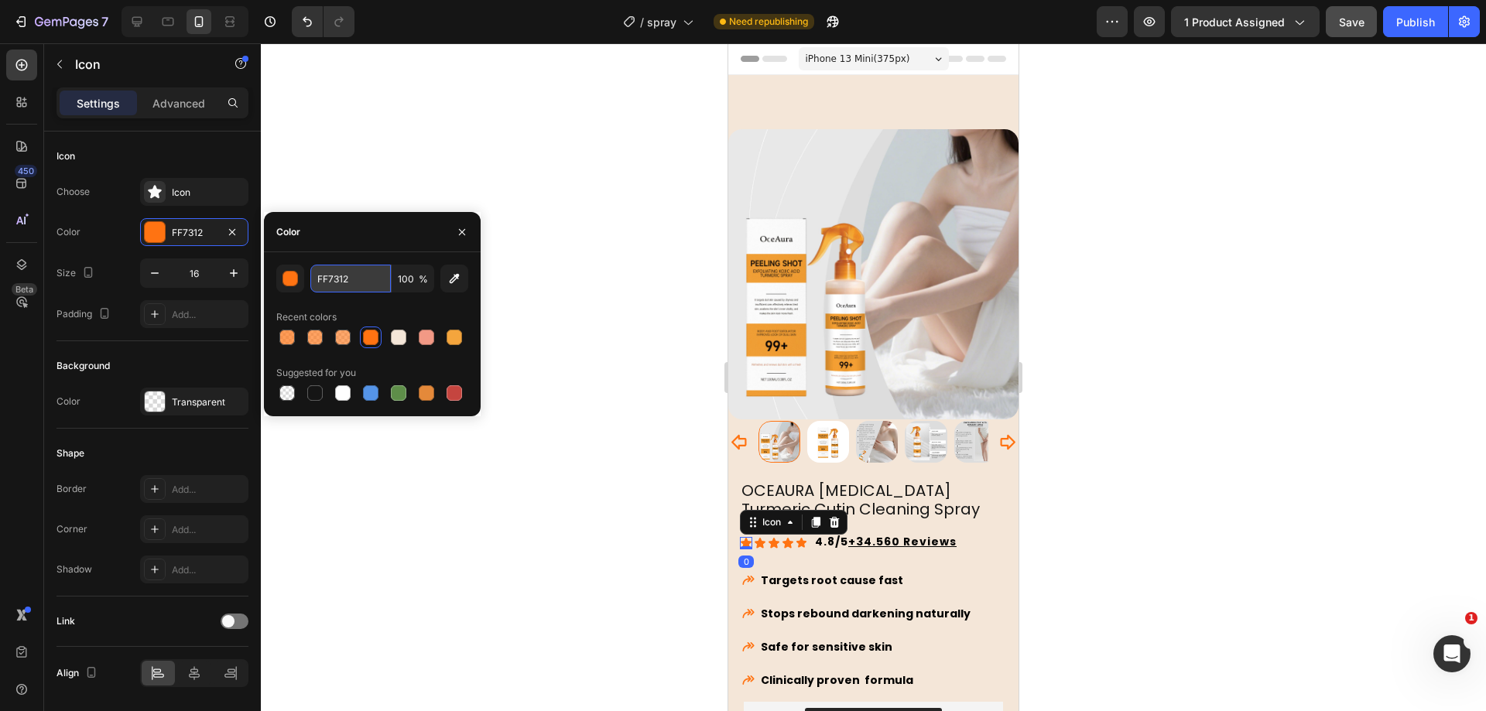
click at [359, 282] on input "FF7312" at bounding box center [350, 279] width 80 height 28
click at [516, 164] on div at bounding box center [873, 377] width 1225 height 668
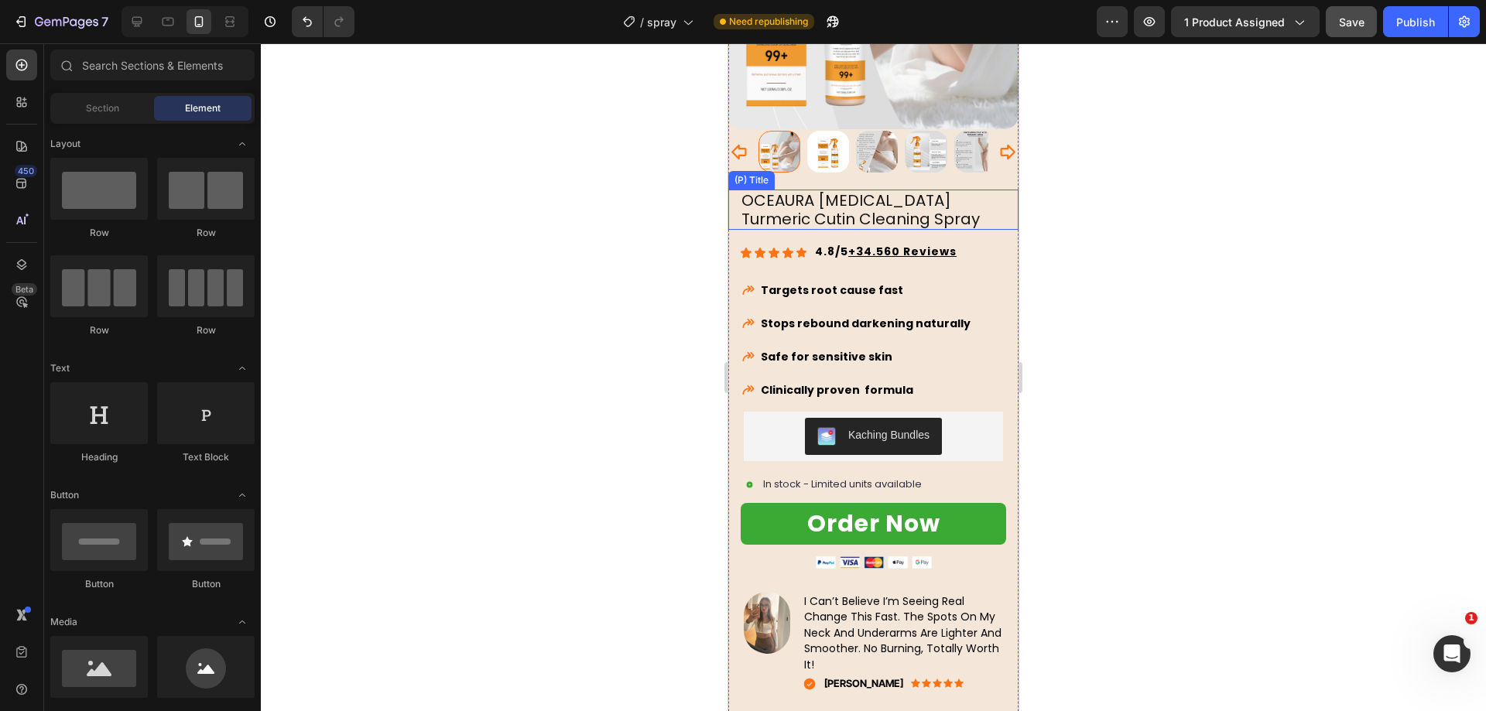
scroll to position [193, 0]
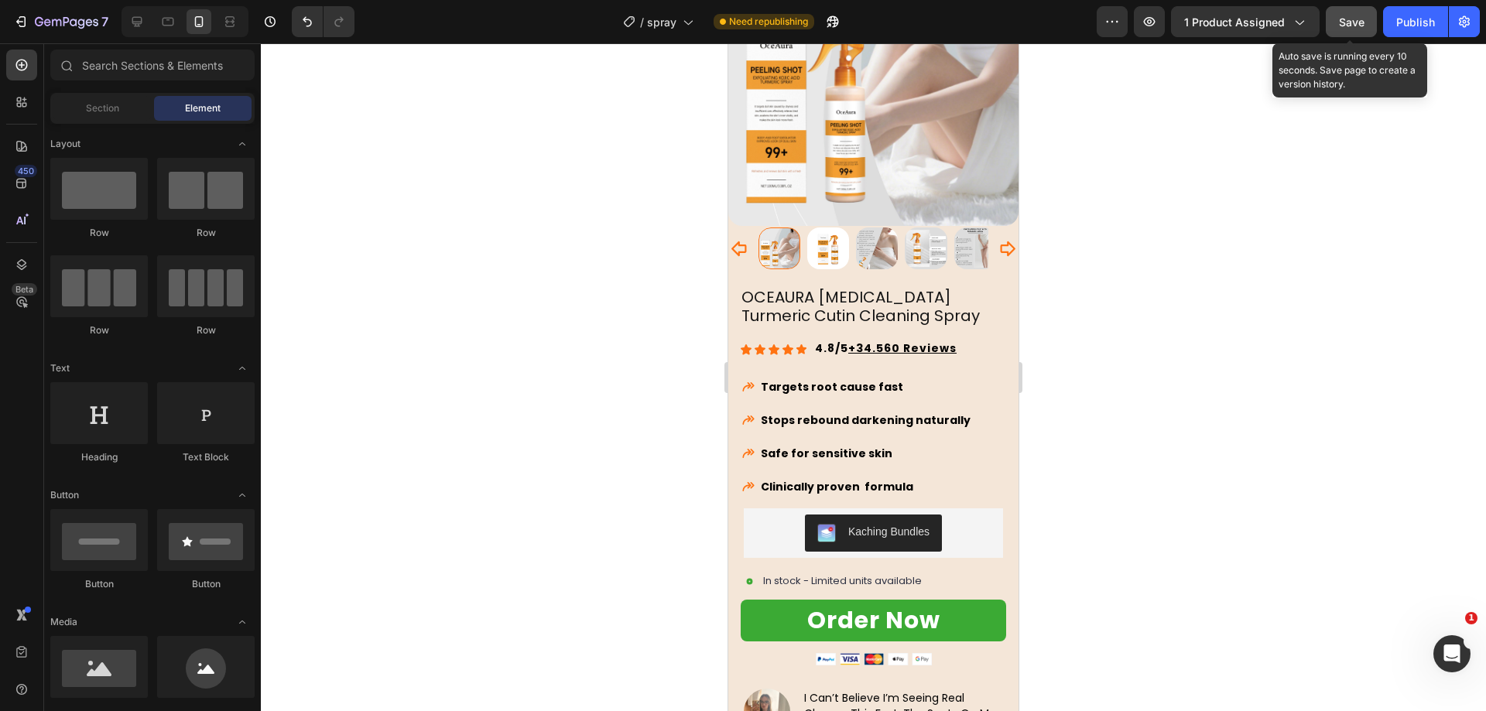
click at [1348, 24] on span "Save" at bounding box center [1352, 21] width 26 height 13
click at [1398, 15] on div "Publish" at bounding box center [1415, 22] width 39 height 16
